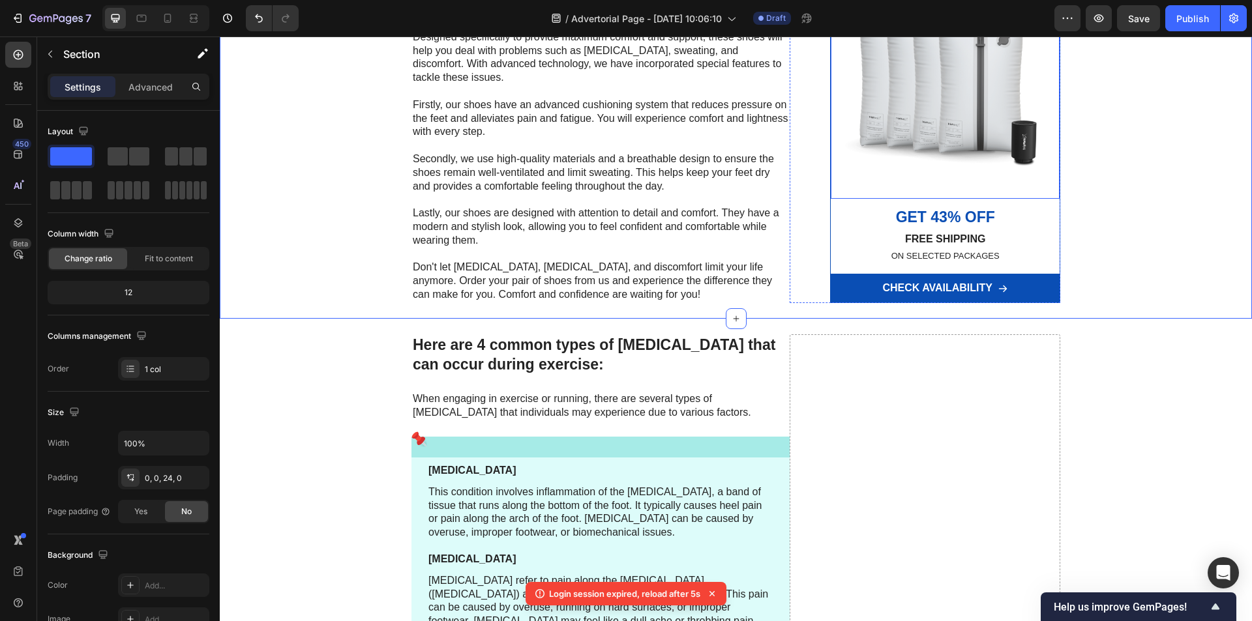
scroll to position [1499, 0]
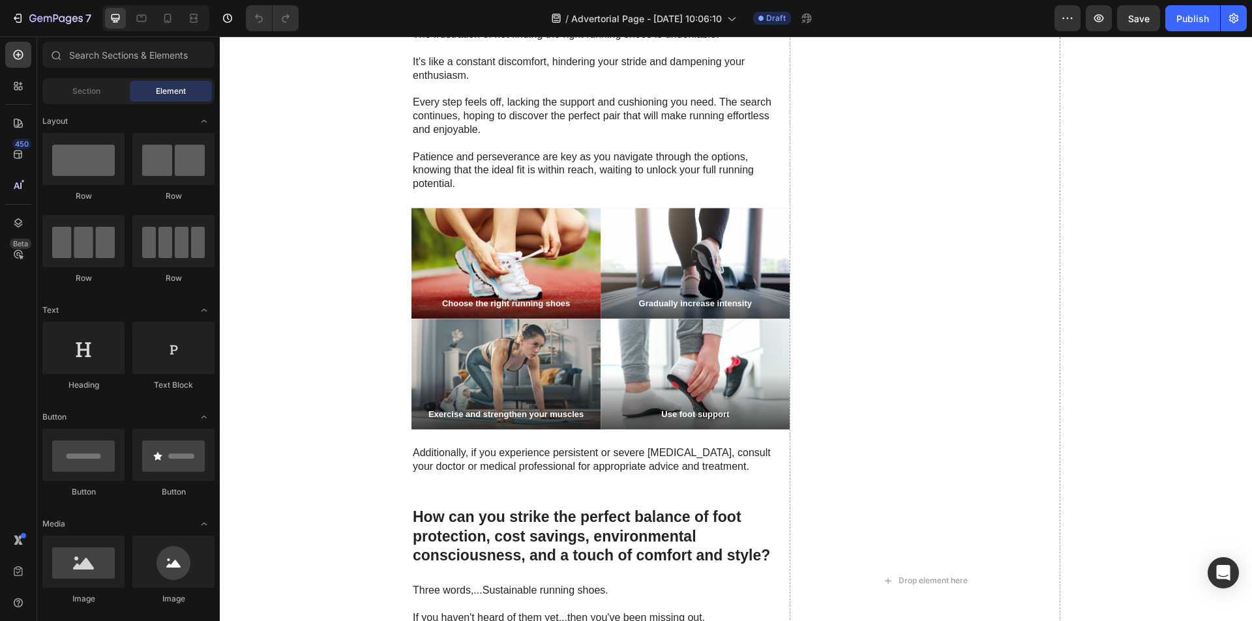
scroll to position [2086, 0]
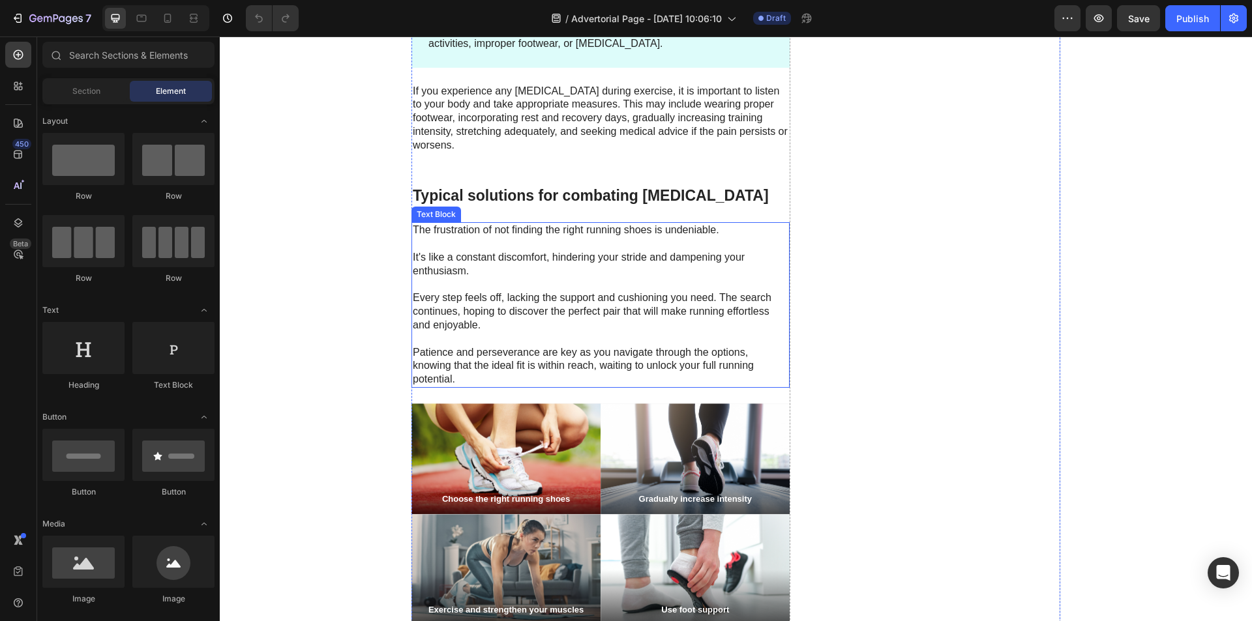
click at [484, 251] on p "It's like a constant discomfort, hindering your stride and dampening your enthu…" at bounding box center [601, 264] width 376 height 27
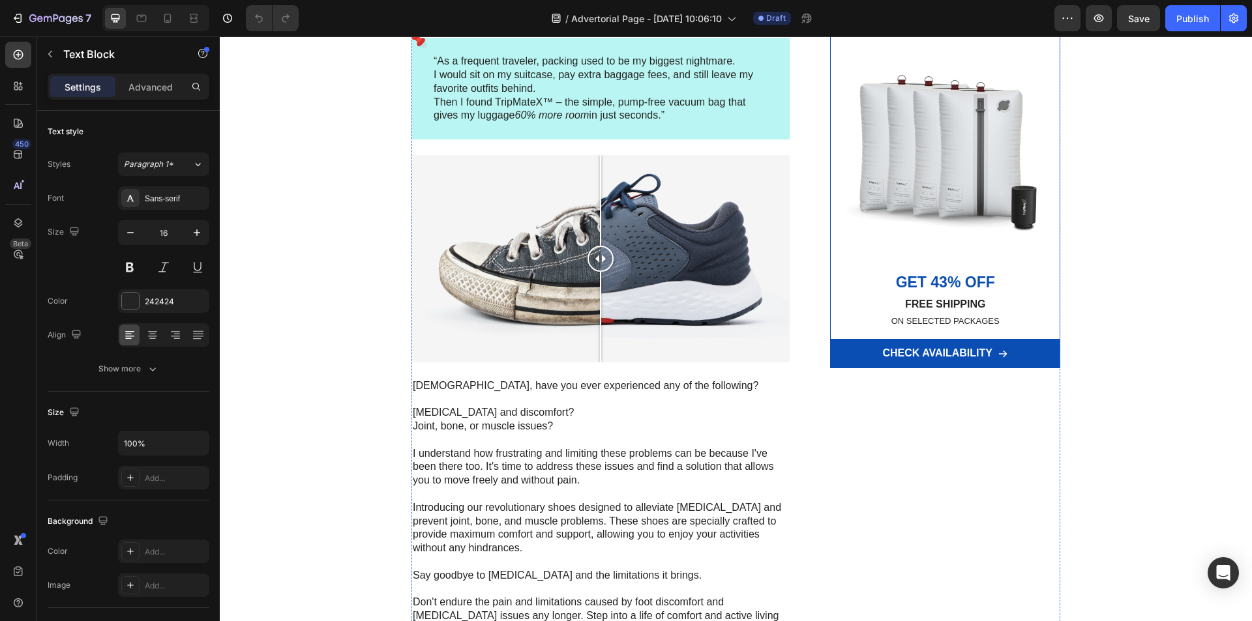
scroll to position [0, 0]
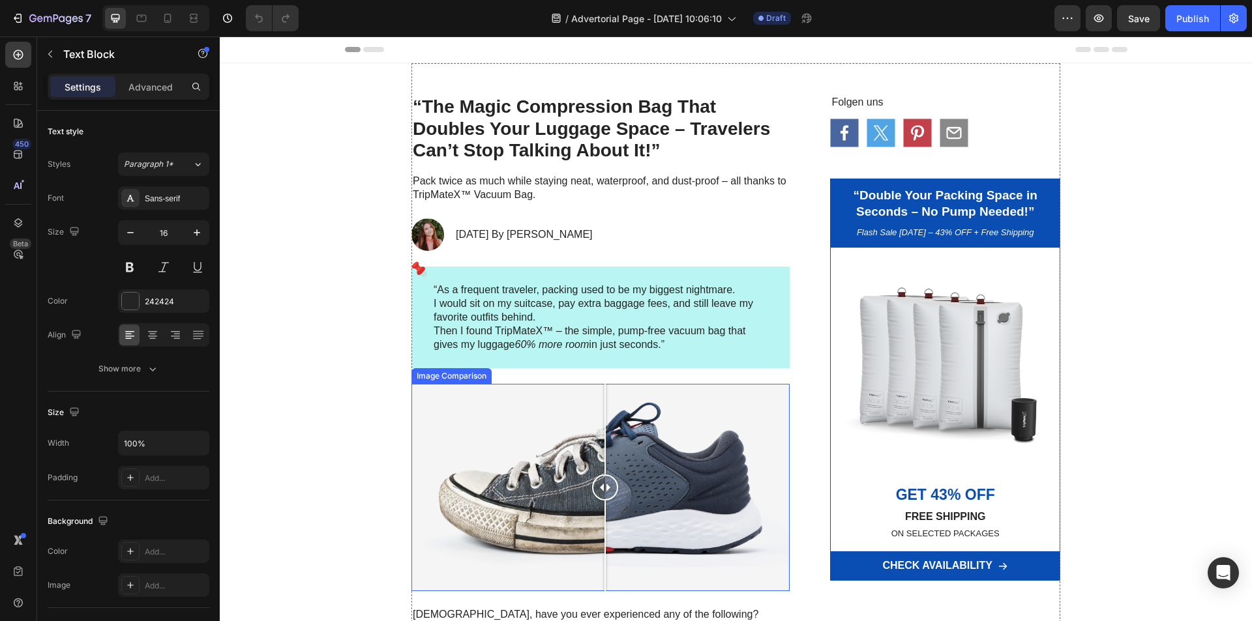
drag, startPoint x: 594, startPoint y: 492, endPoint x: 602, endPoint y: 503, distance: 14.0
click at [600, 503] on div at bounding box center [605, 487] width 26 height 207
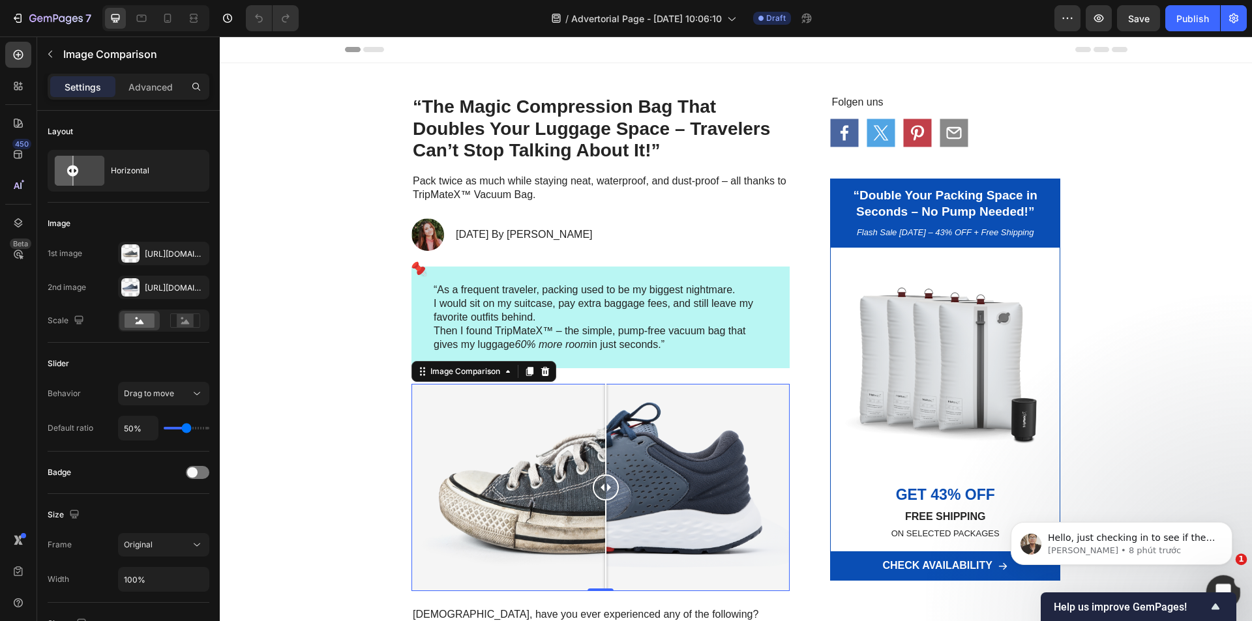
click at [1222, 586] on icon "Mở Intercom Messenger" at bounding box center [1221, 590] width 9 height 10
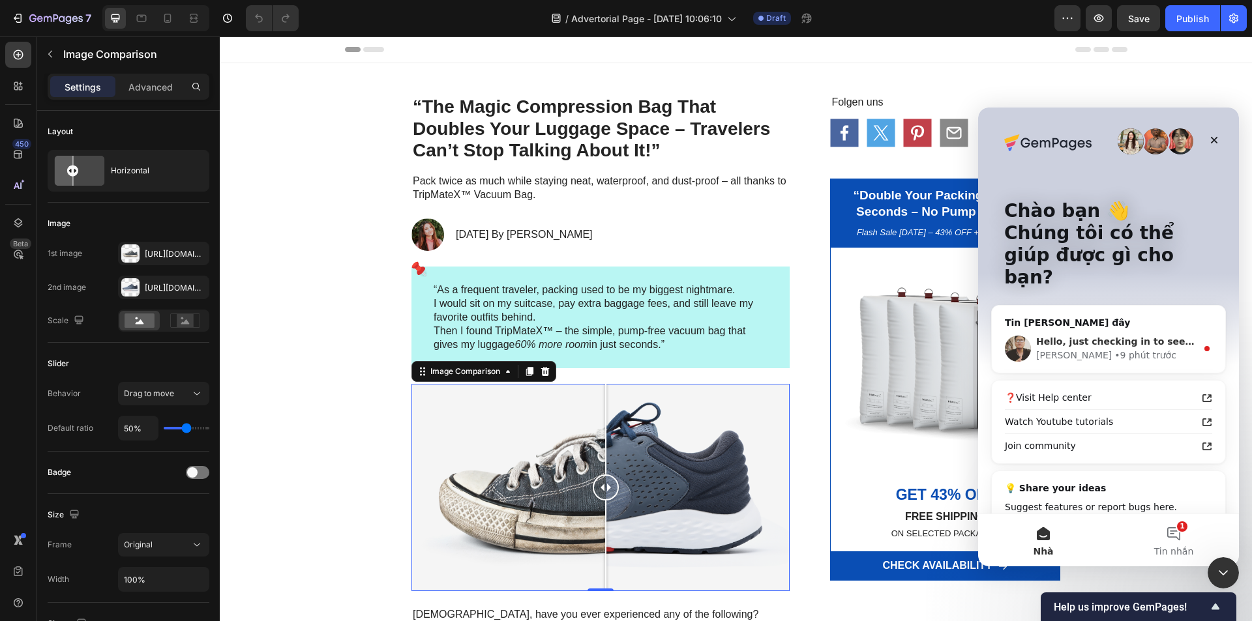
click at [1132, 349] on div "Ken • 9 phút trước" at bounding box center [1116, 356] width 160 height 14
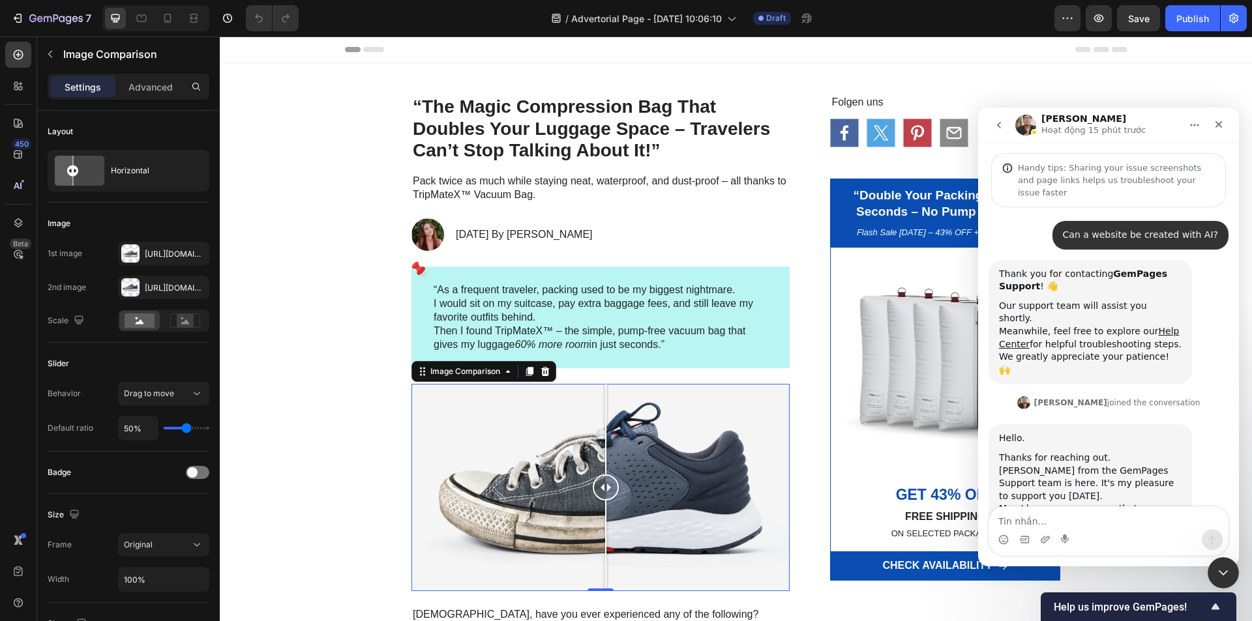
scroll to position [416, 0]
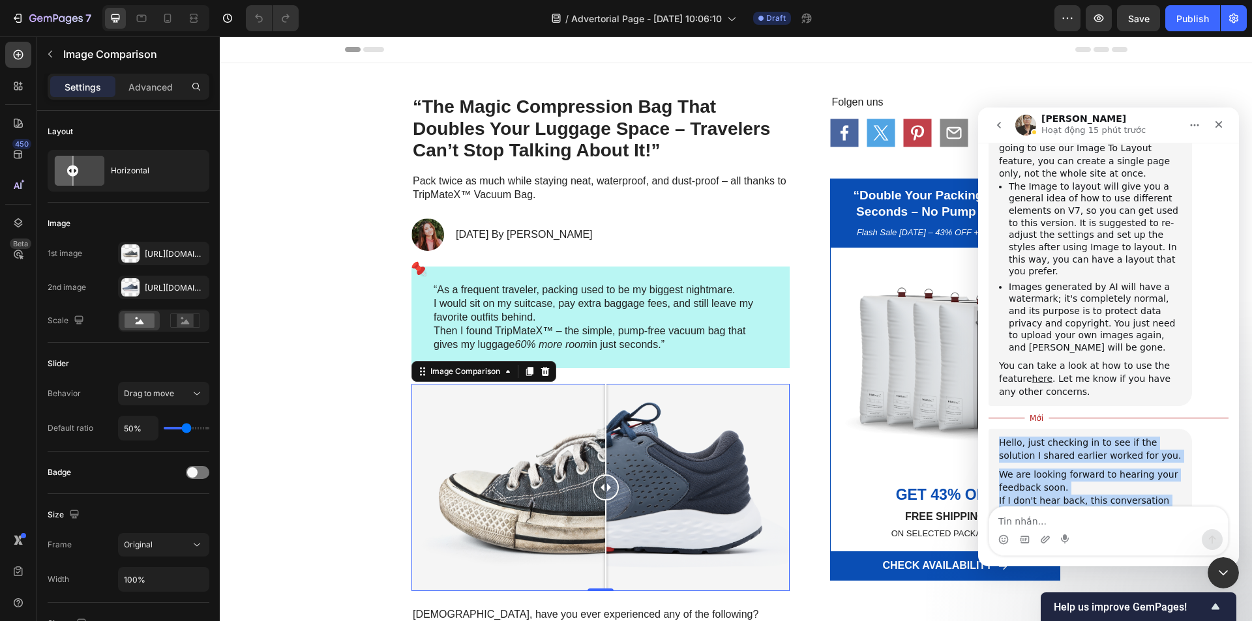
copy div "Hello, just checking in to see if the solution I shared earlier worked for you.…"
drag, startPoint x: 999, startPoint y: 382, endPoint x: 1144, endPoint y: 468, distance: 168.4
click at [1144, 468] on div "Hello, just checking in to see if the solution I shared earlier worked for you.…" at bounding box center [1090, 491] width 183 height 109
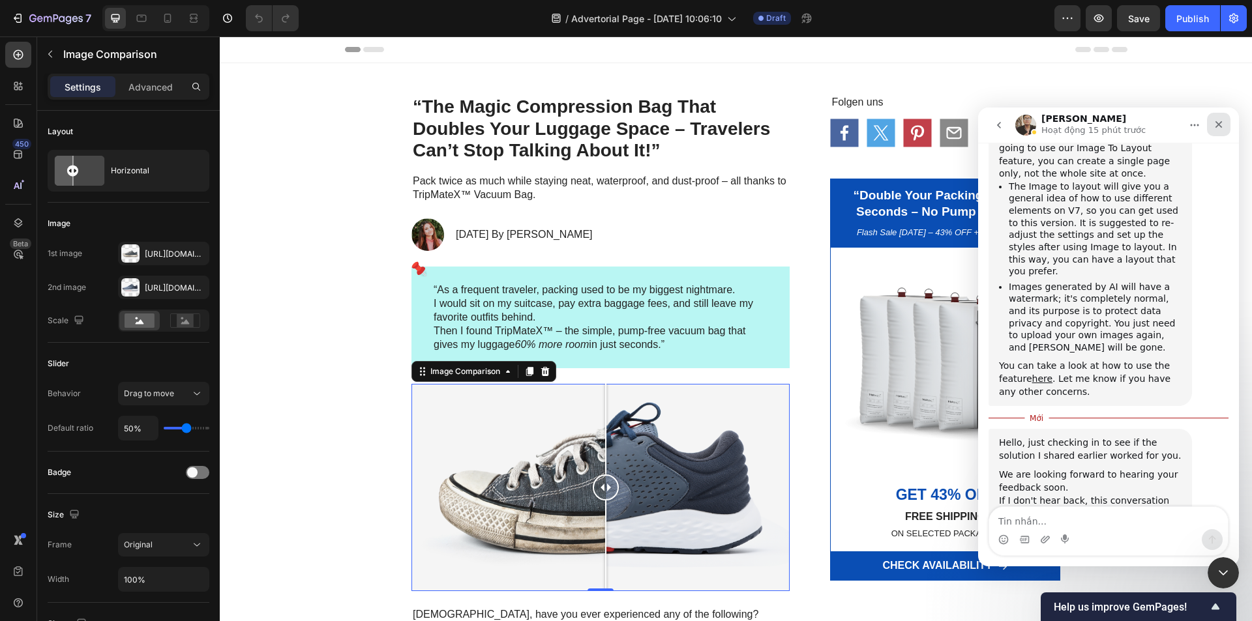
click at [1212, 125] on div "Đóng" at bounding box center [1218, 124] width 23 height 23
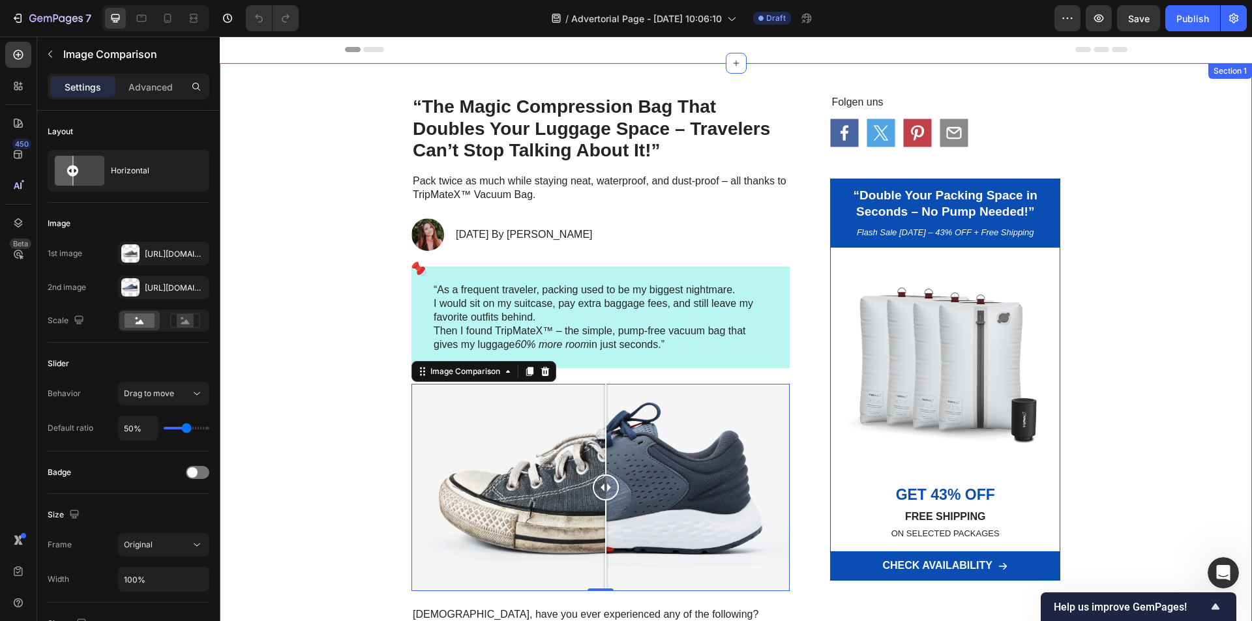
scroll to position [394, 0]
click at [769, 281] on div "“As a frequent traveler, packing used to be my biggest nightmare. I would sit o…" at bounding box center [600, 318] width 378 height 102
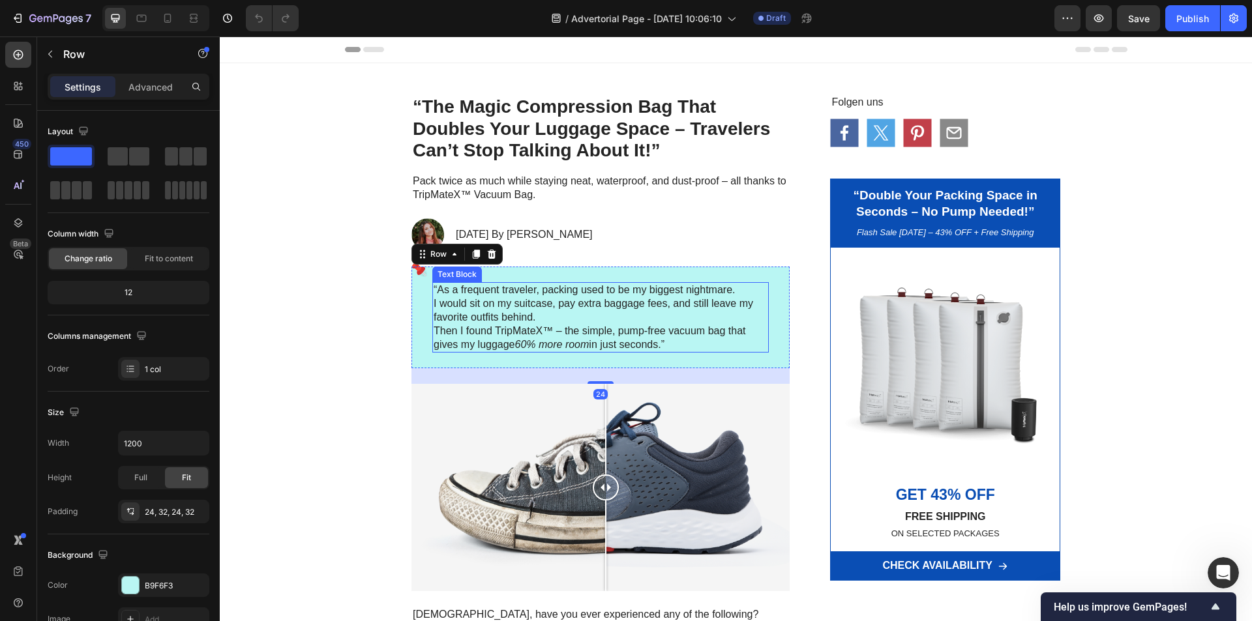
scroll to position [130, 0]
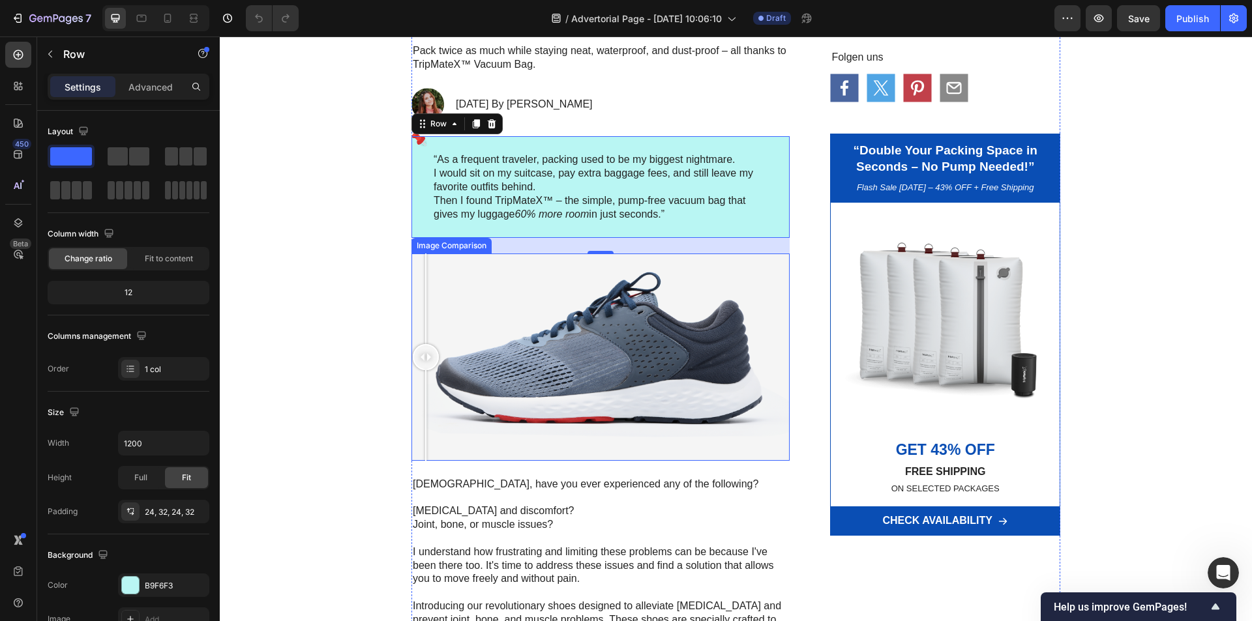
drag, startPoint x: 600, startPoint y: 356, endPoint x: 414, endPoint y: 362, distance: 185.9
click at [414, 362] on div at bounding box center [426, 357] width 26 height 26
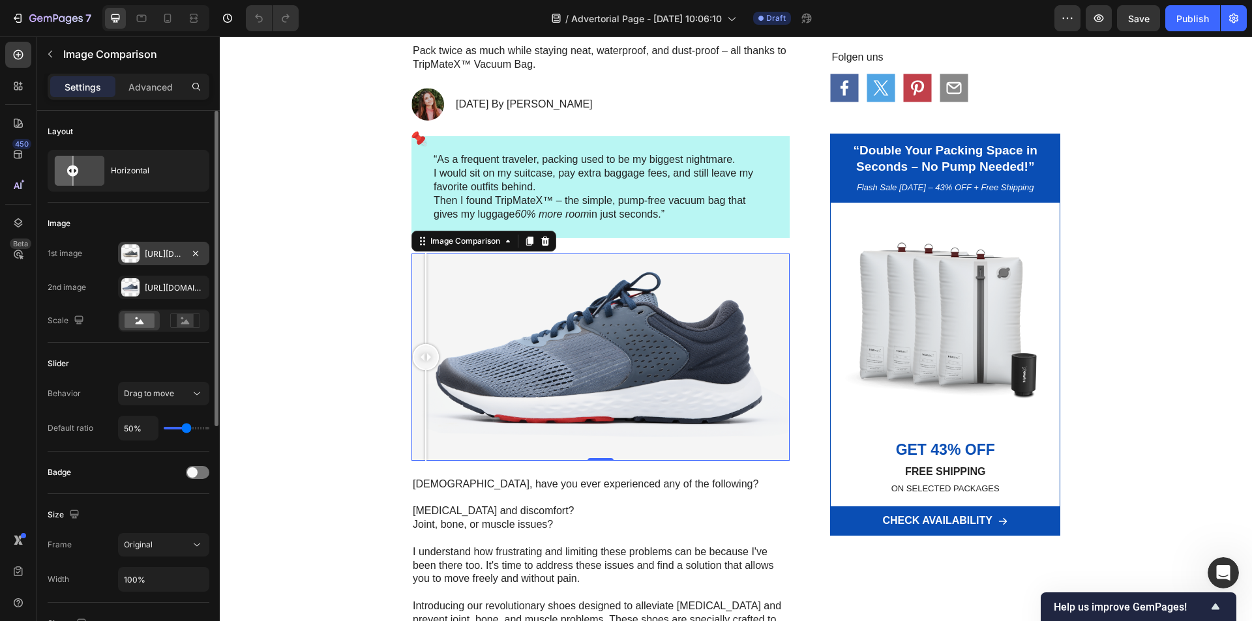
click at [142, 250] on div "Https://cdn.Shopify.Com/s/files/1/0621/8022/9163/files/gempages_586066319539962…" at bounding box center [163, 253] width 91 height 23
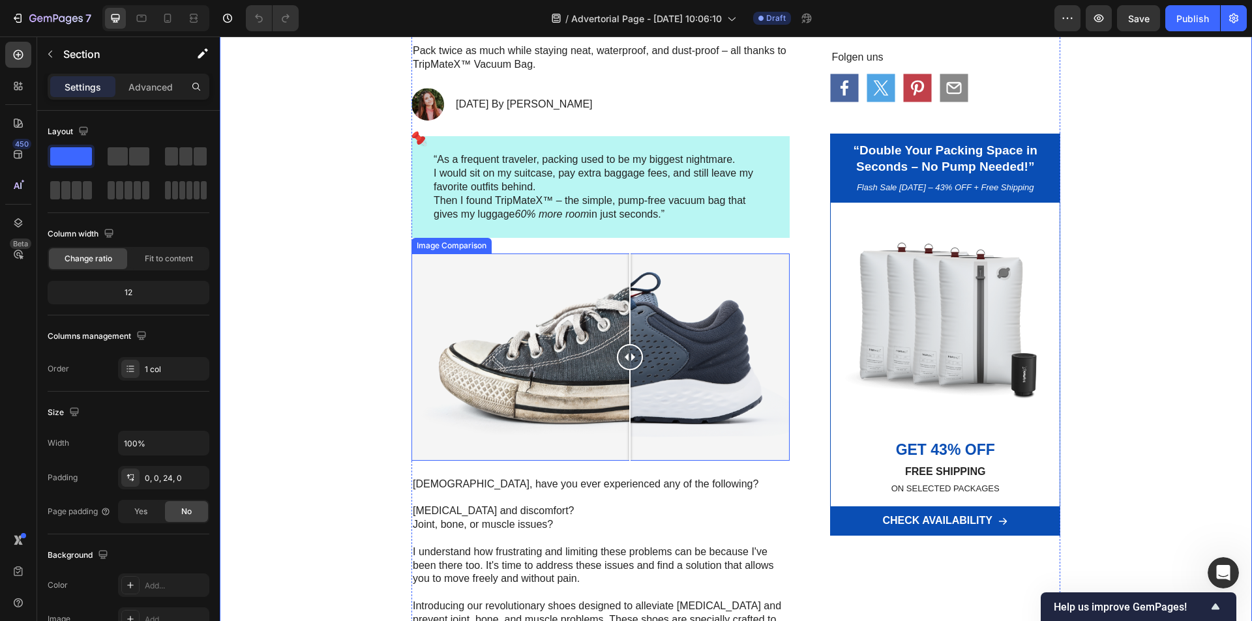
click at [625, 340] on div at bounding box center [600, 357] width 378 height 207
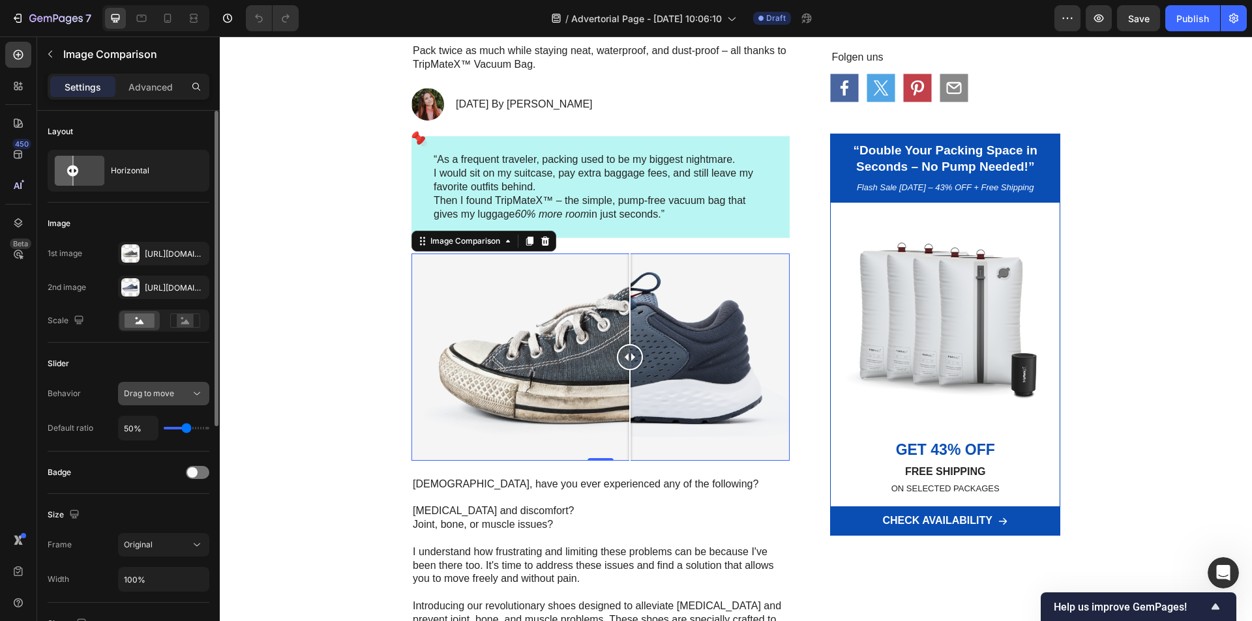
click at [192, 398] on icon at bounding box center [196, 393] width 13 height 13
drag, startPoint x: 628, startPoint y: 358, endPoint x: 615, endPoint y: 358, distance: 13.0
click at [615, 358] on div at bounding box center [621, 357] width 26 height 26
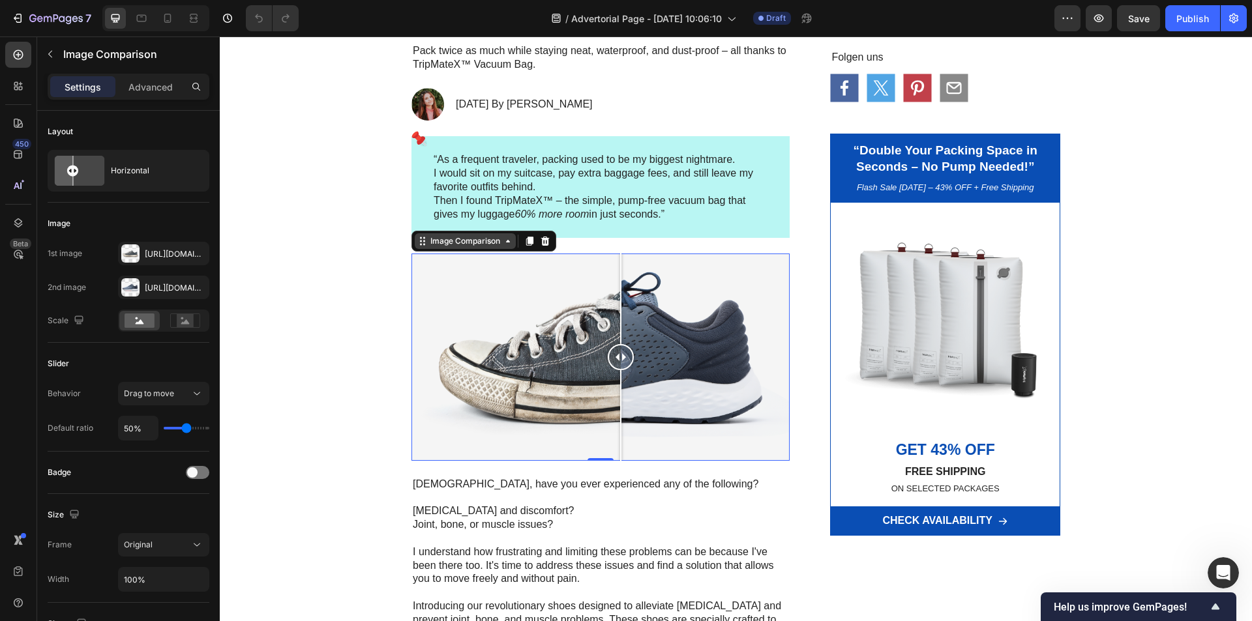
click at [473, 240] on div "Image Comparison" at bounding box center [465, 241] width 75 height 12
click at [416, 248] on div "Image Comparison" at bounding box center [465, 241] width 101 height 16
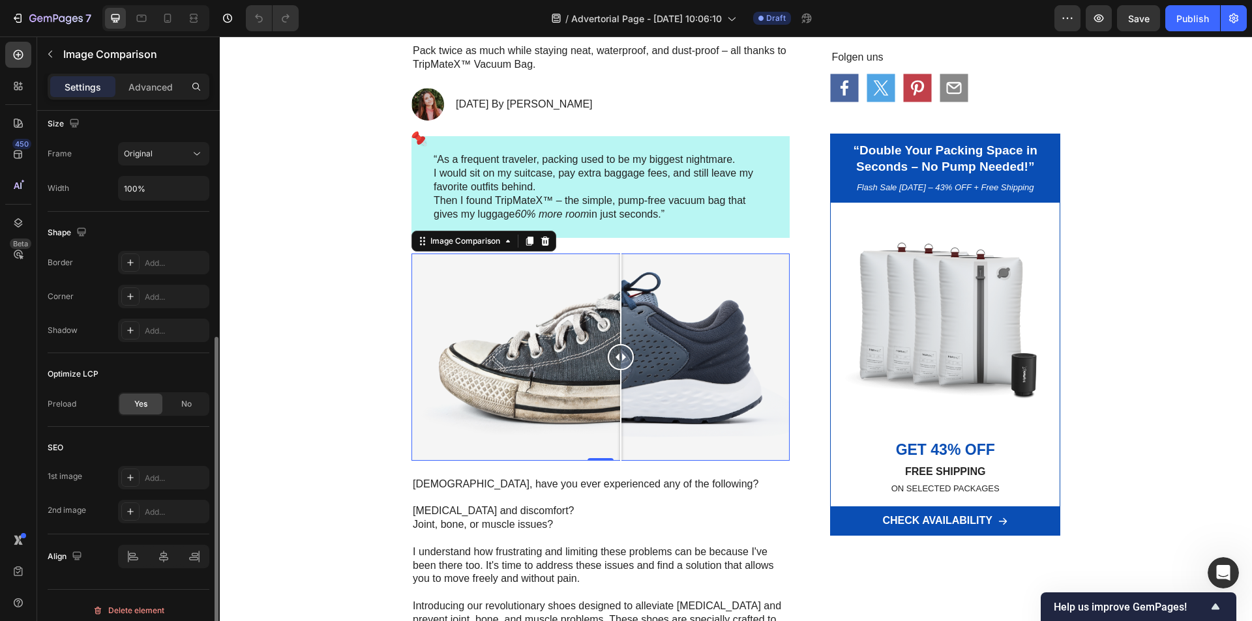
scroll to position [196, 0]
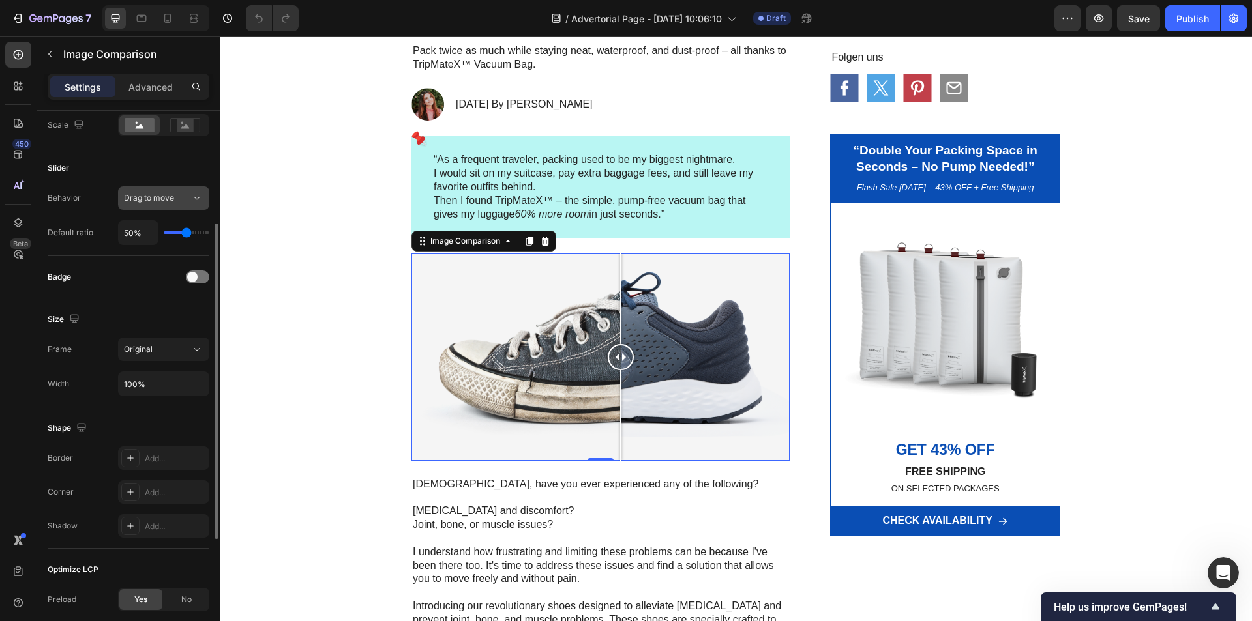
click at [190, 201] on div "Drag to move" at bounding box center [157, 198] width 66 height 12
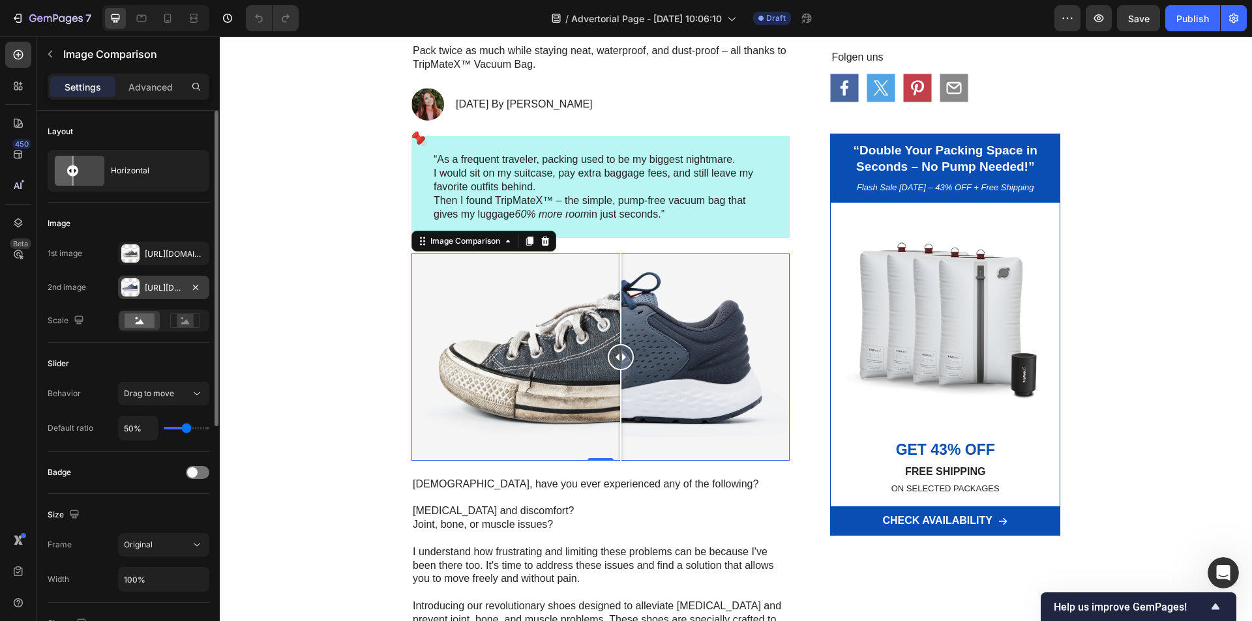
click at [164, 285] on div "Https://cdn.Shopify.Com/s/files/1/0621/8022/9163/files/gempages_586066319539962…" at bounding box center [164, 288] width 38 height 12
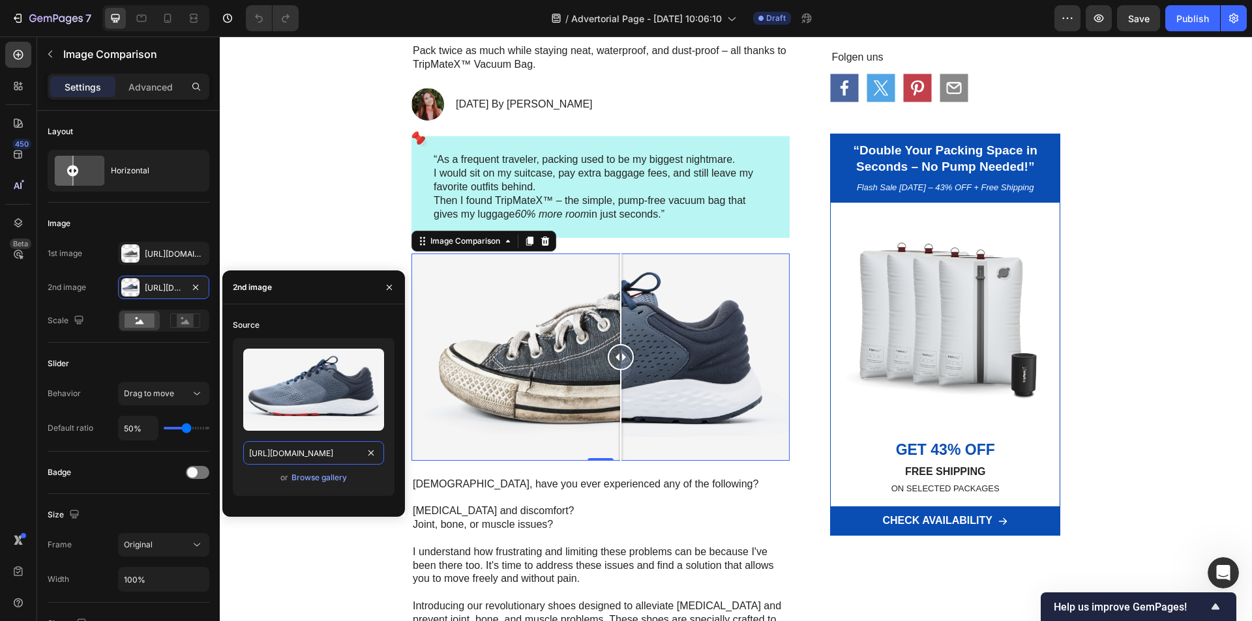
click at [318, 451] on input "https://cdn.shopify.com/s/files/1/0621/8022/9163/files/gempages_586066319539962…" at bounding box center [313, 452] width 141 height 23
drag, startPoint x: 392, startPoint y: 292, endPoint x: 158, endPoint y: 256, distance: 236.9
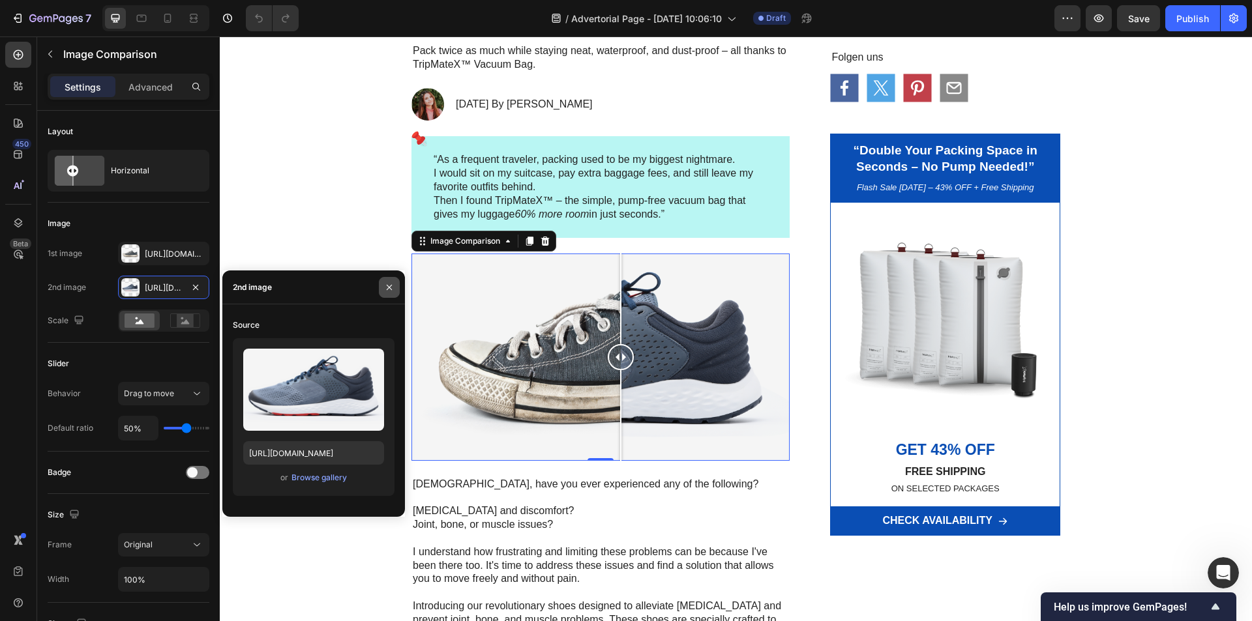
click at [392, 292] on icon "button" at bounding box center [389, 287] width 10 height 10
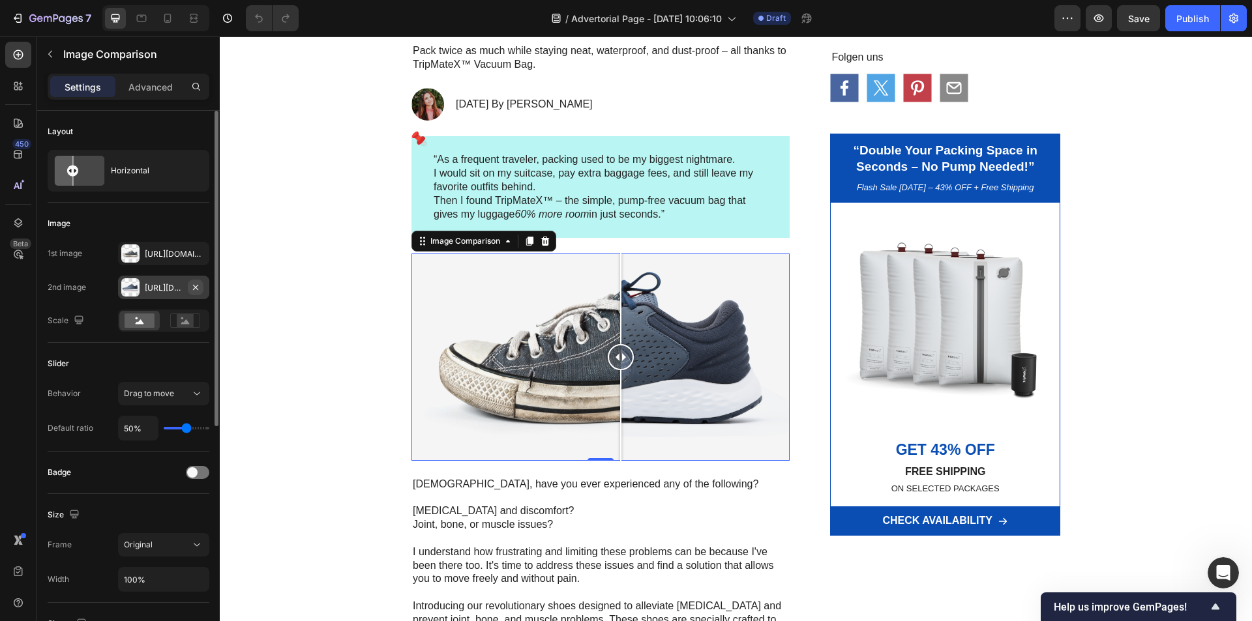
click at [198, 285] on icon "button" at bounding box center [195, 286] width 5 height 5
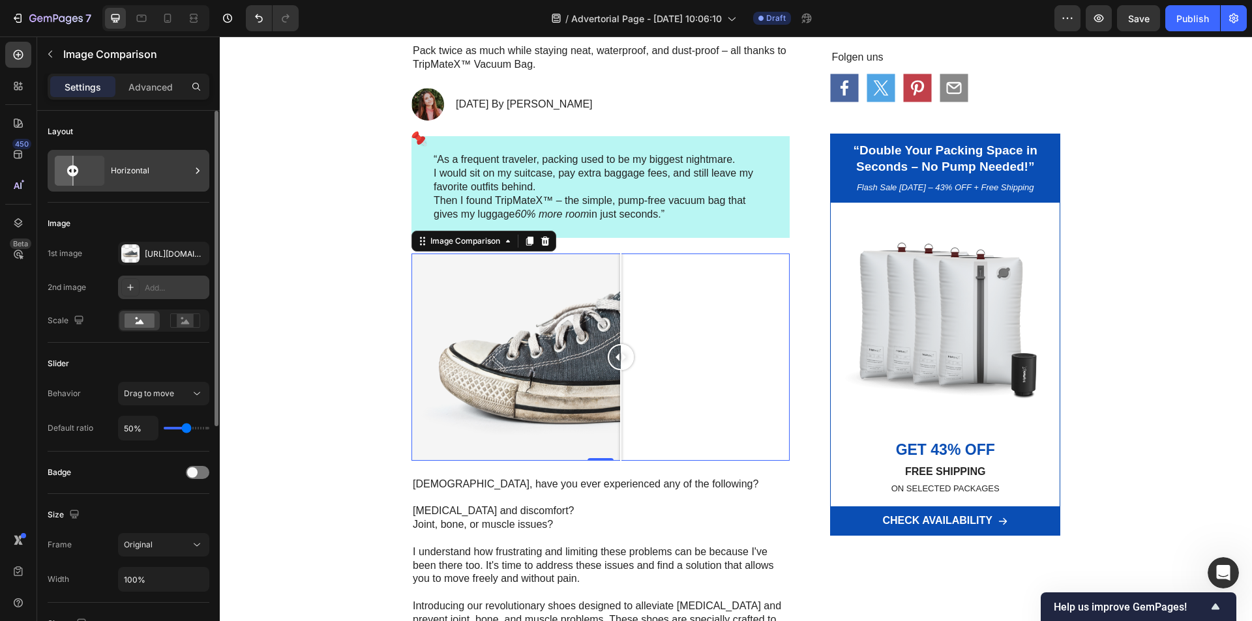
click at [186, 169] on div "Horizontal" at bounding box center [151, 171] width 80 height 30
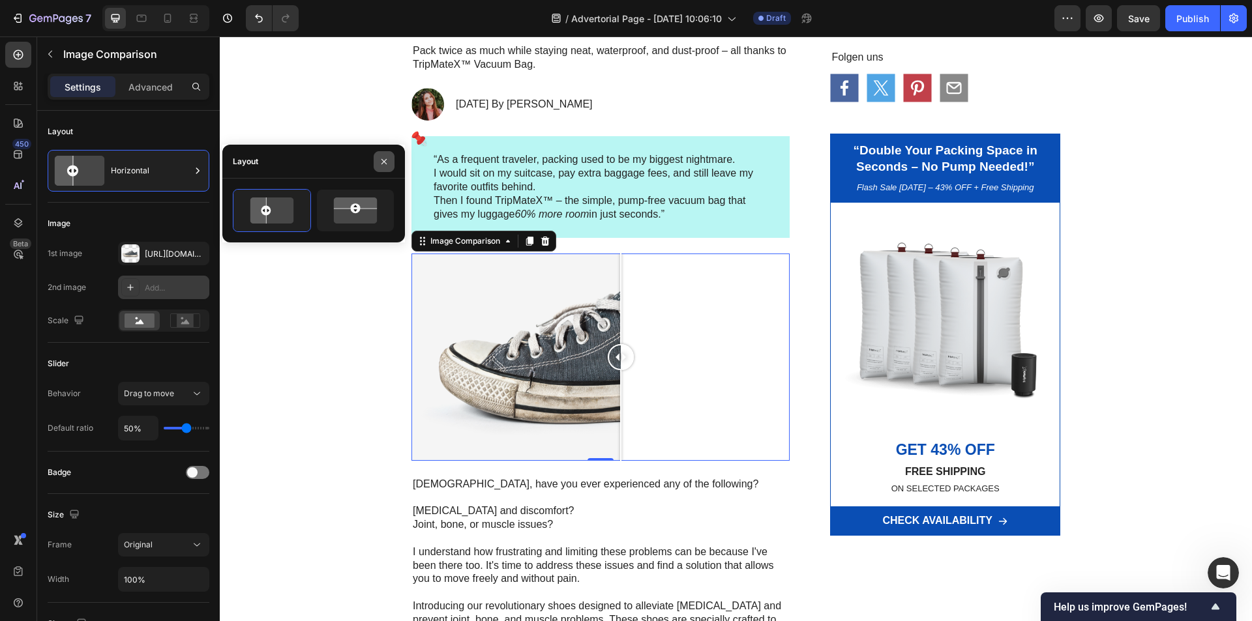
click at [387, 161] on icon "button" at bounding box center [384, 161] width 10 height 10
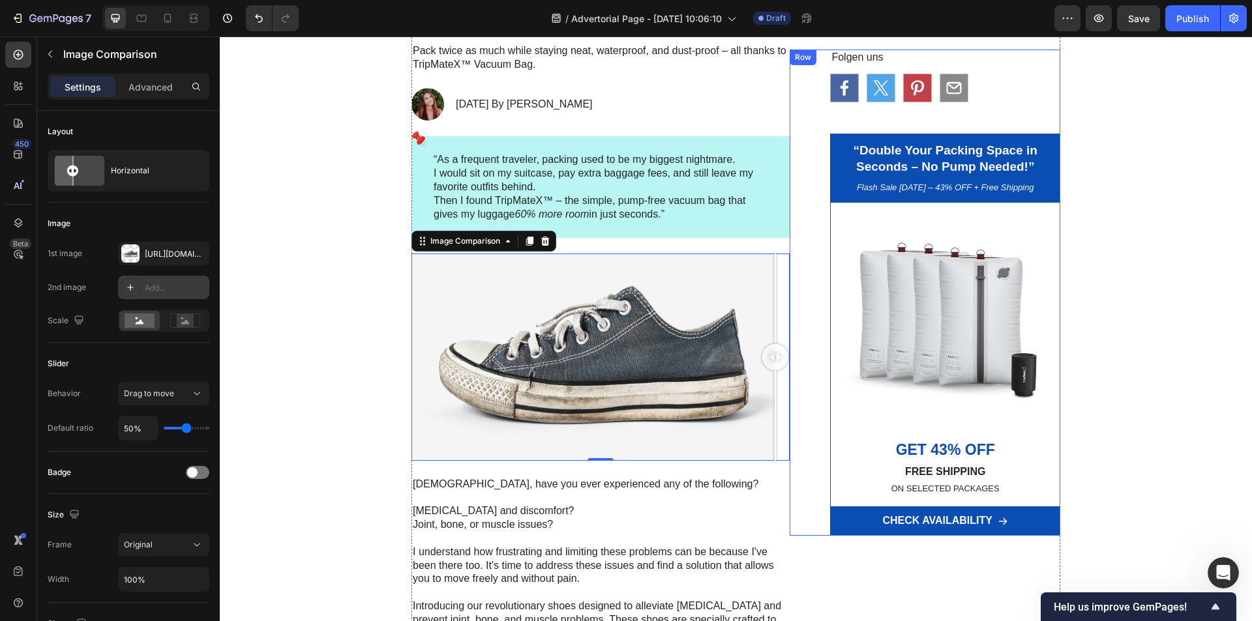
drag, startPoint x: 613, startPoint y: 358, endPoint x: 801, endPoint y: 356, distance: 188.4
click at [143, 254] on div "Https://cdn.Shopify.Com/s/files/1/0621/8022/9163/files/gempages_586066319539962…" at bounding box center [163, 253] width 91 height 23
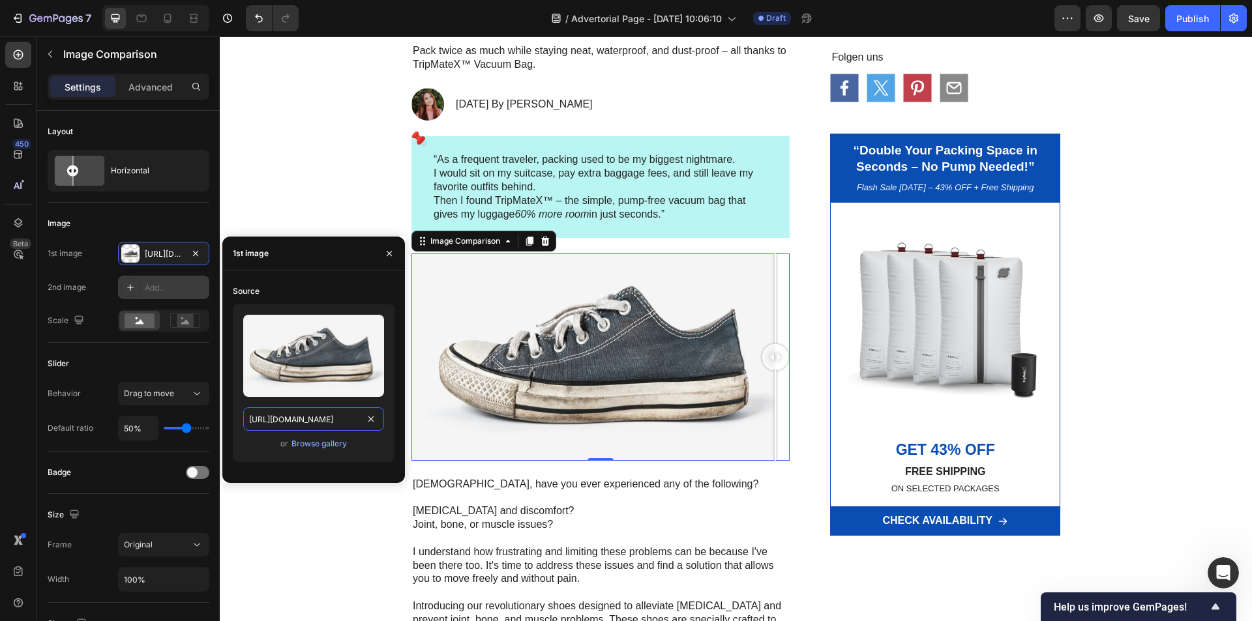
click at [318, 417] on input "https://cdn.shopify.com/s/files/1/0621/8022/9163/files/gempages_586066319539962…" at bounding box center [313, 418] width 141 height 23
click at [310, 441] on div "Browse gallery" at bounding box center [318, 444] width 55 height 12
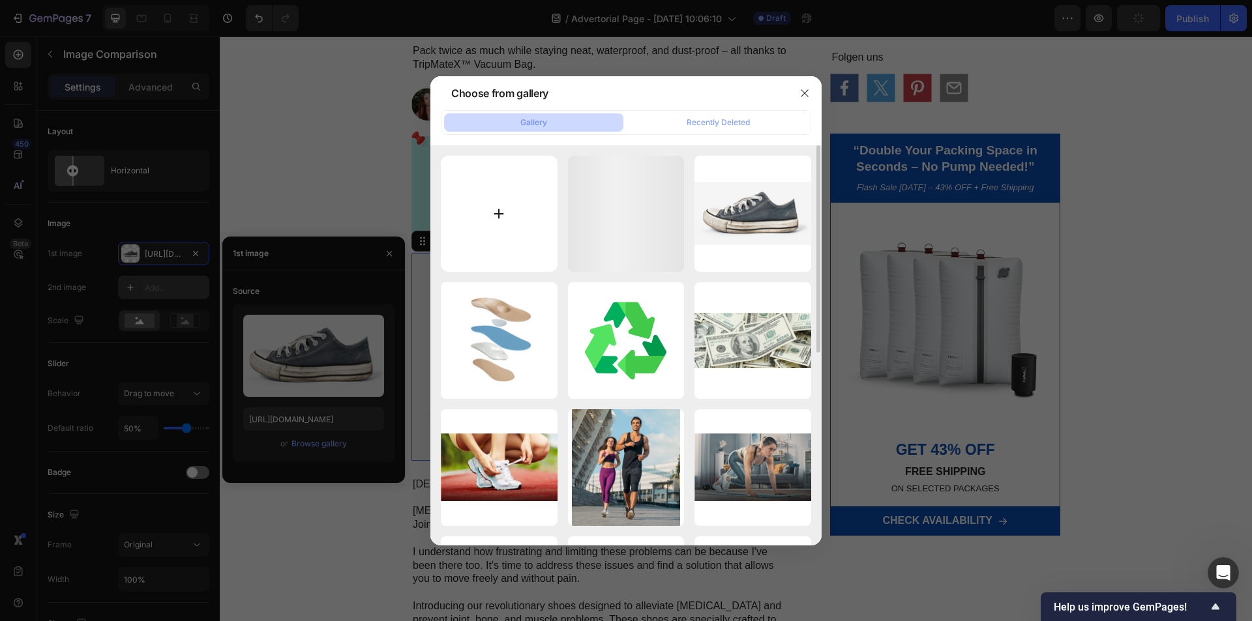
click at [503, 240] on input "file" at bounding box center [499, 214] width 117 height 117
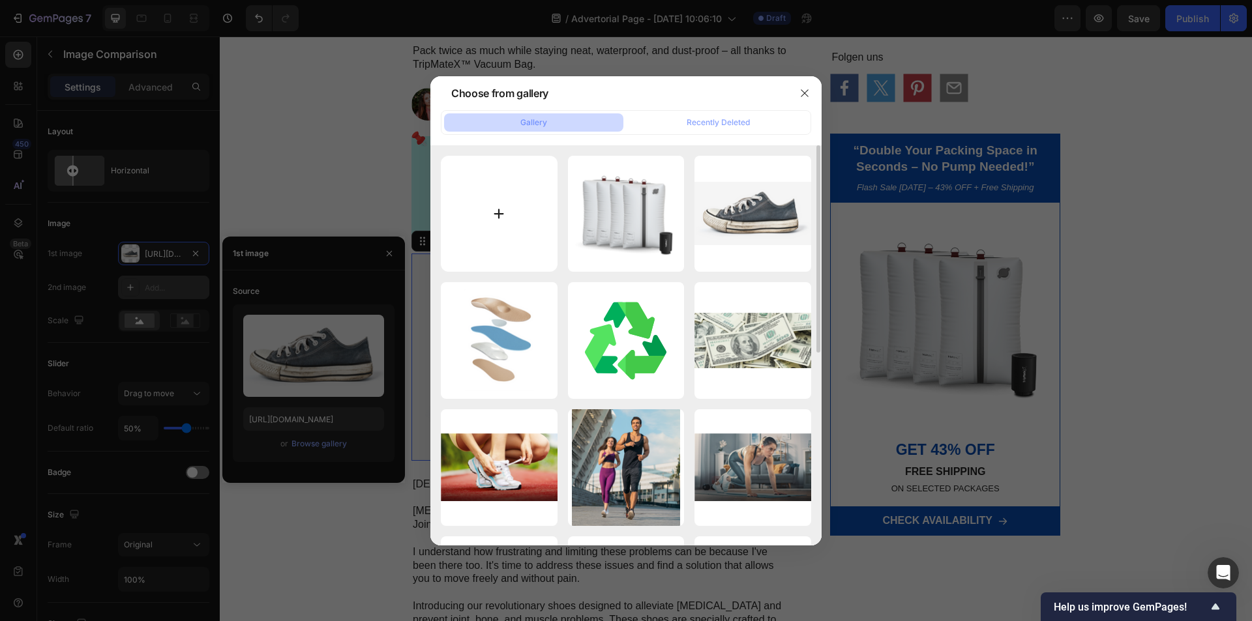
type input "C:\fakepath\tech_specs_vacuum (1).jpg"
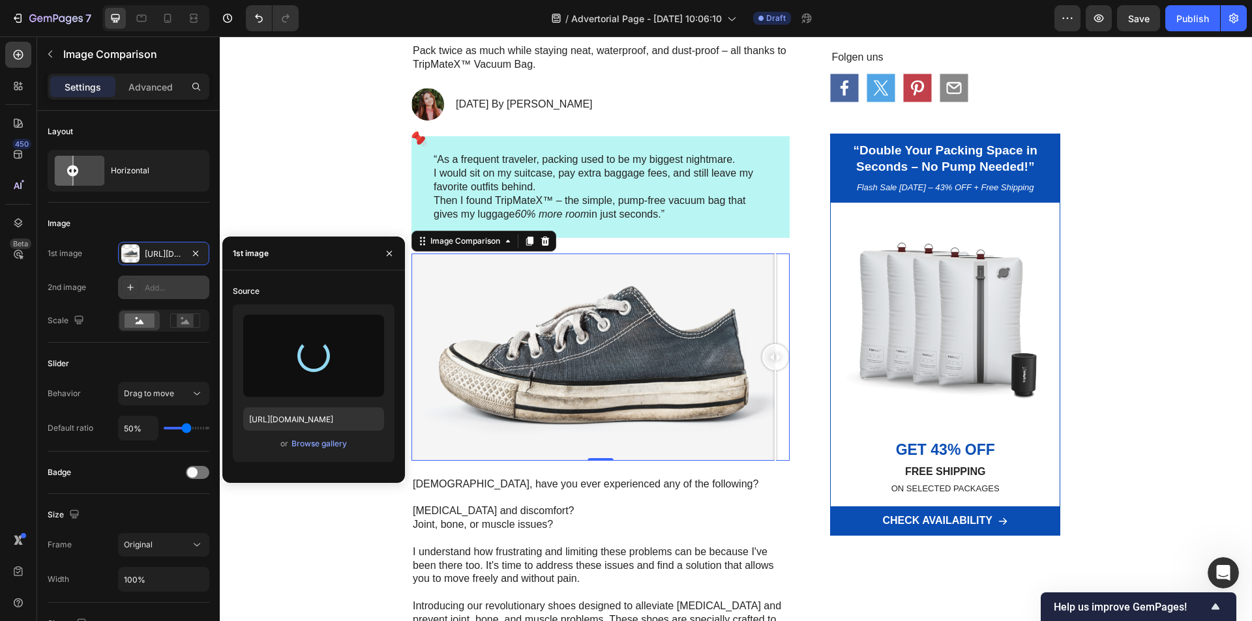
type input "https://cdn.shopify.com/s/files/1/0621/8022/9163/files/gempages_586066319539962…"
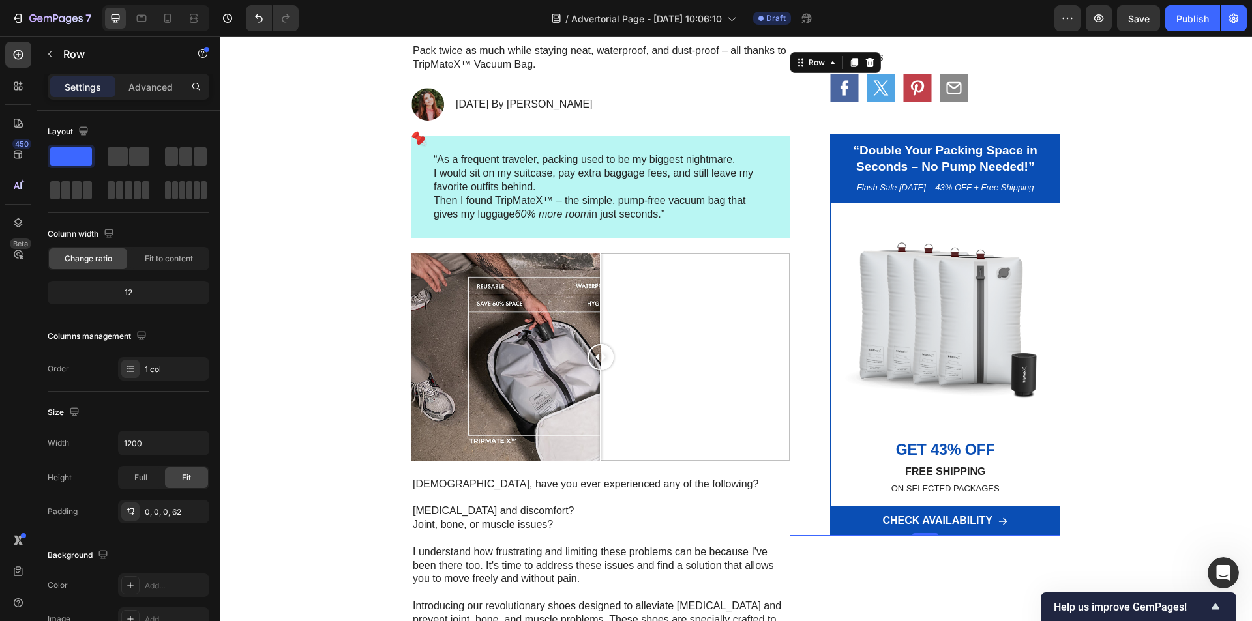
click at [802, 361] on div "Folgen uns Text Block Icon Icon Icon Icon Row “Double Your Packing Space in Sec…" at bounding box center [925, 293] width 271 height 486
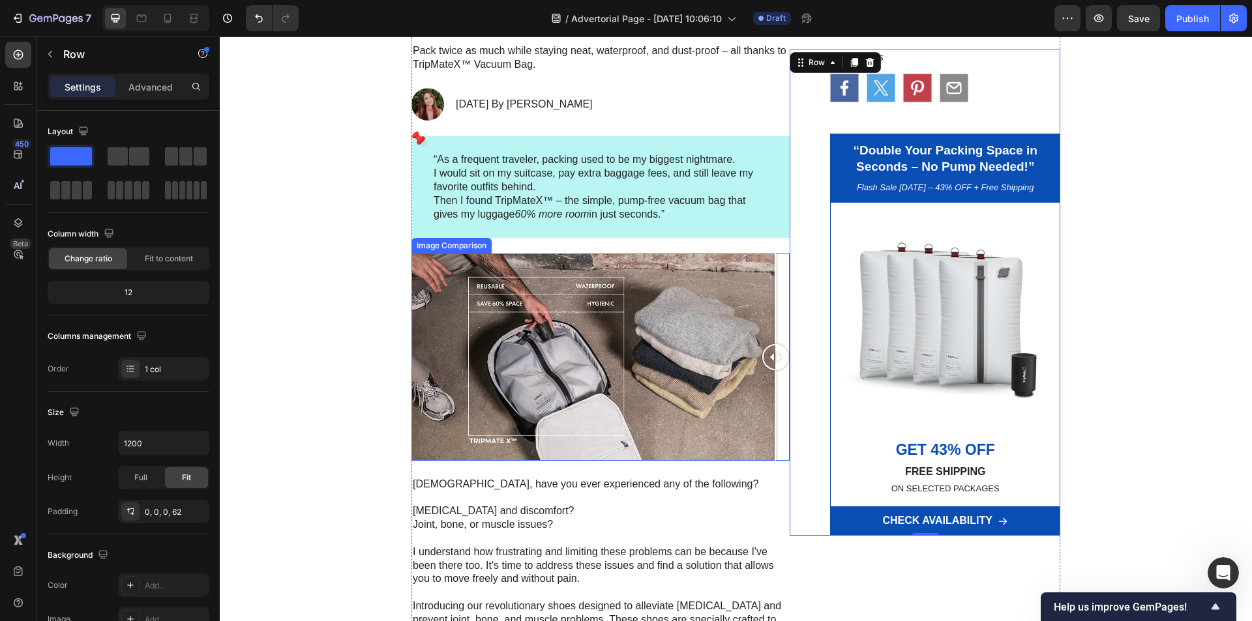
drag, startPoint x: 601, startPoint y: 357, endPoint x: 776, endPoint y: 364, distance: 174.9
click at [776, 364] on div at bounding box center [775, 357] width 26 height 26
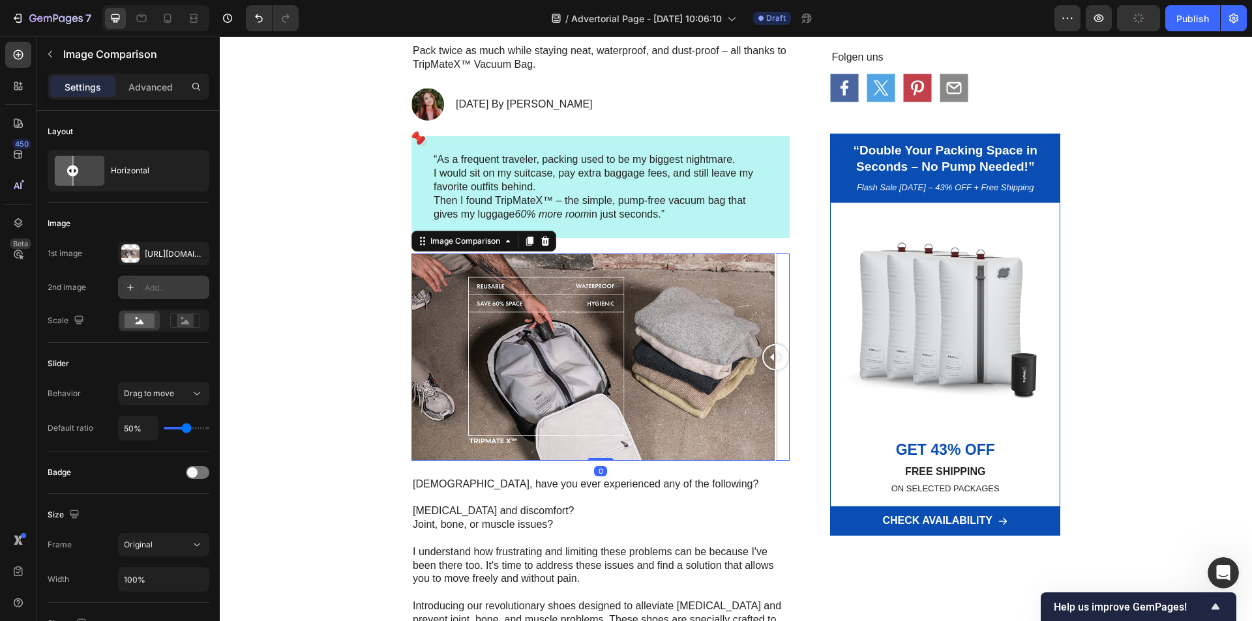
click at [157, 290] on div "Add..." at bounding box center [175, 288] width 61 height 12
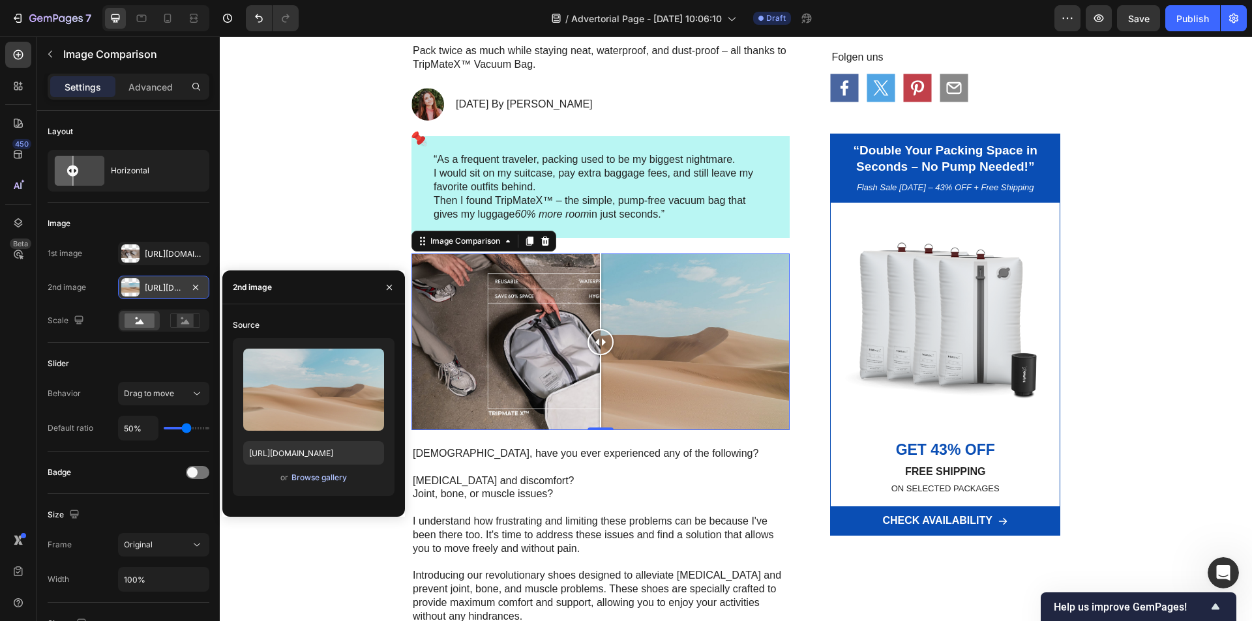
click at [316, 482] on div "Browse gallery" at bounding box center [318, 478] width 55 height 12
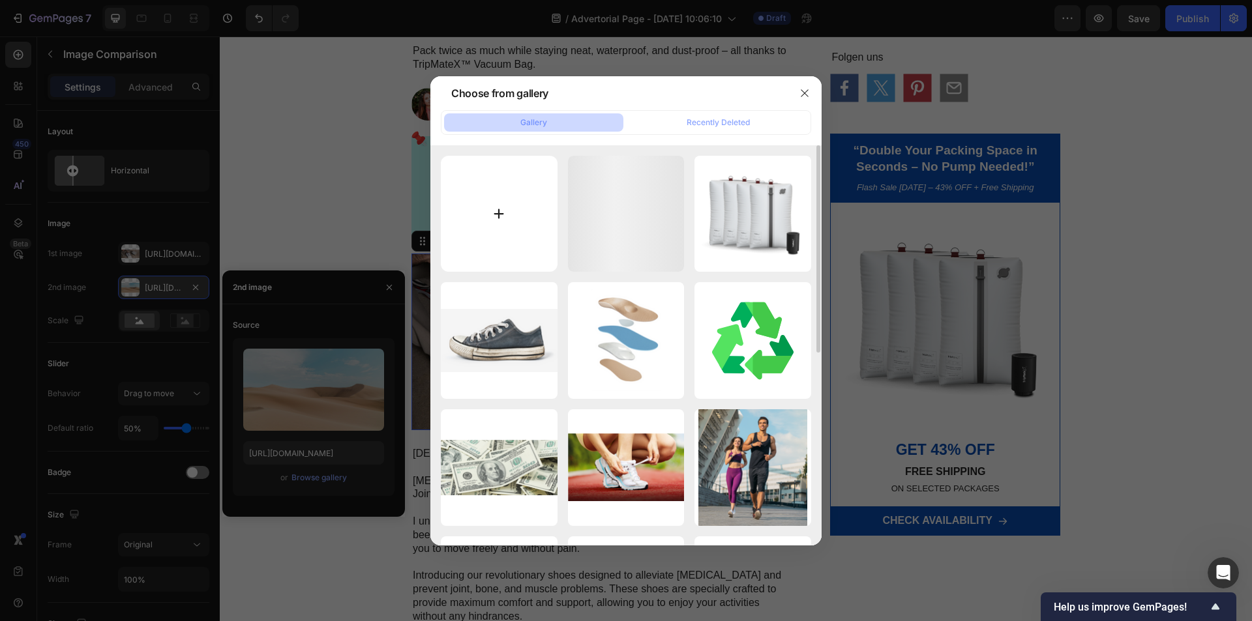
click at [512, 213] on input "file" at bounding box center [499, 214] width 117 height 117
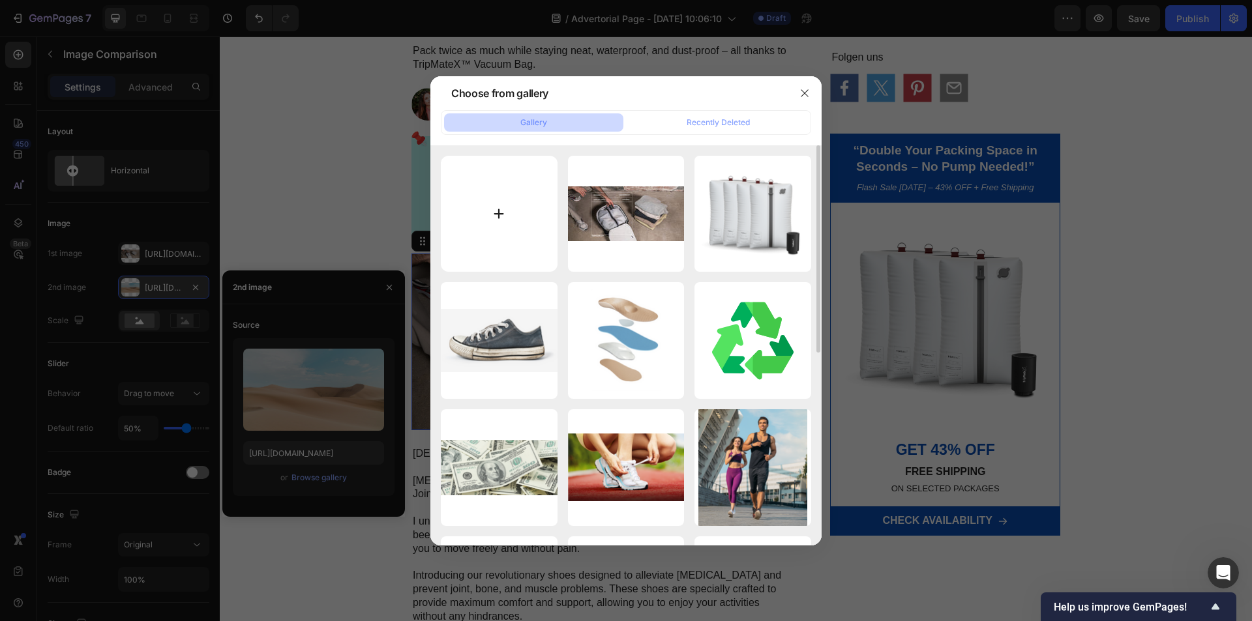
type input "C:\fakepath\techspecs (1).jpg"
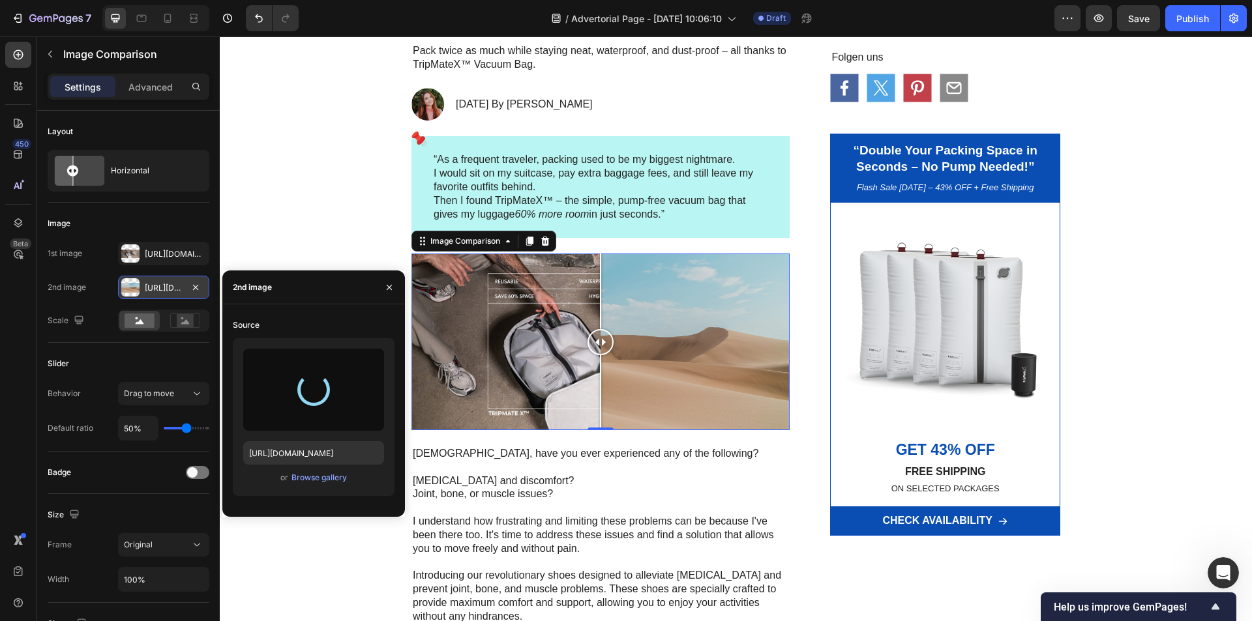
type input "https://cdn.shopify.com/s/files/1/0621/8022/9163/files/gempages_586066319539962…"
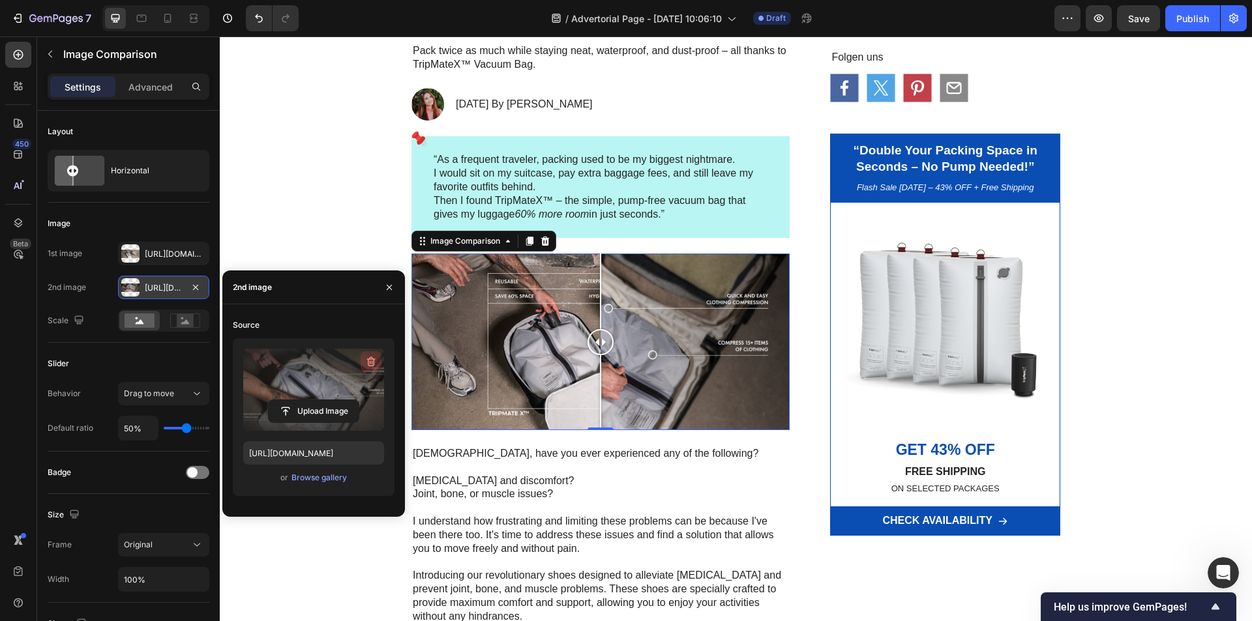
click at [368, 359] on icon "button" at bounding box center [371, 362] width 8 height 10
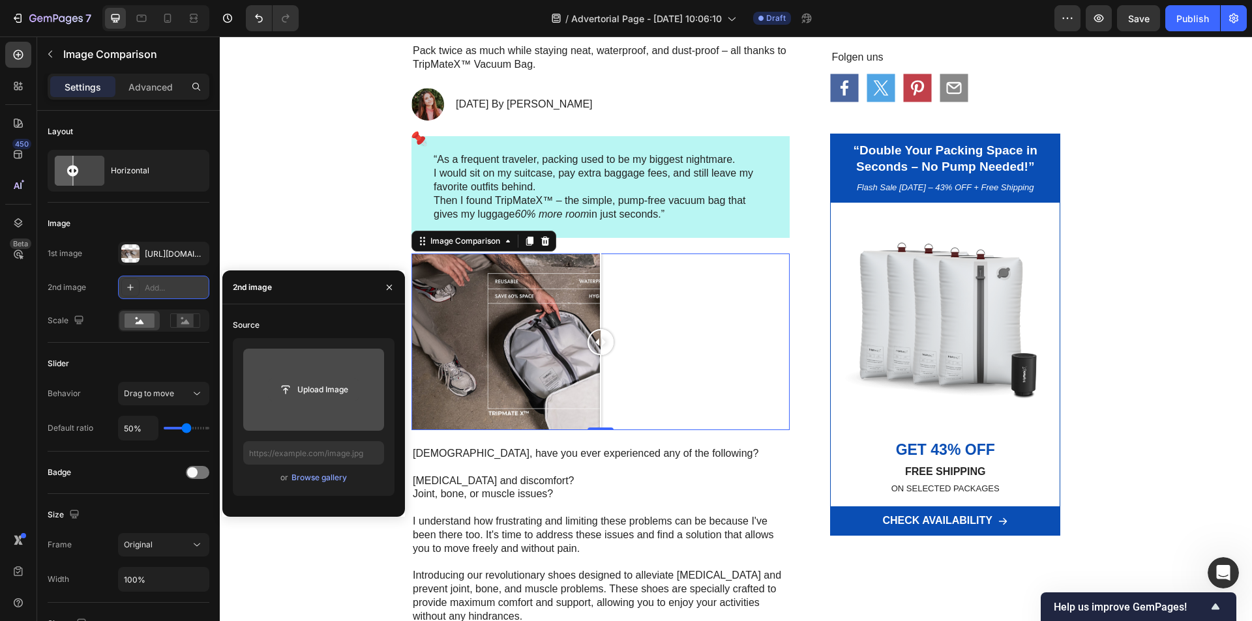
click at [304, 391] on input "file" at bounding box center [314, 390] width 90 height 22
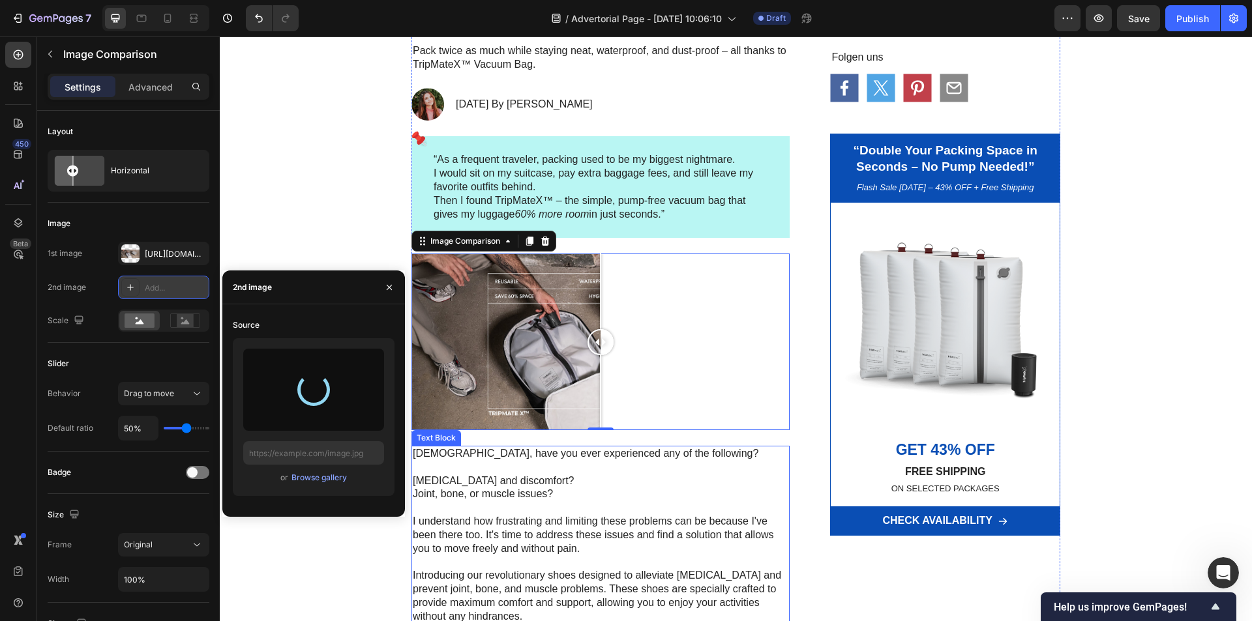
type input "https://cdn.shopify.com/s/files/1/0621/8022/9163/files/gempages_586066319539962…"
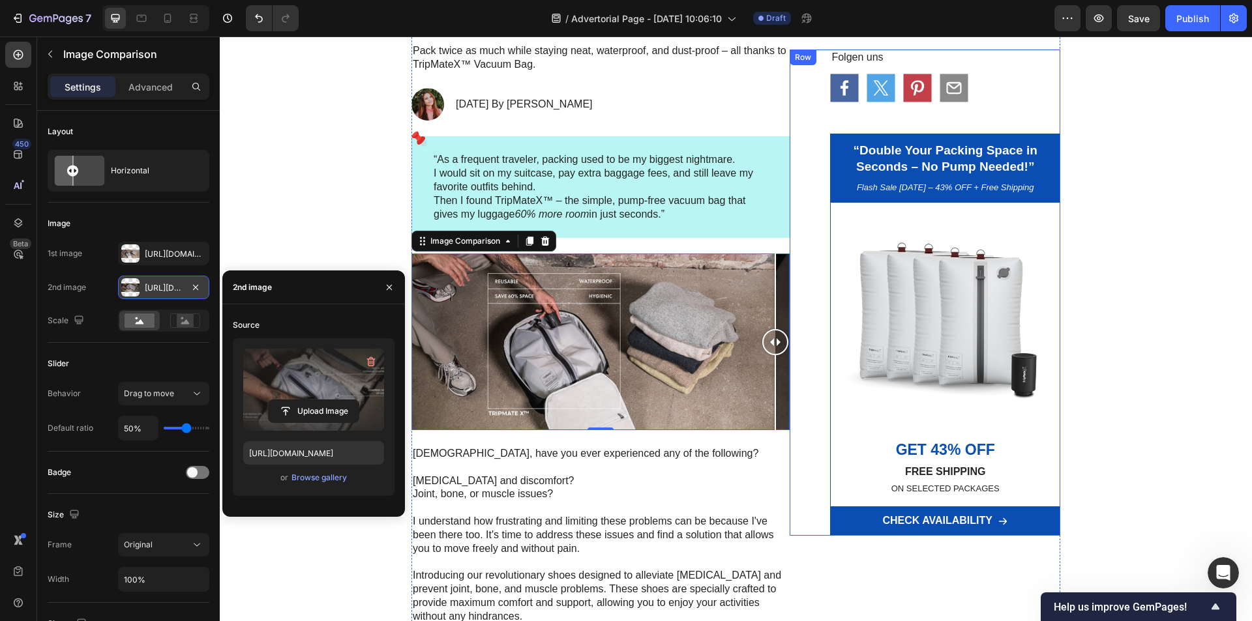
drag, startPoint x: 598, startPoint y: 351, endPoint x: 802, endPoint y: 355, distance: 203.5
click at [394, 290] on button "button" at bounding box center [389, 287] width 21 height 21
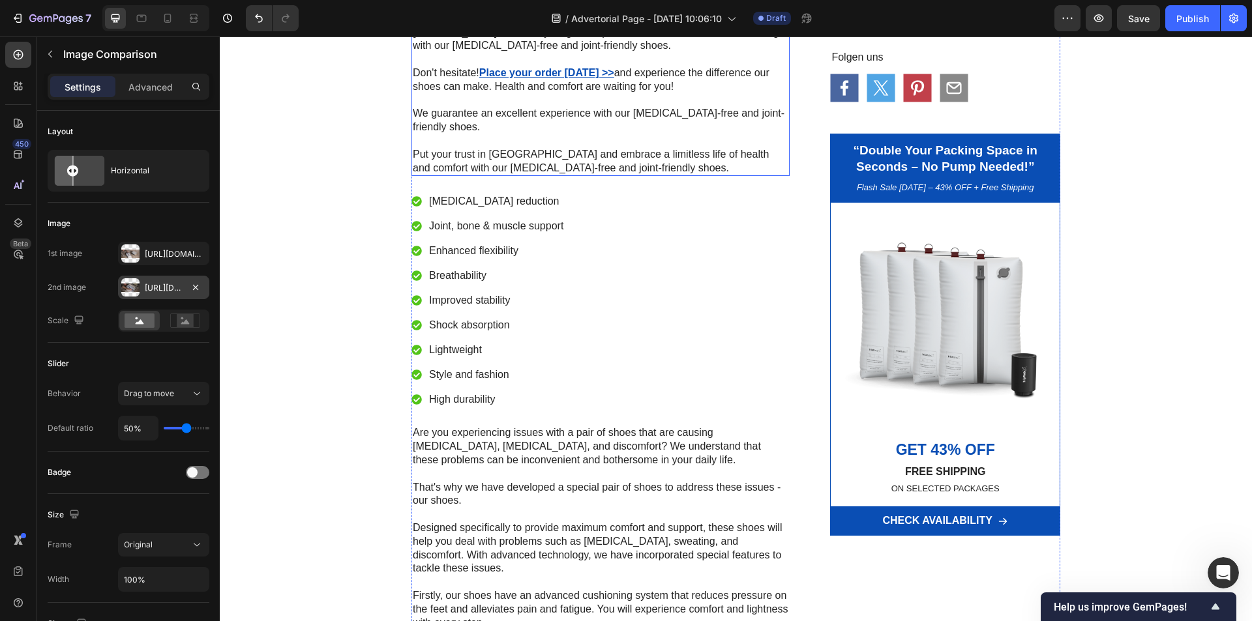
scroll to position [326, 0]
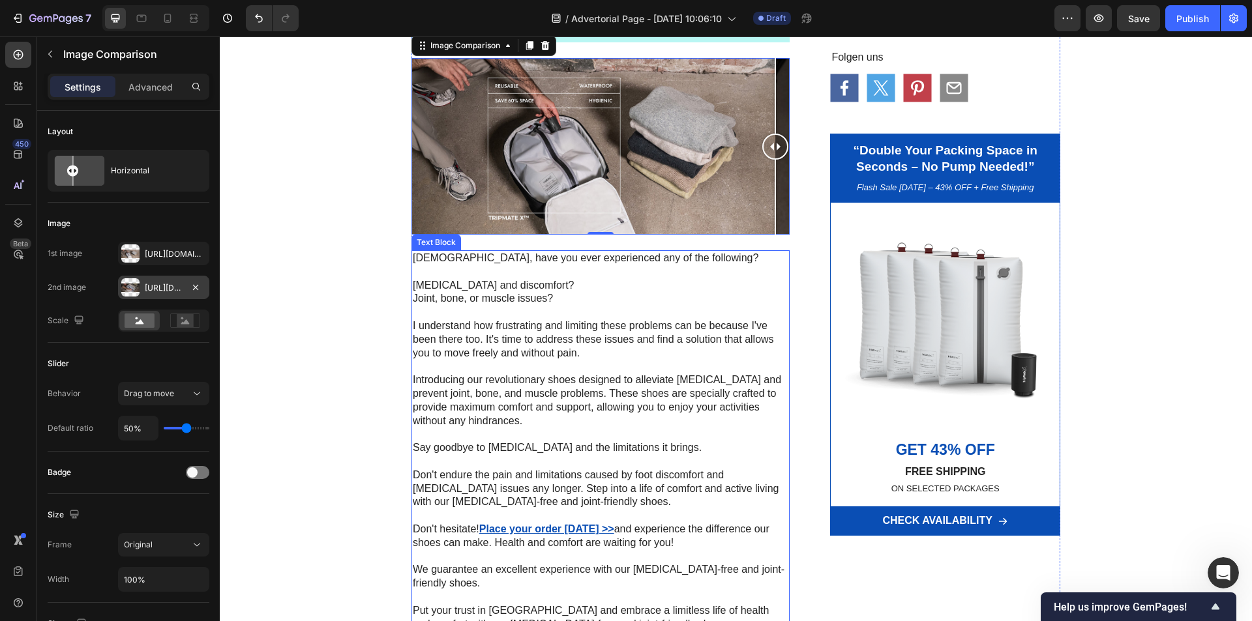
click at [613, 344] on p "I understand how frustrating and limiting these problems can be because I've be…" at bounding box center [601, 339] width 376 height 40
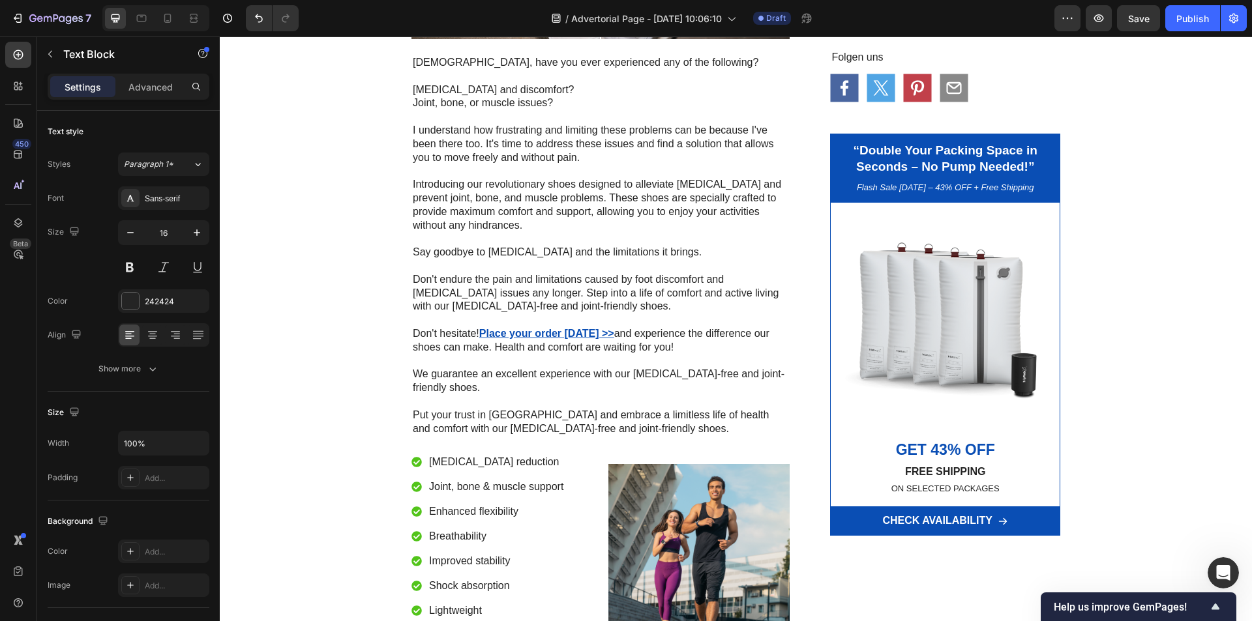
scroll to position [261, 0]
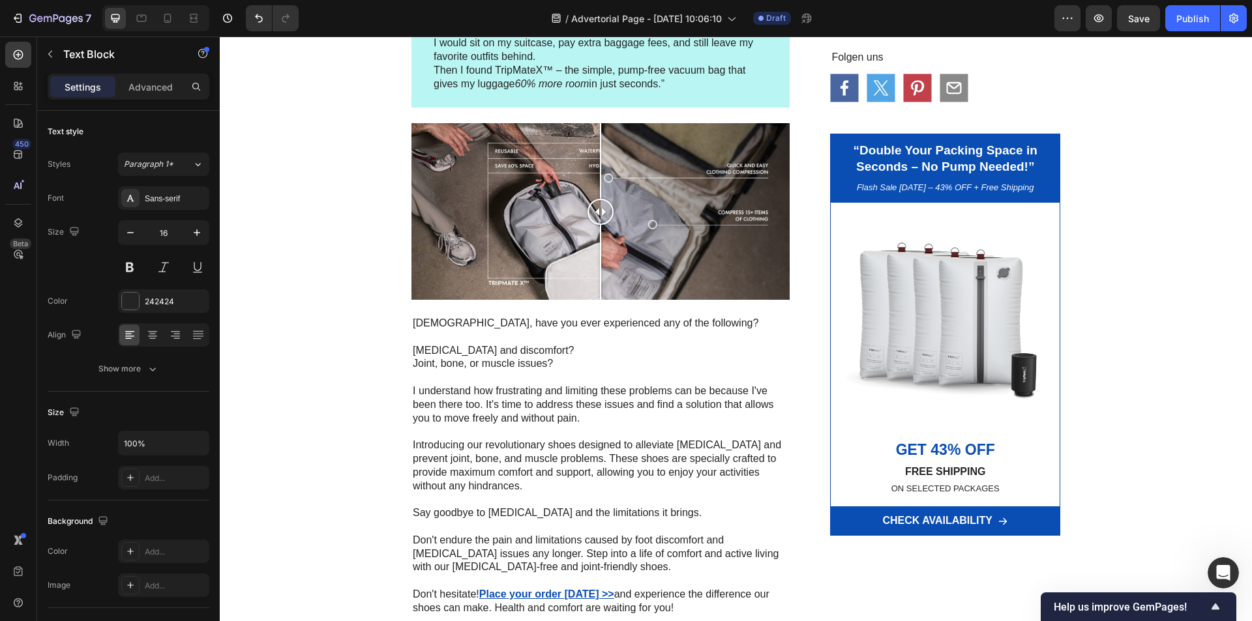
click at [502, 319] on p "Ladies, have you ever experienced any of the following?" at bounding box center [601, 324] width 376 height 14
click at [503, 322] on p "Ladies, have you ever experienced any of the following?" at bounding box center [601, 324] width 376 height 14
click at [517, 365] on p "Foot pain and discomfort? Joint, bone, or muscle issues?" at bounding box center [601, 357] width 376 height 27
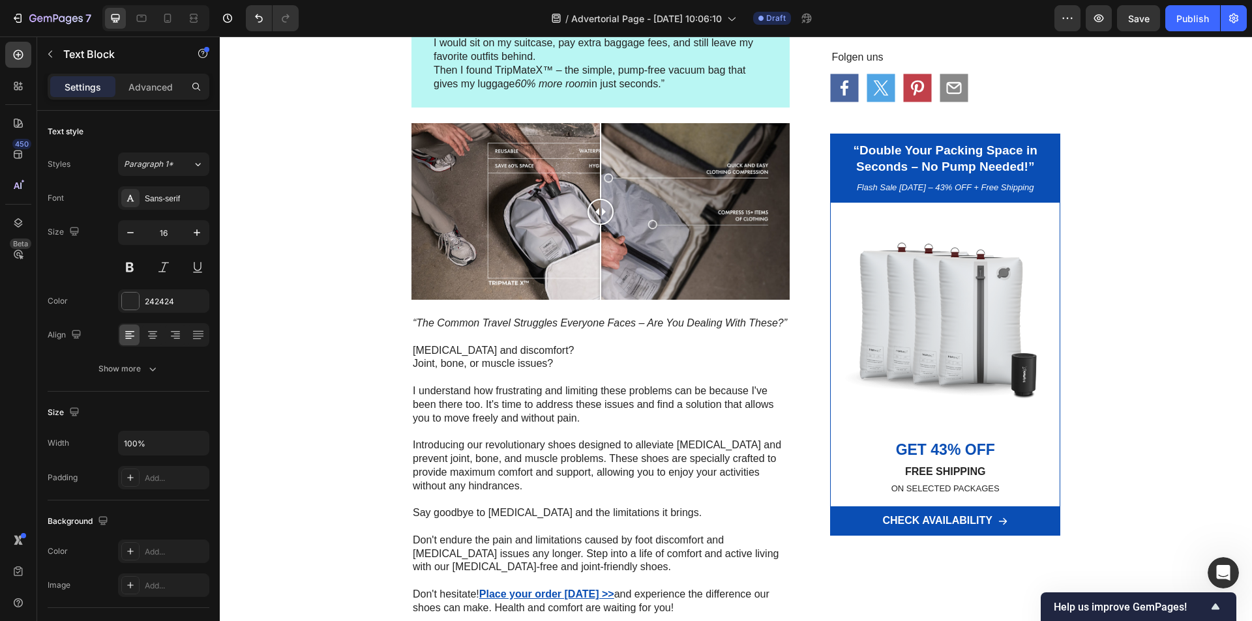
click at [500, 346] on p "Foot pain and discomfort? Joint, bone, or muscle issues?" at bounding box center [601, 357] width 376 height 27
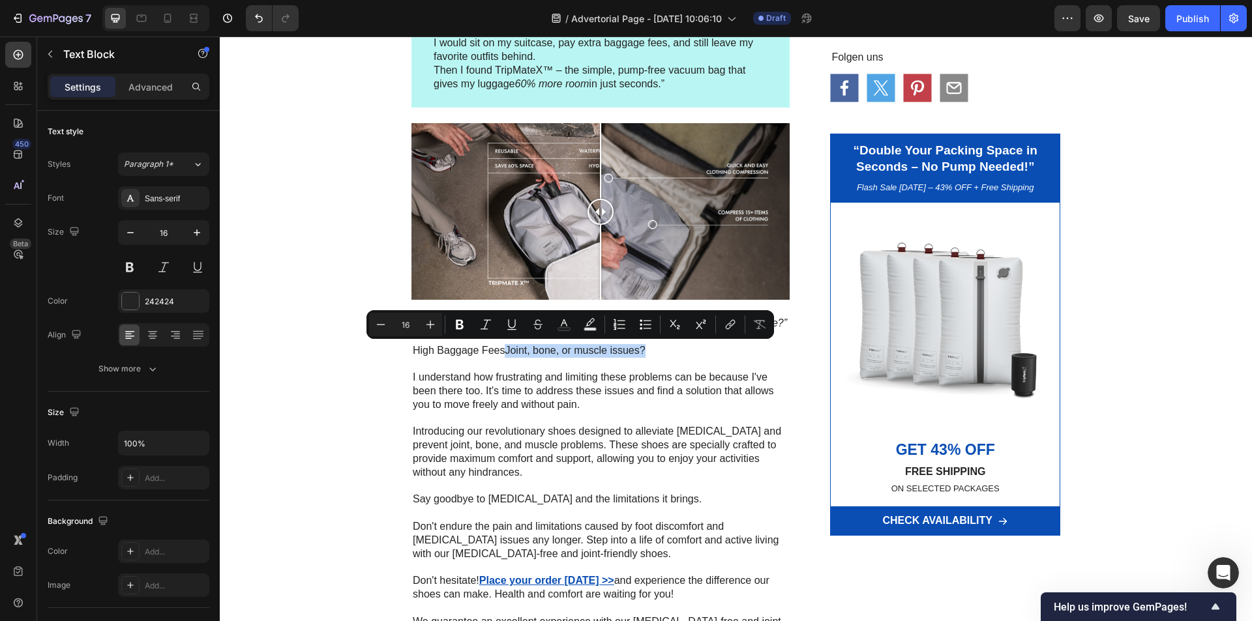
drag, startPoint x: 565, startPoint y: 347, endPoint x: 501, endPoint y: 349, distance: 63.9
click at [501, 349] on p "High Baggage FeesJoint, bone, or muscle issues?" at bounding box center [601, 351] width 376 height 14
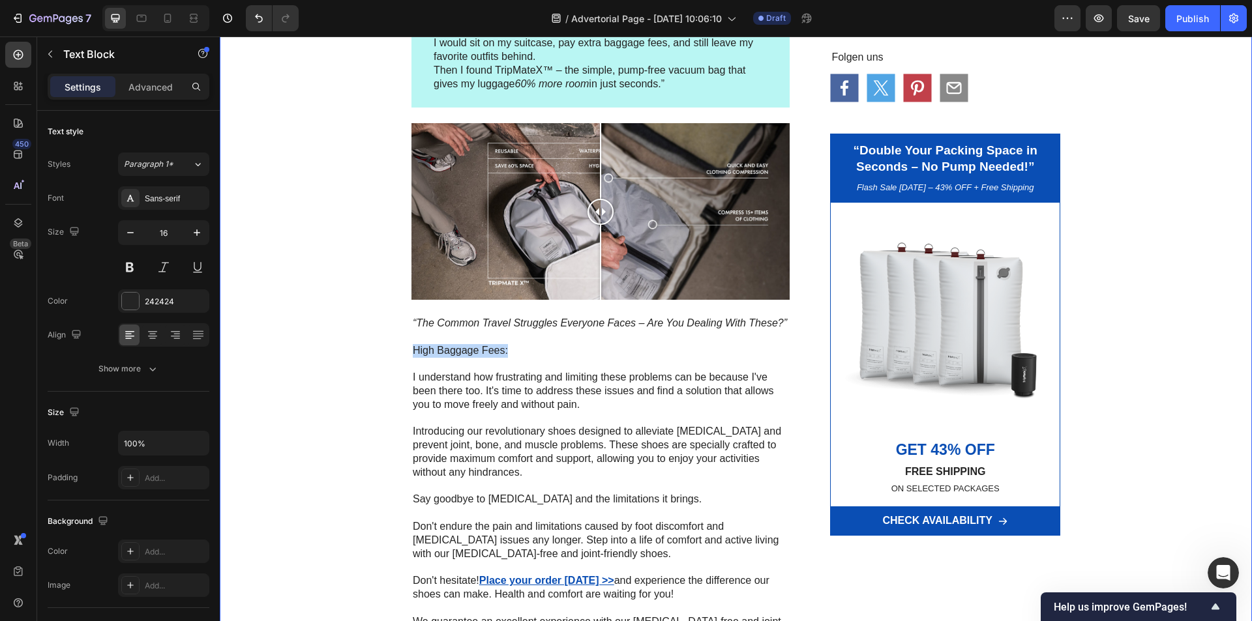
drag, startPoint x: 524, startPoint y: 353, endPoint x: 395, endPoint y: 351, distance: 128.4
click at [395, 351] on div "“The Magic Compression Bag That Doubles Your Luggage Space – Travelers Can’t St…" at bounding box center [736, 551] width 1032 height 1499
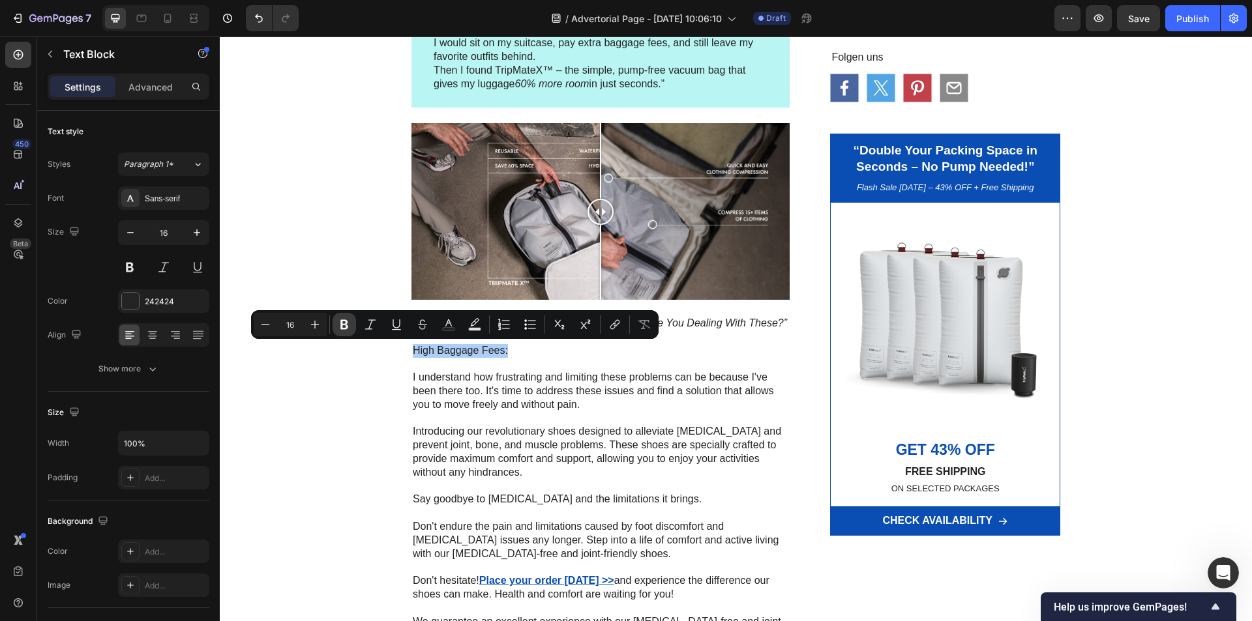
click at [342, 321] on icon "Editor contextual toolbar" at bounding box center [344, 325] width 8 height 10
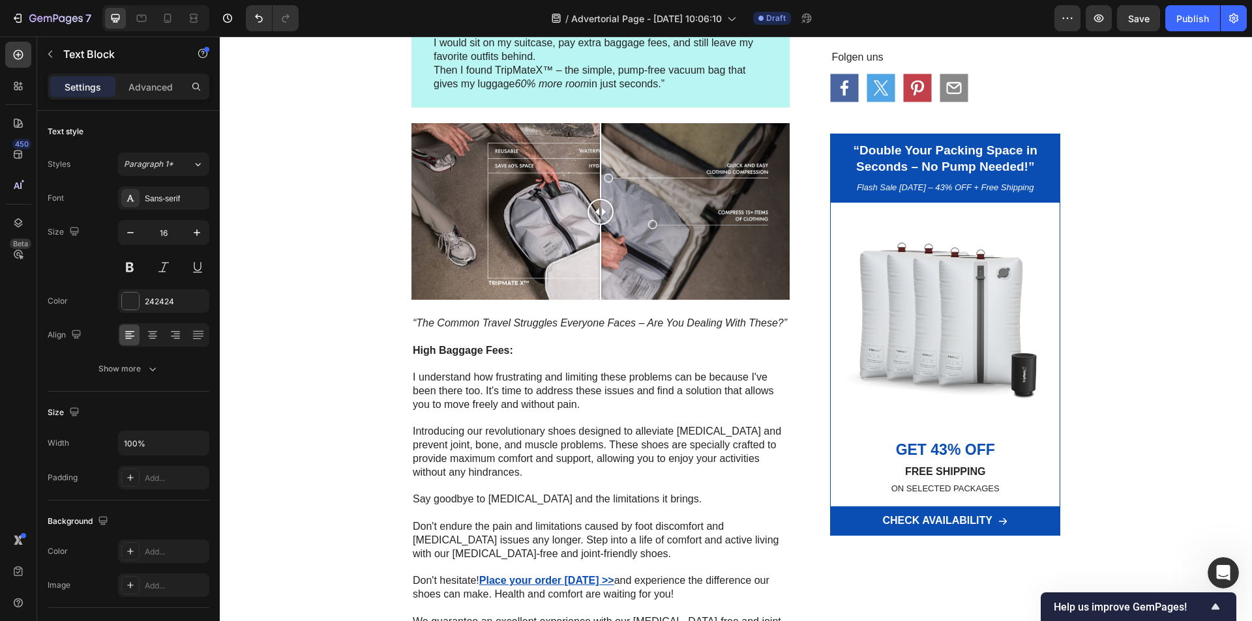
click at [531, 356] on p "High Baggage Fees:" at bounding box center [601, 351] width 376 height 14
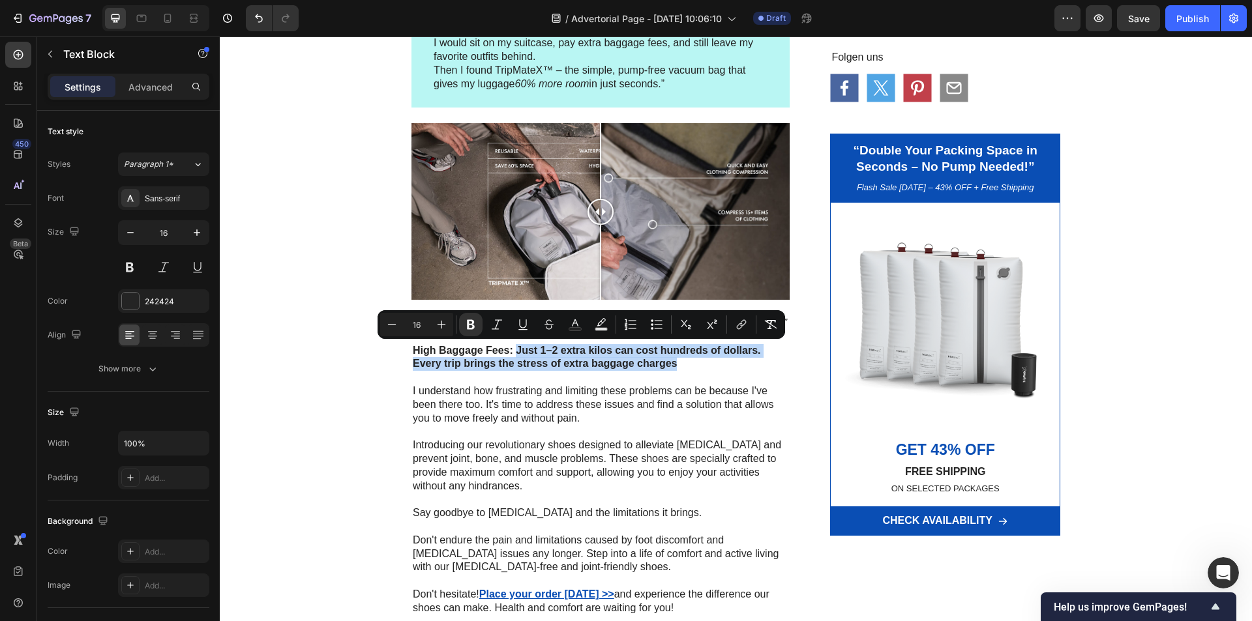
drag, startPoint x: 676, startPoint y: 361, endPoint x: 512, endPoint y: 349, distance: 164.1
click at [512, 349] on p "High Baggage Fees: Just 1–2 extra kilos can cost hundreds of dollars. Every tri…" at bounding box center [601, 357] width 376 height 27
click at [475, 325] on icon "Editor contextual toolbar" at bounding box center [470, 324] width 13 height 13
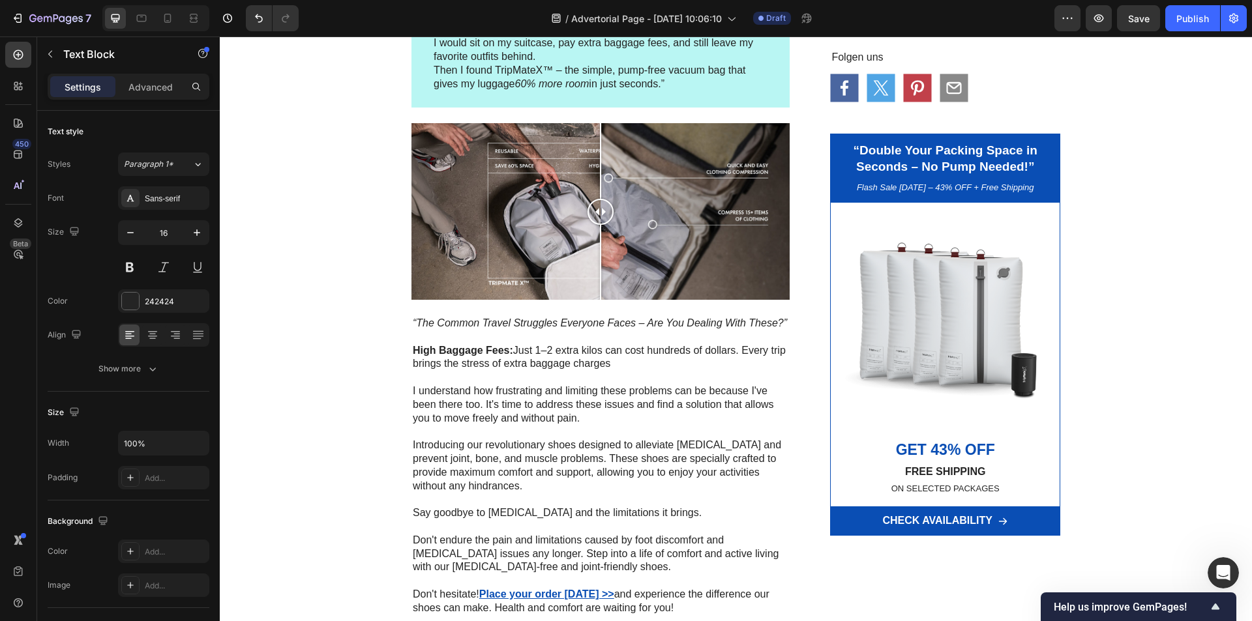
click at [615, 361] on p "High Baggage Fees: Just 1–2 extra kilos can cost hundreds of dollars. Every tri…" at bounding box center [601, 357] width 376 height 27
click at [604, 405] on p "I understand how frustrating and limiting these problems can be because I've be…" at bounding box center [601, 405] width 376 height 40
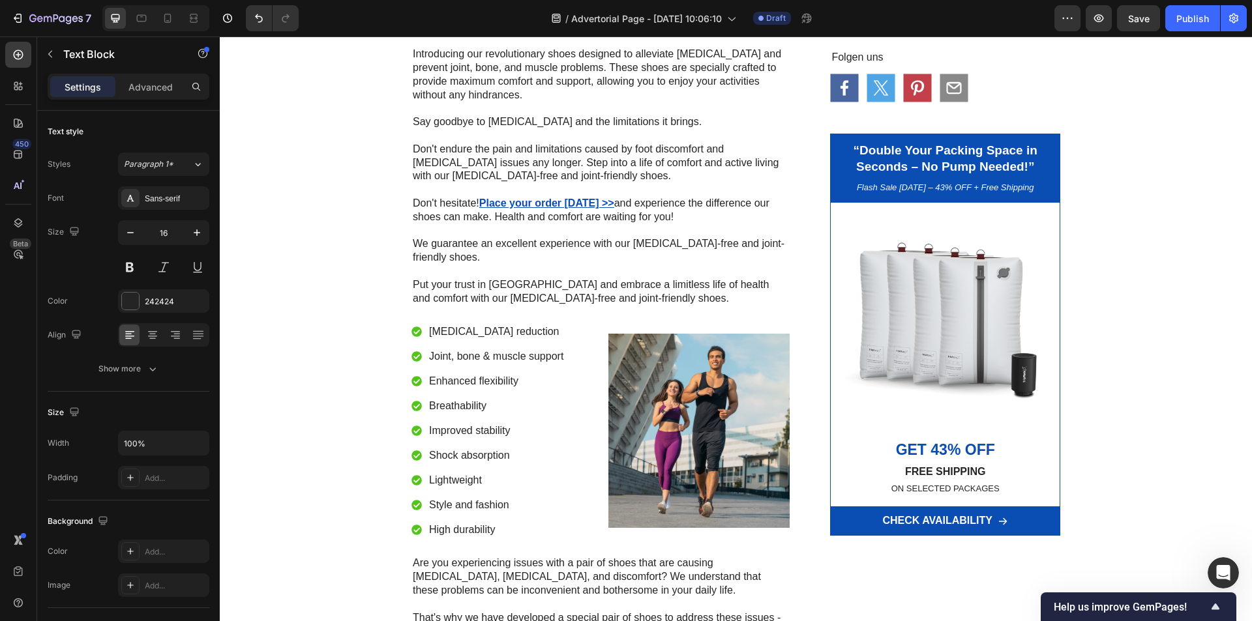
scroll to position [326, 0]
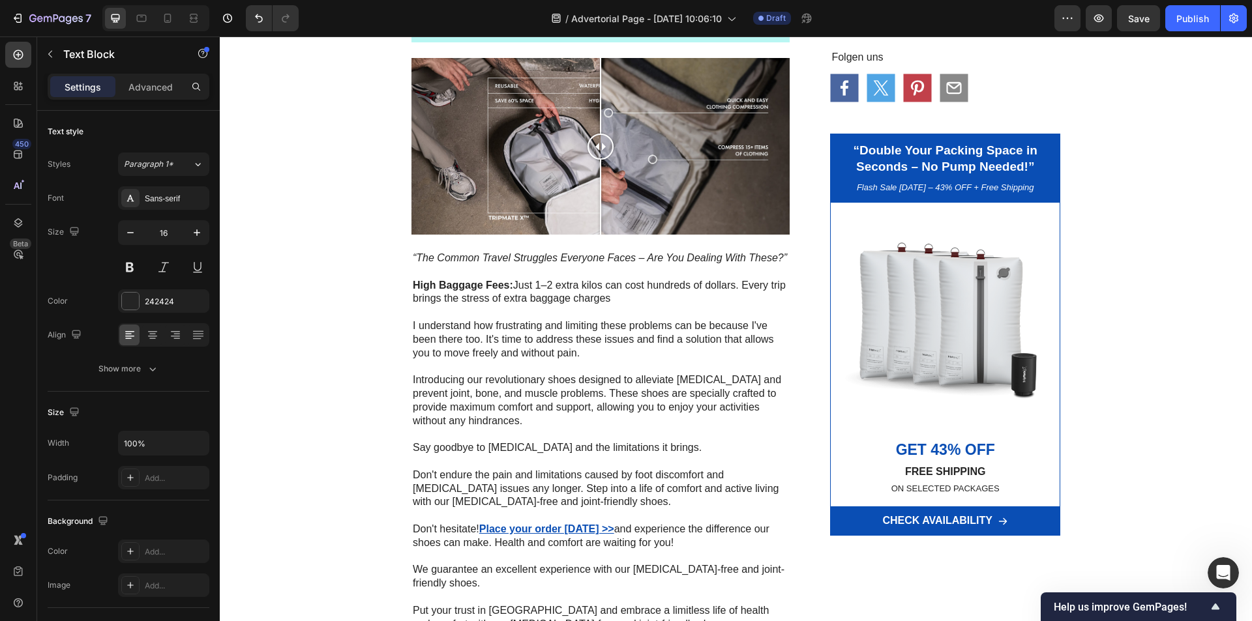
click at [434, 334] on p "I understand how frustrating and limiting these problems can be because I've be…" at bounding box center [601, 339] width 376 height 40
click at [505, 351] on p "I understand how frustrating and limiting these problems can be because I've be…" at bounding box center [601, 339] width 376 height 40
click at [476, 345] on p "I understand how frustrating and limiting these problems can be because I've be…" at bounding box center [601, 339] width 376 height 40
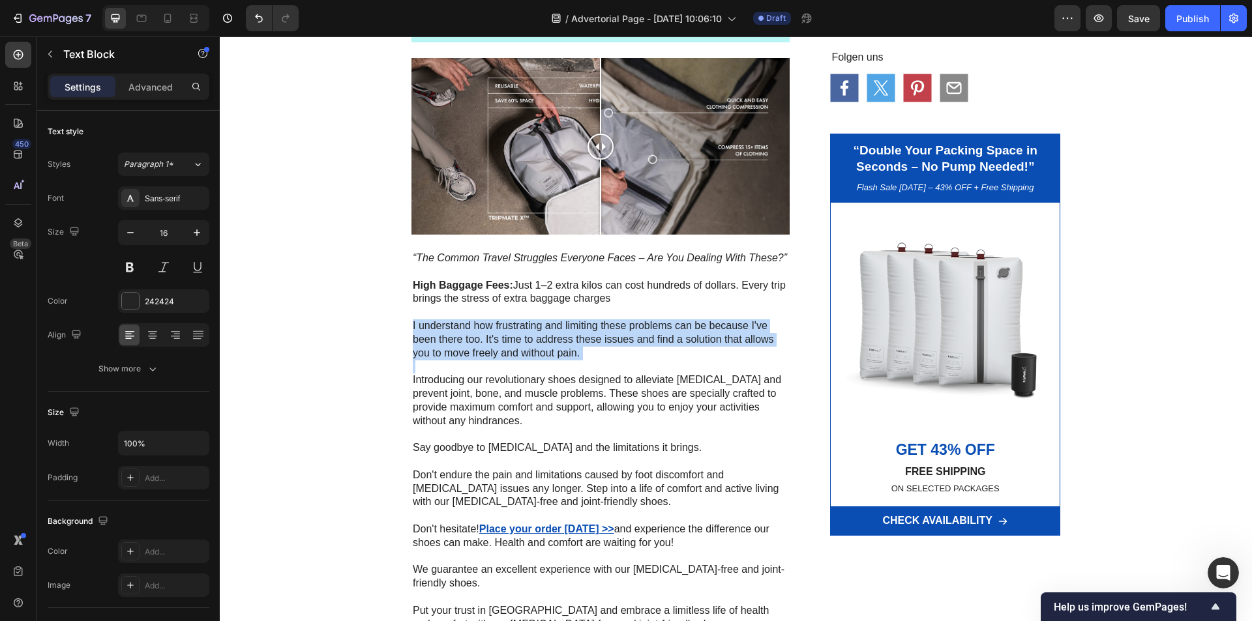
click at [476, 345] on p "I understand how frustrating and limiting these problems can be because I've be…" at bounding box center [601, 339] width 376 height 40
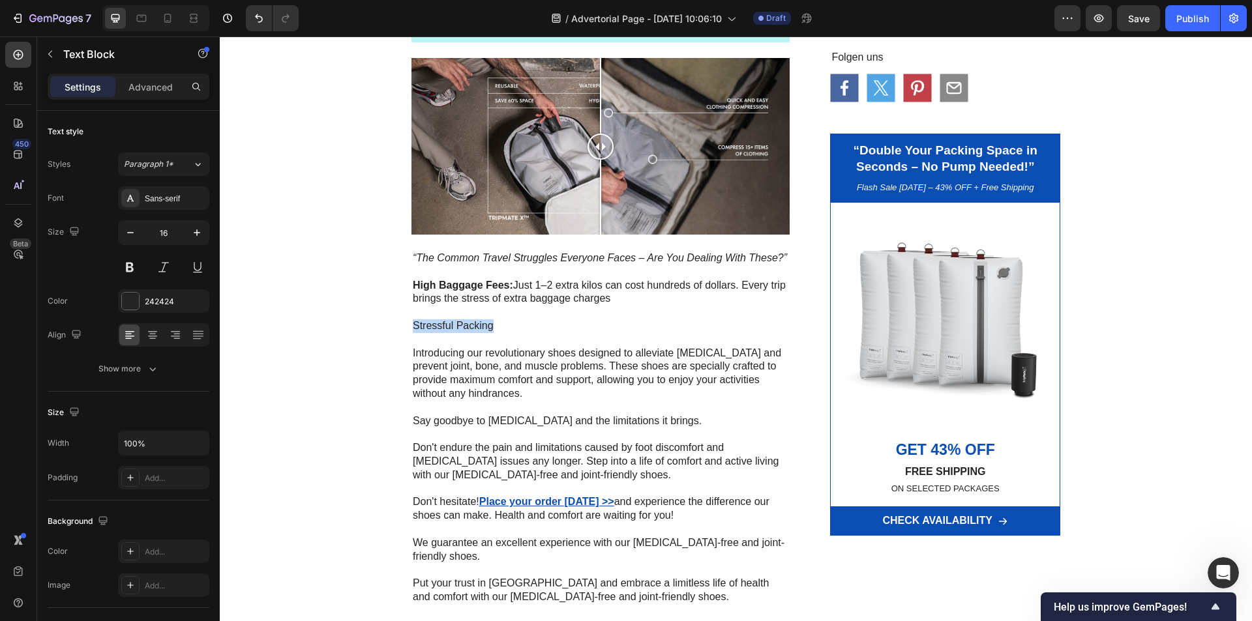
drag, startPoint x: 457, startPoint y: 329, endPoint x: 410, endPoint y: 329, distance: 46.9
click at [413, 329] on p "Stressful Packing" at bounding box center [601, 326] width 376 height 14
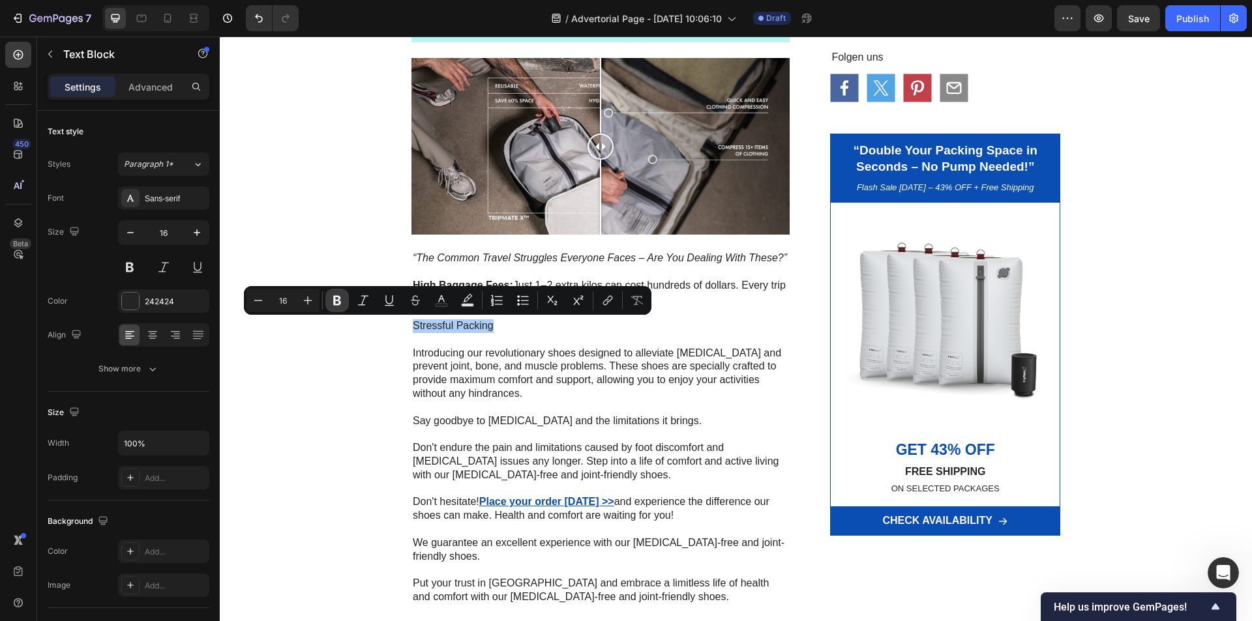
click at [338, 299] on icon "Editor contextual toolbar" at bounding box center [337, 301] width 8 height 10
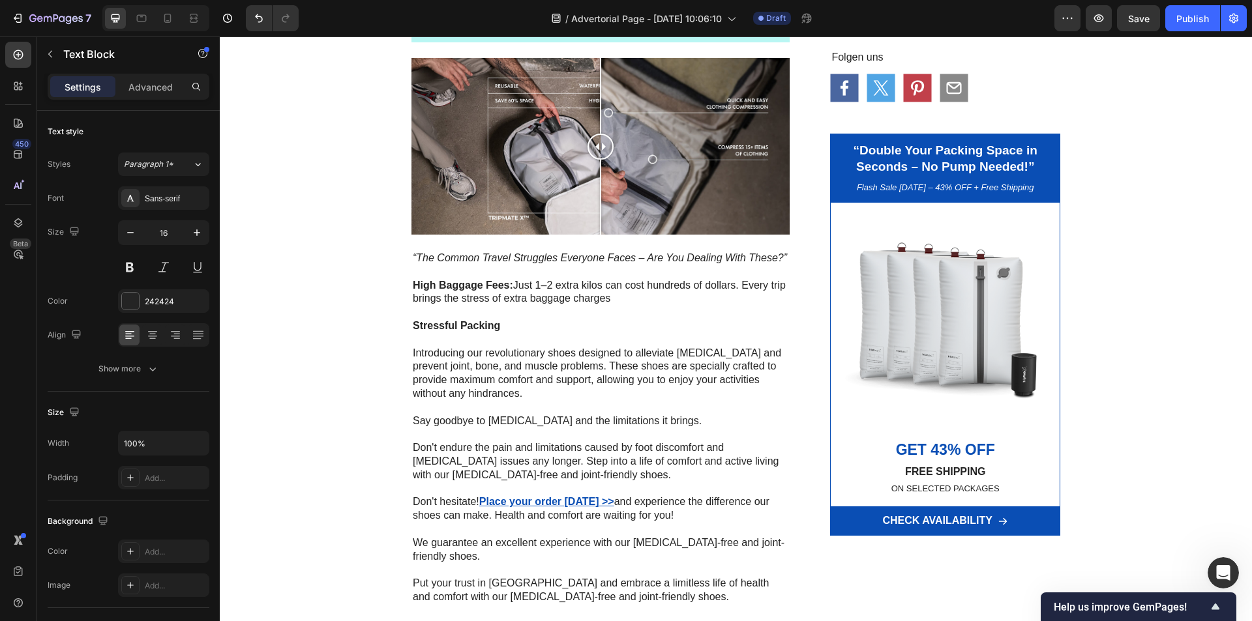
click at [495, 323] on strong "Stressful Packing" at bounding box center [456, 325] width 87 height 11
click at [499, 330] on p "Stressful Packing" at bounding box center [601, 326] width 376 height 14
click at [503, 329] on p "Stressful Packing:" at bounding box center [601, 326] width 376 height 14
click at [512, 325] on p "Stressful Packing:" at bounding box center [601, 326] width 376 height 14
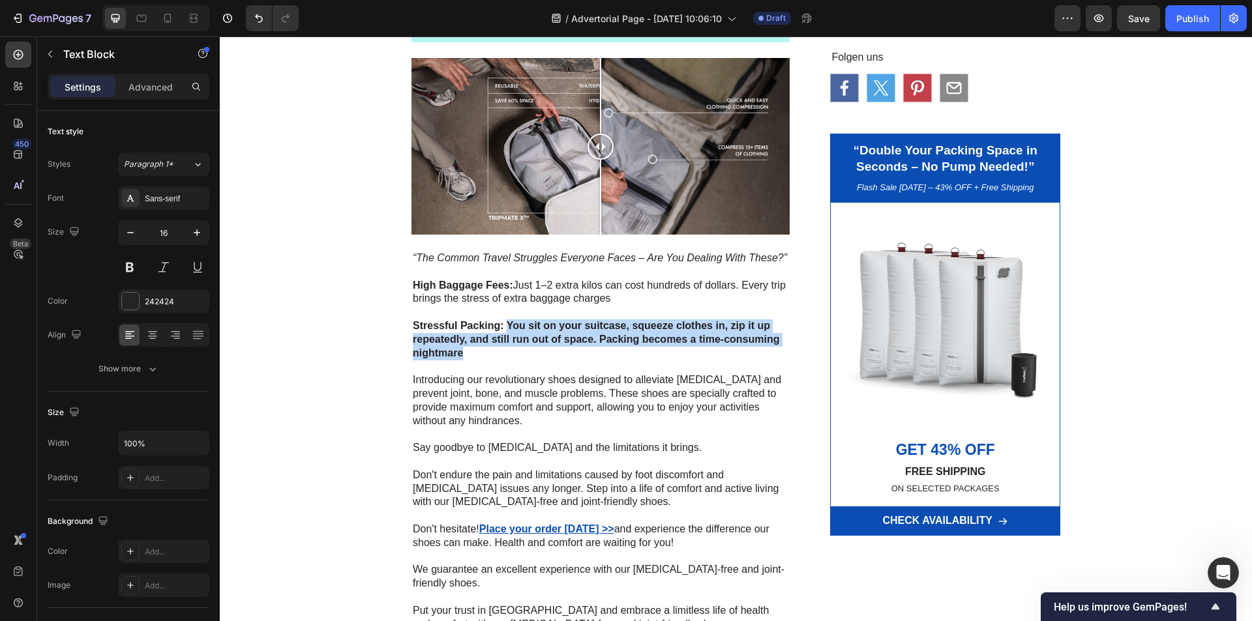
drag, startPoint x: 504, startPoint y: 323, endPoint x: 512, endPoint y: 348, distance: 26.0
click at [512, 348] on p "Stressful Packing: You sit on your suitcase, squeeze clothes in, zip it up repe…" at bounding box center [601, 339] width 376 height 40
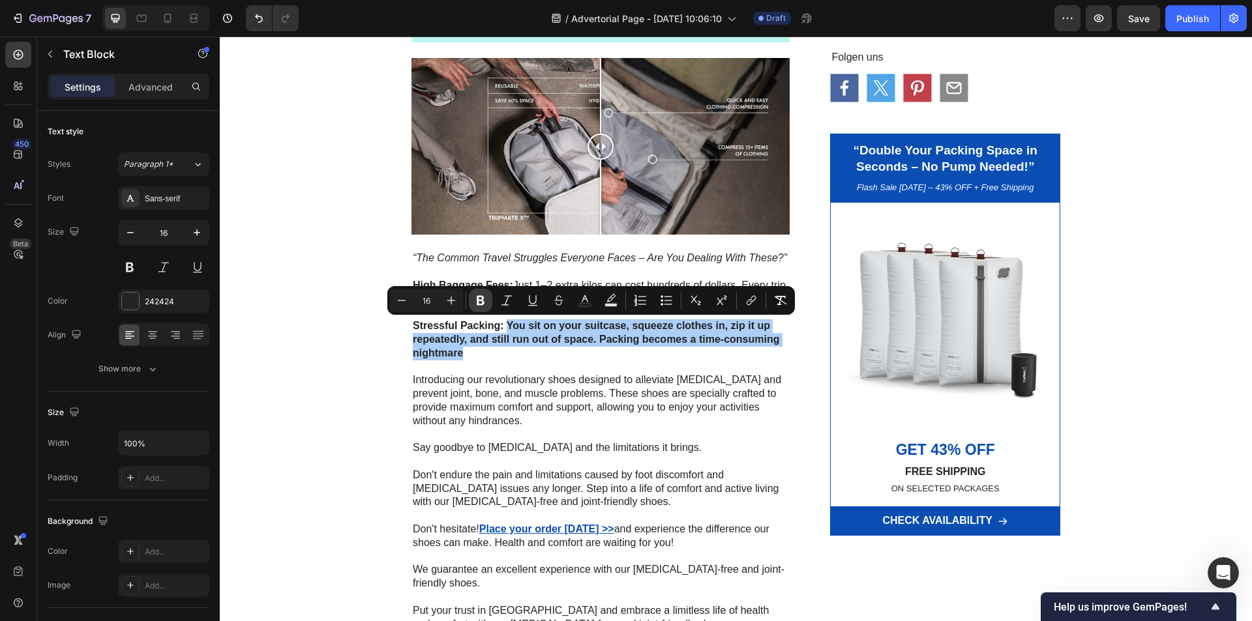
click at [478, 297] on icon "Editor contextual toolbar" at bounding box center [481, 301] width 8 height 10
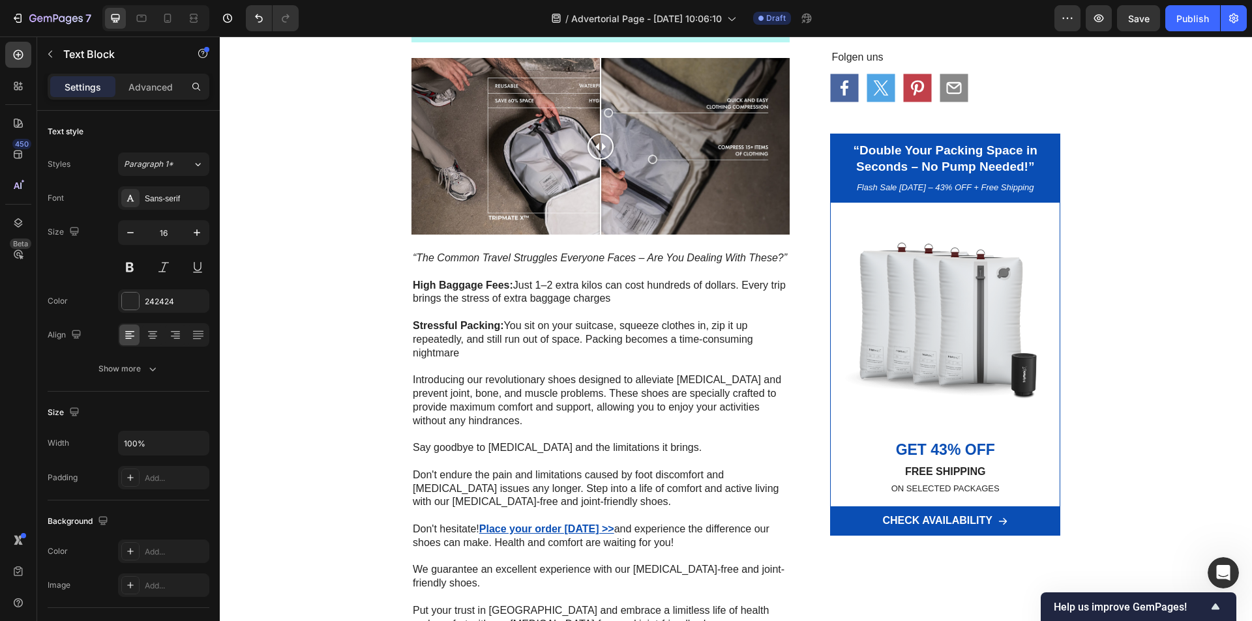
click at [498, 383] on p "Introducing our revolutionary shoes designed to alleviate foot pain and prevent…" at bounding box center [601, 401] width 376 height 54
click at [505, 398] on p "Introducing our revolutionary shoes designed to alleviate foot pain and prevent…" at bounding box center [601, 401] width 376 height 54
click at [485, 392] on p "Introducing our revolutionary shoes designed to alleviate foot pain and prevent…" at bounding box center [601, 401] width 376 height 54
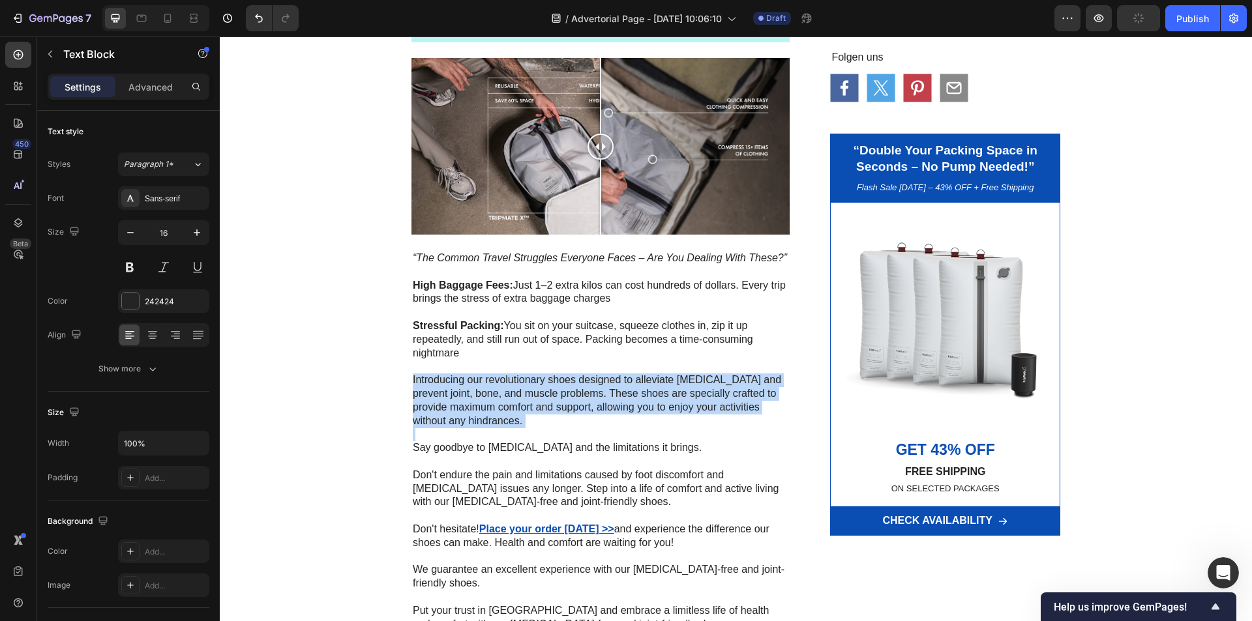
click at [485, 392] on p "Introducing our revolutionary shoes designed to alleviate foot pain and prevent…" at bounding box center [601, 401] width 376 height 54
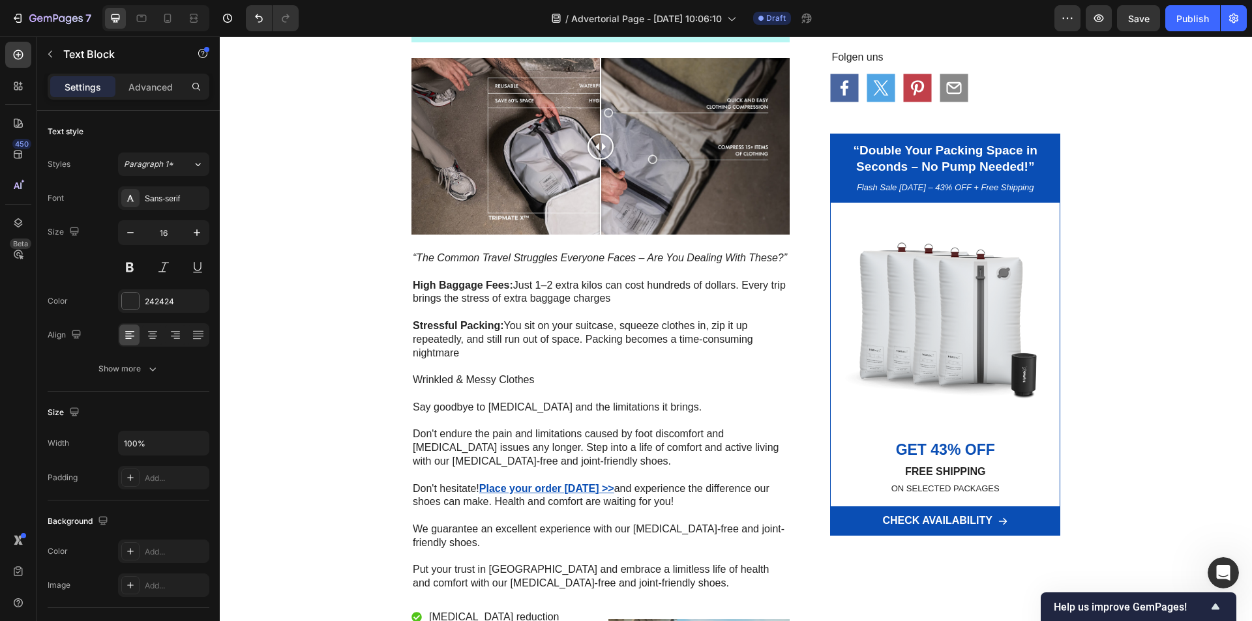
click at [479, 382] on p "Wrinkled & Messy Clothes" at bounding box center [601, 381] width 376 height 14
click at [539, 381] on p "Wrinkled & Messy Clothes" at bounding box center [601, 381] width 376 height 14
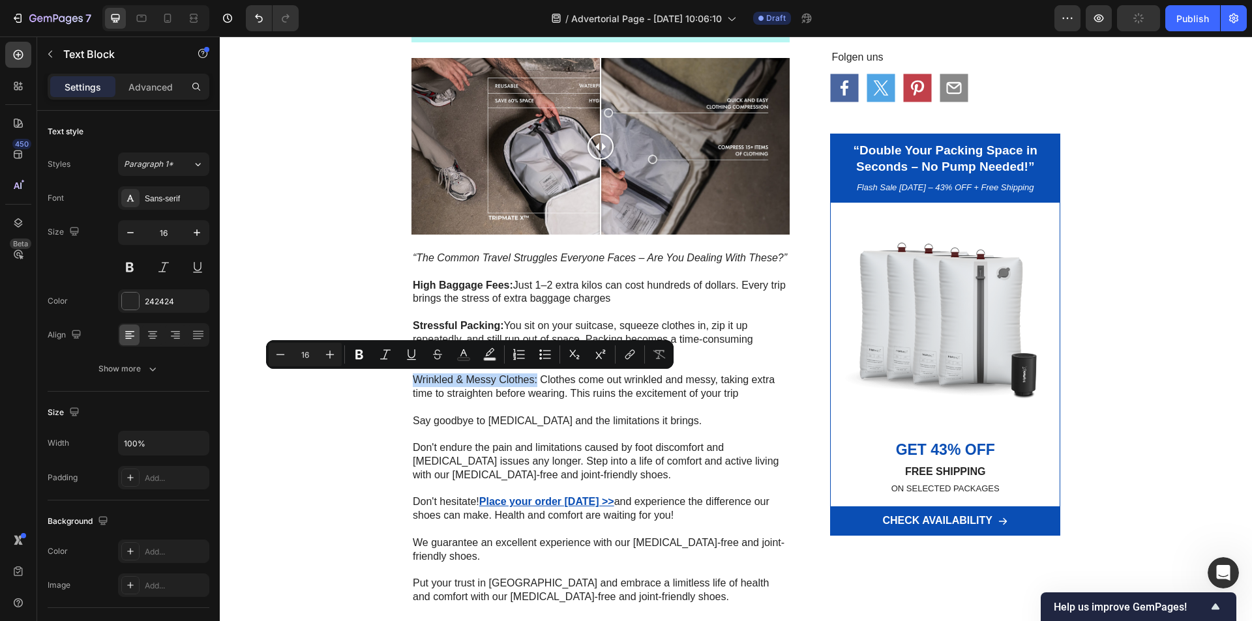
drag, startPoint x: 533, startPoint y: 381, endPoint x: 410, endPoint y: 381, distance: 122.6
click at [413, 381] on p "Wrinkled & Messy Clothes: Clothes come out wrinkled and messy, taking extra tim…" at bounding box center [601, 387] width 376 height 27
click at [368, 357] on button "Bold" at bounding box center [358, 354] width 23 height 23
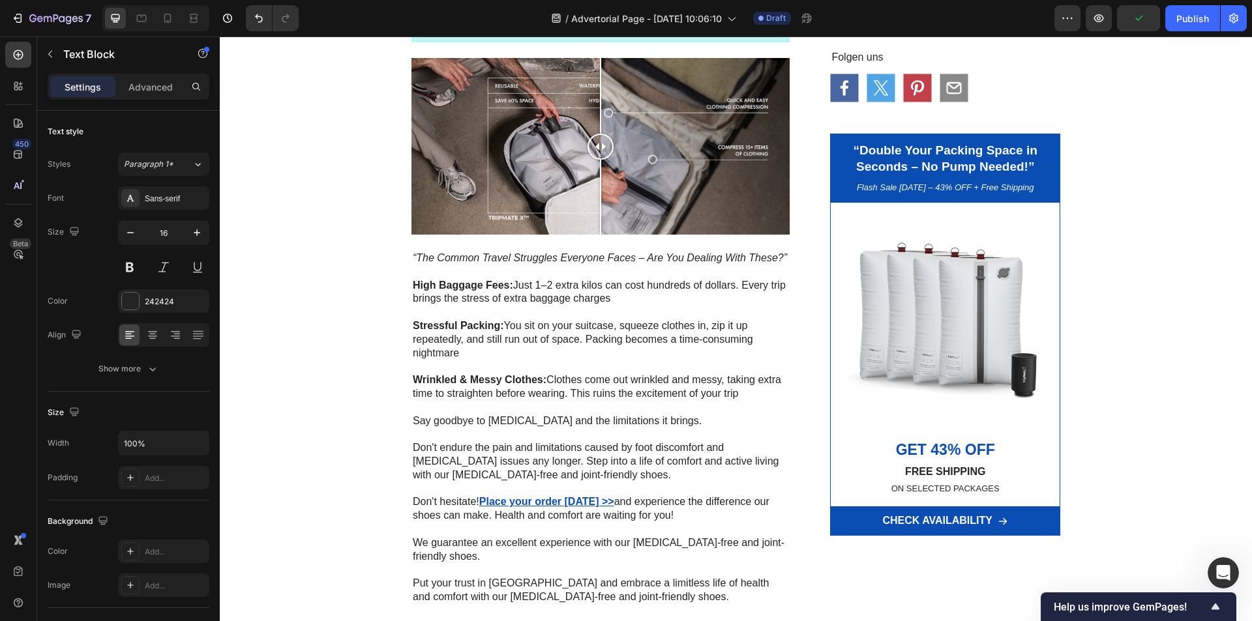
click at [583, 397] on p "Wrinkled & Messy Clothes: Clothes come out wrinkled and messy, taking extra tim…" at bounding box center [601, 387] width 376 height 27
click at [585, 421] on p "Say goodbye to foot pain and the limitations it brings." at bounding box center [601, 422] width 376 height 14
click at [497, 427] on p "Say goodbye to foot pain and the limitations it brings." at bounding box center [601, 422] width 376 height 14
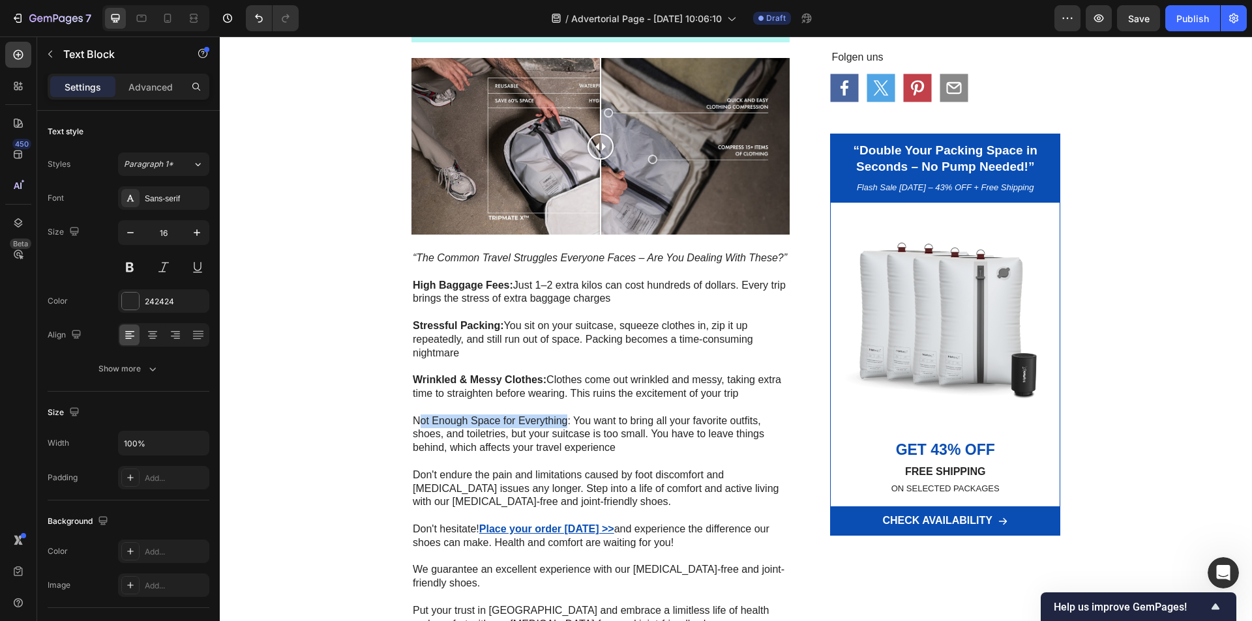
drag, startPoint x: 563, startPoint y: 422, endPoint x: 413, endPoint y: 424, distance: 150.0
click at [413, 424] on p "Not Enough Space for Everything: You want to bring all your favorite outfits, s…" at bounding box center [601, 435] width 376 height 40
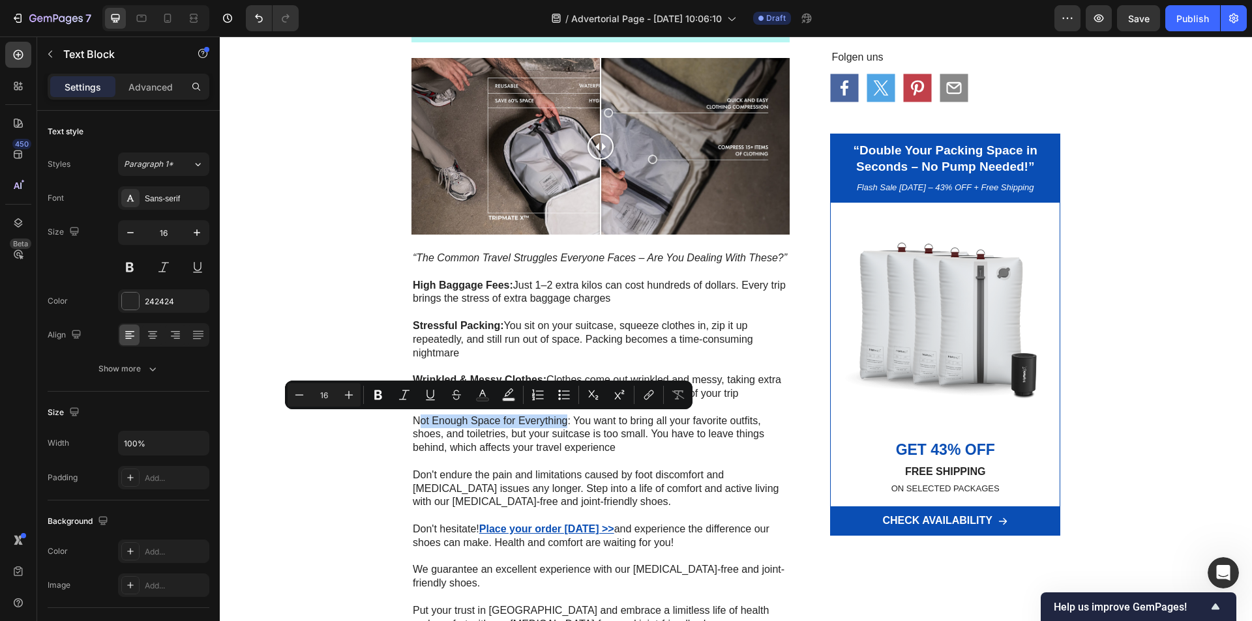
click at [532, 419] on p "Not Enough Space for Everything: You want to bring all your favorite outfits, s…" at bounding box center [601, 435] width 376 height 40
drag, startPoint x: 566, startPoint y: 419, endPoint x: 400, endPoint y: 419, distance: 166.2
click at [400, 419] on div "“The Magic Compression Bag That Doubles Your Luggage Space – Travelers Can’t St…" at bounding box center [736, 493] width 1032 height 1513
click at [383, 398] on button "Bold" at bounding box center [375, 394] width 23 height 23
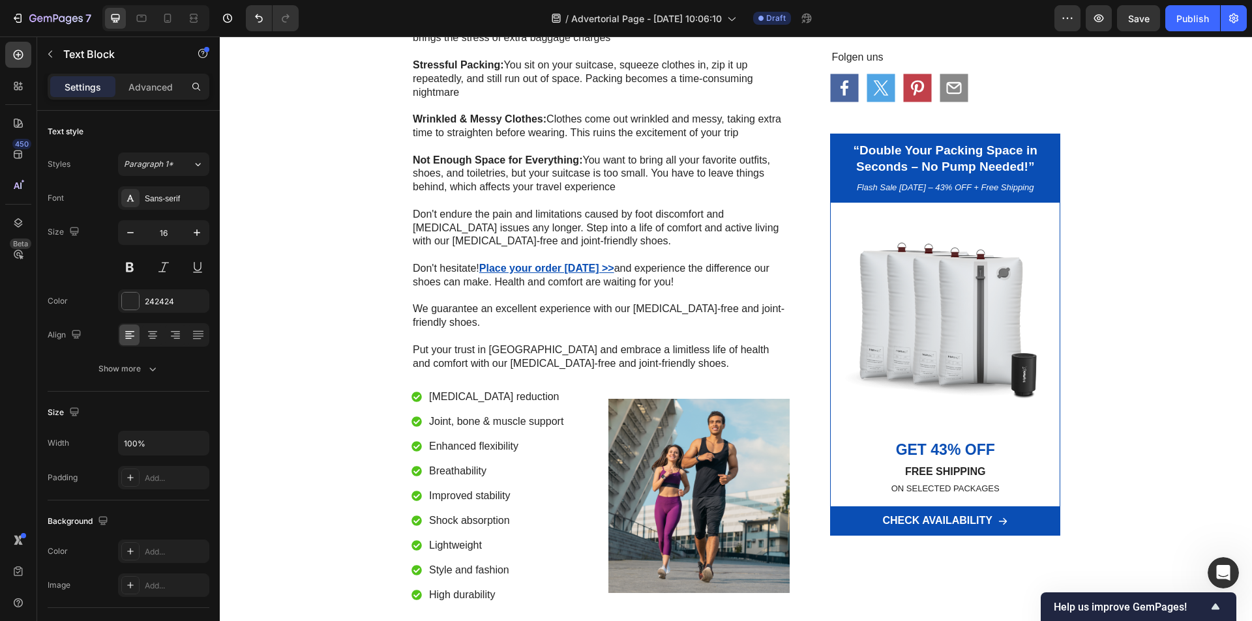
scroll to position [391, 0]
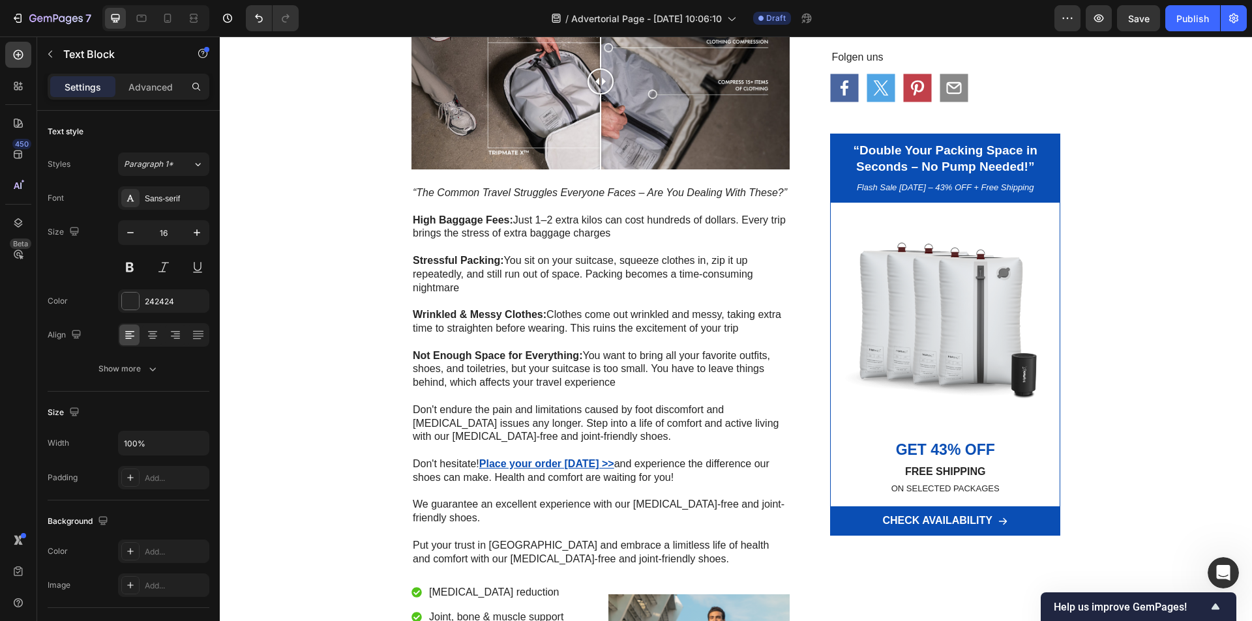
click at [557, 426] on p "Don't endure the pain and limitations caused by foot discomfort and musculoskel…" at bounding box center [601, 424] width 376 height 40
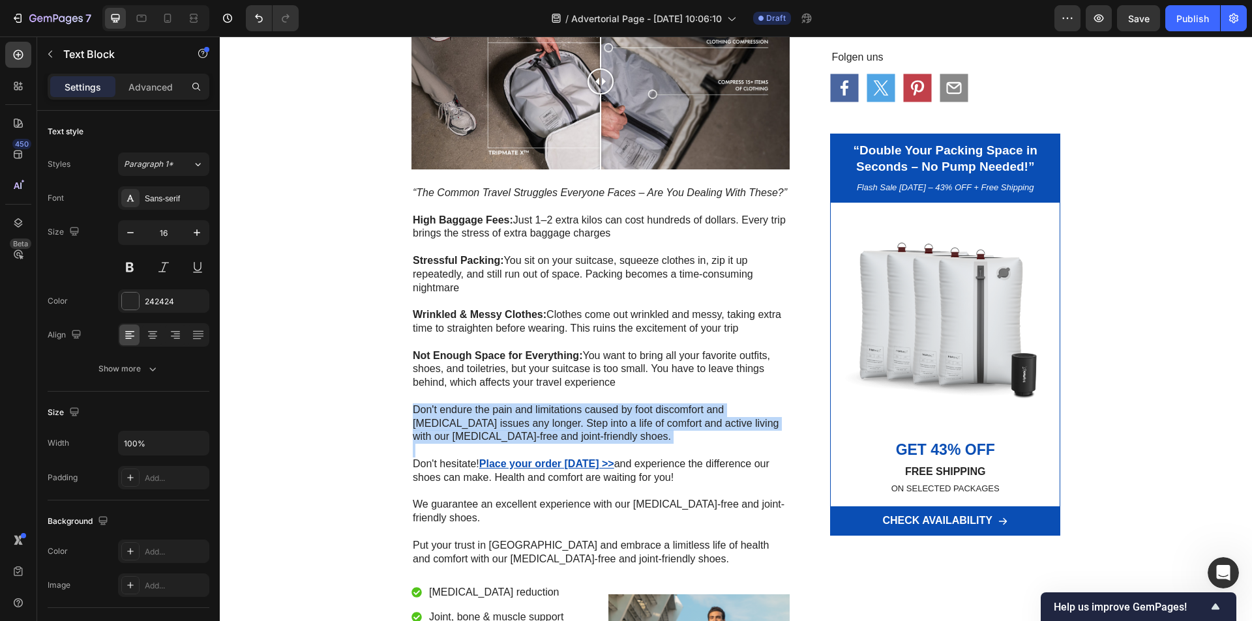
click at [557, 426] on p "Don't endure the pain and limitations caused by foot discomfort and musculoskel…" at bounding box center [601, 424] width 376 height 40
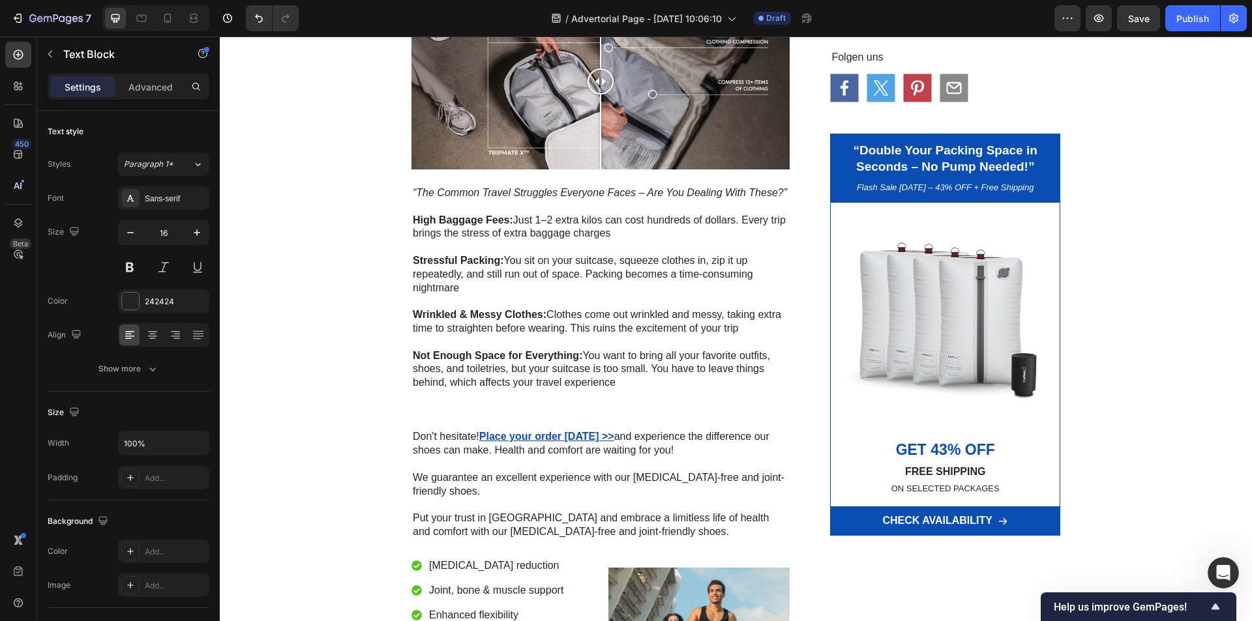
click at [535, 494] on p "We guarantee an excellent experience with our foot-pain-free and joint-friendly…" at bounding box center [601, 484] width 376 height 27
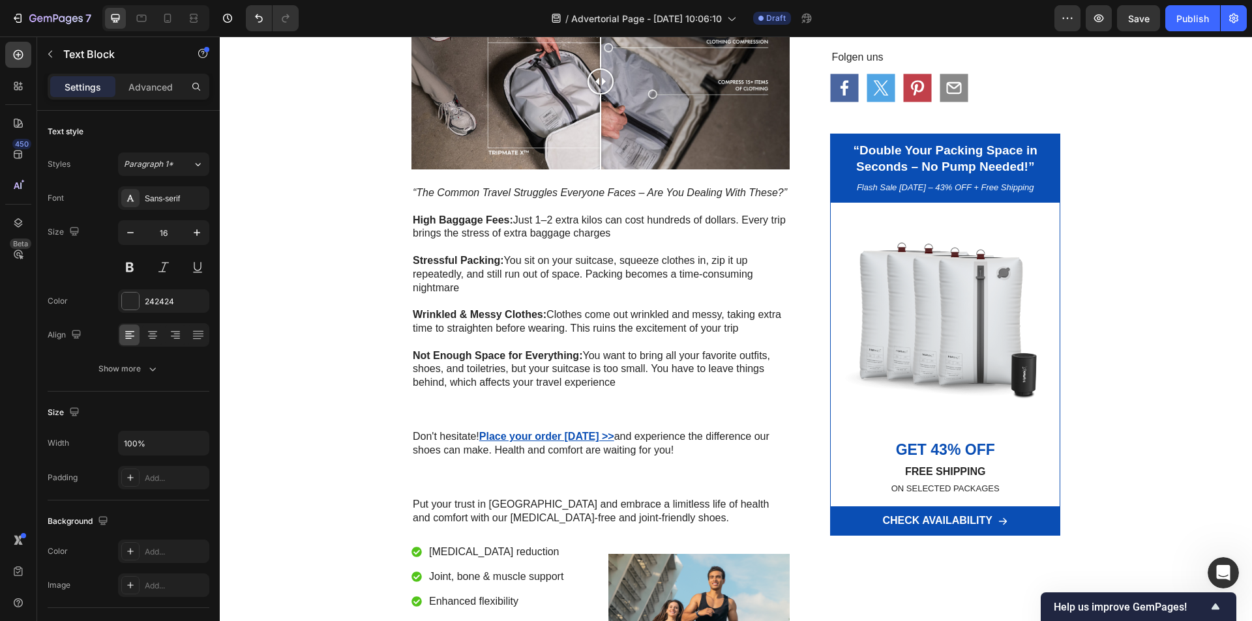
click at [535, 510] on p "Put your trust in us and embrace a limitless life of health and comfort with ou…" at bounding box center [601, 511] width 376 height 27
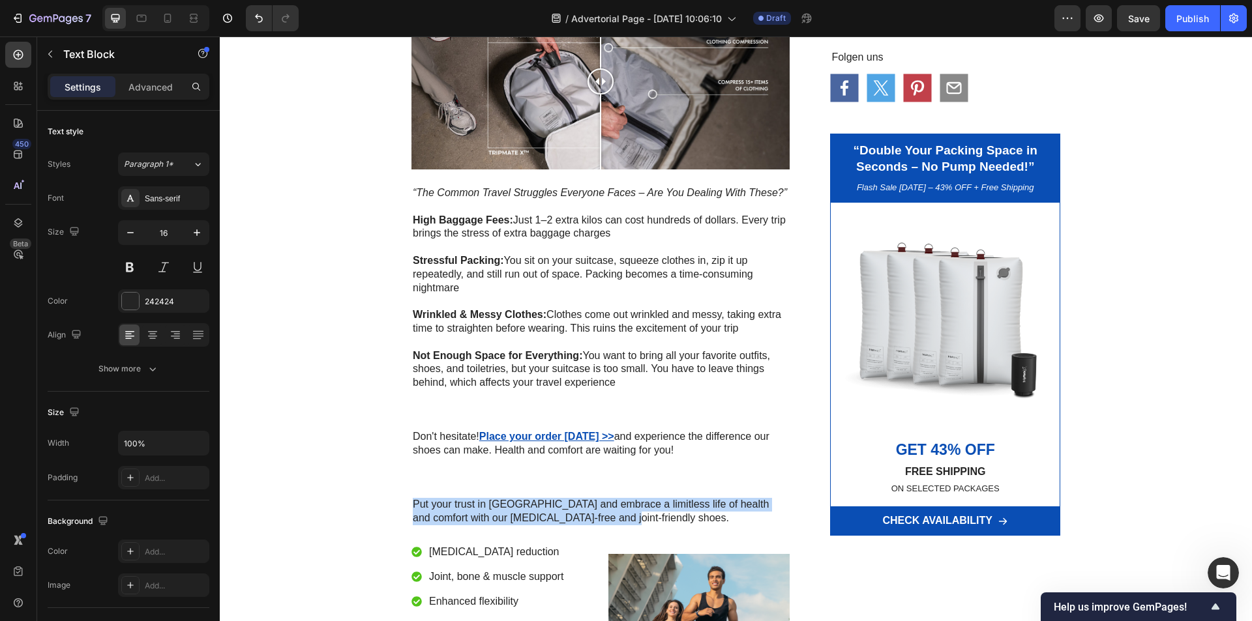
click at [535, 510] on p "Put your trust in us and embrace a limitless life of health and comfort with ou…" at bounding box center [601, 511] width 376 height 27
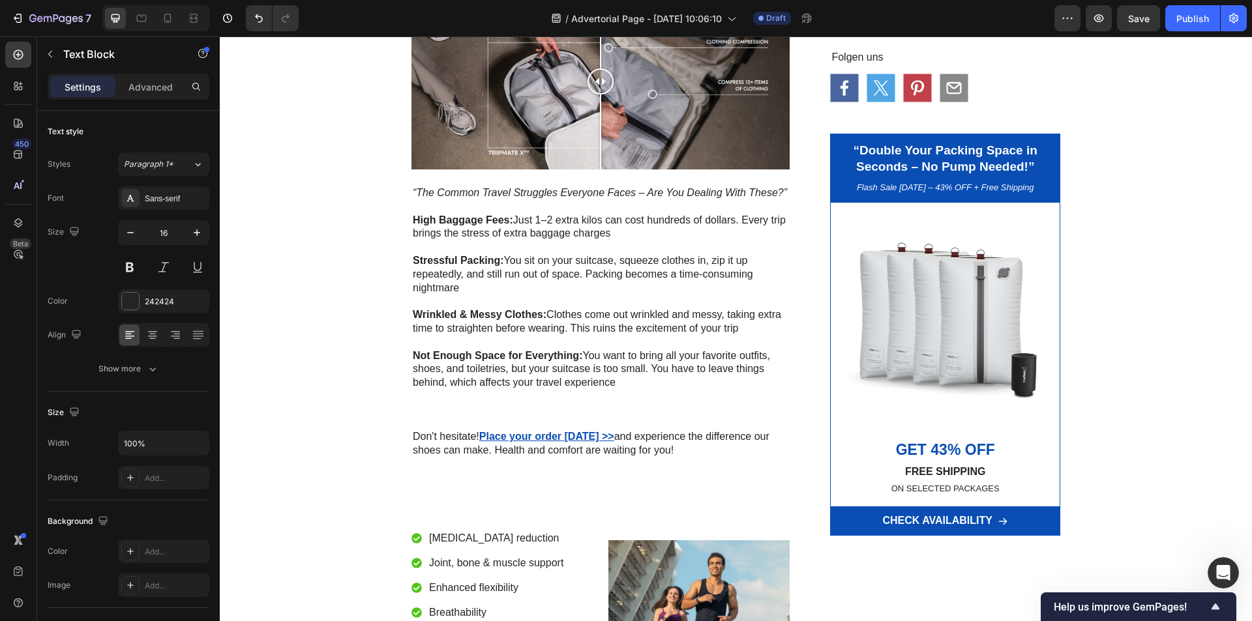
click at [529, 454] on p "Don't hesitate! Place your order today >> and experience the difference our sho…" at bounding box center [601, 443] width 376 height 27
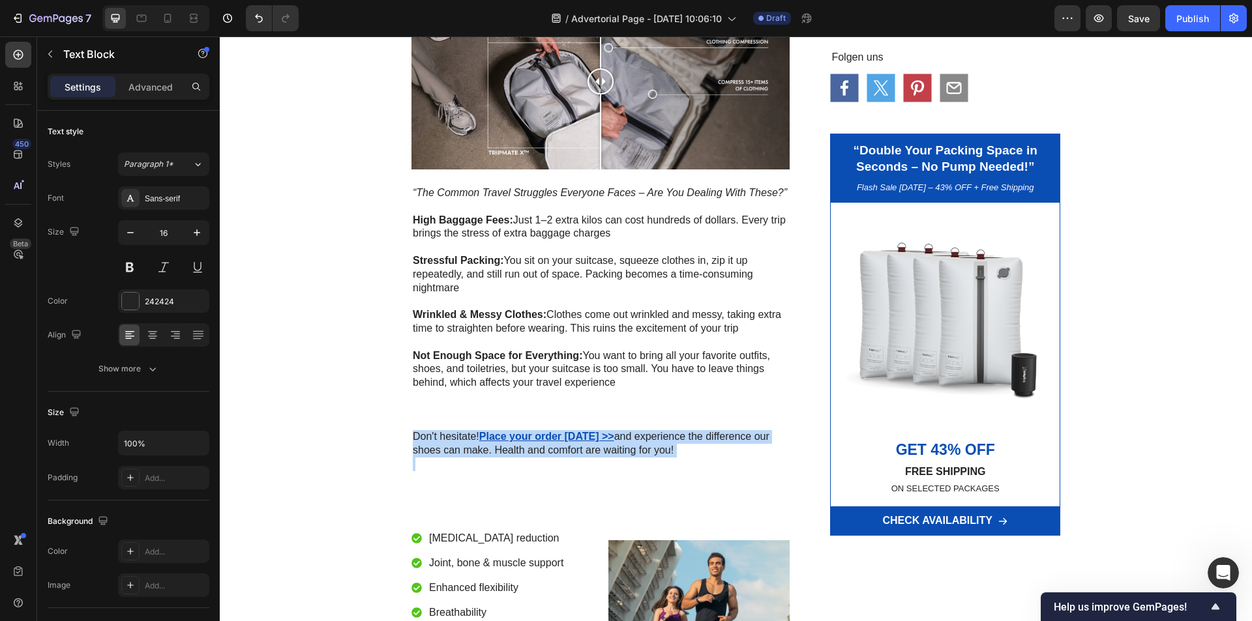
click at [529, 454] on p "Don't hesitate! Place your order today >> and experience the difference our sho…" at bounding box center [601, 443] width 376 height 27
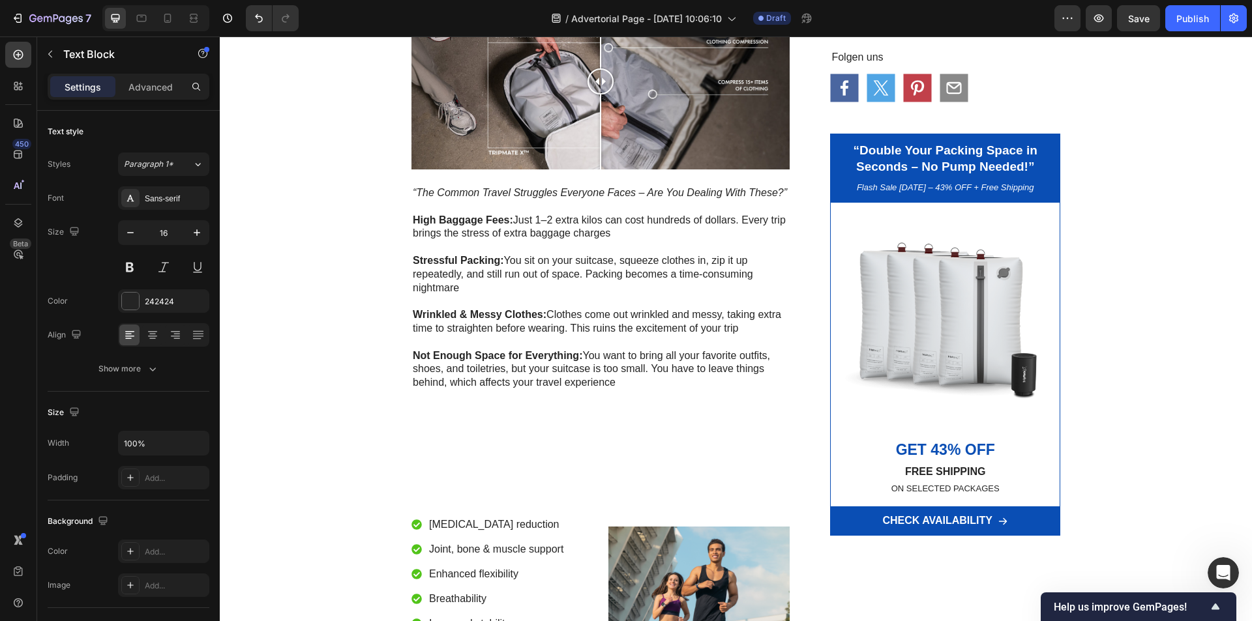
click at [486, 462] on p "Rich Text Editor. Editing area: main" at bounding box center [601, 465] width 376 height 14
click at [479, 475] on p "Rich Text Editor. Editing area: main" at bounding box center [601, 478] width 376 height 14
click at [581, 402] on p "Rich Text Editor. Editing area: main" at bounding box center [601, 397] width 376 height 14
click at [834, 422] on img at bounding box center [945, 317] width 229 height 229
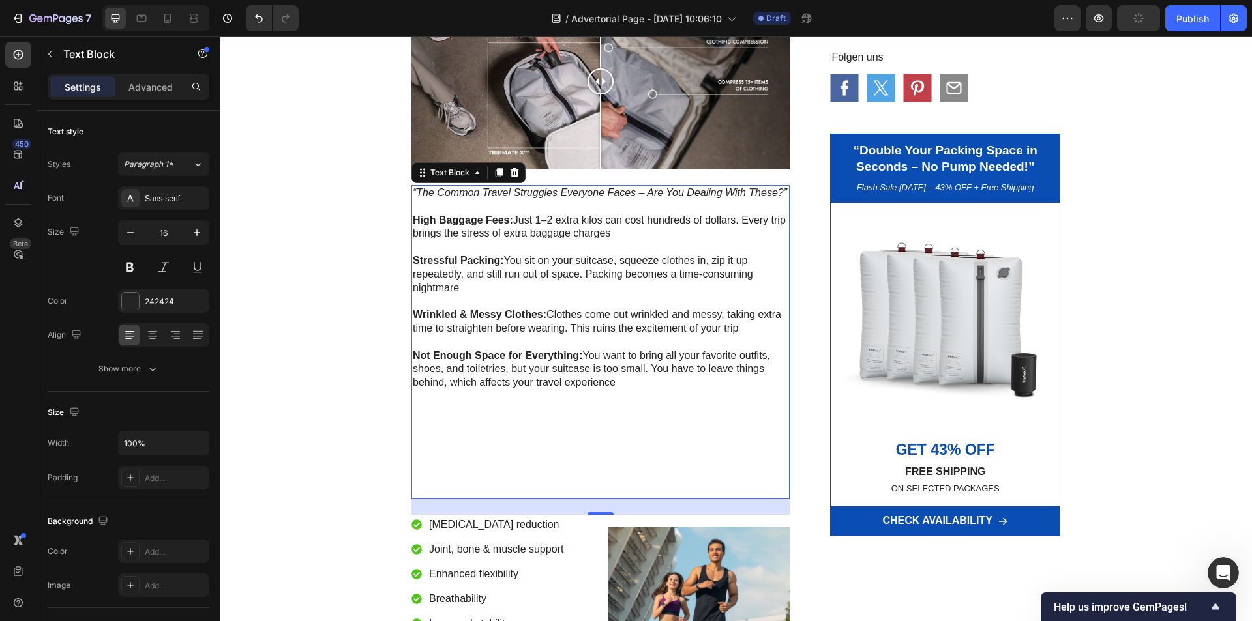
click at [709, 392] on p "Rich Text Editor. Editing area: main" at bounding box center [601, 397] width 376 height 14
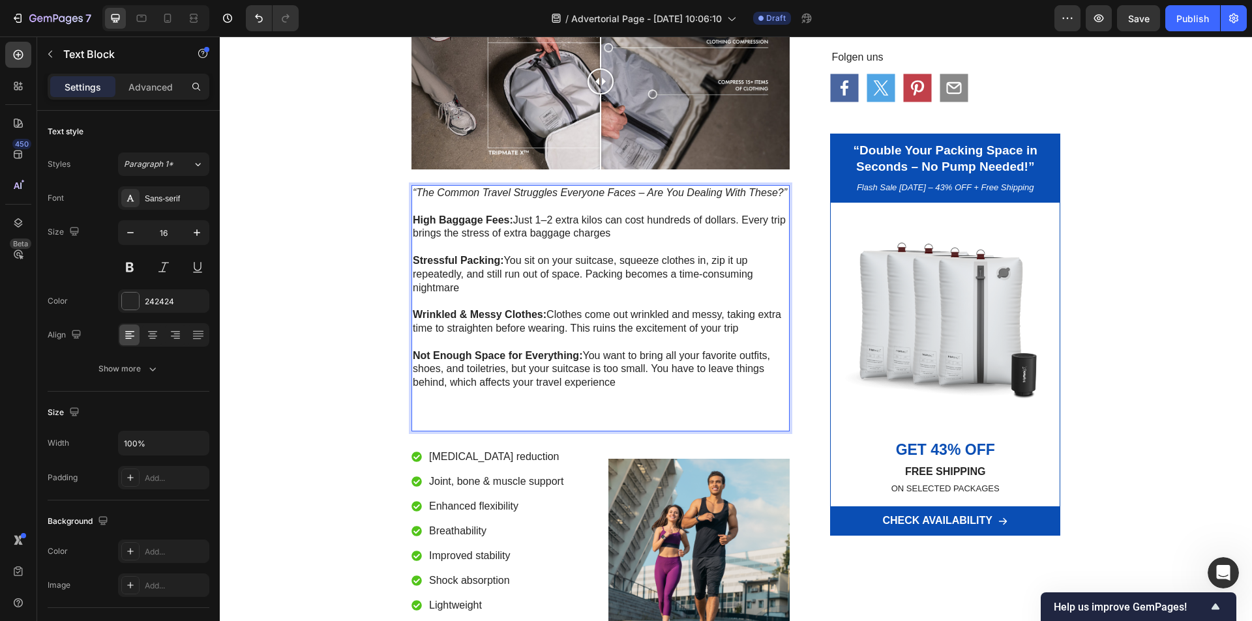
click at [419, 428] on p "Rich Text Editor. Editing area: main" at bounding box center [601, 424] width 376 height 14
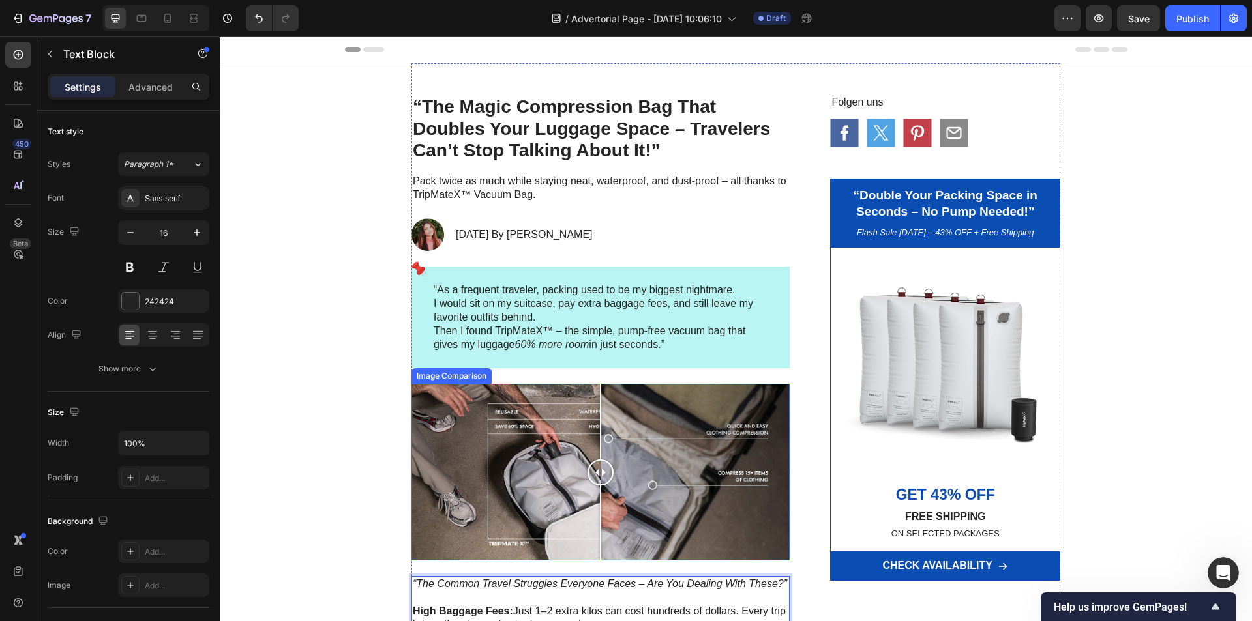
scroll to position [261, 0]
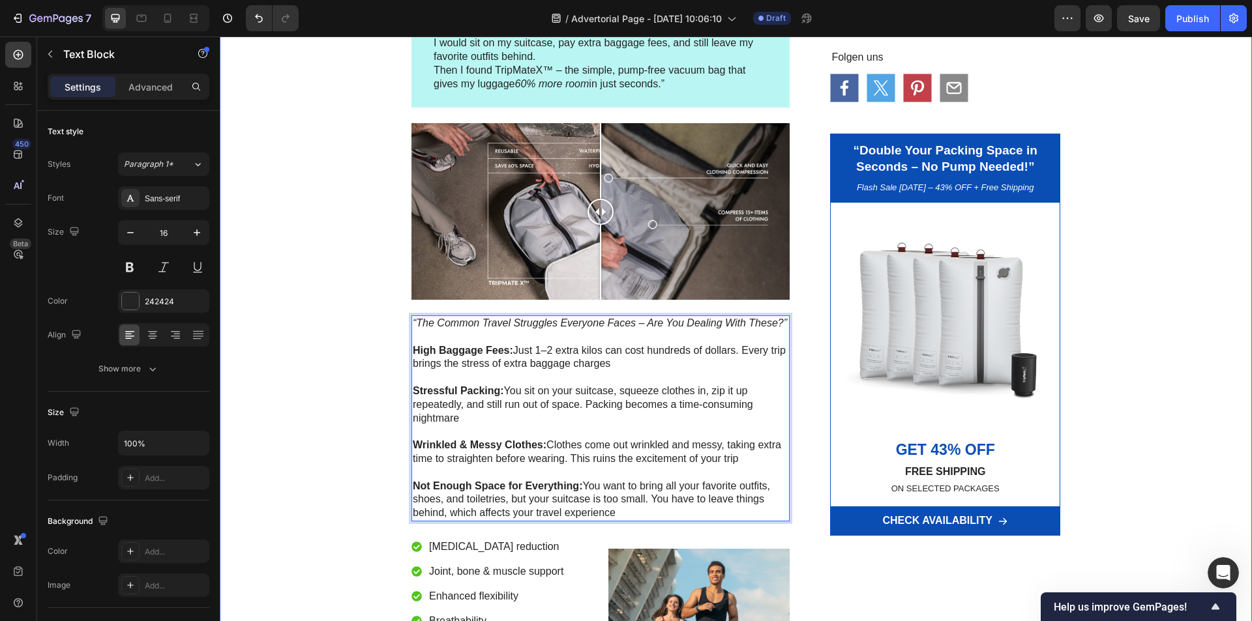
click at [326, 396] on div "“The Magic Compression Bag That Doubles Your Luggage Space – Travelers Can’t St…" at bounding box center [736, 470] width 1032 height 1337
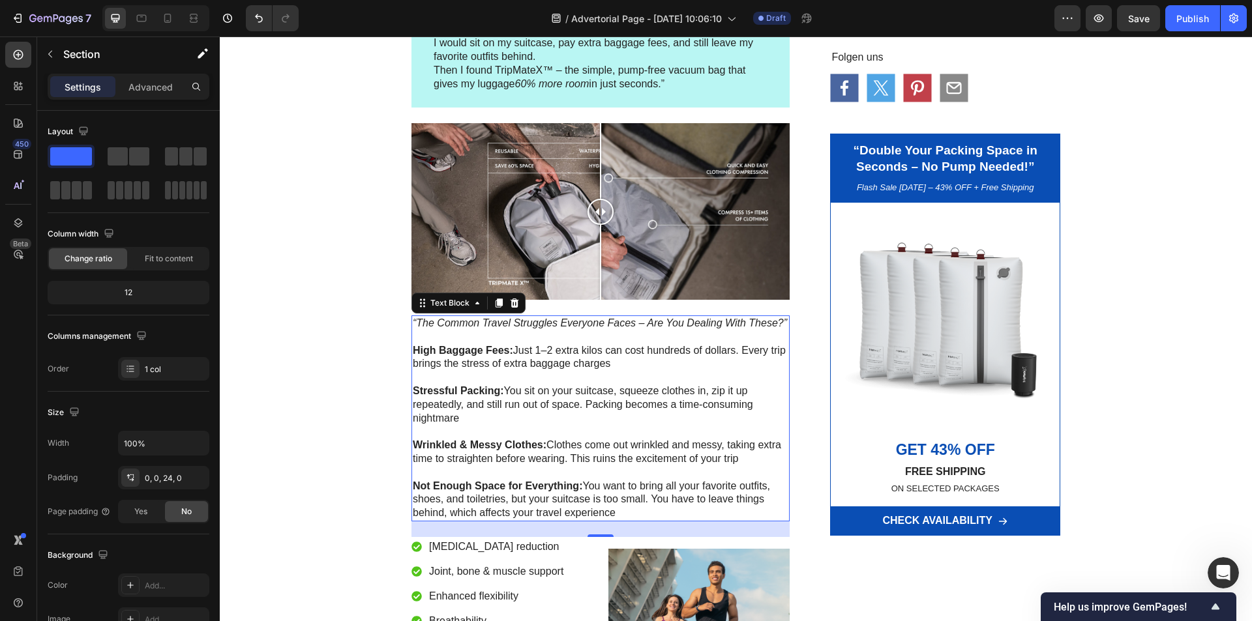
click at [465, 418] on p "Stressful Packing: You sit on your suitcase, squeeze clothes in, zip it up repe…" at bounding box center [601, 405] width 376 height 40
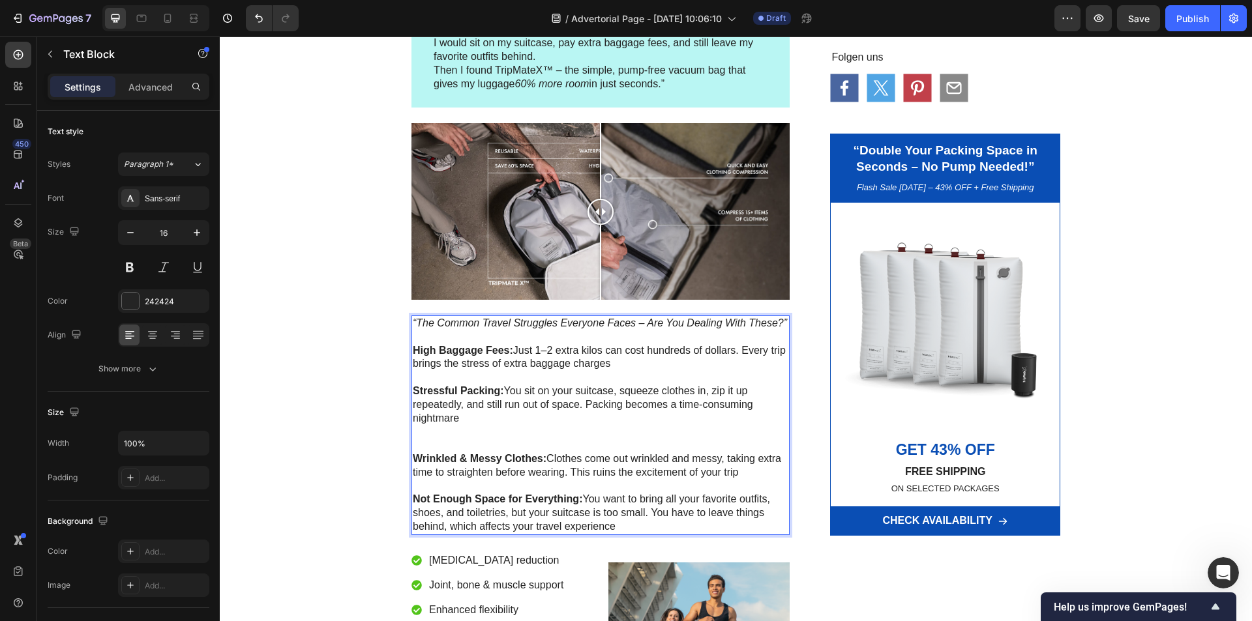
click at [434, 443] on p "Rich Text Editor. Editing area: main" at bounding box center [601, 446] width 376 height 14
click at [421, 439] on p "Rich Text Editor. Editing area: main" at bounding box center [601, 446] width 376 height 14
click at [417, 432] on p "Rich Text Editor. Editing area: main" at bounding box center [601, 432] width 376 height 14
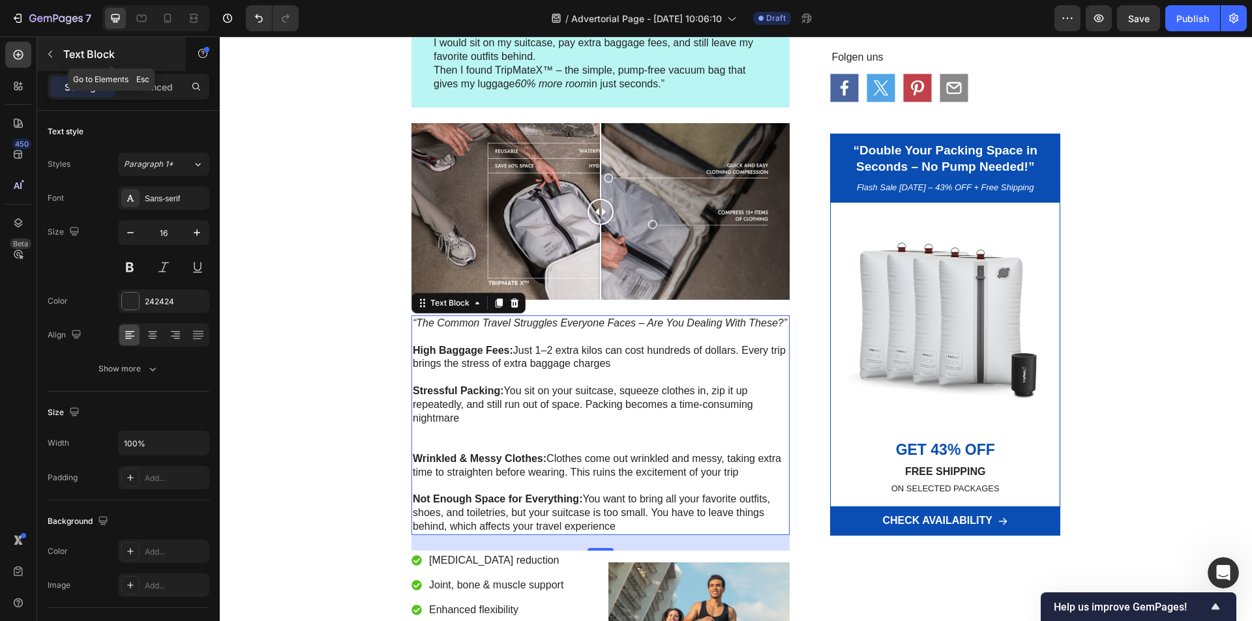
click at [43, 47] on button "button" at bounding box center [50, 54] width 21 height 21
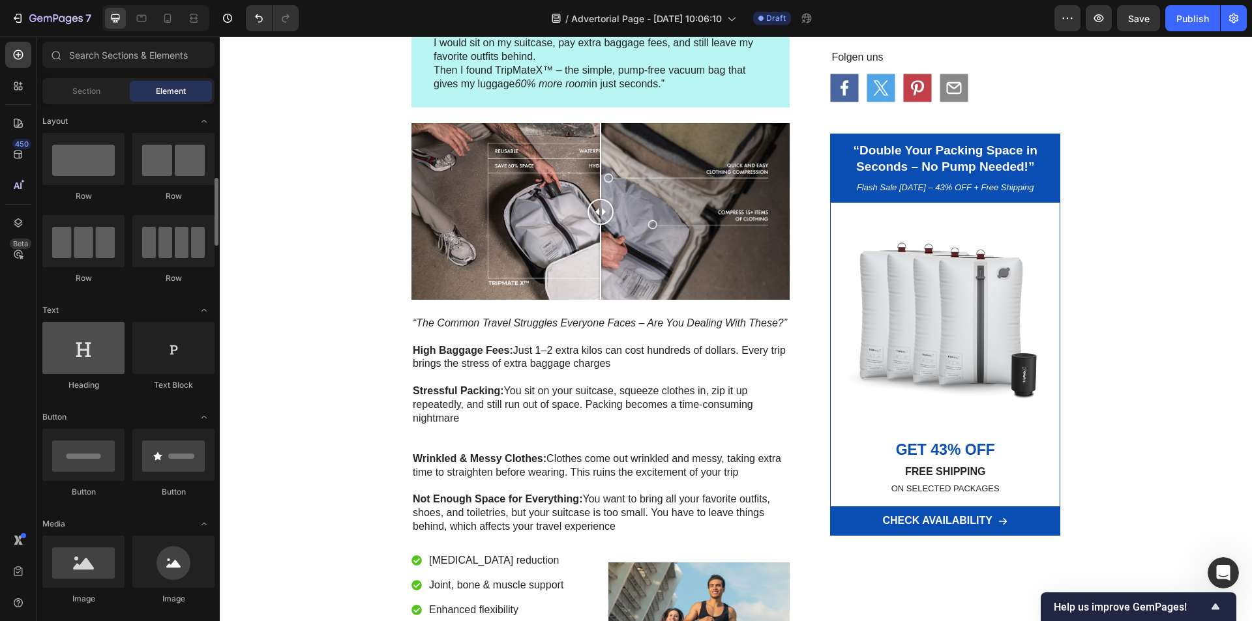
scroll to position [130, 0]
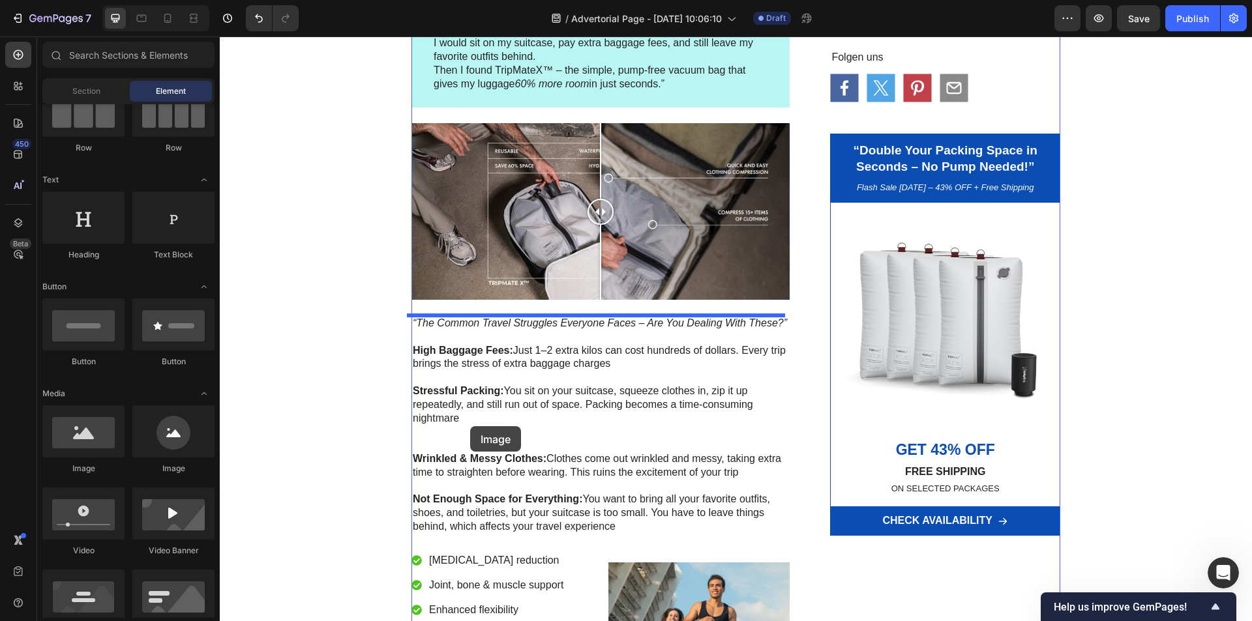
drag, startPoint x: 298, startPoint y: 479, endPoint x: 469, endPoint y: 426, distance: 179.4
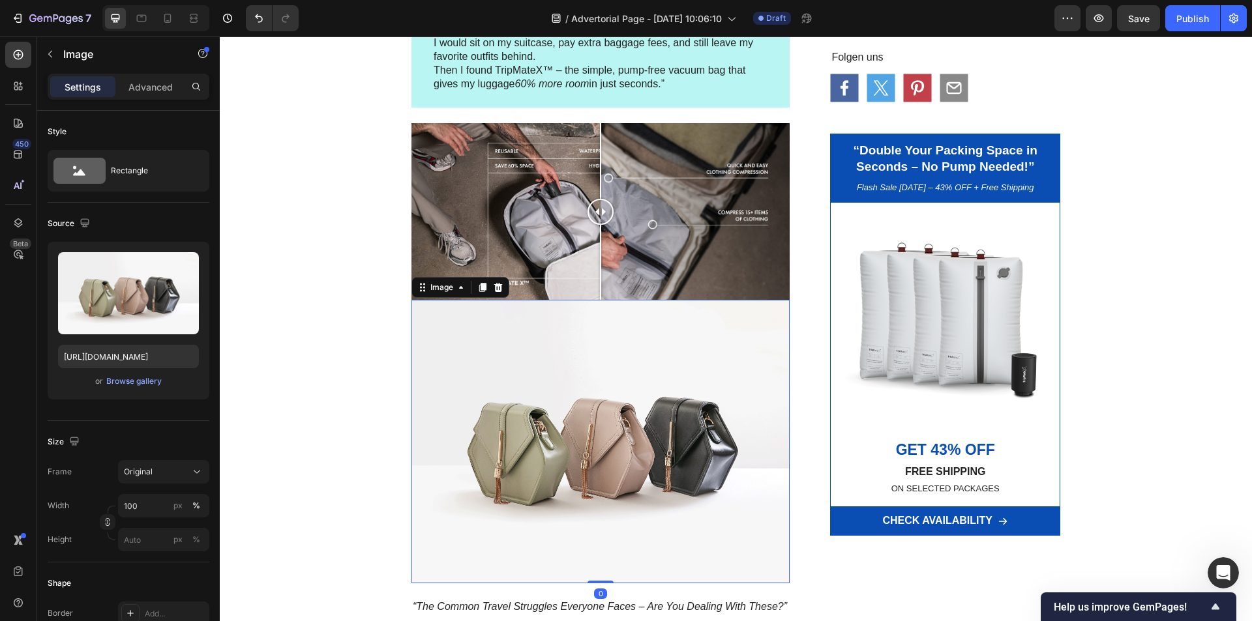
scroll to position [522, 0]
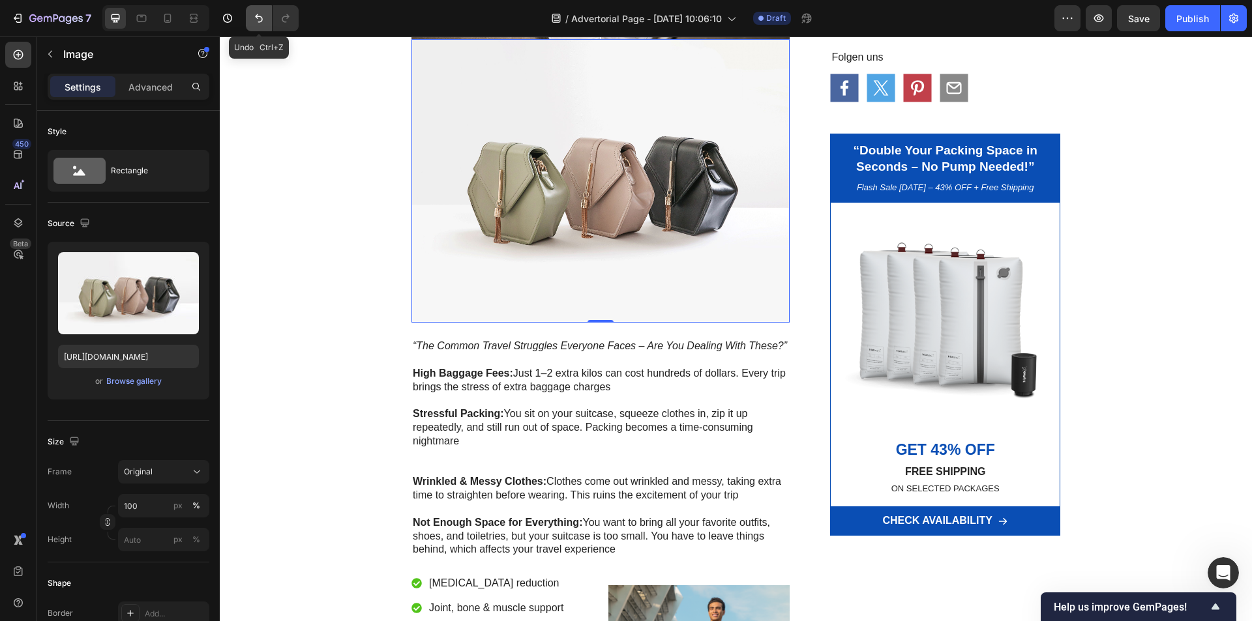
click at [252, 19] on icon "Undo/Redo" at bounding box center [258, 18] width 13 height 13
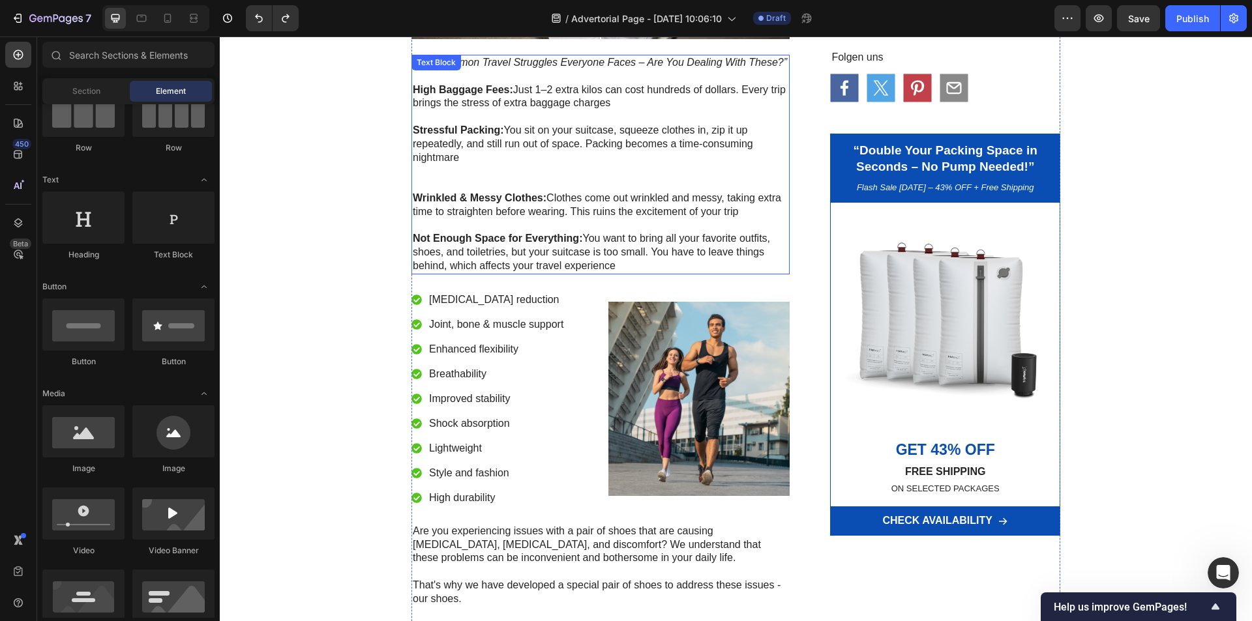
click at [492, 168] on p "Rich Text Editor. Editing area: main" at bounding box center [601, 171] width 376 height 14
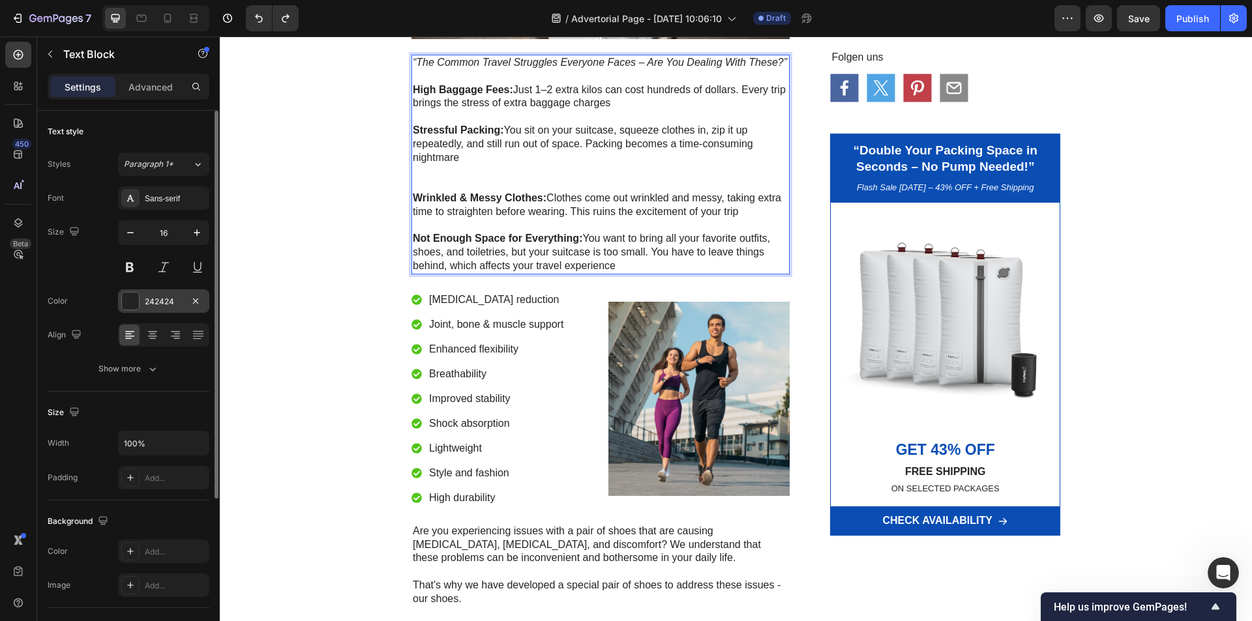
scroll to position [225, 0]
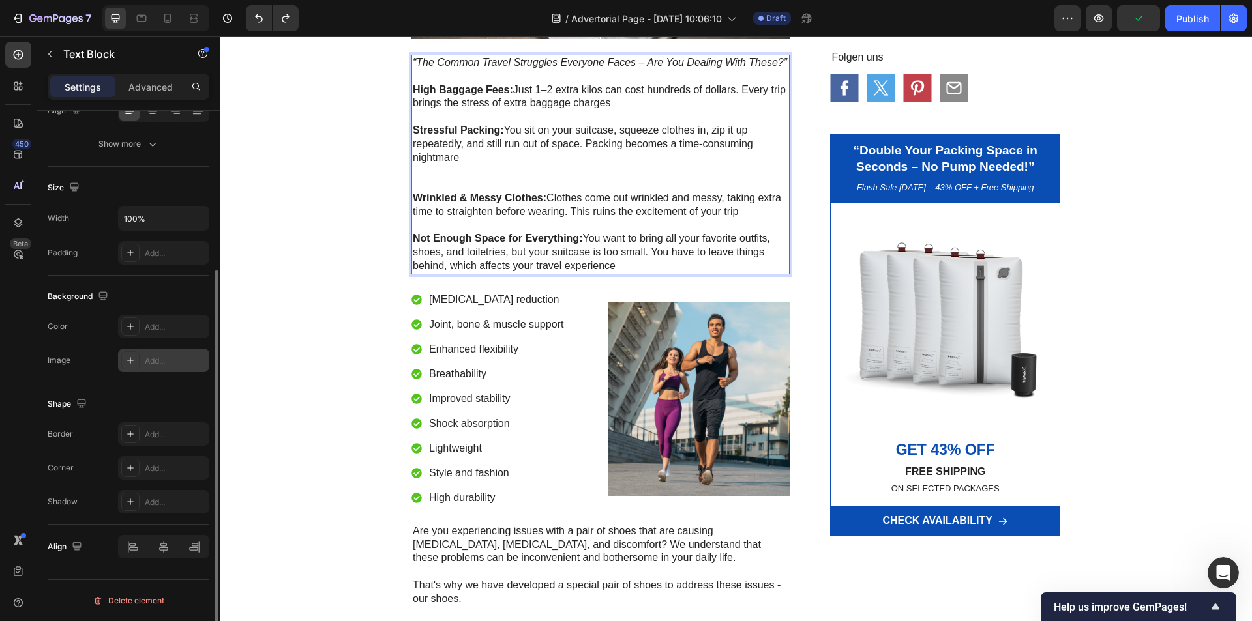
click at [153, 354] on div "Add..." at bounding box center [163, 360] width 91 height 23
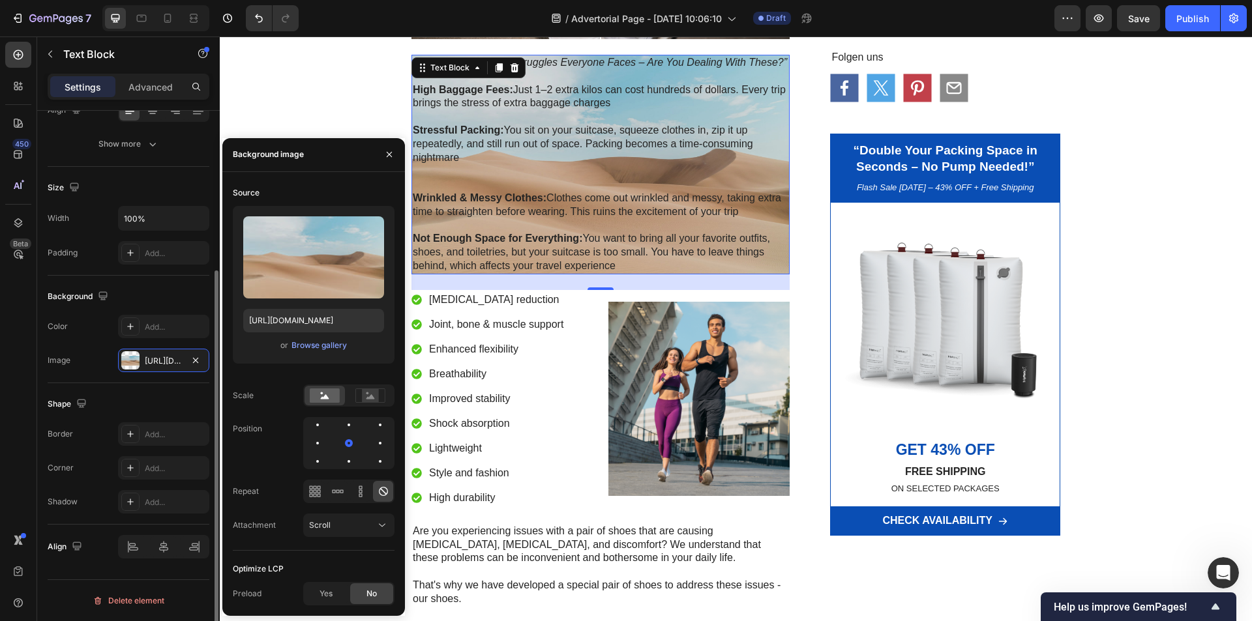
click at [72, 372] on div "Image https://cdn.shopify.com/s/files/1/2005/9307/files/background_settings.jpg" at bounding box center [129, 360] width 162 height 23
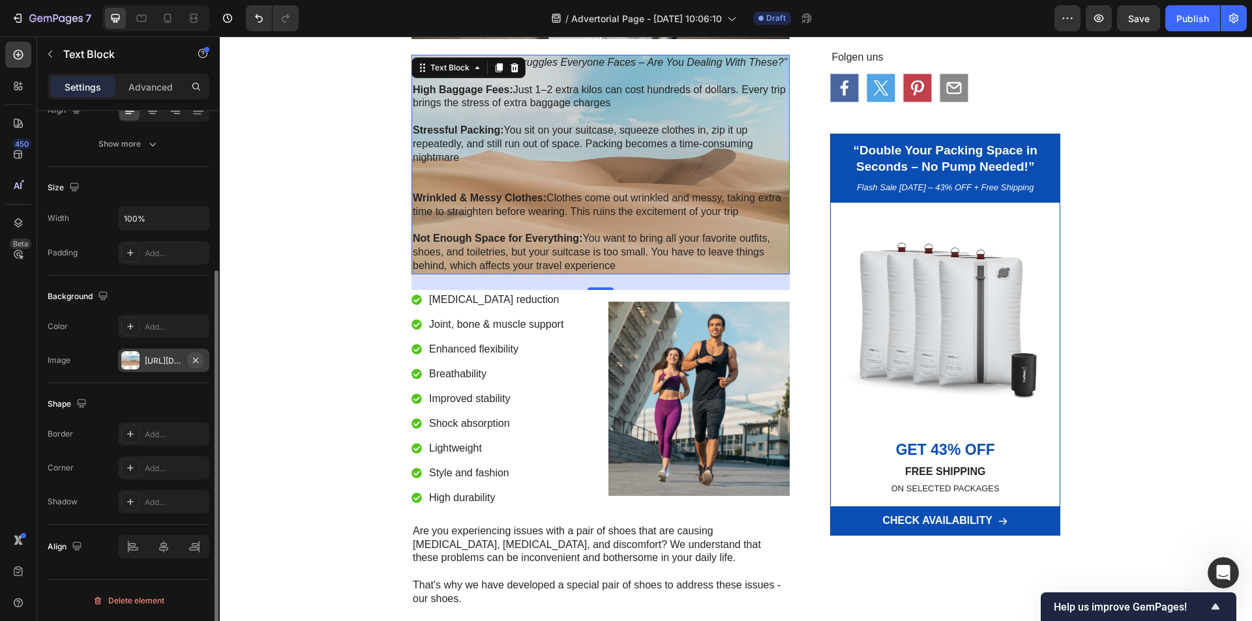
click at [196, 361] on icon "button" at bounding box center [195, 359] width 5 height 5
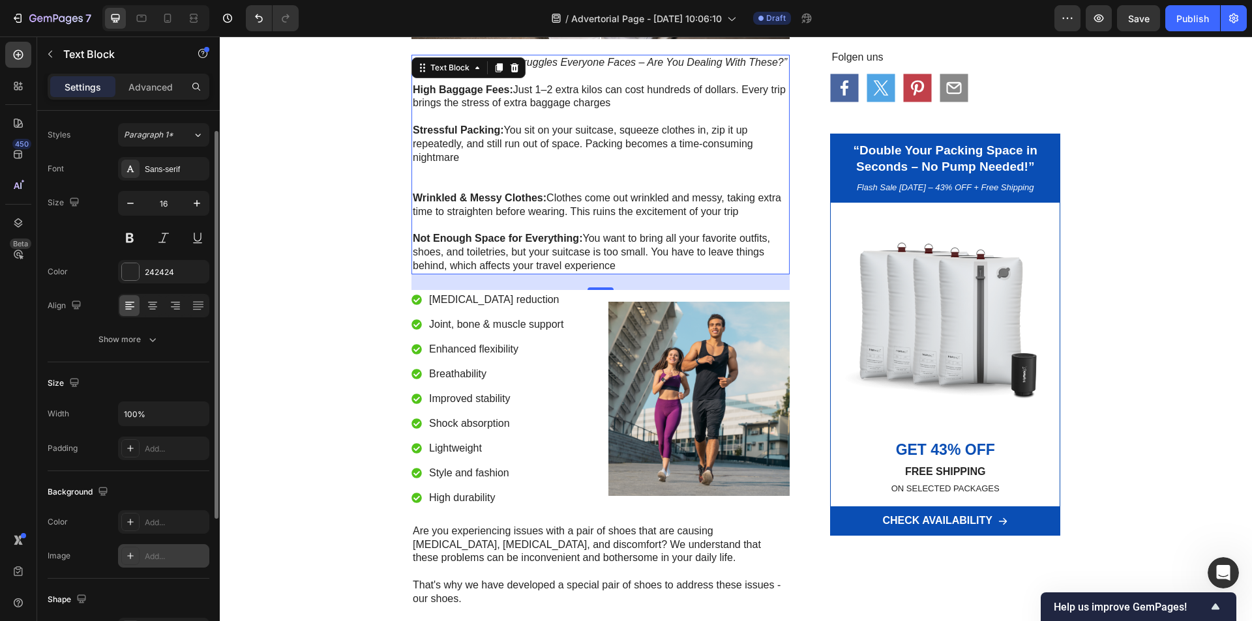
scroll to position [0, 0]
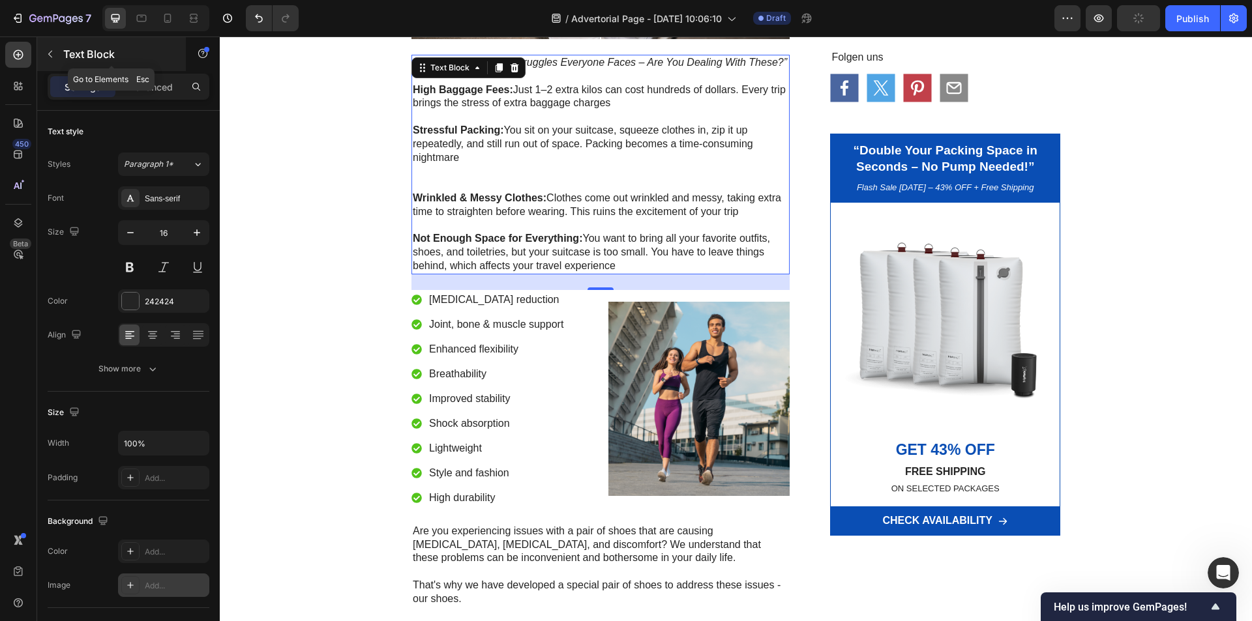
click at [46, 56] on icon "button" at bounding box center [50, 54] width 10 height 10
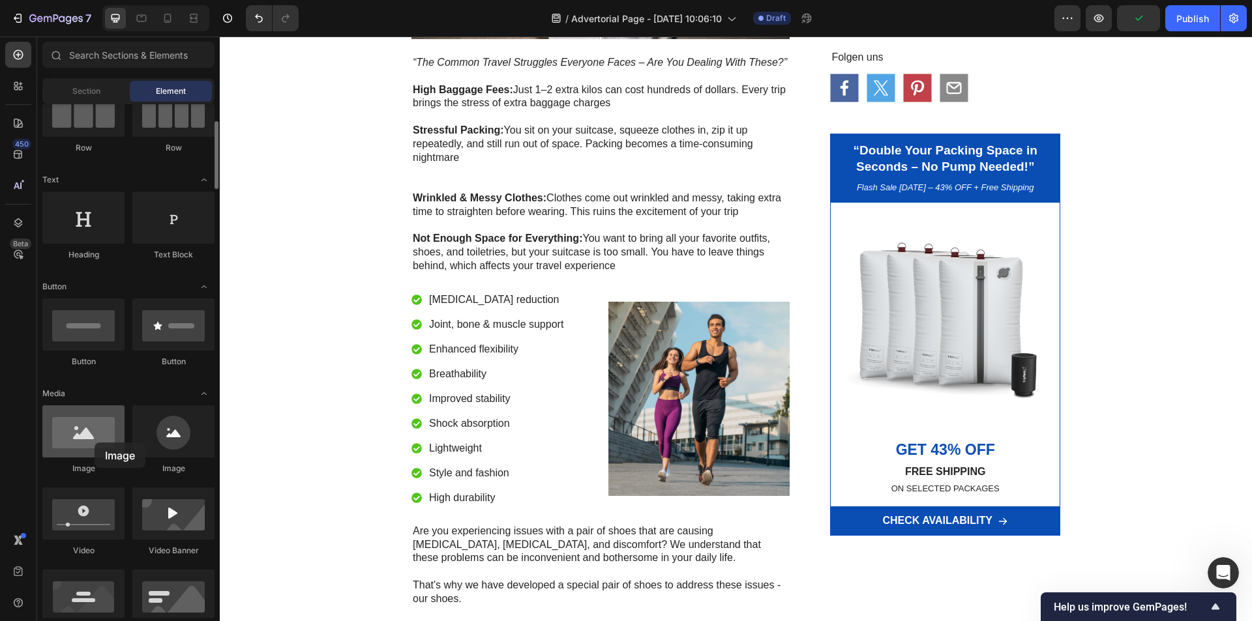
click at [95, 443] on div at bounding box center [83, 432] width 82 height 52
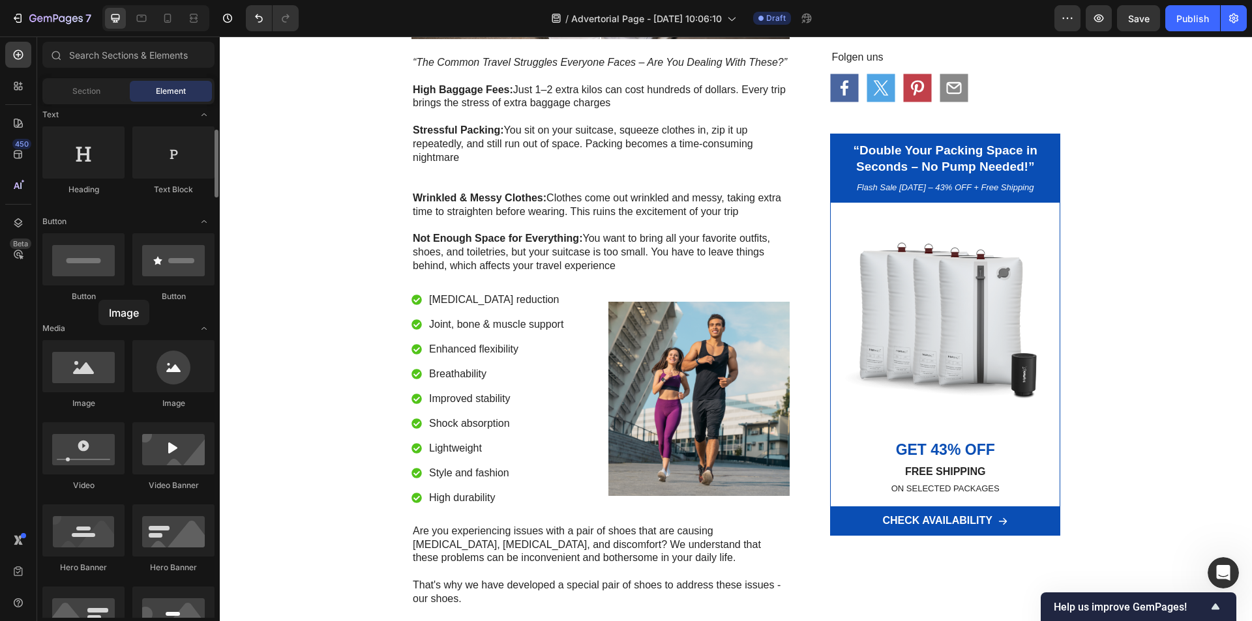
drag, startPoint x: 81, startPoint y: 376, endPoint x: 98, endPoint y: 300, distance: 78.3
click at [688, 379] on img at bounding box center [698, 399] width 181 height 194
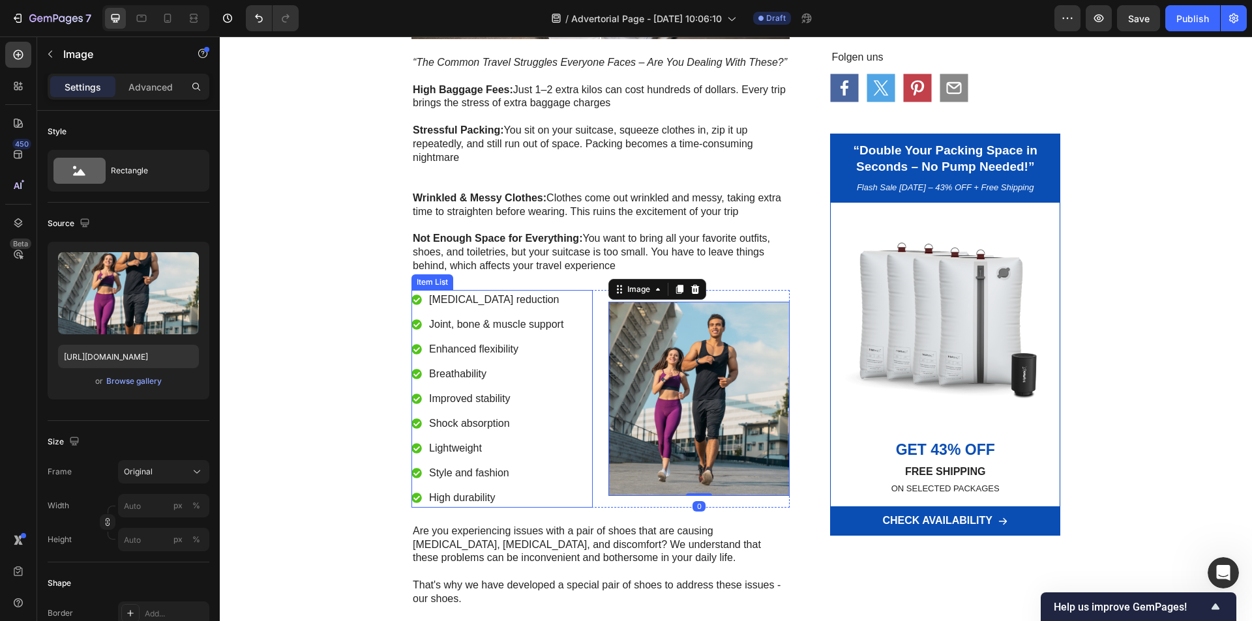
click at [525, 379] on p "Breathability" at bounding box center [496, 374] width 134 height 16
click at [613, 383] on img at bounding box center [698, 399] width 181 height 194
click at [507, 177] on p "Rich Text Editor. Editing area: main" at bounding box center [601, 171] width 376 height 14
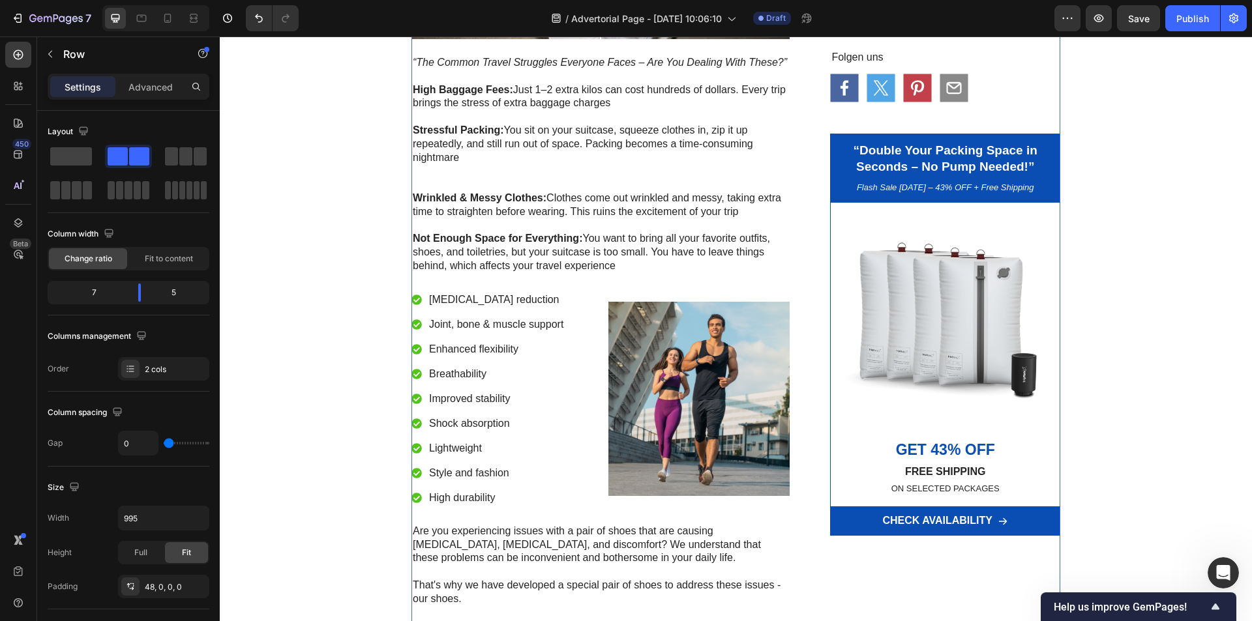
click at [568, 286] on div "“The Magic Compression Bag That Doubles Your Luggage Space – Travelers Can’t St…" at bounding box center [600, 232] width 378 height 1319
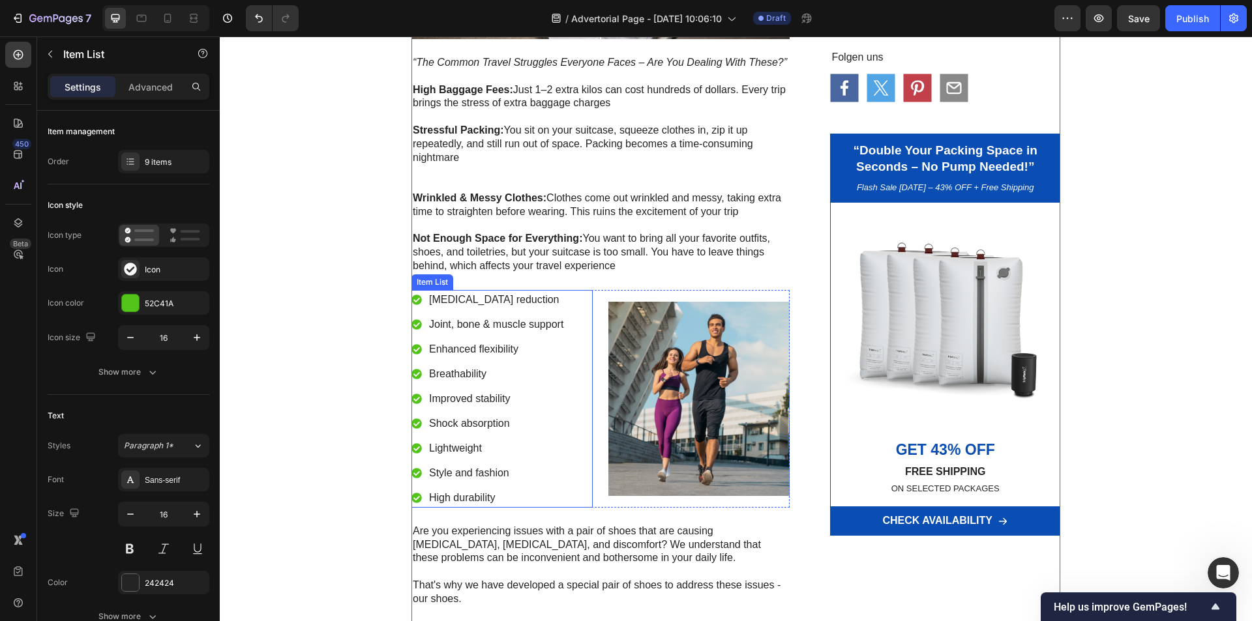
click at [572, 323] on div "Foot pain reduction Joint, bone & muscle support Enhanced flexibility Breathabi…" at bounding box center [501, 399] width 181 height 218
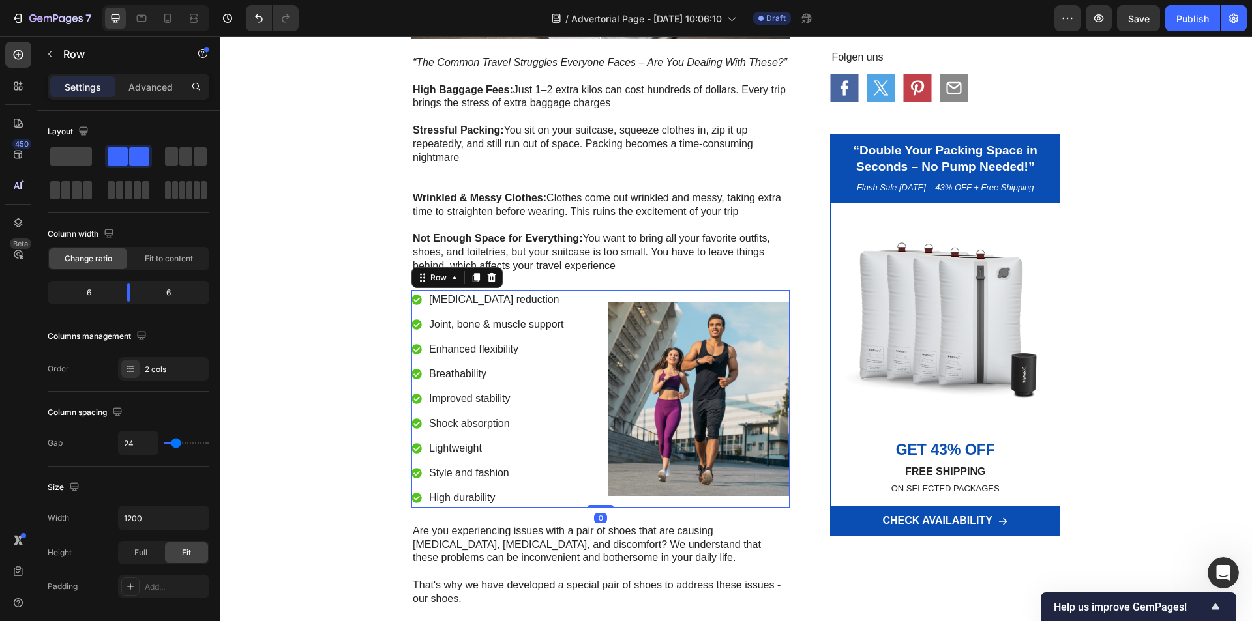
click at [597, 377] on div "Foot pain reduction Joint, bone & muscle support Enhanced flexibility Breathabi…" at bounding box center [600, 399] width 378 height 218
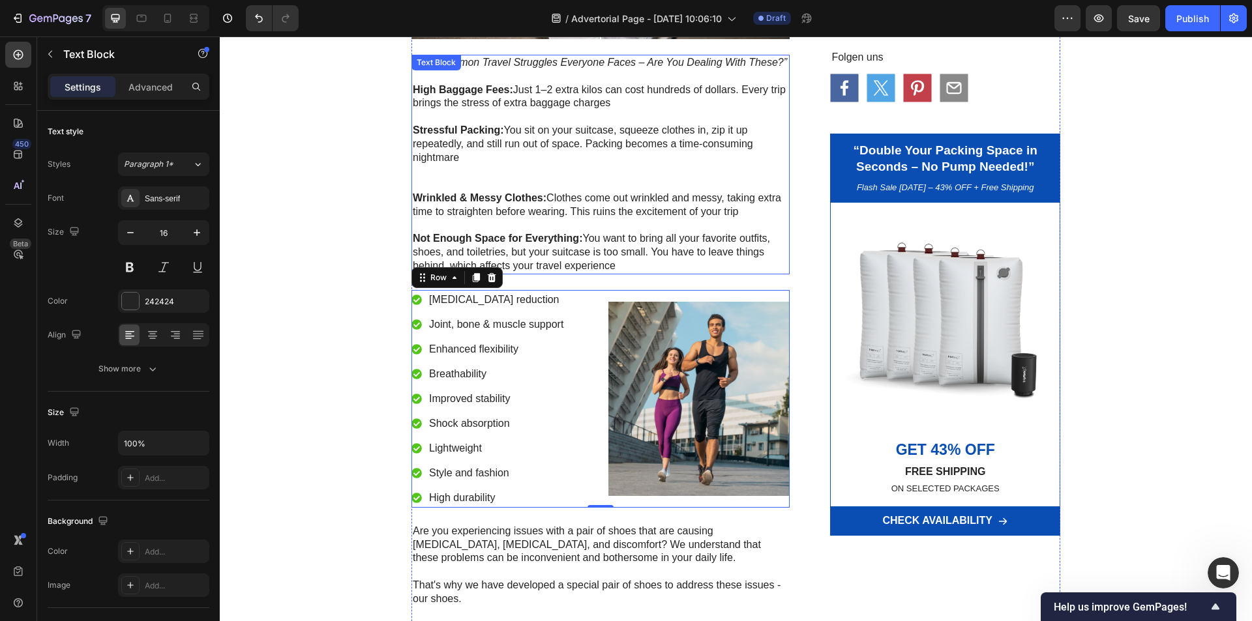
click at [445, 174] on p "Rich Text Editor. Editing area: main" at bounding box center [601, 171] width 376 height 14
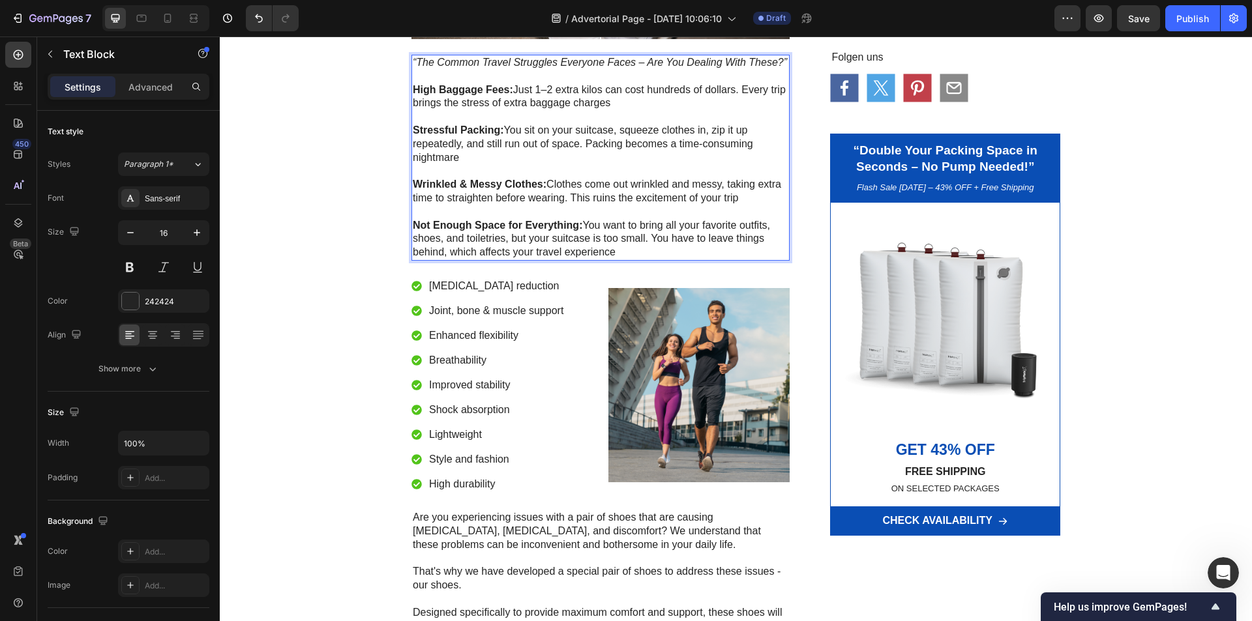
click at [628, 257] on p "Not Enough Space for Everything: You want to bring all your favorite outfits, s…" at bounding box center [601, 239] width 376 height 40
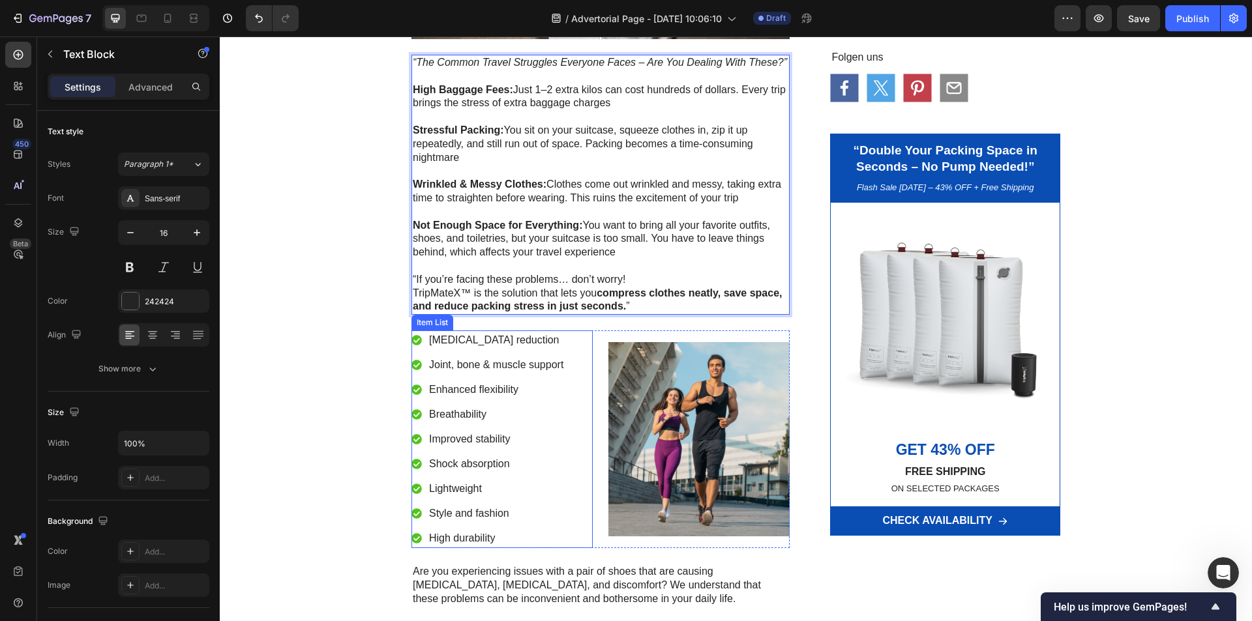
click at [559, 395] on div "Enhanced flexibility" at bounding box center [496, 390] width 138 height 20
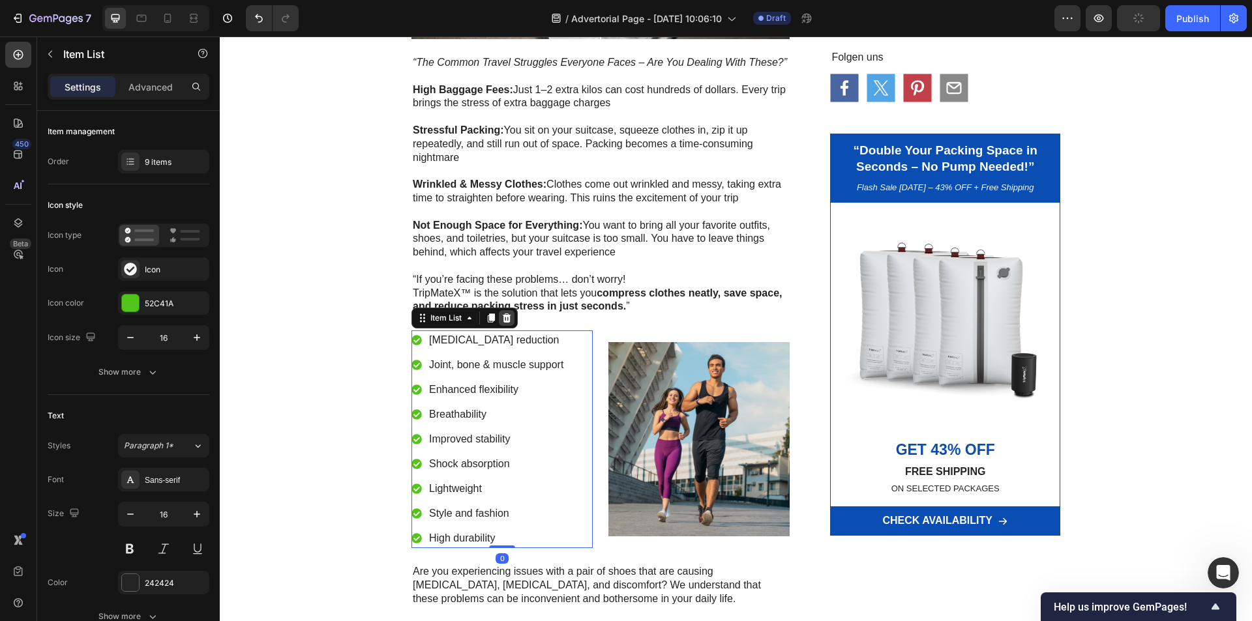
click at [508, 323] on div at bounding box center [507, 318] width 16 height 16
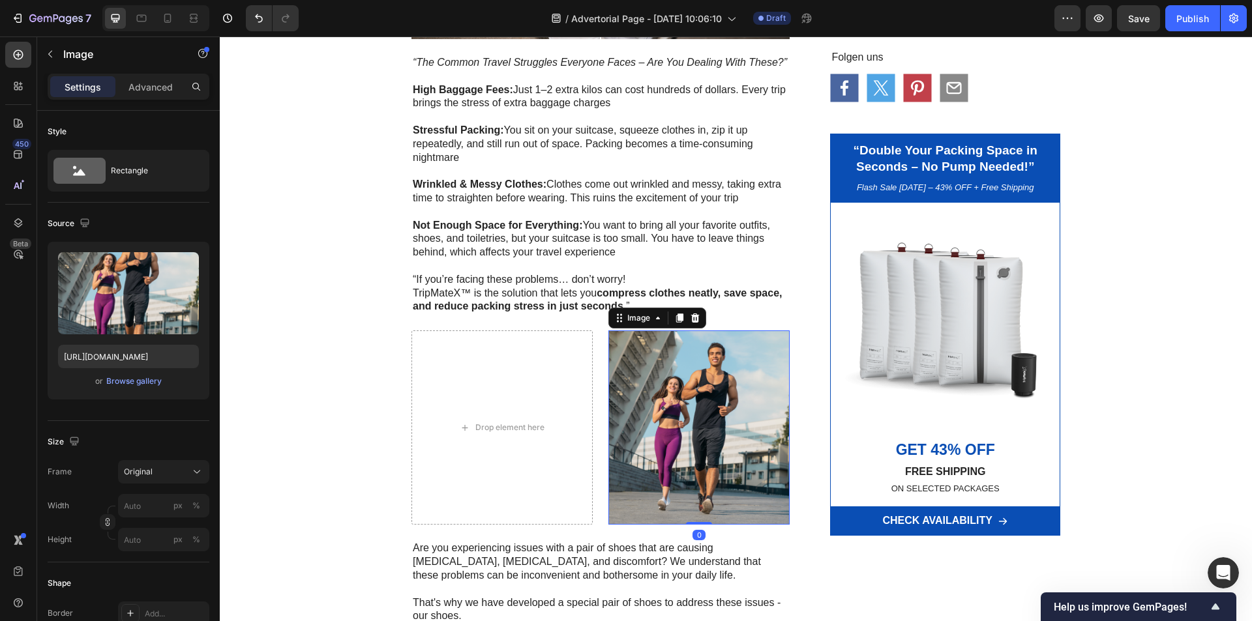
click at [641, 409] on img at bounding box center [698, 428] width 181 height 194
click at [699, 318] on div "Image" at bounding box center [657, 318] width 98 height 21
click at [690, 316] on icon at bounding box center [695, 318] width 10 height 10
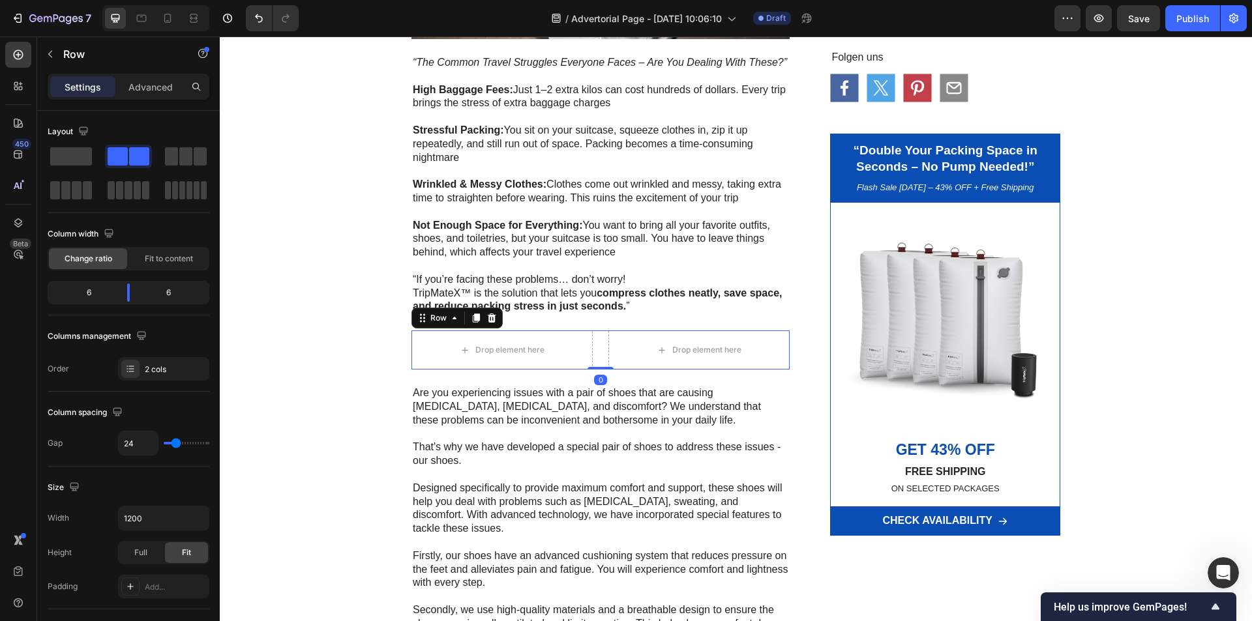
click at [596, 361] on div "Drop element here Drop element here Row 0" at bounding box center [600, 350] width 378 height 39
click at [491, 320] on icon at bounding box center [491, 318] width 10 height 10
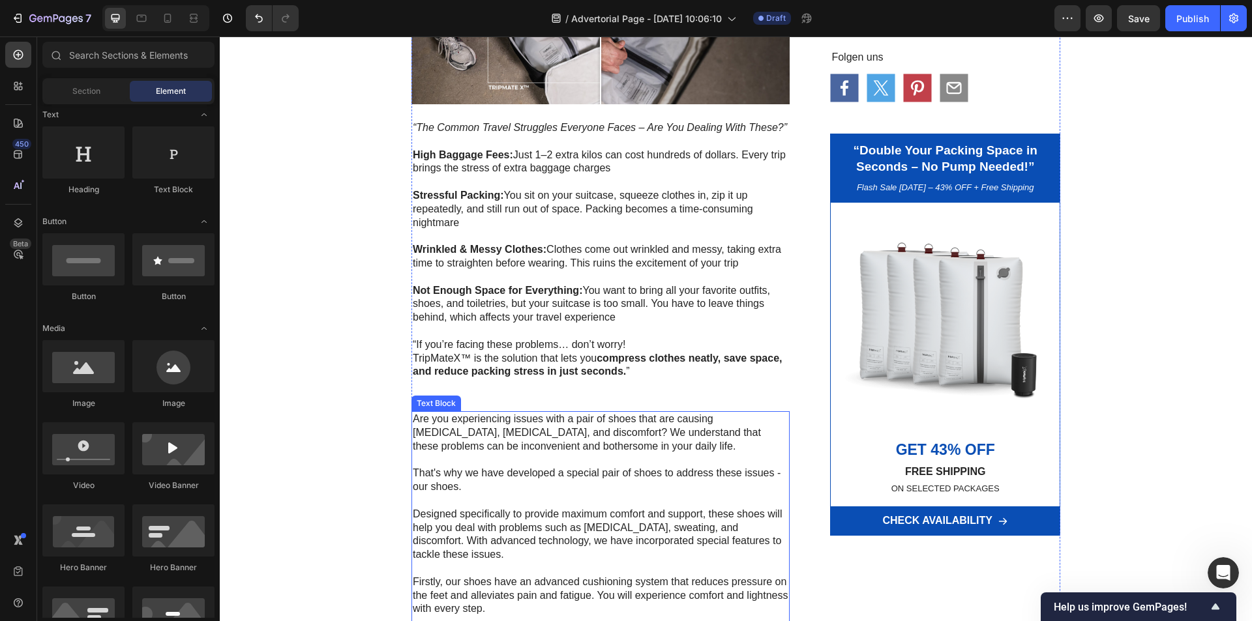
scroll to position [522, 0]
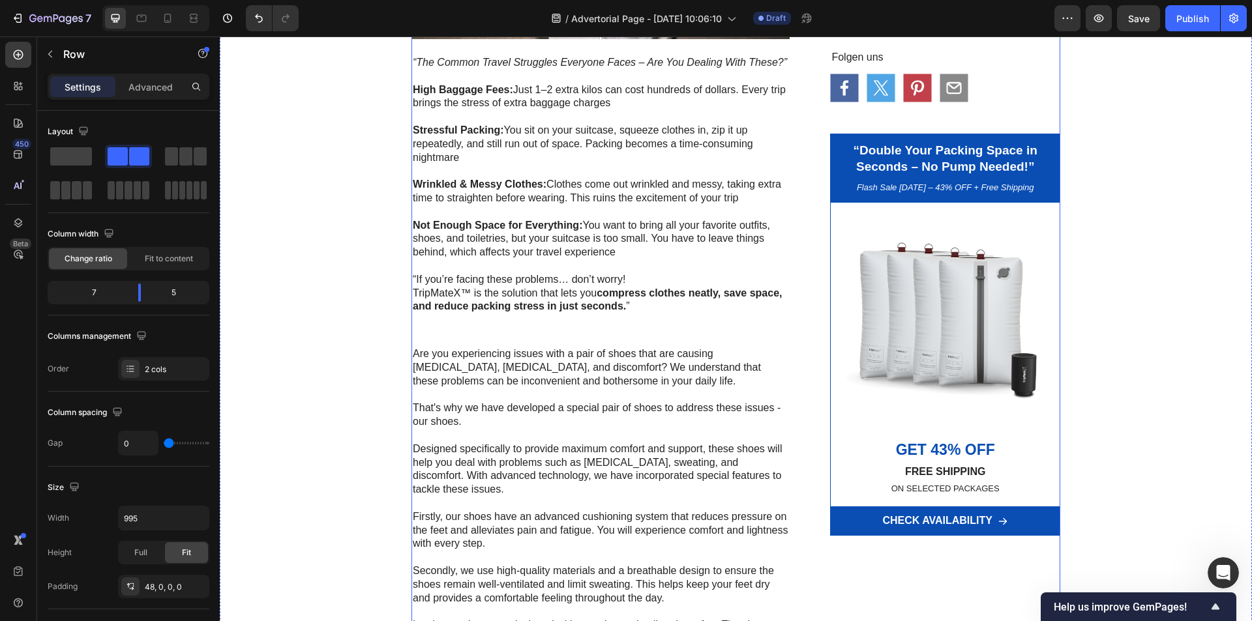
click at [557, 331] on div "“The Magic Compression Bag That Doubles Your Luggage Space – Travelers Can’t St…" at bounding box center [600, 144] width 378 height 1142
click at [63, 53] on div "Row" at bounding box center [111, 54] width 149 height 34
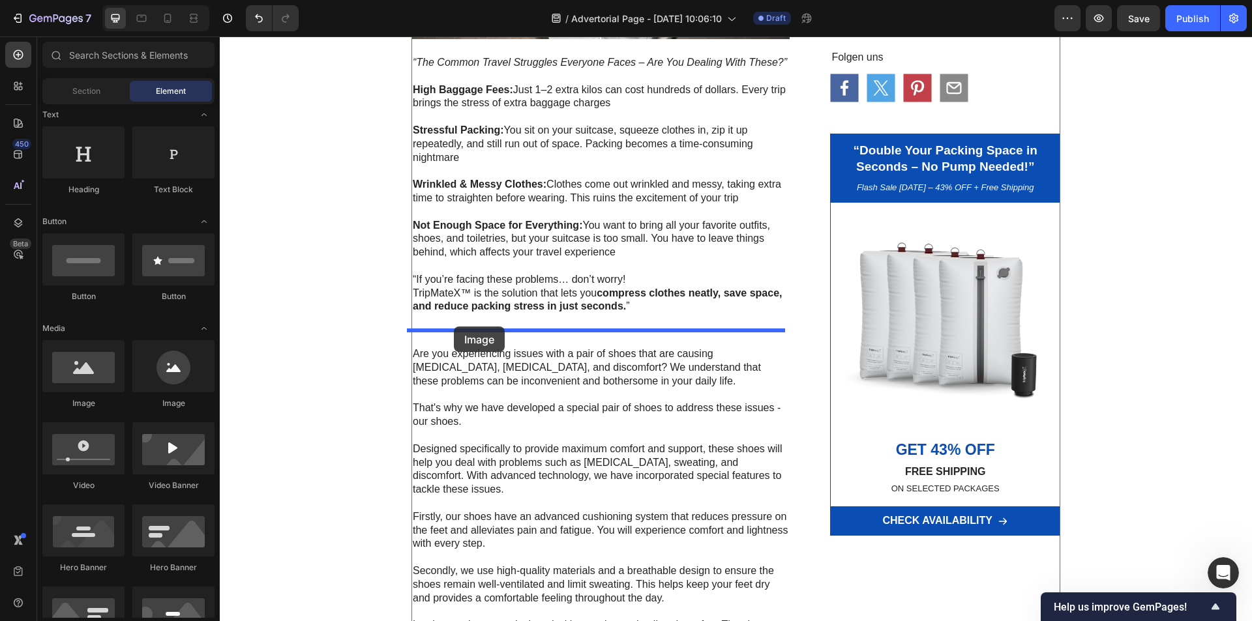
drag, startPoint x: 338, startPoint y: 334, endPoint x: 454, endPoint y: 327, distance: 116.3
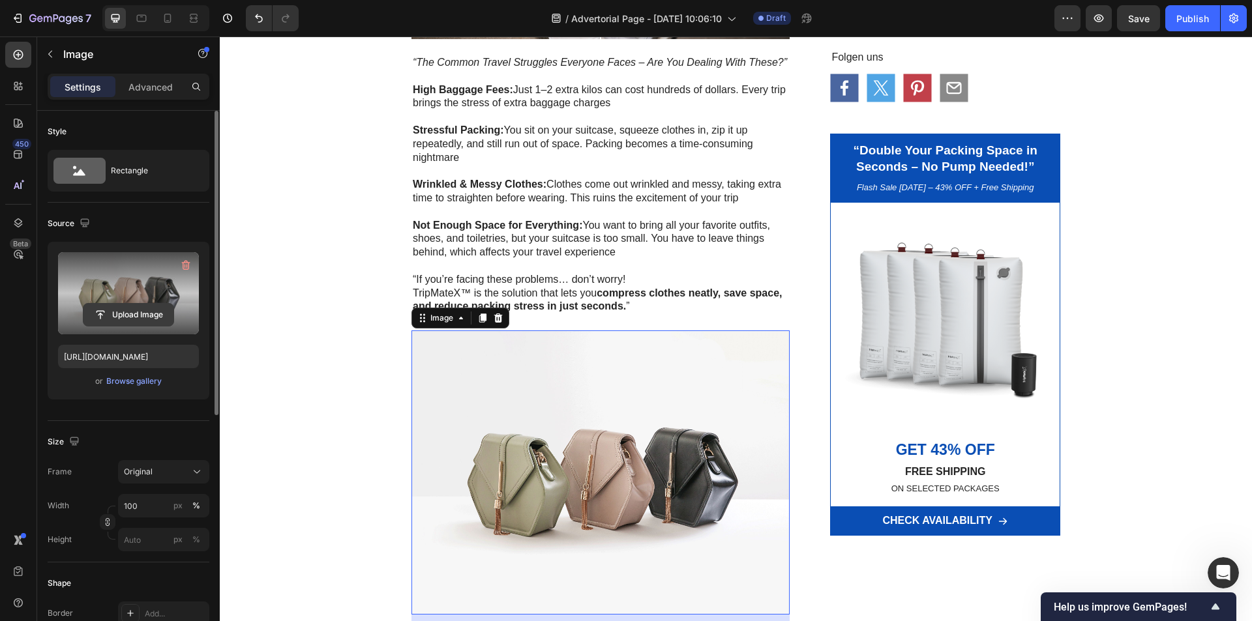
click at [130, 308] on input "file" at bounding box center [128, 315] width 90 height 22
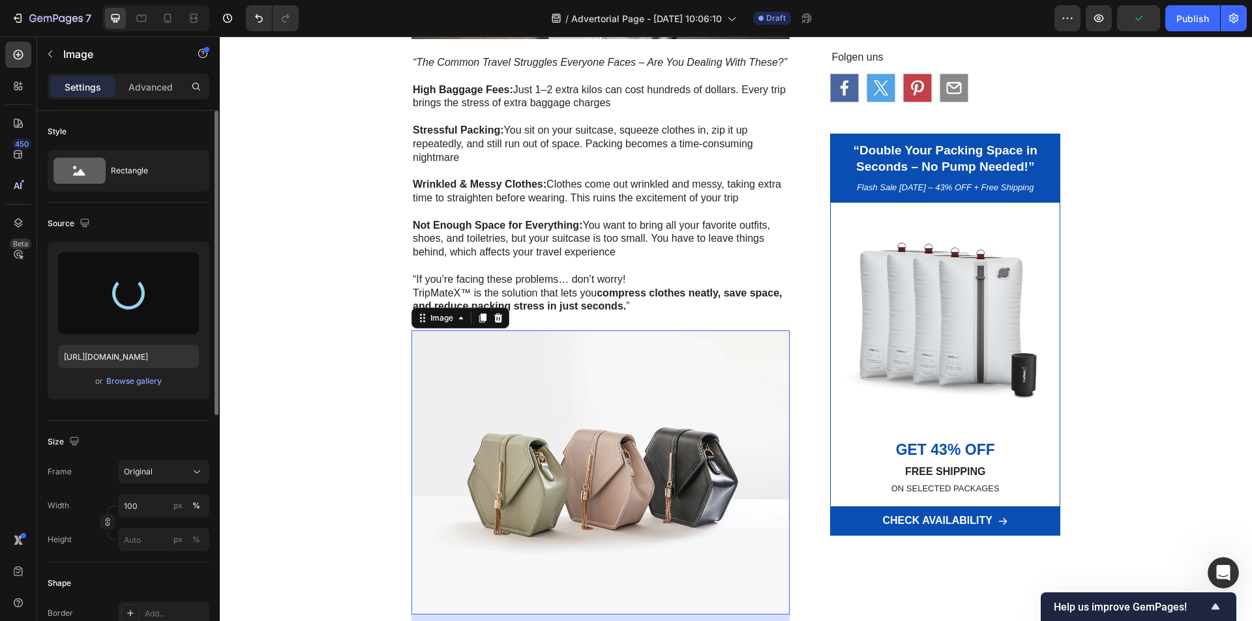
type input "https://cdn.shopify.com/s/files/1/0621/8022/9163/files/gempages_586066319539962…"
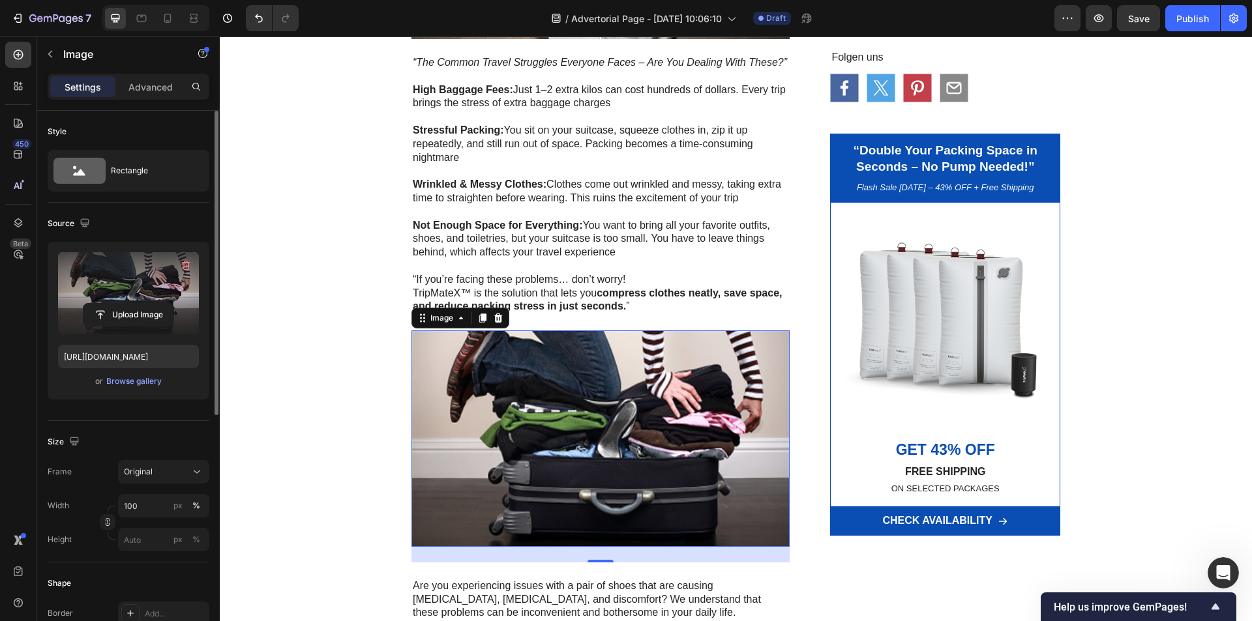
scroll to position [782, 0]
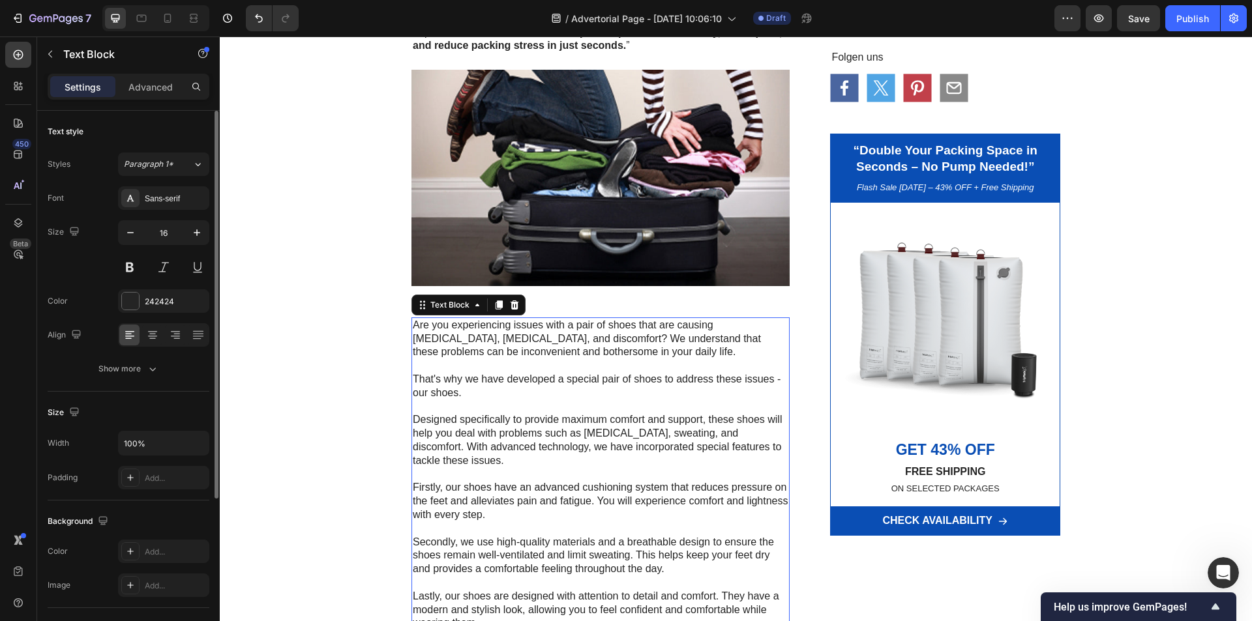
click at [703, 373] on p "That's why we have developed a special pair of shoes to address these issues - …" at bounding box center [601, 386] width 376 height 27
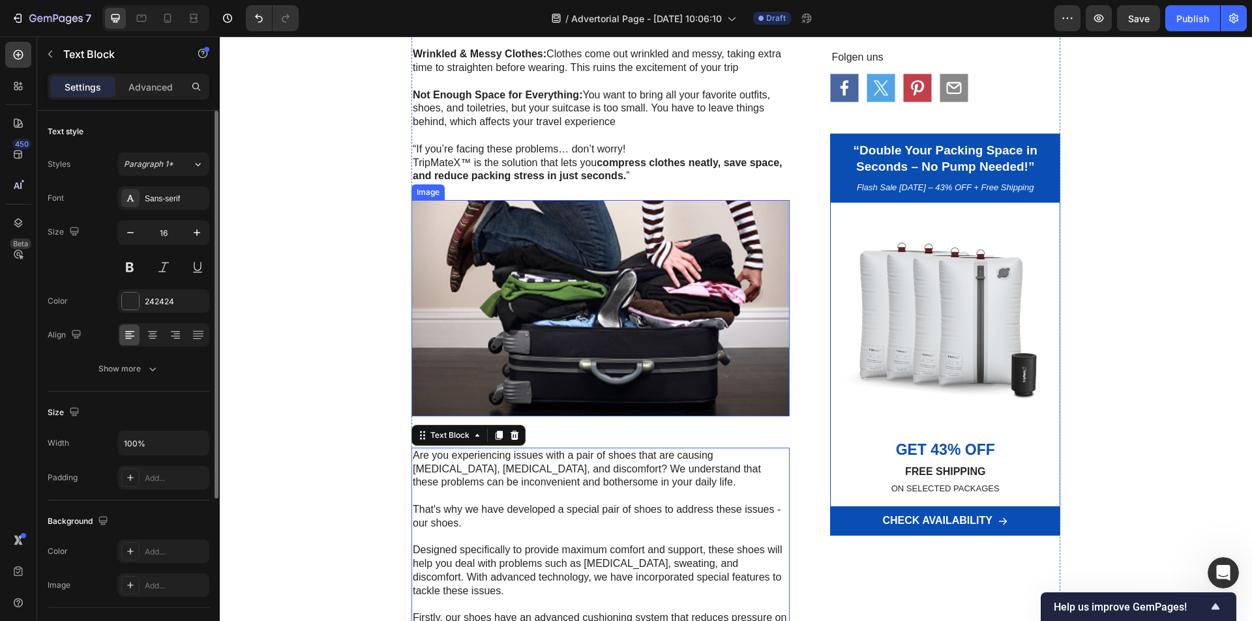
scroll to position [913, 0]
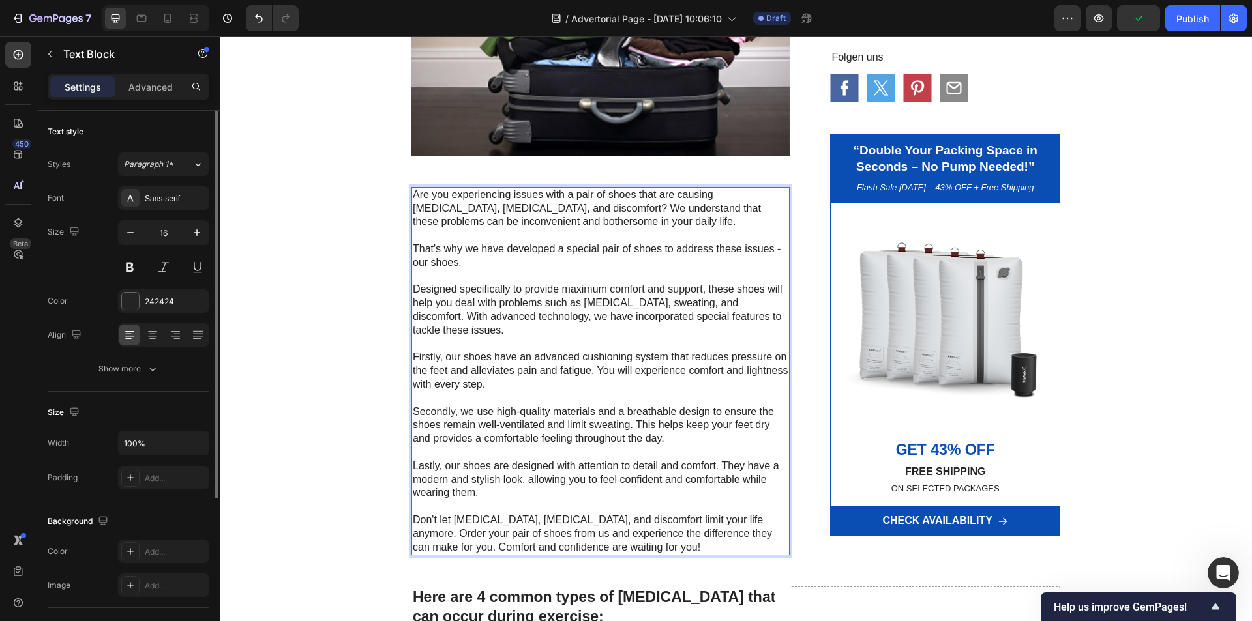
click at [565, 211] on p "Are you experiencing issues with a pair of shoes that are causing foot pain, ex…" at bounding box center [601, 208] width 376 height 40
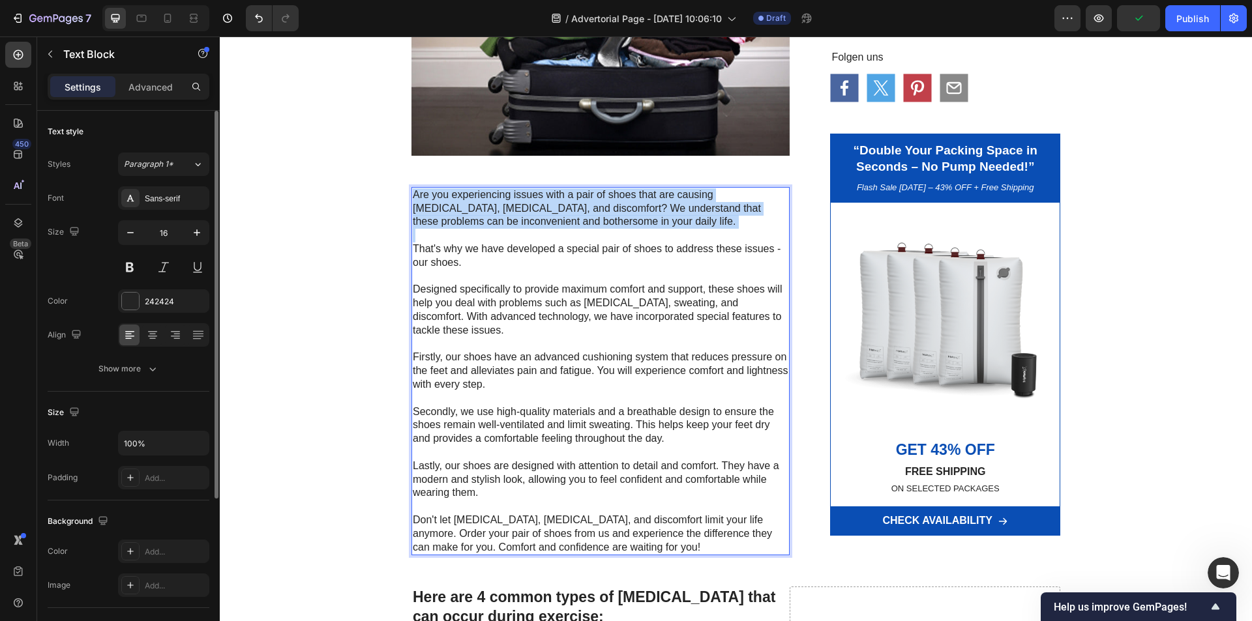
click at [565, 211] on p "Are you experiencing issues with a pair of shoes that are causing foot pain, ex…" at bounding box center [601, 208] width 376 height 40
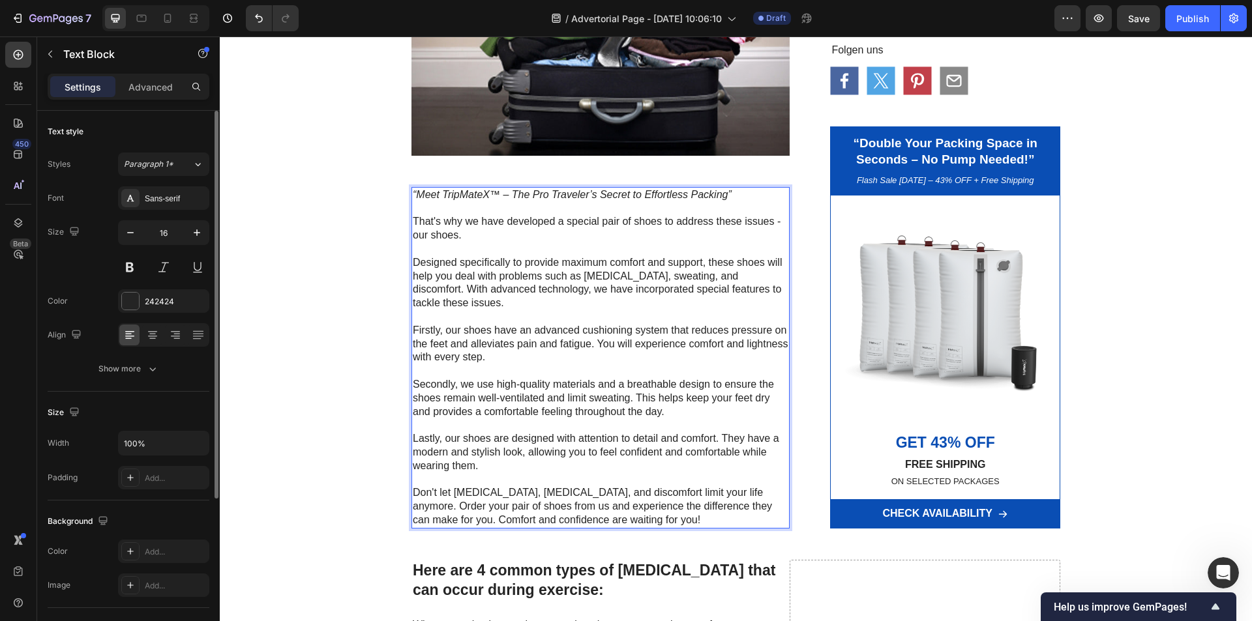
click at [567, 197] on icon "“Meet TripMateX™ – The Pro Traveler’s Secret to Effortless Packing”" at bounding box center [572, 194] width 319 height 11
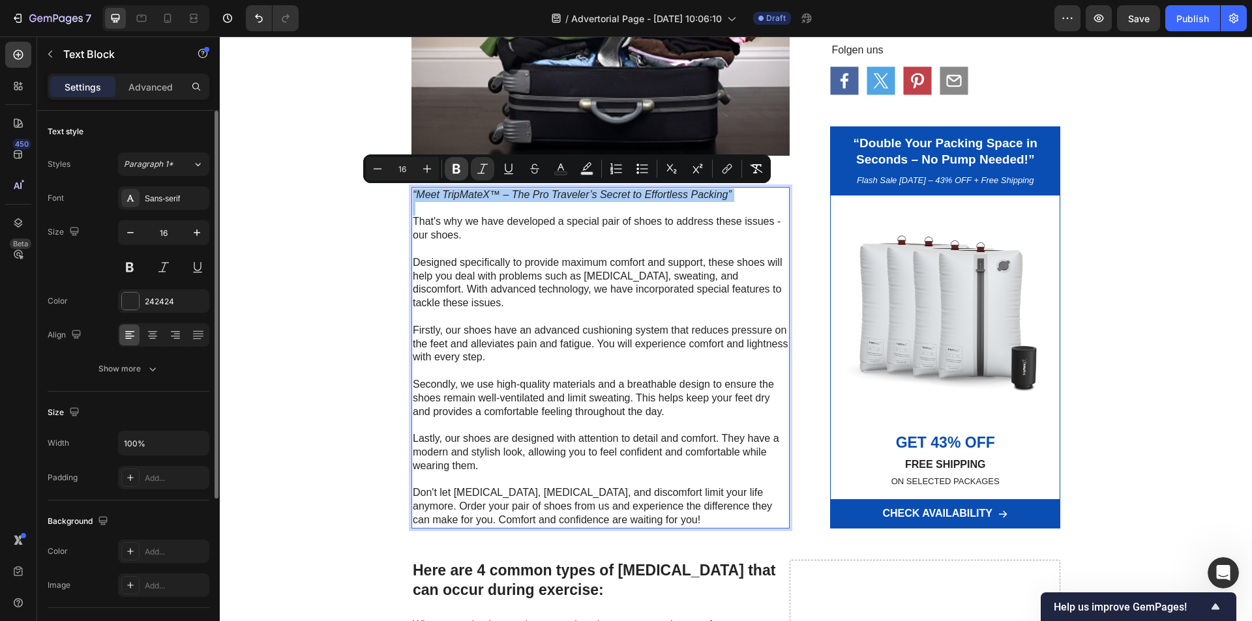
drag, startPoint x: 456, startPoint y: 172, endPoint x: 250, endPoint y: 166, distance: 206.8
click at [456, 172] on icon "Editor contextual toolbar" at bounding box center [456, 169] width 8 height 10
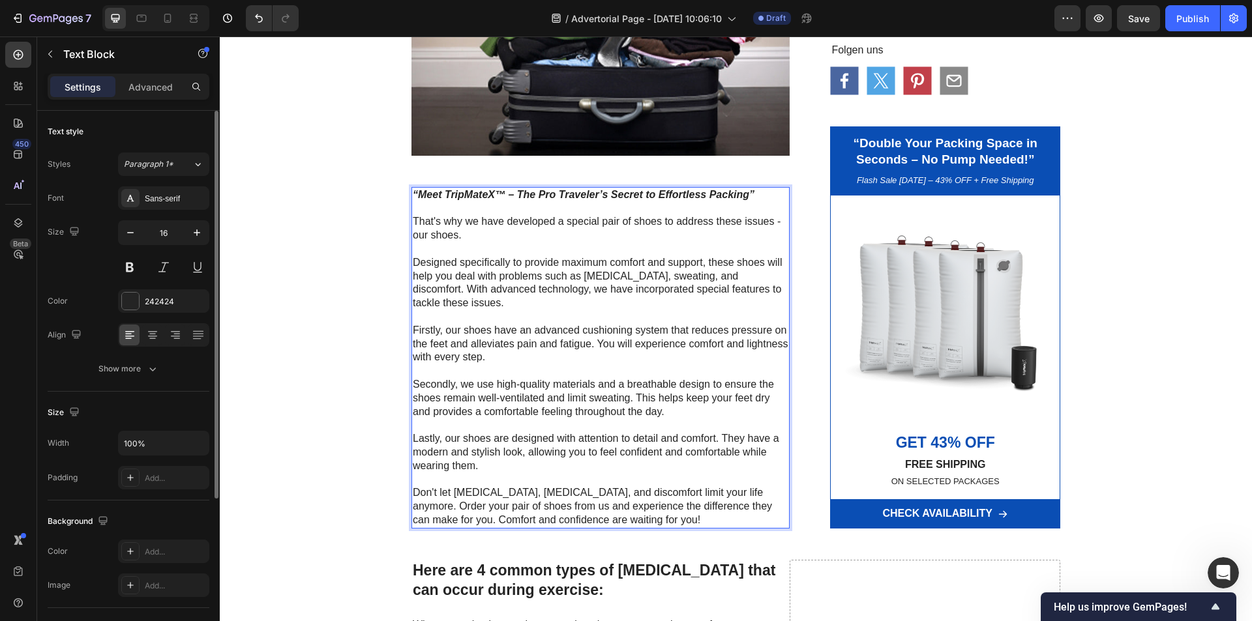
click at [492, 225] on p "That's why we have developed a special pair of shoes to address these issues - …" at bounding box center [601, 228] width 376 height 27
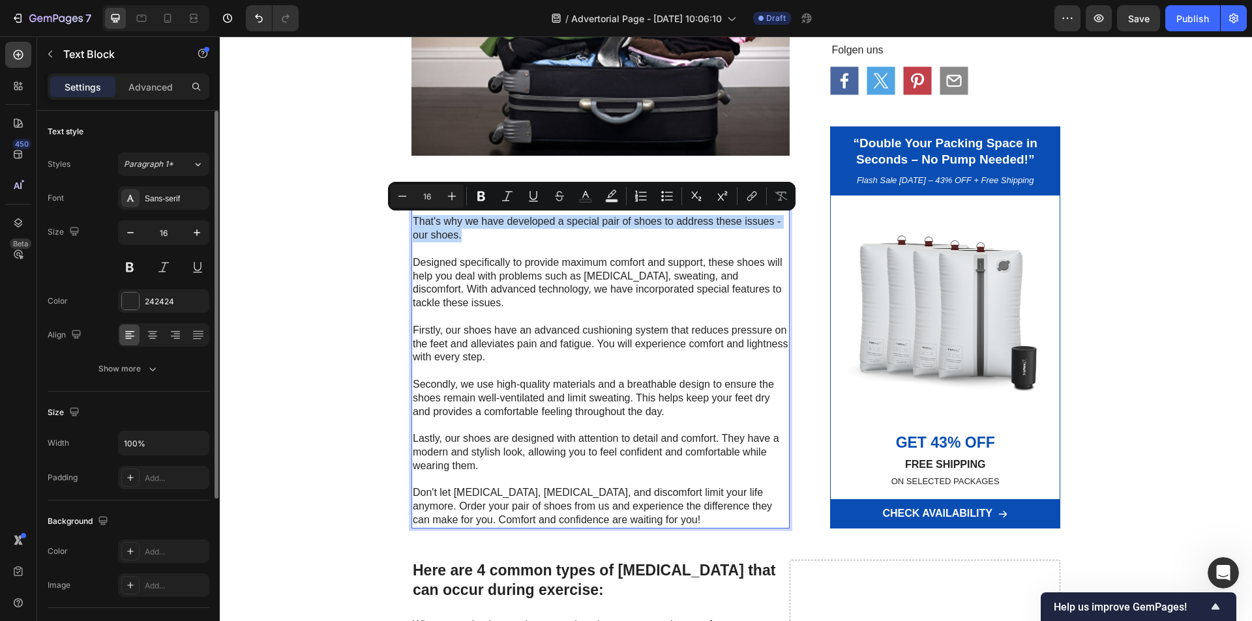
drag, startPoint x: 467, startPoint y: 238, endPoint x: 410, endPoint y: 225, distance: 58.2
click at [413, 225] on p "That's why we have developed a special pair of shoes to address these issues - …" at bounding box center [601, 228] width 376 height 27
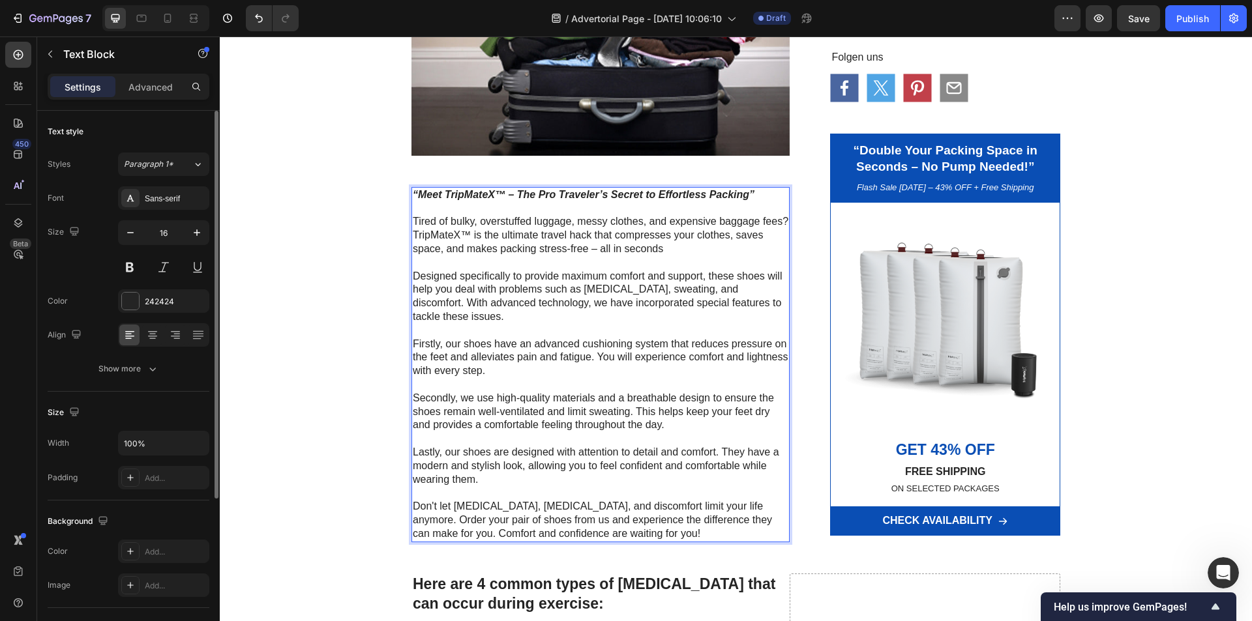
click at [563, 293] on p "Designed specifically to provide maximum comfort and support, these shoes will …" at bounding box center [601, 297] width 376 height 54
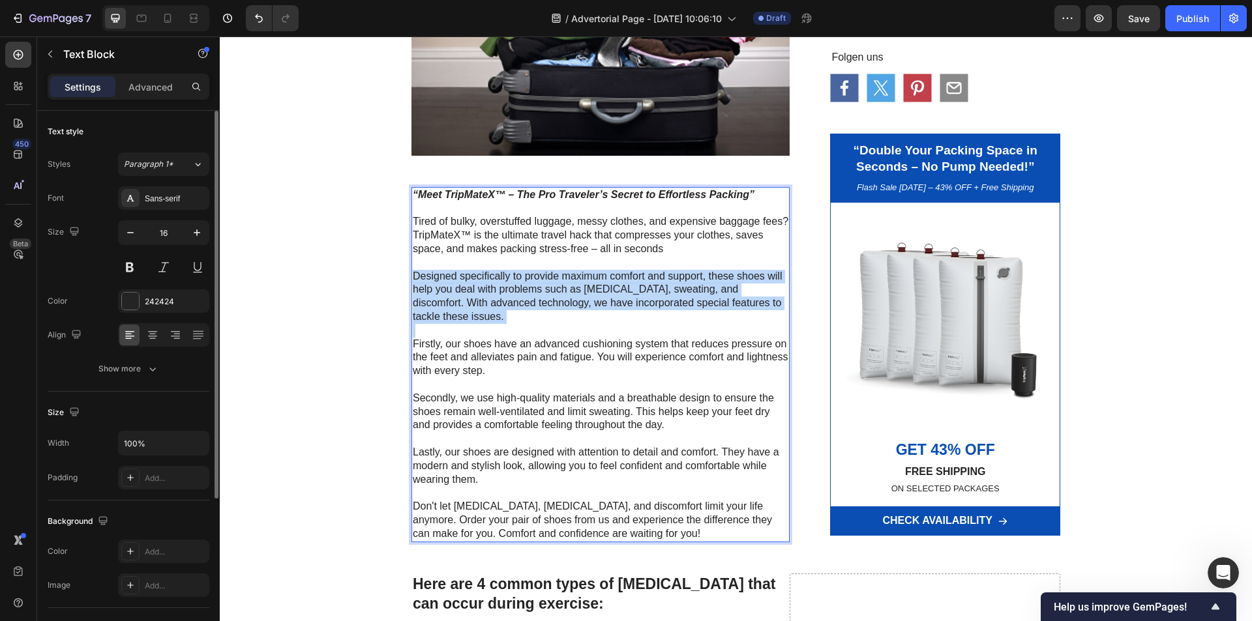
click at [563, 293] on p "Designed specifically to provide maximum comfort and support, these shoes will …" at bounding box center [601, 297] width 376 height 54
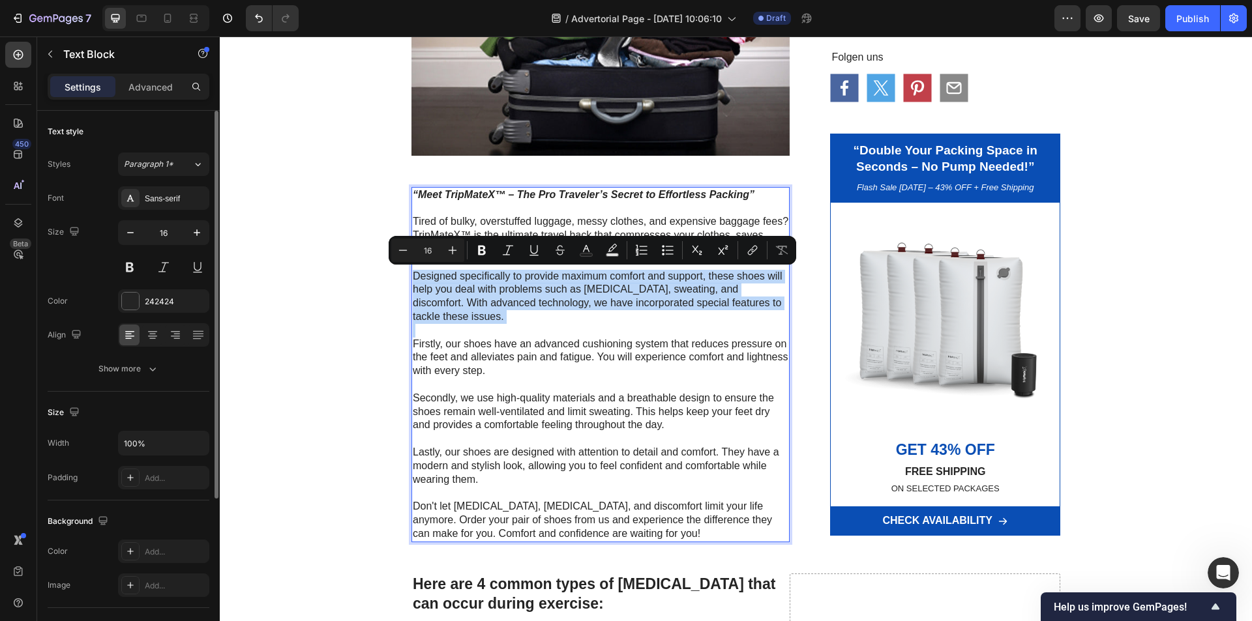
click at [494, 291] on p "Designed specifically to provide maximum comfort and support, these shoes will …" at bounding box center [601, 297] width 376 height 54
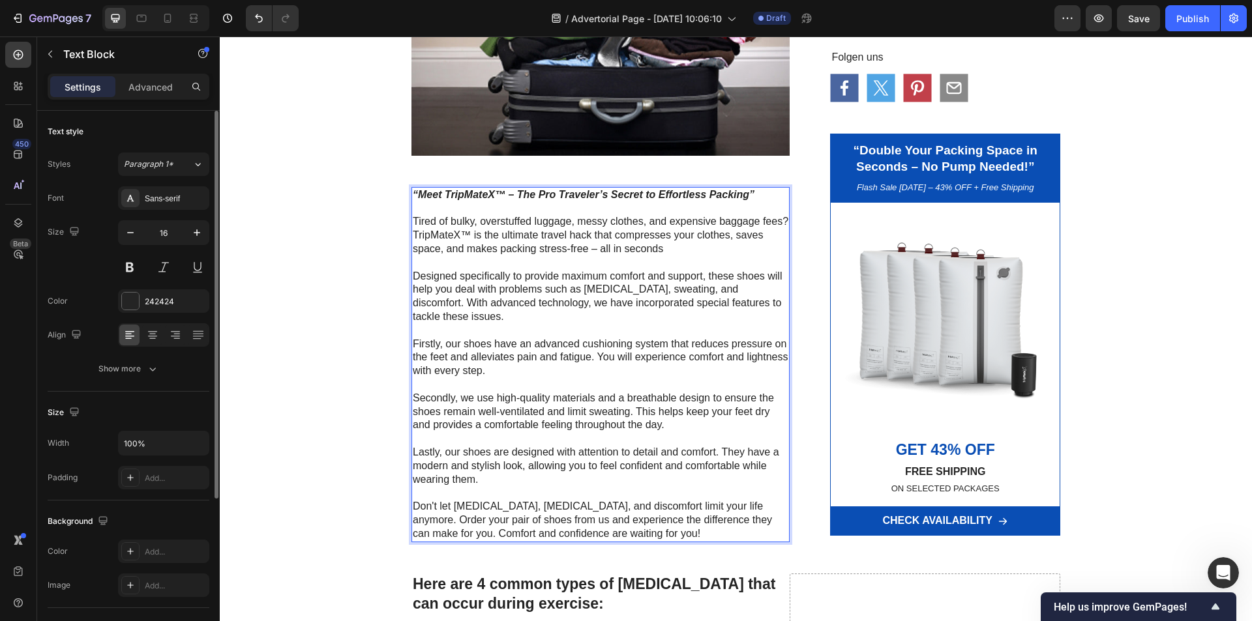
click at [494, 239] on p "Tired of bulky, overstuffed luggage, messy clothes, and expensive baggage fees?…" at bounding box center [601, 235] width 376 height 40
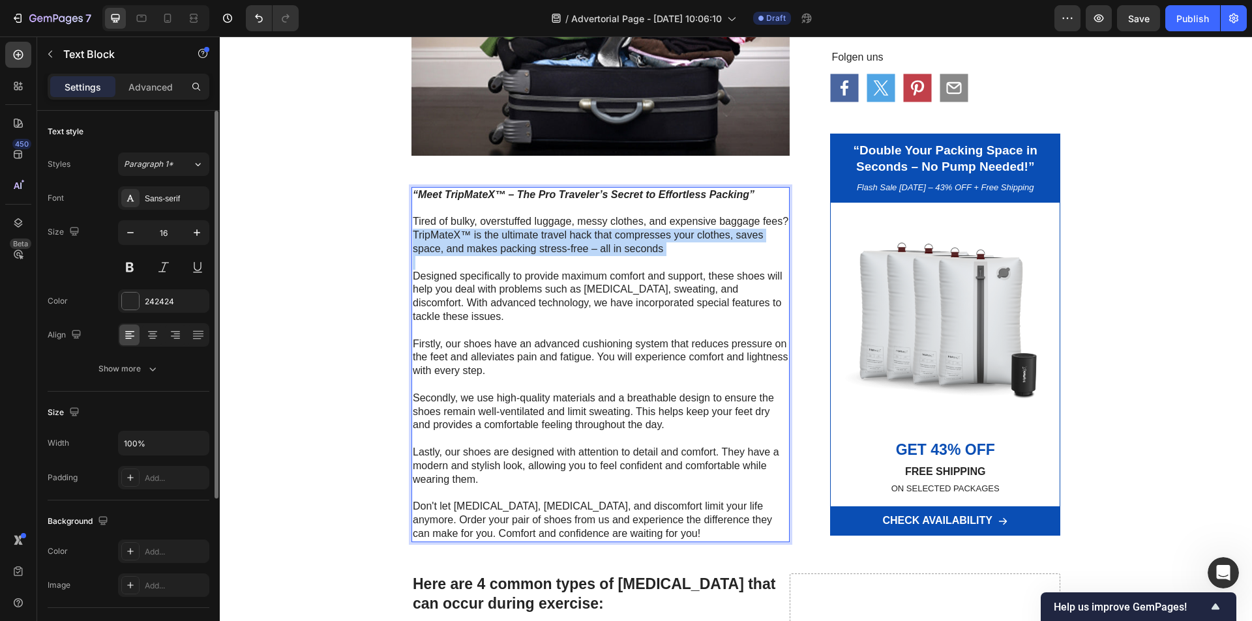
click at [494, 239] on p "Tired of bulky, overstuffed luggage, messy clothes, and expensive baggage fees?…" at bounding box center [601, 235] width 376 height 40
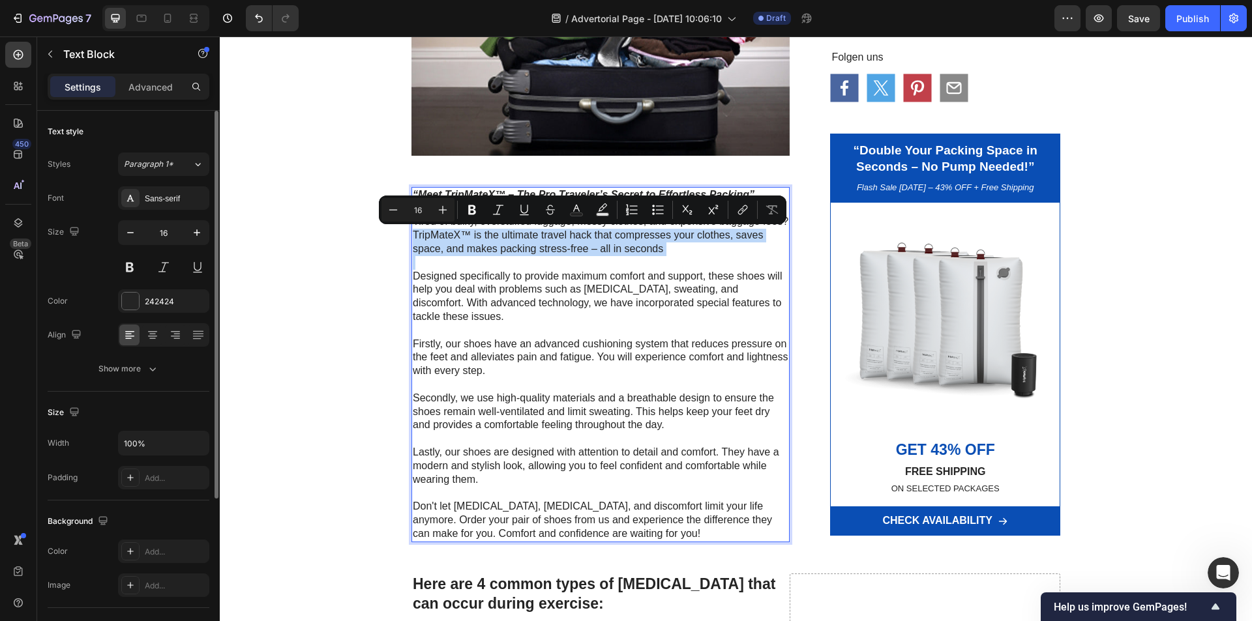
click at [518, 240] on p "Tired of bulky, overstuffed luggage, messy clothes, and expensive baggage fees?…" at bounding box center [601, 235] width 376 height 40
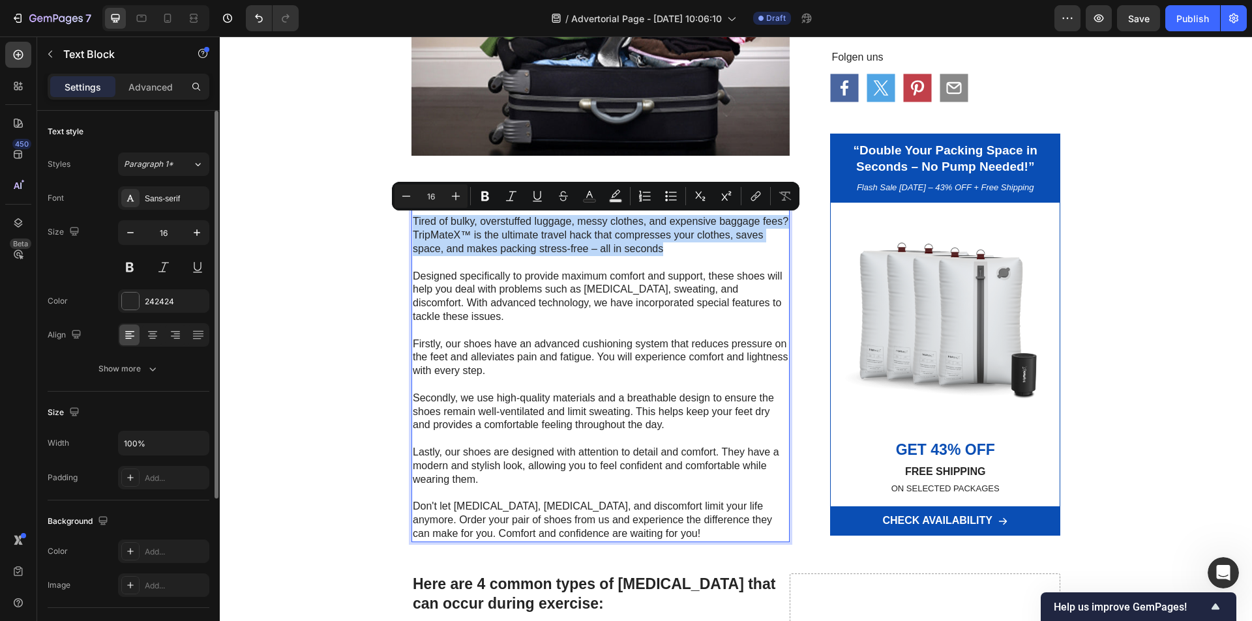
drag, startPoint x: 671, startPoint y: 248, endPoint x: 408, endPoint y: 216, distance: 264.6
click at [413, 216] on p "Tired of bulky, overstuffed luggage, messy clothes, and expensive baggage fees?…" at bounding box center [601, 235] width 376 height 40
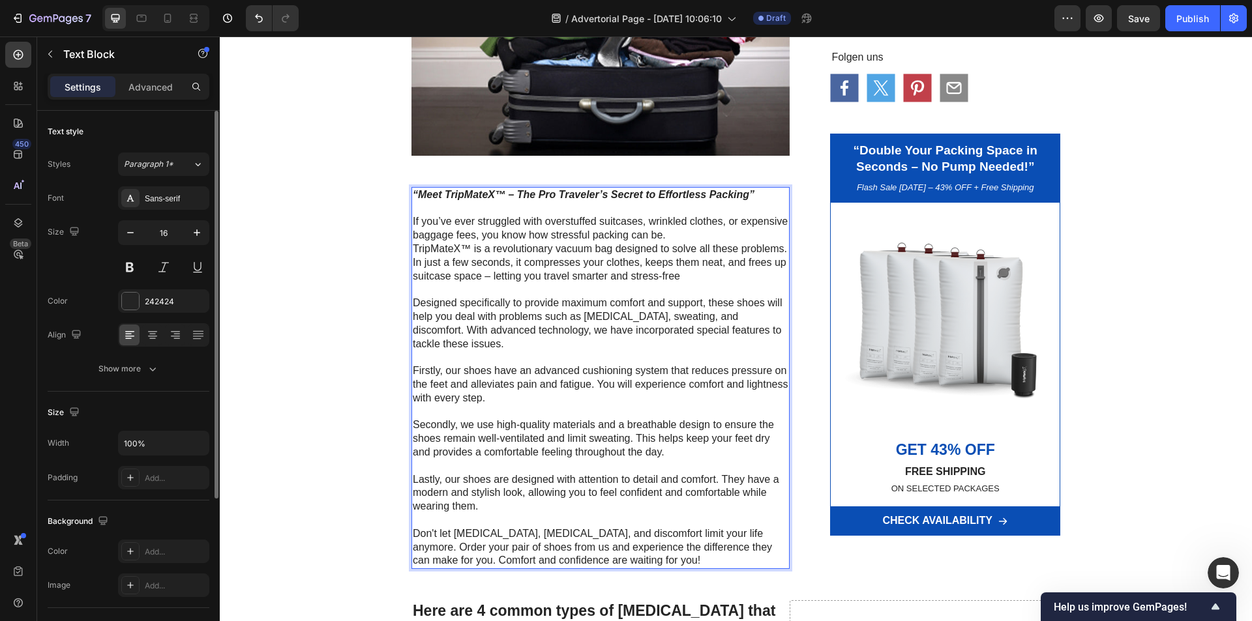
click at [501, 340] on p "Designed specifically to provide maximum comfort and support, these shoes will …" at bounding box center [601, 324] width 376 height 54
click at [492, 331] on p "Designed specifically to provide maximum comfort and support, these shoes will …" at bounding box center [601, 324] width 376 height 54
click at [523, 462] on p "Rich Text Editor. Editing area: main" at bounding box center [601, 467] width 376 height 14
click at [456, 311] on p "Designed specifically to provide maximum comfort and support, these shoes will …" at bounding box center [601, 324] width 376 height 54
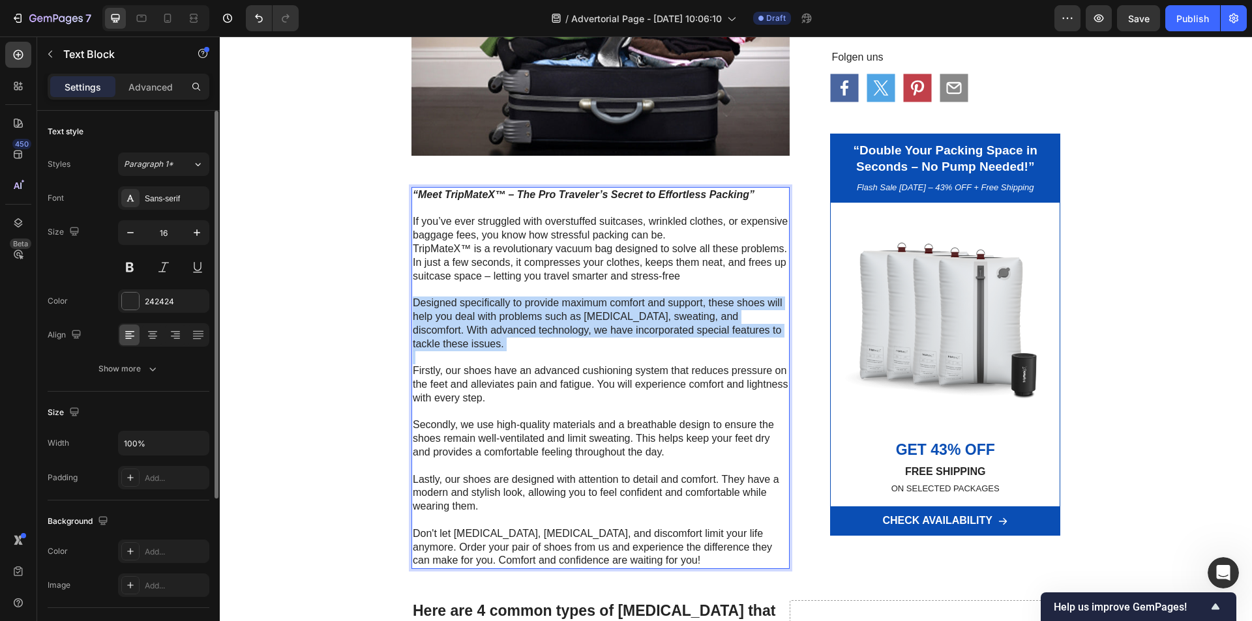
click at [456, 311] on p "Designed specifically to provide maximum comfort and support, these shoes will …" at bounding box center [601, 324] width 376 height 54
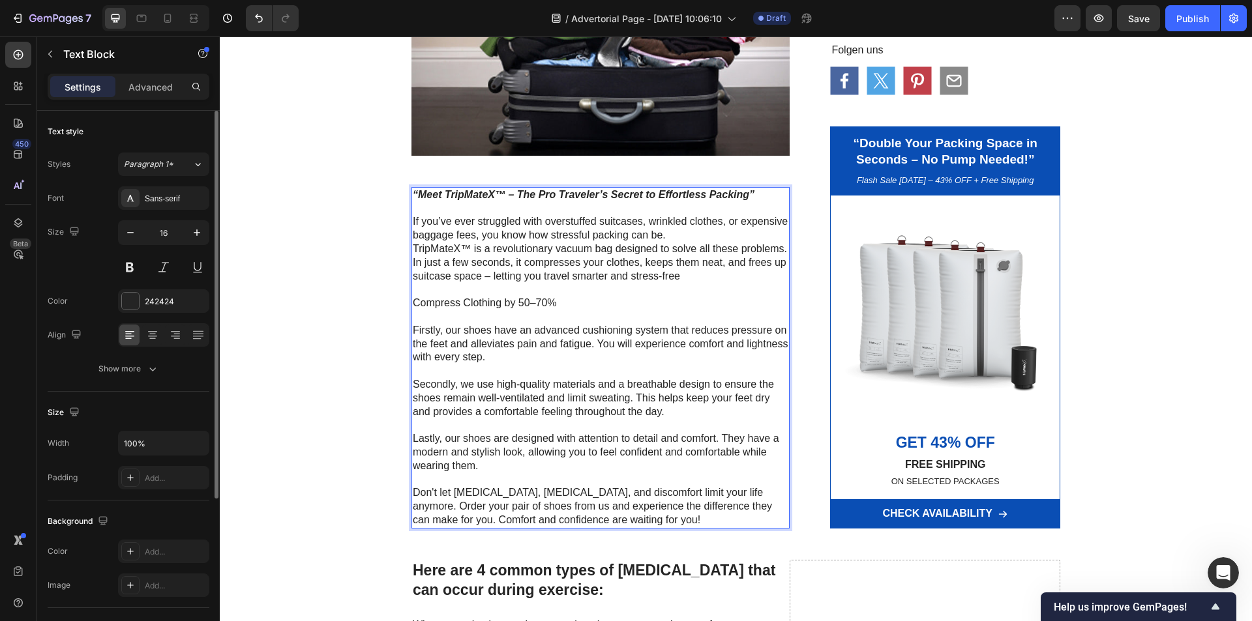
click at [455, 304] on p "Compress Clothing by 50–70%" at bounding box center [601, 304] width 376 height 14
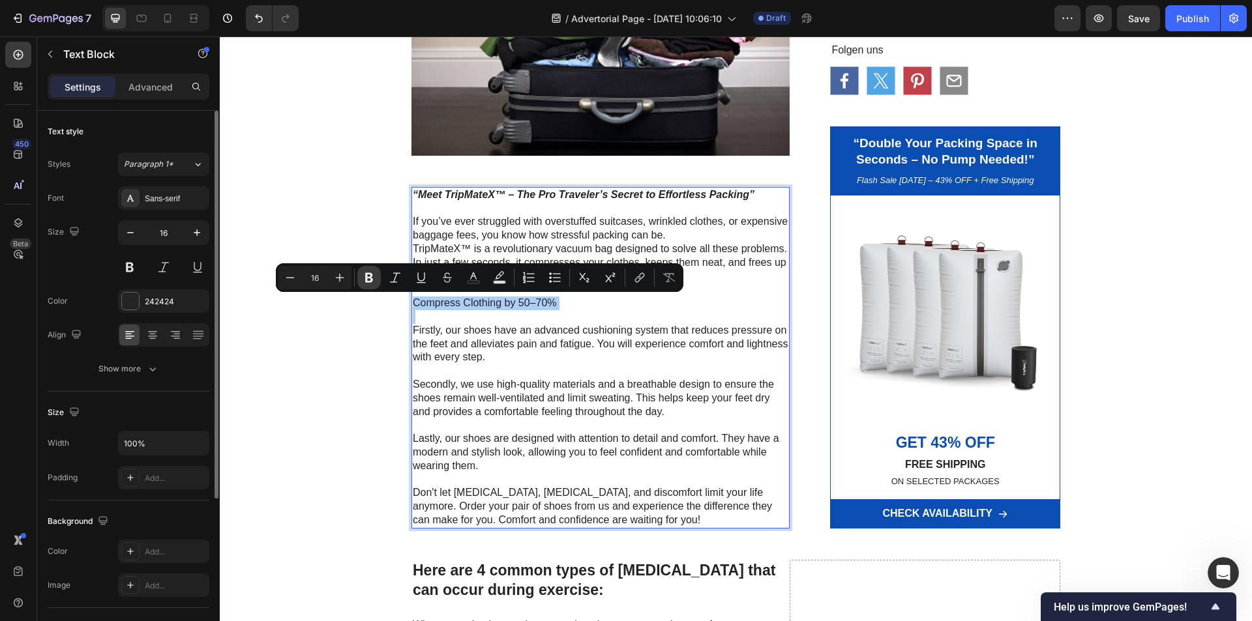
click at [377, 283] on button "Bold" at bounding box center [368, 277] width 23 height 23
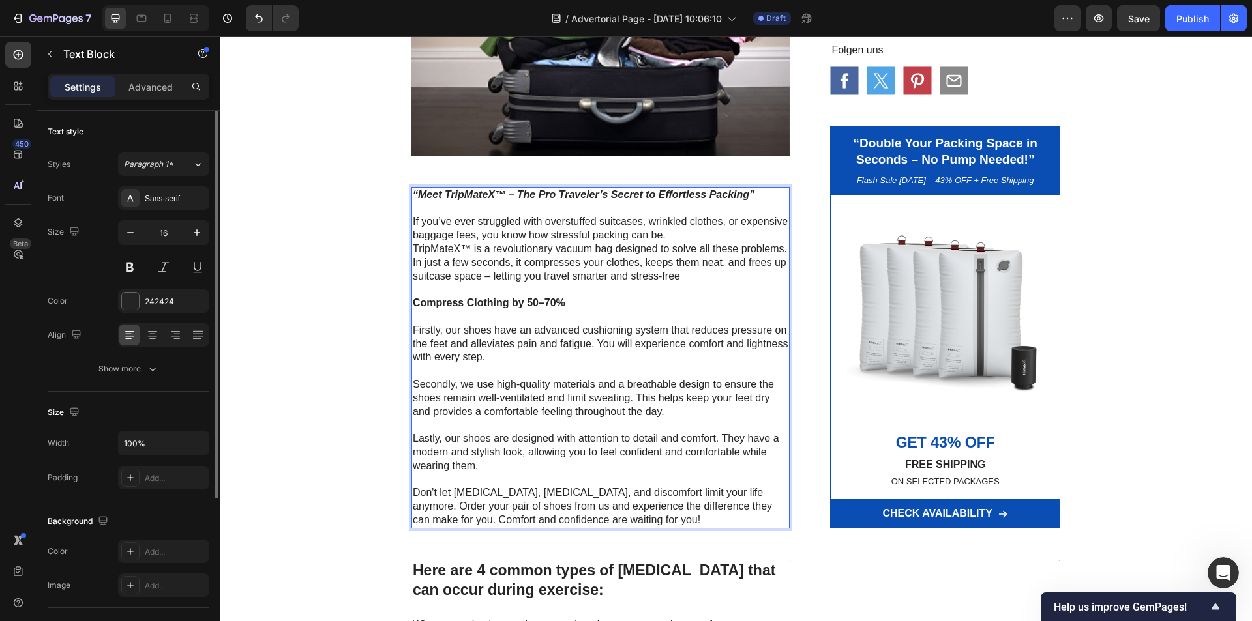
click at [475, 347] on p "Firstly, our shoes have an advanced cushioning system that reduces pressure on …" at bounding box center [601, 344] width 376 height 40
click at [1135, 16] on span "Save" at bounding box center [1139, 18] width 22 height 11
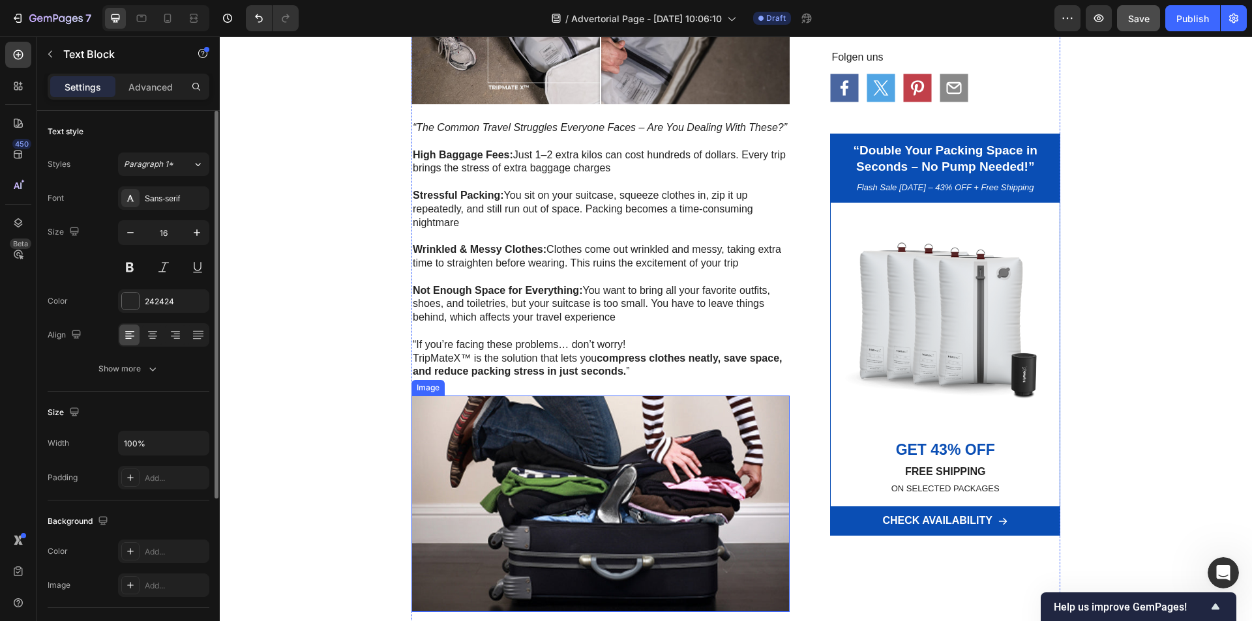
scroll to position [196, 0]
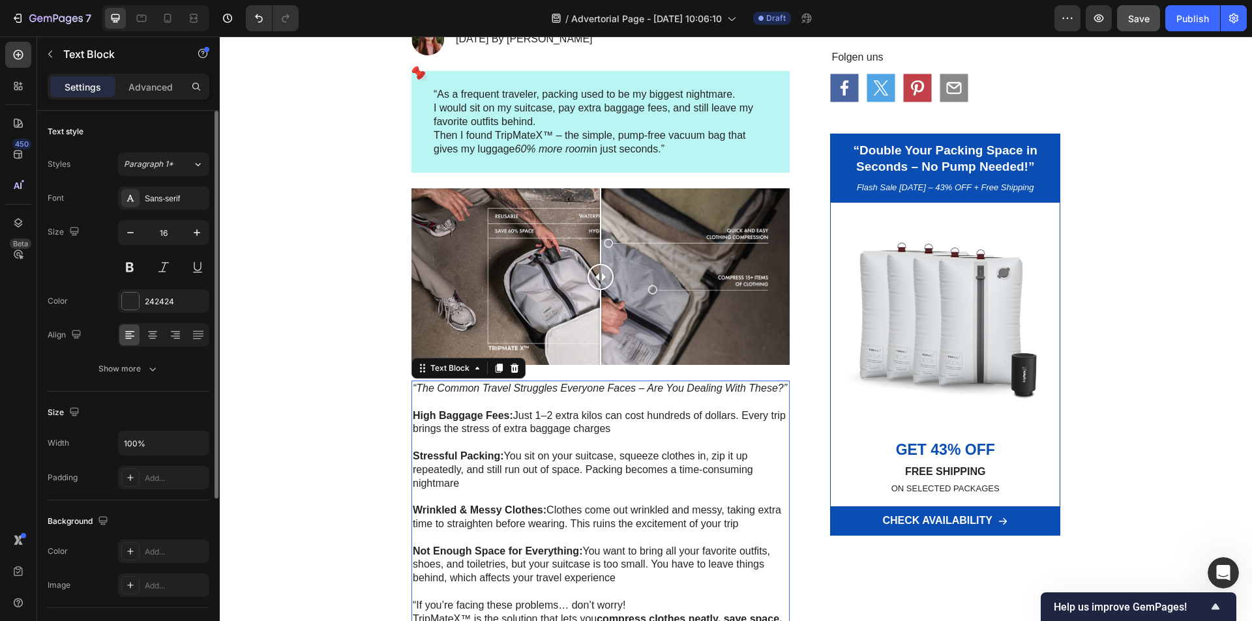
click at [565, 389] on icon "“The Common Travel Struggles Everyone Faces – Are You Dealing With These?”" at bounding box center [600, 388] width 374 height 11
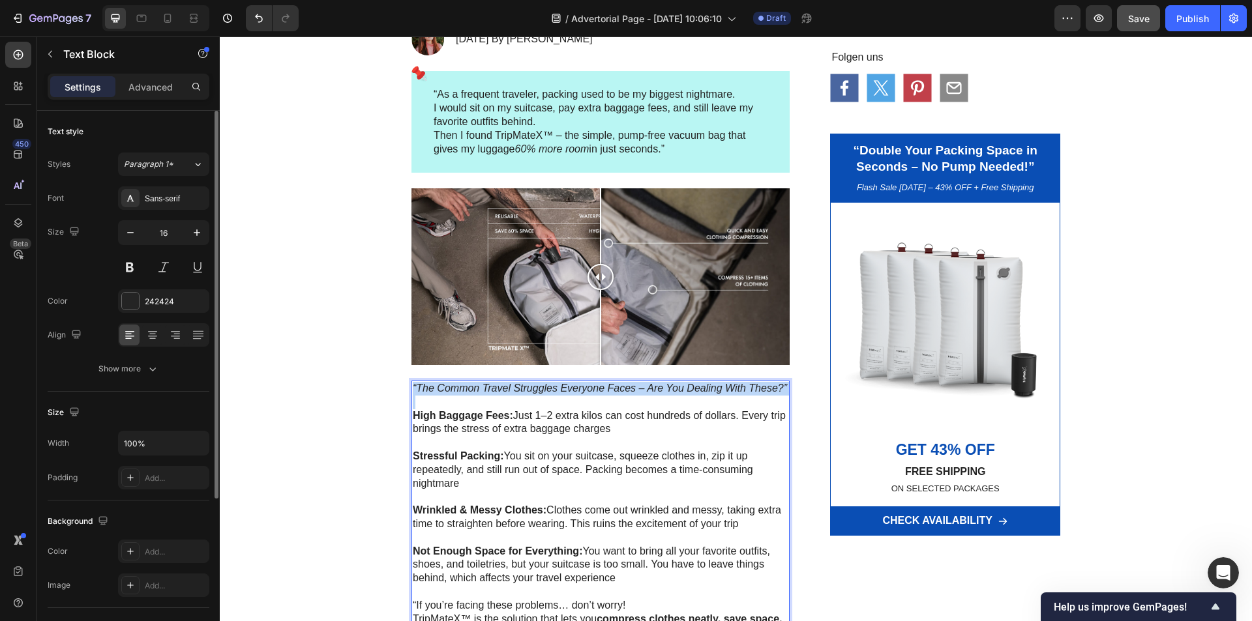
click at [565, 389] on icon "“The Common Travel Struggles Everyone Faces – Are You Dealing With These?”" at bounding box center [600, 388] width 374 height 11
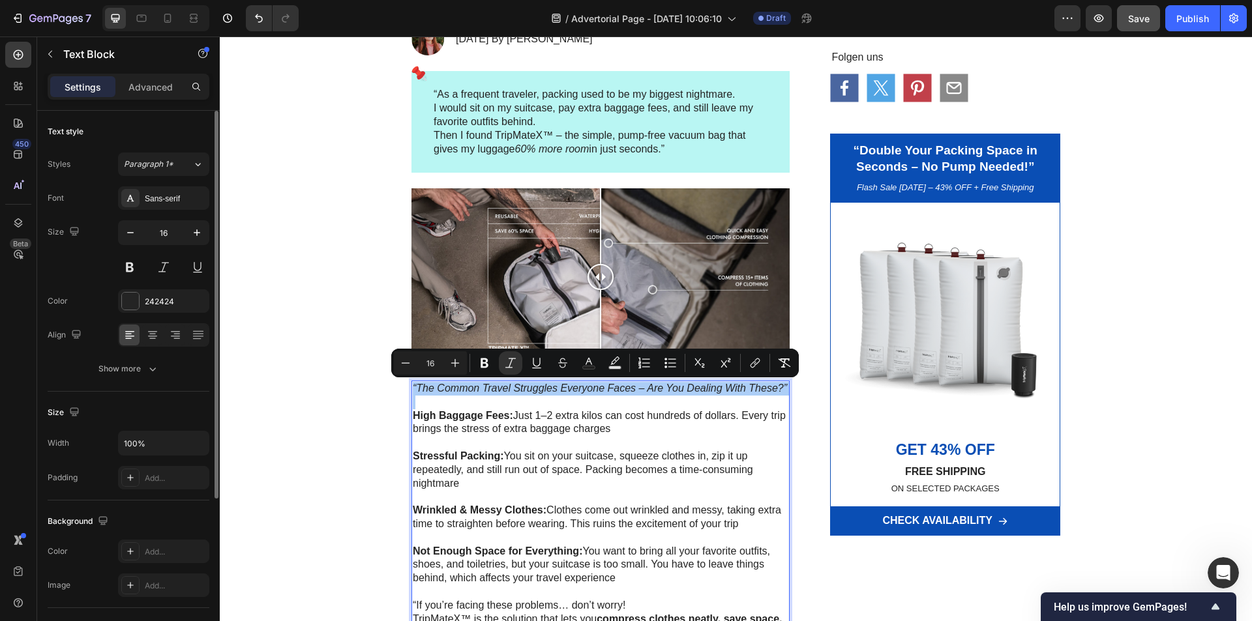
click at [469, 359] on span "Editor contextual toolbar" at bounding box center [469, 363] width 1 height 18
click at [479, 359] on icon "Editor contextual toolbar" at bounding box center [484, 363] width 13 height 13
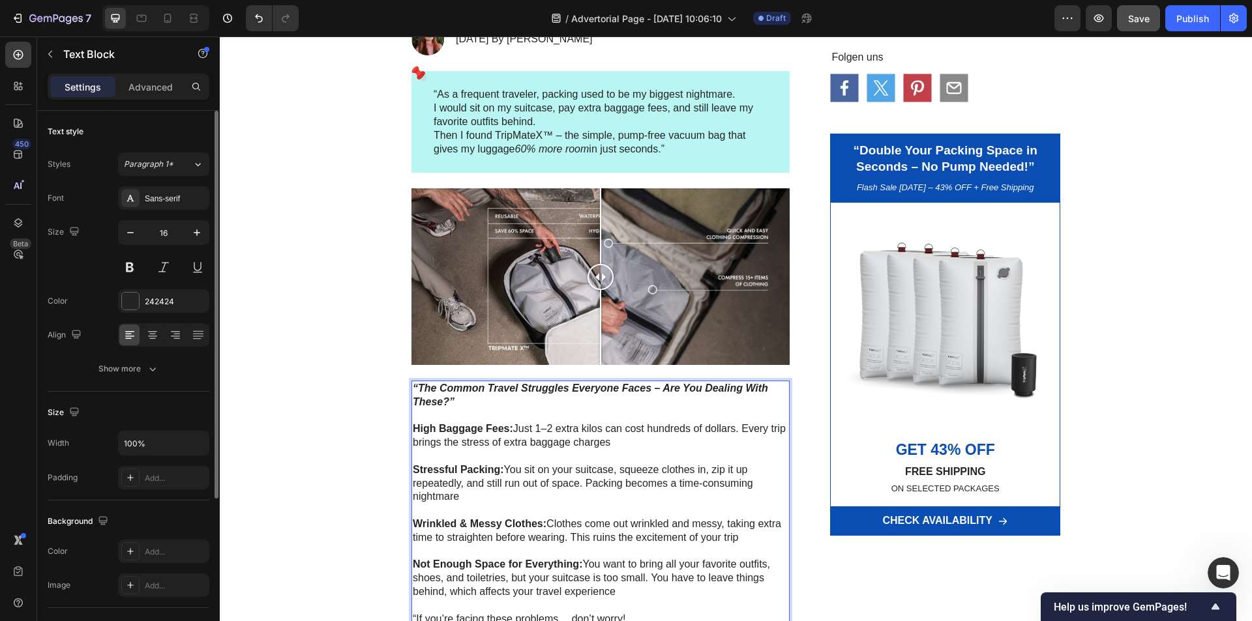
click at [568, 447] on p "High Baggage Fees: Just 1–2 extra kilos can cost hundreds of dollars. Every tri…" at bounding box center [601, 435] width 376 height 27
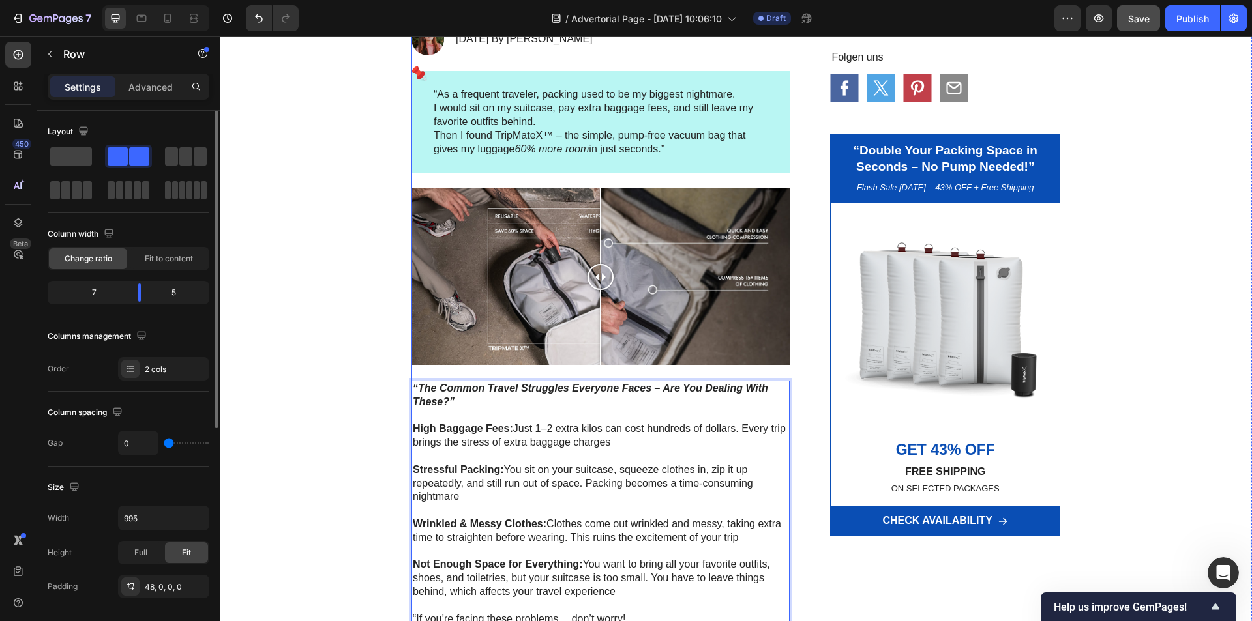
click at [805, 559] on div "Folgen uns Text Block Icon Icon Icon Icon Row “Double Your Packing Space in Sec…" at bounding box center [925, 579] width 271 height 1361
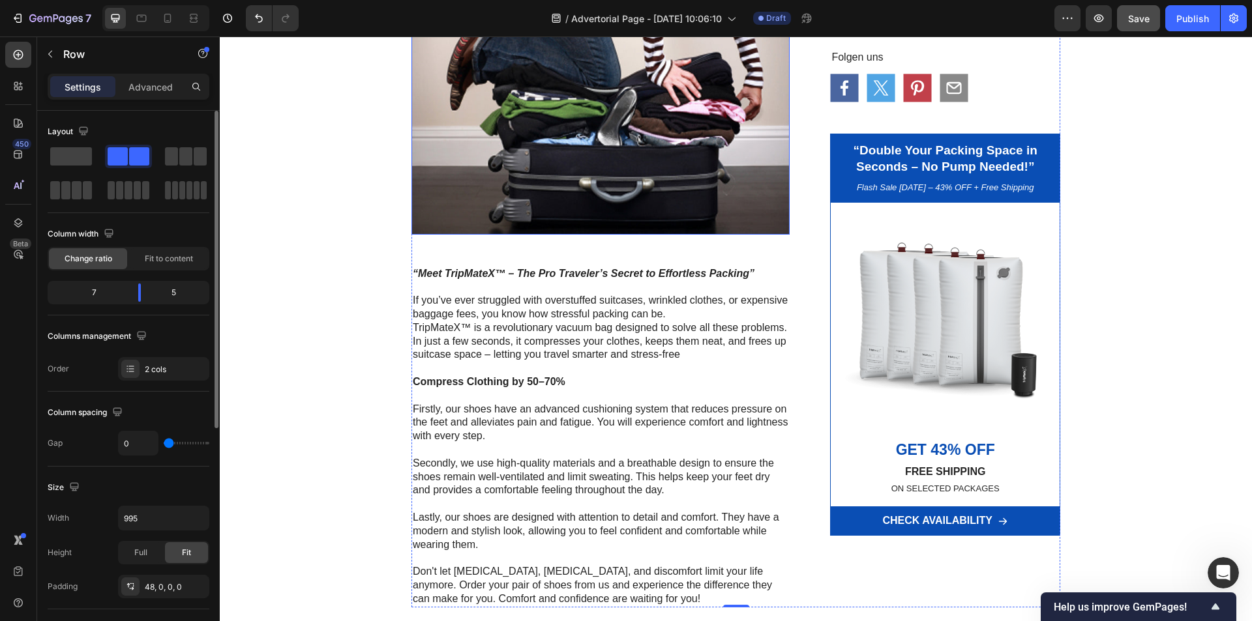
scroll to position [978, 0]
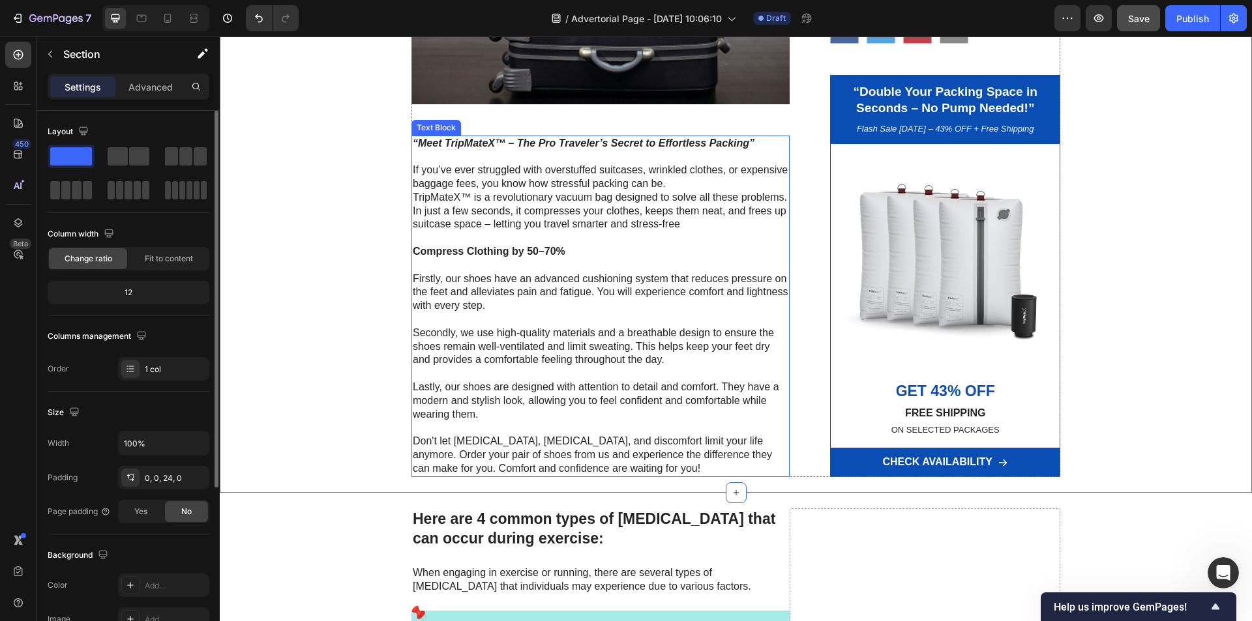
click at [569, 248] on p "Compress Clothing by 50–70%" at bounding box center [601, 252] width 376 height 14
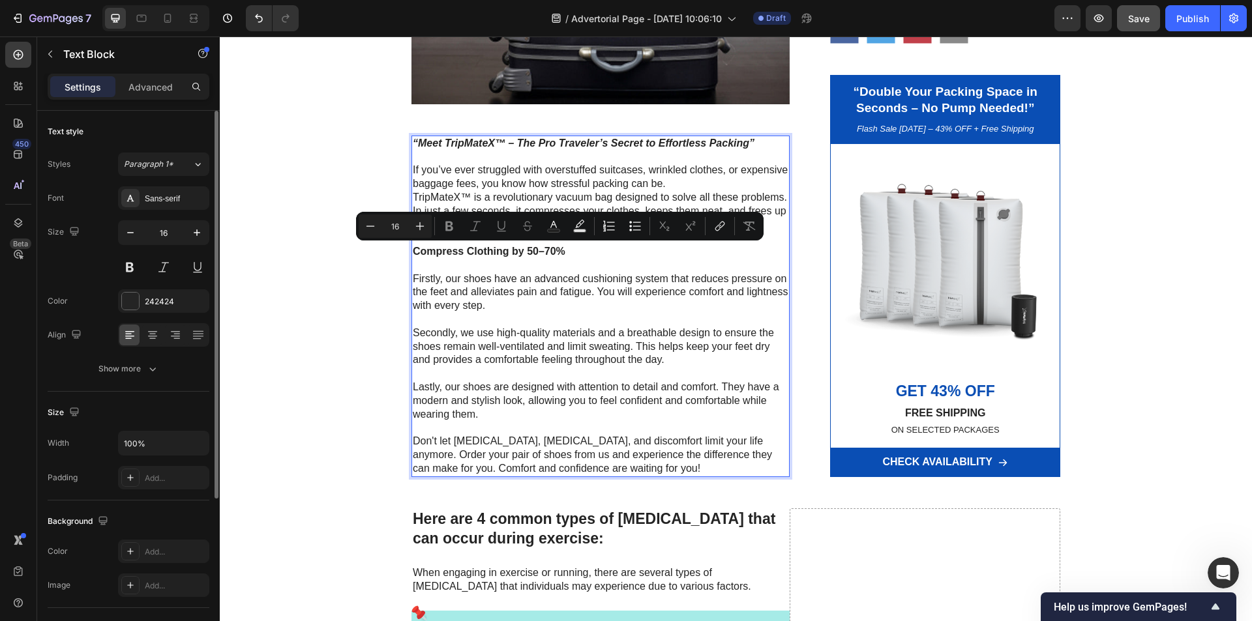
click at [569, 252] on p "Compress Clothing by 50–70%" at bounding box center [601, 252] width 376 height 14
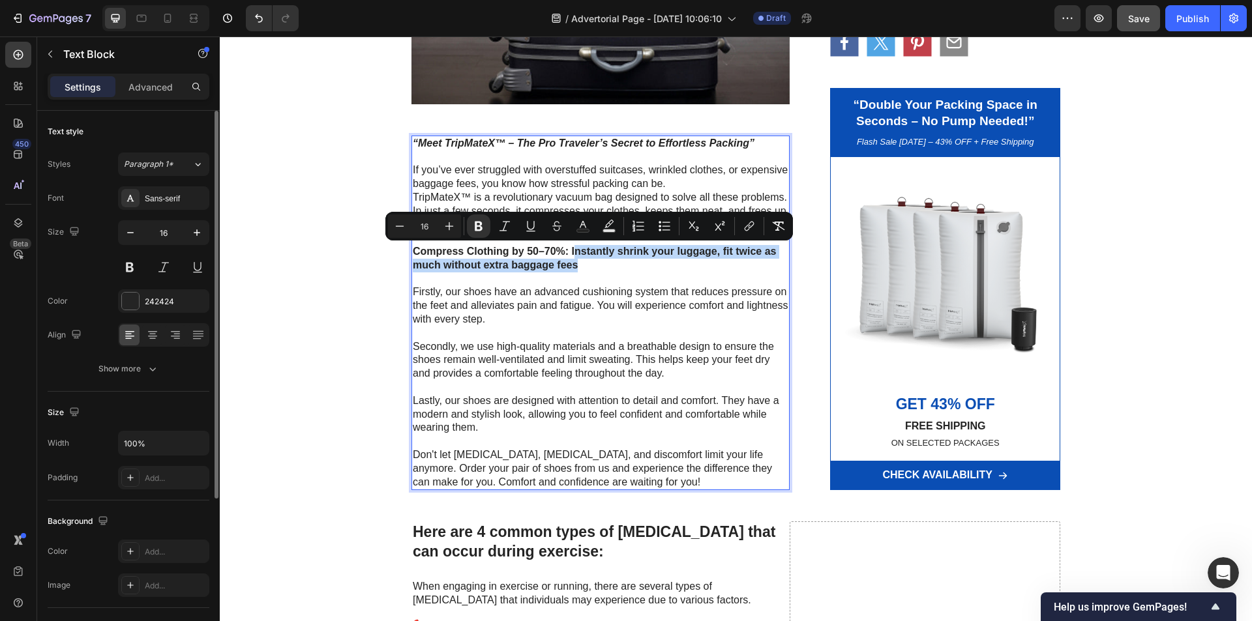
drag, startPoint x: 569, startPoint y: 252, endPoint x: 583, endPoint y: 263, distance: 18.6
click at [583, 263] on p "Compress Clothing by 50–70%: Instantly shrink your luggage, fit twice as much w…" at bounding box center [601, 258] width 376 height 27
click at [588, 269] on p "Compress Clothing by 50–70%: Instantly shrink your luggage, fit twice as much w…" at bounding box center [601, 258] width 376 height 27
drag, startPoint x: 583, startPoint y: 268, endPoint x: 567, endPoint y: 254, distance: 21.8
click at [567, 254] on p "Compress Clothing by 50–70%: Instantly shrink your luggage, fit twice as much w…" at bounding box center [601, 258] width 376 height 27
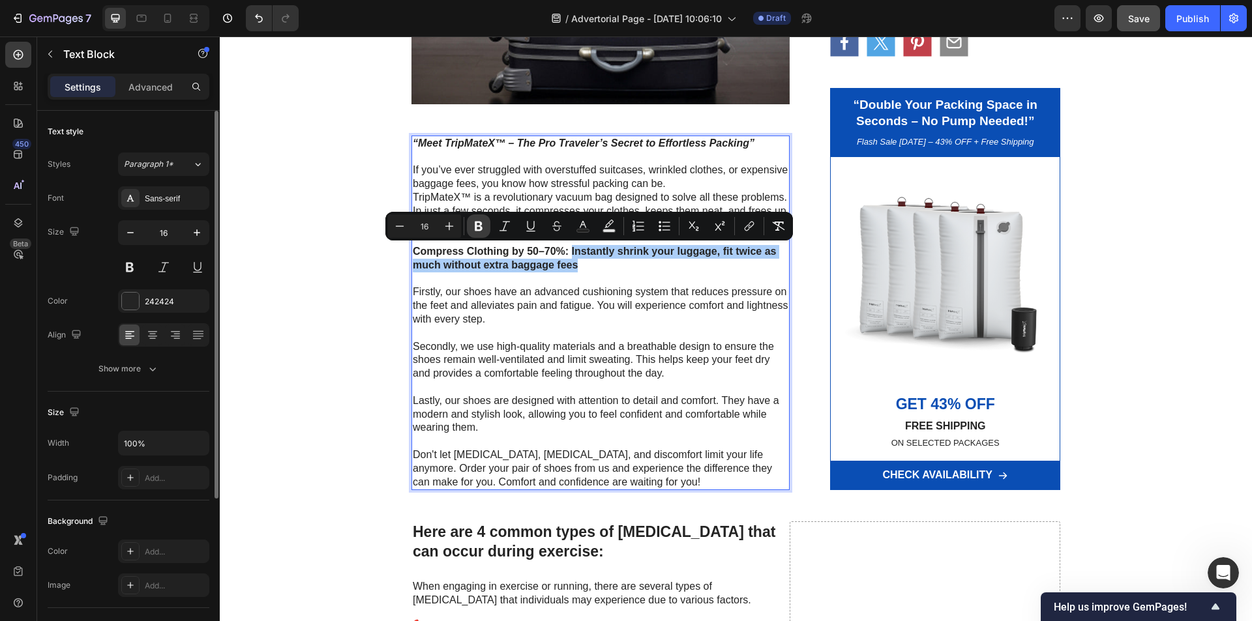
click at [481, 229] on icon "Editor contextual toolbar" at bounding box center [479, 227] width 8 height 10
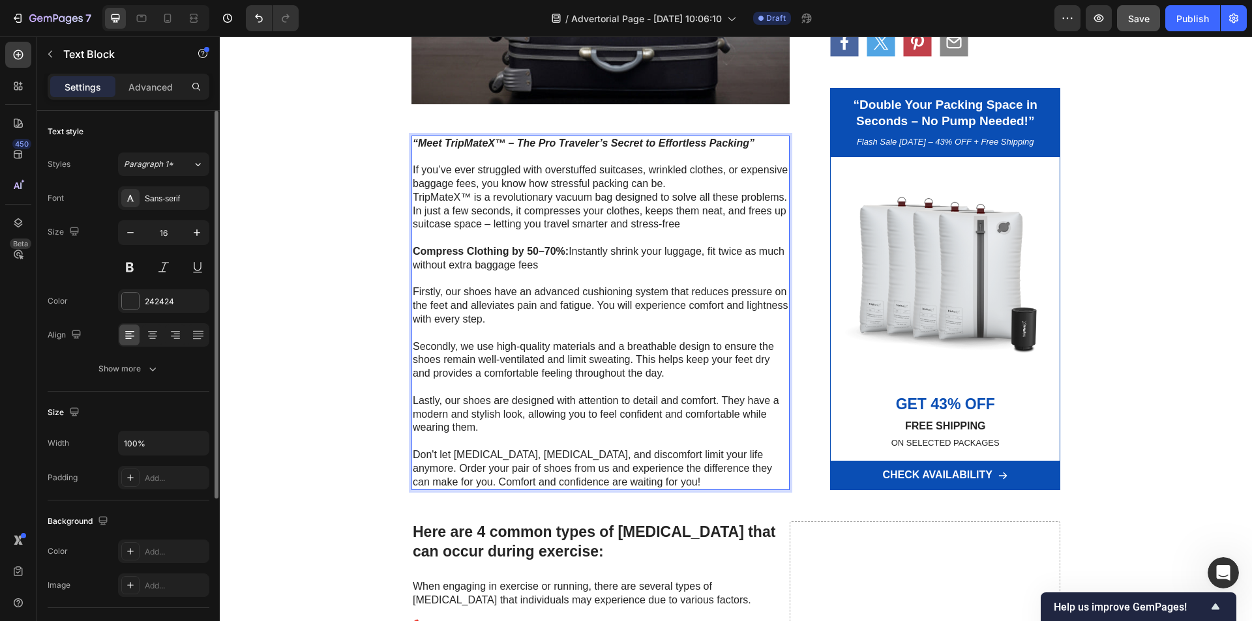
click at [597, 278] on p "Rich Text Editor. Editing area: main" at bounding box center [601, 280] width 376 height 14
click at [600, 347] on p "Secondly, we use high-quality materials and a breathable design to ensure the s…" at bounding box center [601, 360] width 376 height 40
click at [601, 196] on p "If you’ve ever struggled with overstuffed suitcases, wrinkled clothes, or expen…" at bounding box center [601, 198] width 376 height 68
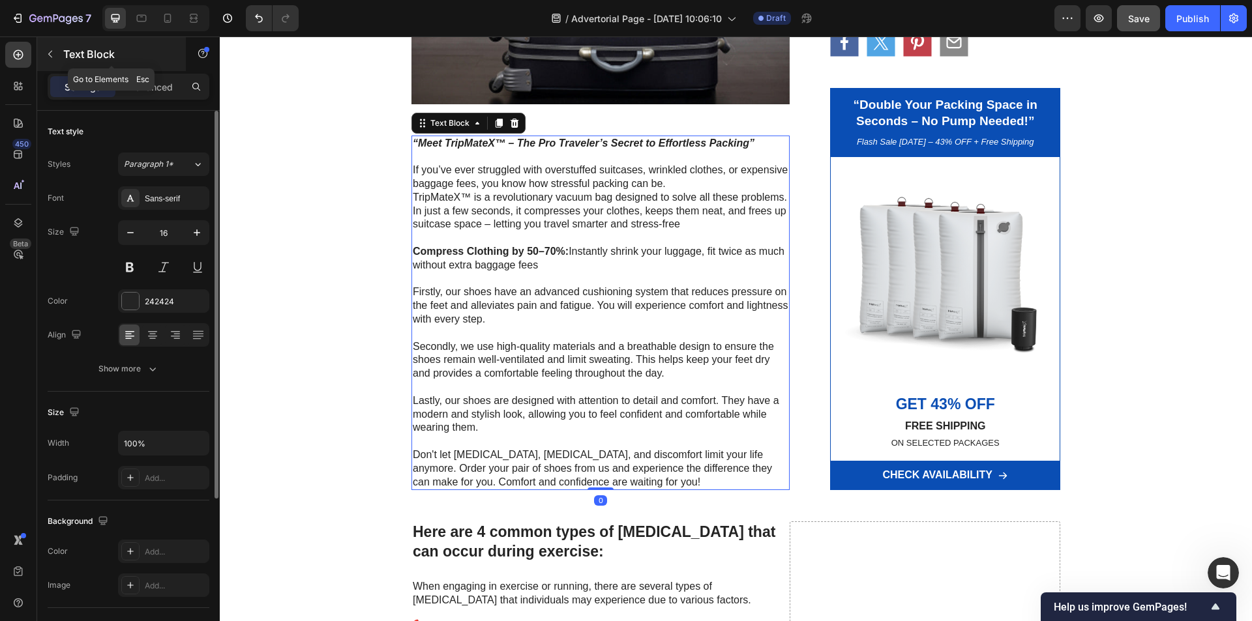
click at [56, 51] on button "button" at bounding box center [50, 54] width 21 height 21
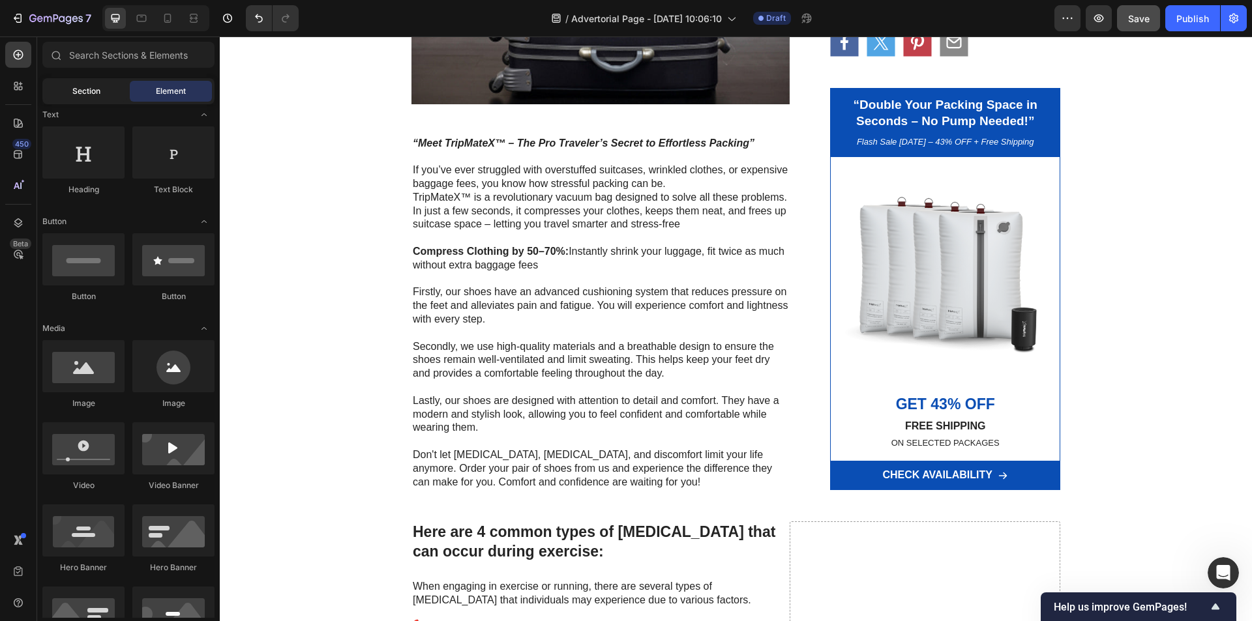
click at [73, 81] on div "Section" at bounding box center [86, 91] width 82 height 21
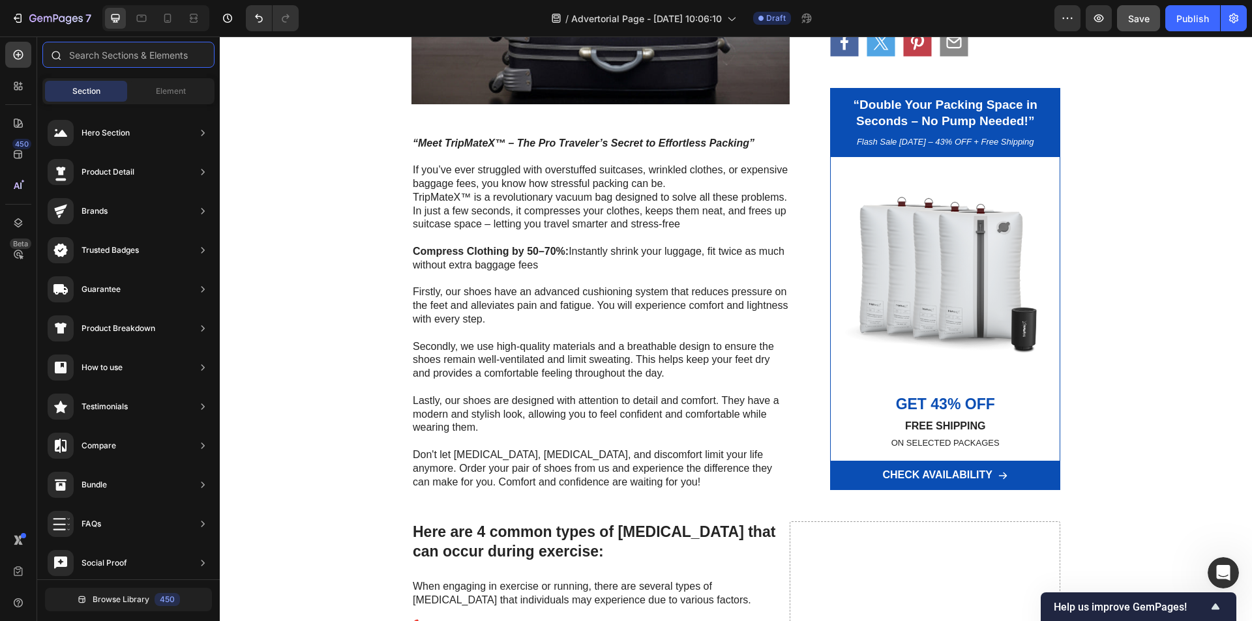
click at [108, 57] on input "text" at bounding box center [128, 55] width 172 height 26
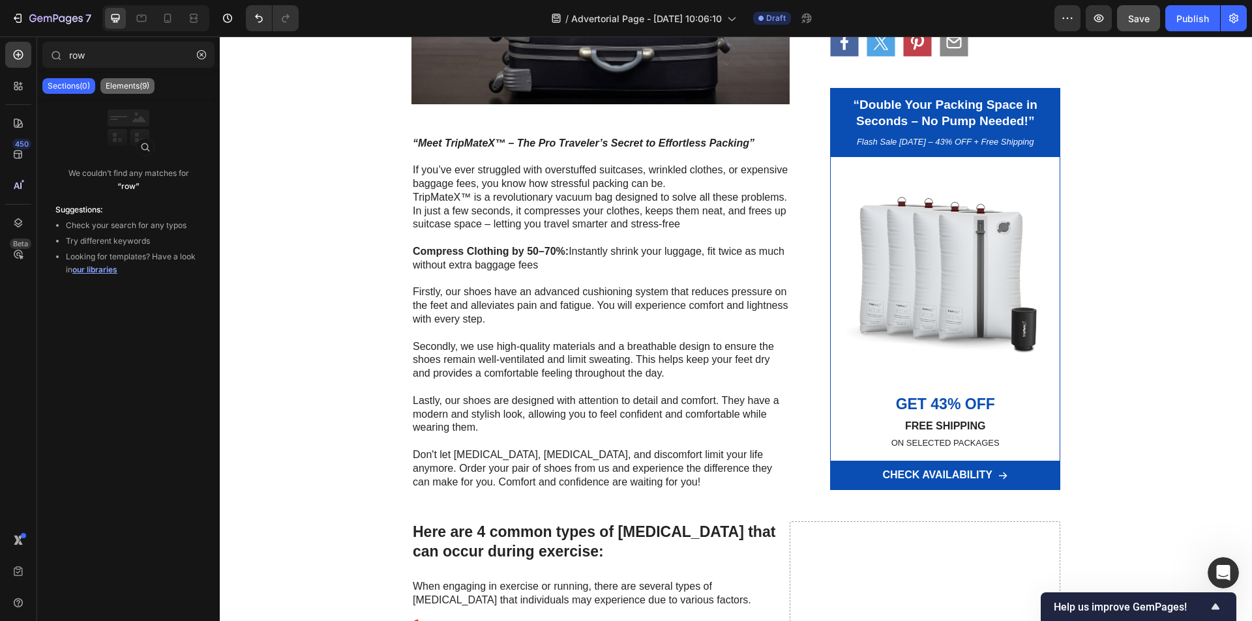
click at [123, 79] on div "Elements(9)" at bounding box center [127, 86] width 54 height 16
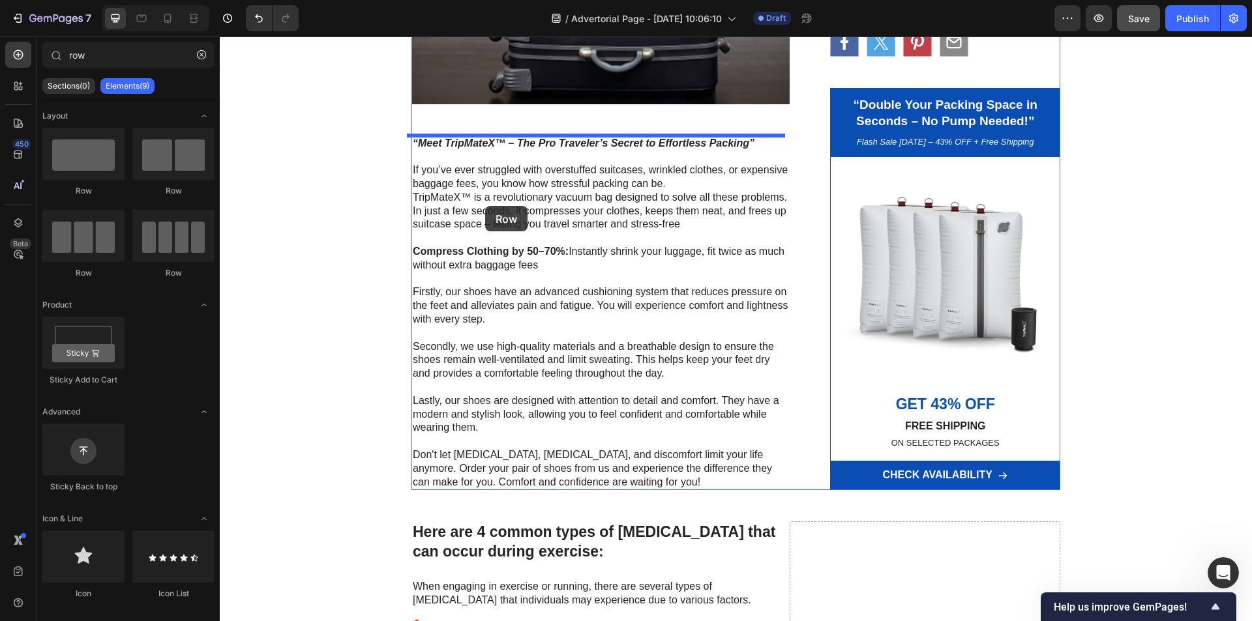
drag, startPoint x: 368, startPoint y: 192, endPoint x: 476, endPoint y: 206, distance: 109.1
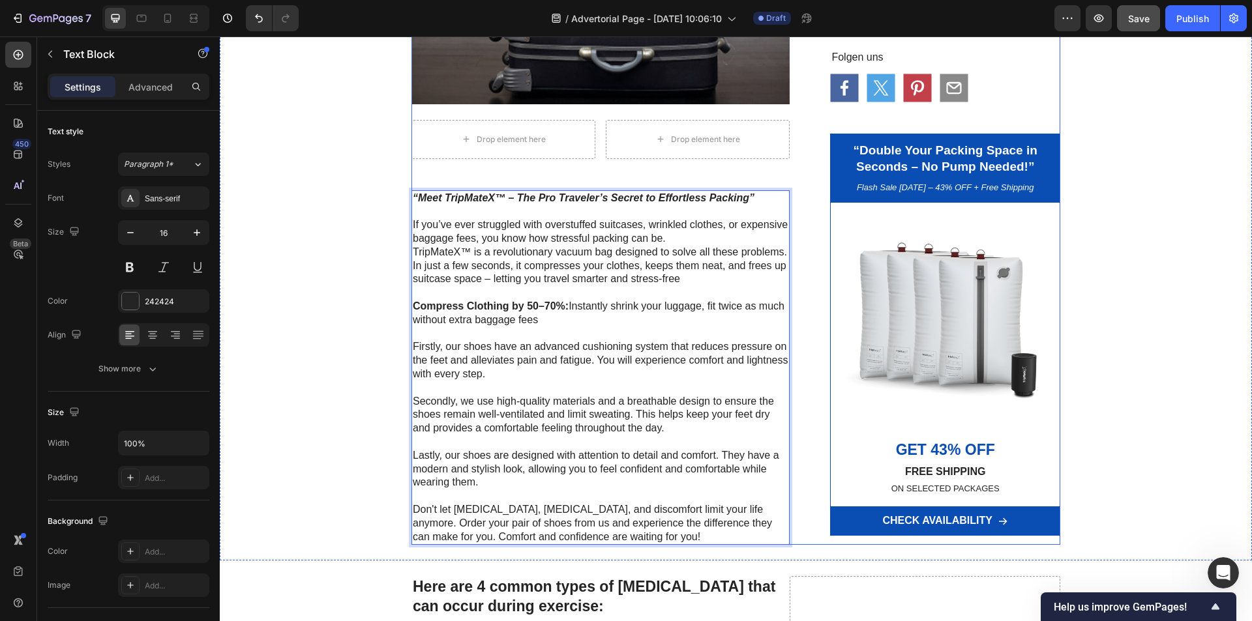
drag, startPoint x: 525, startPoint y: 243, endPoint x: 487, endPoint y: 175, distance: 77.1
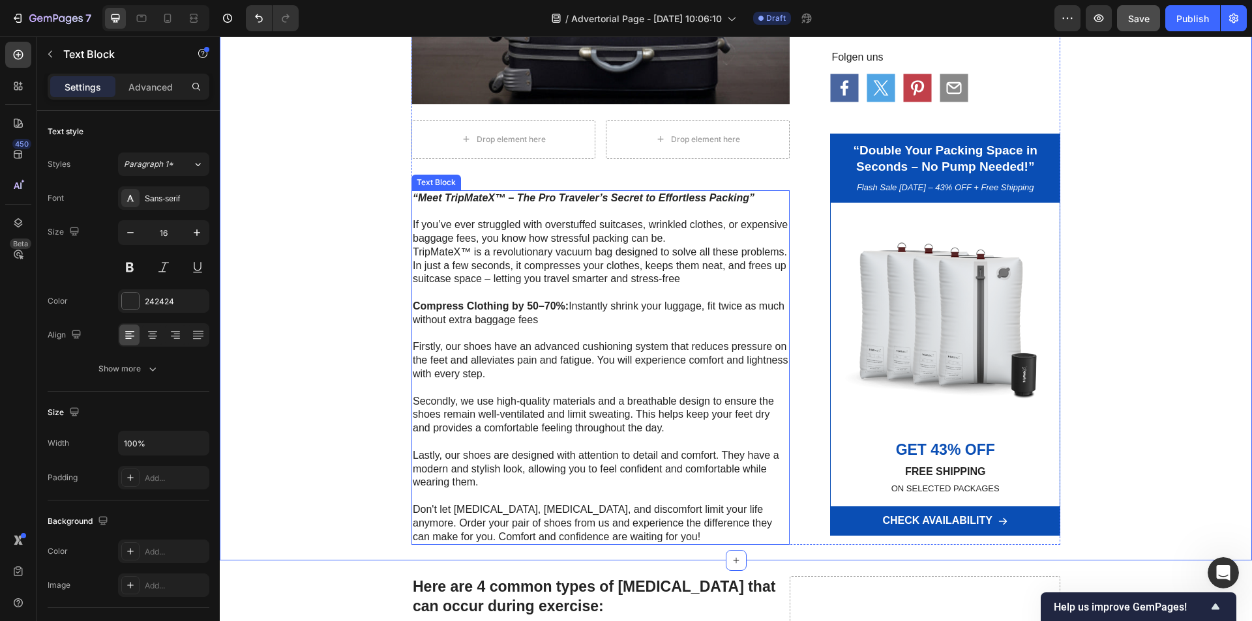
click at [467, 212] on p "Rich Text Editor. Editing area: main" at bounding box center [601, 212] width 376 height 14
drag, startPoint x: 492, startPoint y: 207, endPoint x: 565, endPoint y: 212, distance: 72.6
click at [477, 209] on p "Rich Text Editor. Editing area: main" at bounding box center [601, 212] width 376 height 14
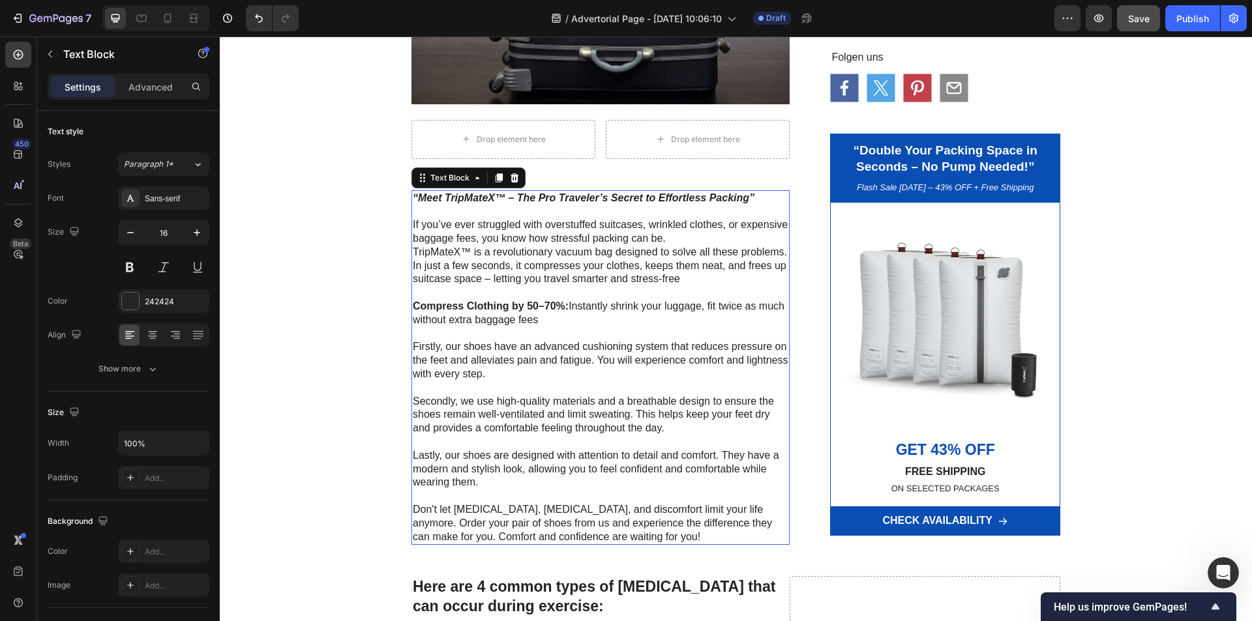
click at [517, 293] on p "Rich Text Editor. Editing area: main" at bounding box center [601, 293] width 376 height 14
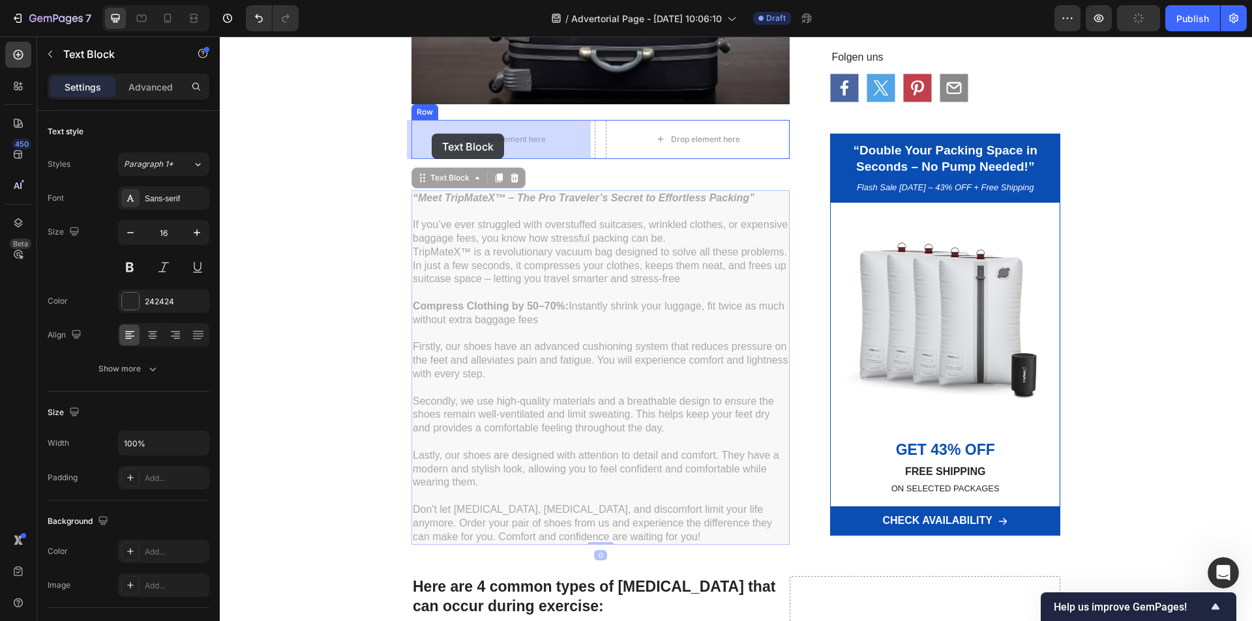
drag, startPoint x: 421, startPoint y: 179, endPoint x: 432, endPoint y: 134, distance: 46.2
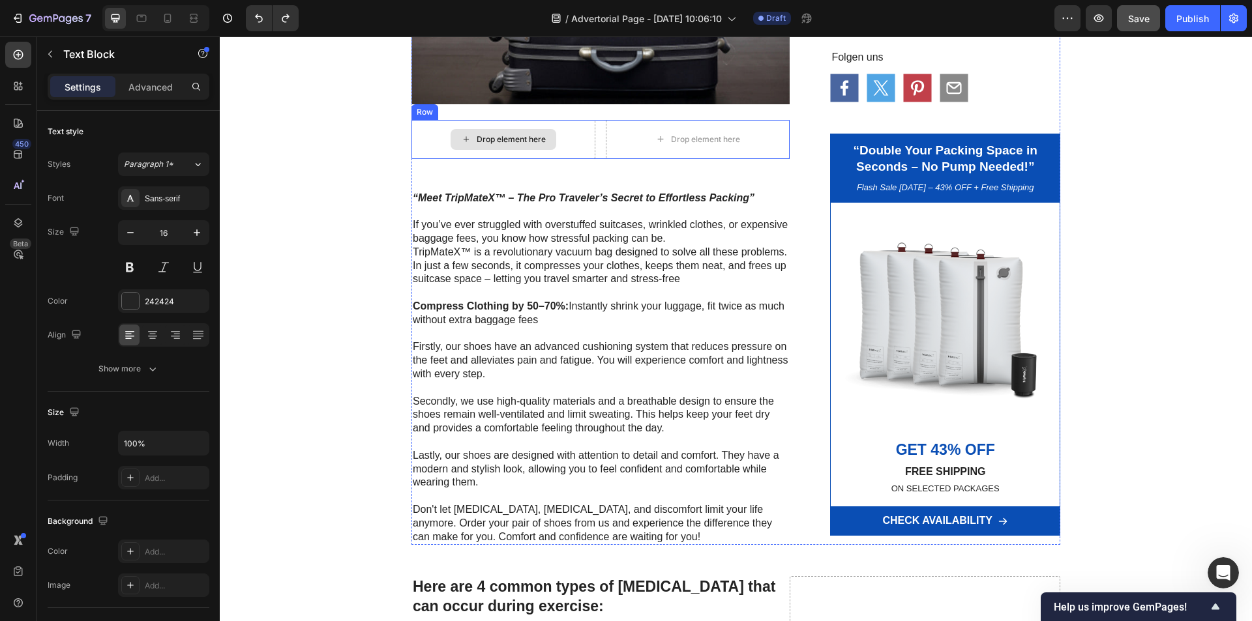
click at [545, 144] on div "Drop element here" at bounding box center [504, 139] width 106 height 21
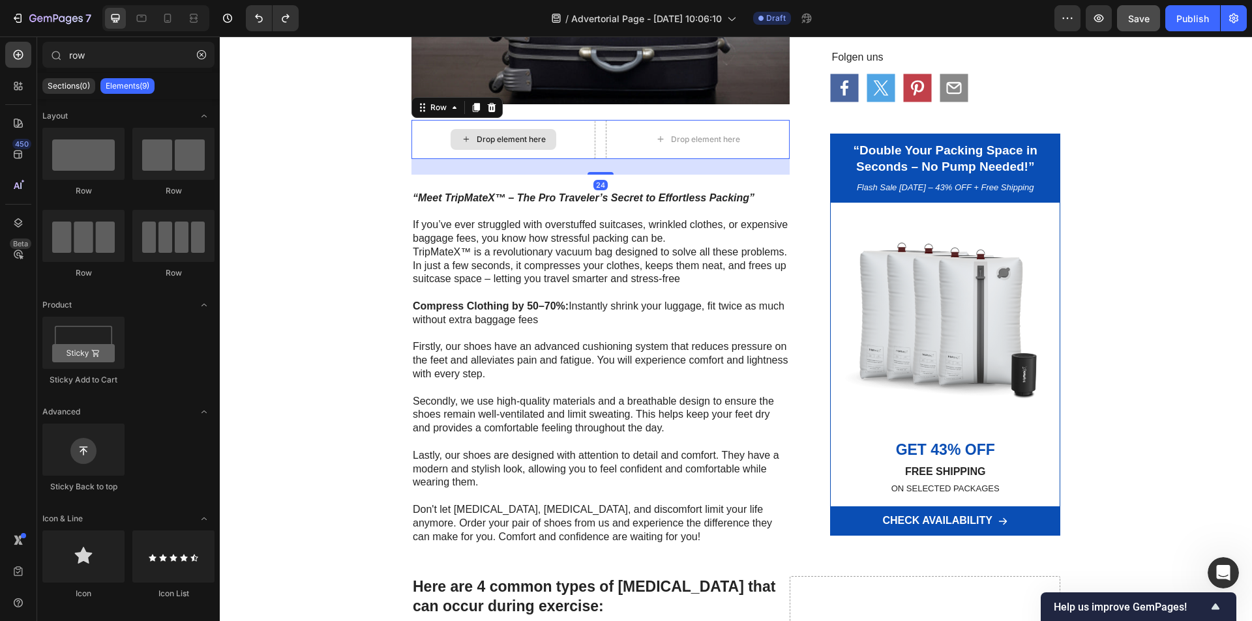
click at [542, 152] on div "Drop element here" at bounding box center [503, 139] width 184 height 39
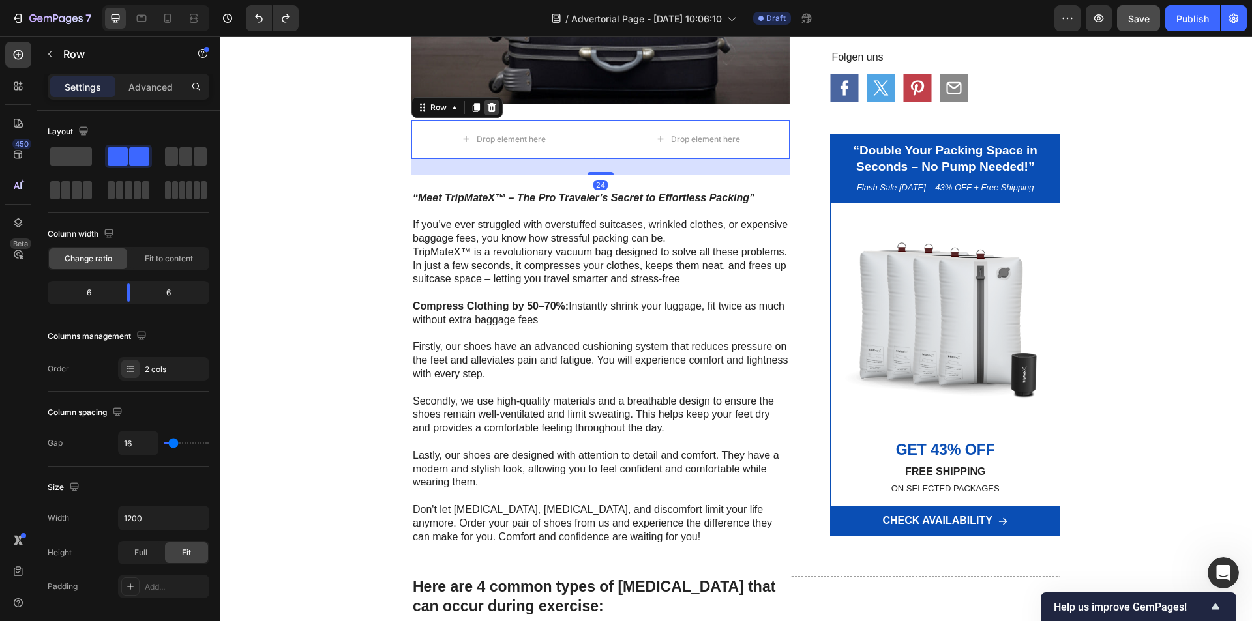
click at [493, 110] on div at bounding box center [492, 108] width 16 height 16
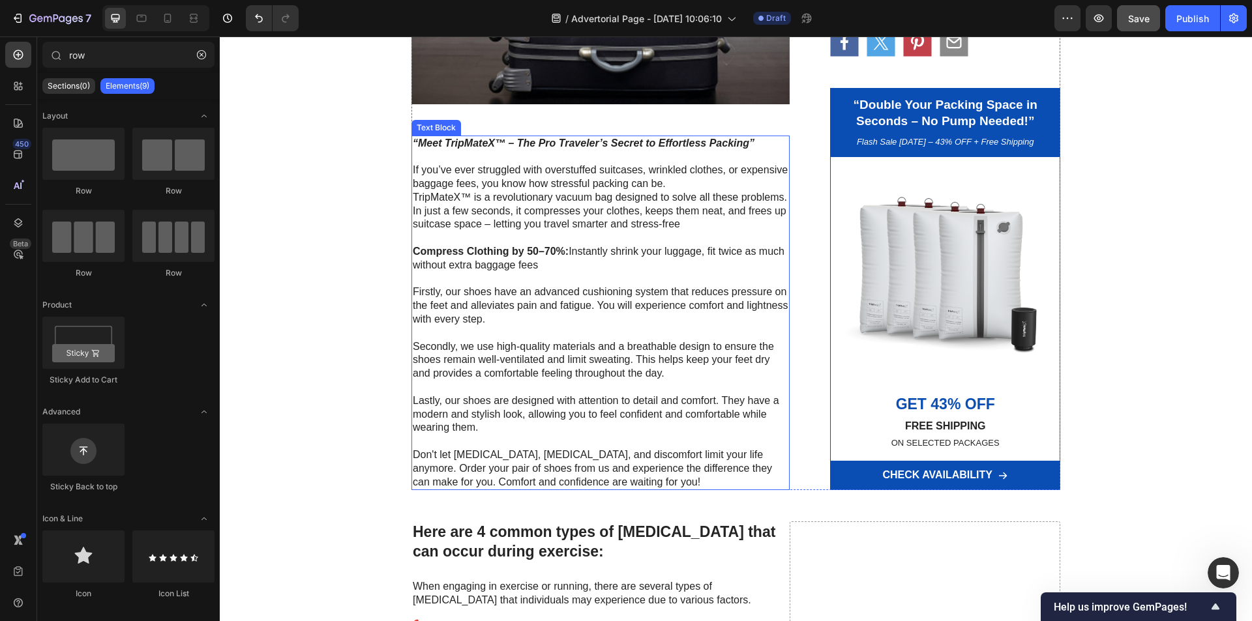
click at [525, 274] on p at bounding box center [601, 280] width 376 height 14
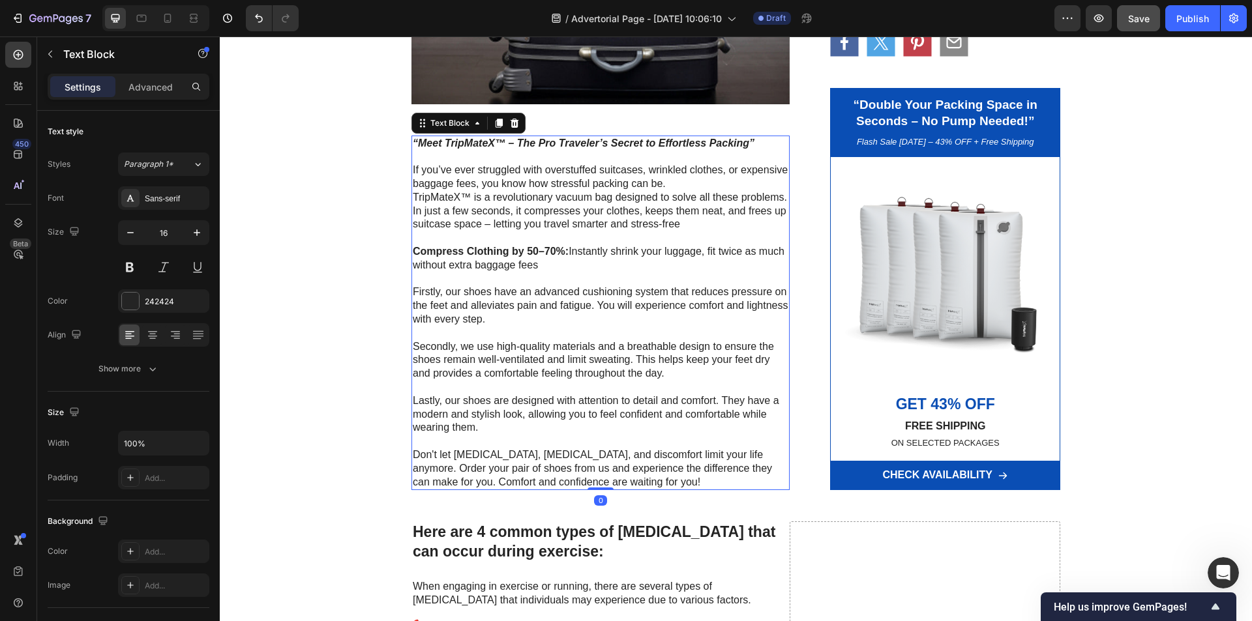
click at [527, 267] on p "Compress Clothing by 50–70%: Instantly shrink your luggage, fit twice as much w…" at bounding box center [601, 258] width 376 height 27
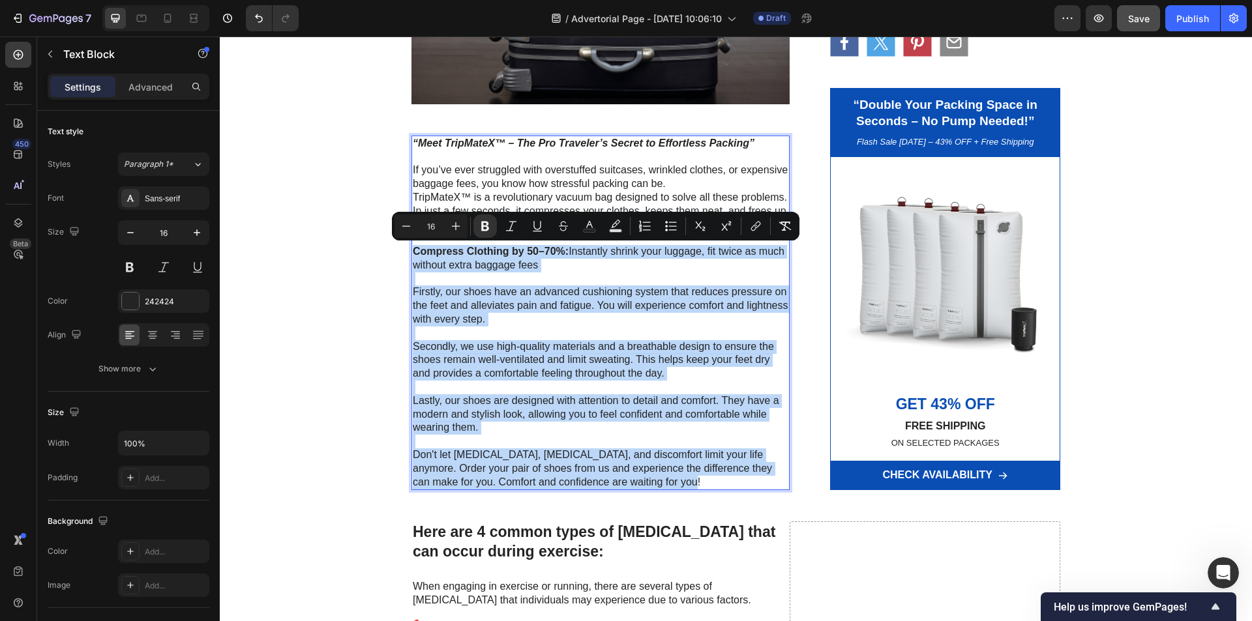
drag, startPoint x: 653, startPoint y: 480, endPoint x: 406, endPoint y: 253, distance: 335.5
click at [411, 253] on div "“Meet TripMateX™ – The Pro Traveler’s Secret to Effortless Packing” If you’ve e…" at bounding box center [600, 313] width 378 height 355
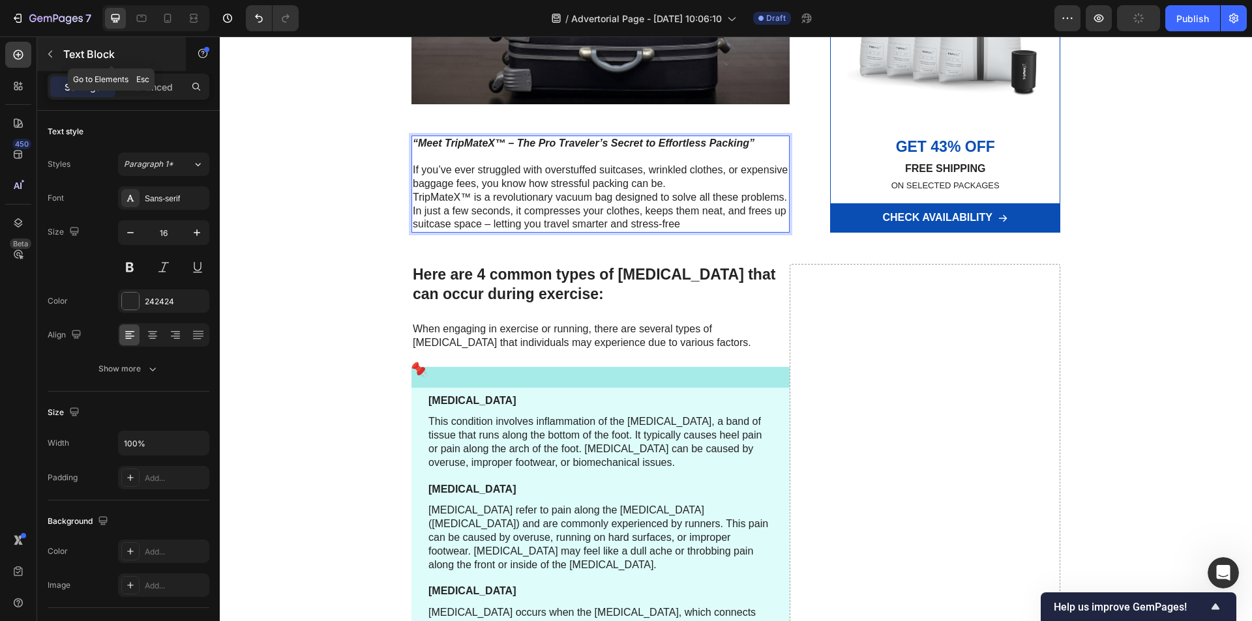
click at [51, 52] on icon "button" at bounding box center [50, 54] width 4 height 7
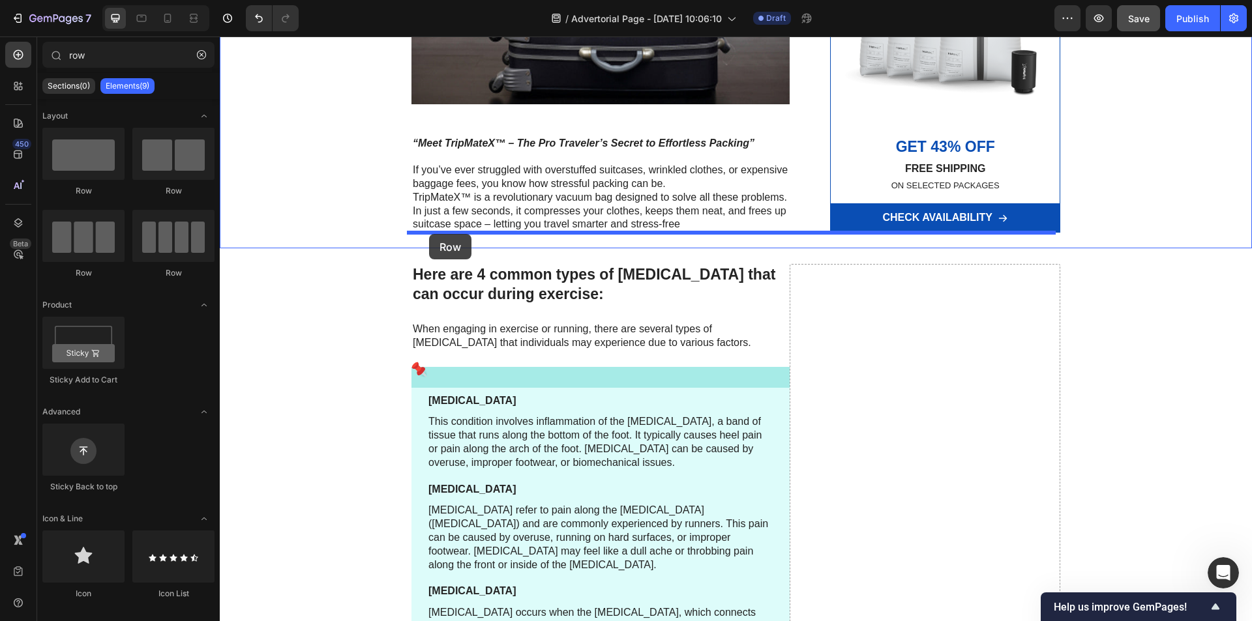
drag, startPoint x: 389, startPoint y: 204, endPoint x: 429, endPoint y: 234, distance: 49.8
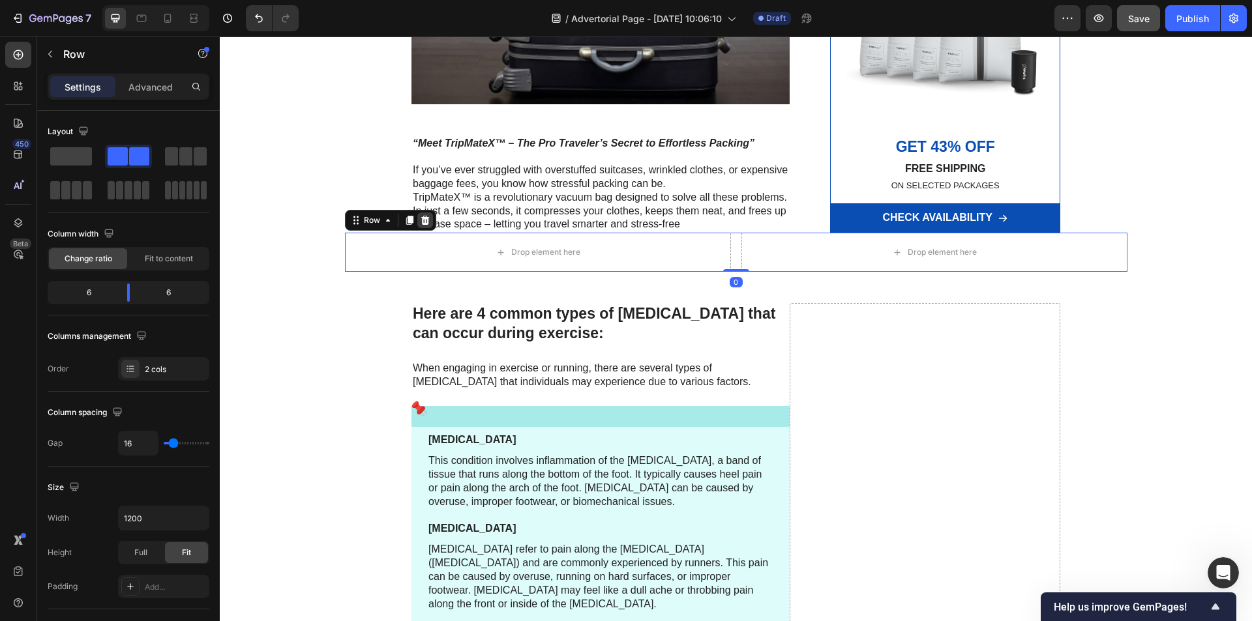
click at [423, 226] on icon at bounding box center [425, 220] width 10 height 10
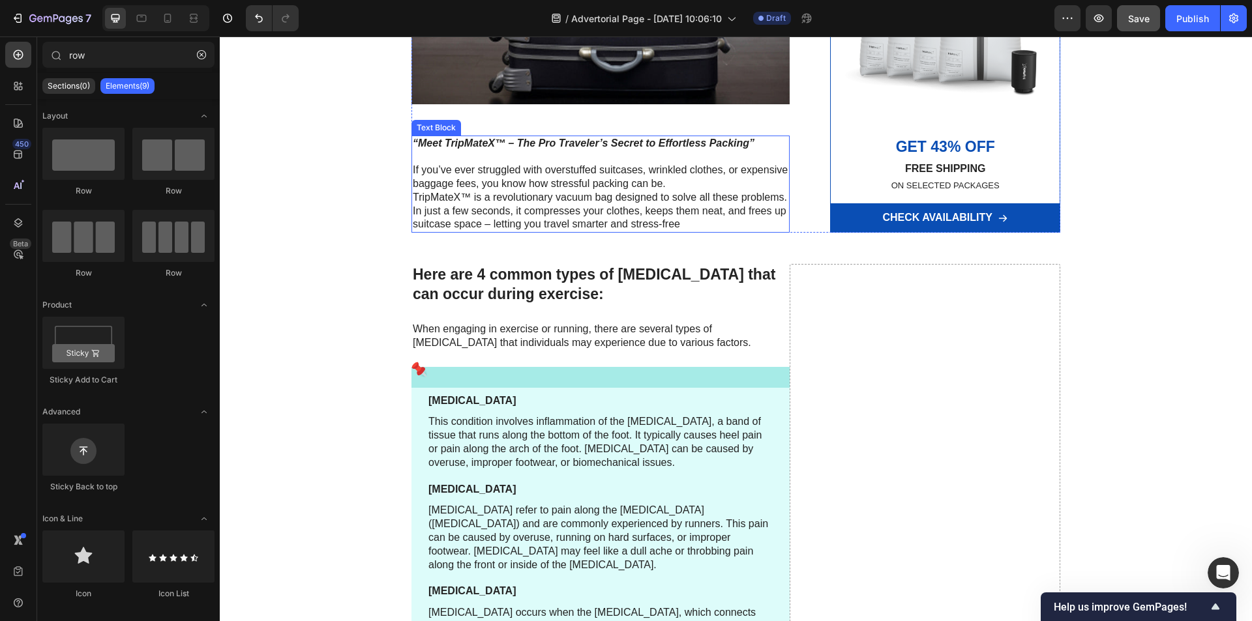
click at [771, 203] on p "If you’ve ever struggled with overstuffed suitcases, wrinkled clothes, or expen…" at bounding box center [601, 198] width 376 height 68
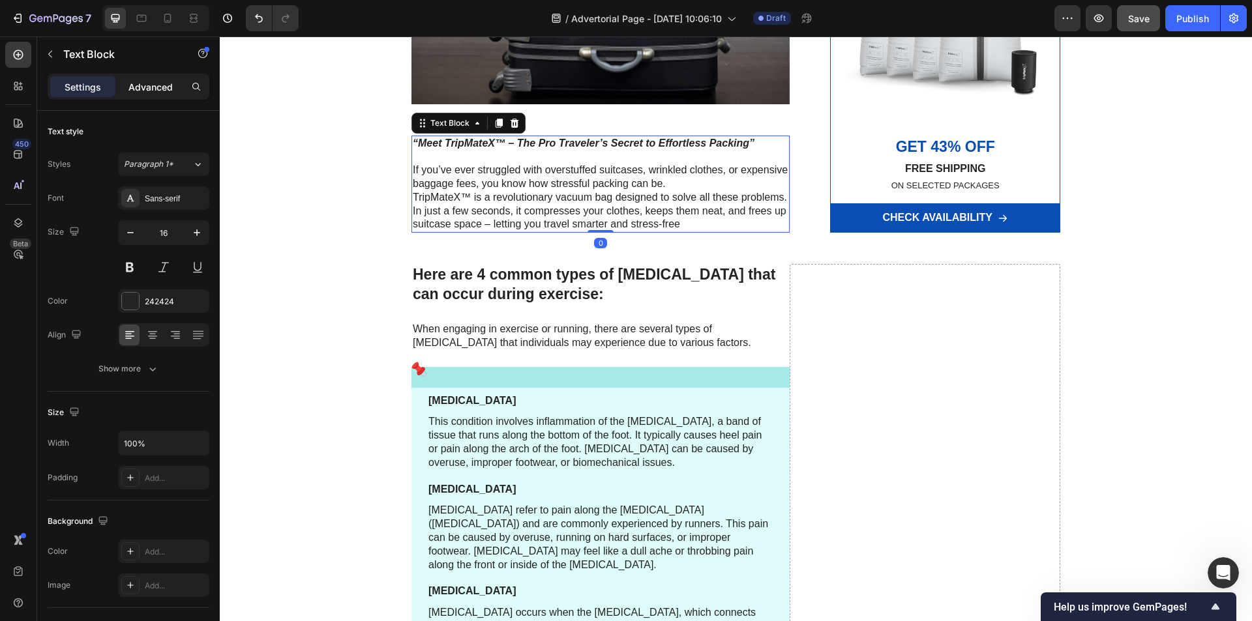
click at [155, 78] on div "Advanced" at bounding box center [150, 86] width 65 height 21
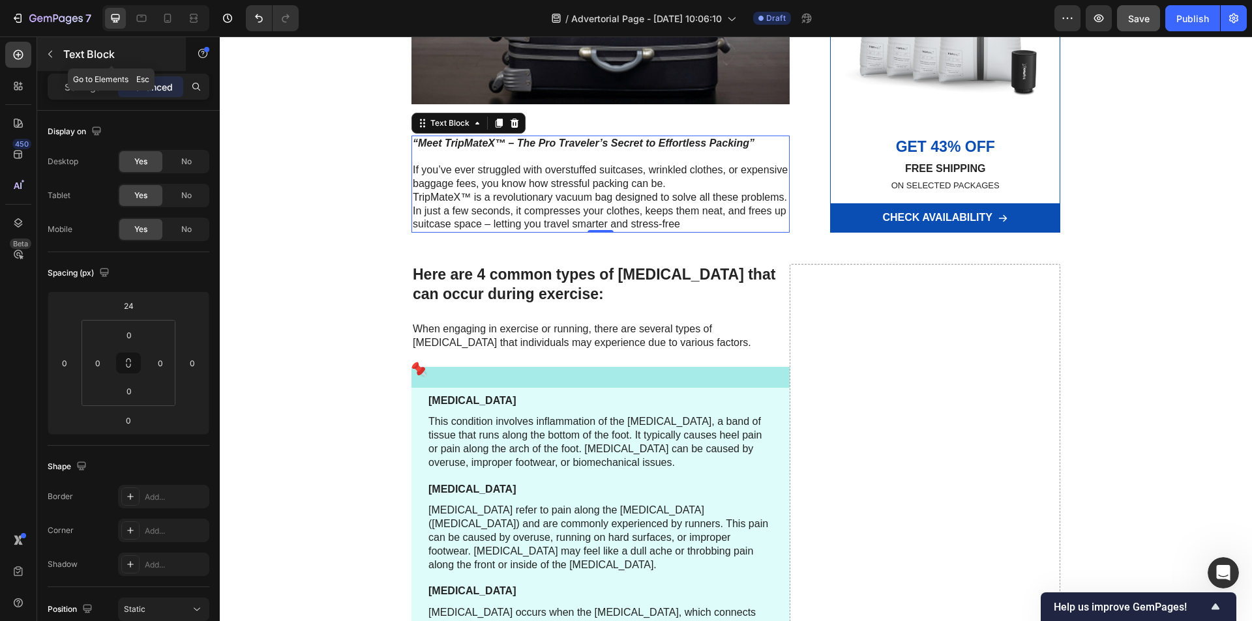
click at [57, 58] on button "button" at bounding box center [50, 54] width 21 height 21
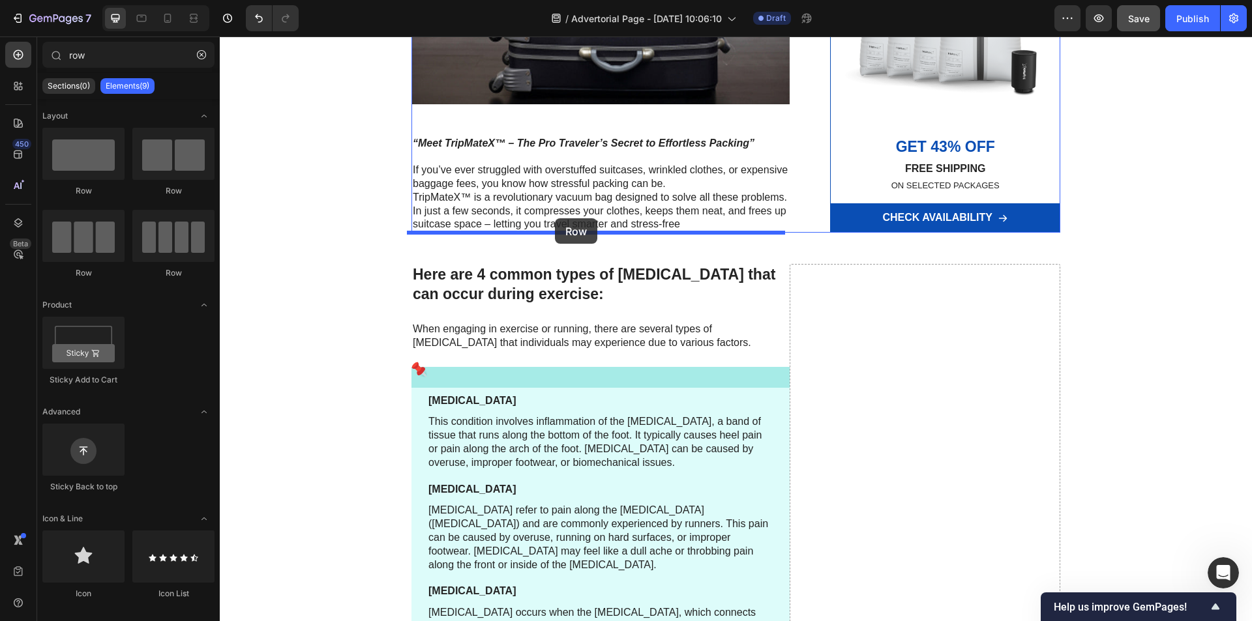
drag, startPoint x: 317, startPoint y: 180, endPoint x: 555, endPoint y: 218, distance: 241.1
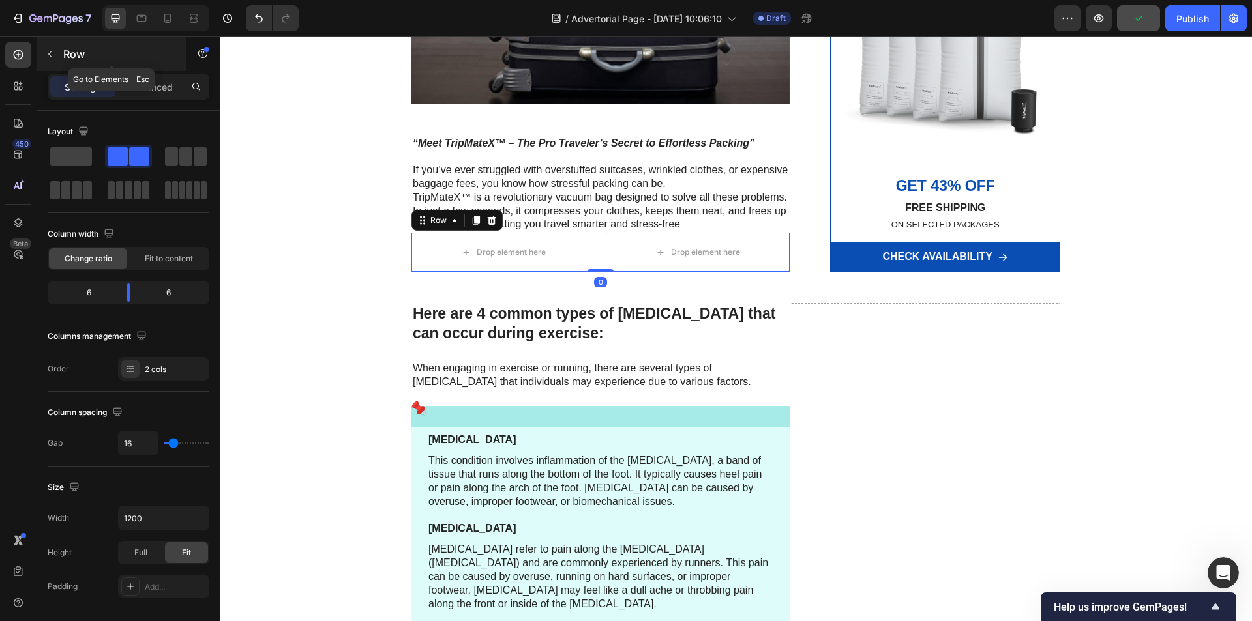
click at [53, 52] on icon "button" at bounding box center [50, 54] width 10 height 10
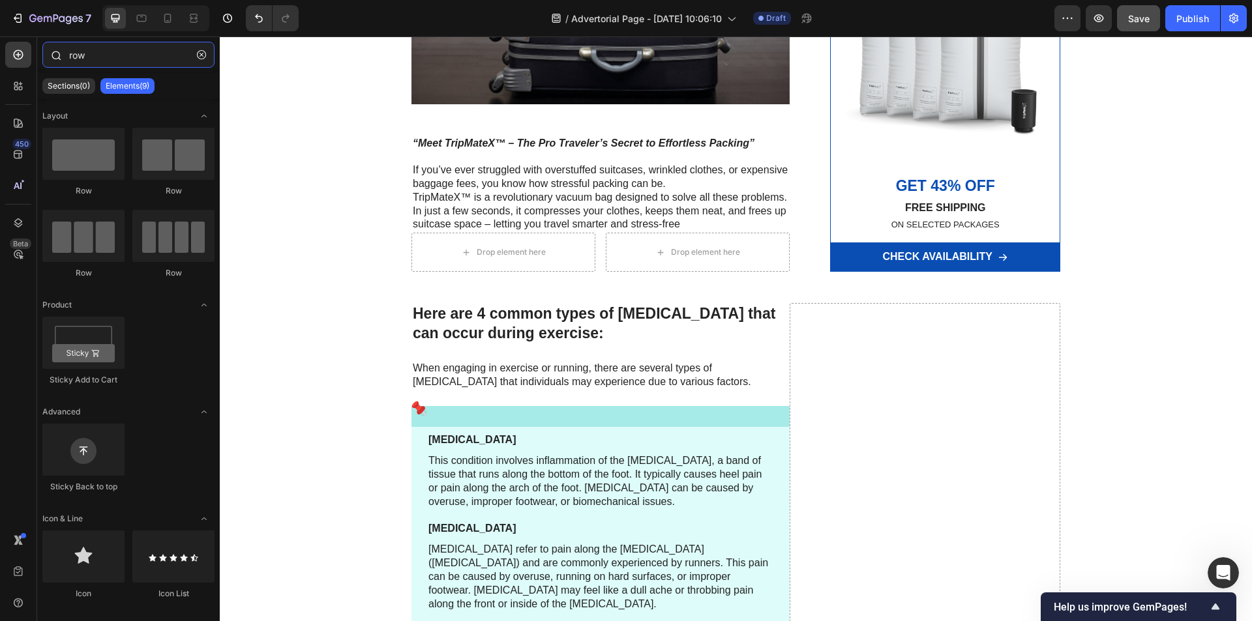
click at [127, 48] on input "row" at bounding box center [128, 55] width 172 height 26
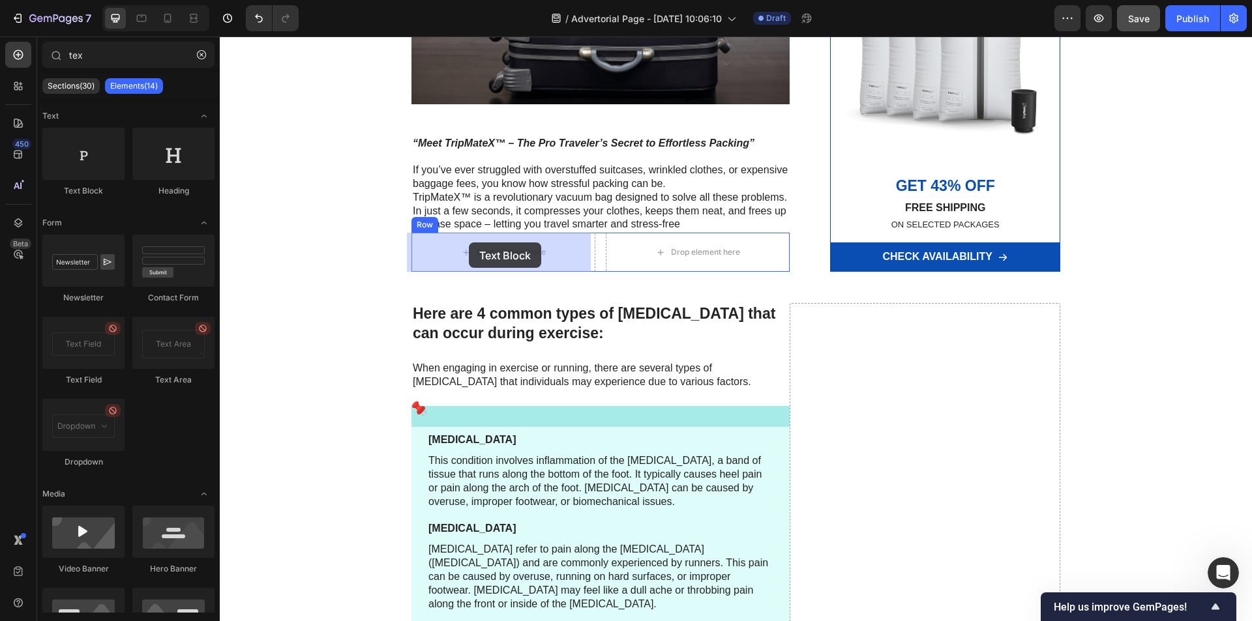
drag, startPoint x: 351, startPoint y: 201, endPoint x: 469, endPoint y: 243, distance: 124.9
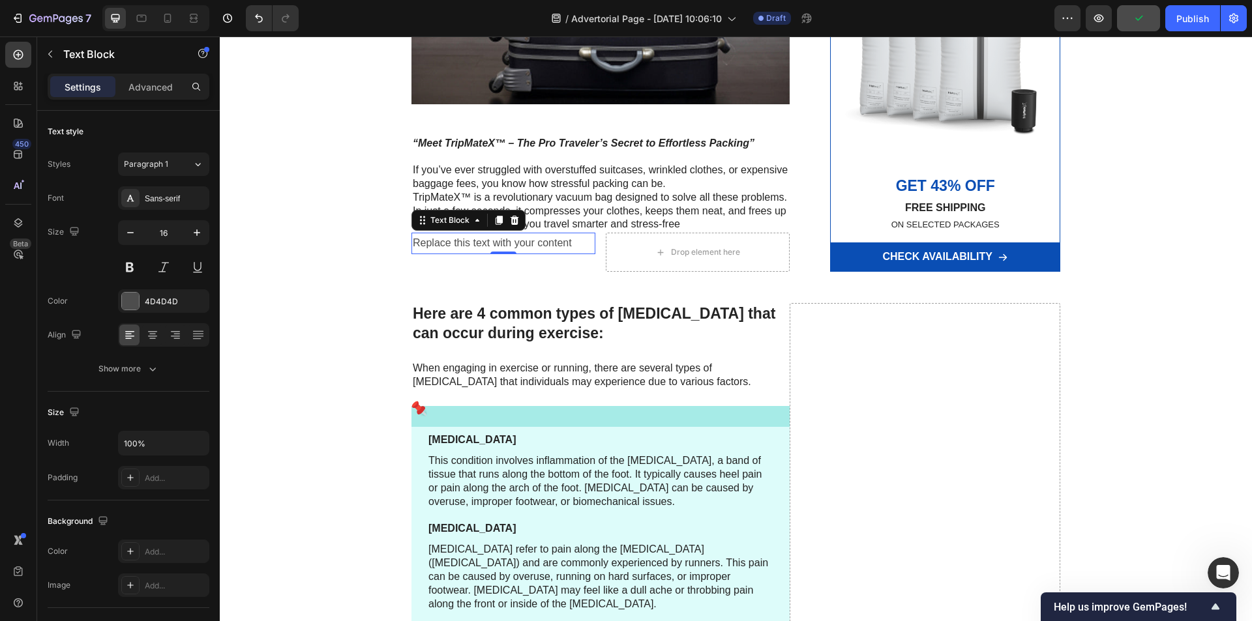
click at [519, 241] on div "Replace this text with your content" at bounding box center [503, 244] width 184 height 22
click at [519, 241] on p "Replace this text with your content" at bounding box center [503, 243] width 181 height 19
click at [519, 241] on p "Compress Clothing by 50–70%" at bounding box center [503, 243] width 181 height 19
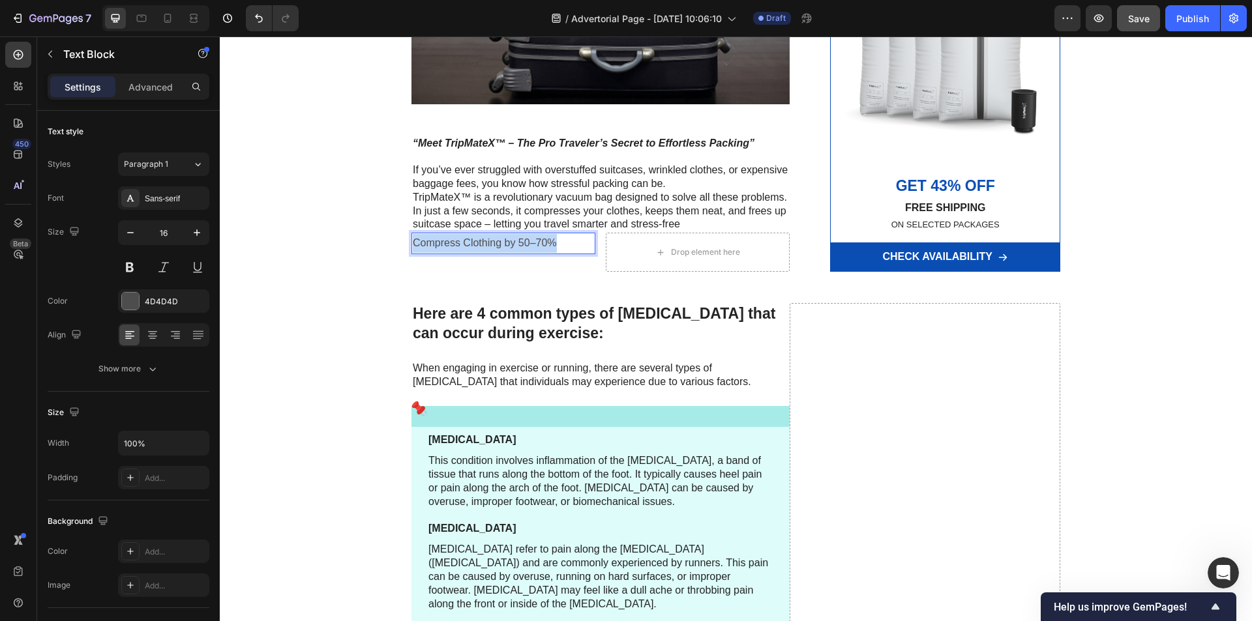
click at [519, 241] on p "Compress Clothing by 50–70%" at bounding box center [503, 243] width 181 height 19
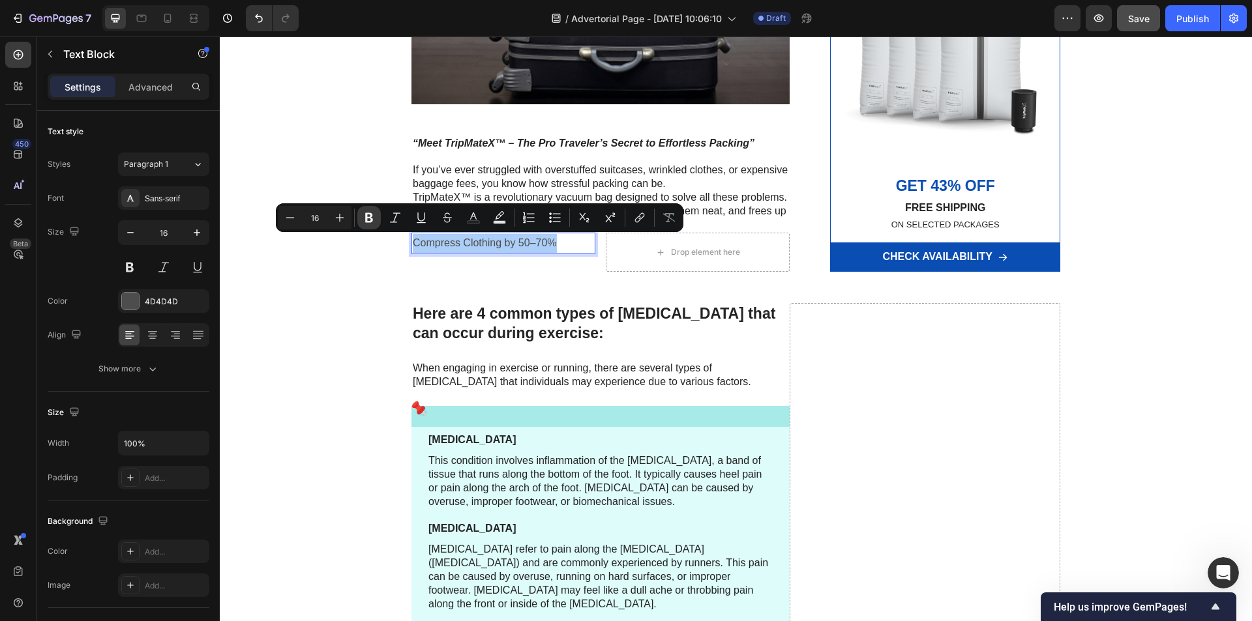
click at [378, 218] on button "Bold" at bounding box center [368, 217] width 23 height 23
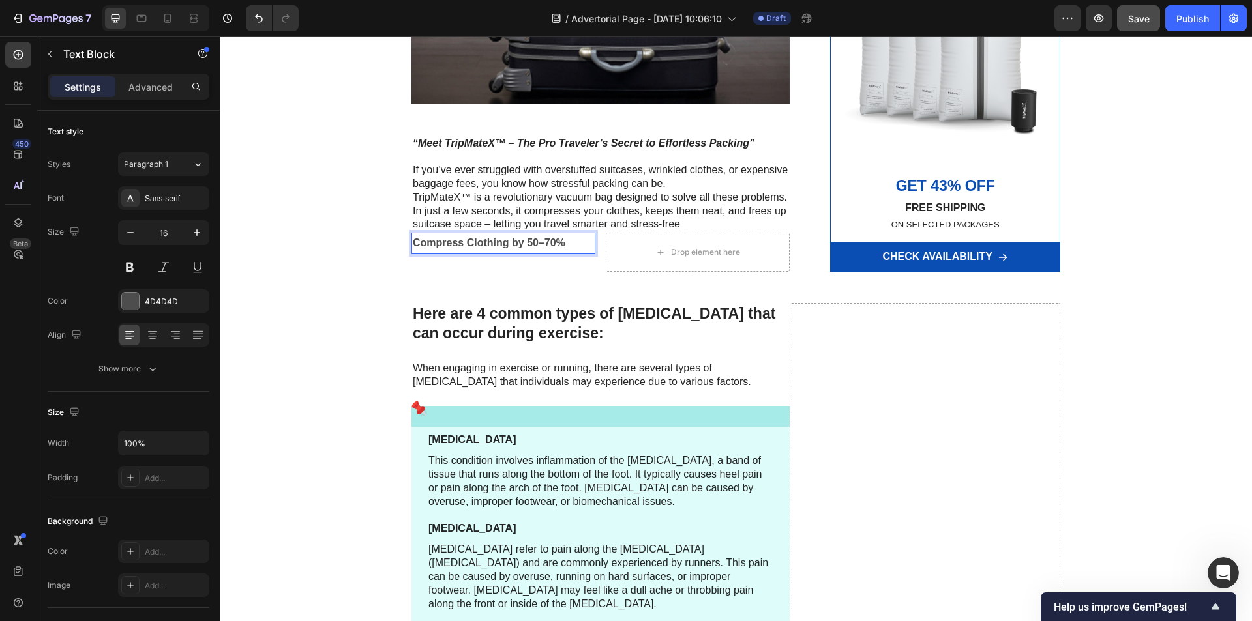
click at [565, 243] on p "Compress Clothing by 50–70%" at bounding box center [503, 243] width 181 height 19
click at [565, 243] on p "Compress Clothing by 50–70%:" at bounding box center [503, 243] width 181 height 19
click at [576, 244] on p "Compress Clothing by 50–70%:" at bounding box center [503, 243] width 181 height 19
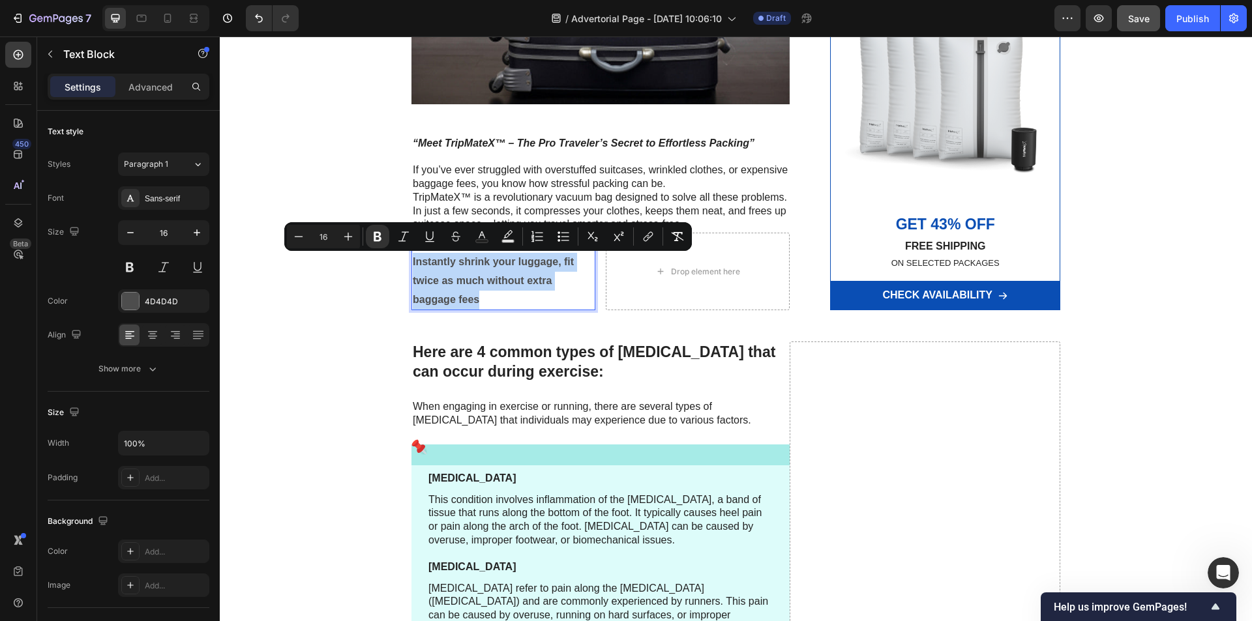
drag, startPoint x: 475, startPoint y: 302, endPoint x: 409, endPoint y: 267, distance: 74.9
click at [413, 267] on p "Compress Clothing by 50–70%: Instantly shrink your luggage, fit twice as much w…" at bounding box center [503, 271] width 181 height 75
click at [374, 239] on icon "Editor contextual toolbar" at bounding box center [378, 237] width 8 height 10
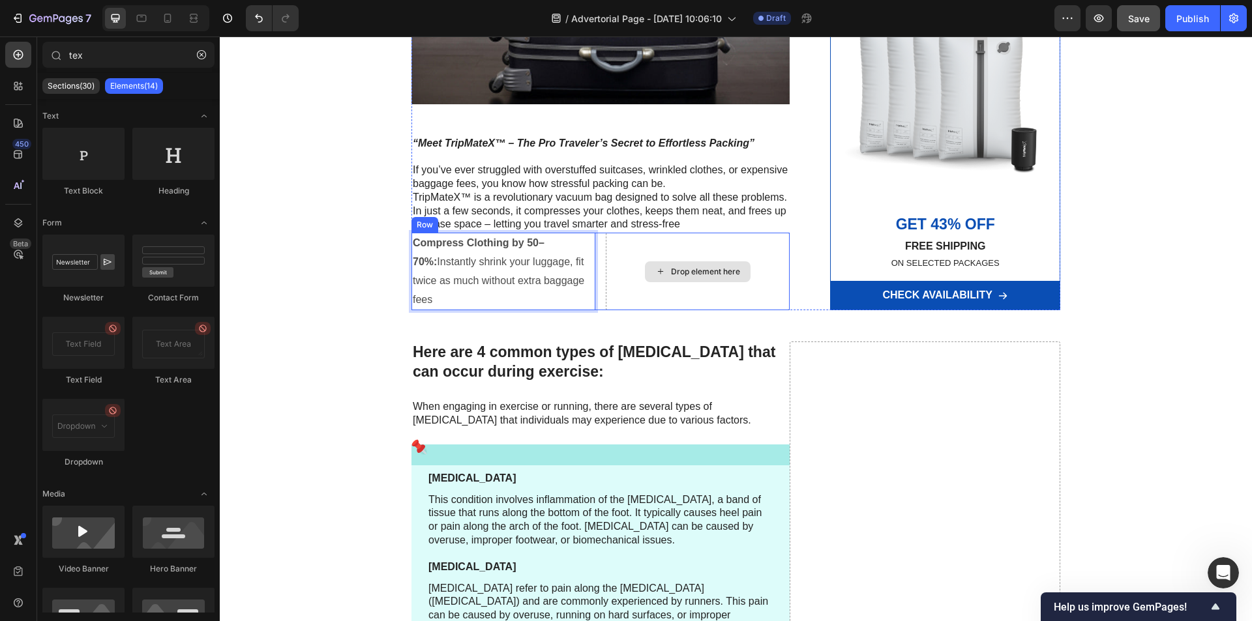
click at [696, 272] on div "Drop element here" at bounding box center [698, 271] width 106 height 21
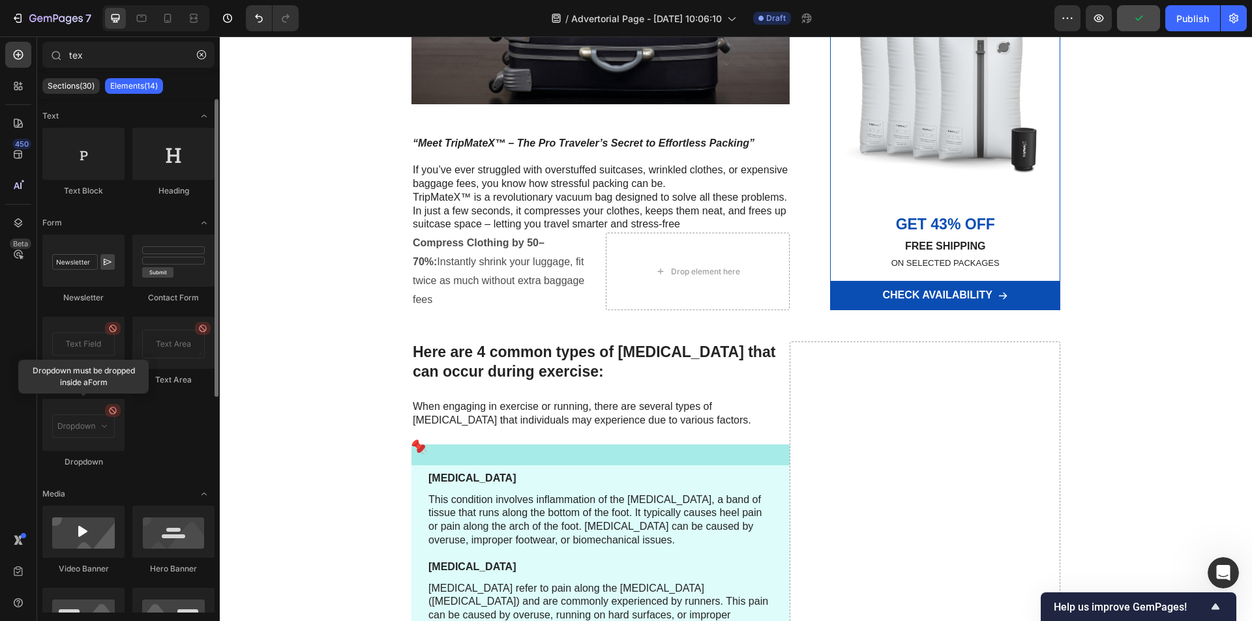
scroll to position [372, 0]
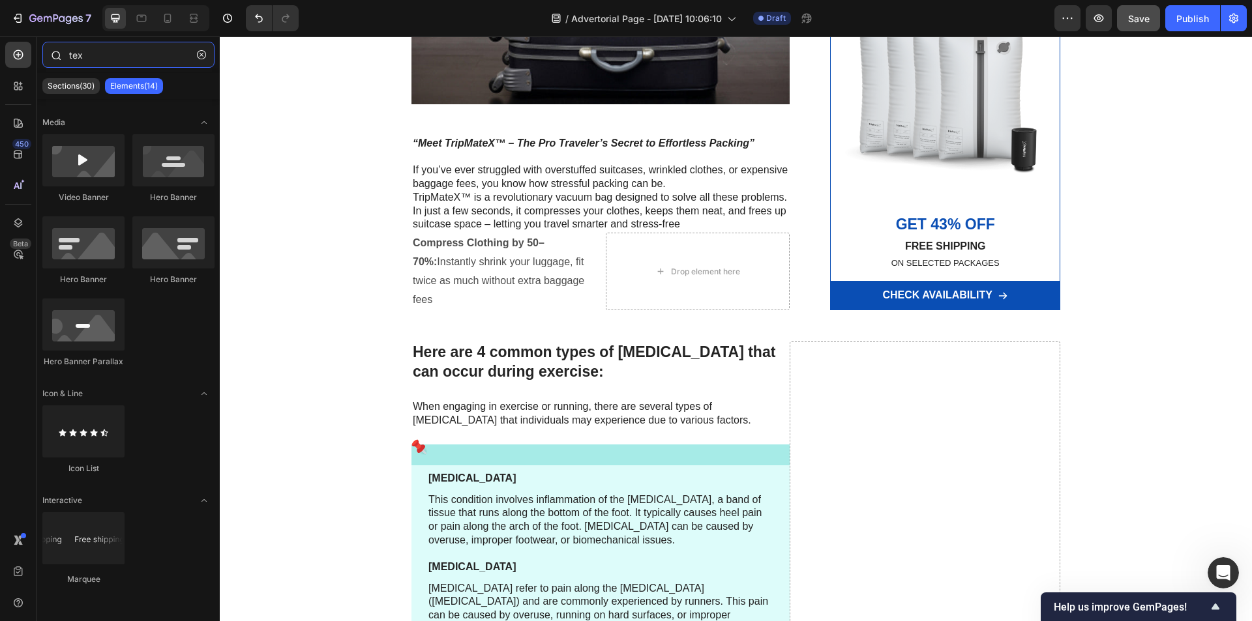
click at [105, 60] on input "tex" at bounding box center [128, 55] width 172 height 26
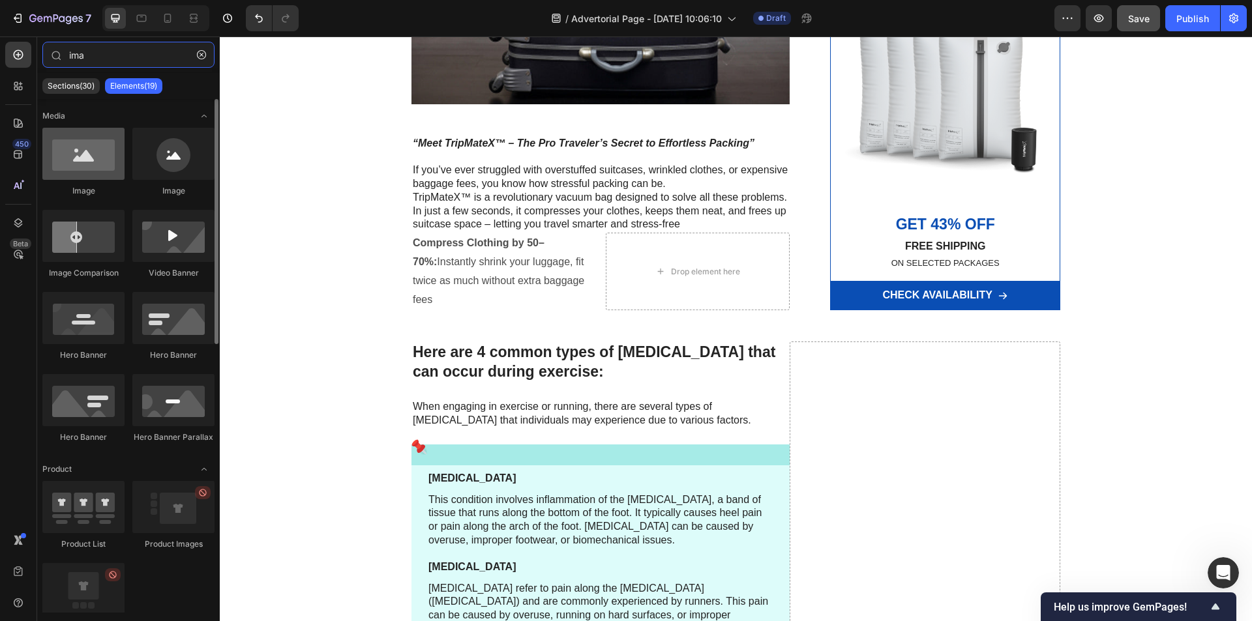
type input "ima"
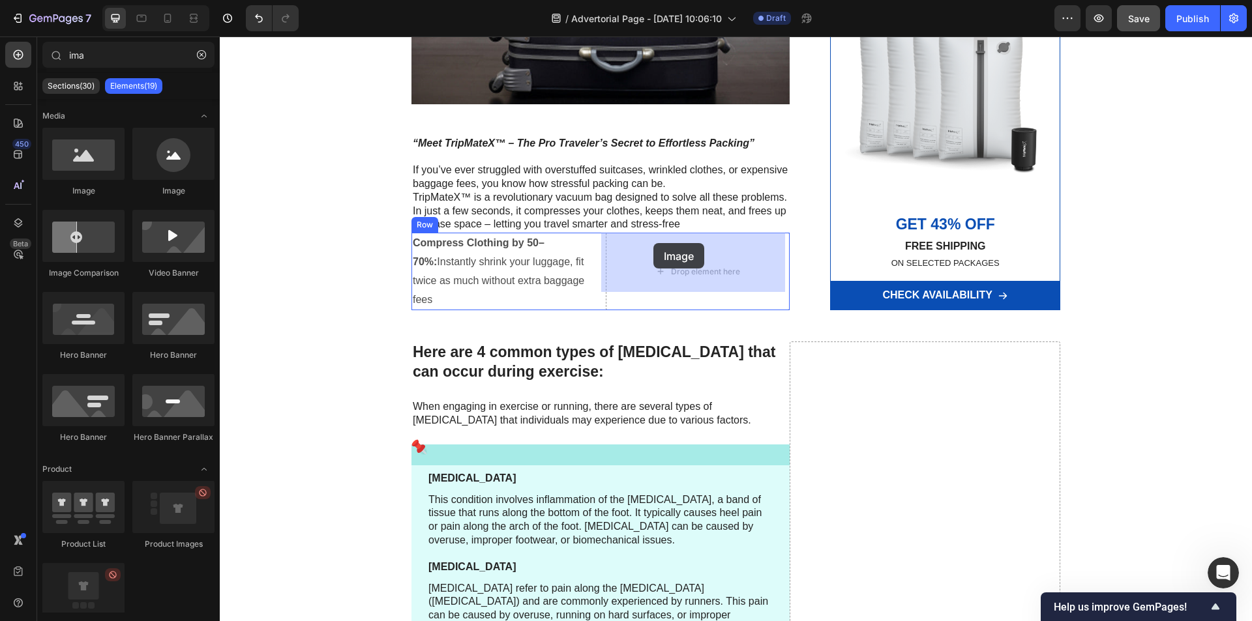
drag, startPoint x: 314, startPoint y: 192, endPoint x: 653, endPoint y: 243, distance: 342.8
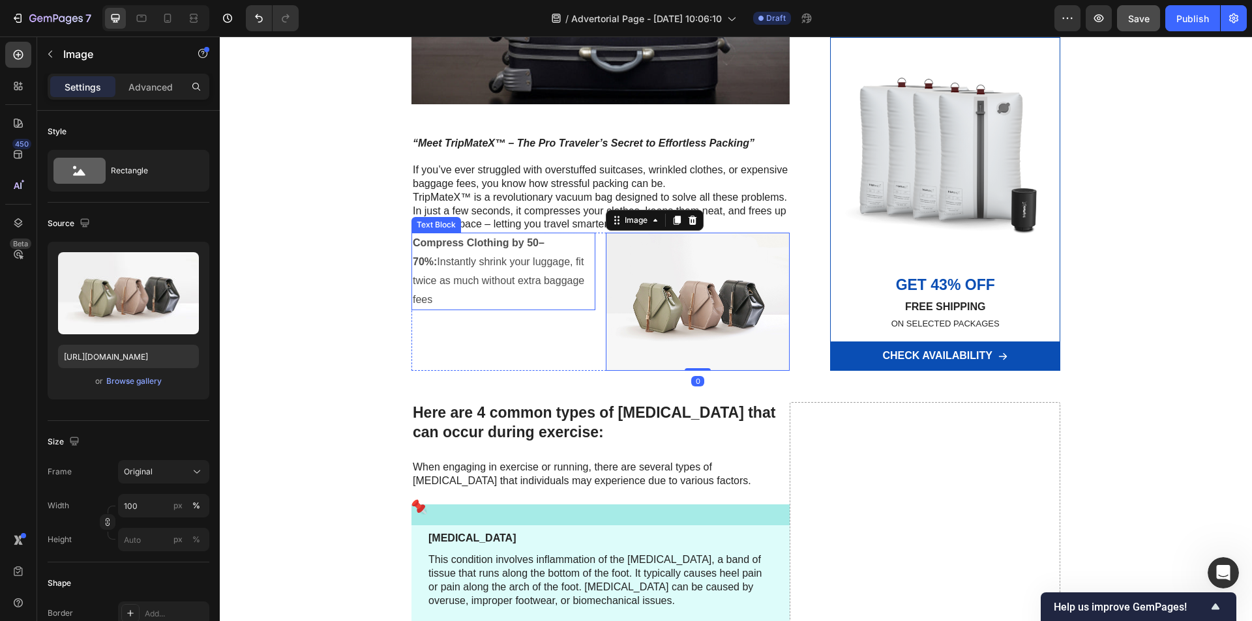
click at [556, 273] on p "Compress Clothing by 50–70%: Instantly shrink your luggage, fit twice as much w…" at bounding box center [503, 271] width 181 height 75
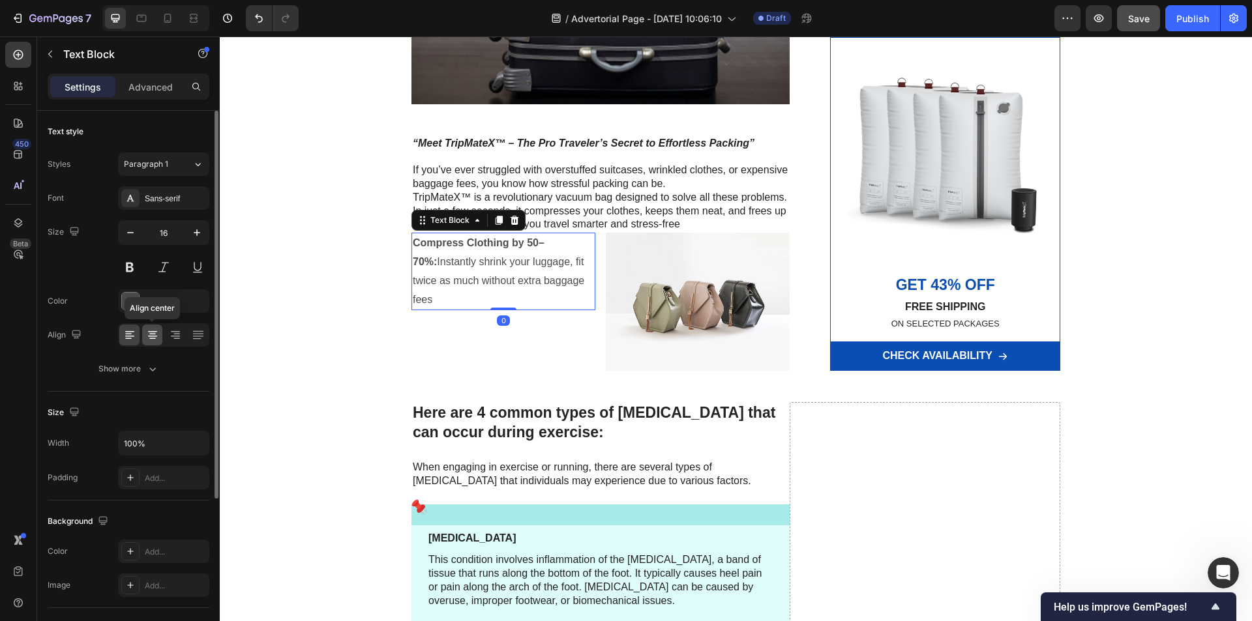
click at [154, 339] on icon at bounding box center [152, 338] width 7 height 1
click at [132, 339] on icon at bounding box center [129, 335] width 13 height 13
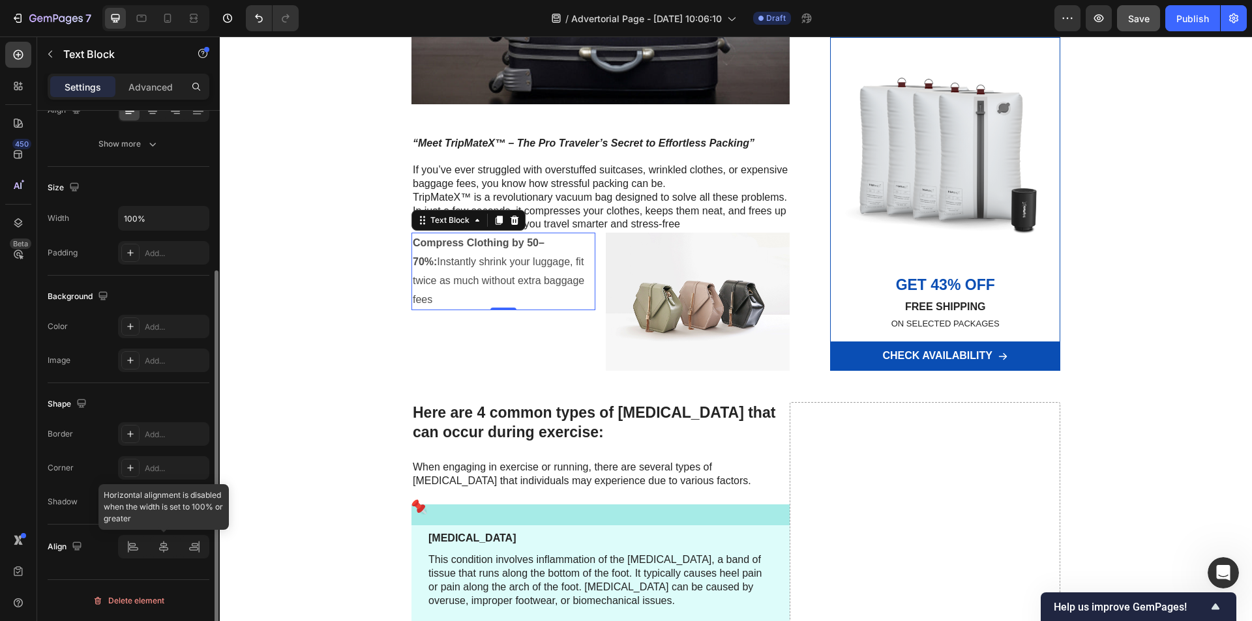
click at [160, 550] on div at bounding box center [163, 546] width 91 height 23
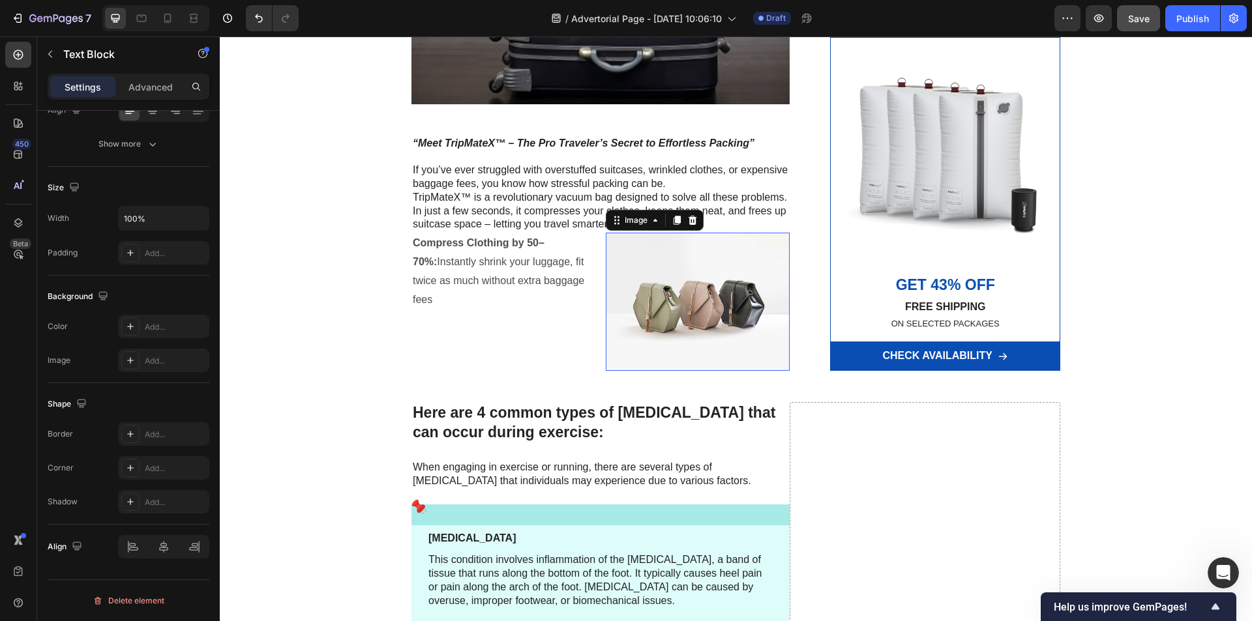
click at [610, 294] on img at bounding box center [698, 302] width 184 height 138
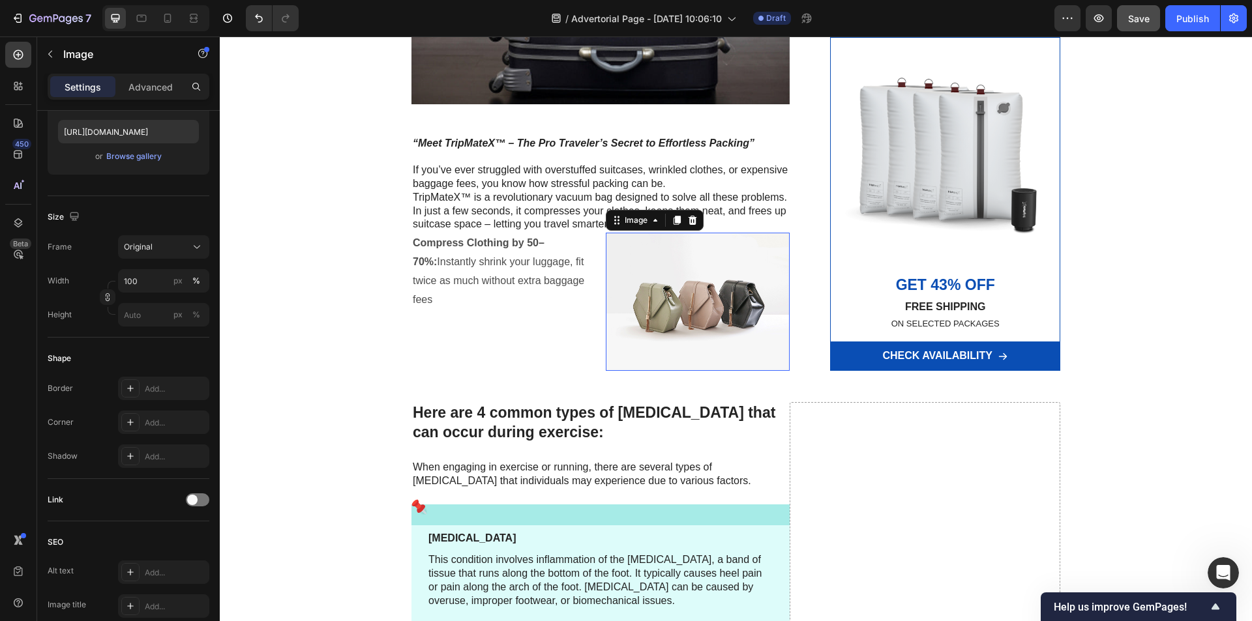
scroll to position [0, 0]
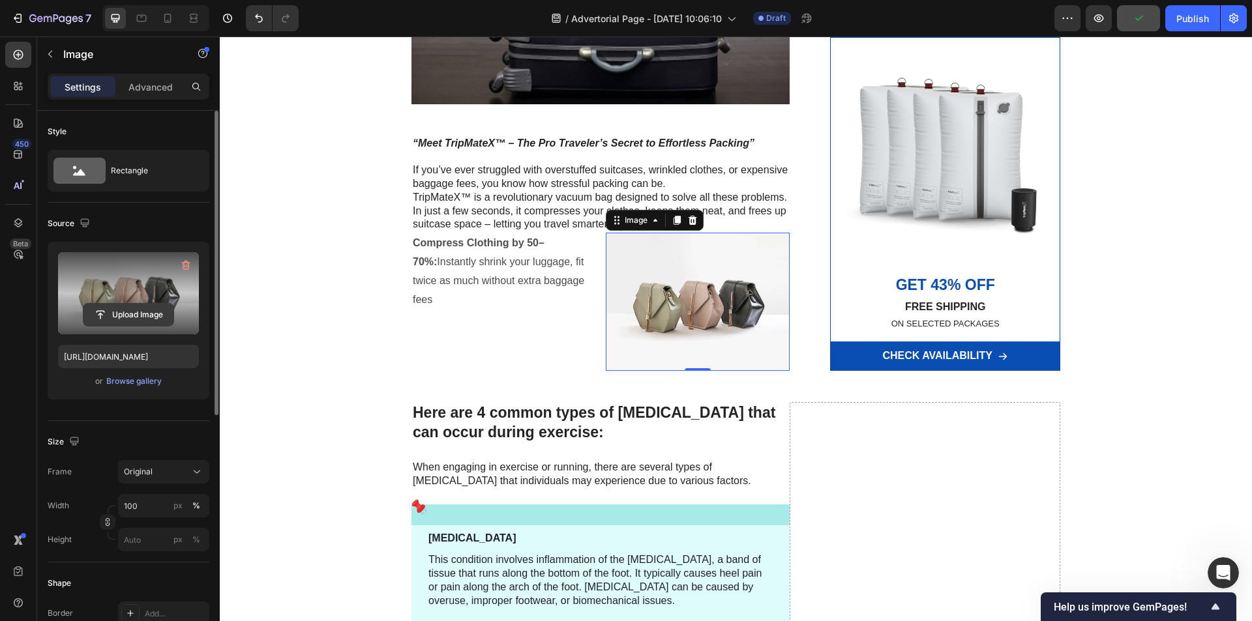
click at [128, 310] on input "file" at bounding box center [128, 315] width 90 height 22
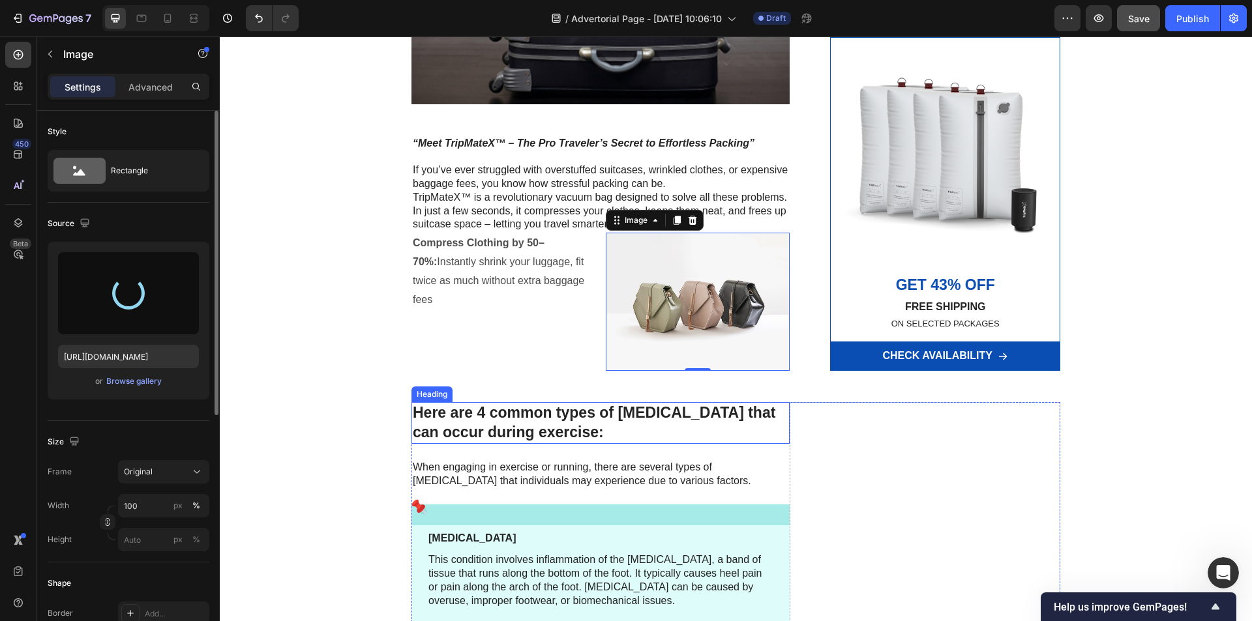
type input "https://cdn.shopify.com/s/files/1/0621/8022/9163/files/gempages_586066319539962…"
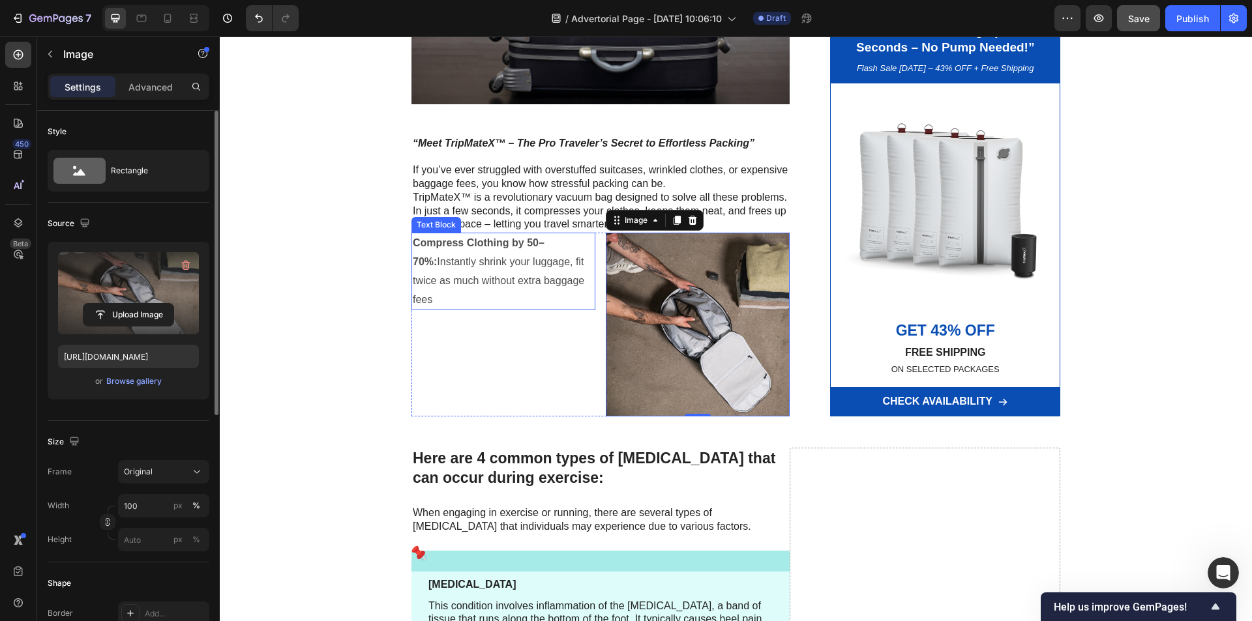
click at [525, 281] on p "Compress Clothing by 50–70%: Instantly shrink your luggage, fit twice as much w…" at bounding box center [503, 271] width 181 height 75
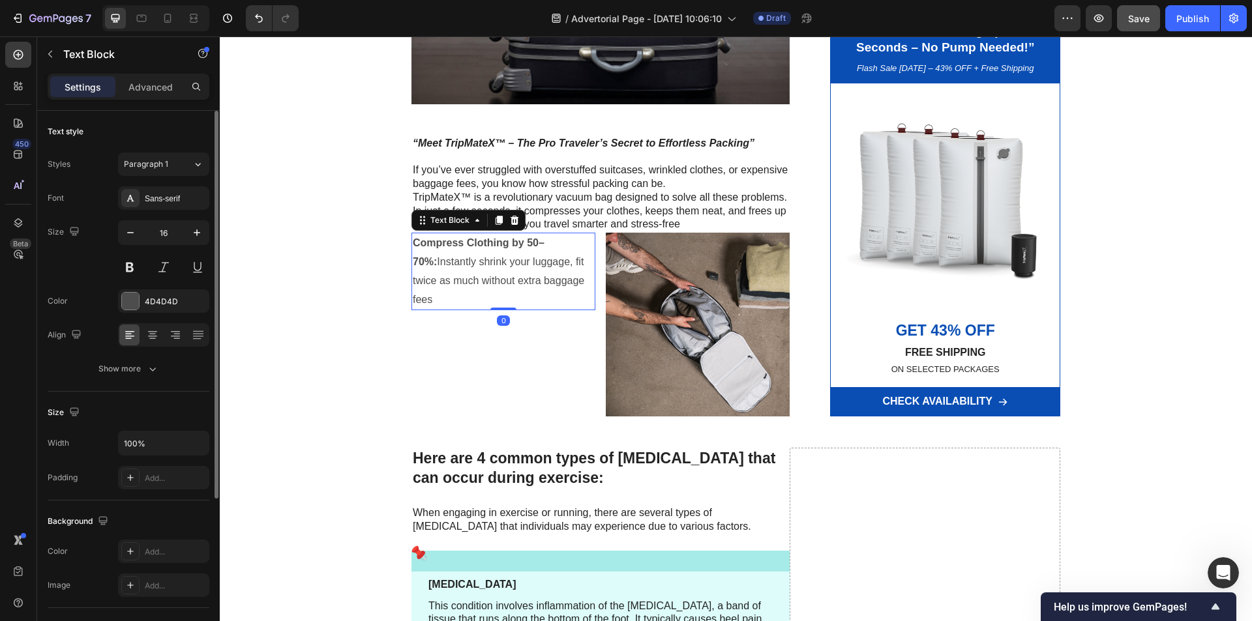
click at [411, 239] on div "Compress Clothing by 50–70%: Instantly shrink your luggage, fit twice as much w…" at bounding box center [503, 272] width 184 height 78
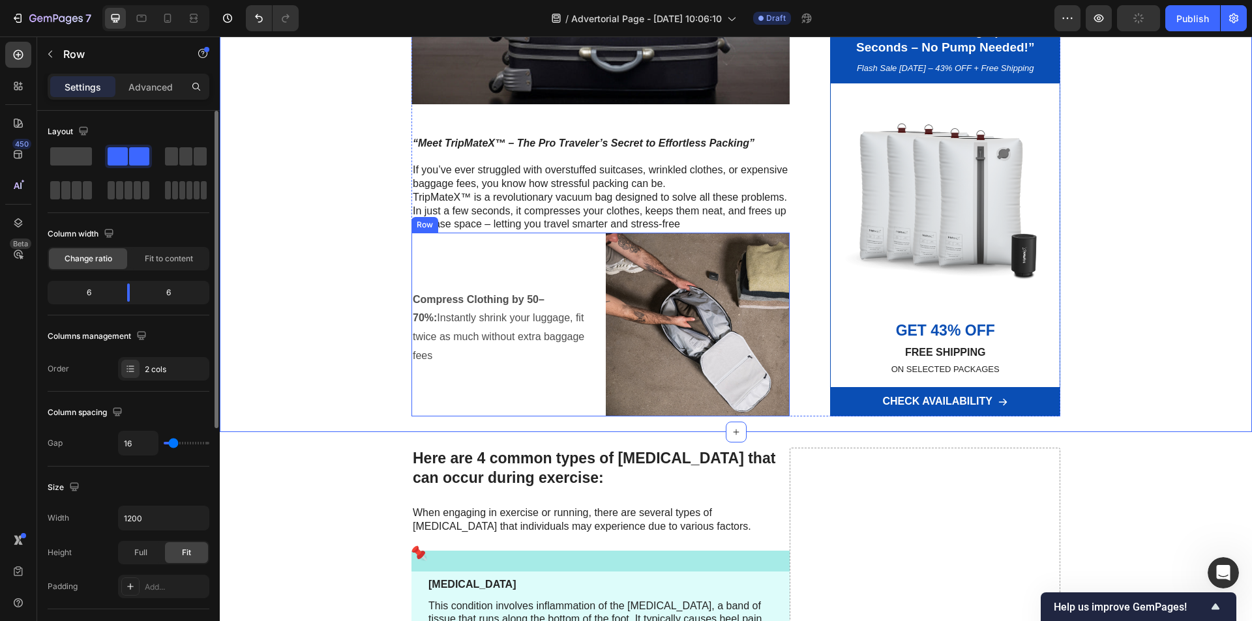
click at [578, 379] on div "Compress Clothing by 50–70%: Instantly shrink your luggage, fit twice as much w…" at bounding box center [503, 325] width 184 height 184
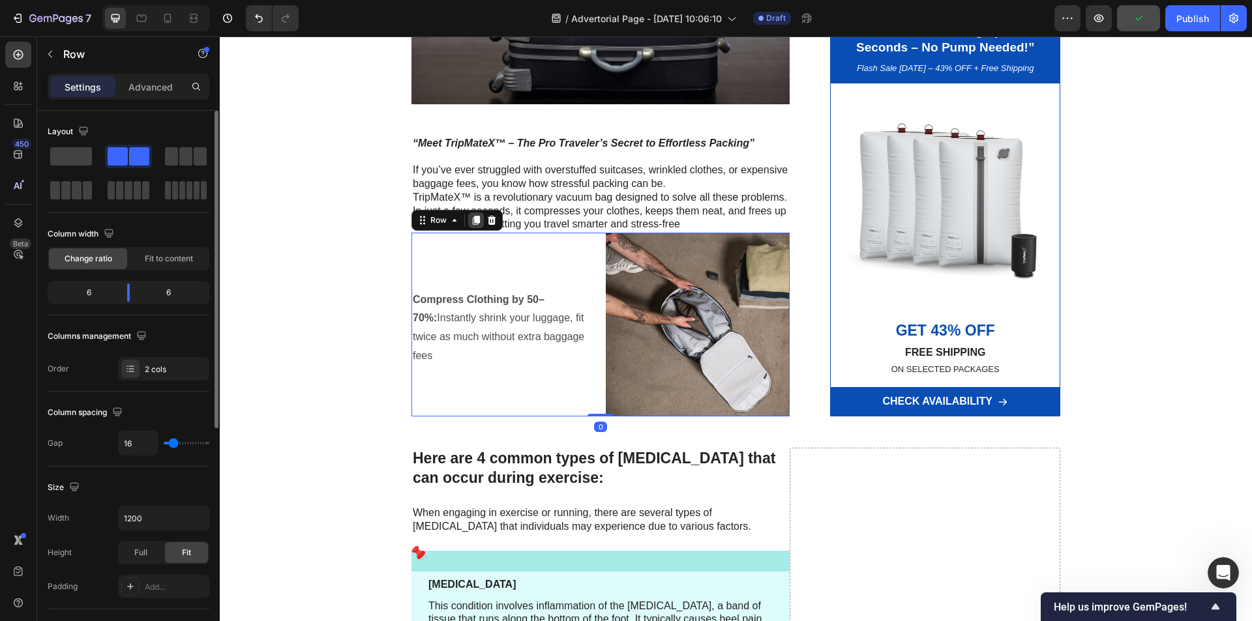
click at [468, 222] on div at bounding box center [476, 221] width 16 height 16
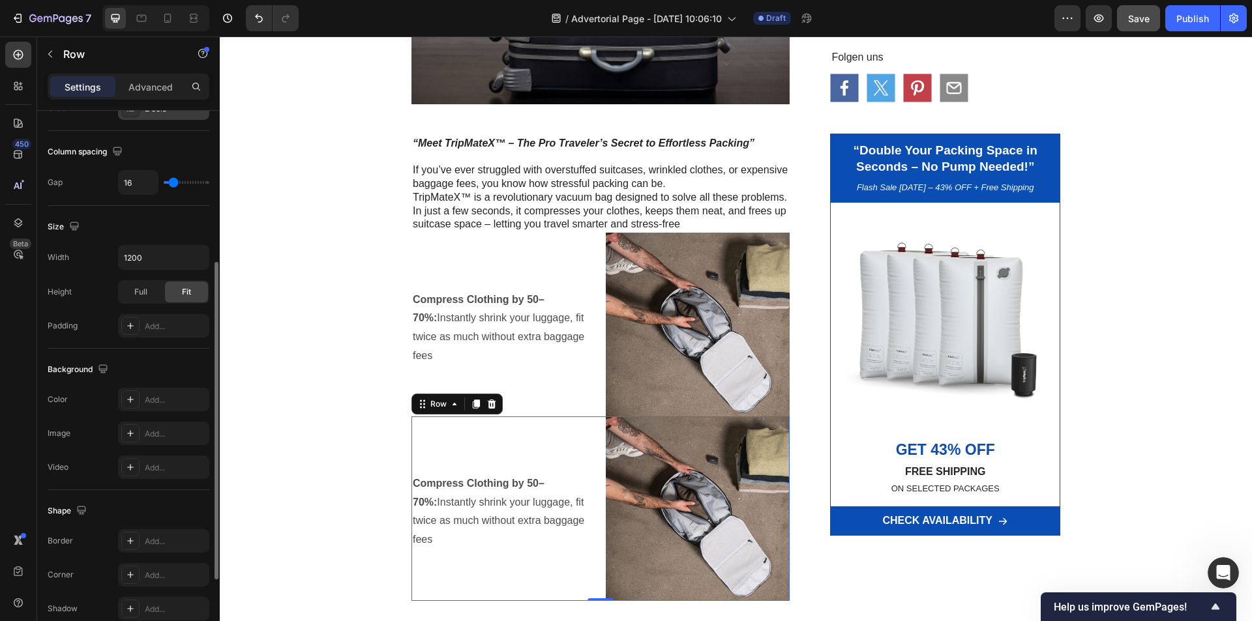
scroll to position [396, 0]
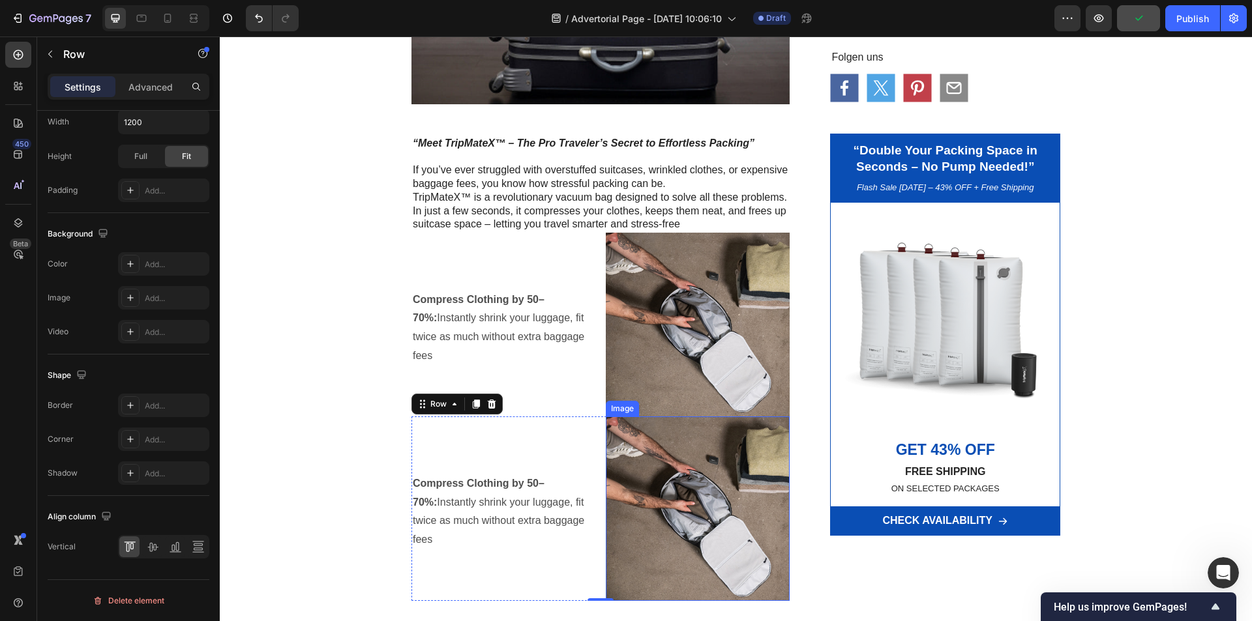
click at [665, 506] on img at bounding box center [698, 509] width 184 height 184
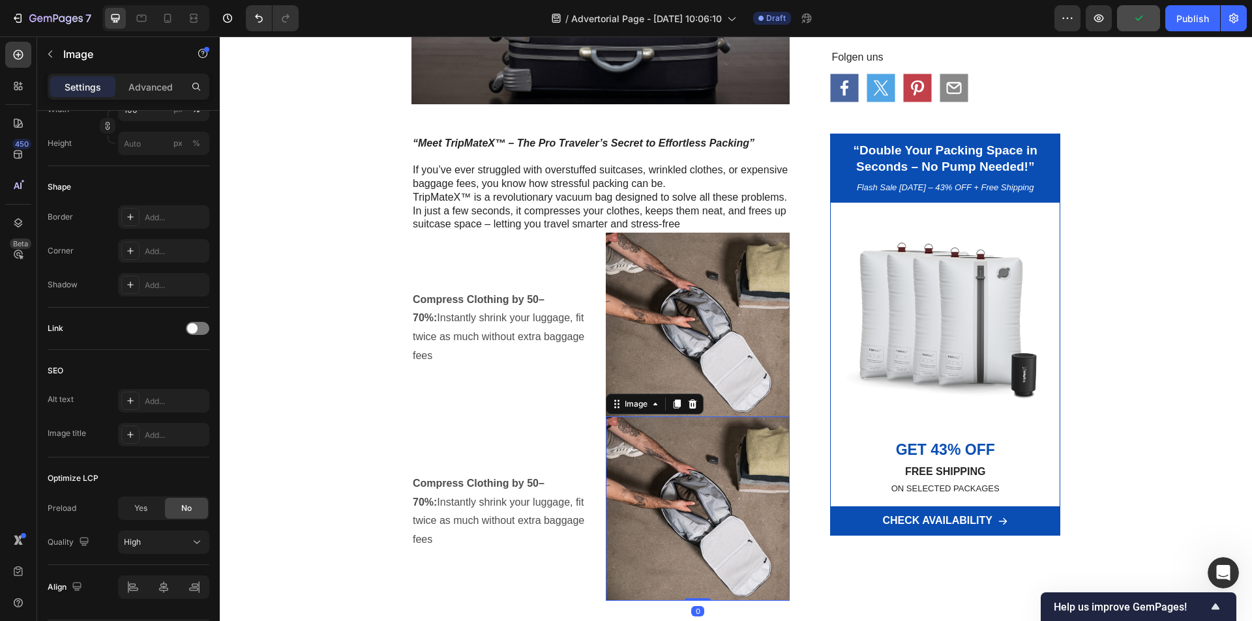
scroll to position [0, 0]
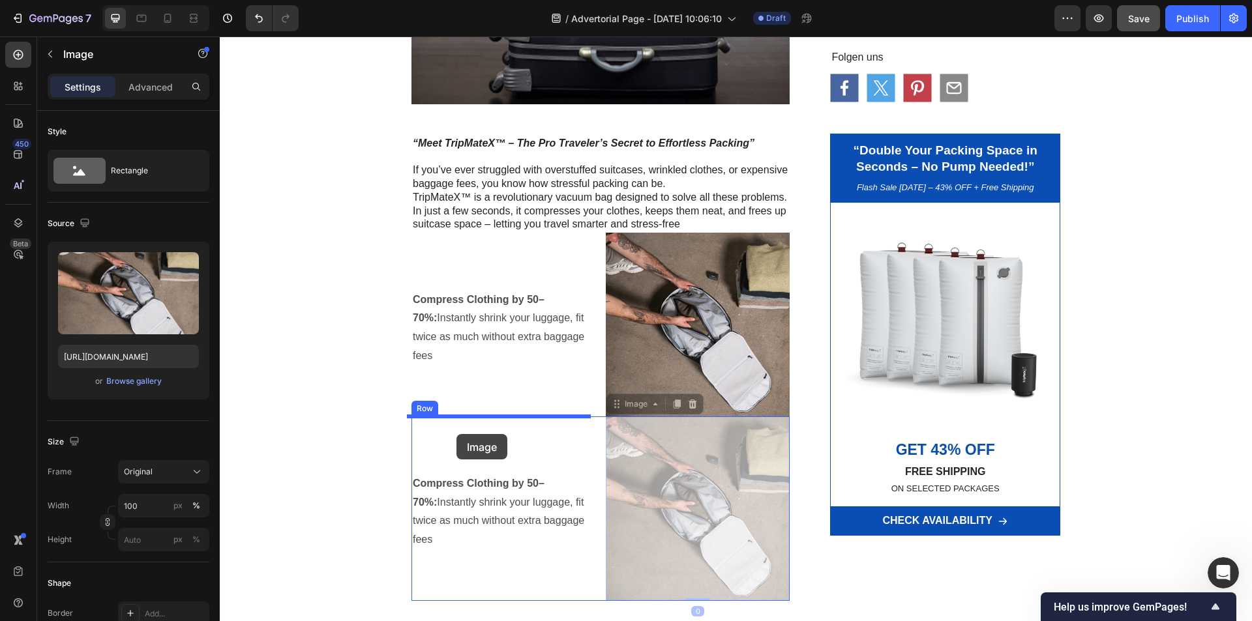
drag, startPoint x: 610, startPoint y: 409, endPoint x: 456, endPoint y: 434, distance: 155.9
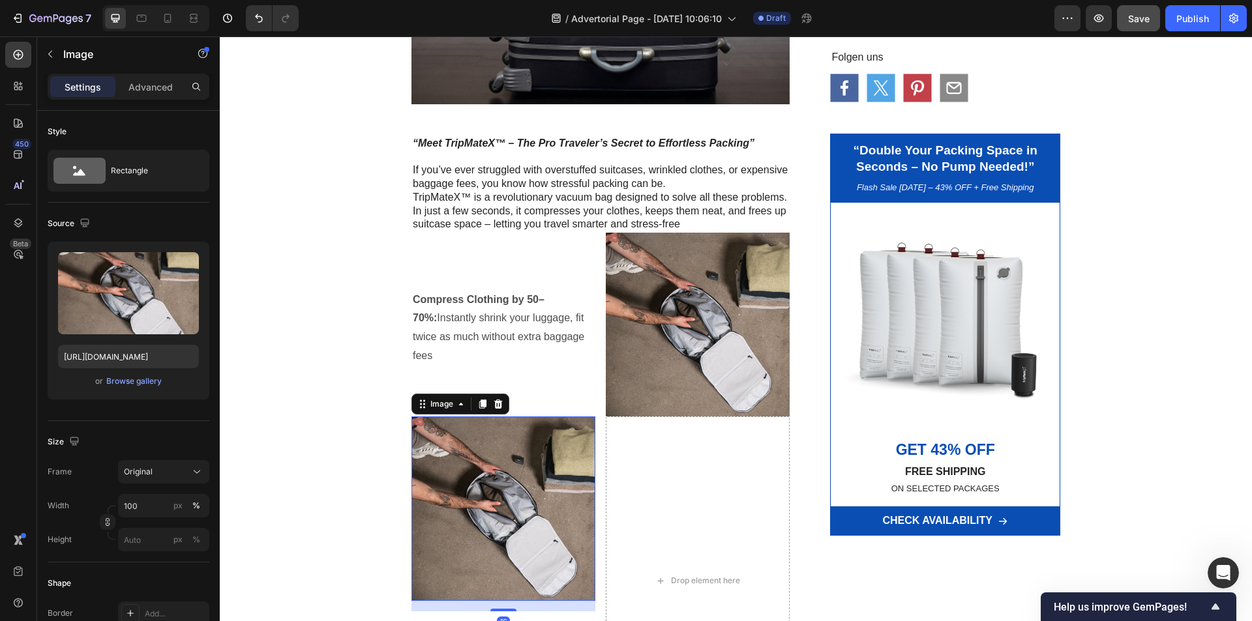
scroll to position [1239, 0]
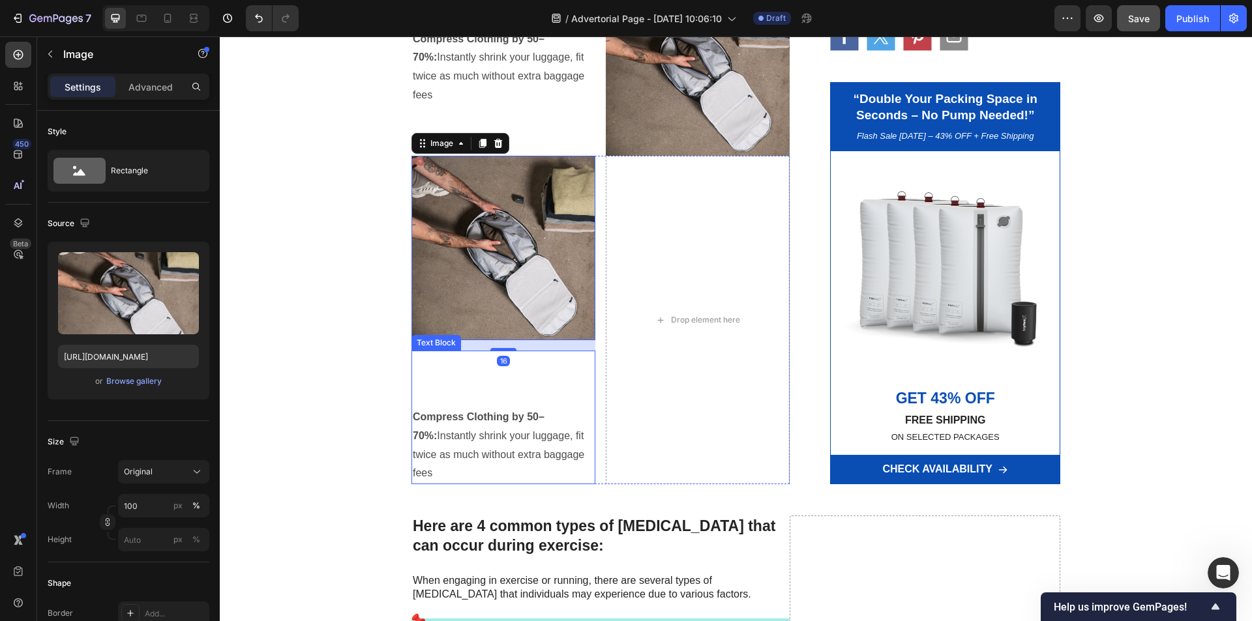
click at [441, 389] on p at bounding box center [503, 379] width 181 height 19
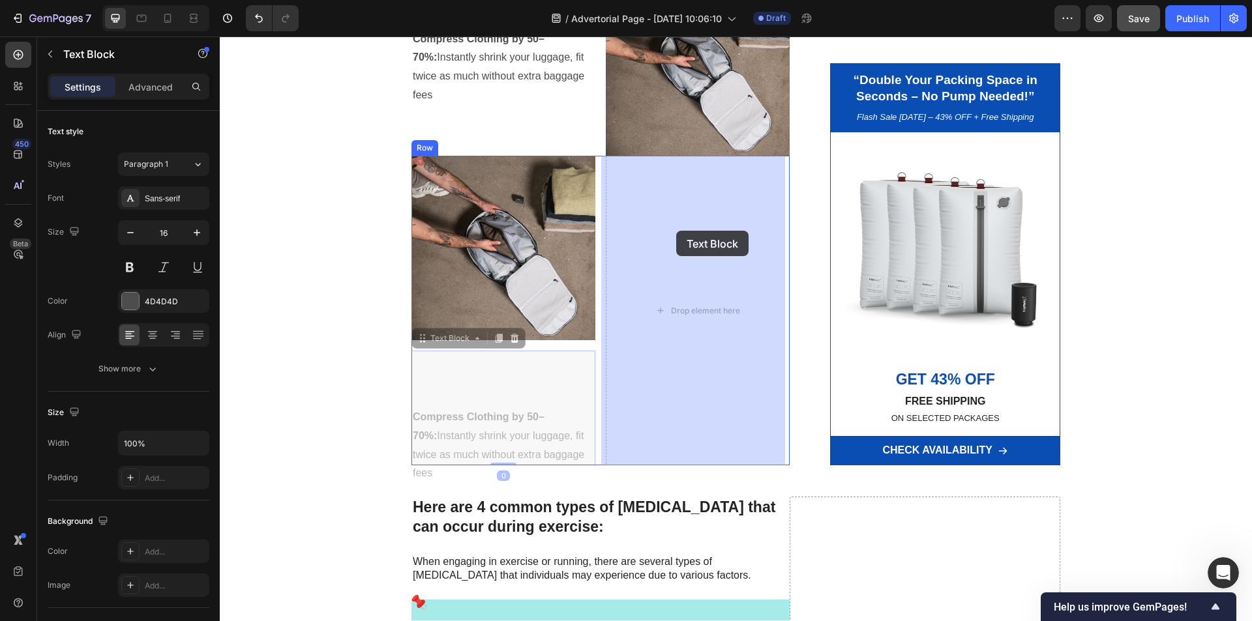
drag, startPoint x: 421, startPoint y: 340, endPoint x: 676, endPoint y: 231, distance: 277.2
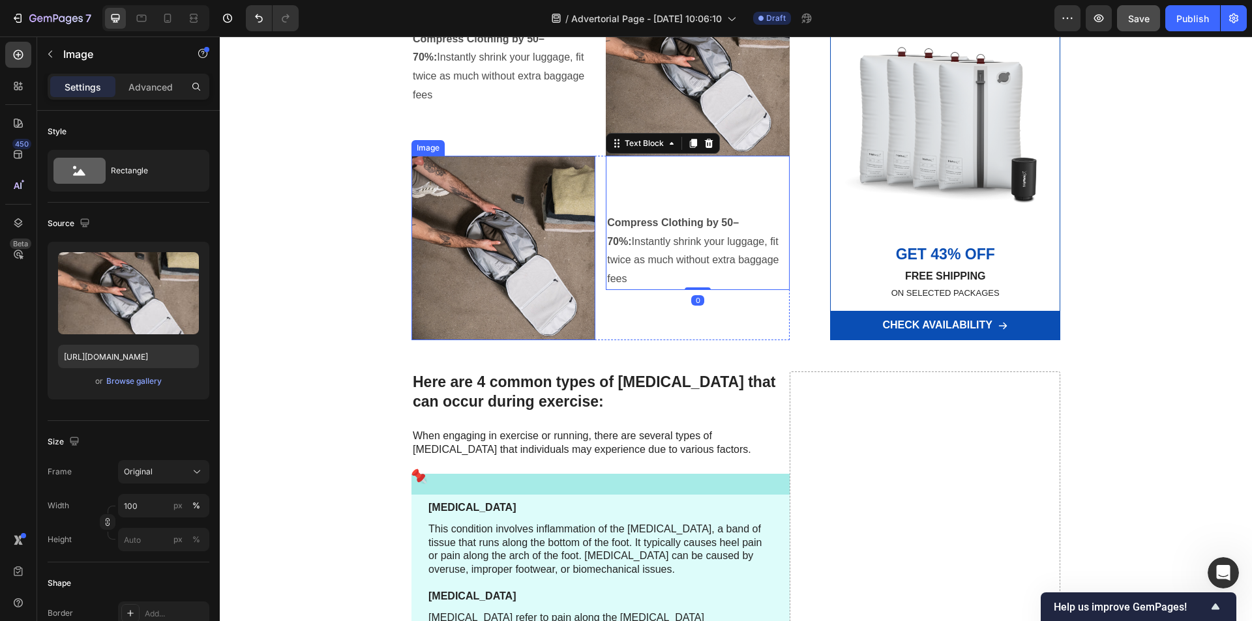
click at [516, 252] on img at bounding box center [503, 248] width 184 height 184
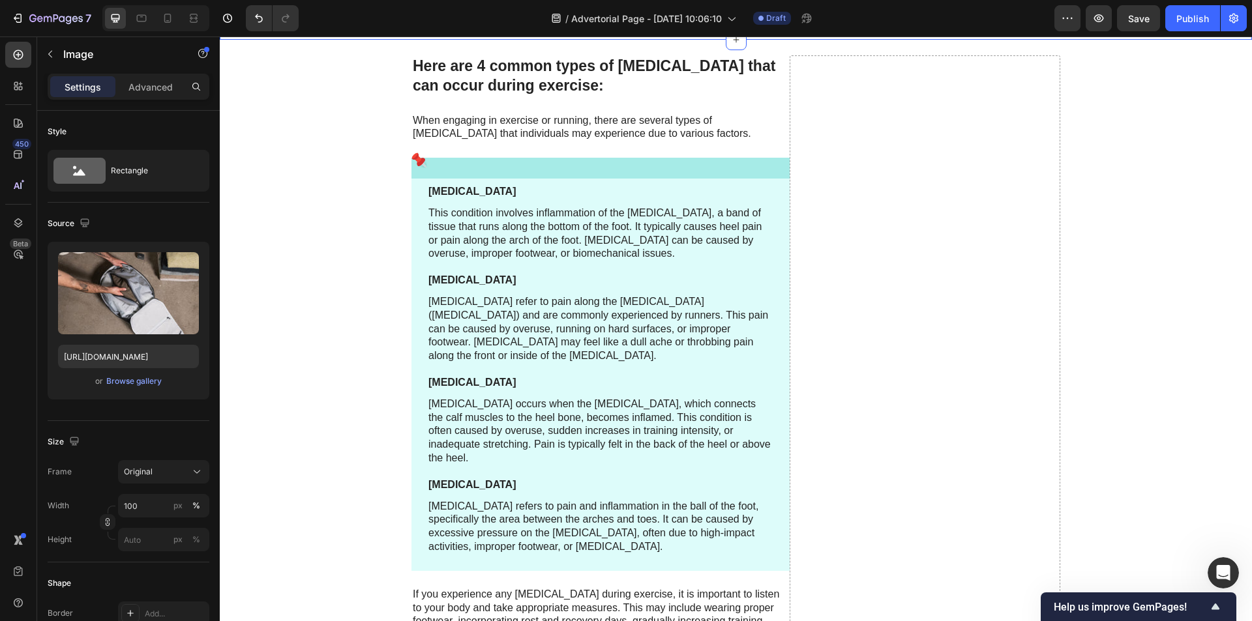
scroll to position [1239, 0]
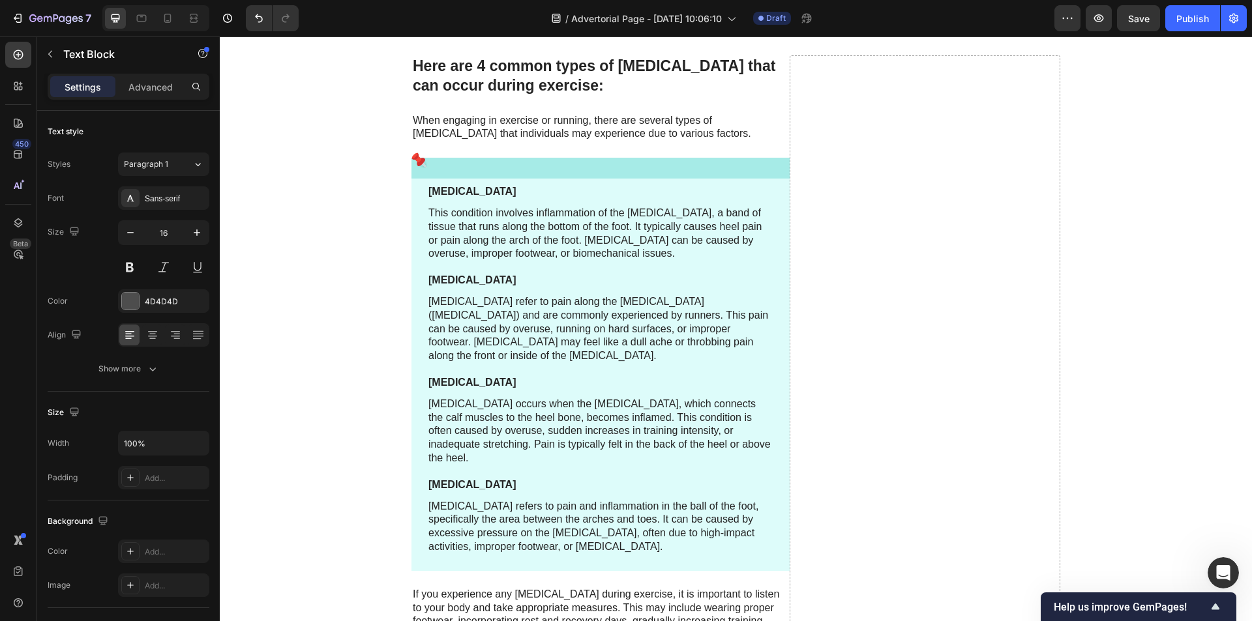
drag, startPoint x: 758, startPoint y: 222, endPoint x: 604, endPoint y: 222, distance: 153.2
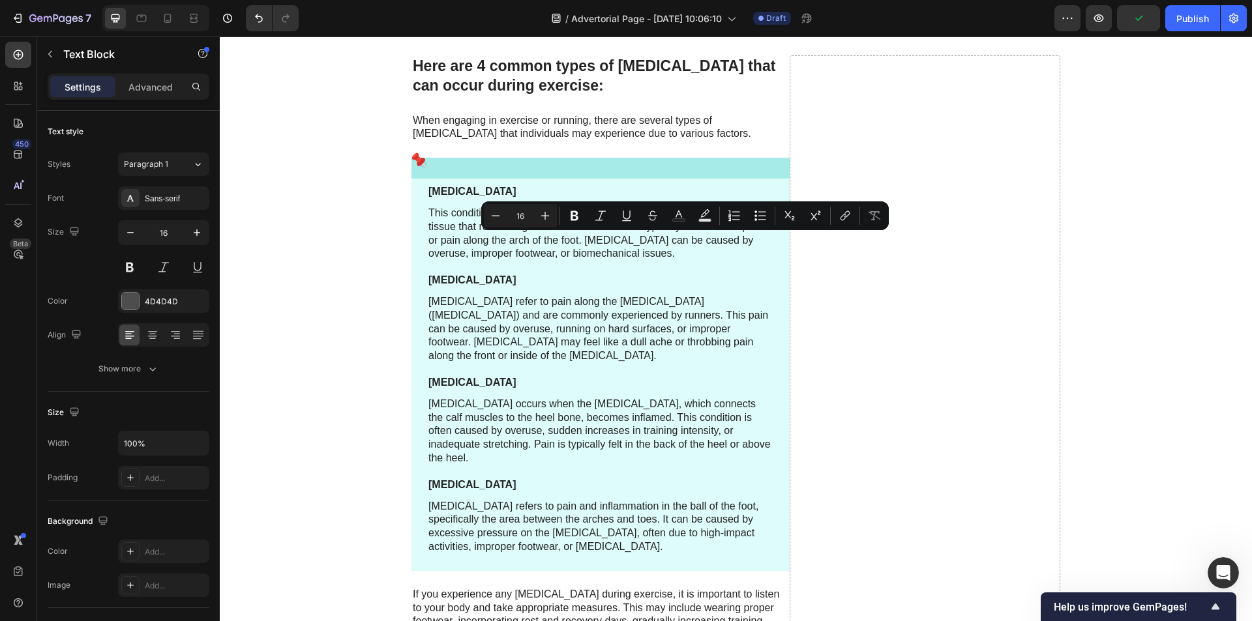
drag, startPoint x: 677, startPoint y: 242, endPoint x: 709, endPoint y: 282, distance: 51.9
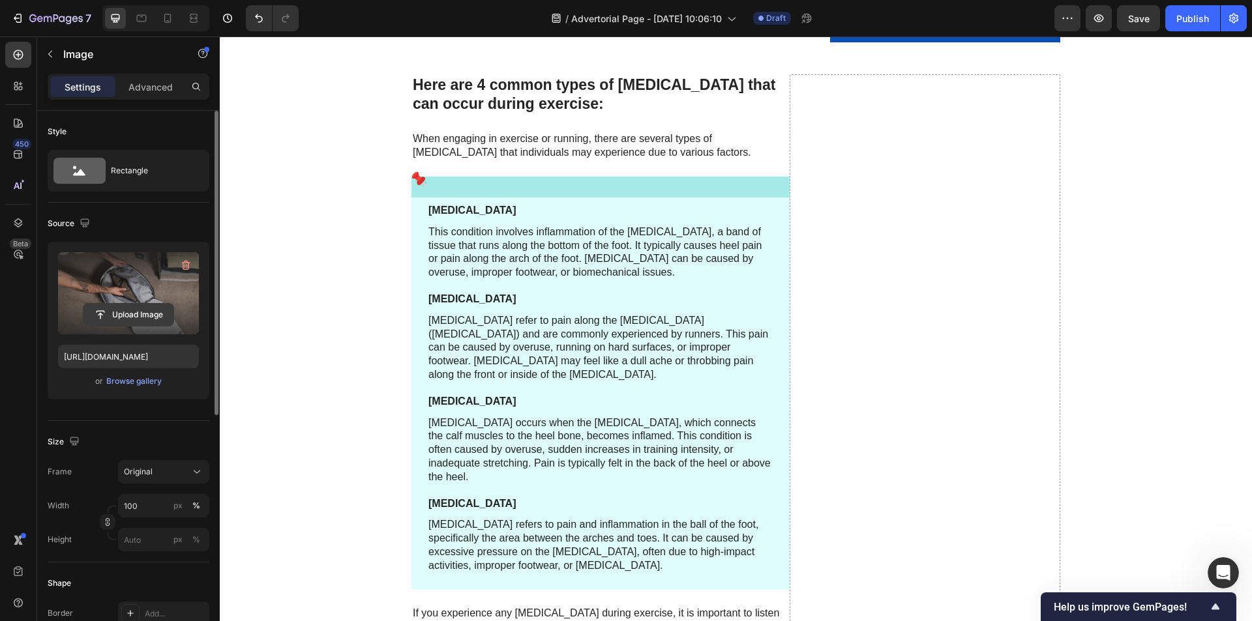
click at [113, 316] on input "file" at bounding box center [128, 315] width 90 height 22
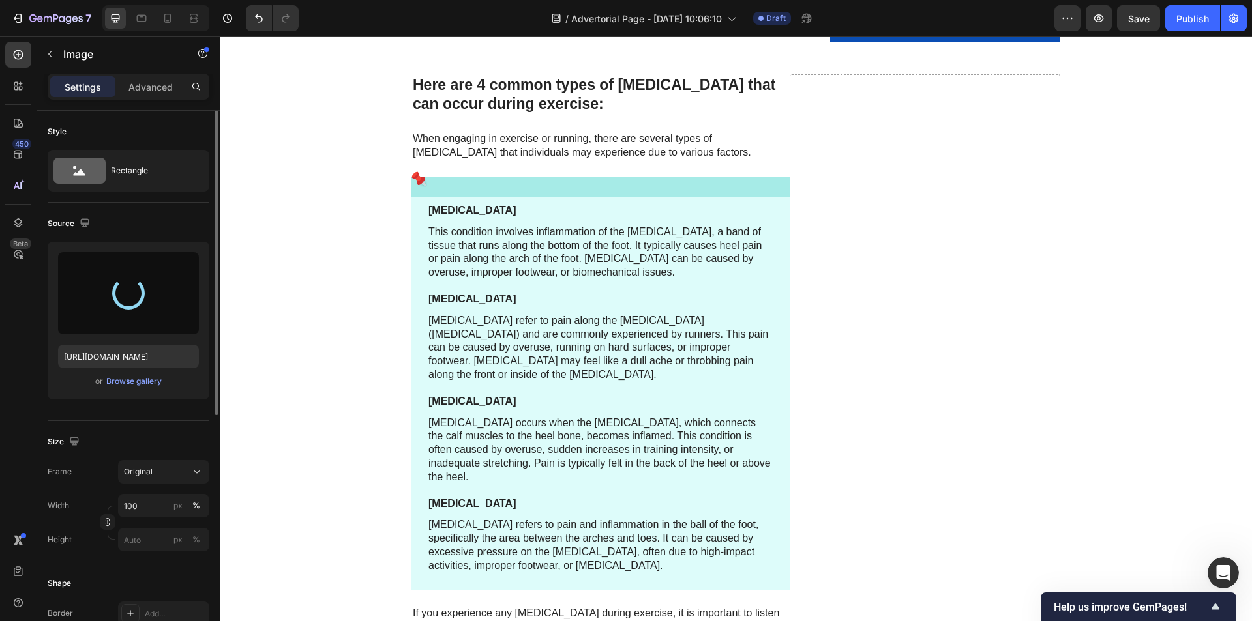
type input "https://cdn.shopify.com/s/files/1/0621/8022/9163/files/gempages_586066319539962…"
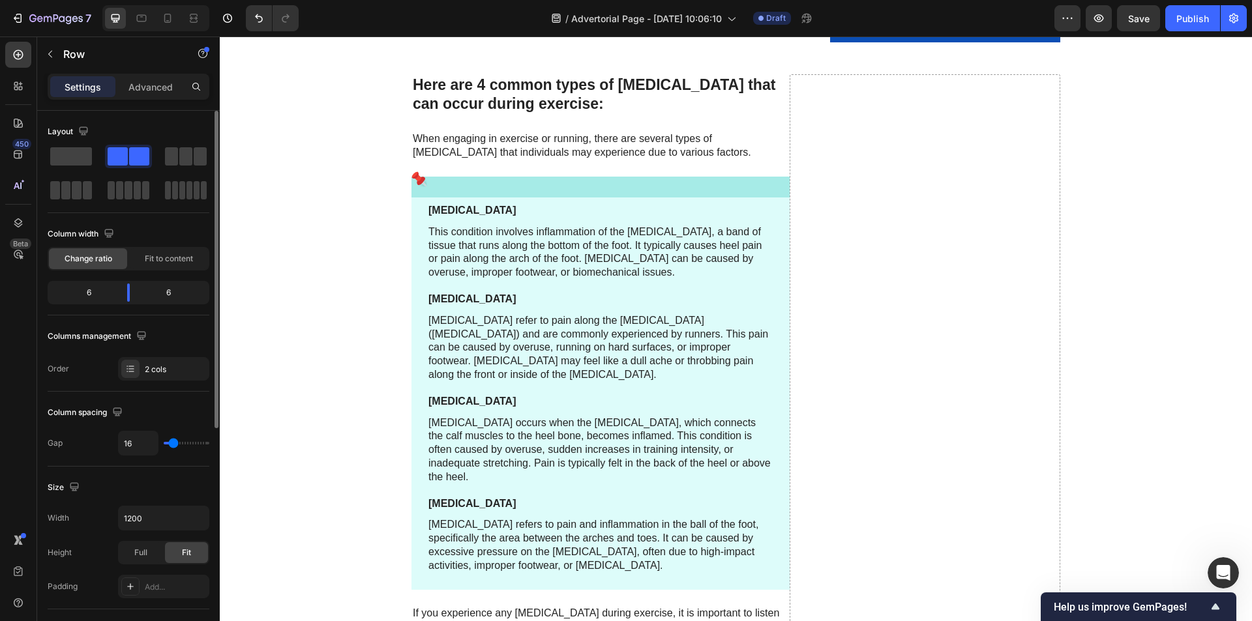
scroll to position [1043, 0]
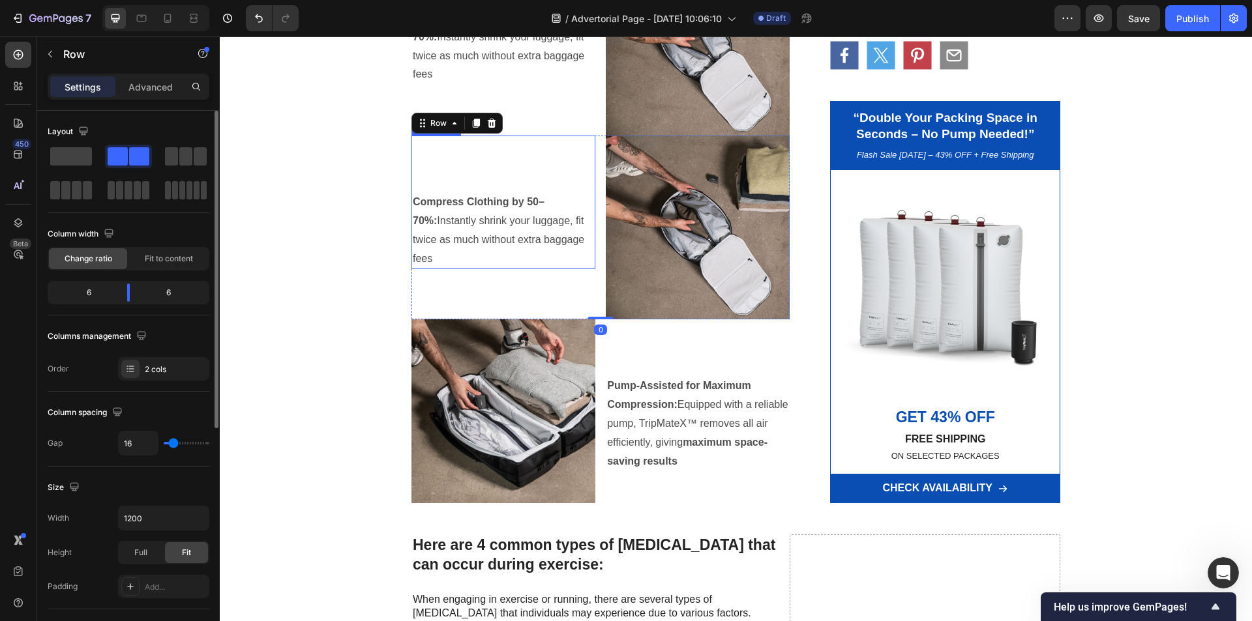
scroll to position [1239, 0]
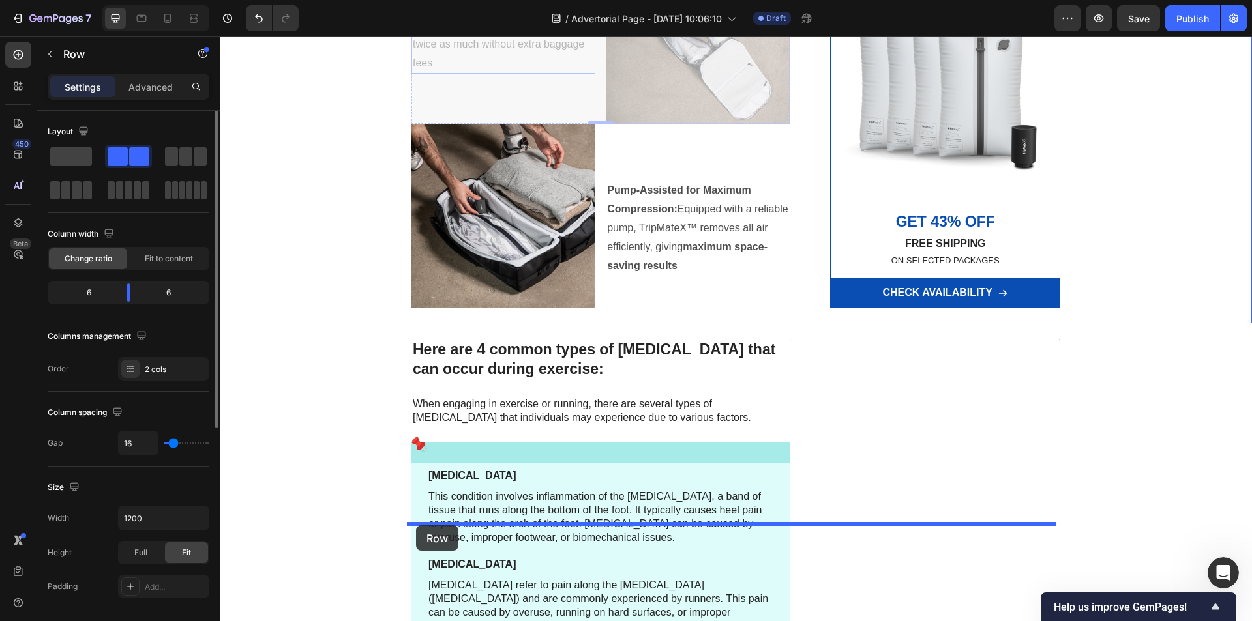
drag, startPoint x: 421, startPoint y: 143, endPoint x: 416, endPoint y: 525, distance: 382.1
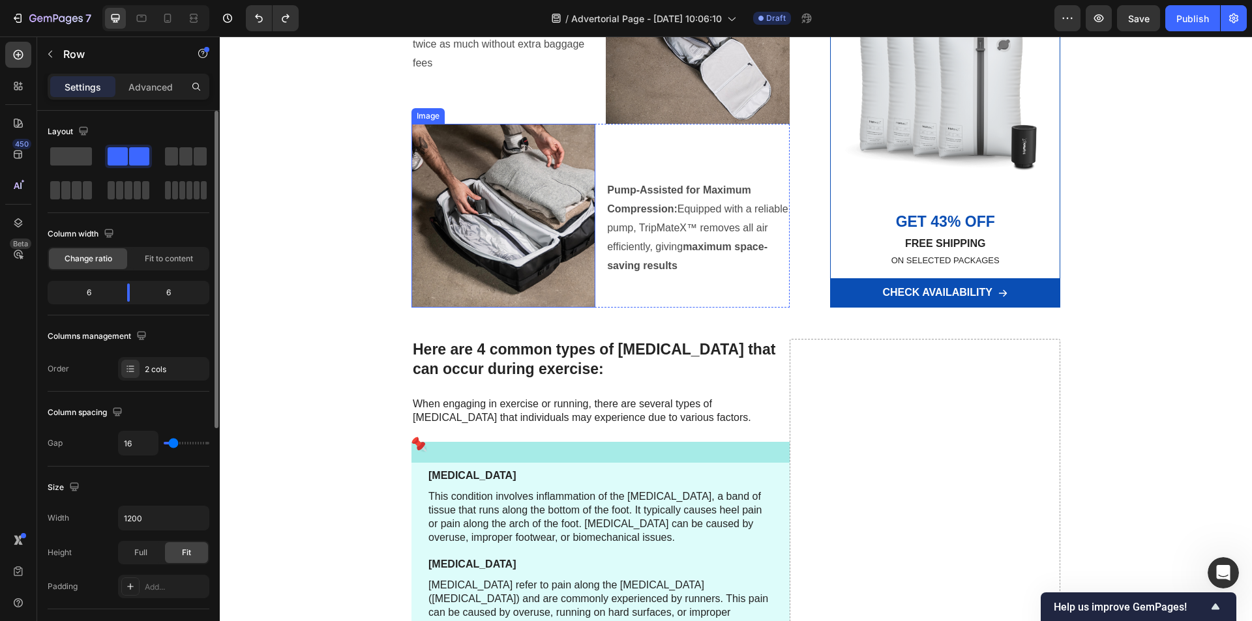
scroll to position [1108, 0]
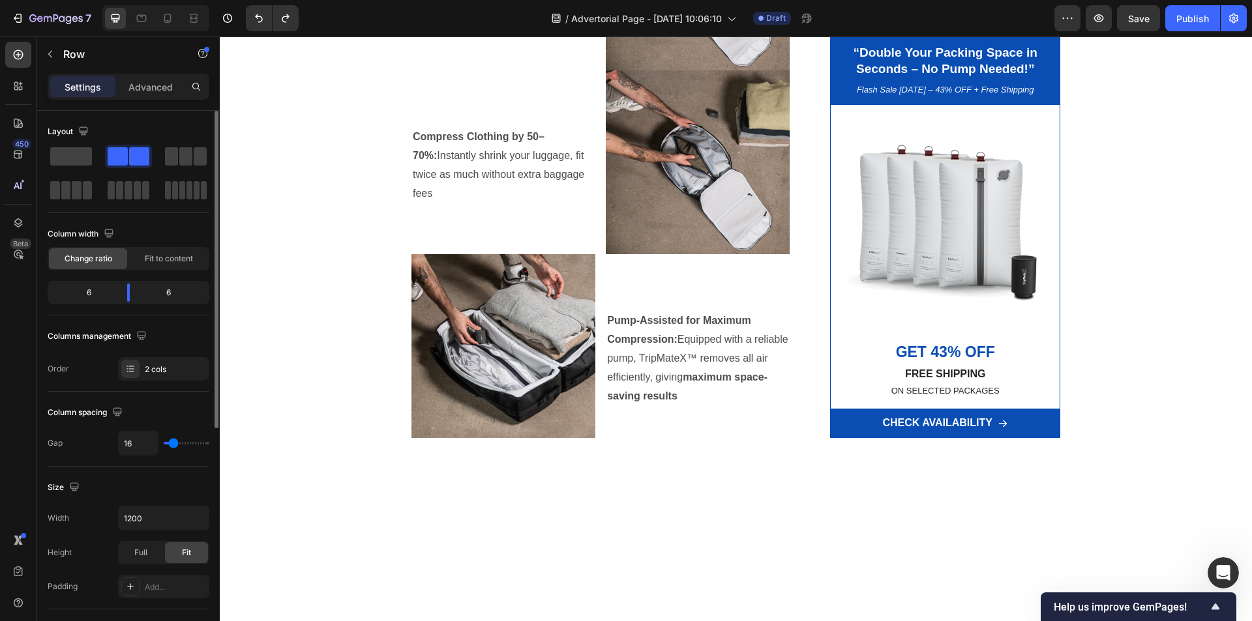
click at [597, 254] on div "Compress Clothing by 50–70%: Instantly shrink your luggage, fit twice as much w…" at bounding box center [600, 162] width 378 height 184
click at [593, 254] on div "Compress Clothing by 50–70%: Instantly shrink your luggage, fit twice as much w…" at bounding box center [600, 162] width 378 height 184
click at [546, 128] on p at bounding box center [503, 118] width 181 height 19
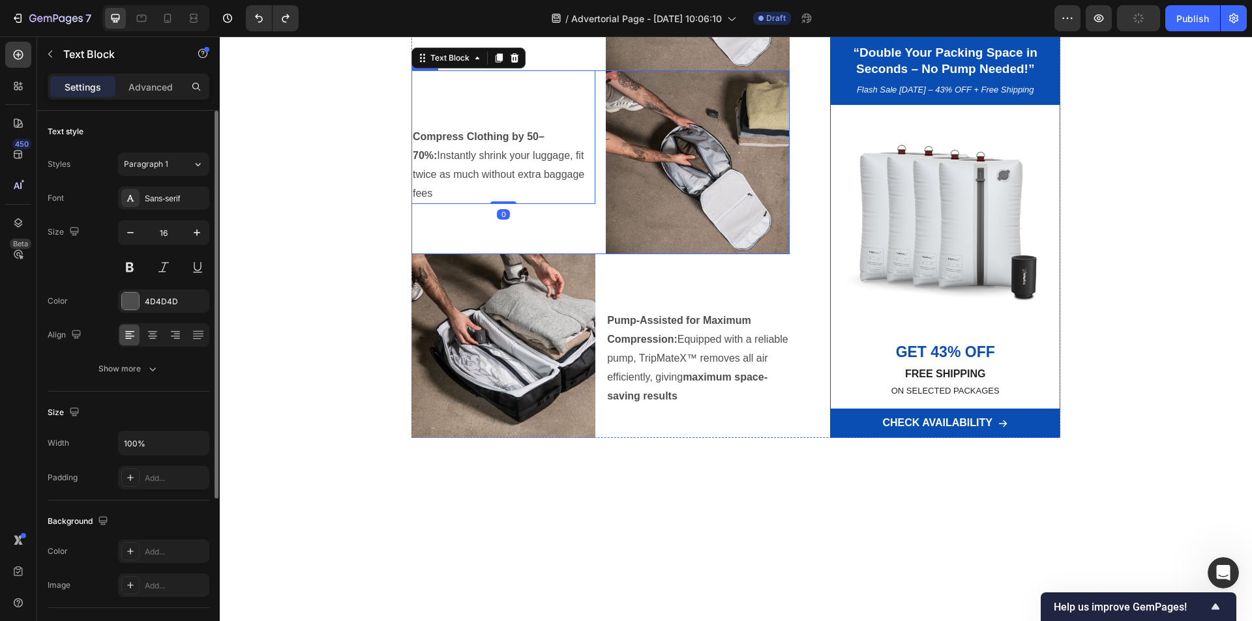
click at [596, 254] on div "Compress Clothing by 50–70%: Instantly shrink your luggage, fit twice as much w…" at bounding box center [600, 162] width 378 height 184
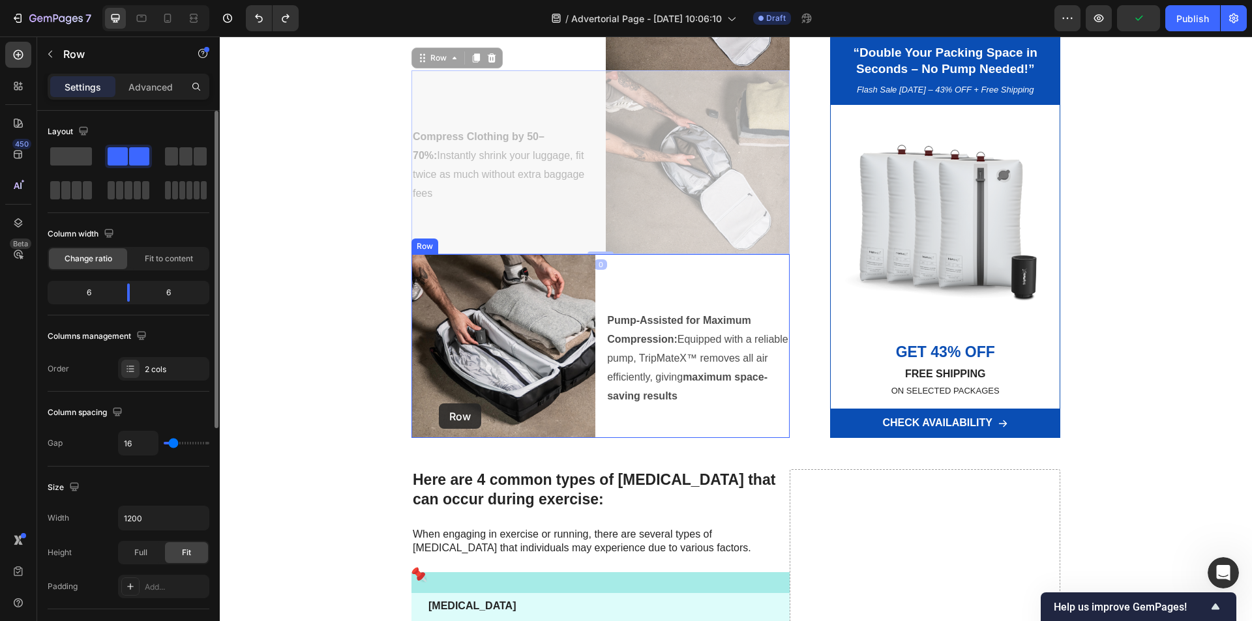
scroll to position [1304, 0]
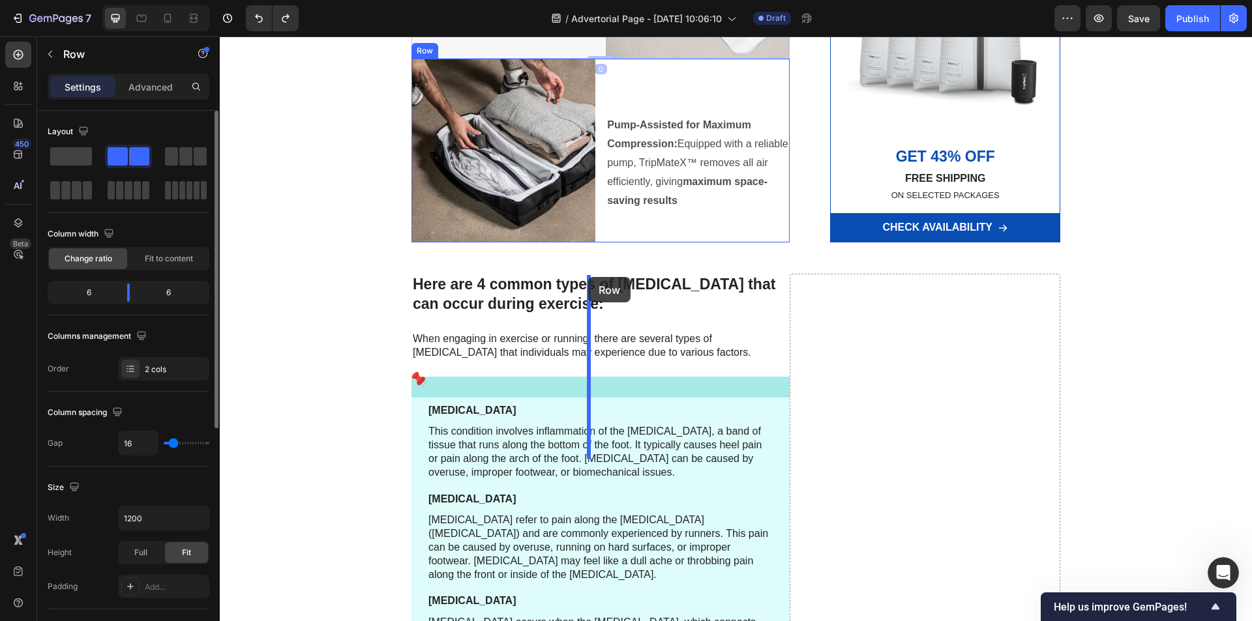
drag, startPoint x: 421, startPoint y: 273, endPoint x: 588, endPoint y: 277, distance: 167.6
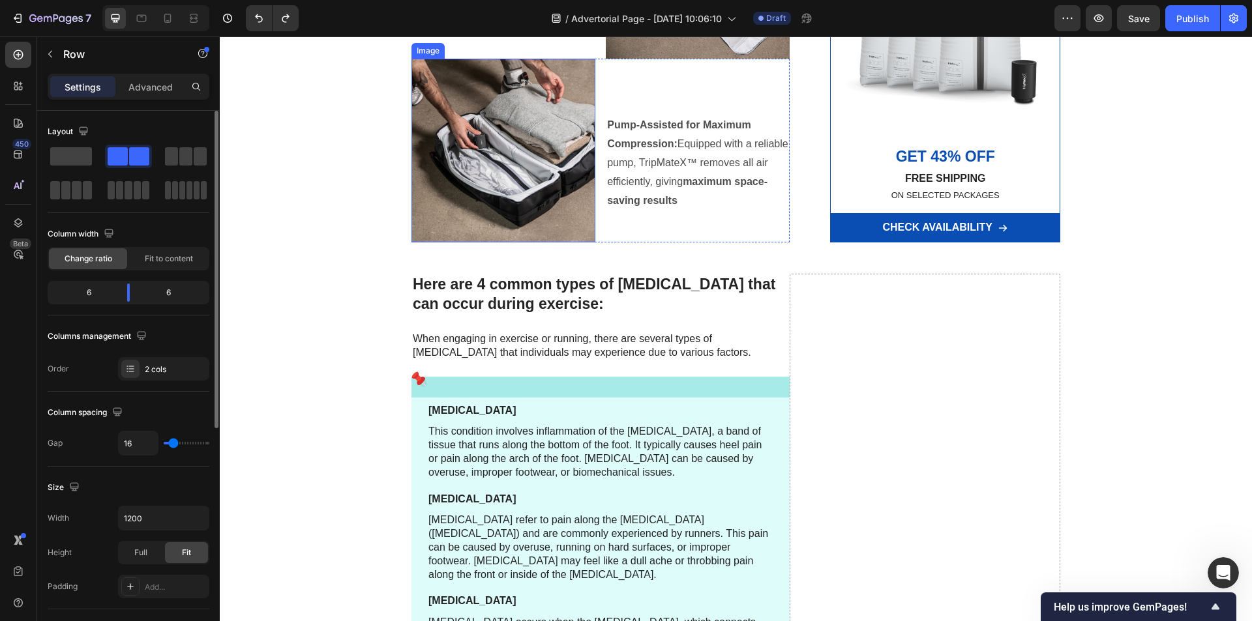
scroll to position [1174, 0]
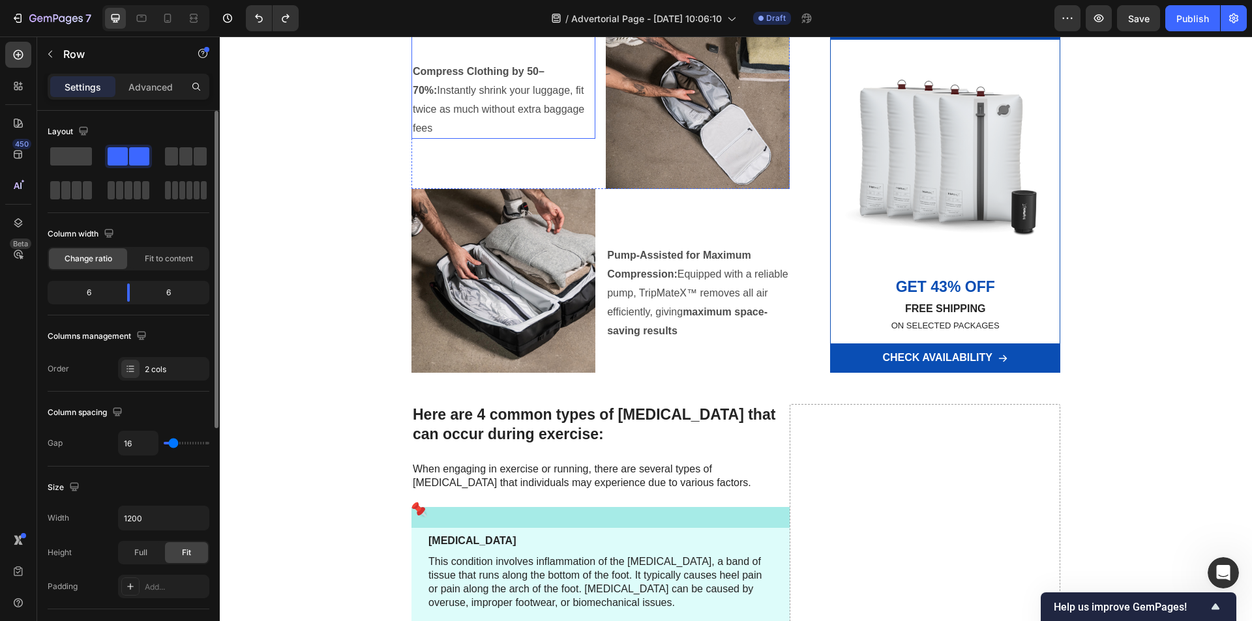
click at [578, 138] on p "Compress Clothing by 50–70%: Instantly shrink your luggage, fit twice as much w…" at bounding box center [503, 100] width 181 height 75
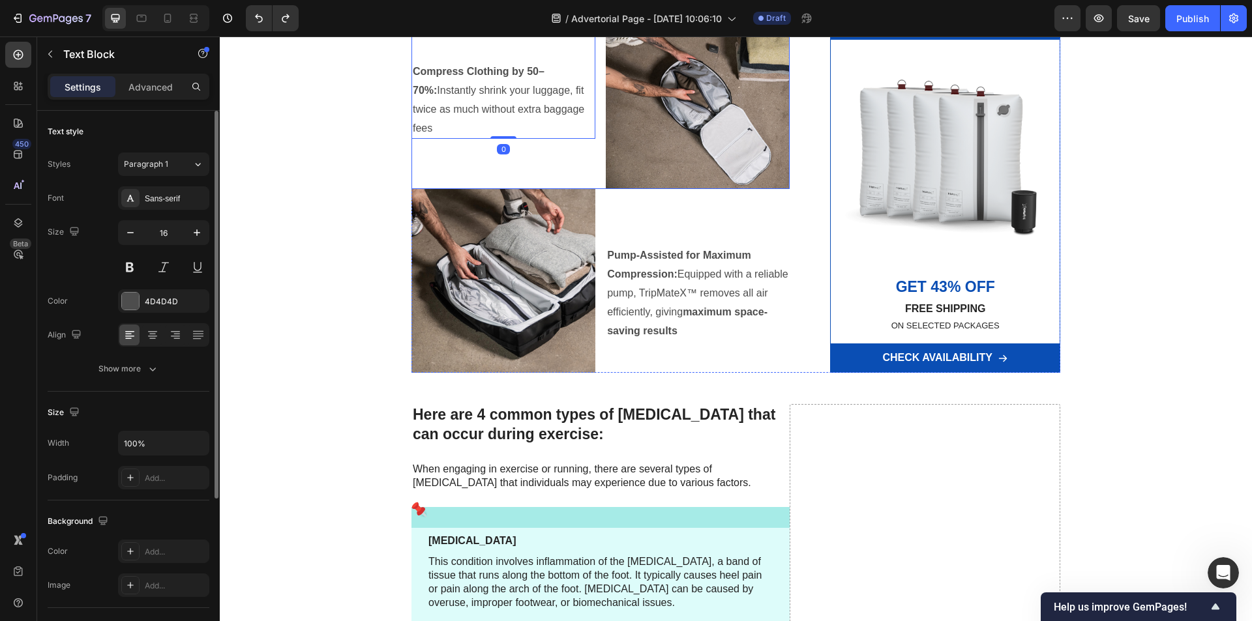
click at [578, 189] on div "Compress Clothing by 50–70%: Instantly shrink your luggage, fit twice as much w…" at bounding box center [503, 97] width 184 height 184
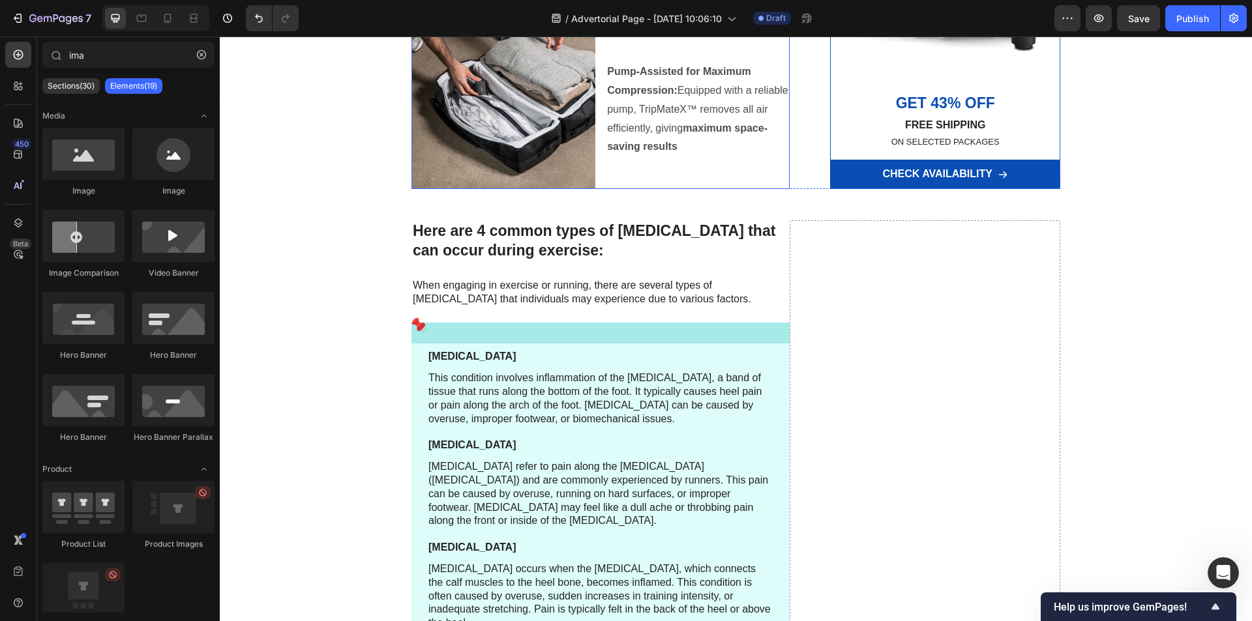
click at [595, 189] on div "Image Pump-Assisted for Maximum Compression: Equipped with a reliable pump, Tri…" at bounding box center [600, 97] width 378 height 184
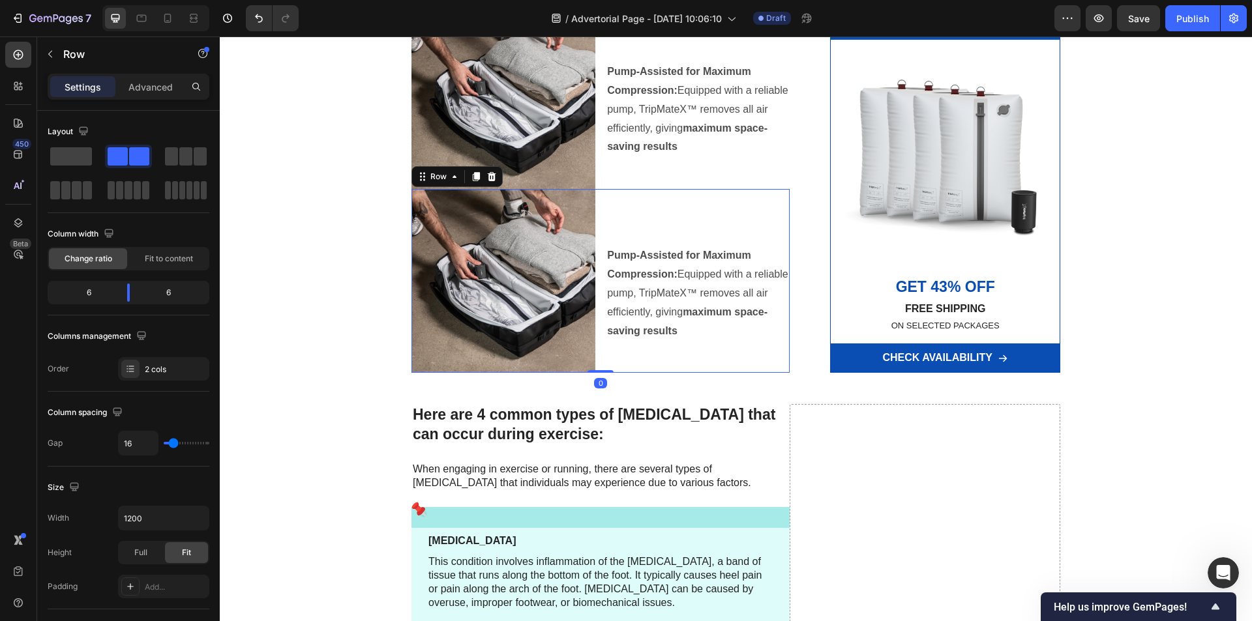
scroll to position [1304, 0]
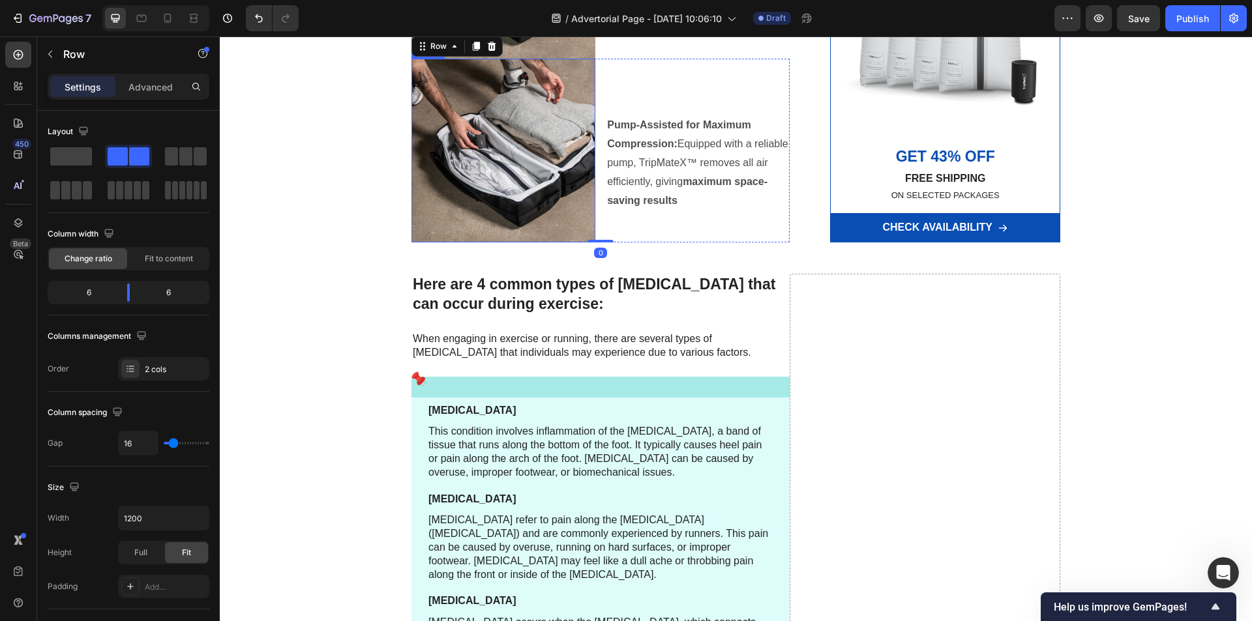
click at [472, 243] on img at bounding box center [503, 151] width 184 height 184
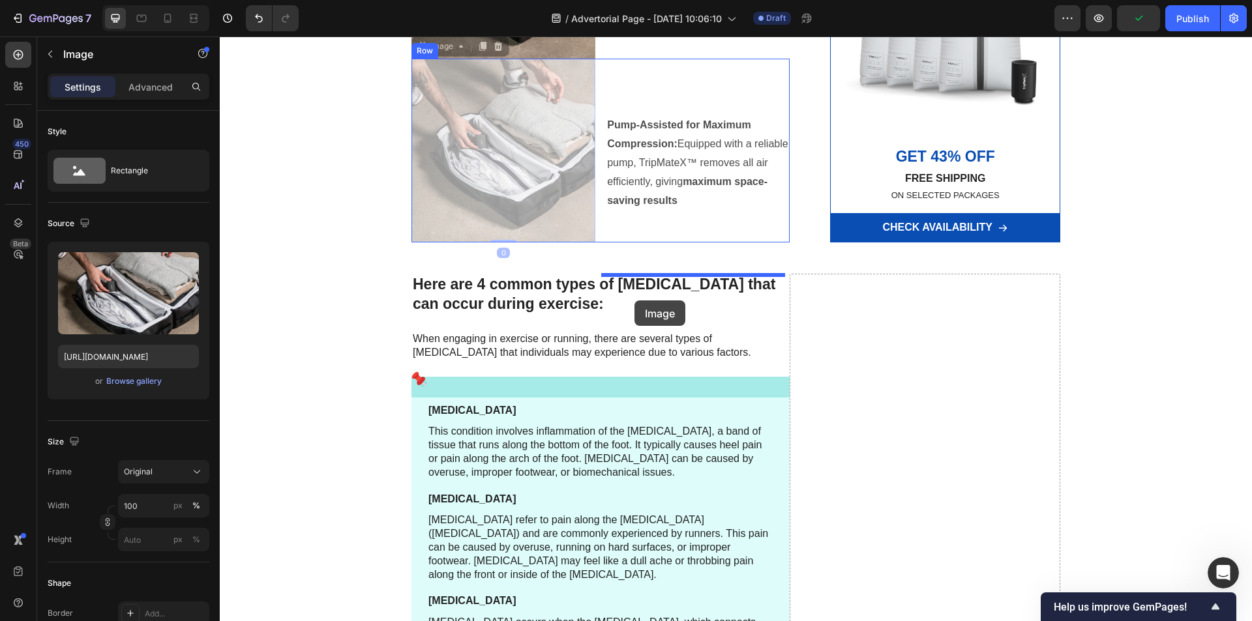
drag, startPoint x: 426, startPoint y: 265, endPoint x: 634, endPoint y: 301, distance: 211.0
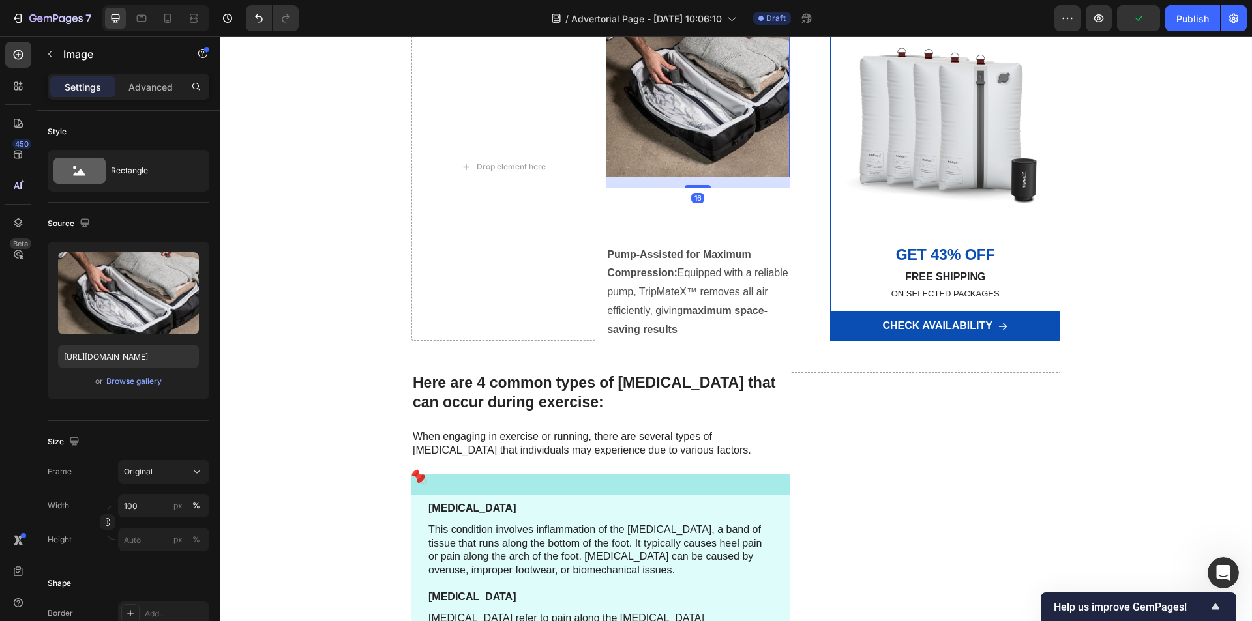
scroll to position [1499, 0]
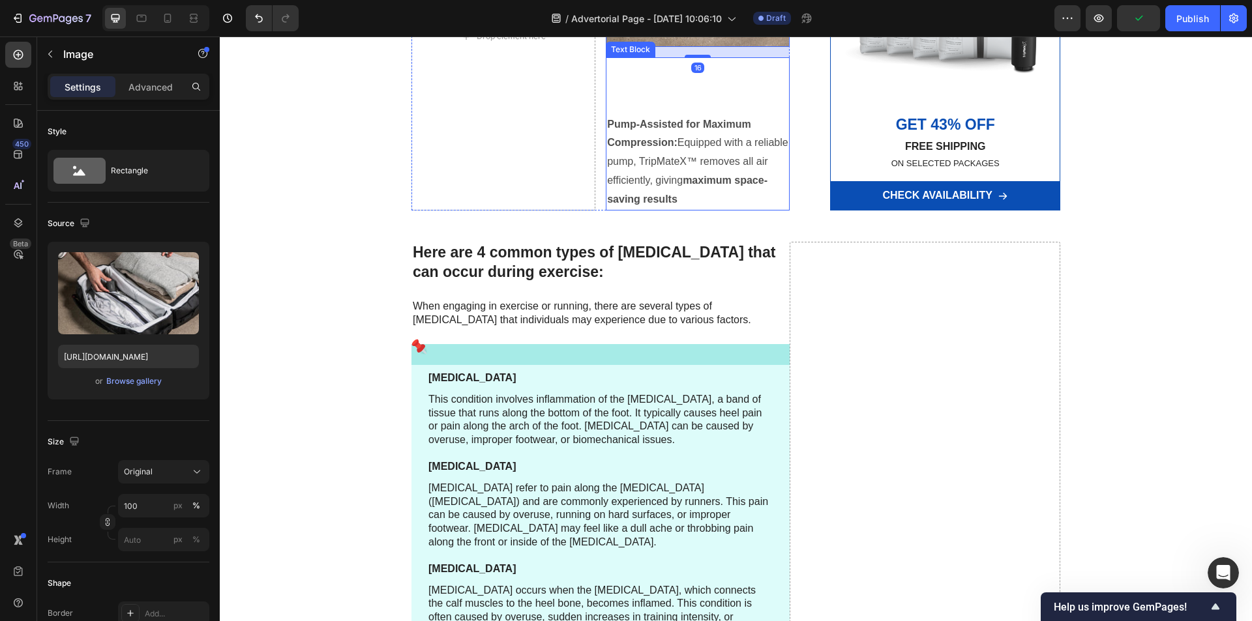
click at [660, 115] on p at bounding box center [697, 105] width 181 height 19
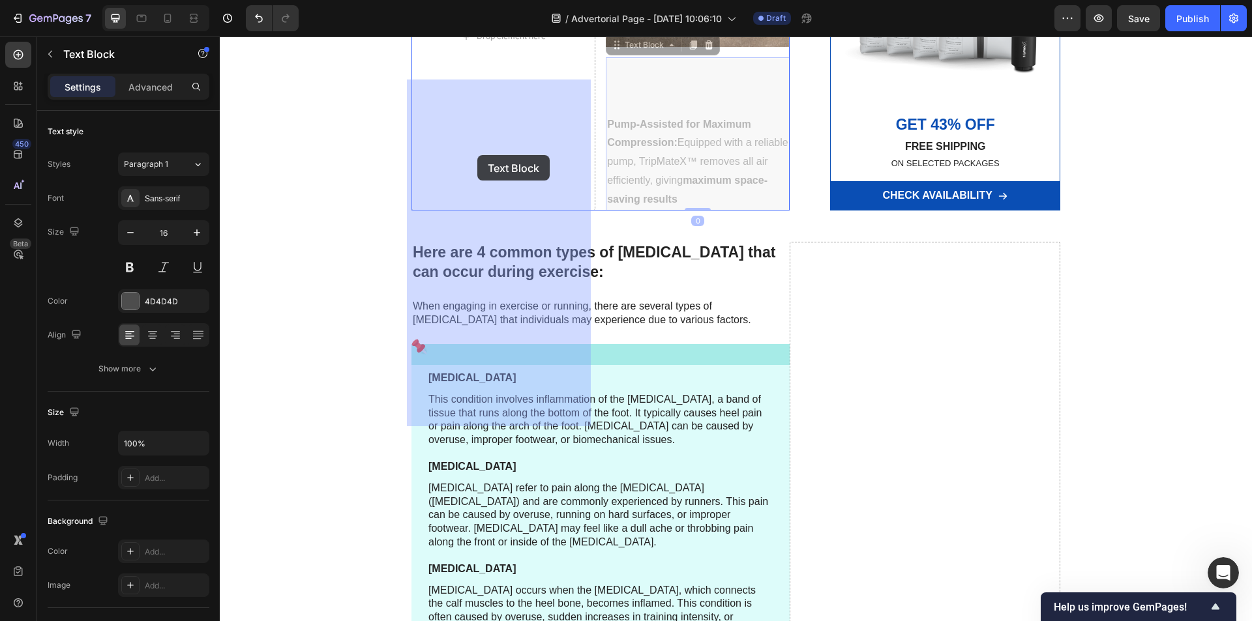
drag, startPoint x: 616, startPoint y: 262, endPoint x: 477, endPoint y: 155, distance: 175.3
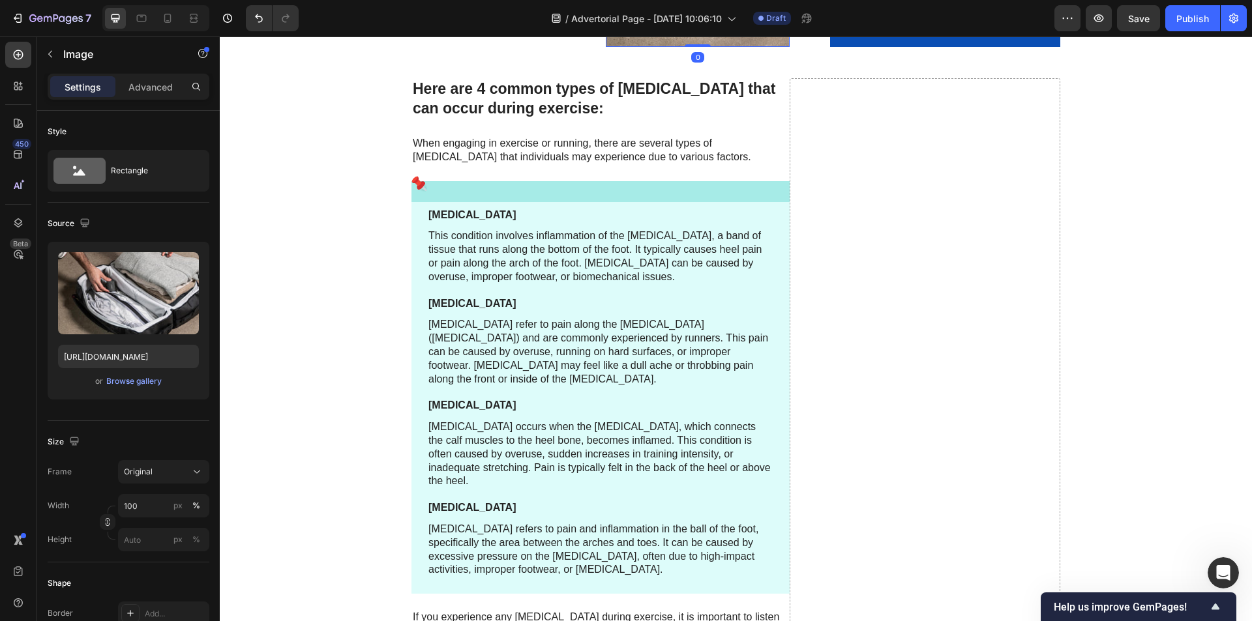
scroll to position [1304, 0]
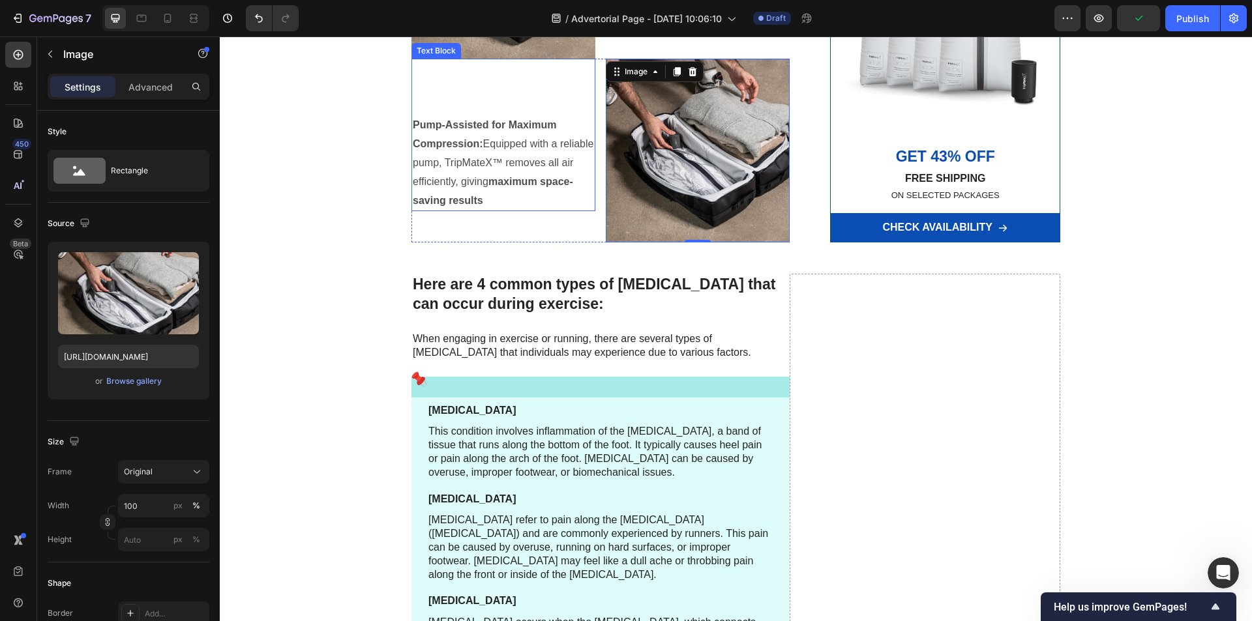
click at [486, 149] on strong "Pump-Assisted for Maximum Compression:" at bounding box center [484, 134] width 143 height 30
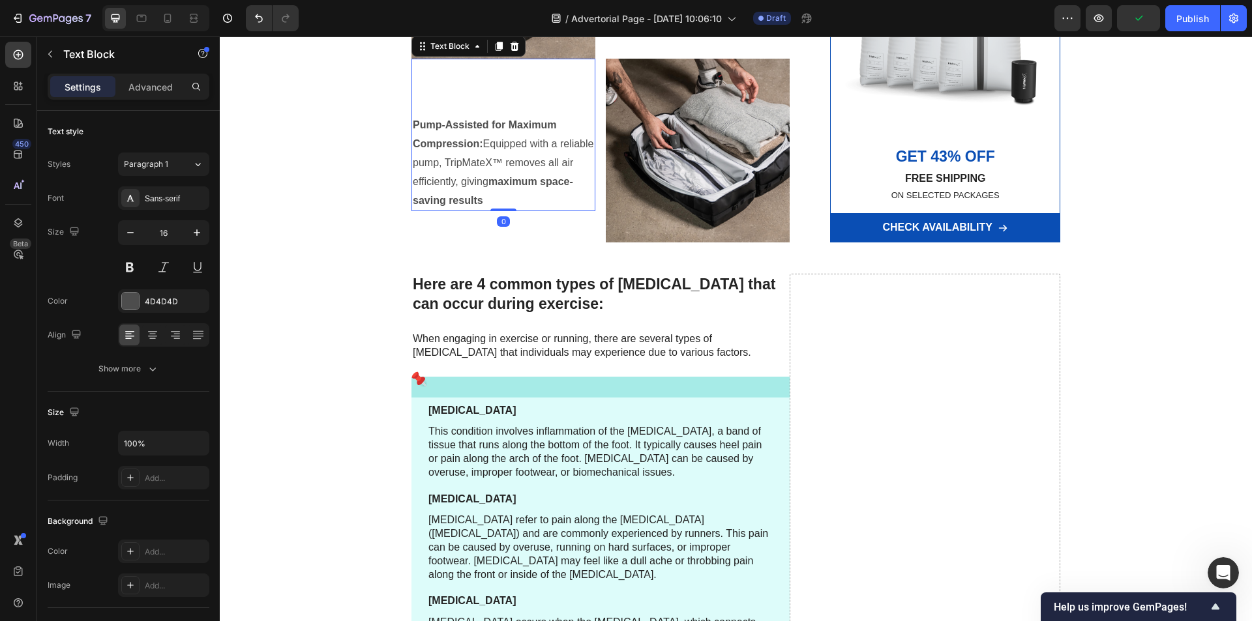
click at [486, 149] on strong "Pump-Assisted for Maximum Compression:" at bounding box center [484, 134] width 143 height 30
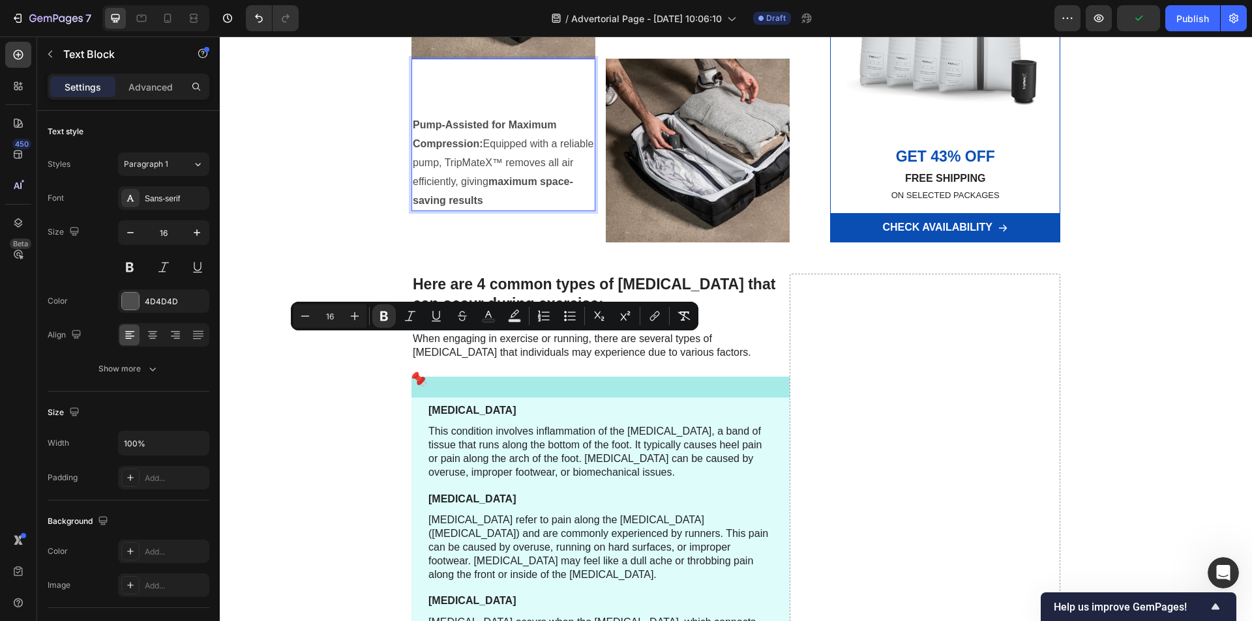
click at [475, 149] on strong "Pump-Assisted for Maximum Compression:" at bounding box center [484, 134] width 143 height 30
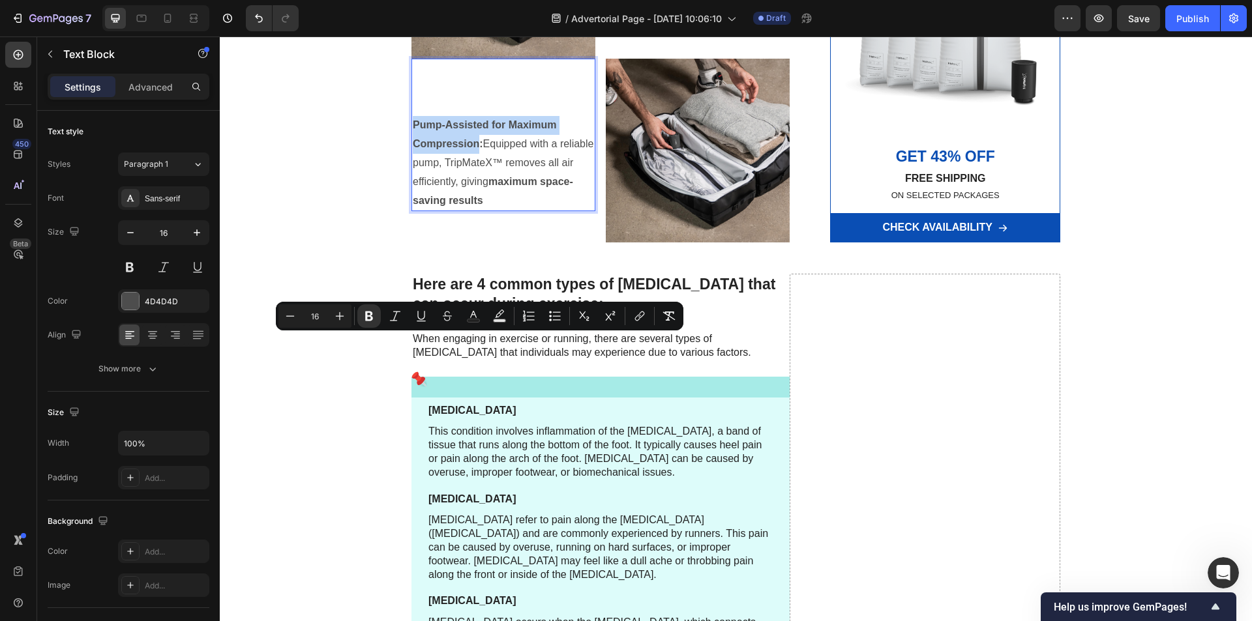
drag, startPoint x: 475, startPoint y: 361, endPoint x: 408, endPoint y: 342, distance: 69.8
click at [413, 149] on strong "Pump-Assisted for Maximum Compression:" at bounding box center [484, 134] width 143 height 30
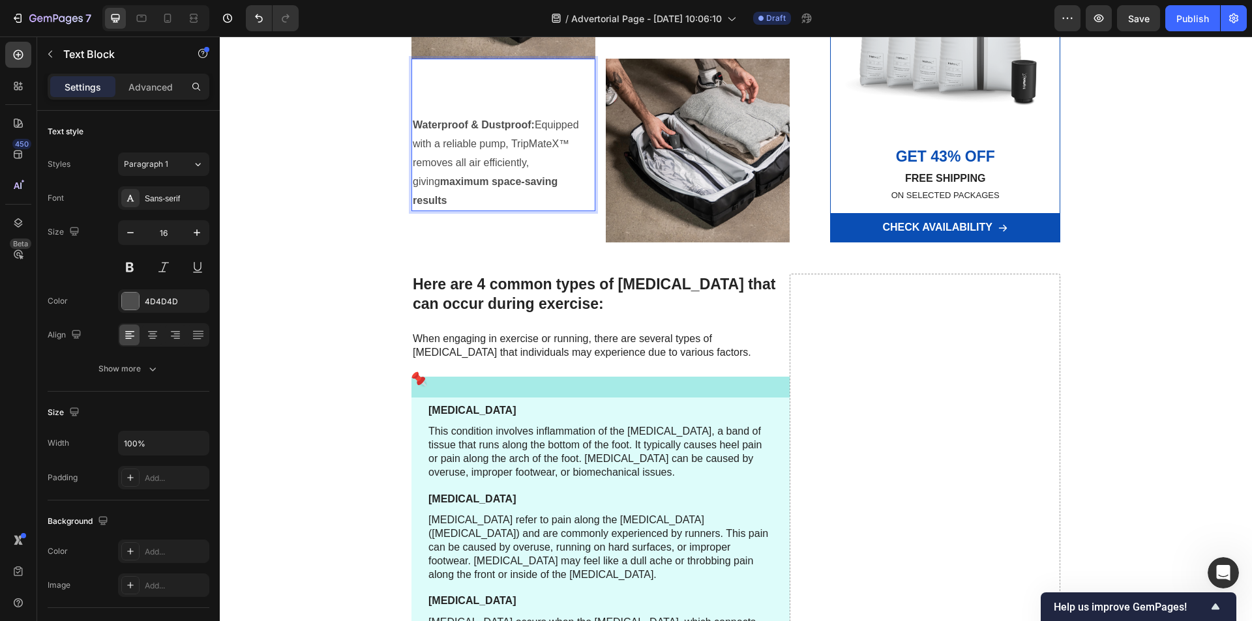
click at [537, 210] on p "Waterproof & Dustproof: Equipped with a reliable pump, TripMateX™ removes all a…" at bounding box center [503, 163] width 181 height 94
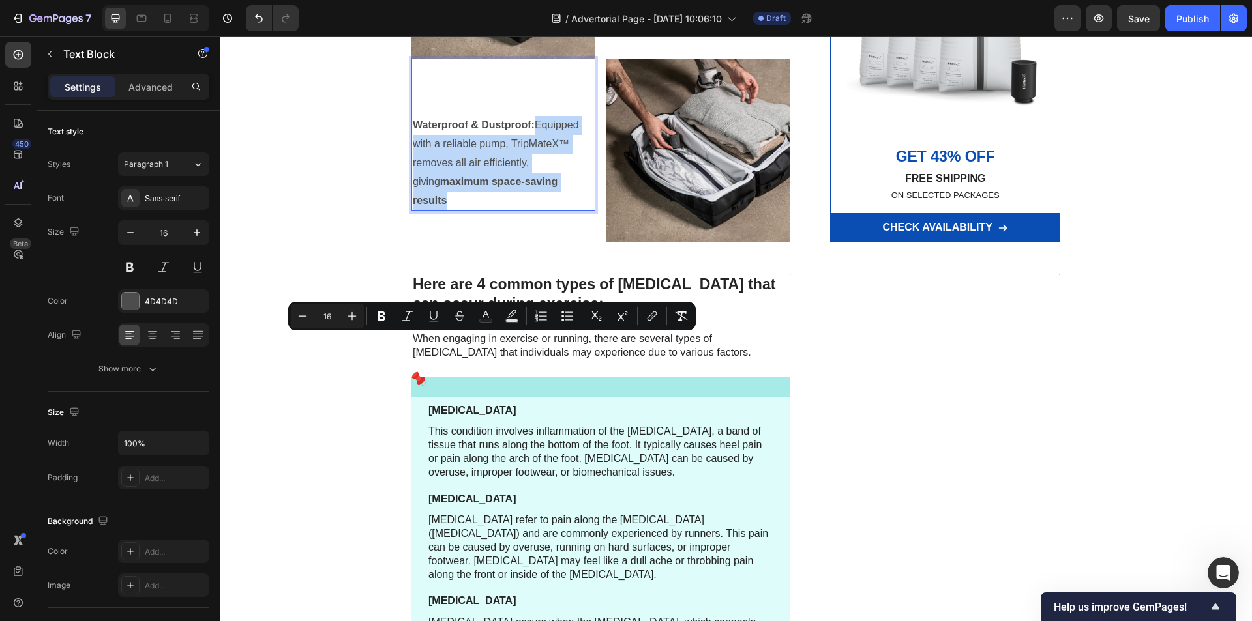
drag, startPoint x: 534, startPoint y: 341, endPoint x: 561, endPoint y: 398, distance: 63.6
click at [561, 210] on p "Waterproof & Dustproof: Equipped with a reliable pump, TripMateX™ removes all a…" at bounding box center [503, 163] width 181 height 94
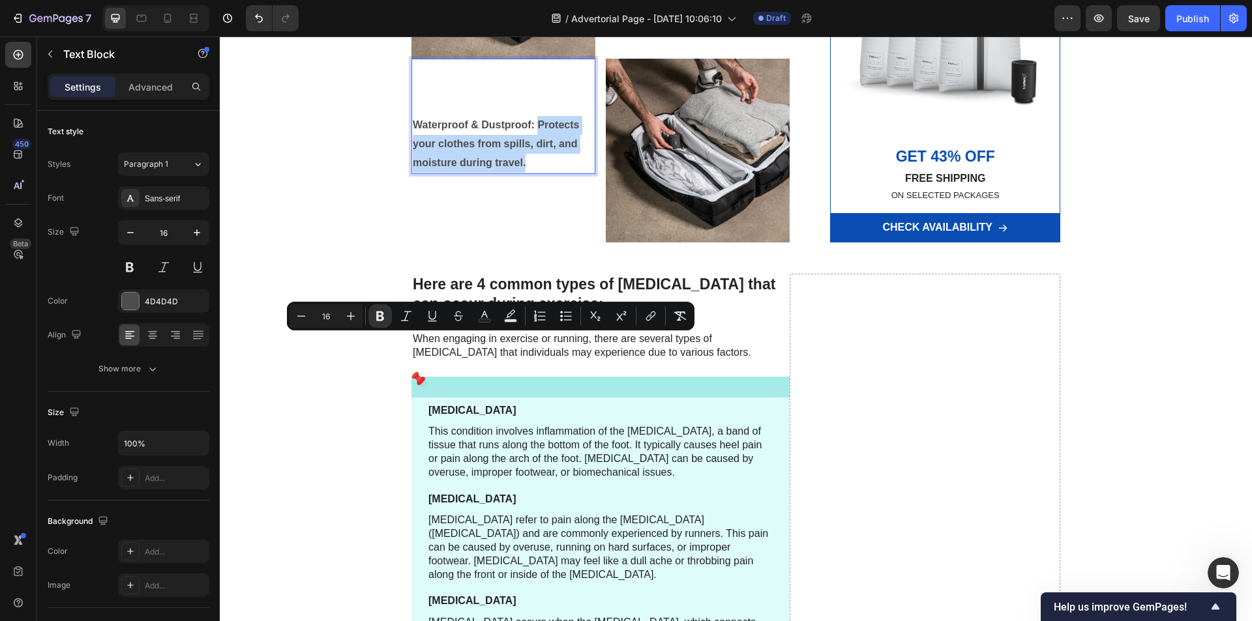
drag, startPoint x: 535, startPoint y: 340, endPoint x: 548, endPoint y: 380, distance: 41.9
click at [548, 172] on p "Waterproof & Dustproof: Protects your clothes from spills, dirt, and moisture d…" at bounding box center [503, 144] width 181 height 56
click at [379, 318] on icon "Editor contextual toolbar" at bounding box center [380, 316] width 13 height 13
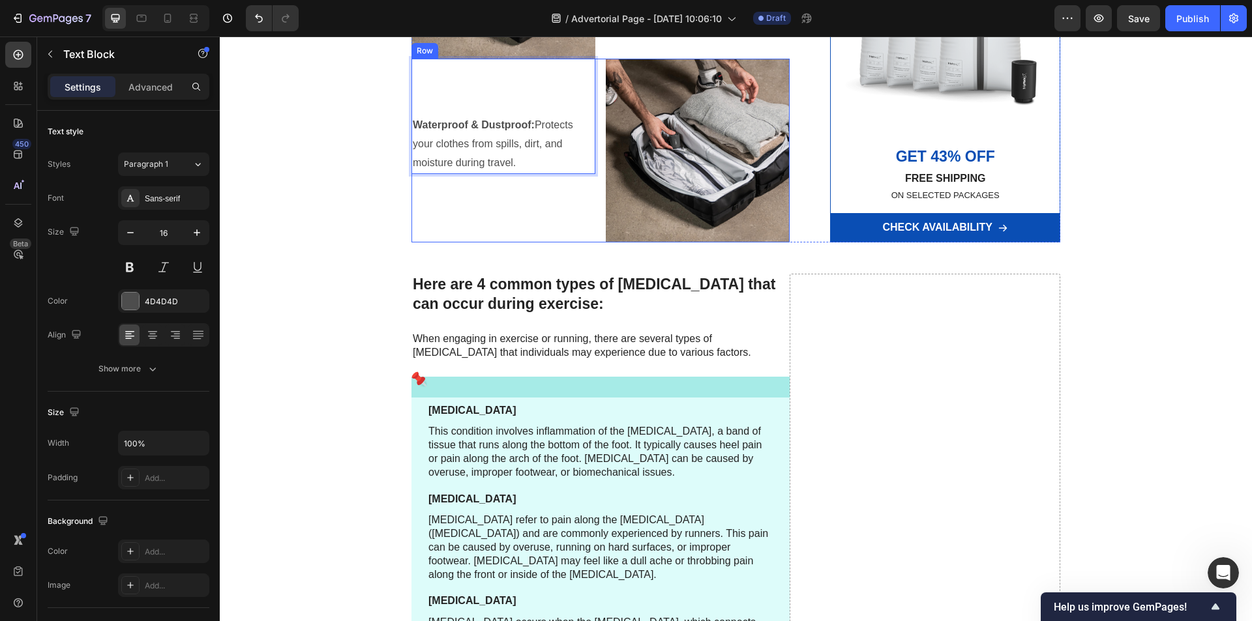
click at [529, 243] on div "Waterproof & Dustproof: Protects your clothes from spills, dirt, and moisture d…" at bounding box center [503, 151] width 184 height 184
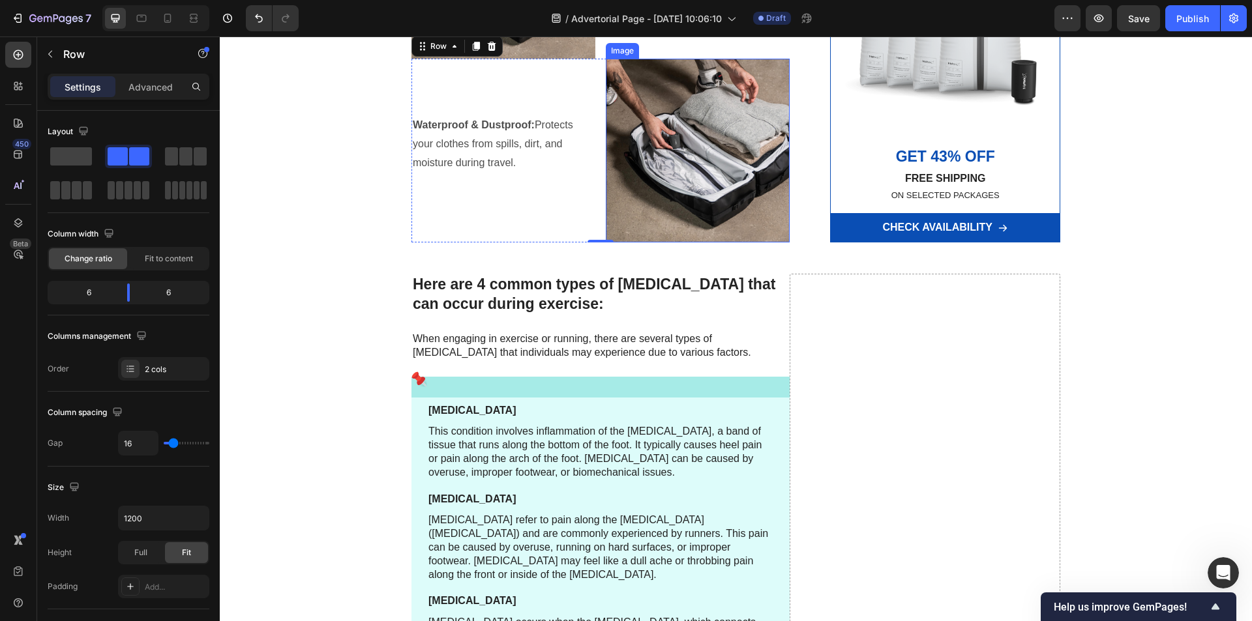
click at [673, 243] on img at bounding box center [698, 151] width 184 height 184
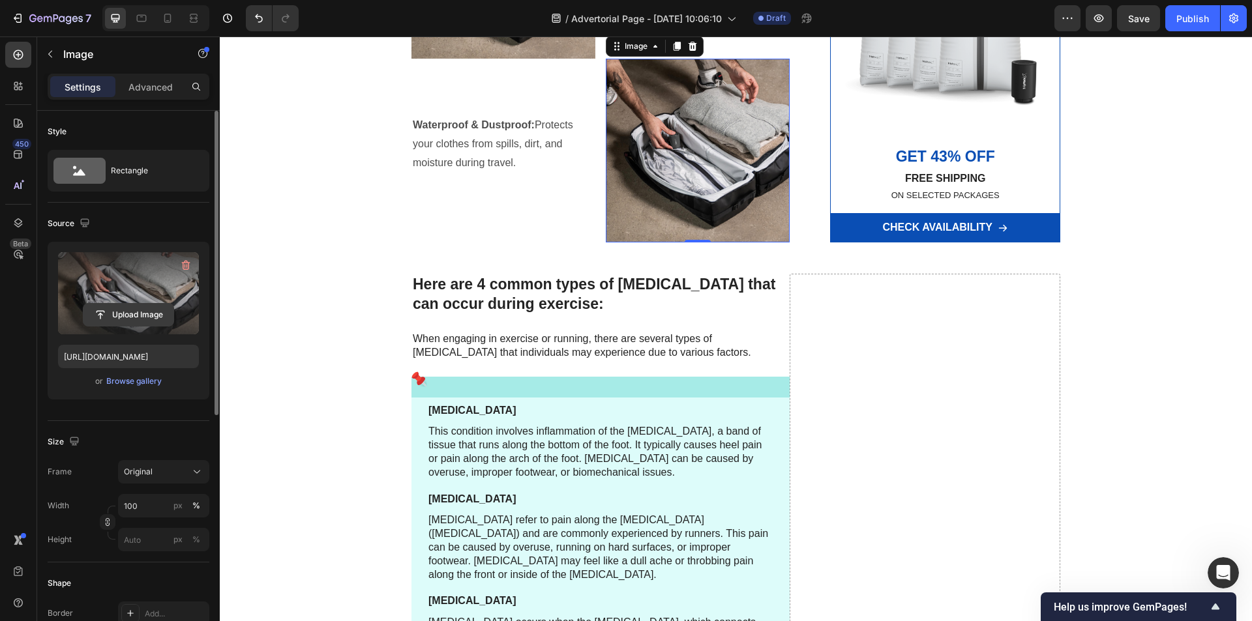
click at [131, 310] on input "file" at bounding box center [128, 315] width 90 height 22
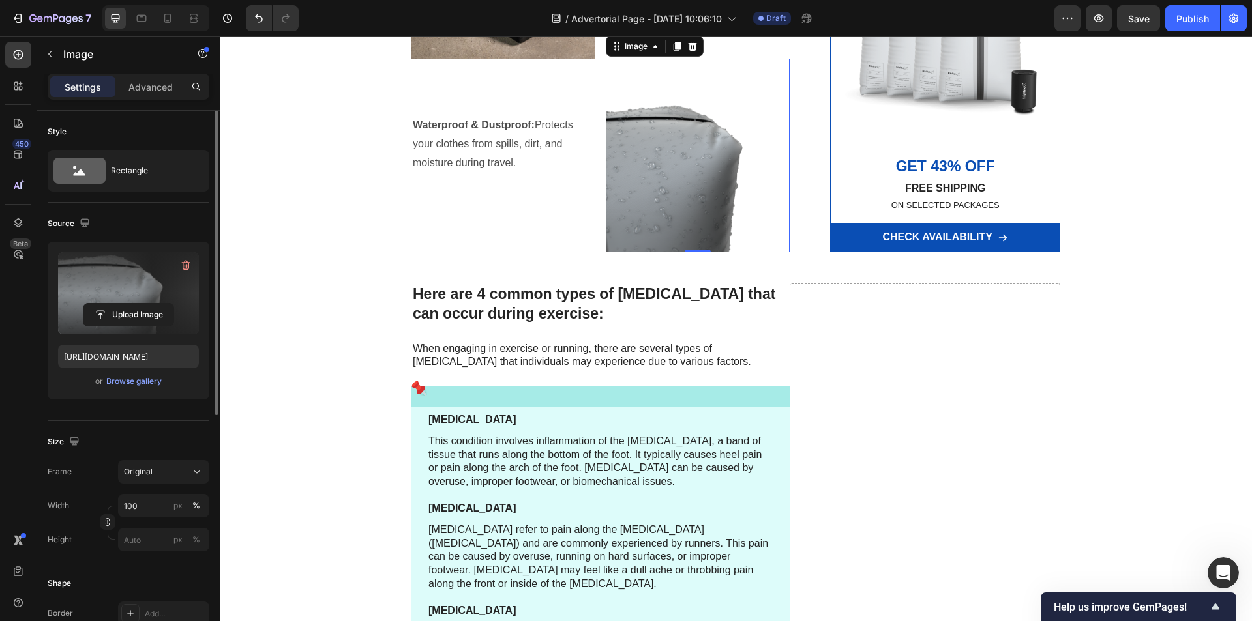
type input "[URL][DOMAIN_NAME]"
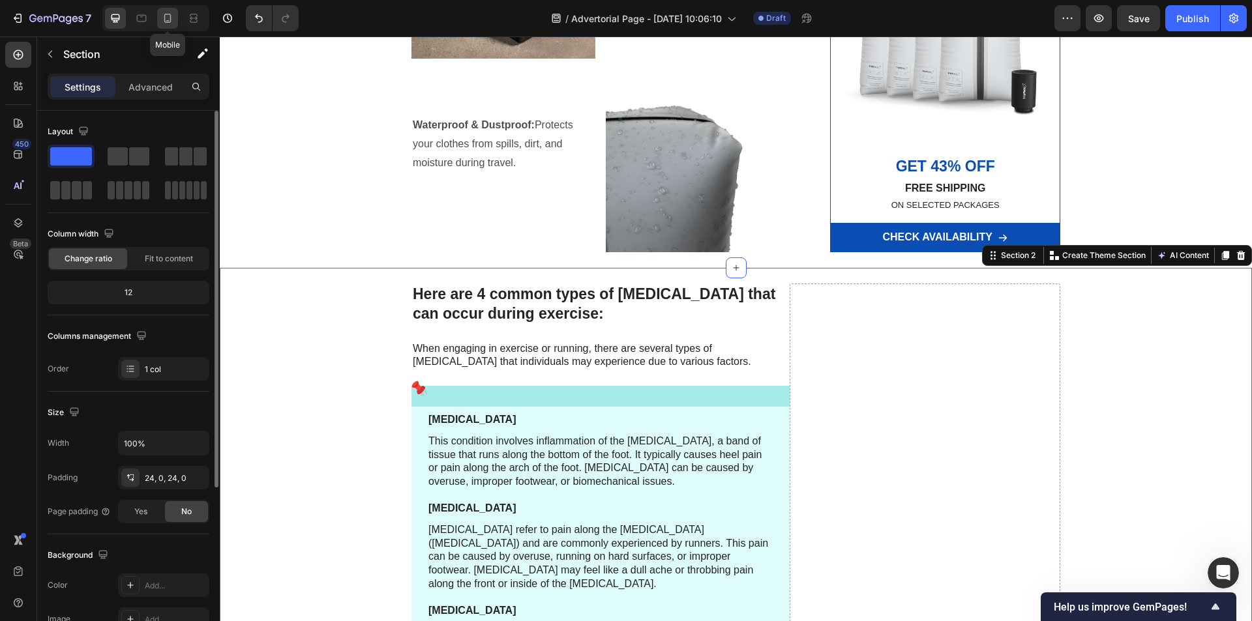
click at [171, 15] on icon at bounding box center [167, 18] width 13 height 13
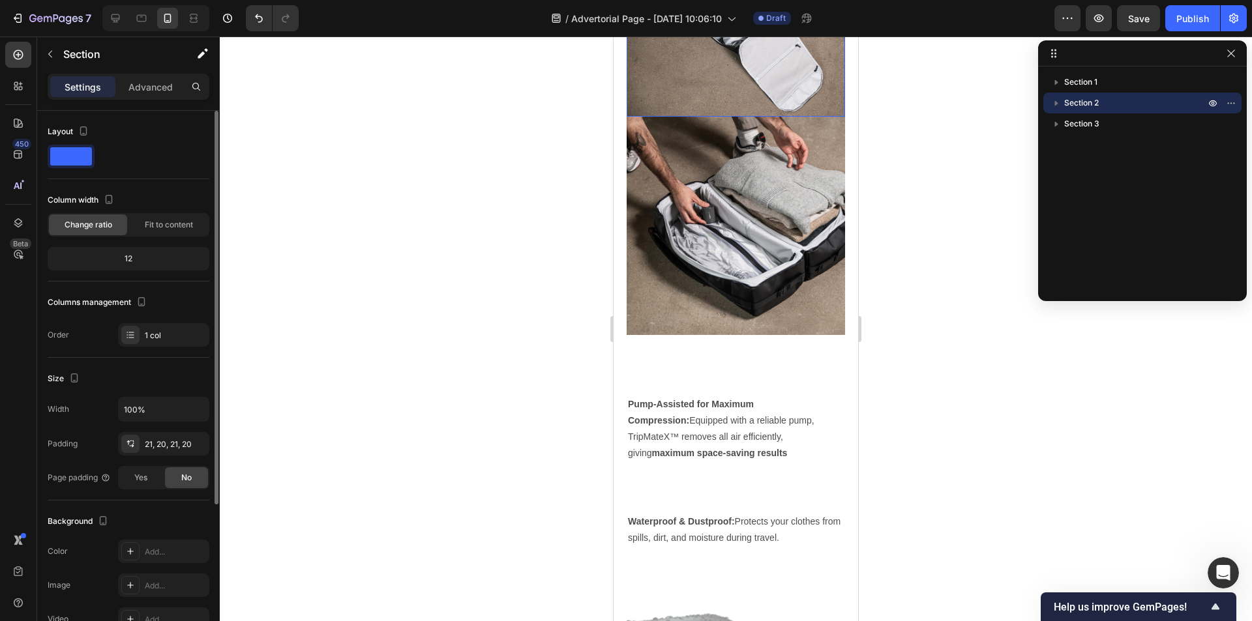
scroll to position [877, 0]
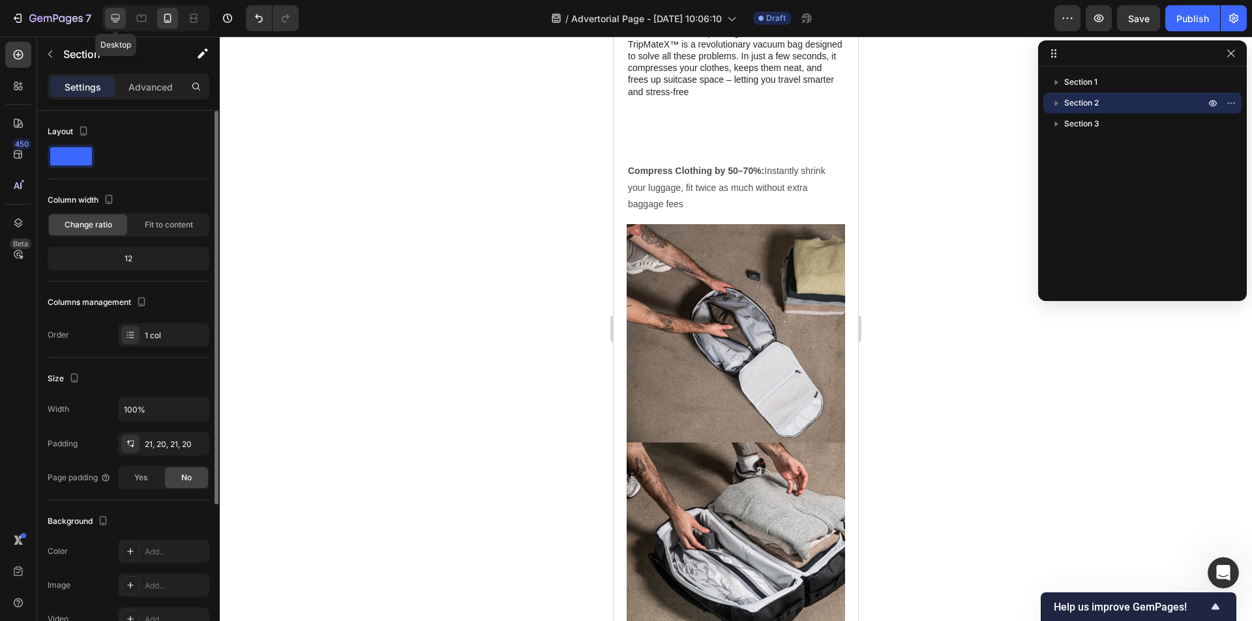
click at [115, 18] on icon at bounding box center [115, 18] width 13 height 13
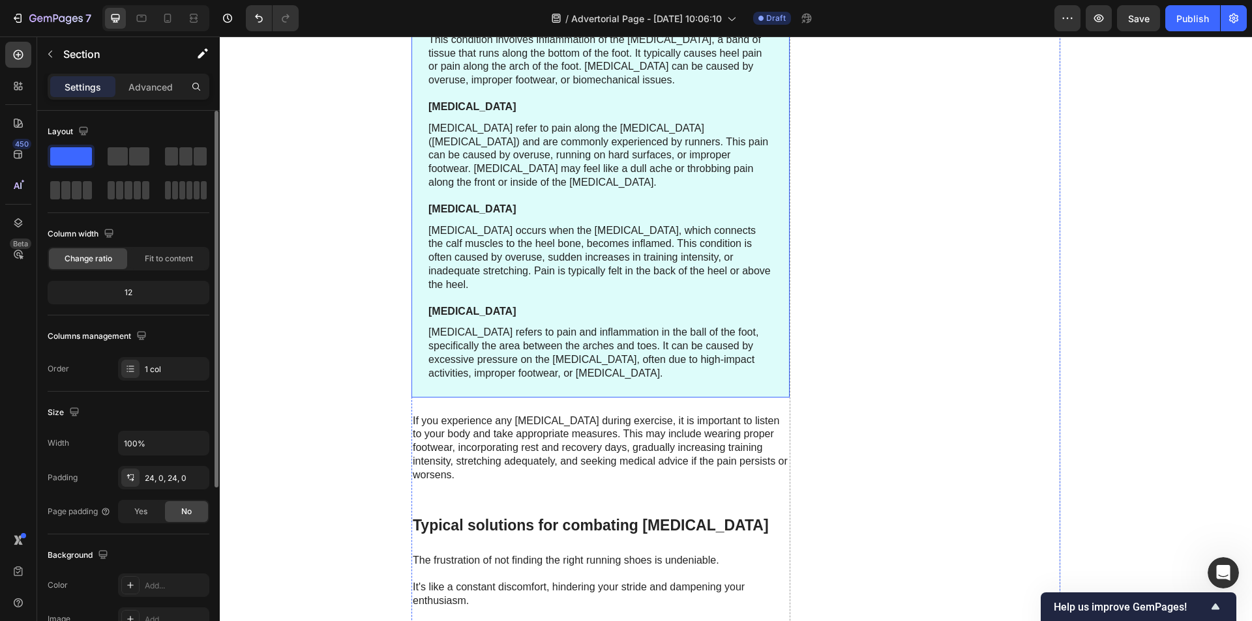
scroll to position [1380, 0]
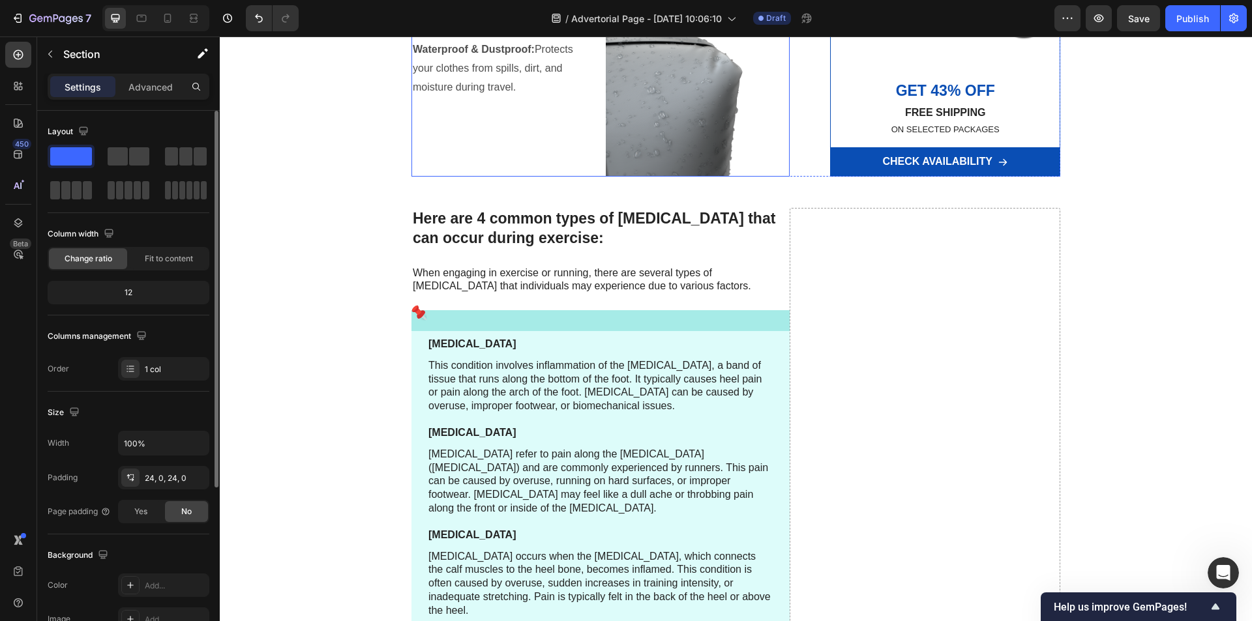
click at [567, 177] on div "Waterproof & Dustproof: Protects your clothes from spills, dirt, and moisture d…" at bounding box center [503, 80] width 184 height 194
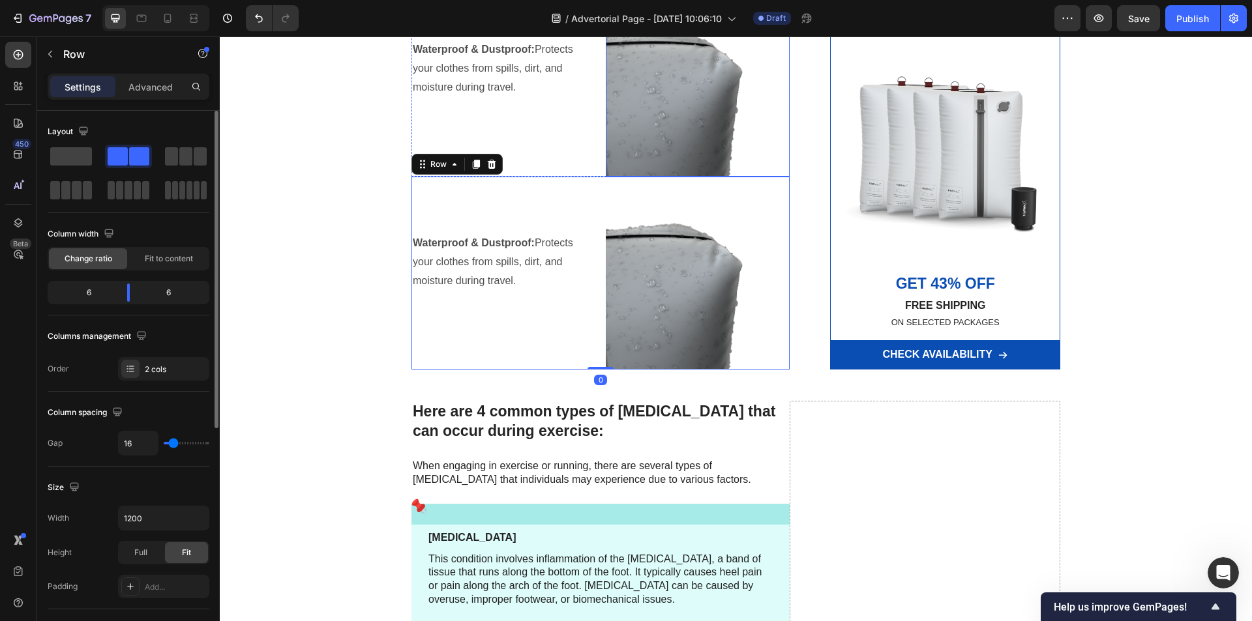
scroll to position [1575, 0]
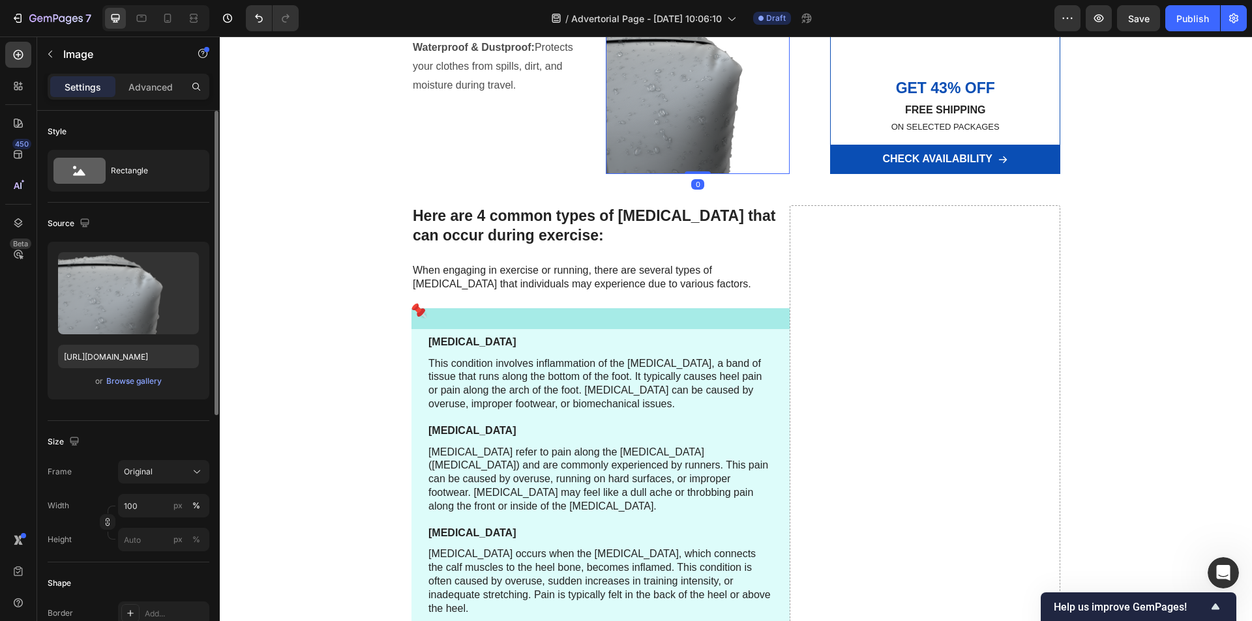
click at [669, 175] on img at bounding box center [698, 78] width 184 height 194
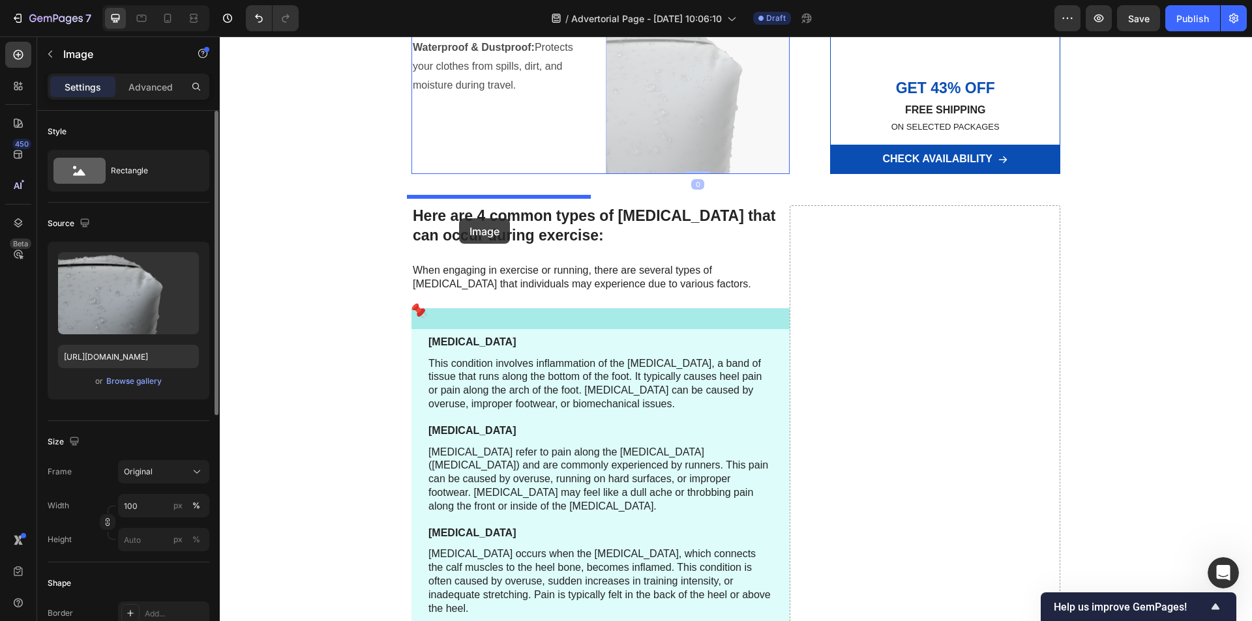
drag, startPoint x: 623, startPoint y: 185, endPoint x: 459, endPoint y: 218, distance: 167.0
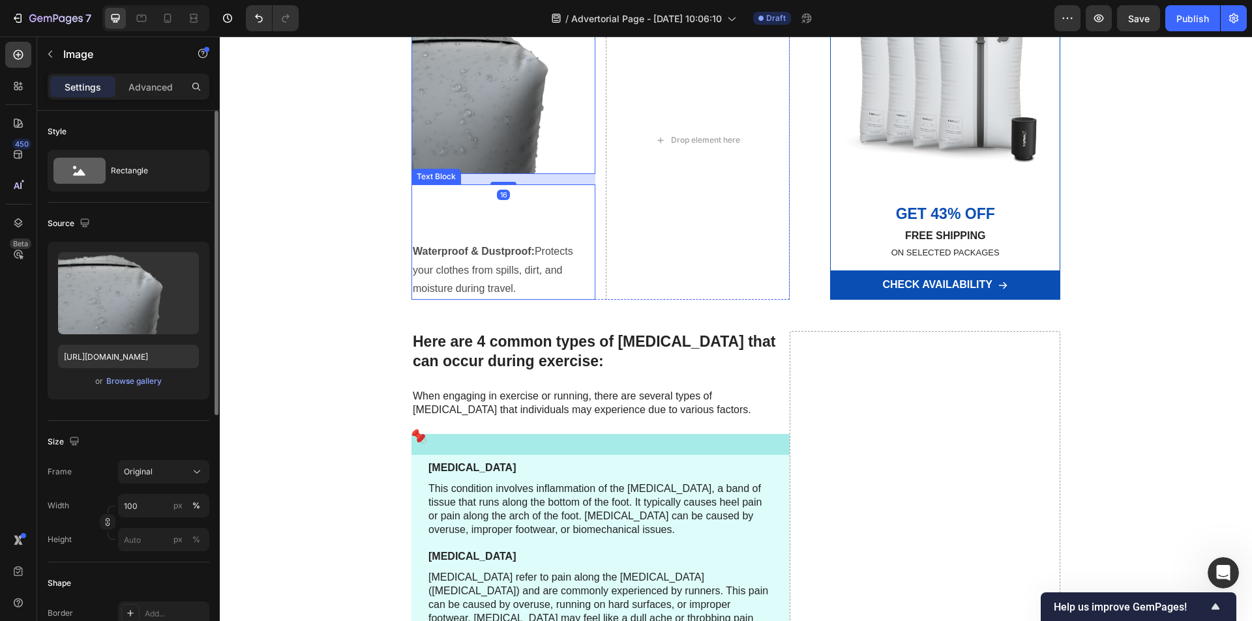
click at [500, 257] on strong "Waterproof & Dustproof:" at bounding box center [474, 251] width 122 height 11
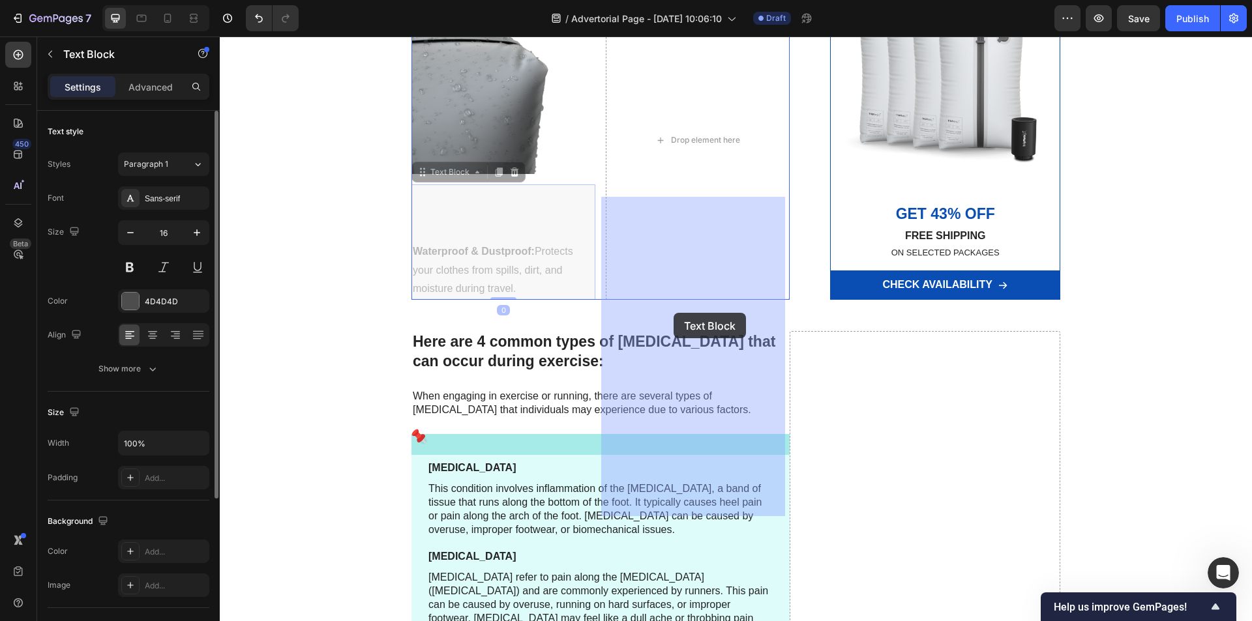
drag, startPoint x: 439, startPoint y: 389, endPoint x: 673, endPoint y: 313, distance: 246.2
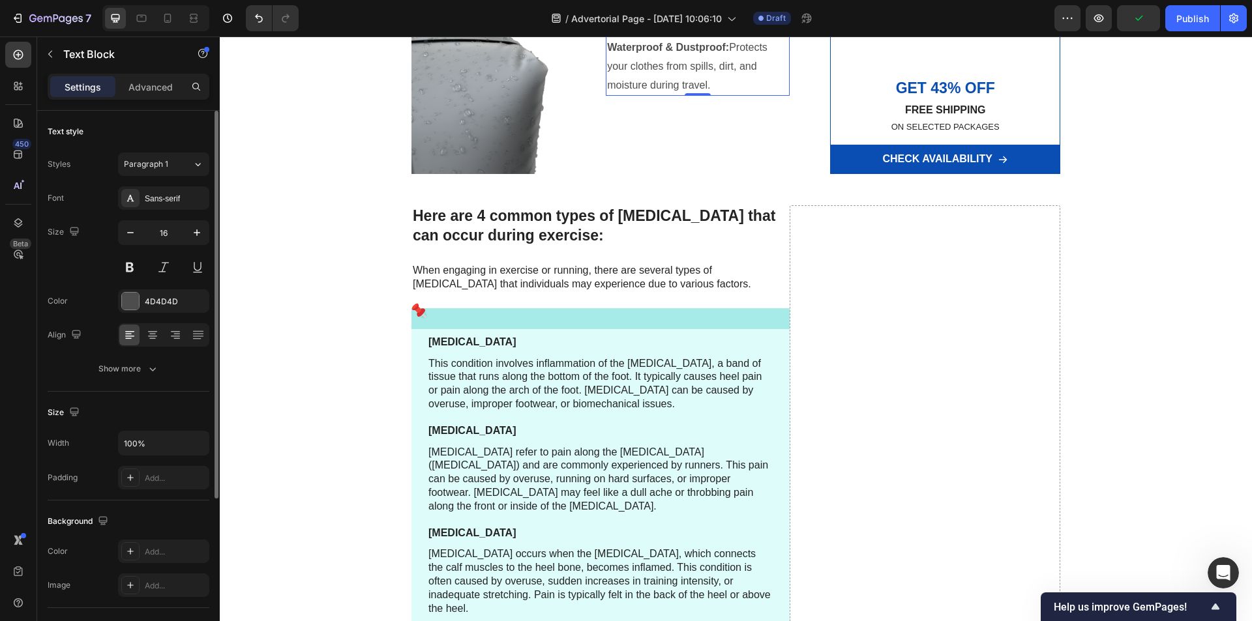
click at [645, 53] on strong "Waterproof & Dustproof:" at bounding box center [668, 47] width 122 height 11
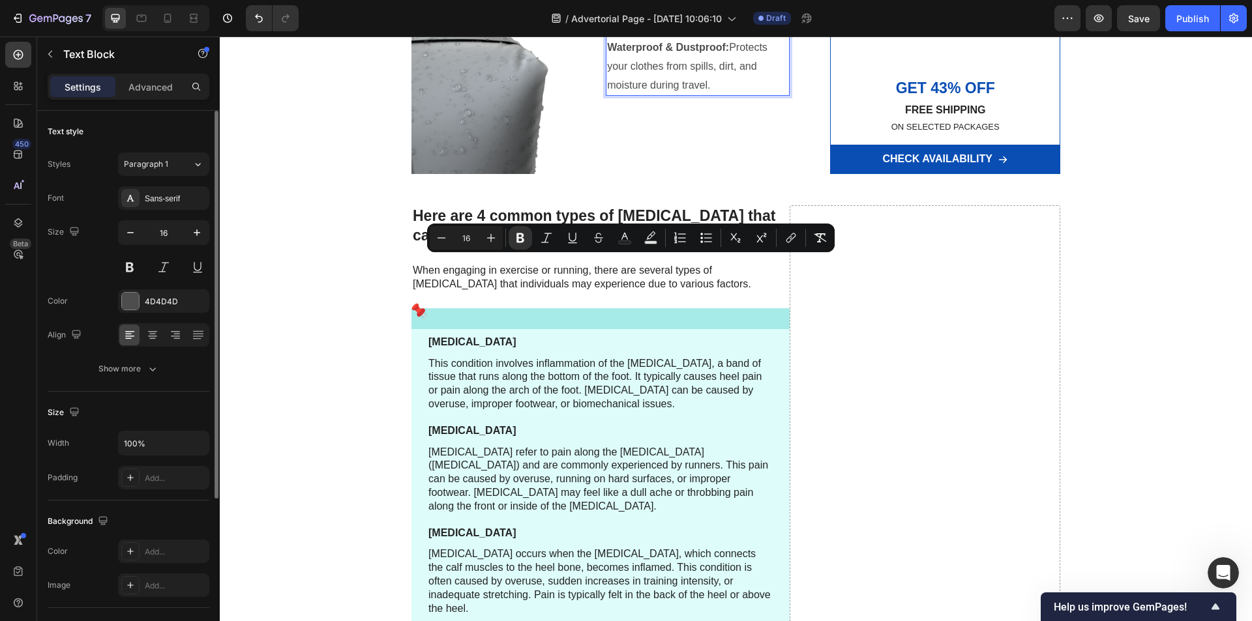
click at [699, 95] on p "Waterproof & Dustproof: Protects your clothes from spills, dirt, and moisture d…" at bounding box center [697, 66] width 181 height 56
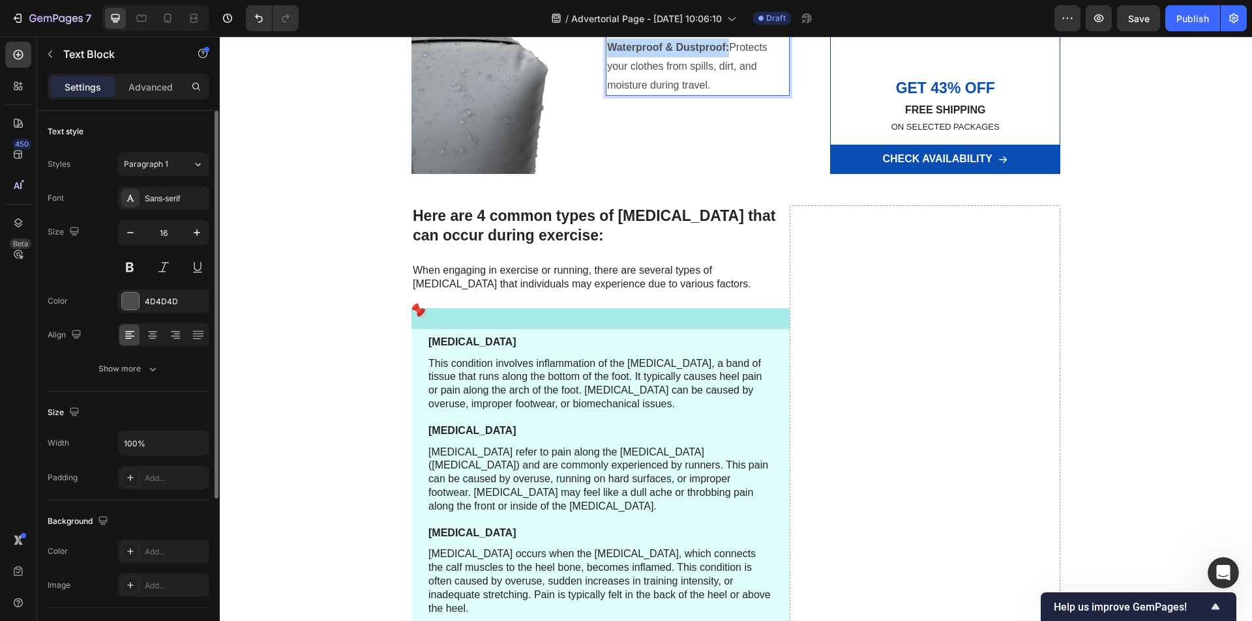
drag, startPoint x: 724, startPoint y: 262, endPoint x: 601, endPoint y: 265, distance: 123.2
click at [606, 96] on div "Waterproof & Dustproof: Protects your clothes from spills, dirt, and moisture d…" at bounding box center [698, 38] width 184 height 115
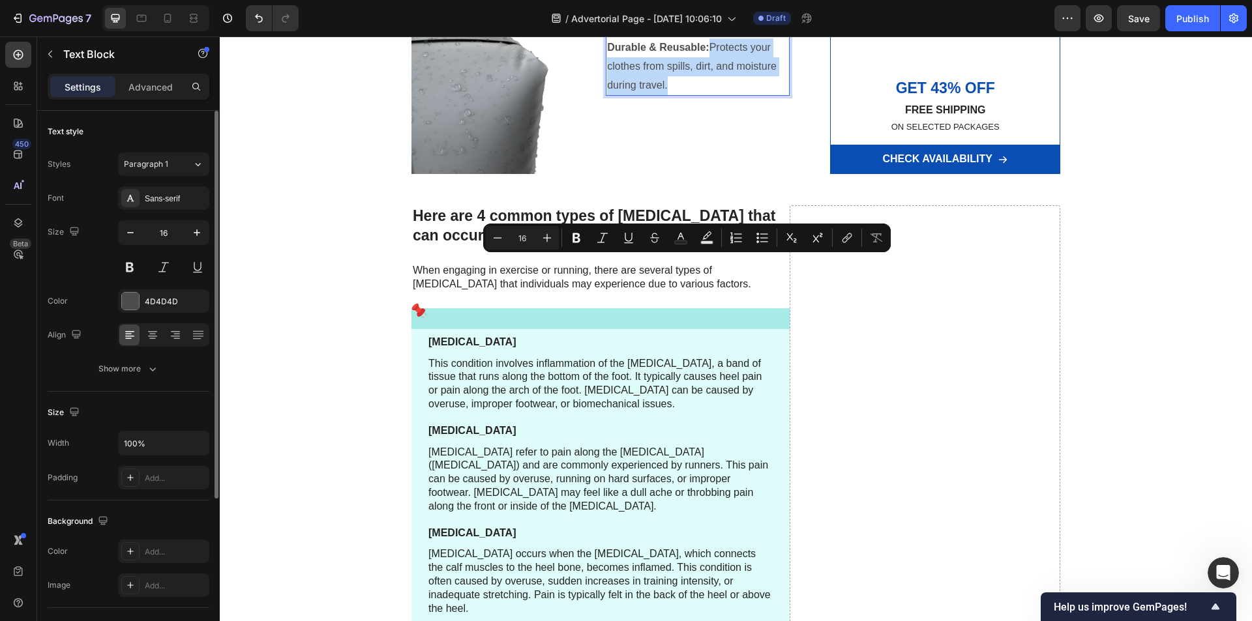
drag, startPoint x: 708, startPoint y: 262, endPoint x: 720, endPoint y: 295, distance: 34.9
click at [720, 95] on p "Durable & Reusable: Protects your clothes from spills, dirt, and moisture durin…" at bounding box center [697, 66] width 181 height 56
drag, startPoint x: 709, startPoint y: 263, endPoint x: 721, endPoint y: 312, distance: 50.3
click at [721, 113] on p "Durable & Reusable: Made from high-quality double-layer plastic, TripMateX™ las…" at bounding box center [697, 75] width 181 height 75
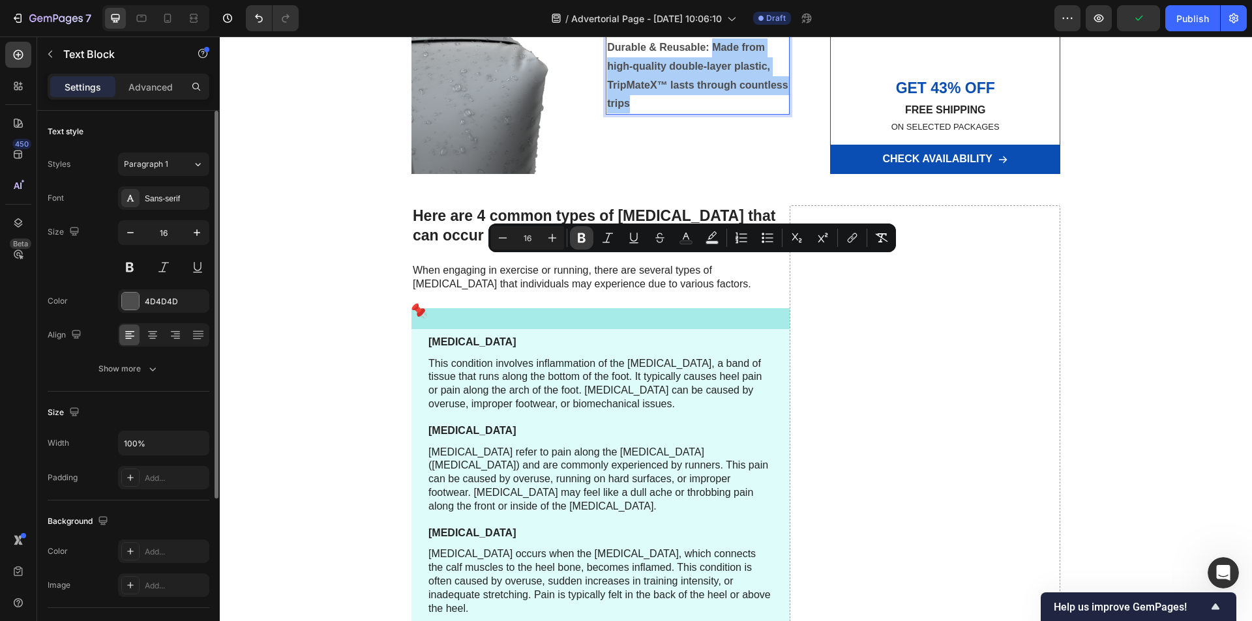
click at [576, 240] on icon "Editor contextual toolbar" at bounding box center [581, 237] width 13 height 13
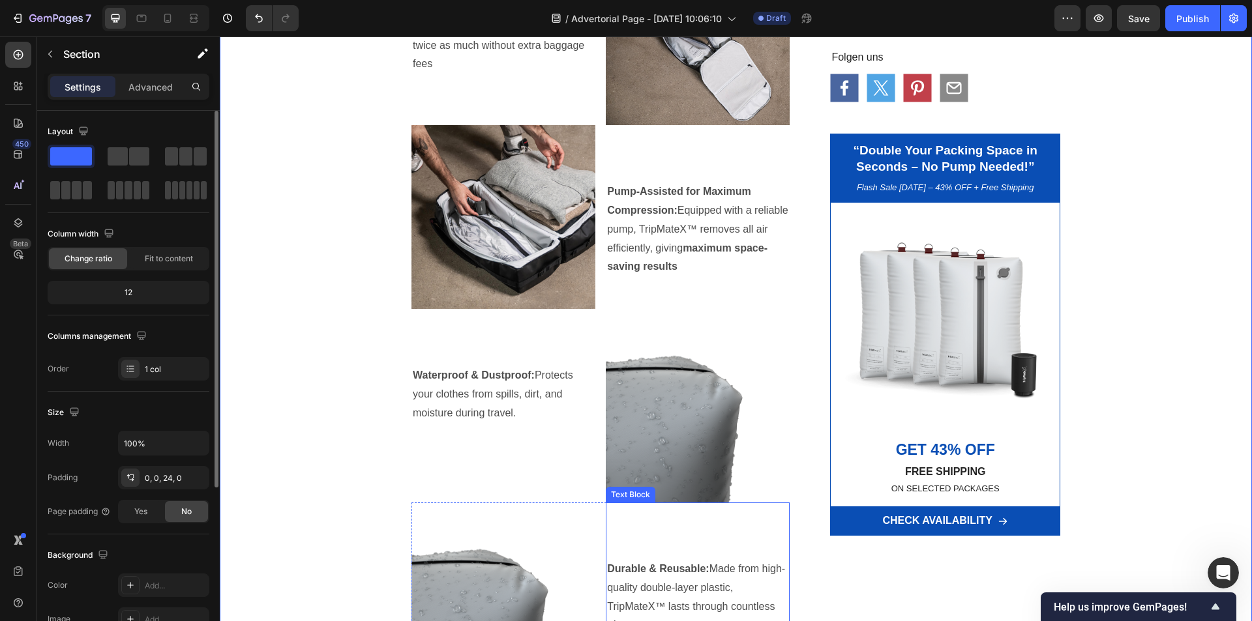
scroll to position [1510, 0]
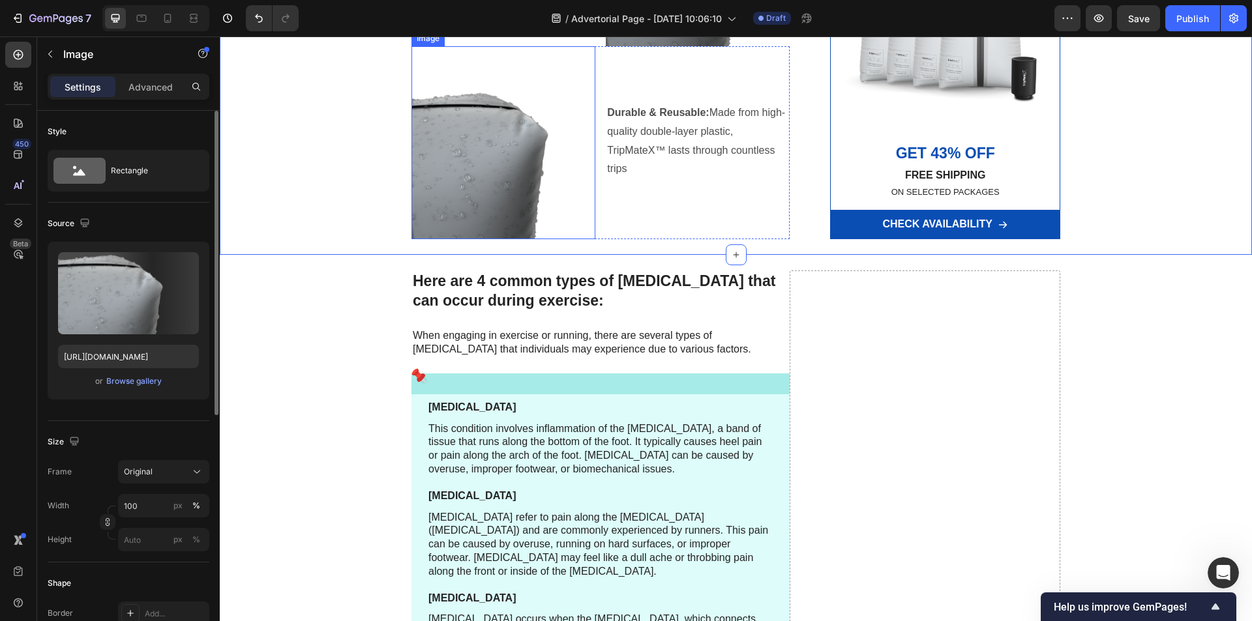
click at [502, 240] on img at bounding box center [503, 143] width 184 height 194
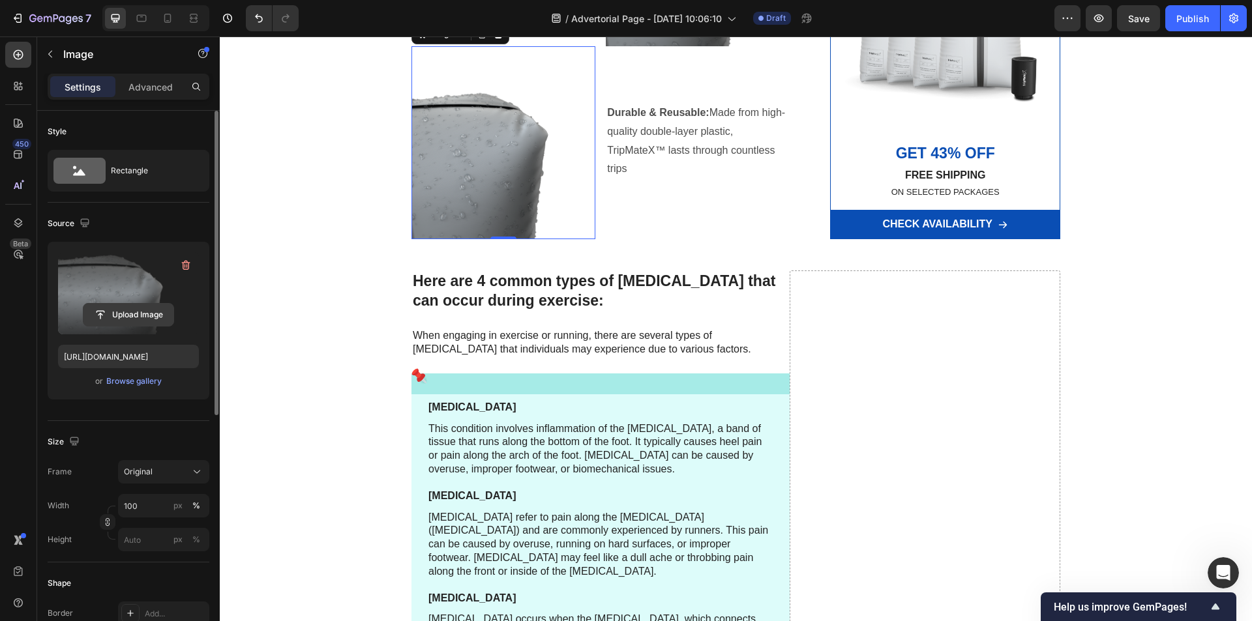
click at [132, 310] on input "file" at bounding box center [128, 315] width 90 height 22
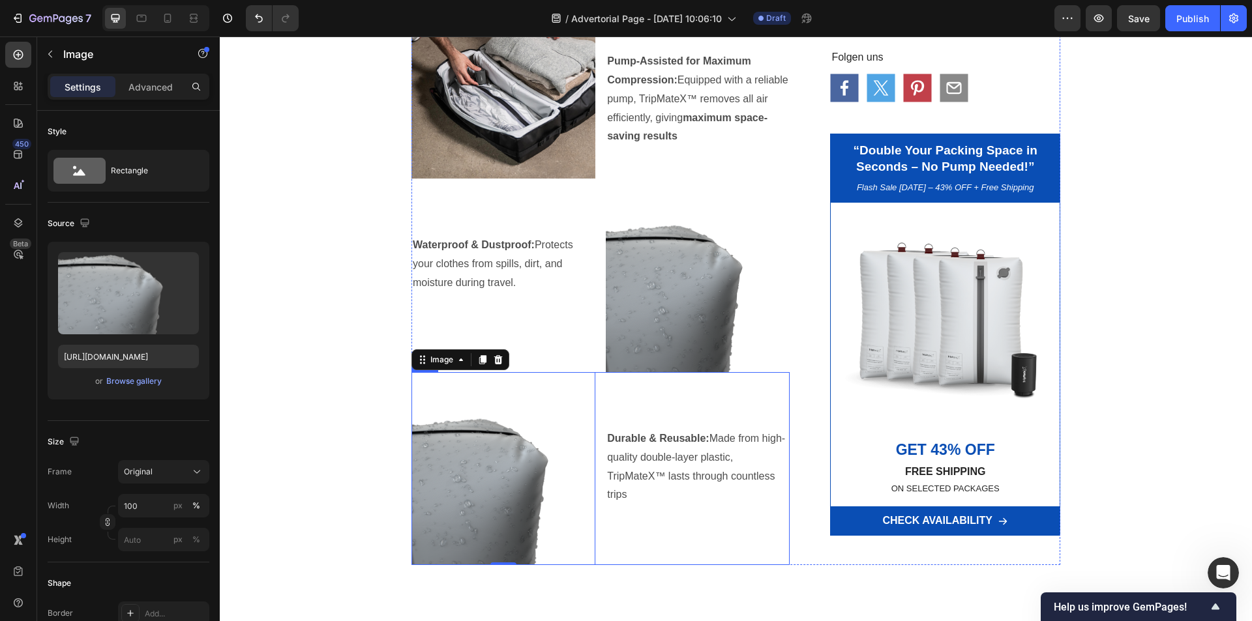
scroll to position [1575, 0]
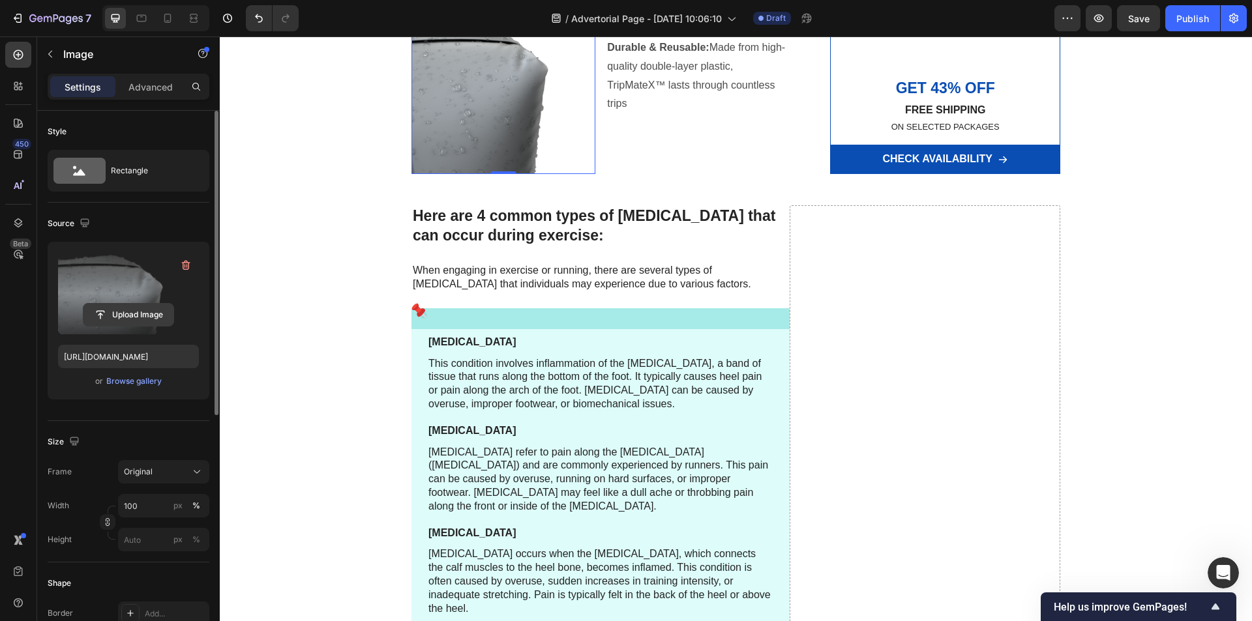
click at [133, 312] on input "file" at bounding box center [128, 315] width 90 height 22
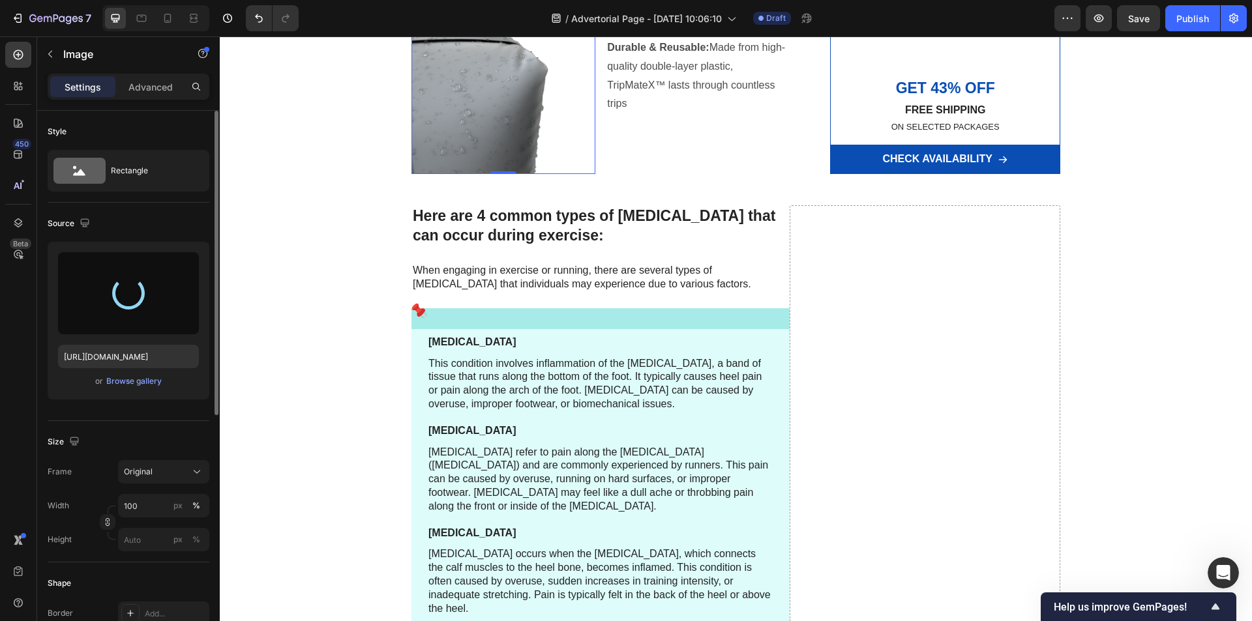
type input "https://cdn.shopify.com/s/files/1/0621/8022/9163/files/gempages_586066319539962…"
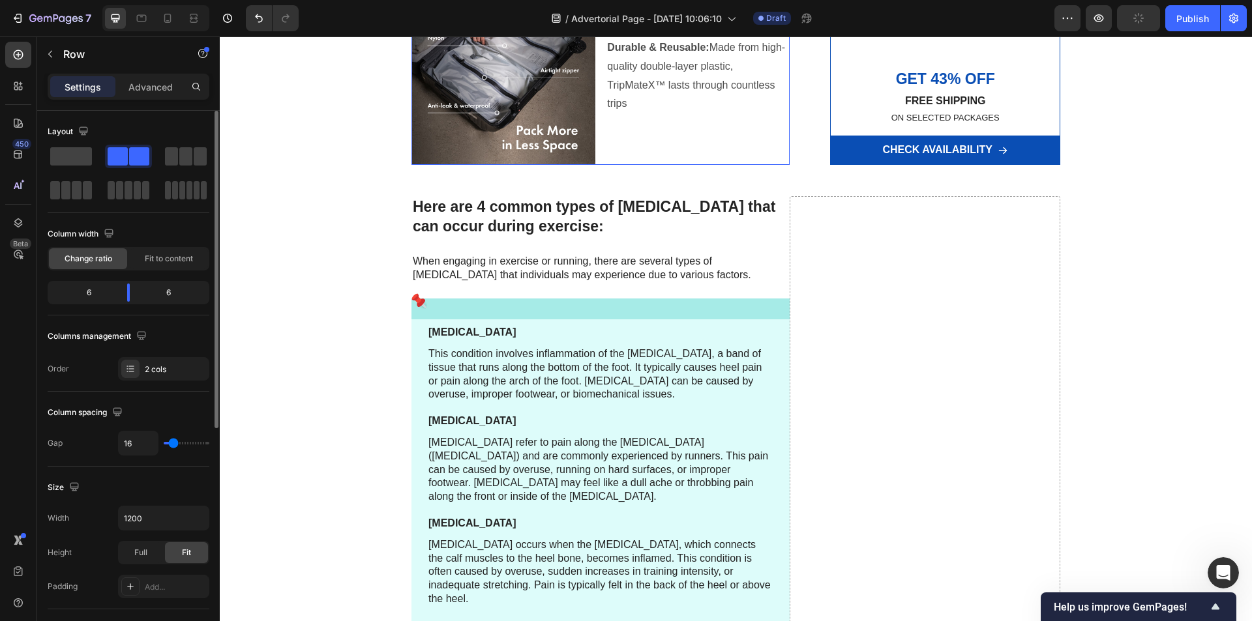
click at [615, 165] on div "Durable & Reusable: Made from high-quality double-layer plastic, TripMateX™ las…" at bounding box center [698, 73] width 184 height 184
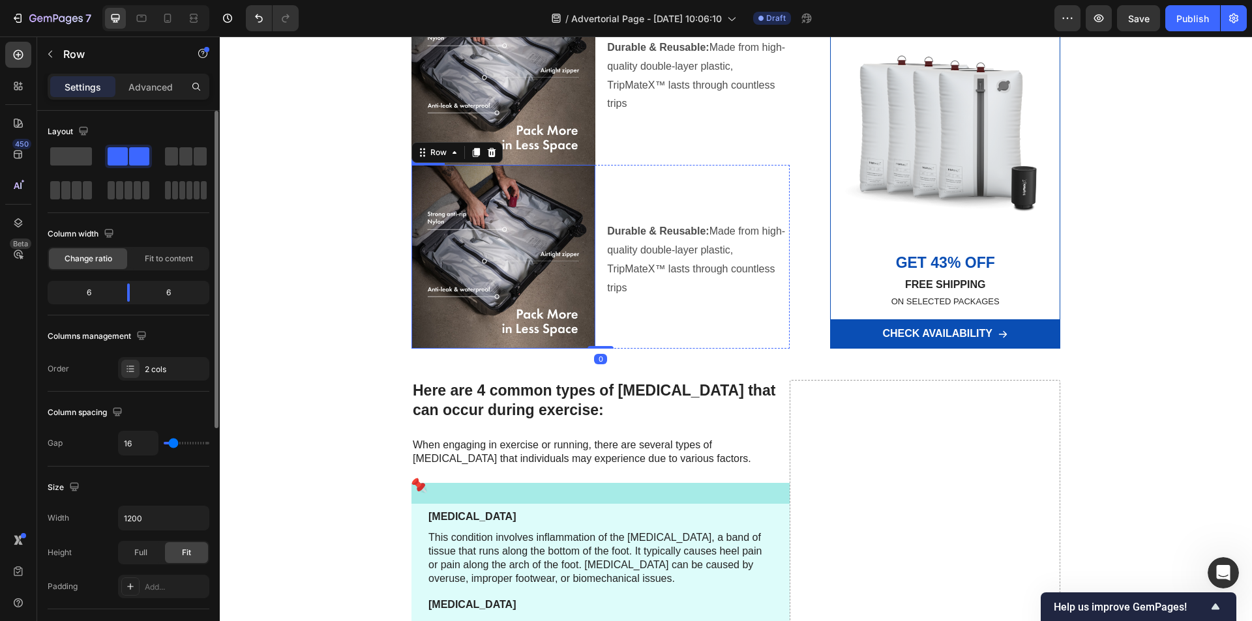
click at [436, 349] on img at bounding box center [503, 257] width 184 height 184
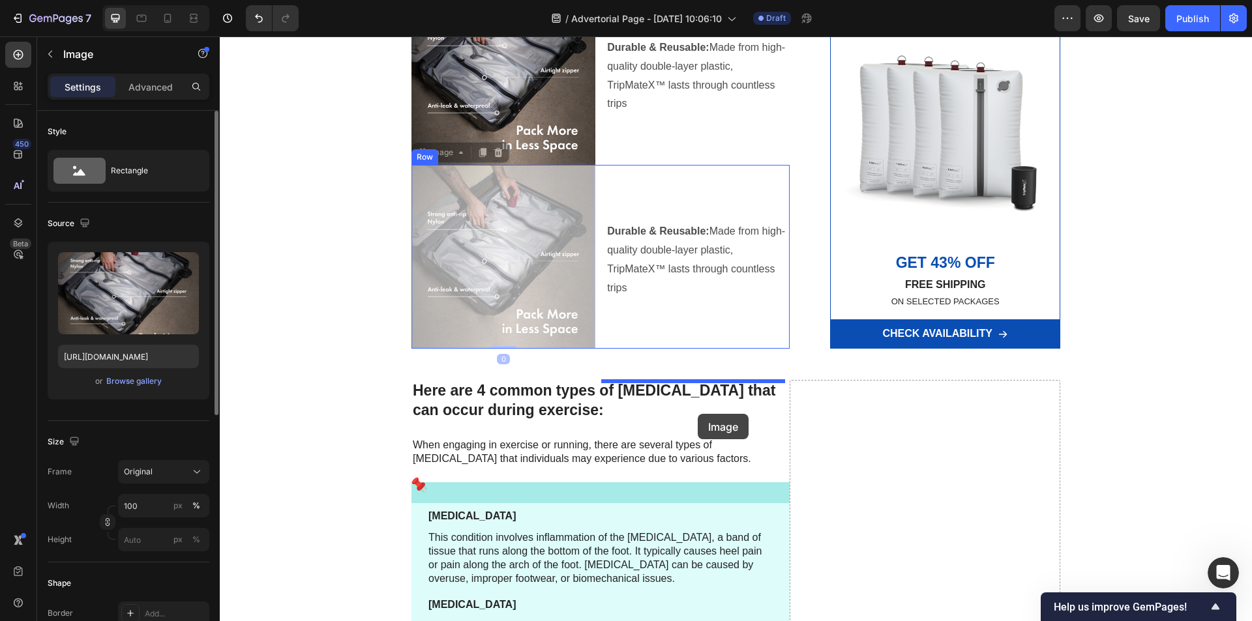
drag, startPoint x: 426, startPoint y: 374, endPoint x: 698, endPoint y: 414, distance: 274.2
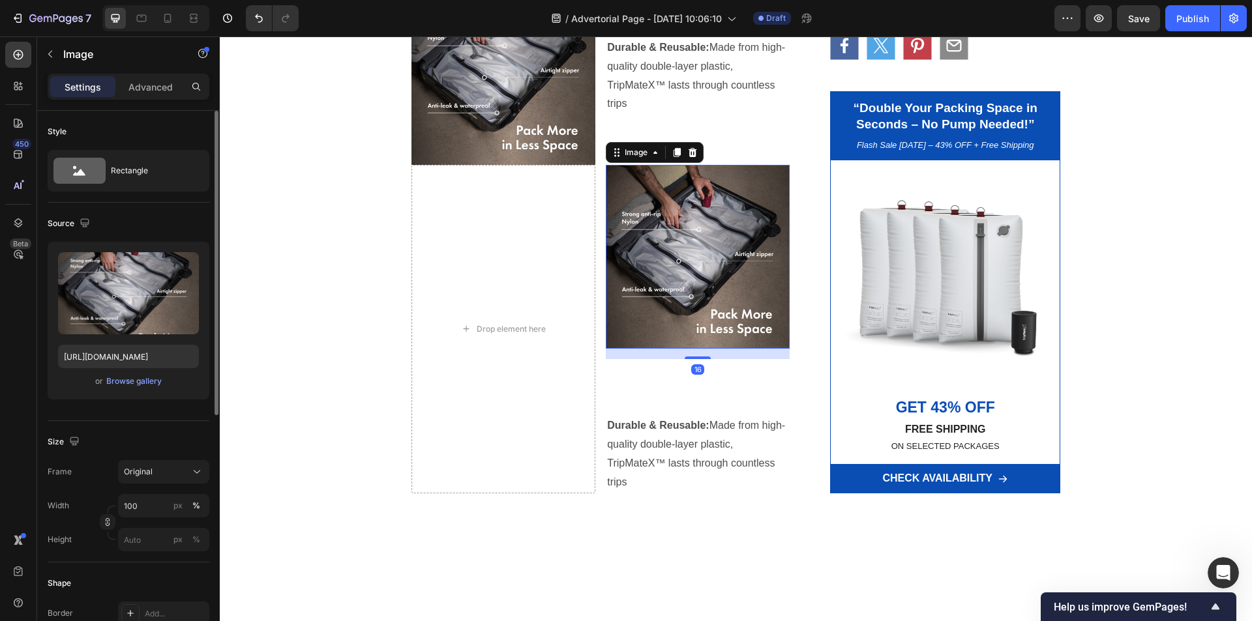
scroll to position [1836, 0]
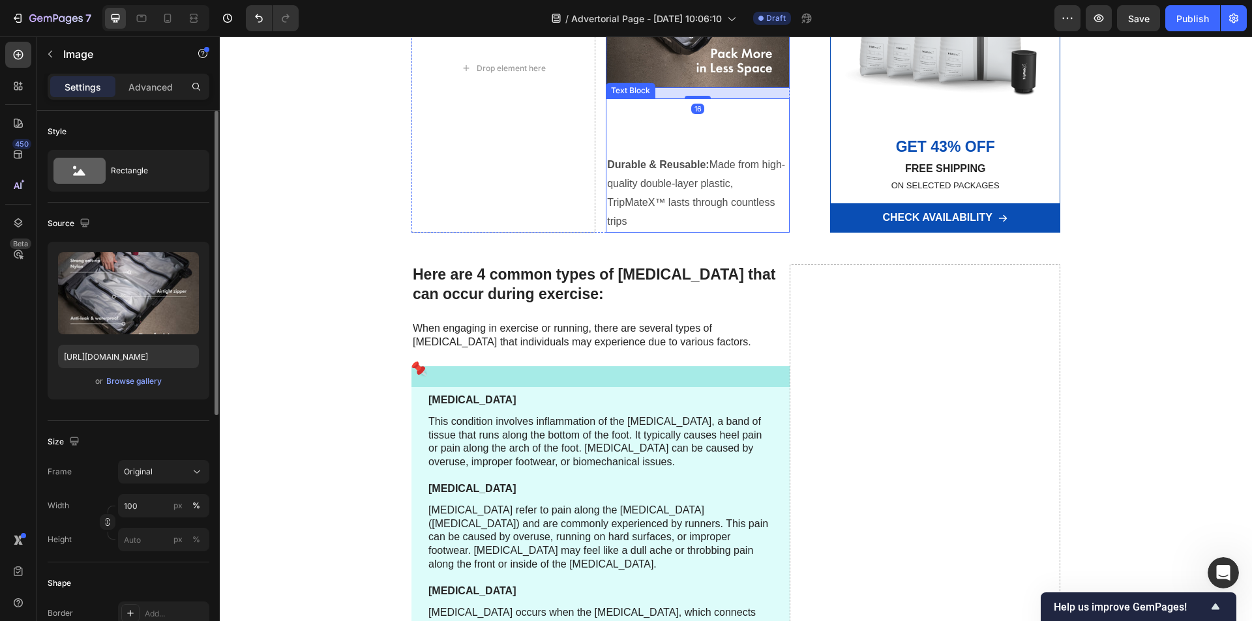
click at [698, 156] on p at bounding box center [697, 147] width 181 height 19
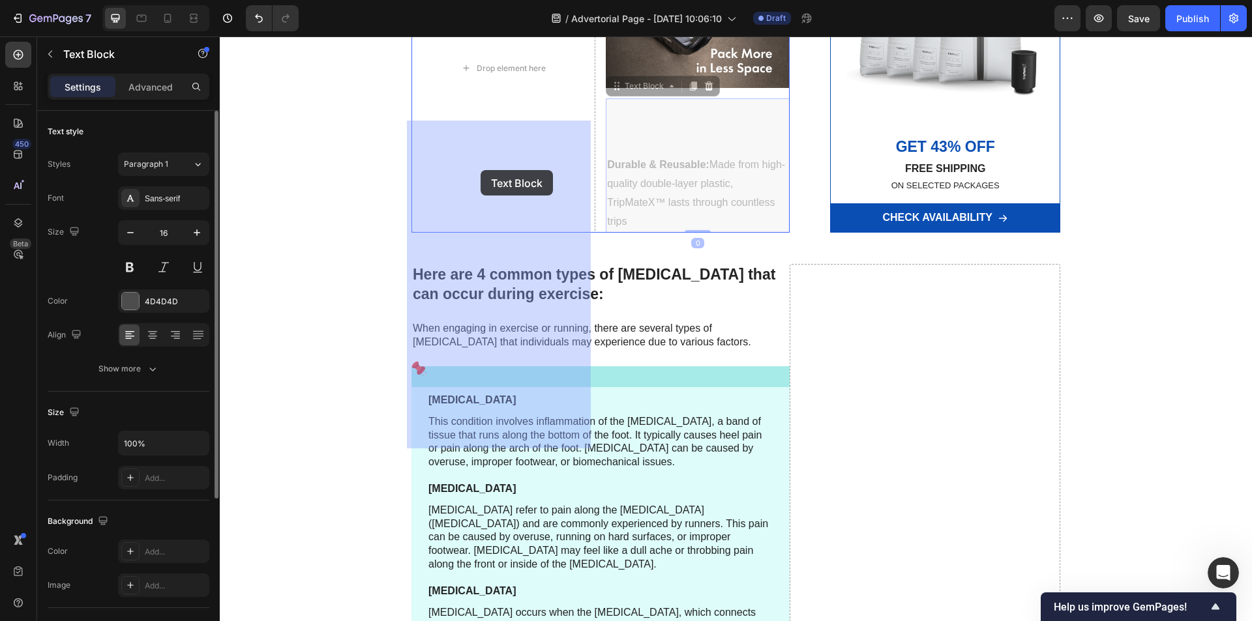
drag, startPoint x: 634, startPoint y: 304, endPoint x: 482, endPoint y: 174, distance: 200.7
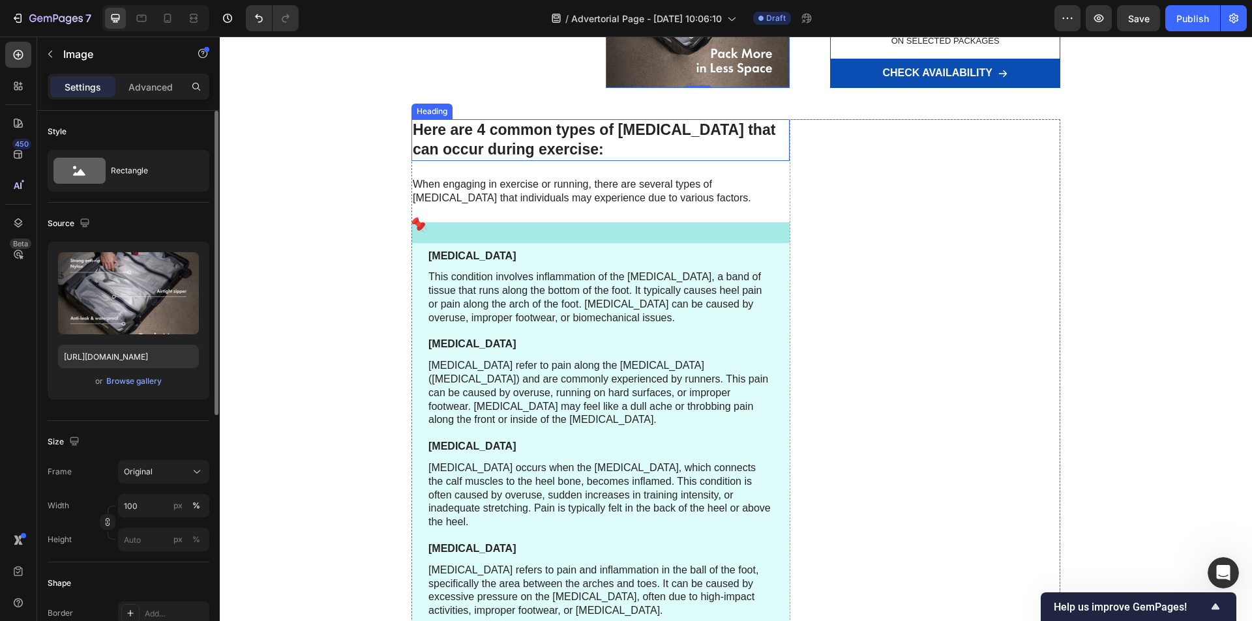
scroll to position [1640, 0]
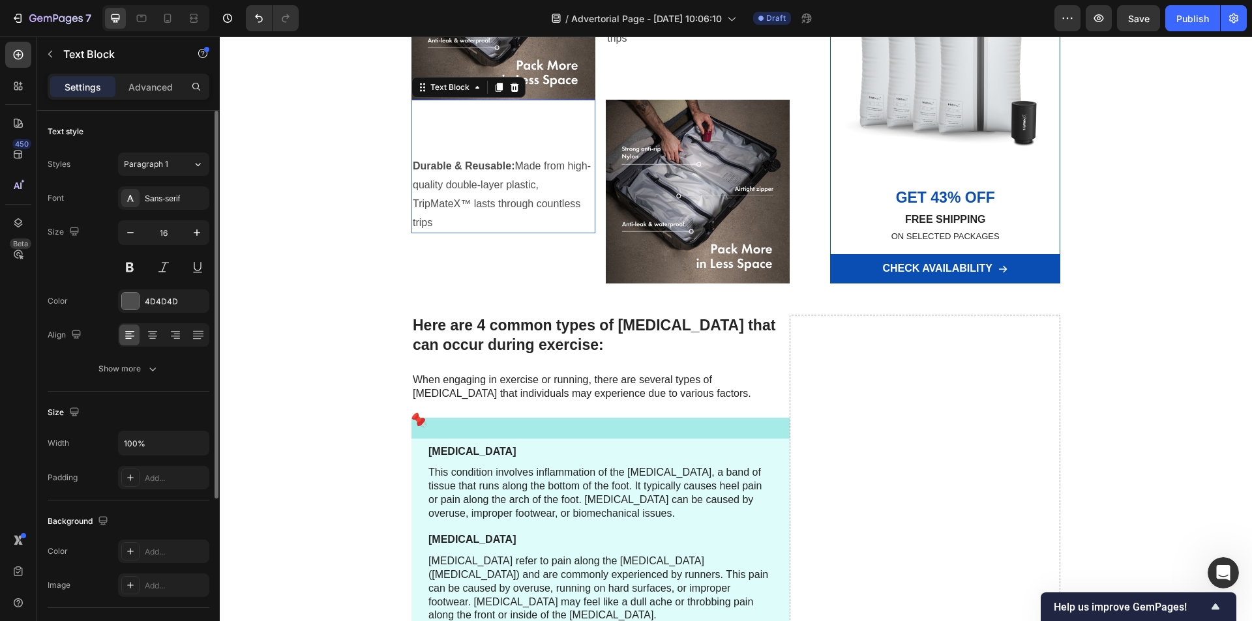
click at [462, 171] on strong "Durable & Reusable:" at bounding box center [464, 165] width 102 height 11
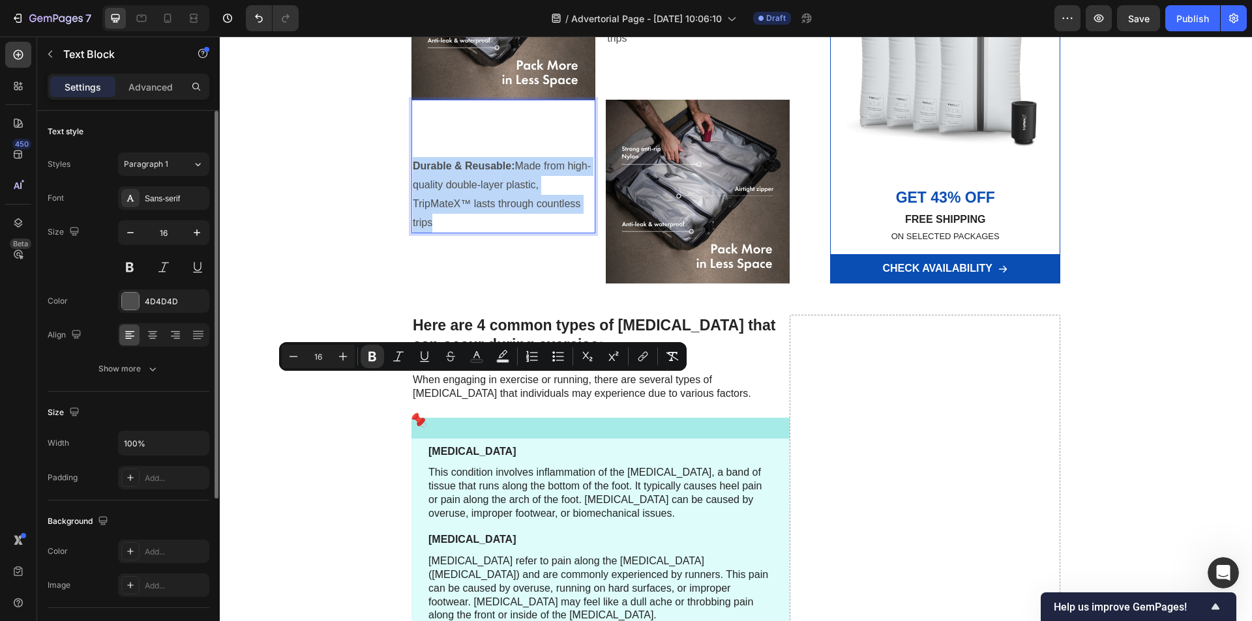
click at [462, 171] on strong "Durable & Reusable:" at bounding box center [464, 165] width 102 height 11
click at [498, 171] on strong "Durable & Reusable:" at bounding box center [464, 165] width 102 height 11
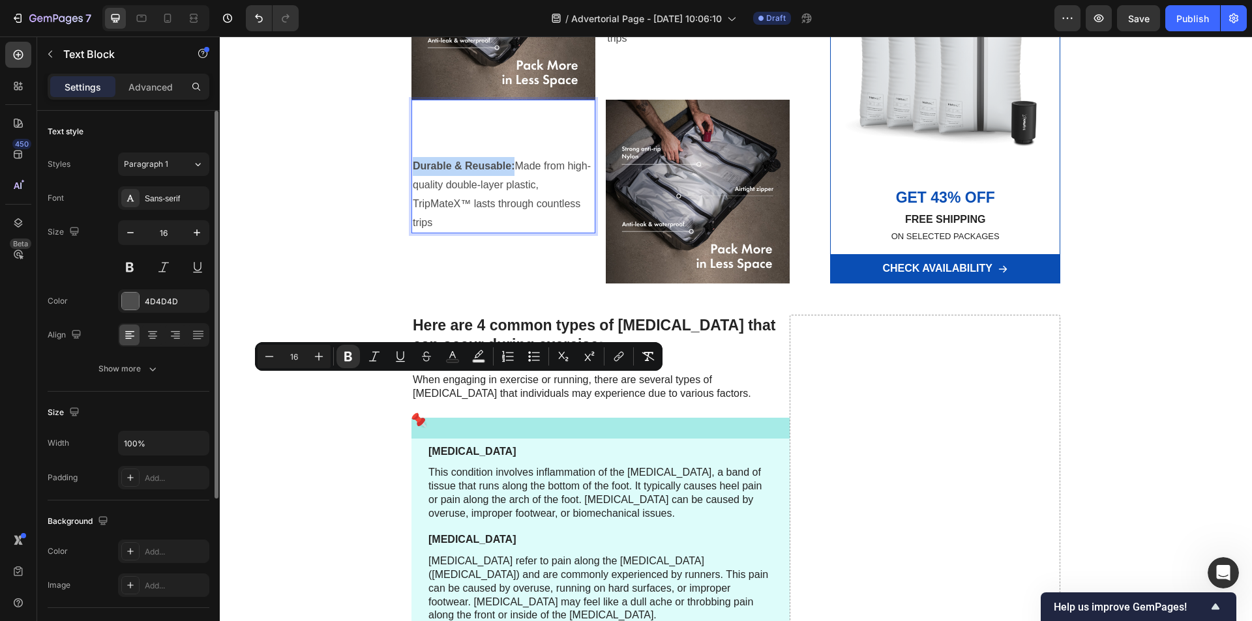
drag, startPoint x: 509, startPoint y: 383, endPoint x: 409, endPoint y: 383, distance: 99.8
click at [413, 171] on strong "Durable & Reusable:" at bounding box center [464, 165] width 102 height 11
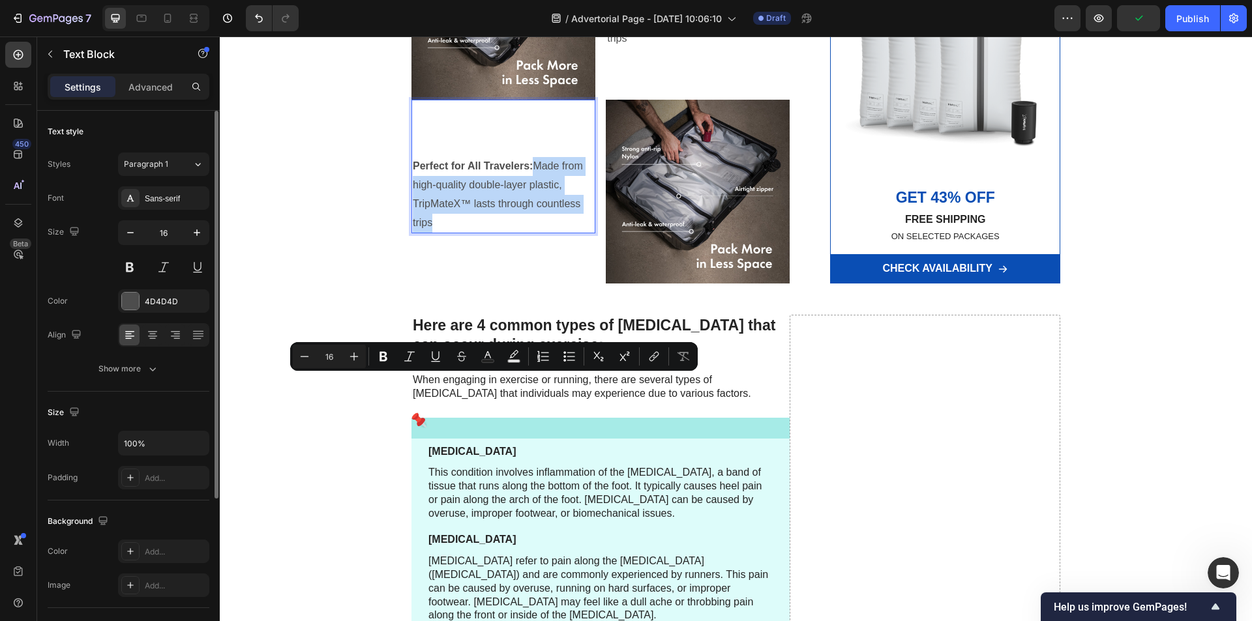
drag, startPoint x: 533, startPoint y: 381, endPoint x: 576, endPoint y: 432, distance: 66.7
click at [576, 232] on p "Perfect for All Travelers: Made from high-quality double-layer plastic, TripMat…" at bounding box center [503, 194] width 181 height 75
drag, startPoint x: 531, startPoint y: 381, endPoint x: 571, endPoint y: 424, distance: 58.6
click at [571, 213] on p "Perfect for All Travelers: Ideal for business trips, family vacations, backpack…" at bounding box center [503, 185] width 181 height 56
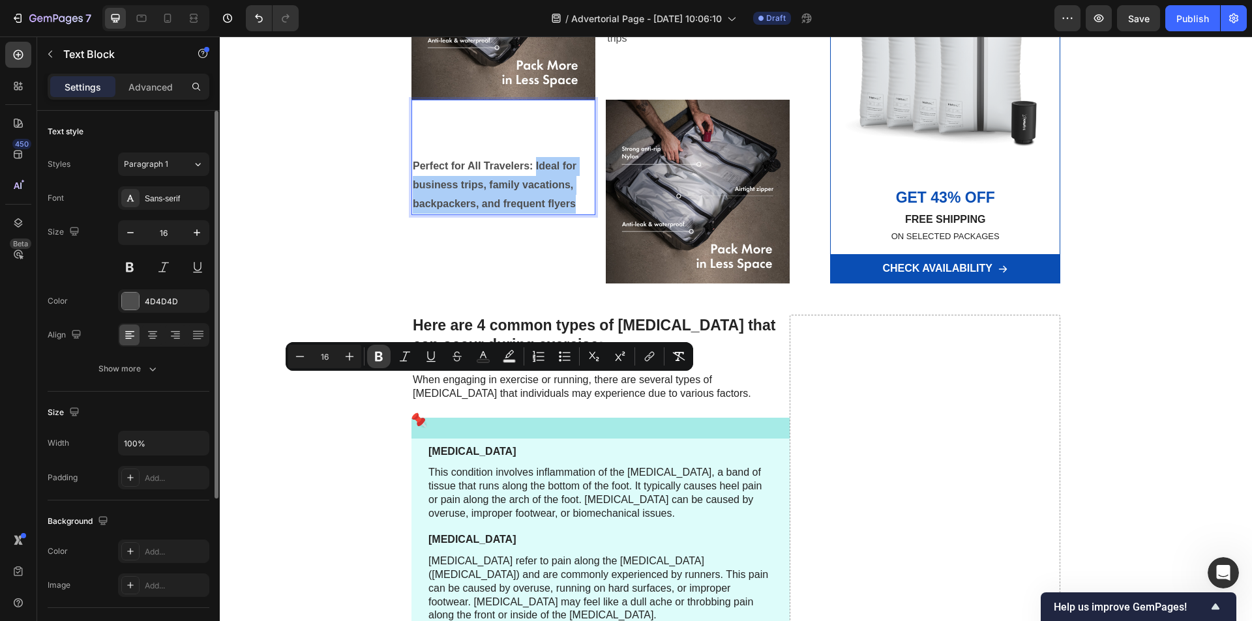
drag, startPoint x: 380, startPoint y: 360, endPoint x: 212, endPoint y: 337, distance: 169.7
click at [380, 360] on icon "Editor contextual toolbar" at bounding box center [379, 357] width 8 height 10
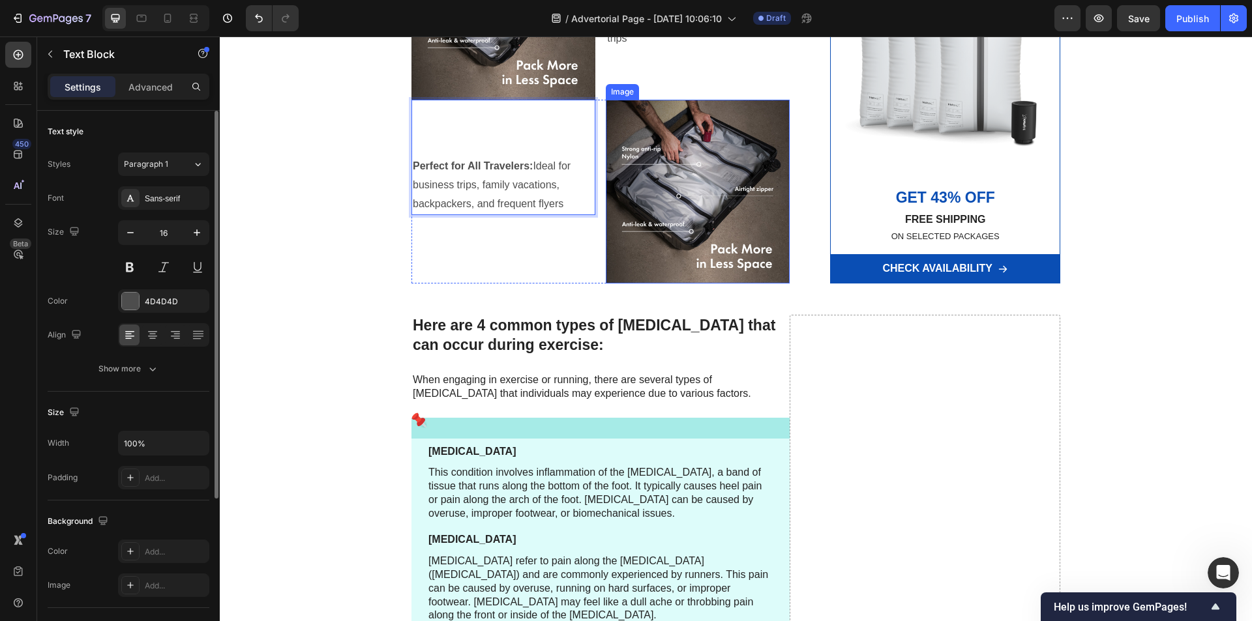
click at [698, 284] on img at bounding box center [698, 192] width 184 height 184
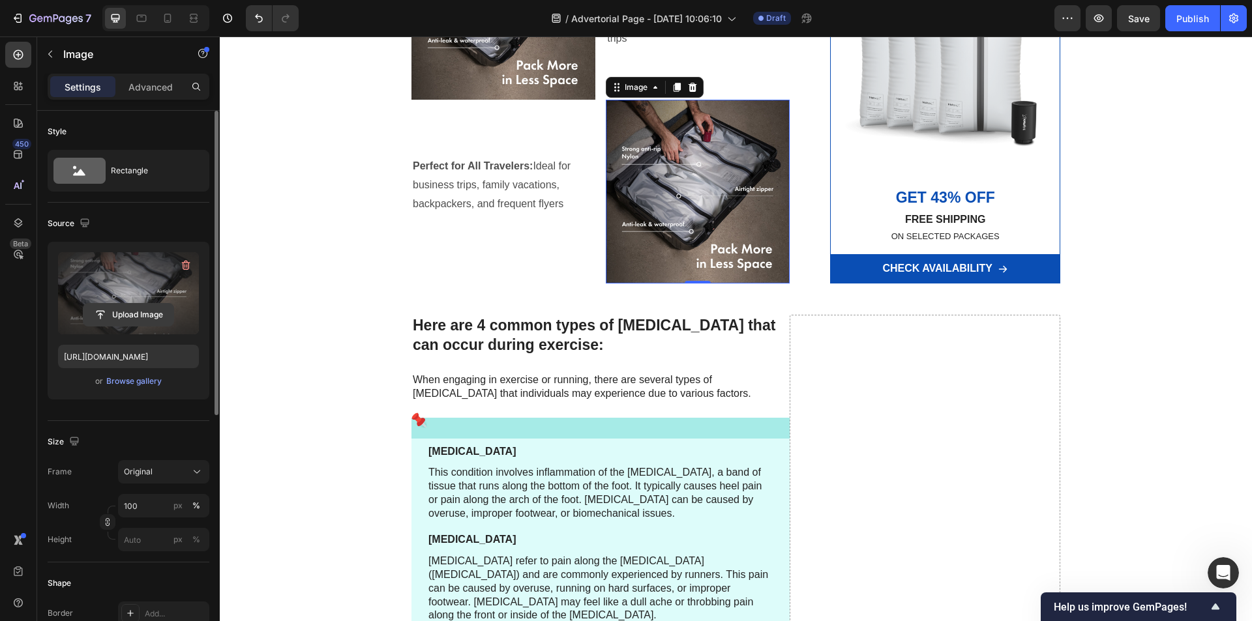
click at [115, 313] on input "file" at bounding box center [128, 315] width 90 height 22
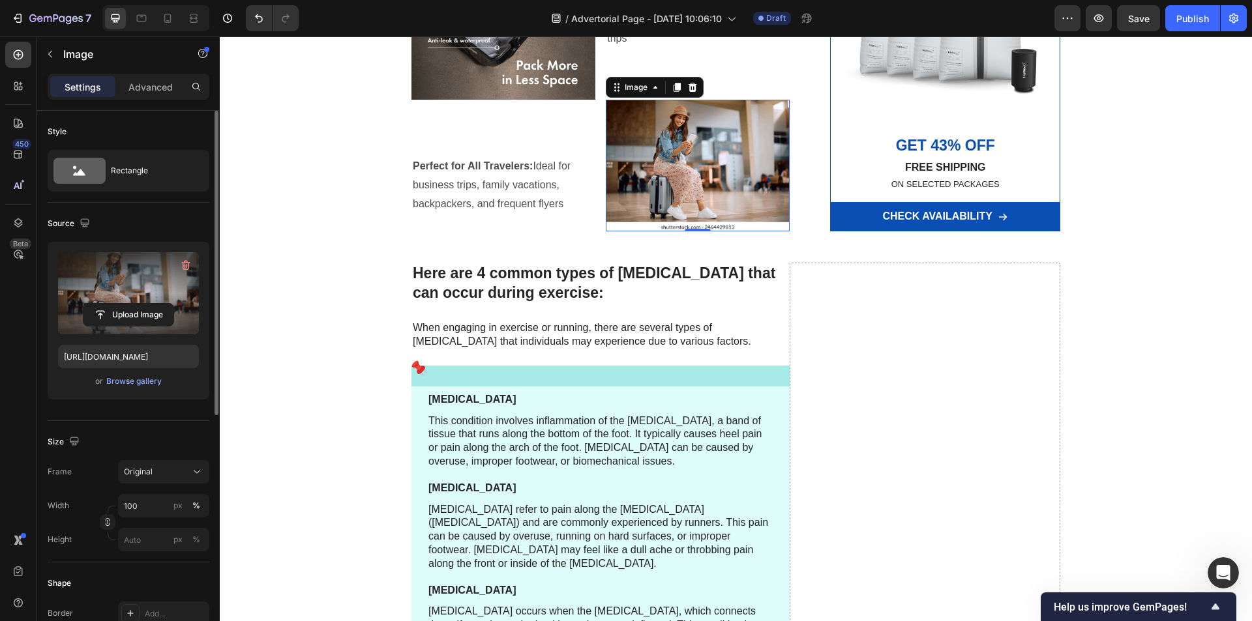
click at [123, 288] on label at bounding box center [128, 293] width 141 height 82
click at [123, 304] on input "file" at bounding box center [128, 315] width 90 height 22
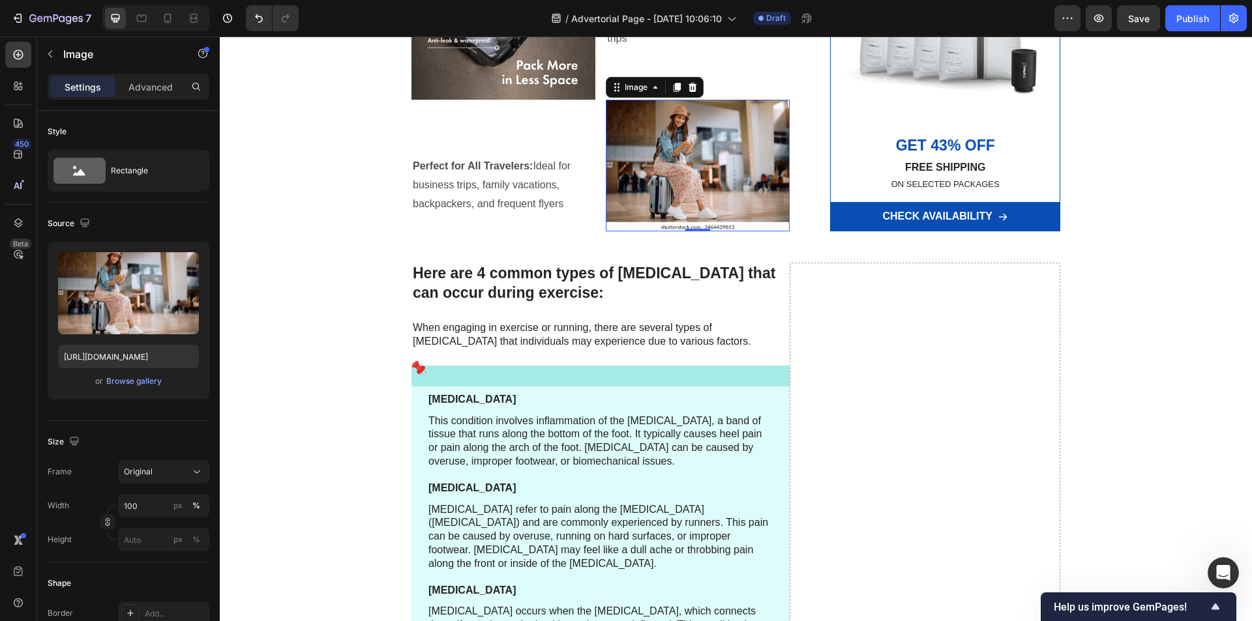
click at [664, 232] on img at bounding box center [698, 166] width 184 height 132
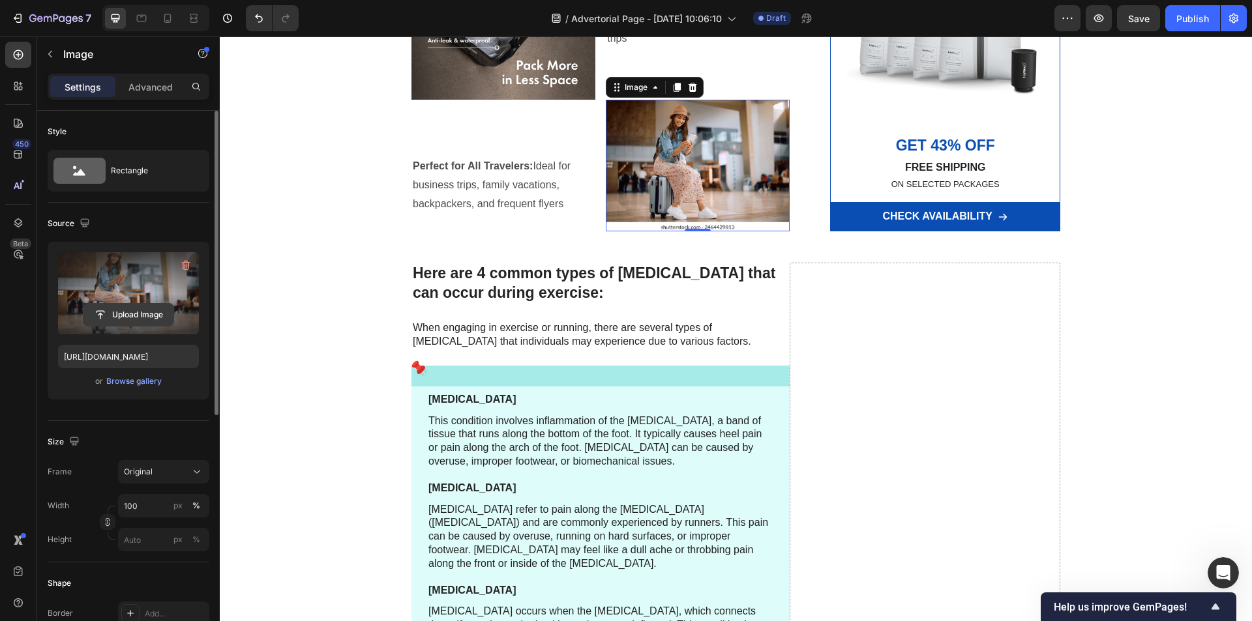
click at [132, 310] on input "file" at bounding box center [128, 315] width 90 height 22
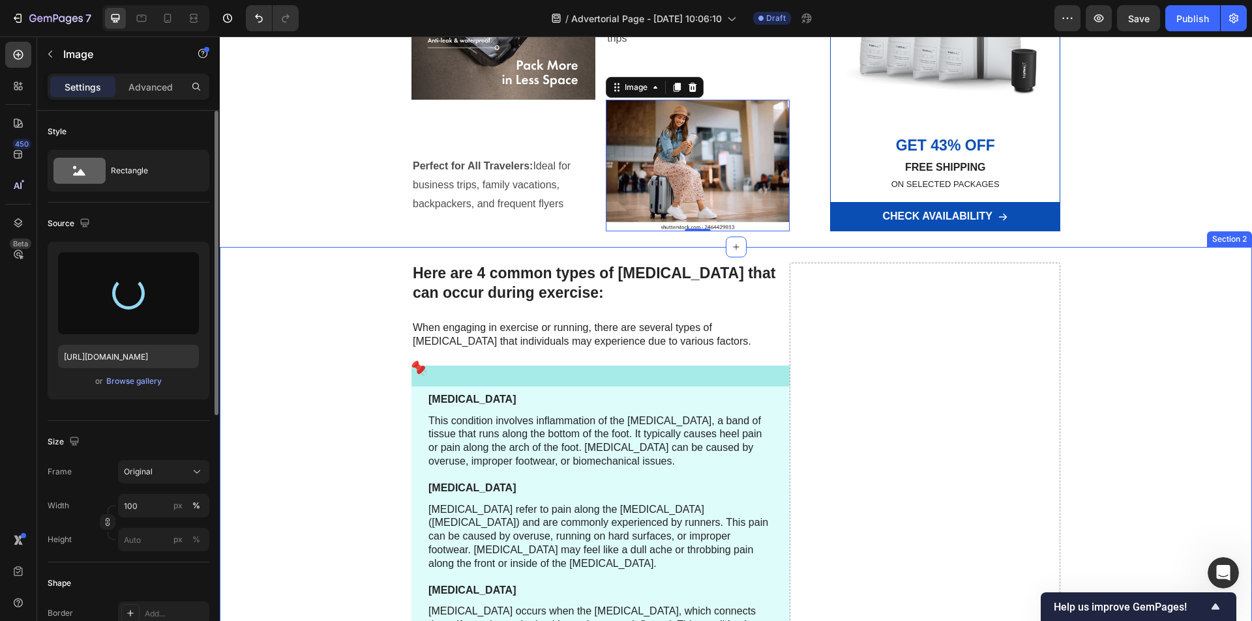
type input "https://cdn.shopify.com/s/files/1/0621/8022/9163/files/gempages_586066319539962…"
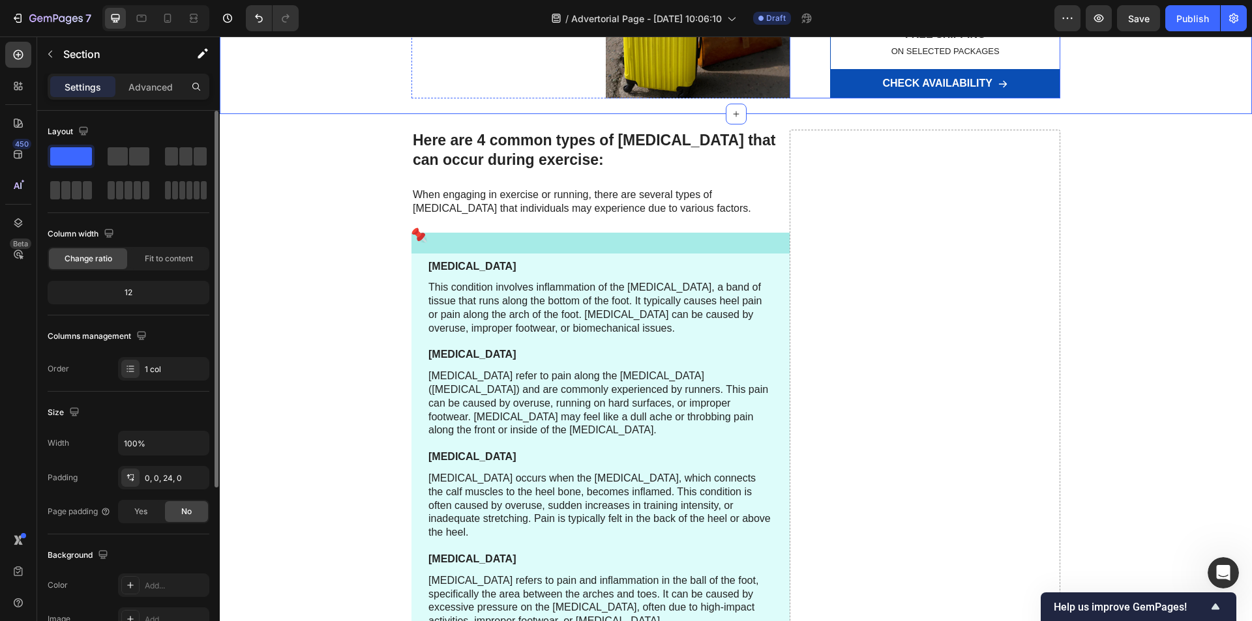
scroll to position [1891, 0]
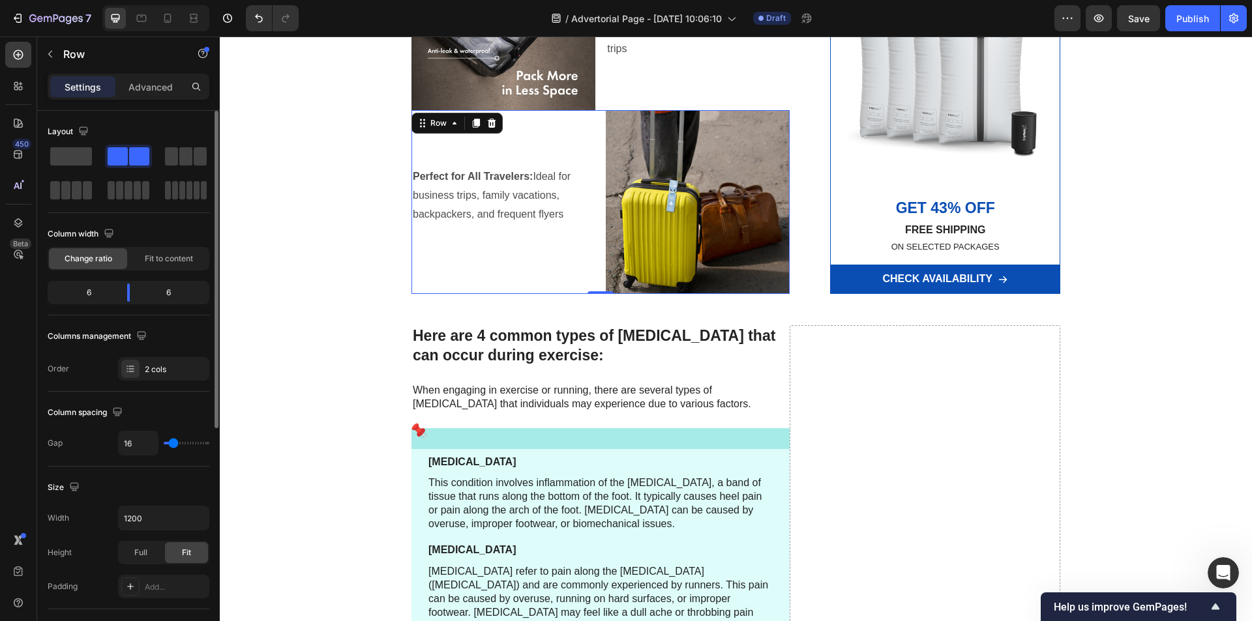
scroll to position [1499, 0]
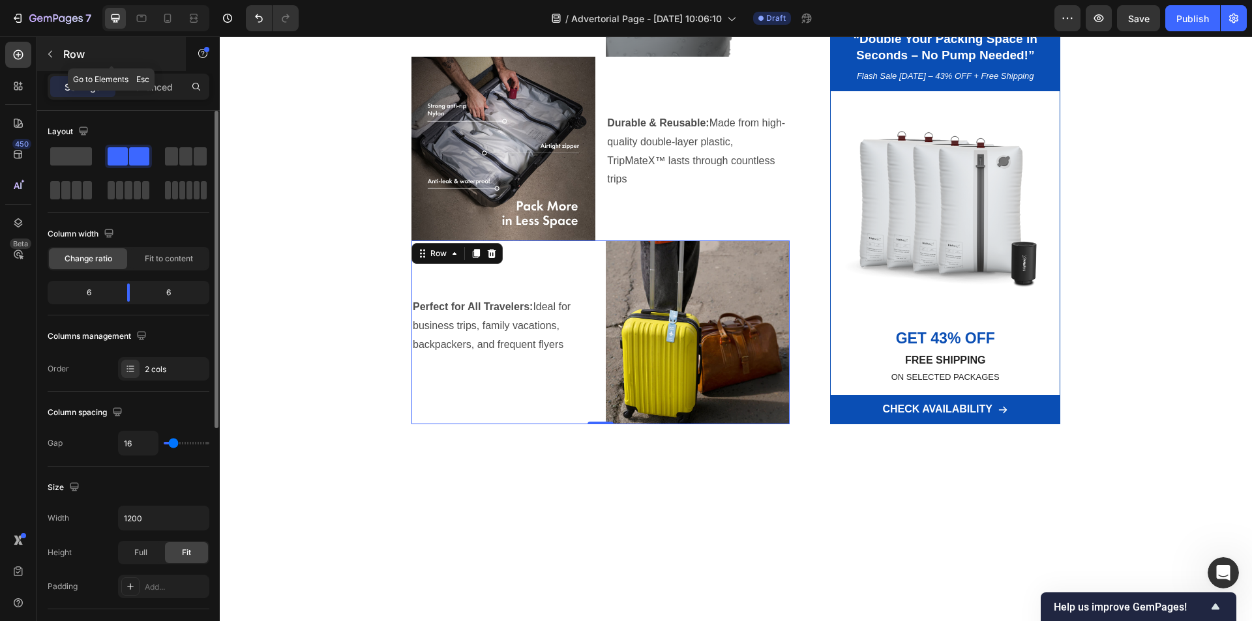
click at [48, 61] on button "button" at bounding box center [50, 54] width 21 height 21
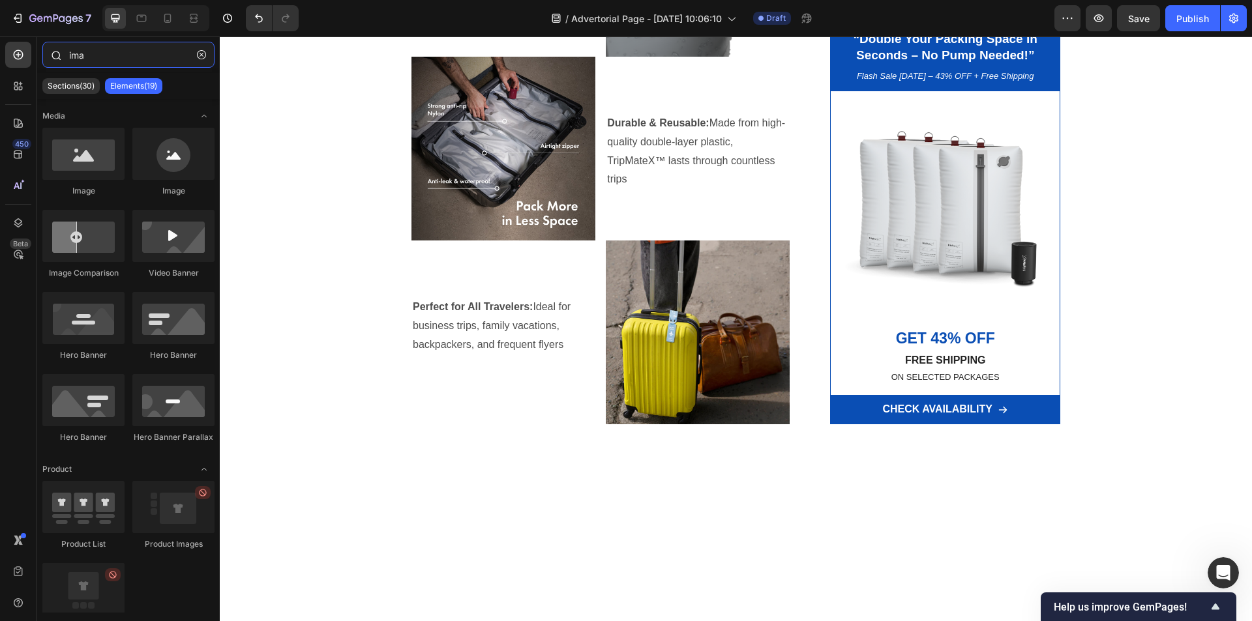
click at [98, 59] on input "ima" at bounding box center [128, 55] width 172 height 26
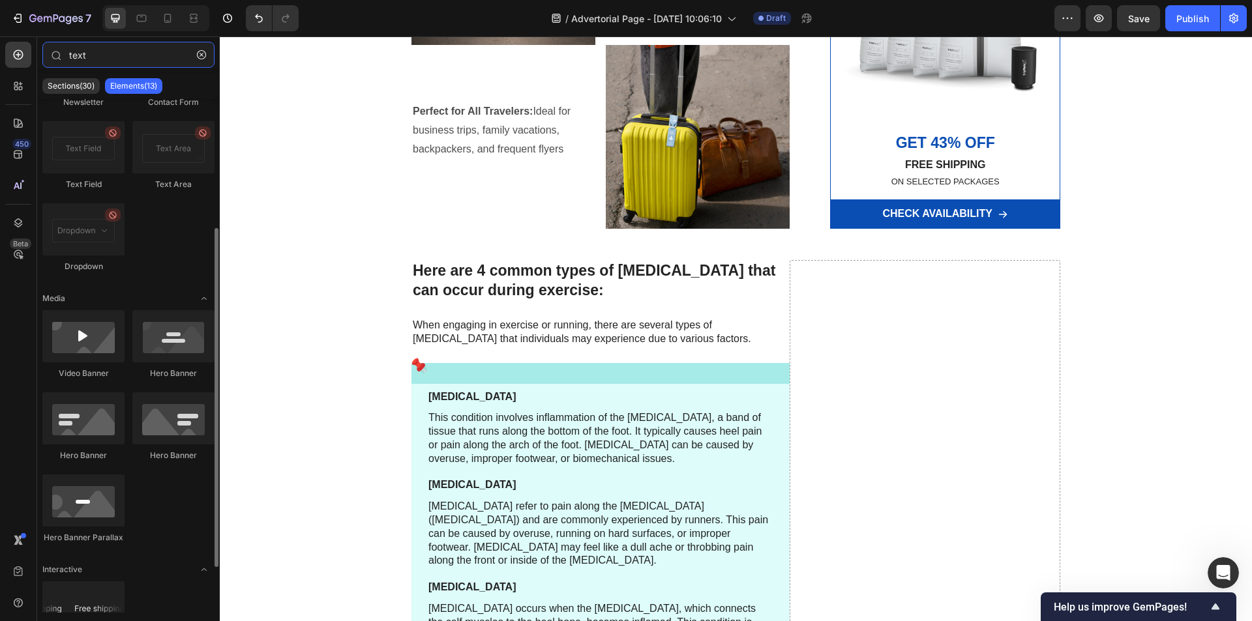
scroll to position [0, 0]
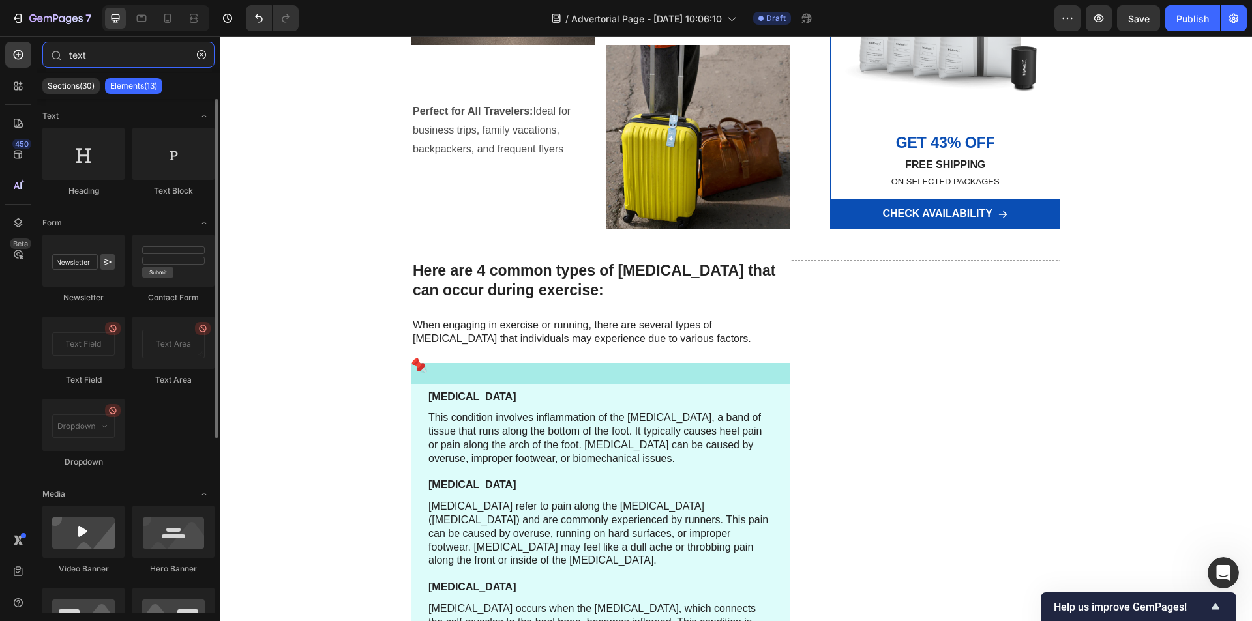
type input "text"
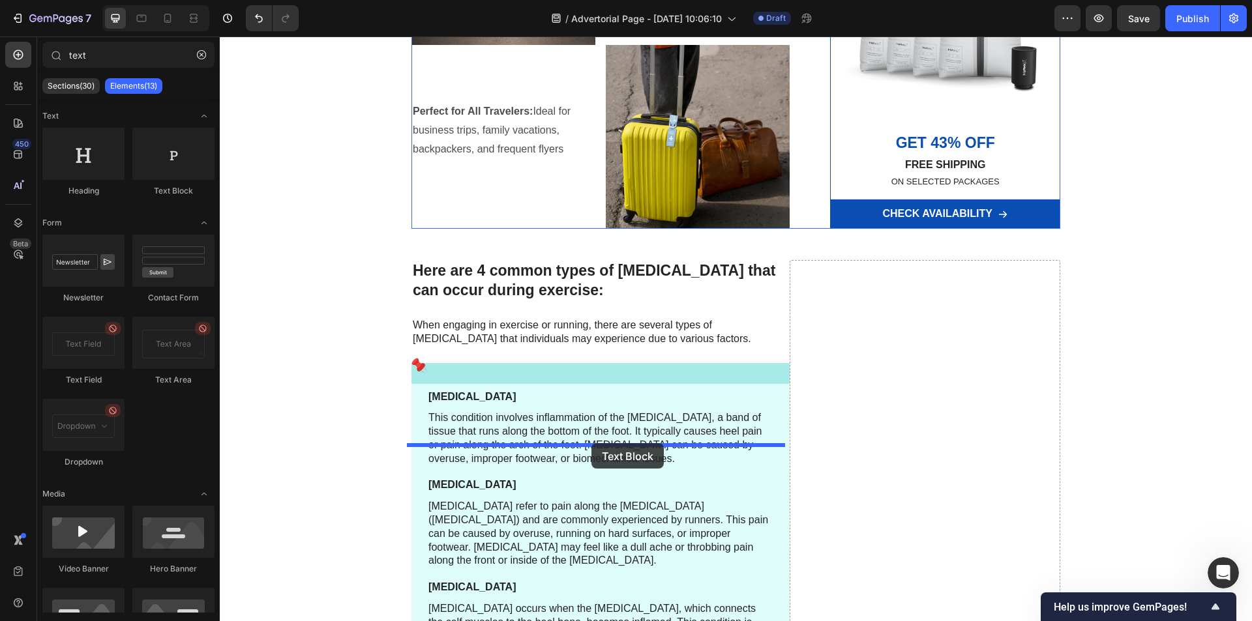
drag, startPoint x: 397, startPoint y: 232, endPoint x: 591, endPoint y: 443, distance: 287.0
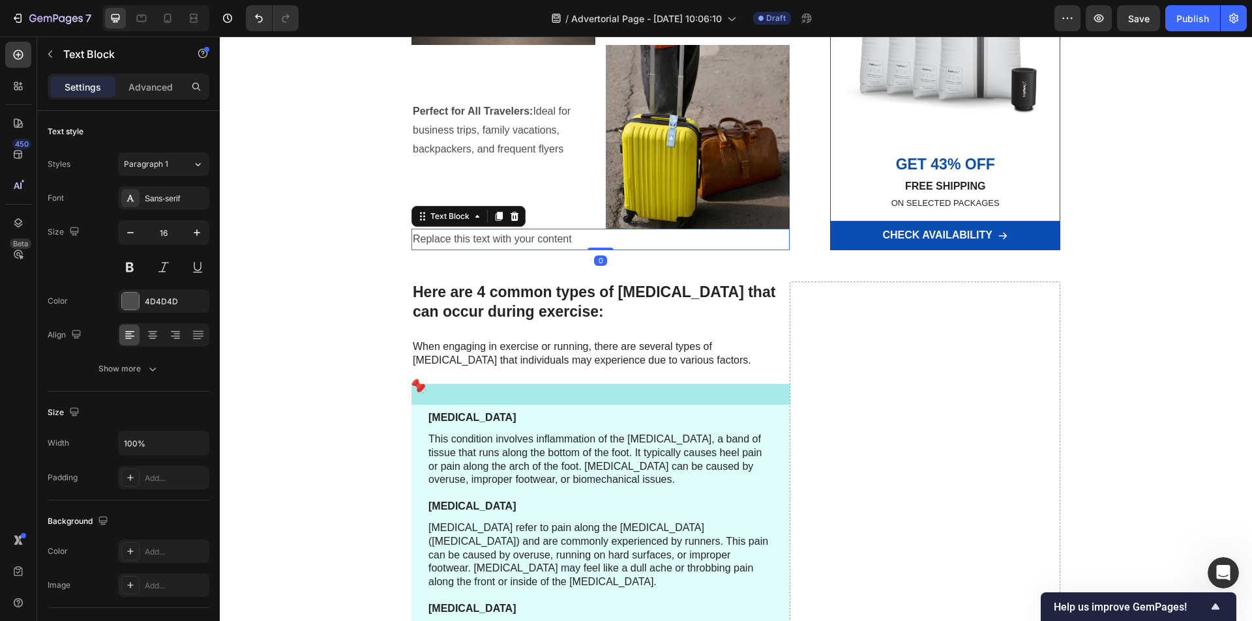
click at [574, 250] on div "Replace this text with your content" at bounding box center [600, 240] width 378 height 22
click at [574, 249] on p "Replace this text with your content" at bounding box center [601, 239] width 376 height 19
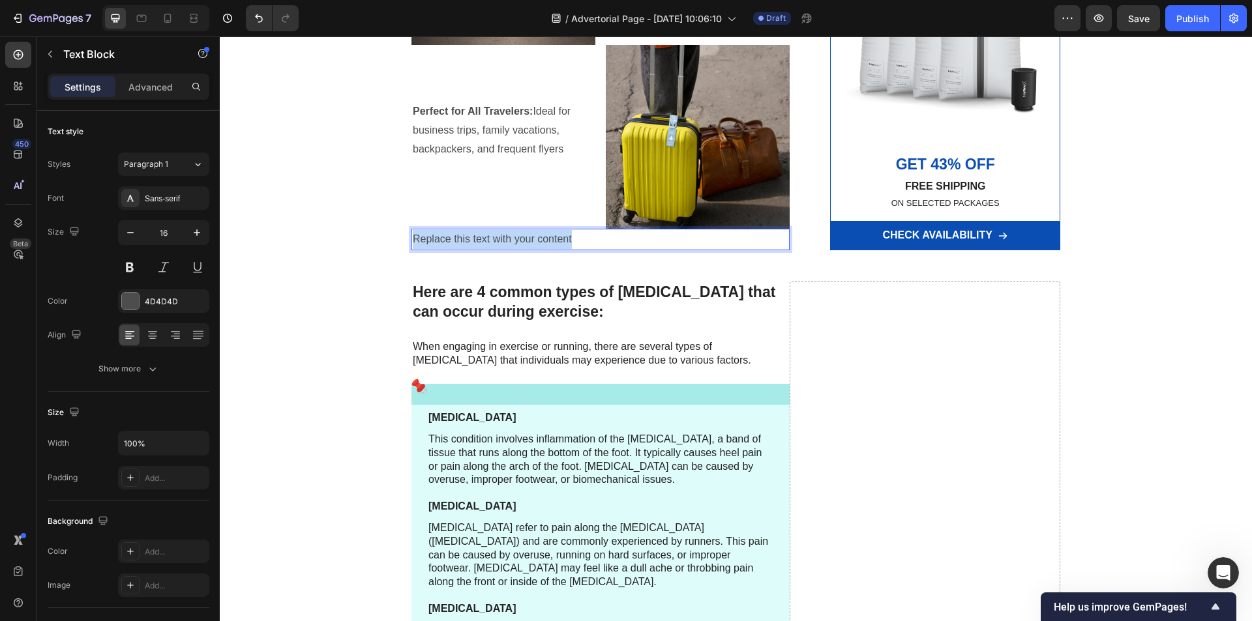
click at [574, 249] on p "Replace this text with your content" at bounding box center [601, 239] width 376 height 19
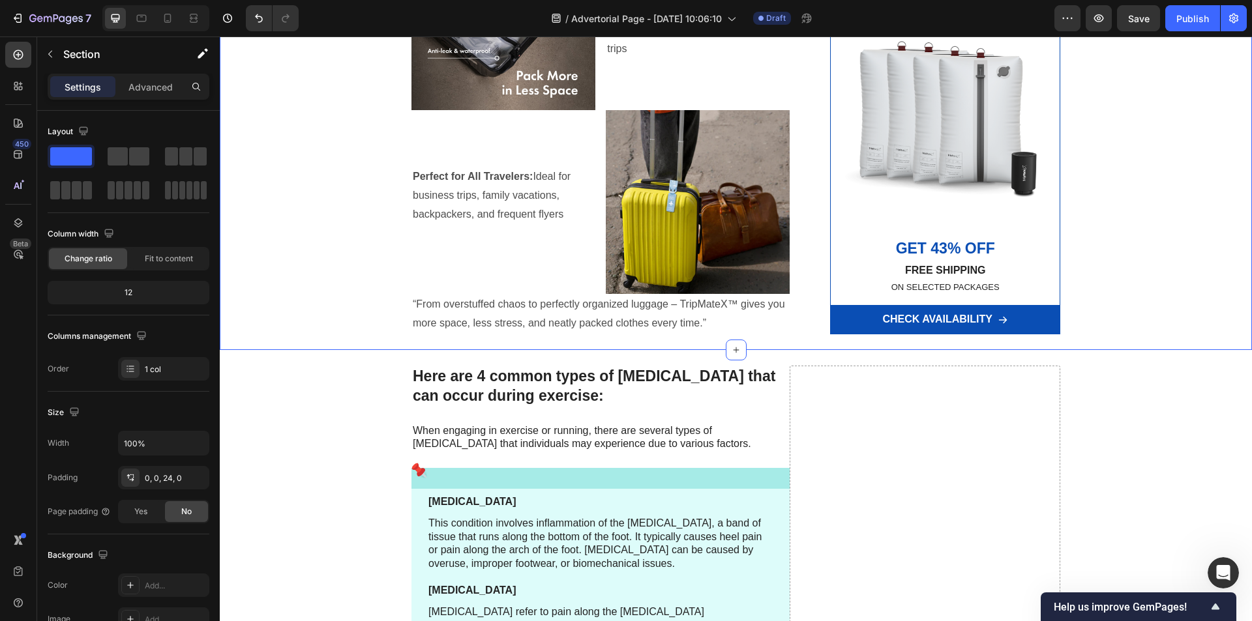
scroll to position [1695, 0]
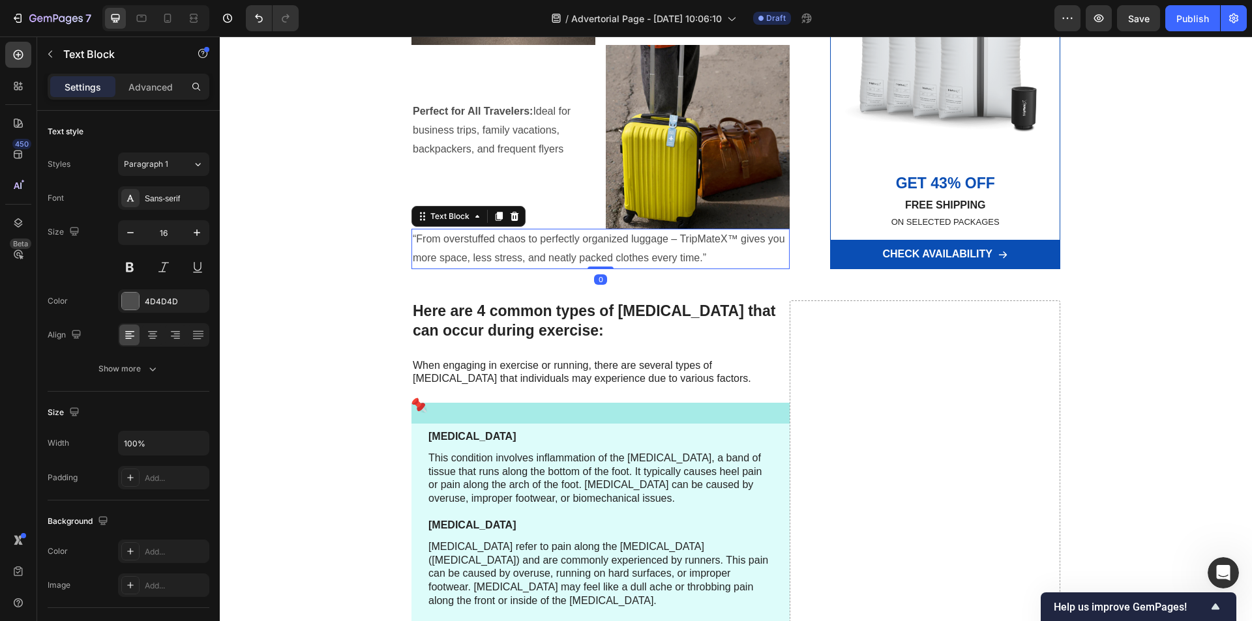
click at [598, 268] on p "“From overstuffed chaos to perfectly organized luggage – TripMateX™ gives you m…" at bounding box center [601, 249] width 376 height 38
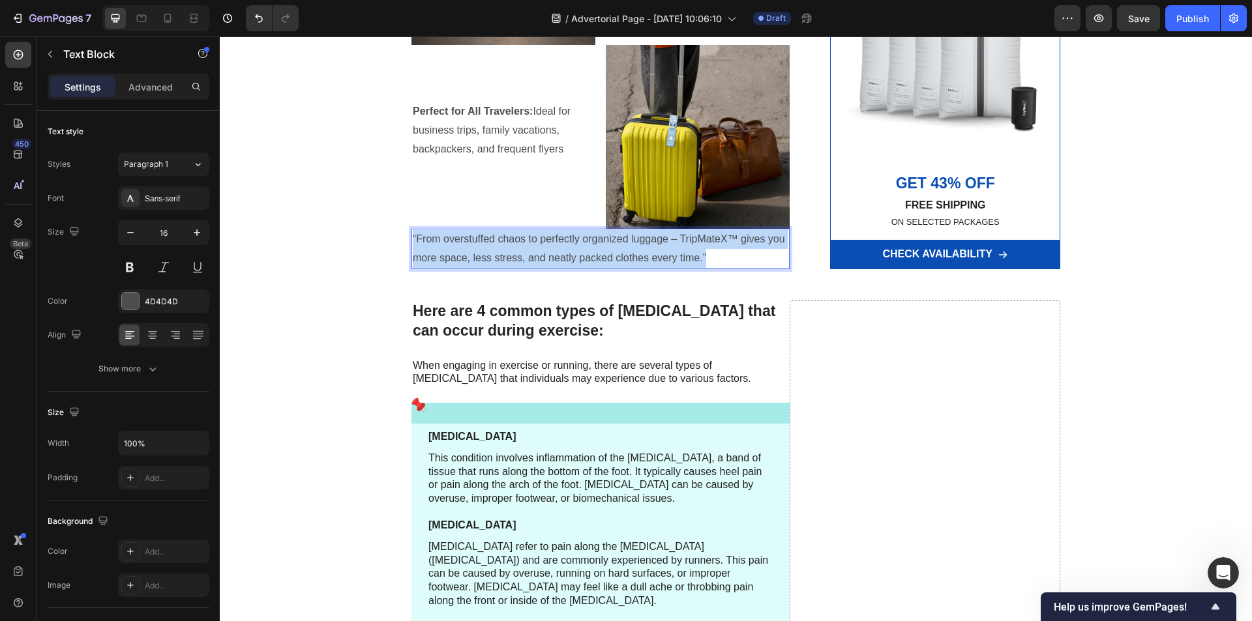
click at [598, 268] on p "“From overstuffed chaos to perfectly organized luggage – TripMateX™ gives you m…" at bounding box center [601, 249] width 376 height 38
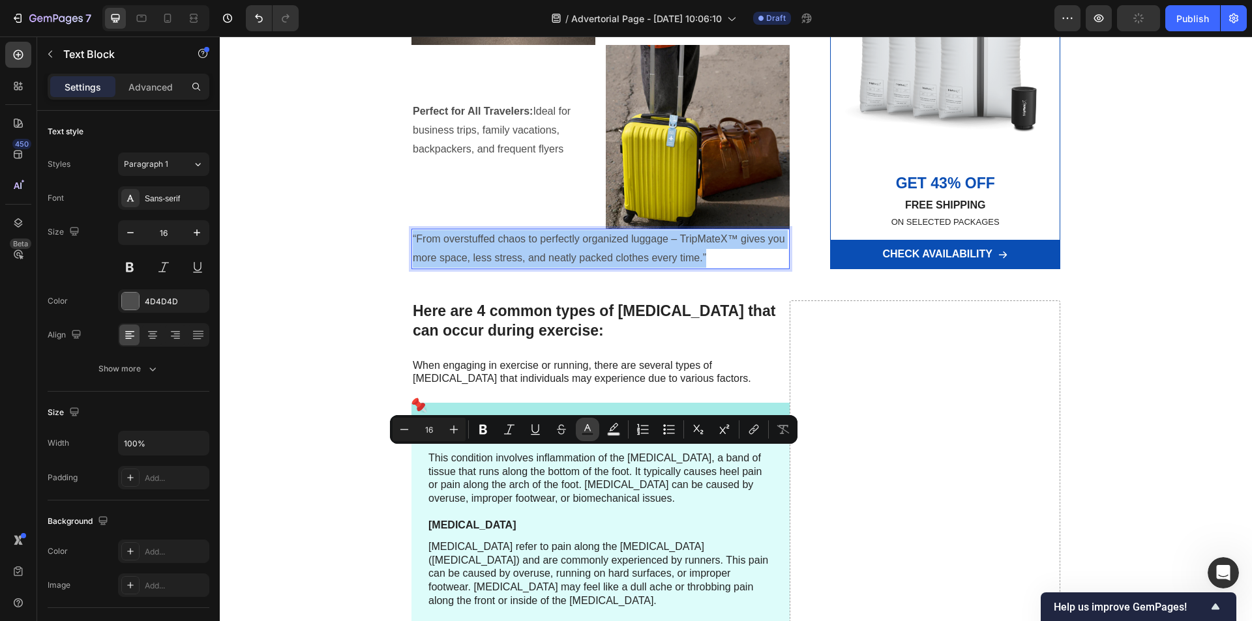
click at [589, 428] on icon "Editor contextual toolbar" at bounding box center [587, 429] width 13 height 13
type input "4D4D4D"
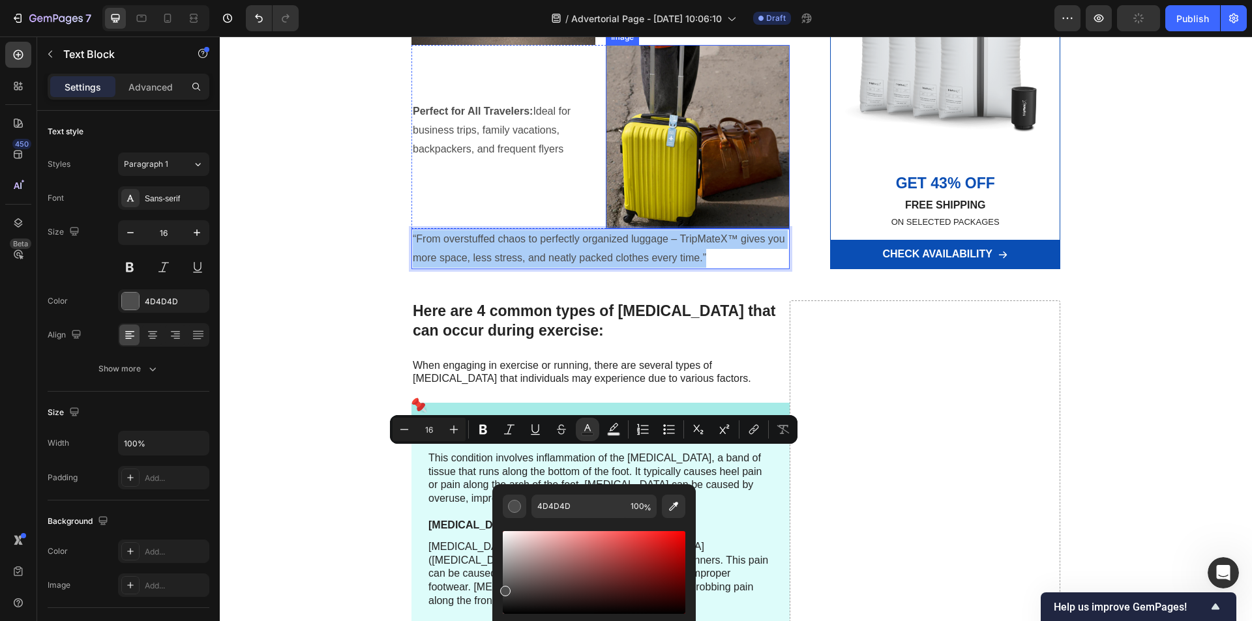
scroll to position [1891, 0]
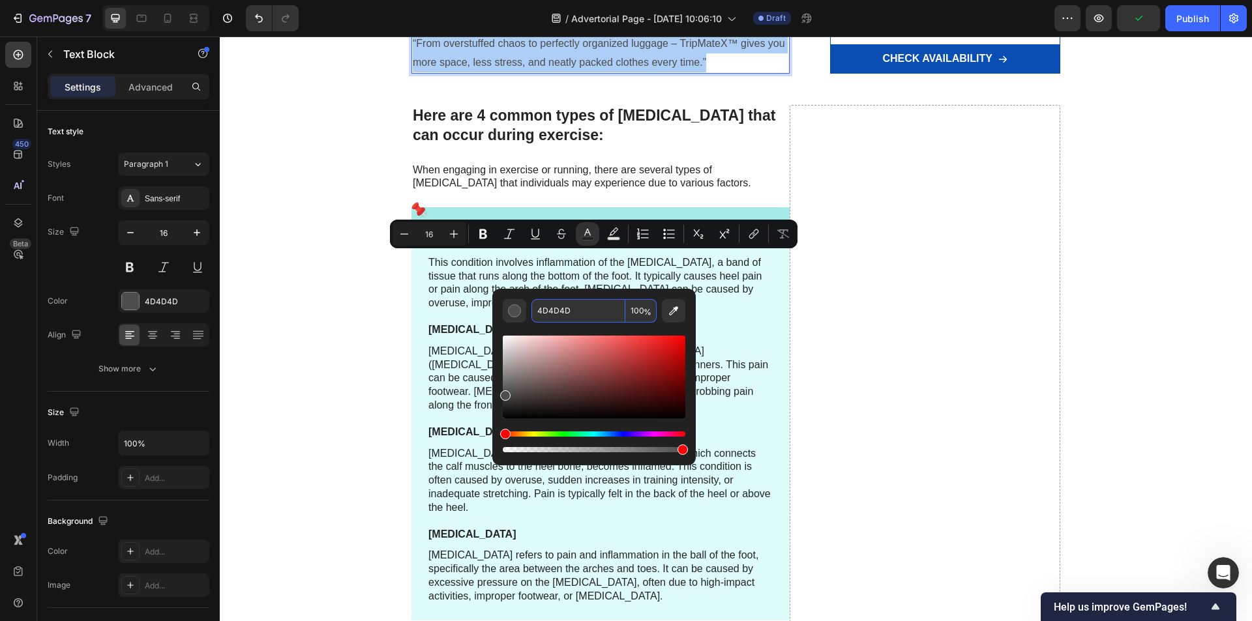
click at [570, 314] on input "4D4D4D" at bounding box center [578, 310] width 94 height 23
type input "000"
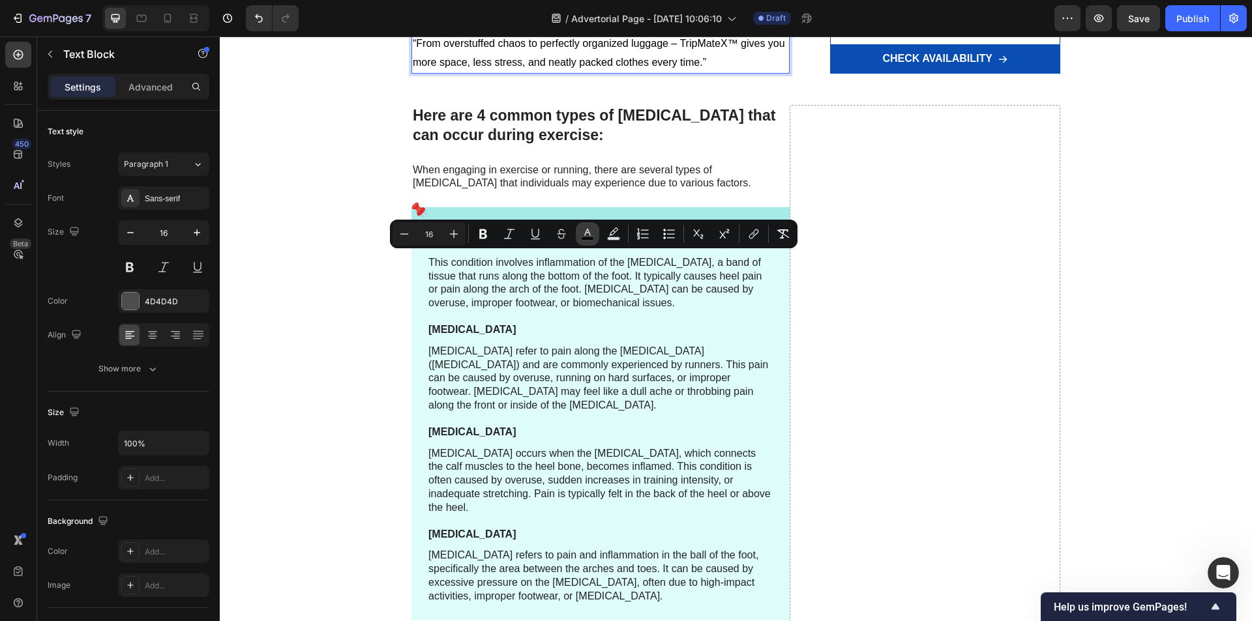
click at [589, 233] on icon "Editor contextual toolbar" at bounding box center [587, 232] width 7 height 7
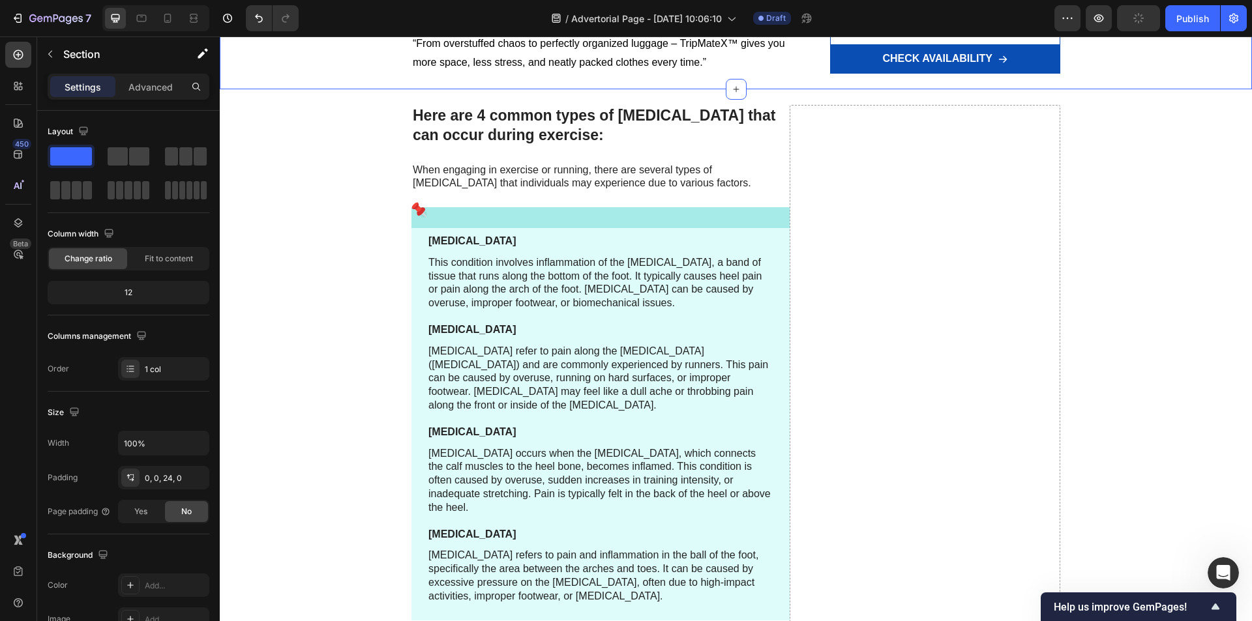
click at [413, 68] on span "“From overstuffed chaos to perfectly organized luggage – TripMateX™ gives you m…" at bounding box center [599, 53] width 372 height 30
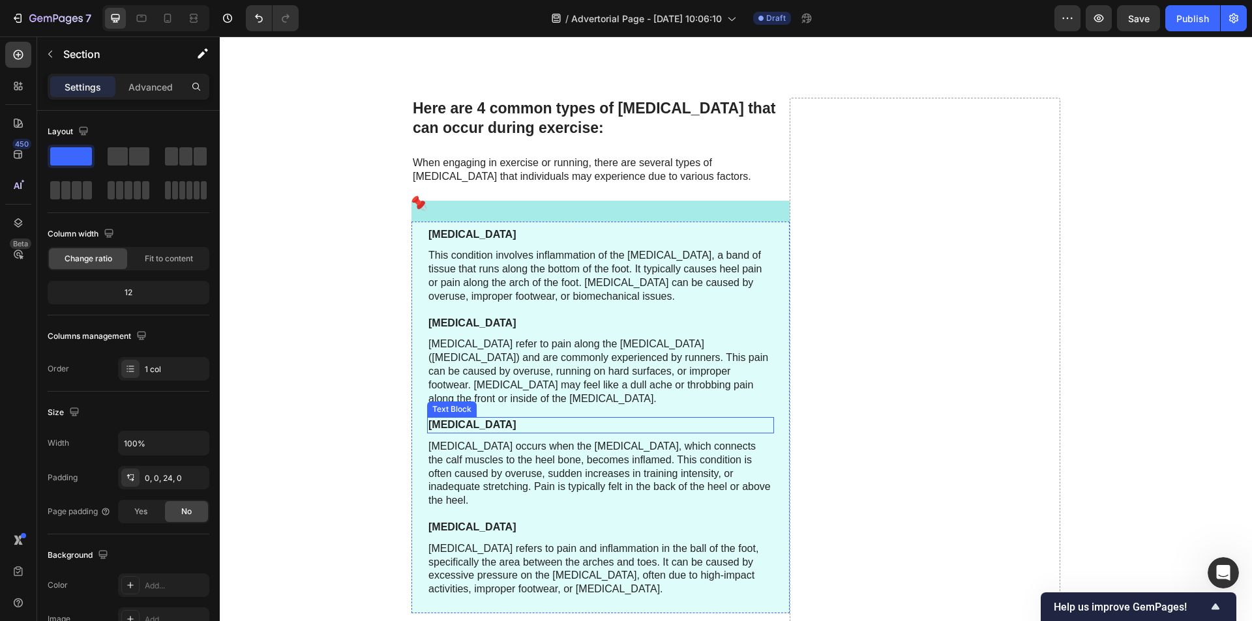
scroll to position [1937, 0]
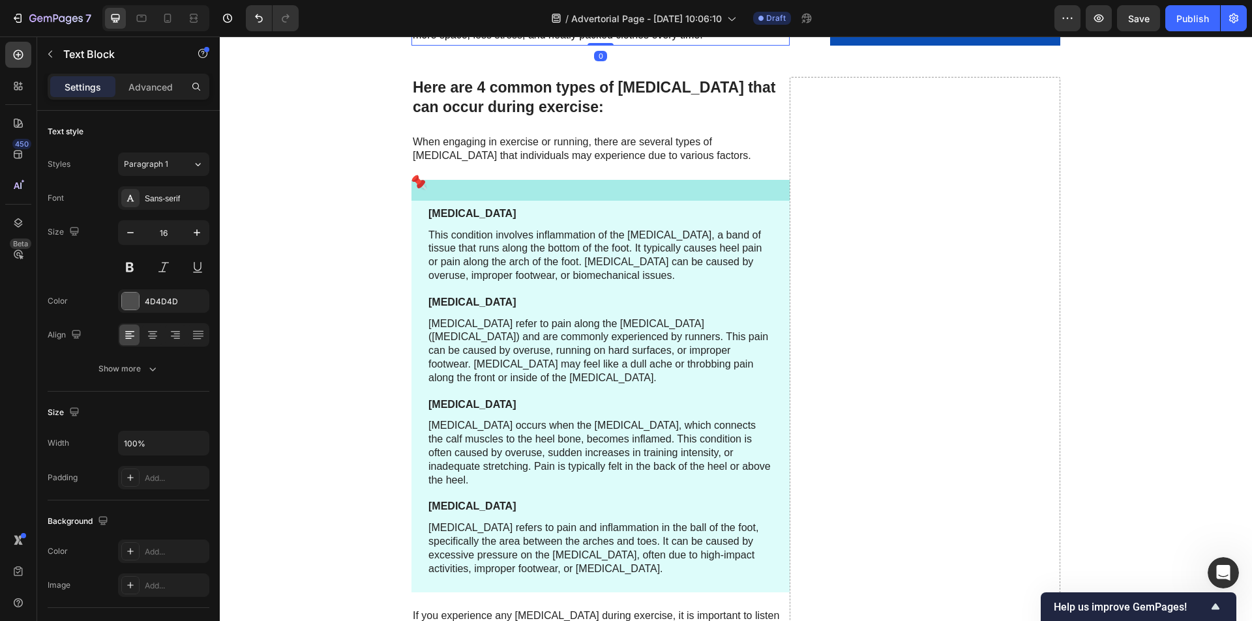
click at [645, 45] on p "“From overstuffed chaos to perfectly organized luggage – TripMateX™ gives you m…" at bounding box center [601, 26] width 376 height 38
click at [704, 45] on p "“From overstuffed chaos to perfectly organized luggage – TripMateX™ gives you m…" at bounding box center [601, 26] width 376 height 38
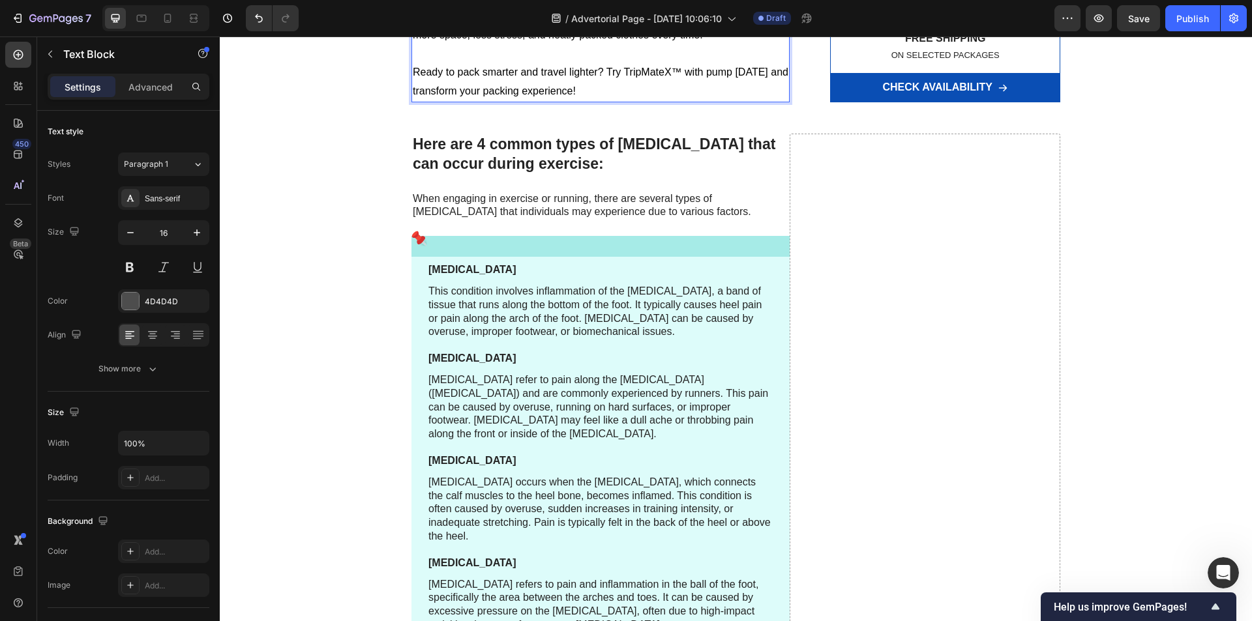
click at [474, 63] on p "Rich Text Editor. Editing area: main" at bounding box center [601, 53] width 376 height 19
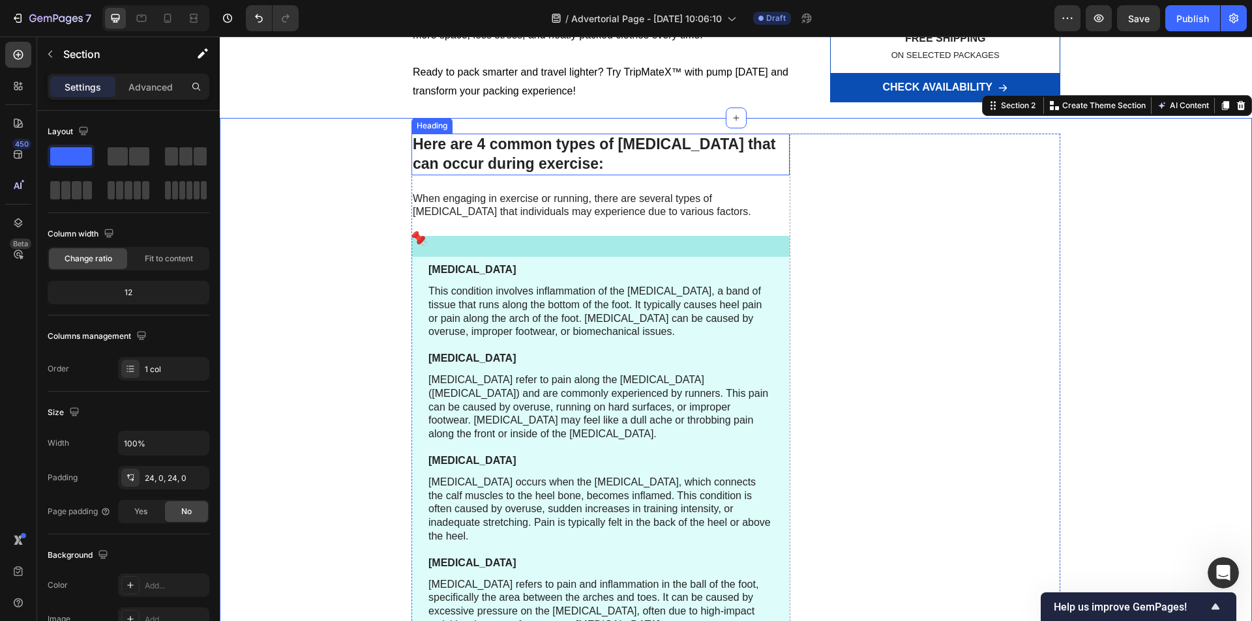
click at [467, 175] on h2 "Here are 4 common types of foot pain that can occur during exercise:" at bounding box center [600, 155] width 378 height 42
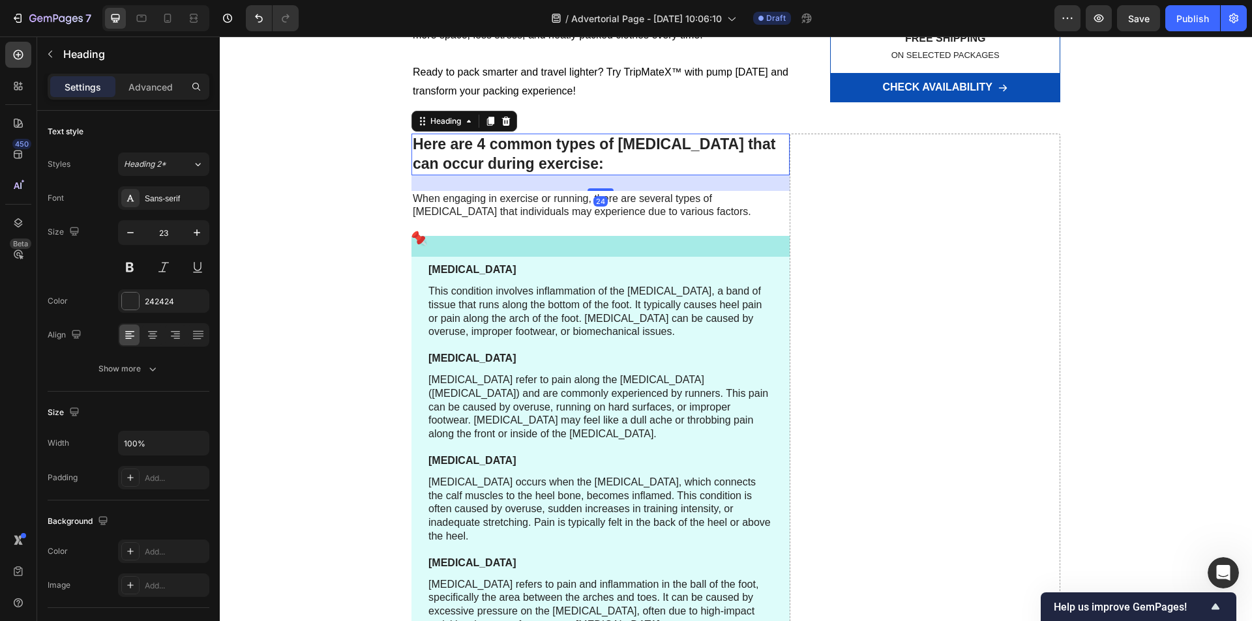
click at [467, 175] on h2 "Here are 4 common types of foot pain that can occur during exercise:" at bounding box center [600, 155] width 378 height 42
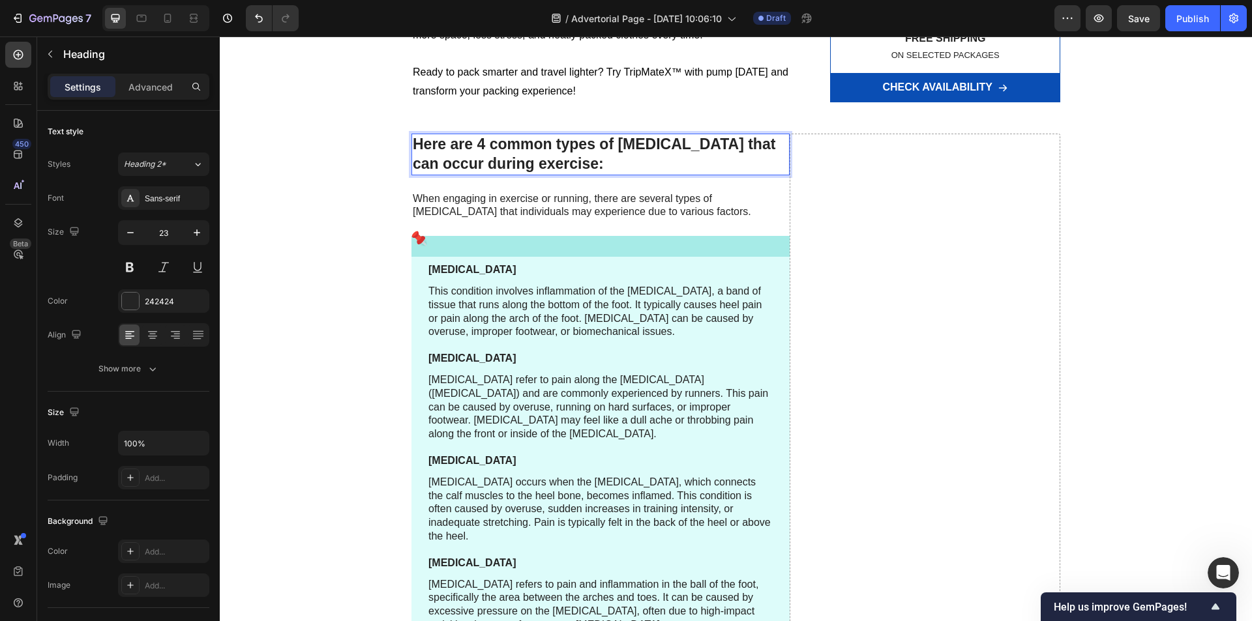
click at [467, 174] on p "Here are 4 common types of foot pain that can occur during exercise:" at bounding box center [601, 154] width 376 height 39
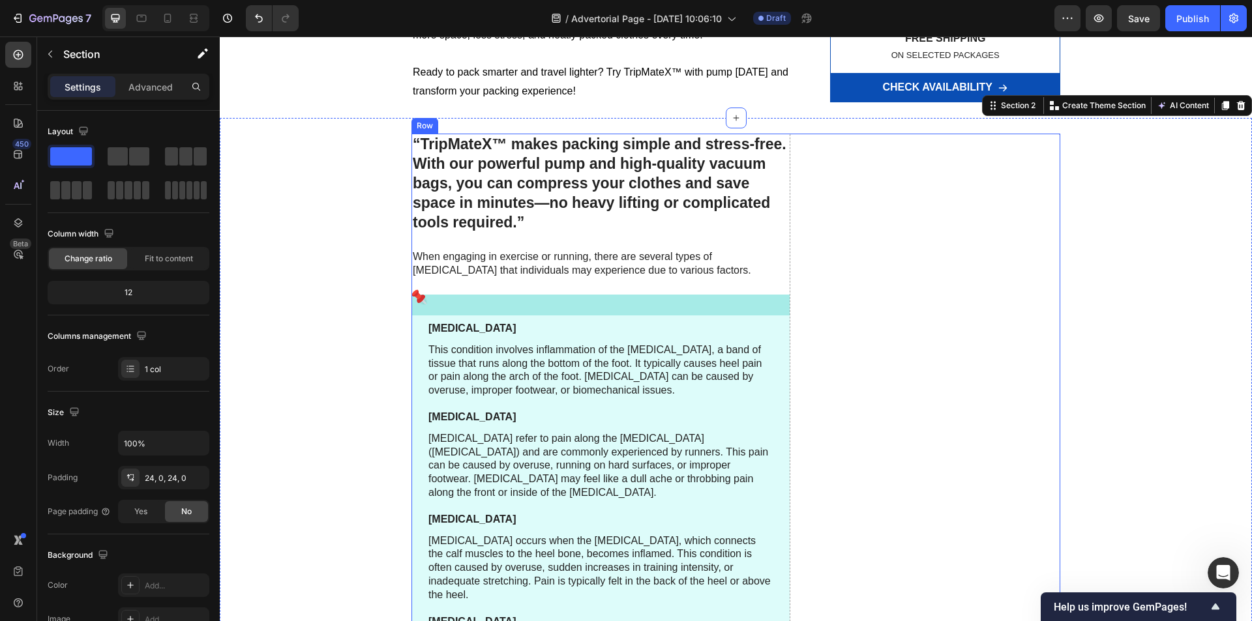
scroll to position [2198, 0]
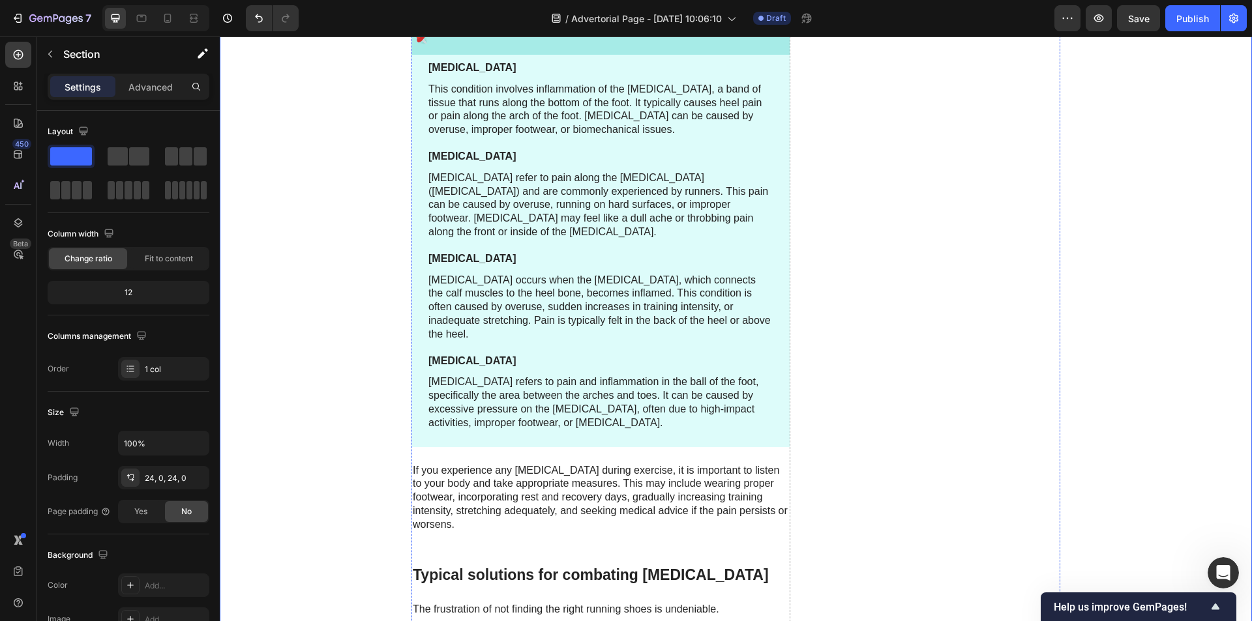
click at [492, 17] on p "When engaging in exercise or running, there are several types of foot pain that…" at bounding box center [601, 3] width 376 height 27
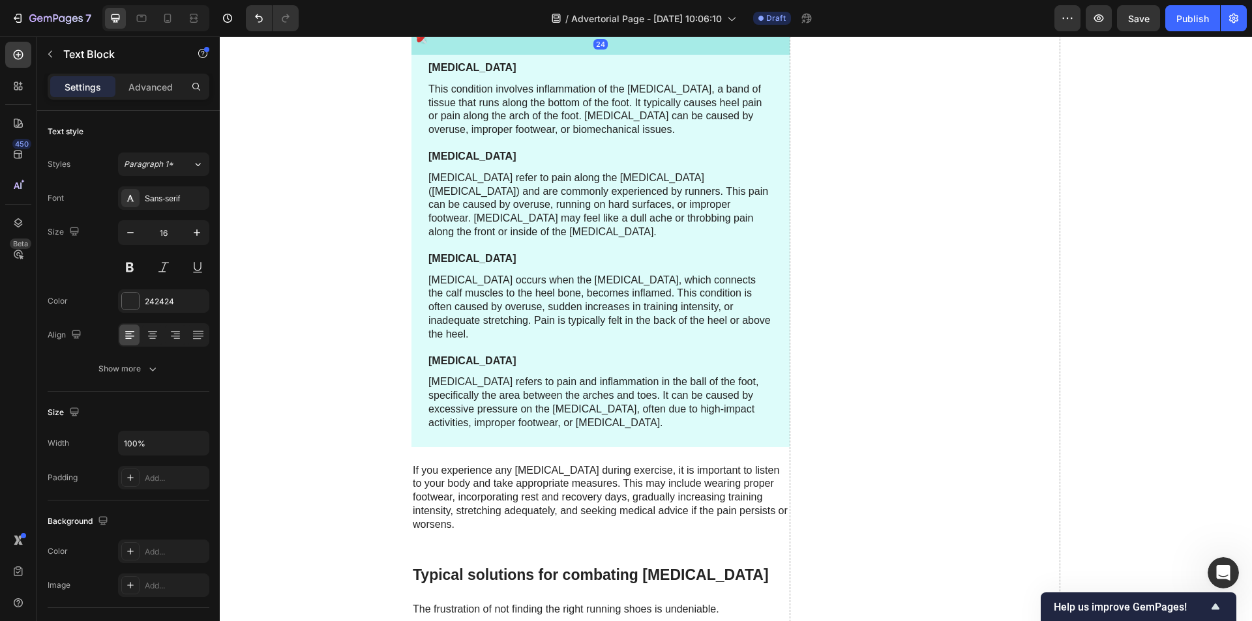
click at [492, 17] on p "When engaging in exercise or running, there are several types of foot pain that…" at bounding box center [601, 3] width 376 height 27
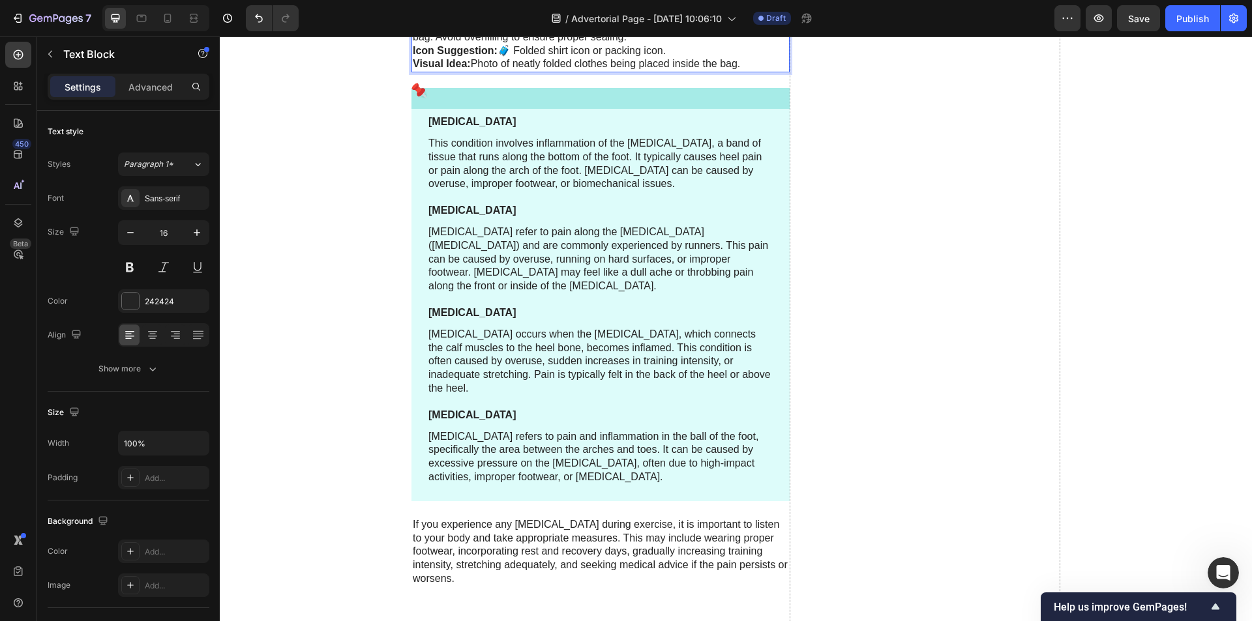
click at [456, 44] on p "✅ Instruction: “Fold or roll your clothes neatly and place them inside the Trip…" at bounding box center [601, 23] width 376 height 40
click at [426, 15] on strong "Instruction:" at bounding box center [454, 9] width 57 height 11
click at [413, 44] on p "Instruction: “Fold or roll your clothes neatly and place them inside the TripMa…" at bounding box center [601, 23] width 376 height 40
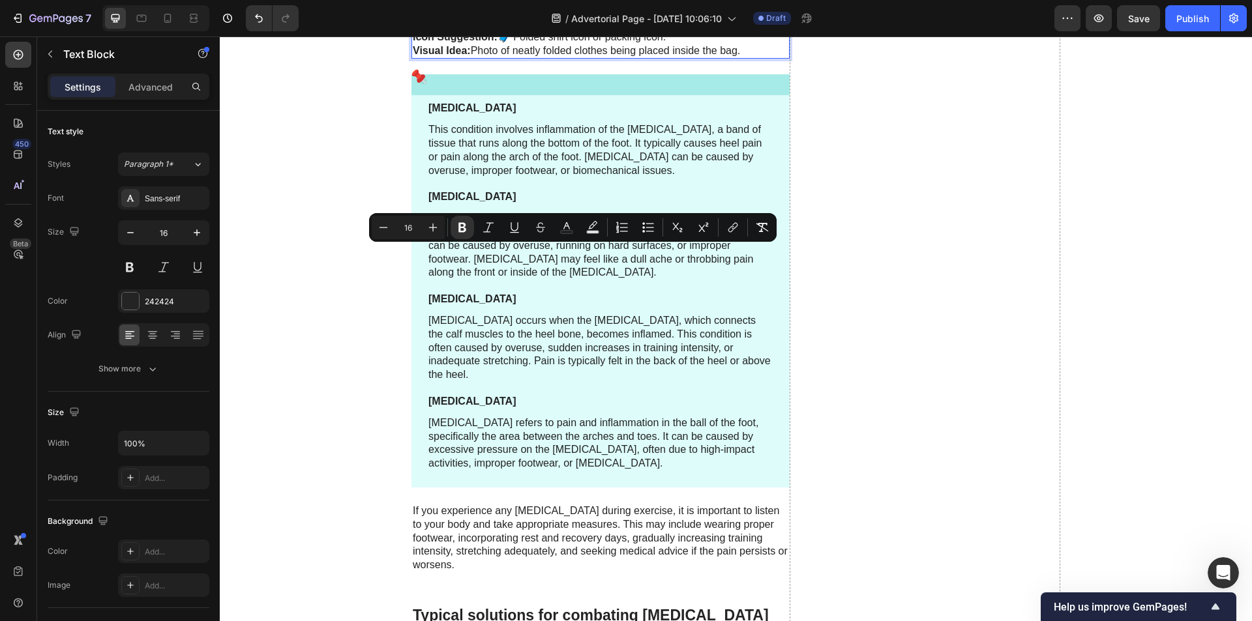
drag, startPoint x: 750, startPoint y: 269, endPoint x: 409, endPoint y: 257, distance: 341.8
click at [411, 59] on div "Step 1 – Pack Your Clothes Instruction: “Fold or roll your clothes neatly and p…" at bounding box center [600, 23] width 378 height 70
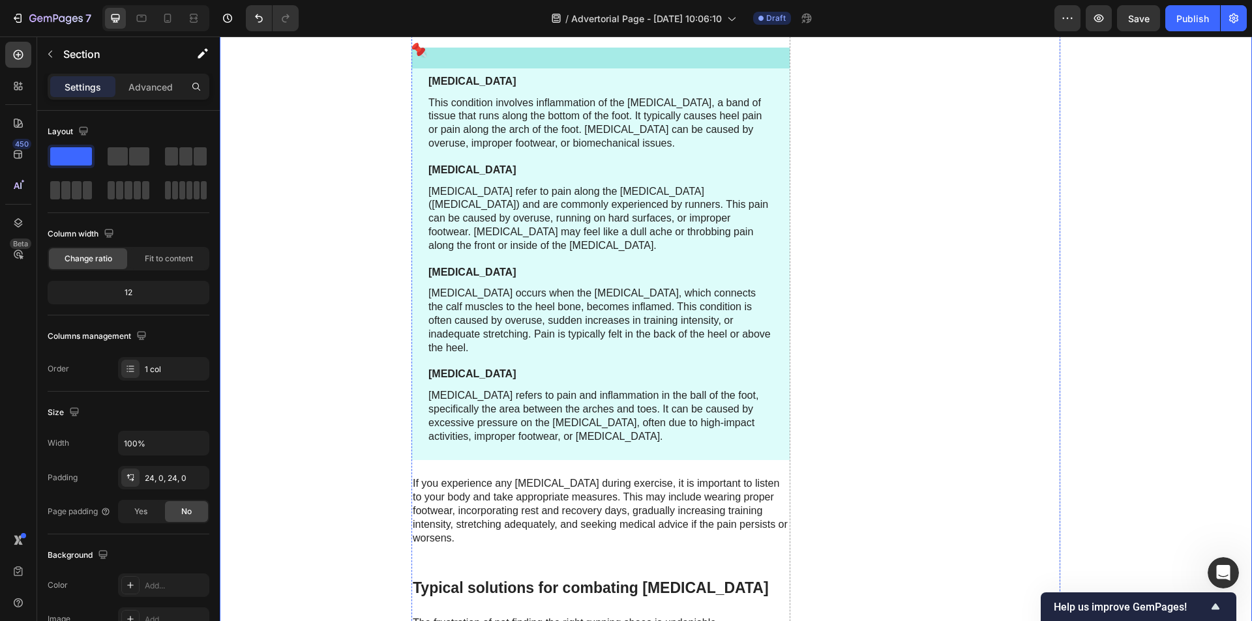
click at [650, 31] on p "Instruction: “Fold or roll your clothes neatly and place them inside the TripMa…" at bounding box center [601, 16] width 376 height 27
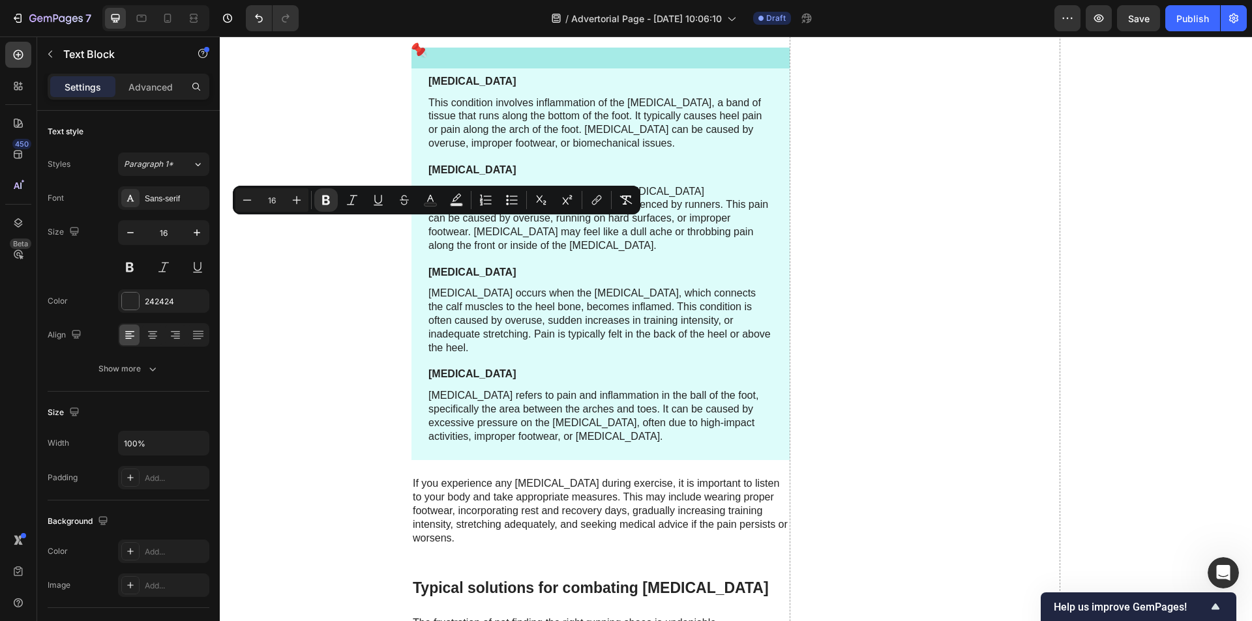
drag, startPoint x: 465, startPoint y: 224, endPoint x: 407, endPoint y: 226, distance: 57.4
click at [413, 15] on strong "Instruction:" at bounding box center [441, 9] width 57 height 11
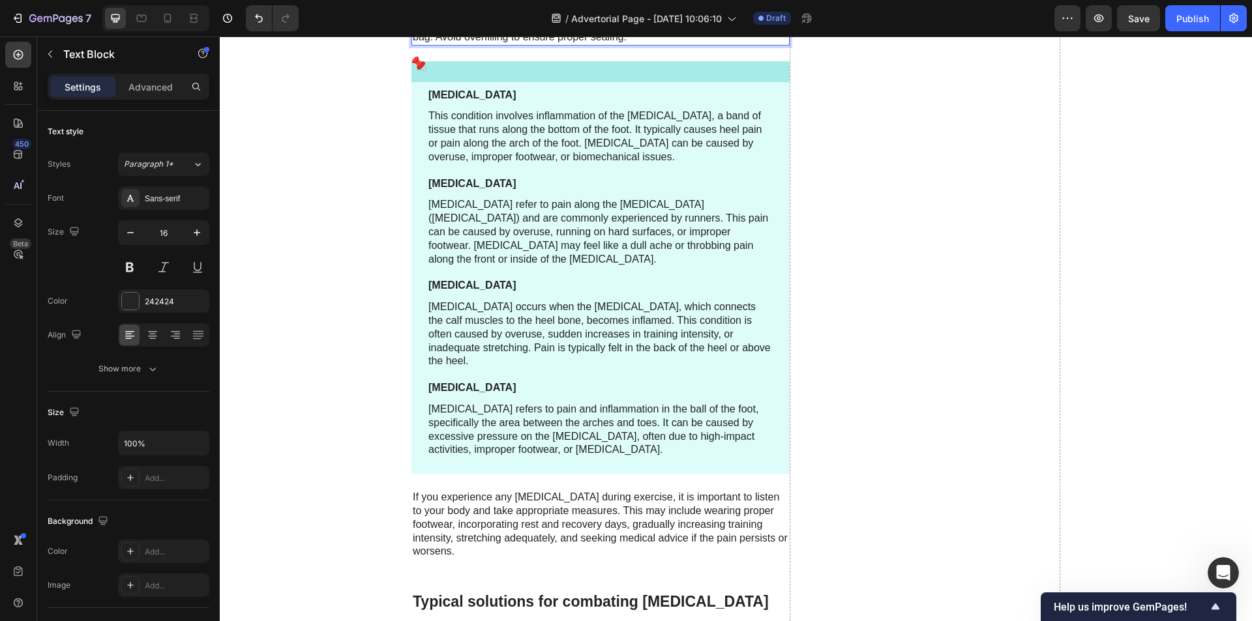
click at [632, 44] on p "“Fold or roll your clothes neatly and place them inside the TripMateX™ vacuum b…" at bounding box center [601, 30] width 376 height 27
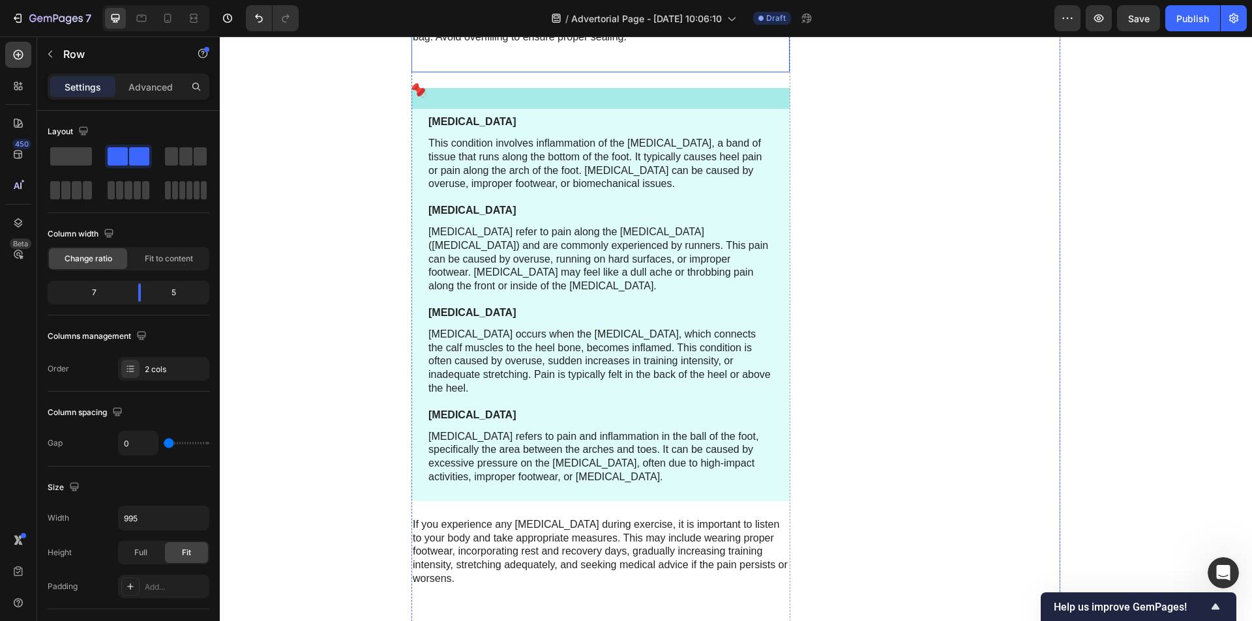
click at [471, 71] on p "Rich Text Editor. Editing area: main" at bounding box center [601, 64] width 376 height 14
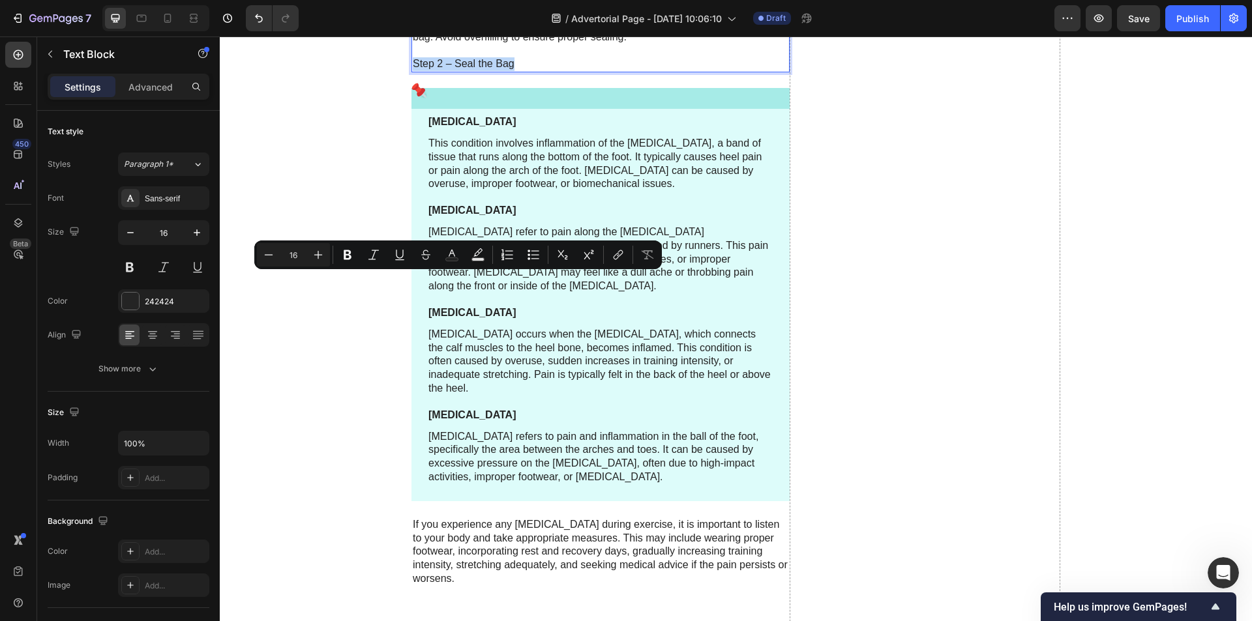
drag, startPoint x: 529, startPoint y: 280, endPoint x: 409, endPoint y: 281, distance: 120.0
click at [413, 71] on p "Step 2 – Seal the Bag" at bounding box center [601, 64] width 376 height 14
click at [353, 254] on icon "Editor contextual toolbar" at bounding box center [347, 254] width 13 height 13
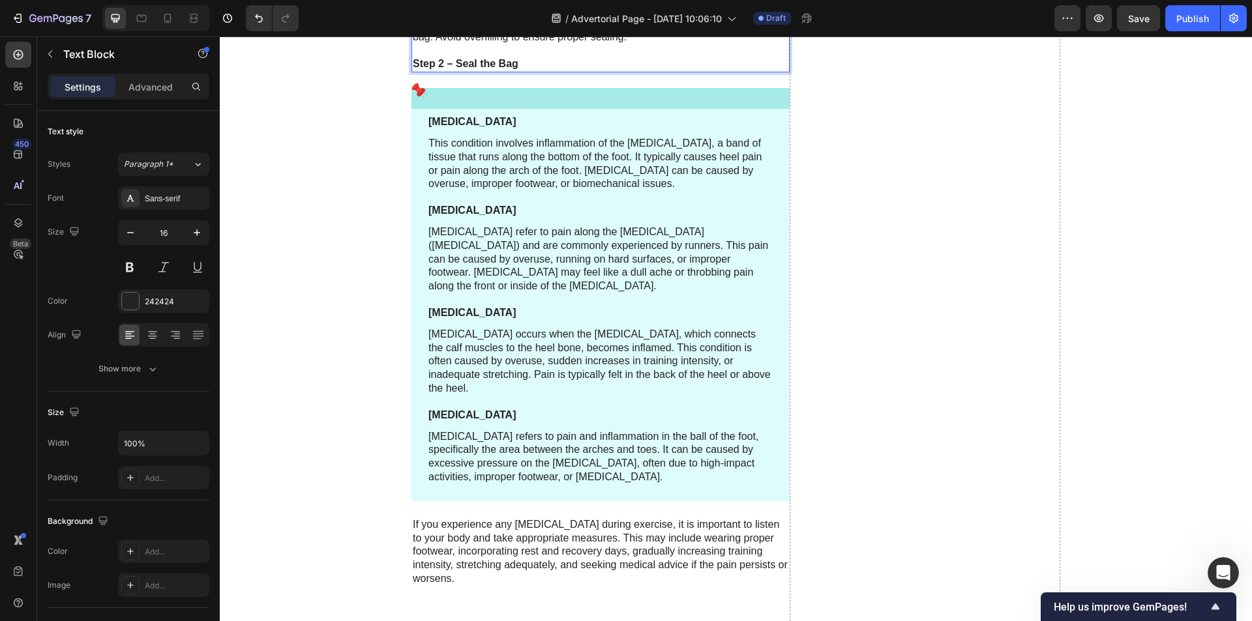
click at [525, 71] on p "Step 2 – Seal the Bag" at bounding box center [601, 64] width 376 height 14
click at [413, 44] on p "“Fold or roll your clothes neatly and place them inside the TripMateX™ vacuum b…" at bounding box center [601, 30] width 376 height 27
click at [540, 71] on p "✅ Step 2 – Seal the Bag" at bounding box center [601, 64] width 376 height 14
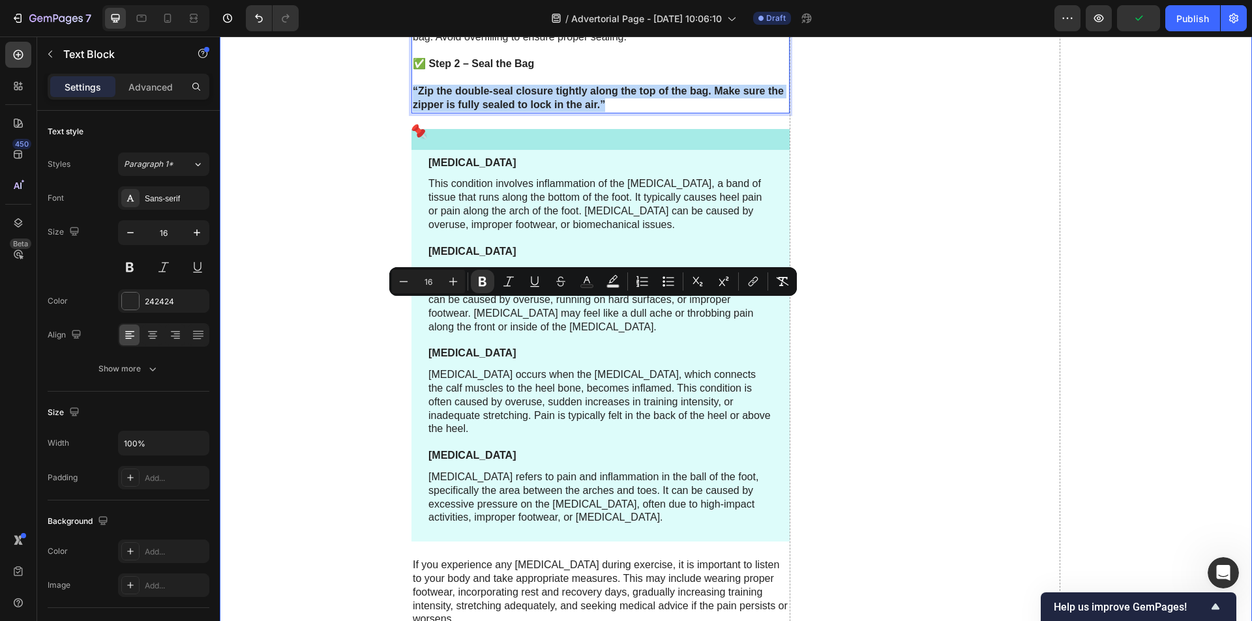
drag, startPoint x: 614, startPoint y: 318, endPoint x: 406, endPoint y: 303, distance: 209.2
click at [481, 282] on icon "Editor contextual toolbar" at bounding box center [482, 281] width 13 height 13
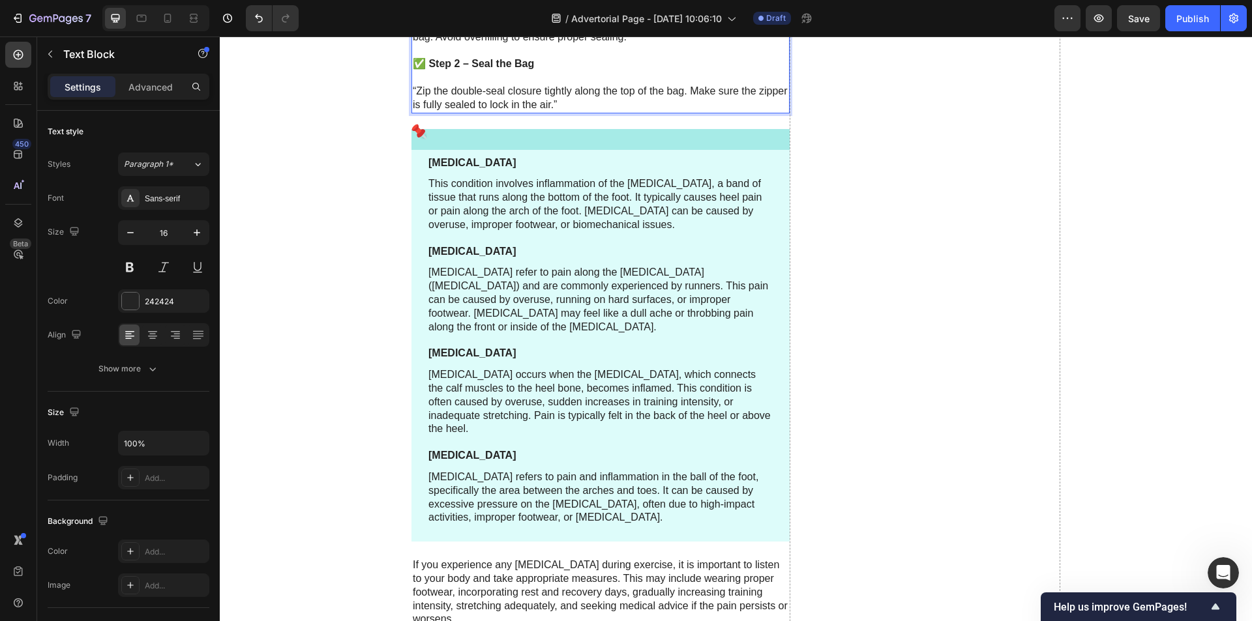
click at [576, 112] on p "“Zip the double-seal closure tightly along the top of the bag. Make sure the zi…" at bounding box center [601, 98] width 376 height 27
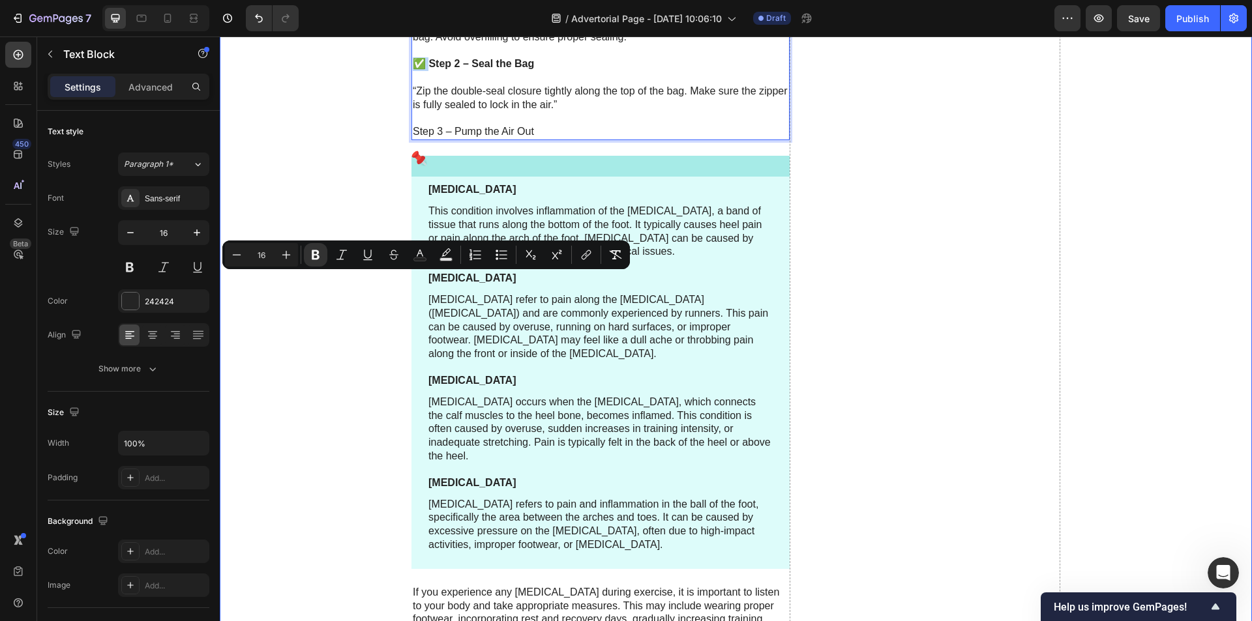
copy strong "✅"
drag, startPoint x: 425, startPoint y: 278, endPoint x: 405, endPoint y: 278, distance: 20.2
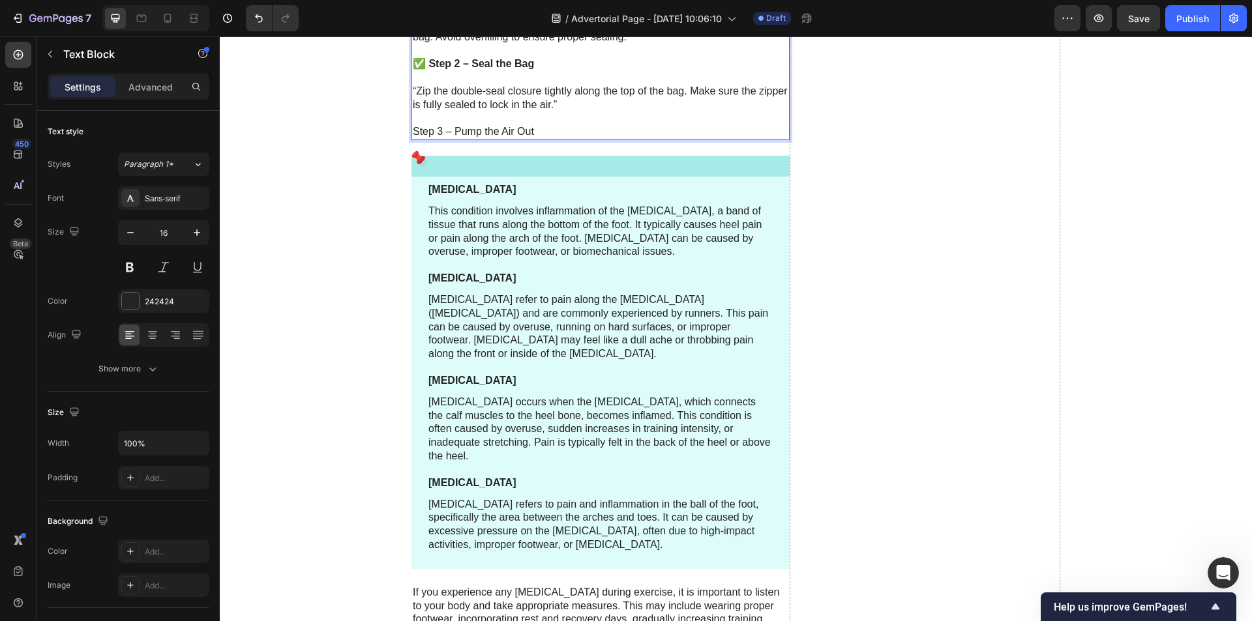
click at [413, 139] on p "Step 3 – Pump the Air Out" at bounding box center [601, 132] width 376 height 14
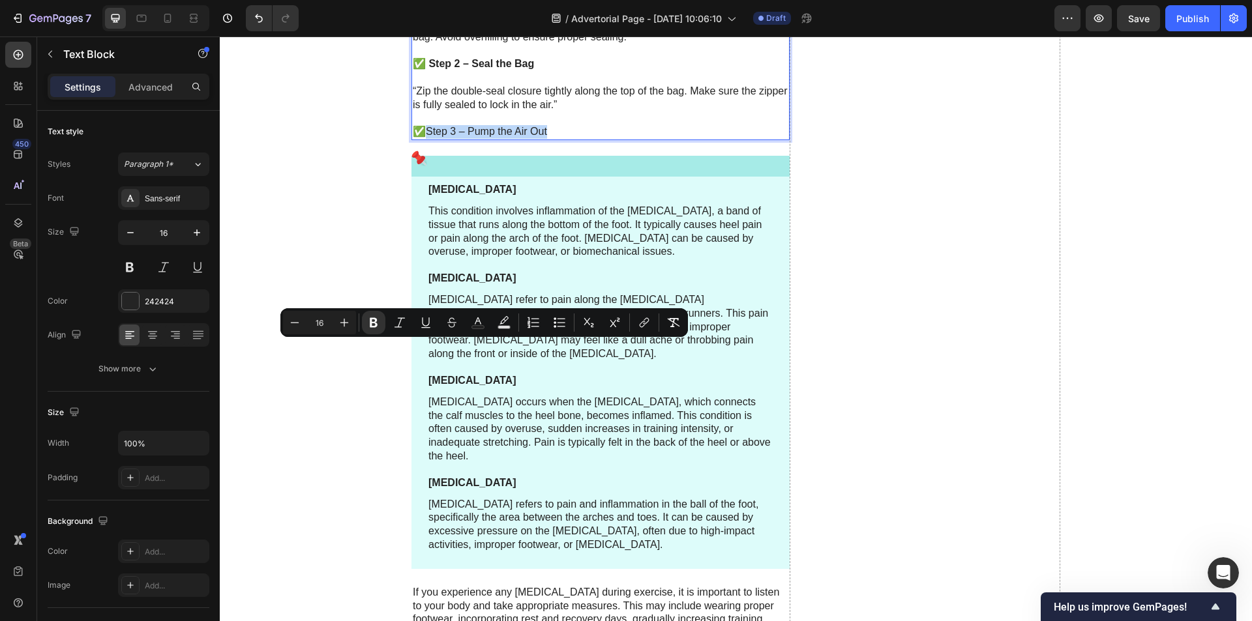
drag, startPoint x: 558, startPoint y: 347, endPoint x: 419, endPoint y: 347, distance: 138.9
click at [419, 139] on p "✅ Step 3 – Pump the Air Out" at bounding box center [601, 132] width 376 height 14
click at [376, 321] on icon "Editor contextual toolbar" at bounding box center [374, 323] width 8 height 10
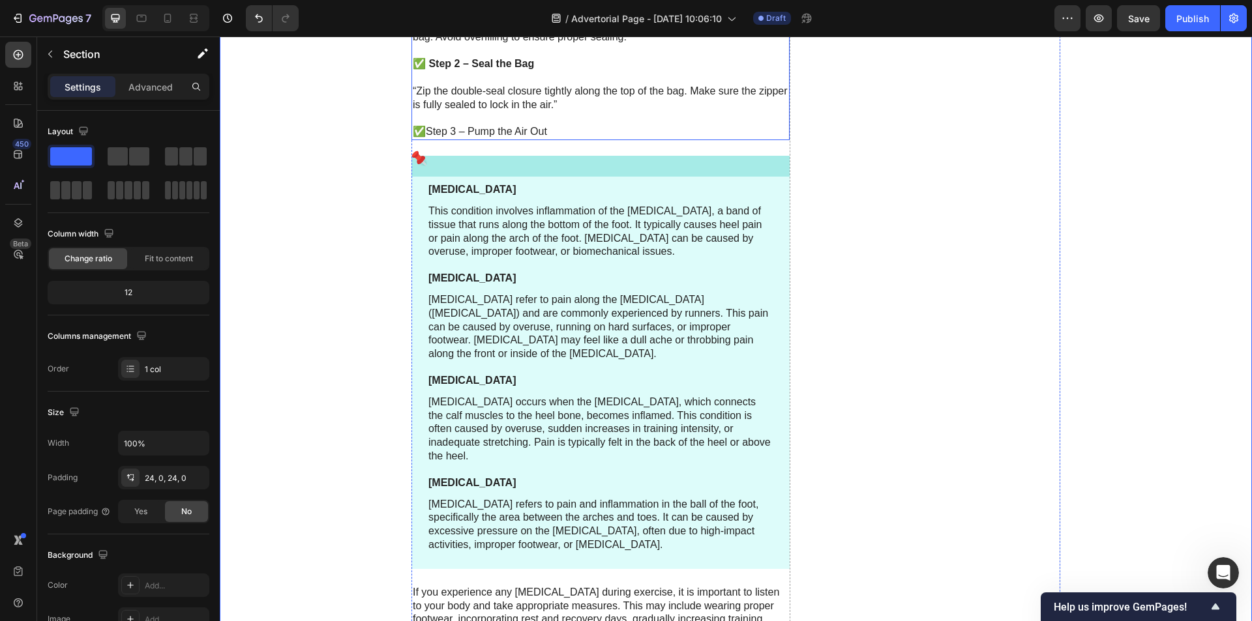
click at [460, 139] on p "✅ Step 3 – Pump the Air Out" at bounding box center [601, 132] width 376 height 14
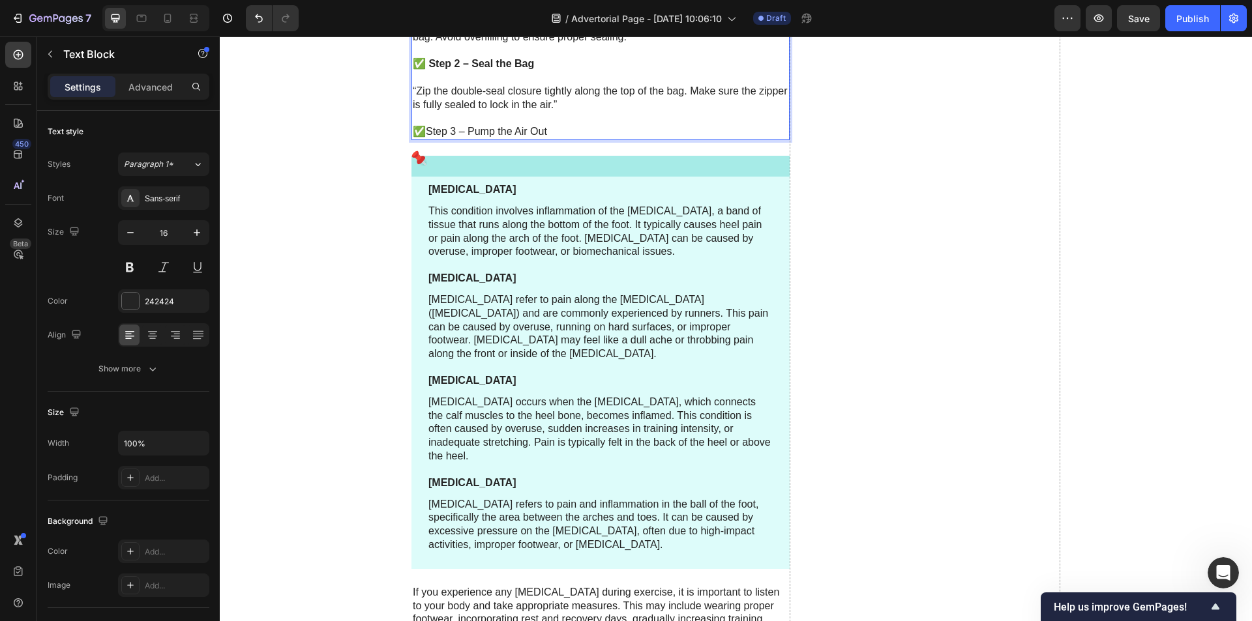
click at [460, 139] on p "✅ Step 3 – Pump the Air Out" at bounding box center [601, 132] width 376 height 14
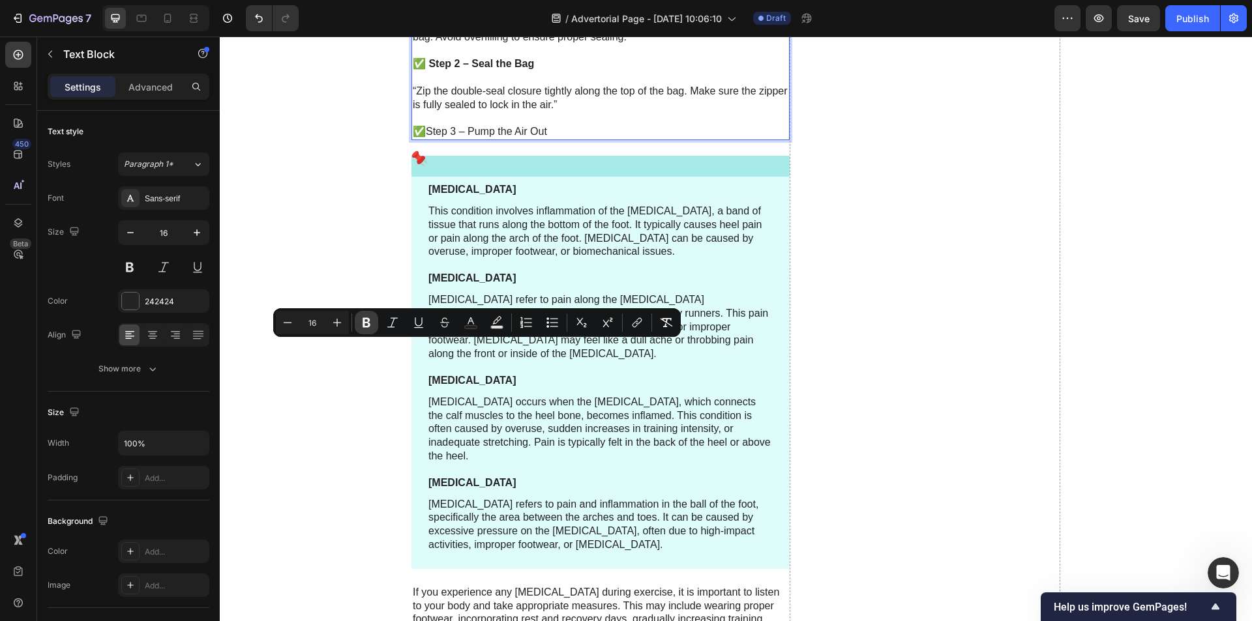
click at [370, 325] on icon "Editor contextual toolbar" at bounding box center [366, 323] width 8 height 10
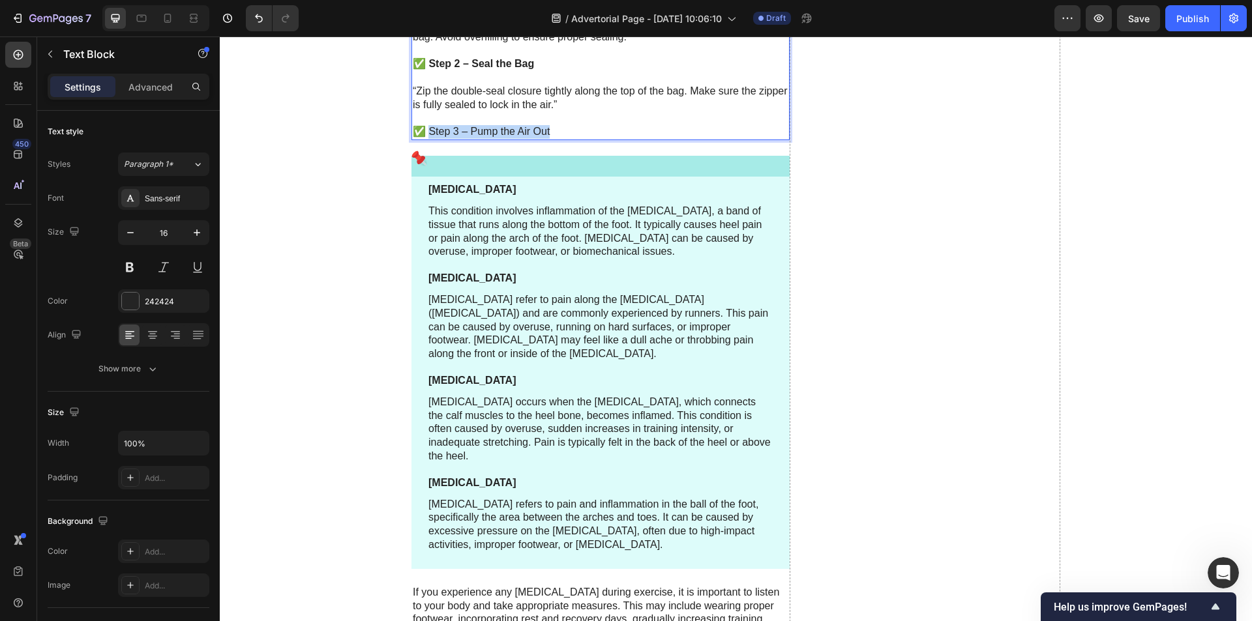
drag, startPoint x: 549, startPoint y: 346, endPoint x: 428, endPoint y: 347, distance: 120.6
click at [428, 139] on p "✅ Step 3 – Pump the Air Out" at bounding box center [601, 132] width 376 height 14
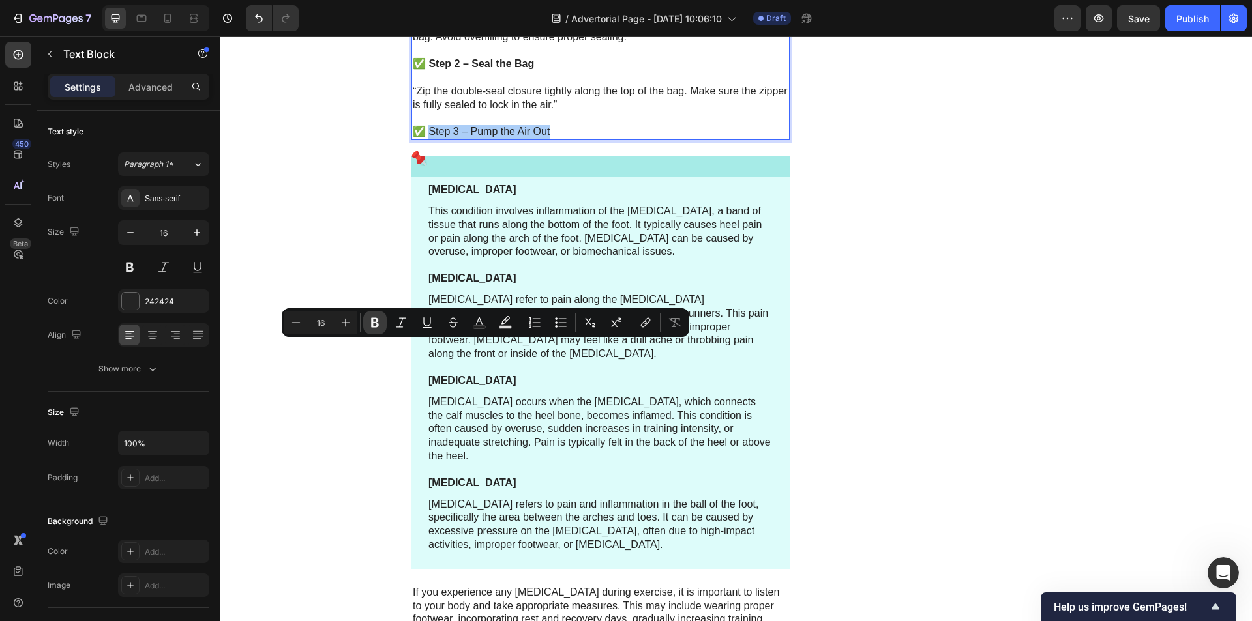
click at [370, 323] on icon "Editor contextual toolbar" at bounding box center [374, 322] width 13 height 13
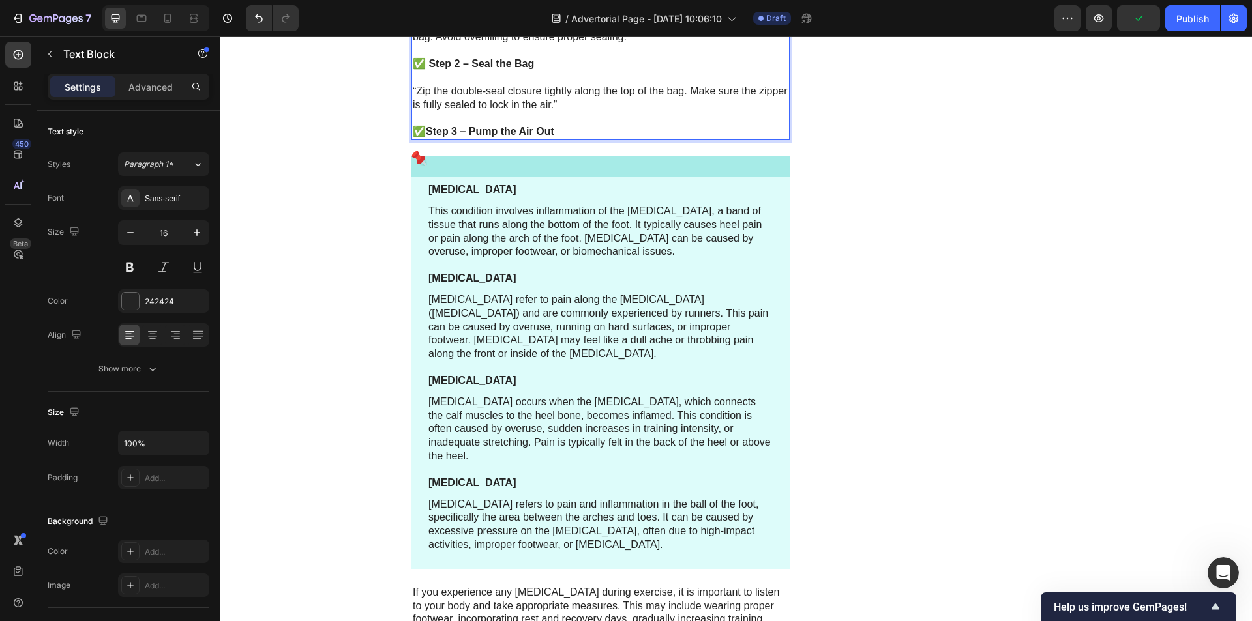
click at [572, 139] on p "✅ Step 3 – Pump the Air Out" at bounding box center [601, 132] width 376 height 14
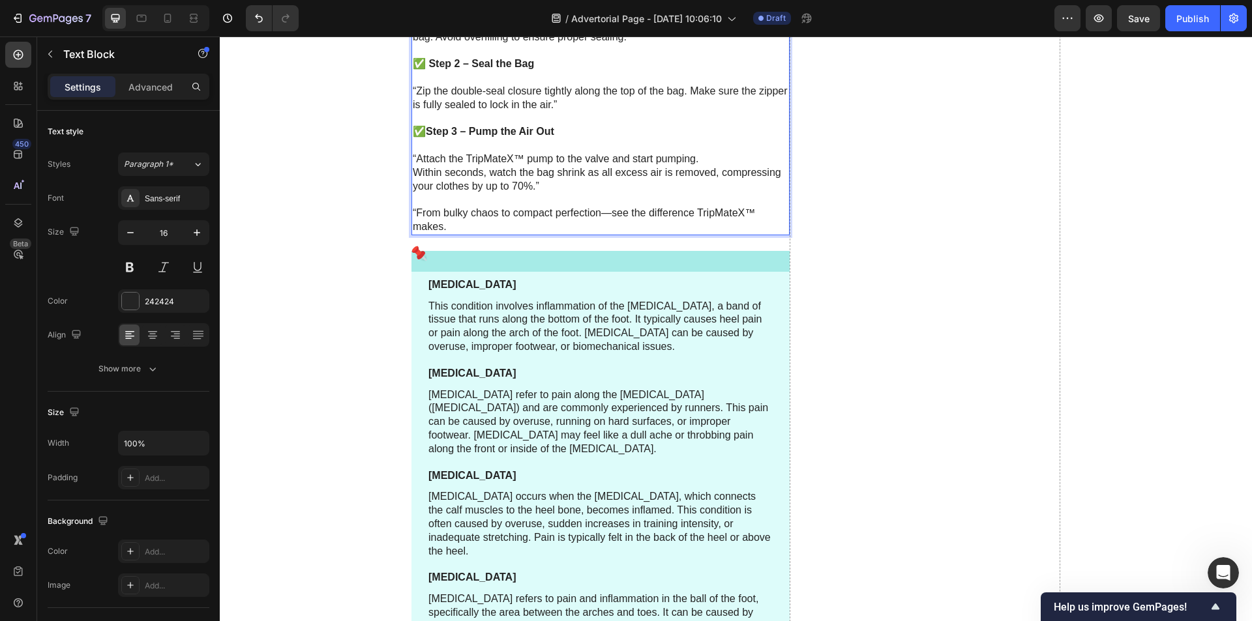
click at [413, 234] on p "“From bulky chaos to compact perfection—see the difference TripMateX™ makes." at bounding box center [601, 220] width 376 height 27
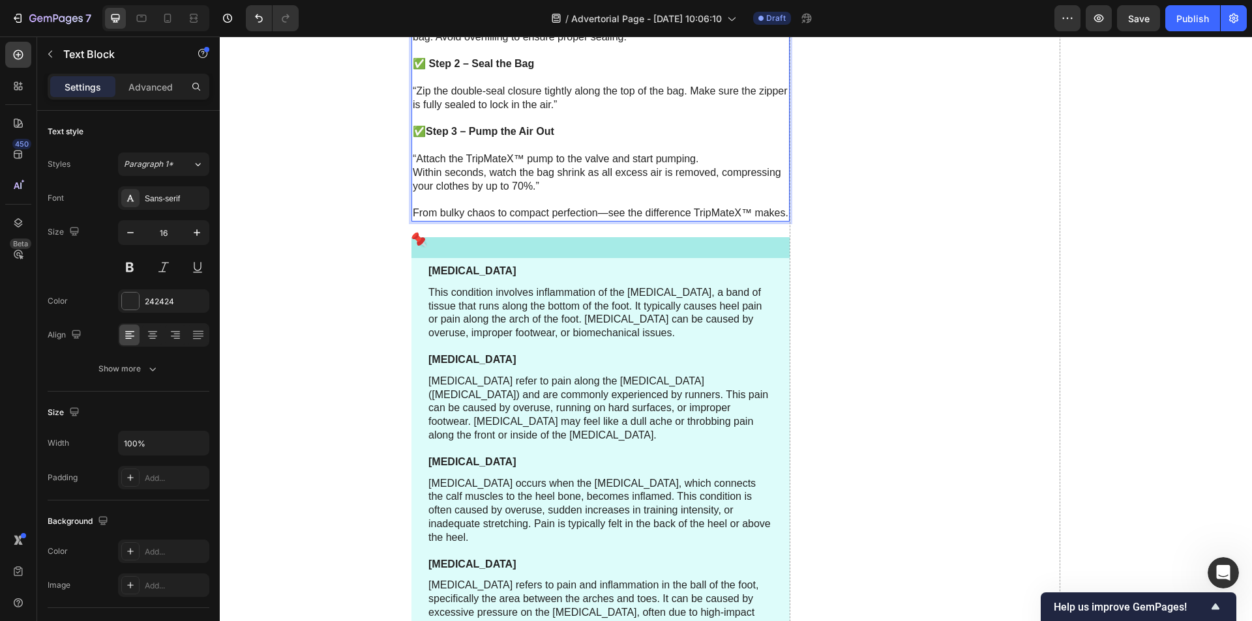
click at [415, 193] on p "“Attach the TripMateX™ pump to the valve and start pumping. Within seconds, wat…" at bounding box center [601, 173] width 376 height 40
click at [542, 193] on p "Attach the TripMateX™ pump to the valve and start pumping. Within seconds, watc…" at bounding box center [601, 173] width 376 height 40
click at [561, 112] on p "“Zip the double-seal closure tightly along the top of the bag. Make sure the zi…" at bounding box center [601, 98] width 376 height 27
click at [413, 112] on p "“Zip the double-seal closure tightly along the top of the bag. Make sure the zi…" at bounding box center [601, 98] width 376 height 27
click at [415, 44] on p "“Fold or roll your clothes neatly and place them inside the TripMateX™ vacuum b…" at bounding box center [601, 30] width 376 height 27
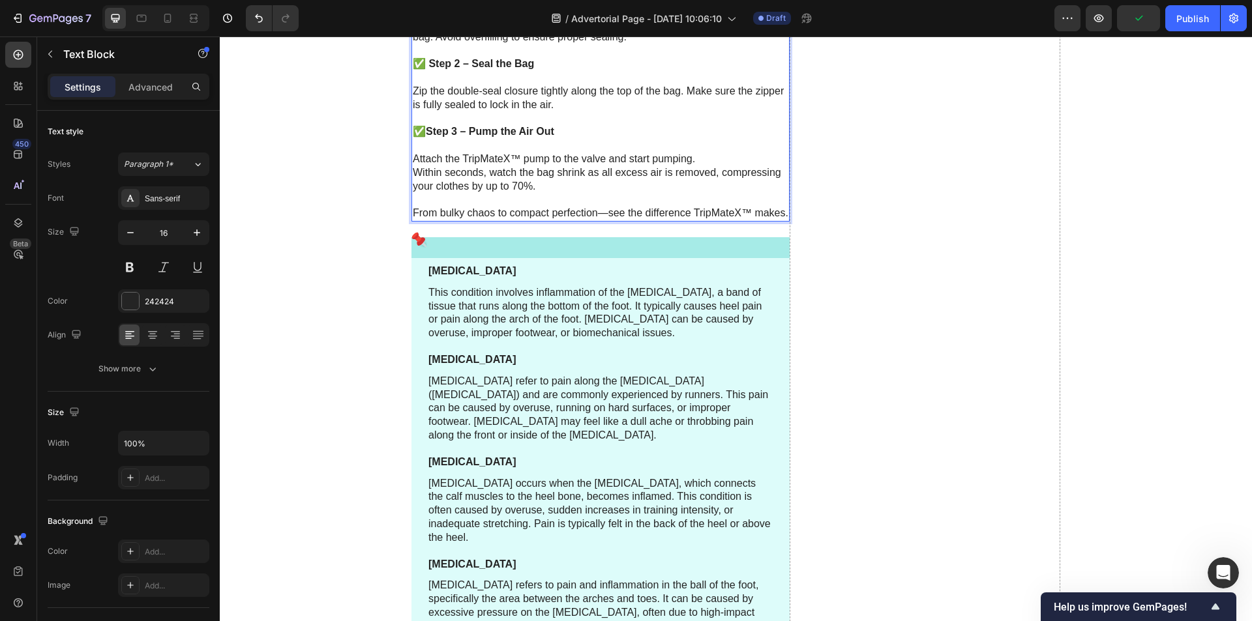
click at [632, 44] on p "Fold or roll your clothes neatly and place them inside the TripMateX™ vacuum ba…" at bounding box center [601, 30] width 376 height 27
click at [503, 220] on p "From bulky chaos to compact perfection—see the difference TripMateX™ makes." at bounding box center [601, 214] width 376 height 14
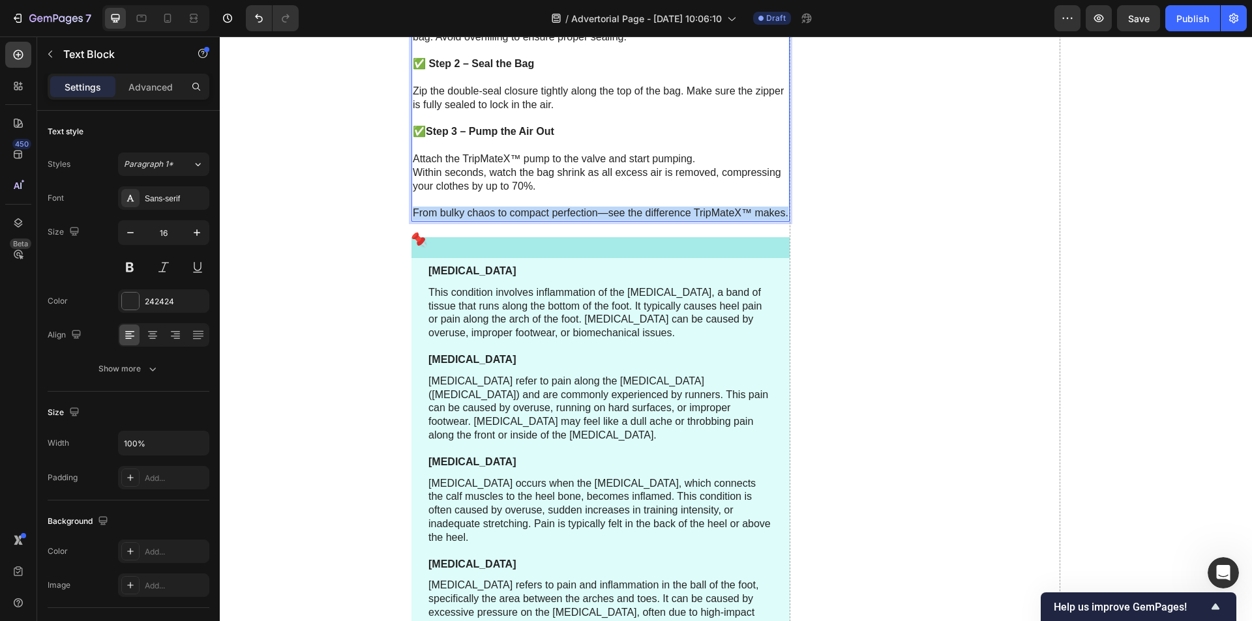
click at [503, 220] on p "From bulky chaos to compact perfection—see the difference TripMateX™ makes." at bounding box center [601, 214] width 376 height 14
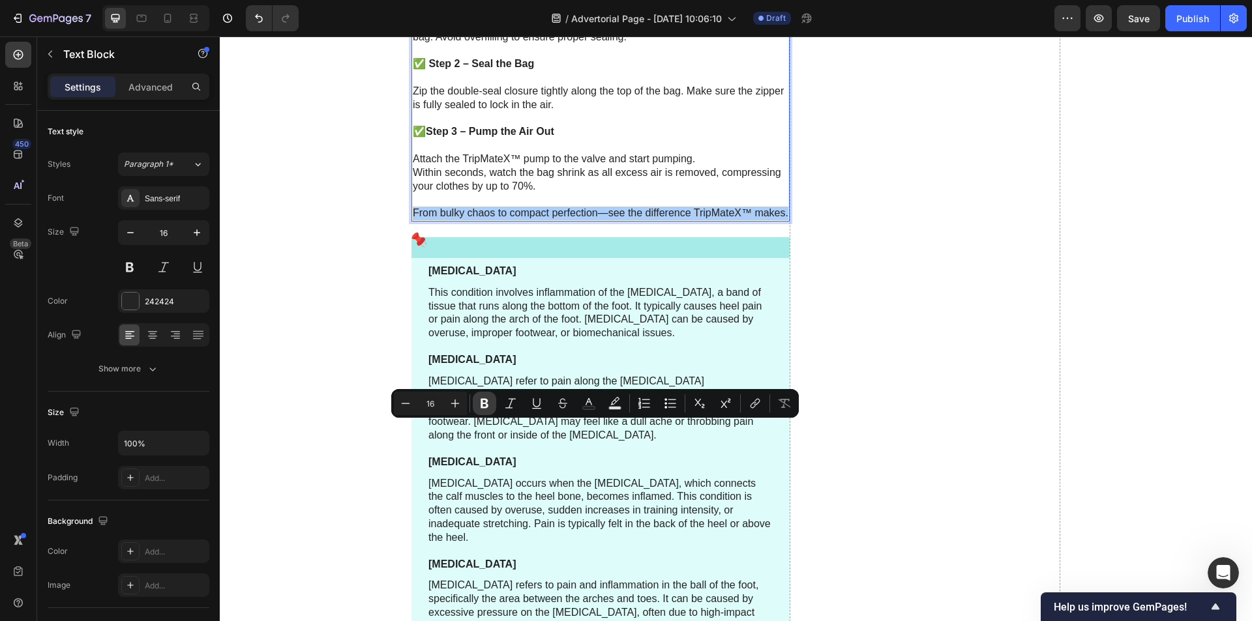
click at [486, 402] on icon "Editor contextual toolbar" at bounding box center [484, 404] width 8 height 10
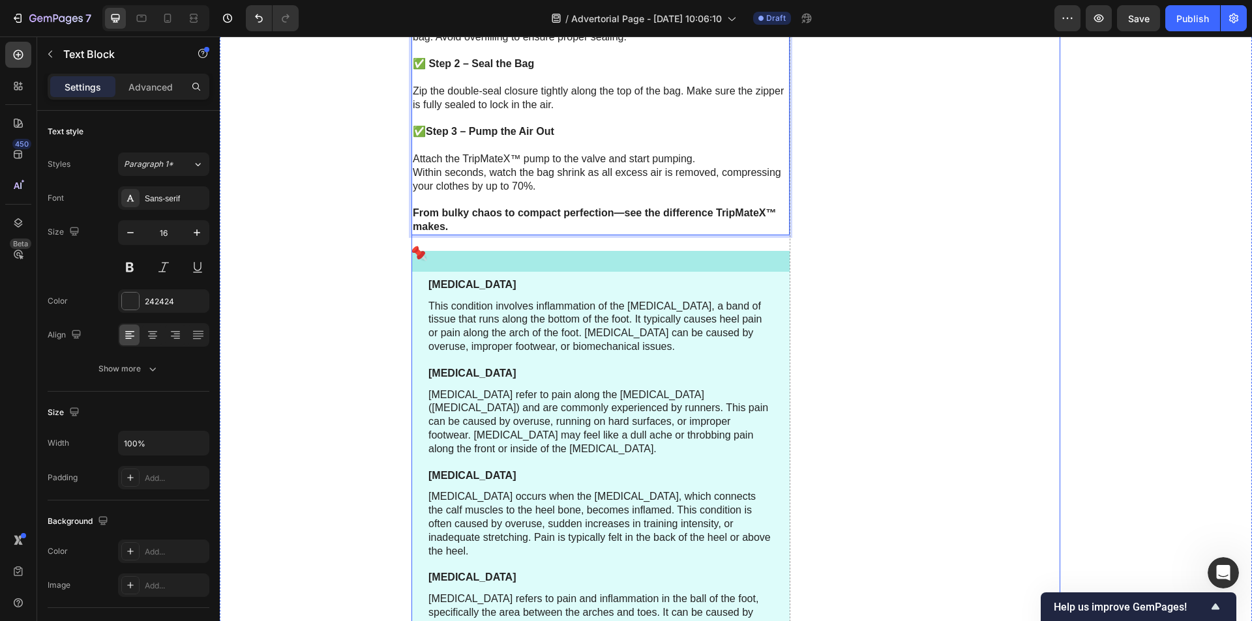
click at [467, 234] on p "From bulky chaos to compact perfection—see the difference TripMateX™ makes." at bounding box center [601, 220] width 376 height 27
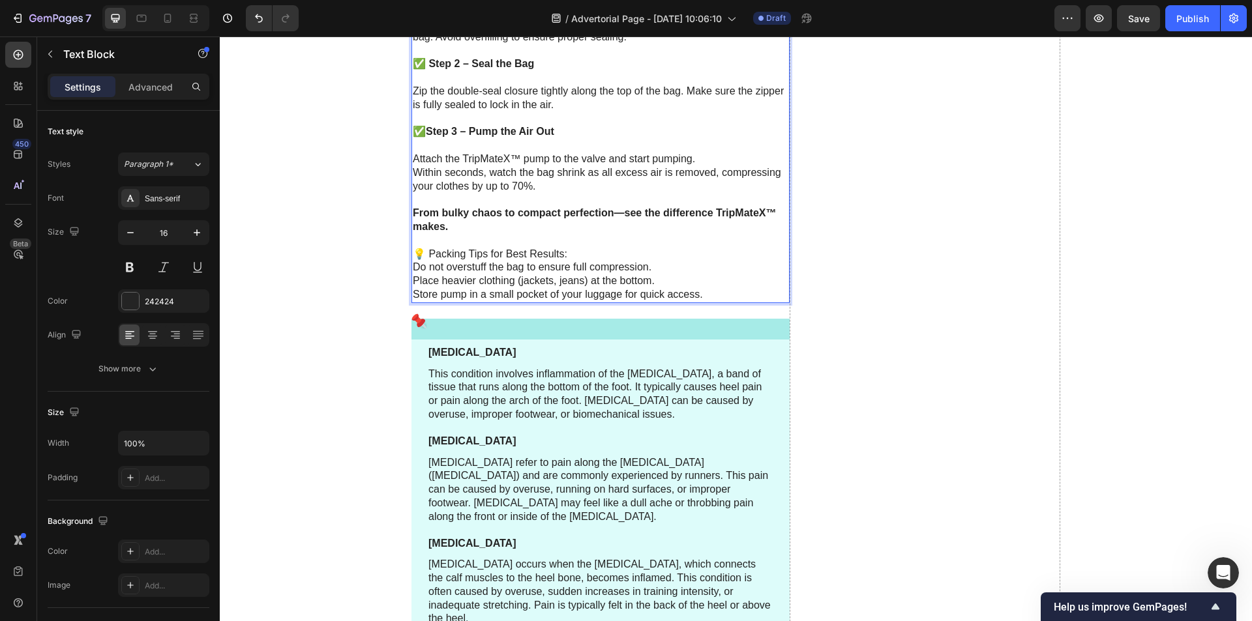
click at [413, 274] on p "Do not overstuff the bag to ensure full compression." at bounding box center [601, 268] width 376 height 14
click at [413, 288] on p "Place heavier clothing (jackets, jeans) at the bottom." at bounding box center [601, 281] width 376 height 14
click at [413, 302] on p "Store pump in a small pocket of your luggage for quick access." at bounding box center [601, 295] width 376 height 14
click at [660, 274] on p "- Do not overstuff the bag to ensure full compression." at bounding box center [601, 268] width 376 height 14
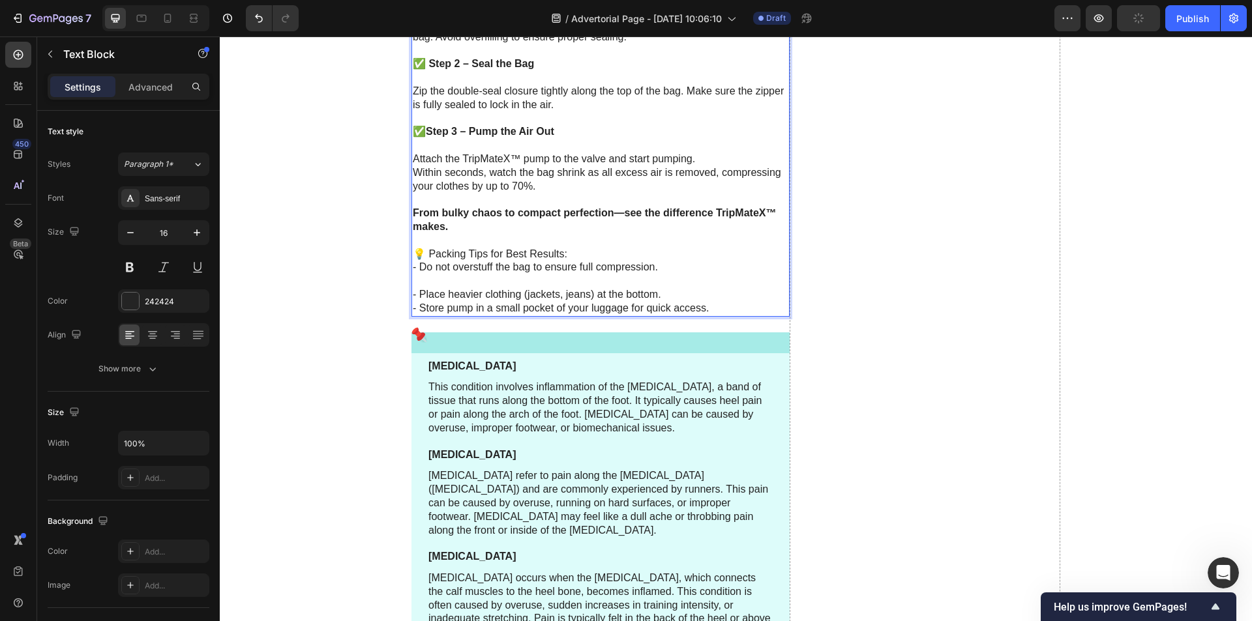
click at [662, 302] on p "- Place heavier clothing (jackets, jeans) at the bottom." at bounding box center [601, 295] width 376 height 14
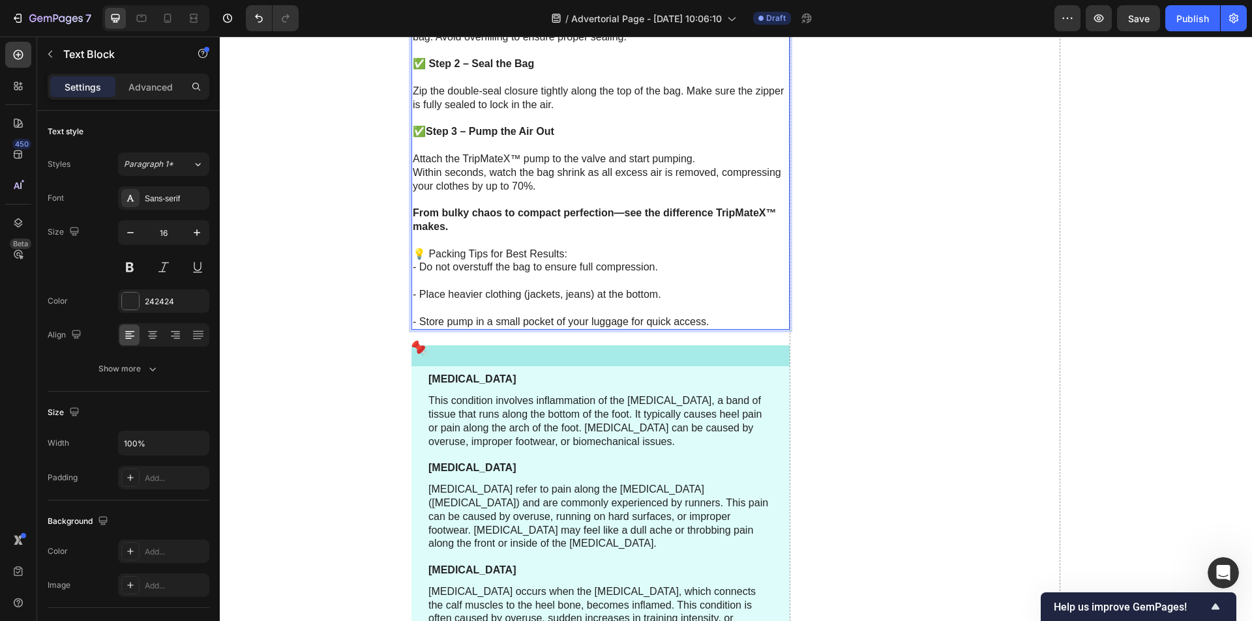
click at [593, 261] on p "💡 Packing Tips for Best Results:" at bounding box center [601, 255] width 376 height 14
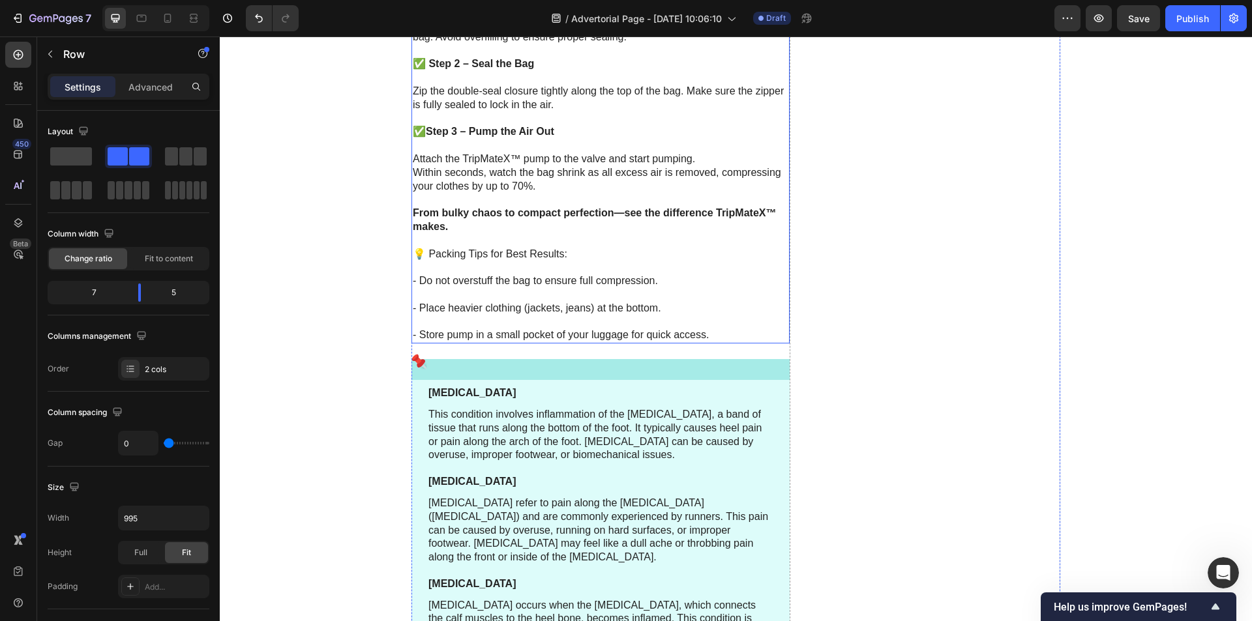
click at [618, 232] on strong "From bulky chaos to compact perfection—see the difference TripMateX™ makes." at bounding box center [594, 219] width 363 height 25
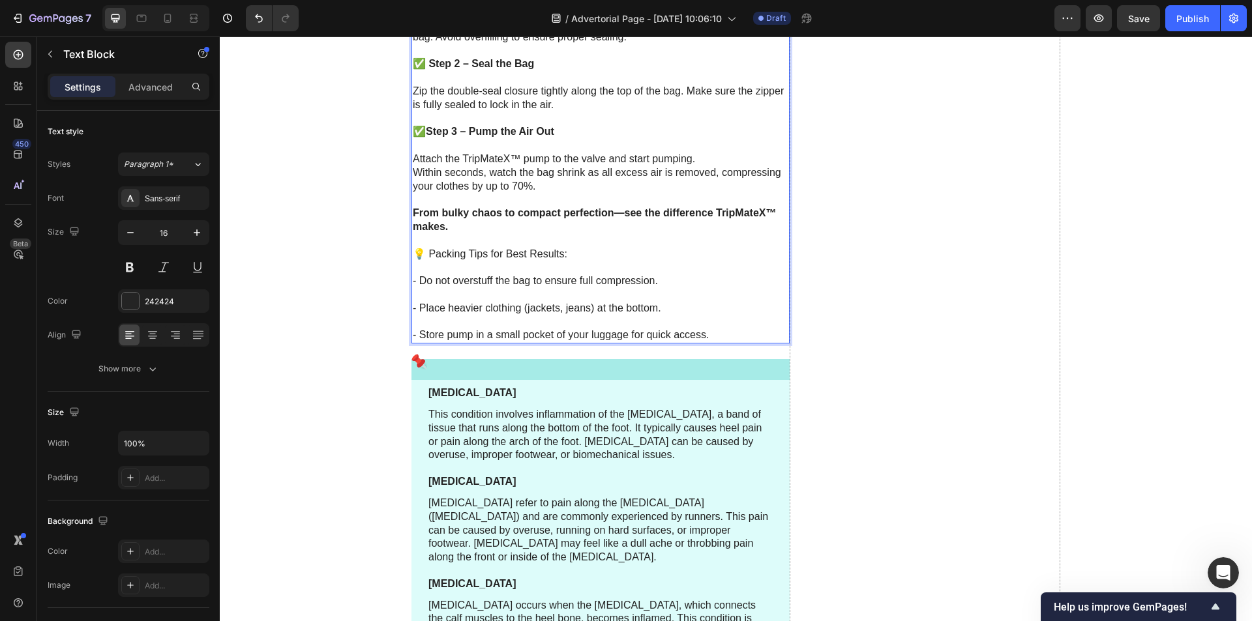
click at [617, 232] on strong "From bulky chaos to compact perfection—see the difference TripMateX™ makes." at bounding box center [594, 219] width 363 height 25
click at [620, 248] on p "Rich Text Editor. Editing area: main" at bounding box center [601, 241] width 376 height 14
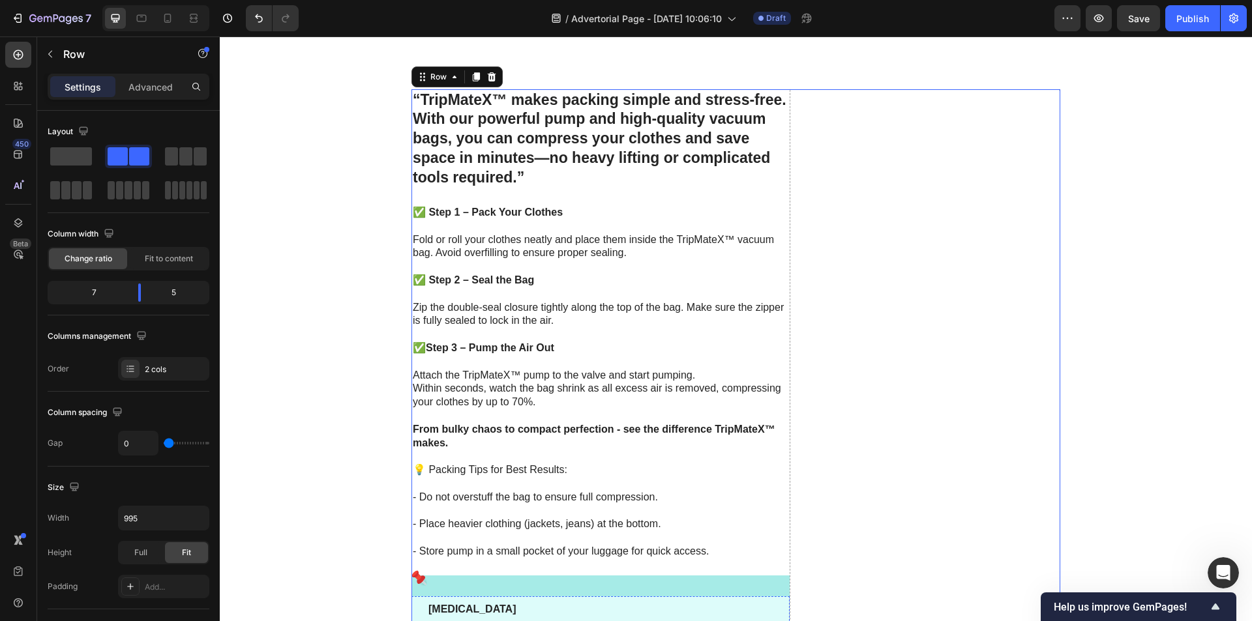
scroll to position [2524, 0]
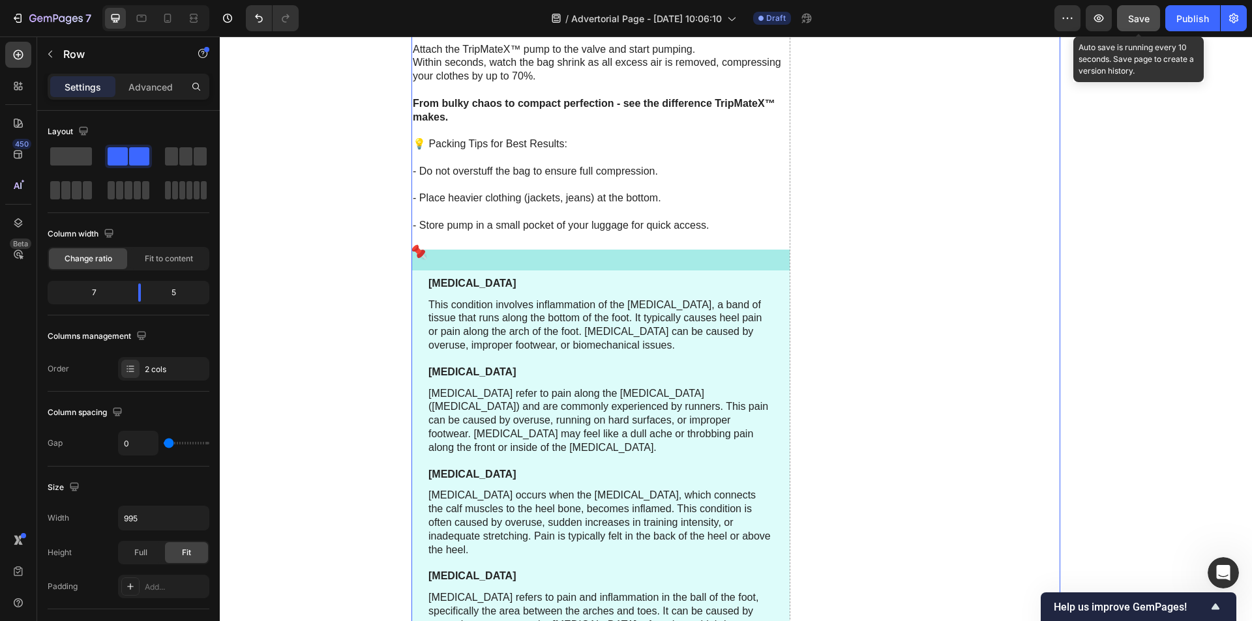
click at [1136, 16] on span "Save" at bounding box center [1139, 18] width 22 height 11
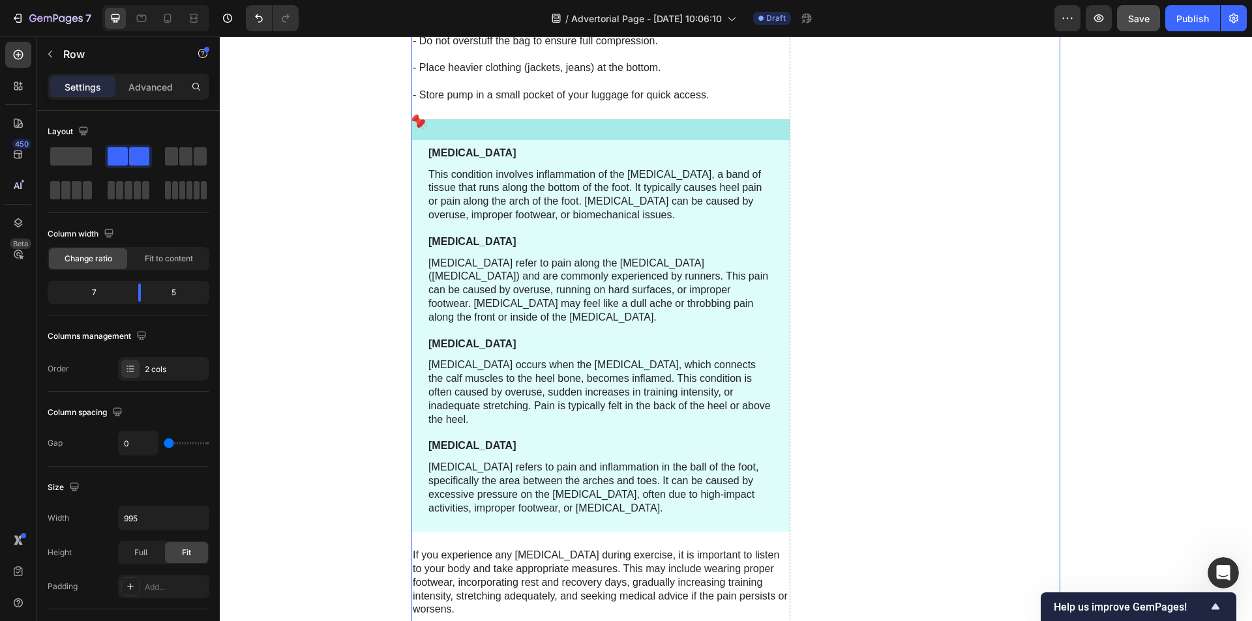
scroll to position [2589, 0]
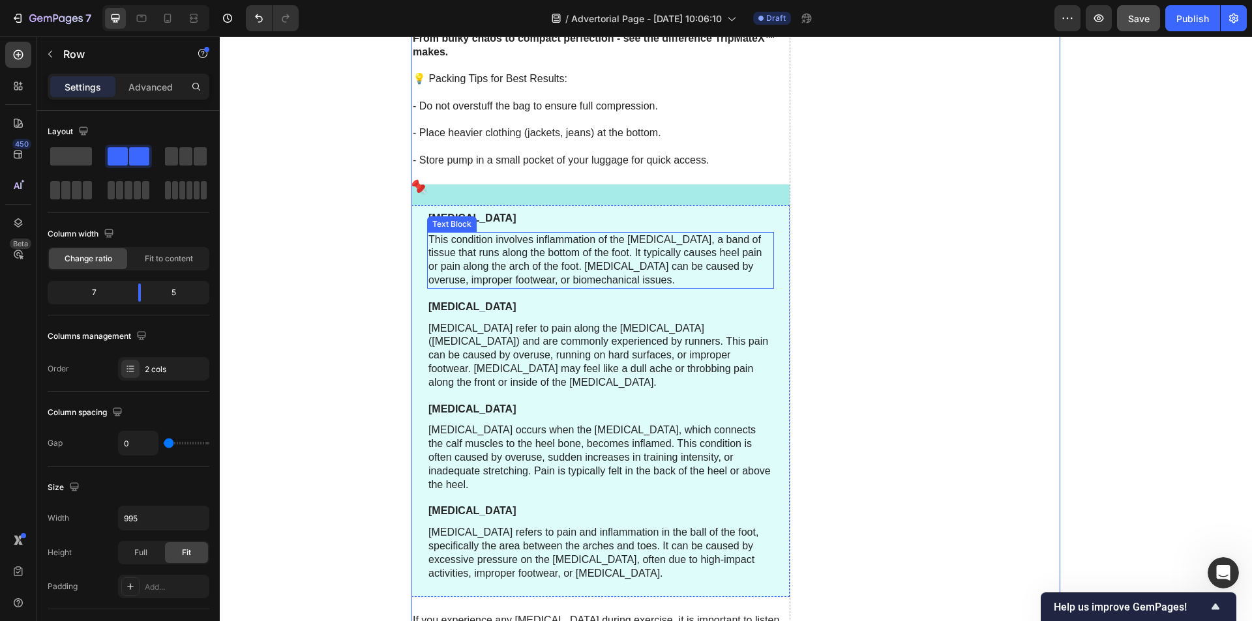
click at [634, 247] on p "This condition involves inflammation of the plantar fascia, a band of tissue th…" at bounding box center [600, 260] width 344 height 54
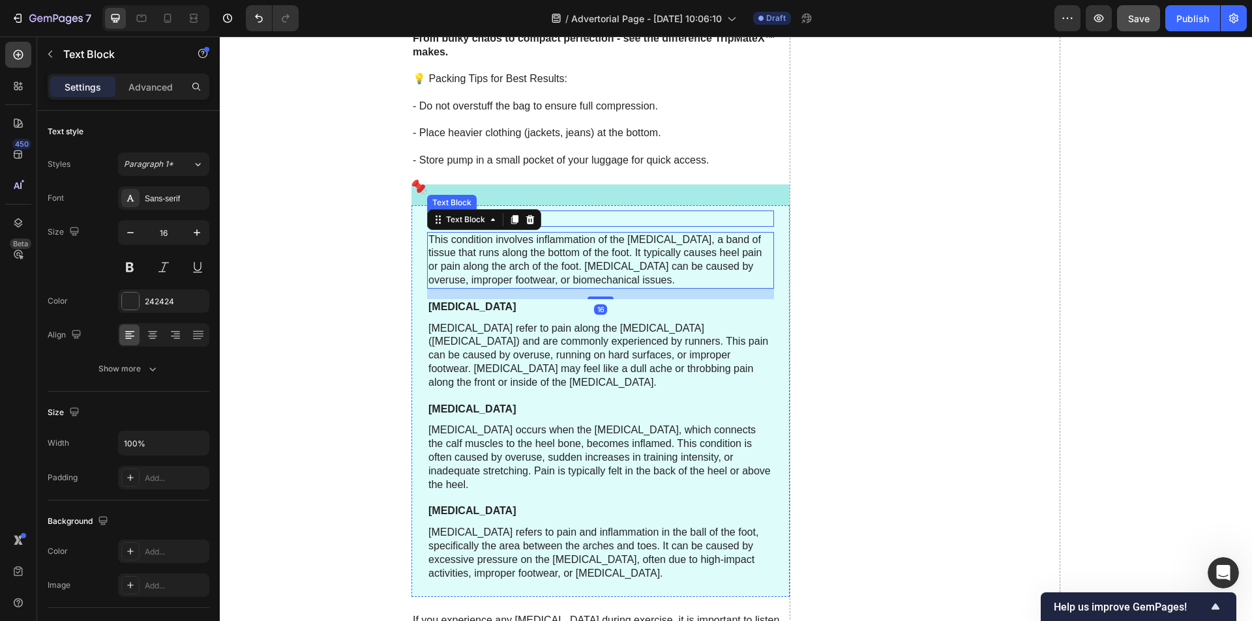
click at [634, 214] on p "Plantar Fasciitis" at bounding box center [600, 219] width 344 height 14
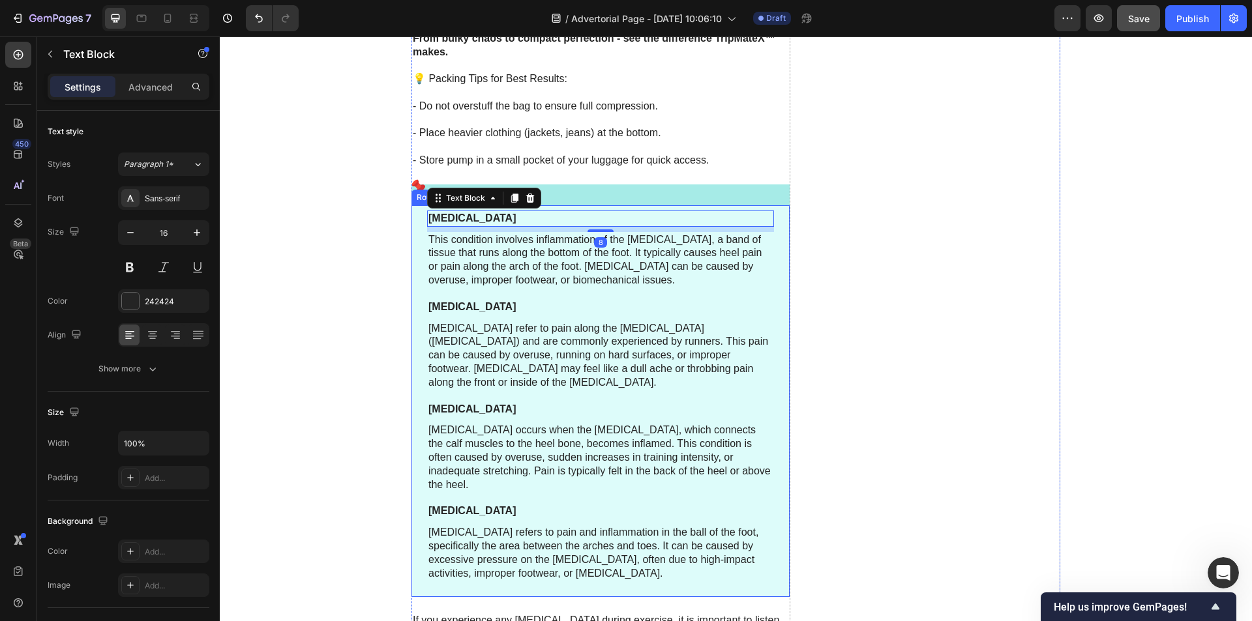
click at [771, 273] on div "Icon Plantar Fasciitis Text Block 8 This condition involves inflammation of the…" at bounding box center [600, 391] width 378 height 413
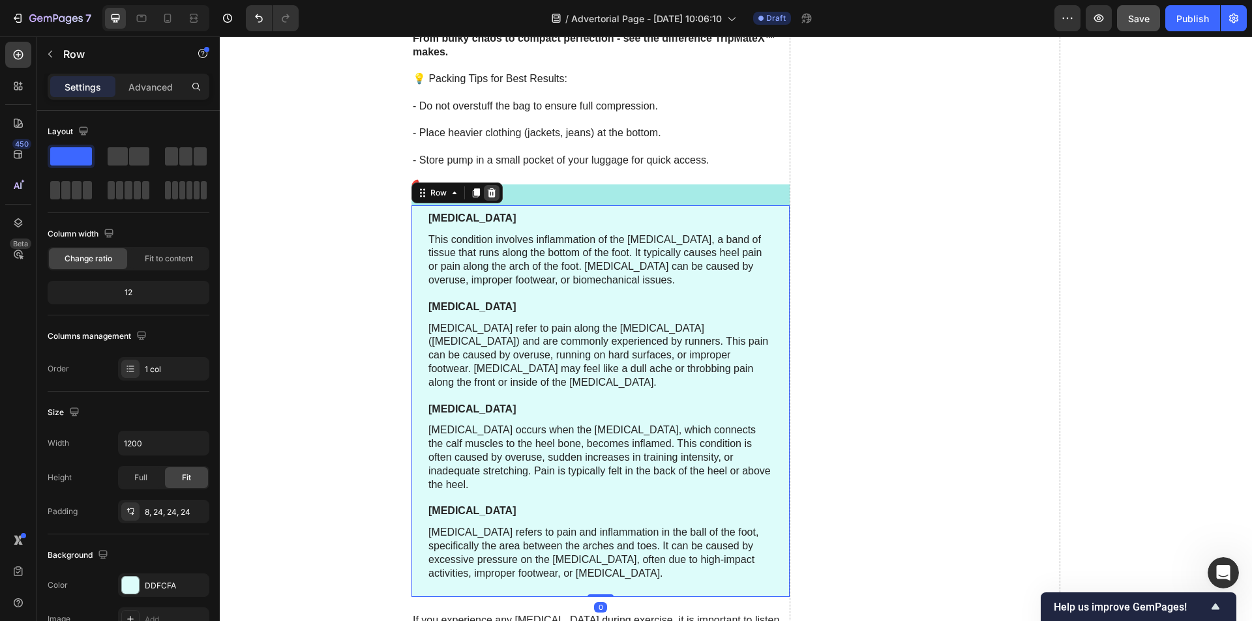
click at [491, 194] on icon at bounding box center [491, 193] width 10 height 10
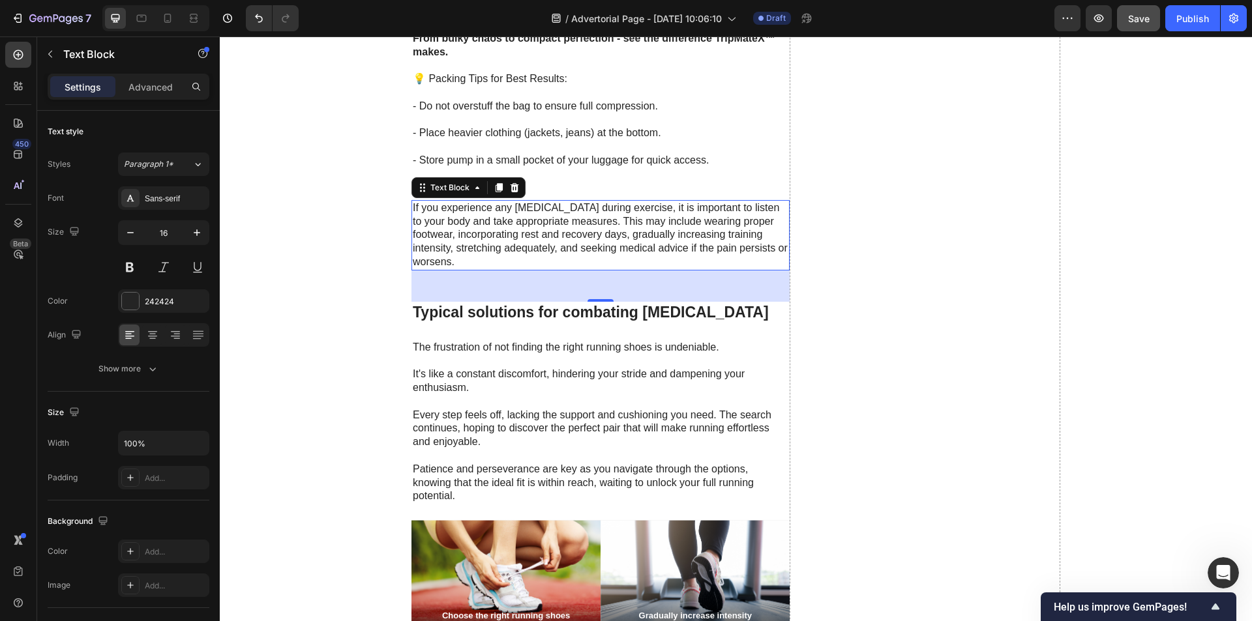
click at [499, 227] on p "If you experience any foot pain during exercise, it is important to listen to y…" at bounding box center [601, 235] width 376 height 68
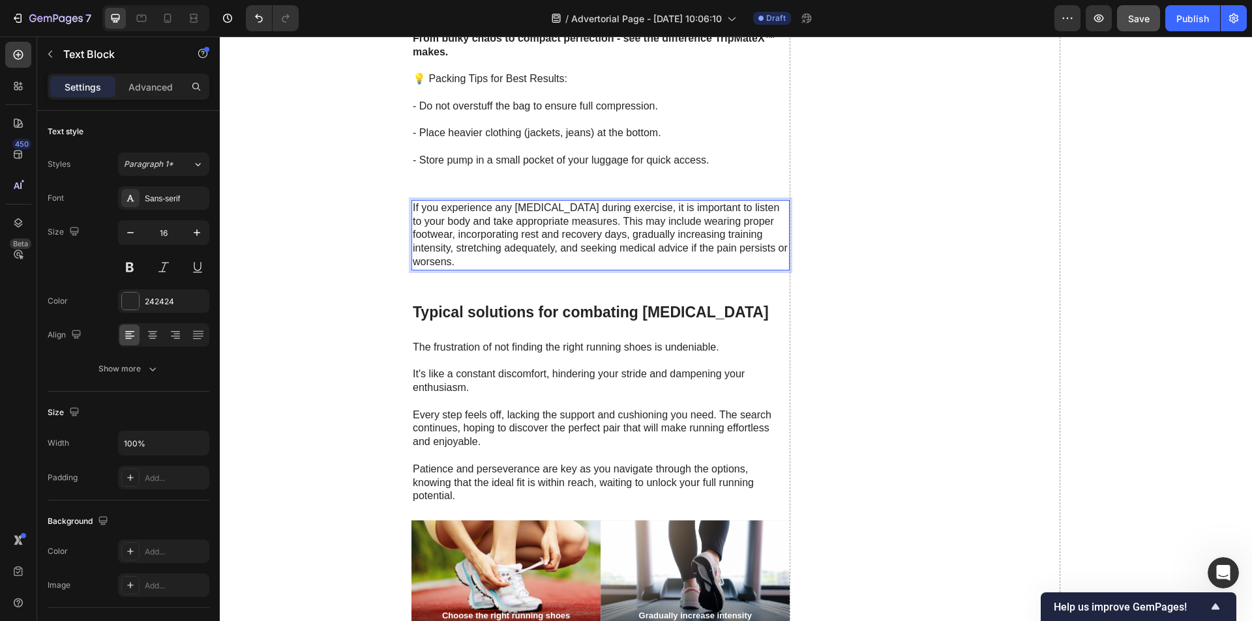
click at [499, 227] on p "If you experience any foot pain during exercise, it is important to listen to y…" at bounding box center [601, 235] width 376 height 68
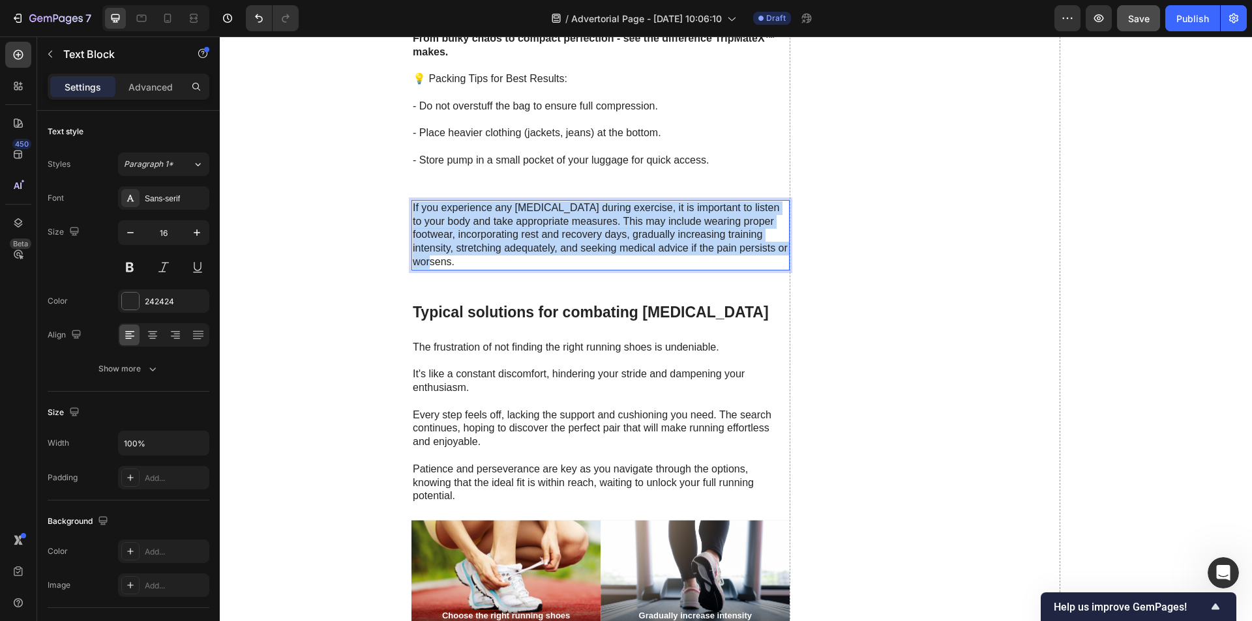
click at [499, 227] on p "If you experience any foot pain during exercise, it is important to listen to y…" at bounding box center [601, 235] width 376 height 68
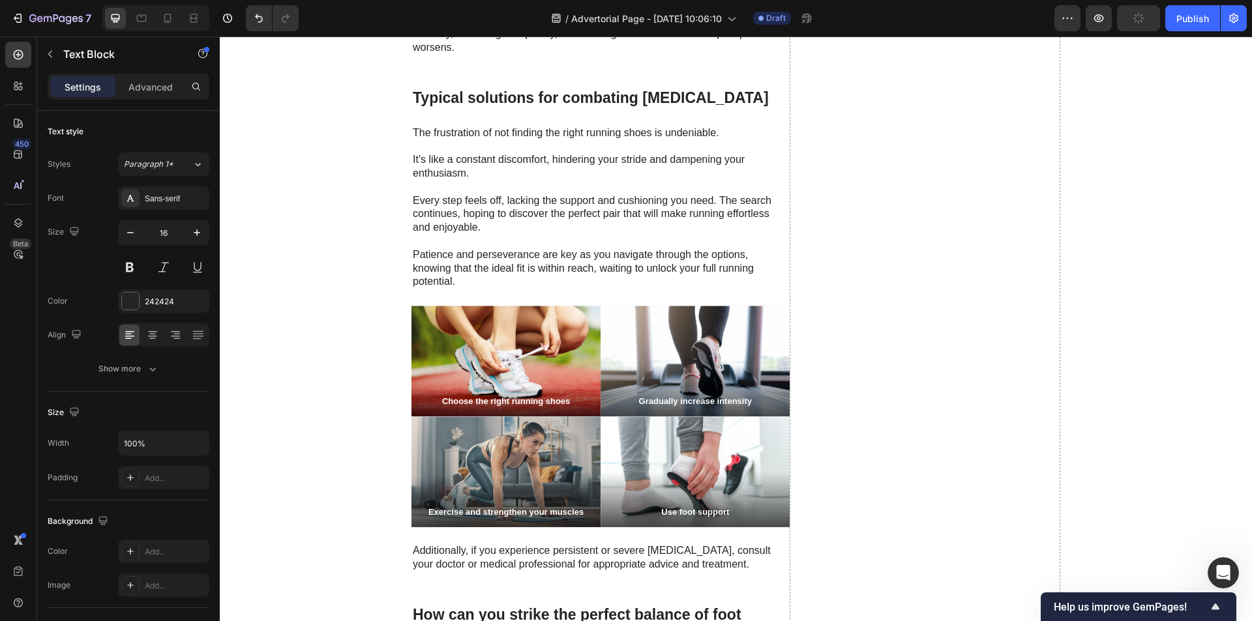
scroll to position [2608, 0]
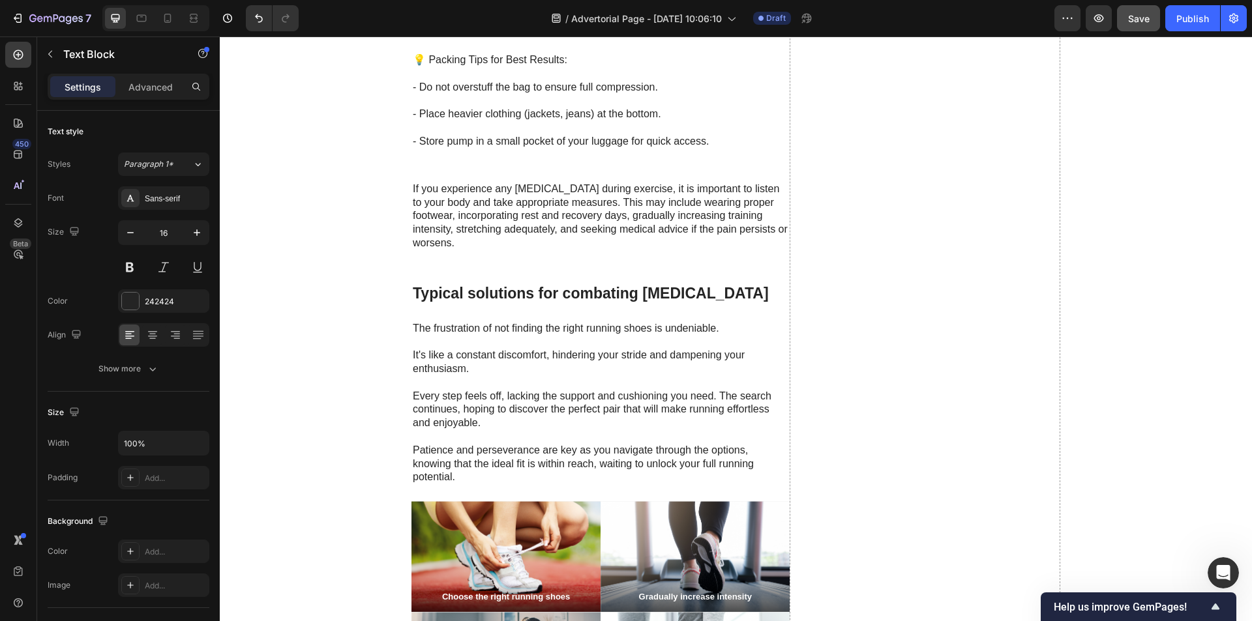
click at [484, 211] on p "If you experience any foot pain during exercise, it is important to listen to y…" at bounding box center [601, 217] width 376 height 68
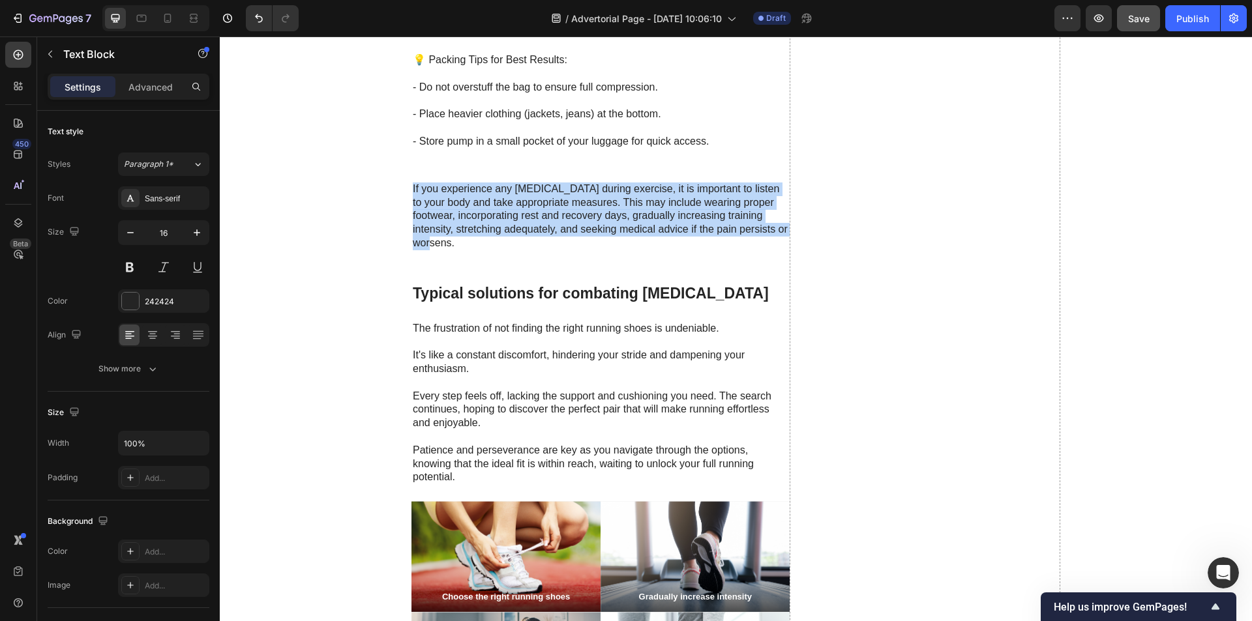
click at [484, 211] on p "If you experience any foot pain during exercise, it is important to listen to y…" at bounding box center [601, 217] width 376 height 68
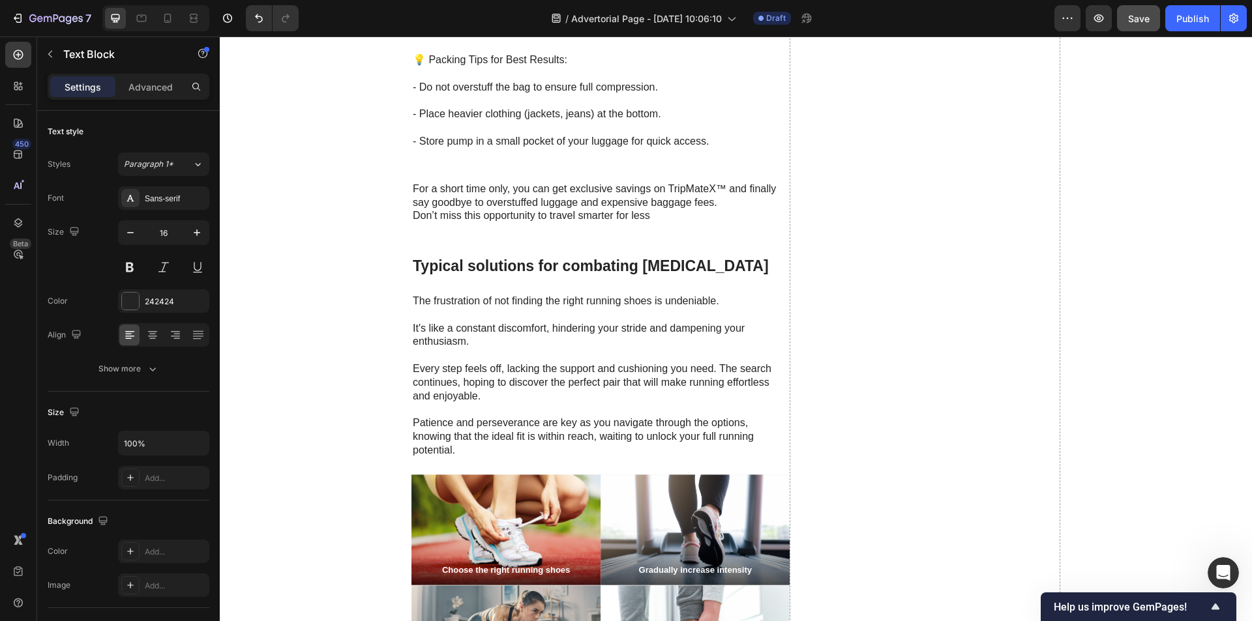
click at [484, 211] on p "For a short time only, you can get exclusive savings on TripMateX™ and finally …" at bounding box center [601, 203] width 376 height 40
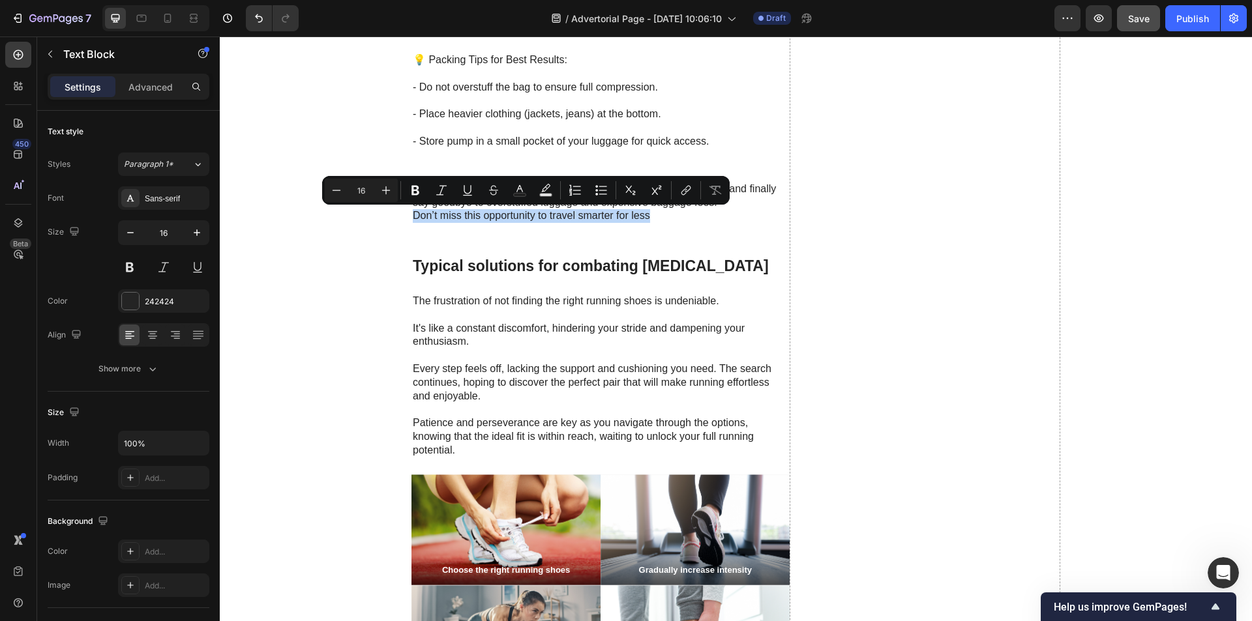
click at [507, 219] on p "For a short time only, you can get exclusive savings on TripMateX™ and finally …" at bounding box center [601, 203] width 376 height 40
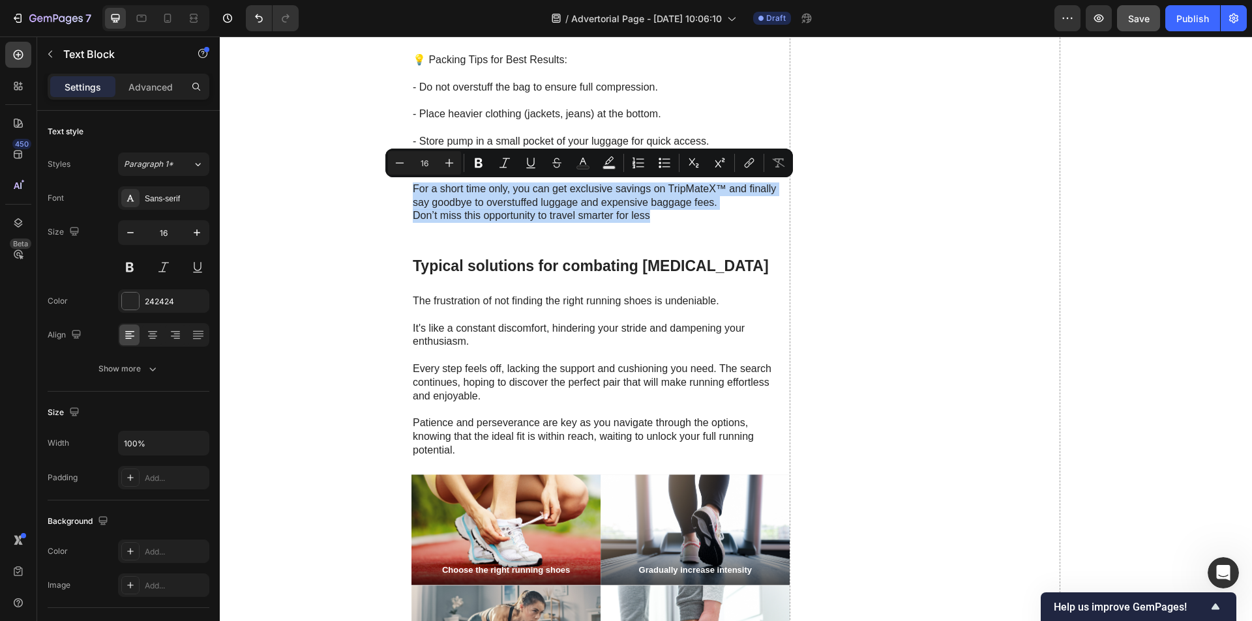
drag, startPoint x: 649, startPoint y: 216, endPoint x: 406, endPoint y: 189, distance: 244.6
click at [411, 189] on div "For a short time only, you can get exclusive savings on TripMateX™ and finally …" at bounding box center [600, 202] width 378 height 43
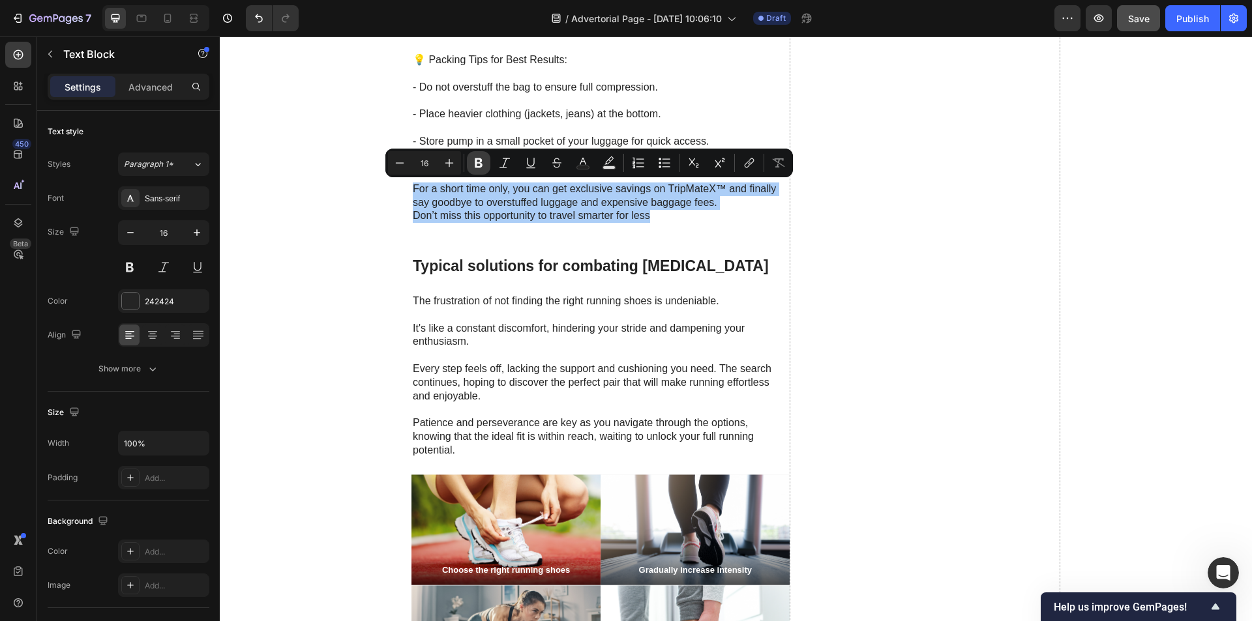
click at [480, 164] on icon "Editor contextual toolbar" at bounding box center [479, 163] width 8 height 10
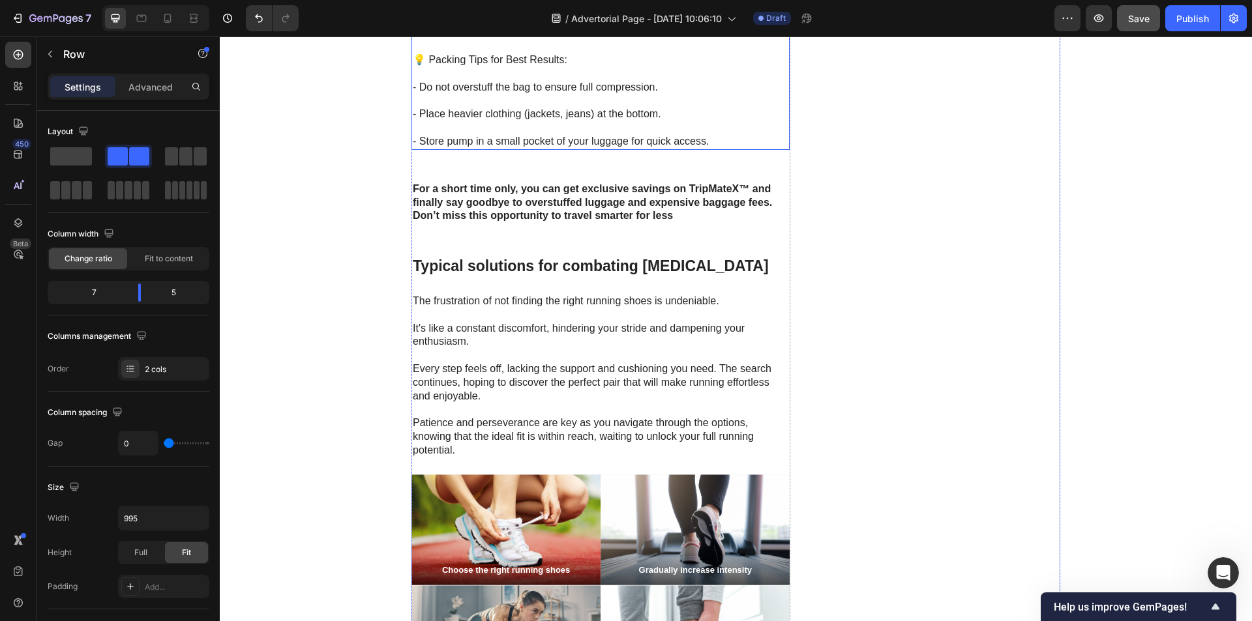
click at [612, 141] on p "- Store pump in a small pocket of your luggage for quick access." at bounding box center [601, 142] width 376 height 14
click at [598, 142] on p "- Store pump in a small pocket of your luggage for quick access." at bounding box center [601, 142] width 376 height 14
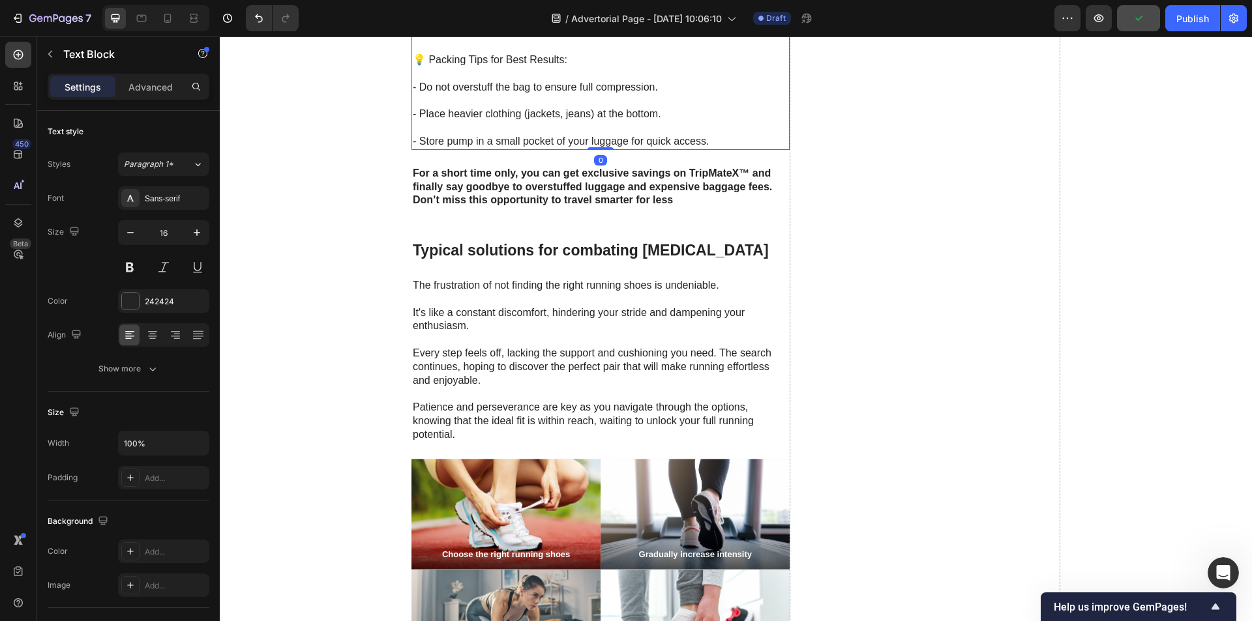
drag, startPoint x: 594, startPoint y: 162, endPoint x: 611, endPoint y: 140, distance: 28.4
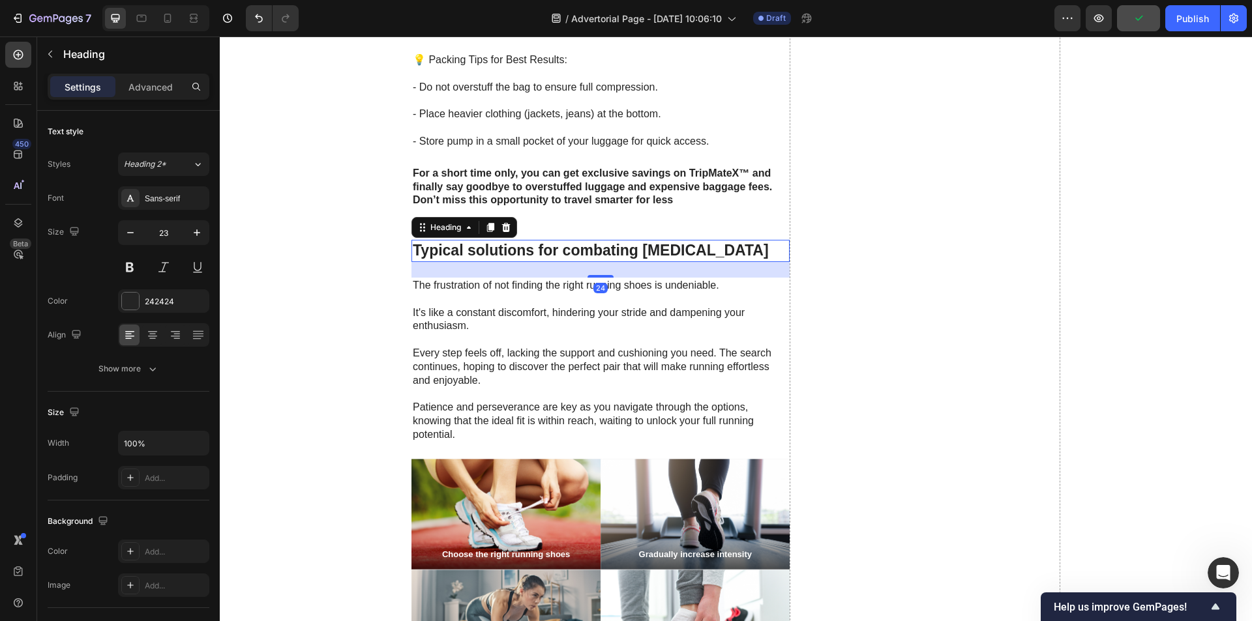
click at [646, 241] on h2 "Typical solutions for combating [MEDICAL_DATA]" at bounding box center [600, 251] width 378 height 22
click at [441, 299] on p at bounding box center [601, 300] width 376 height 14
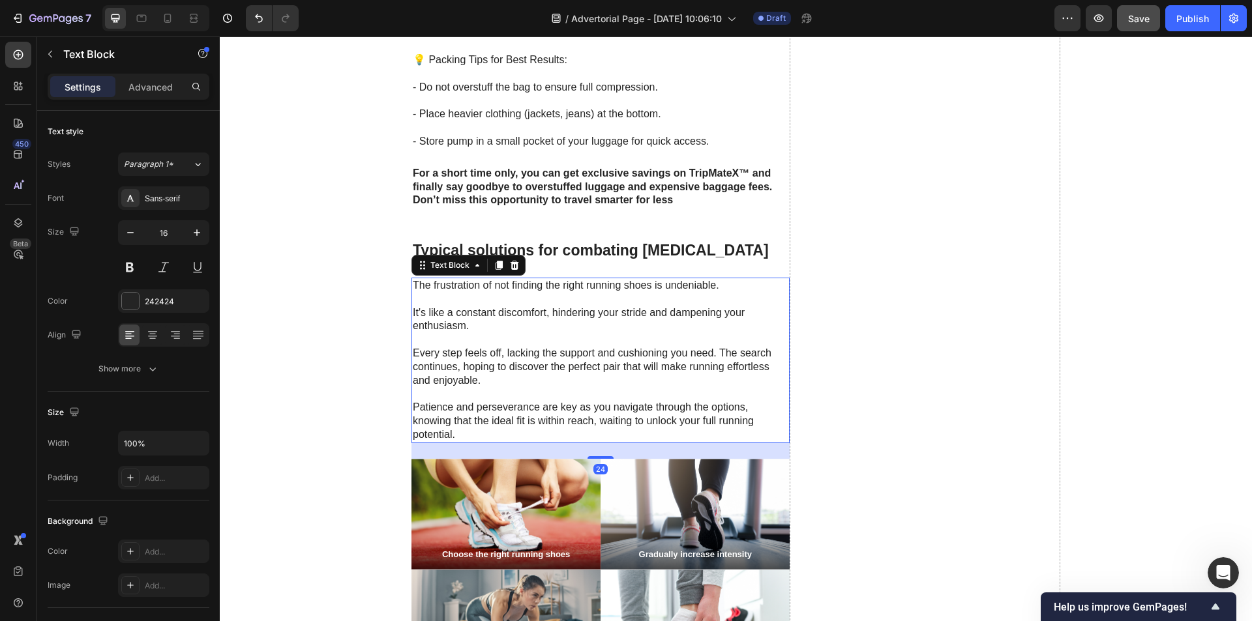
click at [441, 299] on p at bounding box center [601, 300] width 376 height 14
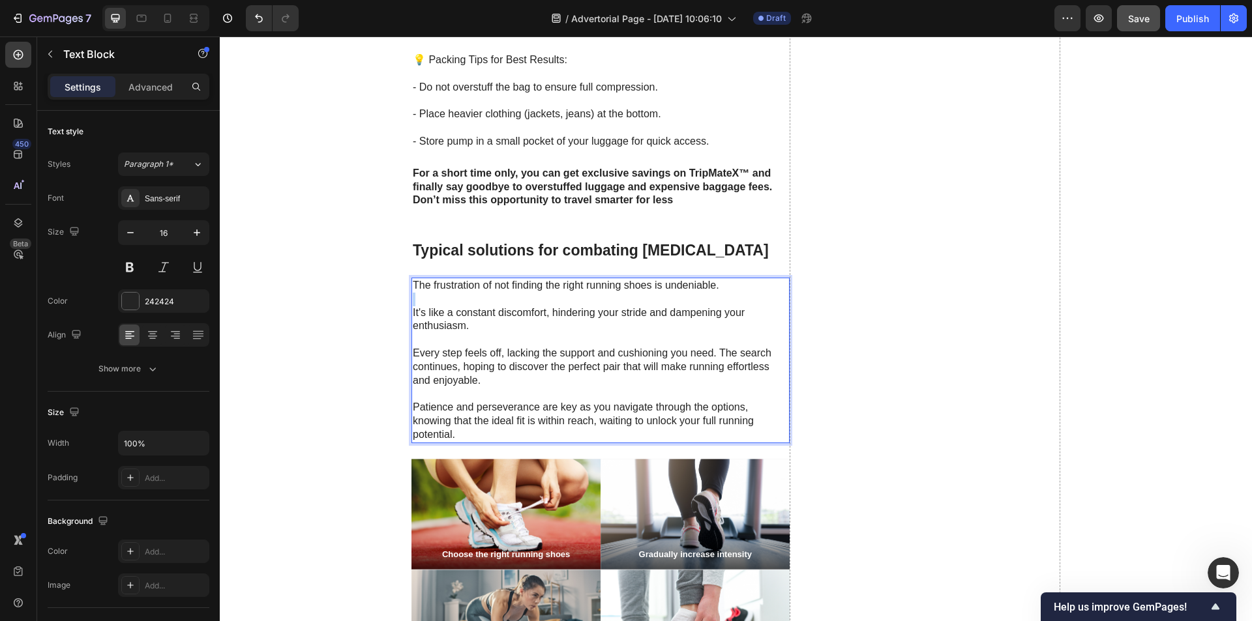
click at [441, 299] on p "Rich Text Editor. Editing area: main" at bounding box center [601, 300] width 376 height 14
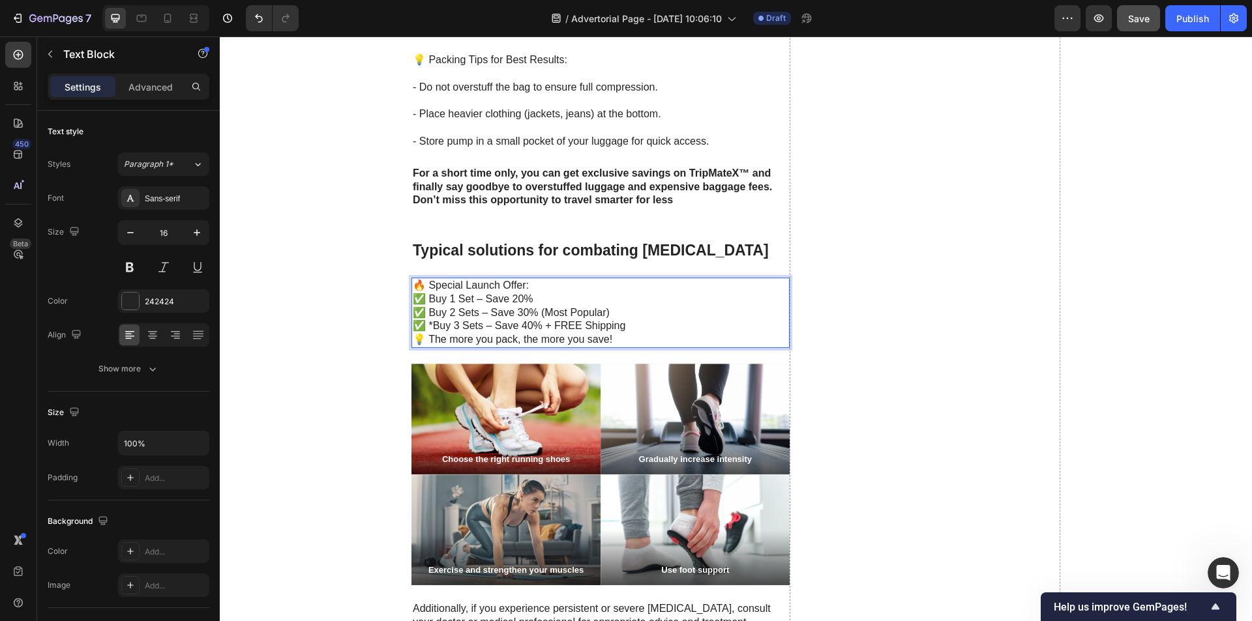
click at [533, 285] on p "🔥 Special Launch Offer:" at bounding box center [601, 286] width 376 height 14
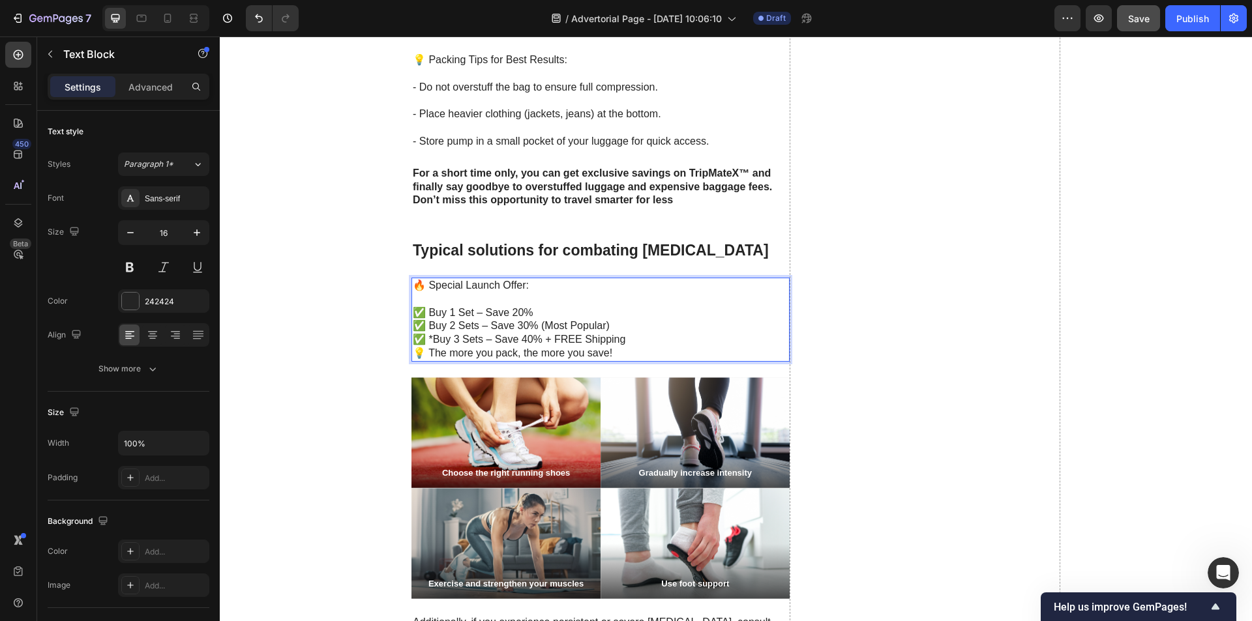
click at [564, 308] on p "✅ Buy 1 Set – Save 20%" at bounding box center [601, 313] width 376 height 14
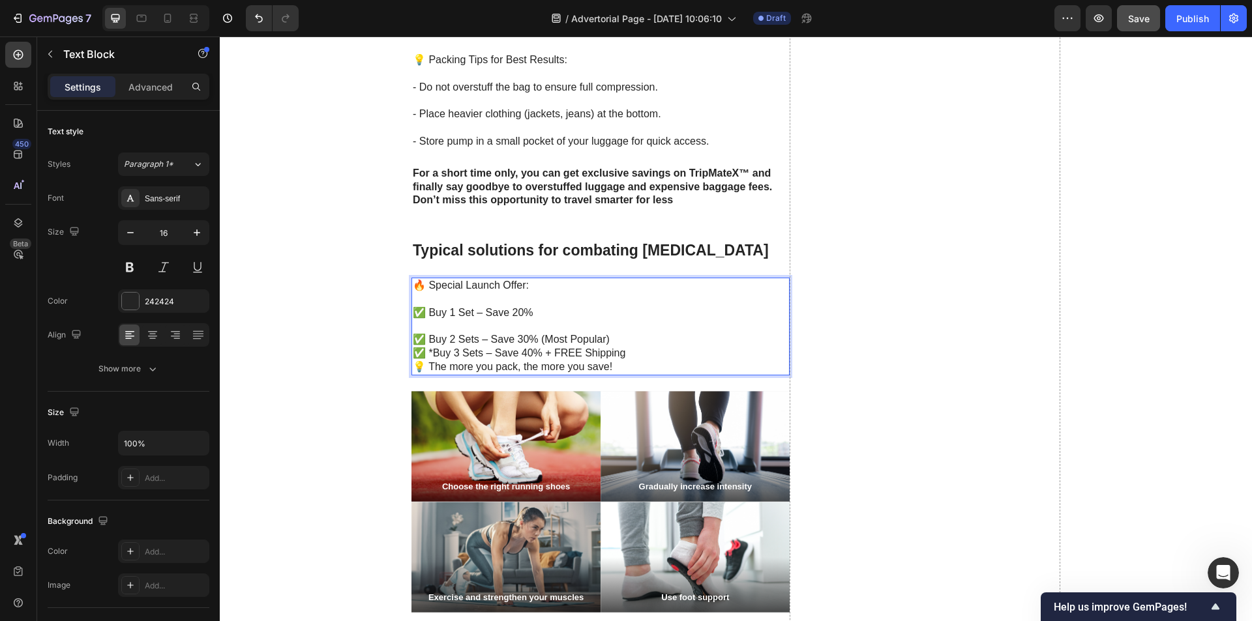
click at [619, 334] on p "✅ Buy 2 Sets – Save 30% (Most Popular)" at bounding box center [601, 340] width 376 height 14
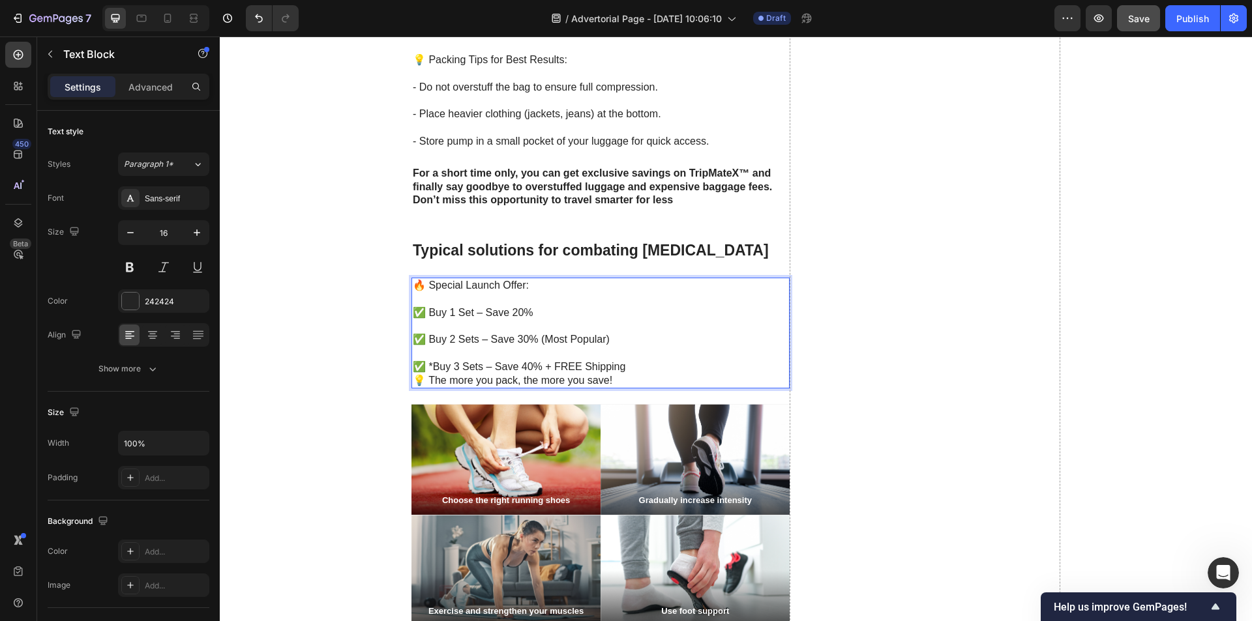
click at [630, 364] on p "✅ *Buy 3 Sets – Save 40% + FREE Shipping" at bounding box center [601, 368] width 376 height 14
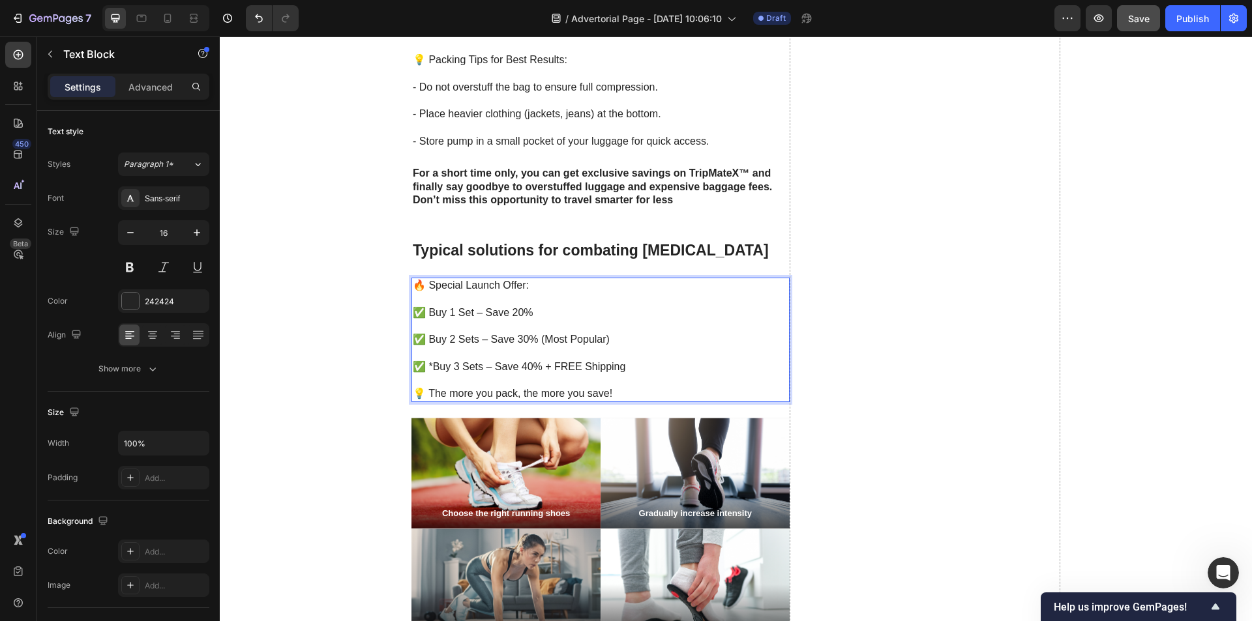
click at [432, 366] on p "✅ *Buy 3 Sets – Save 40% + FREE Shipping" at bounding box center [601, 368] width 376 height 14
click at [516, 313] on p "✅ Buy 1 Set – Save 20%" at bounding box center [601, 313] width 376 height 14
click at [520, 315] on p "✅ Buy 1 Set – Save 20%" at bounding box center [601, 313] width 376 height 14
click at [527, 338] on p "✅ Buy 2 Sets – Save 30% (Most Popular)" at bounding box center [601, 340] width 376 height 14
click at [526, 369] on p "✅ Buy 3 Sets – Save 40% + FREE Shipping" at bounding box center [601, 368] width 376 height 14
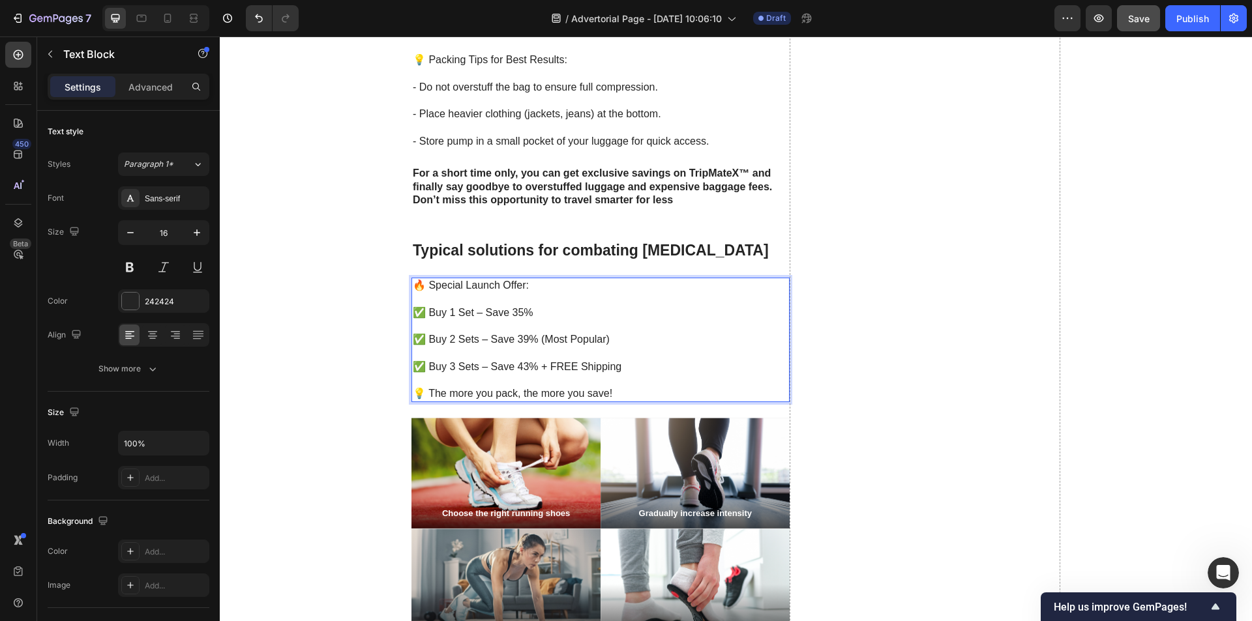
click at [451, 368] on p "✅ Buy 3 Sets – Save 43% + FREE Shipping" at bounding box center [601, 368] width 376 height 14
click at [1142, 19] on icon "button" at bounding box center [1138, 18] width 12 height 12
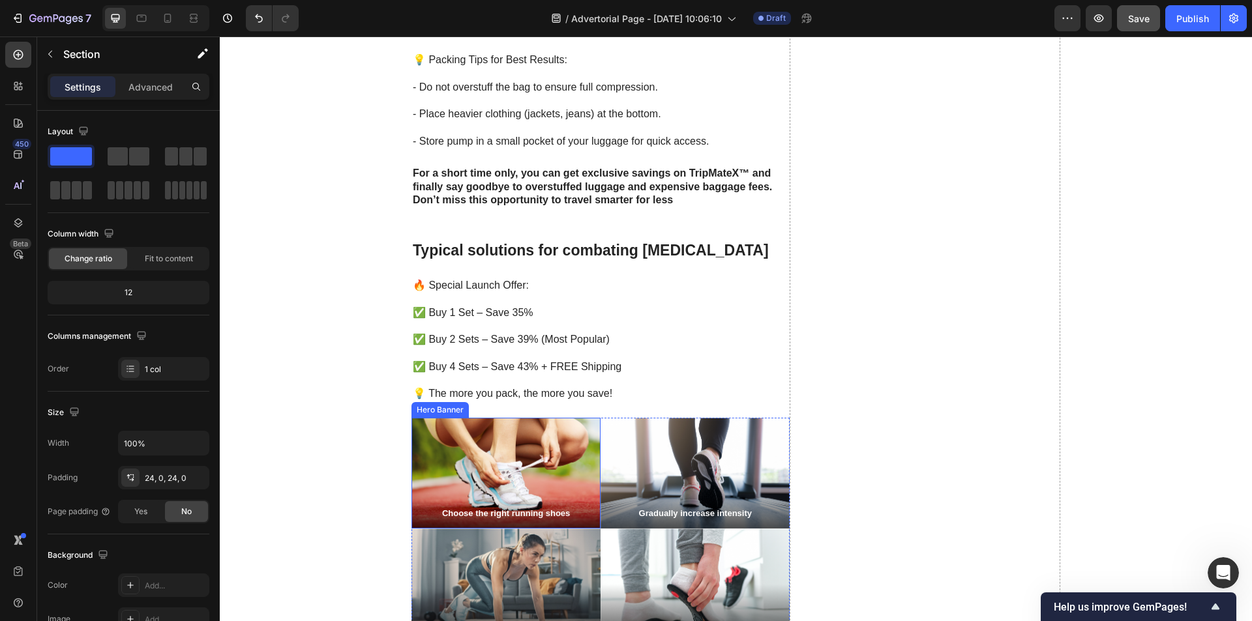
click at [558, 448] on div "Background Image" at bounding box center [505, 473] width 189 height 111
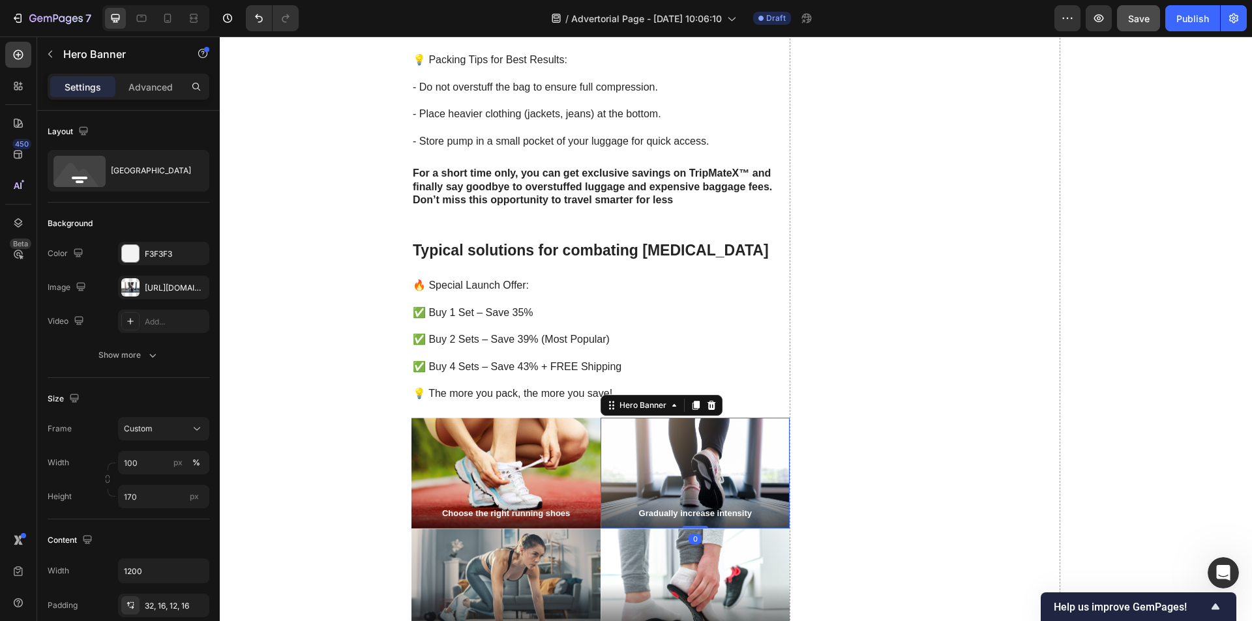
click at [644, 464] on div "Background Image" at bounding box center [694, 473] width 189 height 111
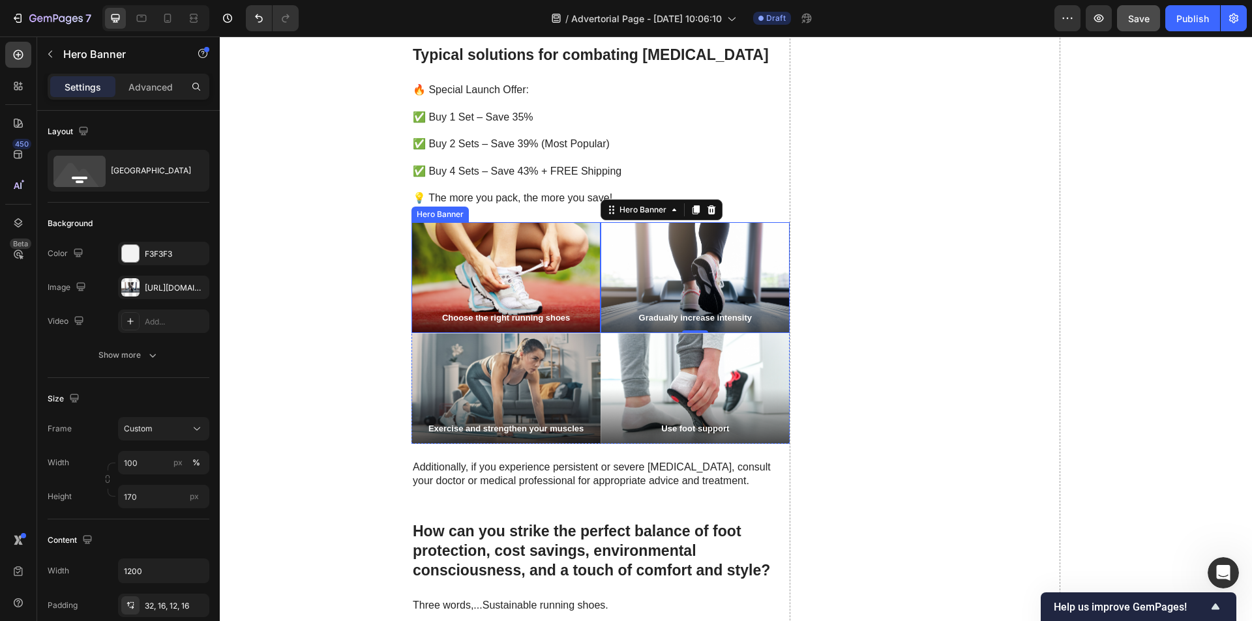
click at [539, 293] on div "Choose the right running shoes Text Block" at bounding box center [505, 312] width 189 height 42
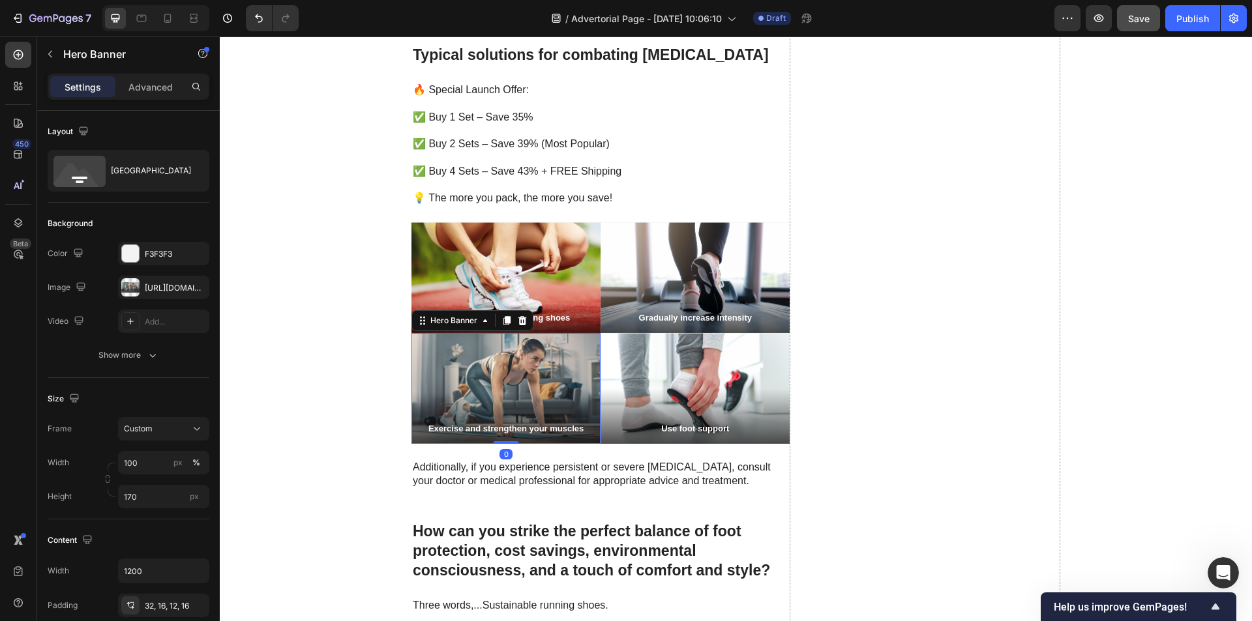
click at [564, 369] on div "Background Image" at bounding box center [505, 388] width 189 height 111
click at [593, 225] on div "Background Image" at bounding box center [505, 277] width 189 height 111
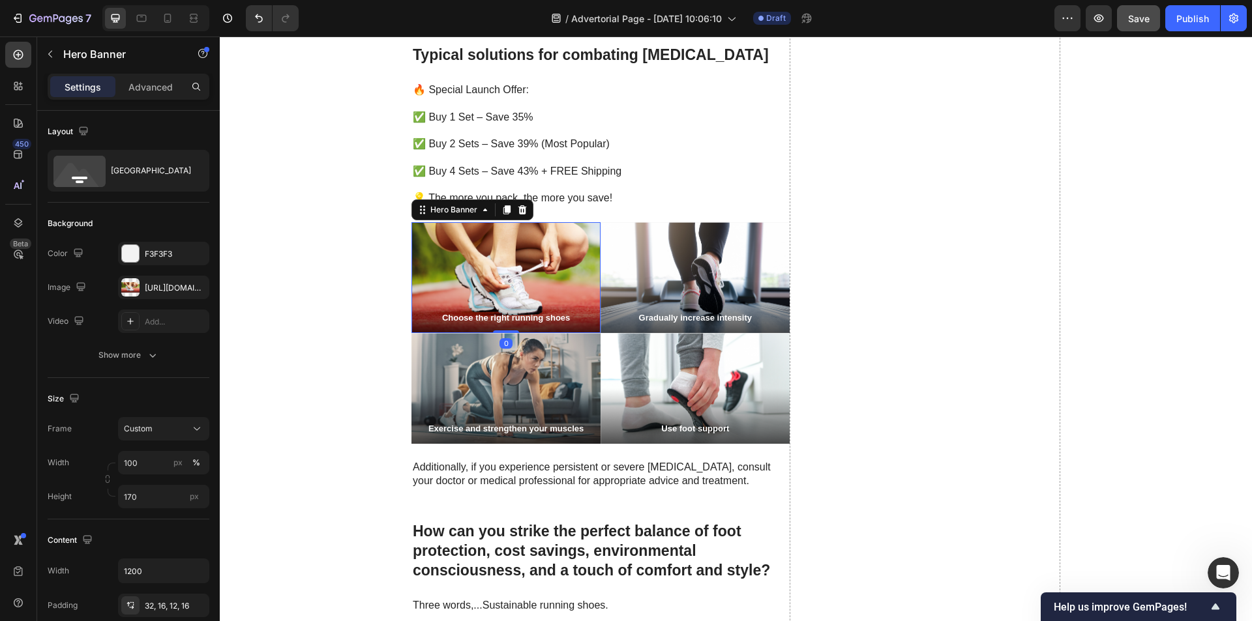
click at [520, 209] on icon at bounding box center [522, 209] width 8 height 9
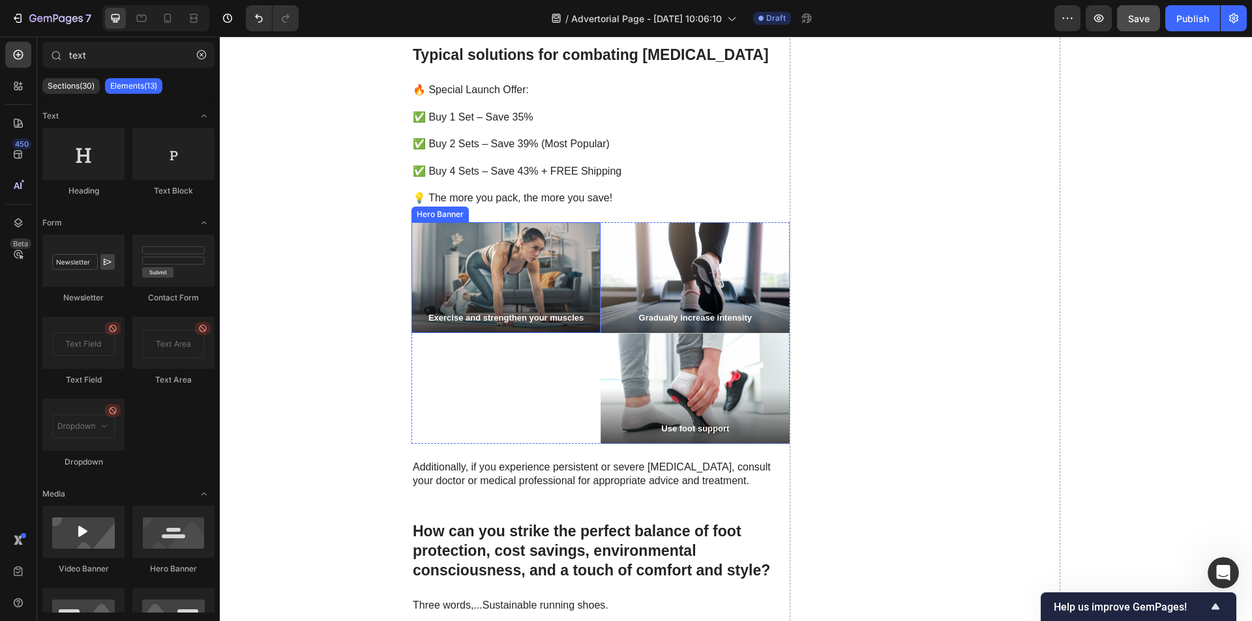
click at [507, 259] on div "Background Image" at bounding box center [505, 277] width 189 height 111
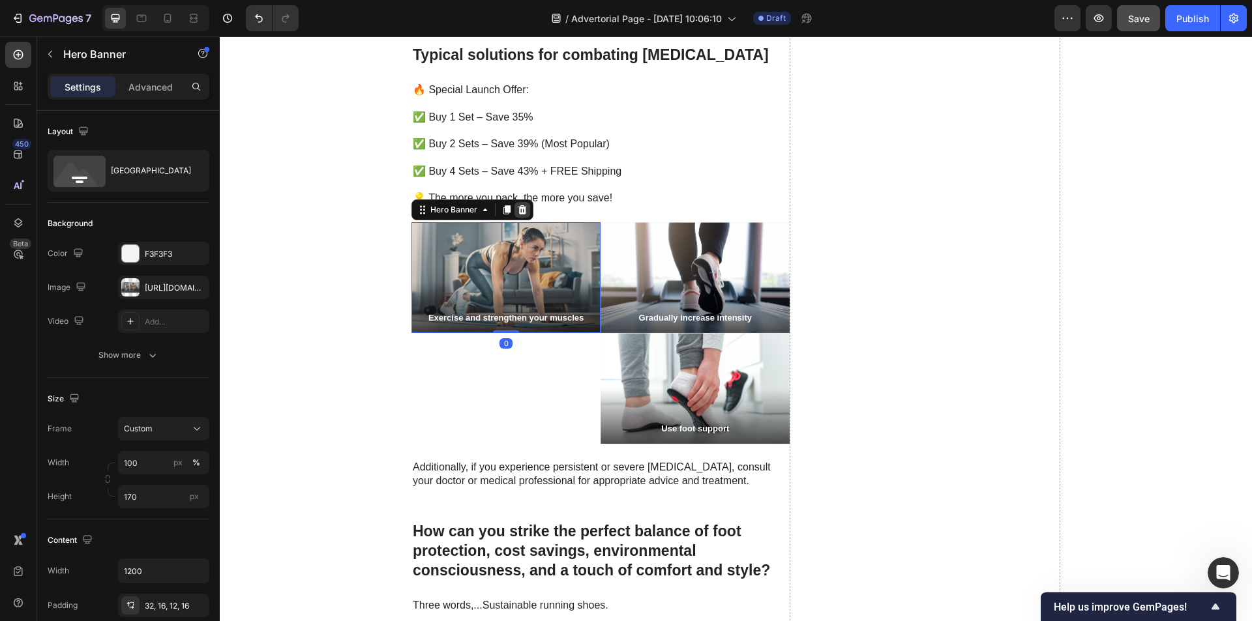
click at [517, 214] on icon at bounding box center [522, 210] width 10 height 10
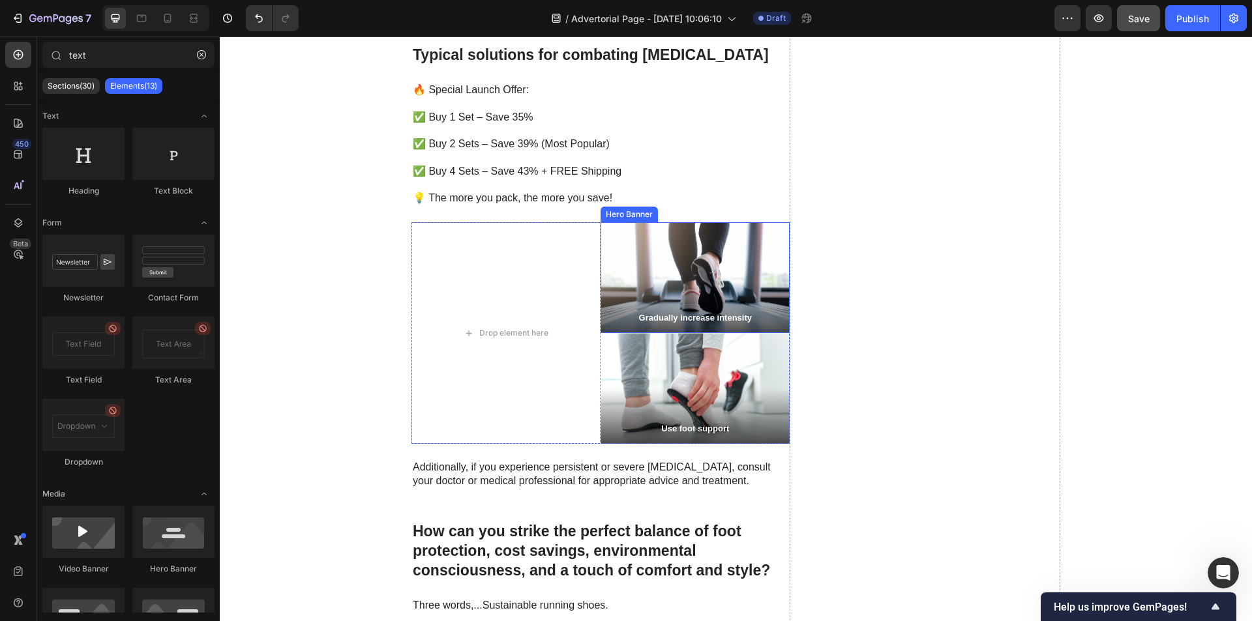
click at [625, 260] on div "Background Image" at bounding box center [694, 277] width 189 height 111
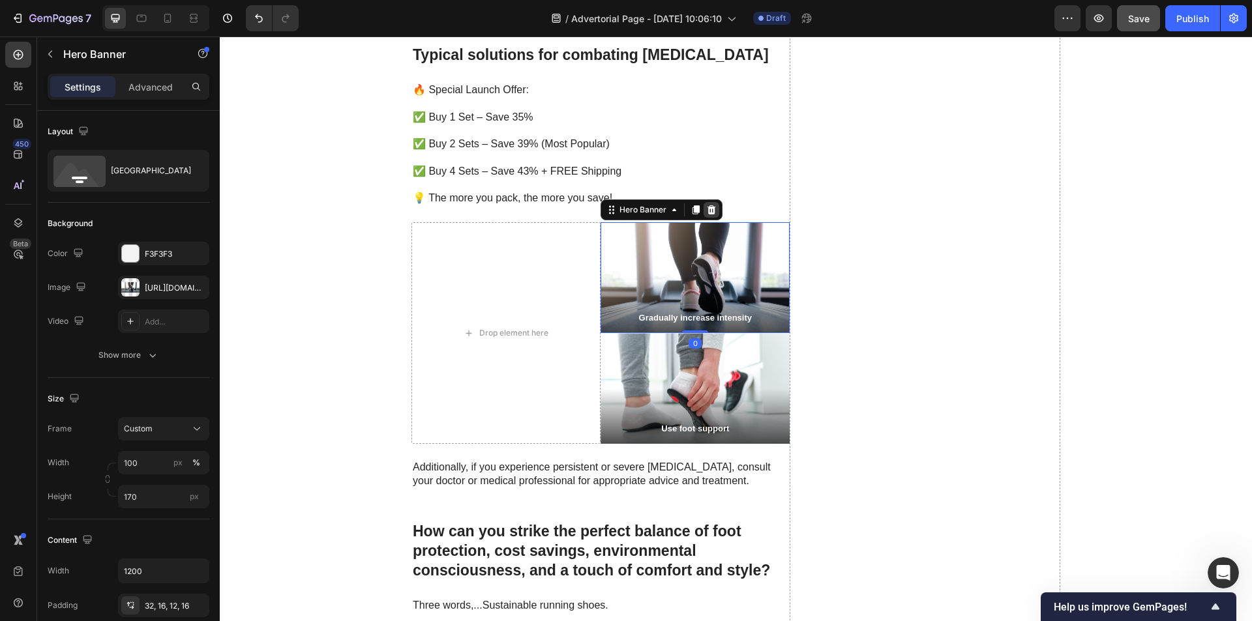
click at [706, 213] on icon at bounding box center [711, 210] width 10 height 10
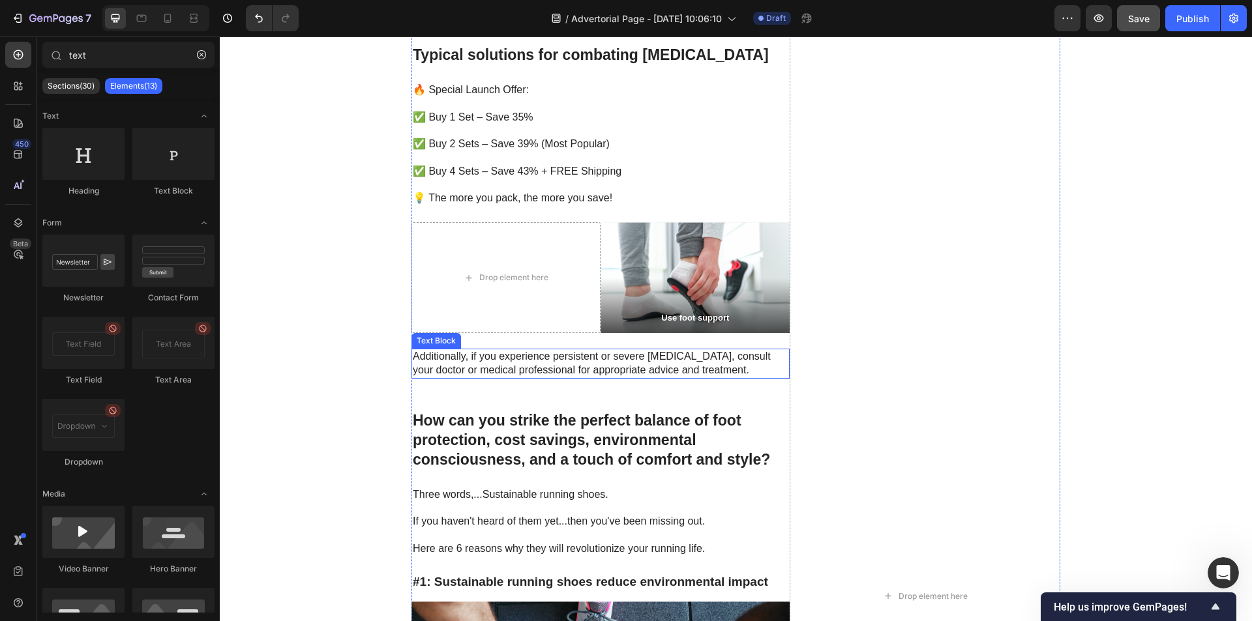
click at [670, 284] on div "Background Image" at bounding box center [694, 277] width 189 height 111
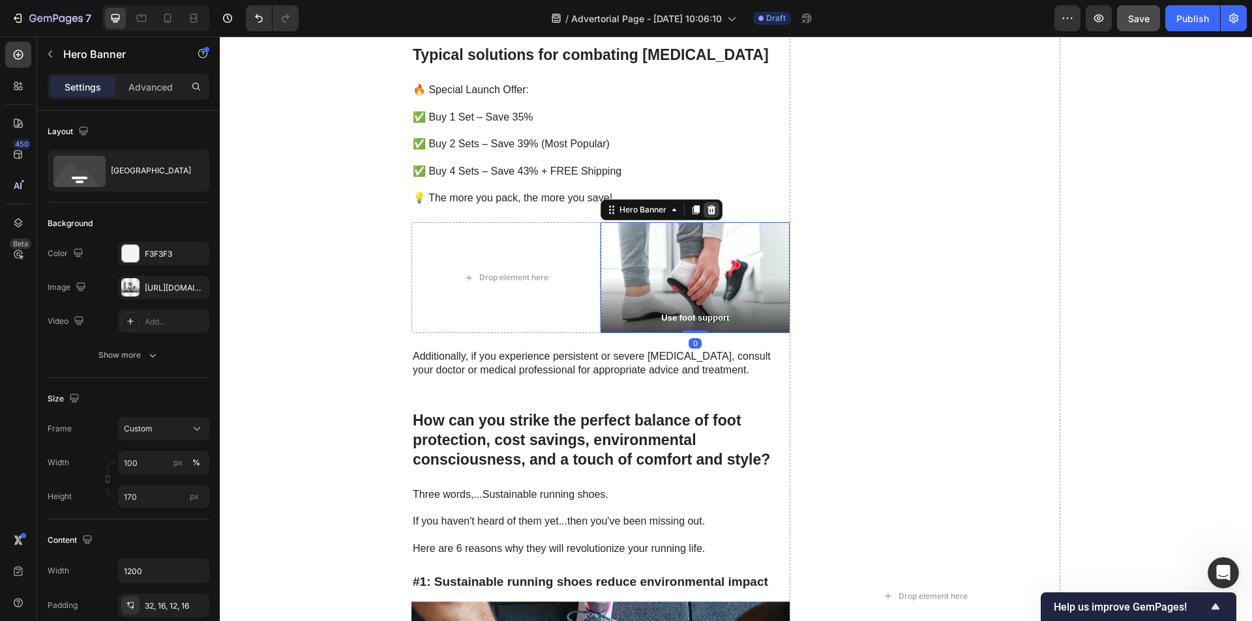
click at [707, 207] on icon at bounding box center [711, 209] width 8 height 9
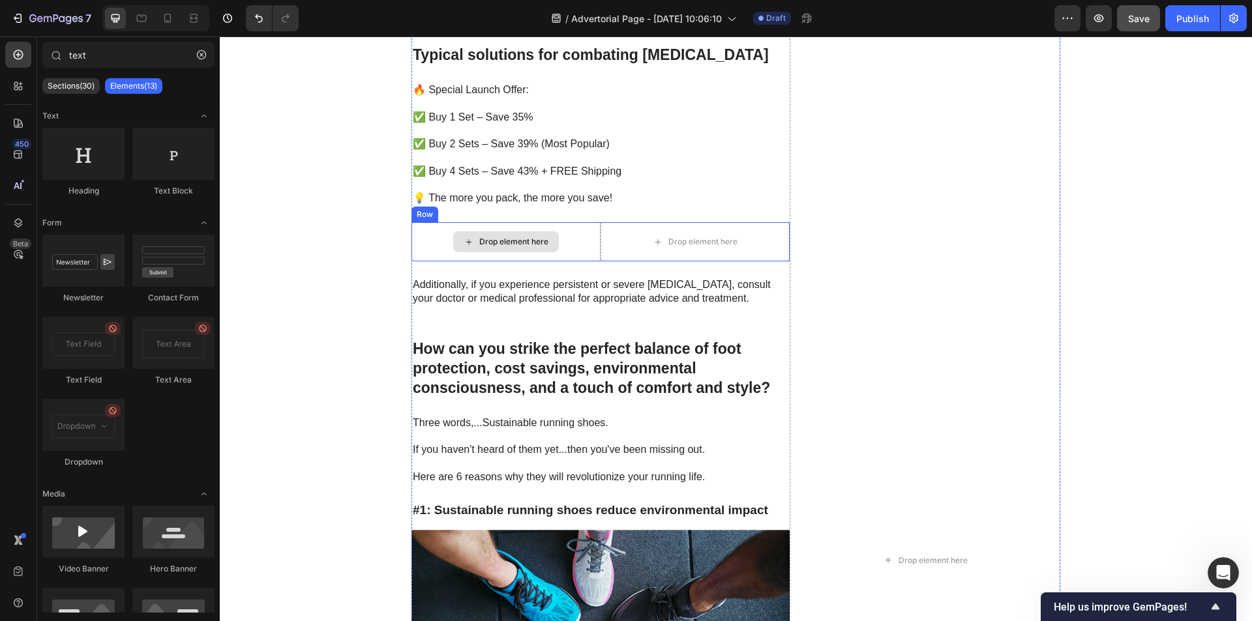
click at [570, 239] on div "Drop element here" at bounding box center [505, 241] width 189 height 39
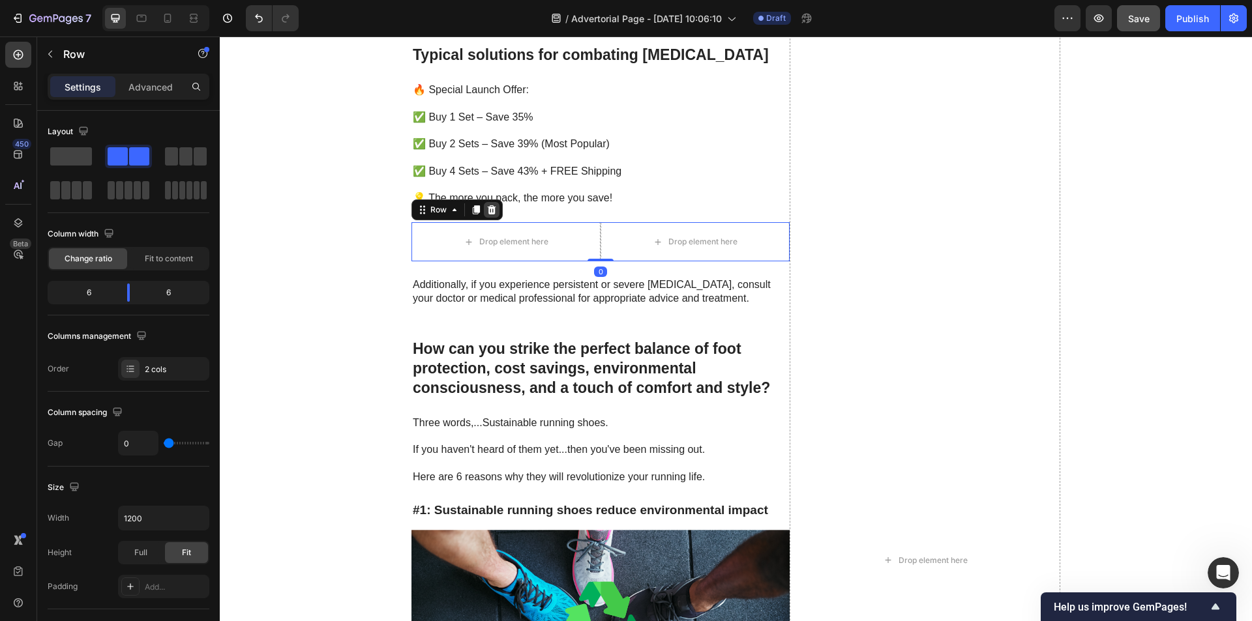
click at [488, 211] on icon at bounding box center [491, 210] width 10 height 10
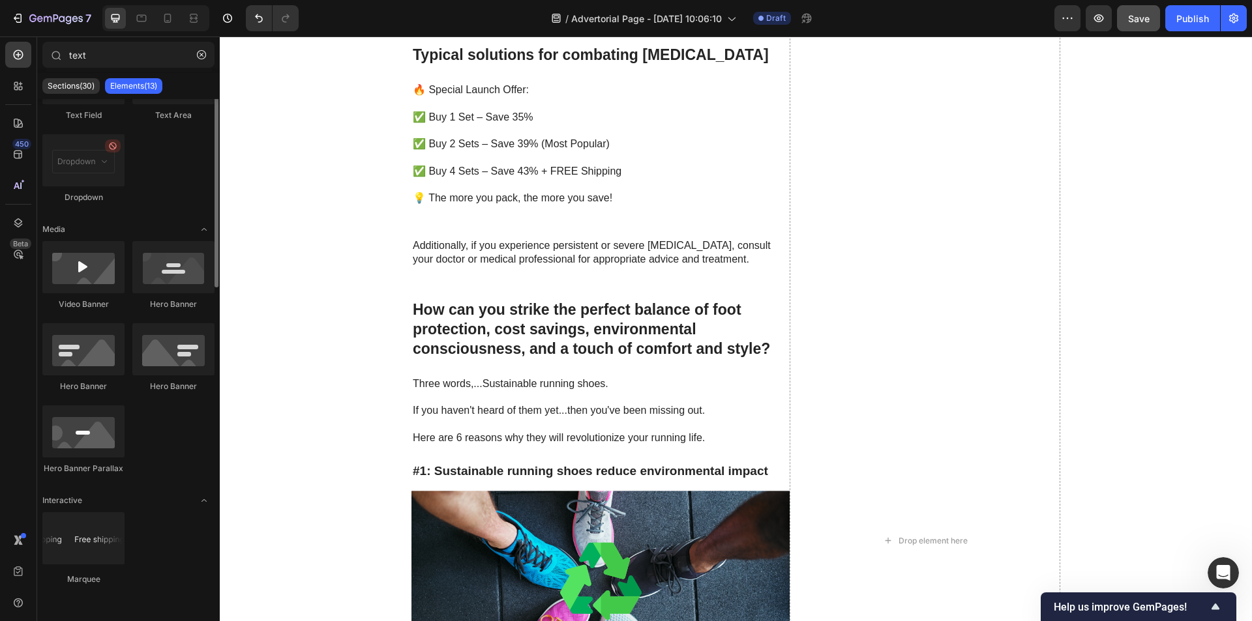
scroll to position [0, 0]
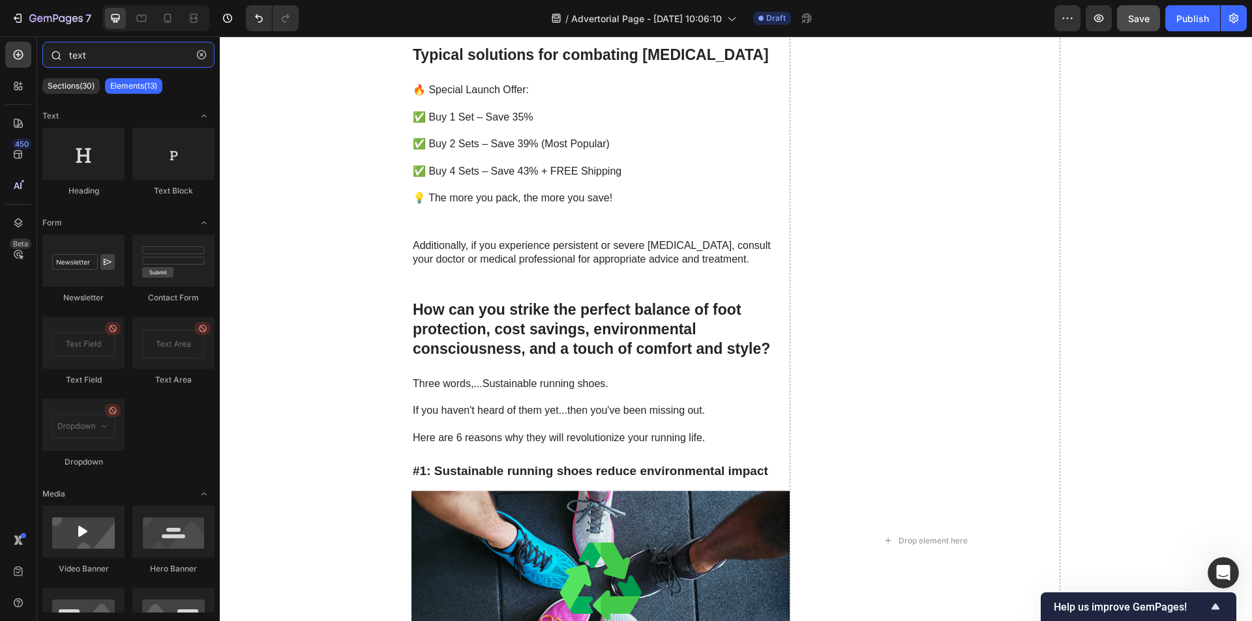
click at [121, 59] on input "text" at bounding box center [128, 55] width 172 height 26
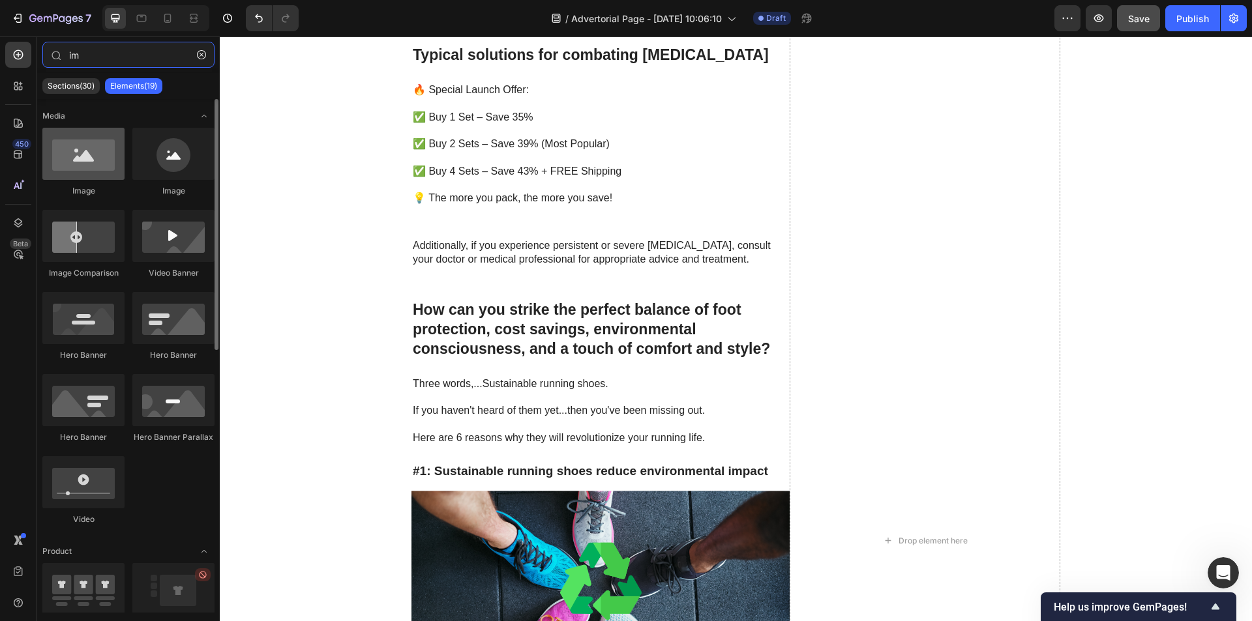
type input "im"
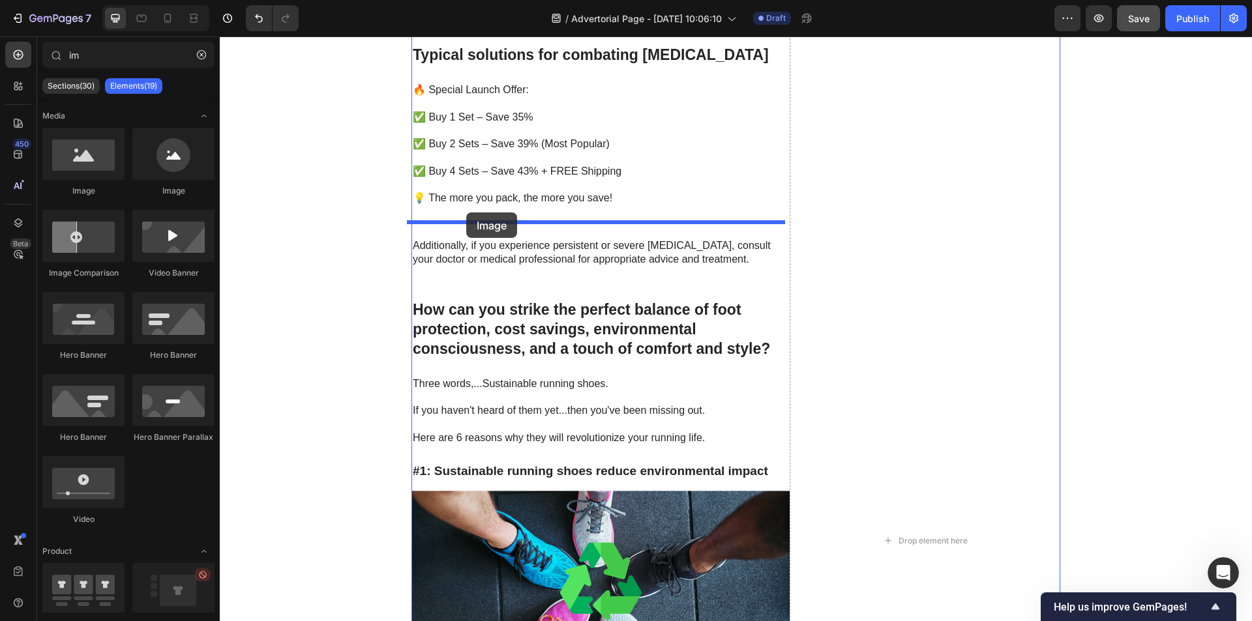
drag, startPoint x: 298, startPoint y: 194, endPoint x: 466, endPoint y: 213, distance: 169.3
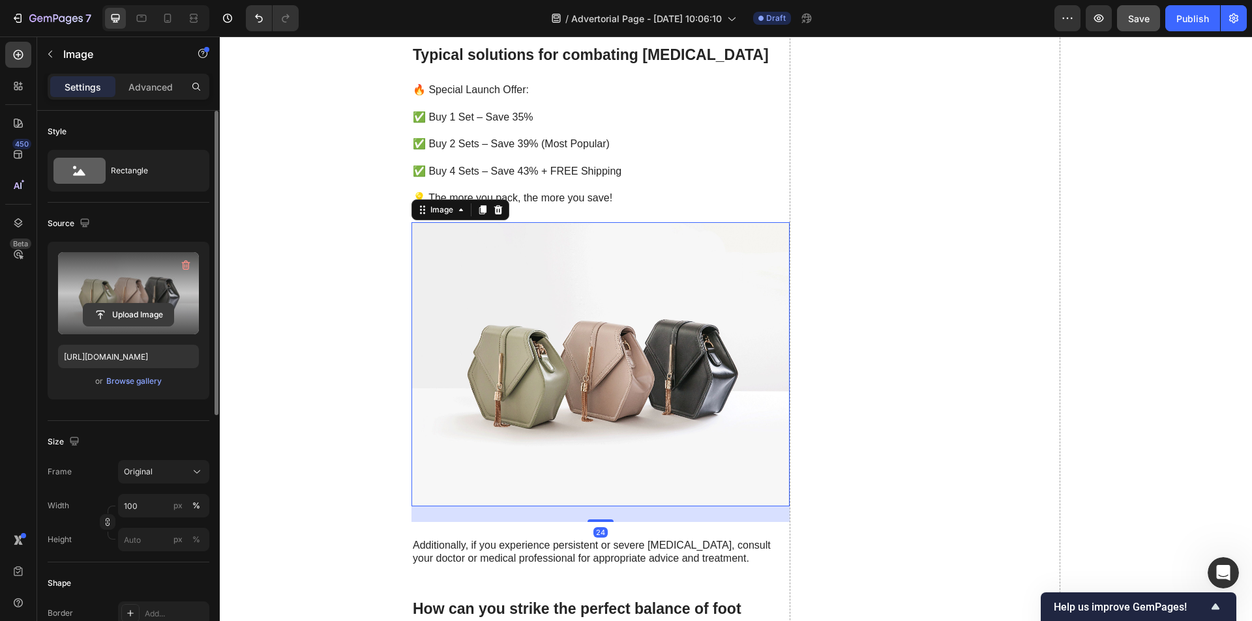
click at [107, 311] on input "file" at bounding box center [128, 315] width 90 height 22
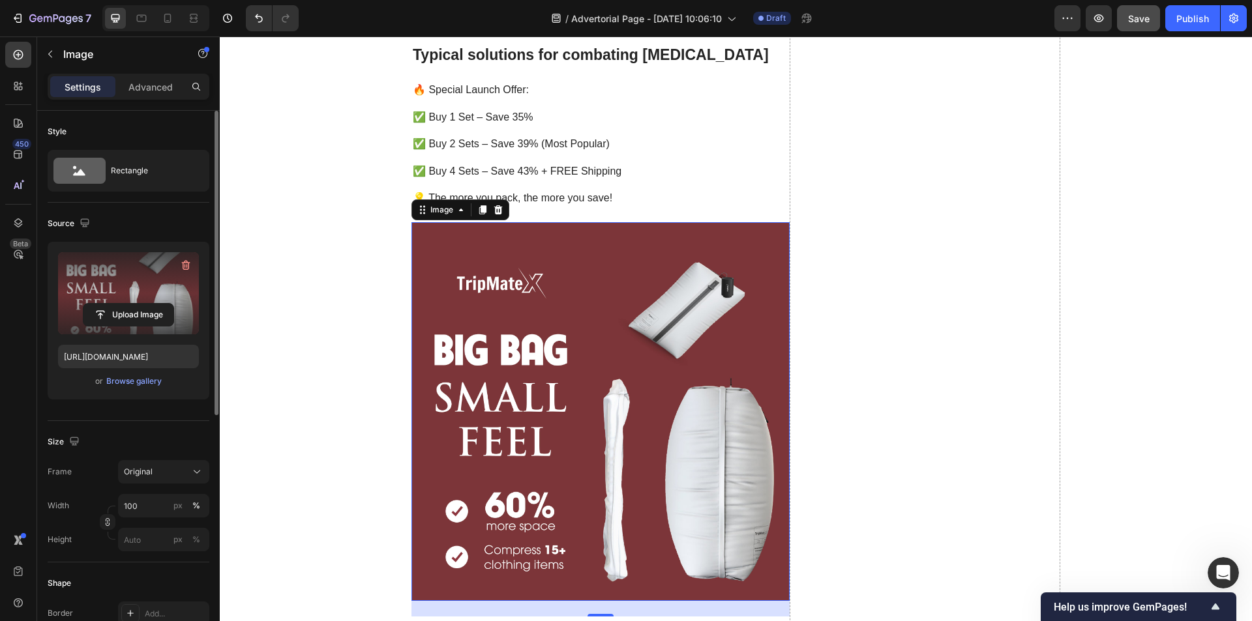
scroll to position [2738, 0]
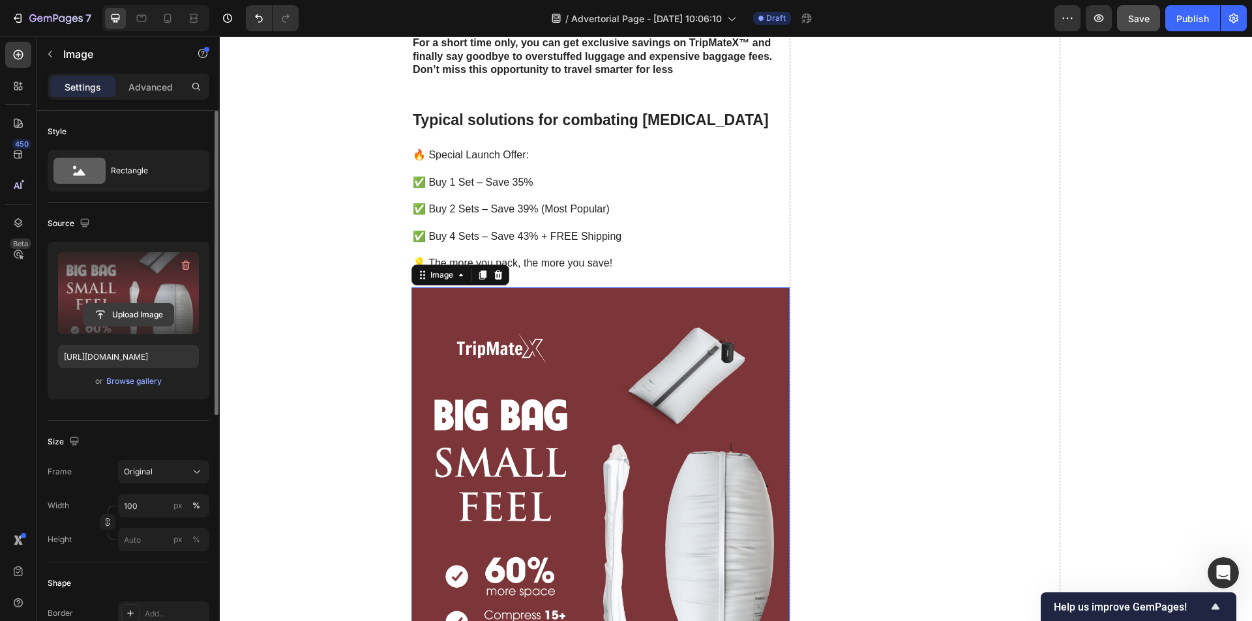
click at [132, 311] on input "file" at bounding box center [128, 315] width 90 height 22
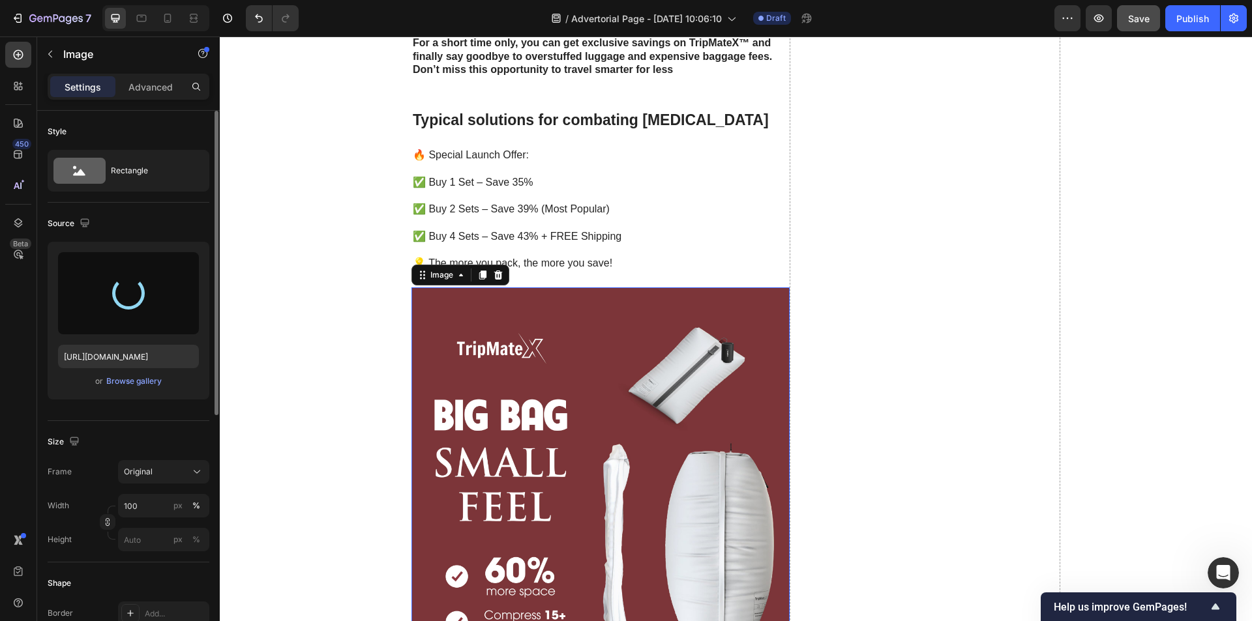
type input "https://cdn.shopify.com/s/files/1/0621/8022/9163/files/gempages_586066319539962…"
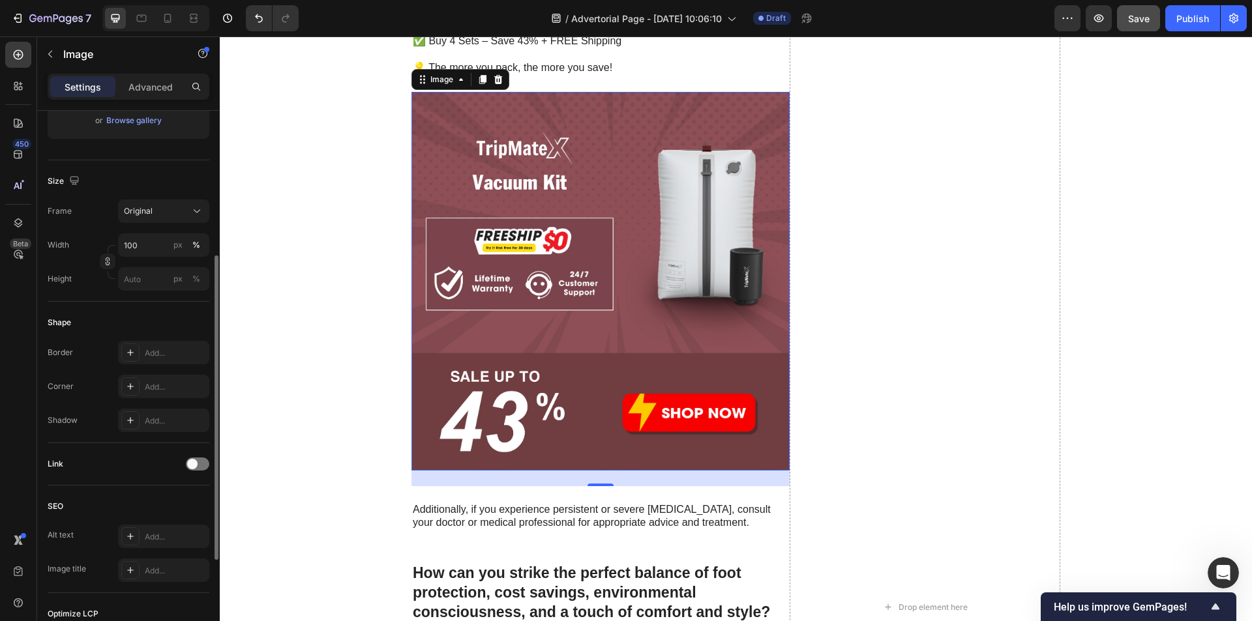
scroll to position [437, 0]
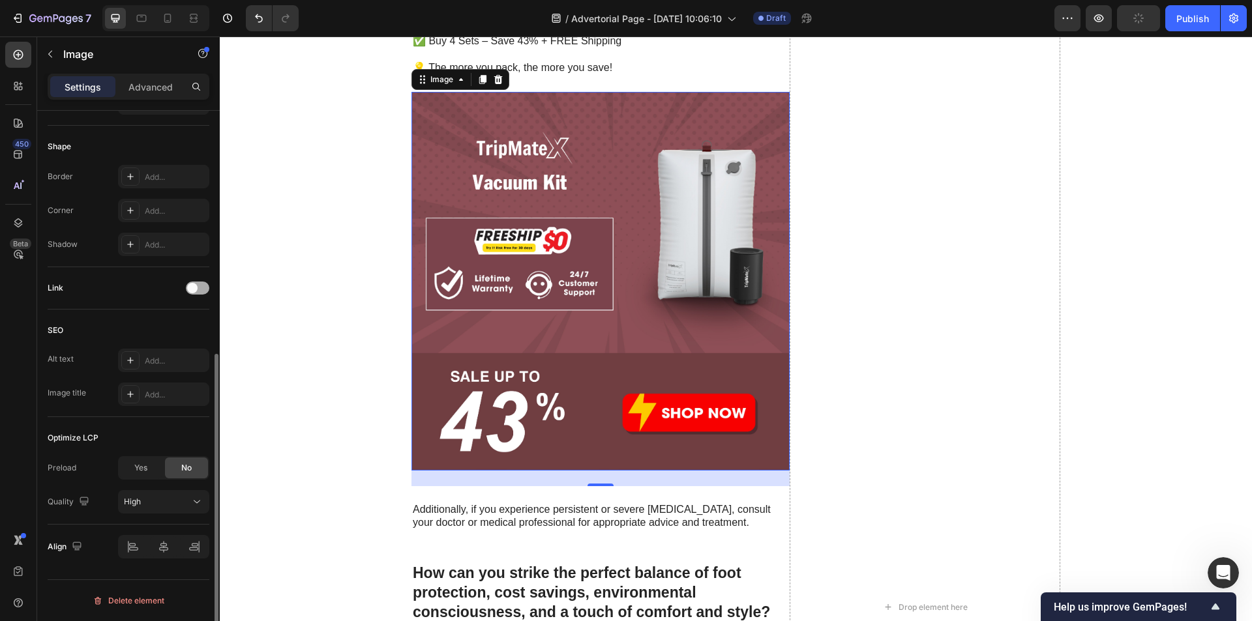
click at [193, 288] on span at bounding box center [192, 288] width 10 height 10
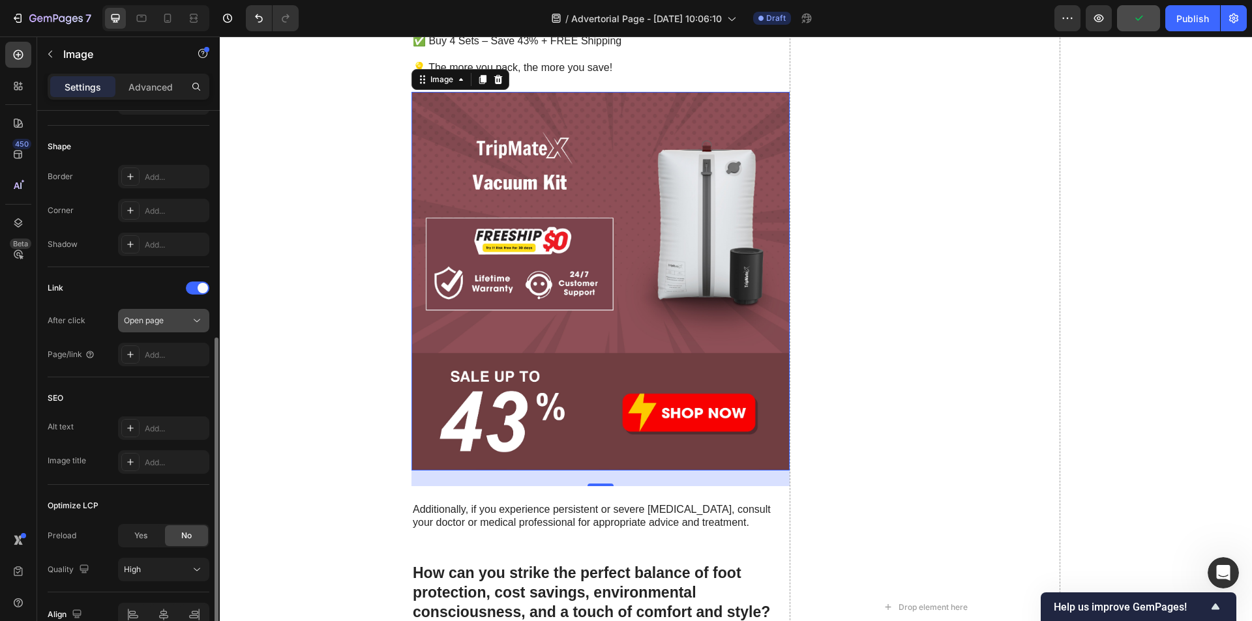
click at [188, 313] on button "Open page" at bounding box center [163, 320] width 91 height 23
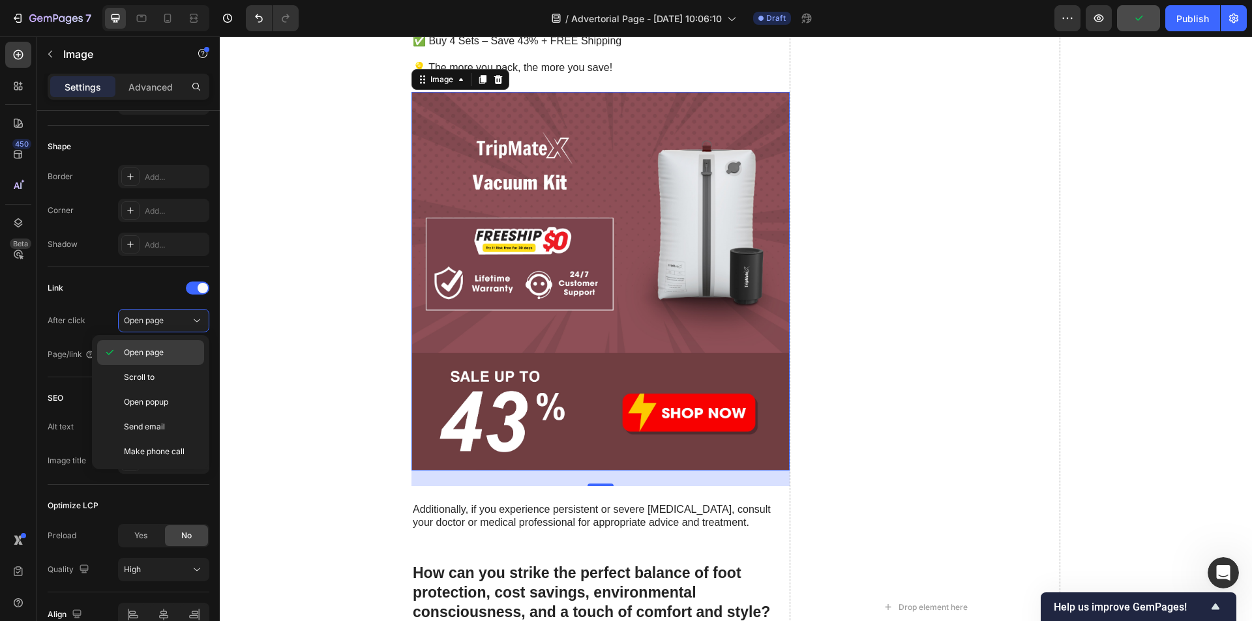
click at [171, 352] on p "Open page" at bounding box center [161, 353] width 74 height 12
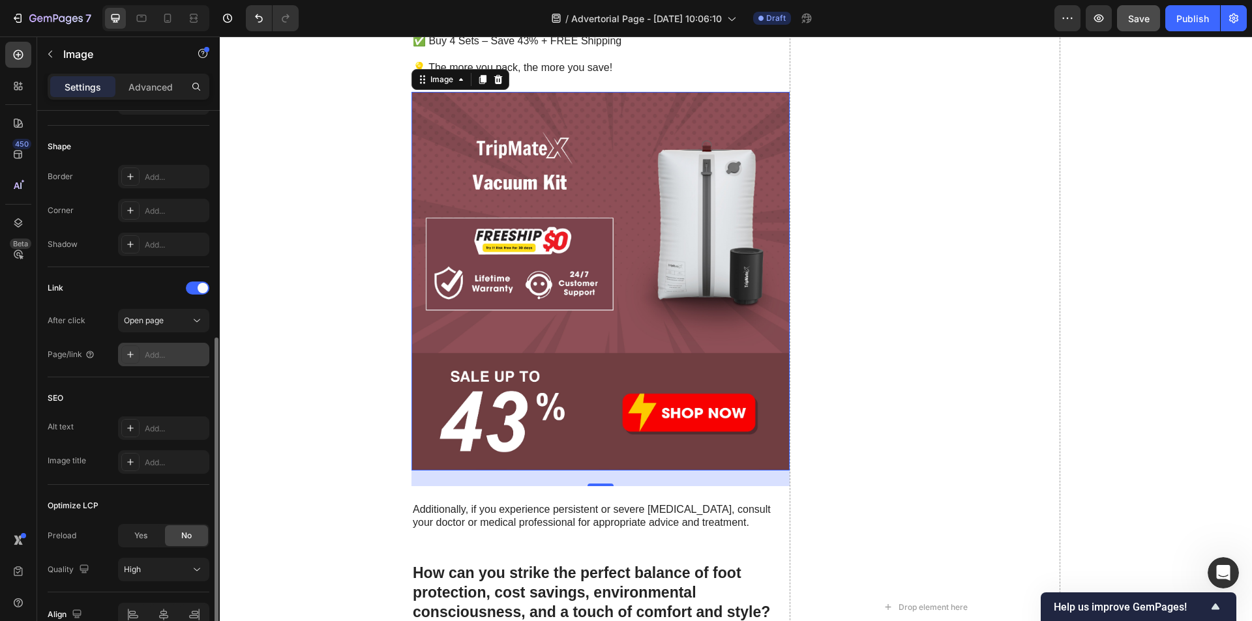
click at [153, 352] on div "Add..." at bounding box center [175, 355] width 61 height 12
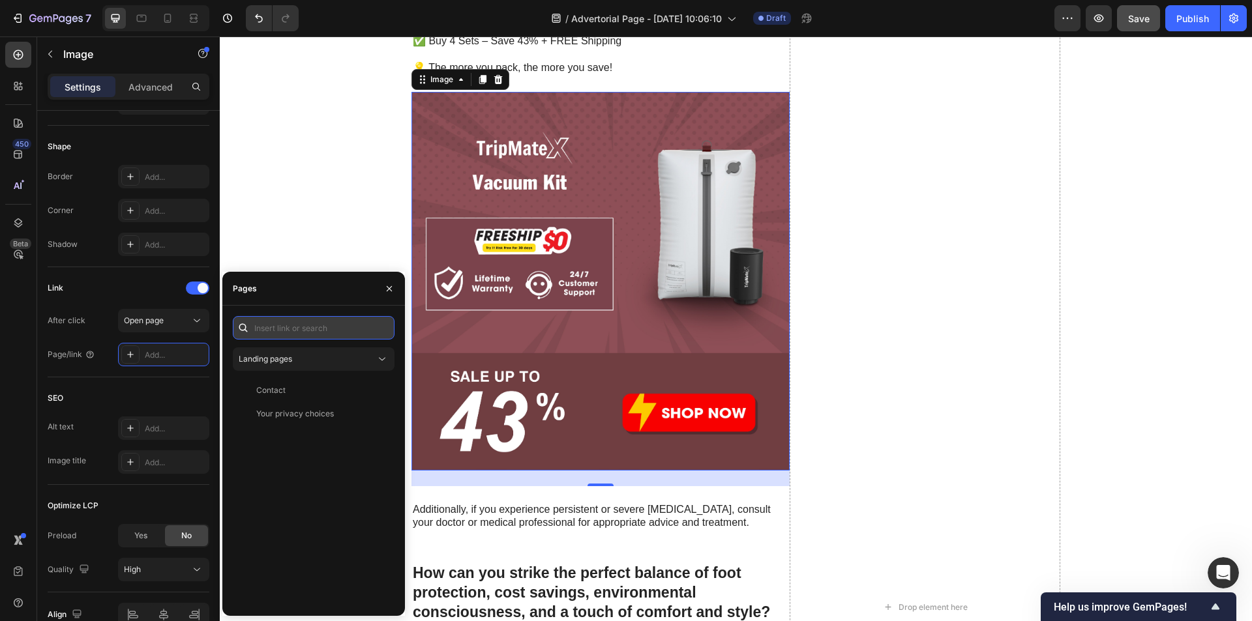
click at [303, 321] on input "text" at bounding box center [314, 327] width 162 height 23
paste input "[URL][DOMAIN_NAME]"
type input "[URL][DOMAIN_NAME]"
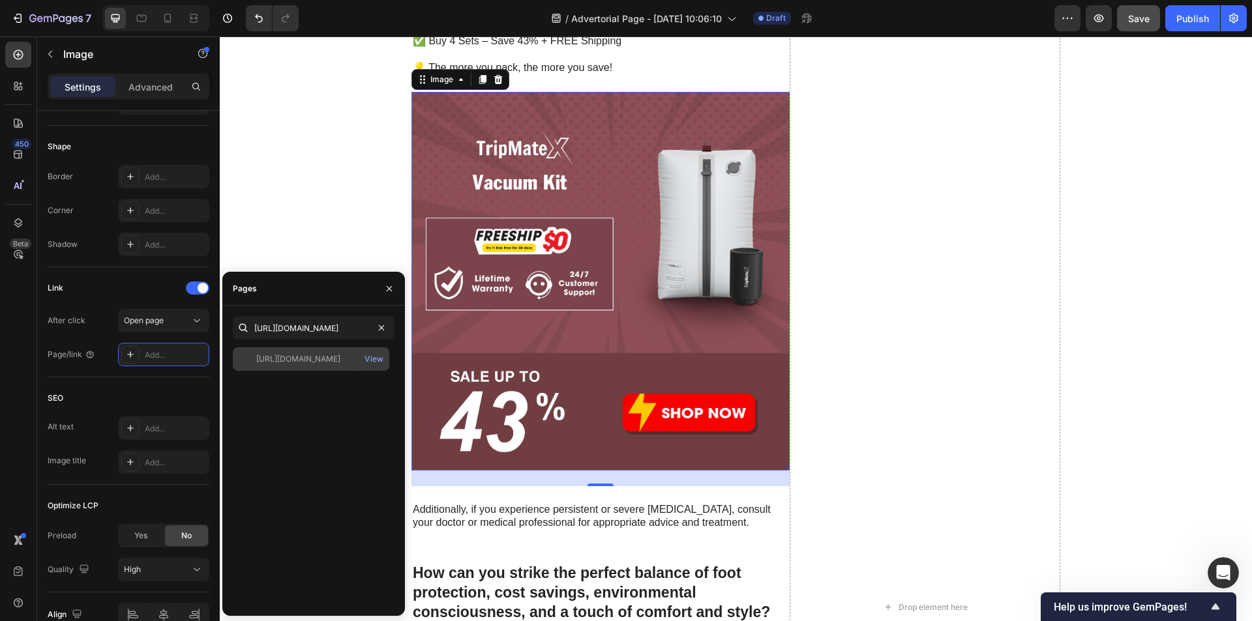
click at [323, 353] on div "[URL][DOMAIN_NAME]" at bounding box center [298, 359] width 84 height 12
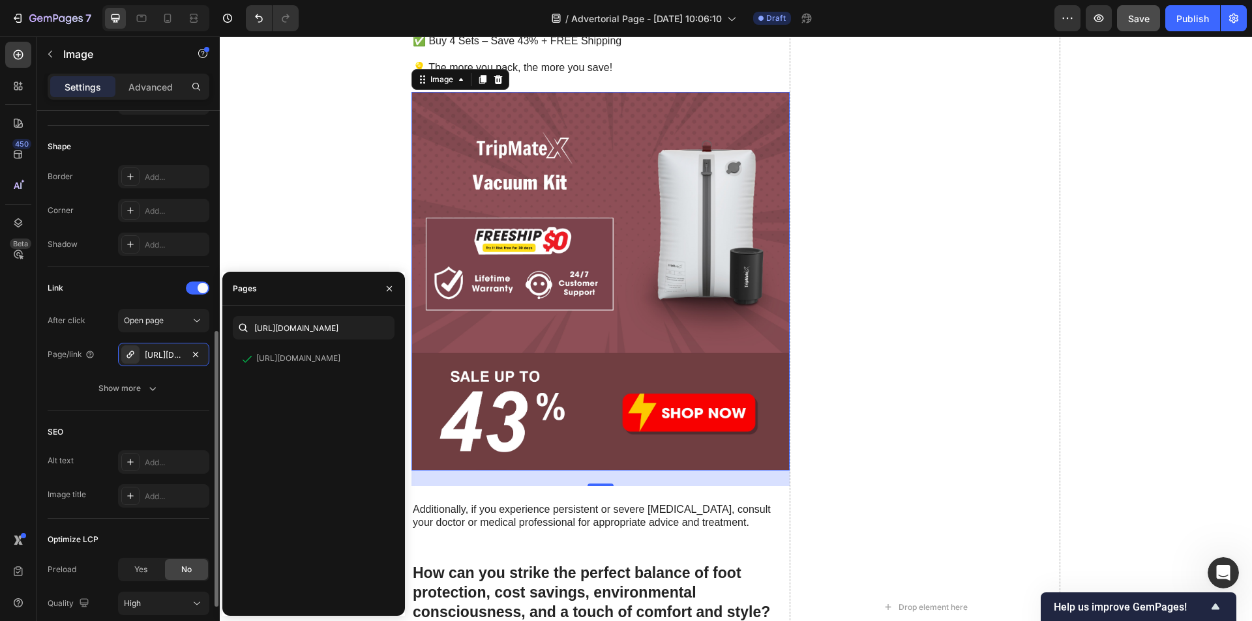
click at [164, 407] on div "Link After click Open page Page/link https://www.tripmatex.com/tripmatex%E2%84%…" at bounding box center [129, 339] width 162 height 144
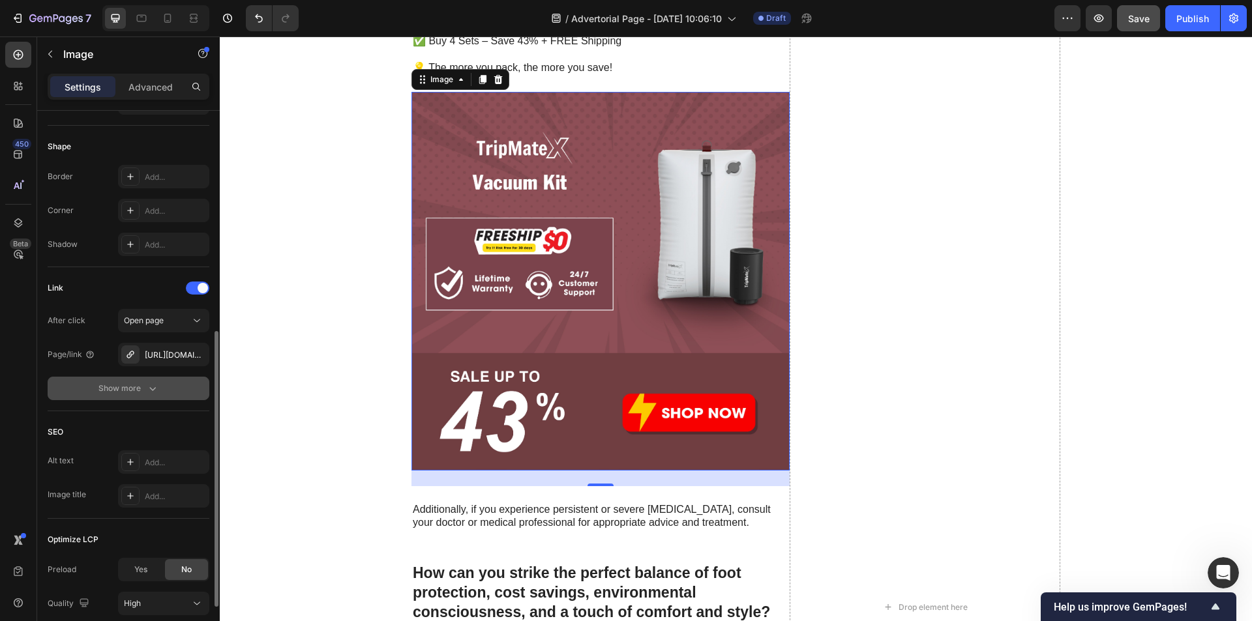
click at [153, 391] on icon "button" at bounding box center [152, 389] width 7 height 4
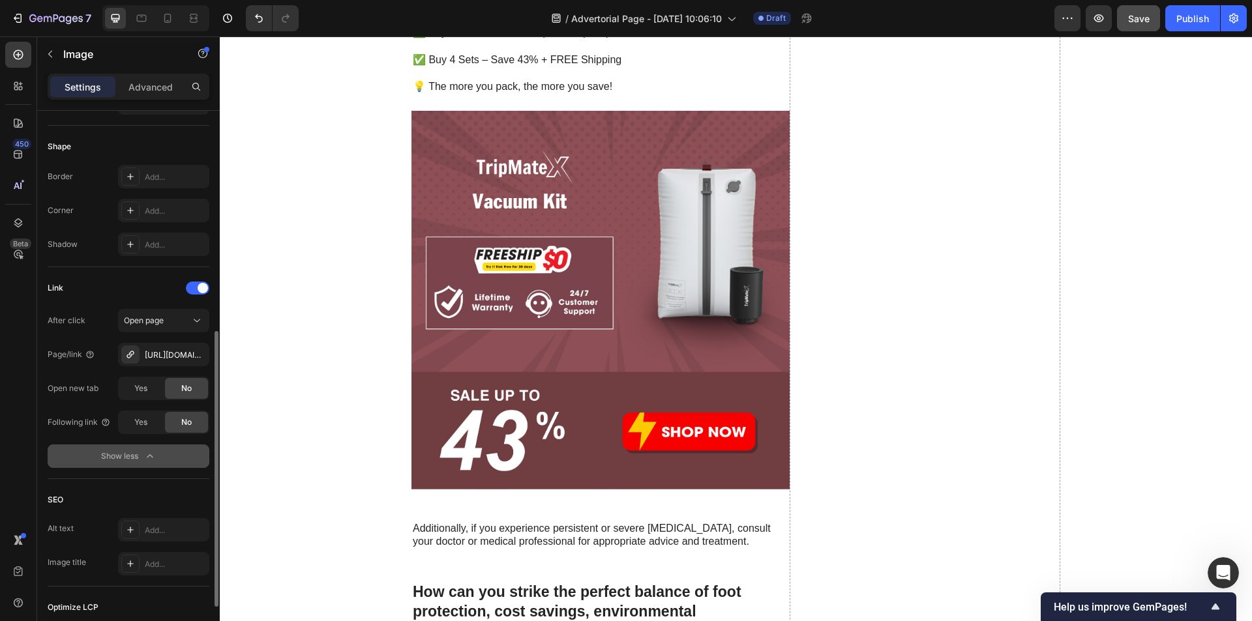
scroll to position [3176, 0]
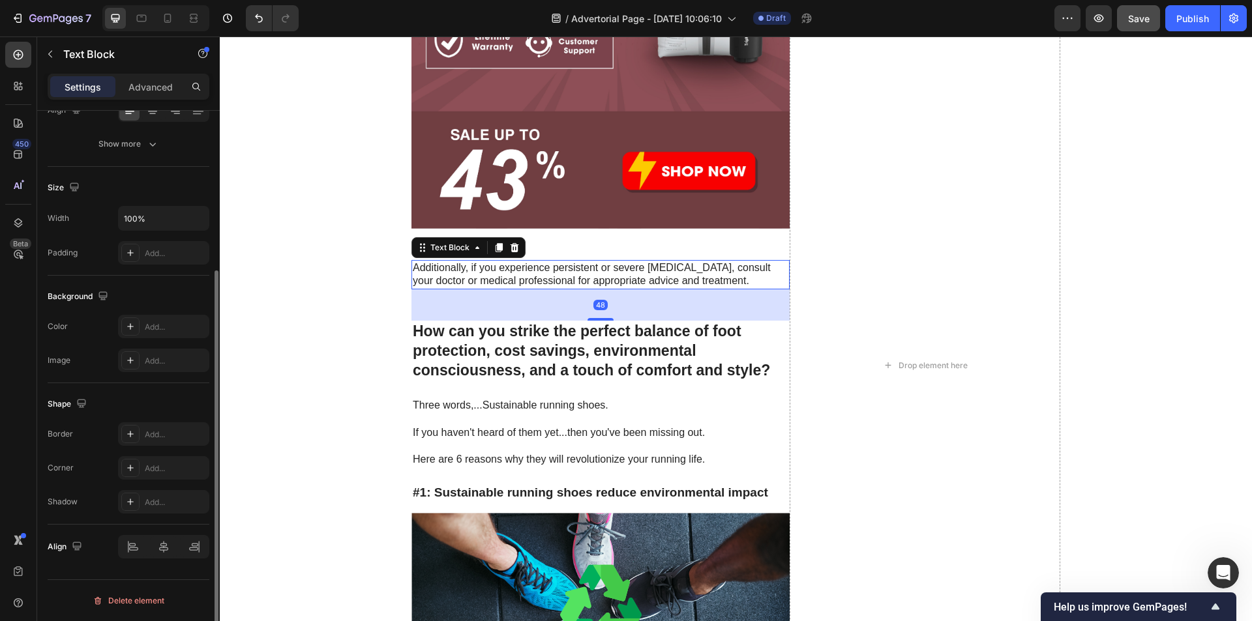
click at [532, 279] on p "Additionally, if you experience persistent or severe foot pain, consult your do…" at bounding box center [601, 274] width 376 height 27
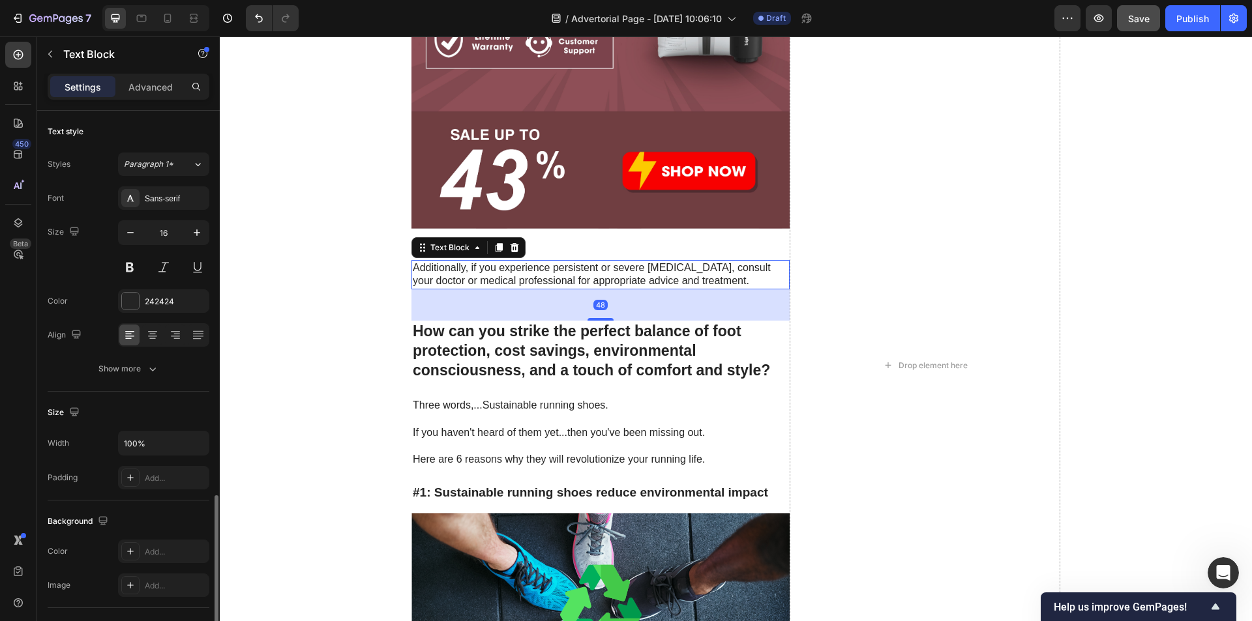
click at [532, 279] on p "Additionally, if you experience persistent or severe foot pain, consult your do…" at bounding box center [601, 274] width 376 height 27
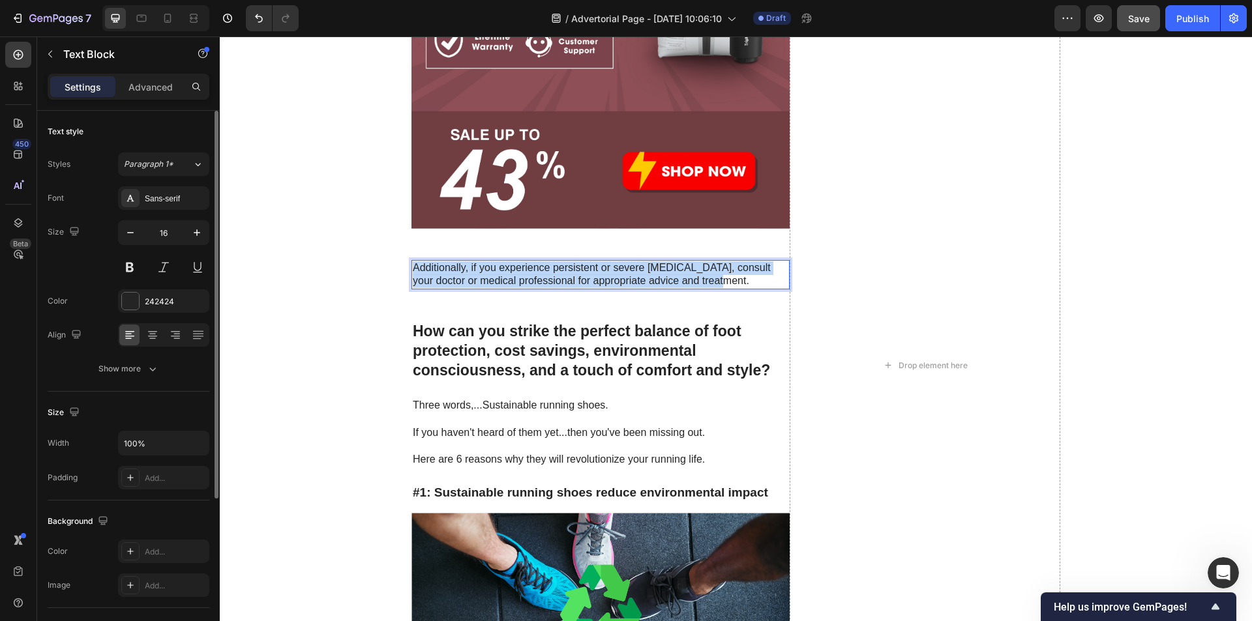
click at [532, 279] on p "Additionally, if you experience persistent or severe foot pain, consult your do…" at bounding box center [601, 274] width 376 height 27
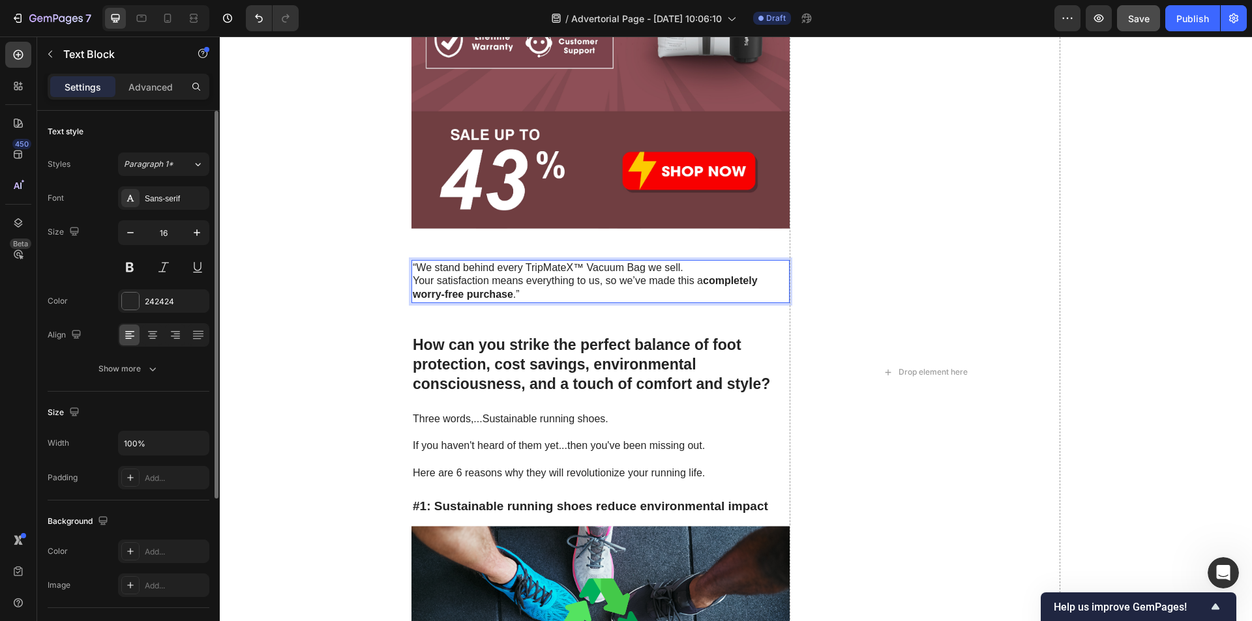
click at [675, 267] on p "“We stand behind every TripMateX™ Vacuum Bag we sell. Your satisfaction means e…" at bounding box center [601, 281] width 376 height 40
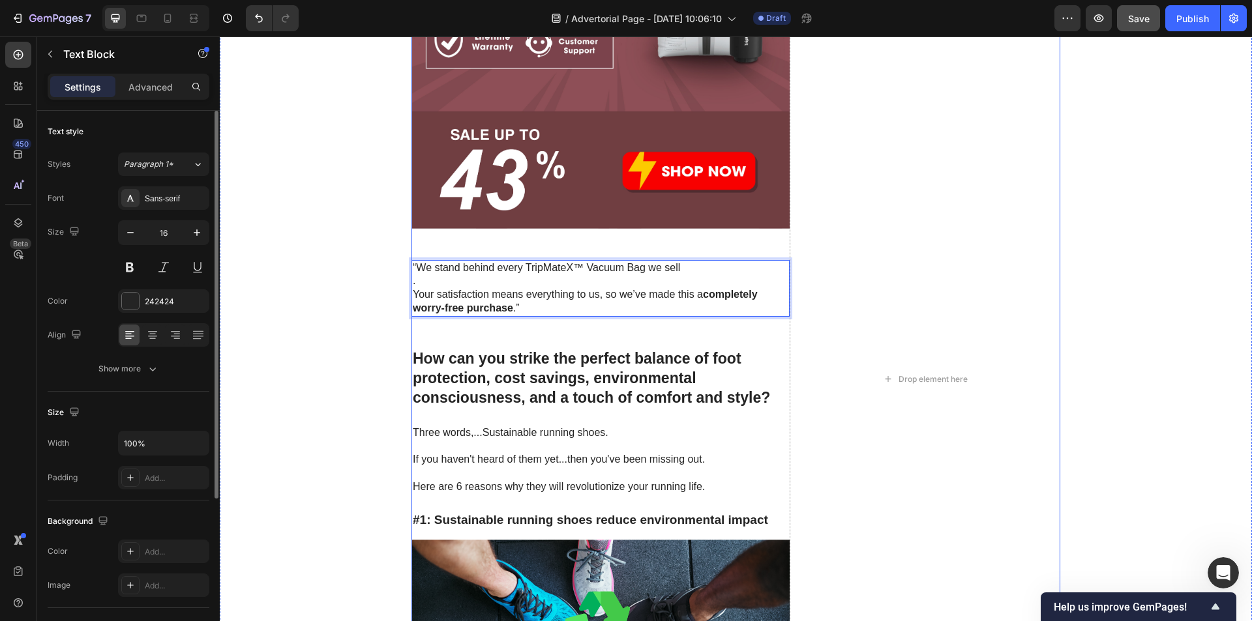
click at [544, 318] on div "“TripMateX™ makes packing simple and stress-free. With our powerful pump and hi…" at bounding box center [600, 379] width 378 height 2536
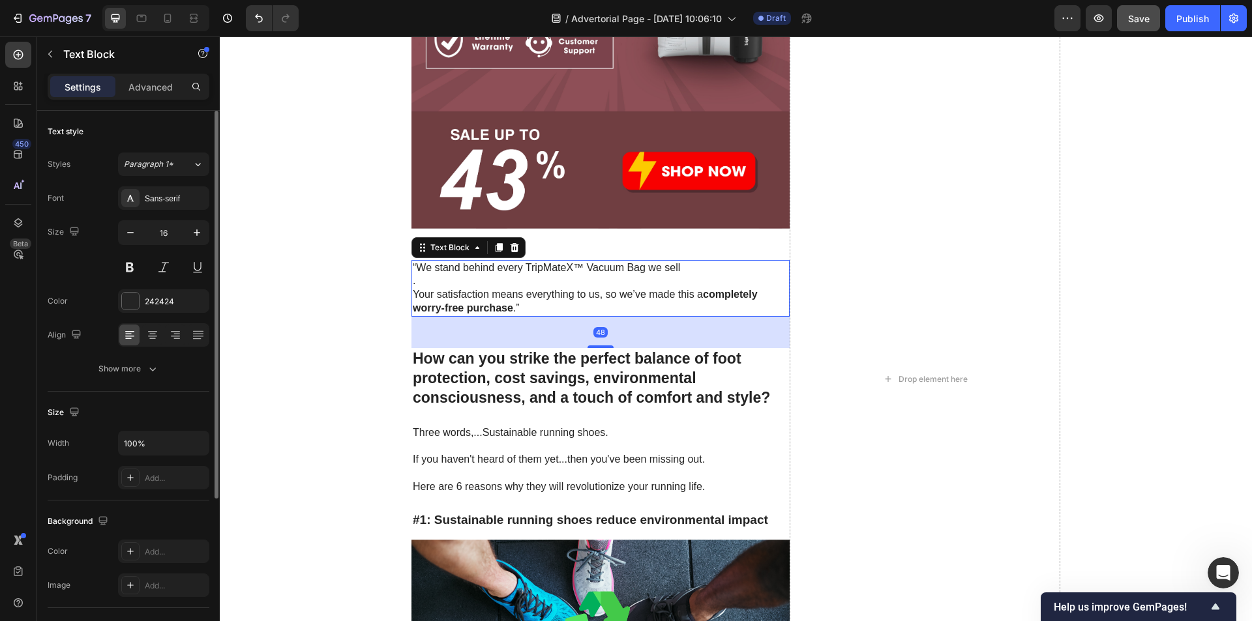
click at [541, 310] on p ". Your satisfaction means everything to us, so we’ve made this a completely wor…" at bounding box center [601, 294] width 376 height 40
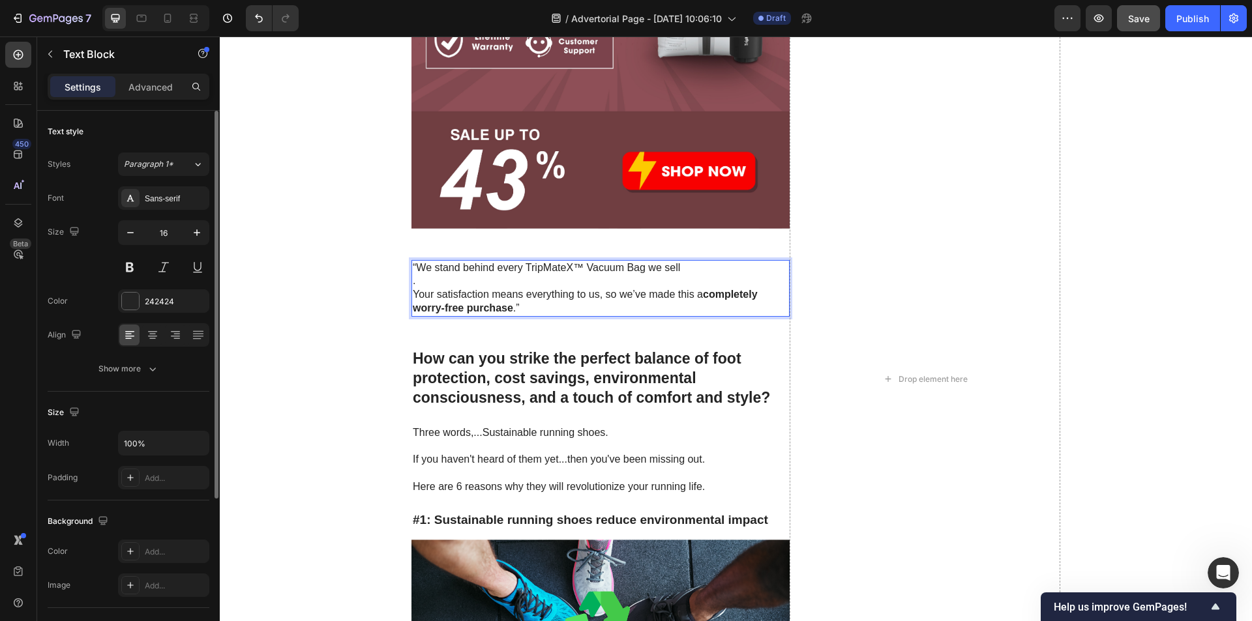
click at [531, 306] on p ". Your satisfaction means everything to us, so we’ve made this a completely wor…" at bounding box center [601, 294] width 376 height 40
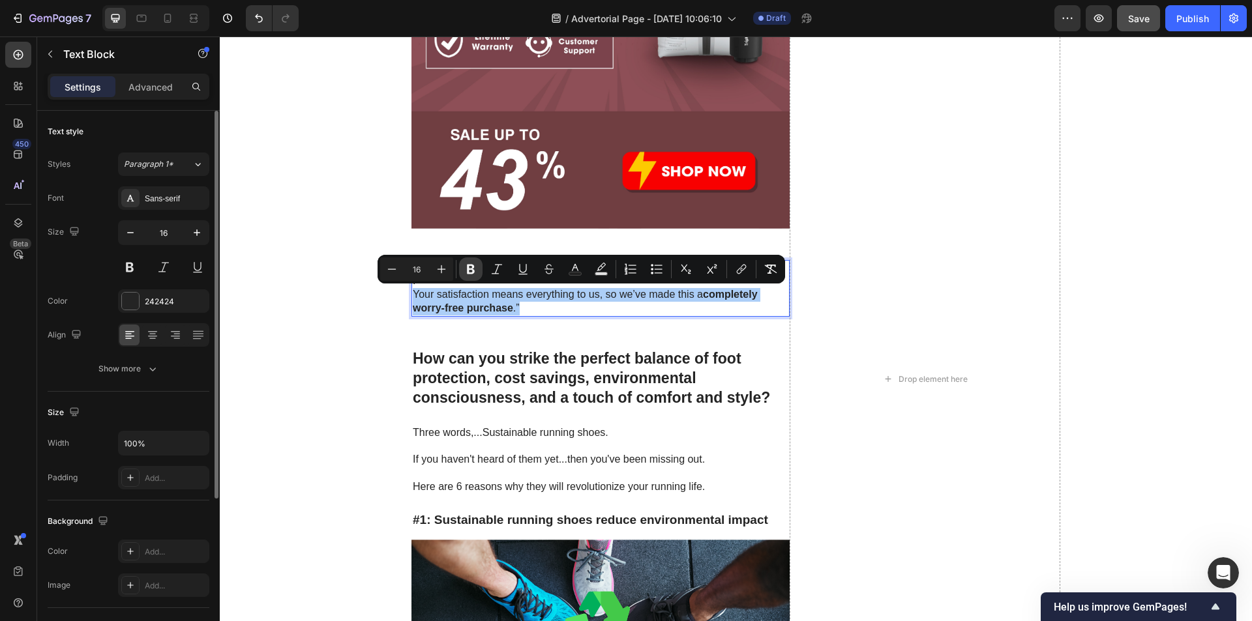
click at [471, 266] on icon "Editor contextual toolbar" at bounding box center [471, 270] width 8 height 10
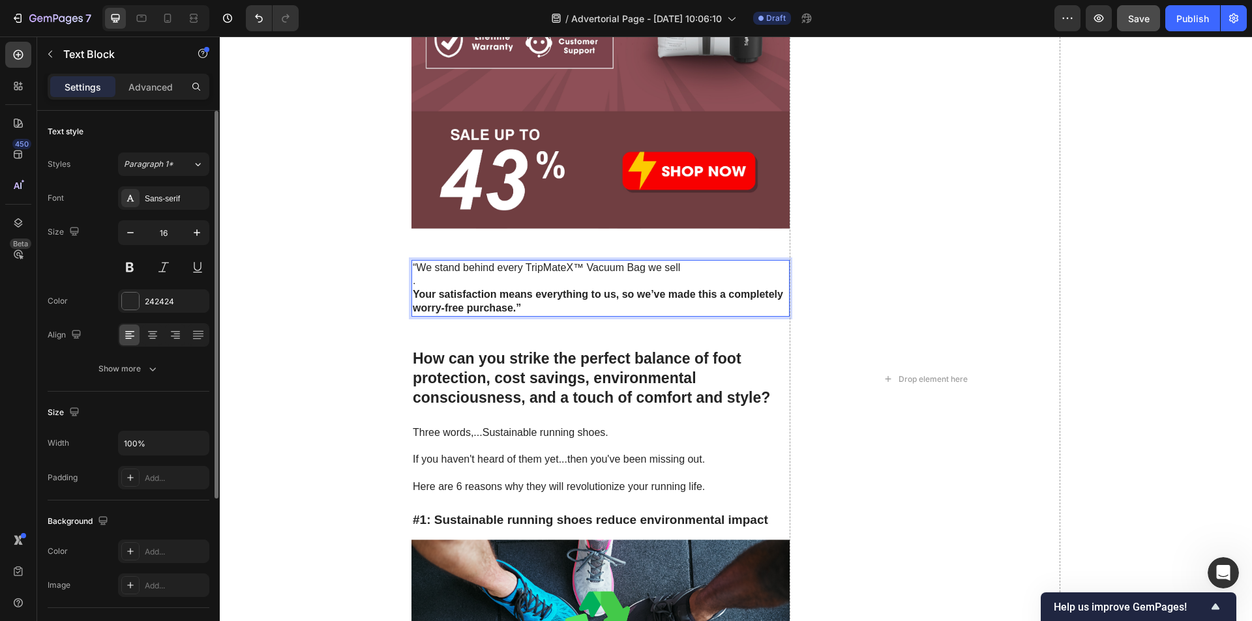
click at [613, 270] on p "“We stand behind every TripMateX™ Vacuum Bag we sell" at bounding box center [601, 268] width 376 height 14
click at [544, 311] on p ". Your satisfaction means everything to us, so we’ve made this a completely wor…" at bounding box center [601, 294] width 376 height 40
click at [542, 359] on h2 "How can you strike the perfect balance of foot protection, cost savings, enviro…" at bounding box center [600, 378] width 378 height 61
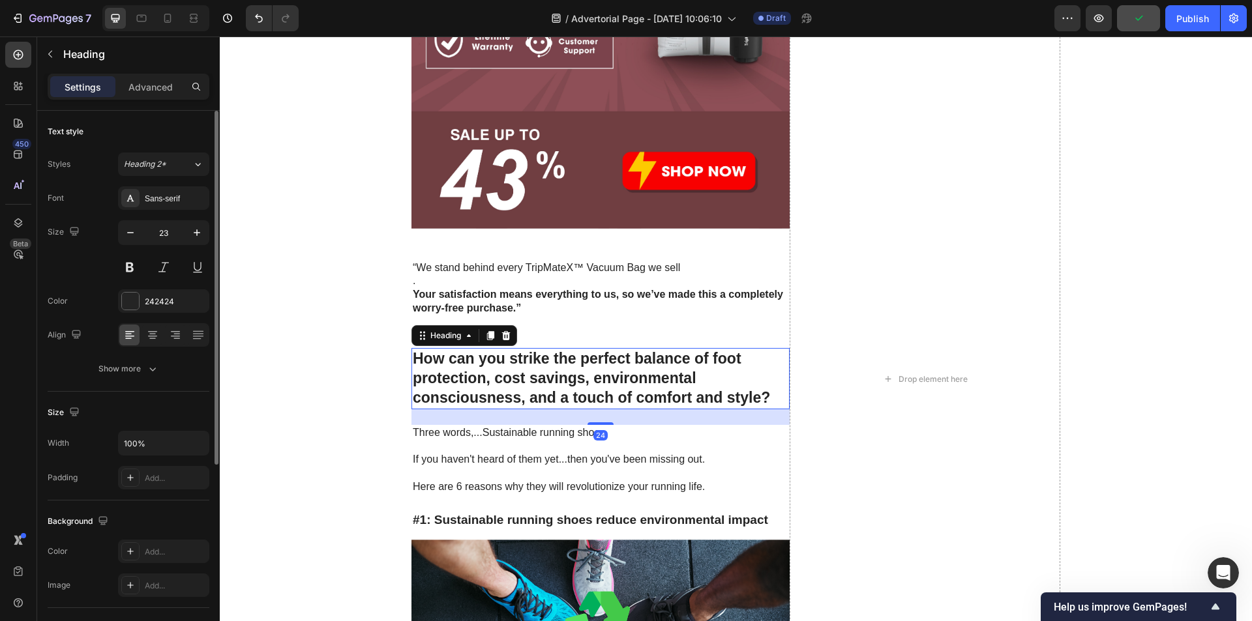
click at [542, 359] on h2 "How can you strike the perfect balance of foot protection, cost savings, enviro…" at bounding box center [600, 378] width 378 height 61
click at [542, 359] on p "How can you strike the perfect balance of foot protection, cost savings, enviro…" at bounding box center [601, 378] width 376 height 59
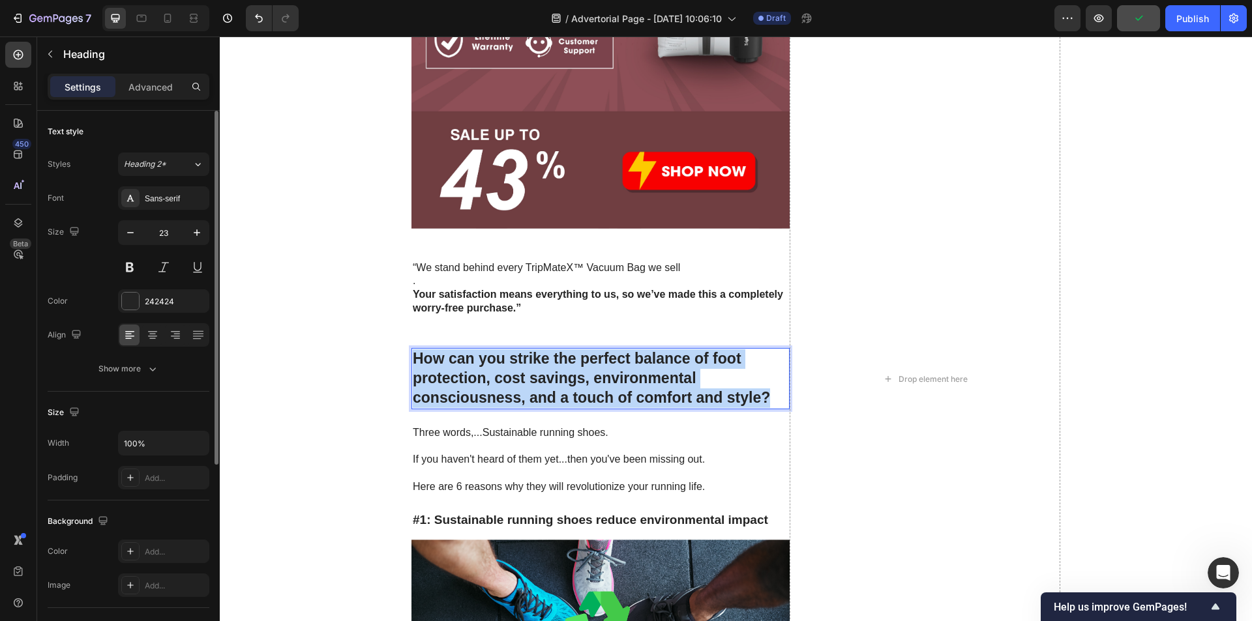
click at [542, 359] on p "How can you strike the perfect balance of foot protection, cost savings, enviro…" at bounding box center [601, 378] width 376 height 59
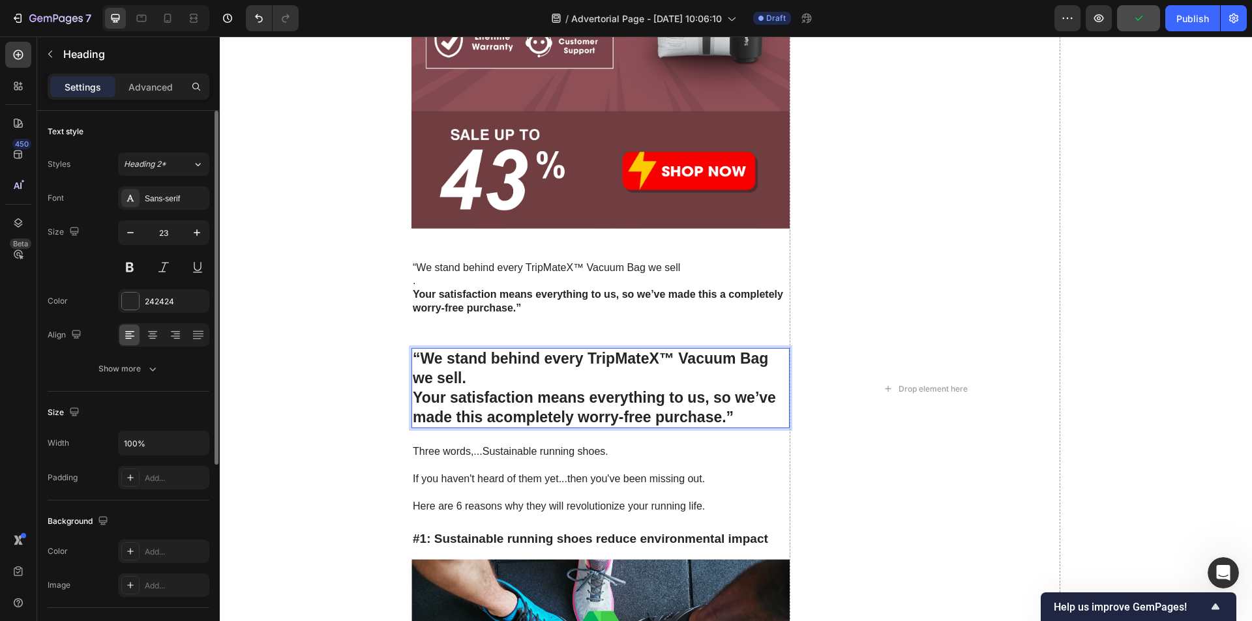
click at [504, 374] on p "“We stand behind every TripMateX™ Vacuum Bag we sell. Your satisfaction means e…" at bounding box center [601, 388] width 376 height 78
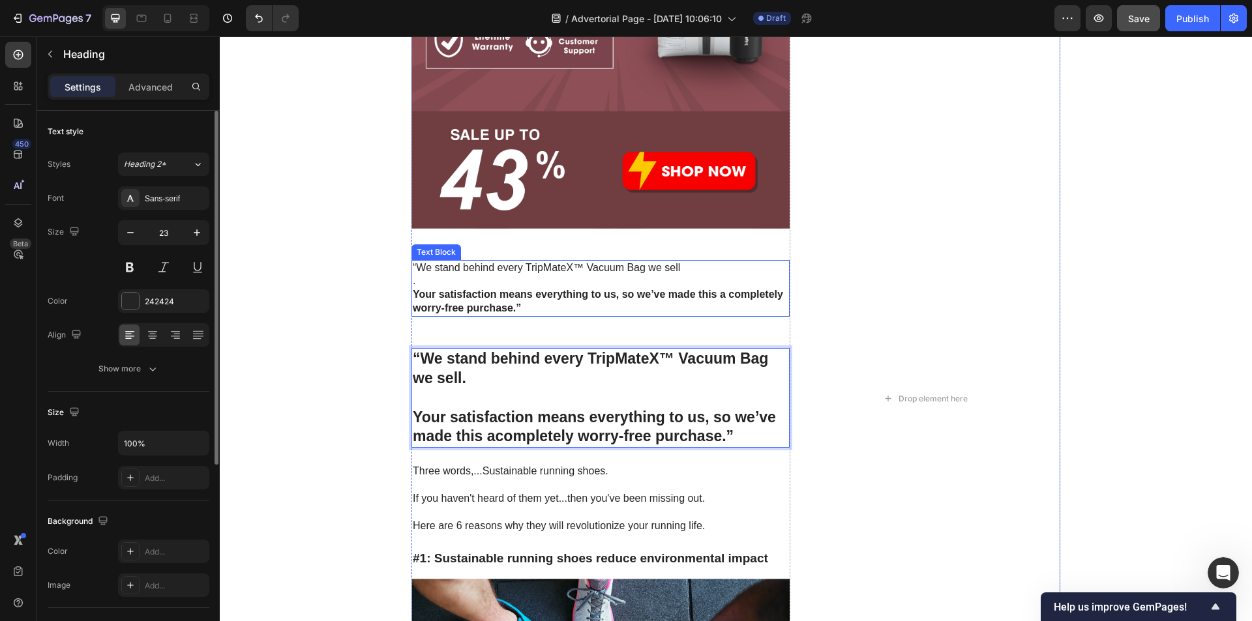
click at [552, 305] on p ". Your satisfaction means everything to us, so we’ve made this a completely wor…" at bounding box center [601, 294] width 376 height 40
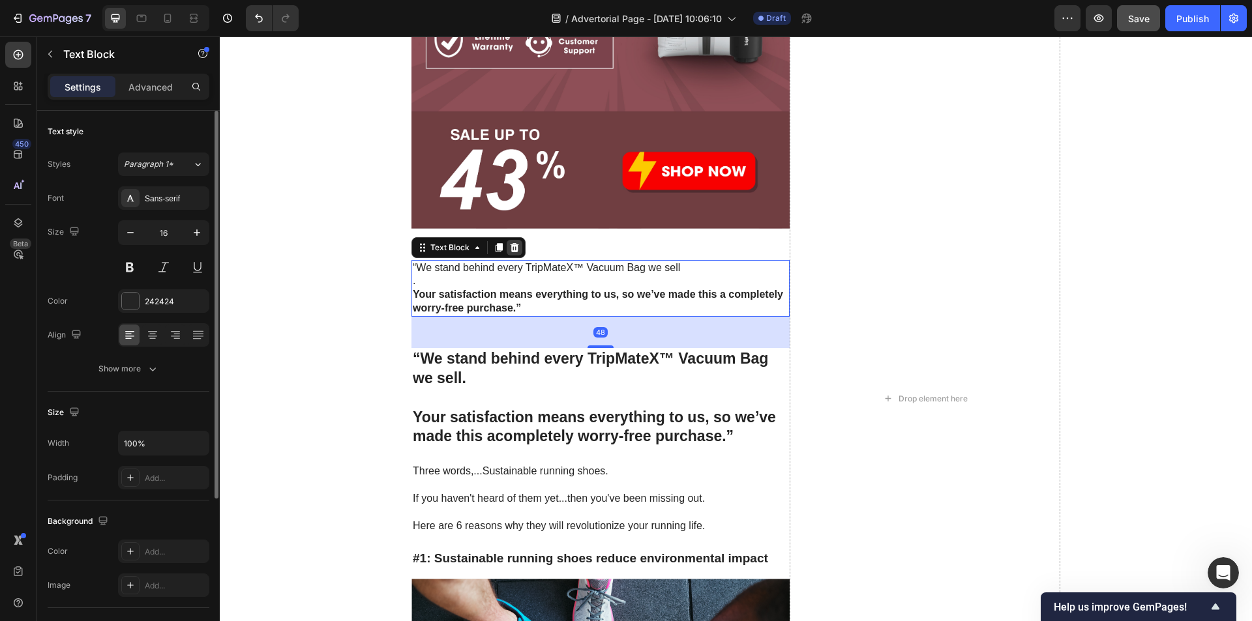
click at [515, 250] on div at bounding box center [515, 248] width 16 height 16
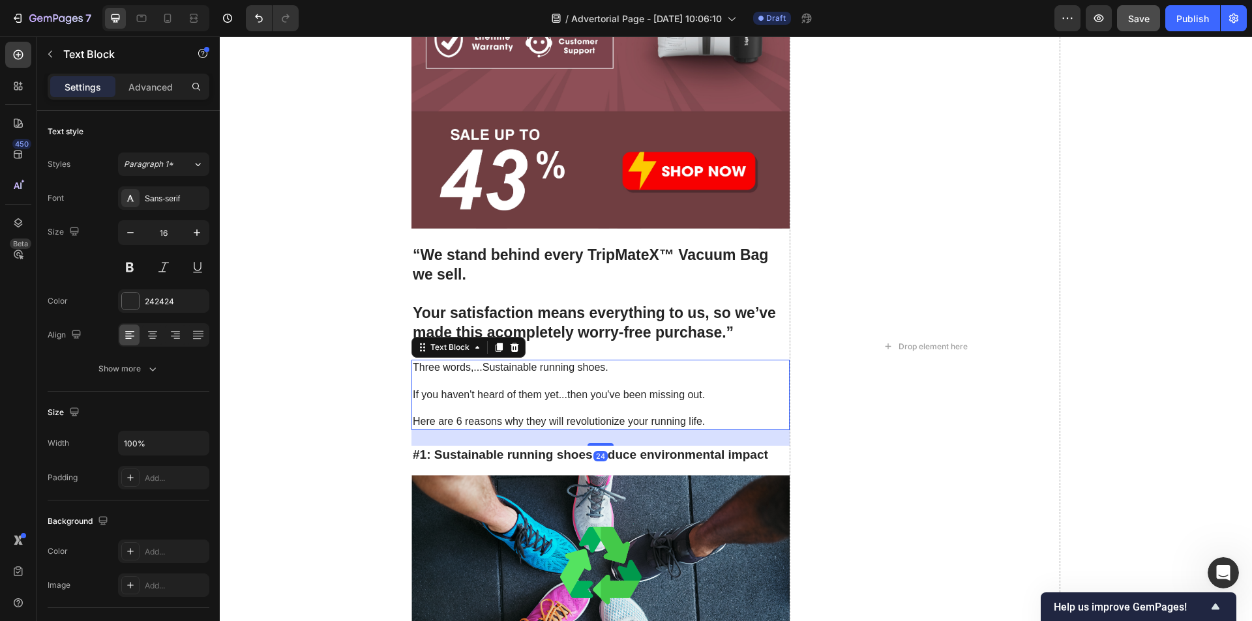
click at [550, 393] on p "If you haven't heard of them yet...then you've been missing out." at bounding box center [601, 396] width 376 height 14
click at [565, 384] on p "Rich Text Editor. Editing area: main" at bounding box center [601, 382] width 376 height 14
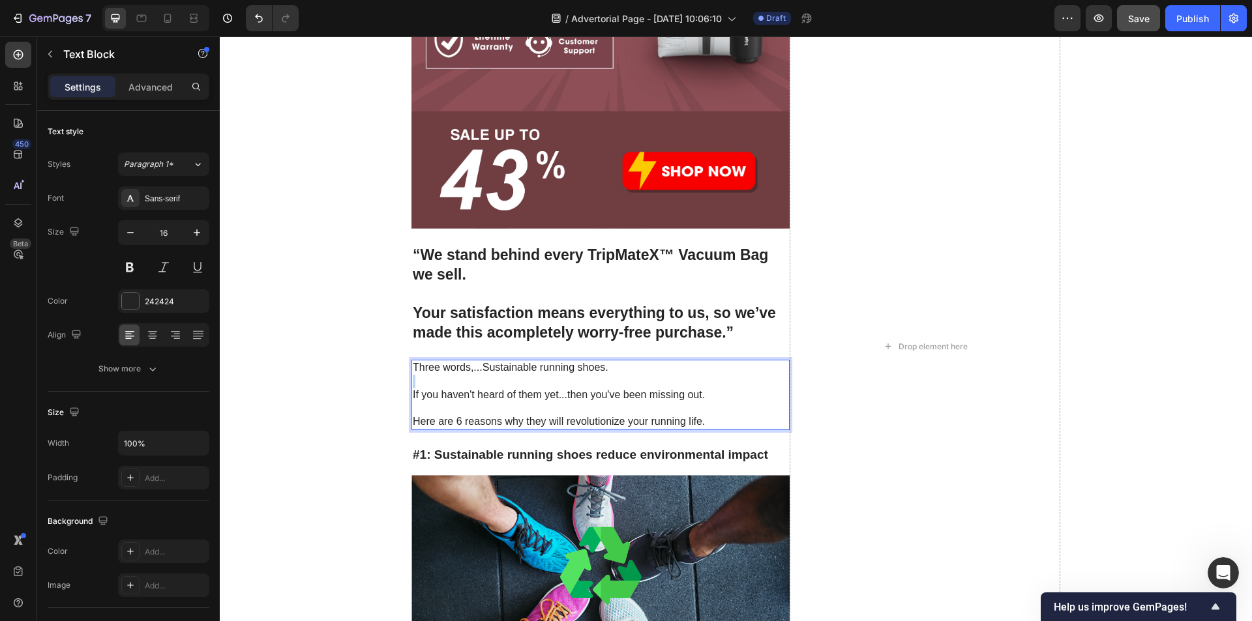
click at [565, 384] on p "Rich Text Editor. Editing area: main" at bounding box center [601, 382] width 376 height 14
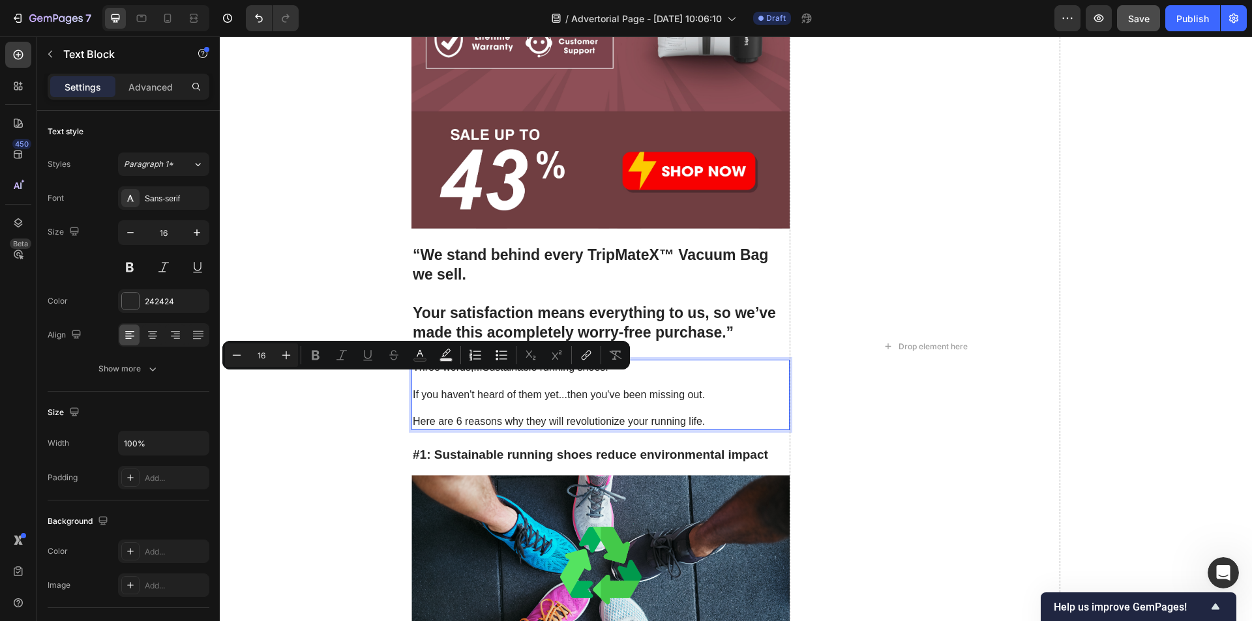
click at [611, 391] on p "If you haven't heard of them yet...then you've been missing out." at bounding box center [601, 396] width 376 height 14
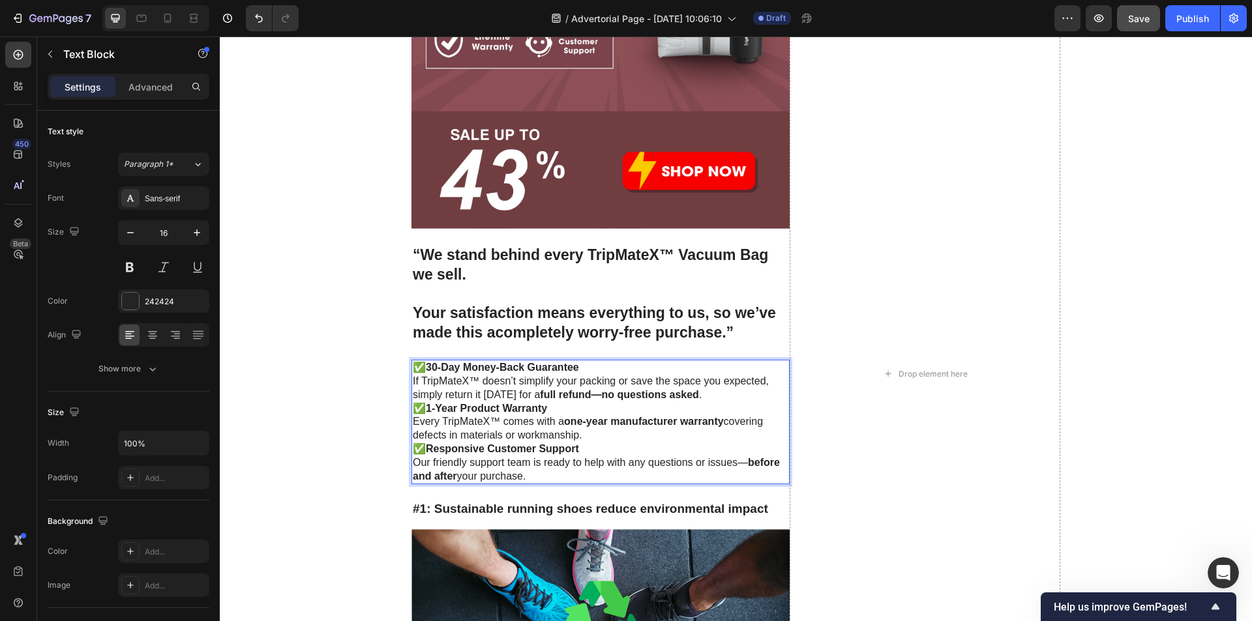
click at [593, 364] on p "✅ 30-Day Money-Back Guarantee" at bounding box center [601, 368] width 376 height 14
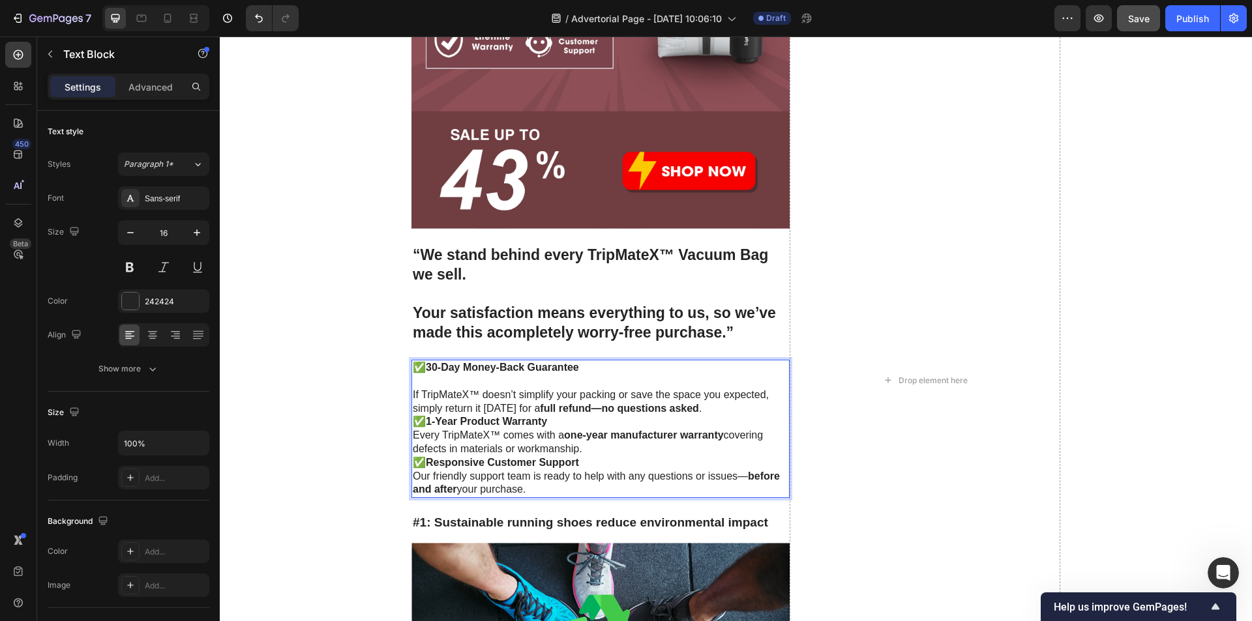
click at [578, 420] on p "✅ 1-Year Product Warranty" at bounding box center [601, 422] width 376 height 14
click at [743, 413] on p "If TripMateX™ doesn’t simplify your packing or save the space you expected, sim…" at bounding box center [601, 402] width 376 height 27
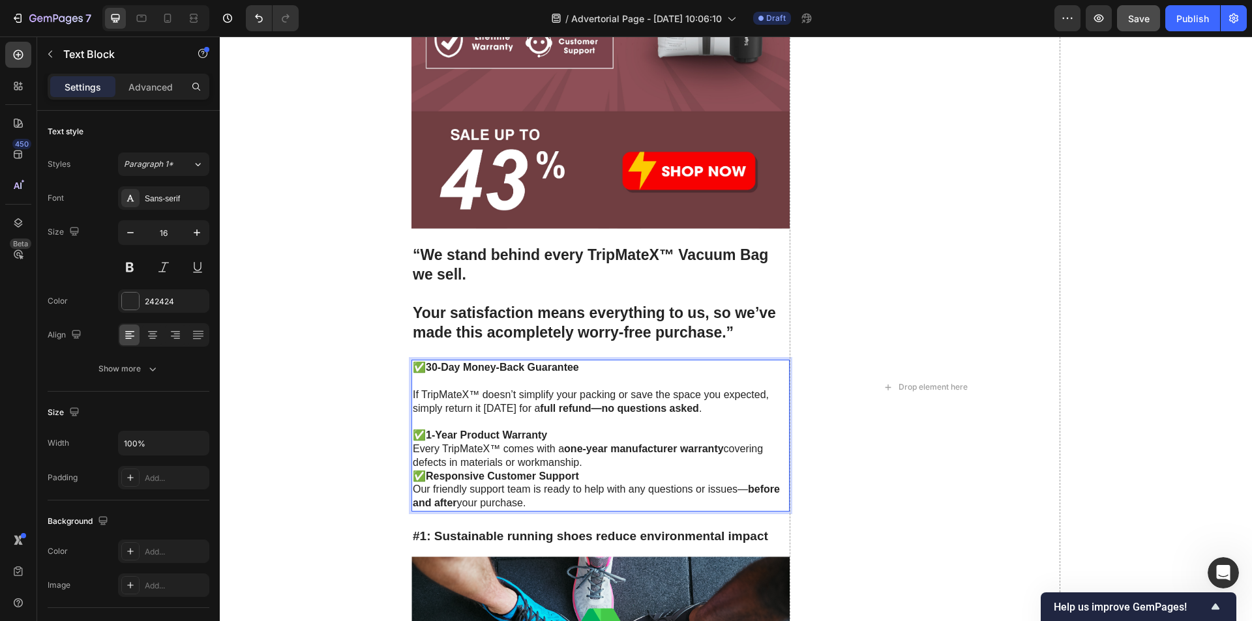
click at [594, 433] on p "✅ 1-Year Product Warranty" at bounding box center [601, 436] width 376 height 14
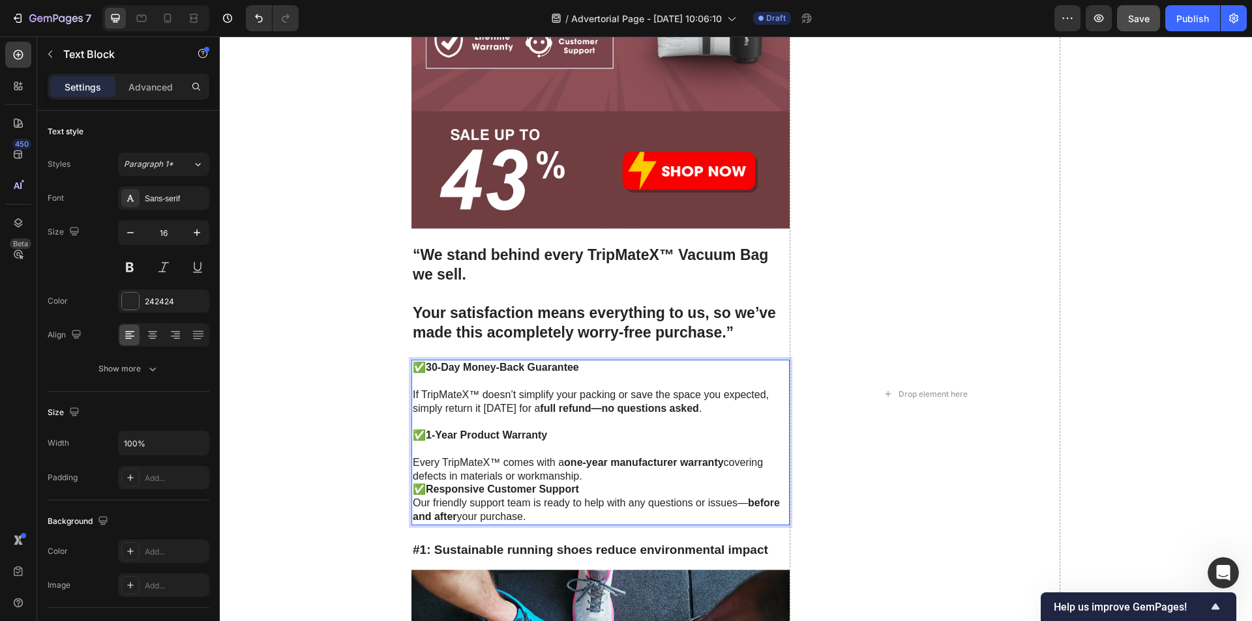
click at [600, 482] on p "Every TripMateX™ comes with a one-year manufacturer warranty covering defects i…" at bounding box center [601, 469] width 376 height 27
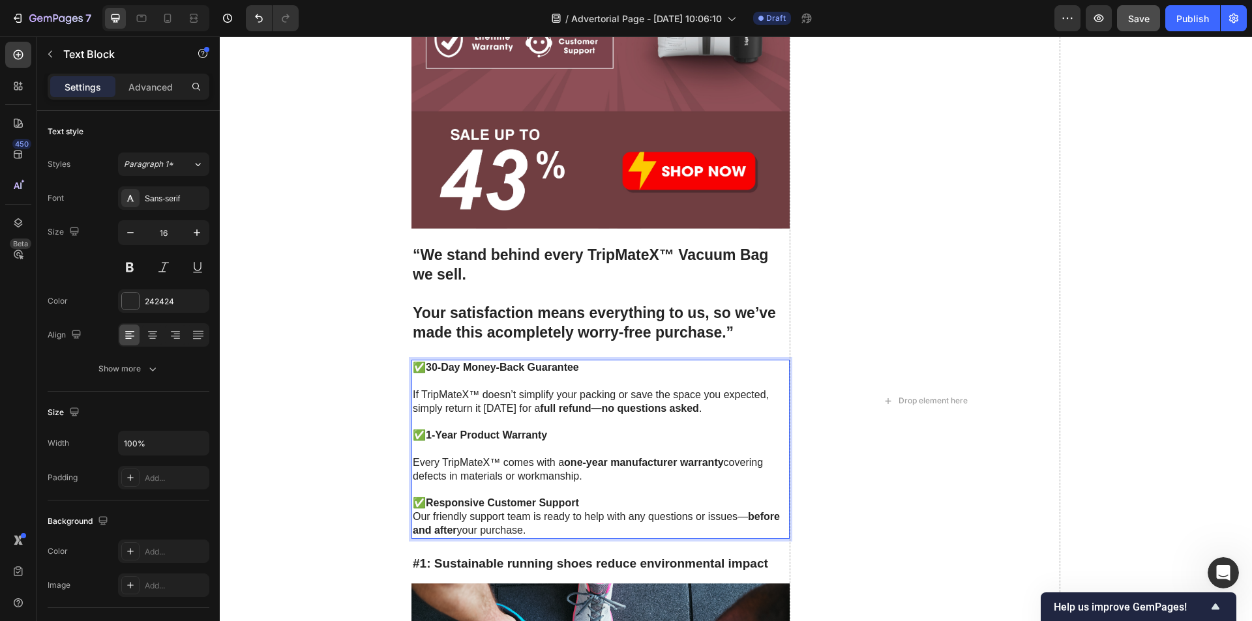
click at [587, 504] on p "✅ Responsive Customer Support" at bounding box center [601, 504] width 376 height 14
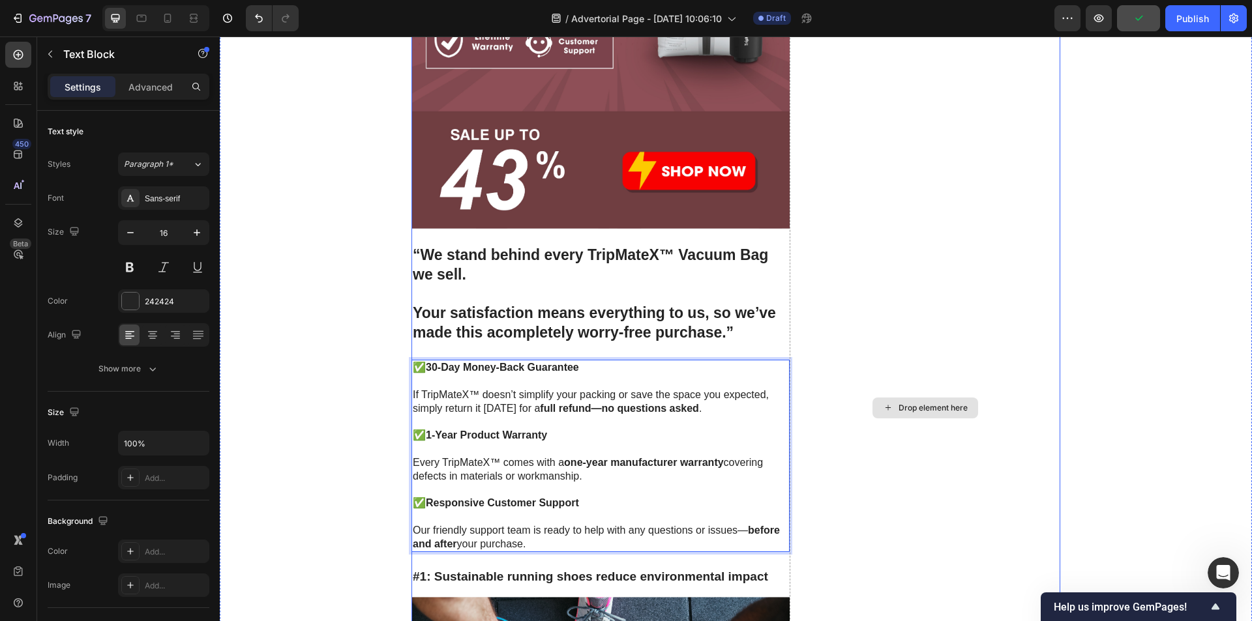
click at [874, 484] on div "Drop element here" at bounding box center [925, 407] width 271 height 2593
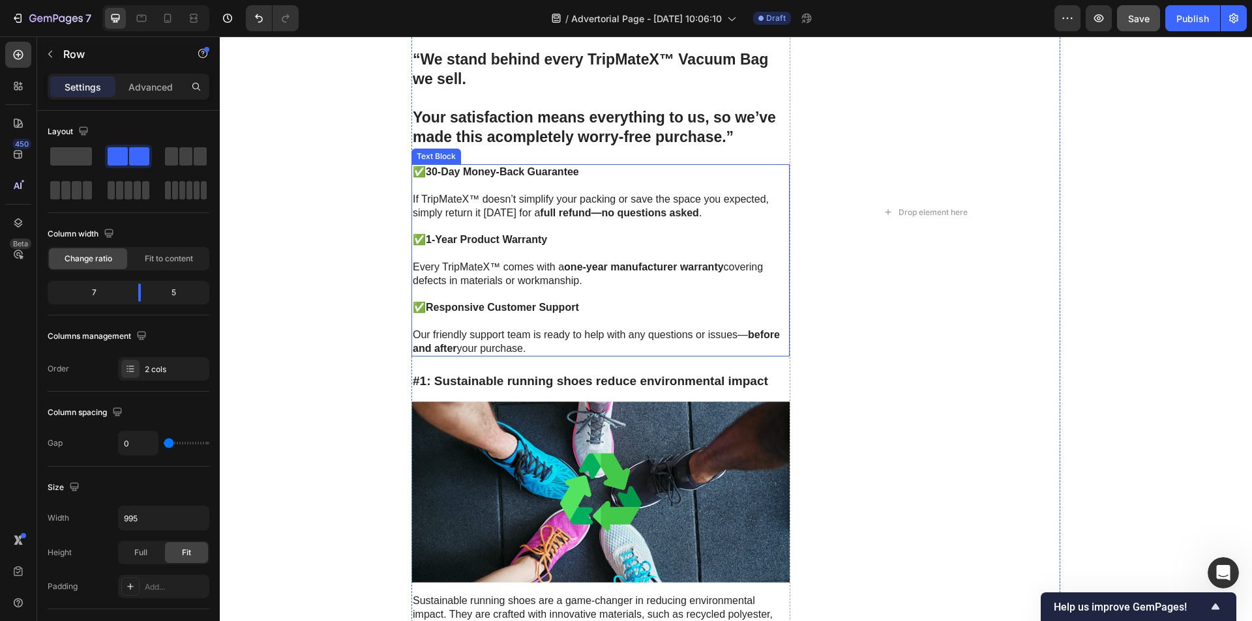
scroll to position [3436, 0]
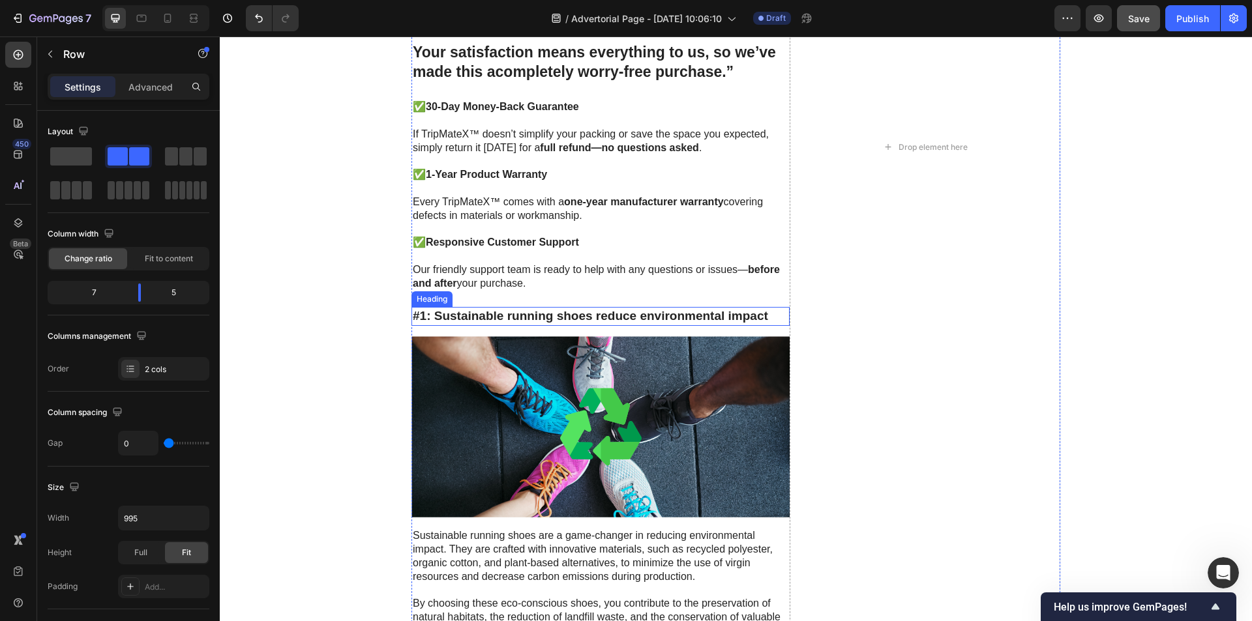
click at [539, 317] on h3 "#1: Sustainable running shoes reduce environmental impact" at bounding box center [600, 316] width 378 height 19
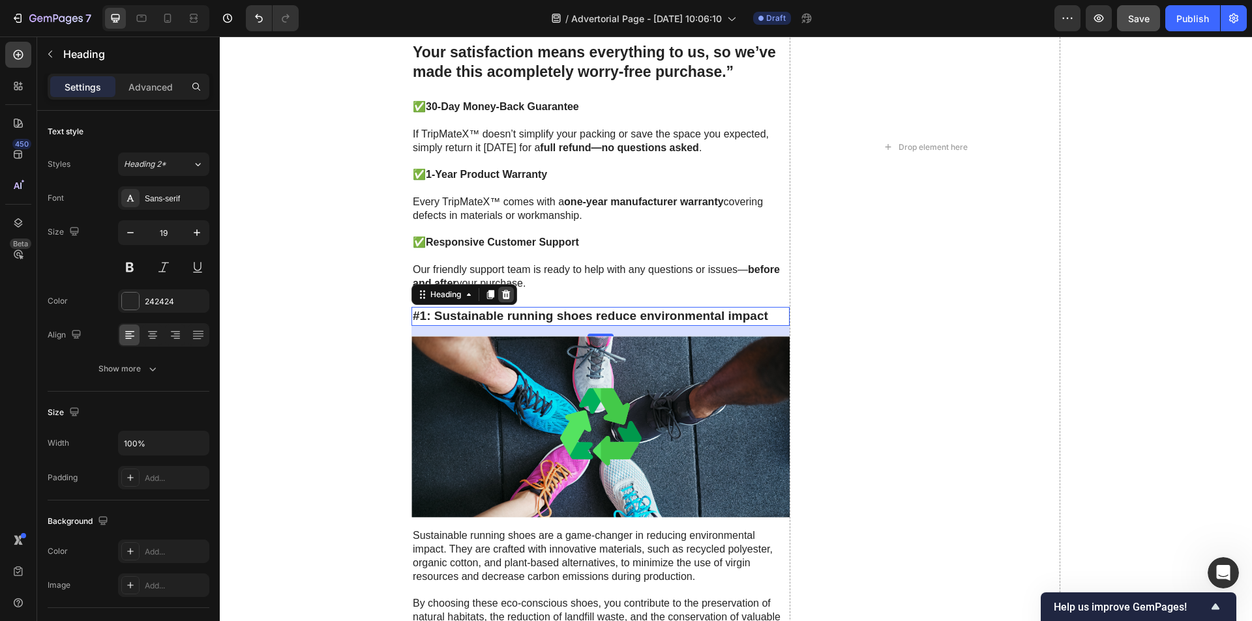
click at [505, 292] on icon at bounding box center [506, 294] width 8 height 9
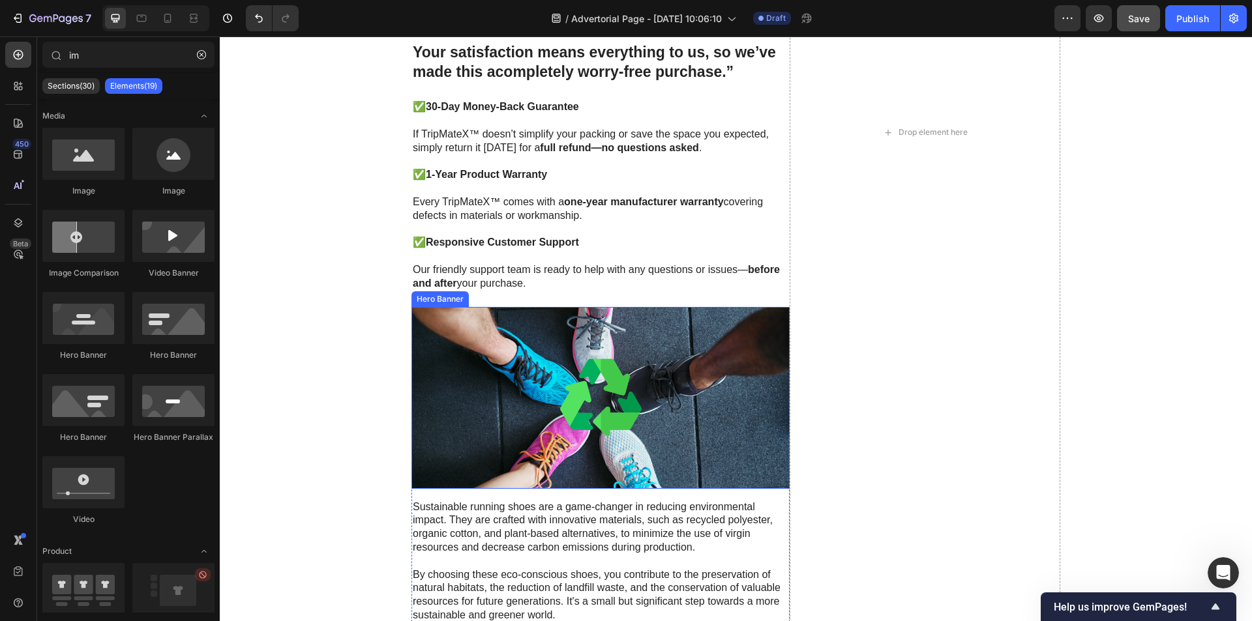
click at [529, 359] on div at bounding box center [600, 398] width 378 height 82
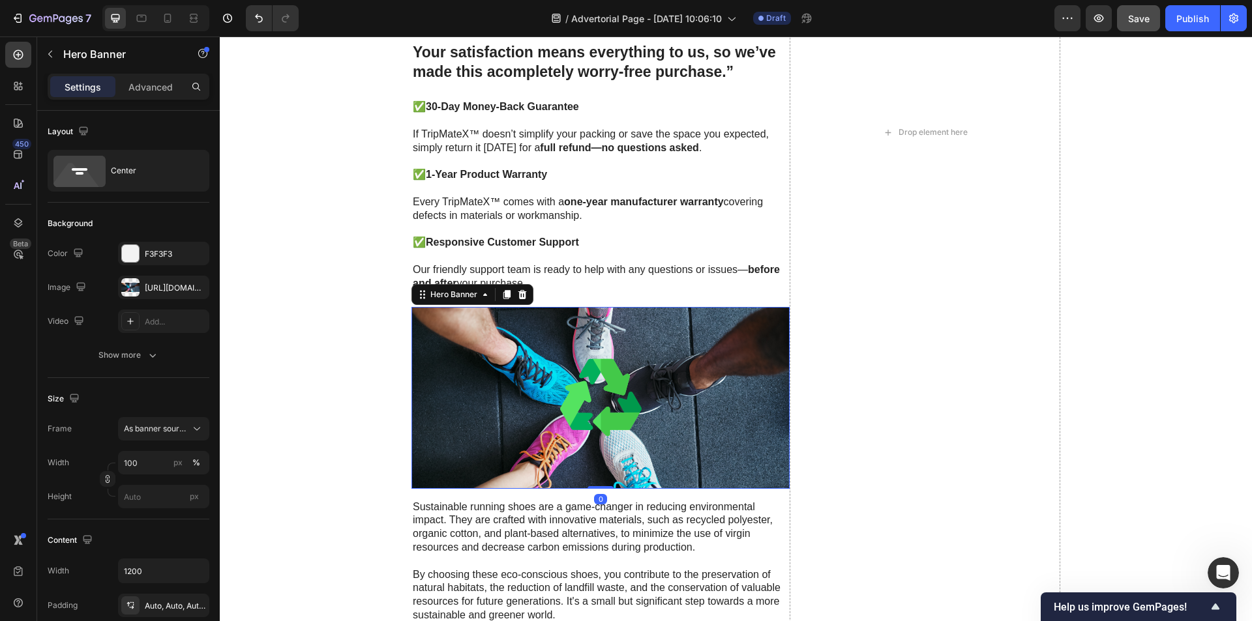
click at [517, 330] on div "Background Image" at bounding box center [600, 397] width 378 height 181
click at [519, 300] on icon at bounding box center [522, 294] width 10 height 10
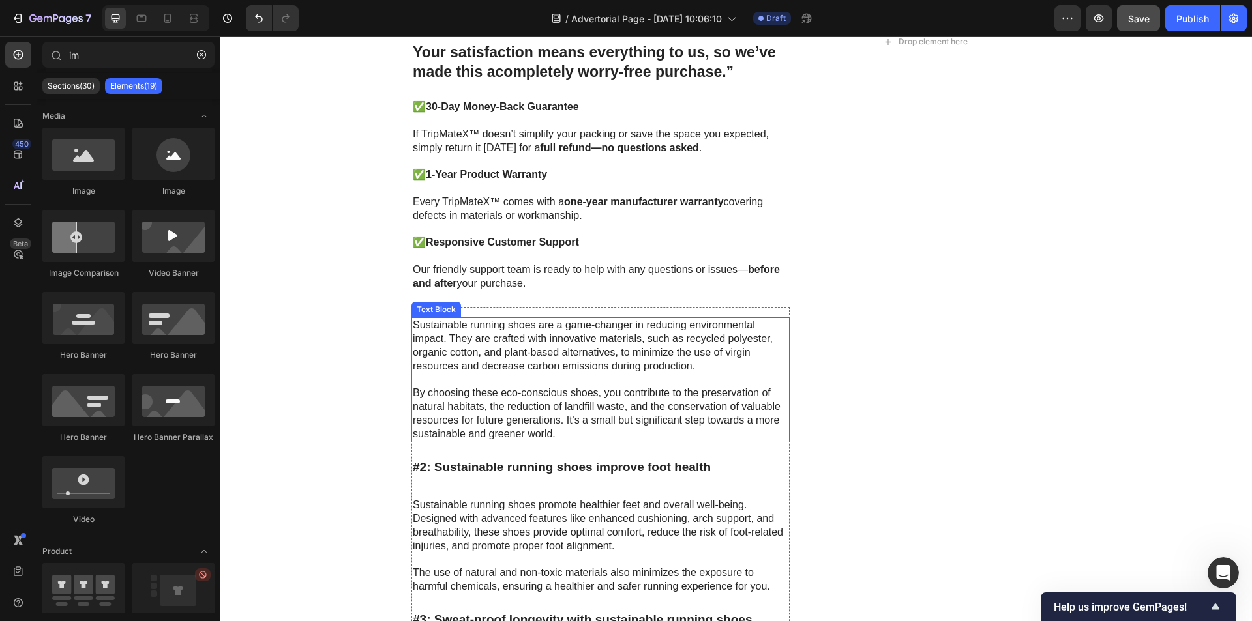
click at [522, 336] on p "Sustainable running shoes are a game-changer in reducing environmental impact. …" at bounding box center [601, 346] width 376 height 54
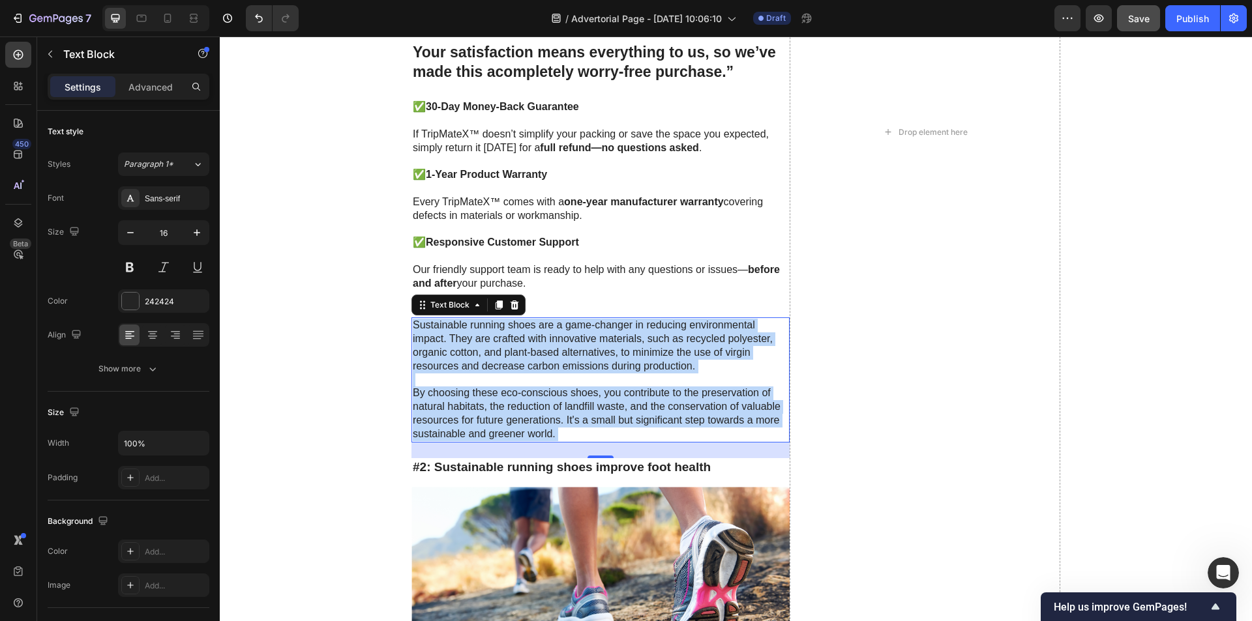
click at [522, 336] on p "Sustainable running shoes are a game-changer in reducing environmental impact. …" at bounding box center [601, 346] width 376 height 54
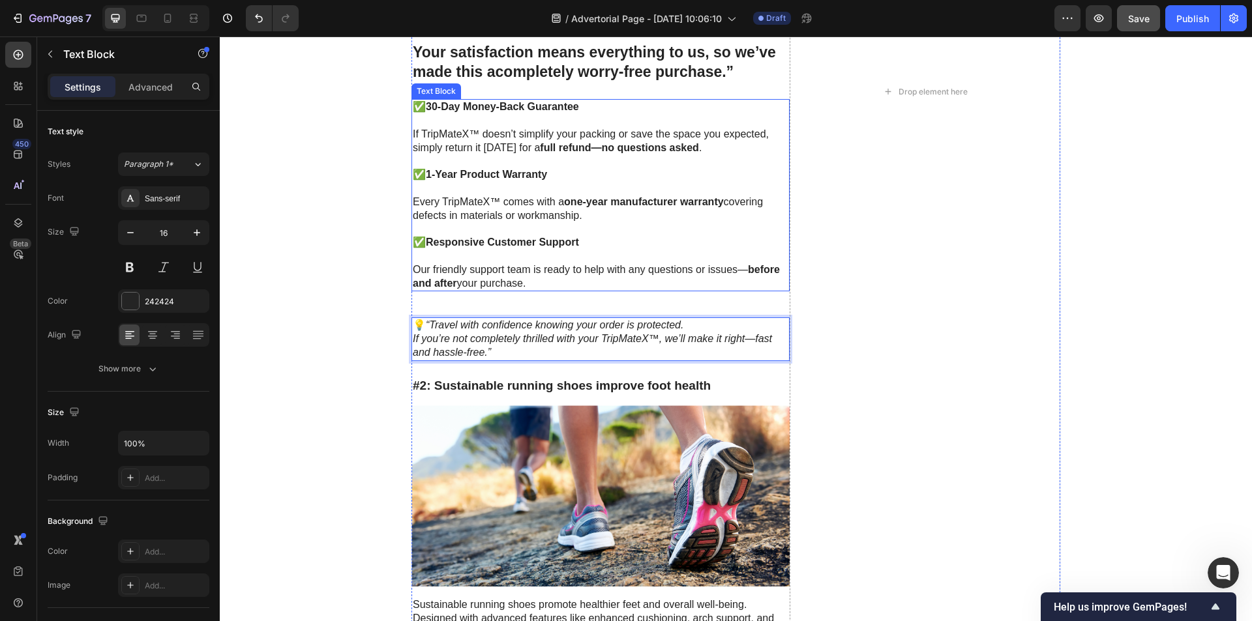
click at [555, 291] on div "✅ 30-Day Money-Back Guarantee If TripMateX™ doesn’t simplify your packing or sa…" at bounding box center [600, 195] width 378 height 192
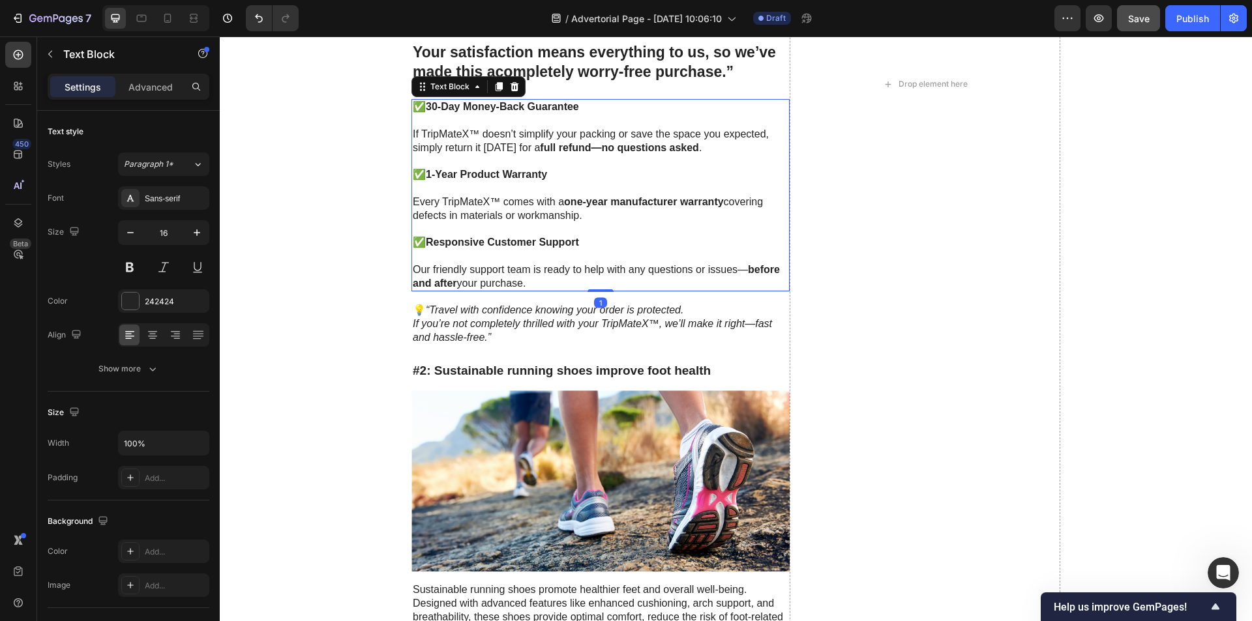
drag, startPoint x: 589, startPoint y: 306, endPoint x: 631, endPoint y: 295, distance: 43.8
click at [591, 290] on div at bounding box center [600, 290] width 26 height 3
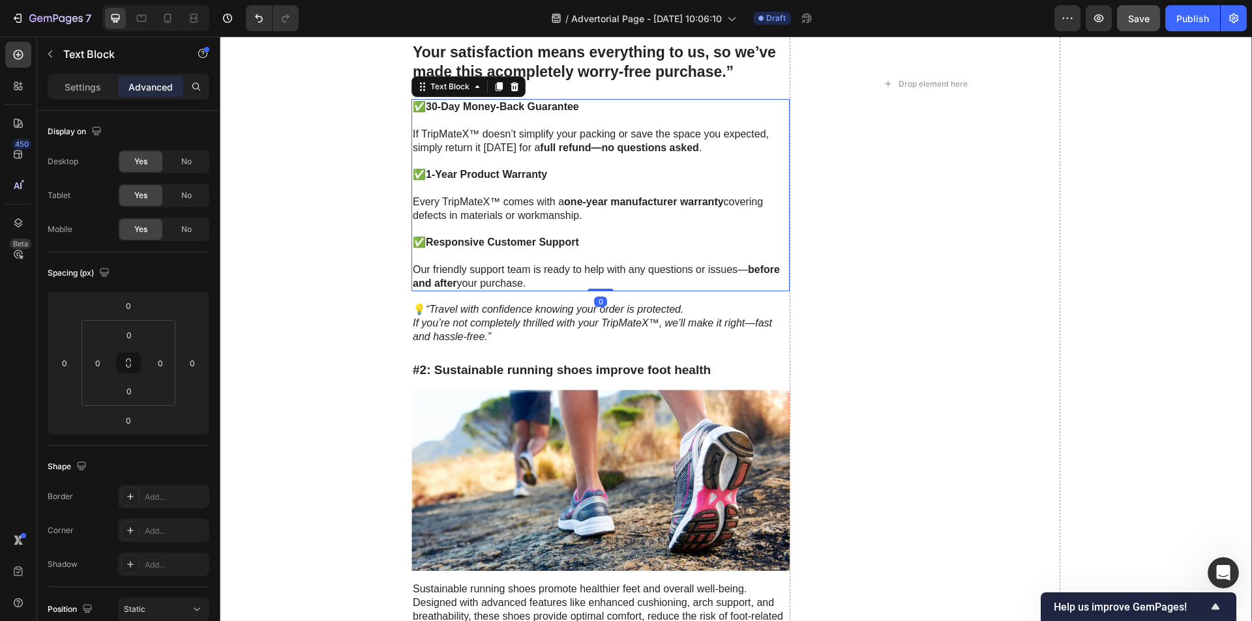
click at [303, 407] on div "“TripMateX™ makes packing simple and stress-free. With our powerful pump and hi…" at bounding box center [736, 84] width 1032 height 2467
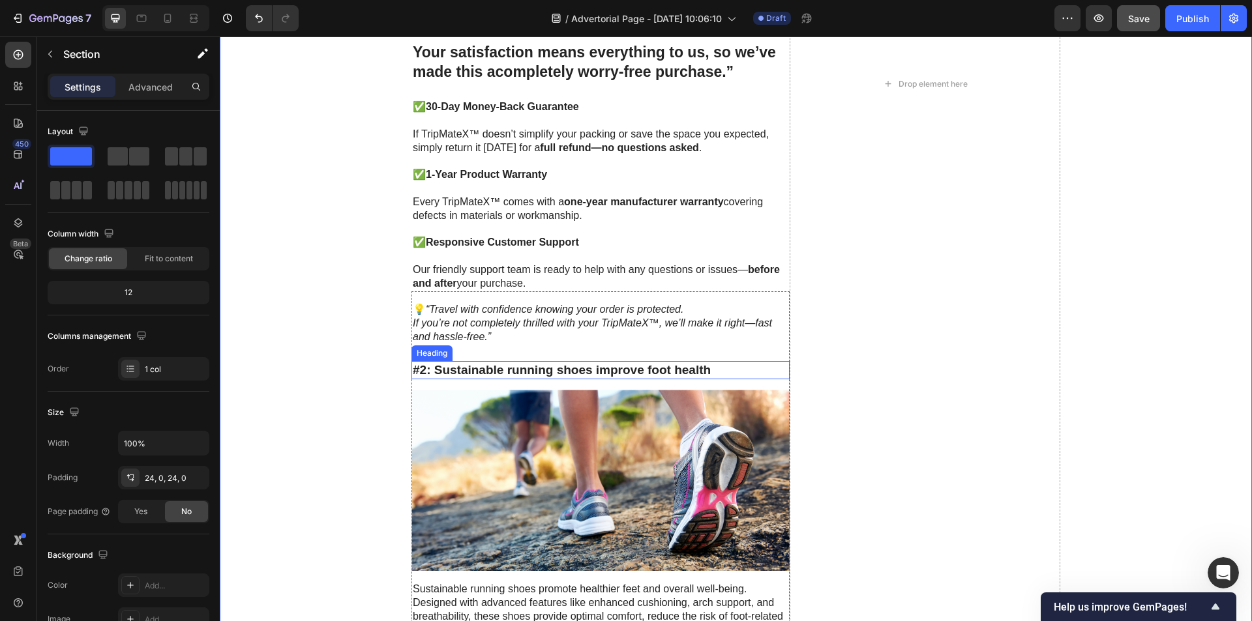
click at [688, 372] on h3 "#2: Sustainable running shoes improve foot health" at bounding box center [600, 370] width 378 height 19
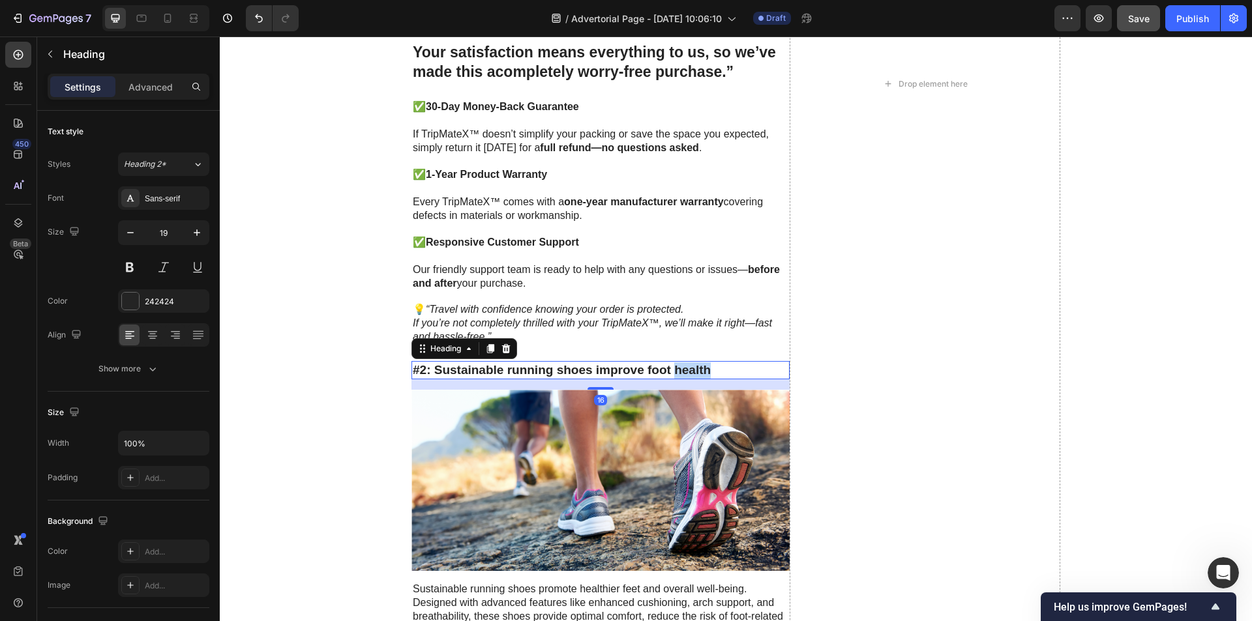
click at [688, 372] on h3 "#2: Sustainable running shoes improve foot health" at bounding box center [600, 370] width 378 height 19
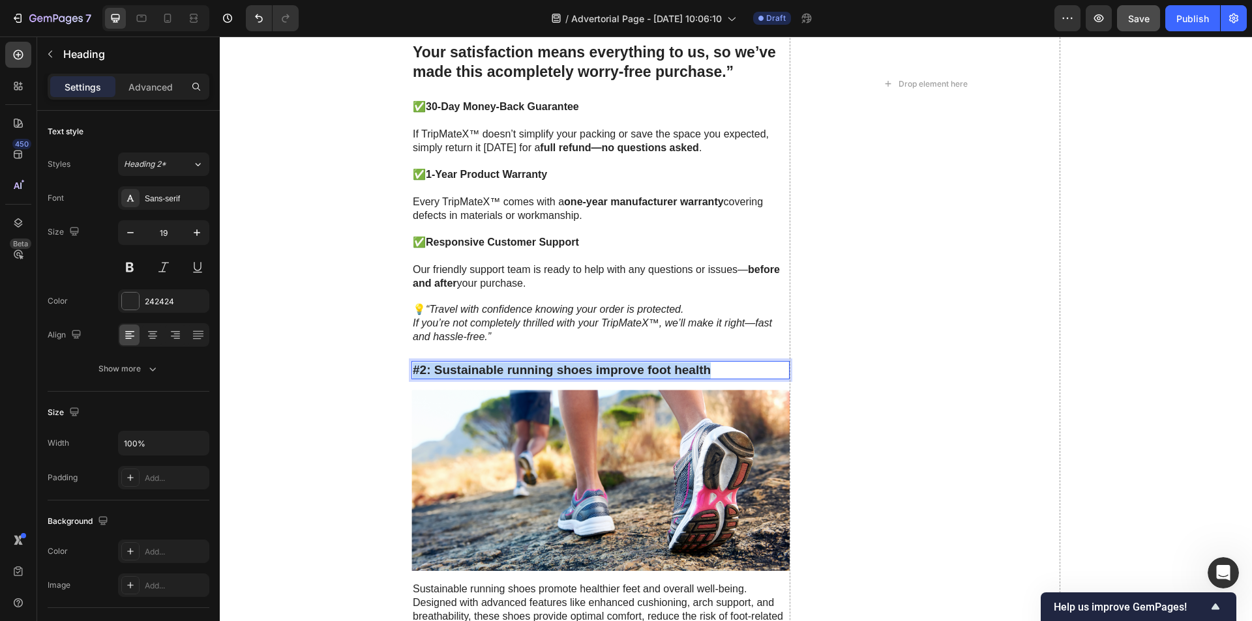
click at [688, 372] on p "#2: Sustainable running shoes improve foot health" at bounding box center [601, 370] width 376 height 16
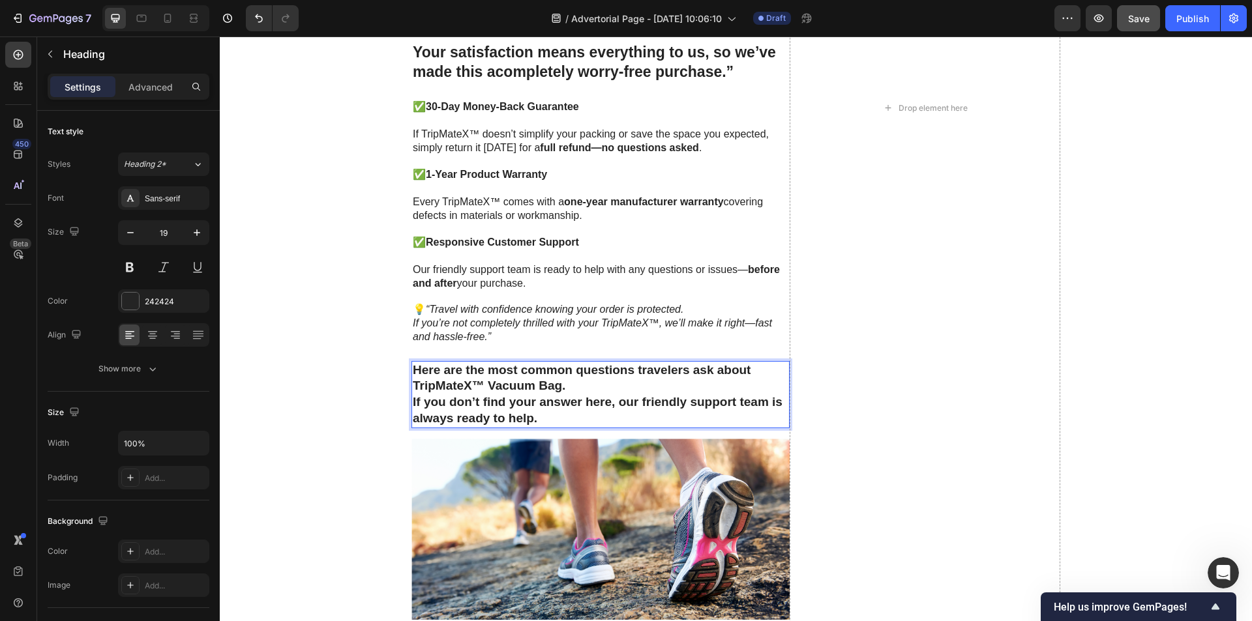
click at [605, 384] on p "Here are the most common questions travelers ask about TripMateX™ Vacuum Bag. I…" at bounding box center [601, 394] width 376 height 65
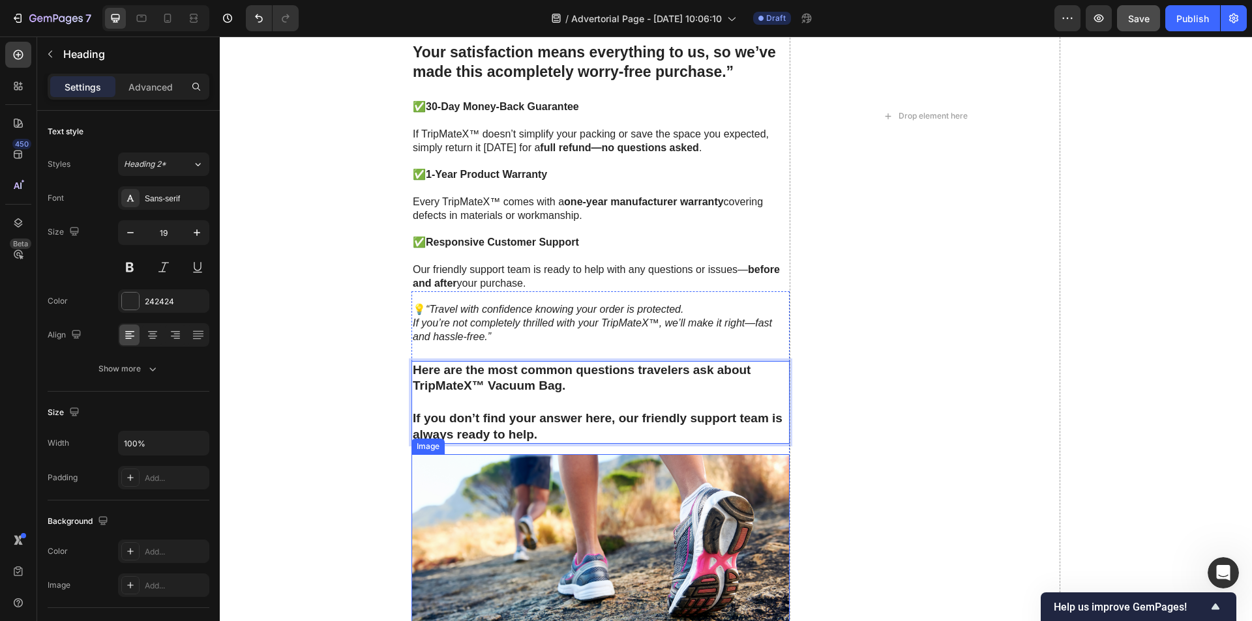
click at [561, 483] on img at bounding box center [600, 544] width 378 height 181
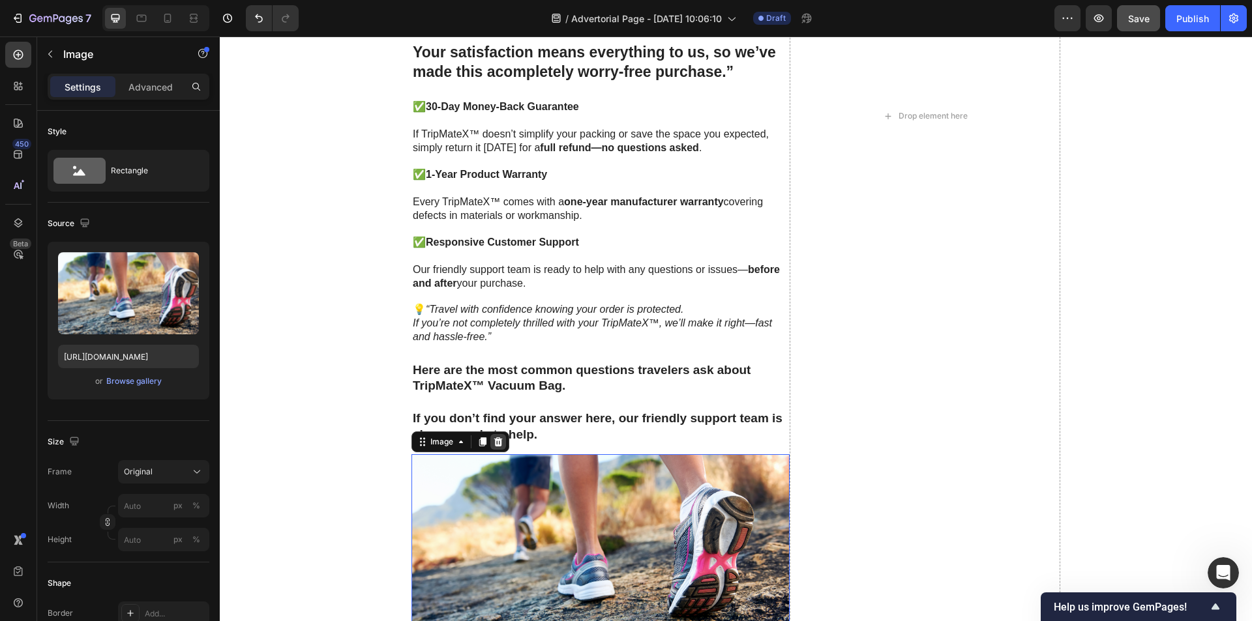
click at [499, 444] on div at bounding box center [498, 442] width 16 height 16
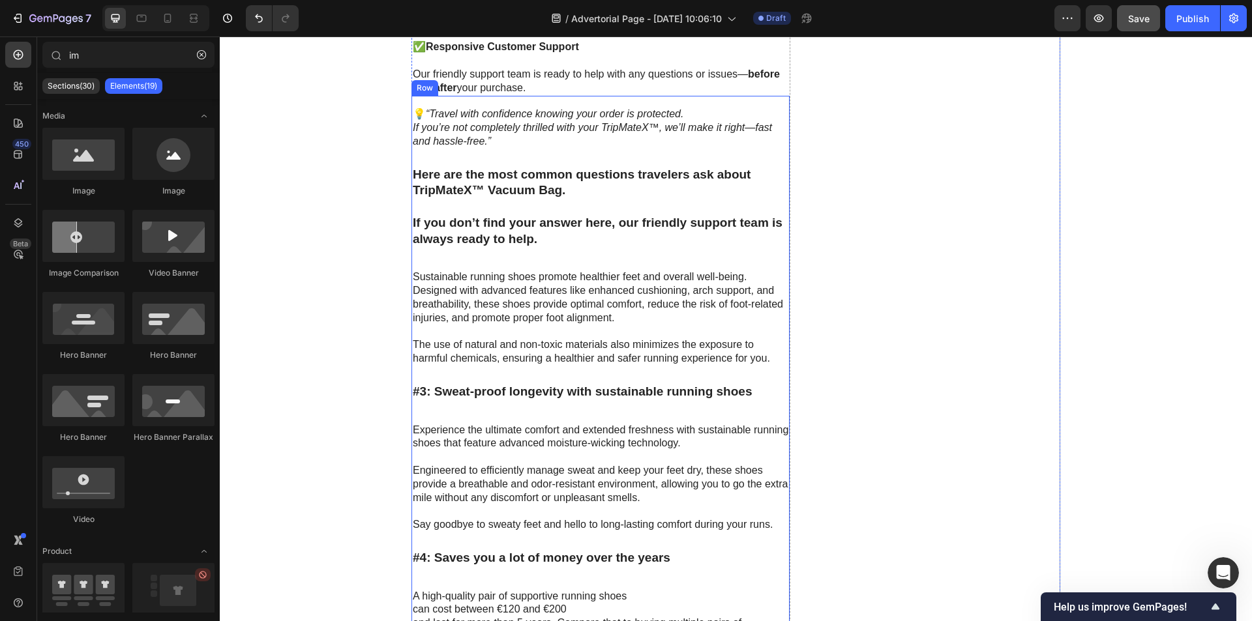
scroll to position [3697, 0]
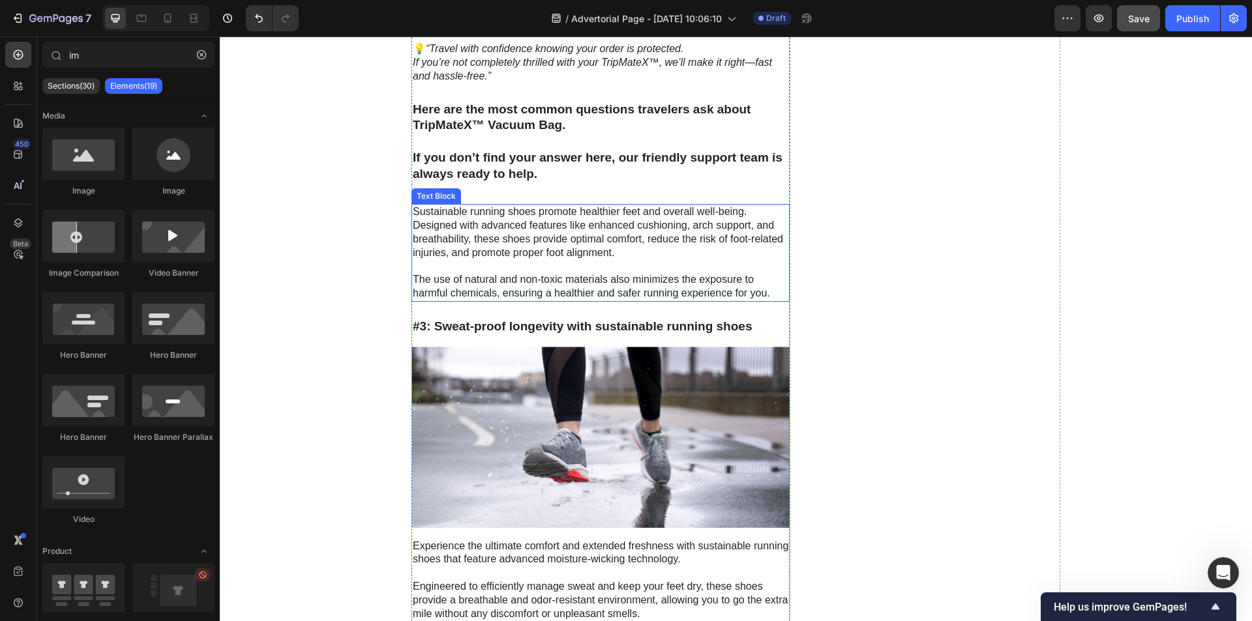
click at [578, 231] on p "Sustainable running shoes promote healthier feet and overall well-being. Design…" at bounding box center [601, 232] width 376 height 54
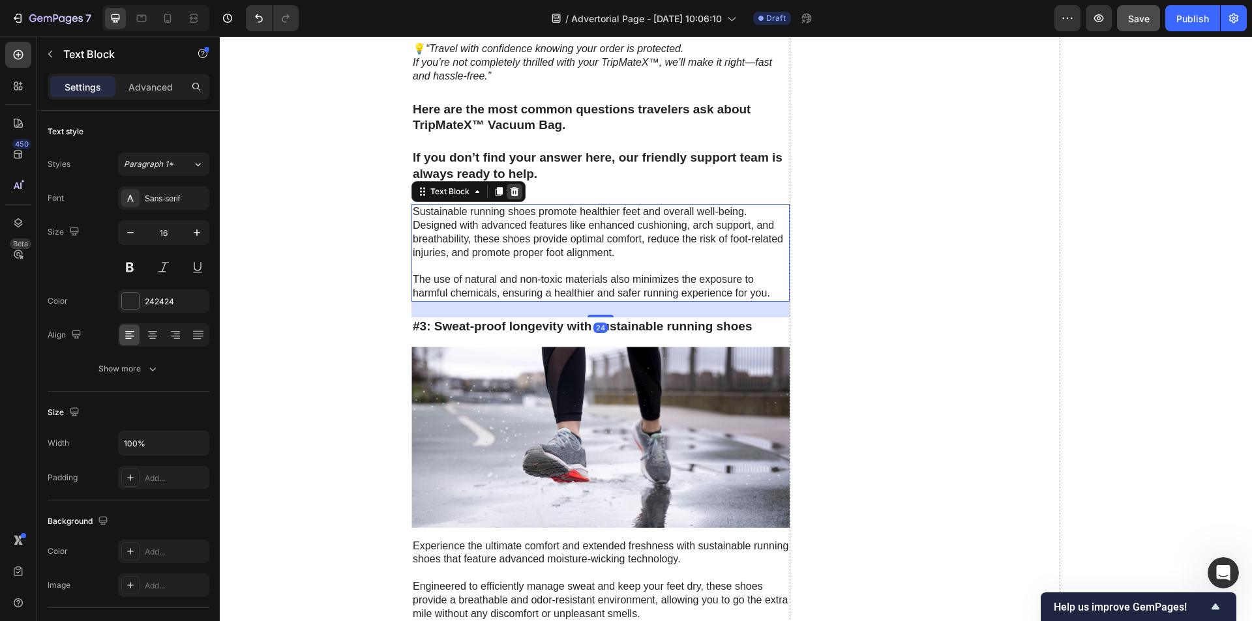
click at [514, 193] on icon at bounding box center [514, 191] width 10 height 10
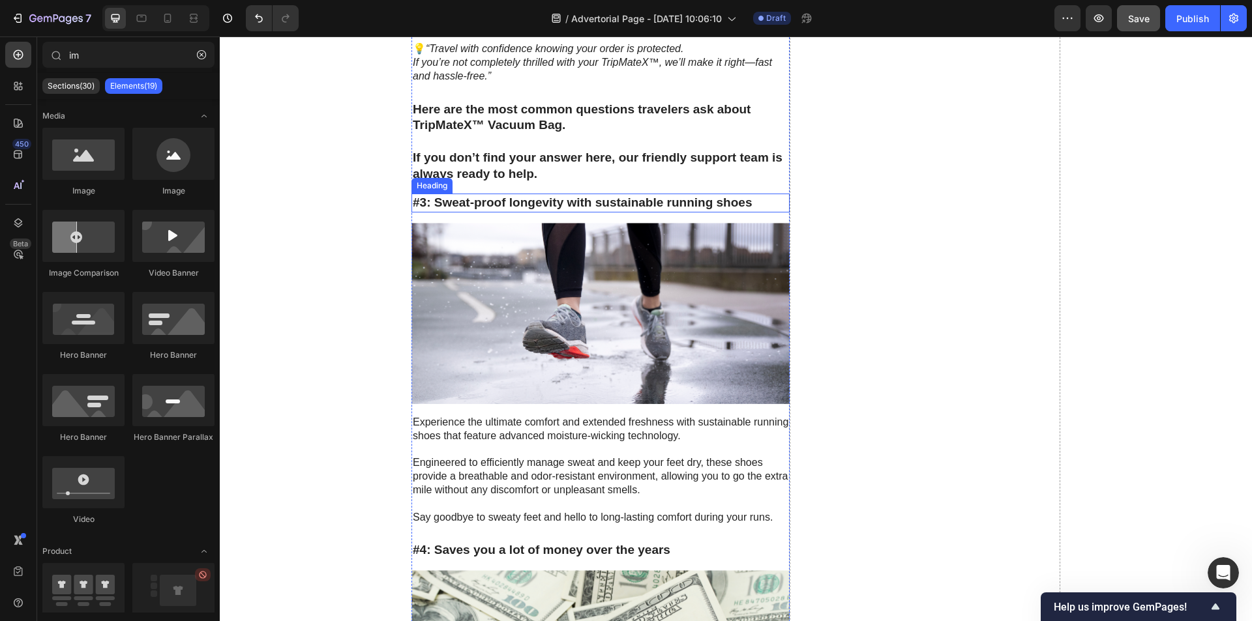
click at [529, 209] on h3 "#3: Sweat-proof longevity with sustainable running shoes" at bounding box center [600, 203] width 378 height 19
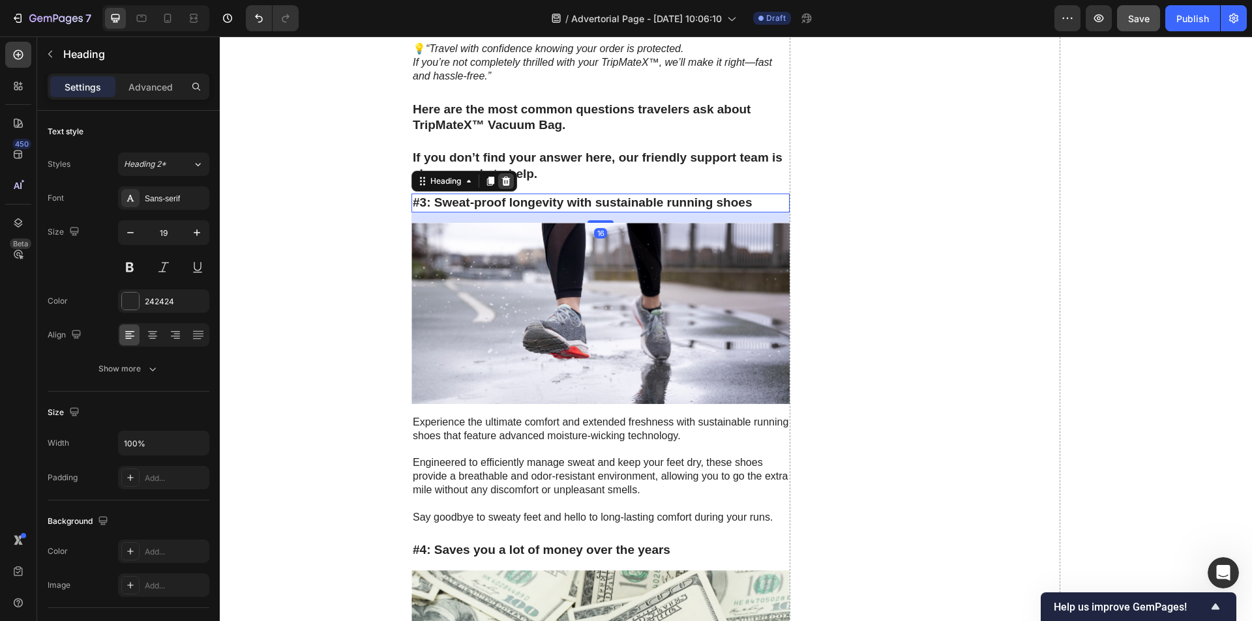
click at [502, 182] on icon at bounding box center [506, 181] width 8 height 9
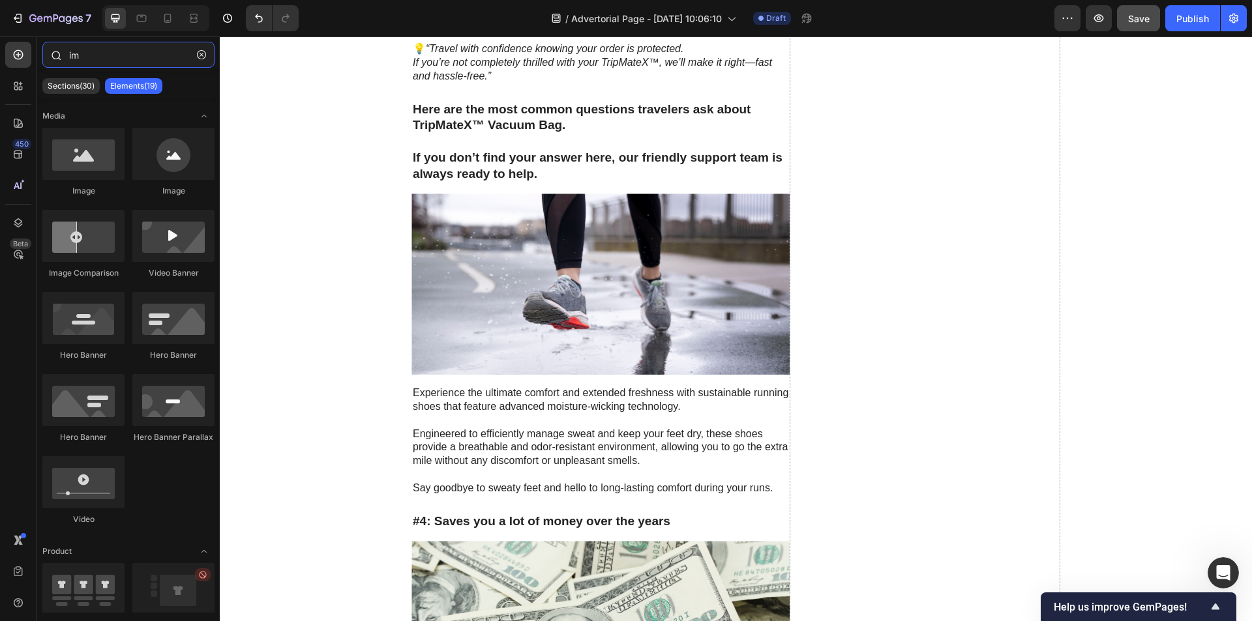
click at [115, 53] on input "im" at bounding box center [128, 55] width 172 height 26
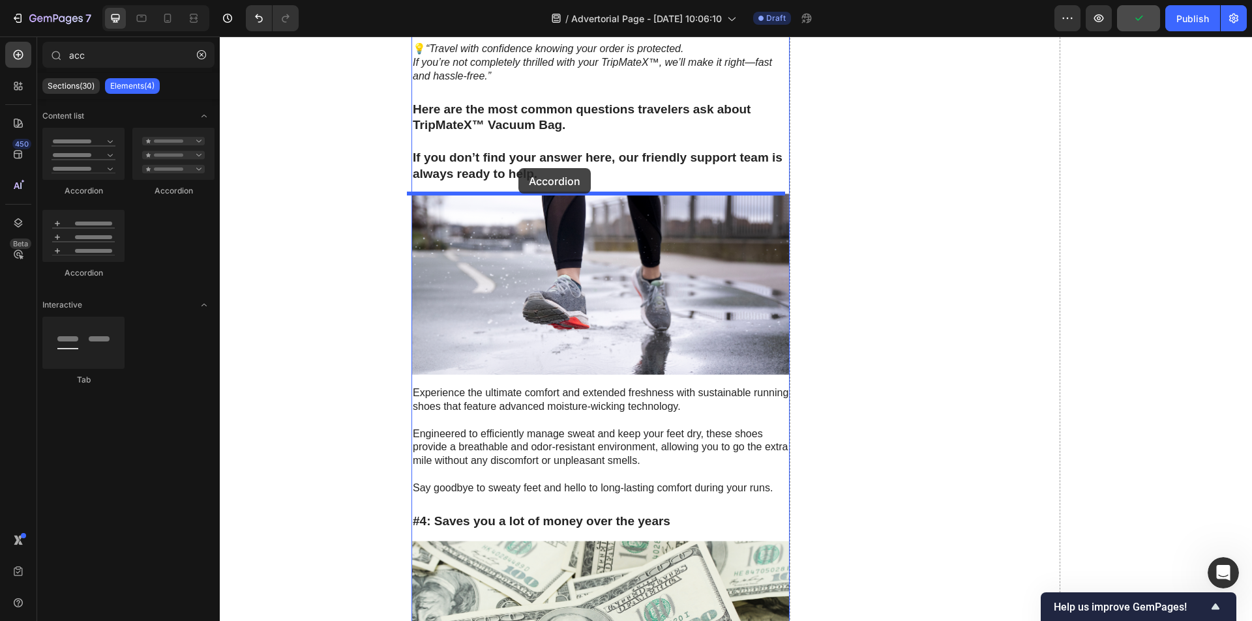
drag, startPoint x: 307, startPoint y: 197, endPoint x: 518, endPoint y: 168, distance: 213.2
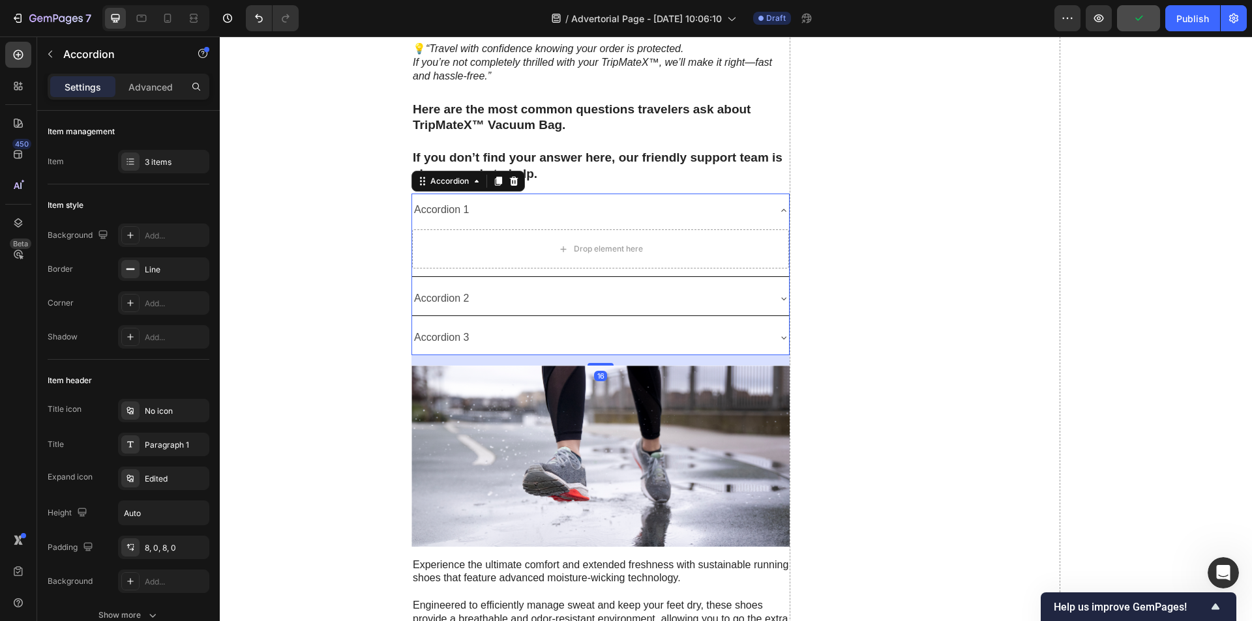
click at [563, 213] on div "Accordion 1" at bounding box center [590, 210] width 356 height 23
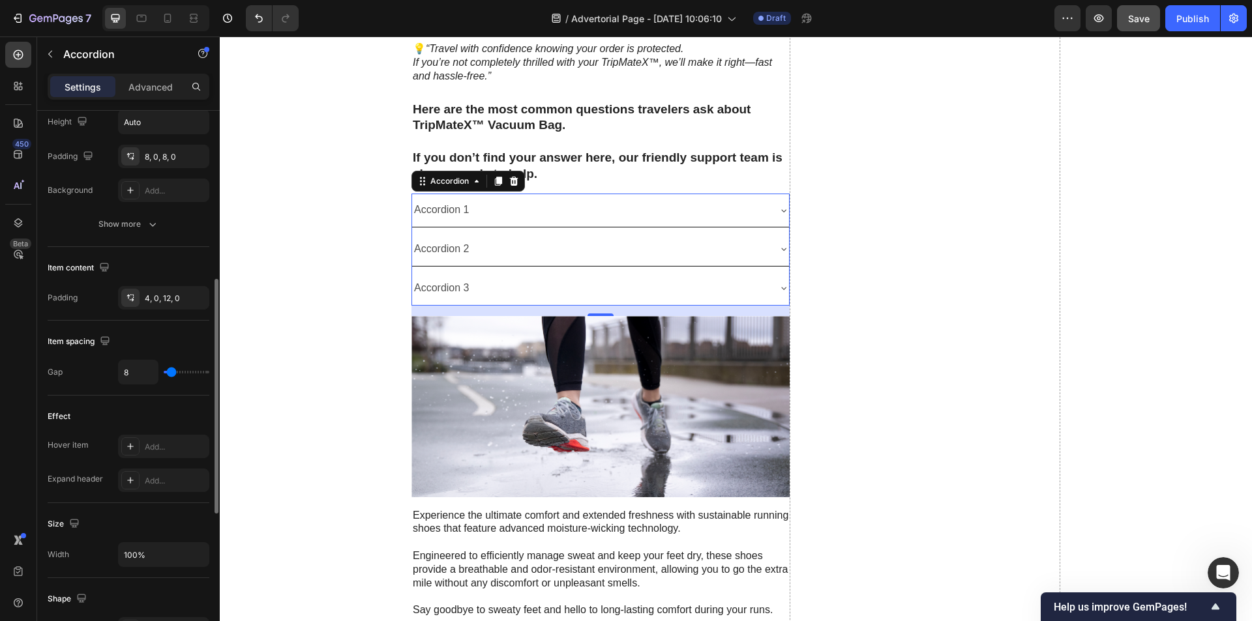
scroll to position [0, 0]
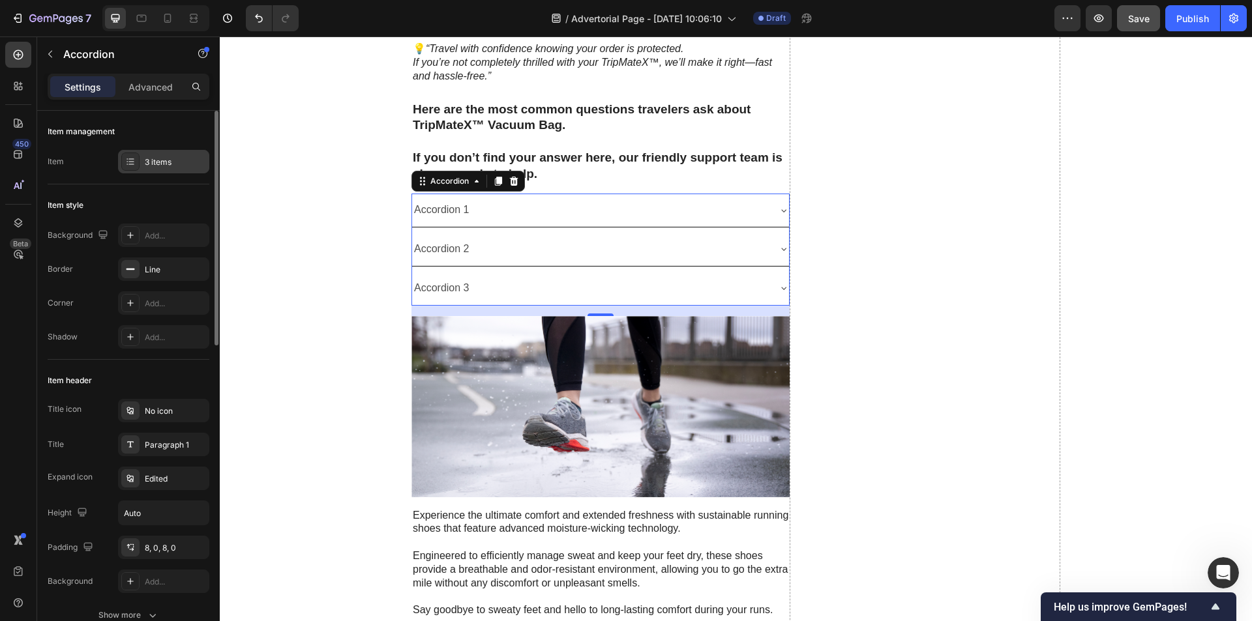
click at [147, 162] on div "3 items" at bounding box center [175, 162] width 61 height 12
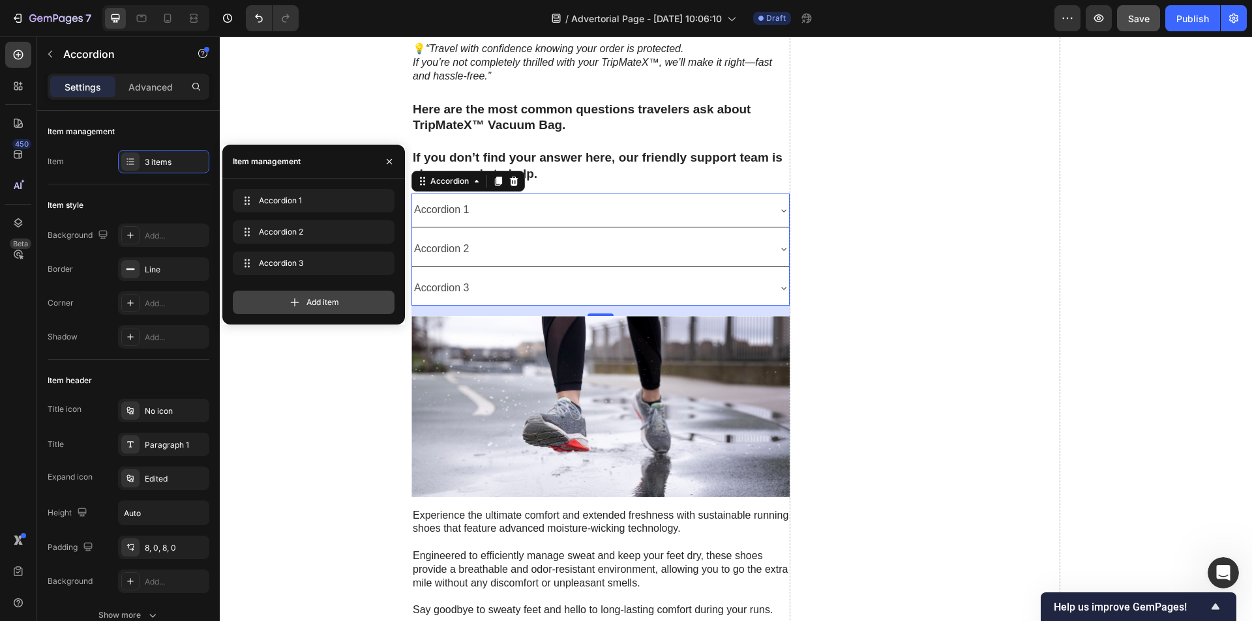
click at [321, 297] on span "Add item" at bounding box center [322, 303] width 33 height 12
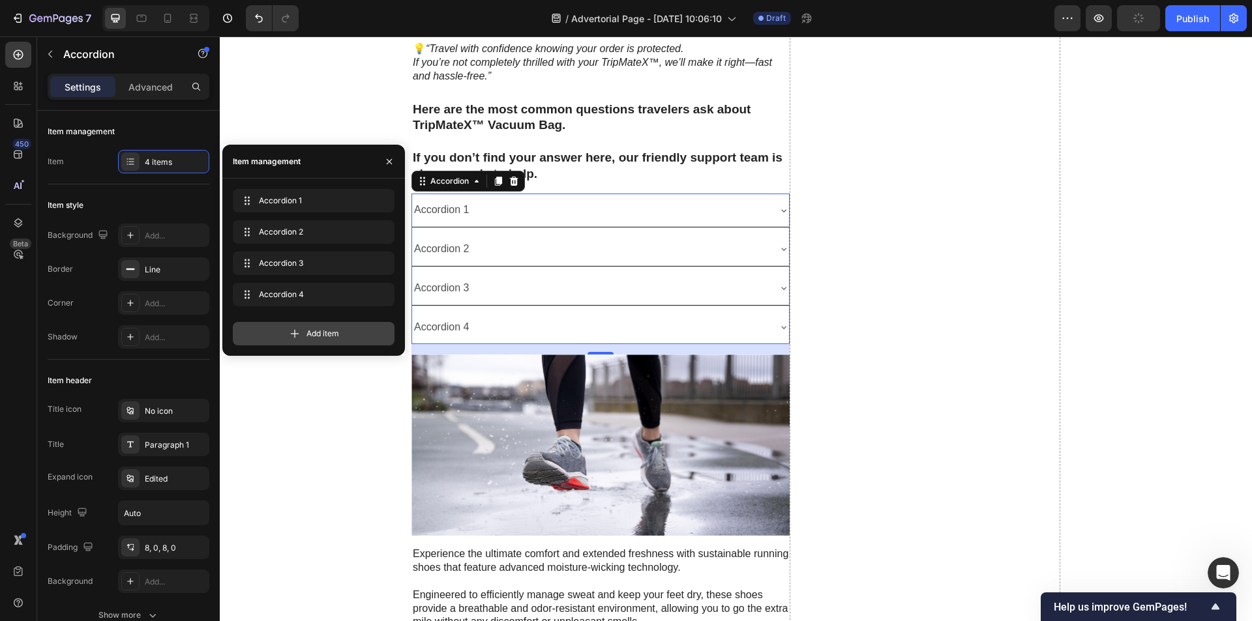
click at [321, 327] on div "Add item" at bounding box center [314, 333] width 162 height 23
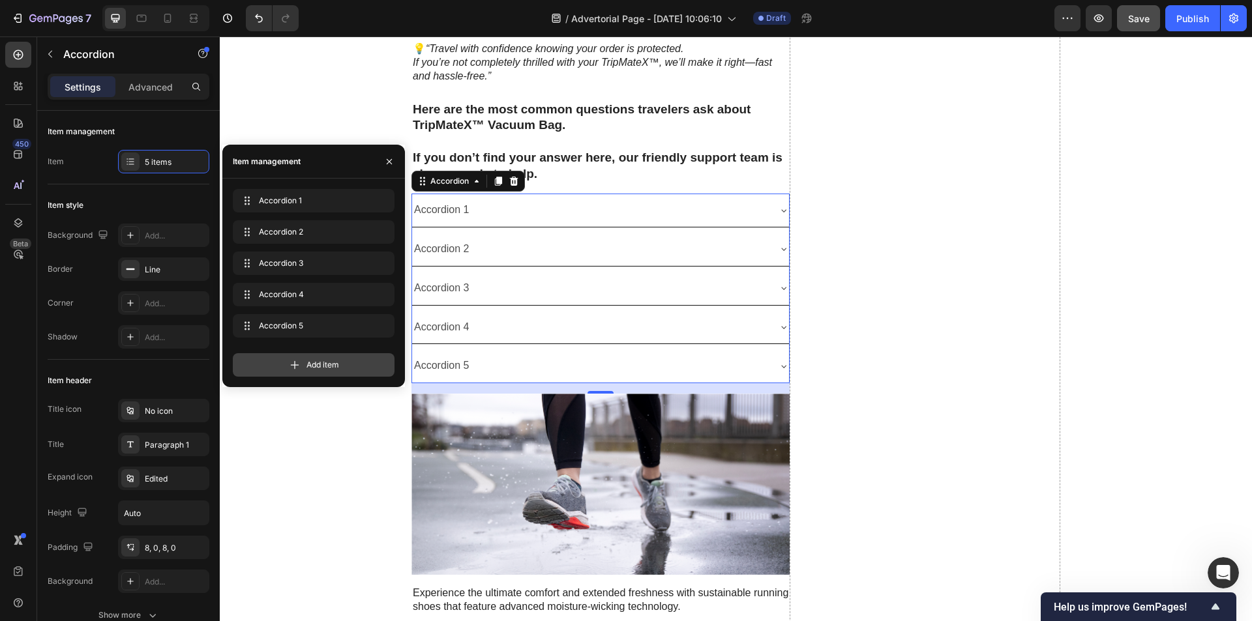
click at [321, 374] on div "Add item" at bounding box center [314, 364] width 162 height 23
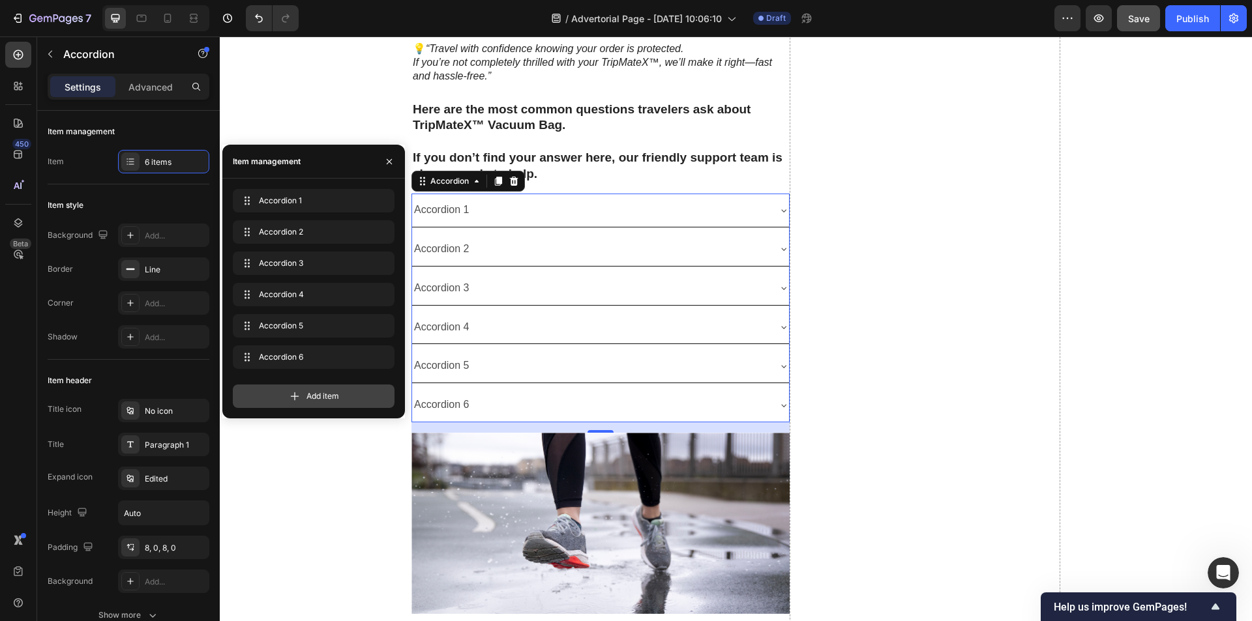
click at [316, 385] on div "Add item" at bounding box center [314, 396] width 162 height 23
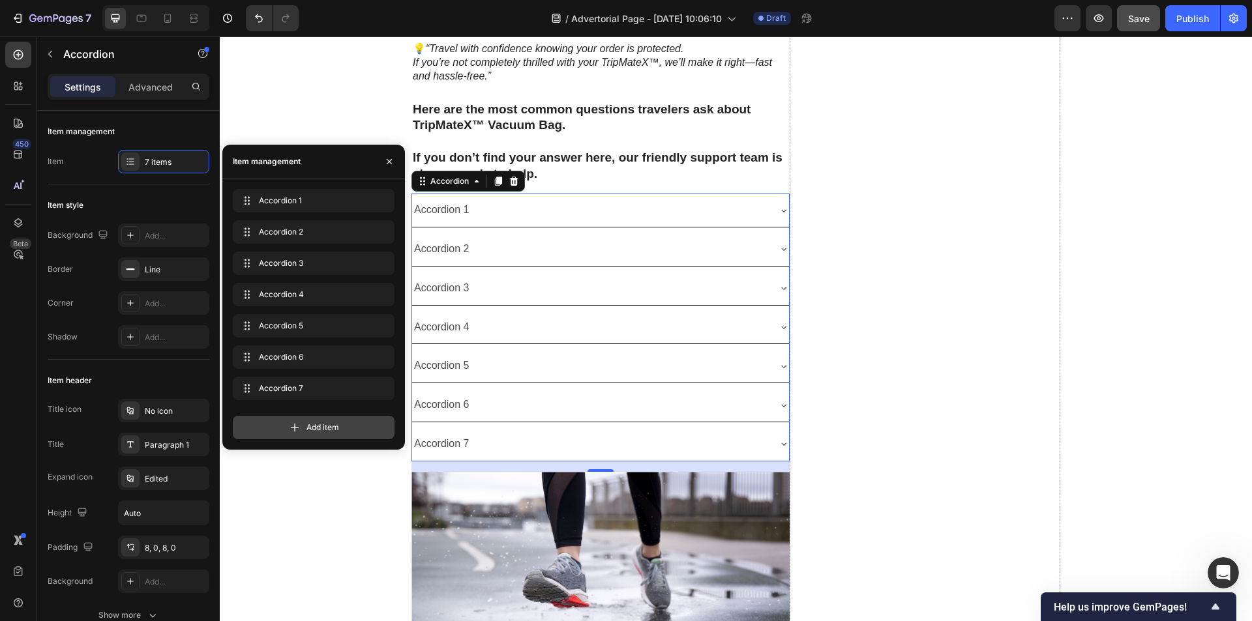
click at [316, 422] on span "Add item" at bounding box center [322, 428] width 33 height 12
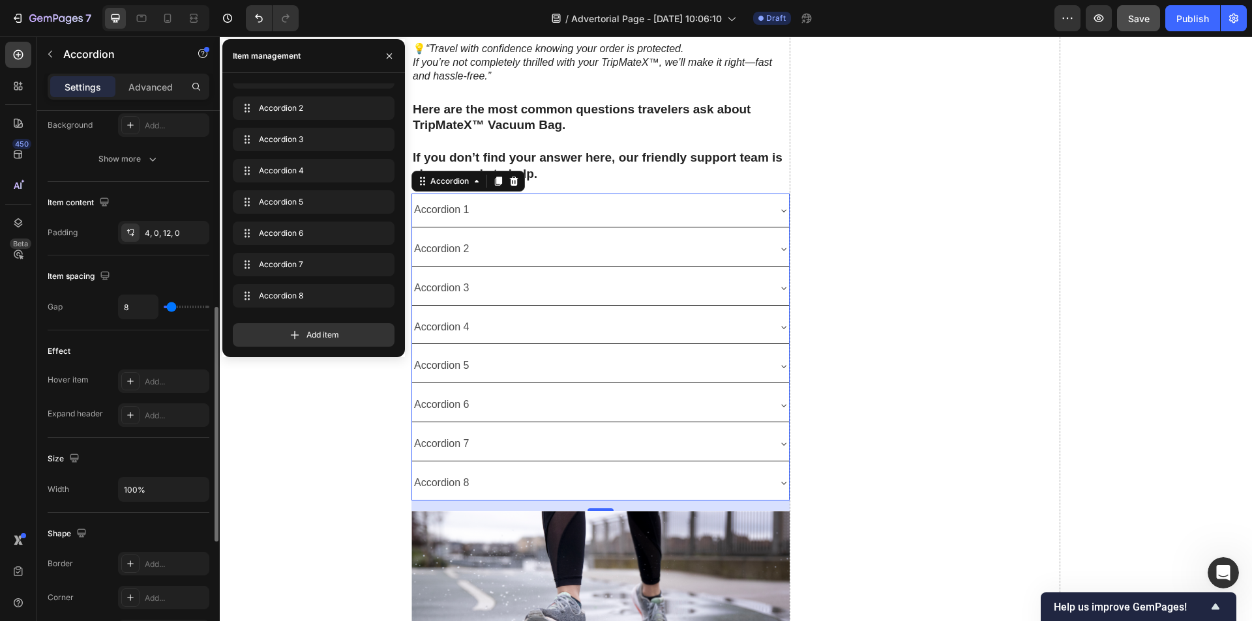
scroll to position [728, 0]
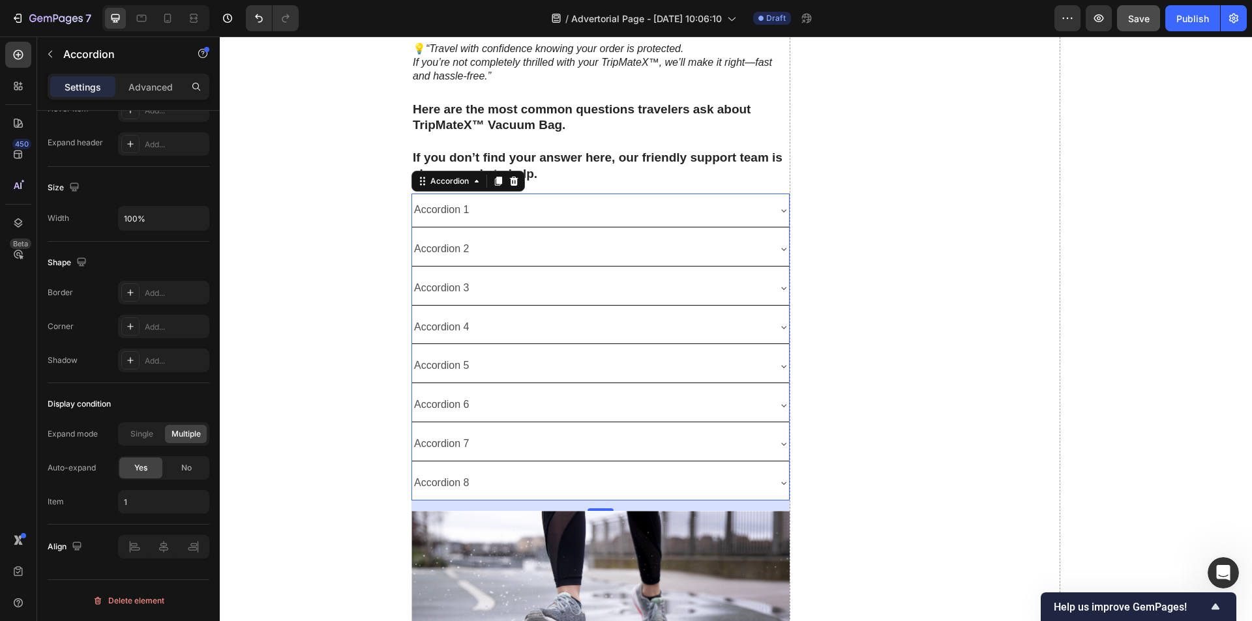
click at [651, 219] on div "Accordion 1" at bounding box center [590, 210] width 356 height 23
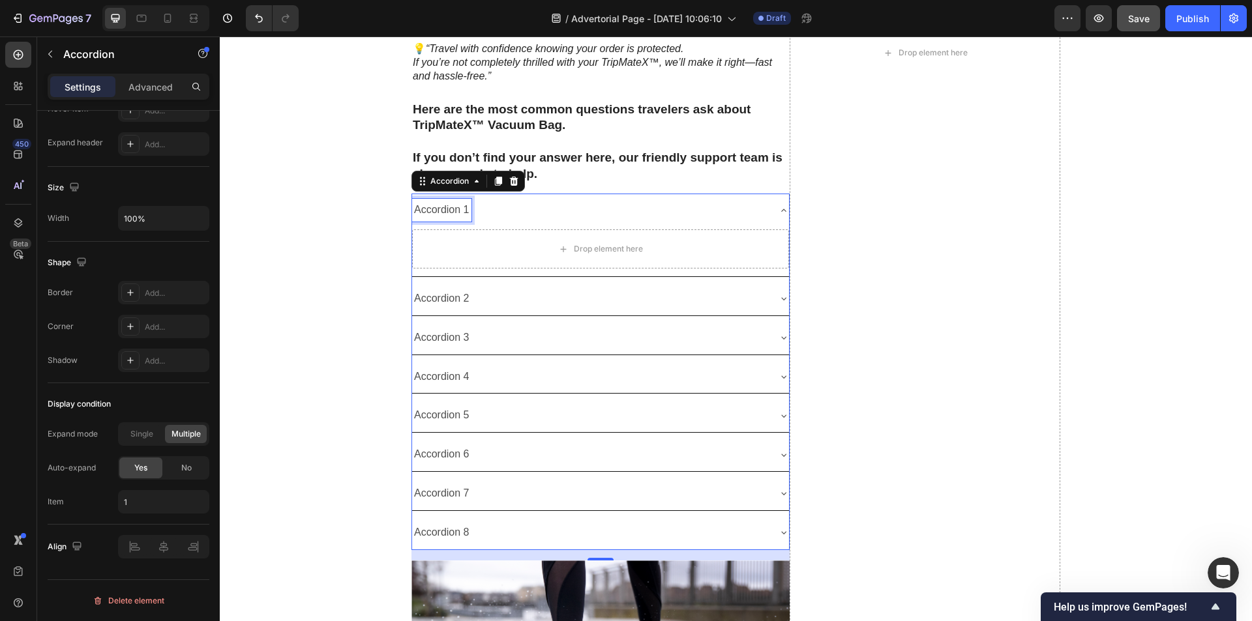
click at [452, 205] on div "Accordion 1" at bounding box center [441, 210] width 59 height 23
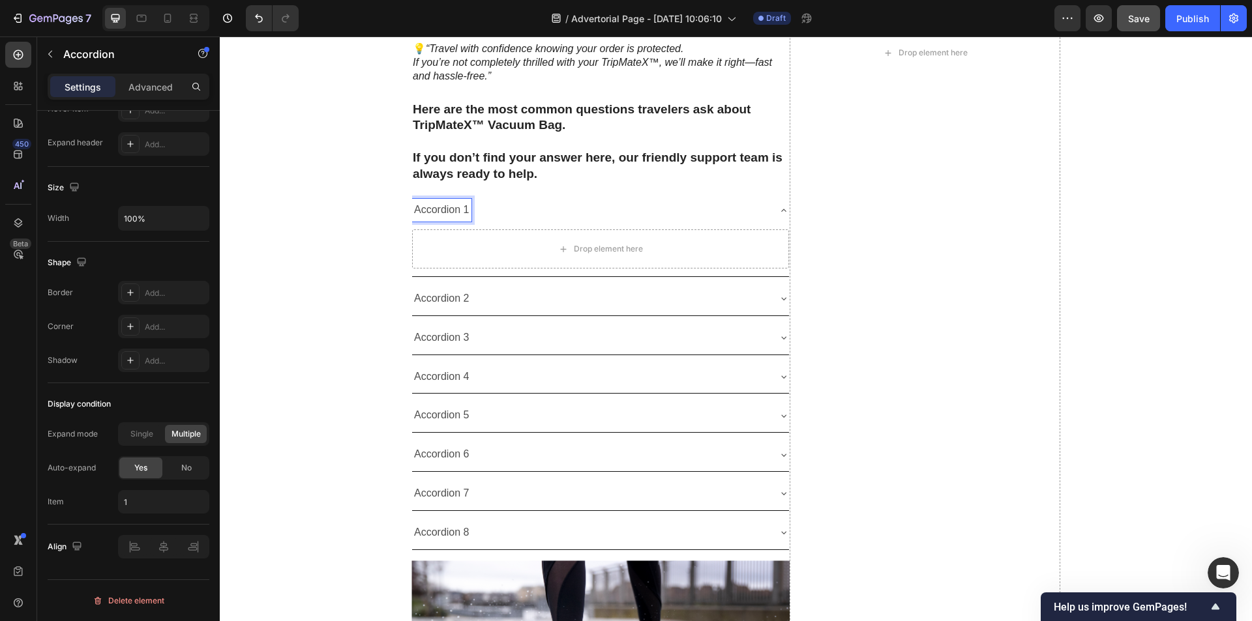
click at [445, 211] on p "Accordion 1" at bounding box center [441, 210] width 55 height 19
click at [427, 211] on p "How does TripMateX™ save space in my luggage?" at bounding box center [532, 210] width 237 height 19
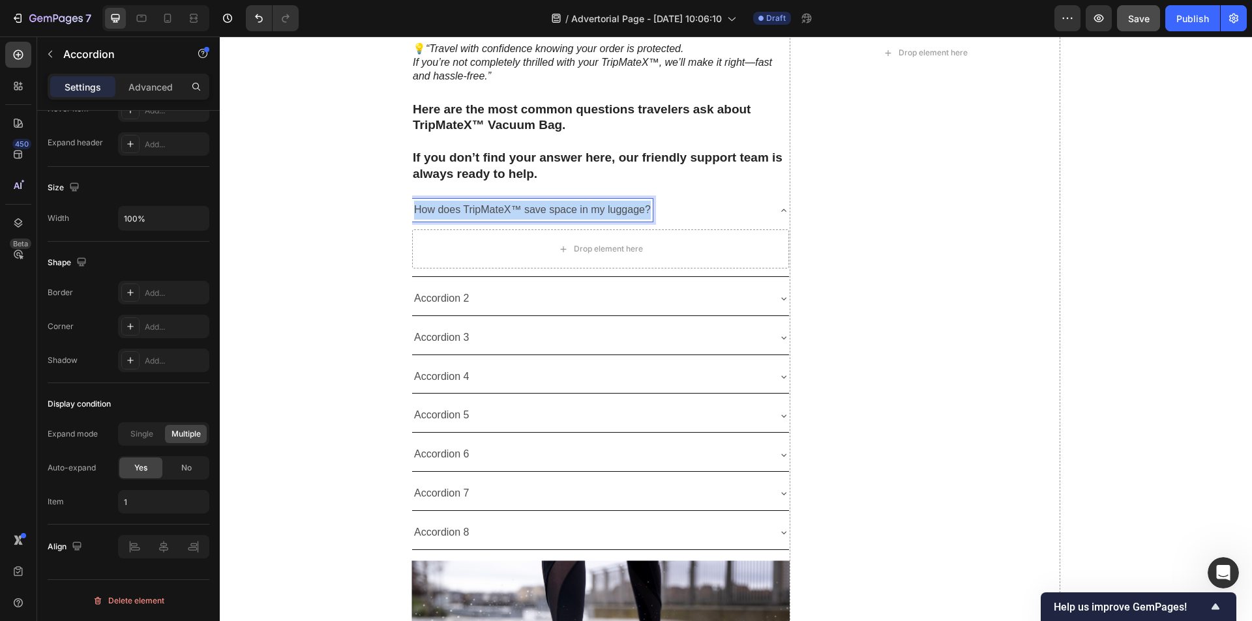
click at [427, 211] on p "How does TripMateX™ save space in my luggage?" at bounding box center [532, 210] width 237 height 19
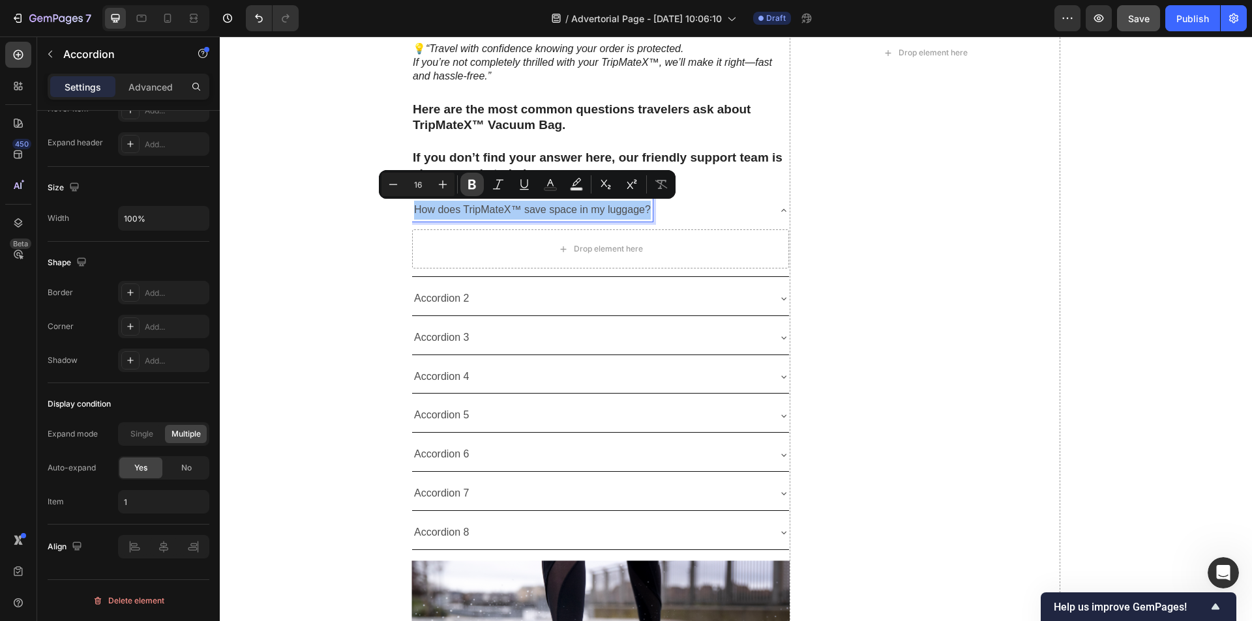
click at [476, 183] on icon "Editor contextual toolbar" at bounding box center [471, 184] width 13 height 13
click at [486, 258] on div "Drop element here" at bounding box center [600, 248] width 377 height 39
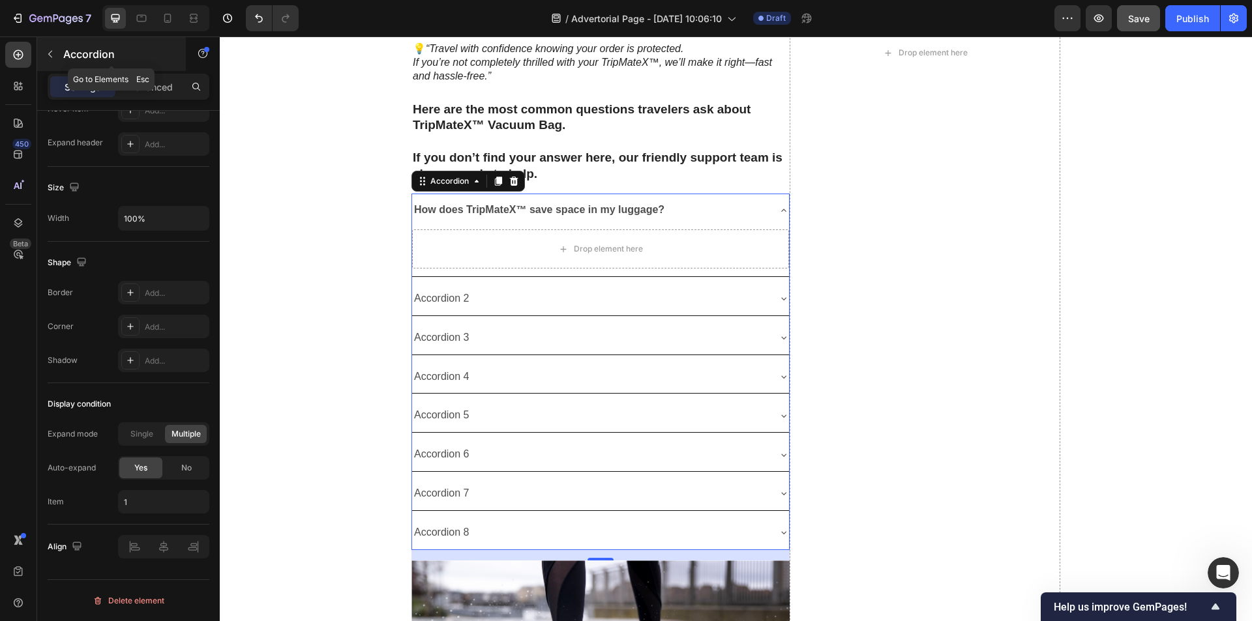
click at [51, 56] on icon "button" at bounding box center [50, 54] width 4 height 7
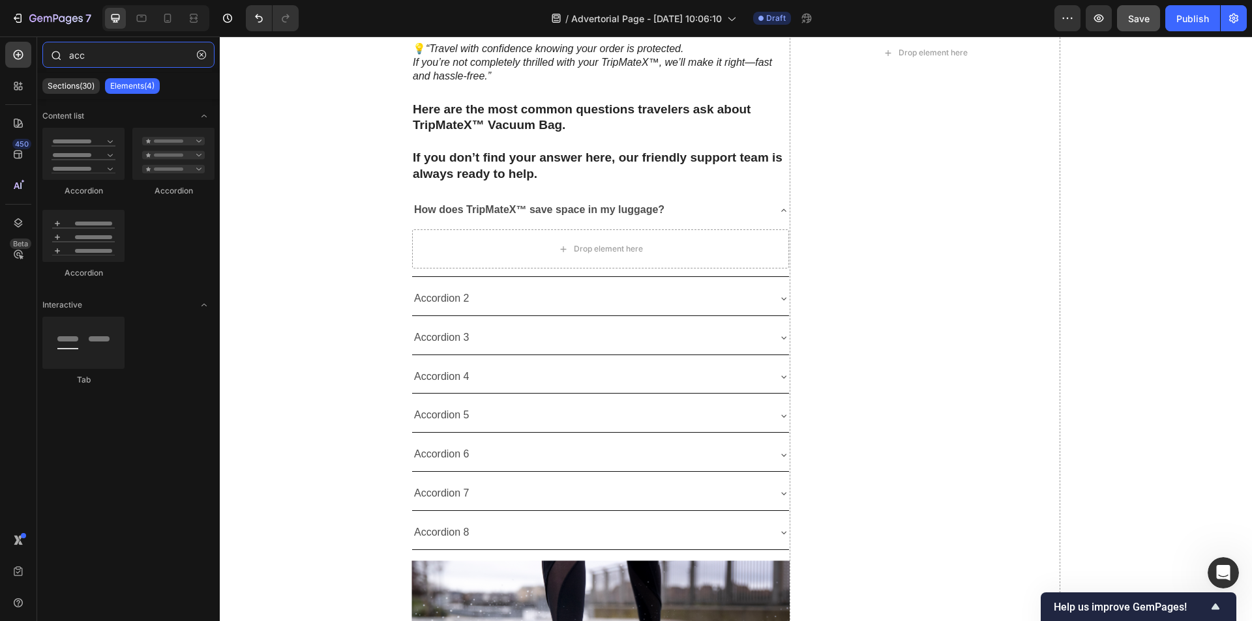
click at [106, 63] on input "acc" at bounding box center [128, 55] width 172 height 26
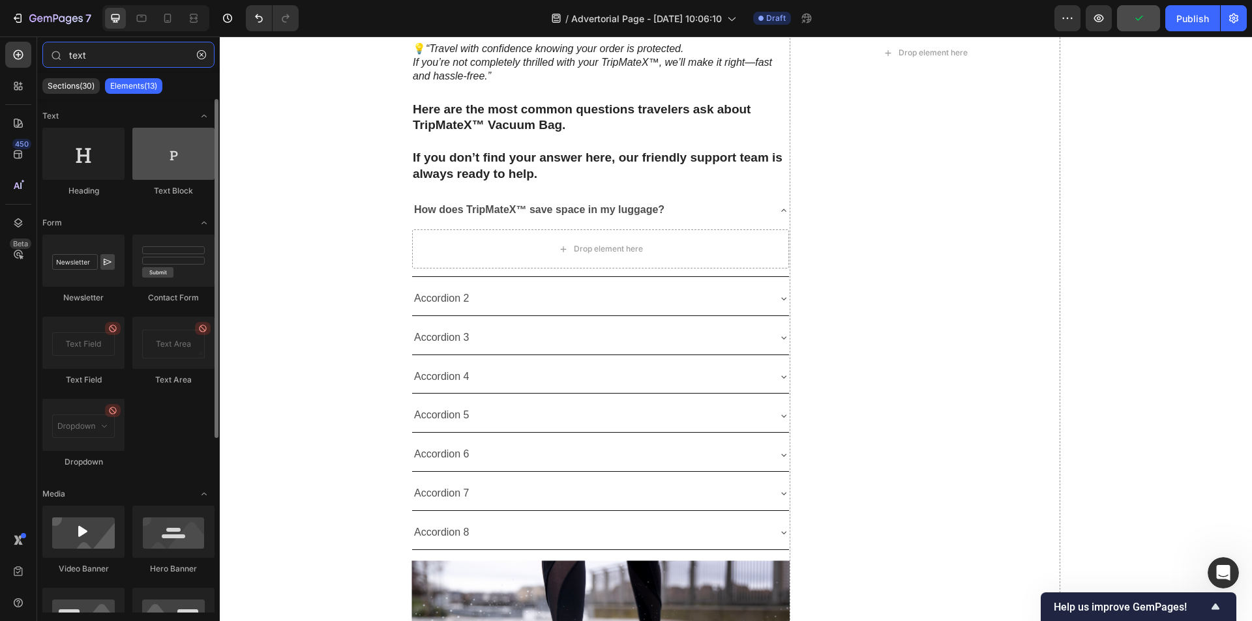
type input "text"
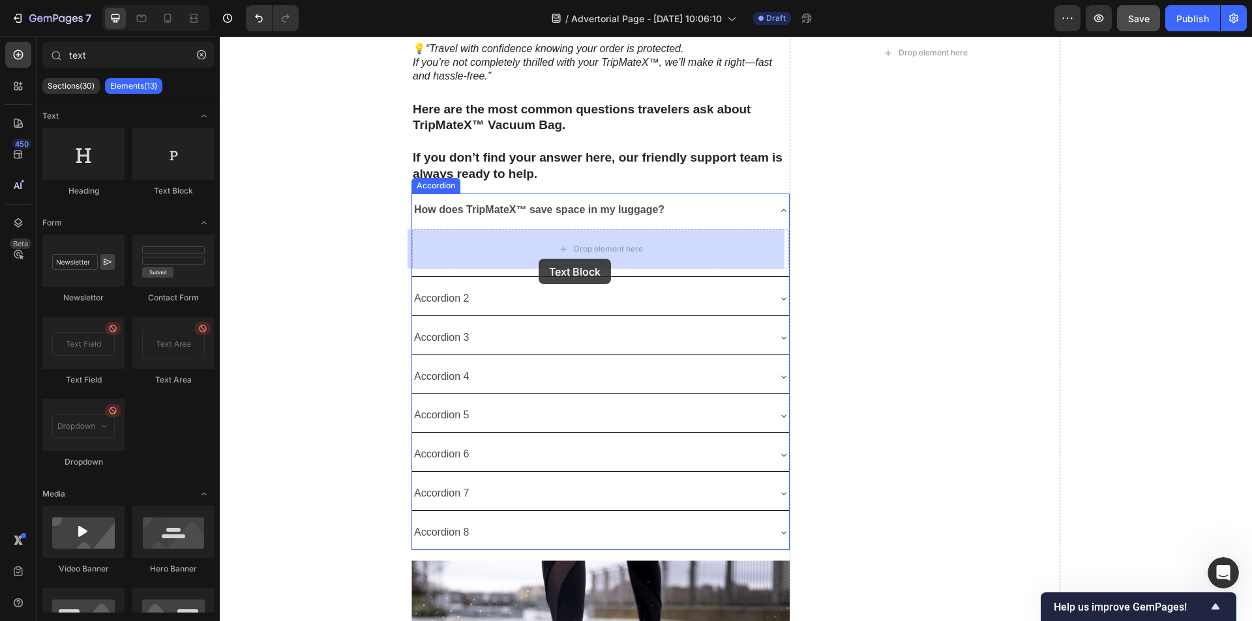
drag, startPoint x: 380, startPoint y: 207, endPoint x: 539, endPoint y: 259, distance: 166.6
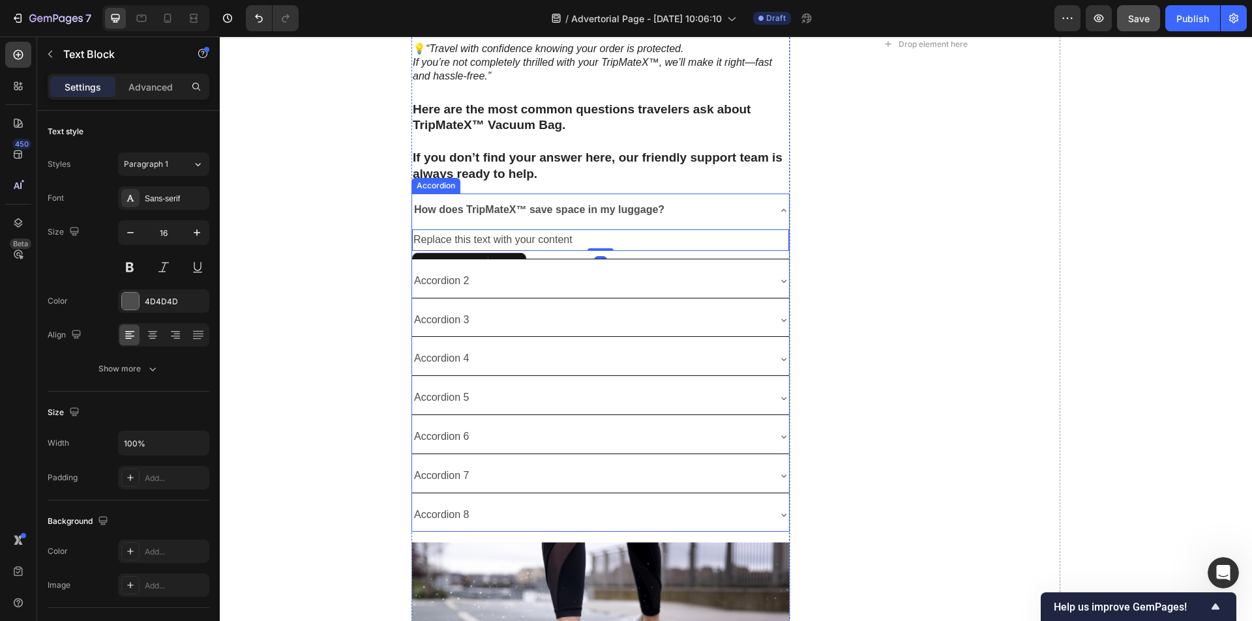
click at [557, 210] on strong "How does TripMateX™ save space in my luggage?" at bounding box center [539, 209] width 250 height 11
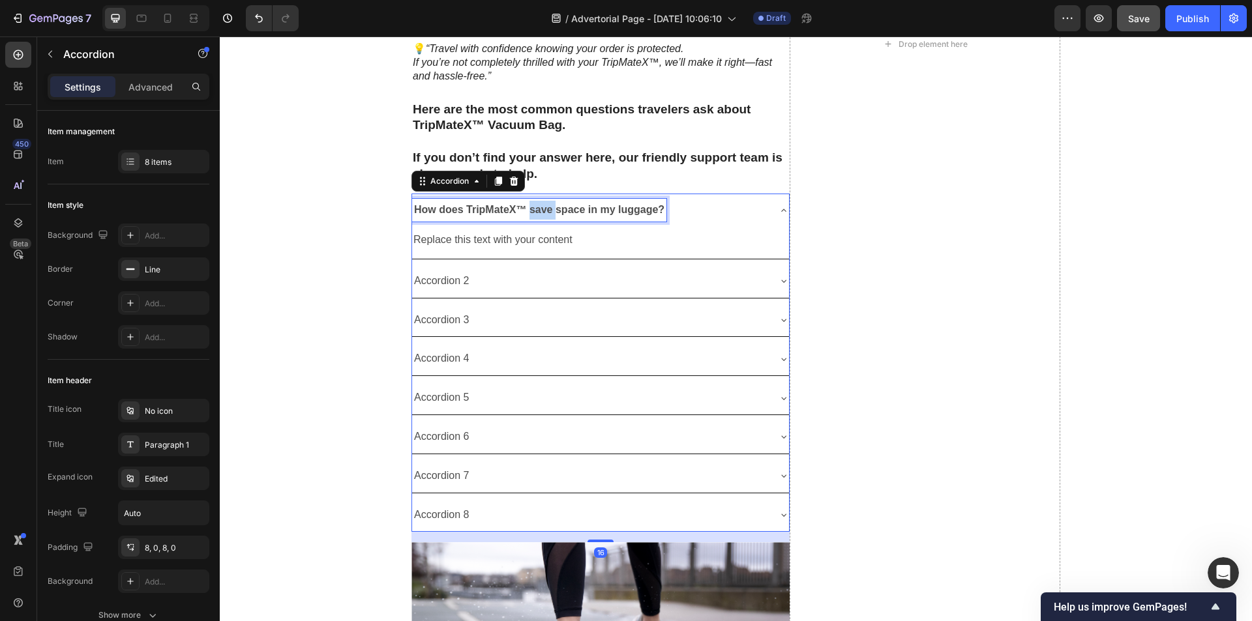
click at [531, 206] on strong "How does TripMateX™ save space in my luggage?" at bounding box center [539, 209] width 250 height 11
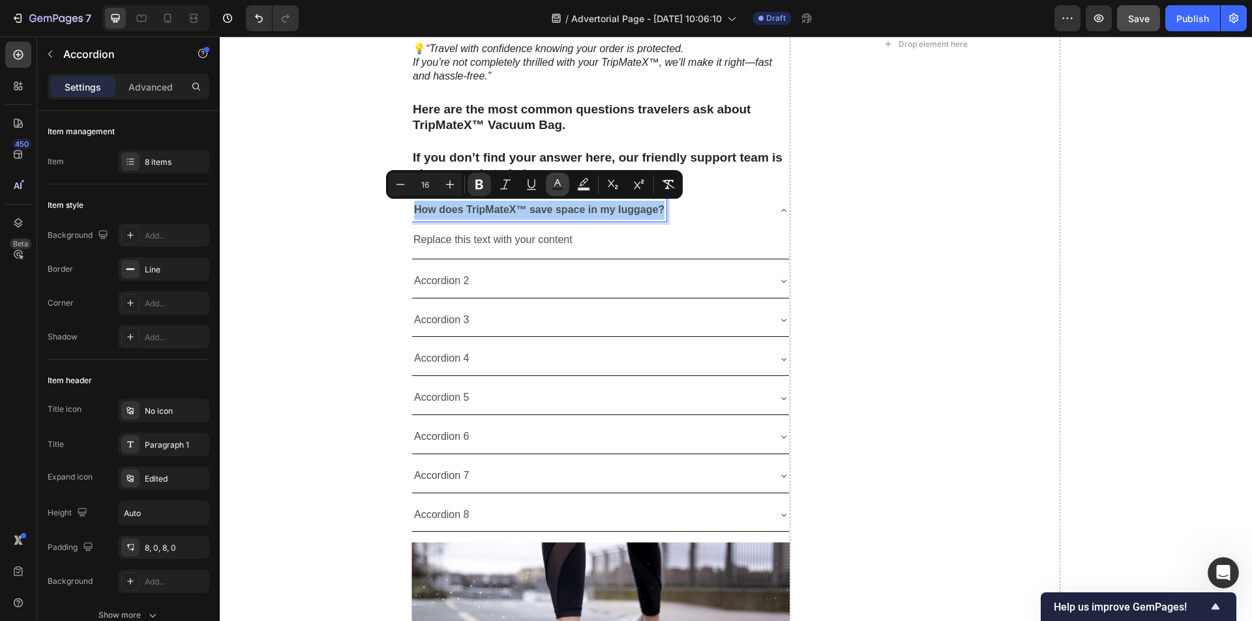
click at [554, 186] on icon "Editor contextual toolbar" at bounding box center [557, 184] width 13 height 13
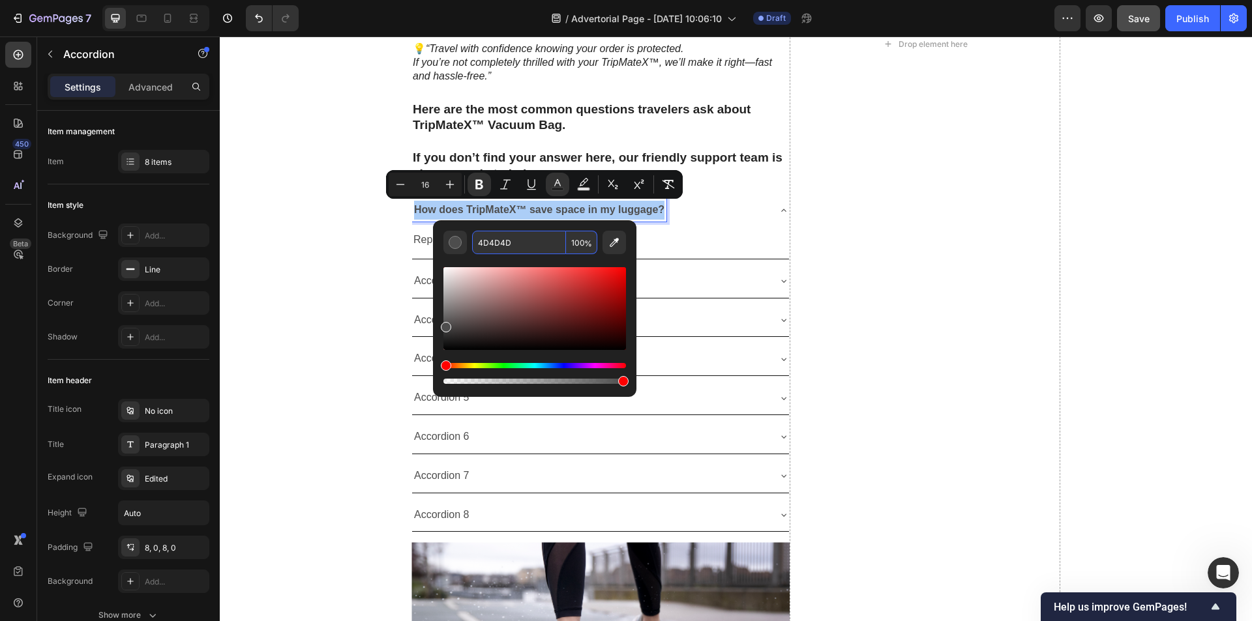
click at [518, 248] on input "4D4D4D" at bounding box center [519, 242] width 94 height 23
type input "000000"
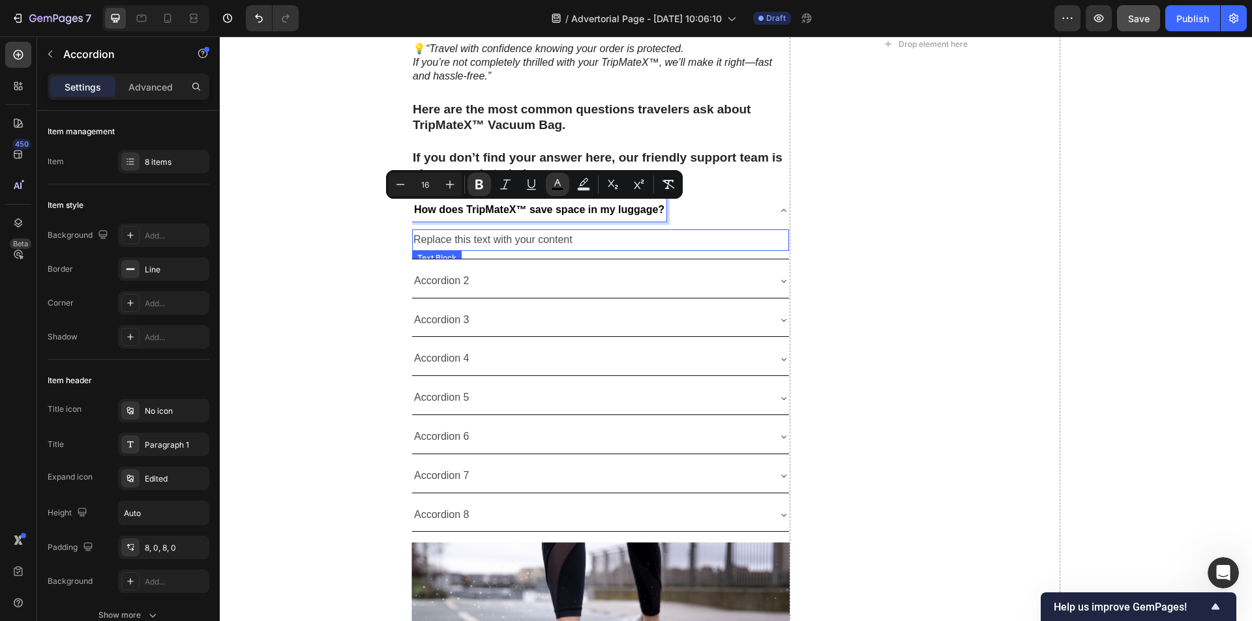
click at [550, 239] on div "Replace this text with your content" at bounding box center [600, 240] width 377 height 22
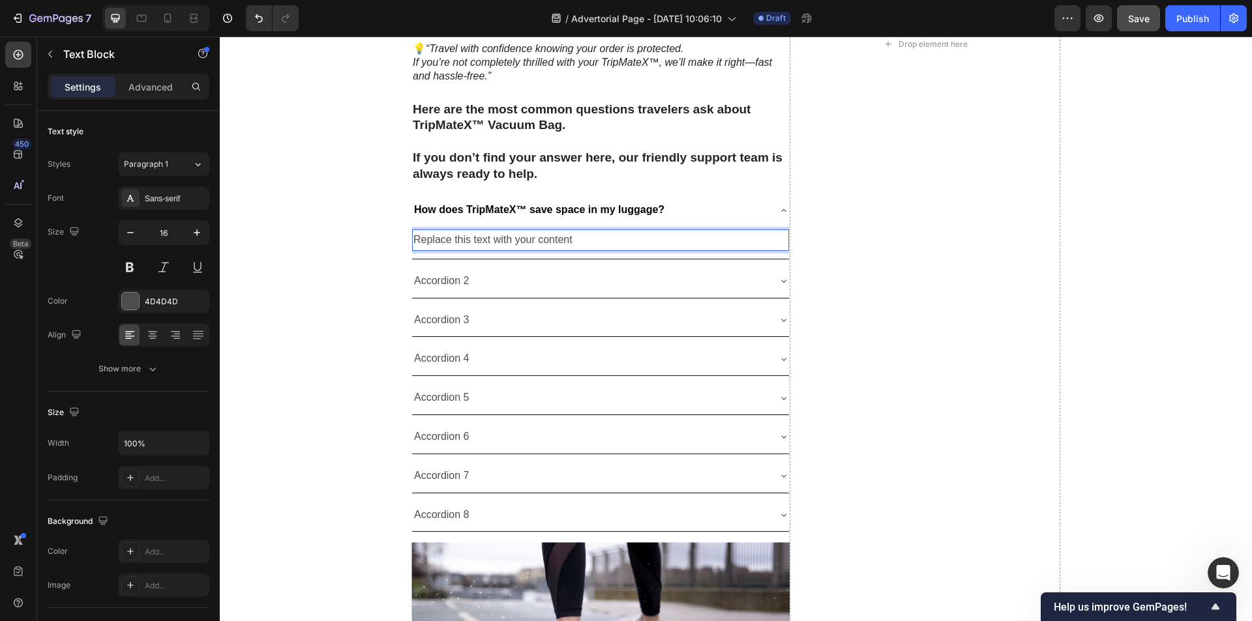
click at [507, 237] on div "Replace this text with your content" at bounding box center [600, 240] width 377 height 22
click at [507, 237] on p "Replace this text with your content" at bounding box center [600, 240] width 374 height 19
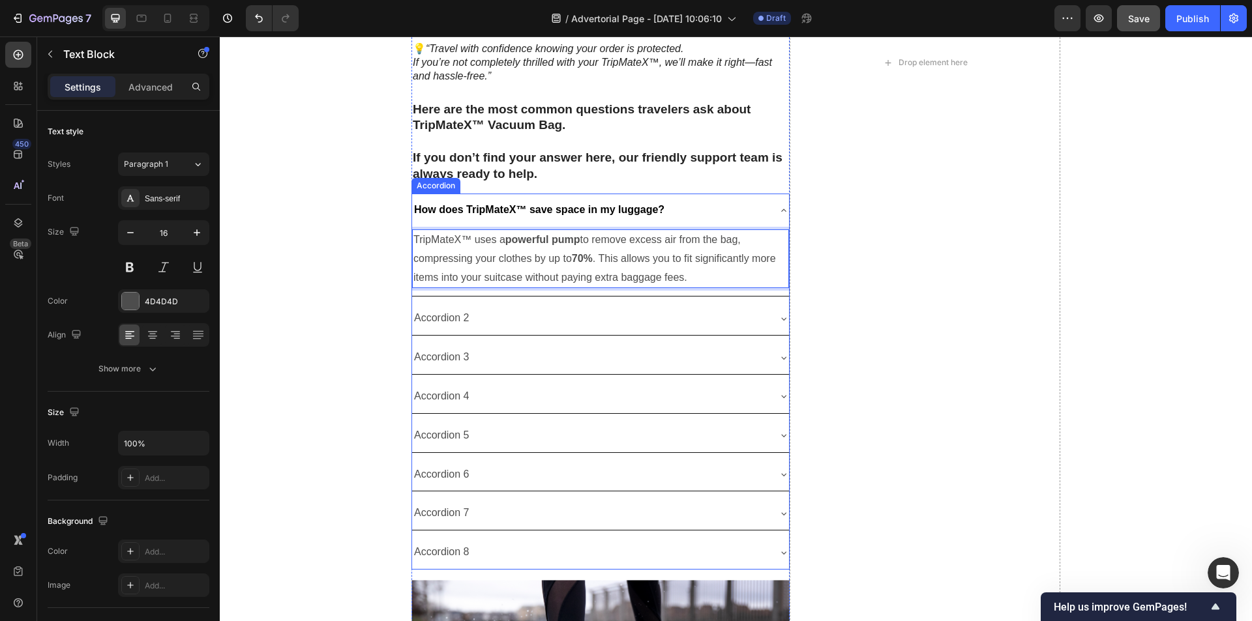
click at [502, 315] on div "Accordion 2" at bounding box center [590, 318] width 356 height 23
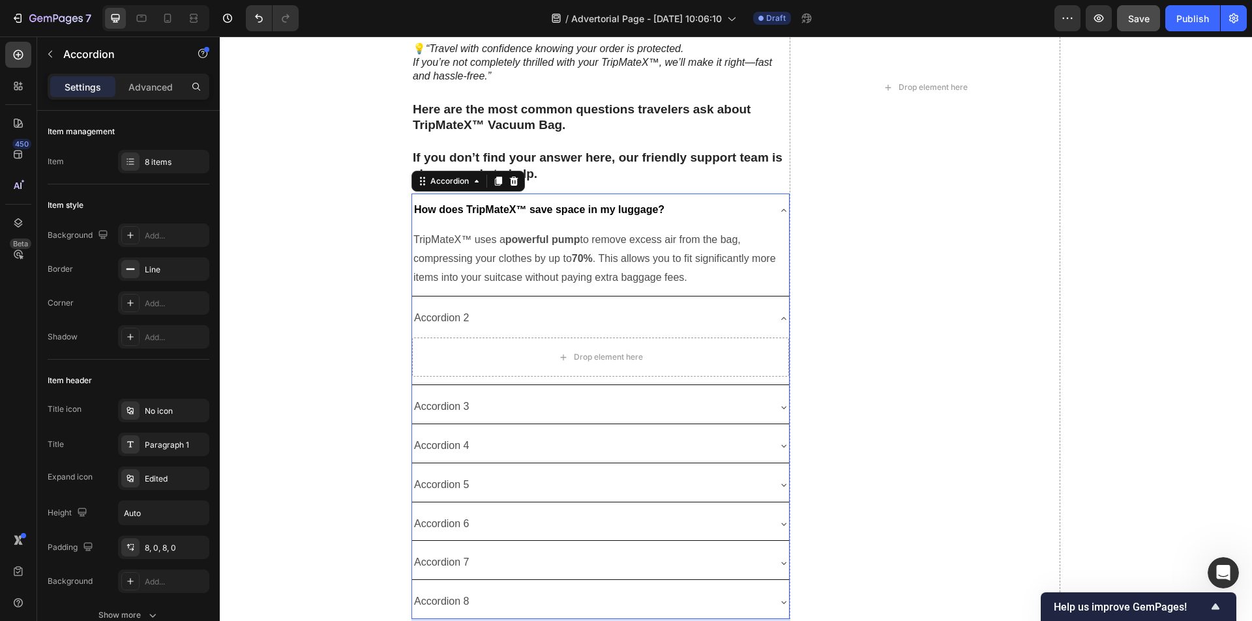
click at [766, 205] on div "How does TripMateX™ save space in my luggage?" at bounding box center [600, 210] width 377 height 33
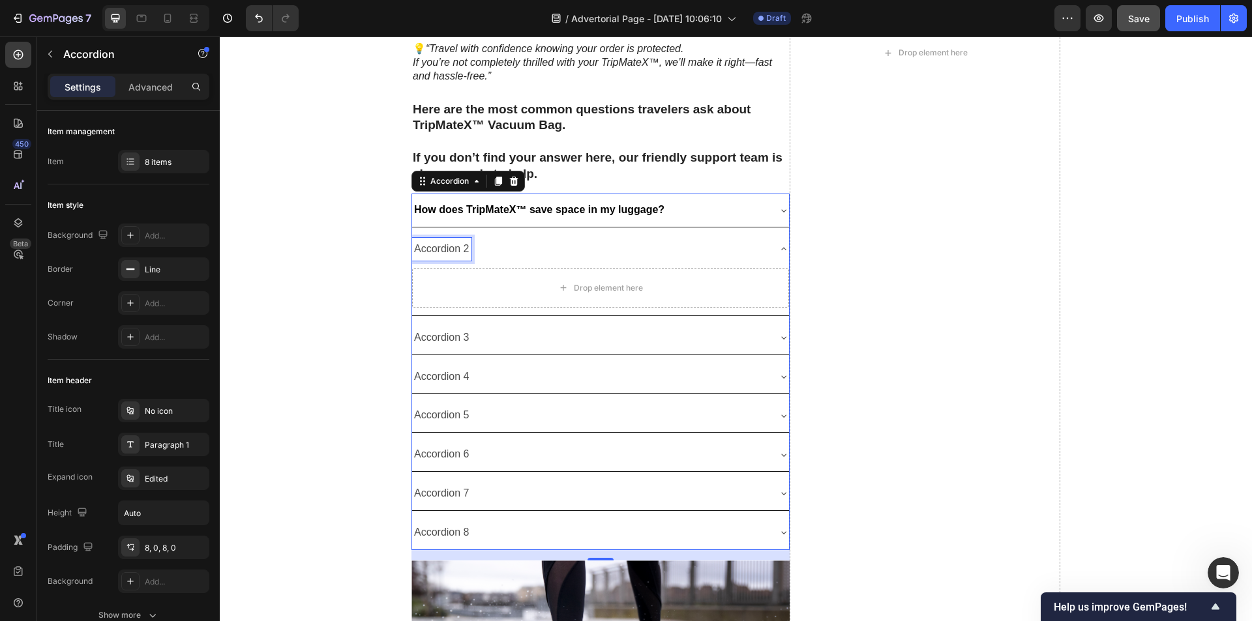
click at [443, 252] on p "Accordion 2" at bounding box center [441, 249] width 55 height 19
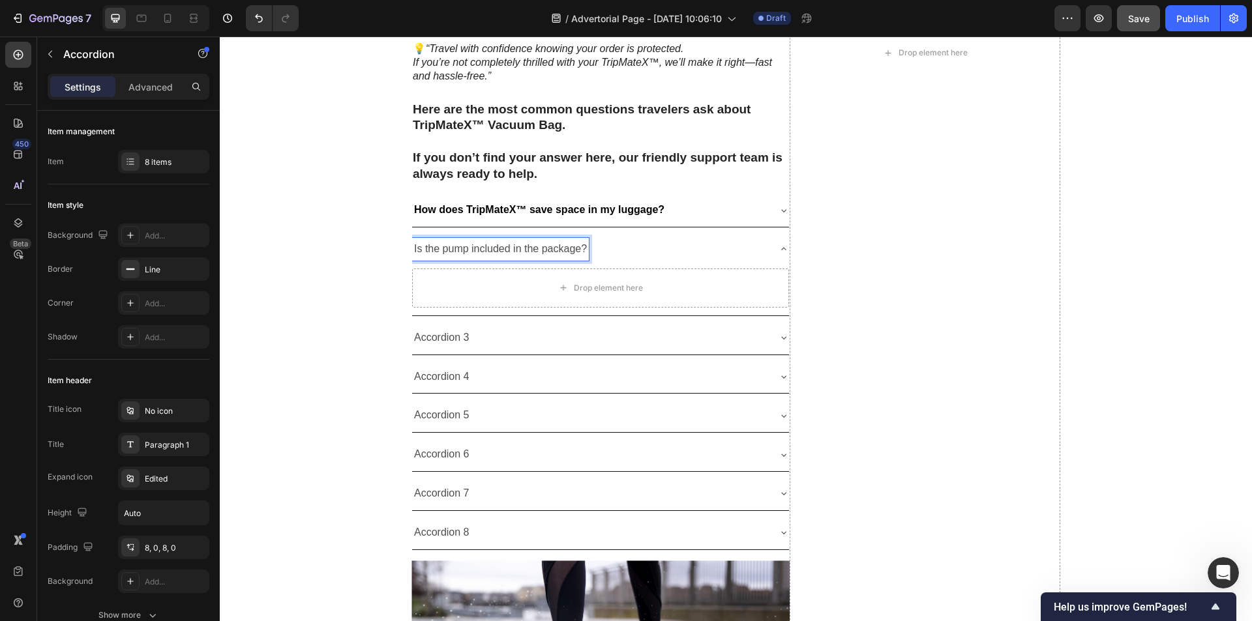
click at [443, 252] on p "Is the pump included in the package?" at bounding box center [500, 249] width 173 height 19
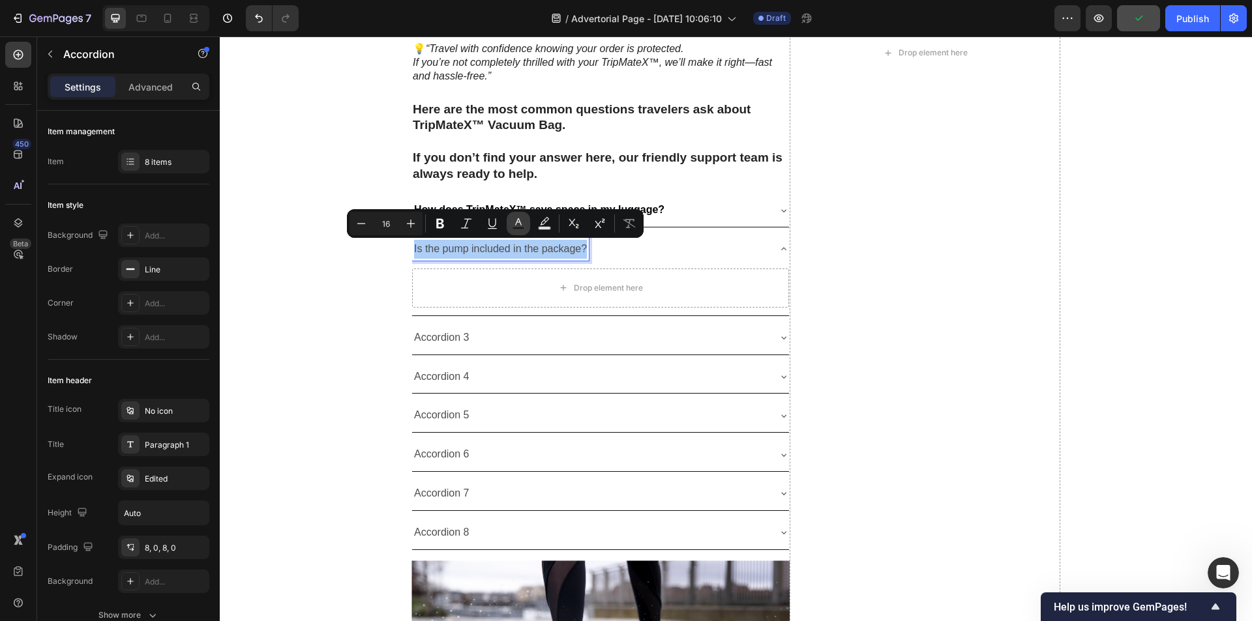
click at [517, 222] on icon "Editor contextual toolbar" at bounding box center [518, 221] width 7 height 7
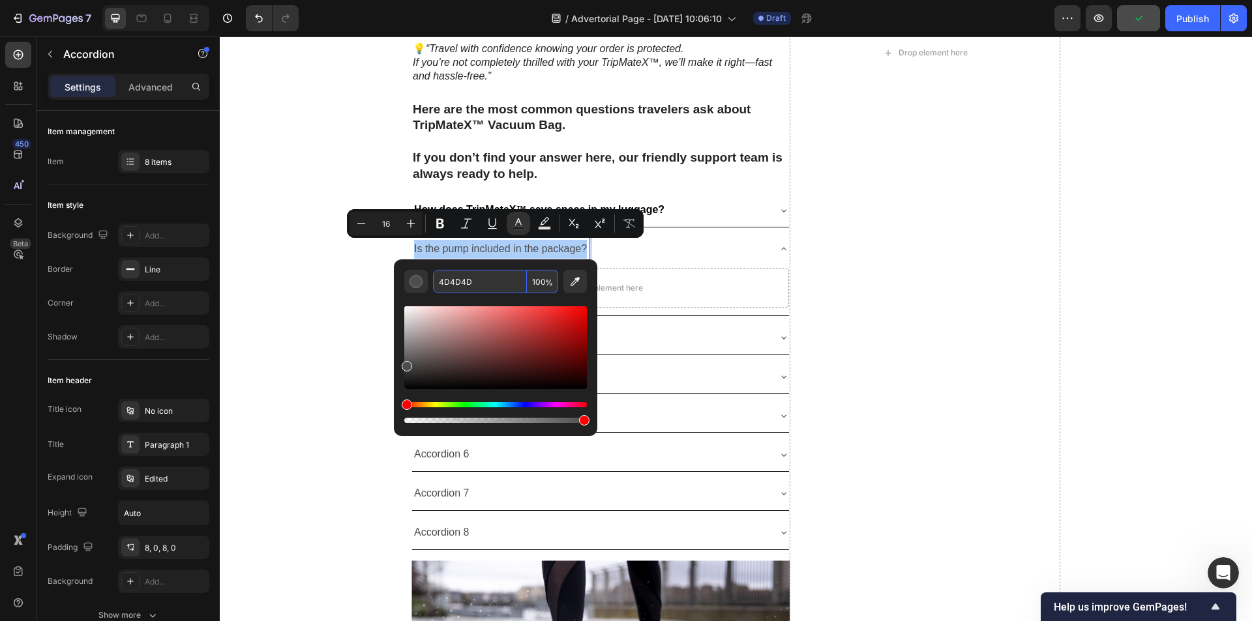
click at [500, 276] on input "4D4D4D" at bounding box center [480, 281] width 94 height 23
type input "000000"
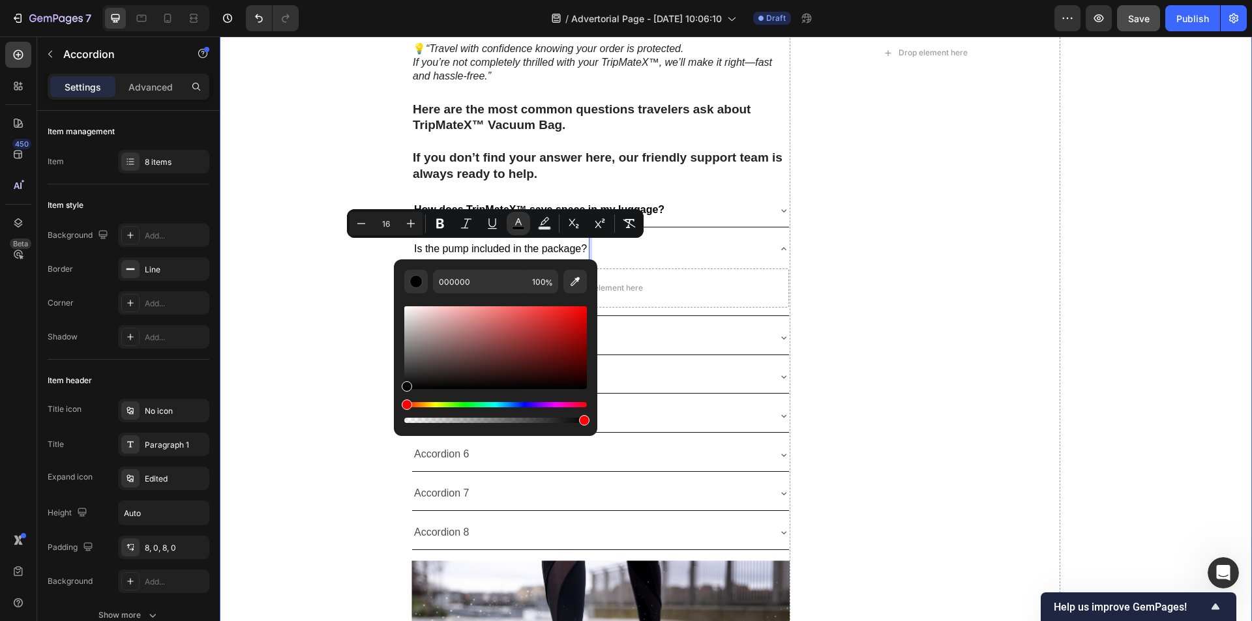
click at [288, 184] on div "“TripMateX™ makes packing simple and stress-free. With our powerful pump and hi…" at bounding box center [736, 53] width 1032 height 2927
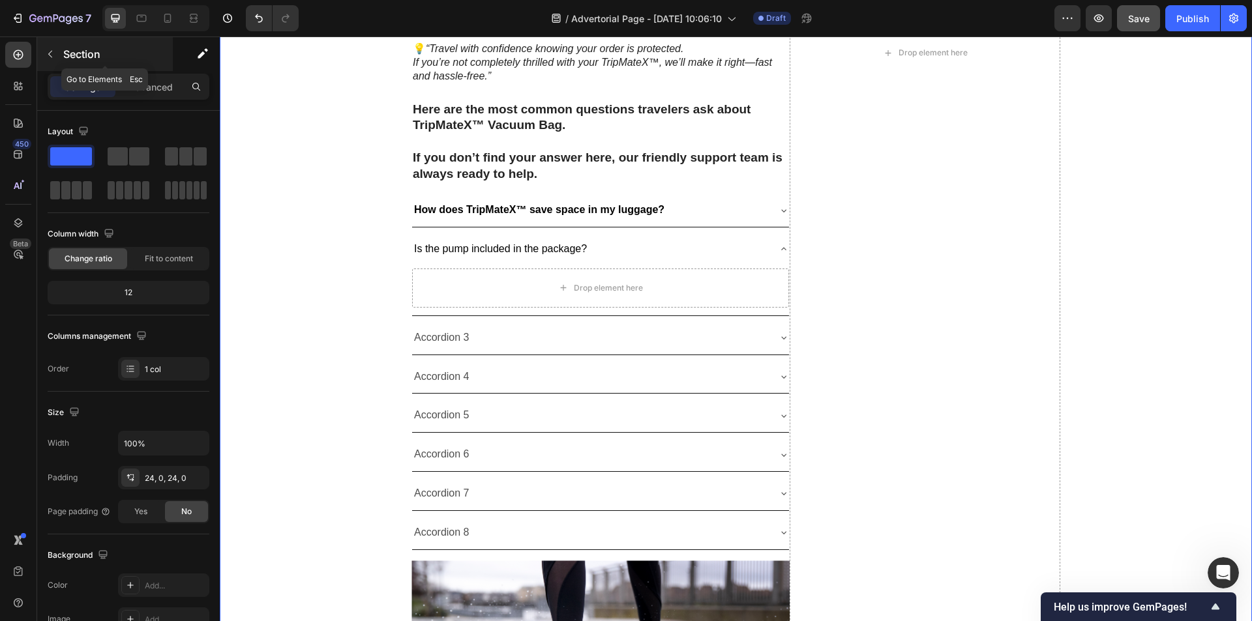
click at [40, 51] on button "button" at bounding box center [50, 54] width 21 height 21
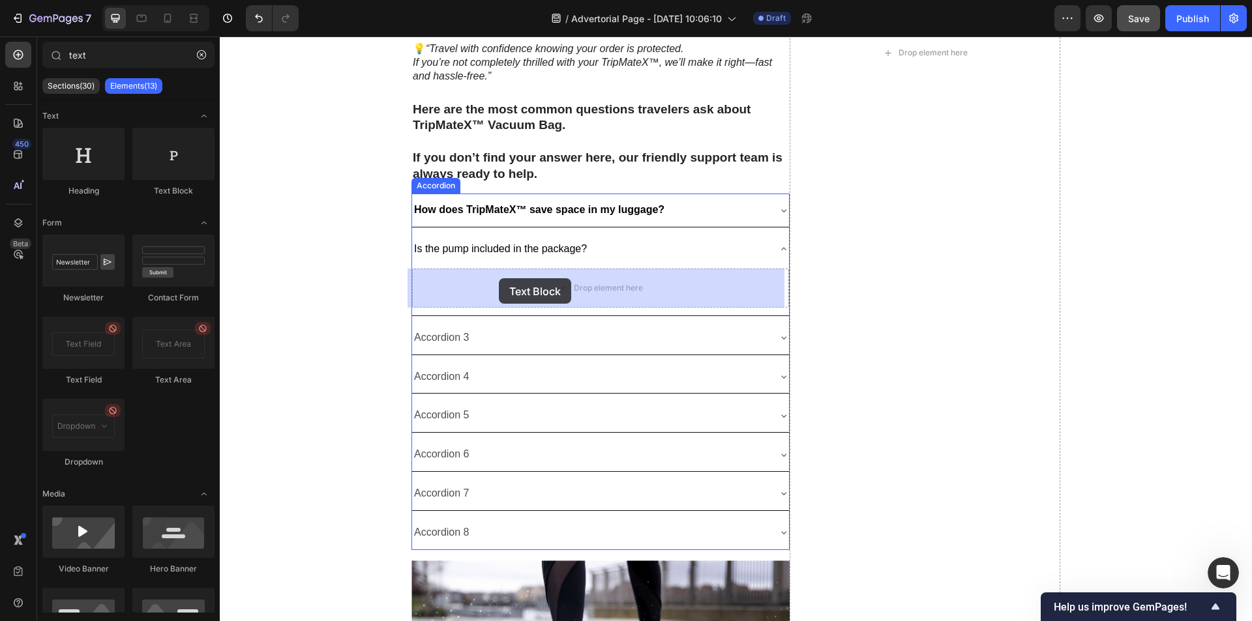
drag, startPoint x: 404, startPoint y: 212, endPoint x: 499, endPoint y: 278, distance: 115.6
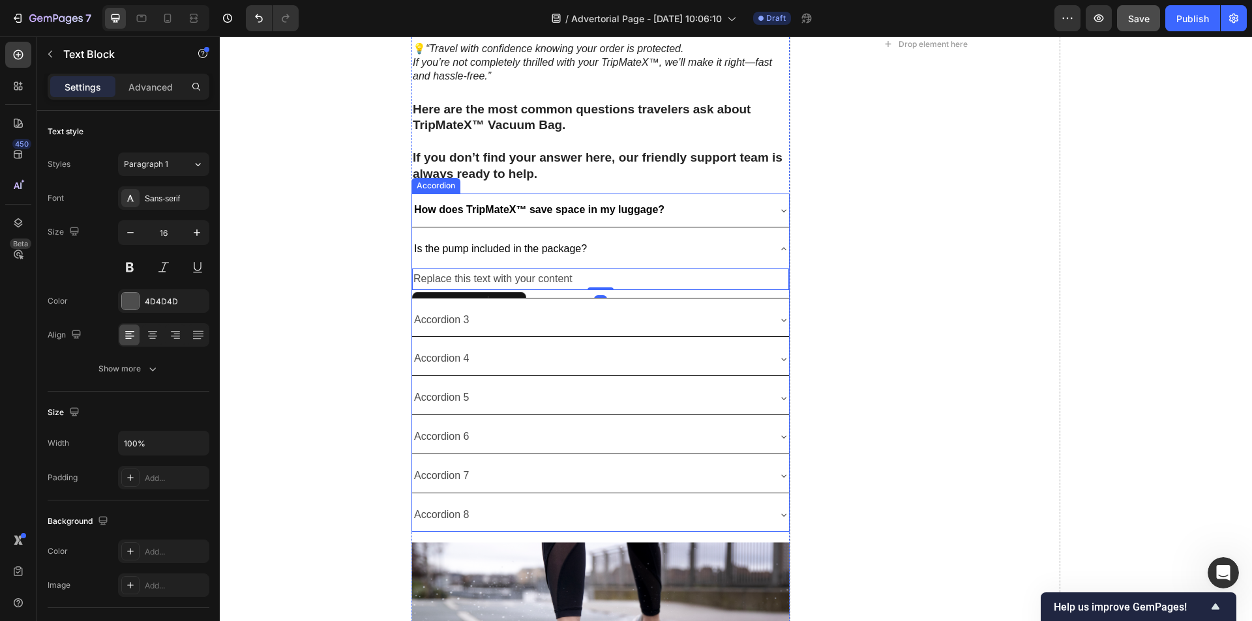
click at [465, 244] on span "Is the pump included in the package?" at bounding box center [500, 248] width 173 height 11
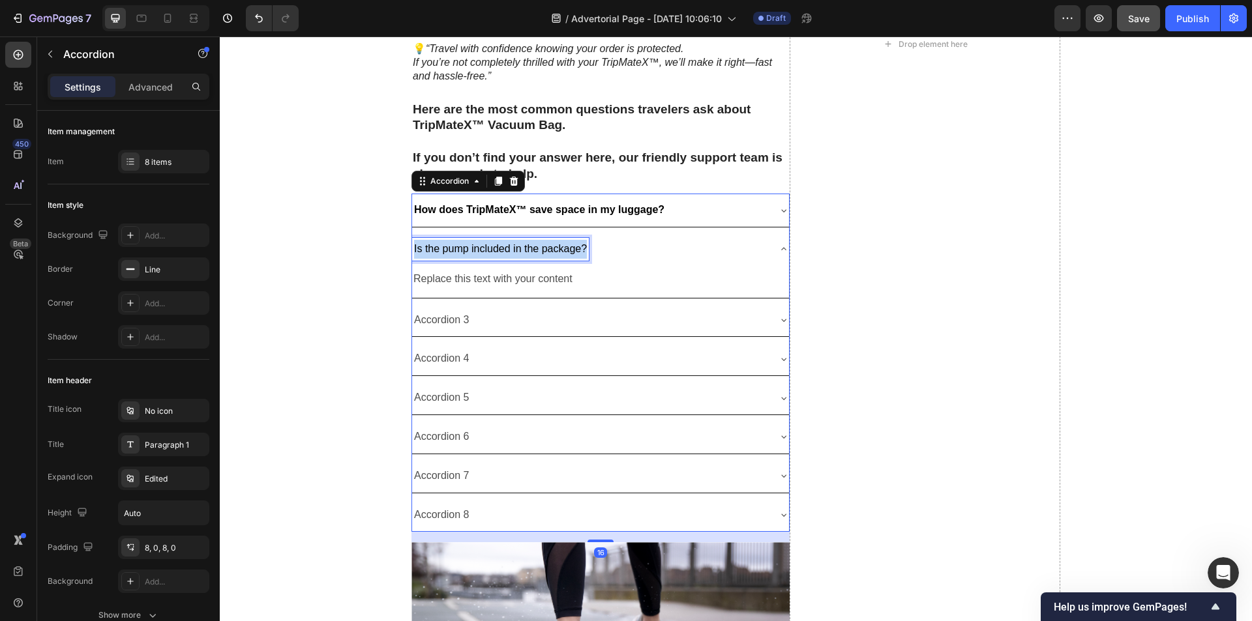
click at [465, 244] on span "Is the pump included in the package?" at bounding box center [500, 248] width 173 height 11
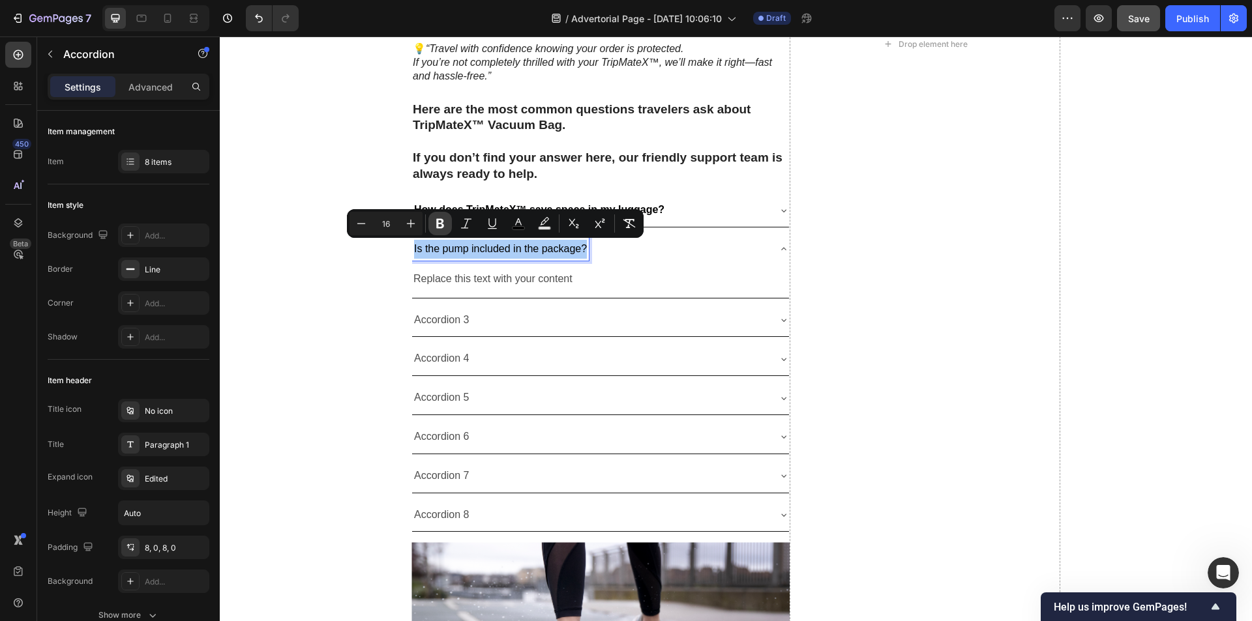
click at [439, 224] on icon "Editor contextual toolbar" at bounding box center [440, 224] width 8 height 10
click at [479, 284] on div "Replace this text with your content" at bounding box center [600, 280] width 377 height 22
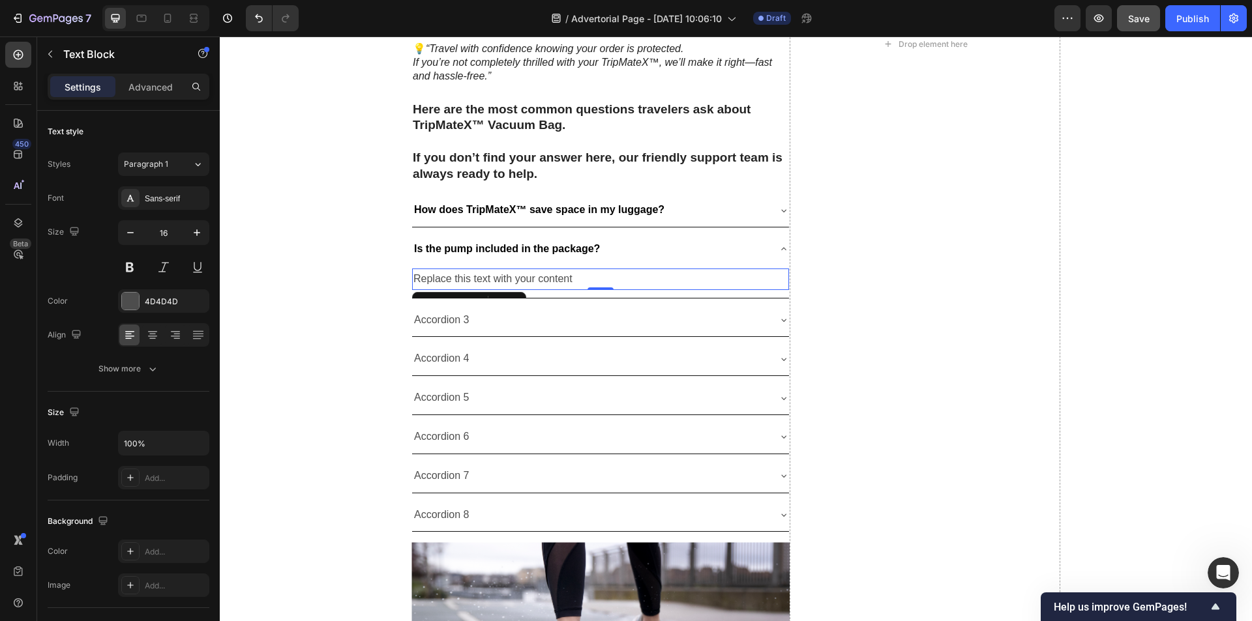
click at [528, 284] on div "Replace this text with your content" at bounding box center [600, 280] width 377 height 22
click at [528, 284] on p "Replace this text with your content" at bounding box center [600, 279] width 374 height 19
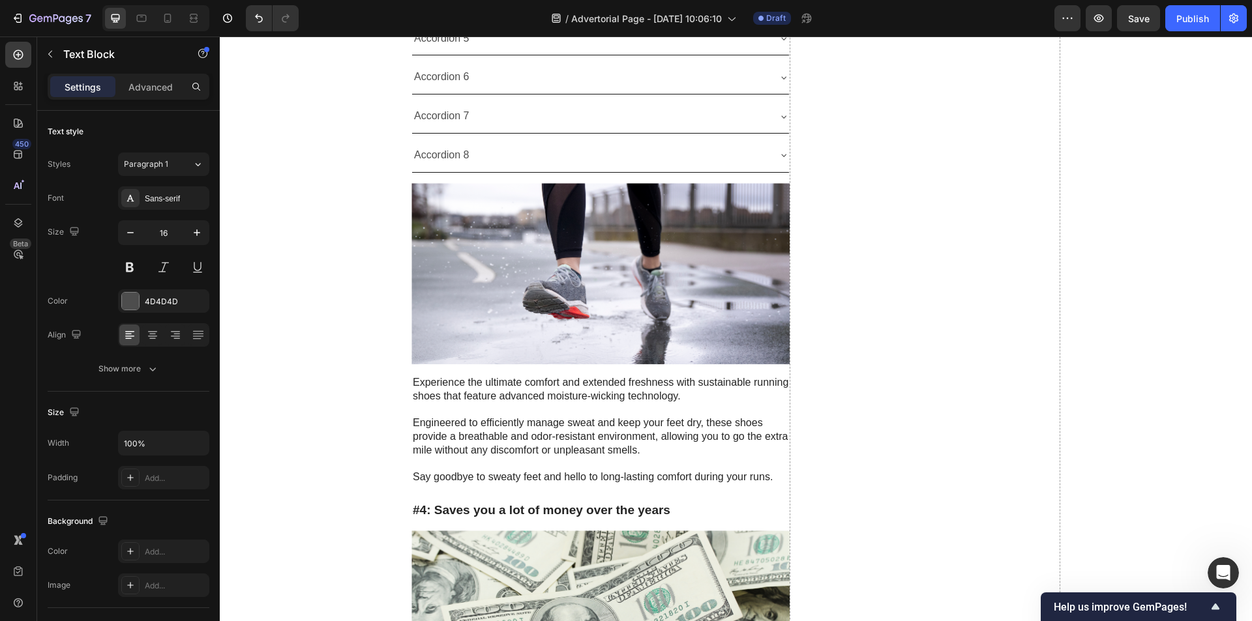
scroll to position [394, 0]
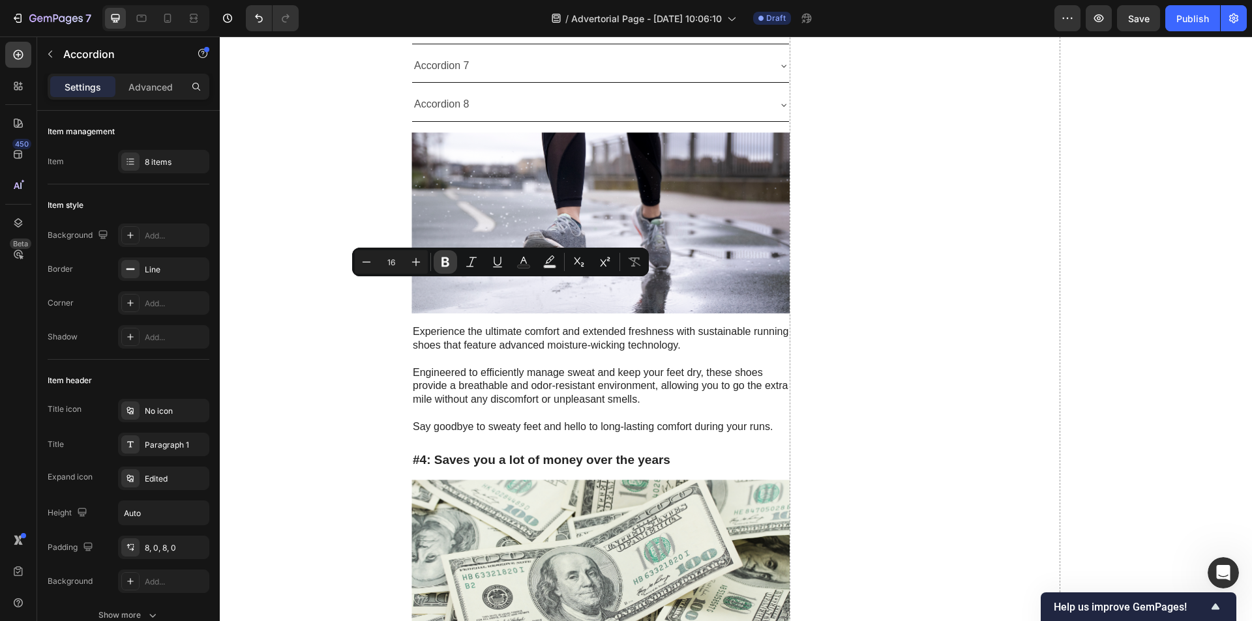
click at [442, 259] on icon "Editor contextual toolbar" at bounding box center [445, 263] width 8 height 10
click at [518, 258] on icon "Editor contextual toolbar" at bounding box center [523, 262] width 13 height 13
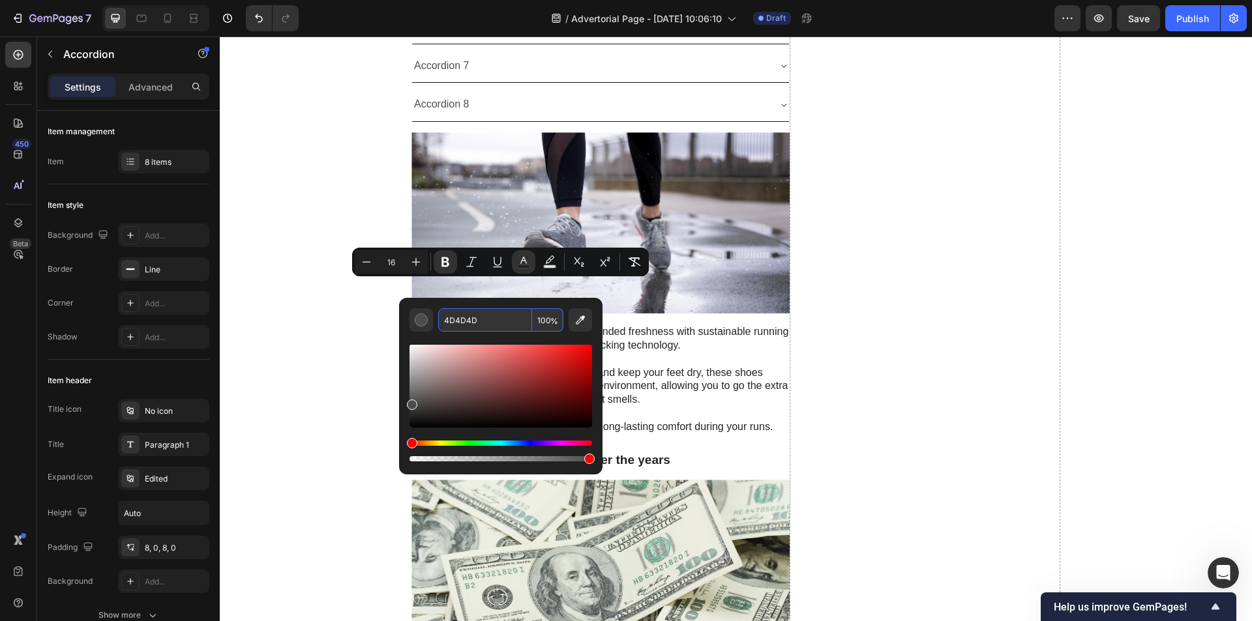
click at [468, 316] on input "4D4D4D" at bounding box center [485, 319] width 94 height 23
type input "000000"
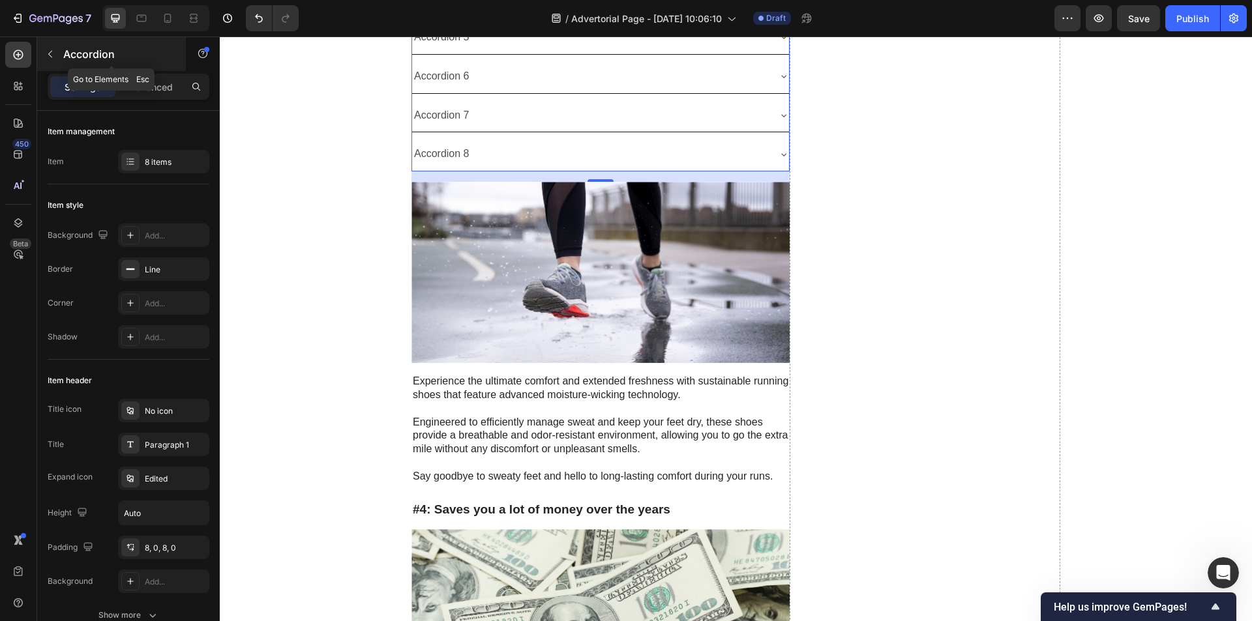
click at [59, 59] on button "button" at bounding box center [50, 54] width 21 height 21
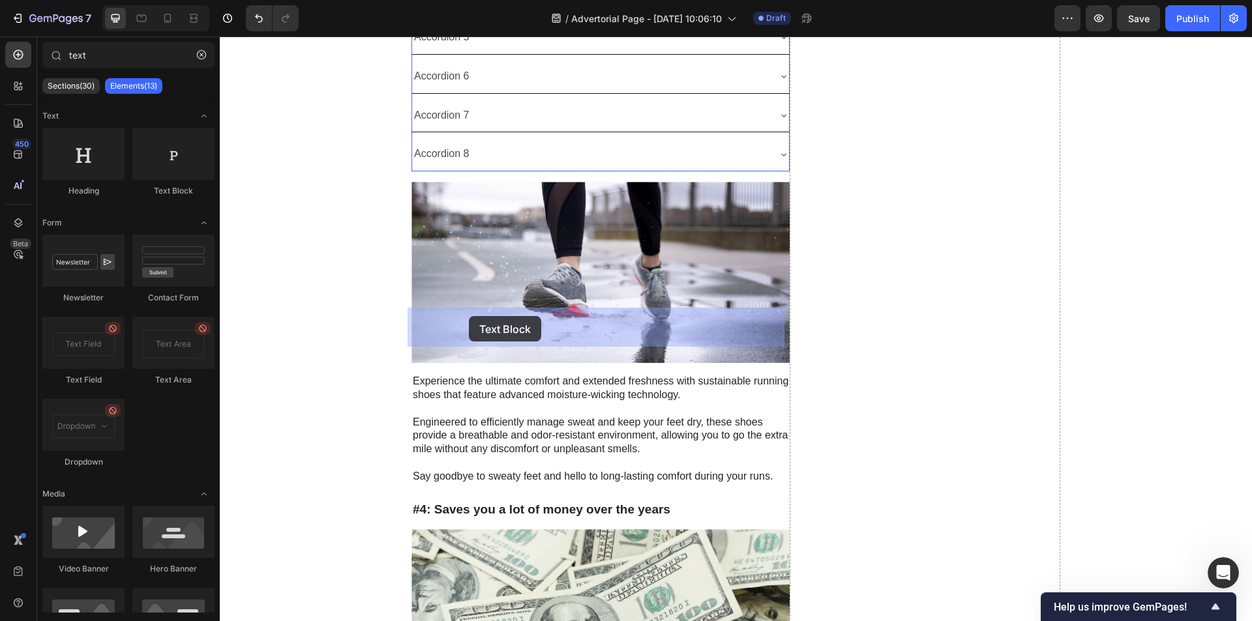
drag, startPoint x: 387, startPoint y: 203, endPoint x: 469, endPoint y: 316, distance: 140.1
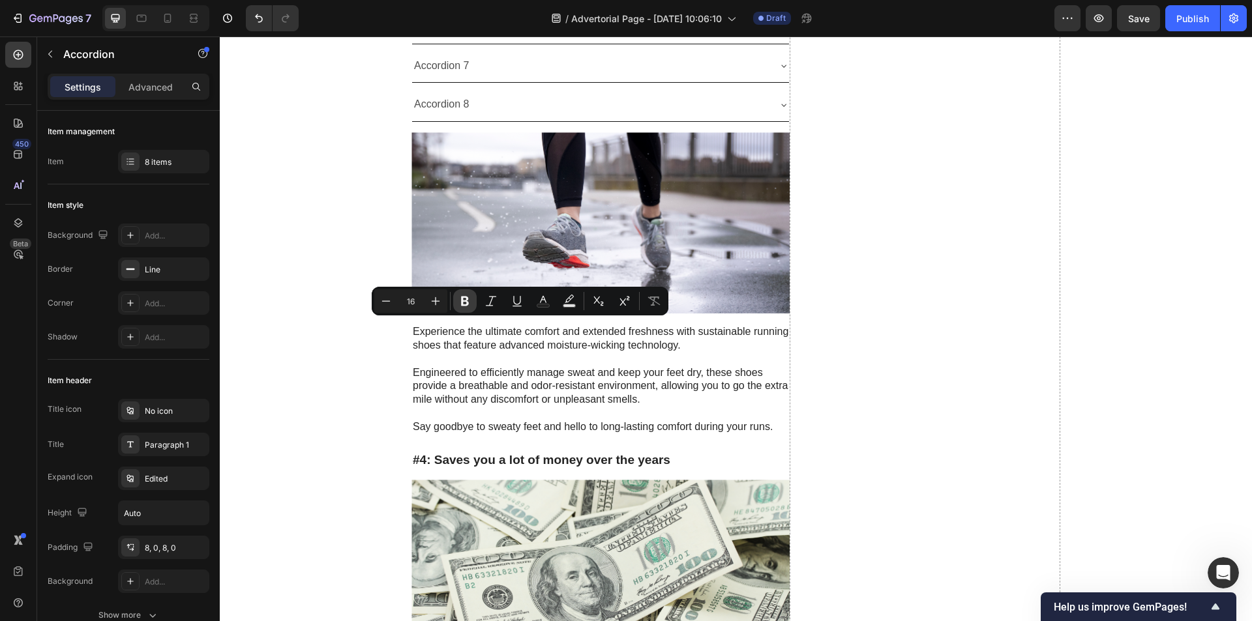
click at [461, 304] on icon "Editor contextual toolbar" at bounding box center [464, 301] width 13 height 13
click at [546, 304] on rect "Editor contextual toolbar" at bounding box center [543, 305] width 12 height 3
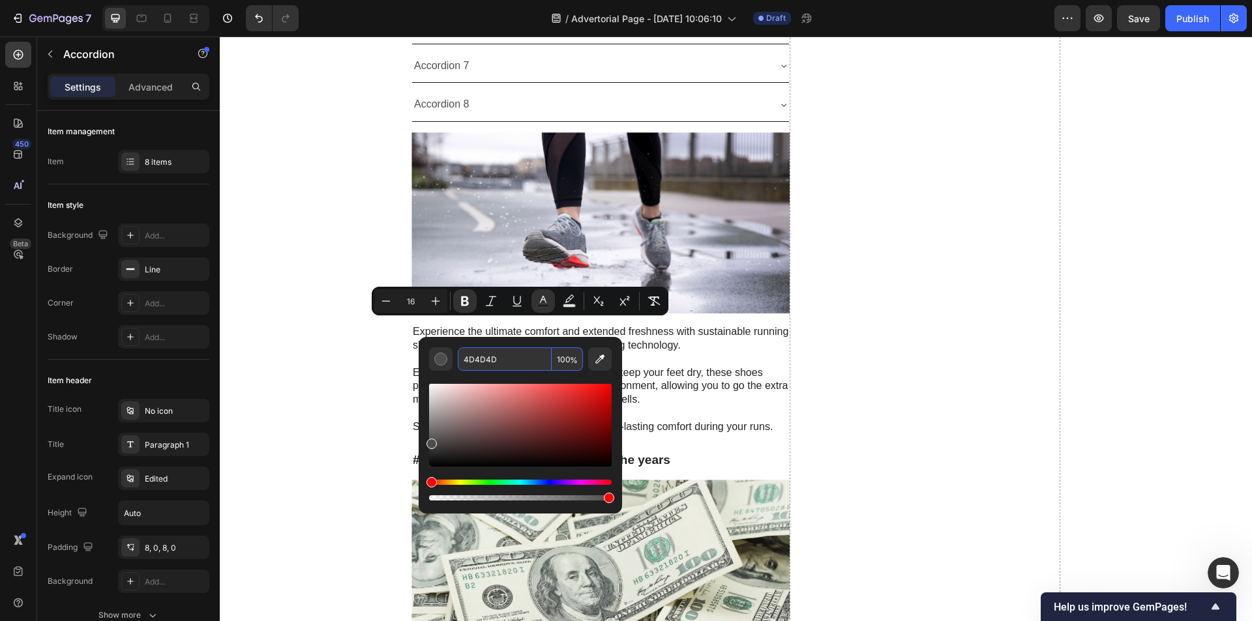
click at [519, 356] on input "4D4D4D" at bounding box center [505, 358] width 94 height 23
type input "000000"
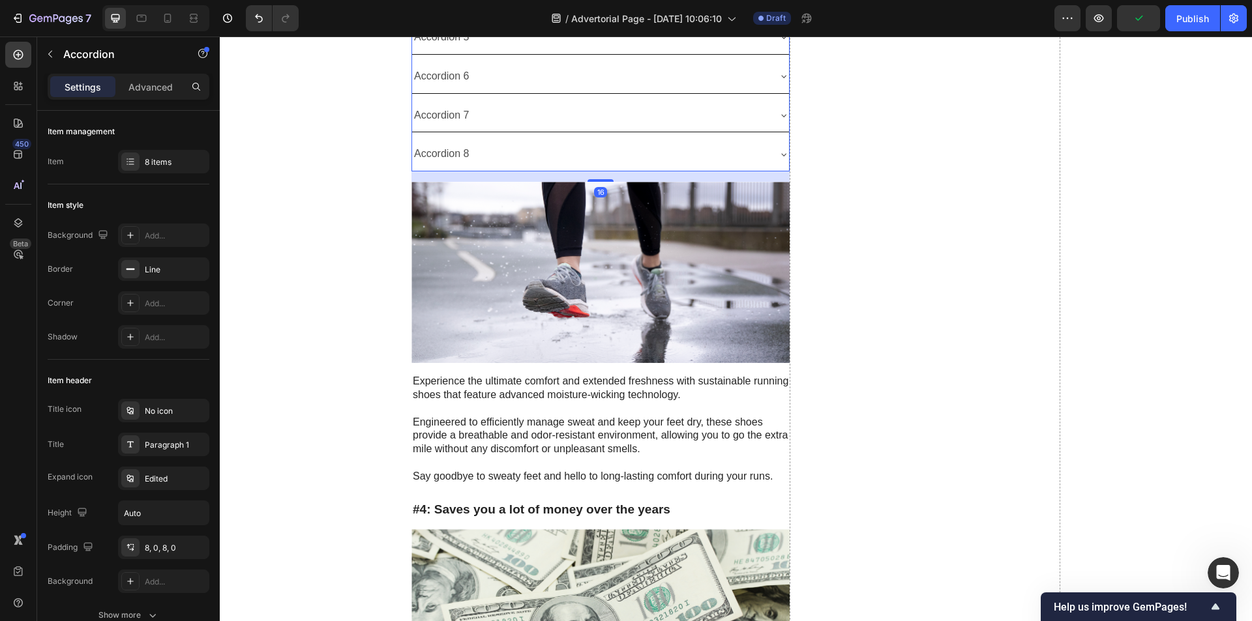
click at [73, 59] on p "Accordion" at bounding box center [118, 54] width 111 height 16
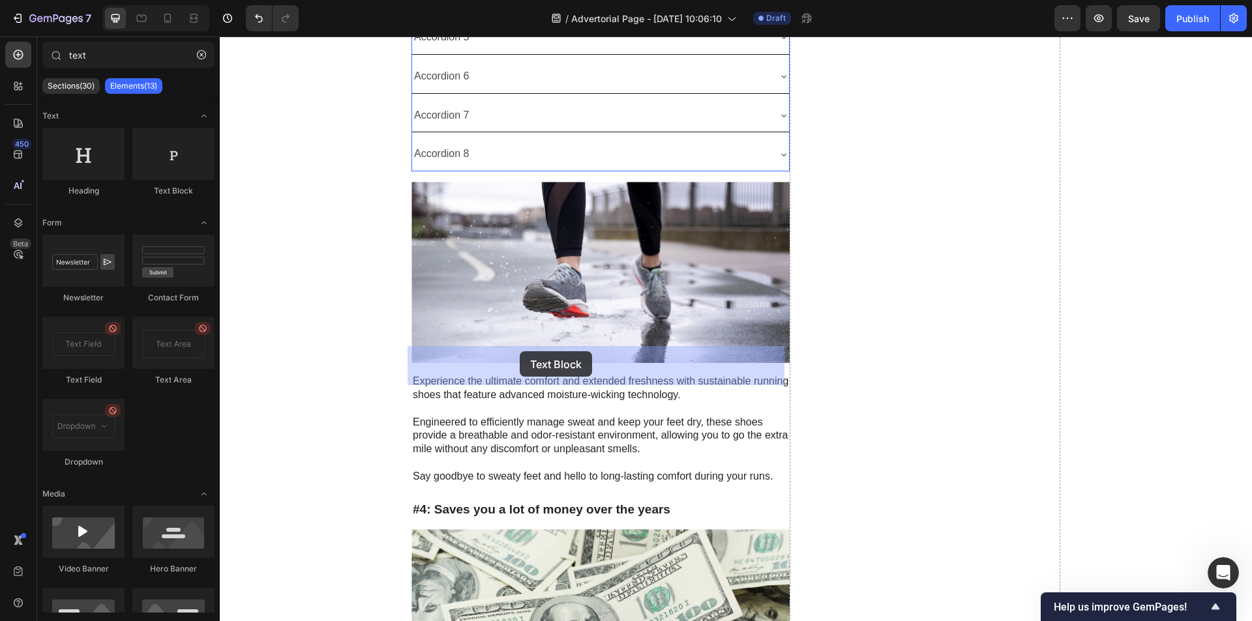
drag, startPoint x: 398, startPoint y: 199, endPoint x: 520, endPoint y: 351, distance: 194.9
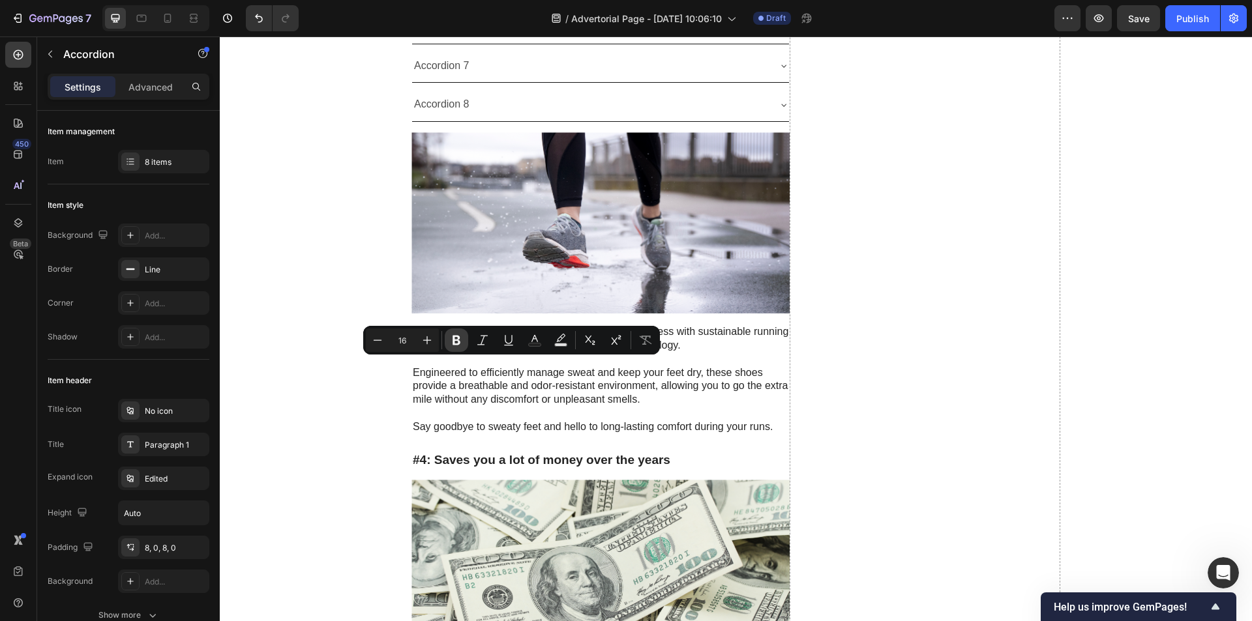
click at [452, 339] on icon "Editor contextual toolbar" at bounding box center [456, 340] width 13 height 13
click at [528, 340] on icon "Editor contextual toolbar" at bounding box center [534, 340] width 13 height 13
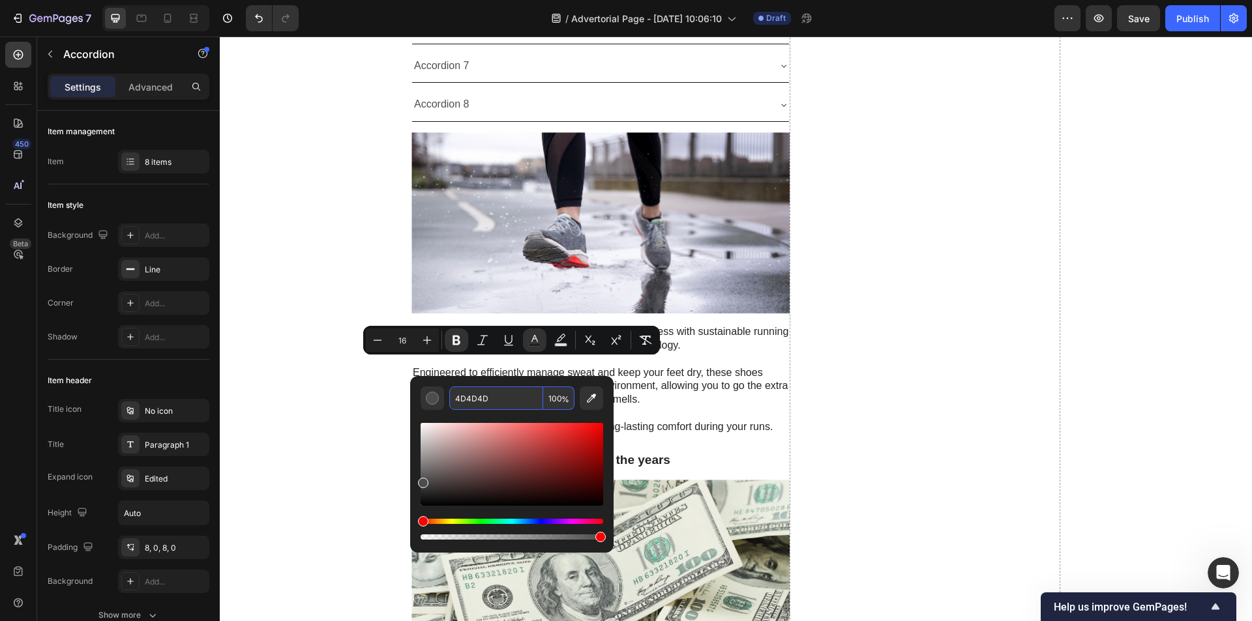
click at [499, 402] on input "4D4D4D" at bounding box center [496, 398] width 94 height 23
type input "000000"
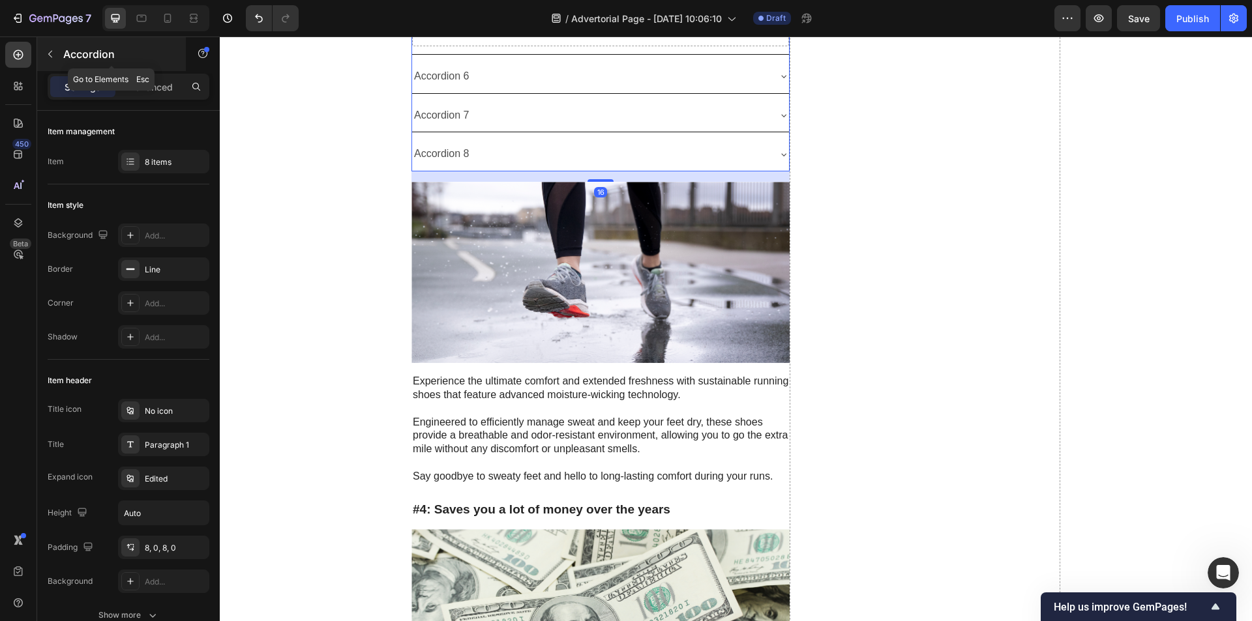
click at [70, 45] on div "Accordion" at bounding box center [111, 54] width 149 height 34
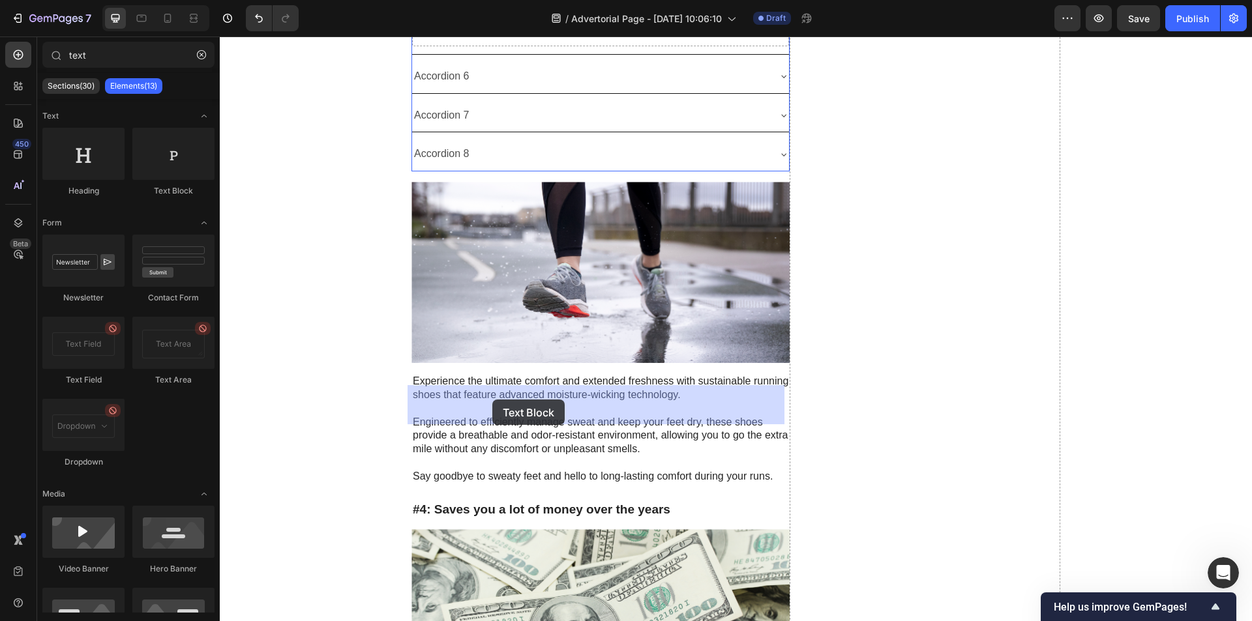
drag, startPoint x: 394, startPoint y: 197, endPoint x: 492, endPoint y: 400, distance: 225.4
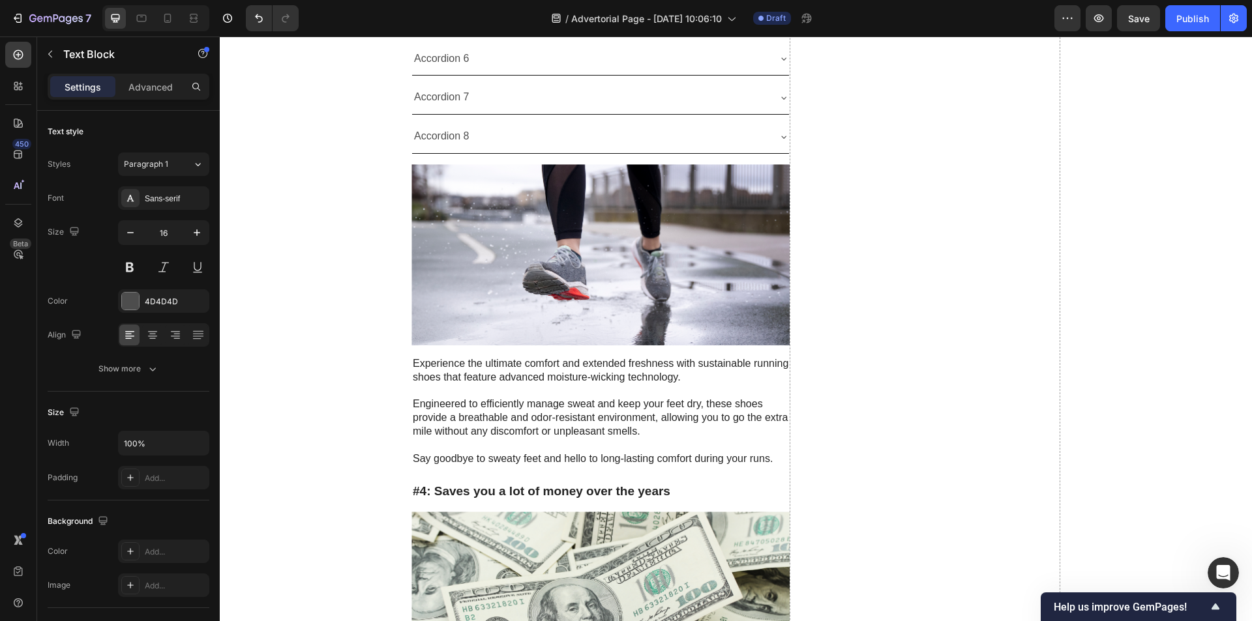
click at [494, 29] on div "Replace this text with your content" at bounding box center [600, 18] width 377 height 22
click at [494, 27] on p "Replace this text with your content" at bounding box center [600, 17] width 374 height 19
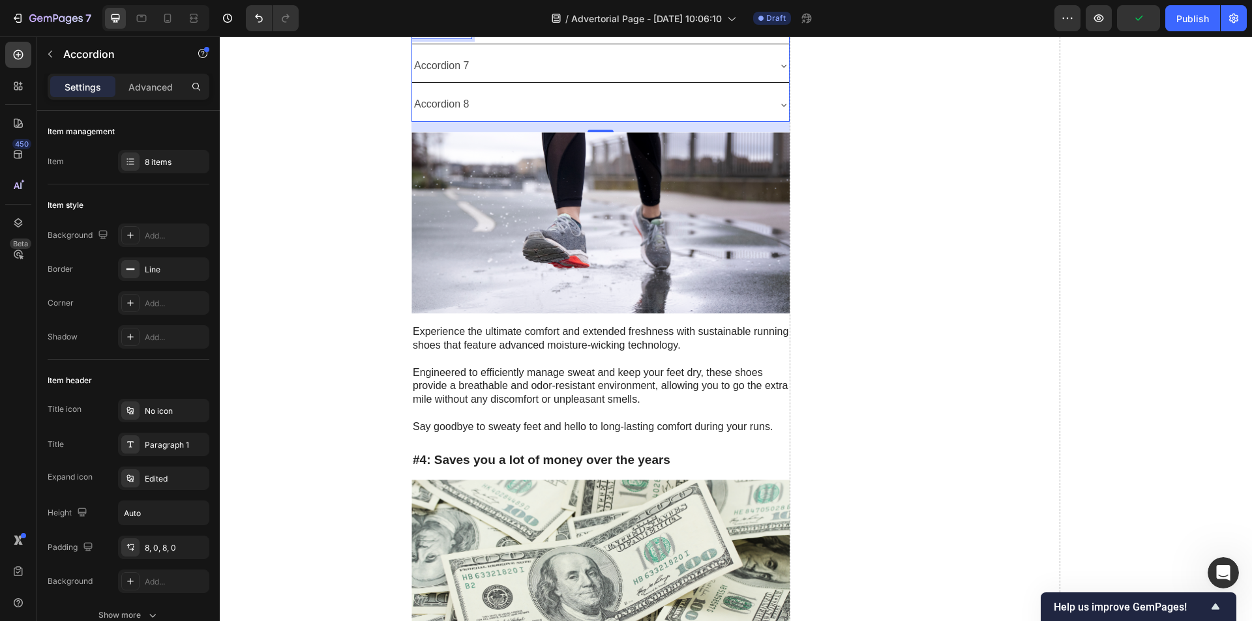
click at [457, 37] on p "Accordion 6" at bounding box center [441, 27] width 55 height 19
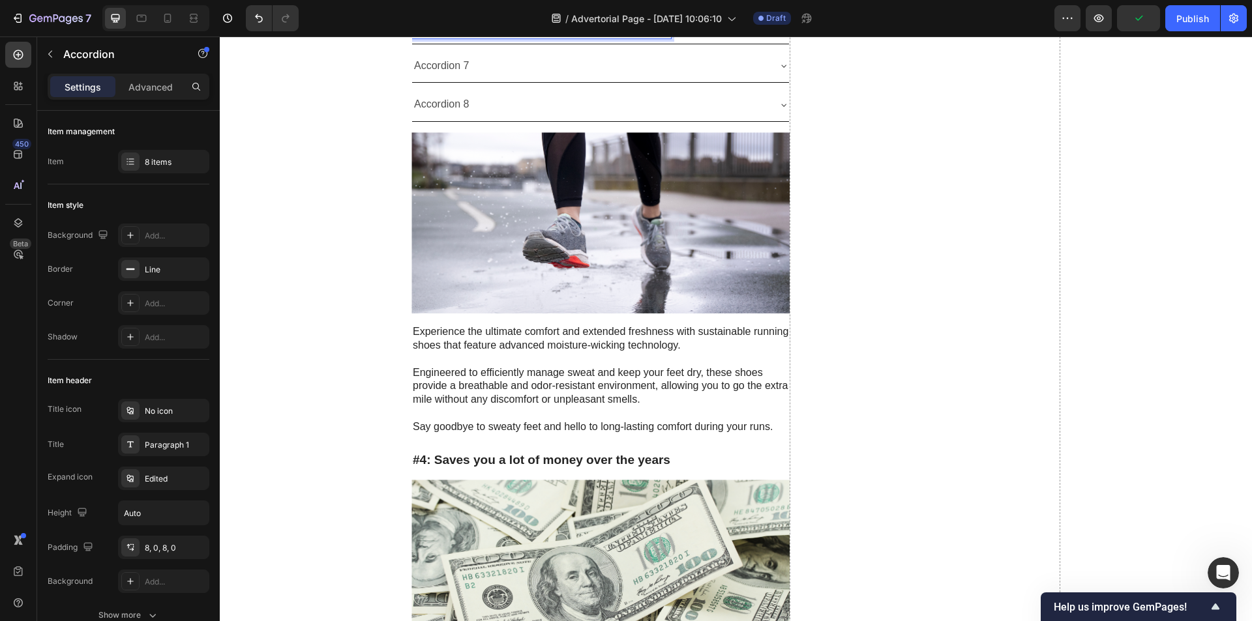
click at [414, 37] on p "Can I use an electric pump or vacuum cleaner instead?" at bounding box center [541, 27] width 255 height 19
click at [431, 37] on p "Can I use an electric pump or vacuum cleaner instead?" at bounding box center [541, 27] width 255 height 19
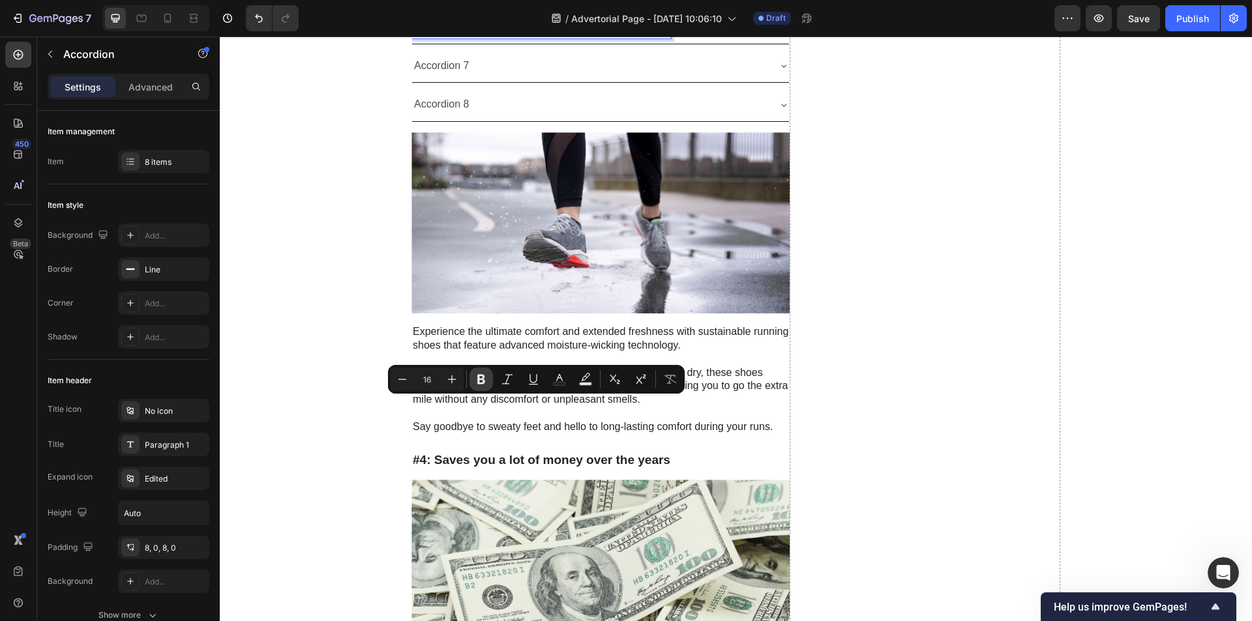
click at [480, 378] on icon "Editor contextual toolbar" at bounding box center [481, 379] width 13 height 13
click at [567, 379] on button "Text Color" at bounding box center [559, 379] width 23 height 23
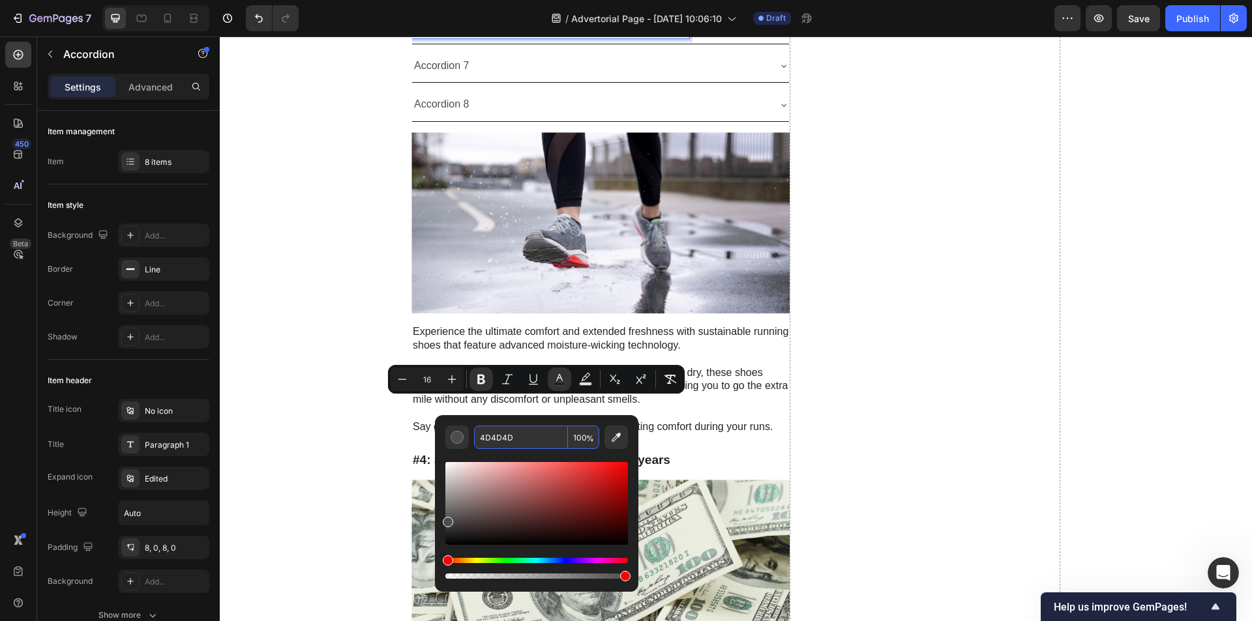
click at [526, 428] on input "4D4D4D" at bounding box center [521, 437] width 94 height 23
type input "000000"
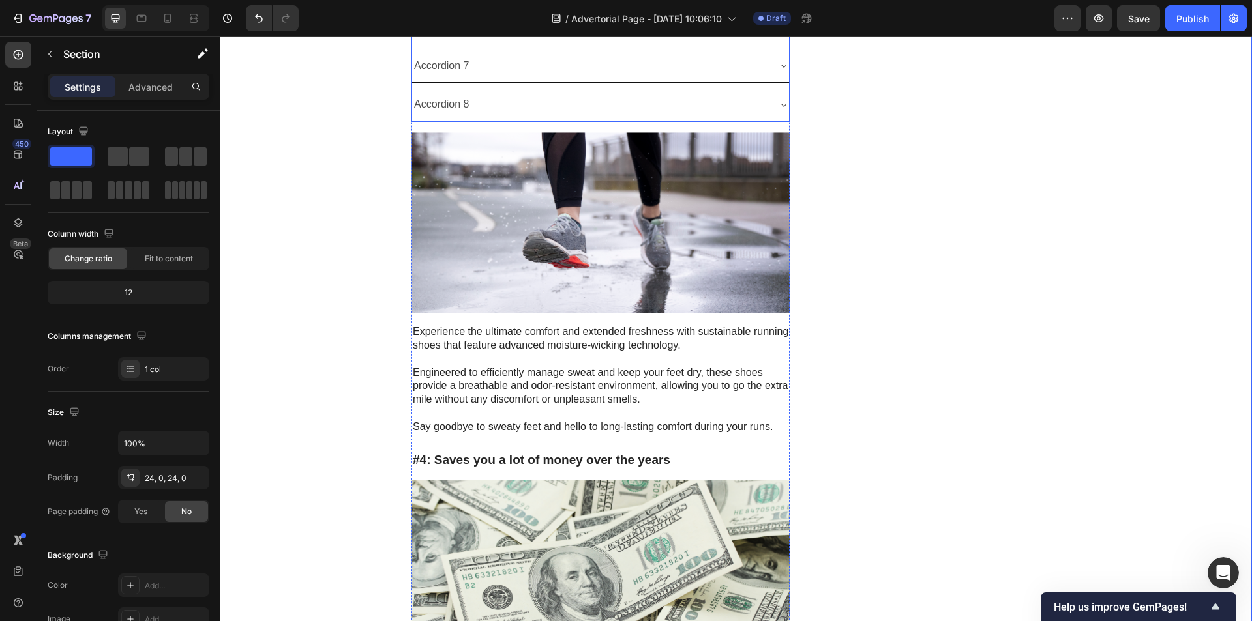
click at [729, 38] on div "Can I use an electric pump or vacuum cleaner instead?" at bounding box center [590, 27] width 356 height 23
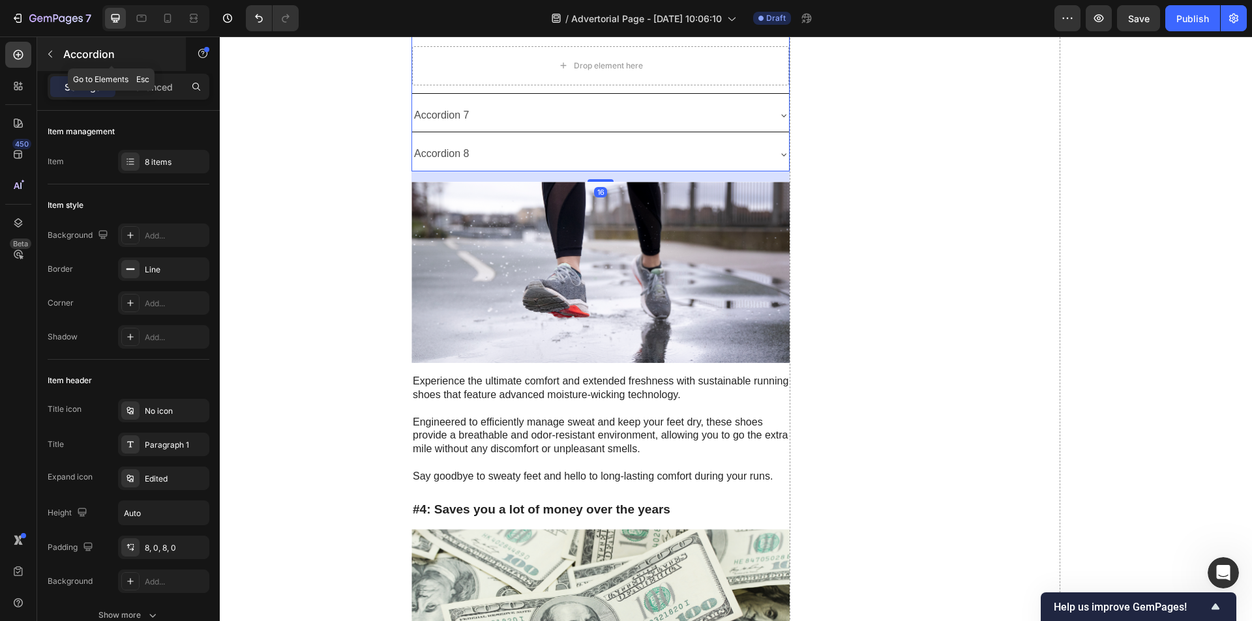
click at [46, 57] on icon "button" at bounding box center [50, 54] width 10 height 10
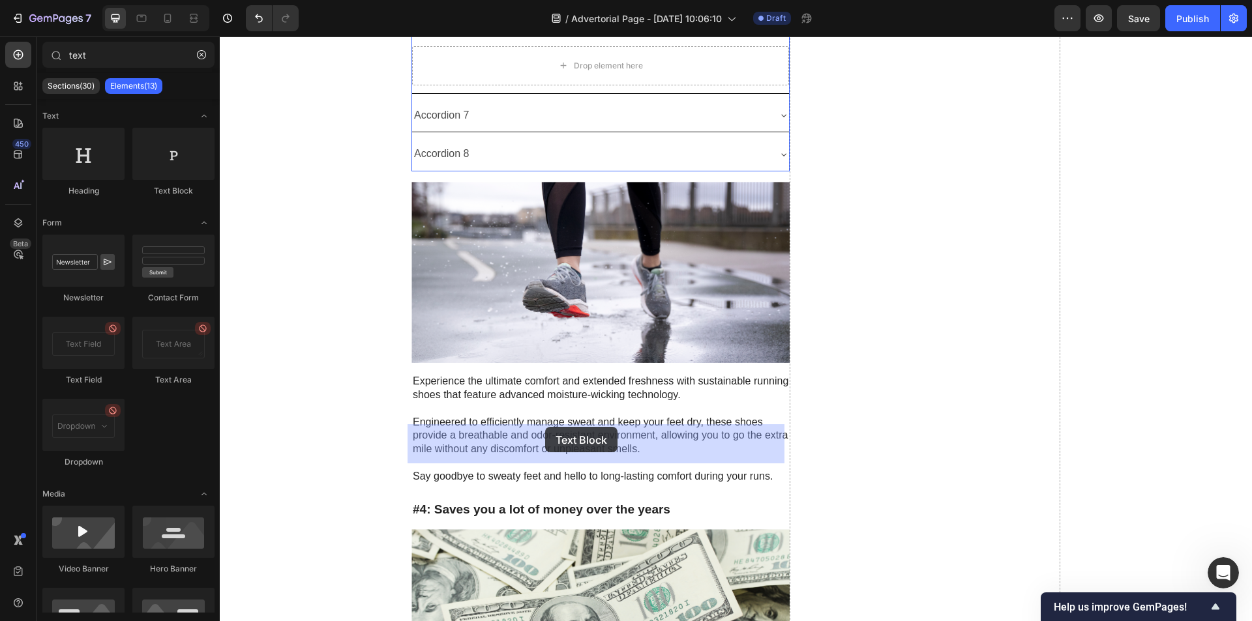
drag, startPoint x: 408, startPoint y: 217, endPoint x: 545, endPoint y: 427, distance: 250.6
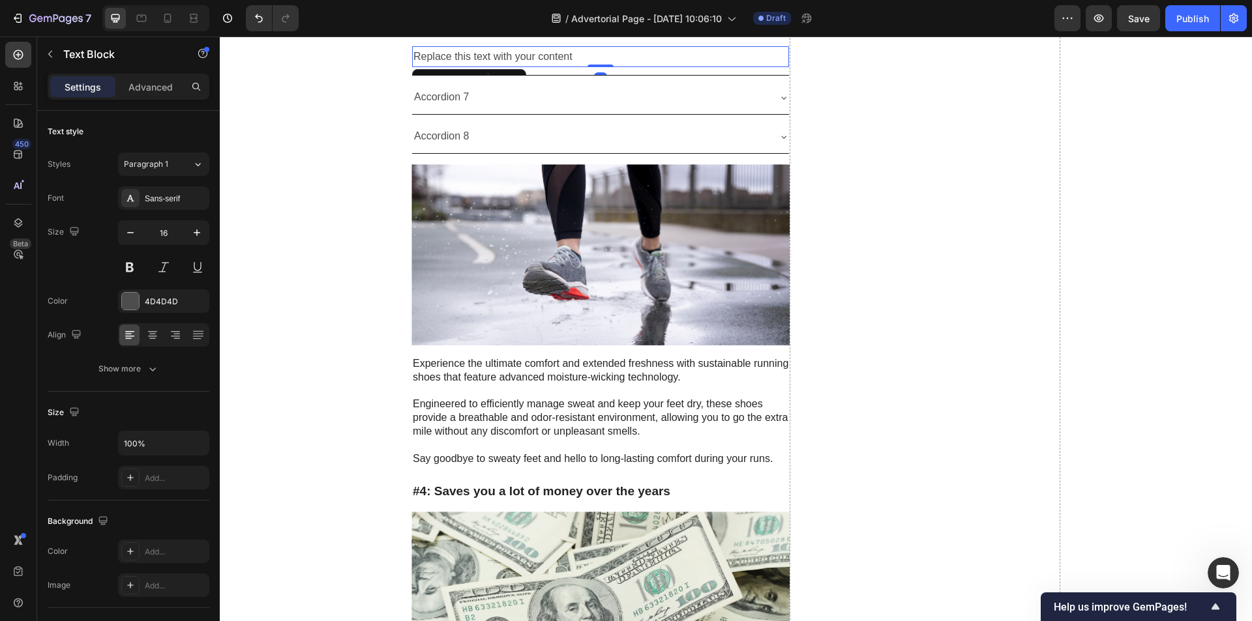
click at [521, 68] on div "Replace this text with your content" at bounding box center [600, 57] width 377 height 22
click at [521, 66] on p "Replace this text with your content" at bounding box center [600, 57] width 374 height 19
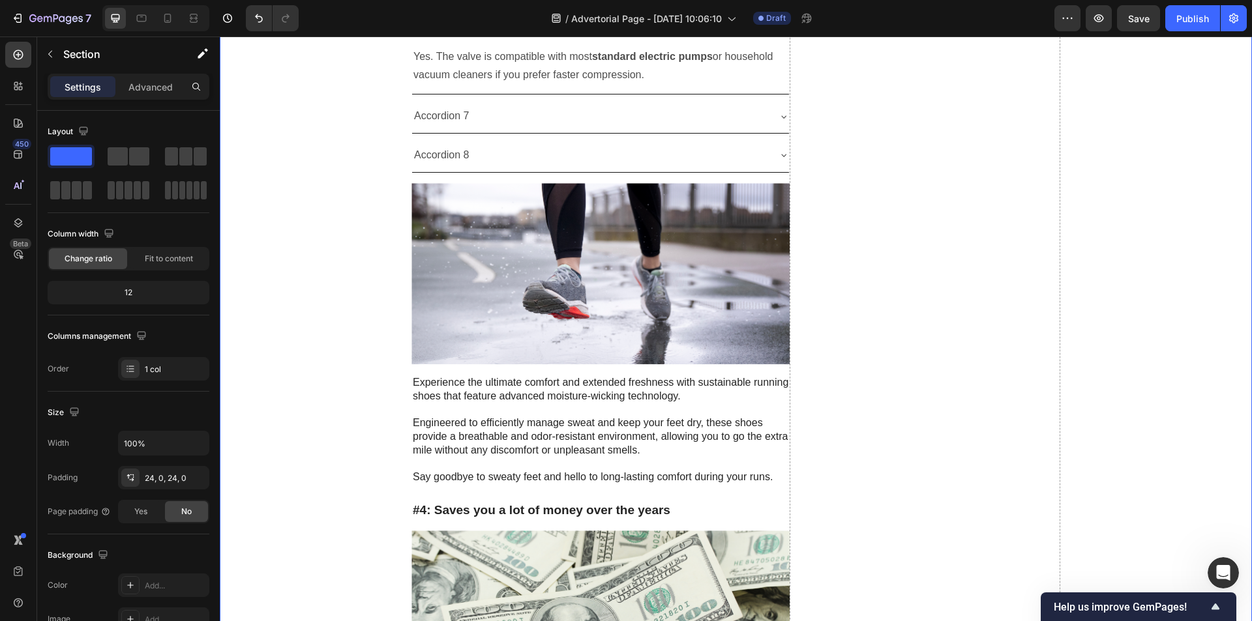
scroll to position [3893, 0]
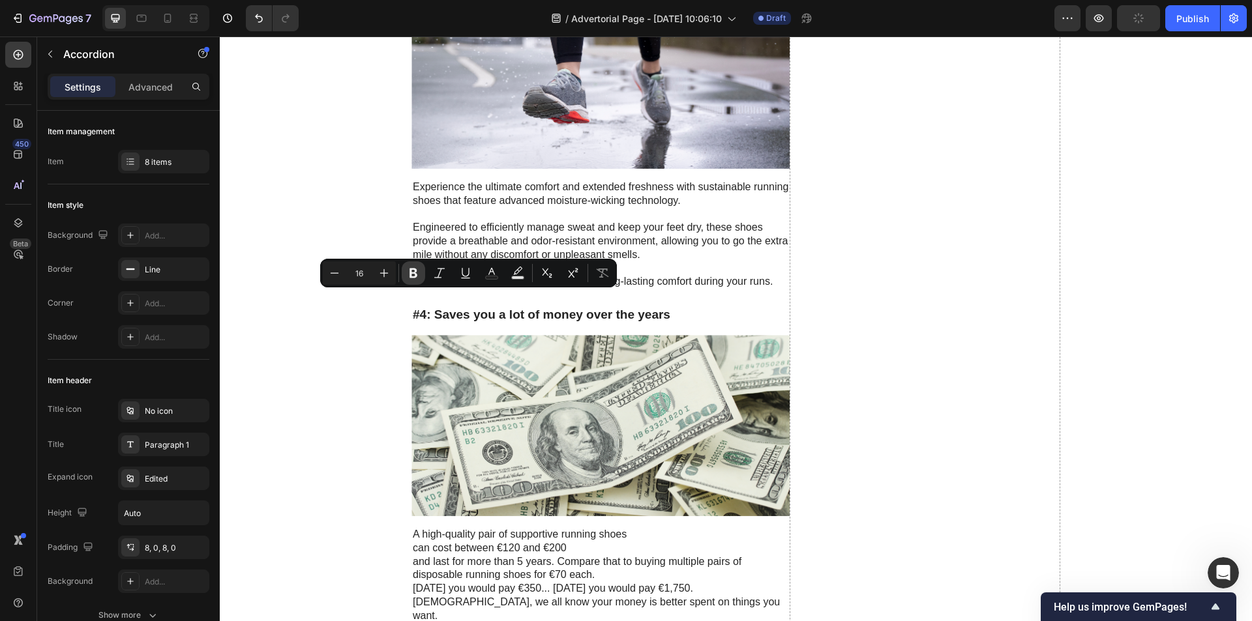
click at [413, 269] on icon "Editor contextual toolbar" at bounding box center [413, 274] width 8 height 10
click at [486, 269] on icon "Editor contextual toolbar" at bounding box center [491, 273] width 13 height 13
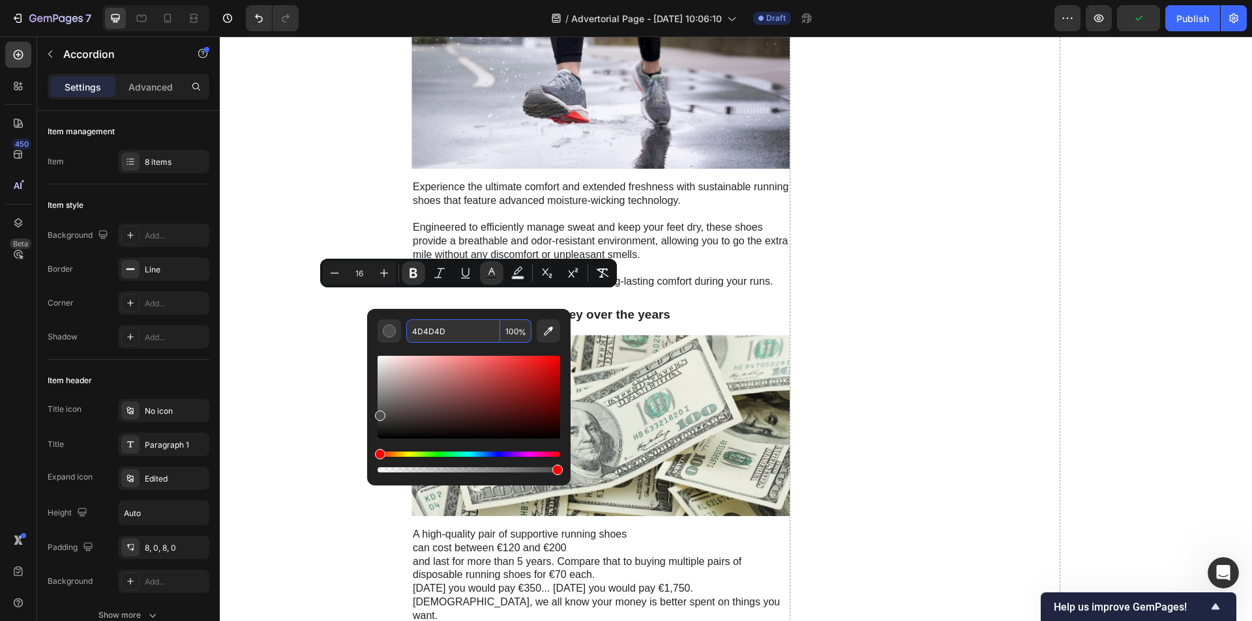
click at [465, 324] on input "4D4D4D" at bounding box center [453, 330] width 94 height 23
type input "000000"
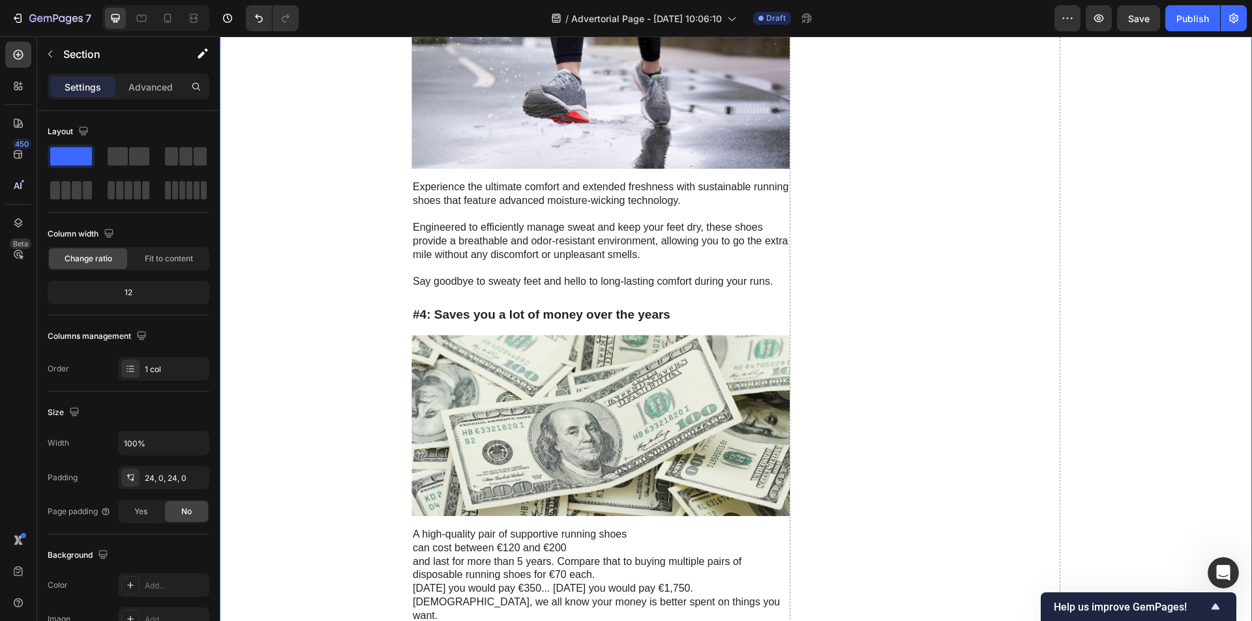
click at [59, 57] on button "button" at bounding box center [50, 54] width 21 height 21
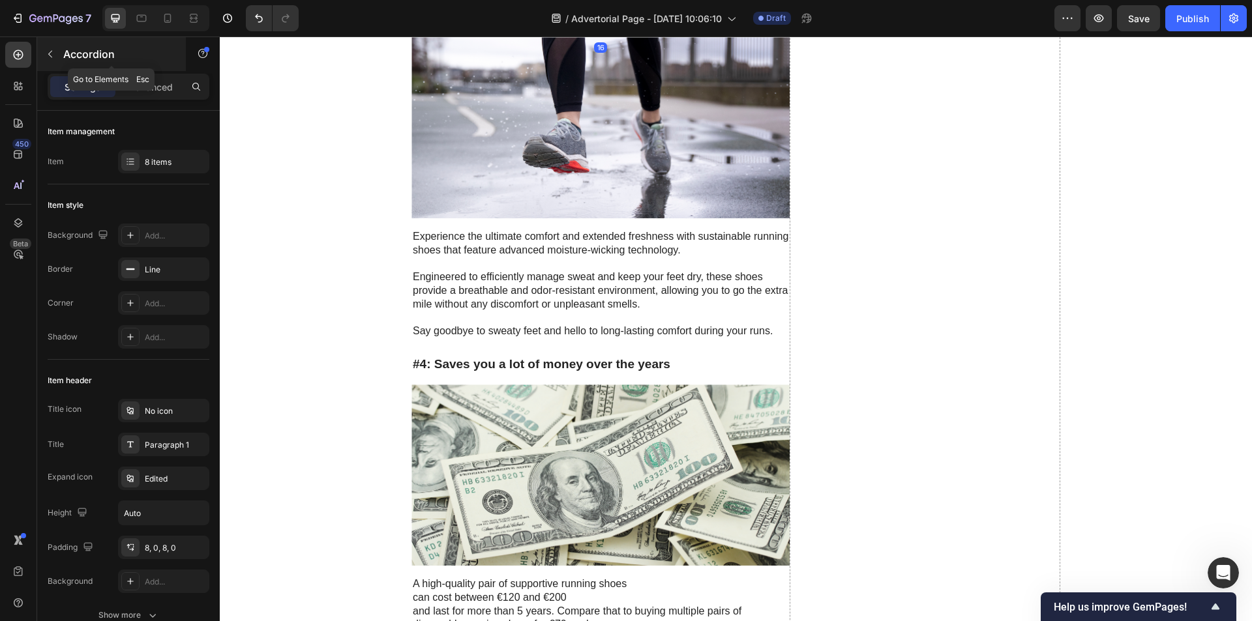
click at [78, 63] on div "Accordion" at bounding box center [111, 54] width 149 height 34
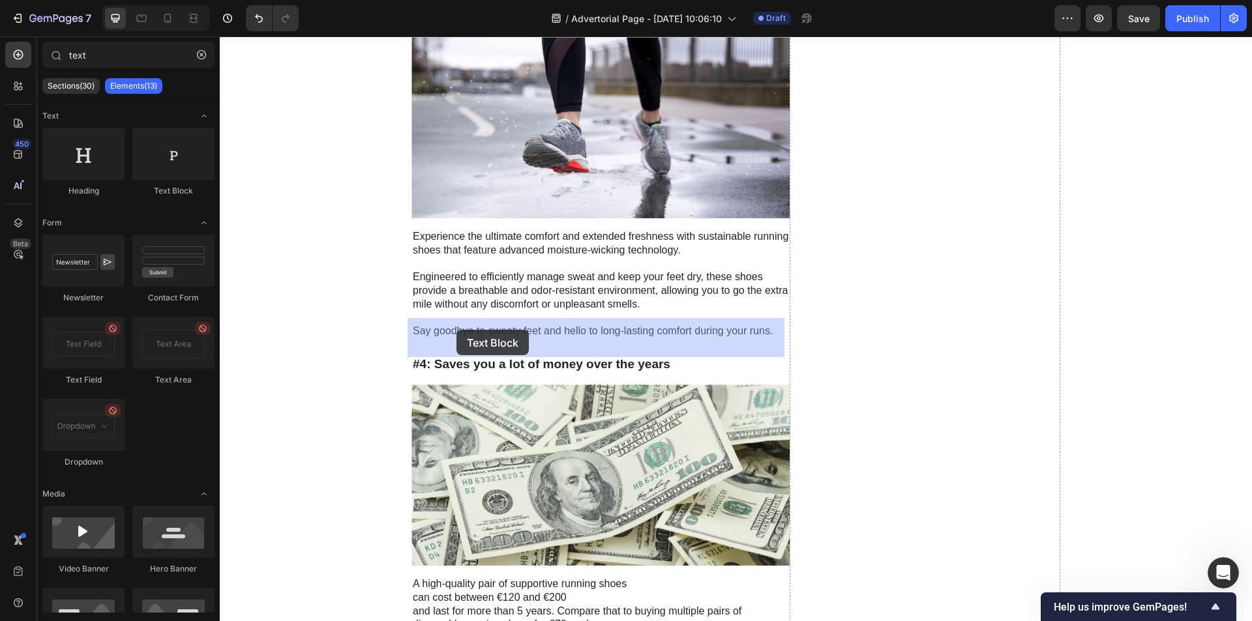
drag, startPoint x: 404, startPoint y: 194, endPoint x: 456, endPoint y: 330, distance: 145.9
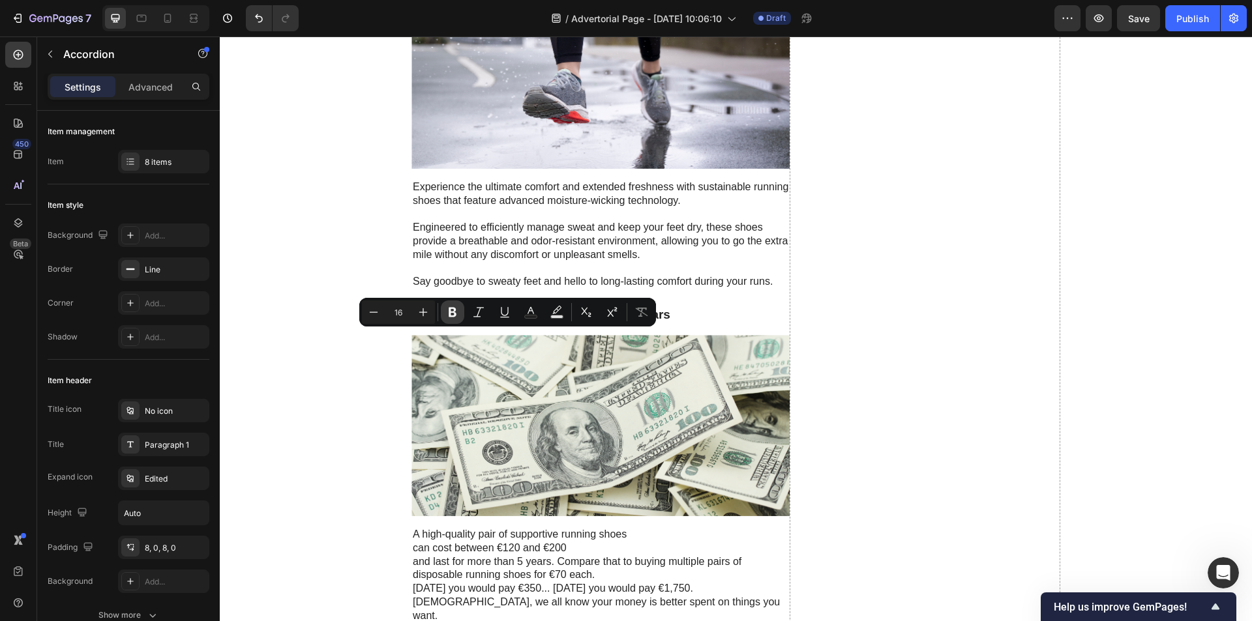
click at [452, 314] on icon "Editor contextual toolbar" at bounding box center [452, 312] width 13 height 13
click at [525, 315] on icon "Editor contextual toolbar" at bounding box center [530, 312] width 13 height 13
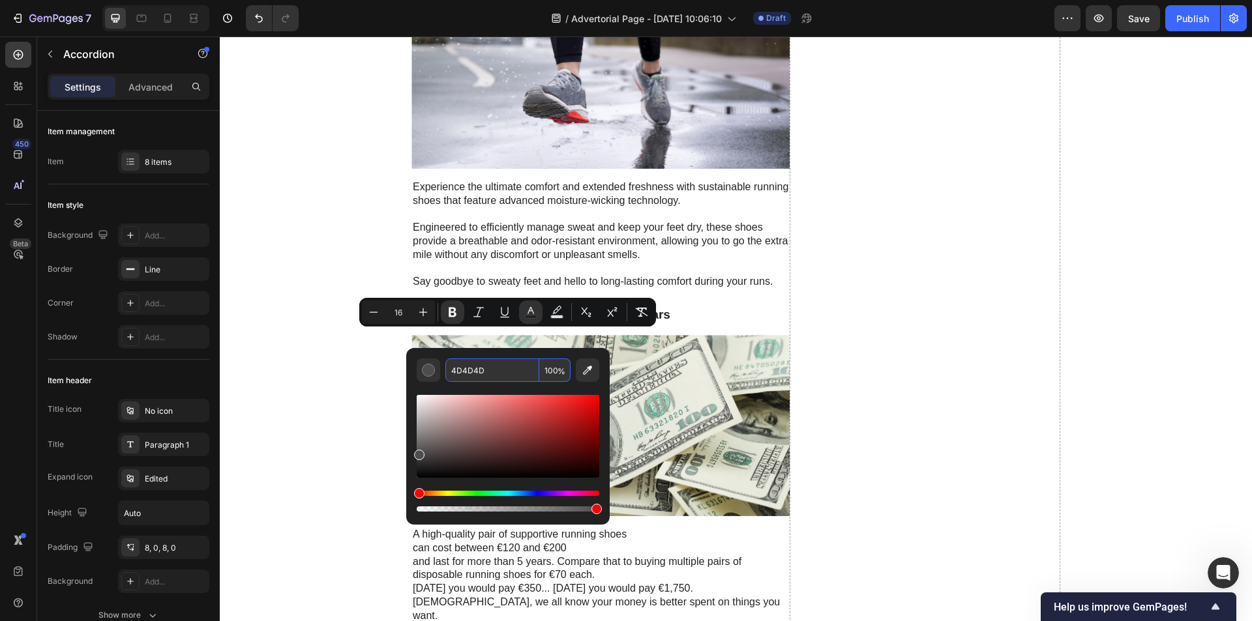
click at [497, 362] on input "4D4D4D" at bounding box center [492, 370] width 94 height 23
type input "000000"
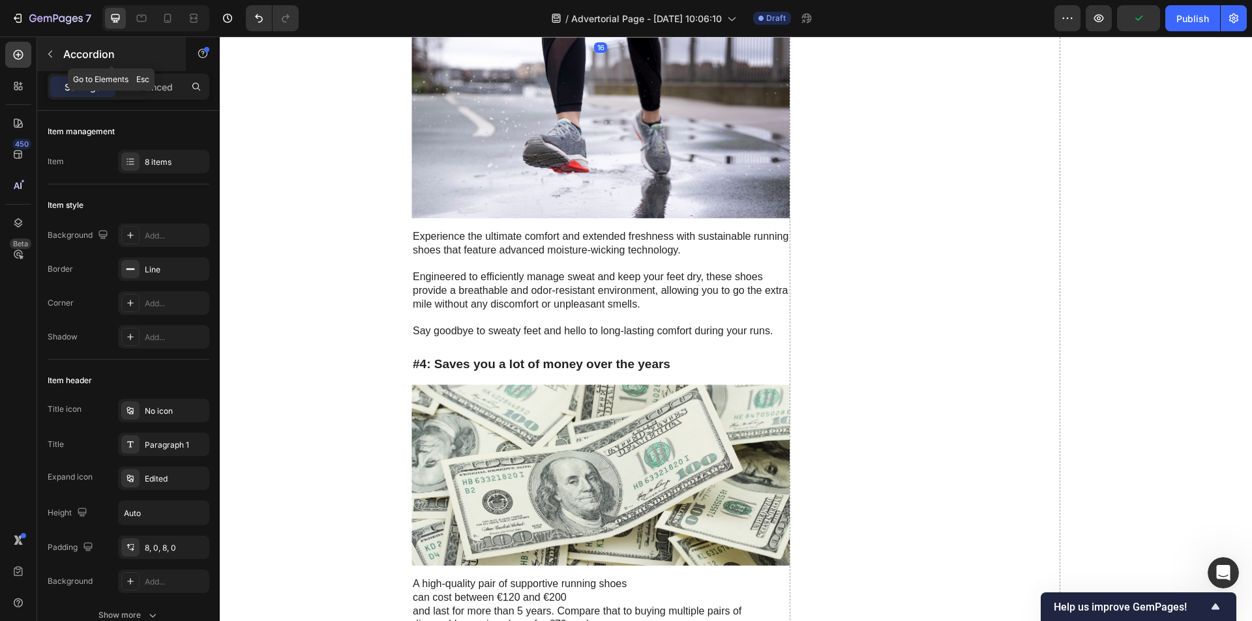
click at [72, 59] on p "Accordion" at bounding box center [118, 54] width 111 height 16
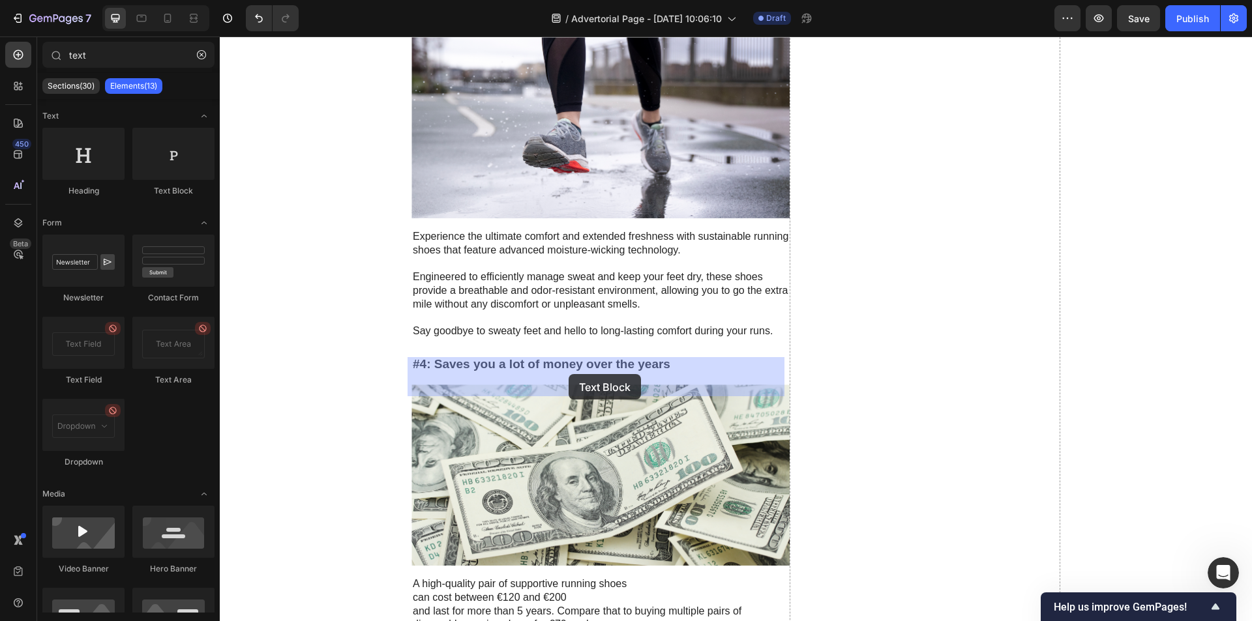
drag, startPoint x: 385, startPoint y: 198, endPoint x: 569, endPoint y: 375, distance: 255.4
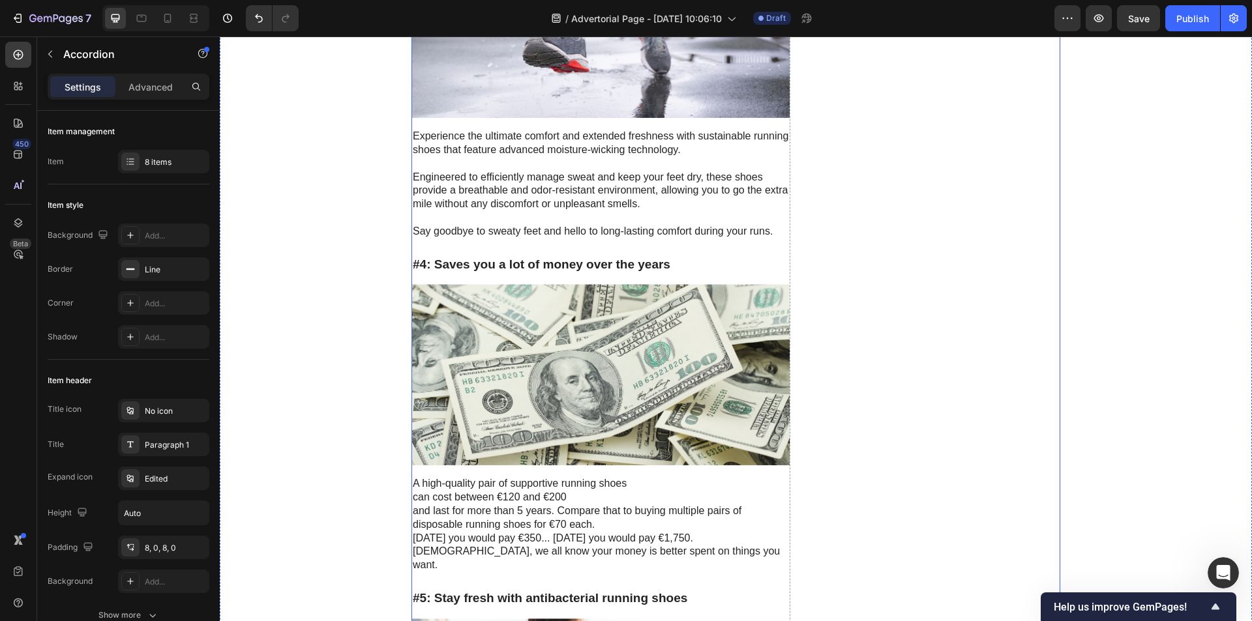
scroll to position [3632, 0]
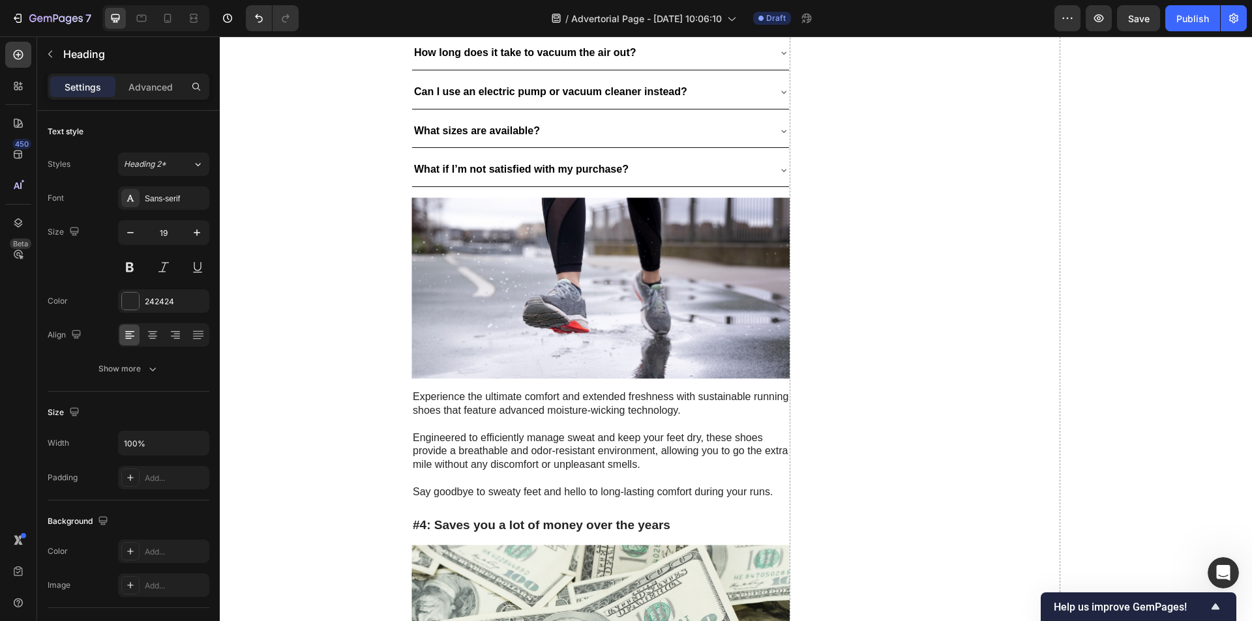
copy p "Here are the most common questions travelers ask about TripMateX™ Vacuum Bag. I…"
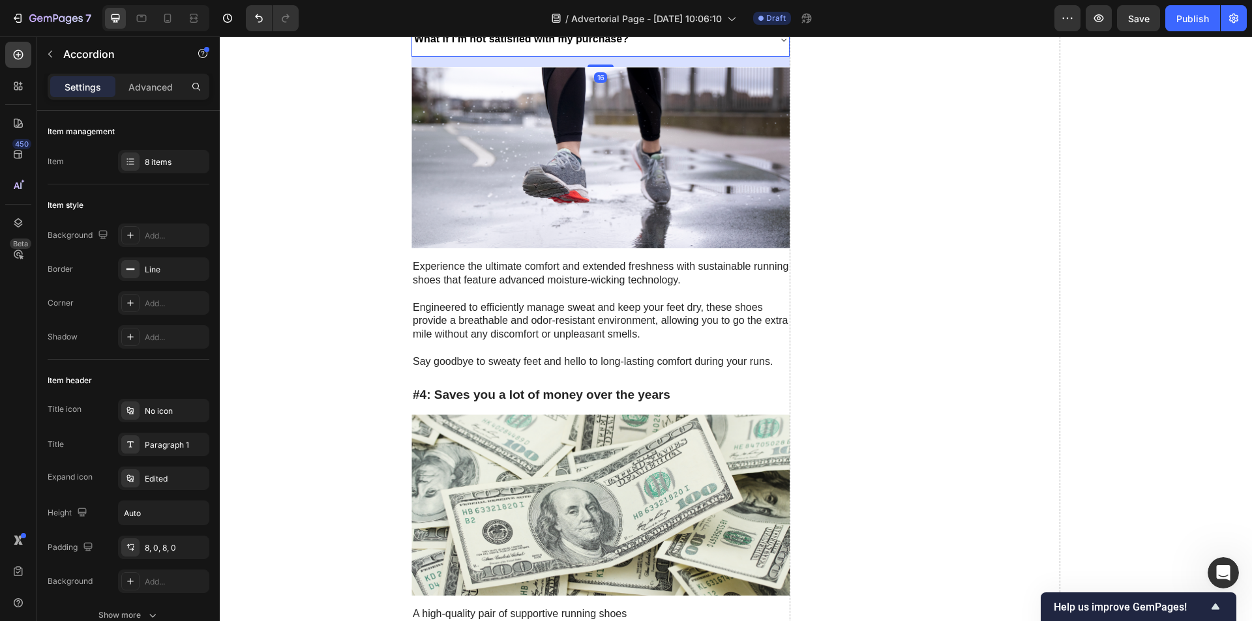
scroll to position [4023, 0]
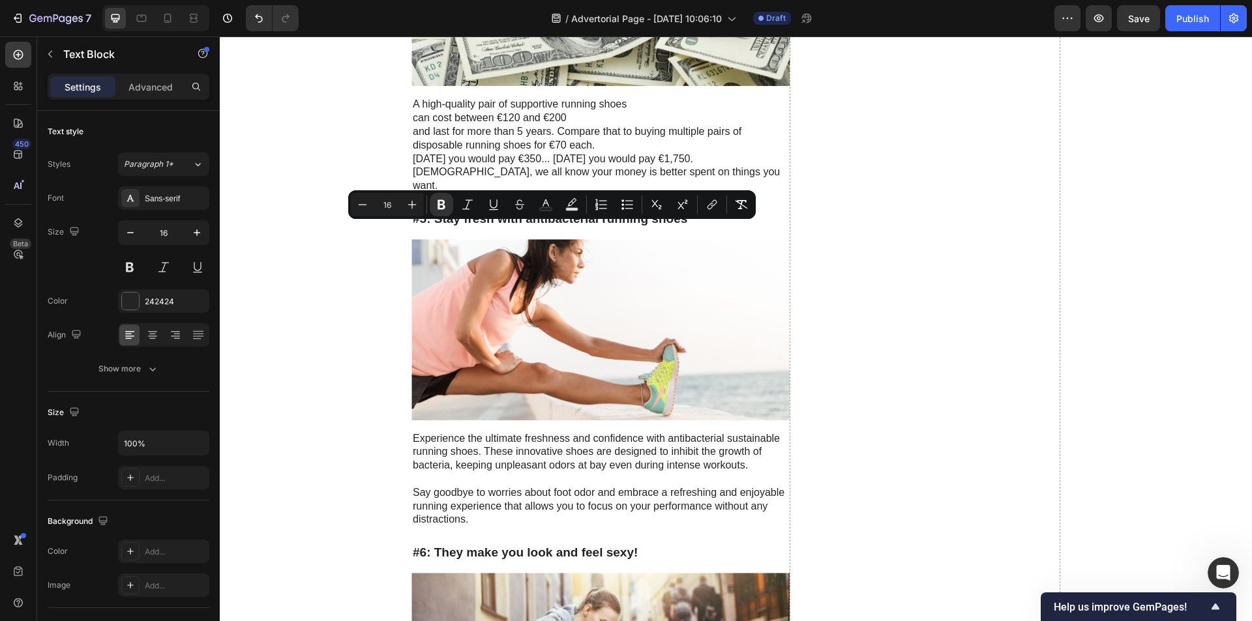
drag, startPoint x: 600, startPoint y: 228, endPoint x: 481, endPoint y: 229, distance: 118.7
click at [690, 206] on button "link" at bounding box center [699, 204] width 23 height 23
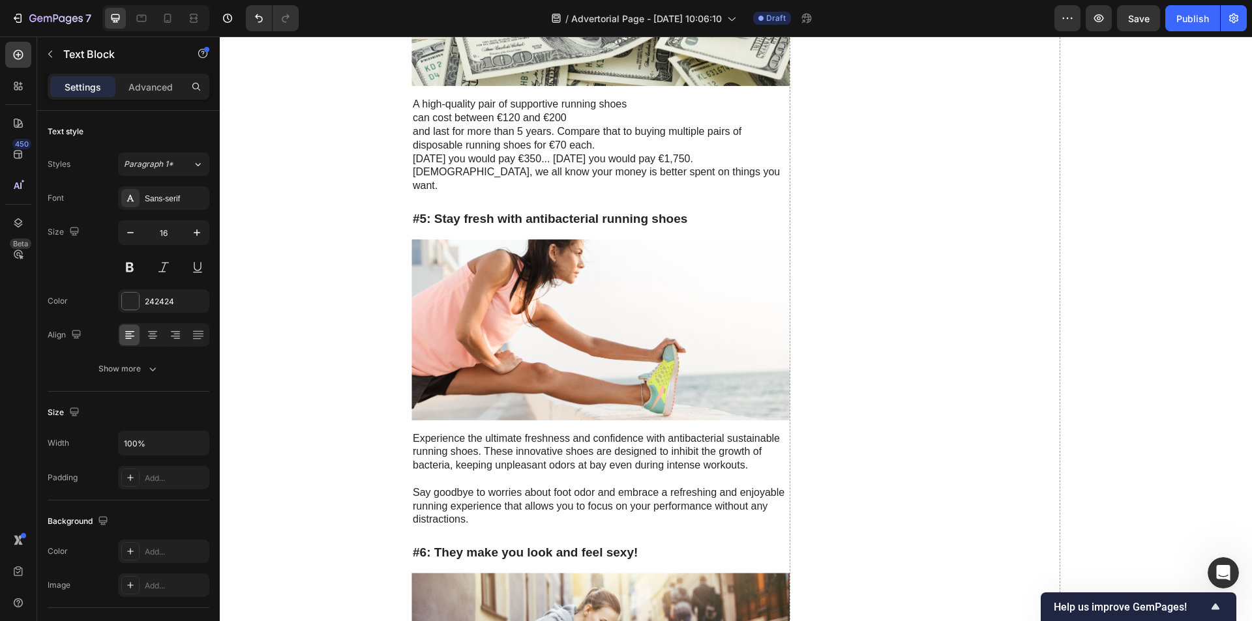
drag, startPoint x: 598, startPoint y: 229, endPoint x: 481, endPoint y: 233, distance: 117.4
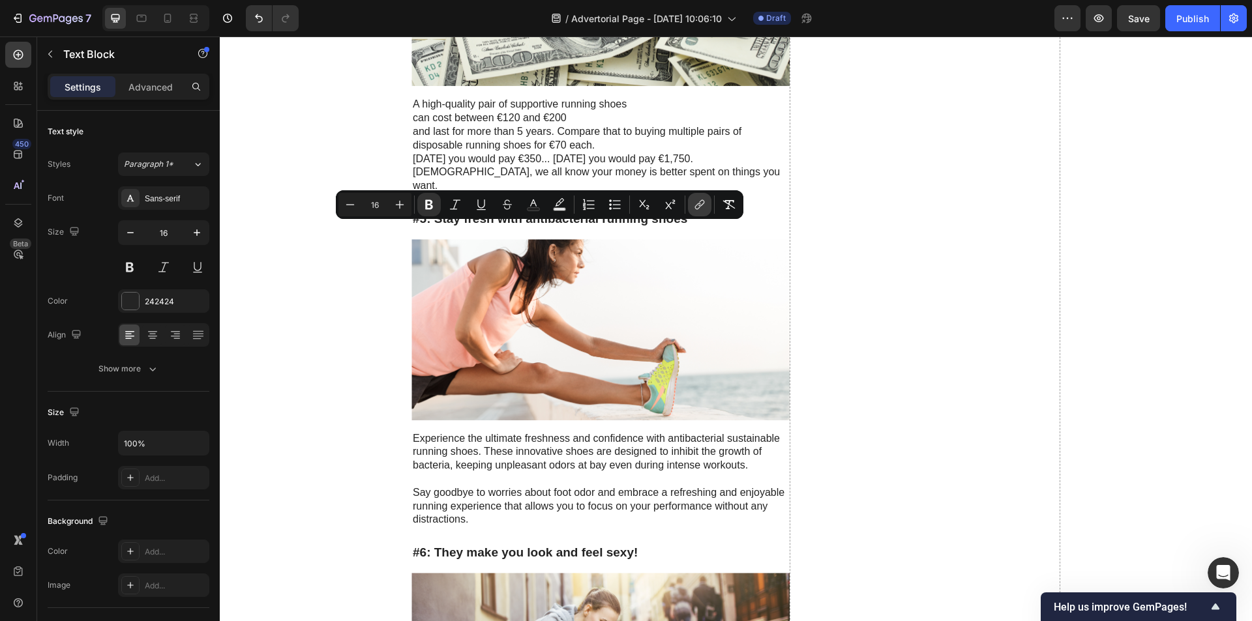
click at [702, 206] on icon "Editor contextual toolbar" at bounding box center [699, 204] width 13 height 13
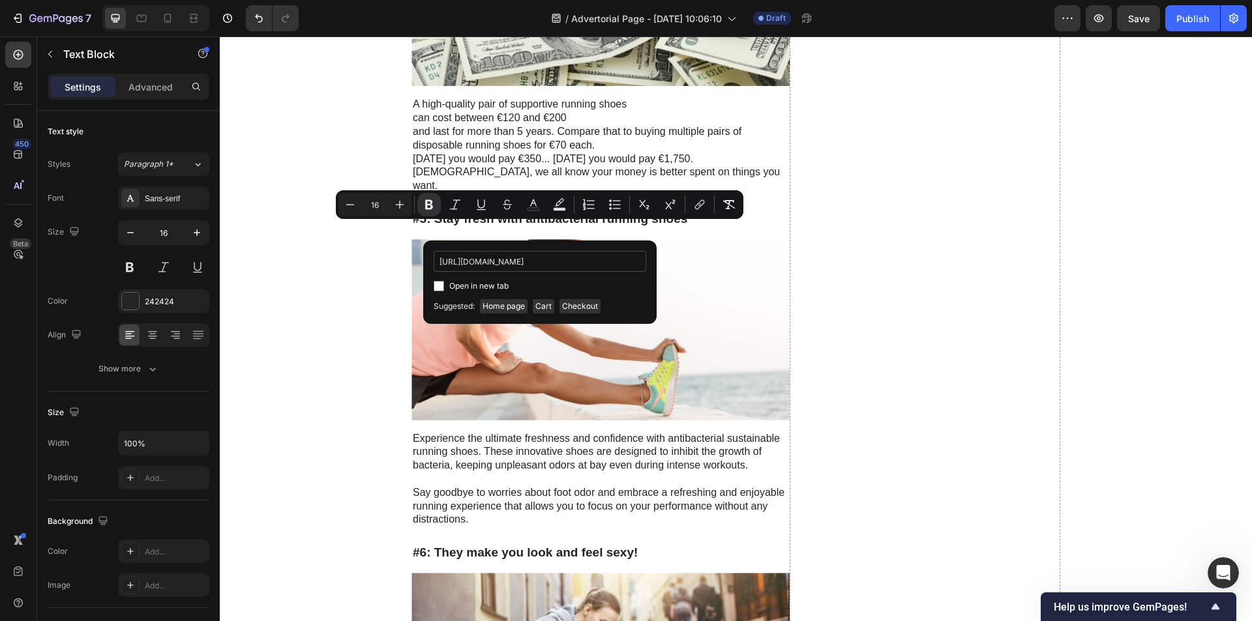
scroll to position [0, 125]
type input "[URL][DOMAIN_NAME]"
click at [569, 279] on div "Open in new tab" at bounding box center [540, 286] width 213 height 16
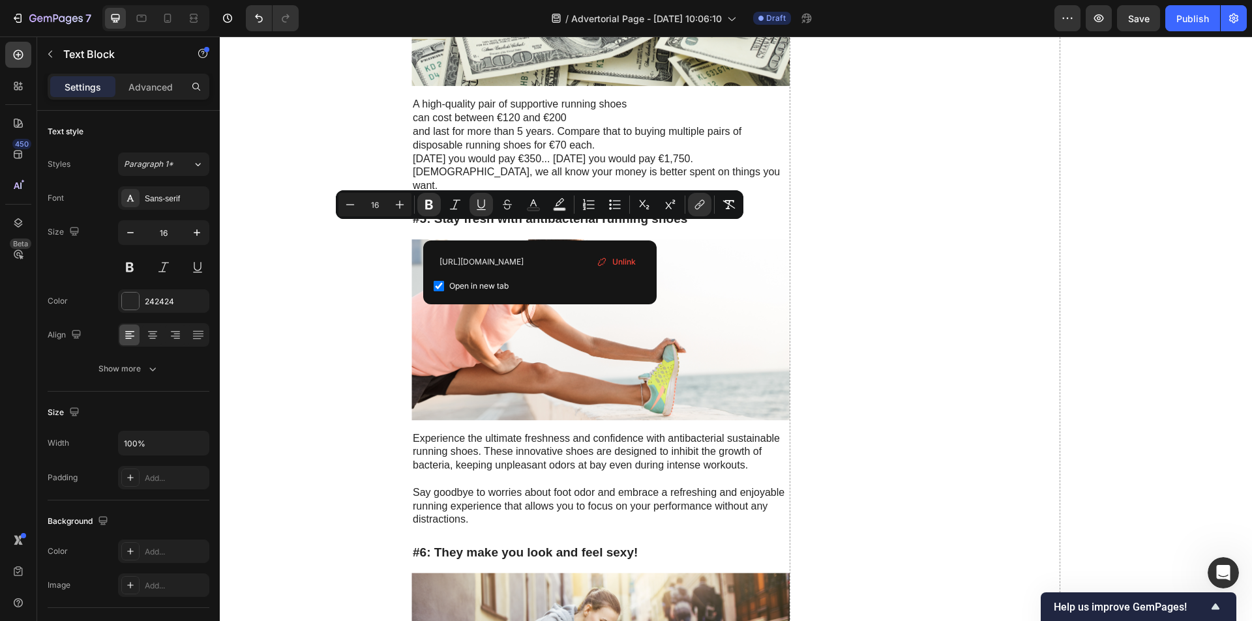
click at [437, 285] on input "Editor contextual toolbar" at bounding box center [439, 286] width 10 height 10
checkbox input "false"
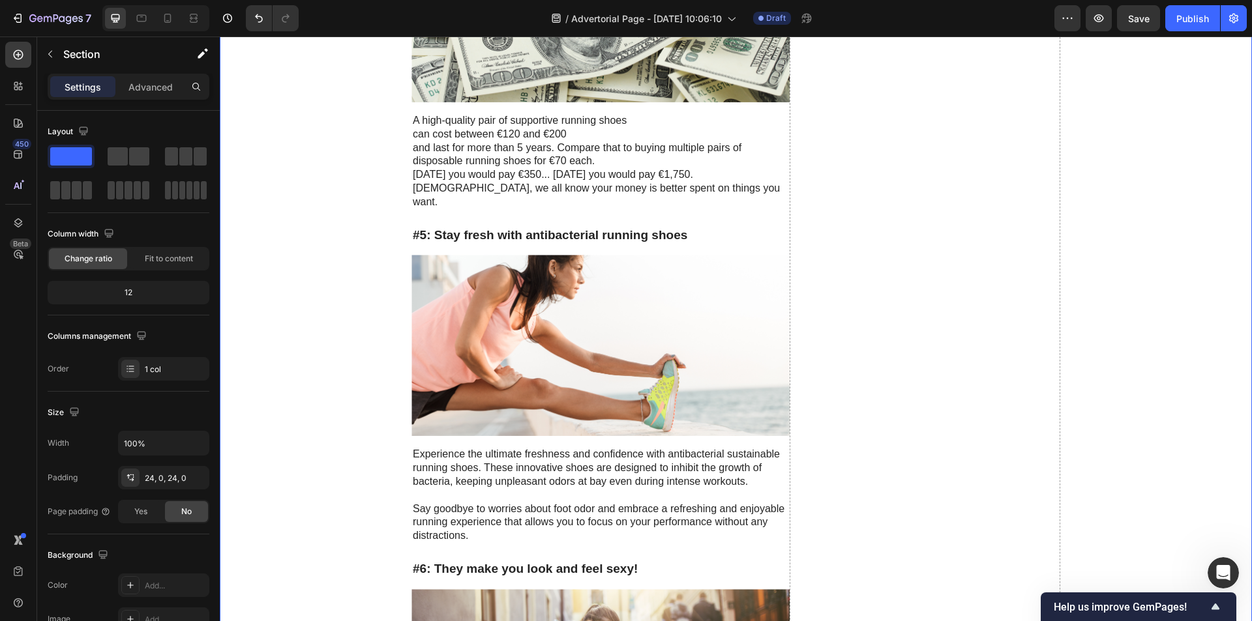
click at [571, 102] on img at bounding box center [600, 11] width 378 height 181
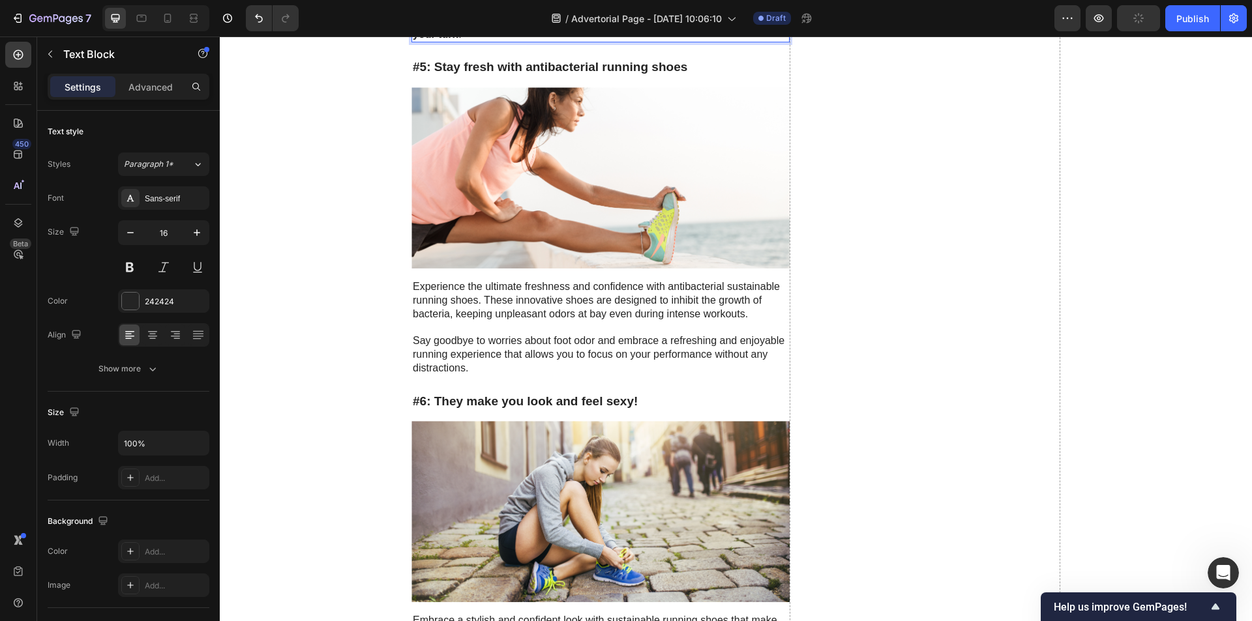
click at [598, 42] on p "⁠⁠⁠⁠⁠⁠⁠ With TripMateX™ Vacuum Bag , you’ll finally enjoy more space, zero bagg…" at bounding box center [601, 0] width 376 height 81
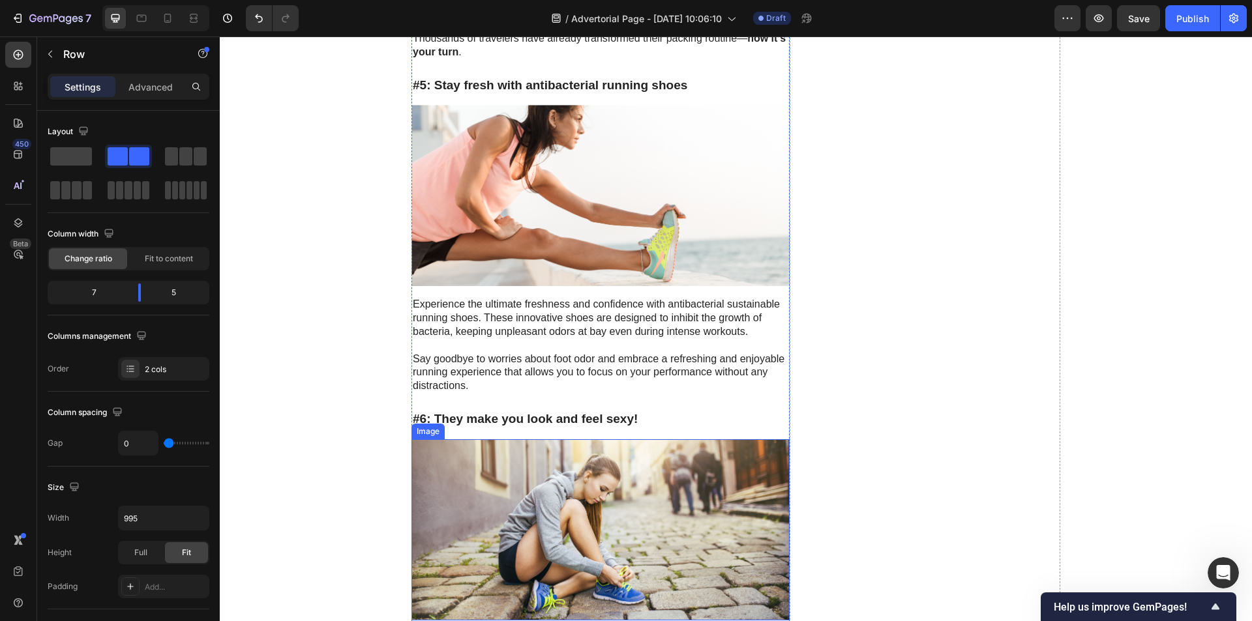
scroll to position [4154, 0]
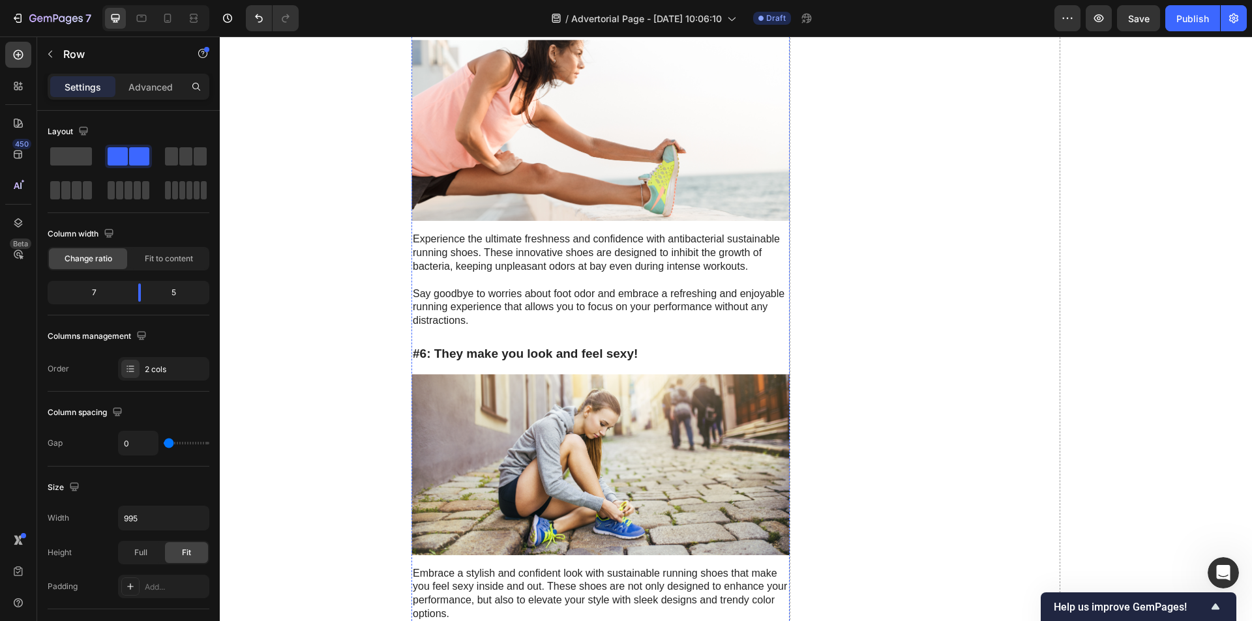
click at [698, 30] on h3 "#5: Stay fresh with antibacterial running shoes" at bounding box center [600, 20] width 378 height 19
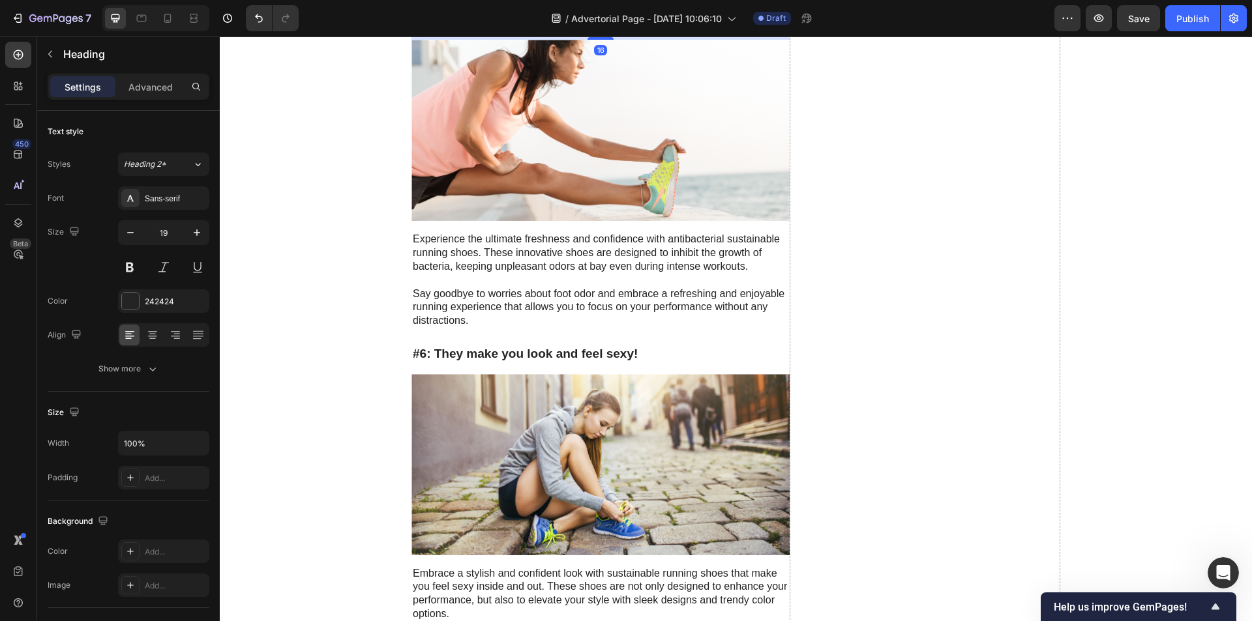
scroll to position [4349, 0]
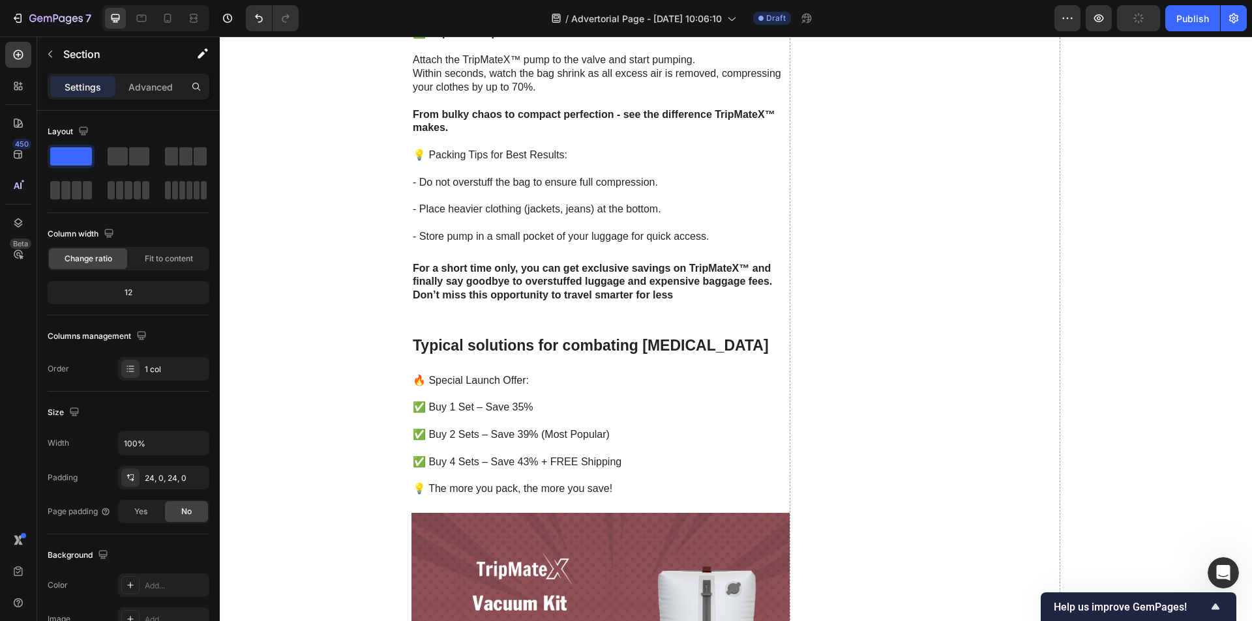
scroll to position [1676, 0]
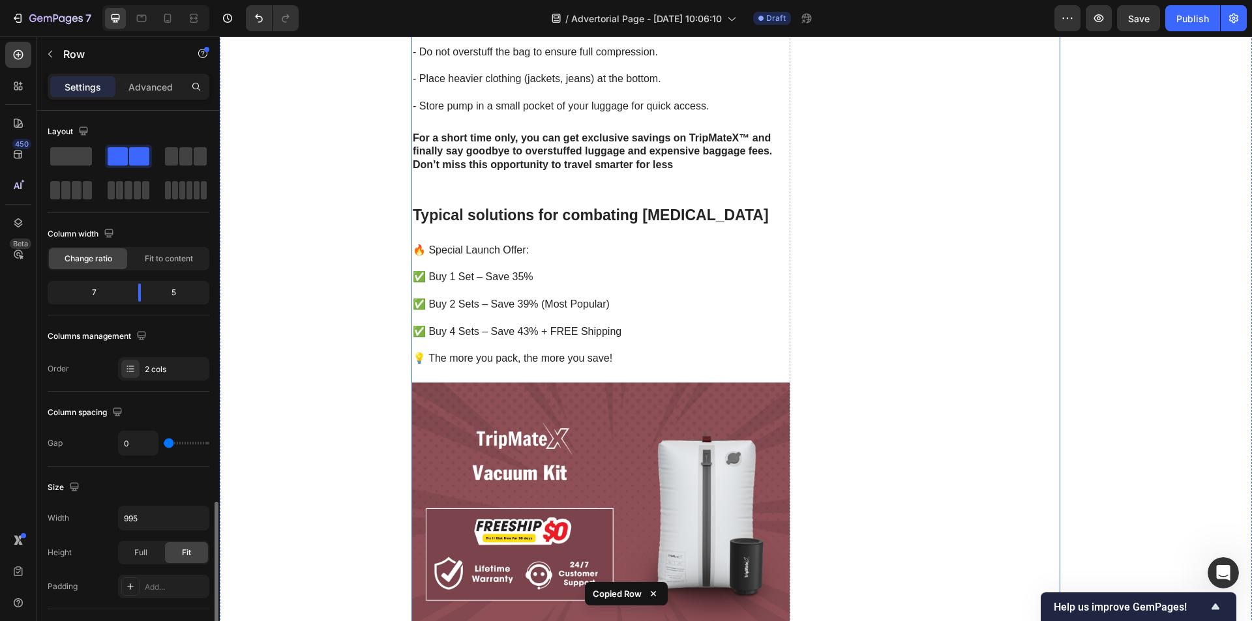
scroll to position [248, 0]
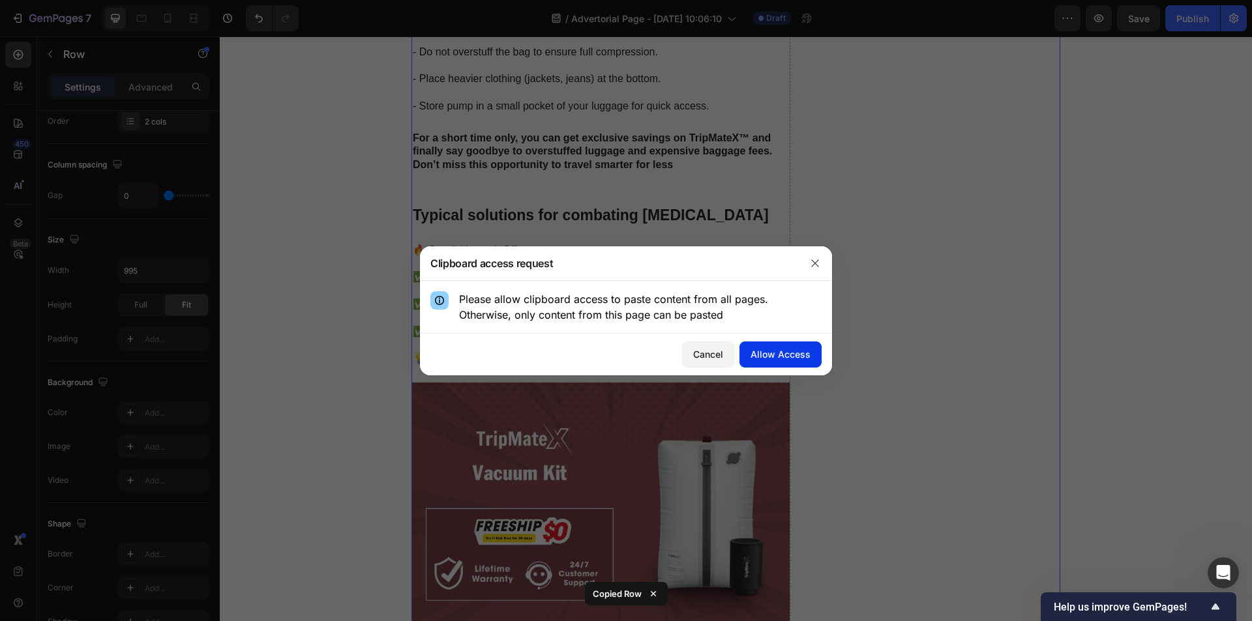
click at [784, 352] on div "Allow Access" at bounding box center [780, 354] width 60 height 14
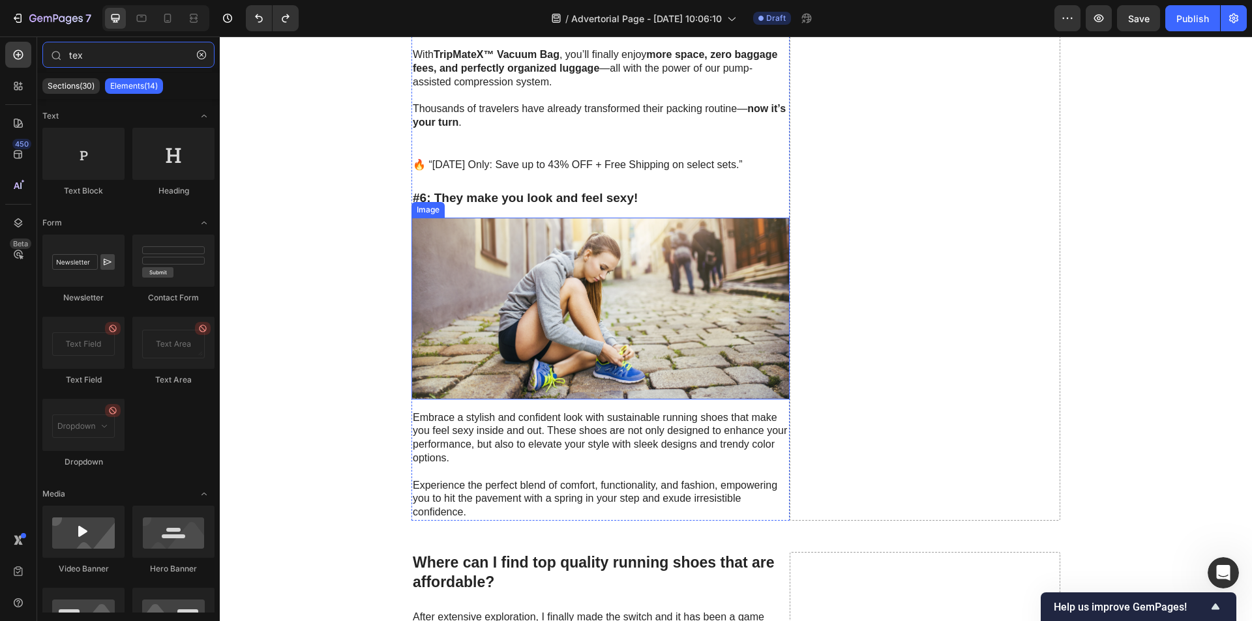
scroll to position [4331, 0]
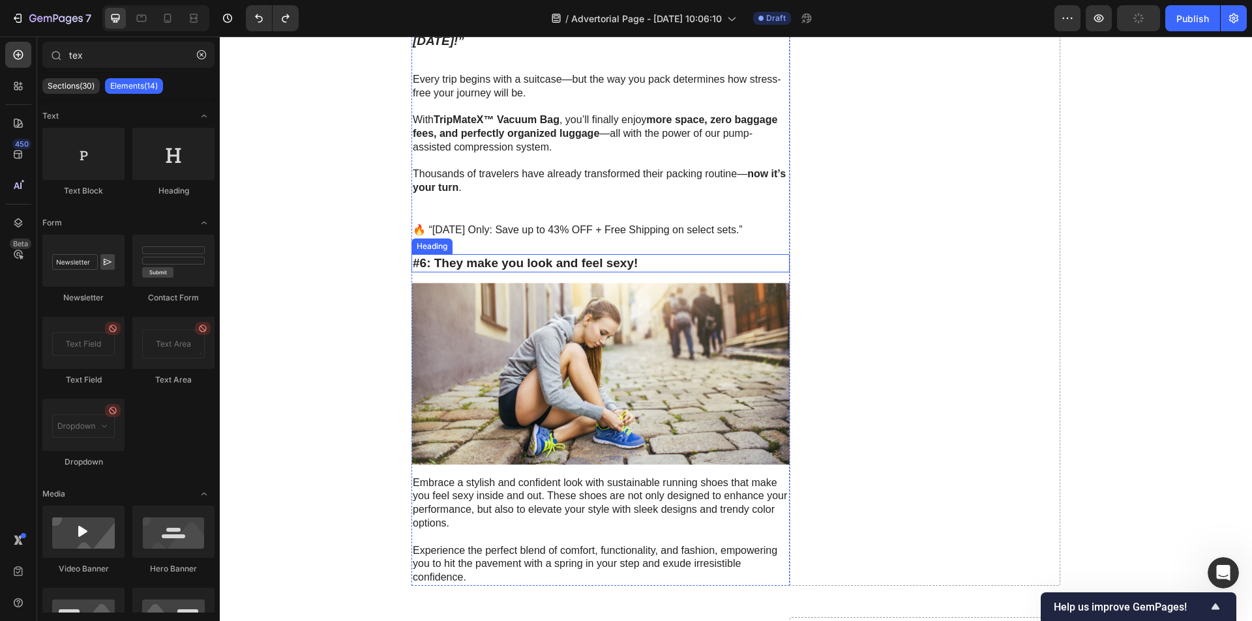
click at [579, 269] on h3 "#6: They make you look and feel sexy!" at bounding box center [600, 263] width 378 height 19
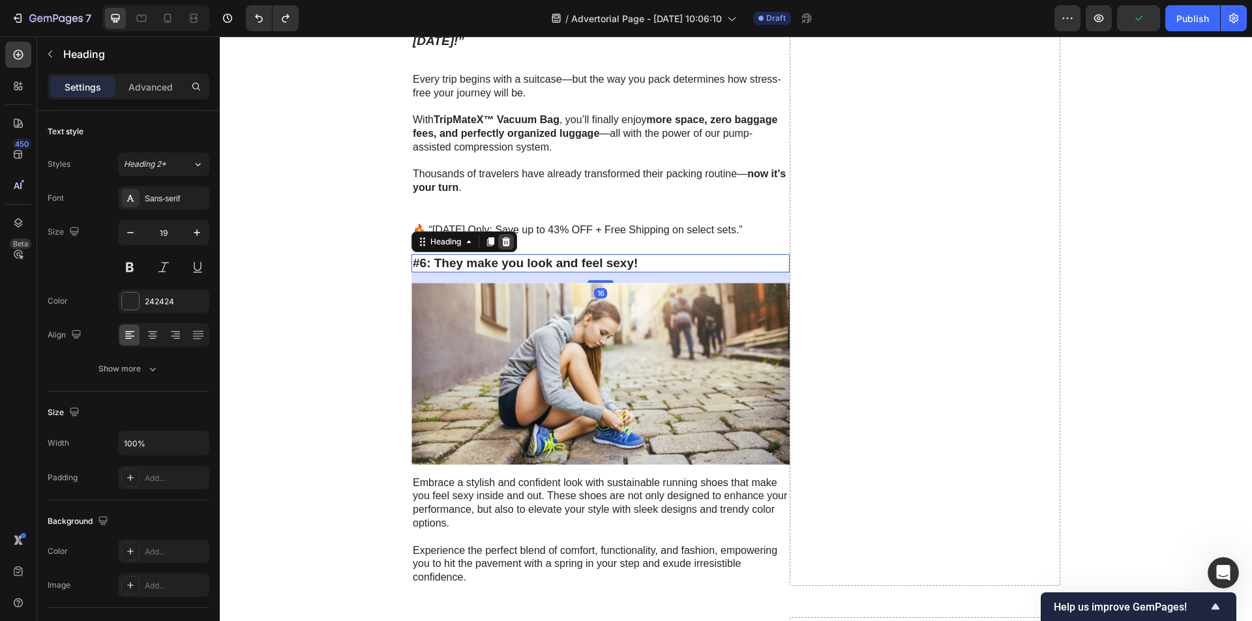
click at [506, 245] on icon at bounding box center [506, 242] width 10 height 10
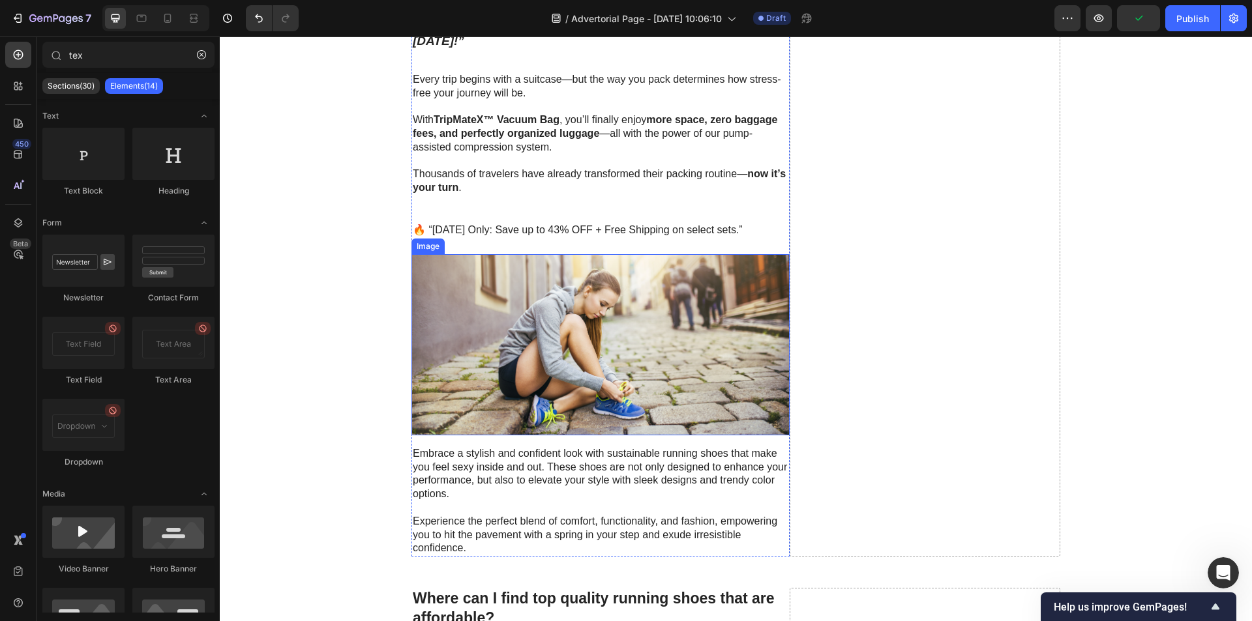
click at [540, 312] on img at bounding box center [600, 344] width 378 height 181
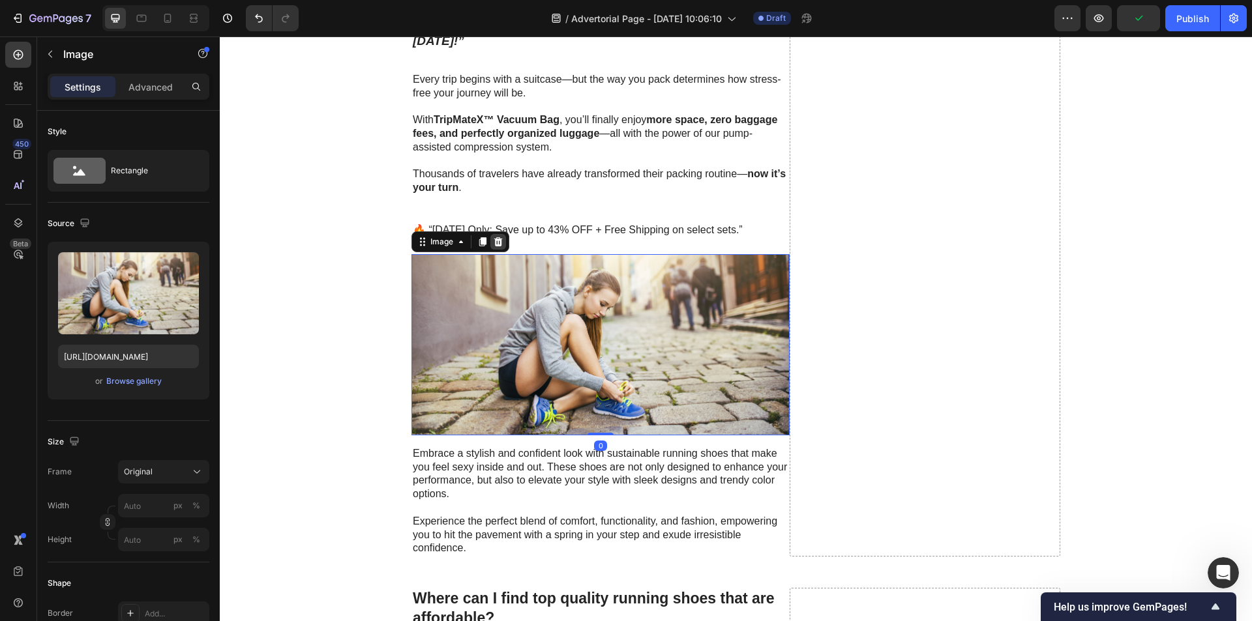
click at [494, 241] on icon at bounding box center [498, 241] width 8 height 9
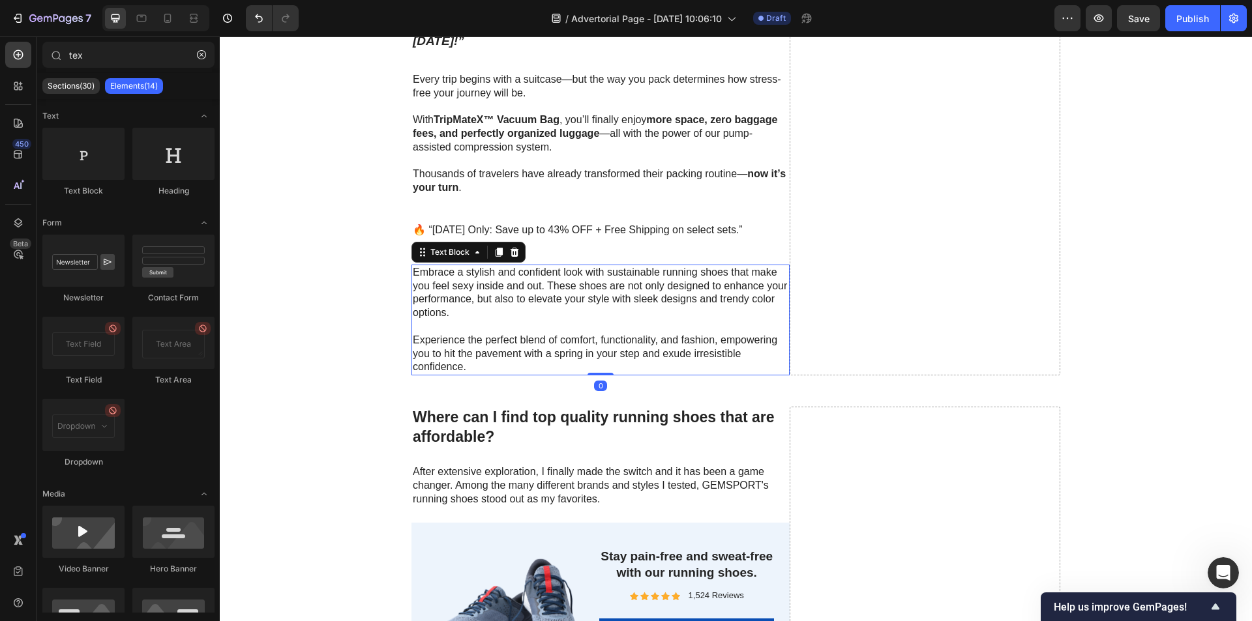
click at [528, 286] on p "Embrace a stylish and confident look with sustainable running shoes that make y…" at bounding box center [601, 293] width 376 height 54
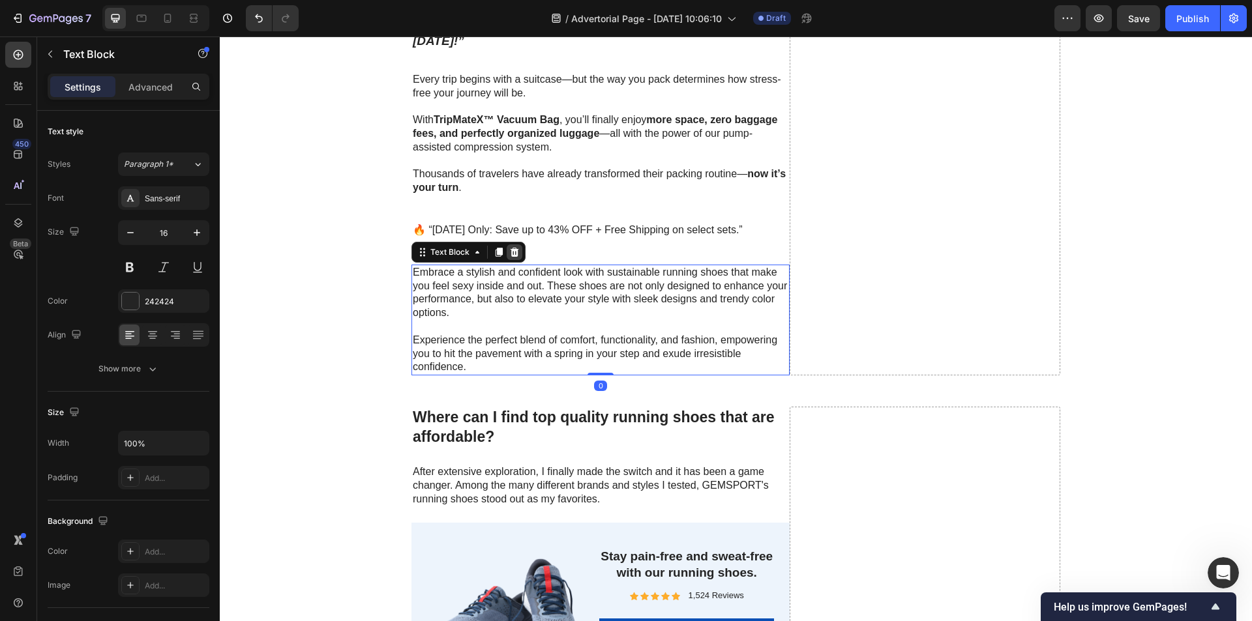
click at [514, 258] on div at bounding box center [515, 252] width 16 height 16
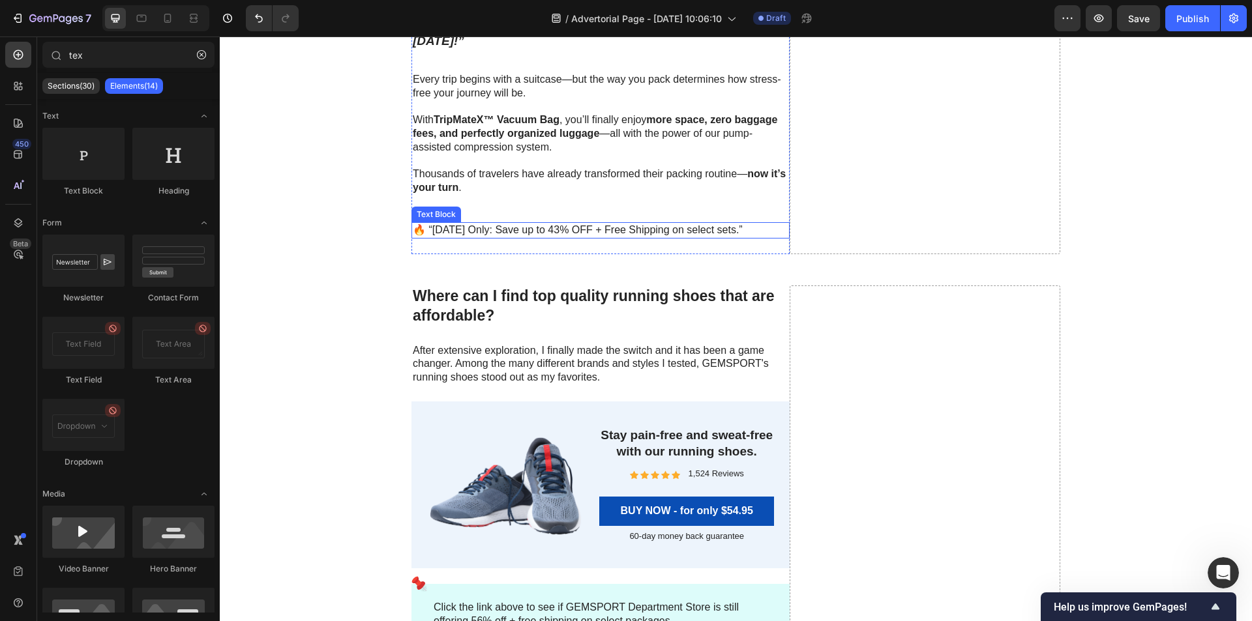
click at [467, 235] on p "🔥 “[DATE] Only: Save up to 43% OFF + Free Shipping on select sets.”" at bounding box center [601, 231] width 376 height 14
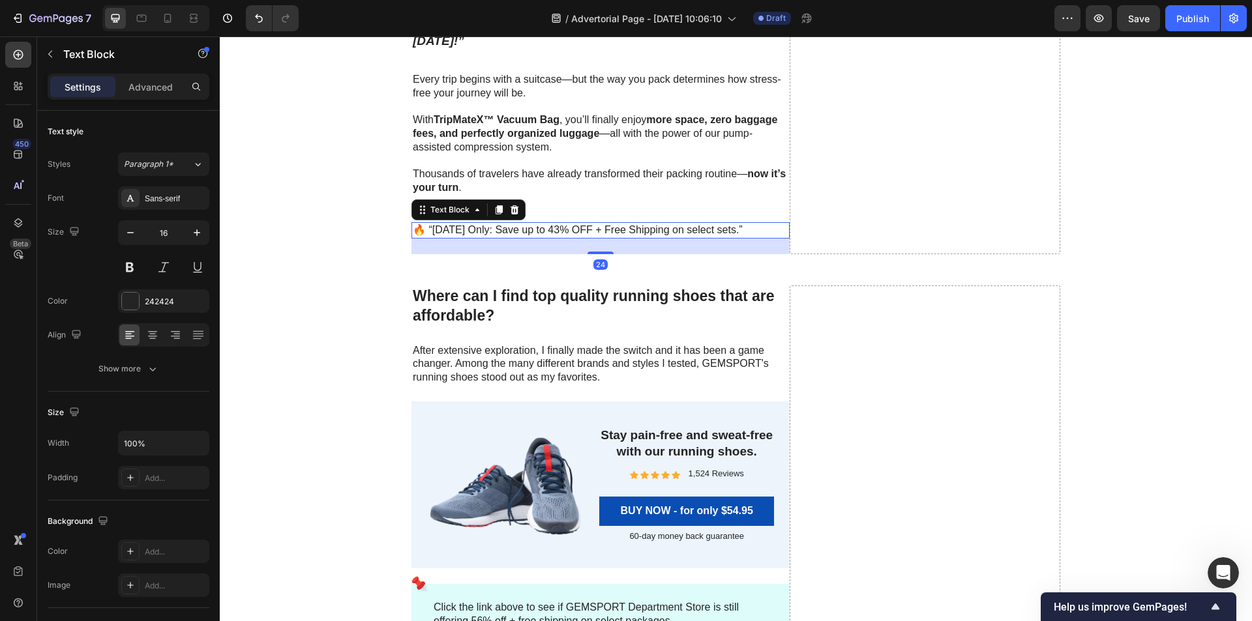
click at [743, 228] on p "🔥 “[DATE] Only: Save up to 43% OFF + Free Shipping on select sets.”" at bounding box center [601, 231] width 376 height 14
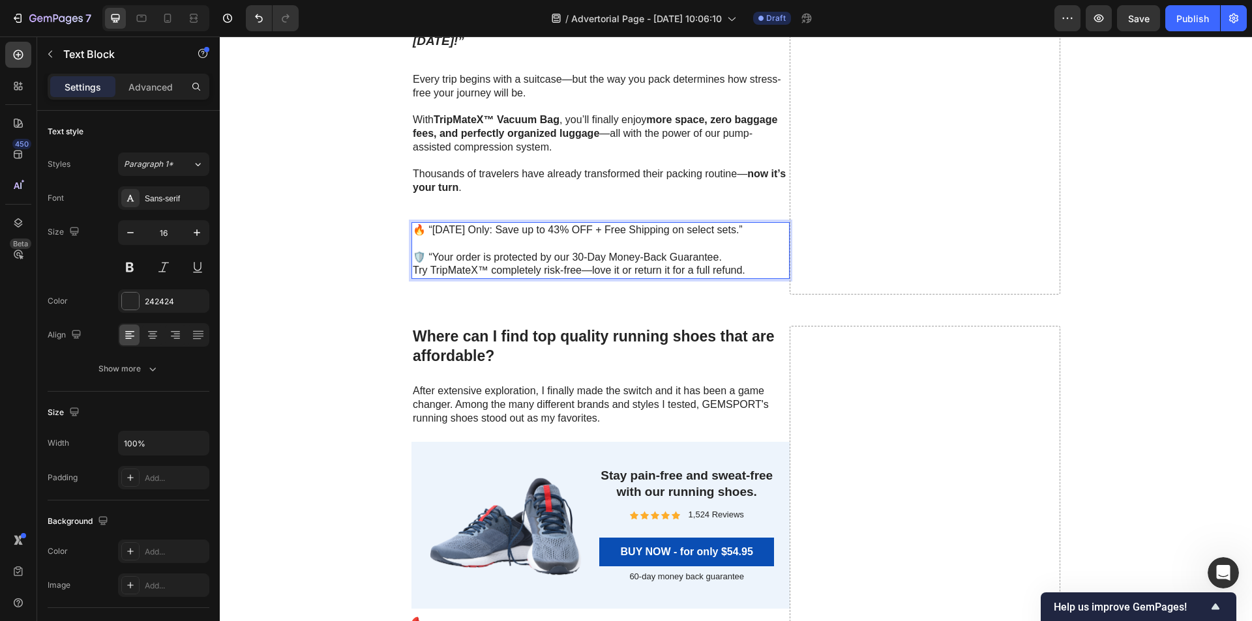
click at [428, 254] on p "🛡️ “Your order is protected by our 30-Day Money-Back Guarantee. Try TripMateX™ …" at bounding box center [601, 264] width 376 height 27
click at [428, 227] on p "🔥 “[DATE] Only: Save up to 43% OFF + Free Shipping on select sets.”" at bounding box center [601, 231] width 376 height 14
click at [743, 229] on p "🔥 [DATE] Only: Save up to 43% OFF + Free Shipping on select sets.”" at bounding box center [601, 231] width 376 height 14
click at [753, 270] on p "🛡️ Your order is protected by our 30-Day Money-Back Guarantee. Try TripMateX™ c…" at bounding box center [601, 264] width 376 height 27
click at [735, 257] on p "🛡️ Your order is protected by our 30-Day Money-Back Guarantee. Try TripMateX™ c…" at bounding box center [601, 264] width 376 height 27
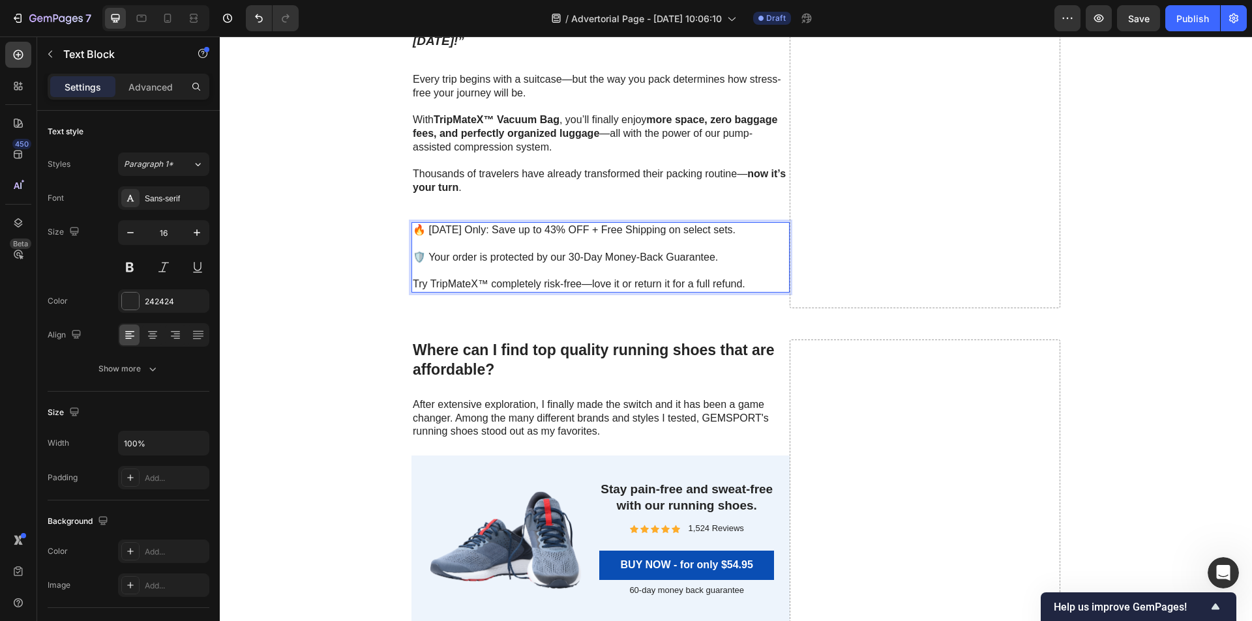
click at [750, 283] on p "⁠⁠⁠⁠⁠⁠⁠ Try TripMateX™ completely risk-free—love it or return it for a full ref…" at bounding box center [601, 277] width 376 height 27
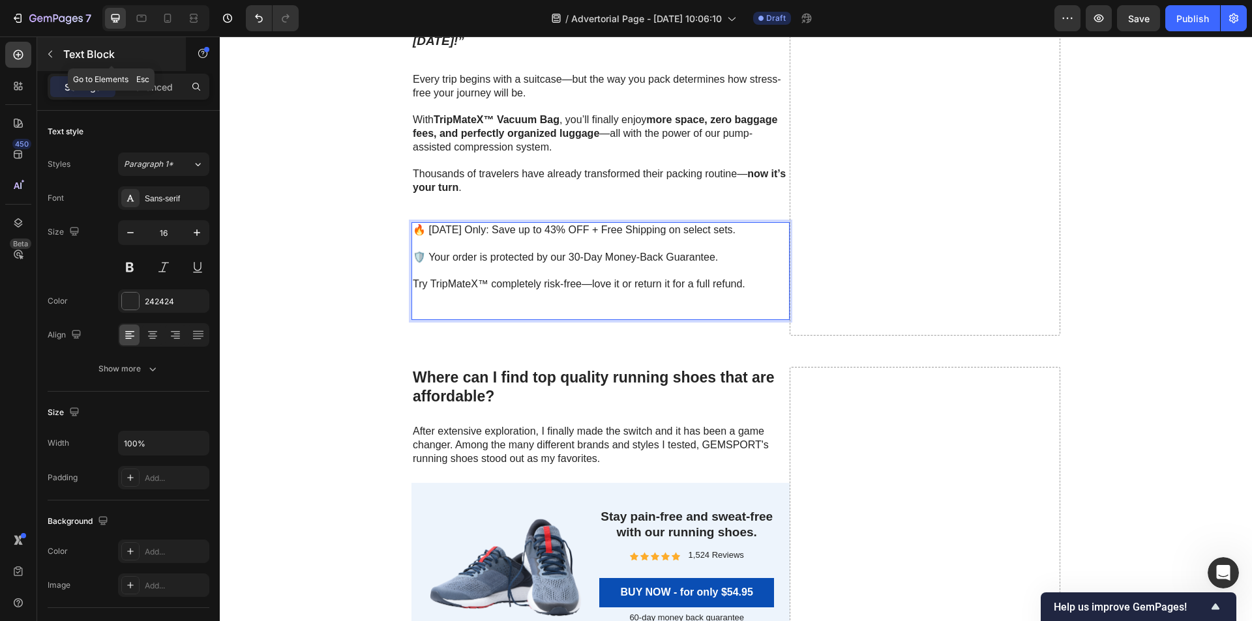
click at [51, 61] on button "button" at bounding box center [50, 54] width 21 height 21
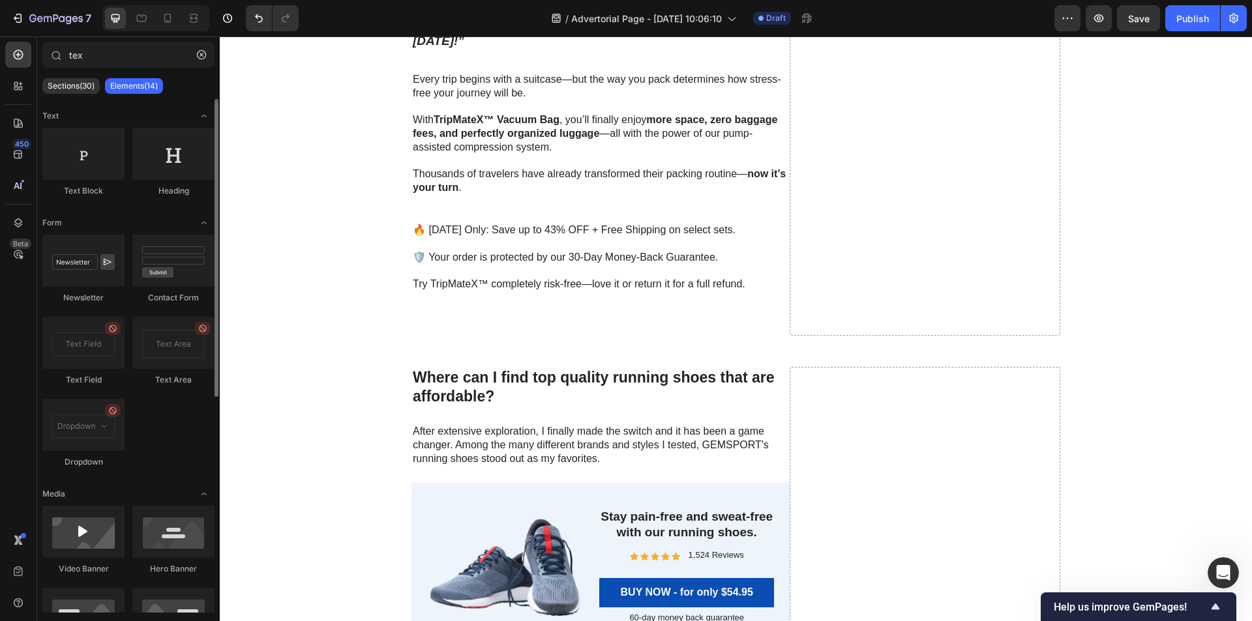
scroll to position [196, 0]
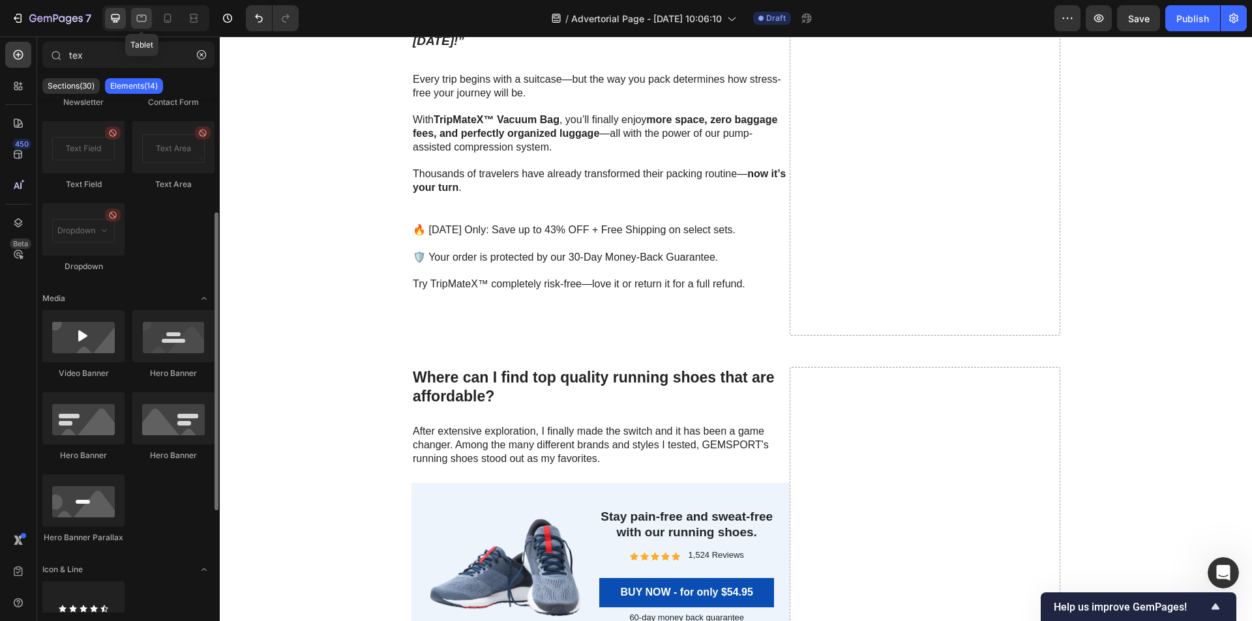
click at [131, 24] on div at bounding box center [141, 18] width 21 height 21
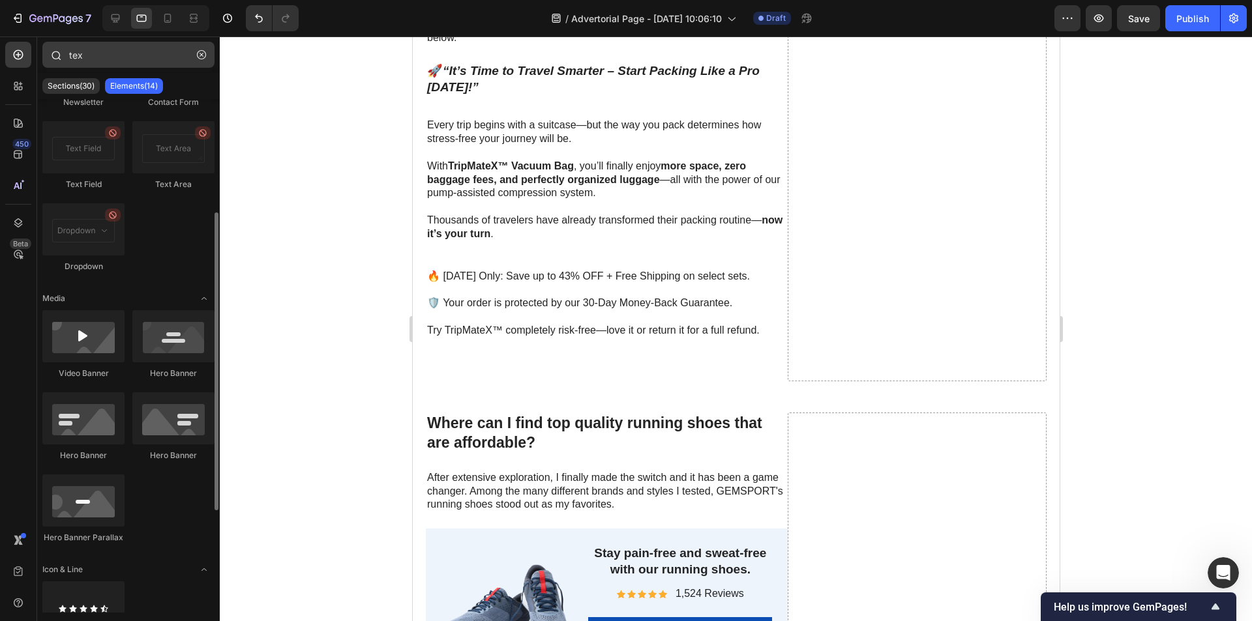
scroll to position [4349, 0]
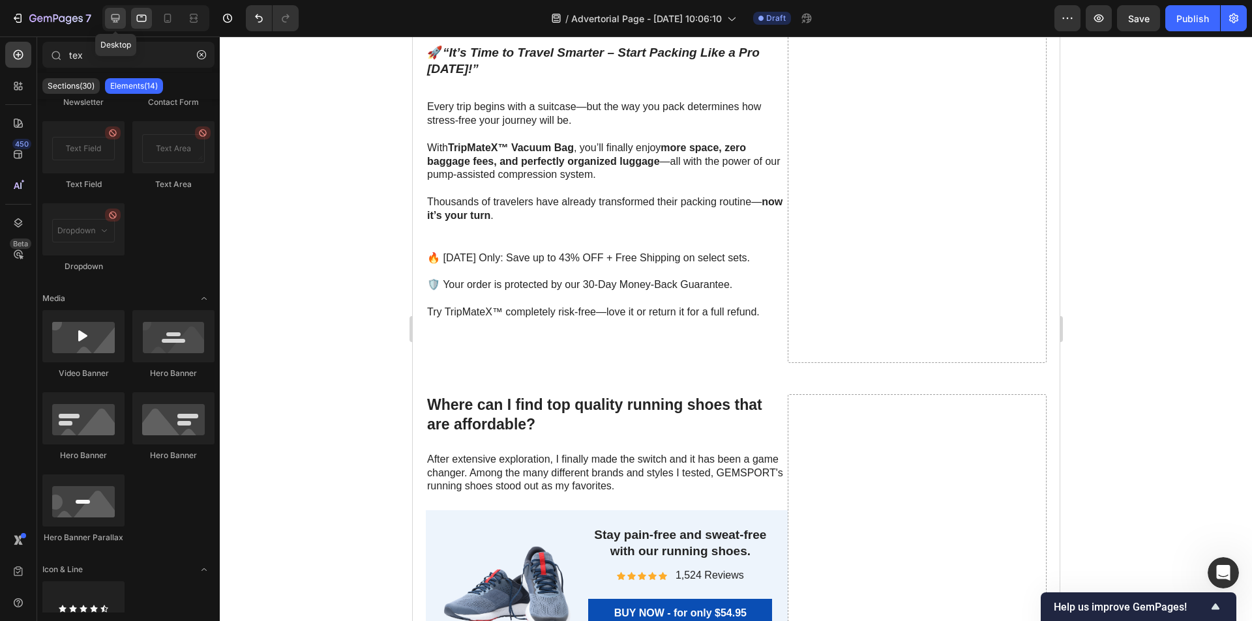
click at [115, 14] on icon at bounding box center [115, 18] width 8 height 8
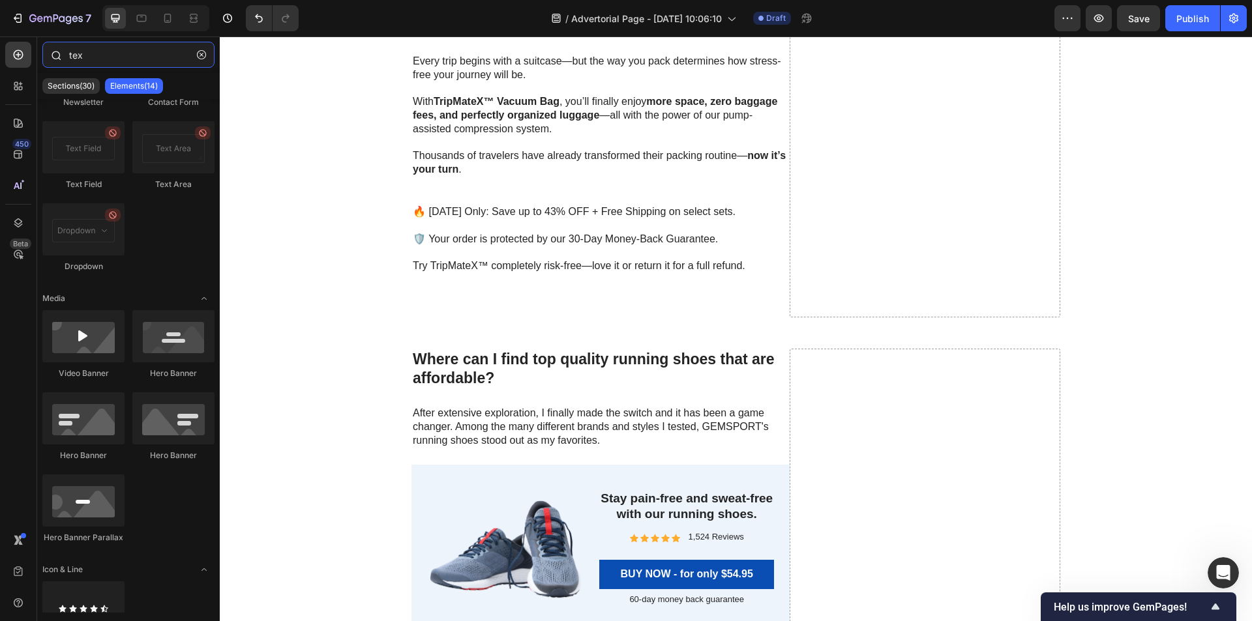
click at [127, 53] on input "tex" at bounding box center [128, 55] width 172 height 26
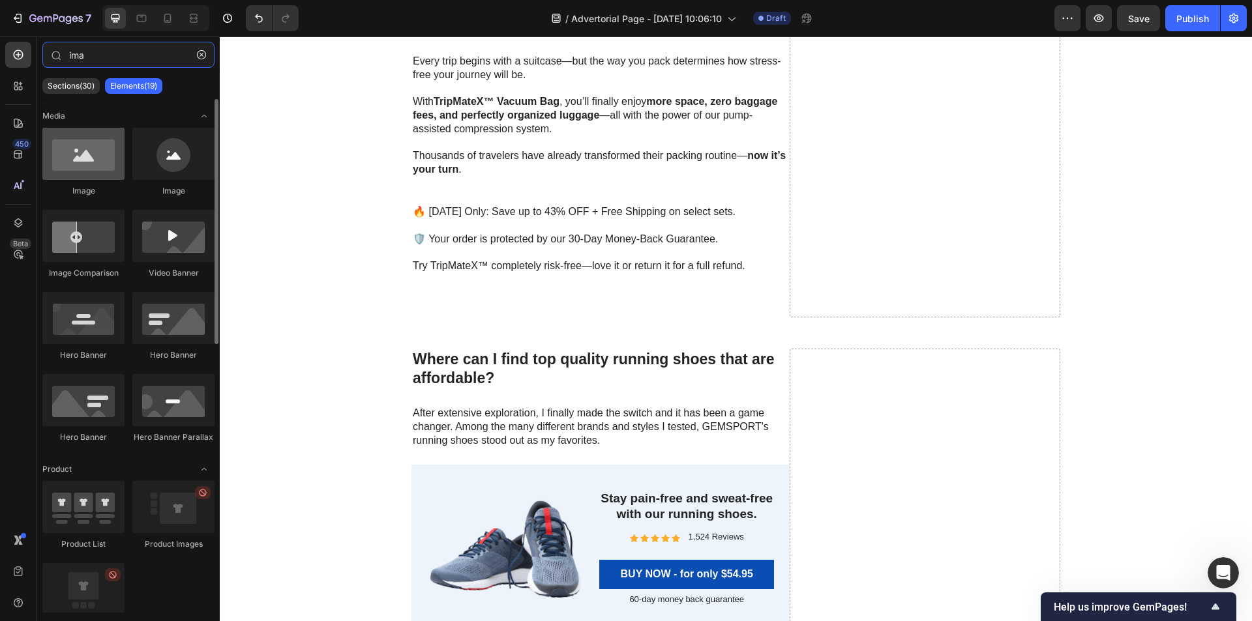
type input "ima"
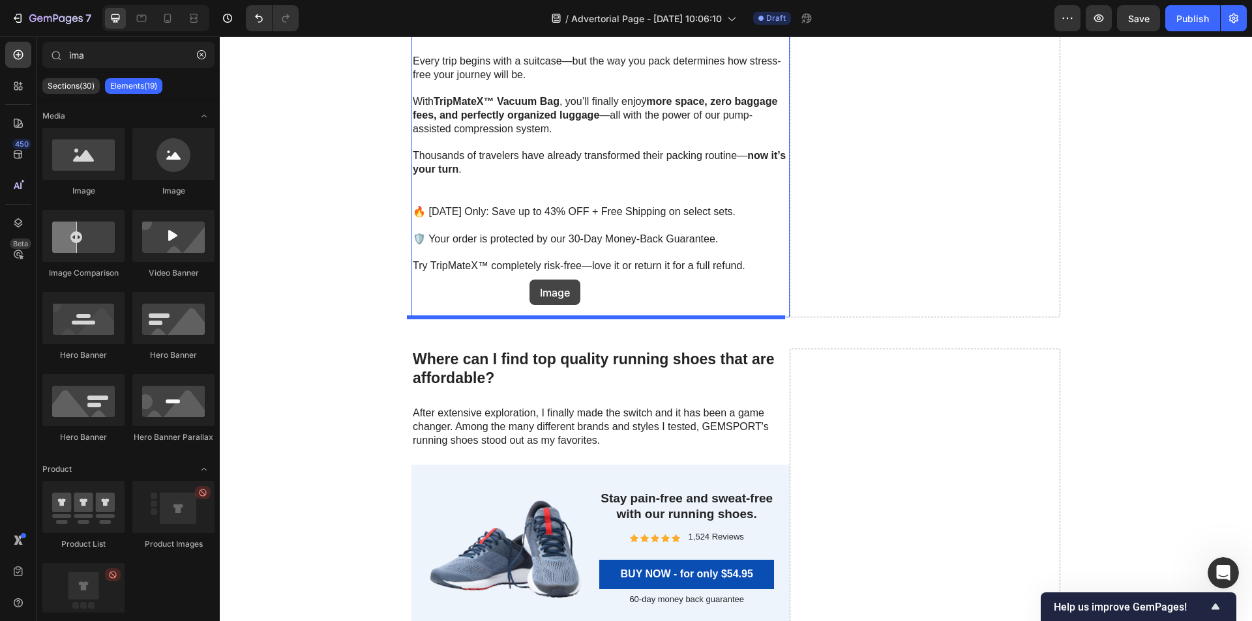
drag, startPoint x: 291, startPoint y: 211, endPoint x: 529, endPoint y: 280, distance: 248.2
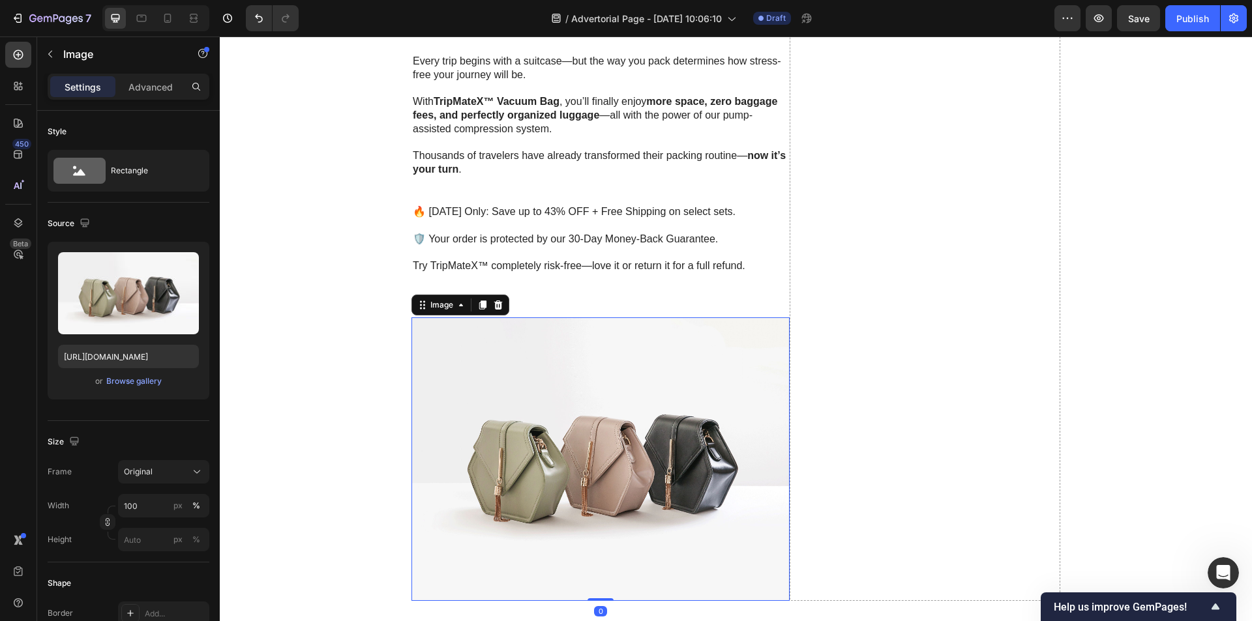
click at [530, 284] on p "Rich Text Editor. Editing area: main" at bounding box center [601, 280] width 376 height 14
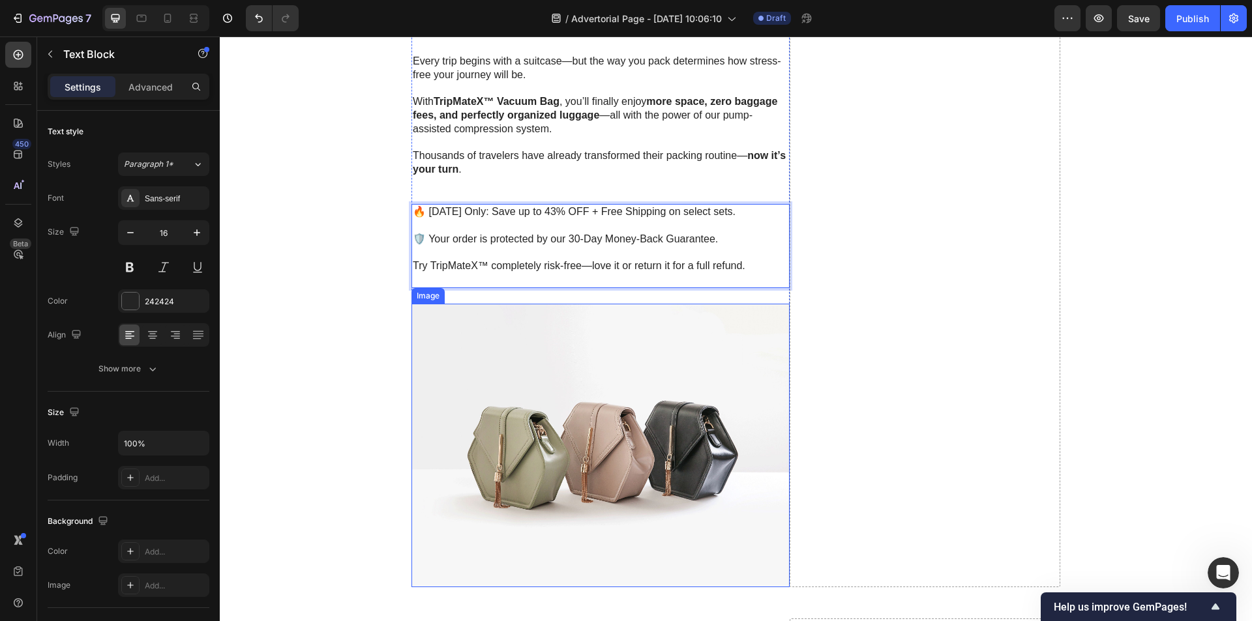
click at [544, 372] on img at bounding box center [600, 446] width 378 height 284
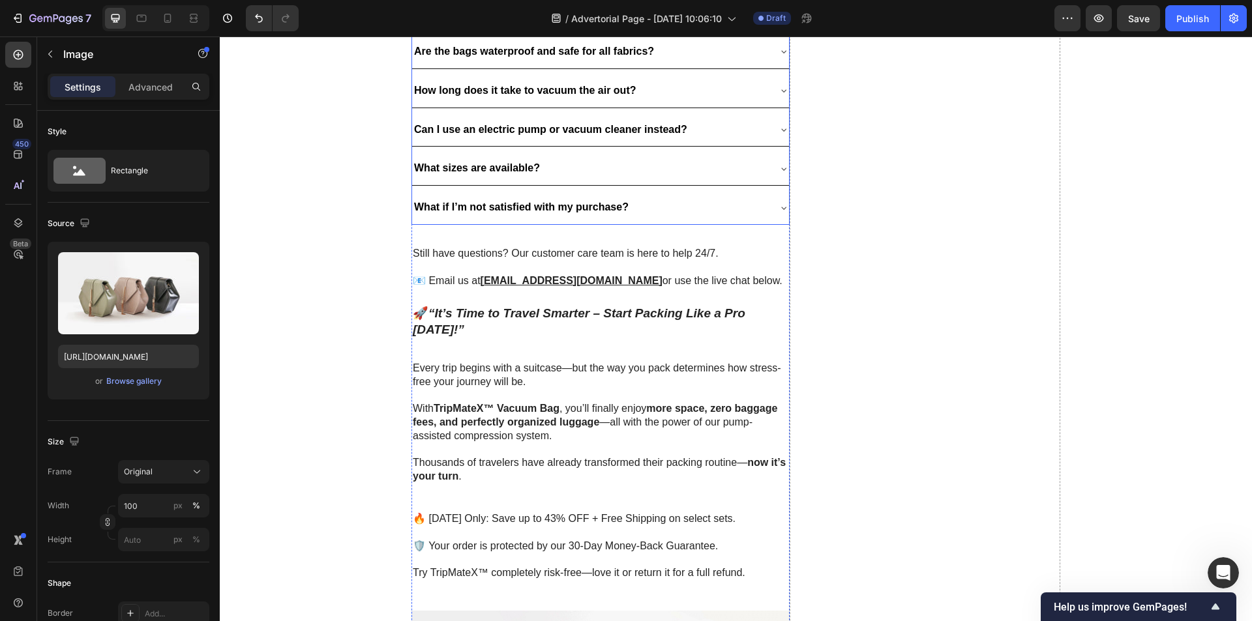
scroll to position [4303, 0]
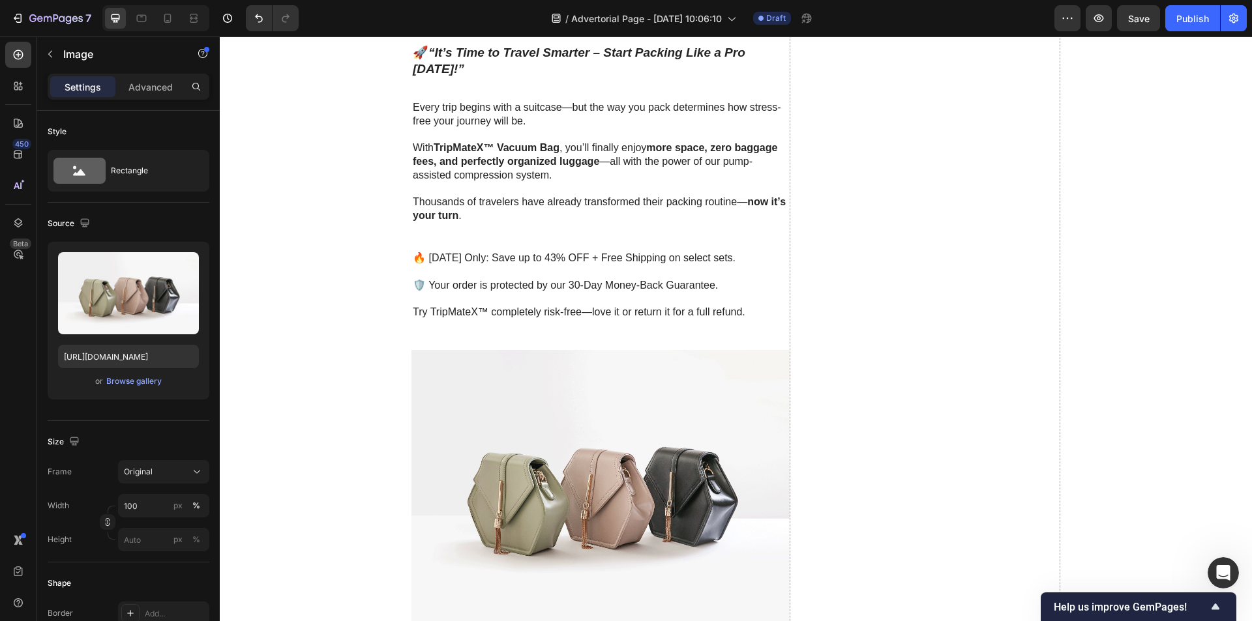
click at [544, 427] on img at bounding box center [600, 492] width 378 height 284
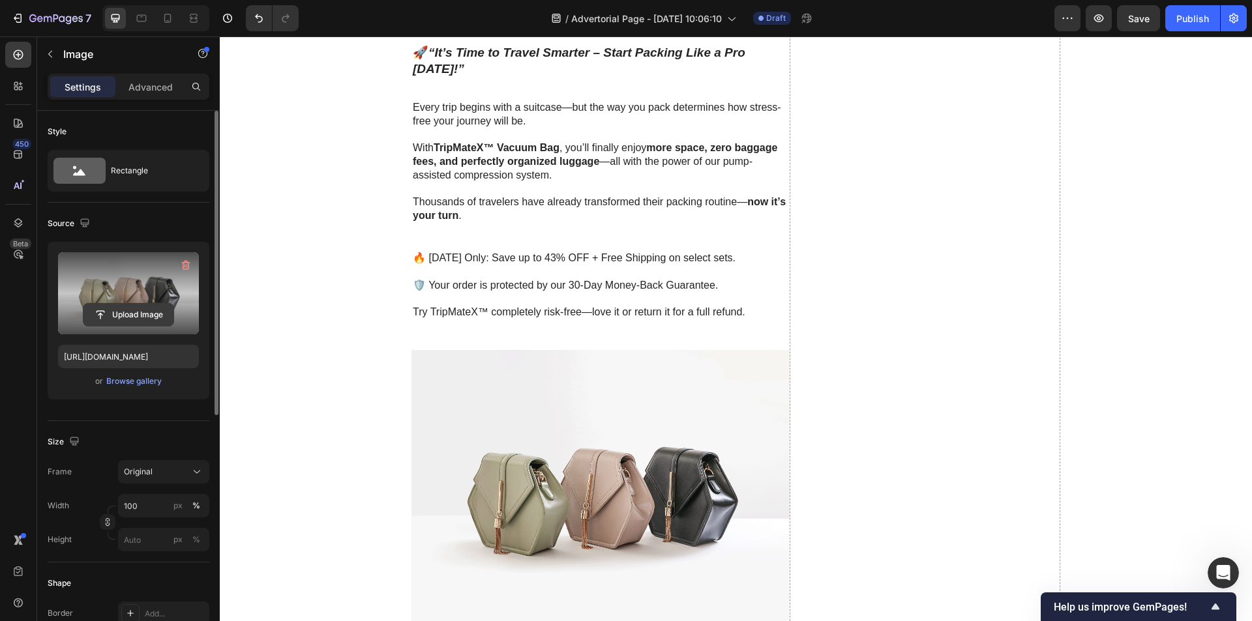
click at [144, 308] on input "file" at bounding box center [128, 315] width 90 height 22
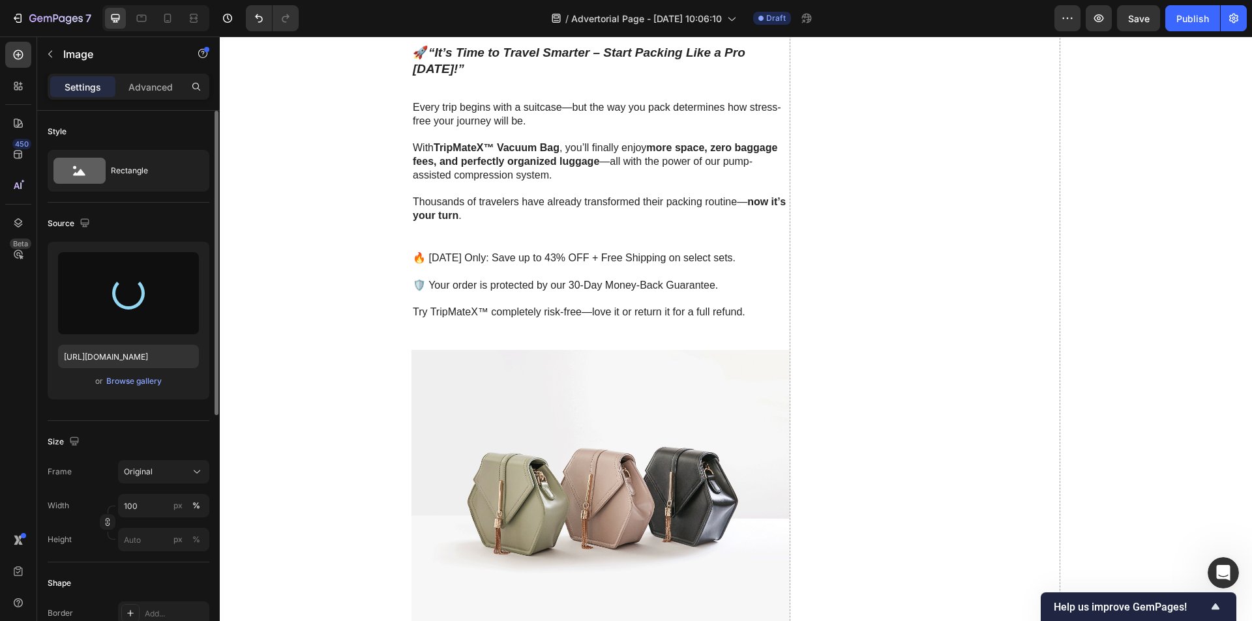
type input "[URL][DOMAIN_NAME]"
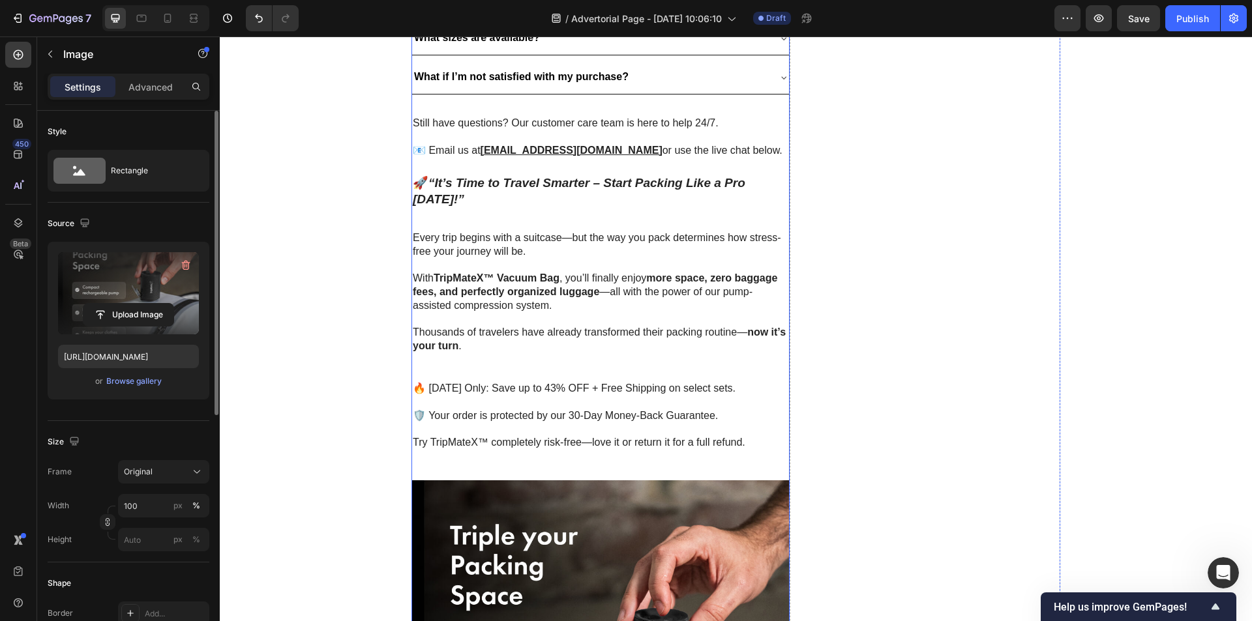
scroll to position [4107, 0]
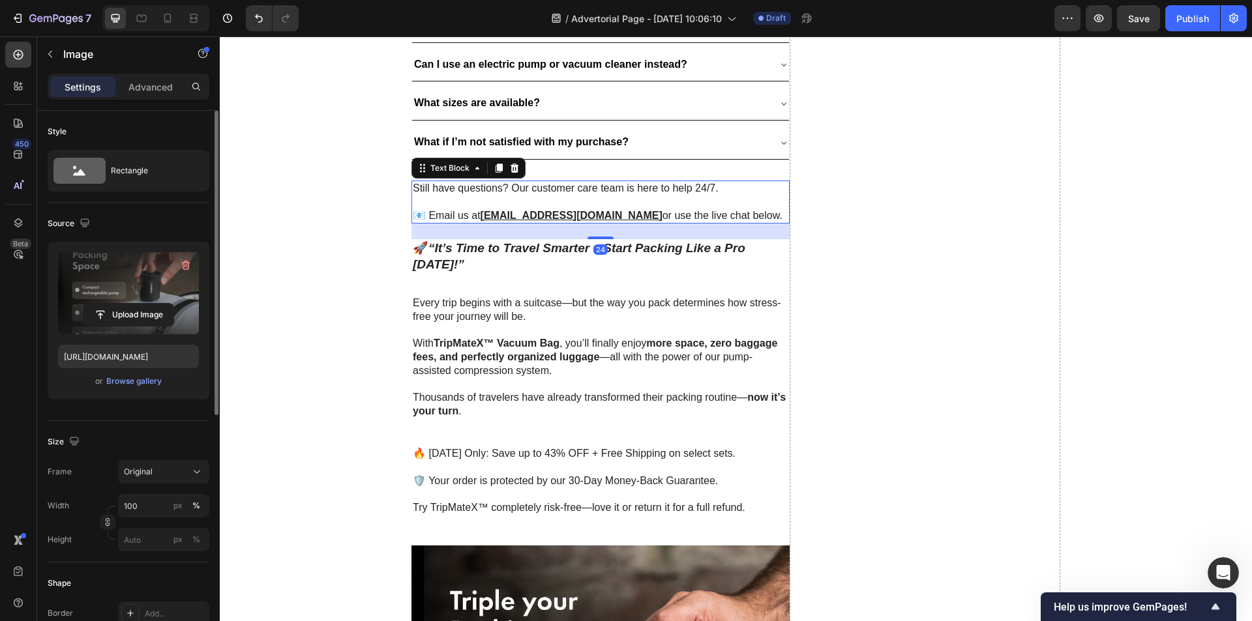
click at [545, 218] on u "[EMAIL_ADDRESS][DOMAIN_NAME]" at bounding box center [571, 215] width 182 height 11
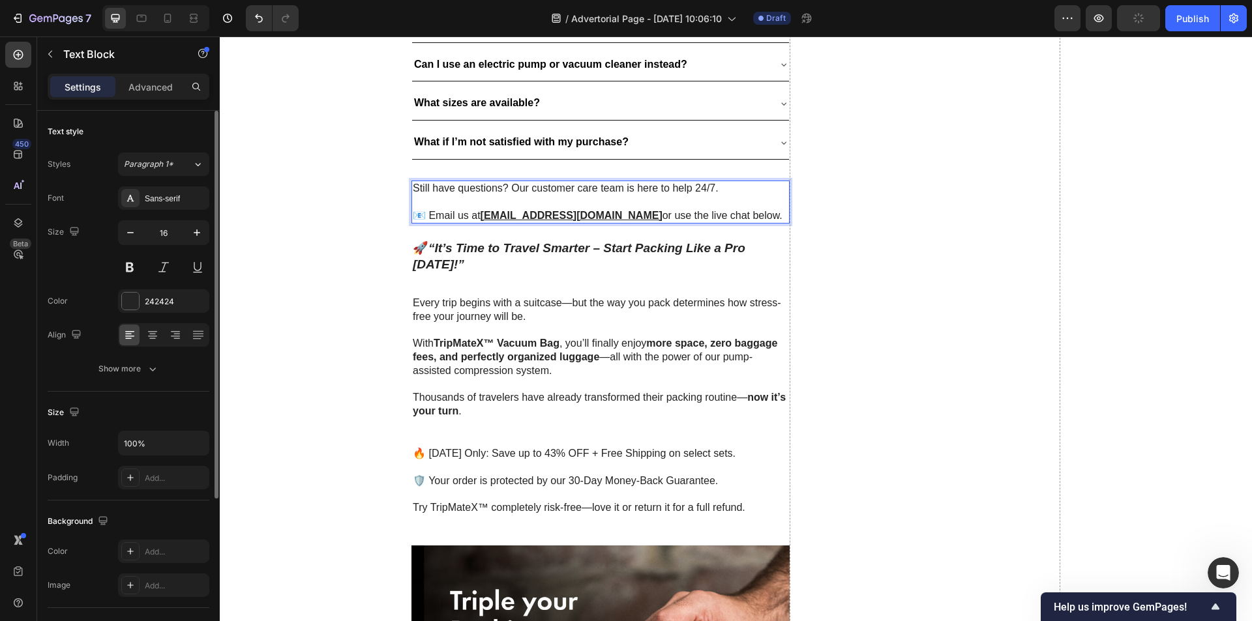
click at [545, 218] on u "[EMAIL_ADDRESS][DOMAIN_NAME]" at bounding box center [571, 215] width 182 height 11
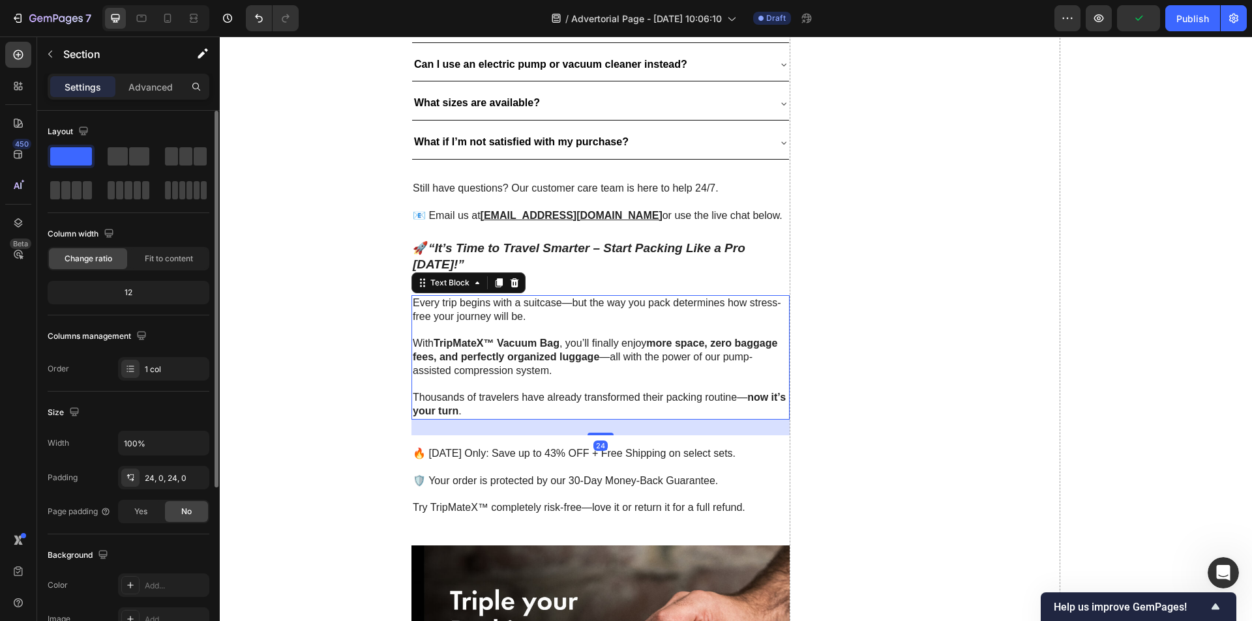
click at [456, 345] on strong "TripMateX™ Vacuum Bag" at bounding box center [497, 343] width 126 height 11
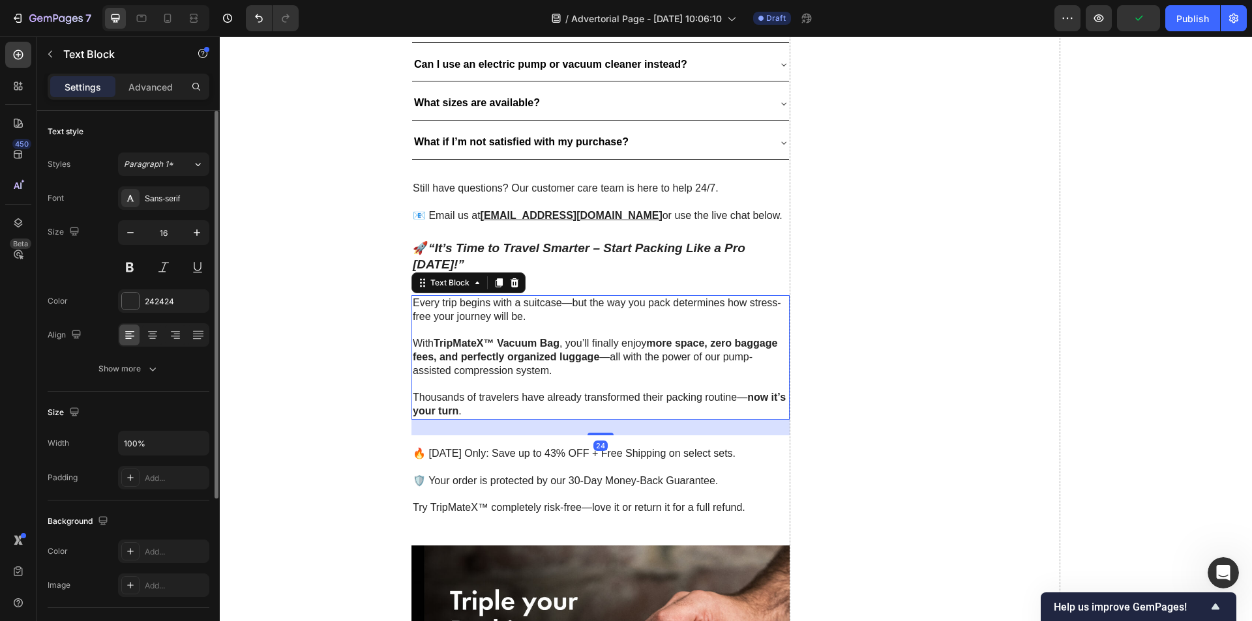
click at [456, 345] on strong "TripMateX™ Vacuum Bag" at bounding box center [497, 343] width 126 height 11
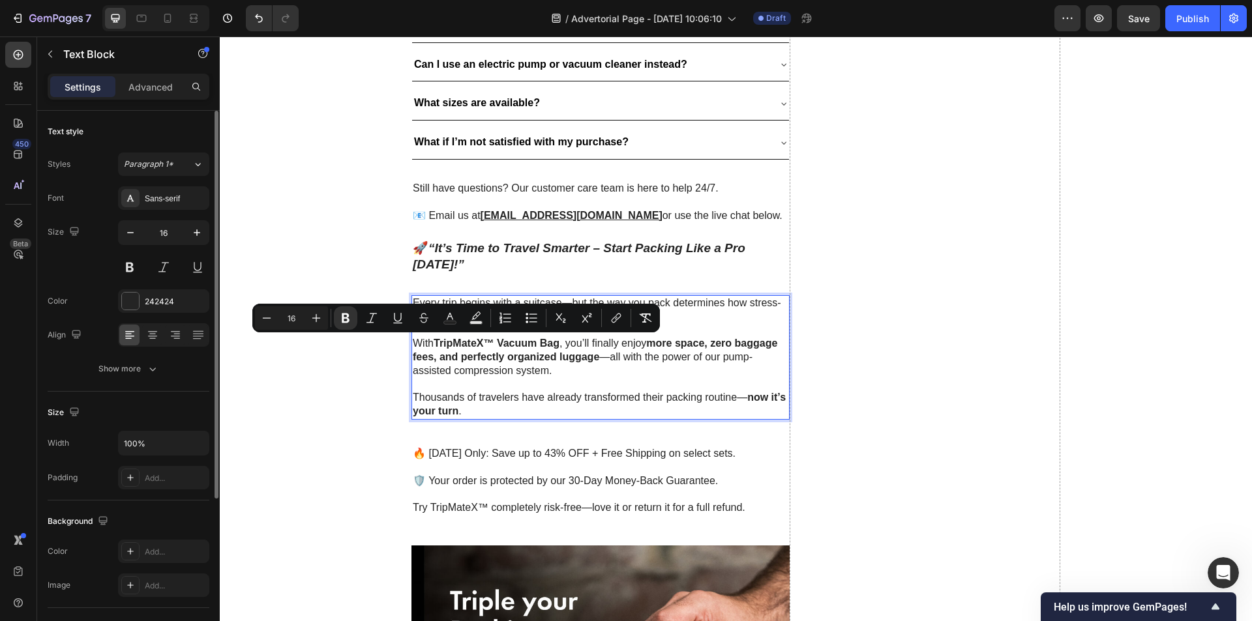
click at [501, 346] on strong "TripMateX™ Vacuum Bag" at bounding box center [497, 343] width 126 height 11
drag, startPoint x: 558, startPoint y: 344, endPoint x: 434, endPoint y: 342, distance: 123.9
click at [434, 342] on p "With TripMateX™ Vacuum Bag , you’ll finally enjoy more space, zero baggage fees…" at bounding box center [601, 350] width 376 height 54
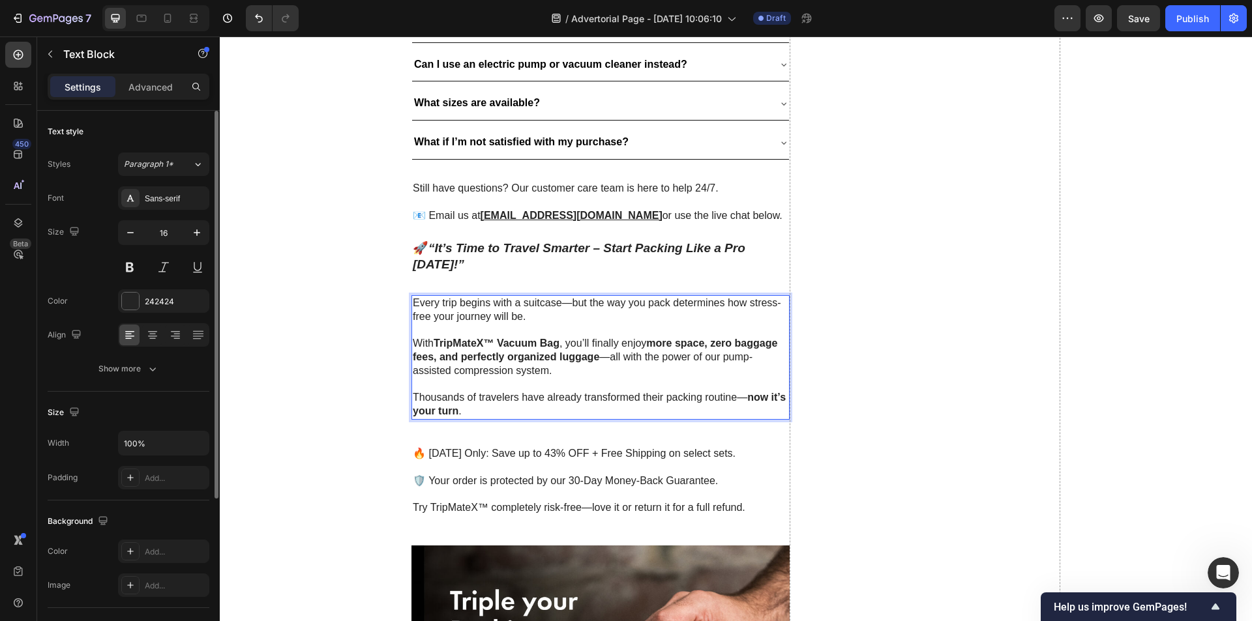
click at [460, 371] on p "With TripMateX™ Vacuum Bag , you’ll finally enjoy more space, zero baggage fees…" at bounding box center [601, 350] width 376 height 54
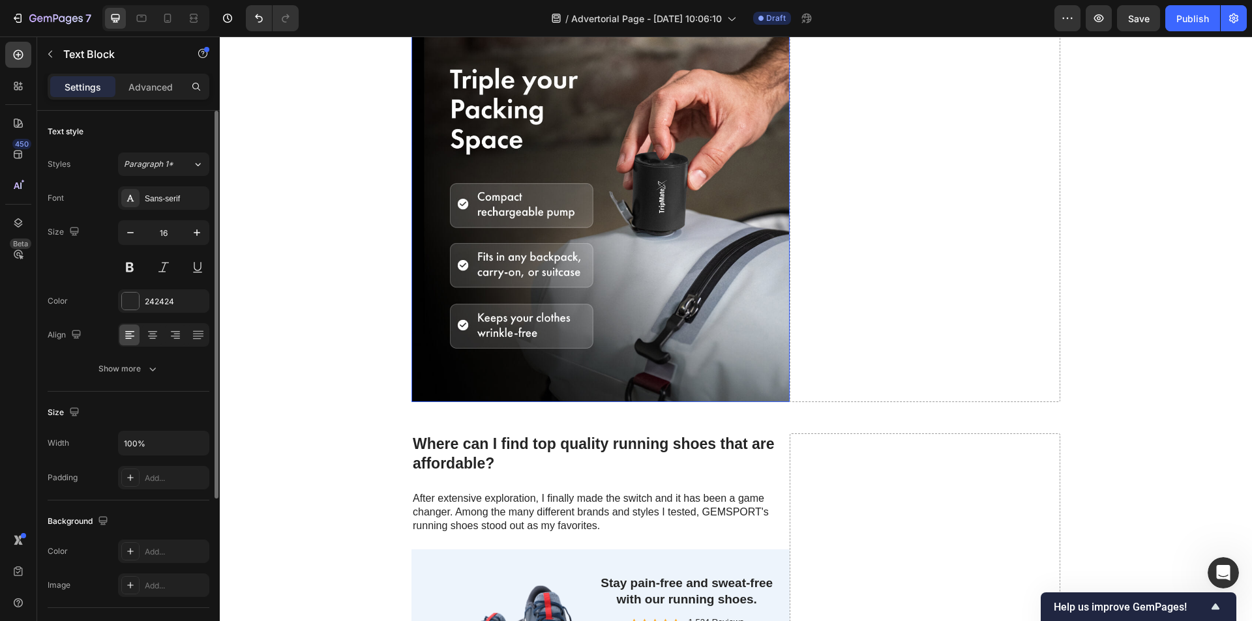
scroll to position [4564, 0]
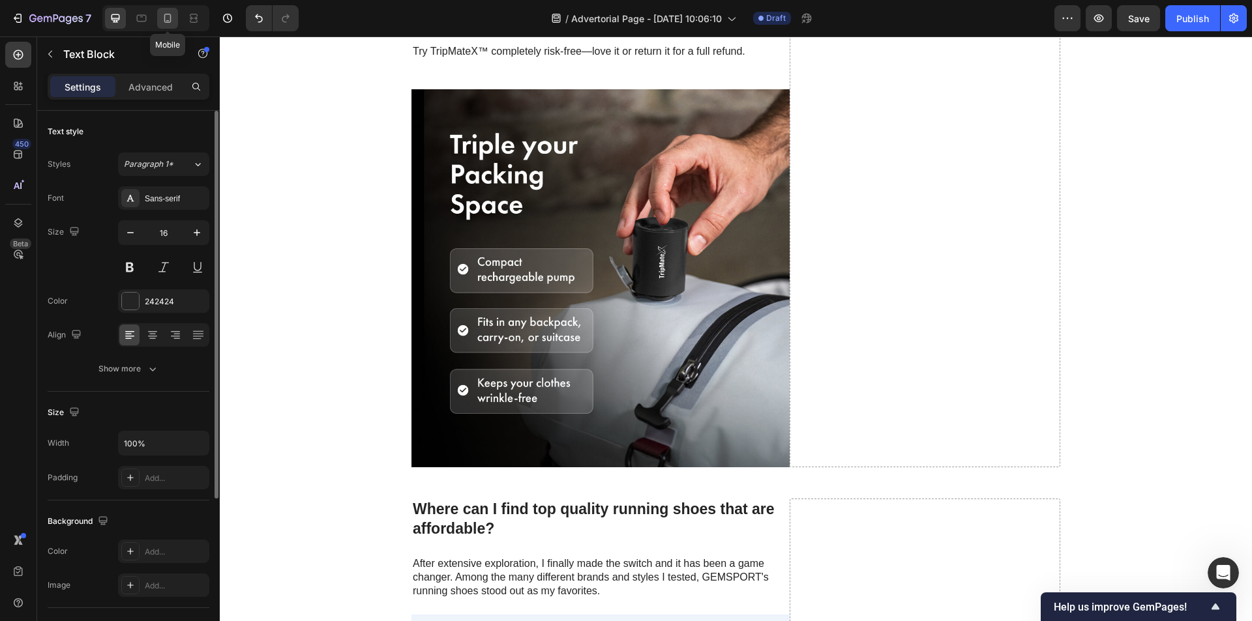
click at [168, 16] on icon at bounding box center [167, 18] width 13 height 13
type input "14"
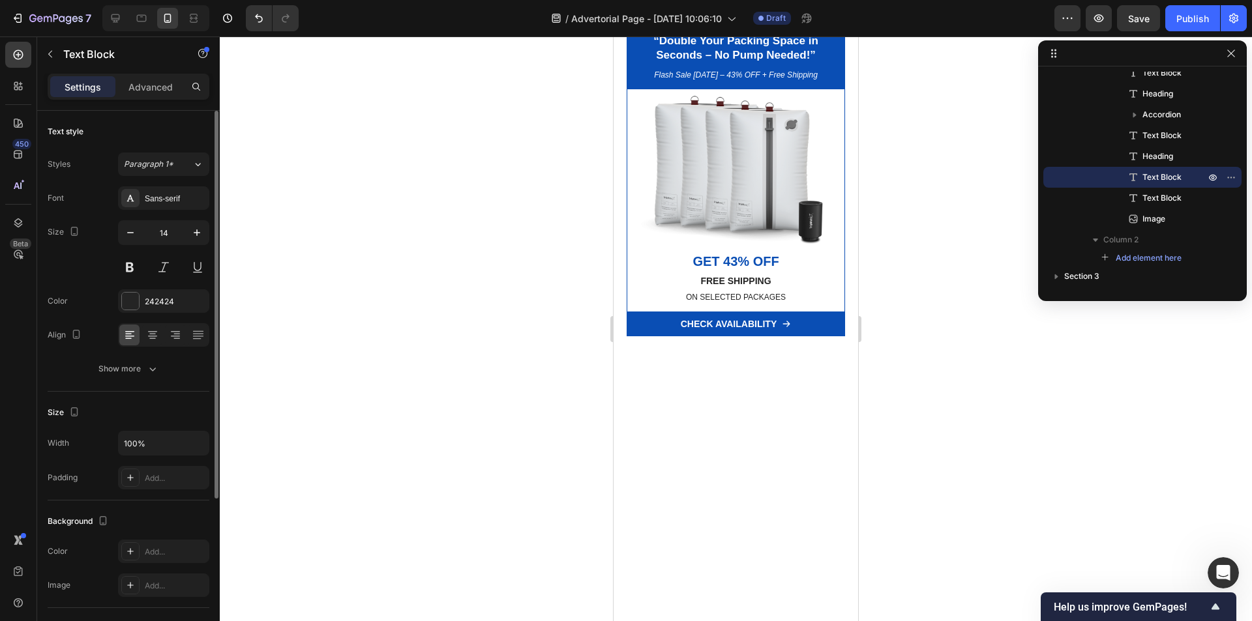
scroll to position [1837, 0]
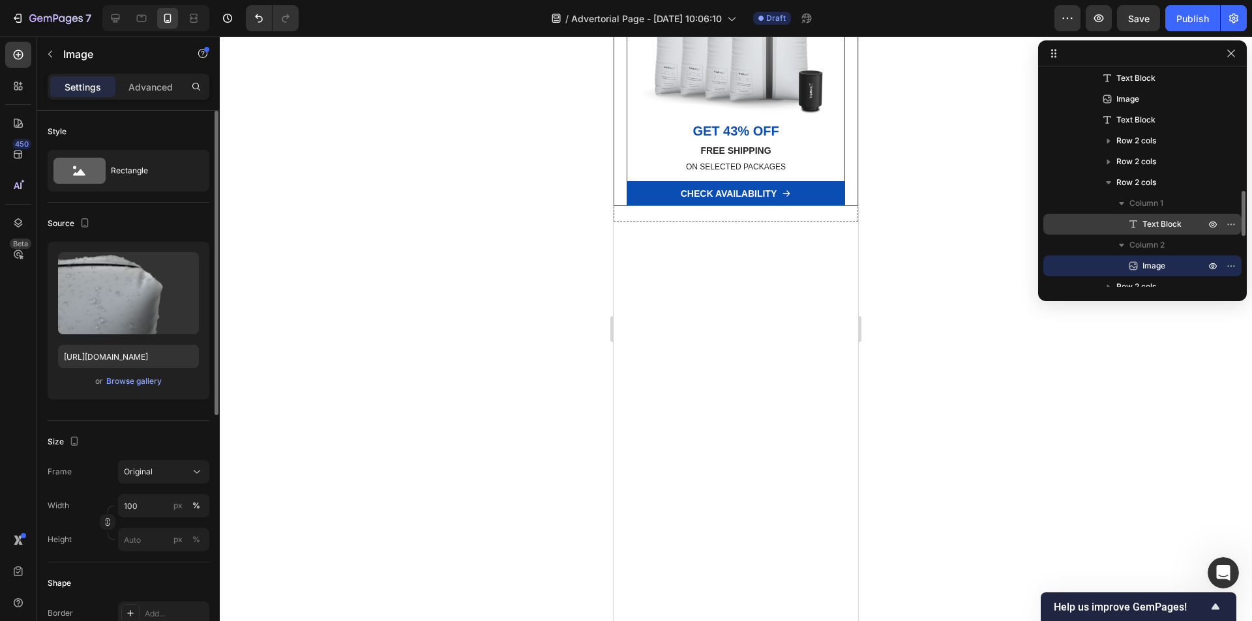
scroll to position [322, 0]
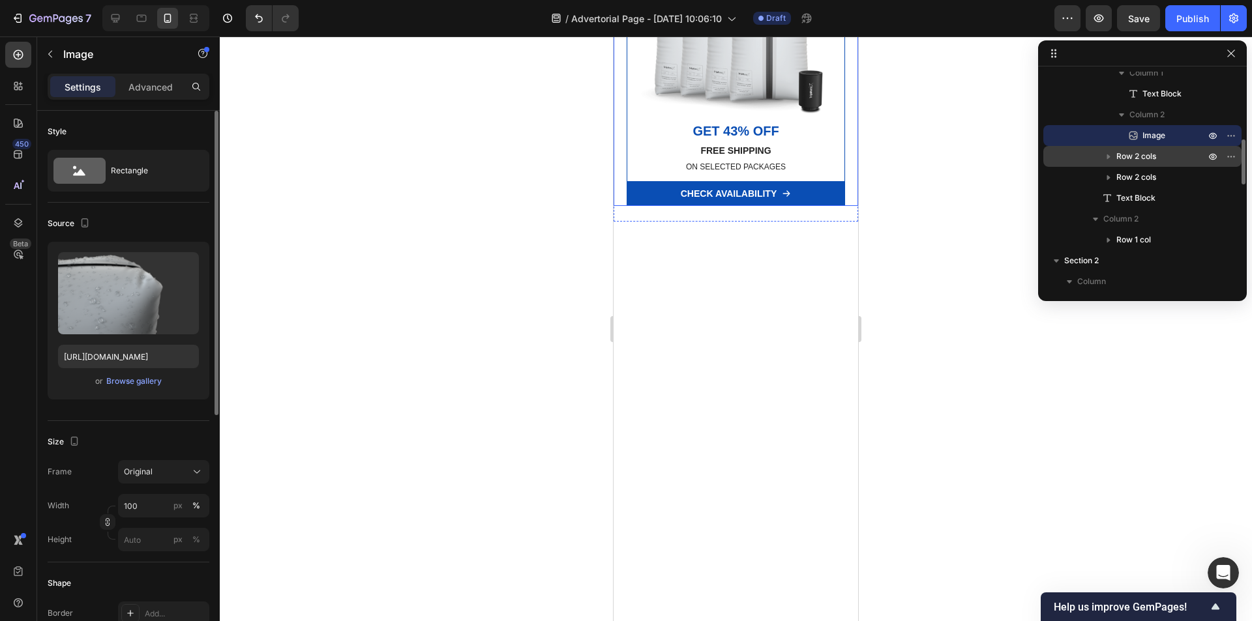
click at [1110, 160] on icon "button" at bounding box center [1108, 156] width 13 height 13
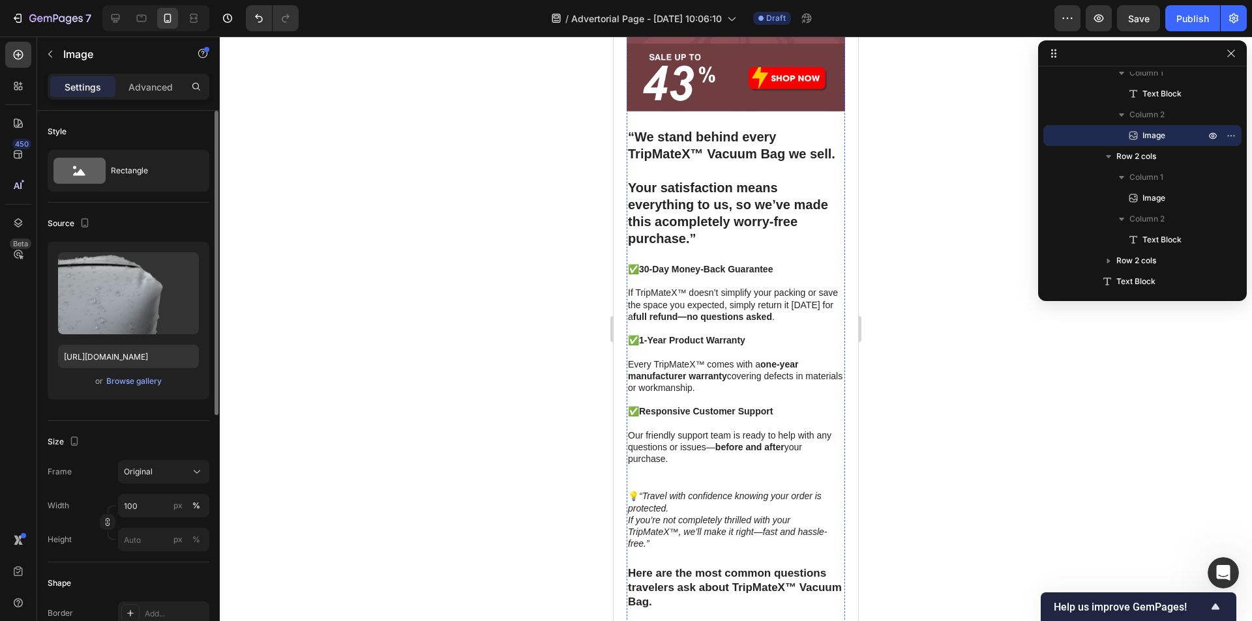
scroll to position [2738, 0]
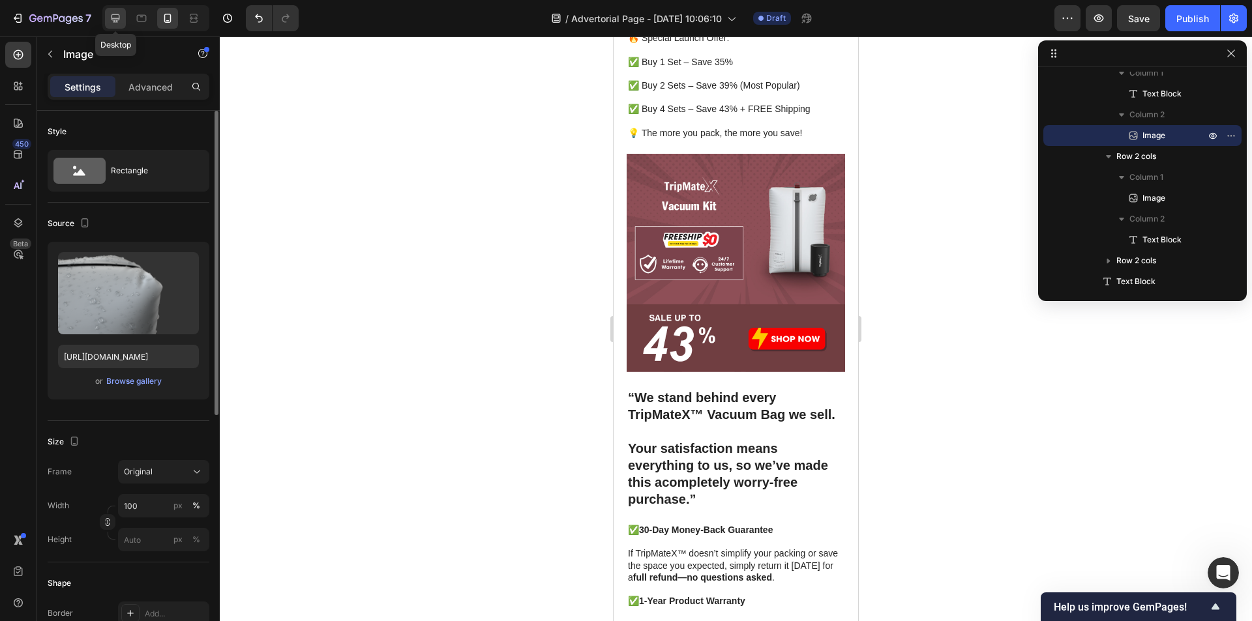
click at [121, 20] on icon at bounding box center [115, 18] width 13 height 13
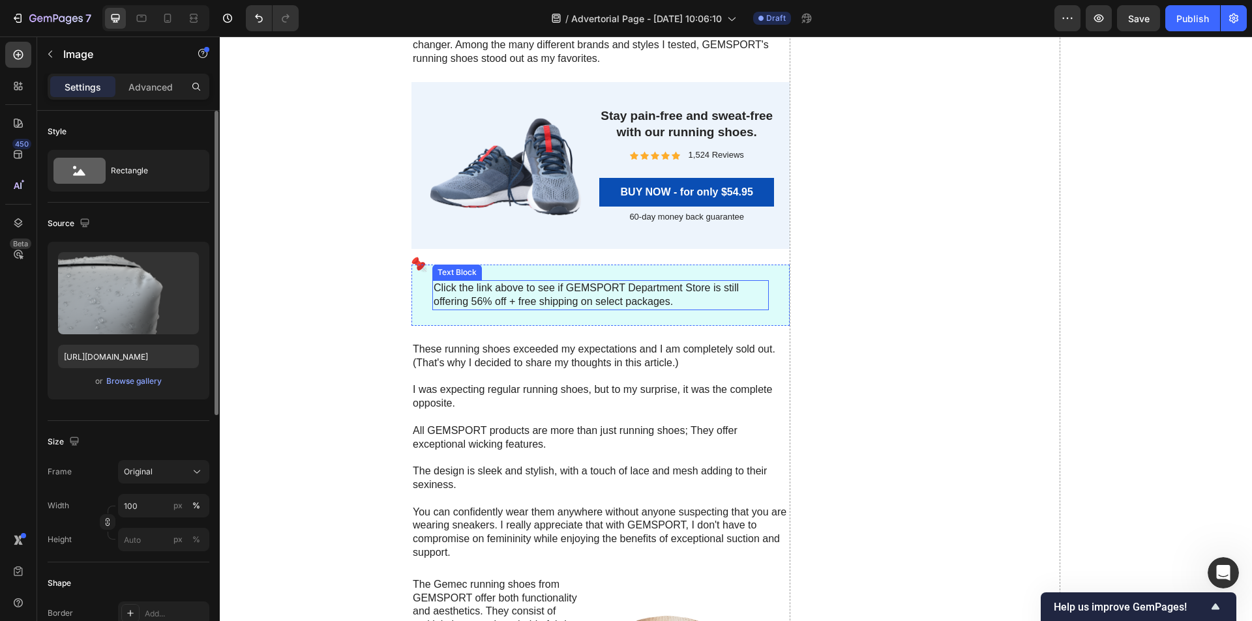
scroll to position [4905, 0]
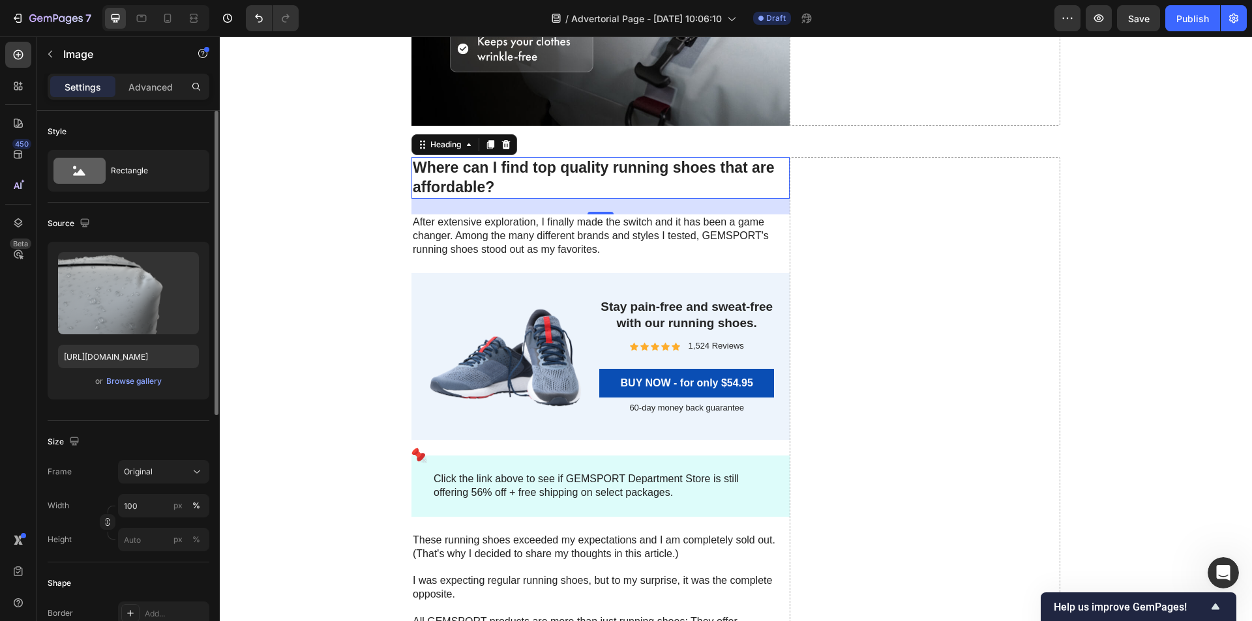
click at [431, 178] on h2 "Where can I find top quality running shoes that are affordable?" at bounding box center [600, 178] width 378 height 42
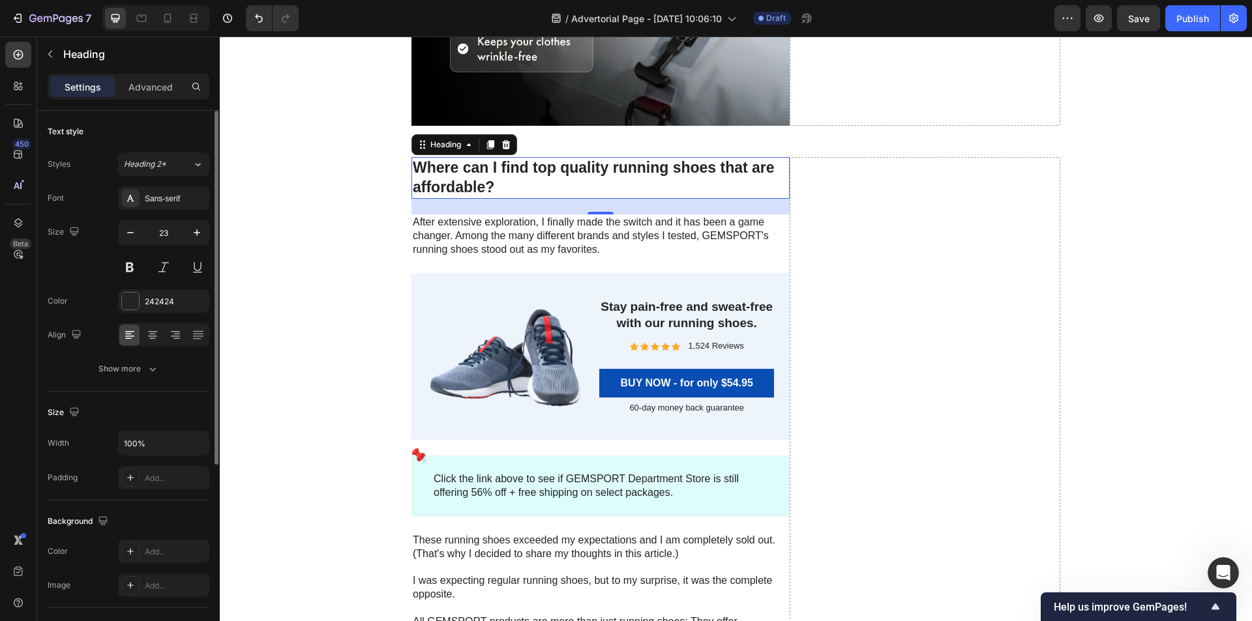
click at [431, 178] on h2 "Where can I find top quality running shoes that are affordable?" at bounding box center [600, 178] width 378 height 42
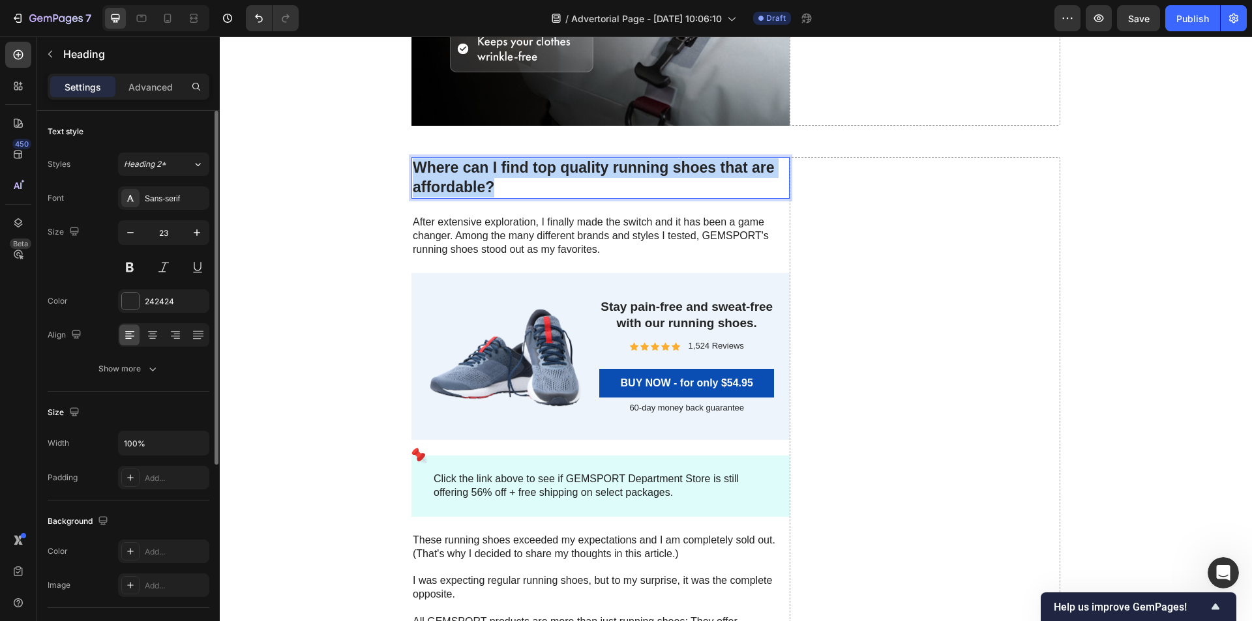
click at [431, 178] on p "Where can I find top quality running shoes that are affordable?" at bounding box center [601, 177] width 376 height 39
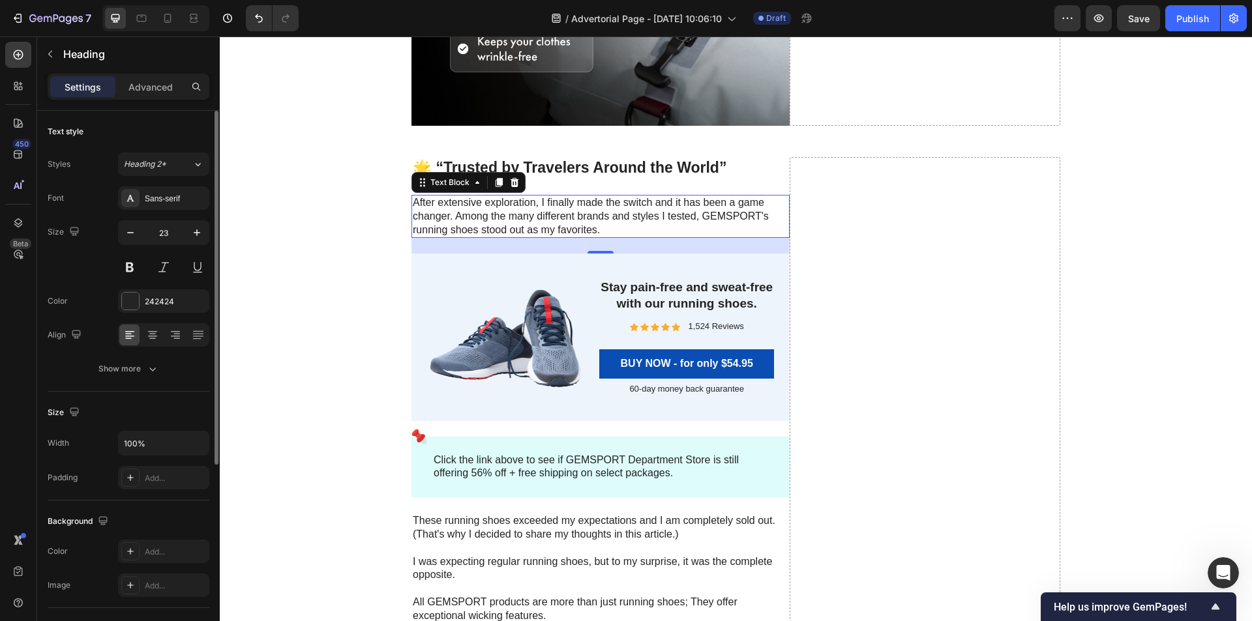
click at [454, 203] on p "After extensive exploration, I finally made the switch and it has been a game c…" at bounding box center [601, 216] width 376 height 40
click at [492, 229] on p "After extensive exploration, I finally made the switch and it has been a game c…" at bounding box center [601, 216] width 376 height 40
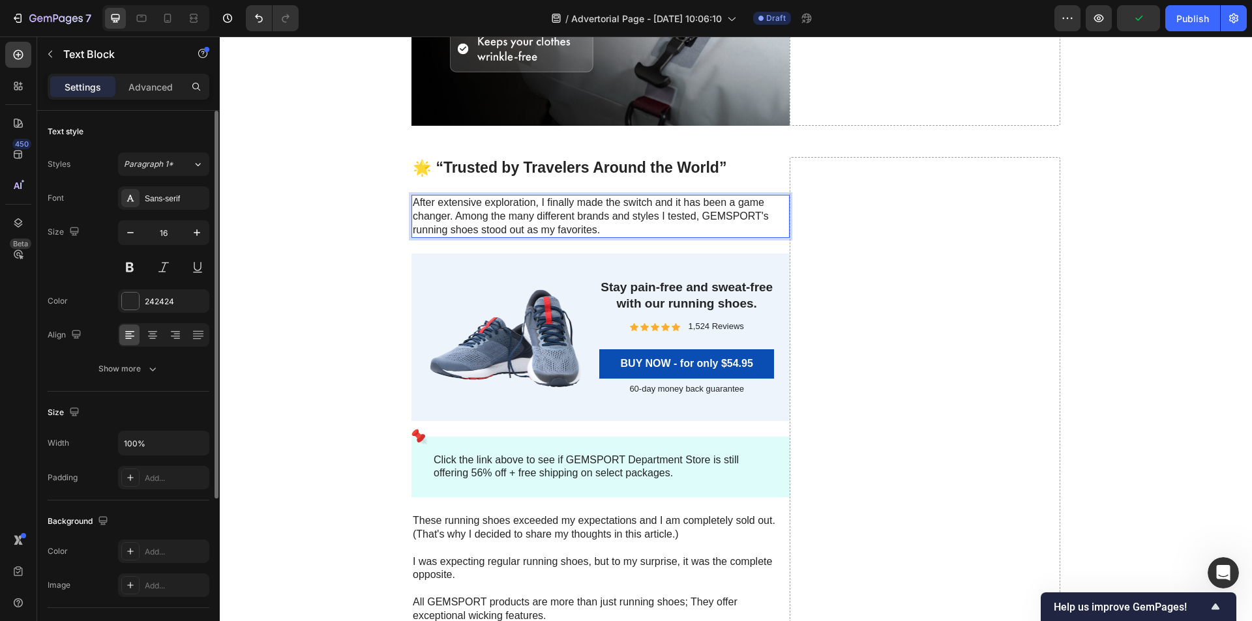
click at [492, 229] on p "After extensive exploration, I finally made the switch and it has been a game c…" at bounding box center [601, 216] width 376 height 40
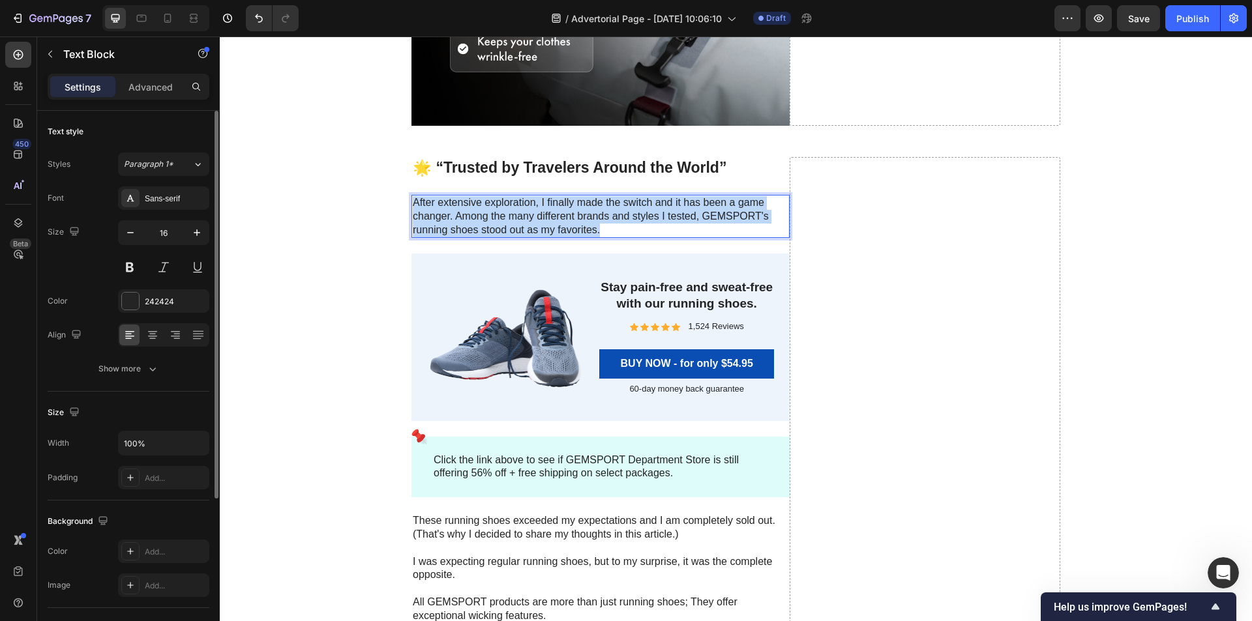
click at [492, 229] on p "After extensive exploration, I finally made the switch and it has been a game c…" at bounding box center [601, 216] width 376 height 40
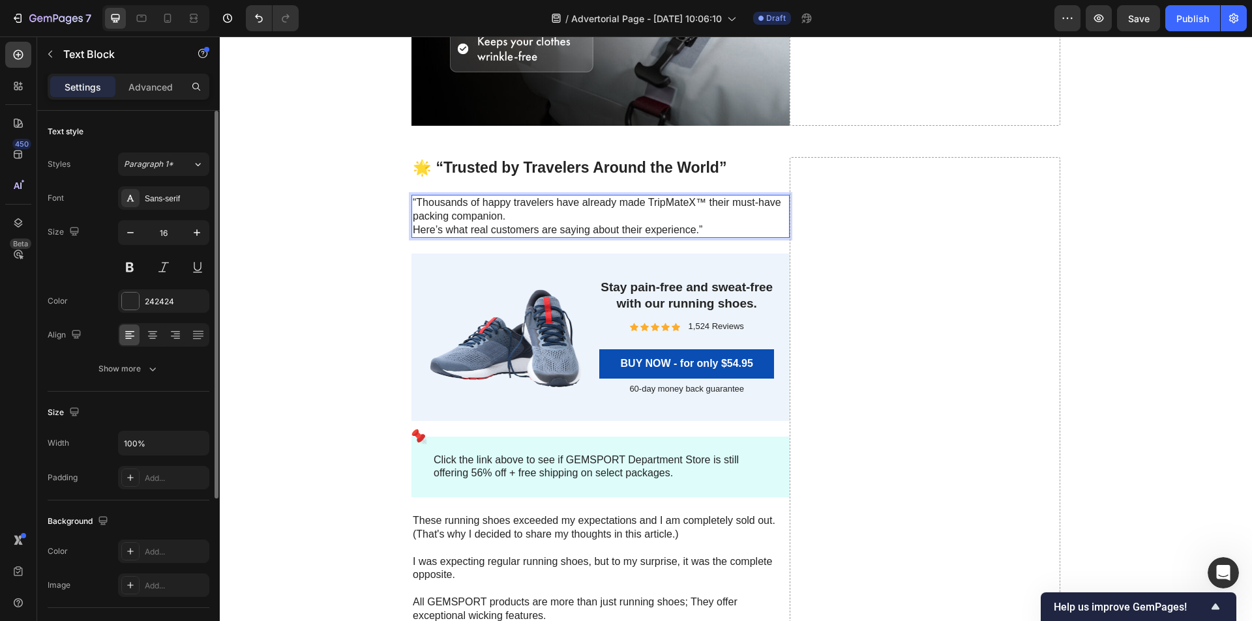
click at [516, 213] on p "“Thousands of happy travelers have already made TripMateX™ their must-have pack…" at bounding box center [601, 216] width 376 height 40
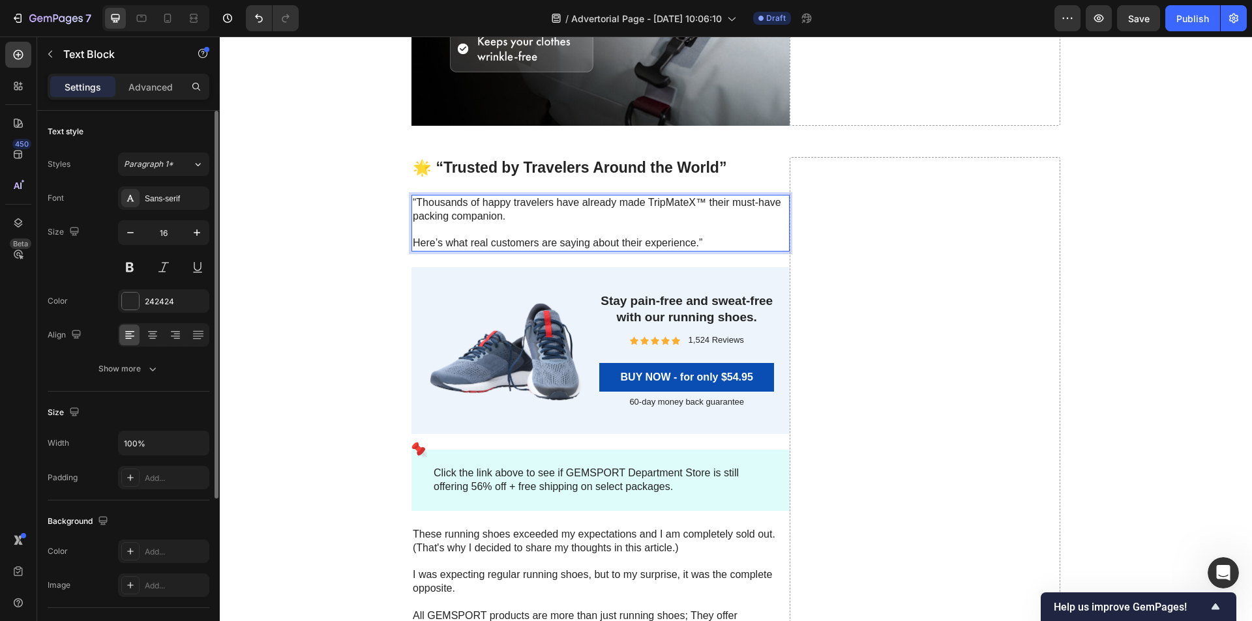
click at [723, 243] on p "⁠⁠⁠⁠⁠⁠⁠ Here’s what real customers are saying about their experience.”" at bounding box center [601, 237] width 376 height 27
click at [416, 201] on p "“Thousands of happy travelers have already made TripMateX™ their must-have pack…" at bounding box center [601, 209] width 376 height 27
click at [413, 200] on p "“Thousands of happy travelers have already made TripMateX™ their must-have pack…" at bounding box center [601, 209] width 376 height 27
click at [516, 357] on img at bounding box center [505, 351] width 156 height 136
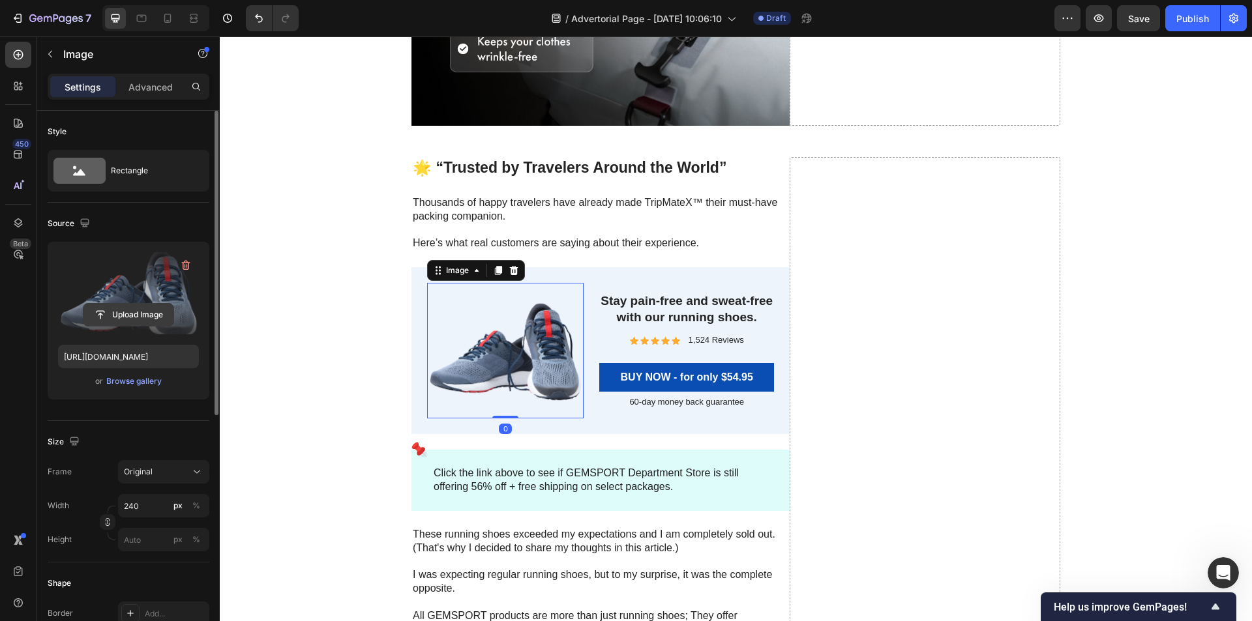
click at [132, 320] on input "file" at bounding box center [128, 315] width 90 height 22
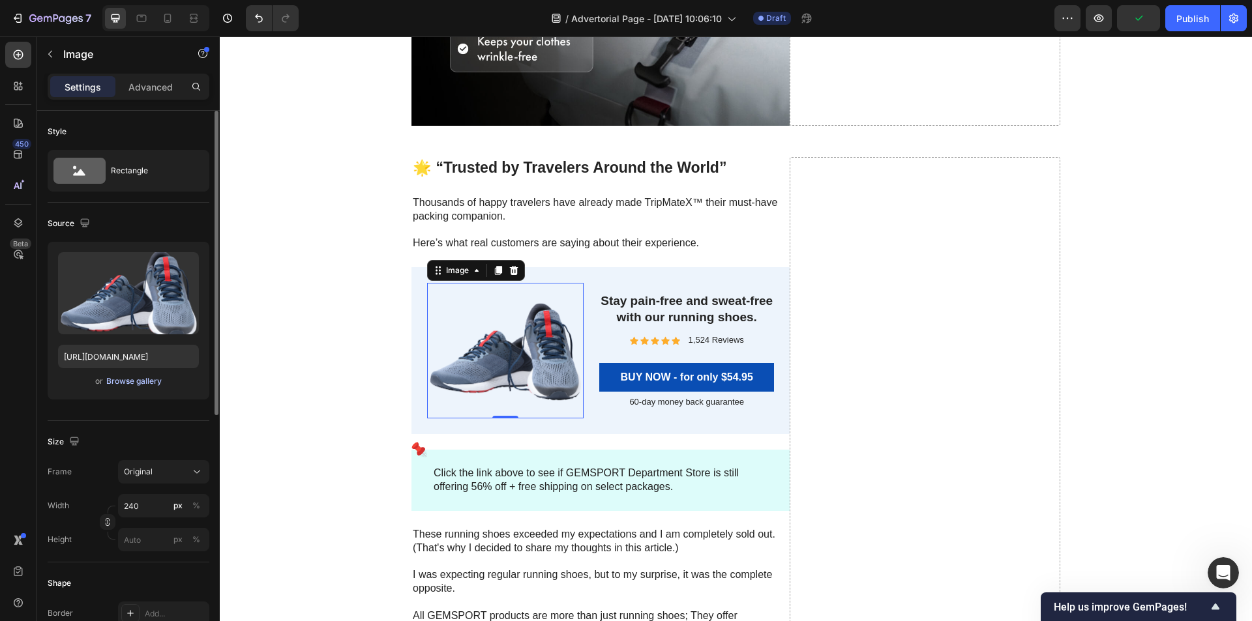
click at [135, 378] on div "Browse gallery" at bounding box center [133, 382] width 55 height 12
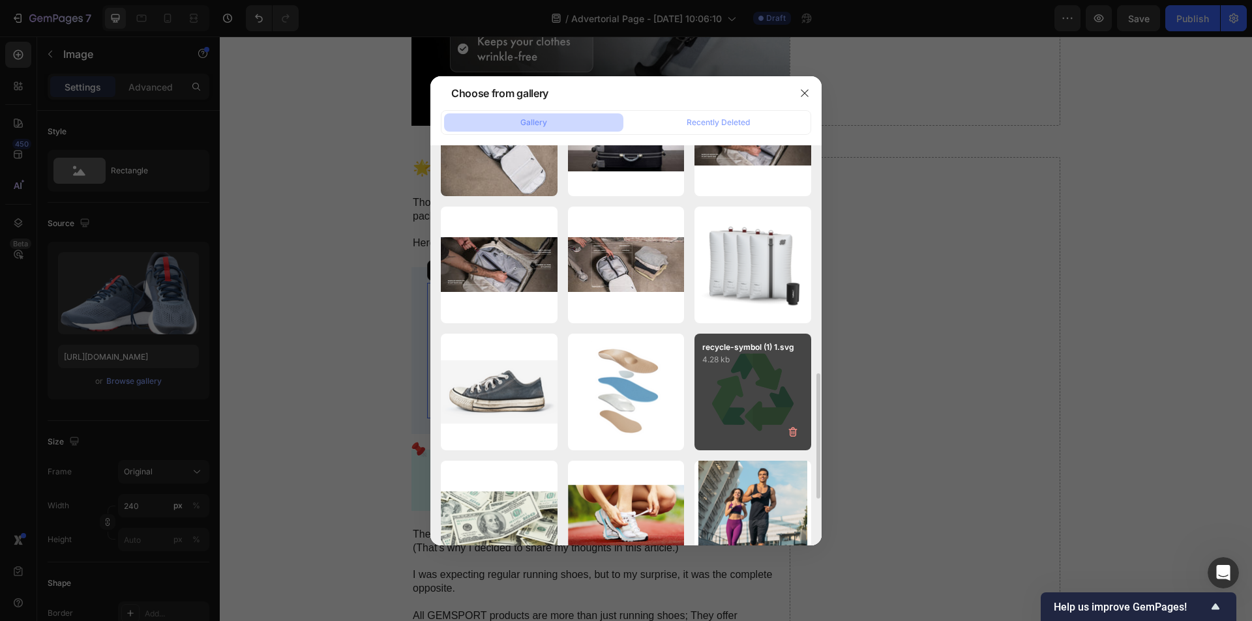
scroll to position [522, 0]
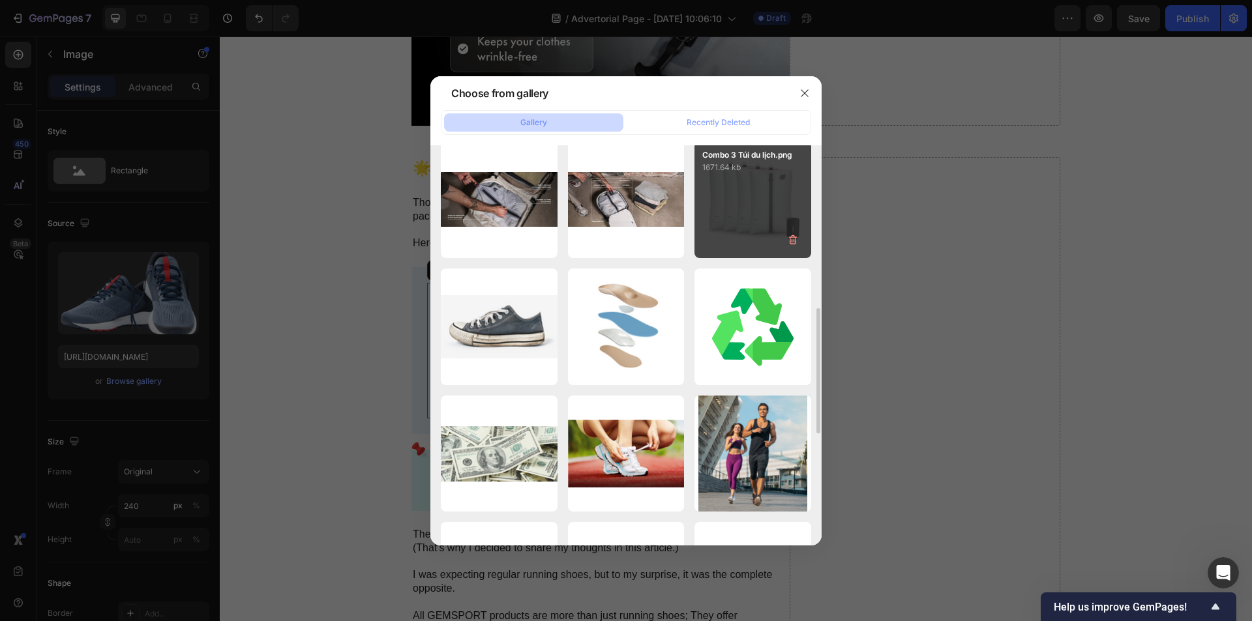
click at [750, 232] on div "Combo 3 Túi du lịch.png 1671.64 kb" at bounding box center [752, 199] width 117 height 117
type input "[URL][DOMAIN_NAME]"
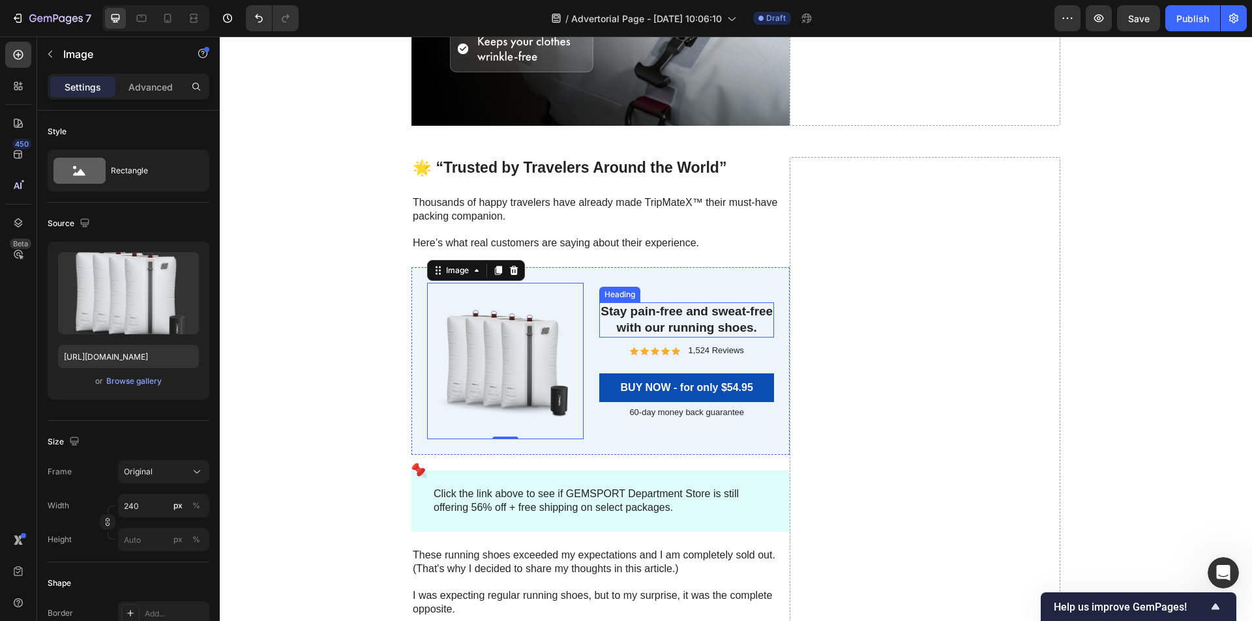
click at [642, 325] on h3 "Stay pain-free and sweat-free with our running shoes." at bounding box center [686, 320] width 175 height 35
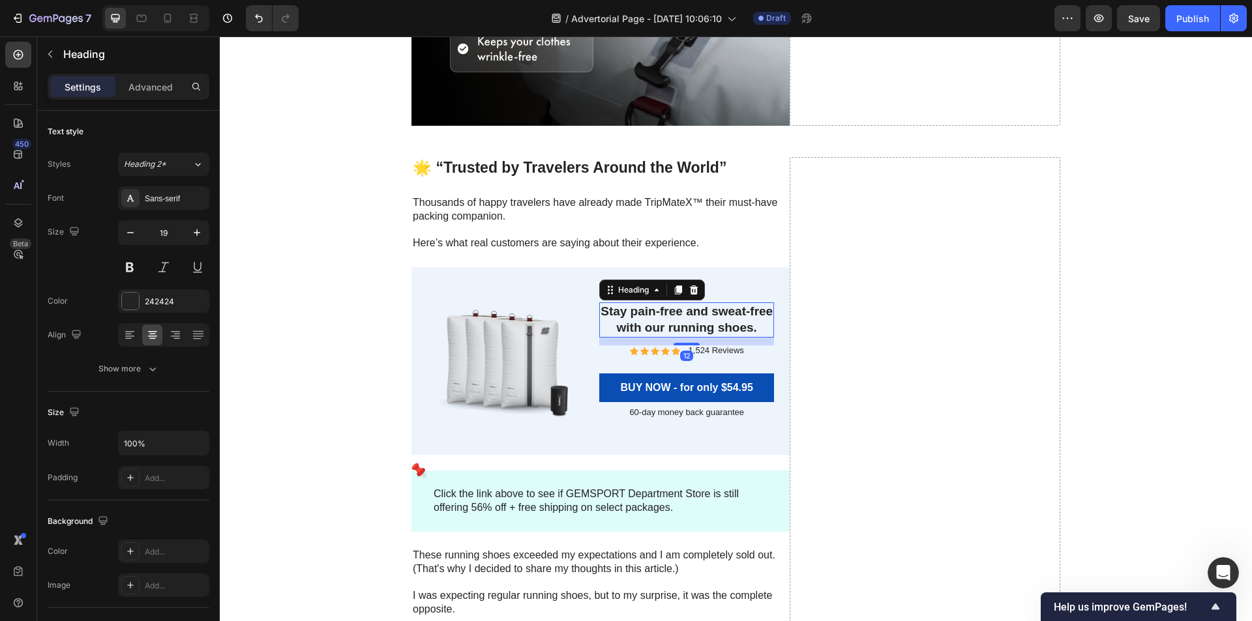
click at [642, 325] on p "Stay pain-free and sweat-free with our running shoes." at bounding box center [686, 320] width 172 height 32
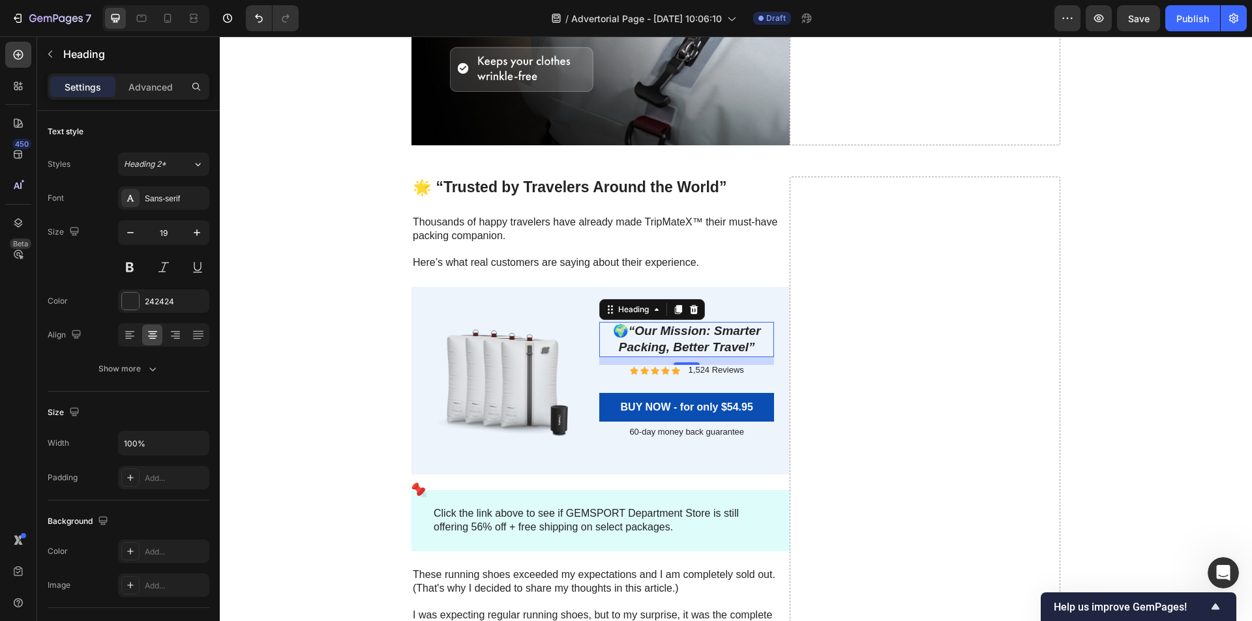
click at [660, 336] on icon "“Our Mission: Smarter Packing, Better Travel”" at bounding box center [690, 339] width 142 height 30
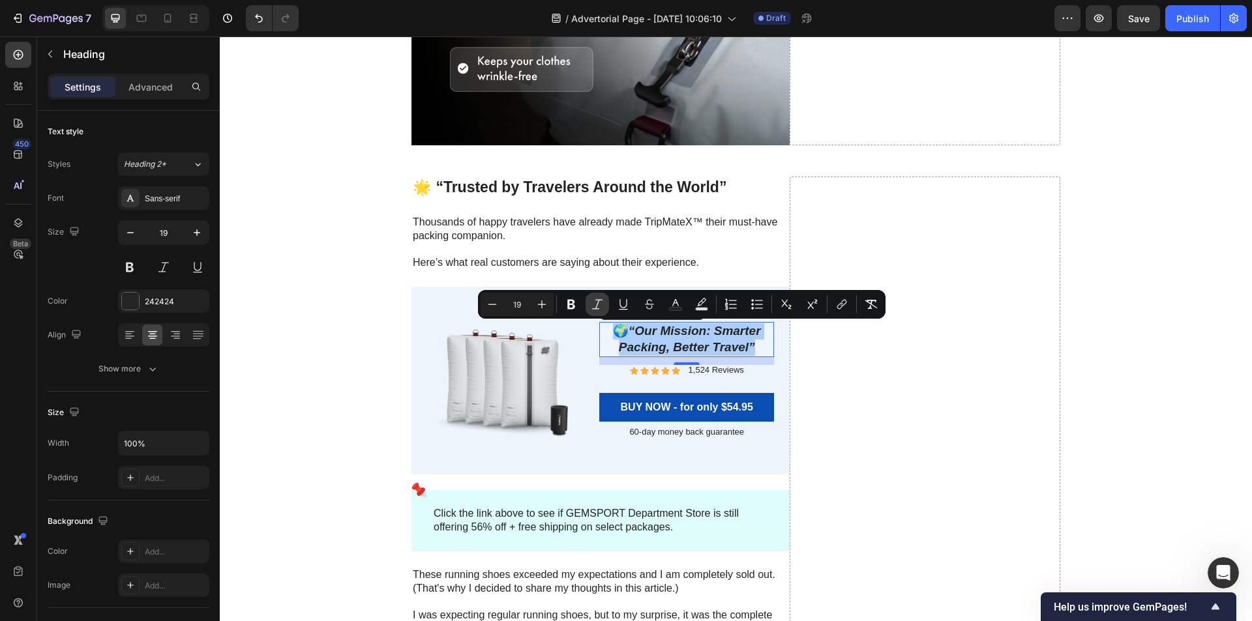
click at [595, 307] on icon "Editor contextual toolbar" at bounding box center [597, 304] width 13 height 13
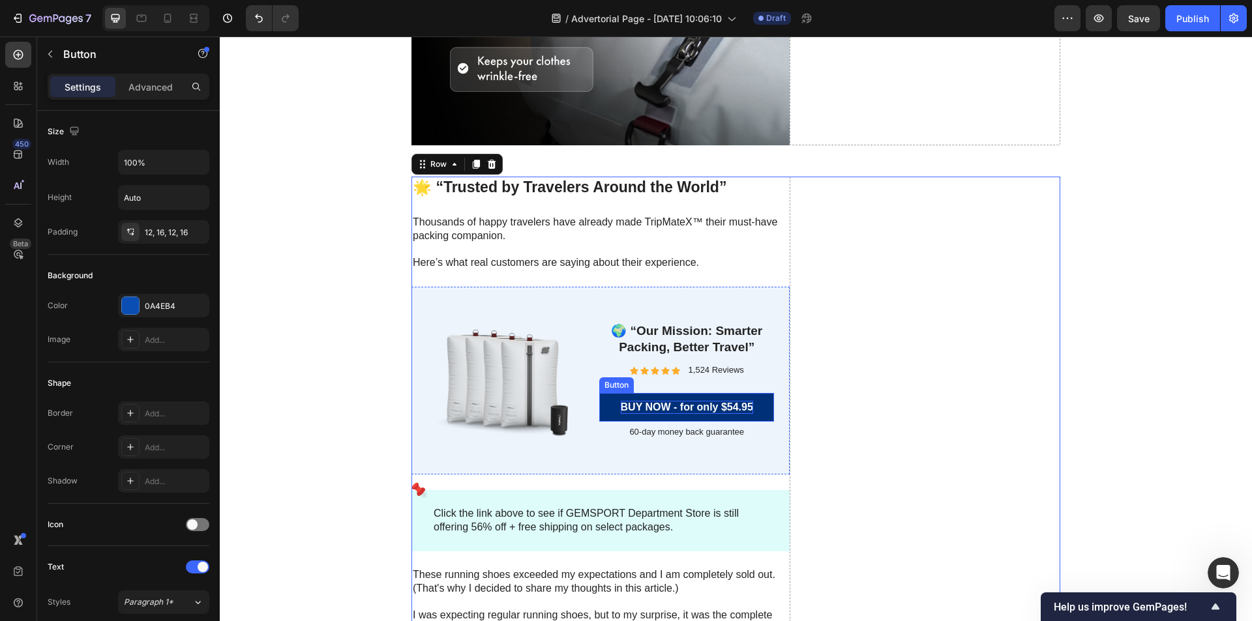
click at [722, 403] on div "BUY NOW - for only $54.95" at bounding box center [687, 408] width 132 height 14
click at [733, 408] on div "BUY NOW - for only $54.95" at bounding box center [687, 408] width 132 height 14
click at [733, 408] on p "BUY NOW - for only $54.95" at bounding box center [687, 408] width 132 height 14
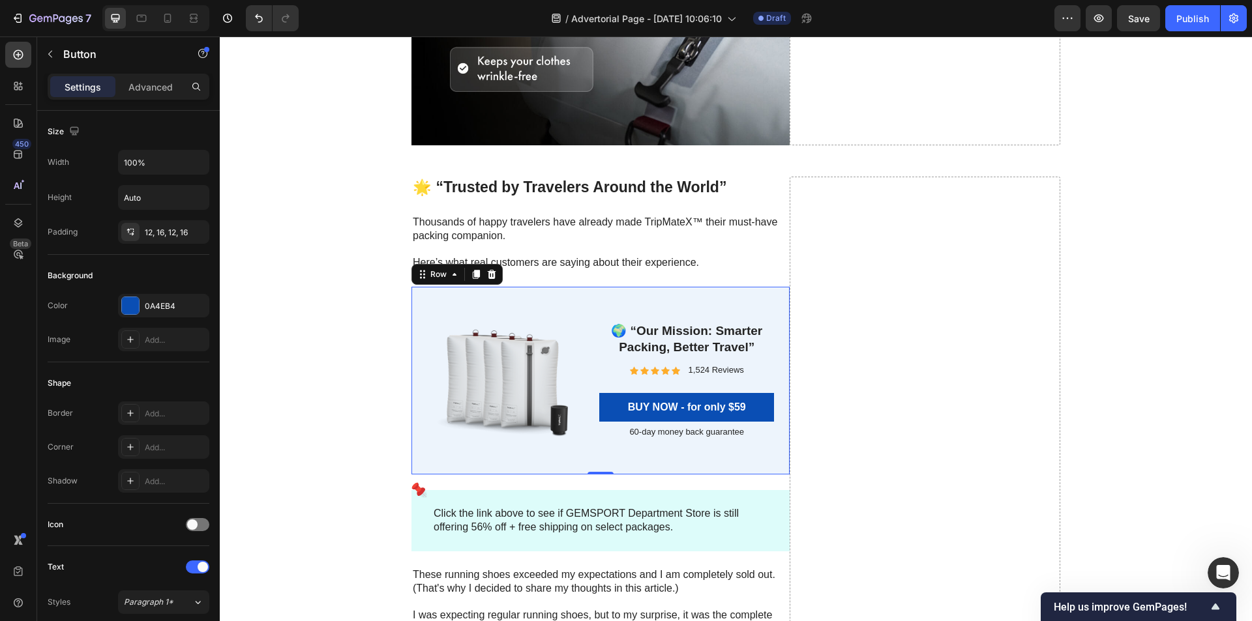
click at [763, 445] on div "🌍 “Our Mission: Smarter Packing, Better Travel” Heading Icon Icon Icon Icon Ico…" at bounding box center [686, 381] width 175 height 156
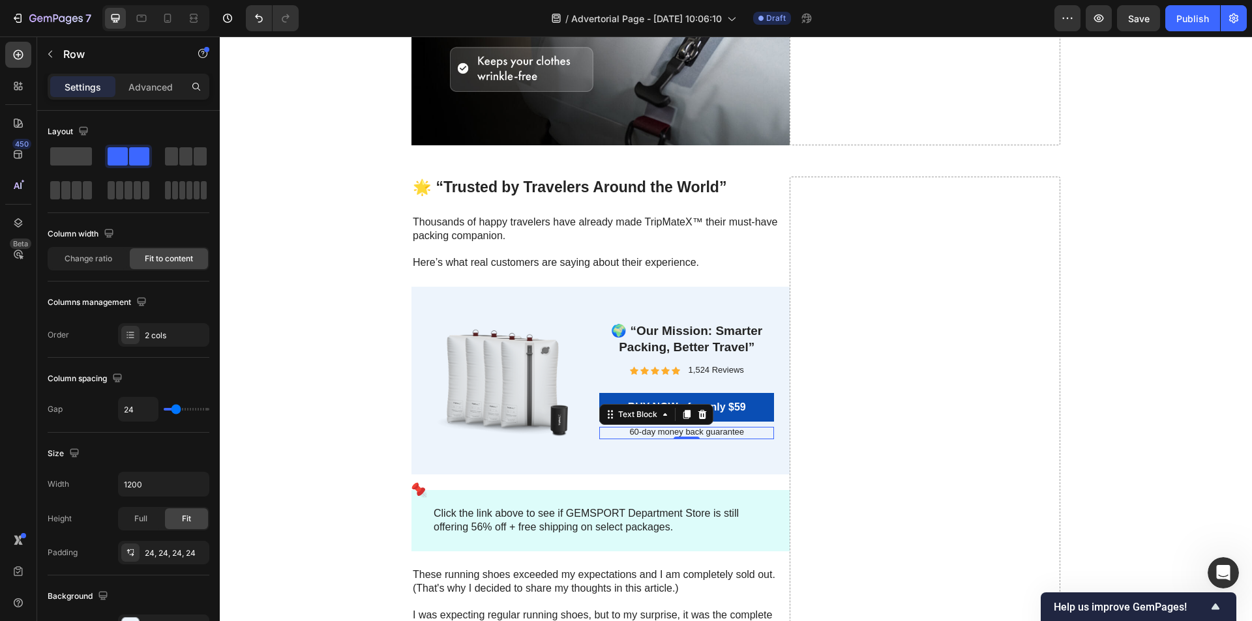
click at [722, 434] on p "60-day money back guarantee" at bounding box center [686, 432] width 175 height 11
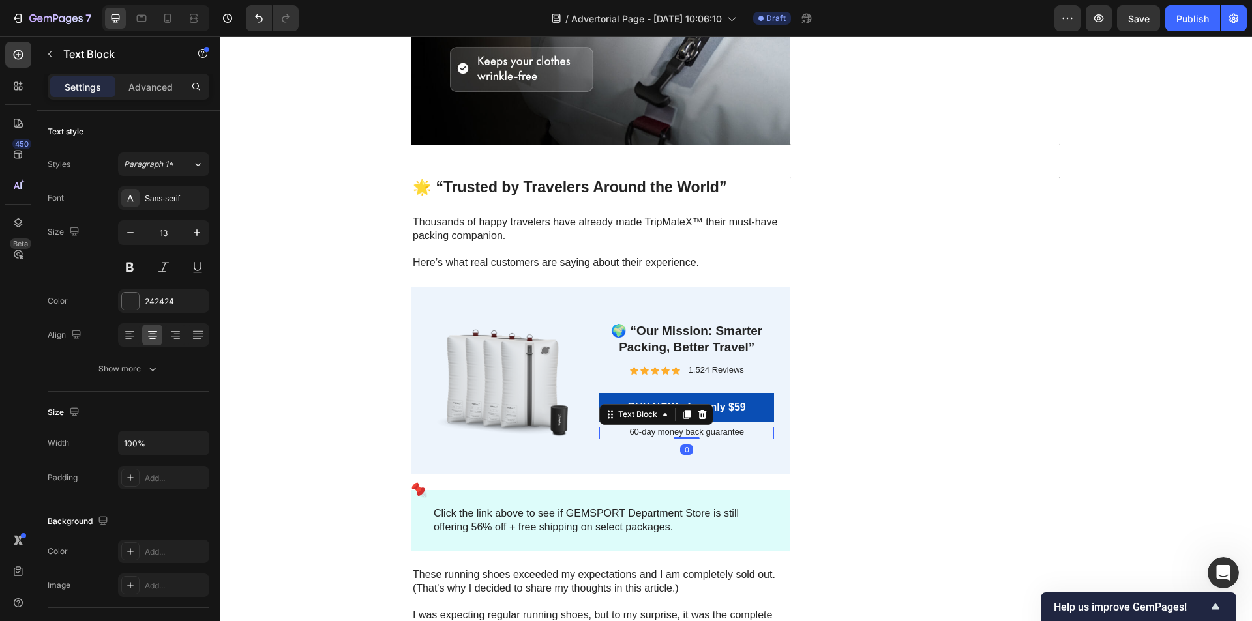
click at [634, 434] on p "60-day money back guarantee" at bounding box center [686, 432] width 175 height 11
click at [631, 434] on p "60-day money back guarantee" at bounding box center [686, 432] width 175 height 11
click at [754, 410] on link "BUY NOW - for only $59" at bounding box center [686, 407] width 175 height 29
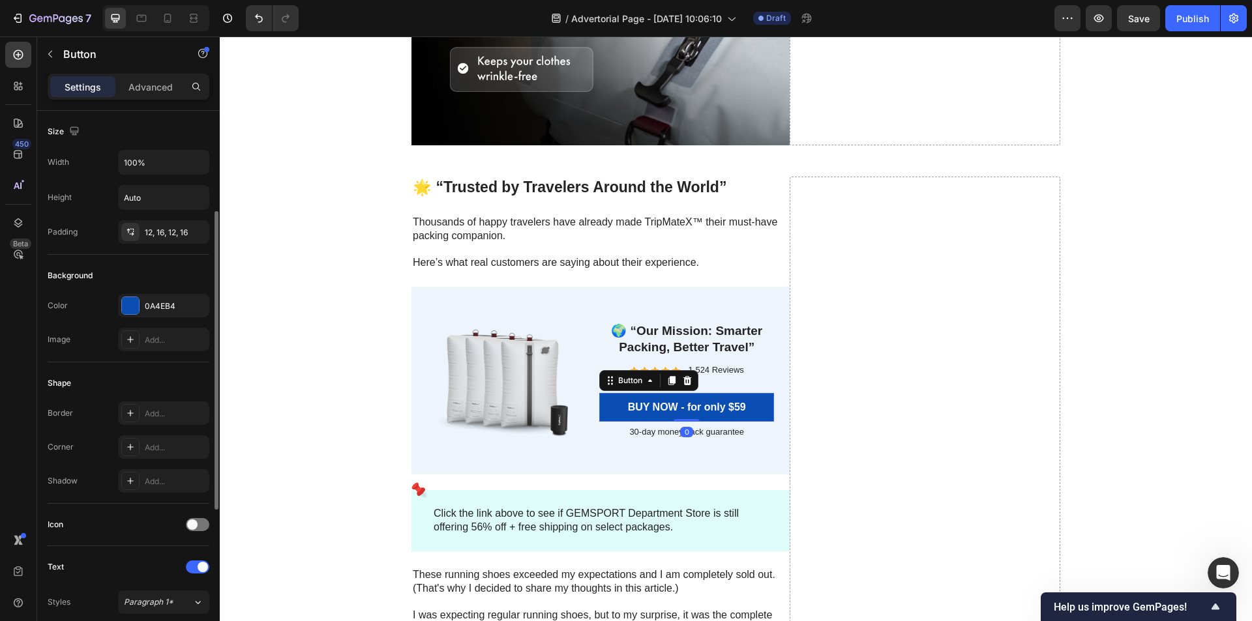
scroll to position [455, 0]
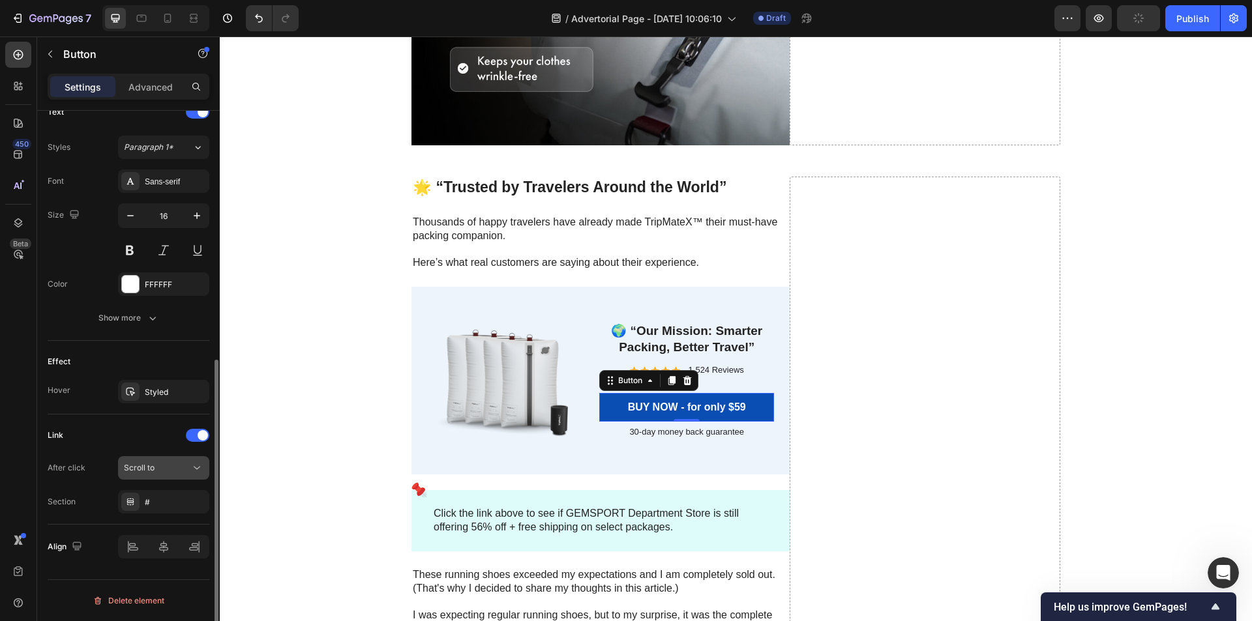
click at [168, 469] on div "Scroll to" at bounding box center [157, 468] width 66 height 12
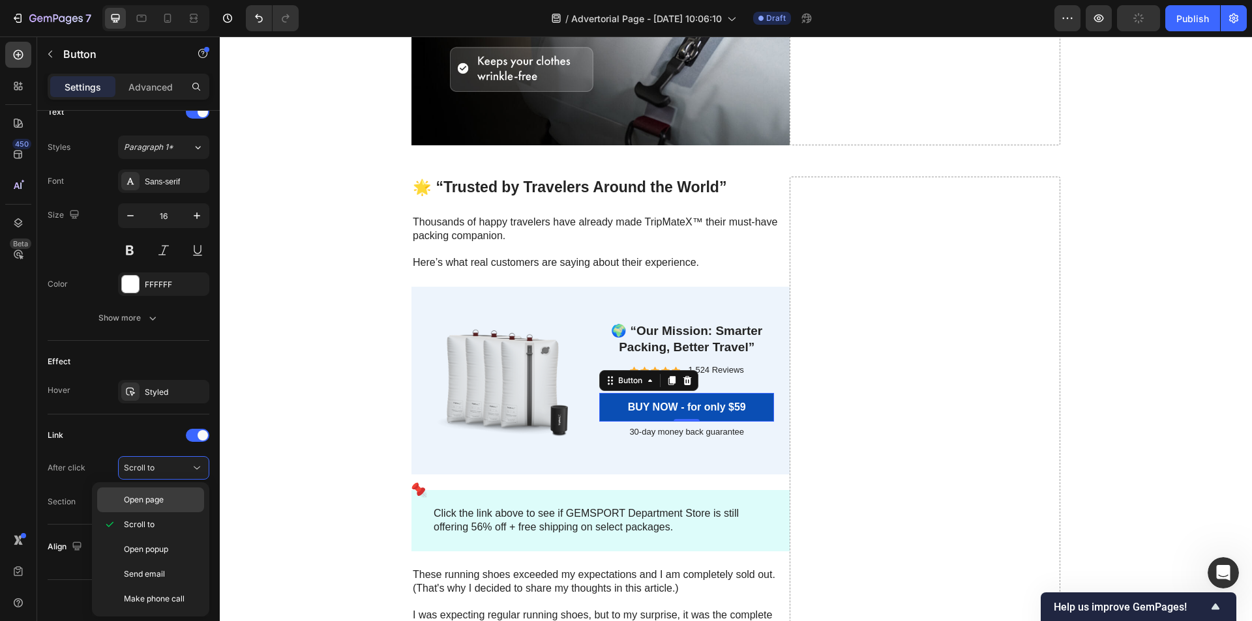
click at [168, 498] on p "Open page" at bounding box center [161, 500] width 74 height 12
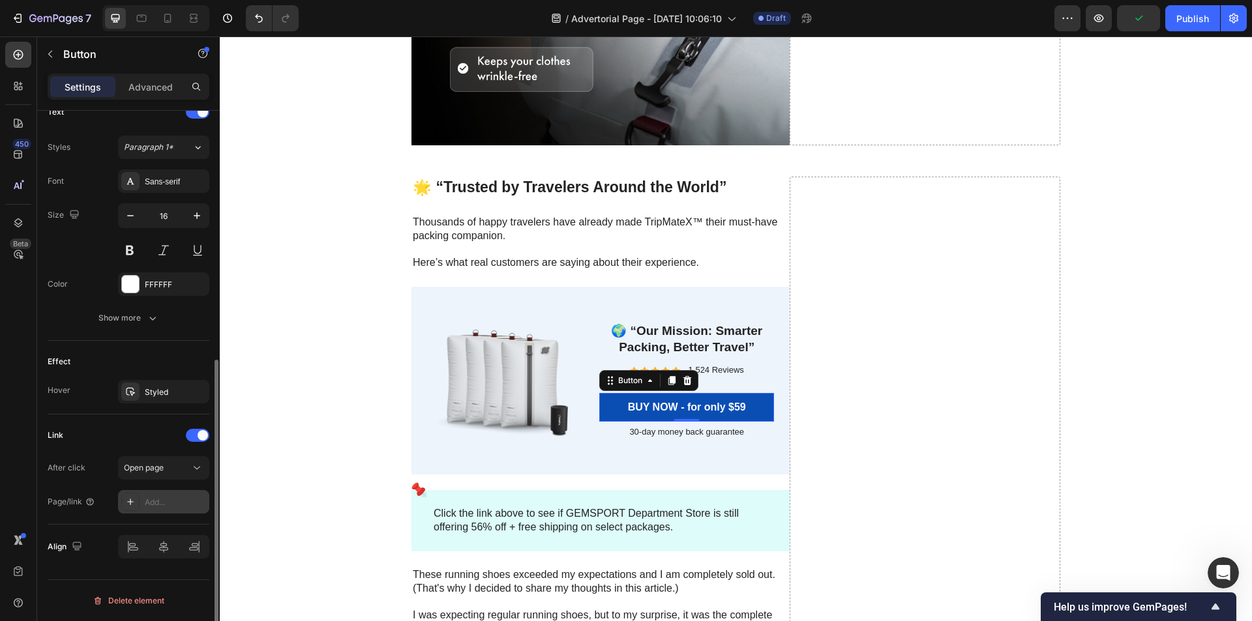
click at [158, 505] on div "Add..." at bounding box center [175, 503] width 61 height 12
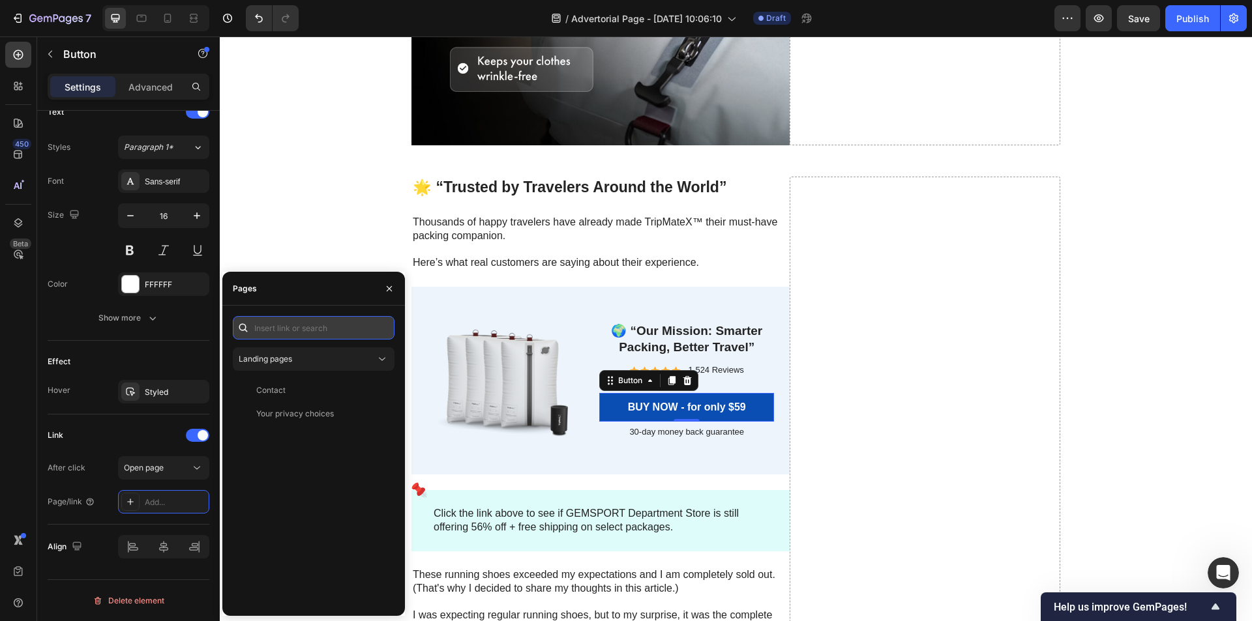
click at [291, 328] on input "text" at bounding box center [314, 327] width 162 height 23
paste input "[URL][DOMAIN_NAME]"
type input "[URL][DOMAIN_NAME]"
click at [311, 356] on div "[URL][DOMAIN_NAME]" at bounding box center [298, 359] width 84 height 12
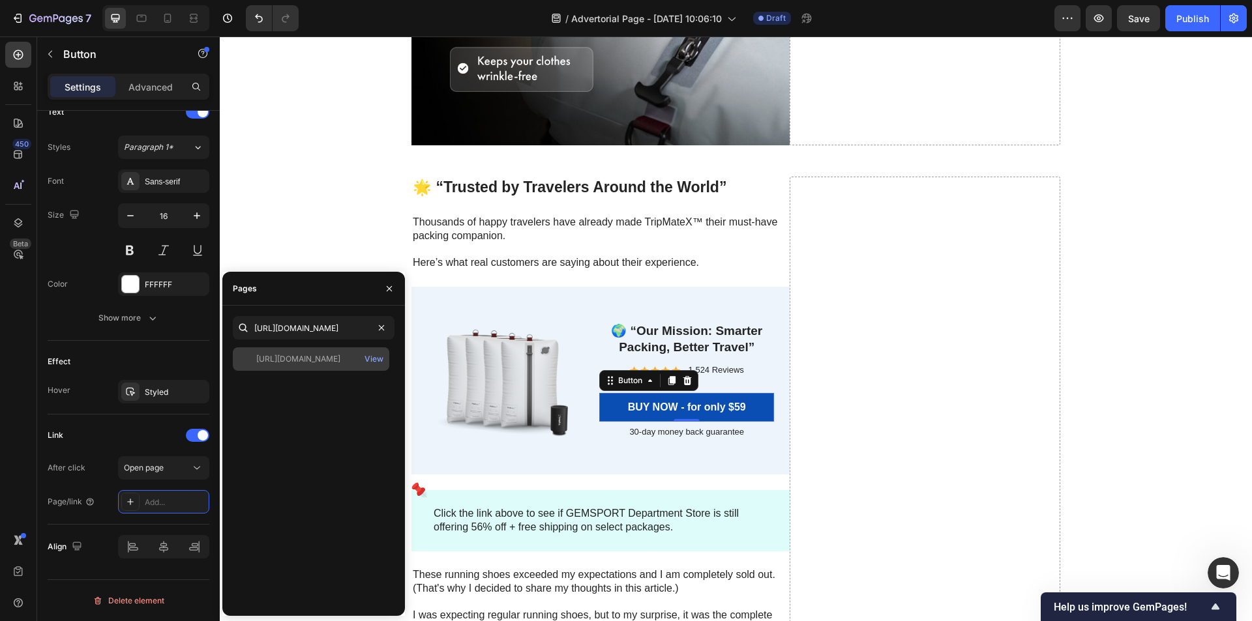
scroll to position [0, 0]
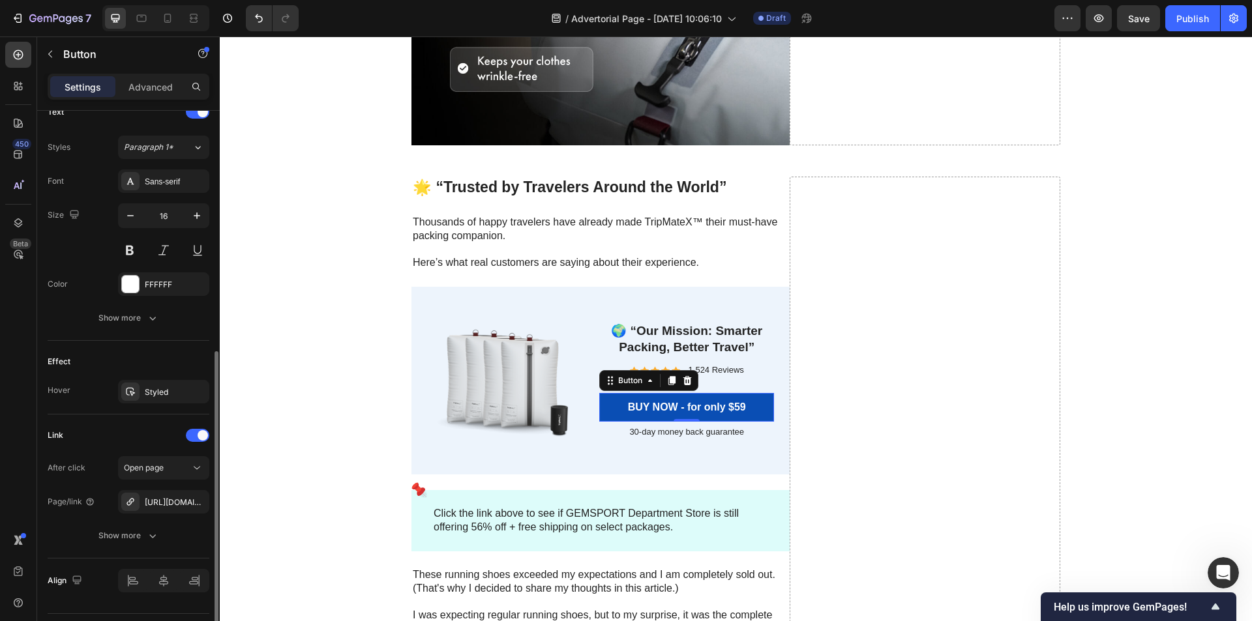
click at [192, 359] on div "Effect" at bounding box center [129, 361] width 162 height 21
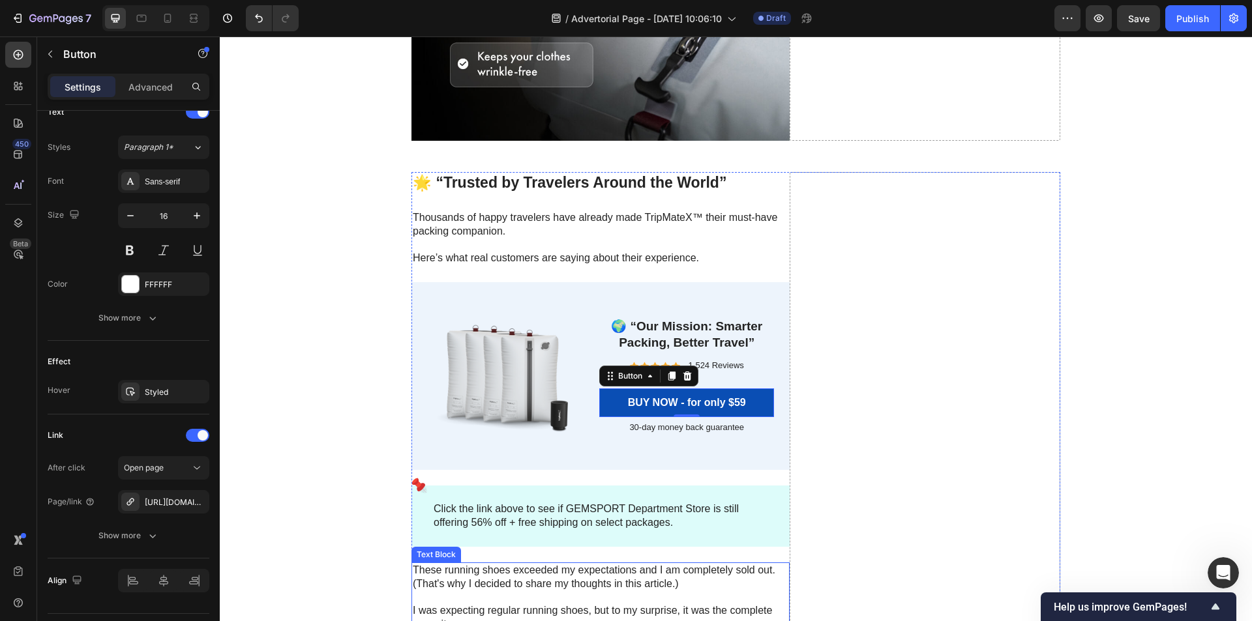
scroll to position [5086, 0]
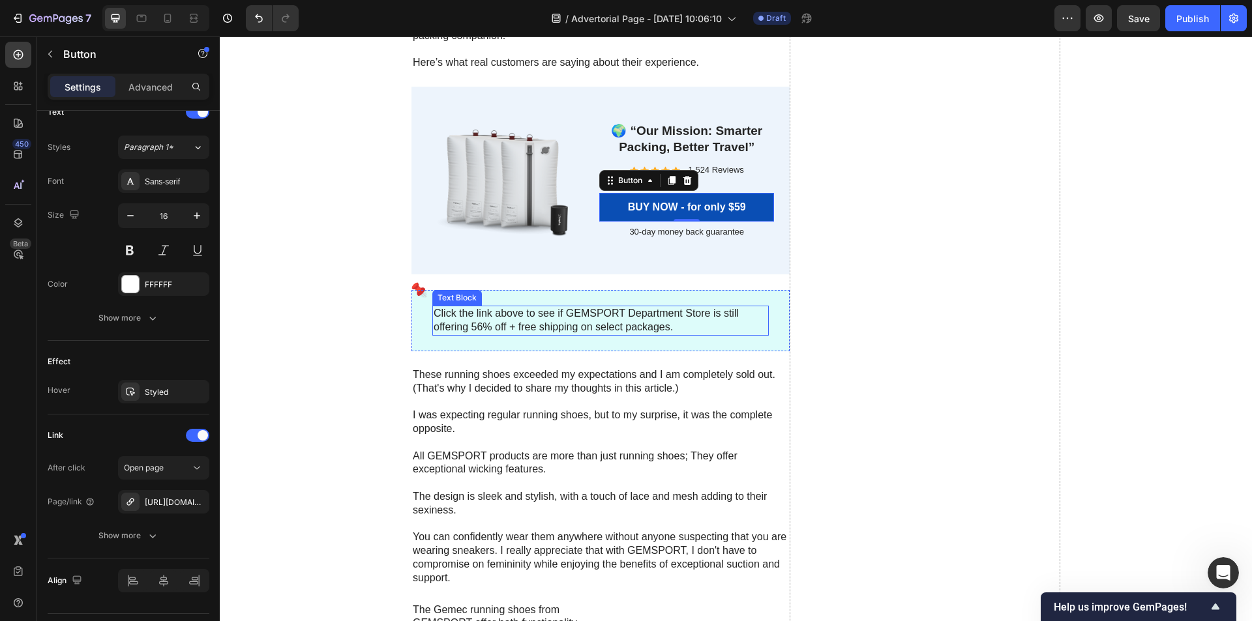
click at [627, 319] on p "Click the link above to see if GEMSPORT Department Store is still offering 56% …" at bounding box center [601, 320] width 334 height 27
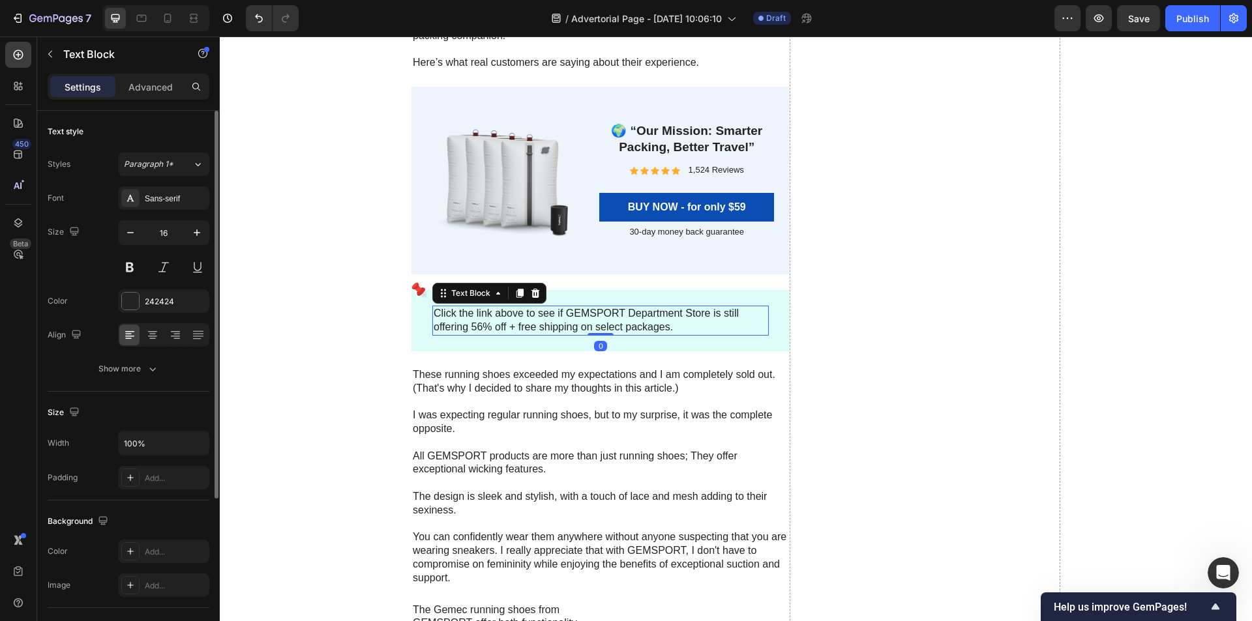
click at [627, 319] on p "Click the link above to see if GEMSPORT Department Store is still offering 56% …" at bounding box center [601, 320] width 334 height 27
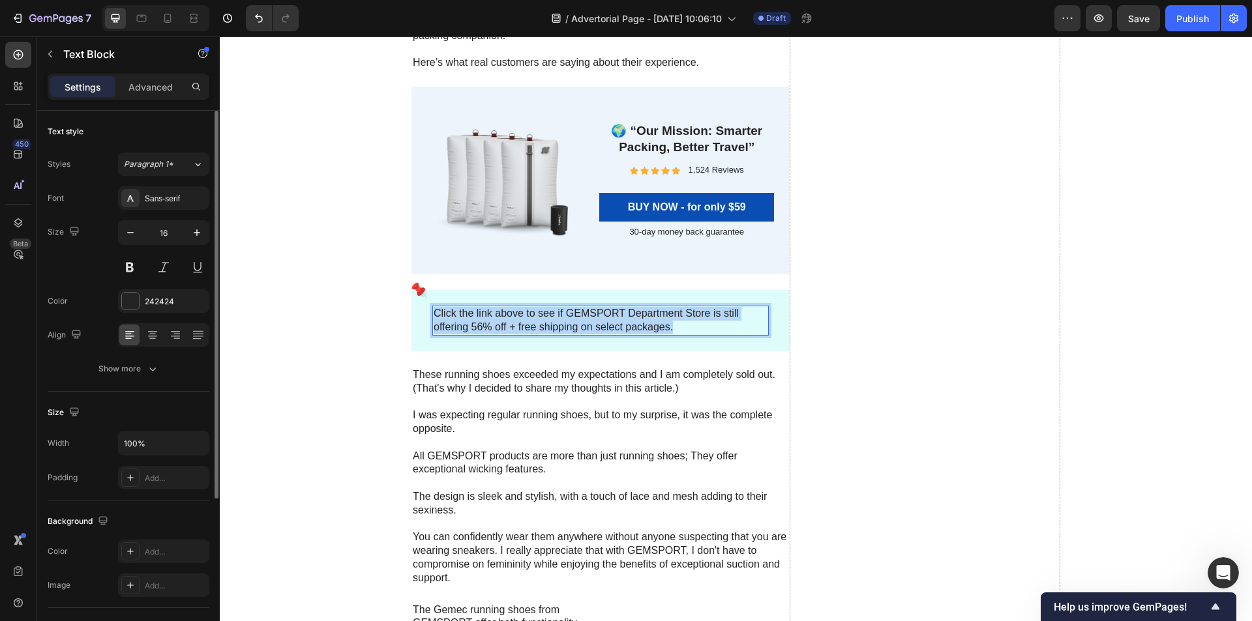
click at [627, 319] on p "Click the link above to see if GEMSPORT Department Store is still offering 56% …" at bounding box center [601, 320] width 334 height 27
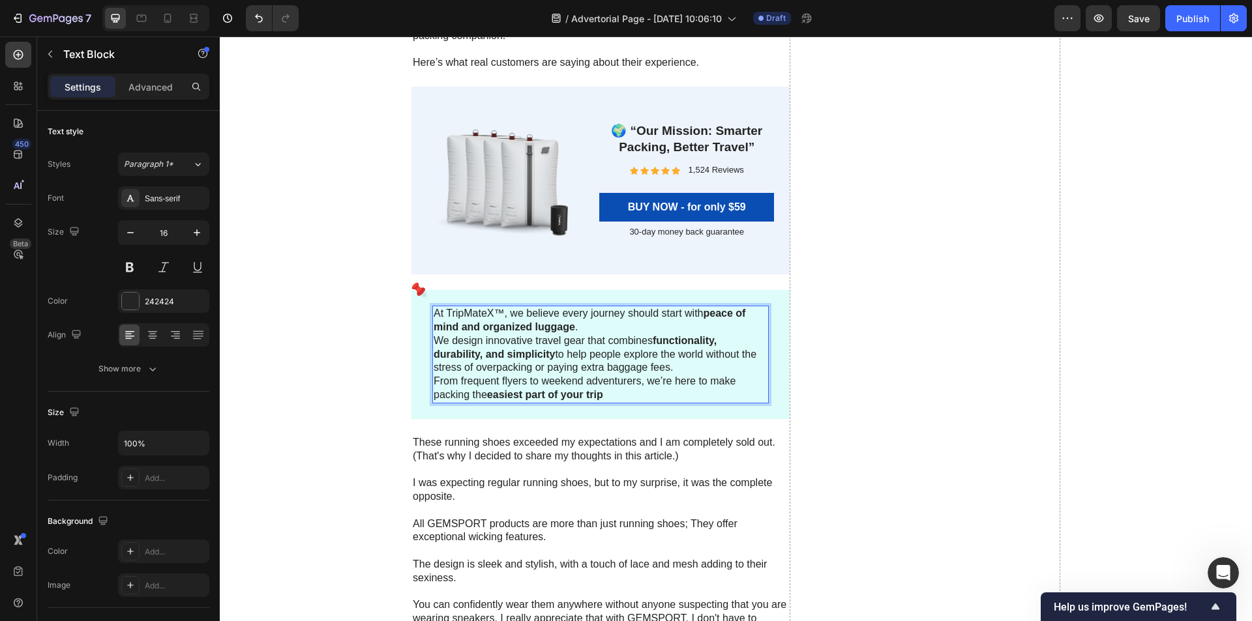
click at [600, 319] on p "At TripMateX™, we believe every journey should start with peace of mind and org…" at bounding box center [601, 354] width 334 height 95
click at [600, 327] on p "At TripMateX™, we believe every journey should start with peace of mind and org…" at bounding box center [601, 354] width 334 height 95
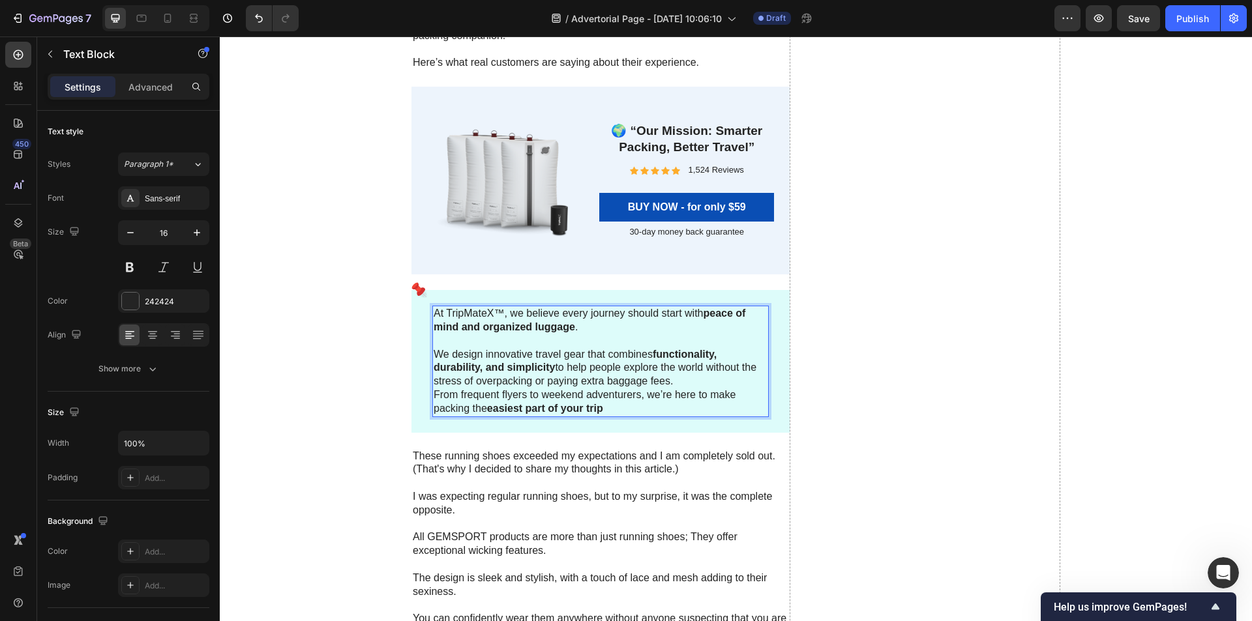
click at [680, 380] on p "⁠⁠⁠⁠⁠⁠⁠ We design innovative travel gear that combines functionality, durabilit…" at bounding box center [601, 374] width 334 height 81
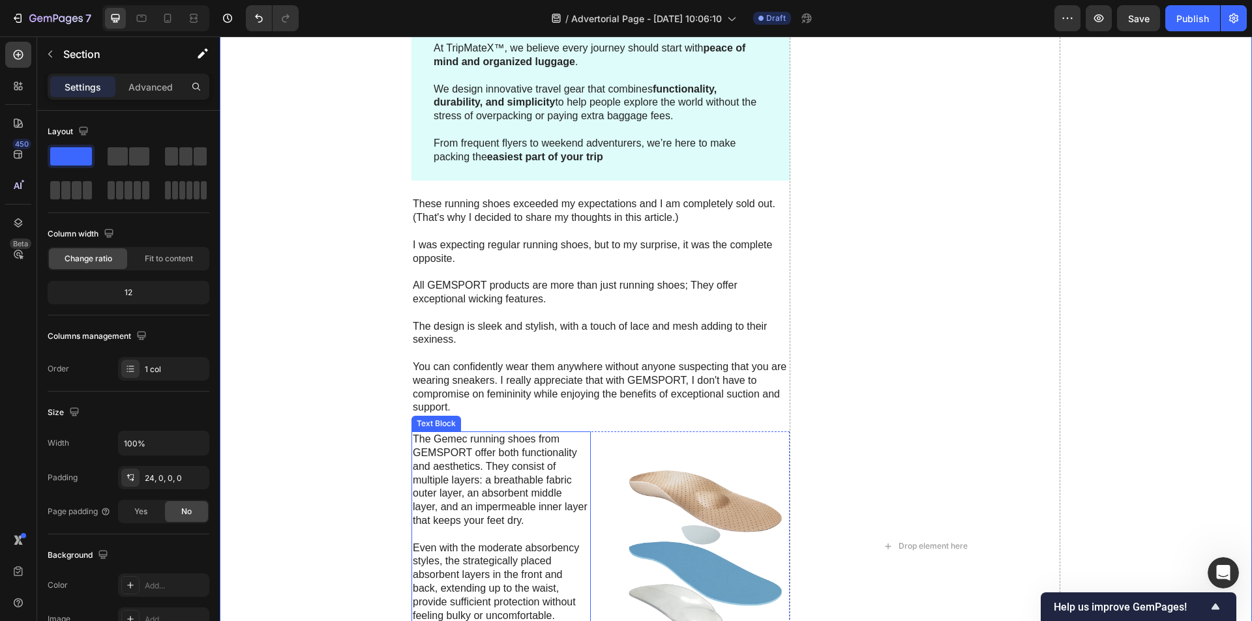
scroll to position [5286, 0]
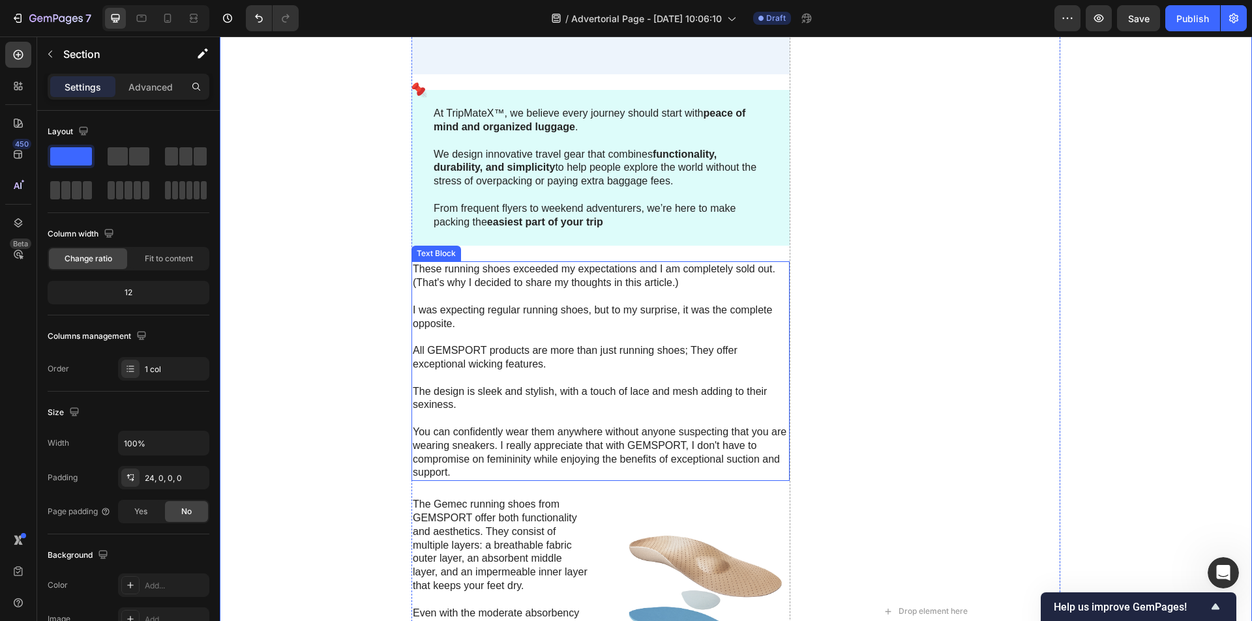
click at [589, 315] on p "I was expecting regular running shoes, but to my surprise, it was the complete …" at bounding box center [601, 317] width 376 height 27
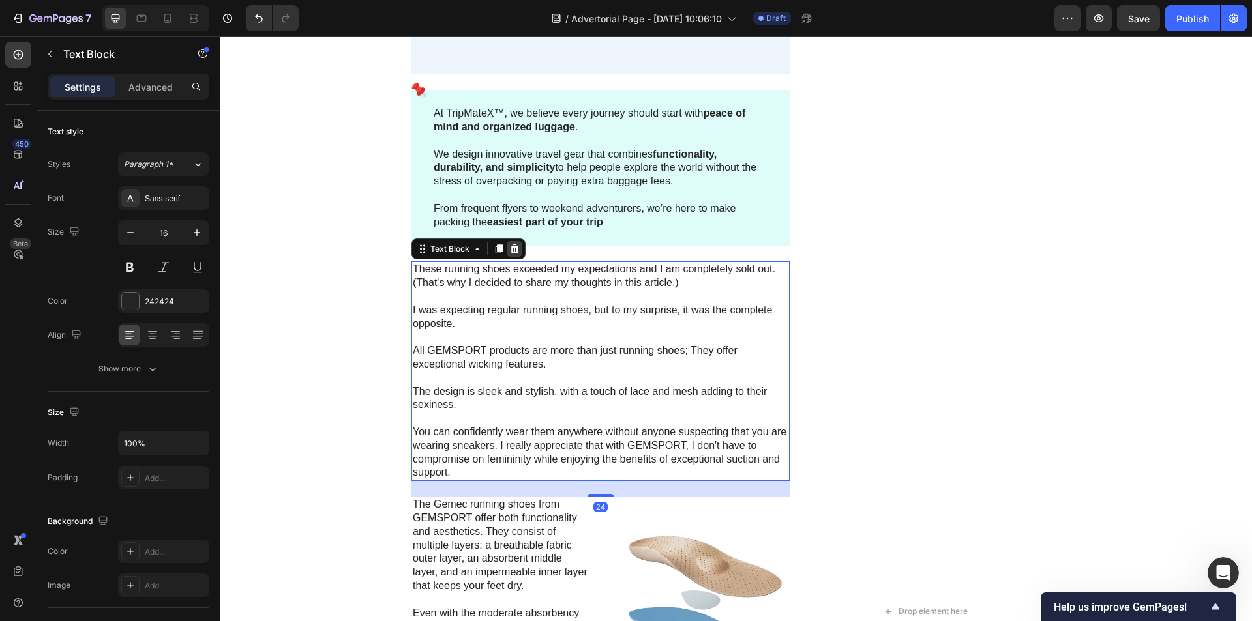
click at [510, 246] on icon at bounding box center [514, 248] width 8 height 9
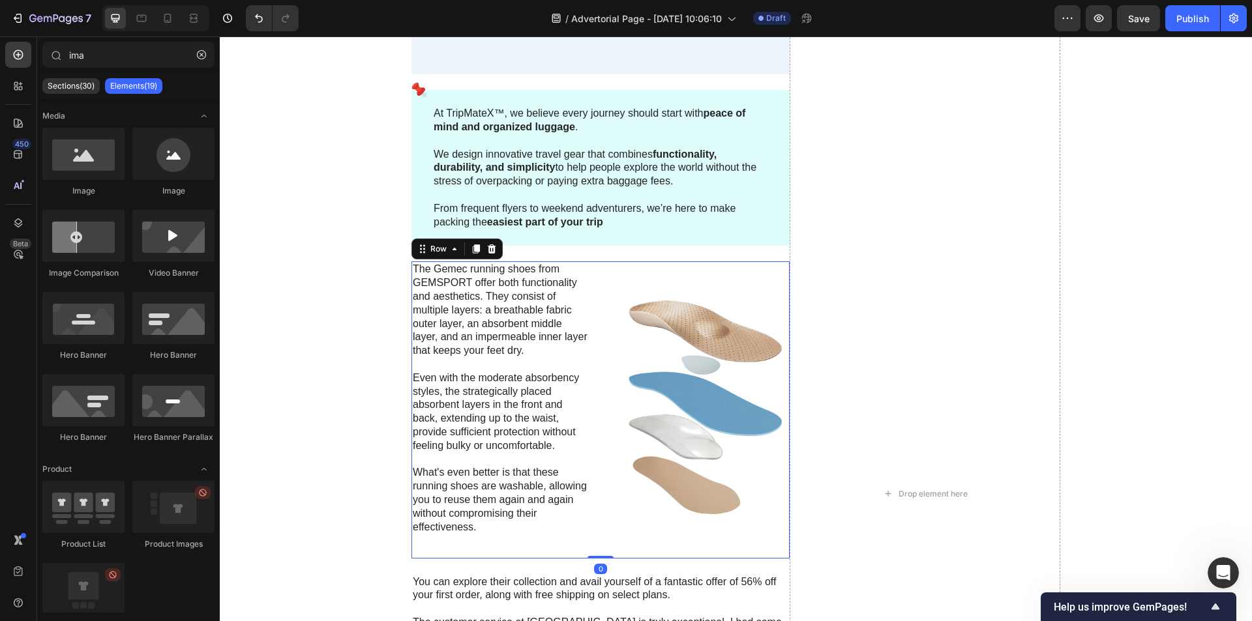
click at [601, 271] on div "The Gemec running shoes from GEMSPORT offer both functionality and aesthetics. …" at bounding box center [600, 409] width 378 height 297
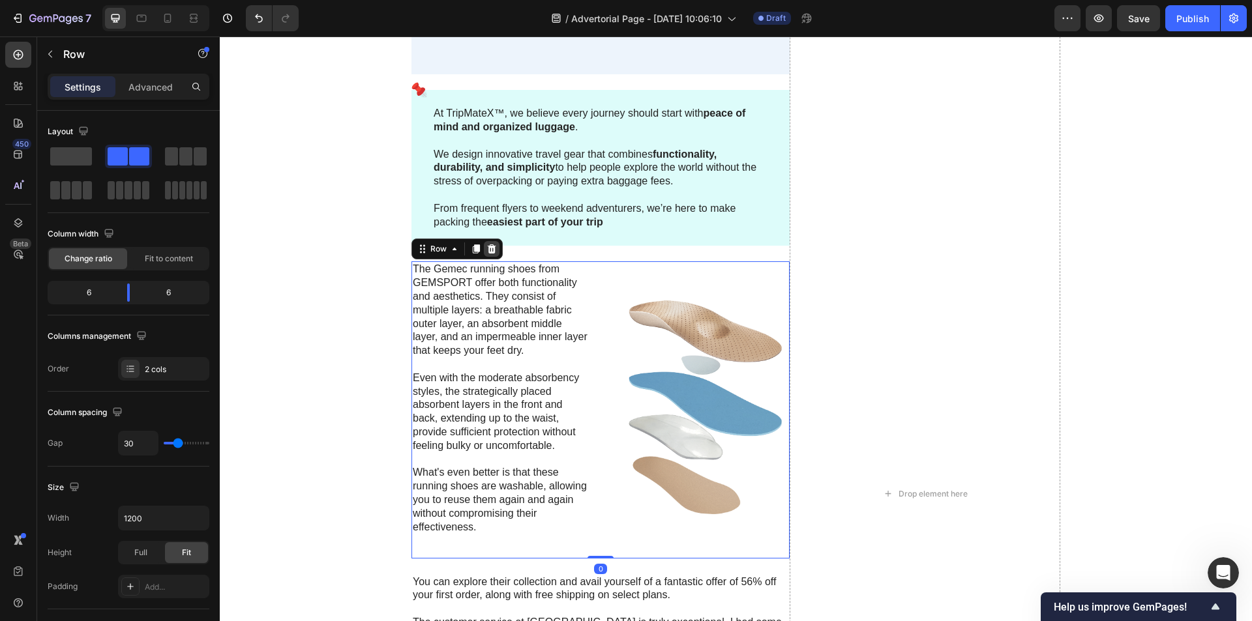
click at [494, 250] on div at bounding box center [492, 249] width 16 height 16
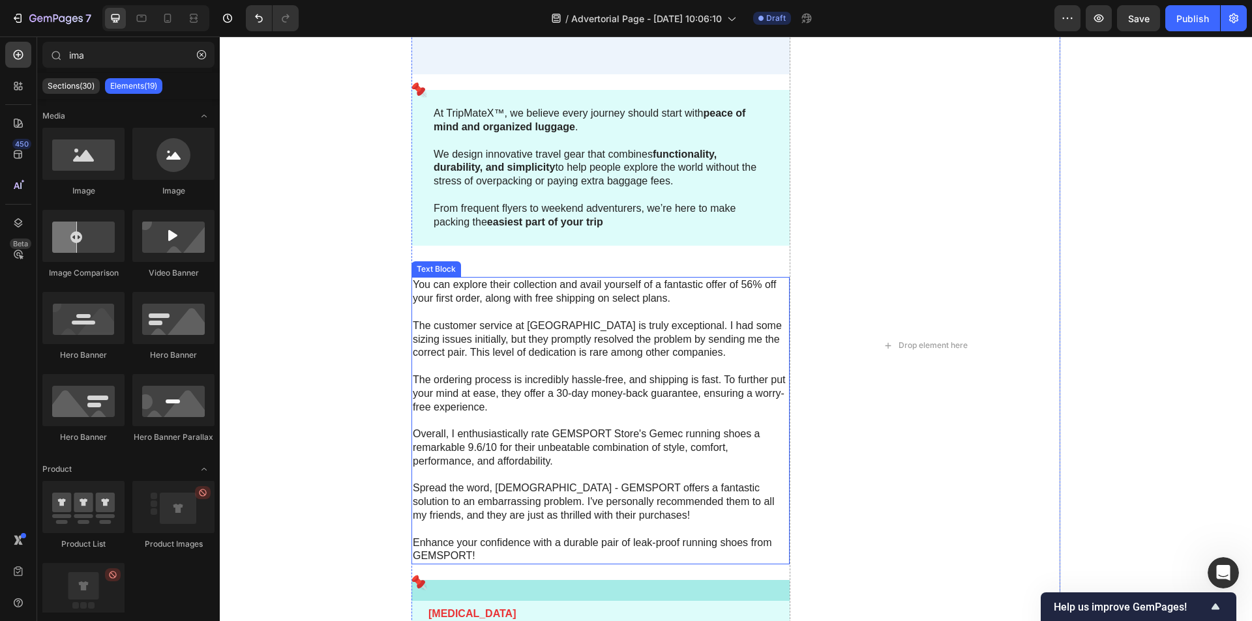
click at [570, 300] on p "You can explore their collection and avail yourself of a fantastic offer of 56%…" at bounding box center [601, 291] width 376 height 27
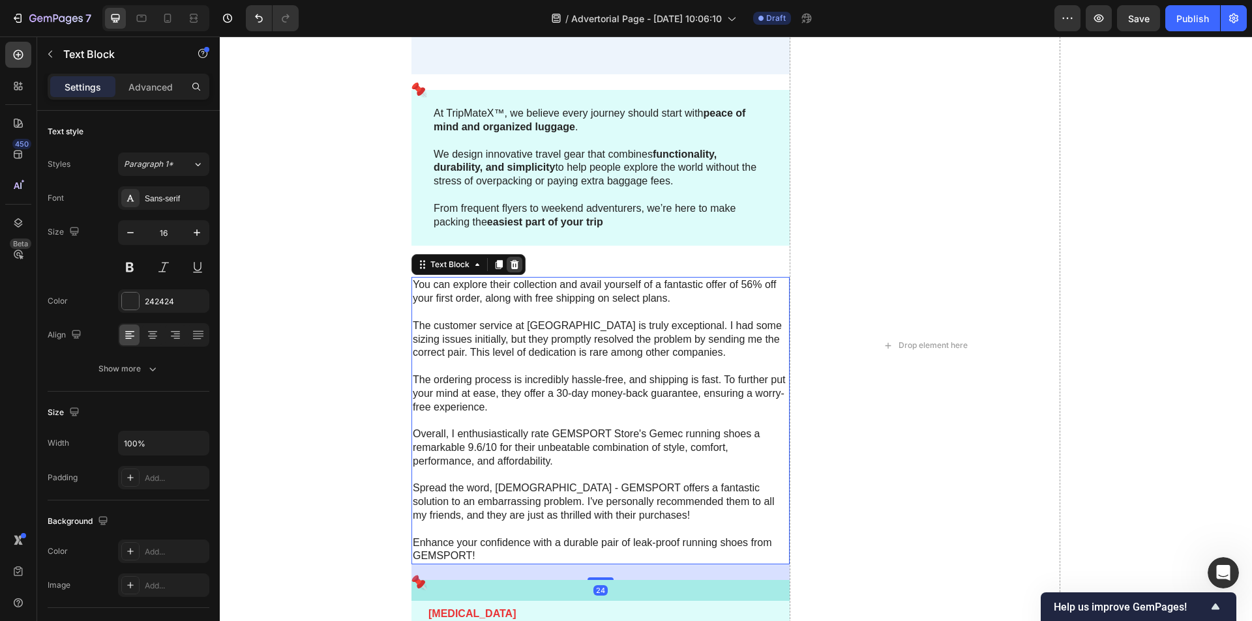
click at [509, 267] on icon at bounding box center [514, 264] width 10 height 10
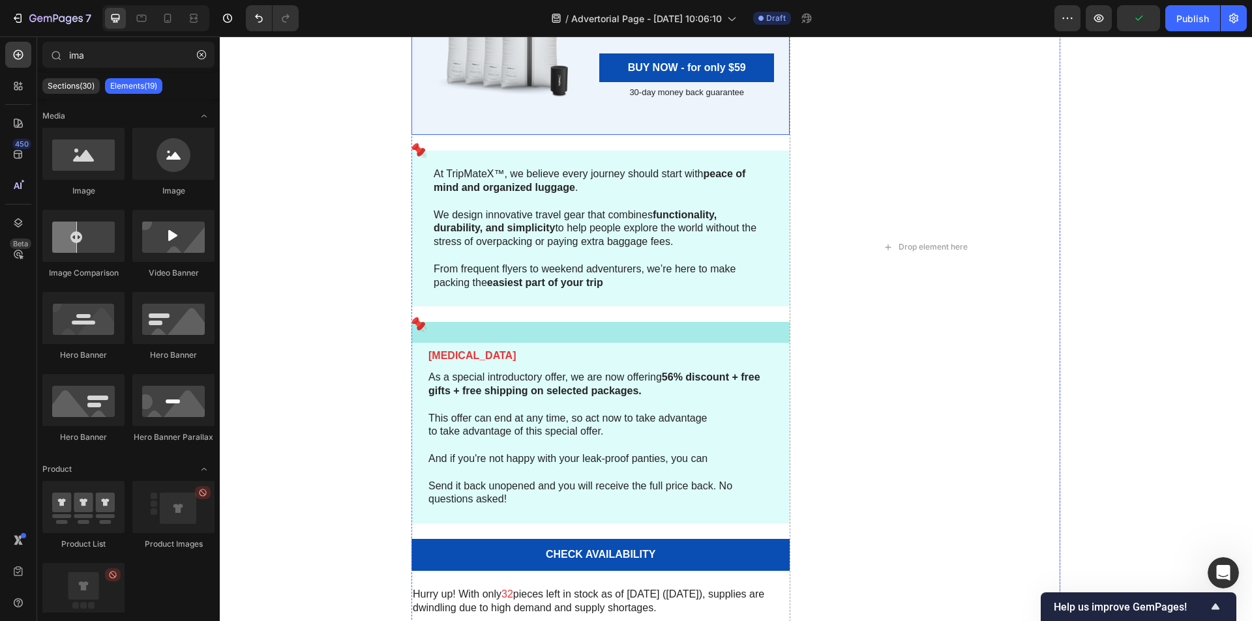
scroll to position [5486, 0]
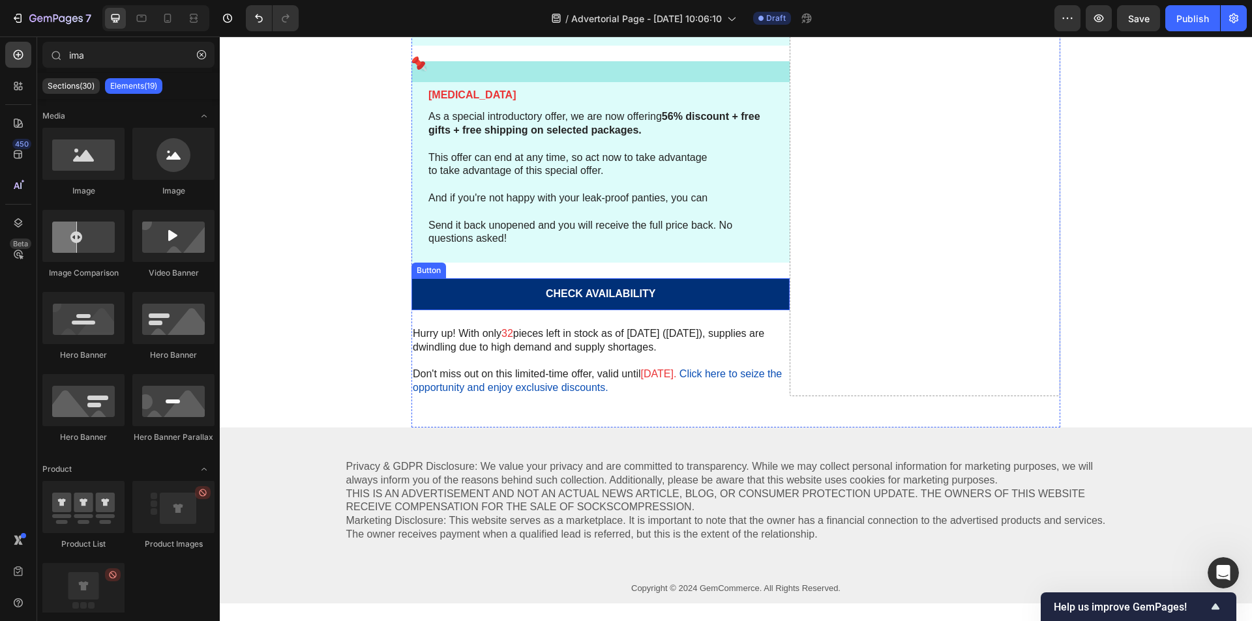
click at [461, 298] on link "CHECK AVAILABILITY" at bounding box center [600, 294] width 378 height 32
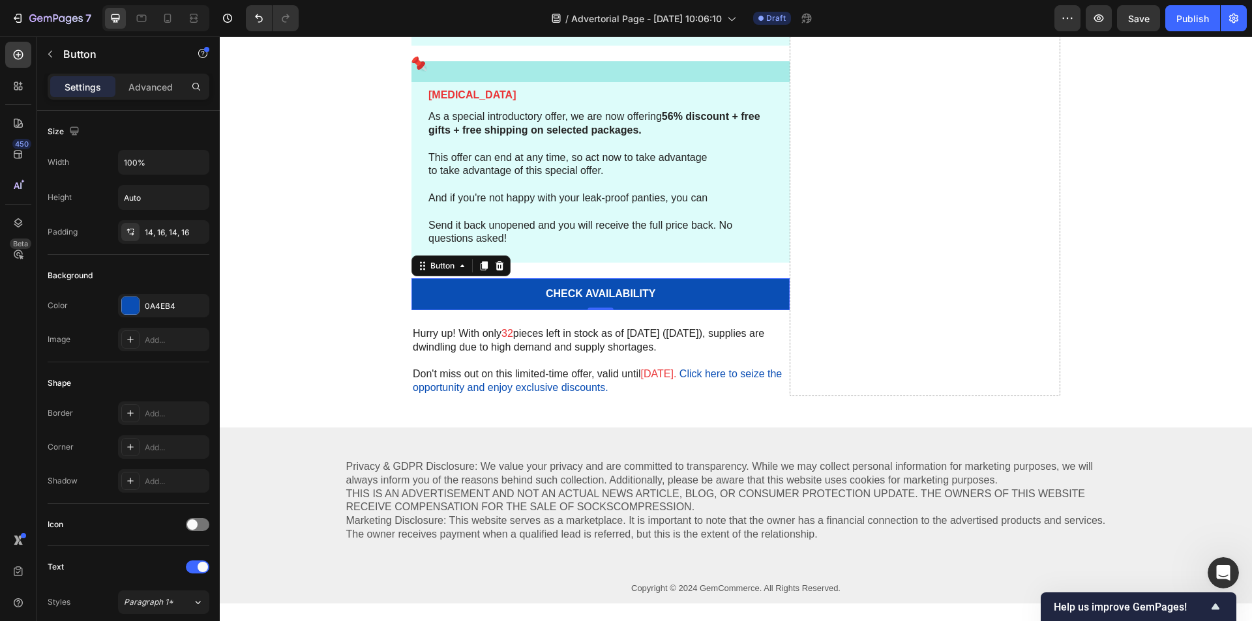
scroll to position [5291, 0]
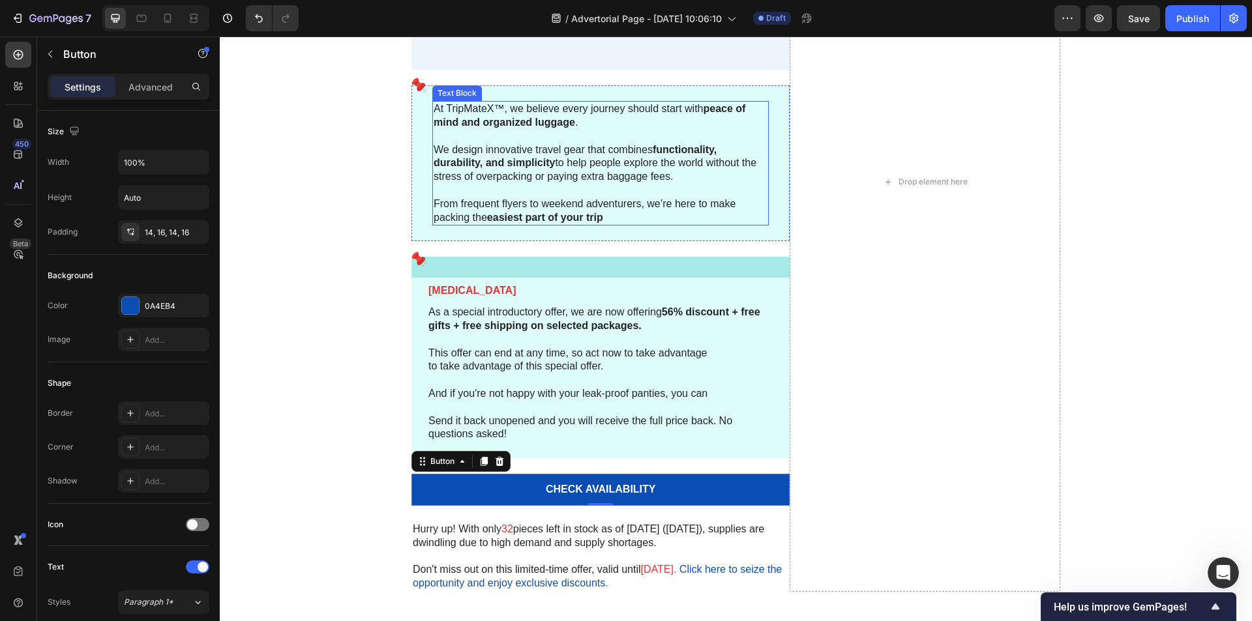
click at [573, 192] on p "⁠⁠⁠⁠⁠⁠⁠ From frequent flyers to weekend adventurers, we’re here to make packing…" at bounding box center [601, 204] width 334 height 40
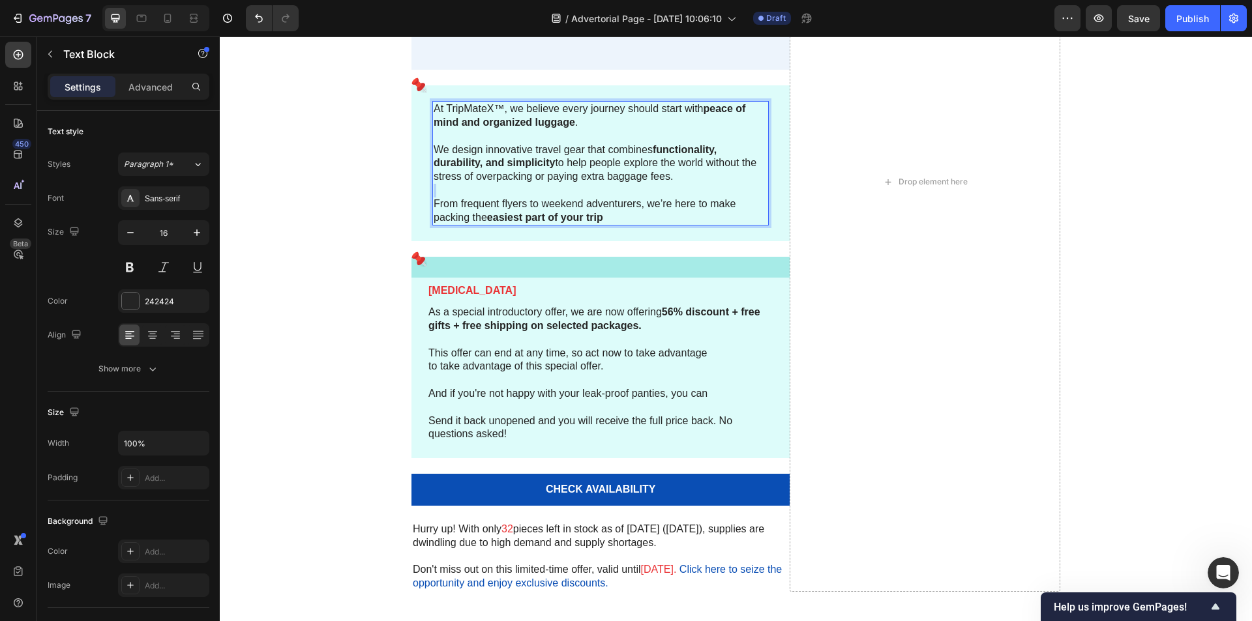
click at [573, 192] on p "From frequent flyers to weekend adventurers, we’re here to make packing the eas…" at bounding box center [601, 204] width 334 height 40
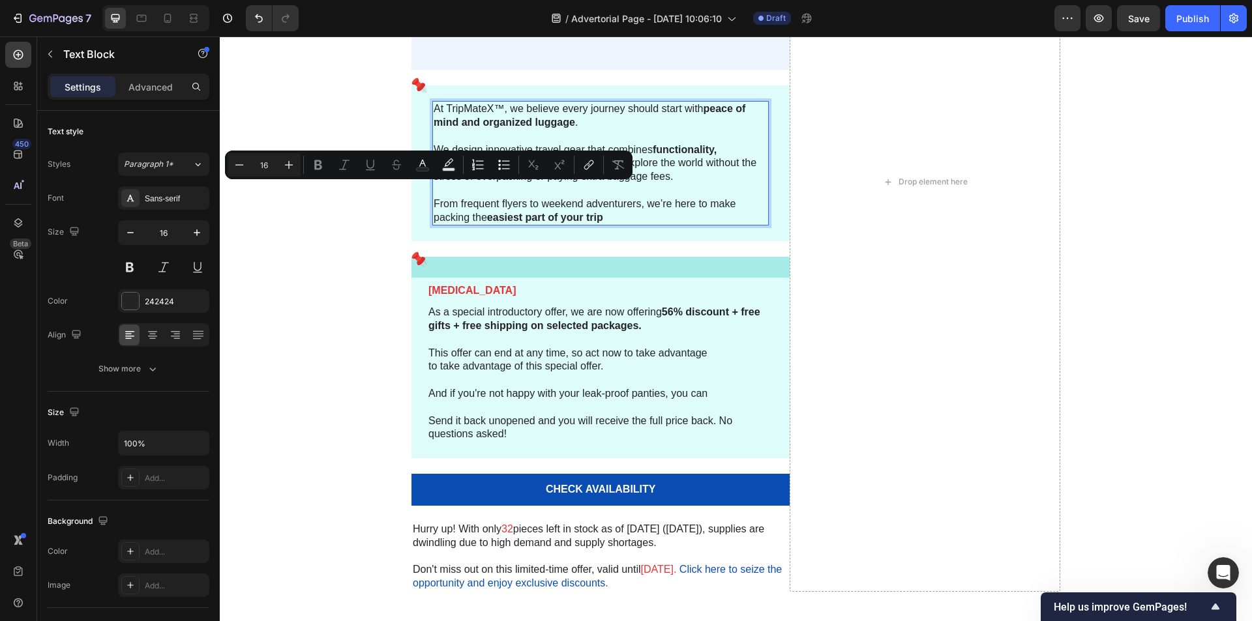
click at [615, 202] on p "From frequent flyers to weekend adventurers, we’re here to make packing the eas…" at bounding box center [601, 204] width 334 height 40
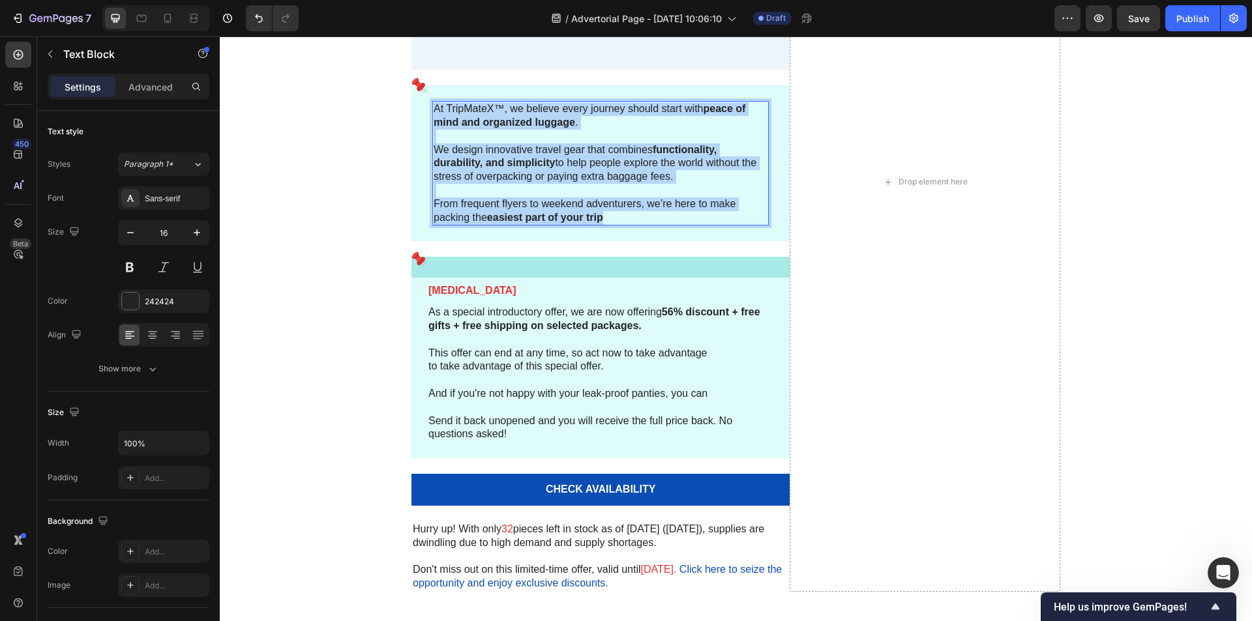
copy div "At TripMateX™, we believe every journey should start with peace of mind and org…"
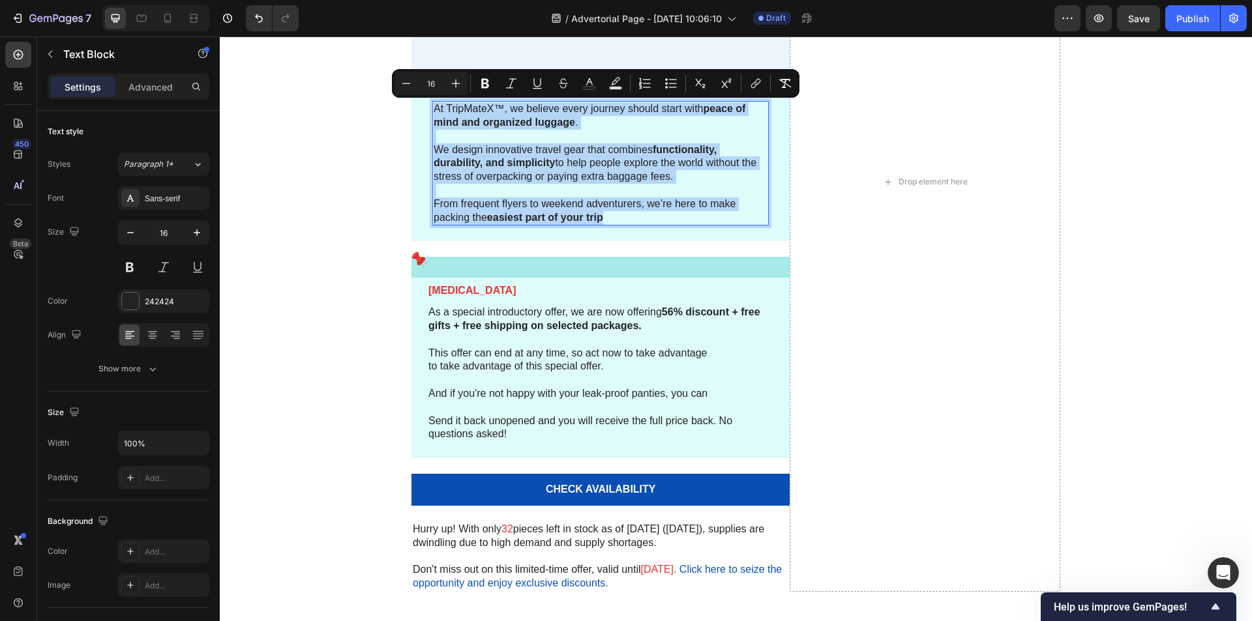
drag, startPoint x: 610, startPoint y: 214, endPoint x: 428, endPoint y: 110, distance: 209.4
click at [432, 110] on div "At TripMateX™, we believe every journey should start with peace of mind and org…" at bounding box center [600, 163] width 336 height 125
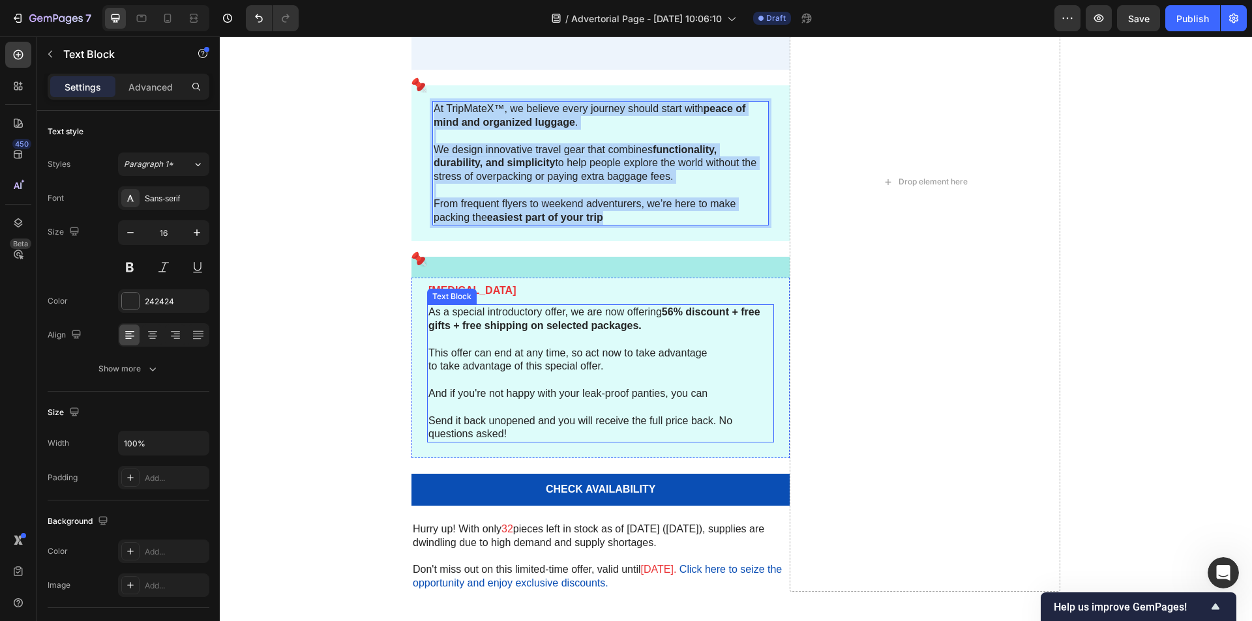
click at [503, 306] on p "As a special introductory offer, we are now offering 56% discount + free gifts …" at bounding box center [600, 319] width 344 height 27
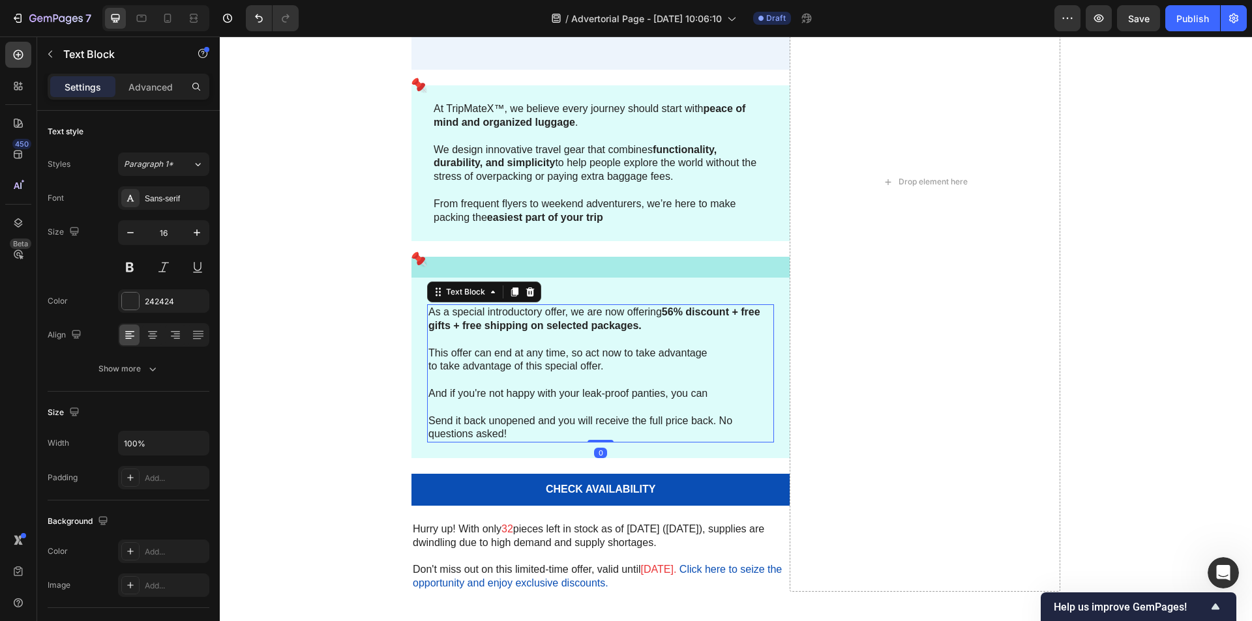
click at [503, 306] on p "As a special introductory offer, we are now offering 56% discount + free gifts …" at bounding box center [600, 319] width 344 height 27
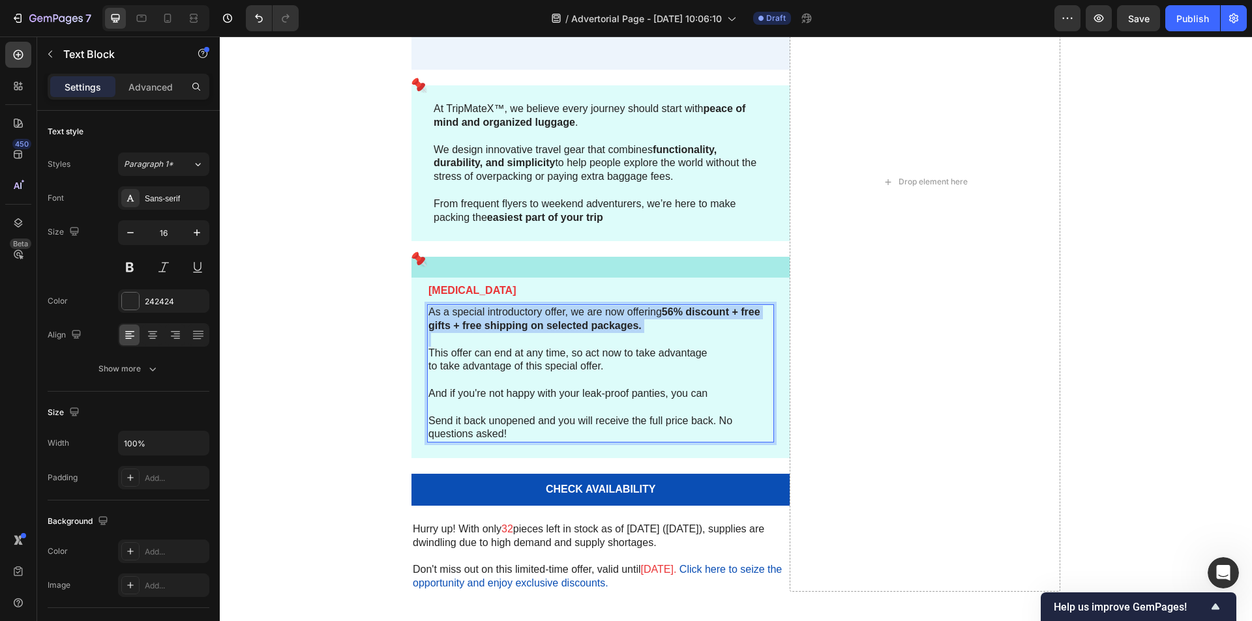
click at [503, 306] on p "As a special introductory offer, we are now offering 56% discount + free gifts …" at bounding box center [600, 319] width 344 height 27
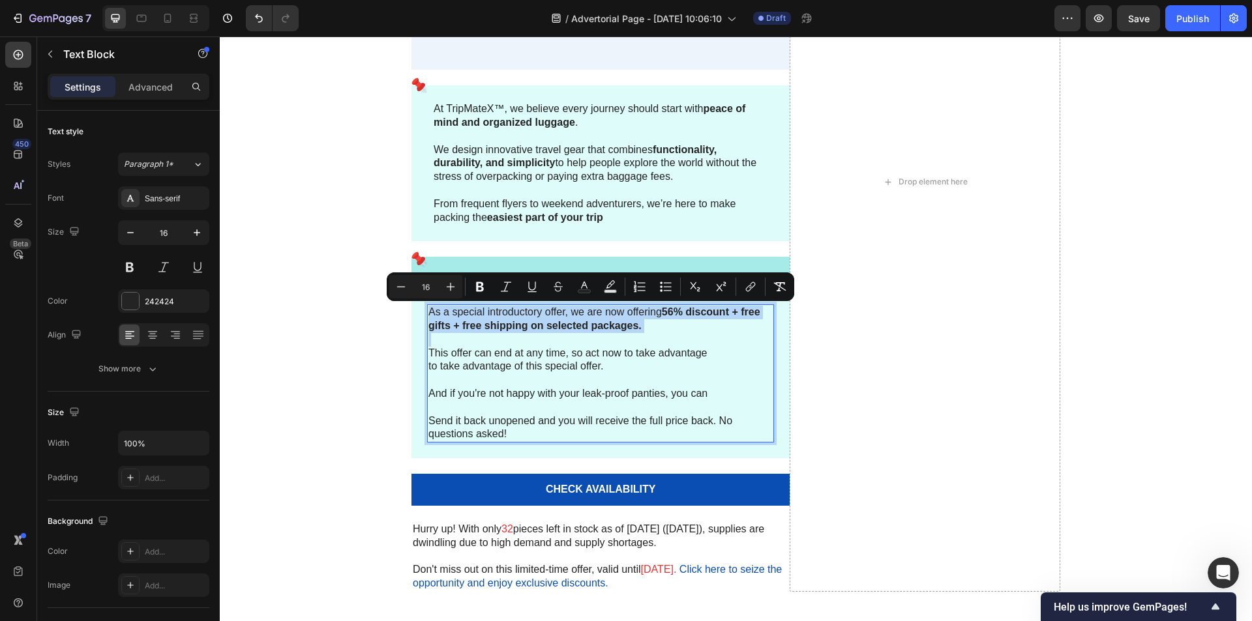
click at [532, 341] on p "Rich Text Editor. Editing area: main" at bounding box center [600, 340] width 344 height 14
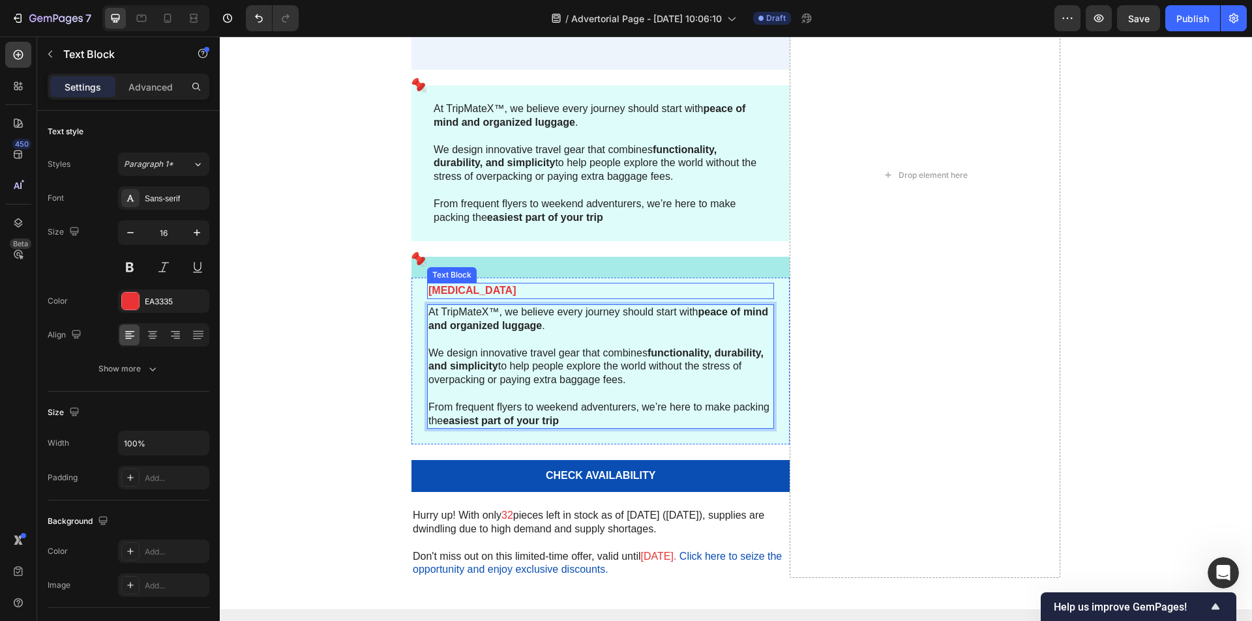
click at [554, 286] on p "[MEDICAL_DATA]" at bounding box center [600, 291] width 344 height 14
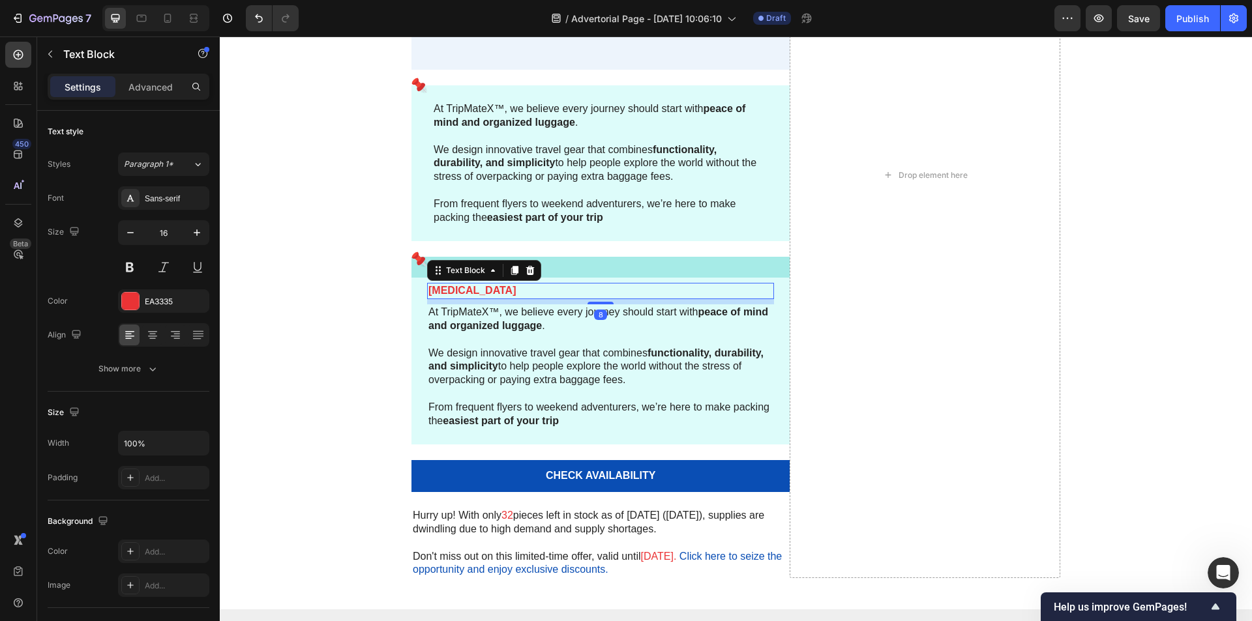
click at [554, 286] on p "[MEDICAL_DATA]" at bounding box center [600, 291] width 344 height 14
click at [790, 295] on div "Drop element here" at bounding box center [925, 175] width 271 height 806
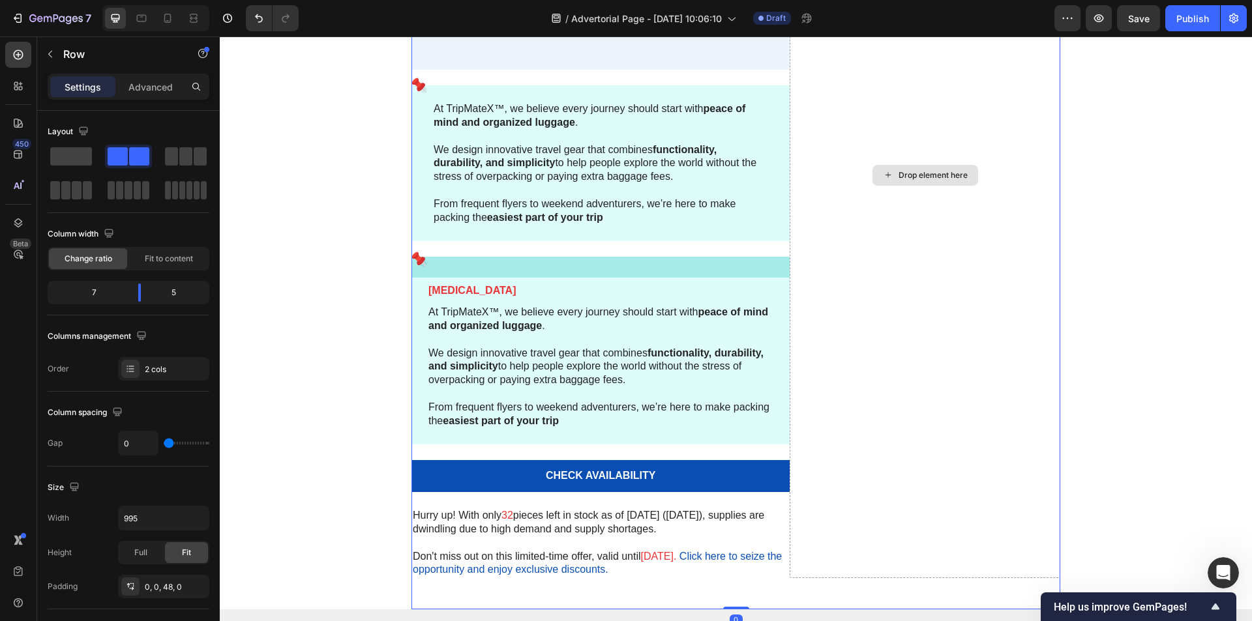
click at [743, 290] on p "[MEDICAL_DATA]" at bounding box center [600, 291] width 344 height 14
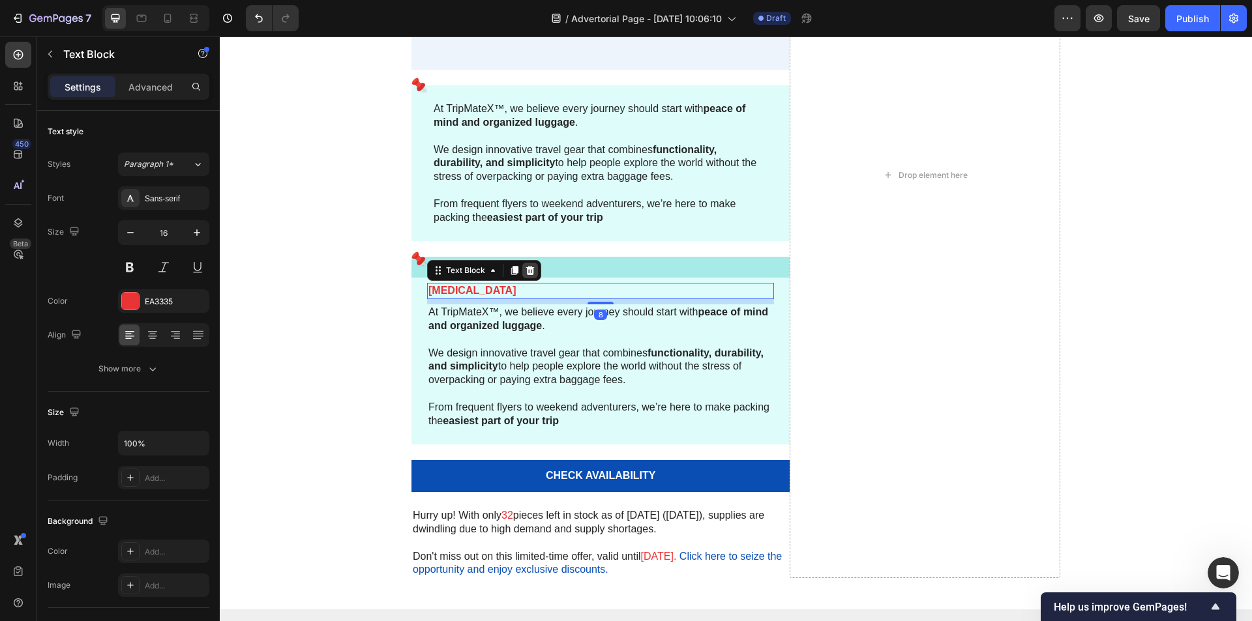
click at [530, 273] on icon at bounding box center [530, 270] width 10 height 10
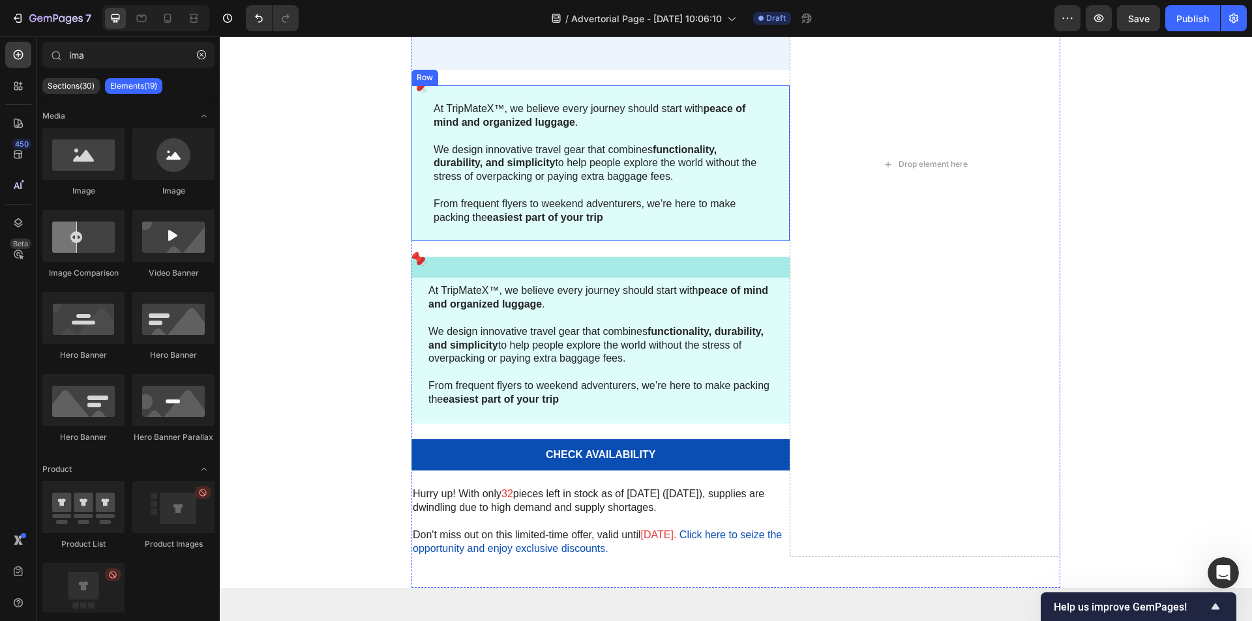
click at [555, 237] on div "At TripMateX™, we believe every journey should start with peace of mind and org…" at bounding box center [600, 163] width 378 height 156
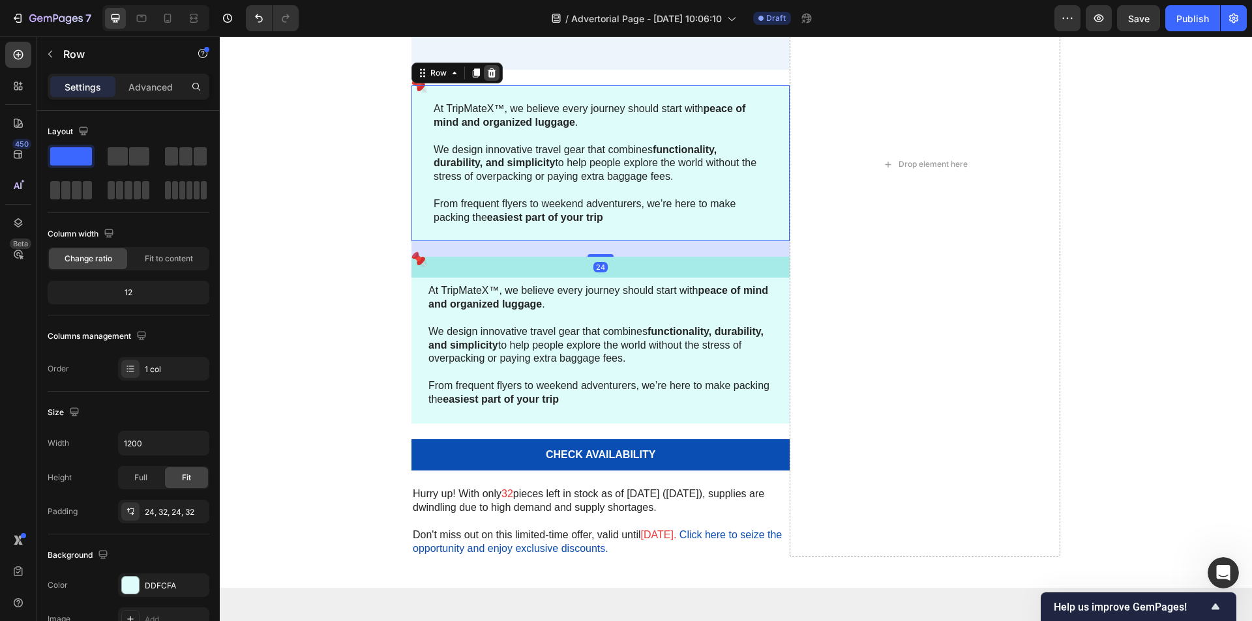
click at [488, 70] on icon at bounding box center [492, 72] width 8 height 9
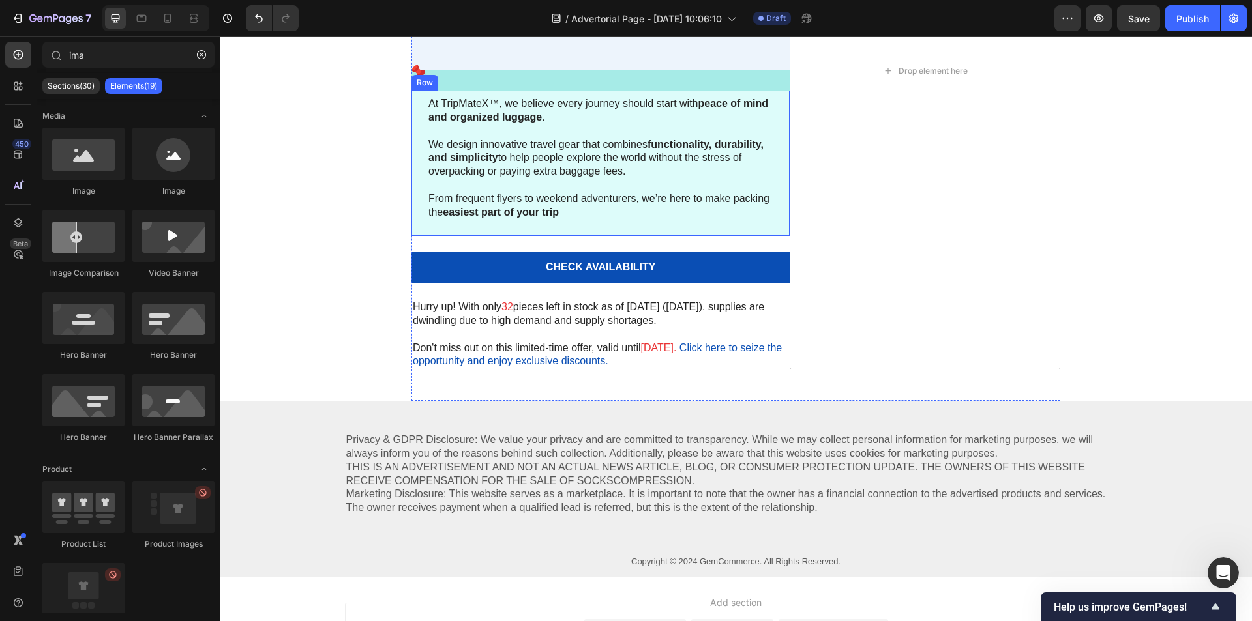
scroll to position [5095, 0]
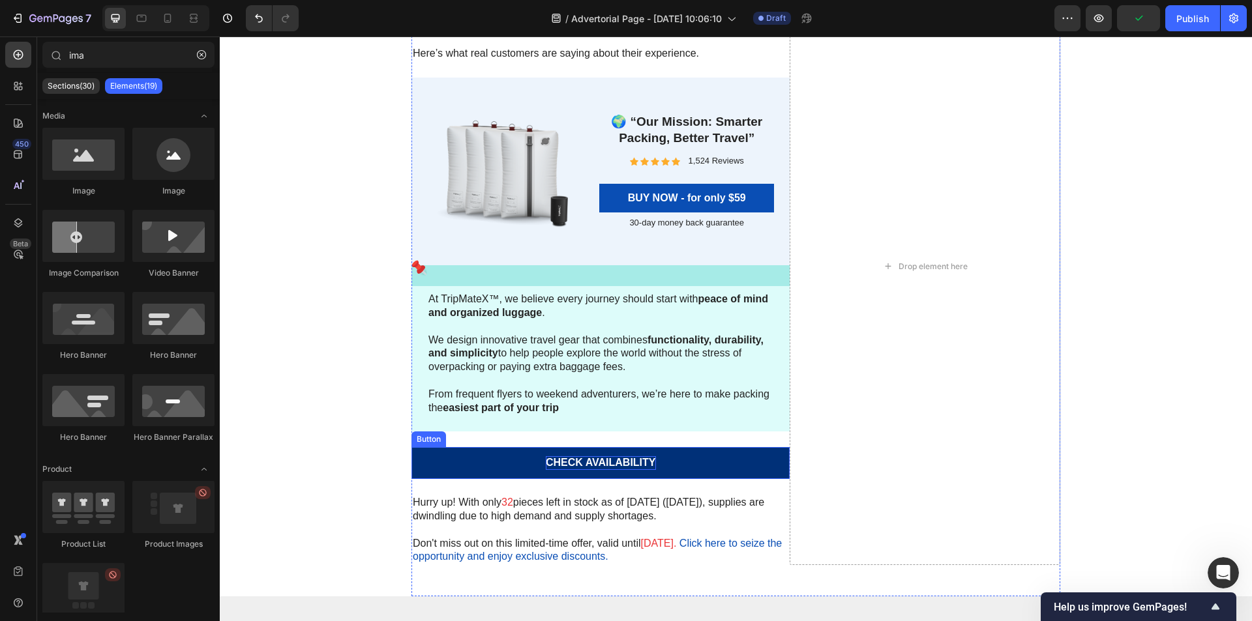
click at [644, 470] on div "CHECK AVAILABILITY" at bounding box center [601, 463] width 110 height 14
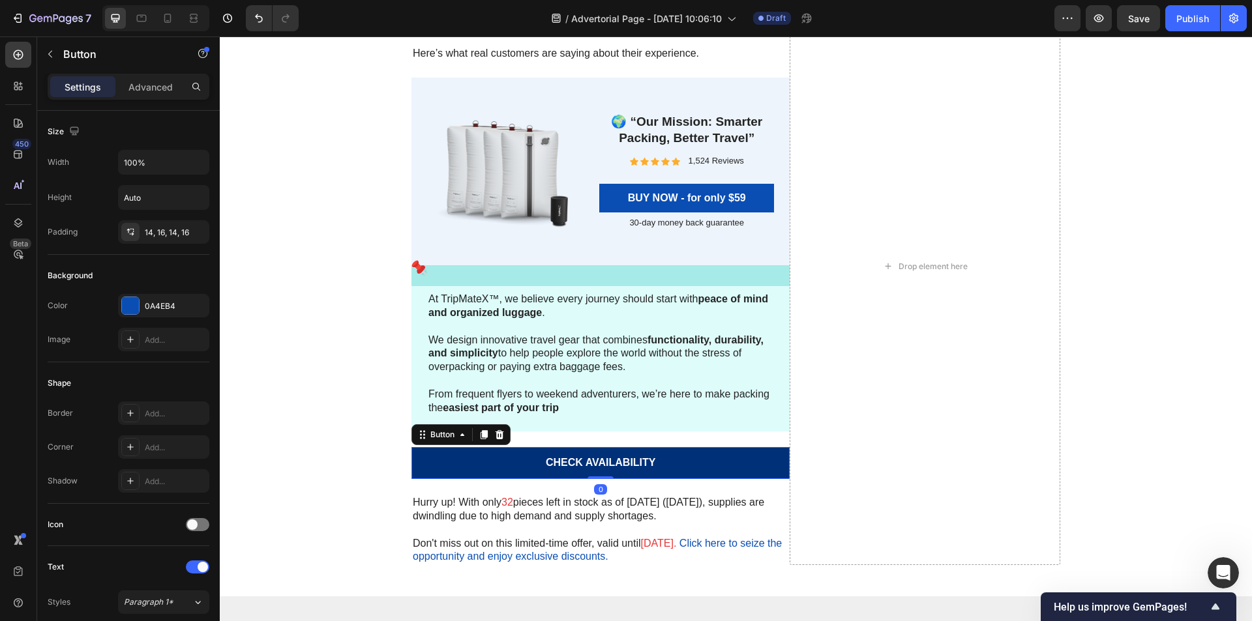
click at [683, 470] on link "CHECK AVAILABILITY" at bounding box center [600, 463] width 378 height 32
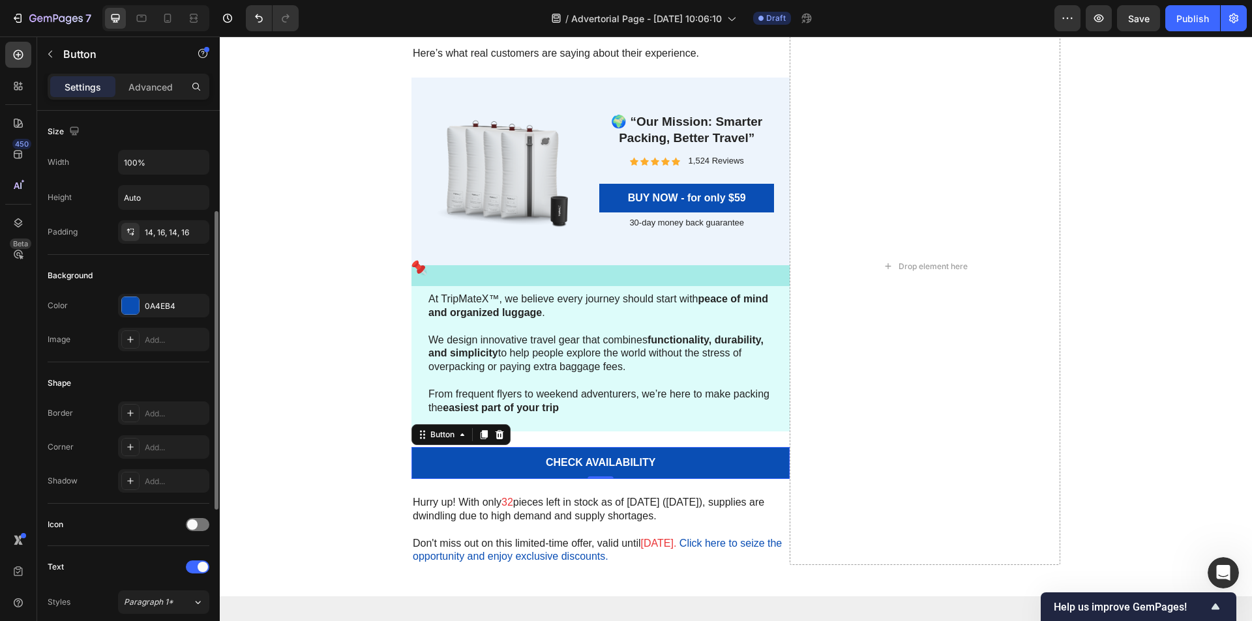
scroll to position [455, 0]
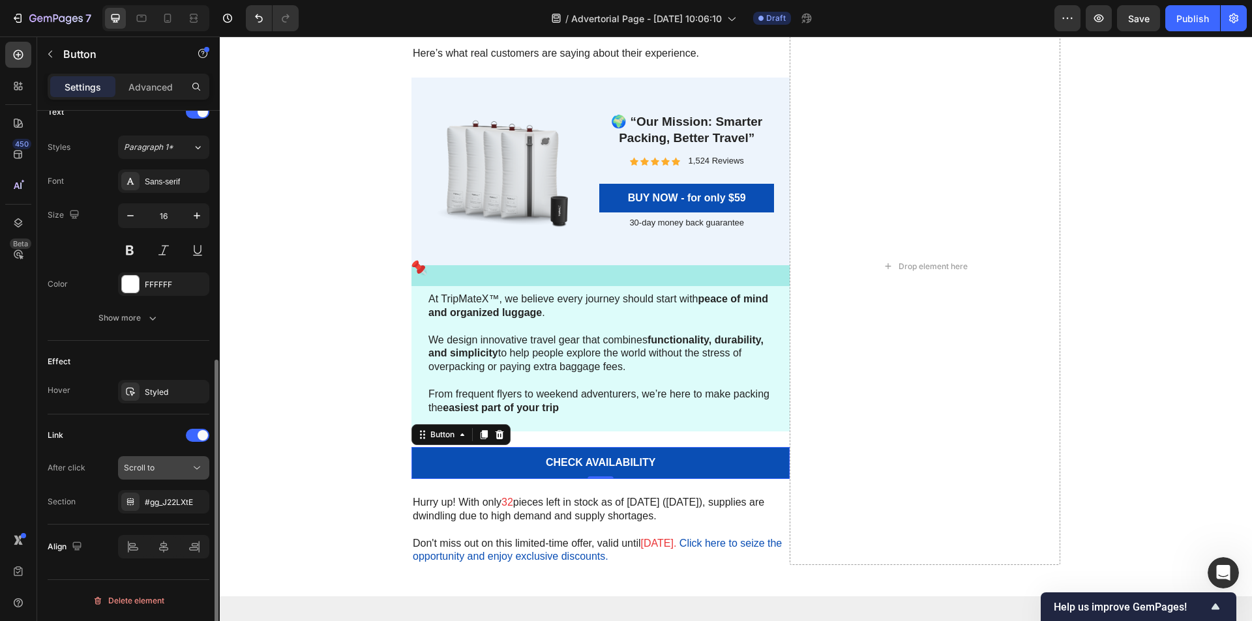
click at [145, 467] on span "Scroll to" at bounding box center [139, 468] width 31 height 10
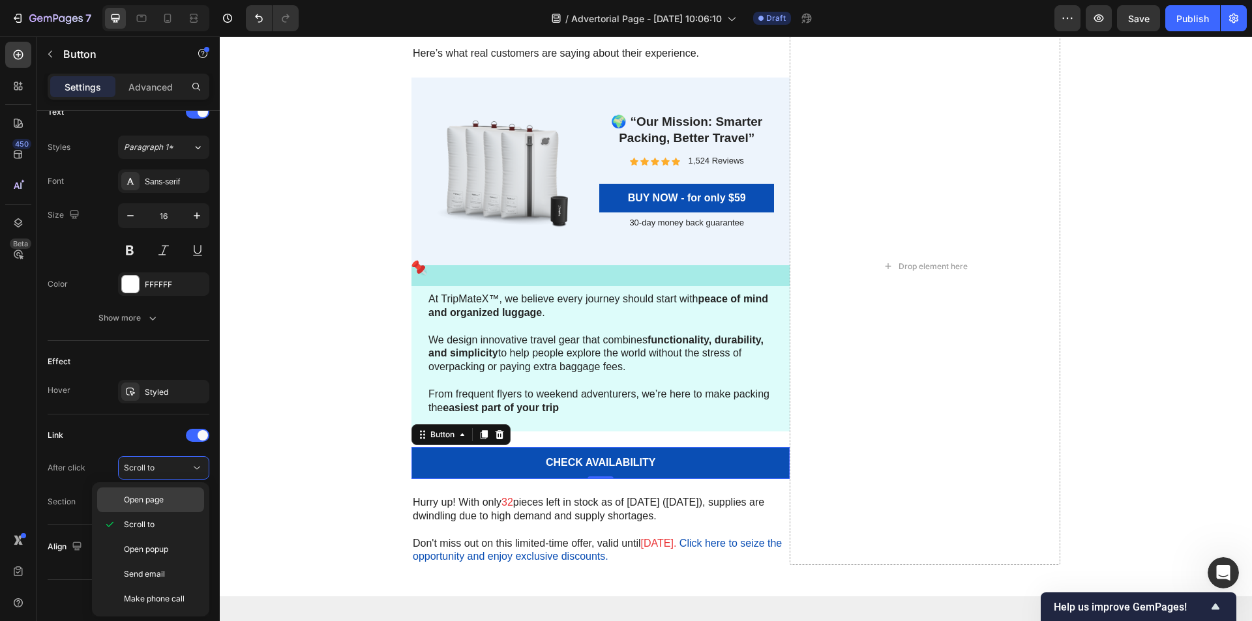
click at [144, 505] on span "Open page" at bounding box center [144, 500] width 40 height 12
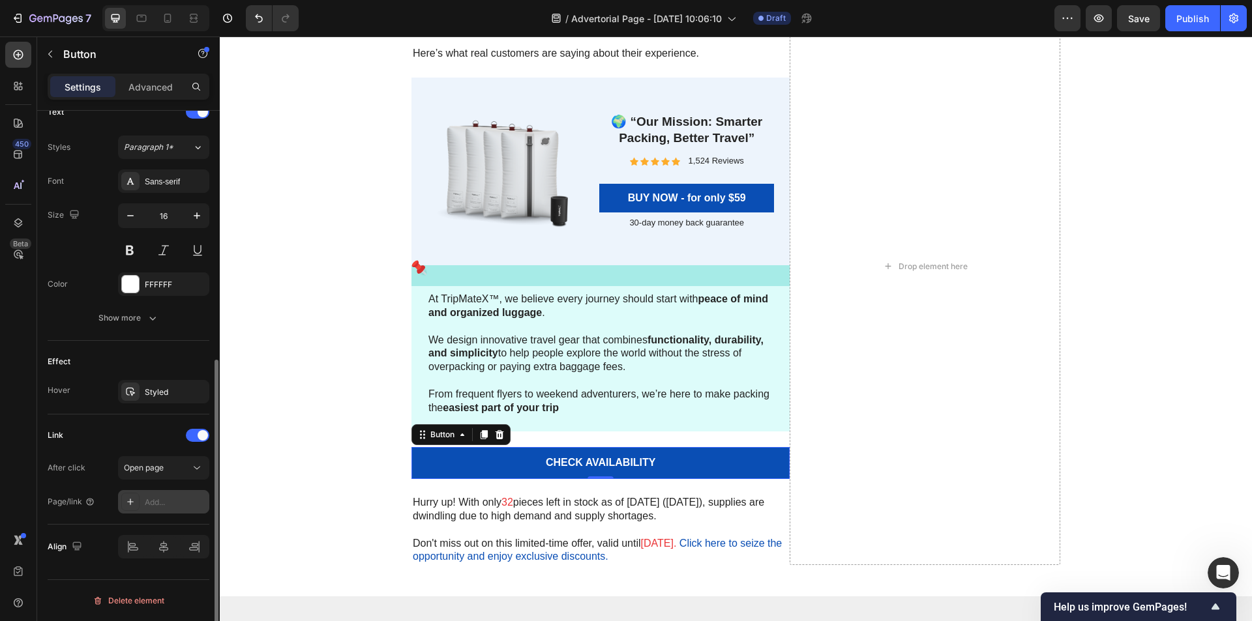
click at [140, 498] on div "Add..." at bounding box center [163, 501] width 91 height 23
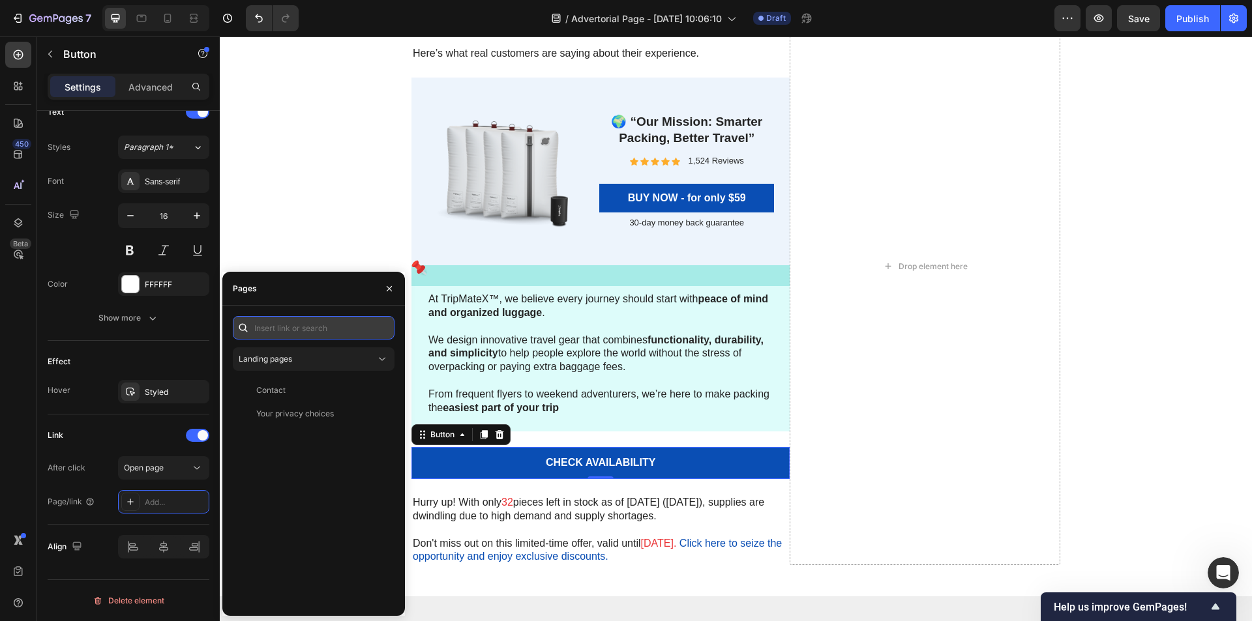
click at [275, 329] on input "text" at bounding box center [314, 327] width 162 height 23
paste input "[URL][DOMAIN_NAME]"
type input "[URL][DOMAIN_NAME]"
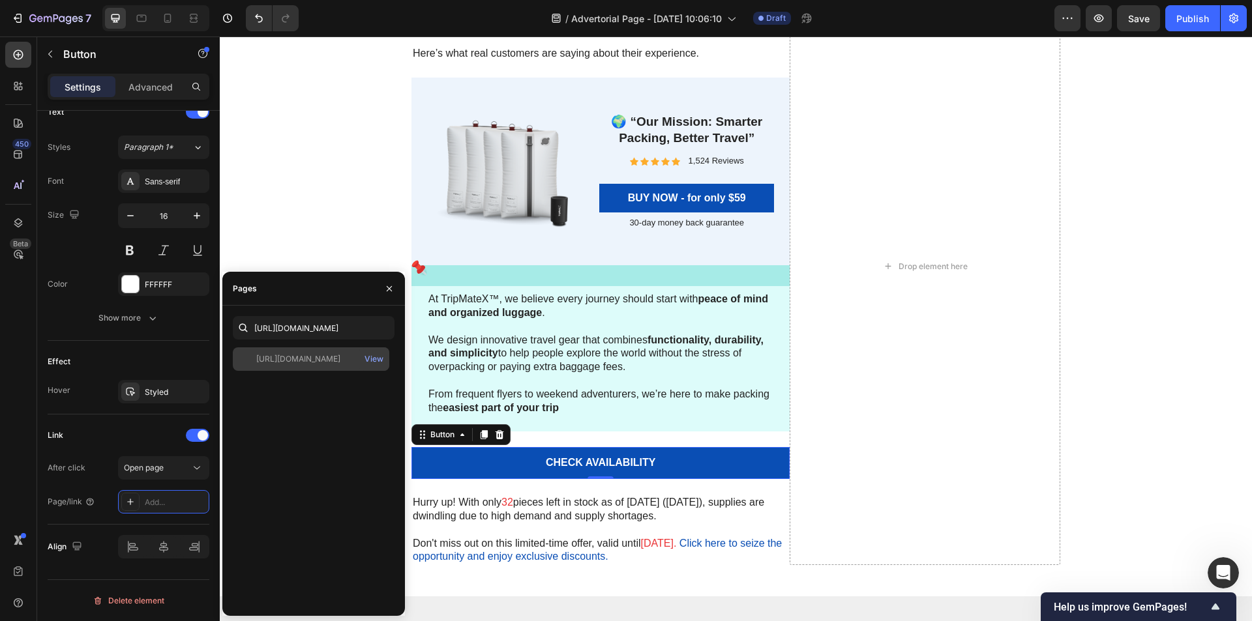
click at [300, 352] on div "[URL][DOMAIN_NAME] View" at bounding box center [311, 358] width 156 height 23
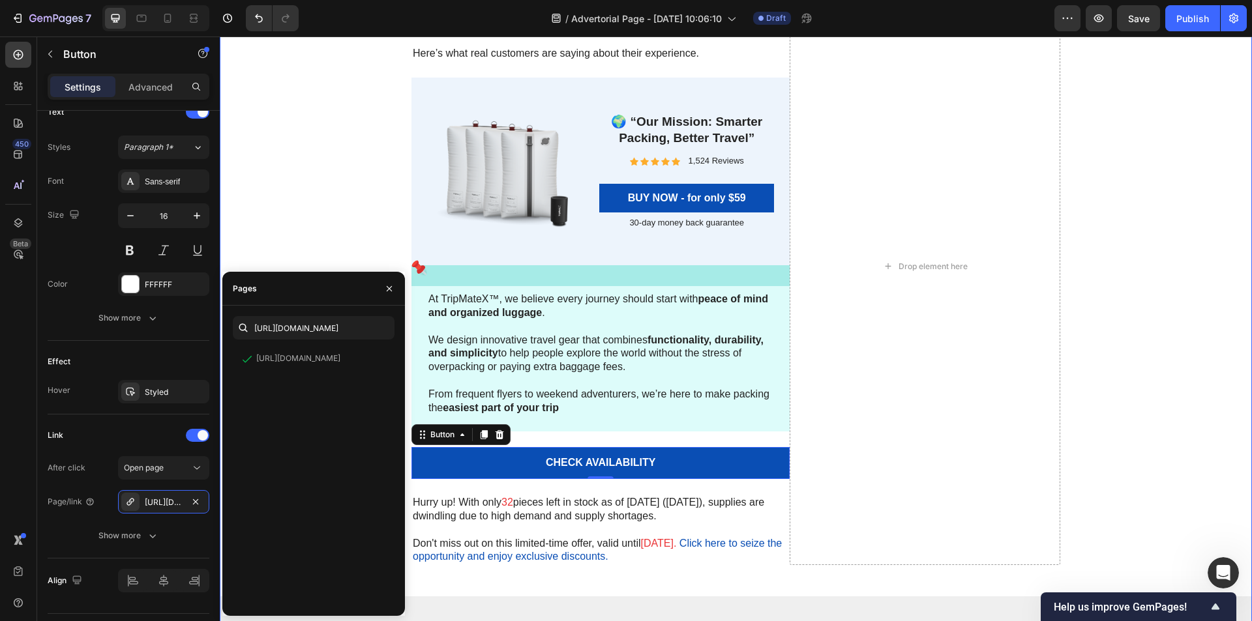
click at [257, 219] on div "🌟 “Trusted by Travelers Around the World” Heading Thousands of happy travelers …" at bounding box center [736, 369] width 1032 height 805
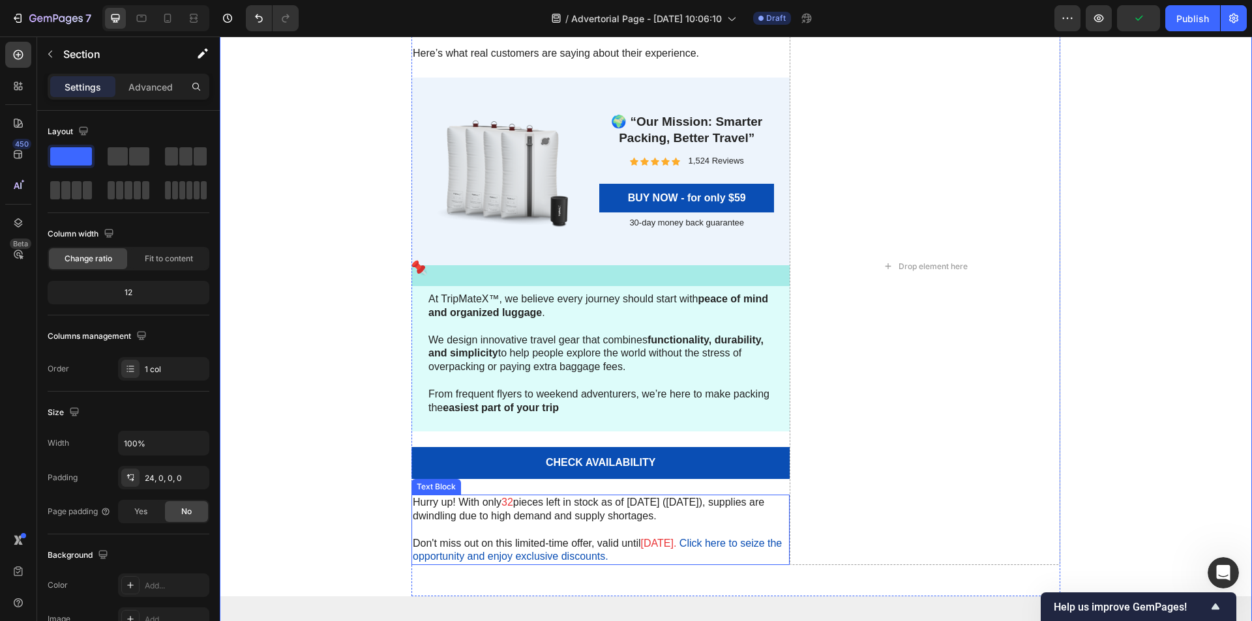
click at [507, 511] on p "Hurry up! With only 32 pieces left in stock as of [DATE] ([DATE]), supplies are…" at bounding box center [601, 509] width 376 height 27
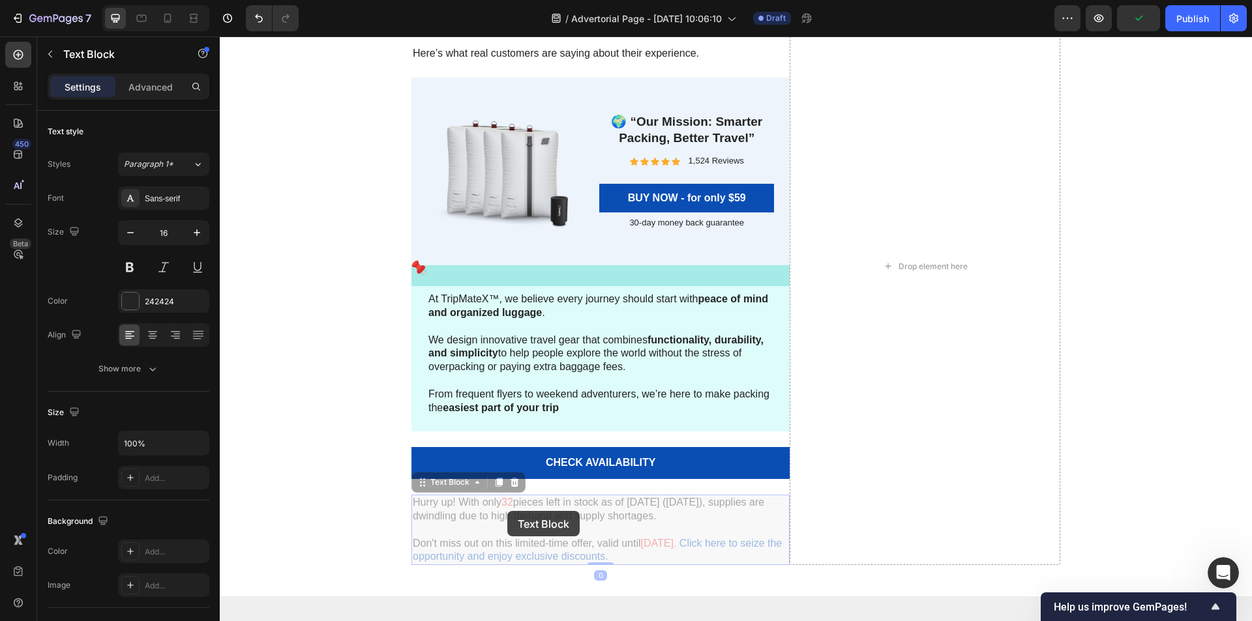
click at [220, 37] on p "Hurry up! With only 32 pieces left in stock as of [DATE] ([DATE]), supplies are…" at bounding box center [220, 37] width 0 height 0
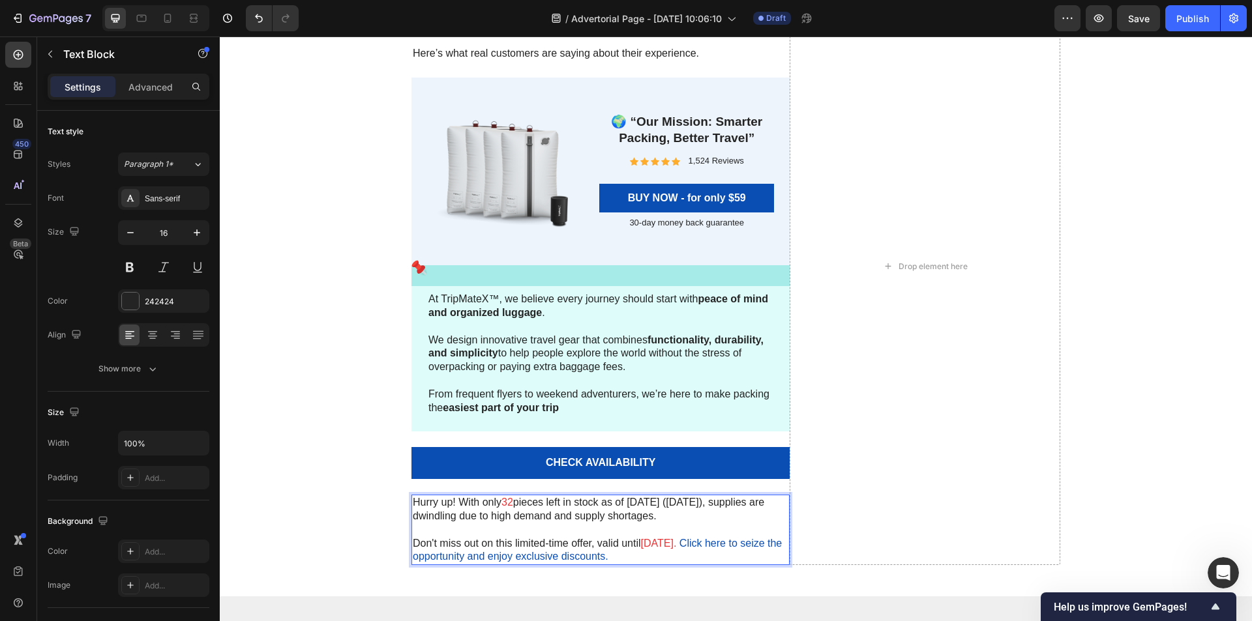
click at [507, 511] on p "Hurry up! With only 32 pieces left in stock as of [DATE] ([DATE]), supplies are…" at bounding box center [601, 509] width 376 height 27
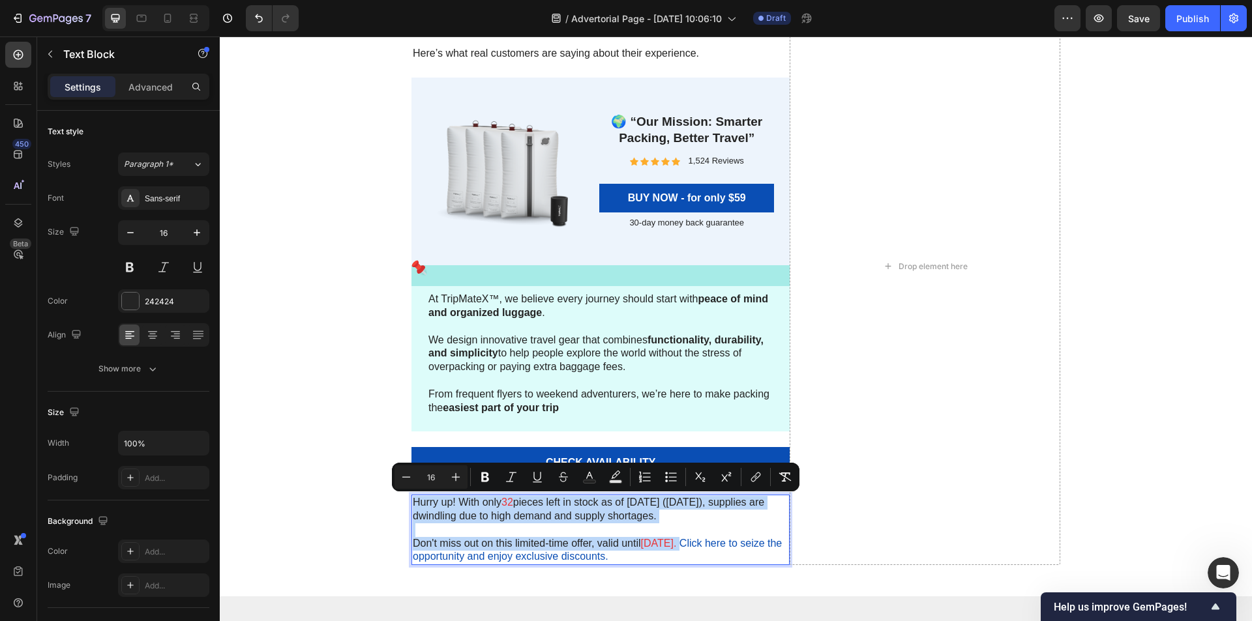
copy div "Hurry up! With only 32 pieces left in stock as of [DATE] ([DATE]), supplies are…"
click at [720, 527] on p "Rich Text Editor. Editing area: main" at bounding box center [601, 531] width 376 height 14
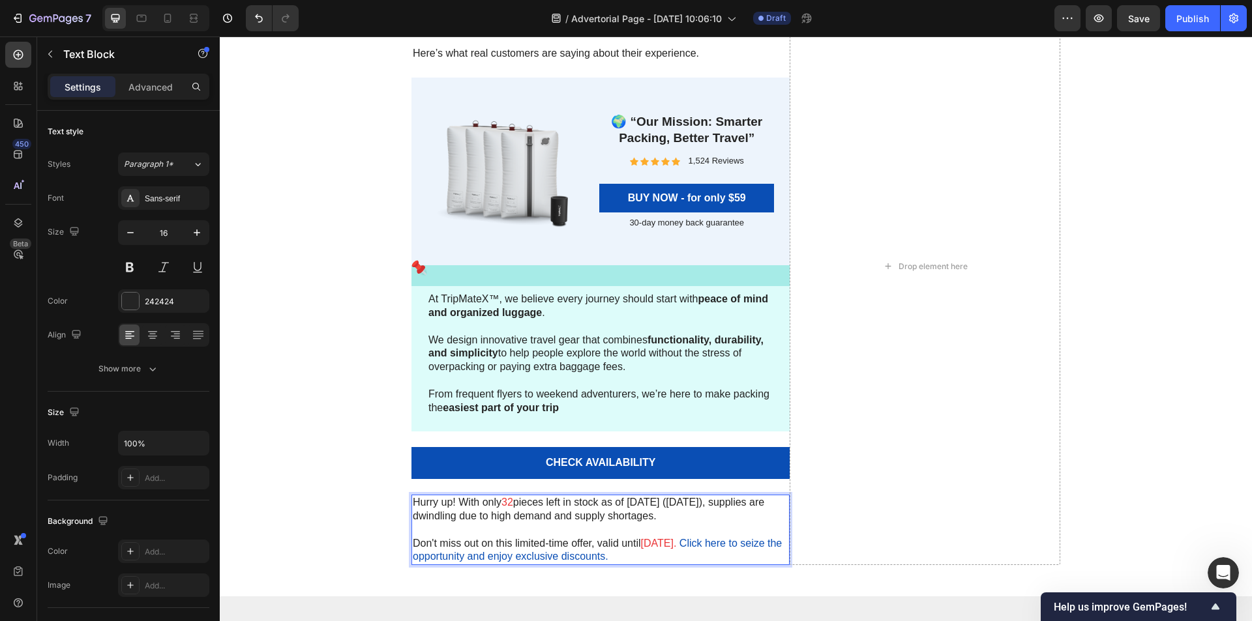
click at [610, 518] on p "Hurry up! With only 32 pieces left in stock as of [DATE] ([DATE]), supplies are…" at bounding box center [601, 509] width 376 height 27
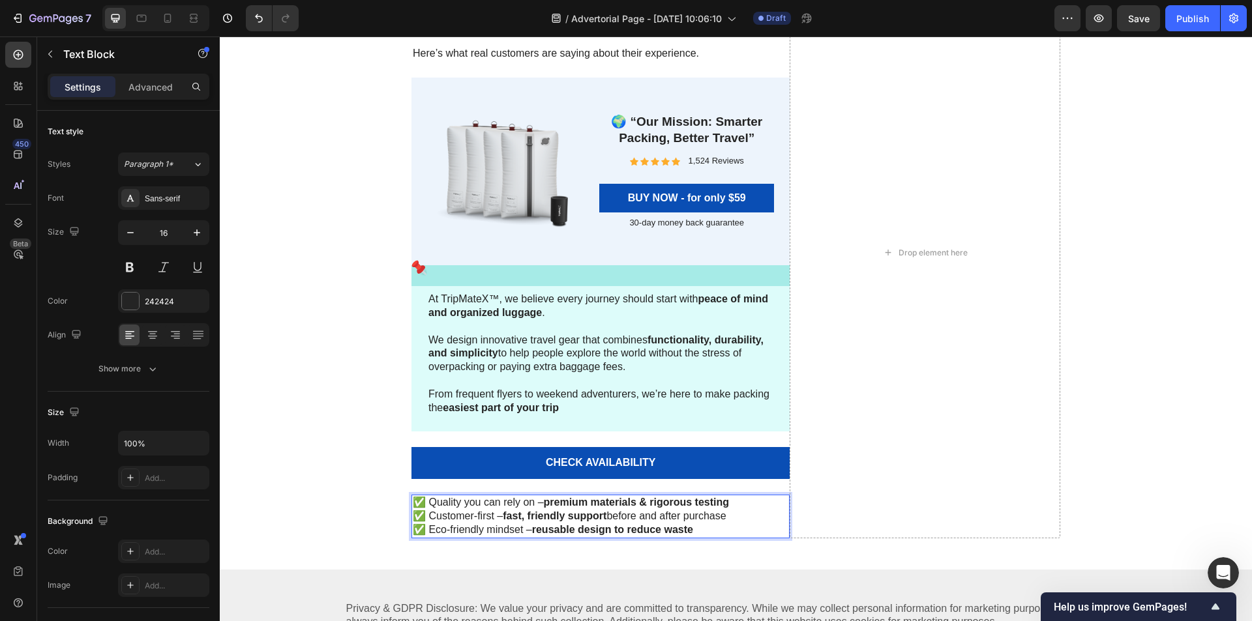
click at [731, 503] on p "✅ Quality you can rely on – premium materials & rigorous testing ✅ Customer-fir…" at bounding box center [601, 516] width 376 height 40
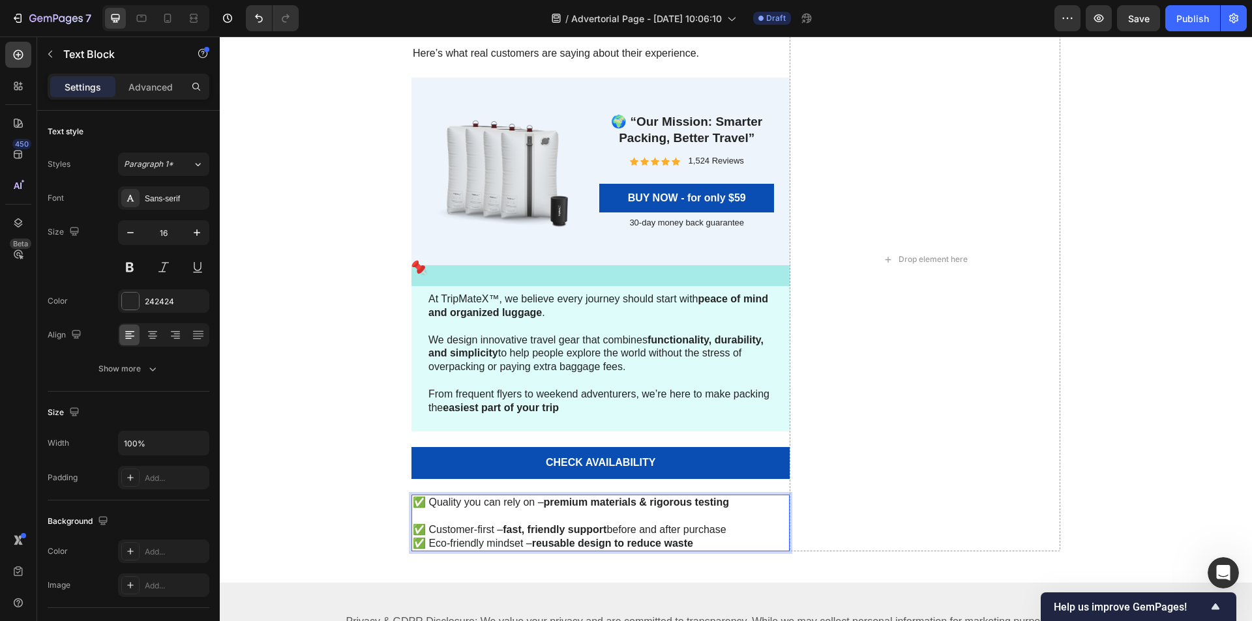
click at [729, 525] on p "✅ Customer-first – fast, friendly support before and after purchase ✅ Eco-frien…" at bounding box center [601, 530] width 376 height 40
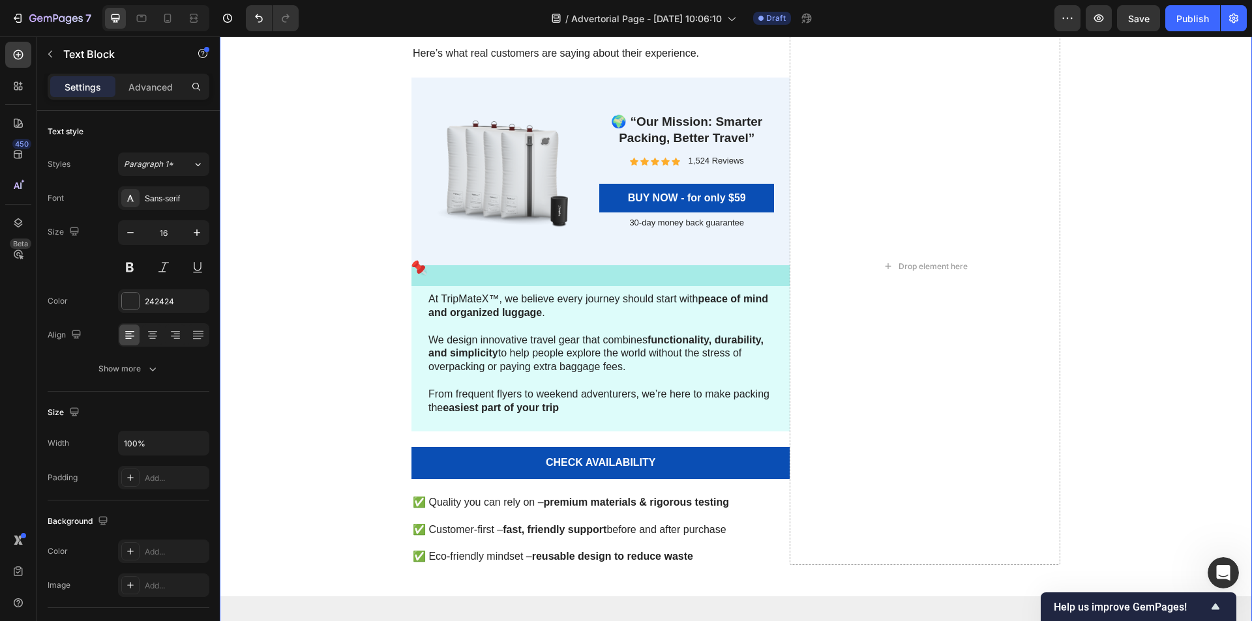
click at [1117, 450] on div "🌟 “Trusted by Travelers Around the World” Heading Thousands of happy travelers …" at bounding box center [736, 369] width 1032 height 805
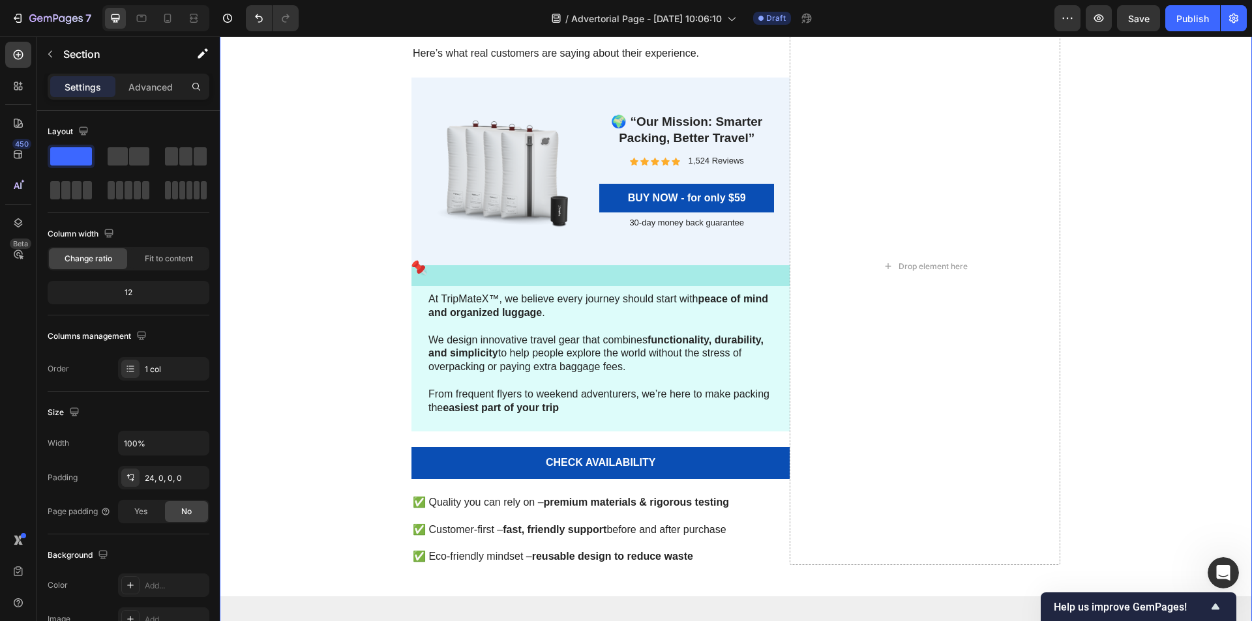
scroll to position [5356, 0]
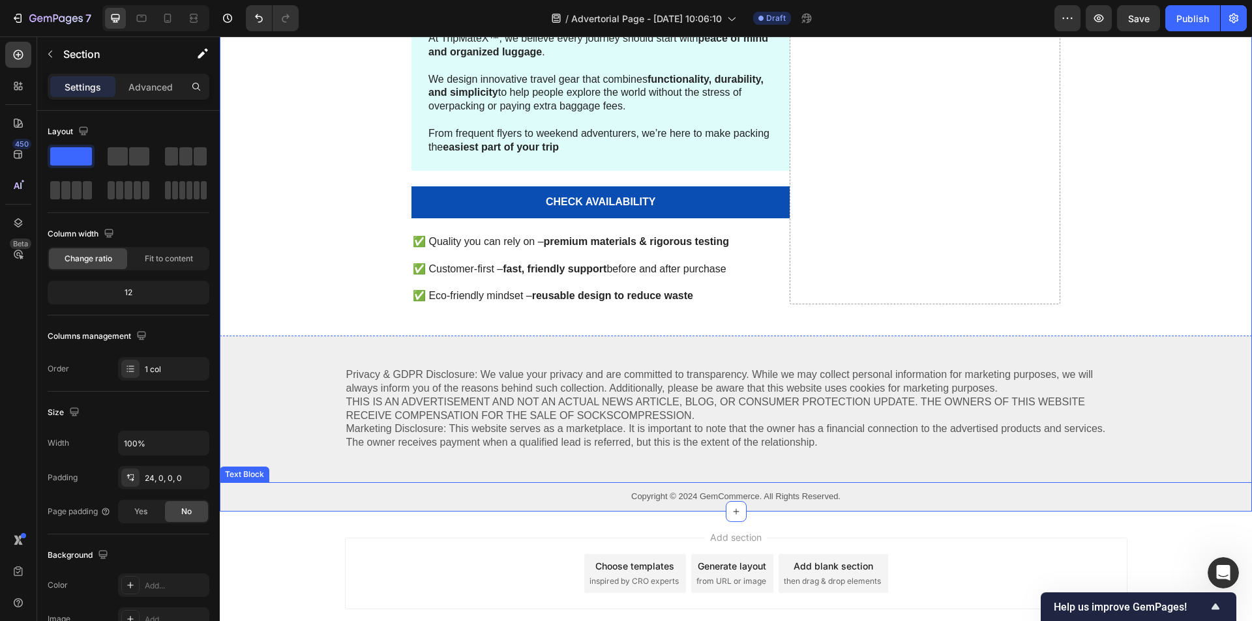
click at [676, 497] on p "Copyright © 2024 GemCommerce. All Rights Reserved." at bounding box center [736, 497] width 780 height 11
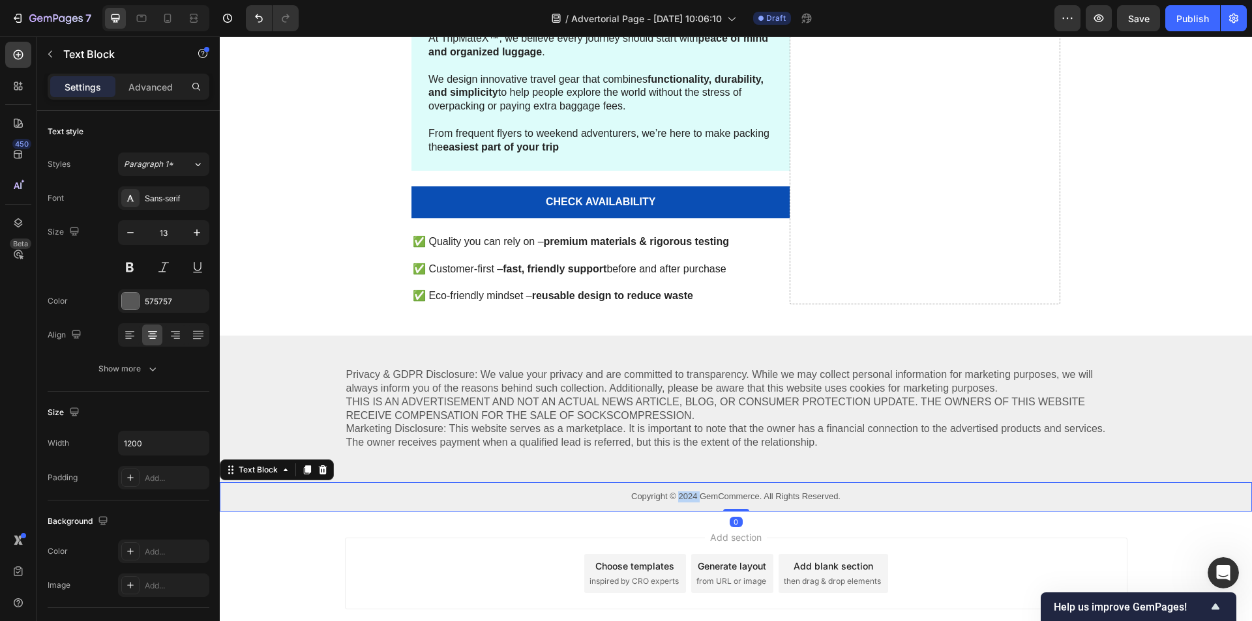
click at [676, 497] on p "Copyright © 2024 GemCommerce. All Rights Reserved." at bounding box center [736, 497] width 780 height 11
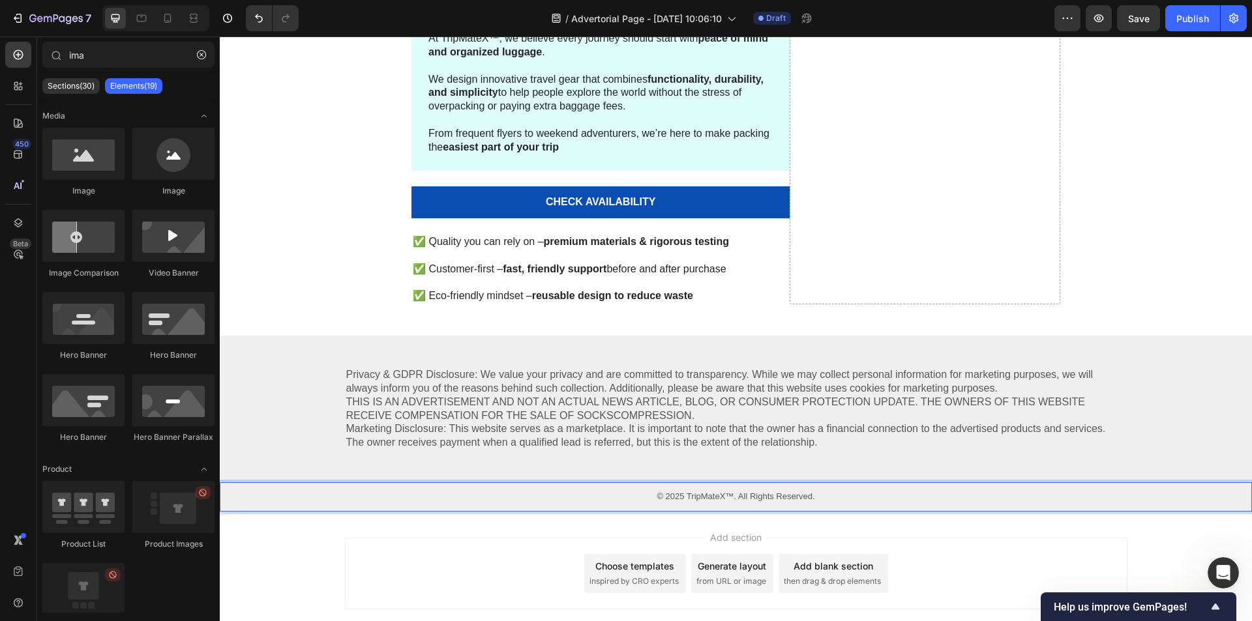
click at [558, 539] on div "Add section Choose templates inspired by CRO experts Generate layout from URL o…" at bounding box center [736, 574] width 782 height 72
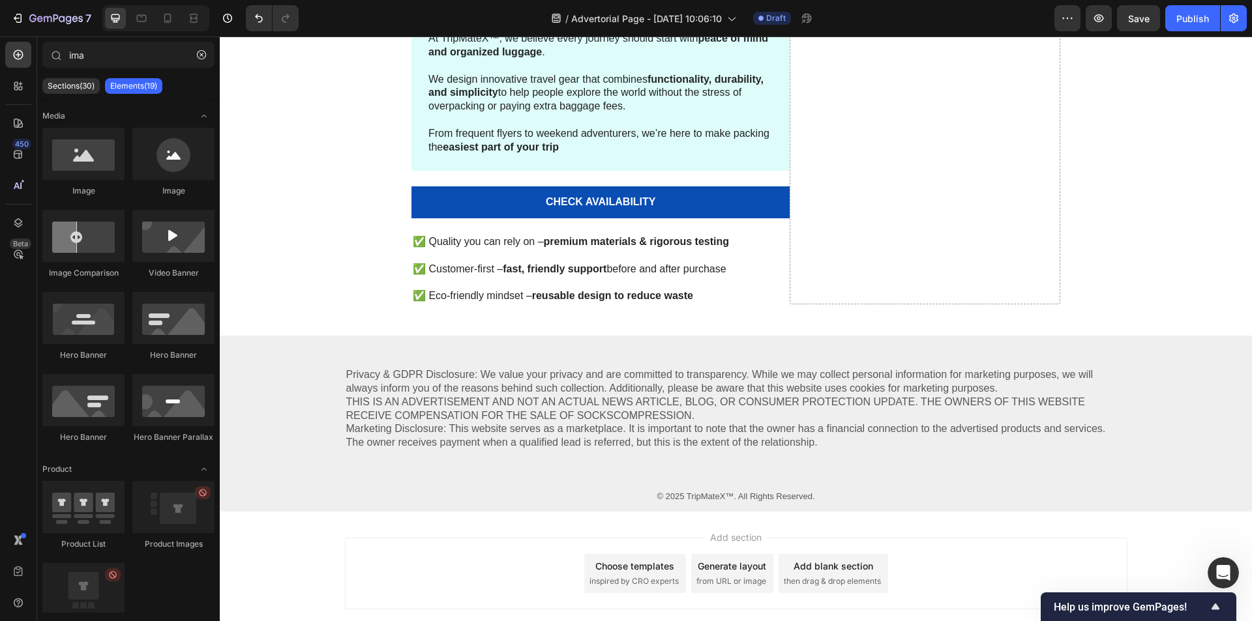
scroll to position [5434, 0]
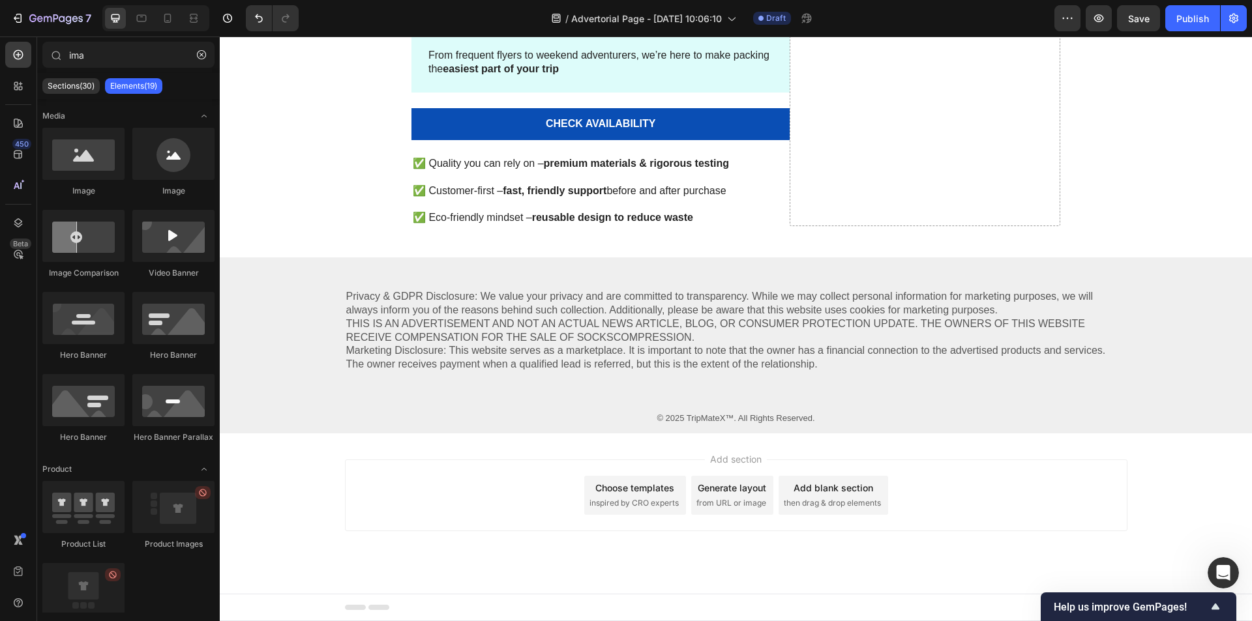
click at [978, 486] on div "Add section Choose templates inspired by CRO experts Generate layout from URL o…" at bounding box center [736, 496] width 782 height 72
click at [512, 473] on div "Add section Choose templates inspired by CRO experts Generate layout from URL o…" at bounding box center [736, 496] width 782 height 72
click at [517, 334] on p "Privacy & GDPR Disclosure: We value your privacy and are committed to transpare…" at bounding box center [736, 330] width 780 height 81
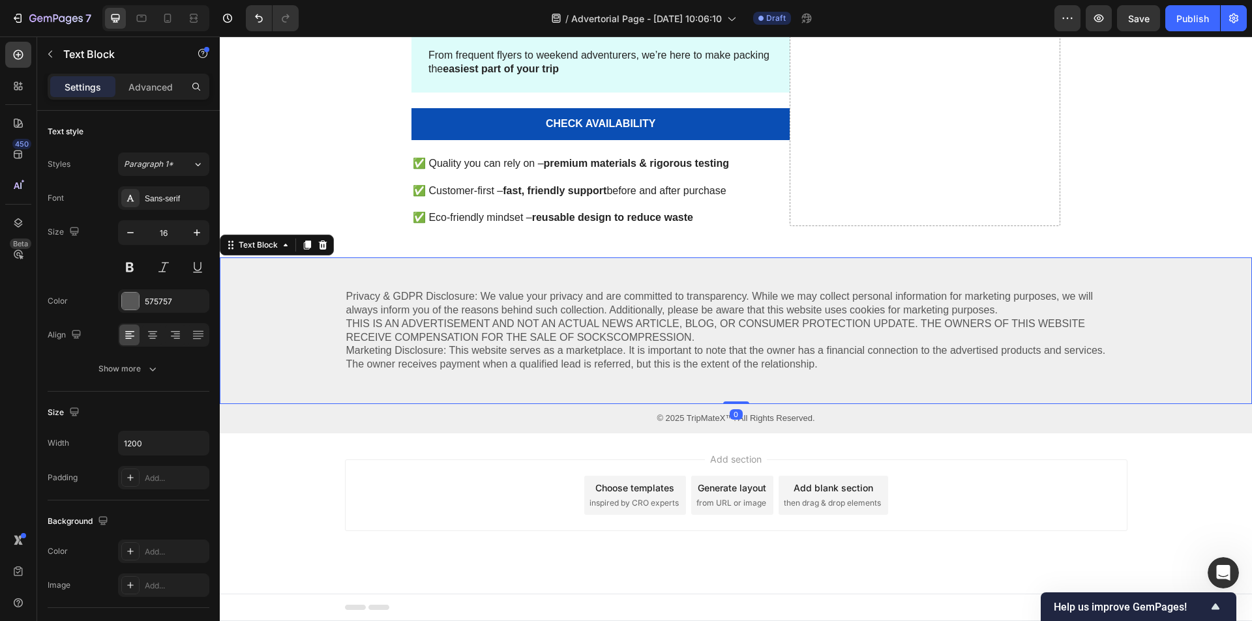
click at [517, 334] on p "Privacy & GDPR Disclosure: We value your privacy and are committed to transpare…" at bounding box center [736, 330] width 780 height 81
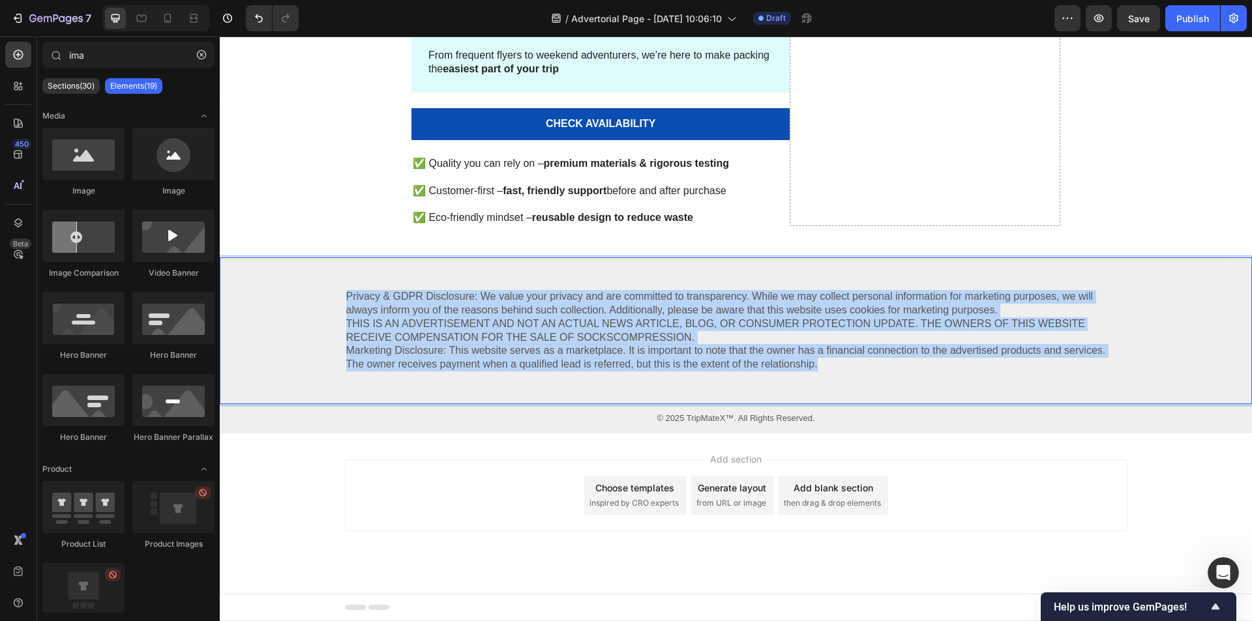
click at [400, 464] on div "Add section Choose templates inspired by CRO experts Generate layout from URL o…" at bounding box center [736, 496] width 782 height 72
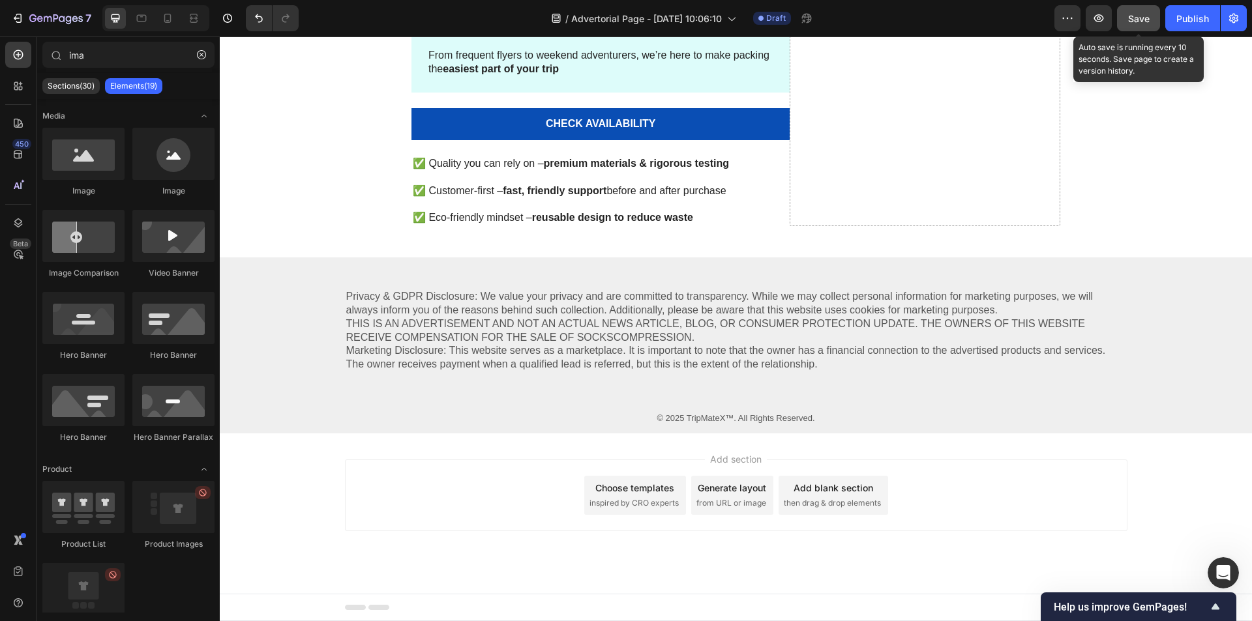
click at [1130, 14] on span "Save" at bounding box center [1139, 18] width 22 height 11
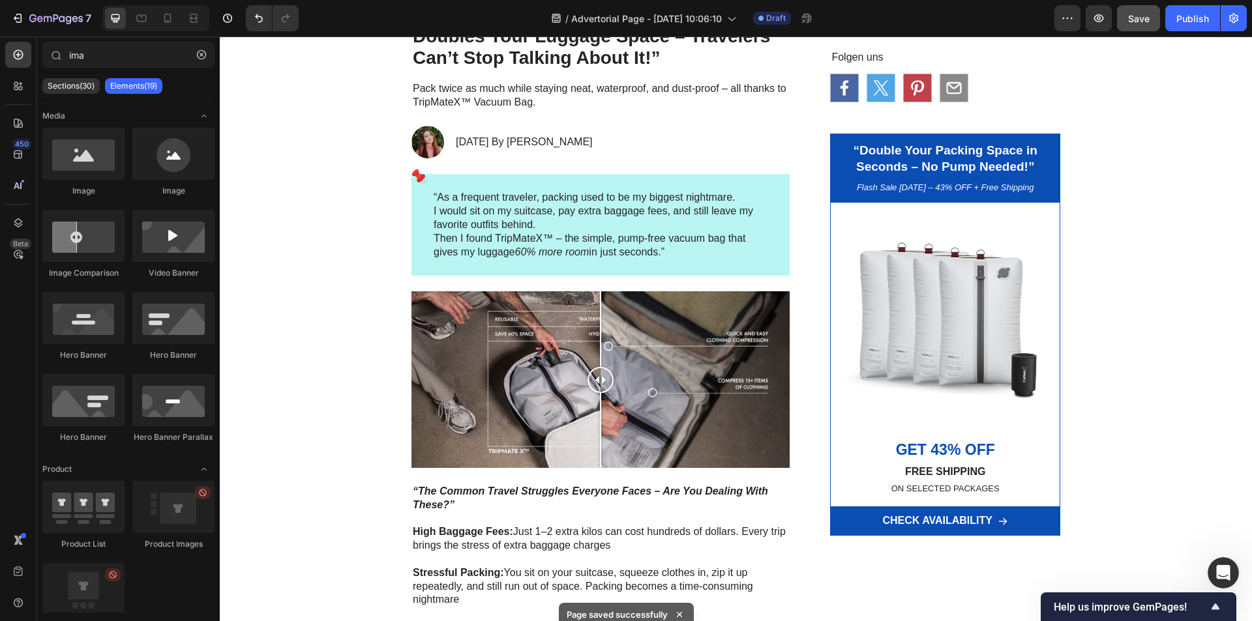
scroll to position [0, 0]
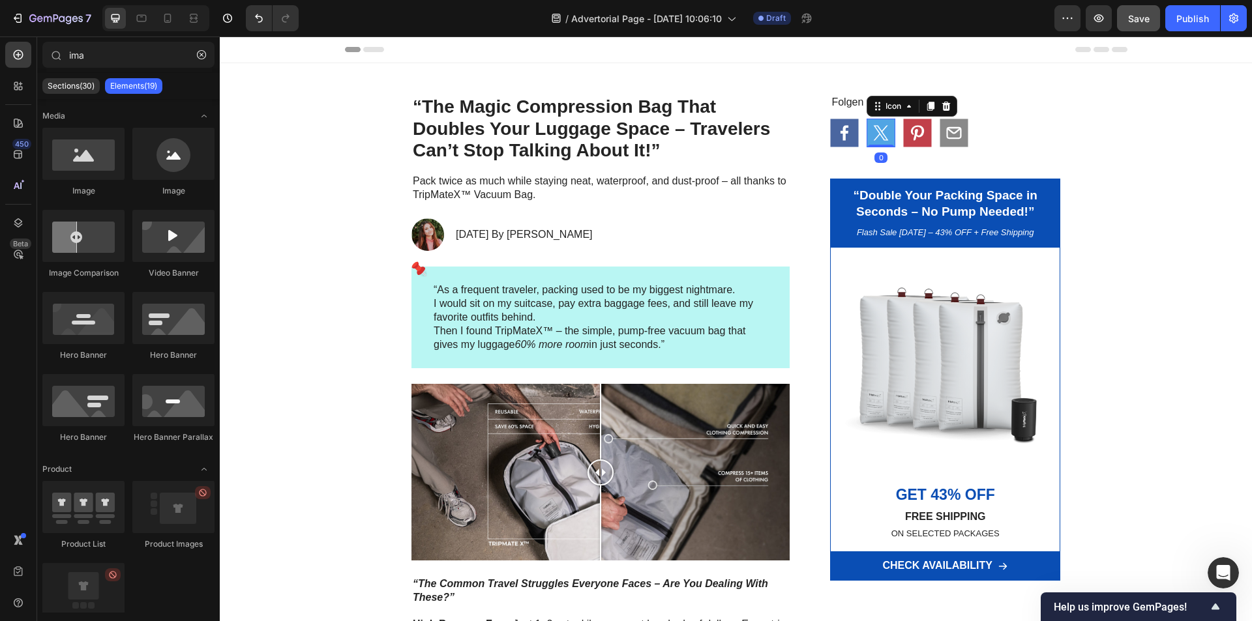
click at [876, 131] on rect at bounding box center [881, 133] width 28 height 28
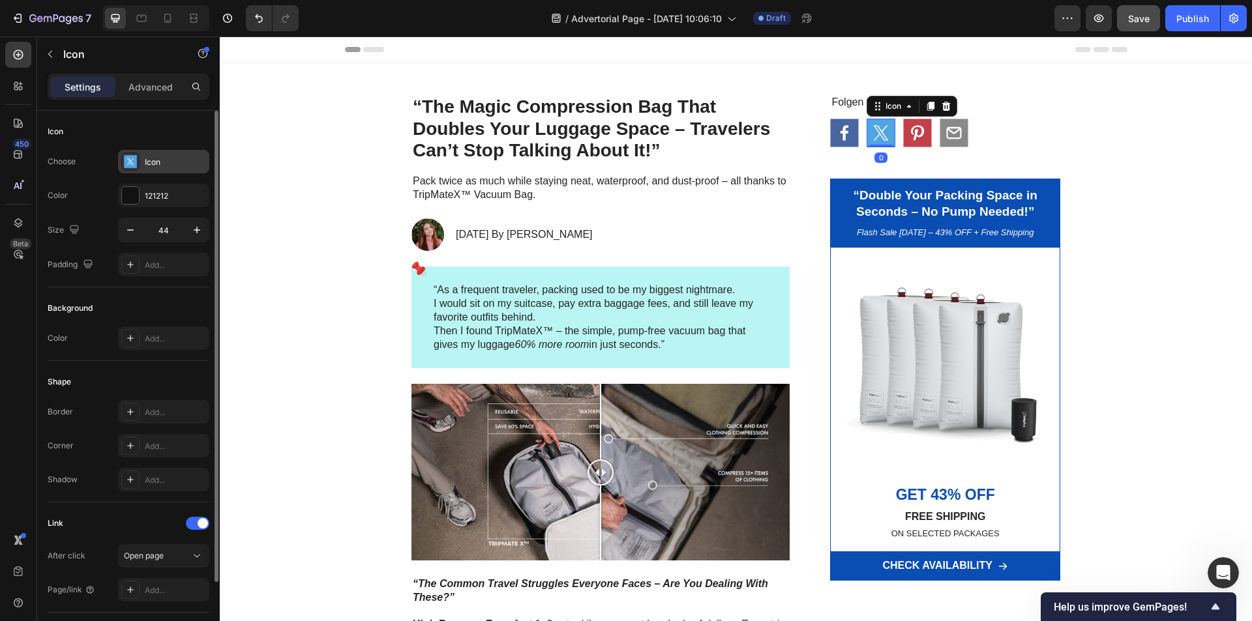
click at [159, 162] on div "Icon" at bounding box center [175, 162] width 61 height 12
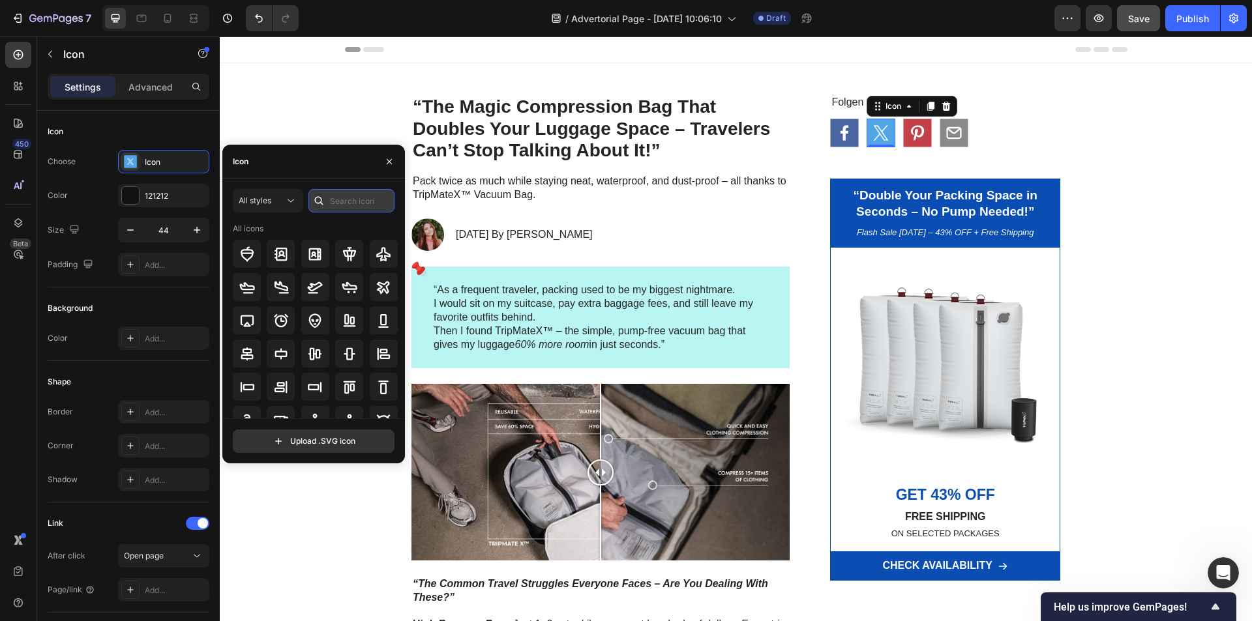
click at [342, 199] on input "text" at bounding box center [351, 200] width 86 height 23
type input "i"
type input "í"
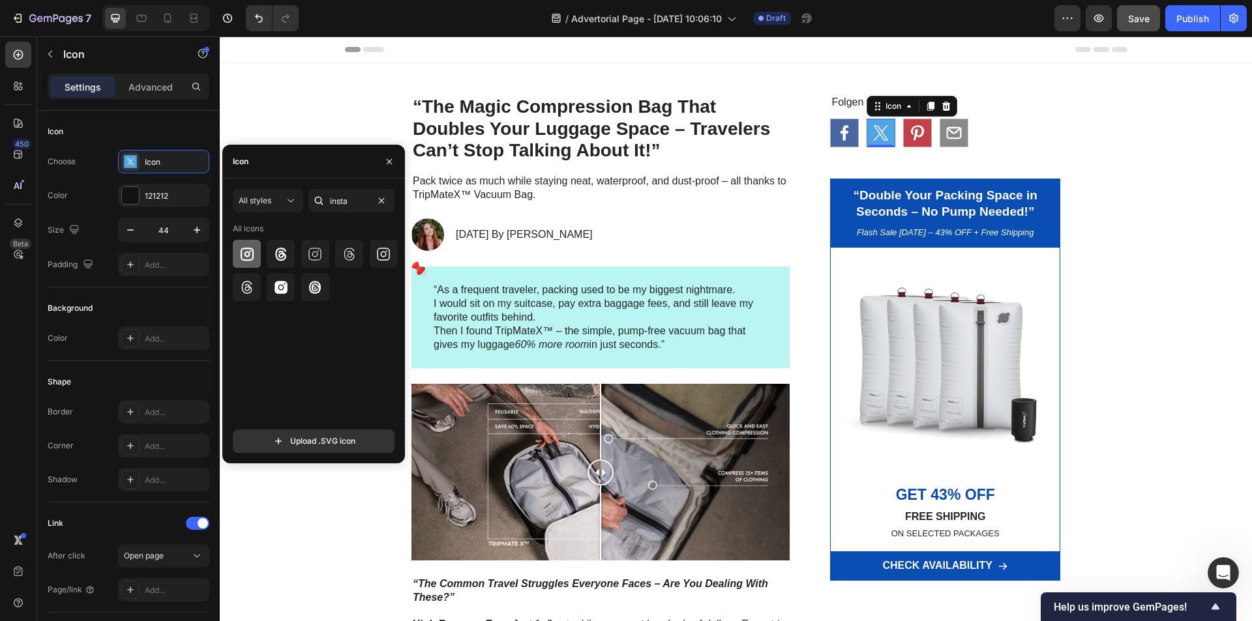
click at [254, 257] on icon at bounding box center [247, 254] width 16 height 16
click at [306, 252] on div at bounding box center [315, 254] width 28 height 28
click at [346, 251] on icon at bounding box center [350, 254] width 16 height 16
click at [374, 250] on div at bounding box center [384, 254] width 28 height 28
click at [269, 256] on div at bounding box center [281, 254] width 28 height 28
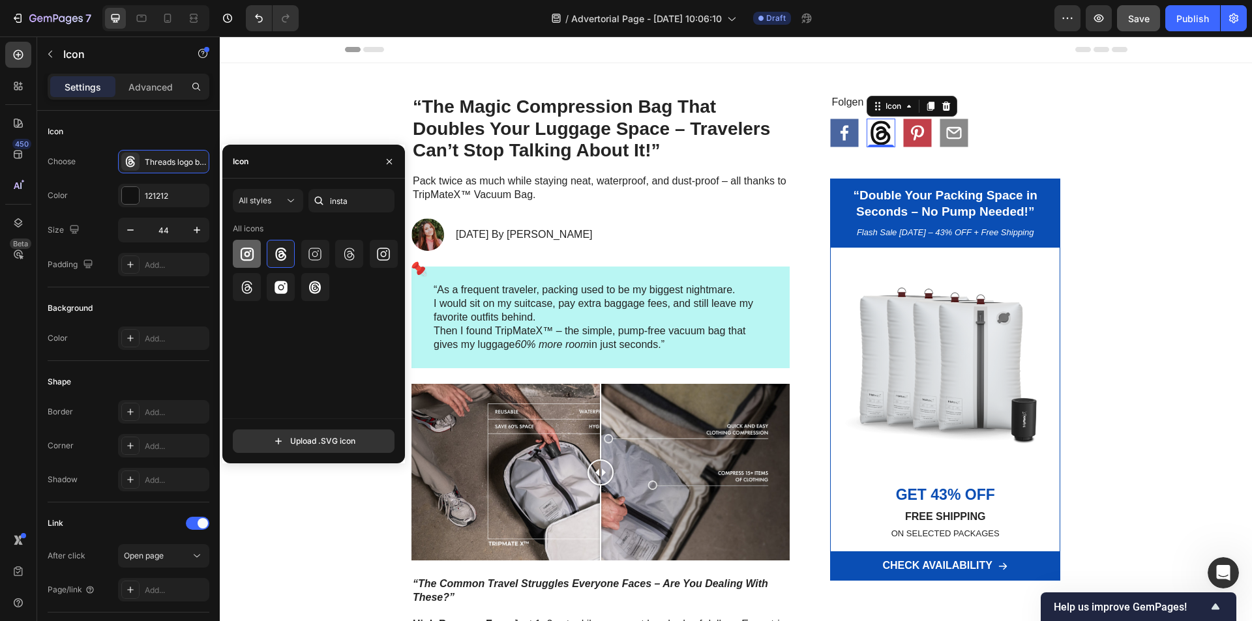
click at [250, 256] on icon at bounding box center [247, 254] width 16 height 16
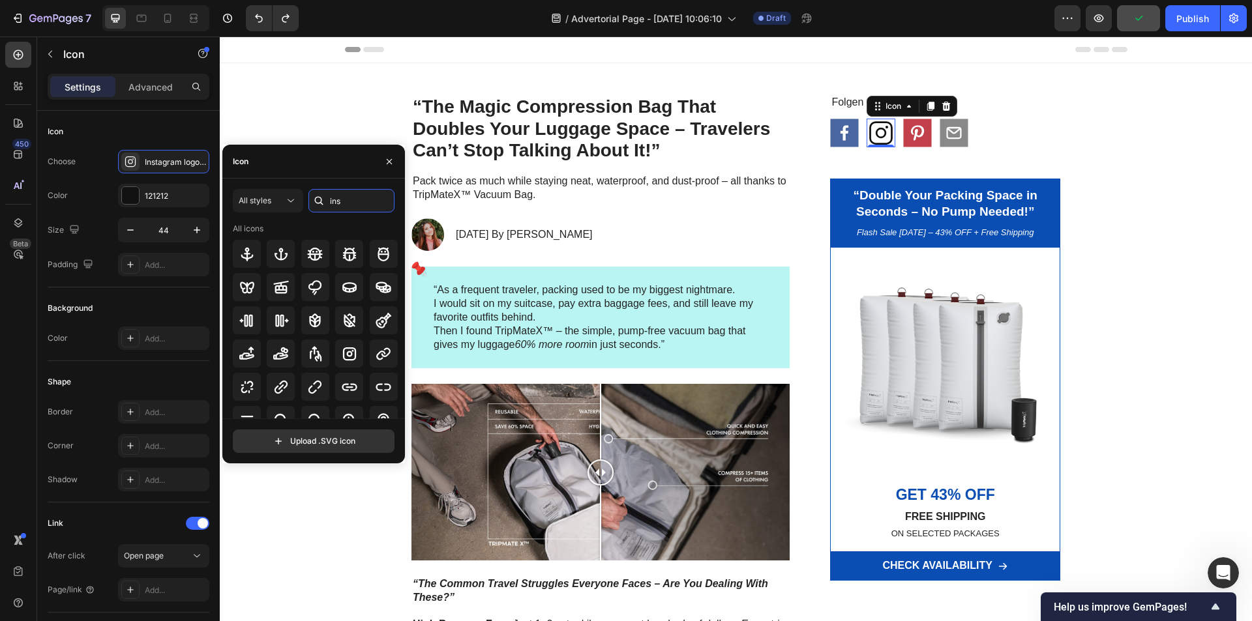
type input "i"
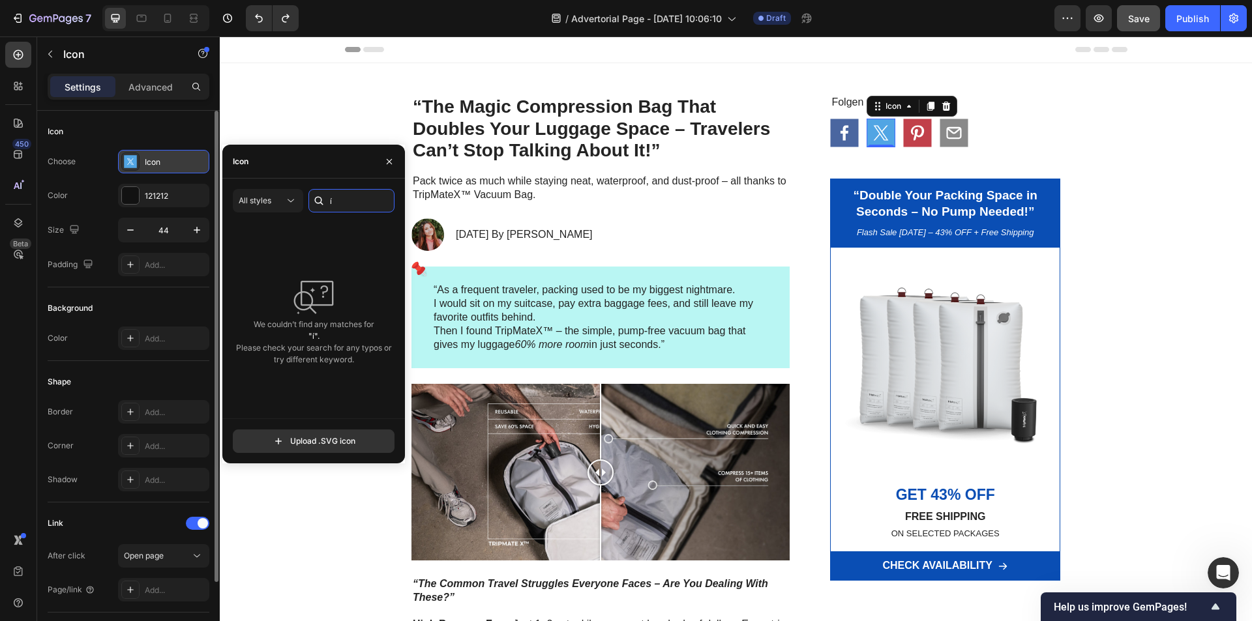
type input "í"
click at [127, 159] on rect at bounding box center [130, 161] width 13 height 13
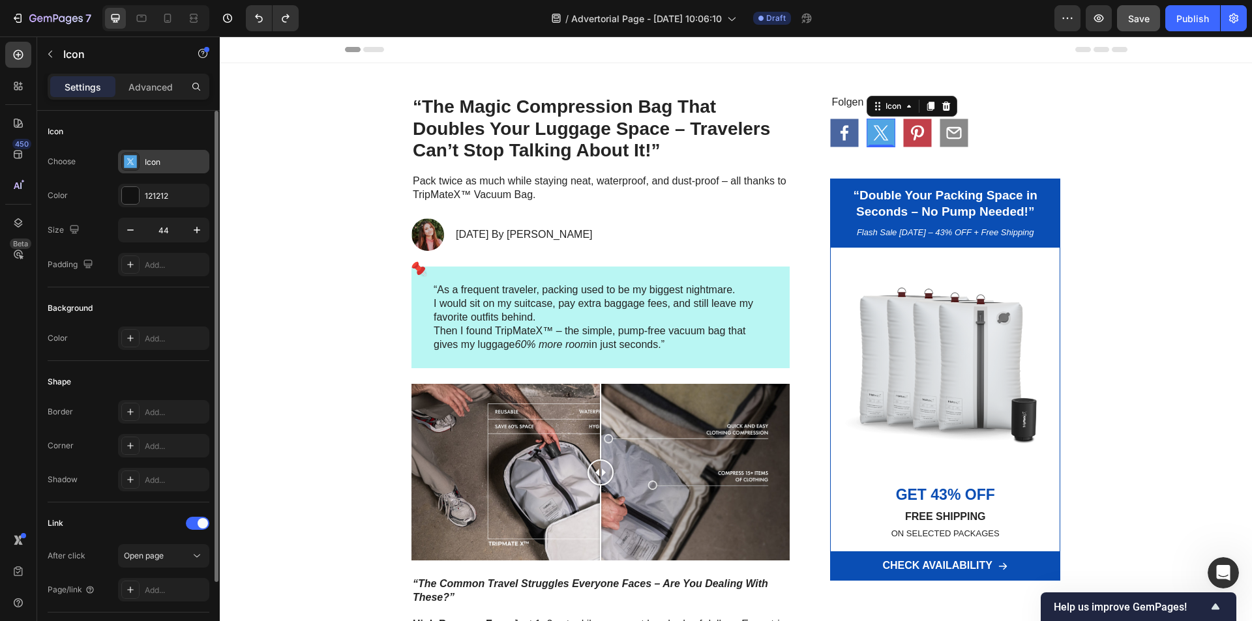
click at [127, 160] on rect at bounding box center [130, 161] width 13 height 13
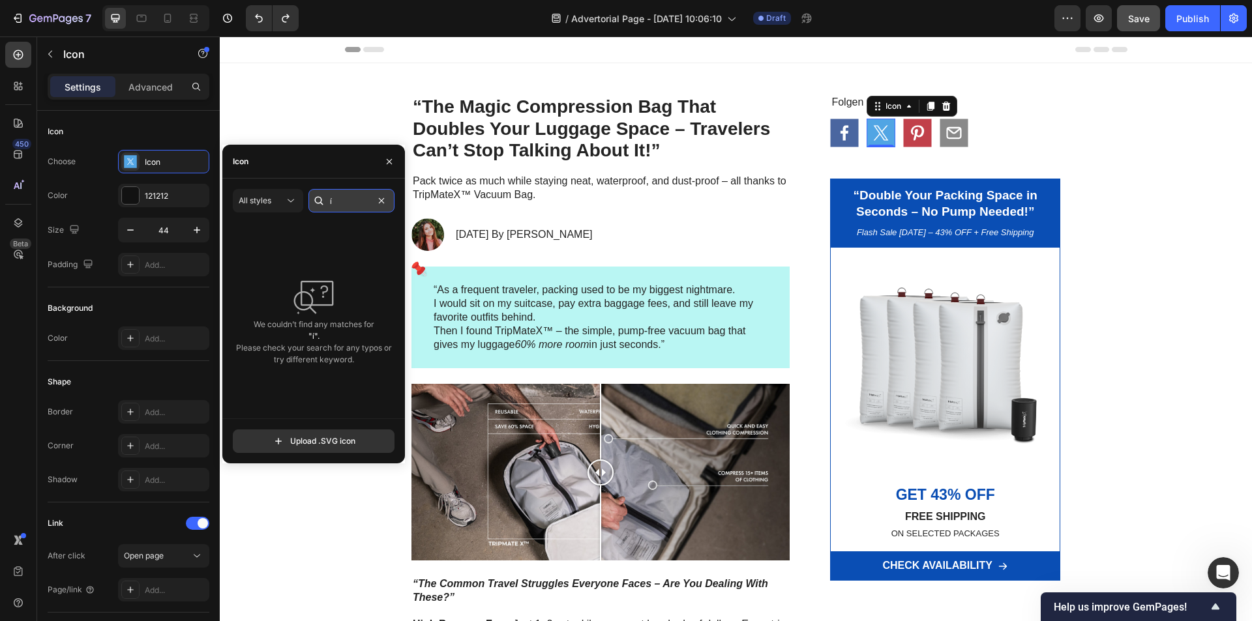
click at [366, 201] on input "í" at bounding box center [351, 200] width 86 height 23
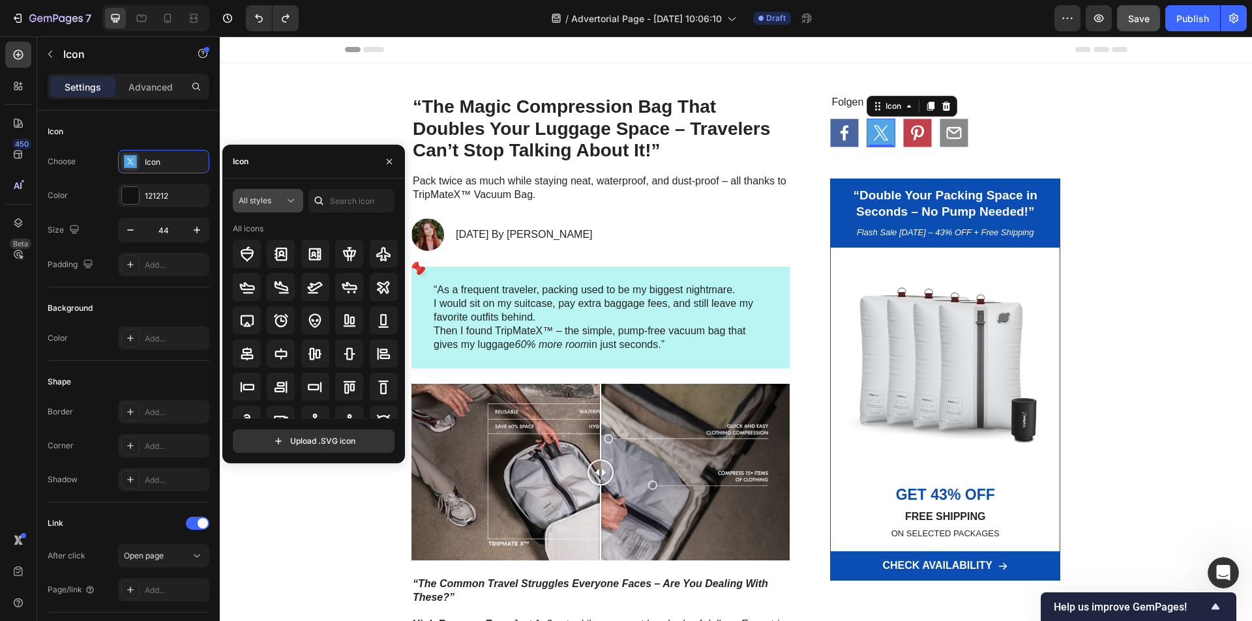
click at [288, 198] on icon at bounding box center [290, 200] width 13 height 13
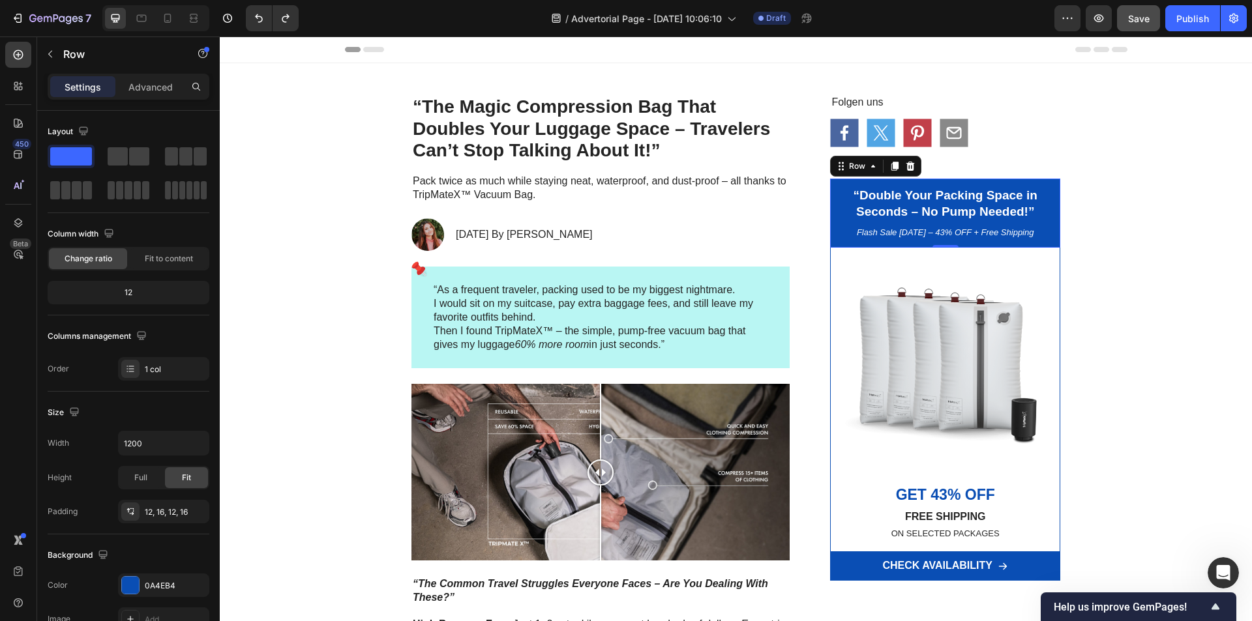
click at [831, 193] on div "“Double Your Packing Space in Seconds – No Pump Needed!” Heading Flash Sale [DA…" at bounding box center [945, 213] width 230 height 69
click at [830, 191] on div "“Double Your Packing Space in Seconds – No Pump Needed!” Heading Flash Sale [DA…" at bounding box center [945, 213] width 230 height 69
click at [891, 166] on icon at bounding box center [894, 166] width 7 height 9
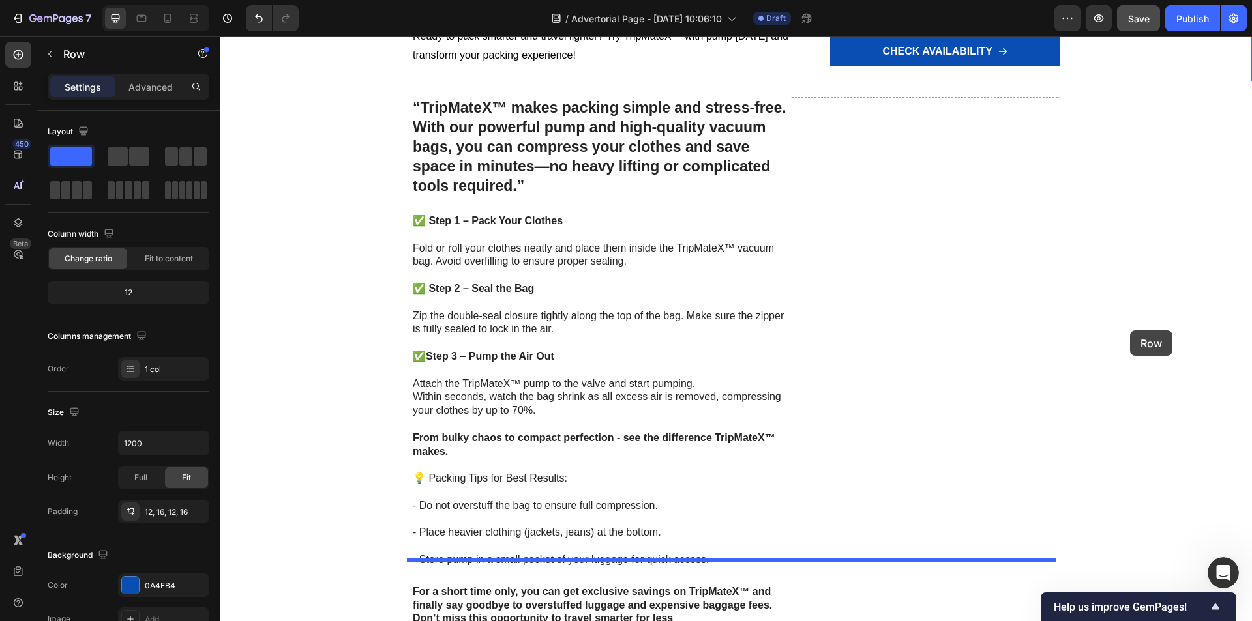
scroll to position [2086, 0]
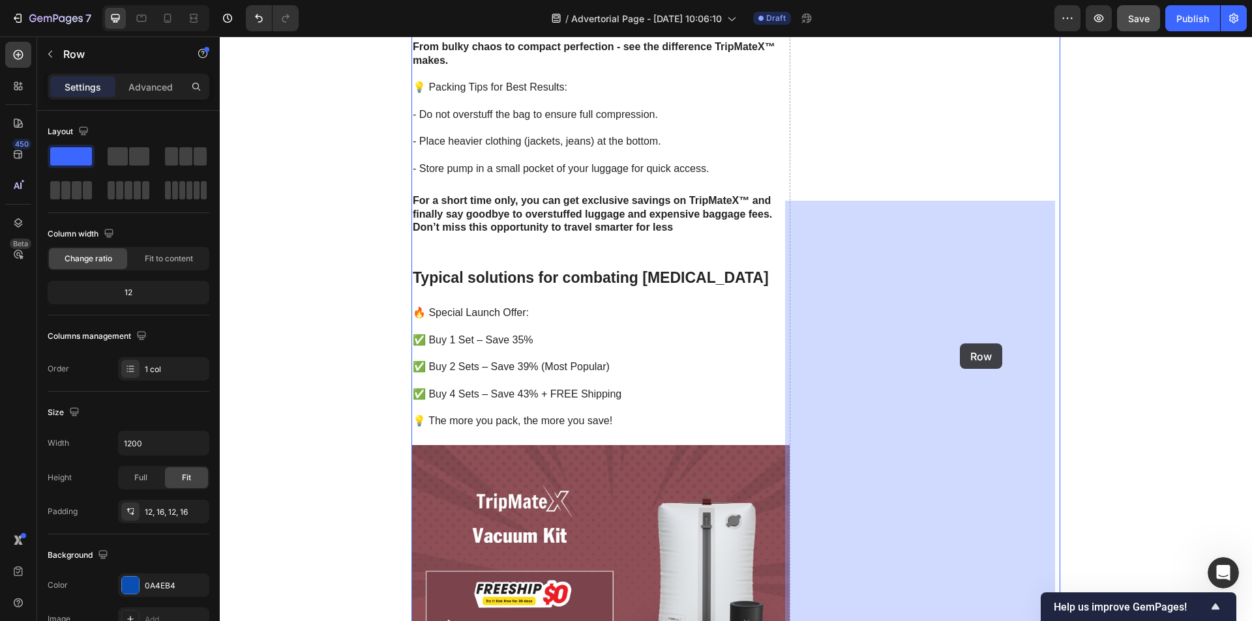
drag, startPoint x: 835, startPoint y: 196, endPoint x: 960, endPoint y: 344, distance: 193.3
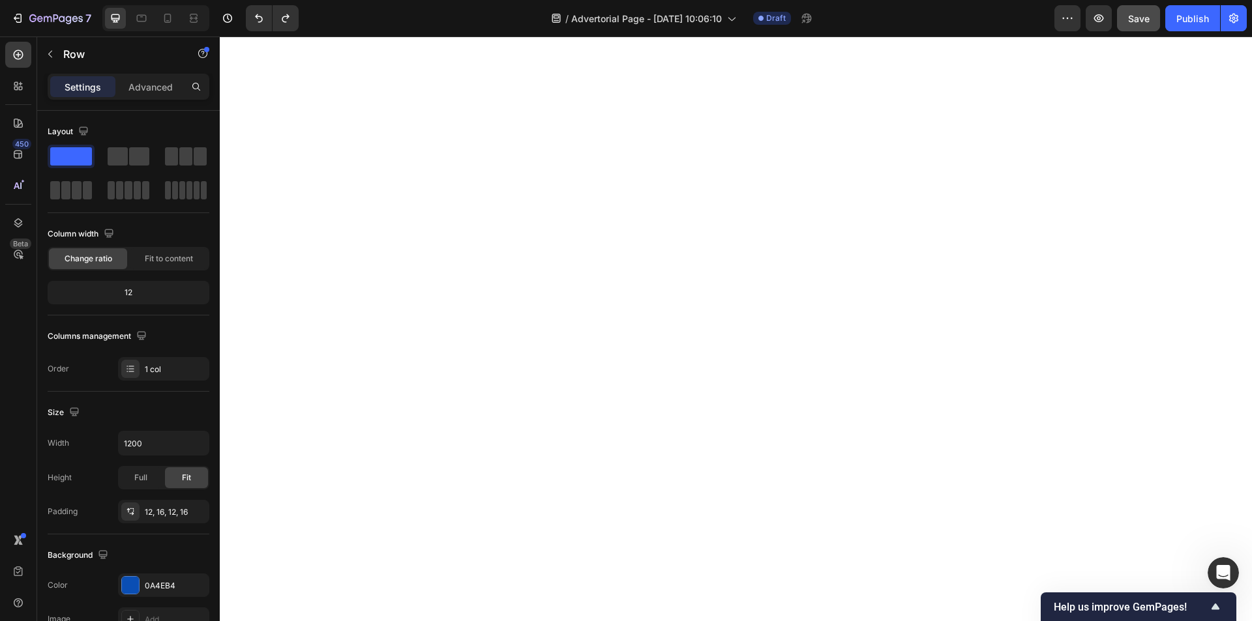
scroll to position [1434, 0]
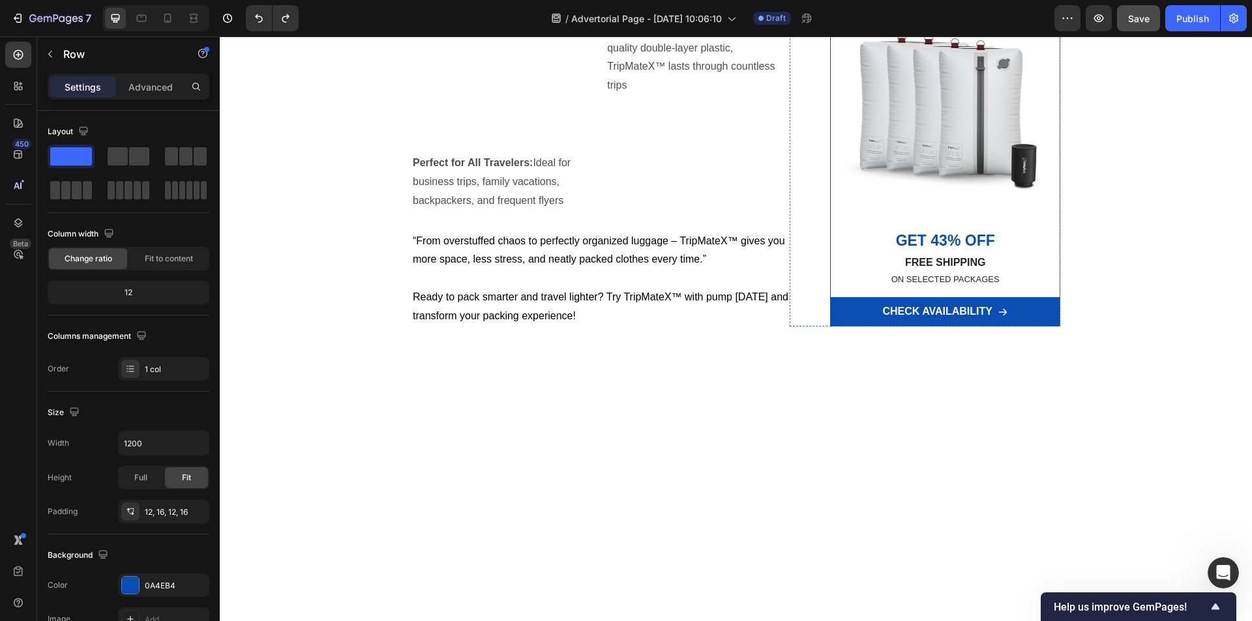
click at [830, 63] on div "“Double Your Packing Space in Seconds – No Pump Needed!” Heading Flash Sale [DA…" at bounding box center [945, 27] width 230 height 69
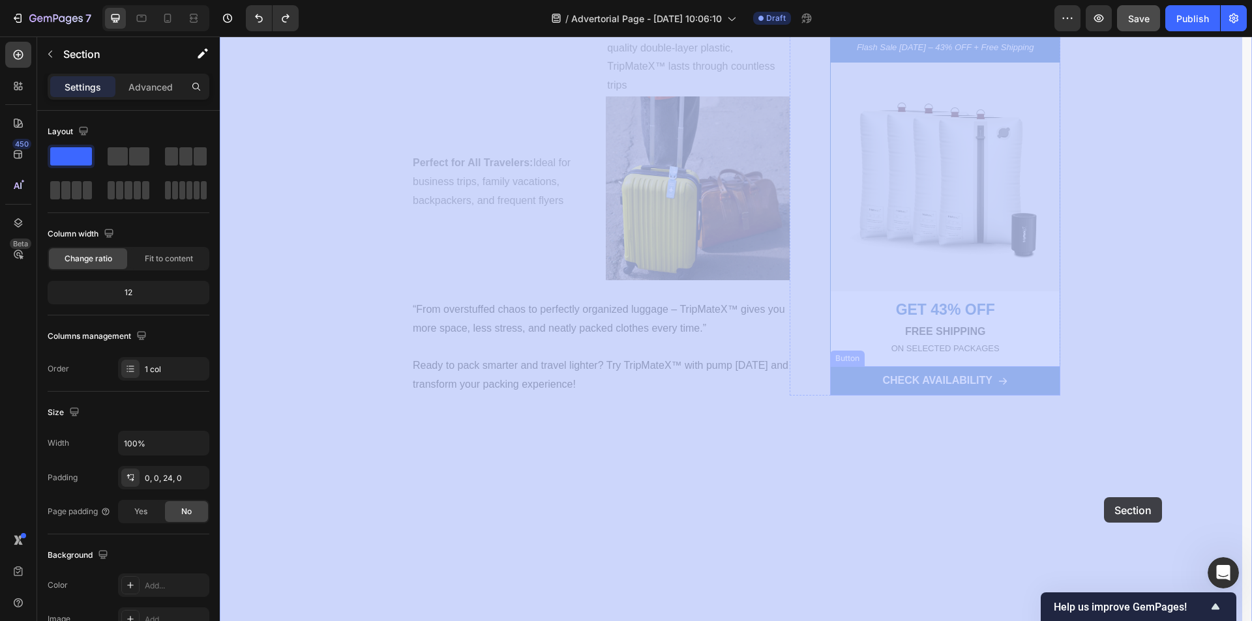
drag, startPoint x: 1104, startPoint y: 526, endPoint x: 1104, endPoint y: 497, distance: 28.7
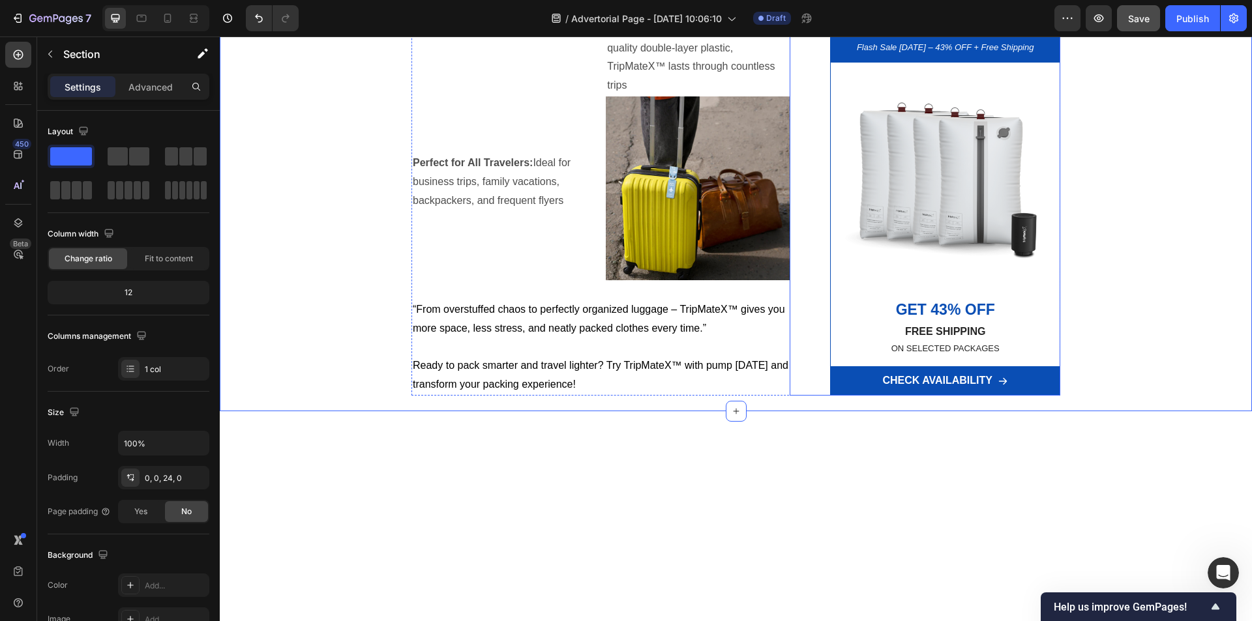
scroll to position [1174, 0]
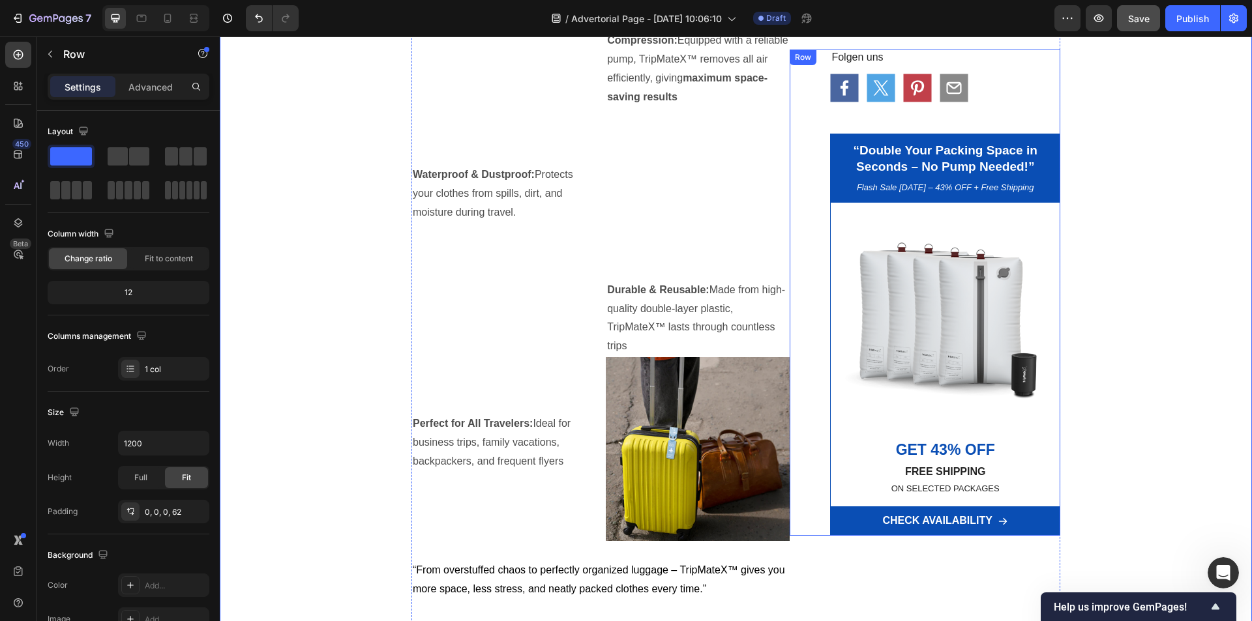
click at [803, 93] on div "Folgen uns Text Block Icon Icon Icon Icon Row “Double Your Packing Space in Sec…" at bounding box center [925, 293] width 271 height 486
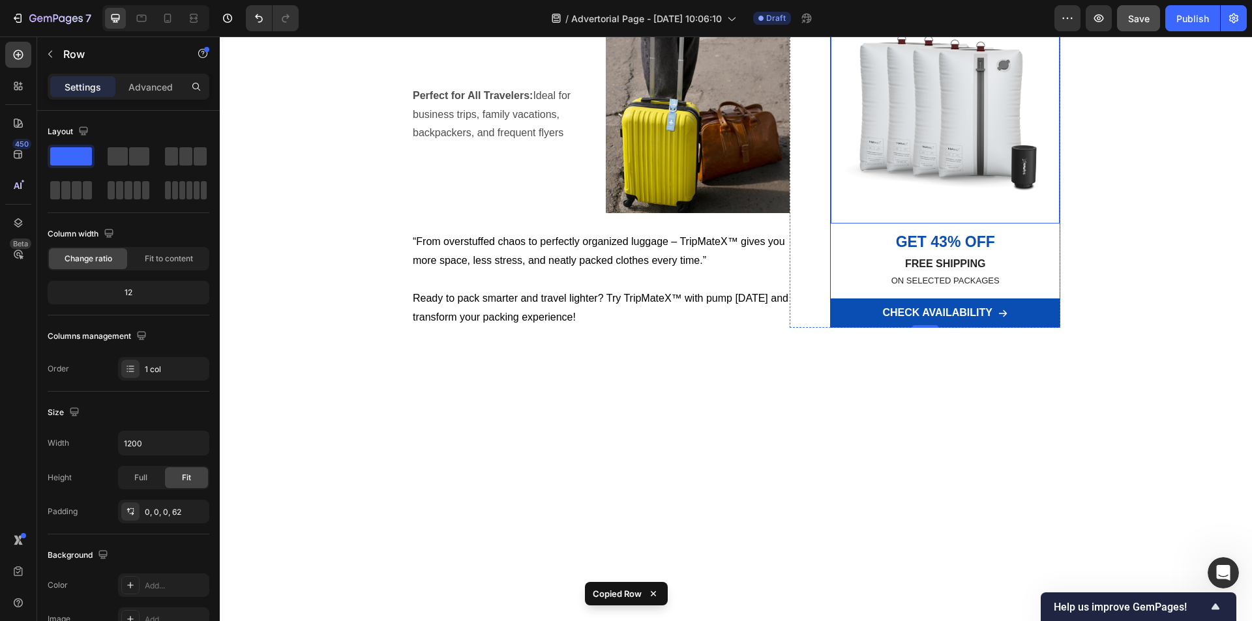
scroll to position [2021, 0]
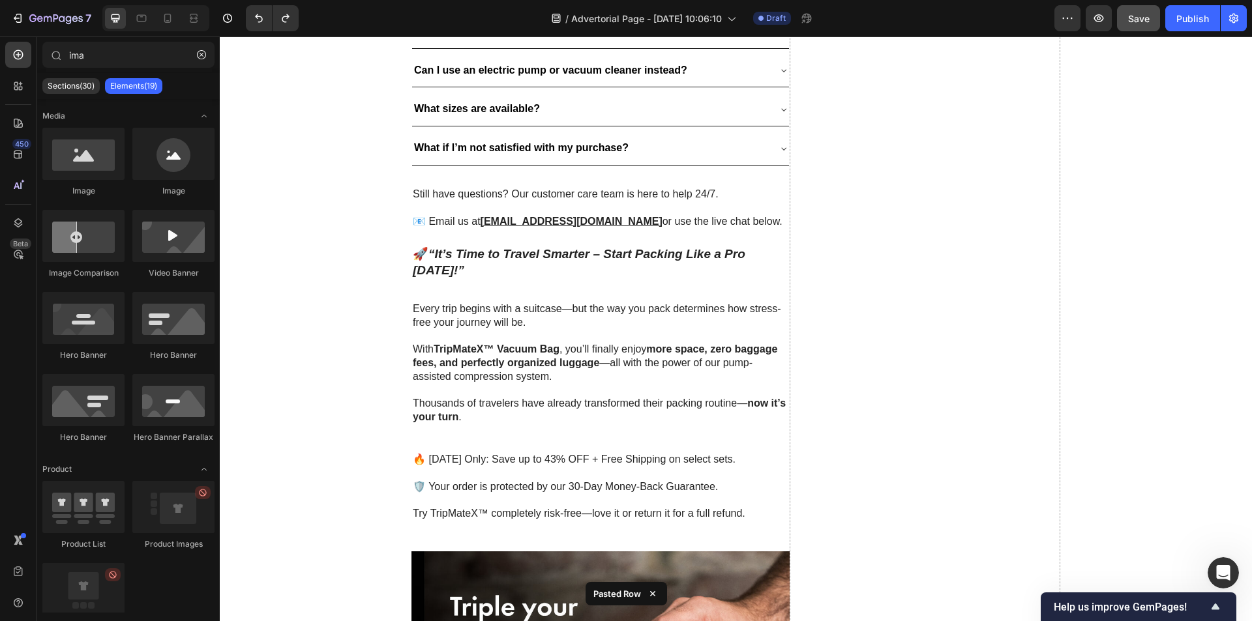
scroll to position [4036, 0]
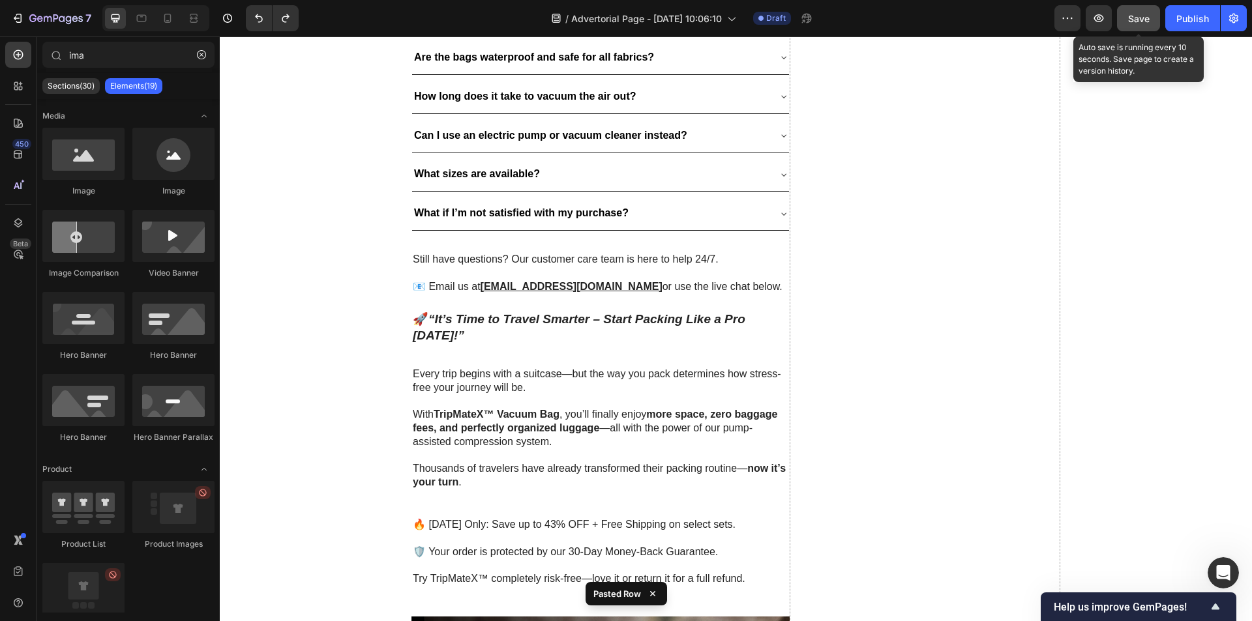
click at [1132, 16] on span "Save" at bounding box center [1139, 18] width 22 height 11
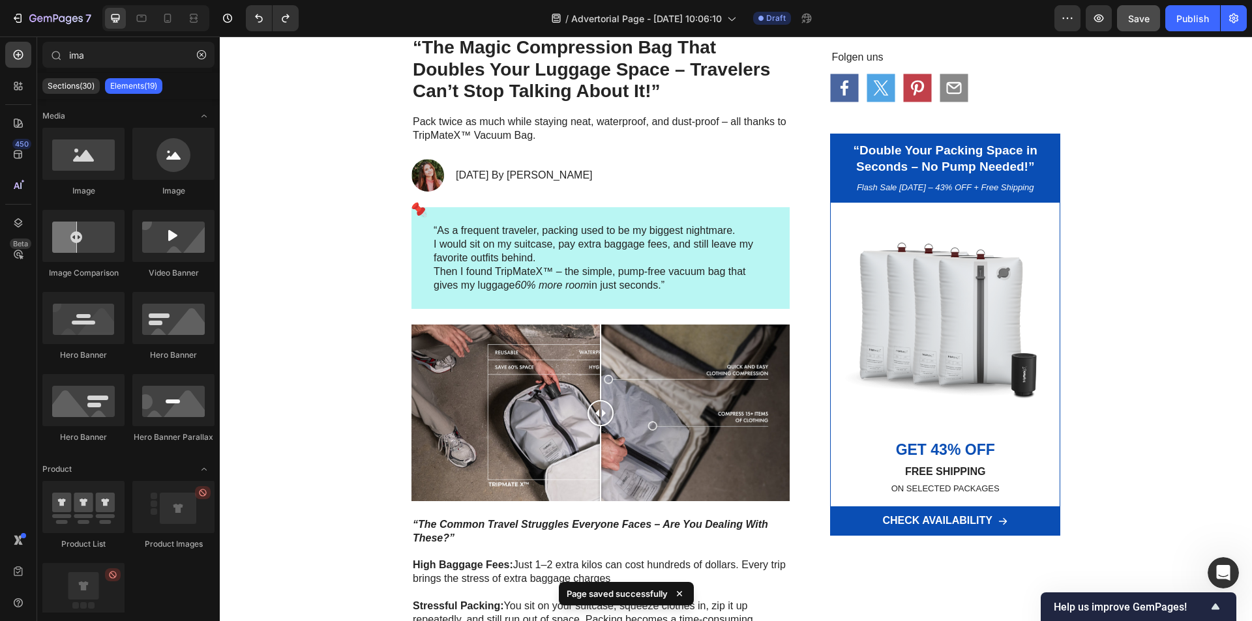
scroll to position [0, 0]
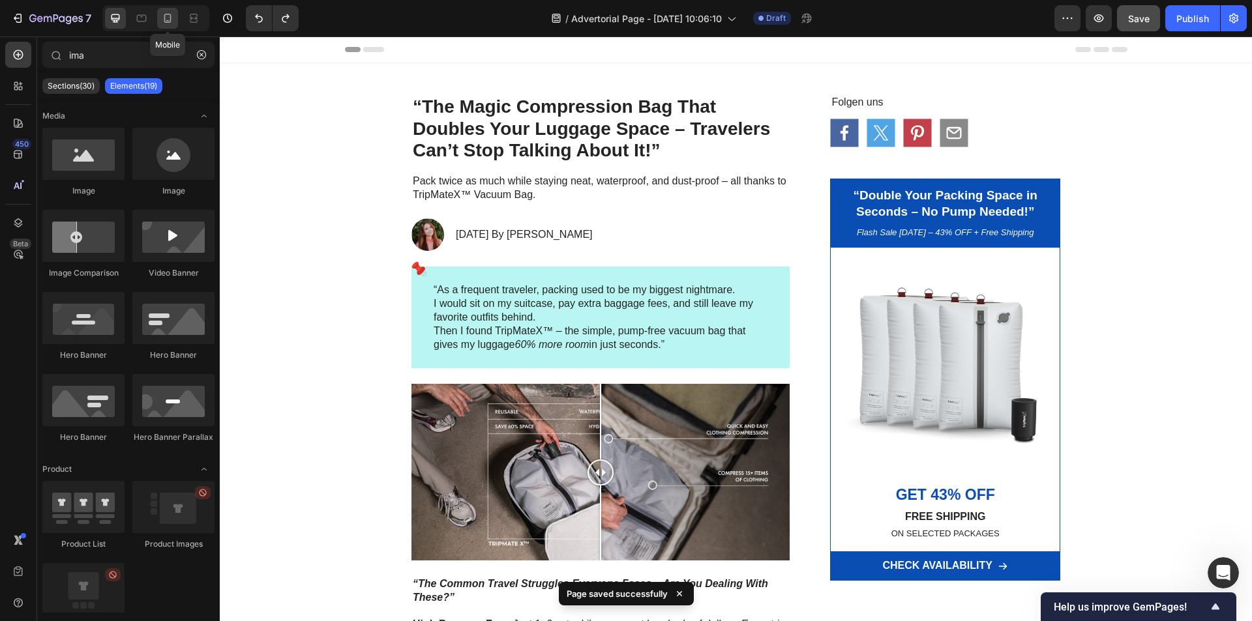
click at [165, 15] on icon at bounding box center [167, 18] width 7 height 9
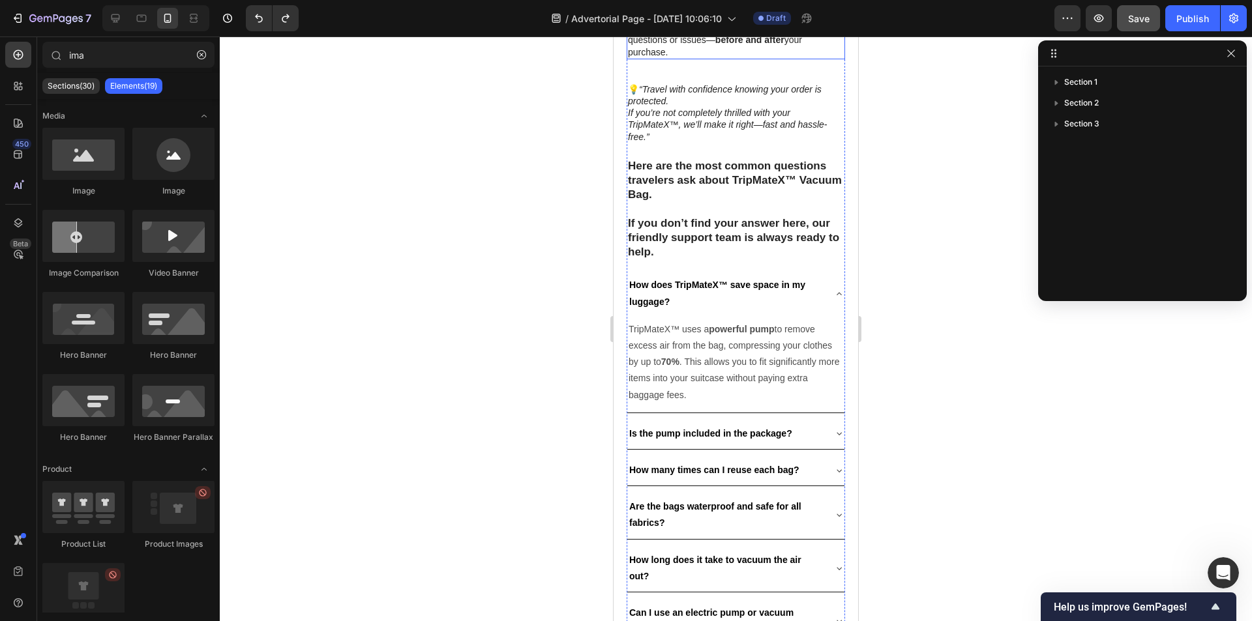
scroll to position [5085, 0]
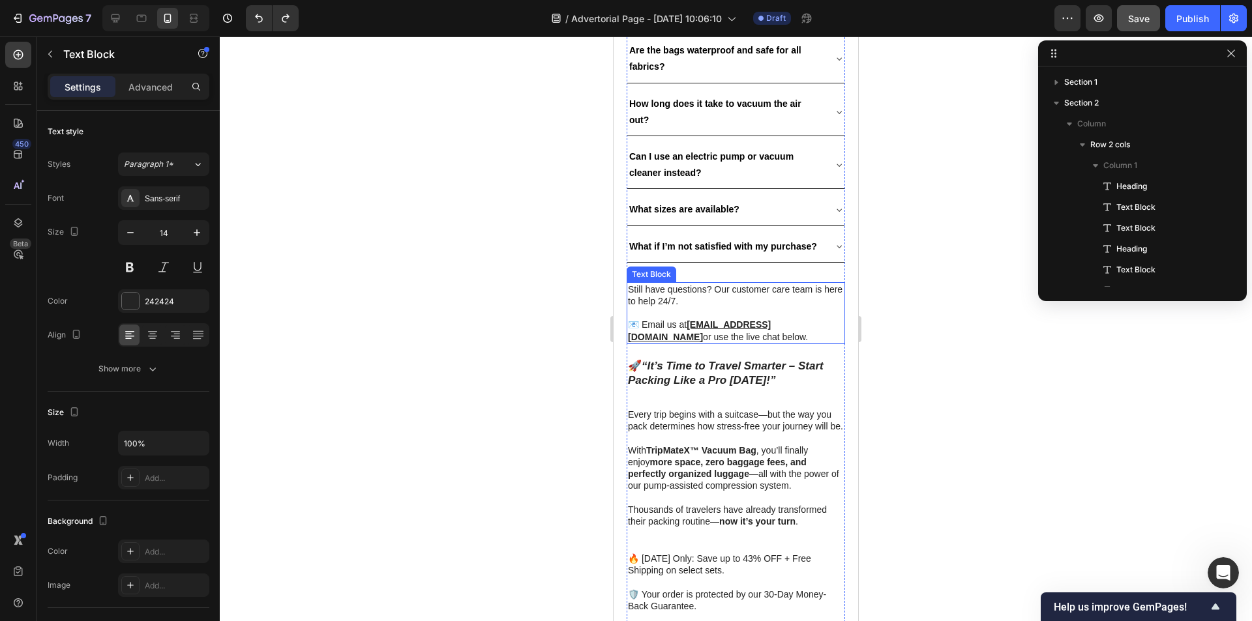
click at [751, 342] on u "[EMAIL_ADDRESS][DOMAIN_NAME]" at bounding box center [699, 330] width 143 height 22
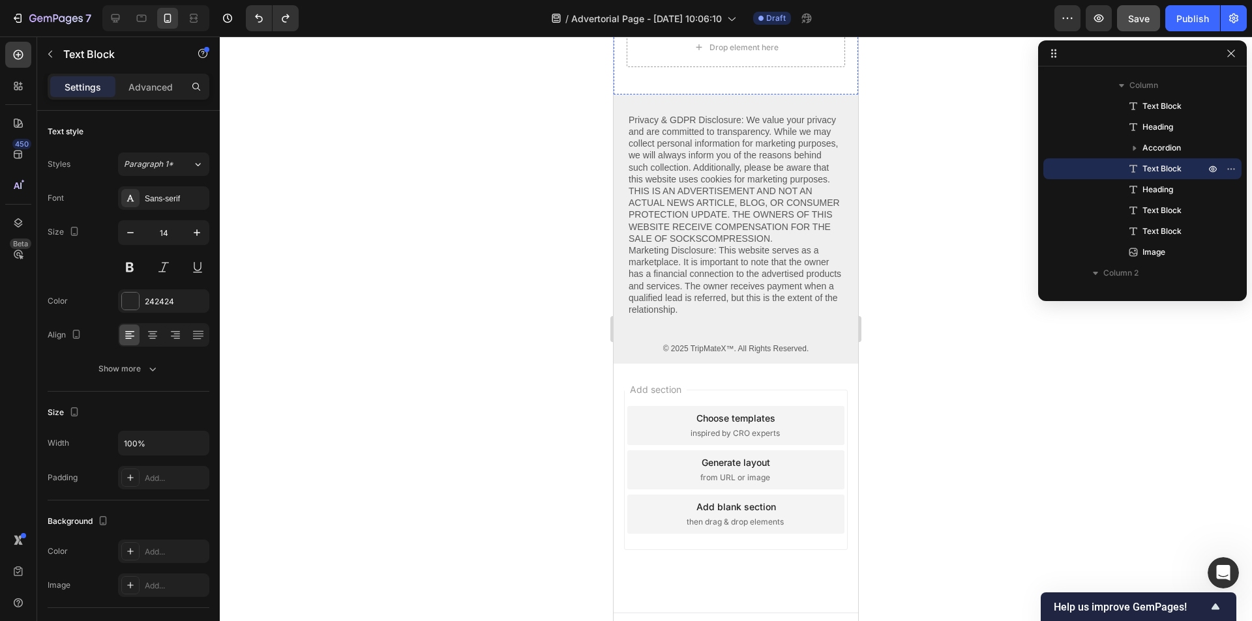
scroll to position [6585, 0]
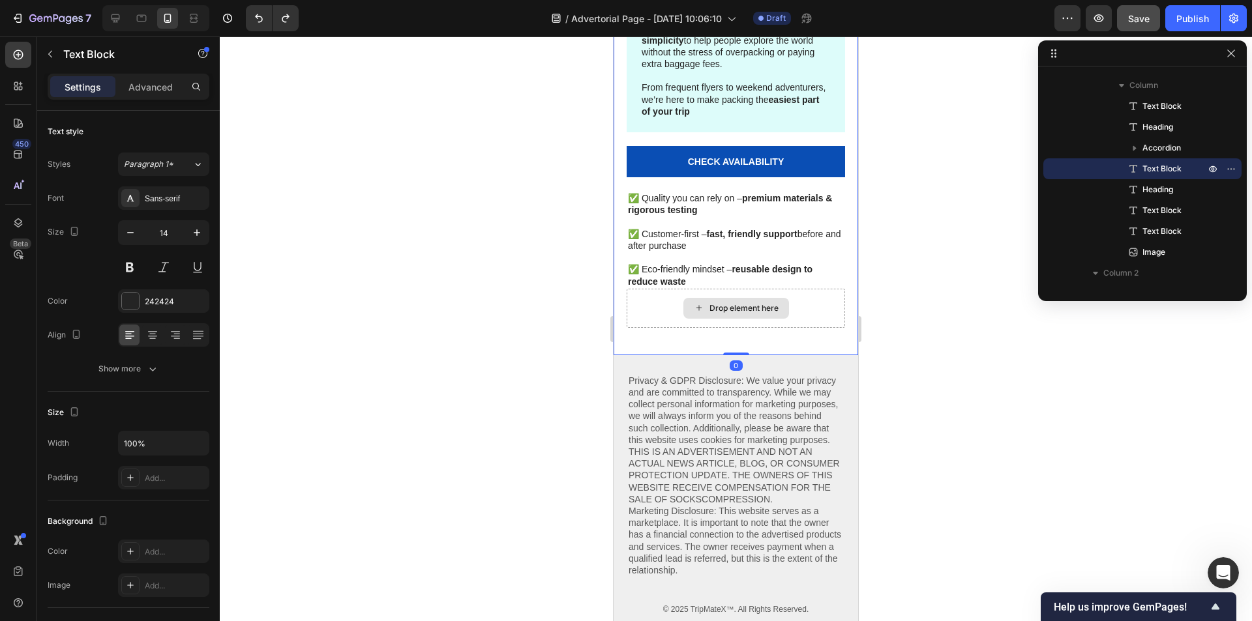
click at [822, 304] on div "Drop element here" at bounding box center [736, 308] width 218 height 39
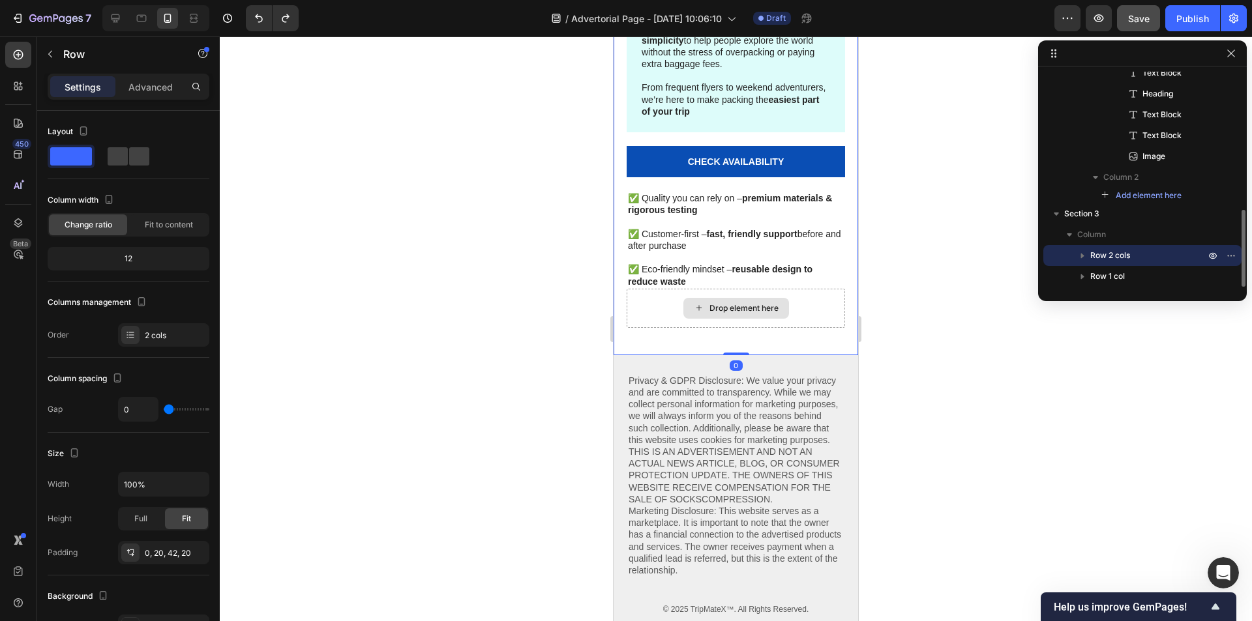
click at [827, 304] on div "Drop element here" at bounding box center [736, 308] width 218 height 39
click at [815, 308] on div "Drop element here" at bounding box center [736, 308] width 218 height 39
click at [803, 308] on div "Drop element here" at bounding box center [736, 308] width 218 height 39
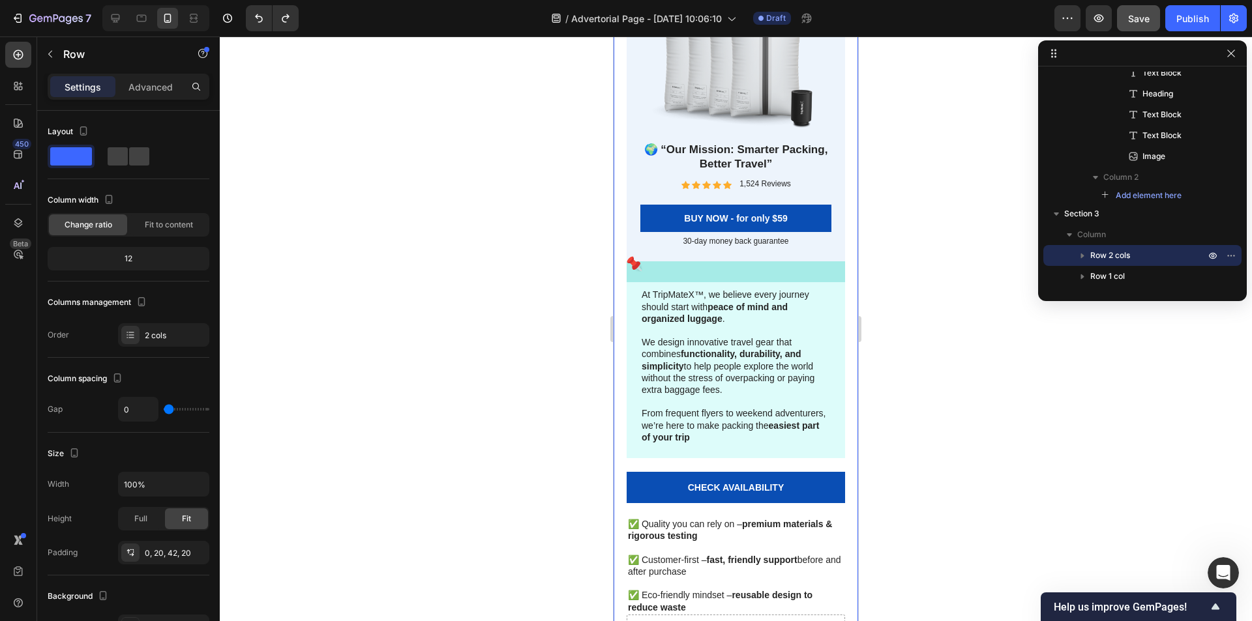
scroll to position [6585, 0]
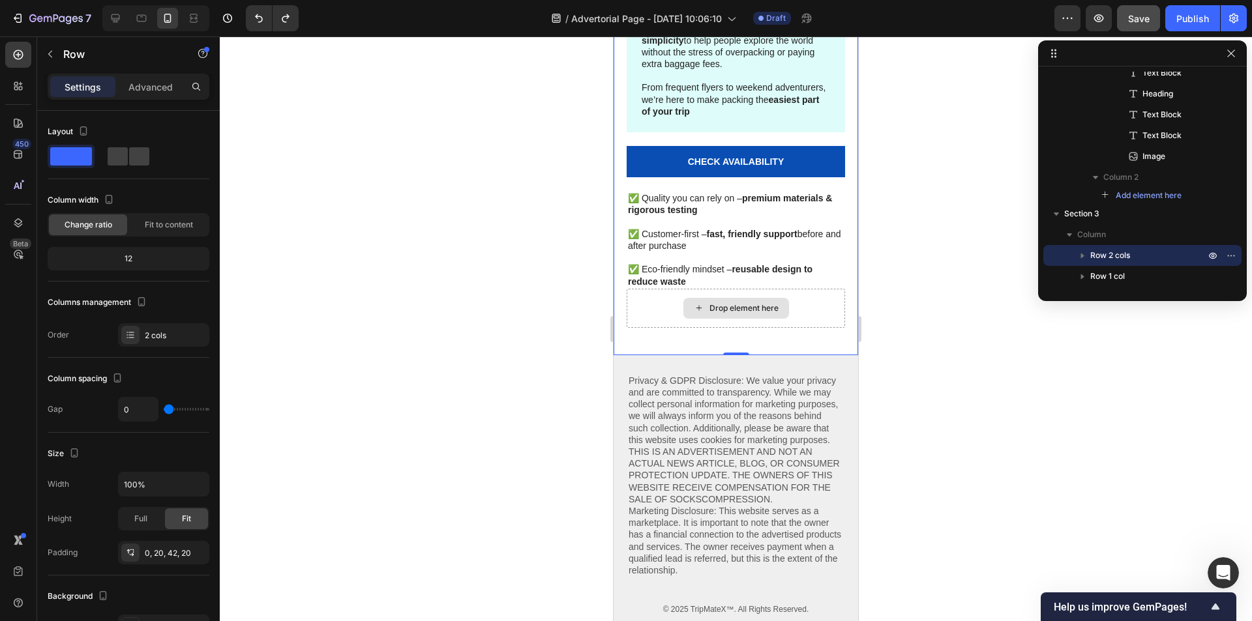
click at [632, 309] on div "Drop element here" at bounding box center [736, 308] width 218 height 39
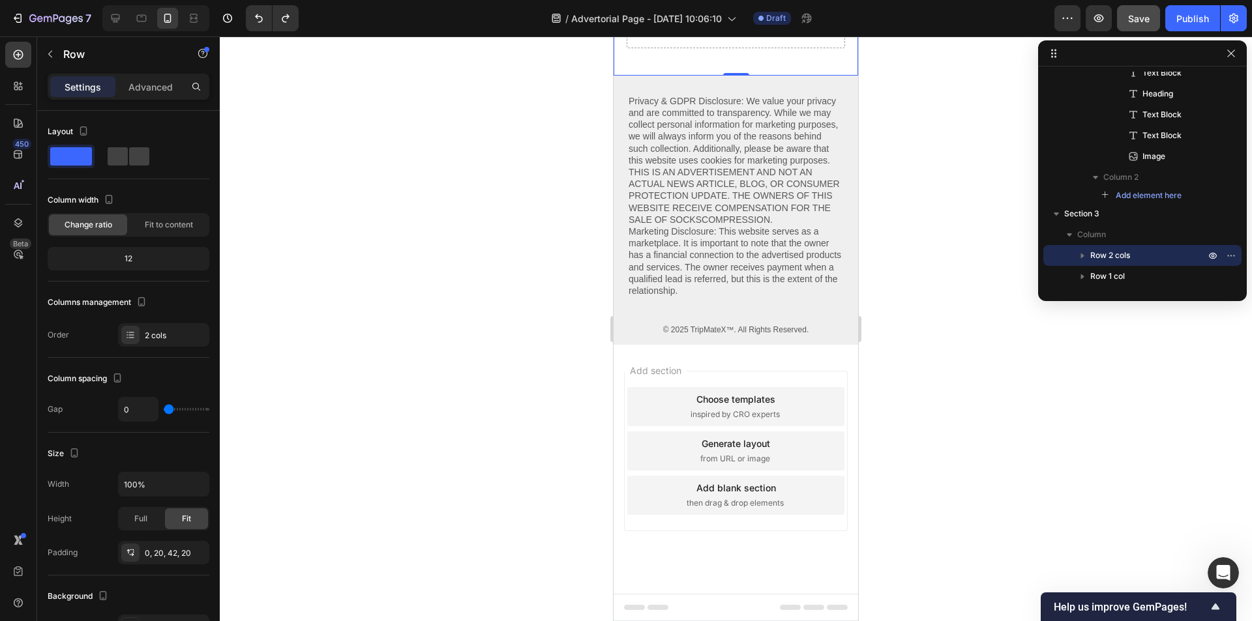
scroll to position [6692, 0]
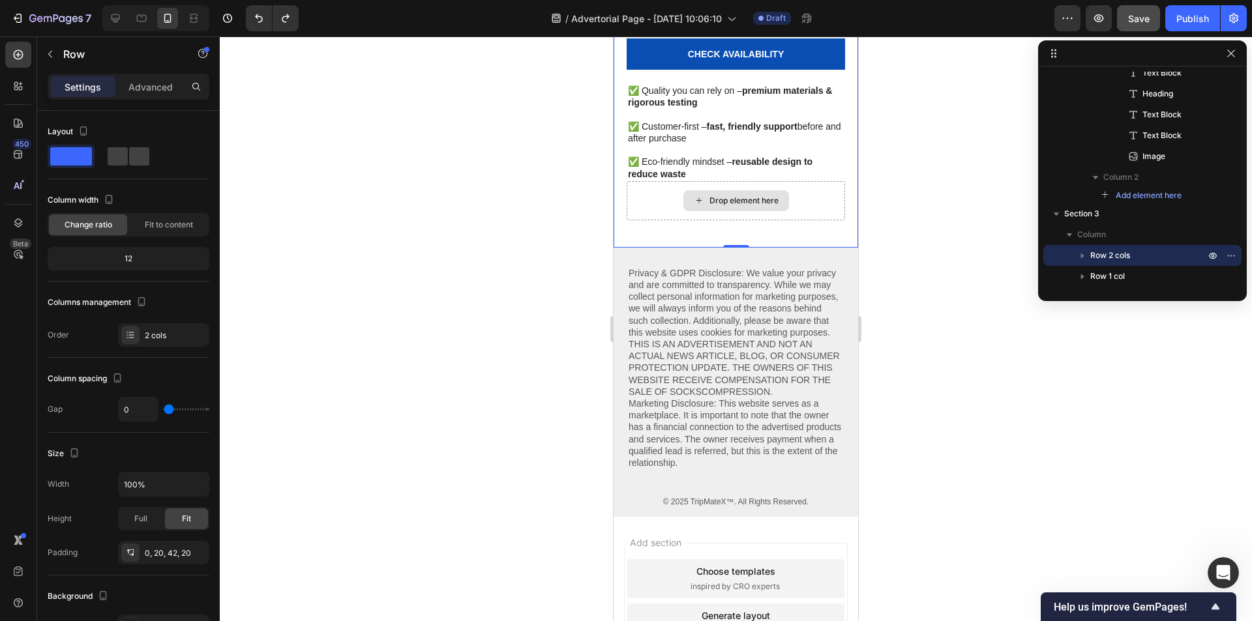
click at [824, 205] on div "Drop element here" at bounding box center [736, 200] width 218 height 39
click at [111, 22] on icon at bounding box center [115, 18] width 13 height 13
type input "995"
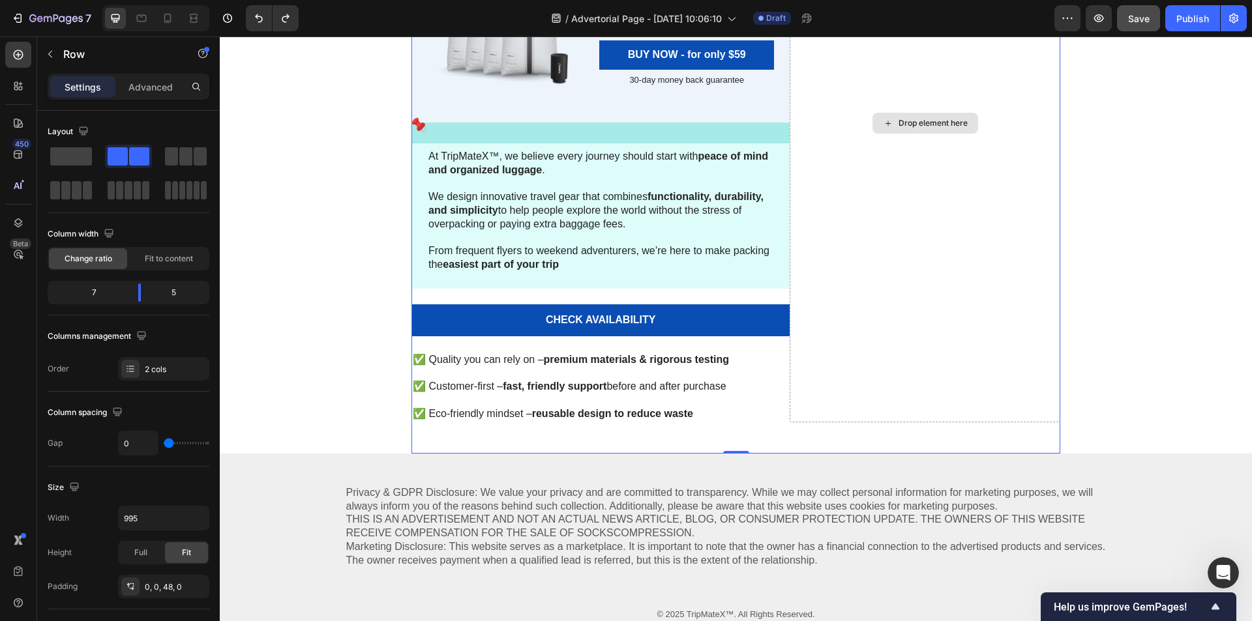
scroll to position [6158, 0]
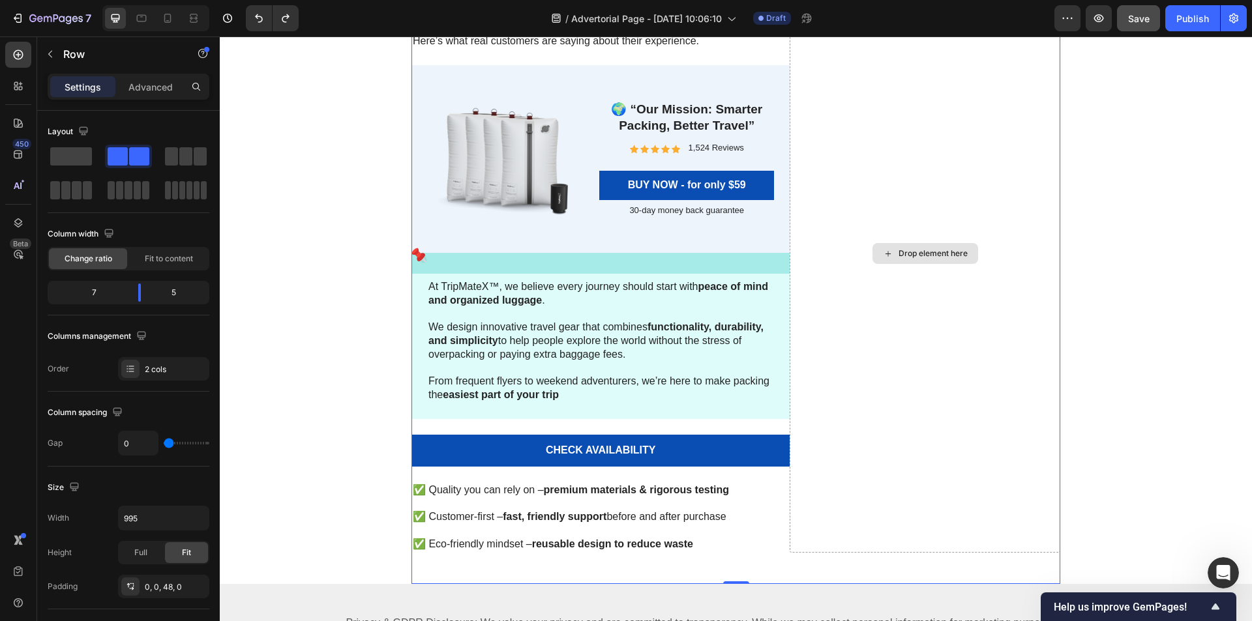
click at [996, 287] on div "Drop element here" at bounding box center [925, 254] width 271 height 598
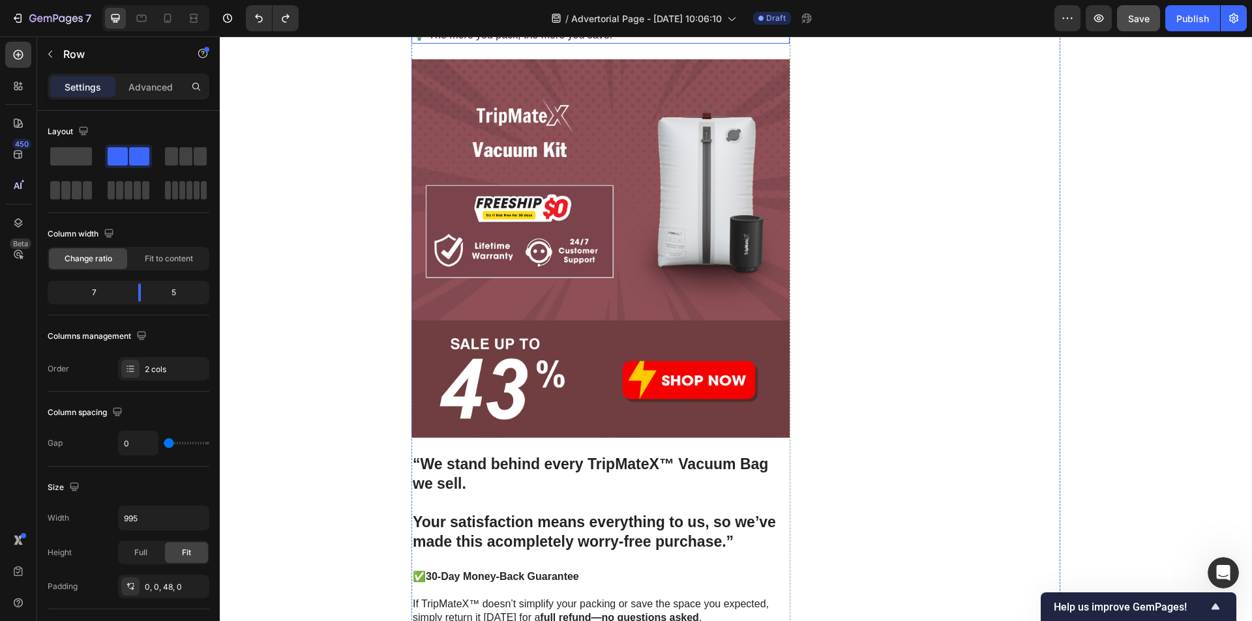
scroll to position [3292, 0]
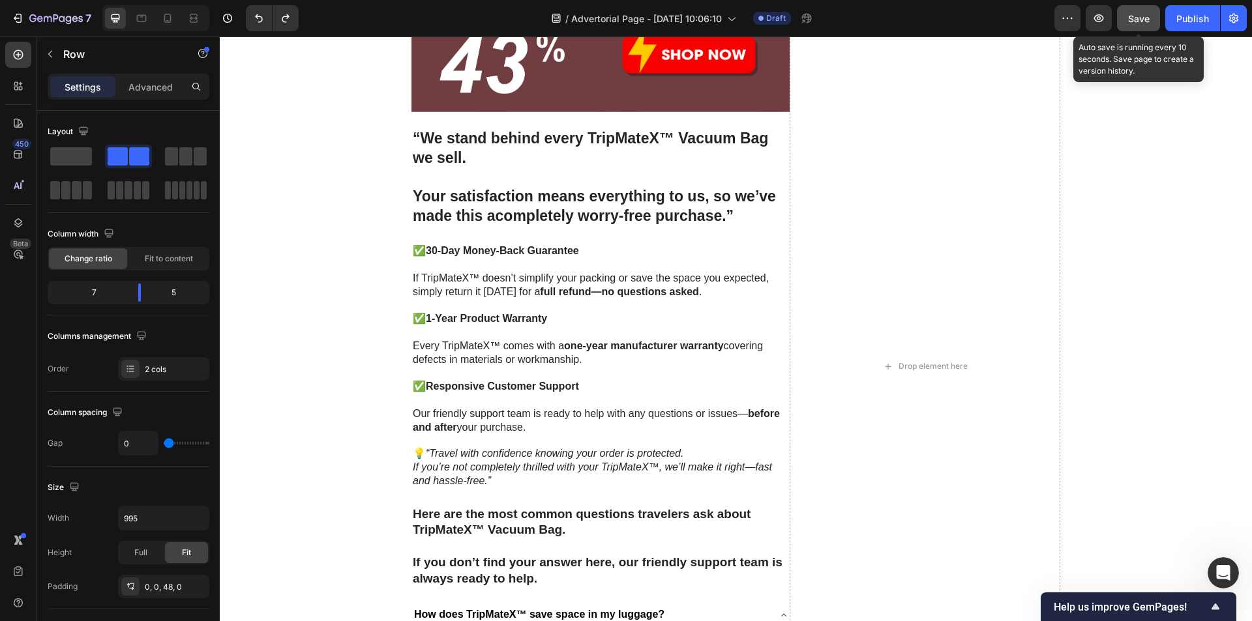
click at [1138, 25] on button "Save" at bounding box center [1138, 18] width 43 height 26
click at [1134, 18] on span "Save" at bounding box center [1139, 18] width 22 height 11
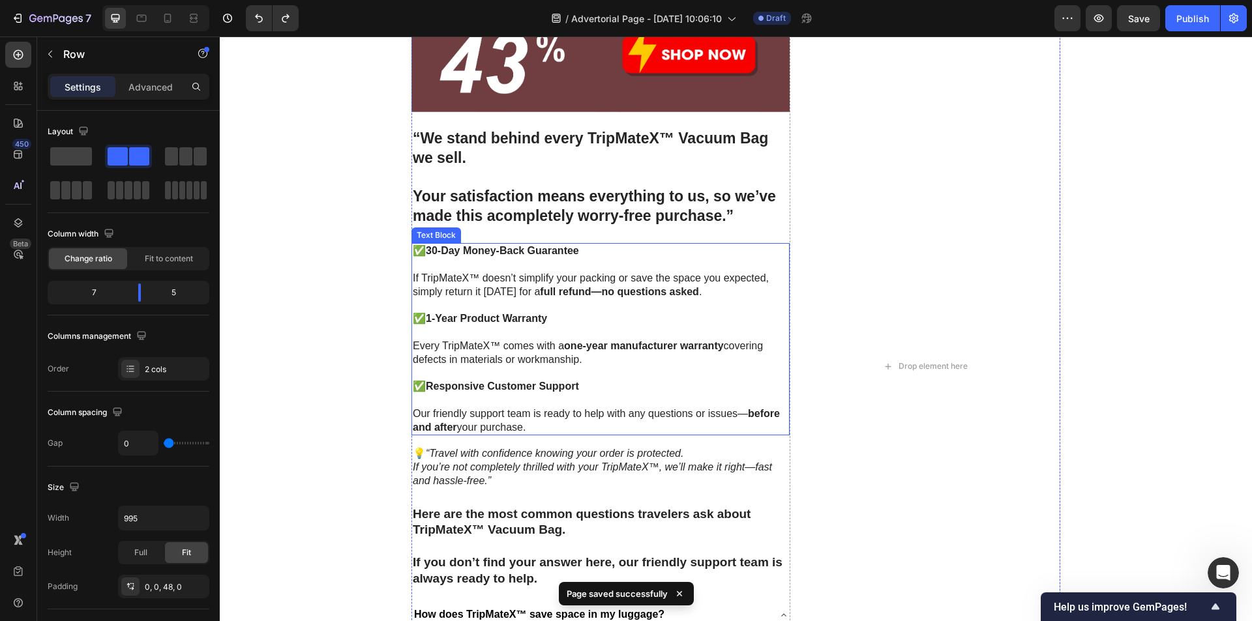
click at [445, 318] on strong "1-Year Product Warranty" at bounding box center [486, 318] width 121 height 11
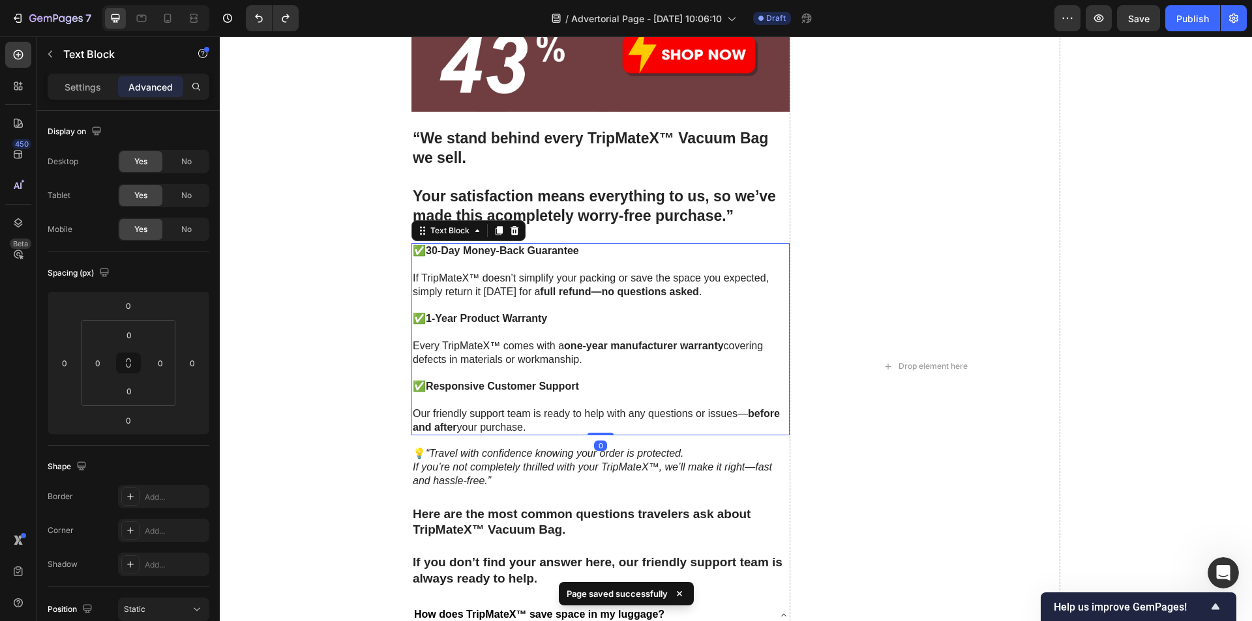
click at [431, 319] on strong "1-Year Product Warranty" at bounding box center [486, 318] width 121 height 11
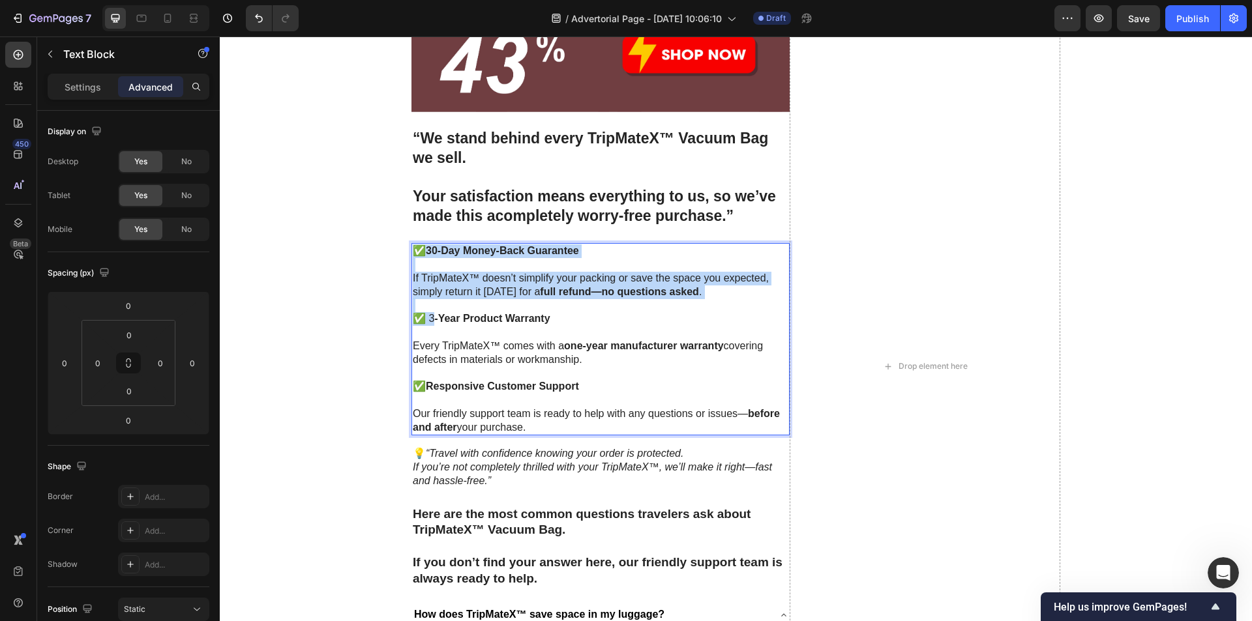
click at [434, 319] on strong "-Year Product Warranty" at bounding box center [491, 318] width 115 height 11
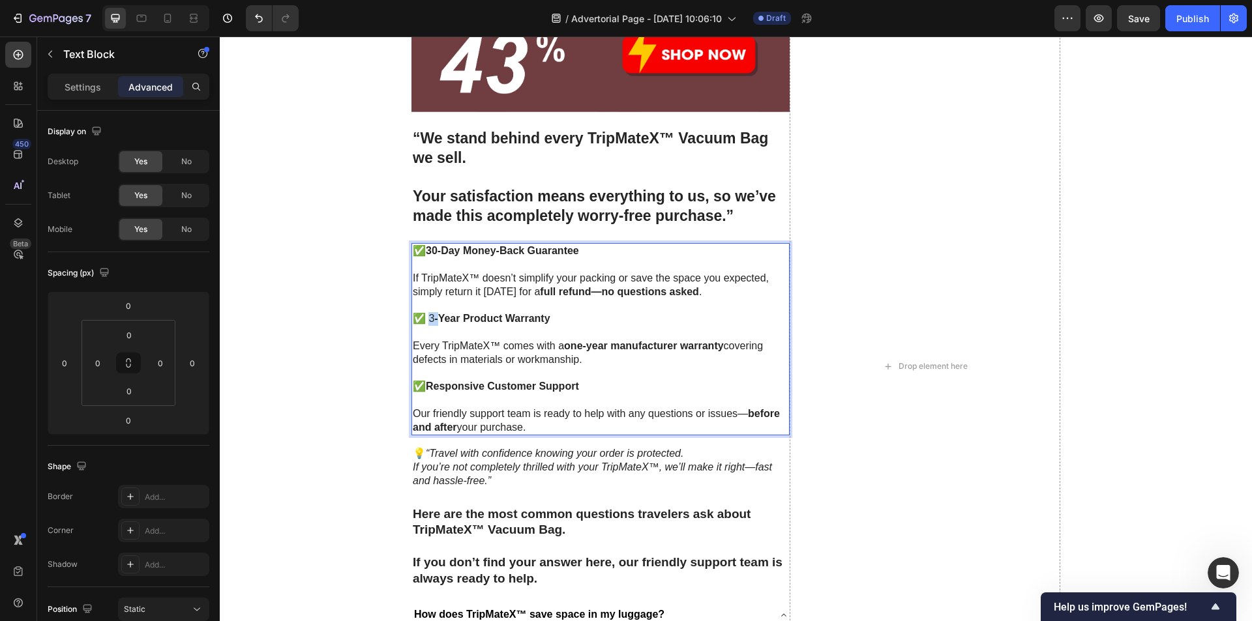
click at [428, 319] on p "✅ 3 -Year Product Warranty" at bounding box center [601, 319] width 376 height 14
click at [428, 318] on p "✅ 3 -Year Product Warranty" at bounding box center [601, 319] width 376 height 14
click at [568, 325] on p "✅ 3 -Year Product Warranty" at bounding box center [601, 319] width 376 height 14
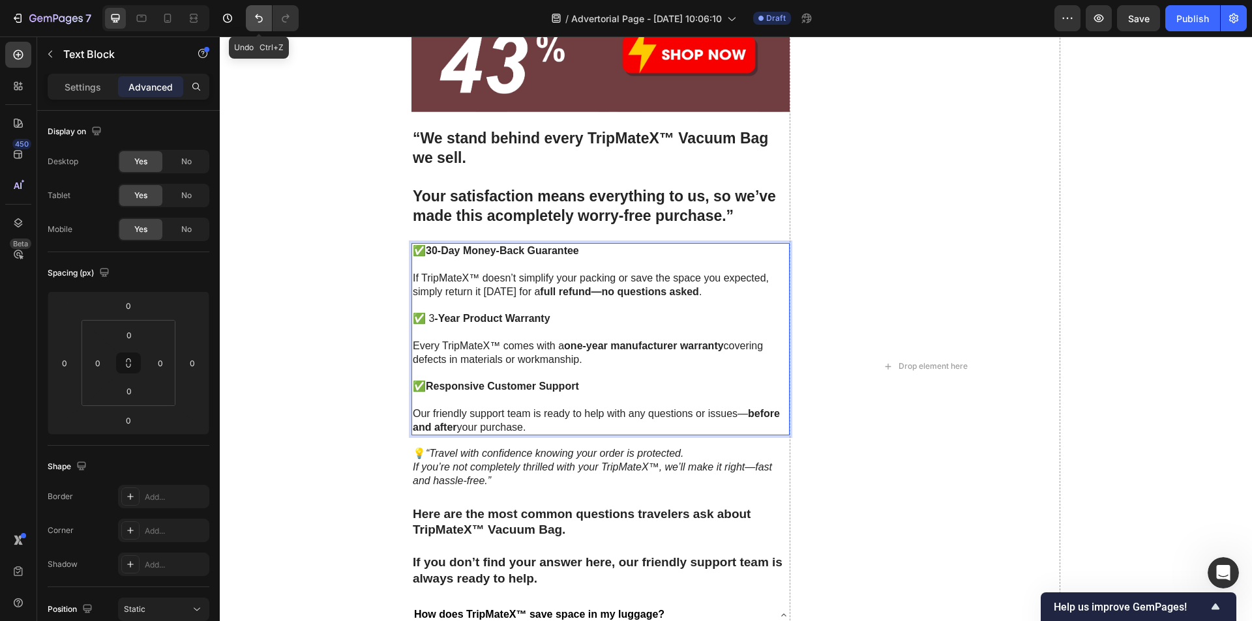
click at [256, 25] on button "Undo/Redo" at bounding box center [259, 18] width 26 height 26
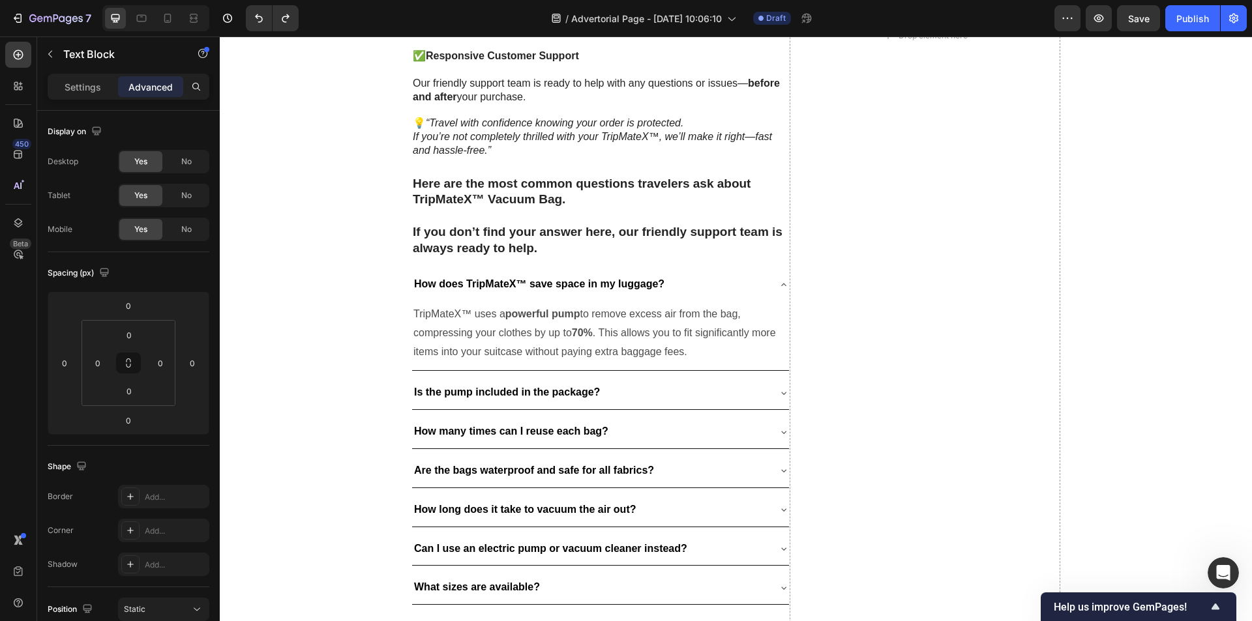
scroll to position [3362, 0]
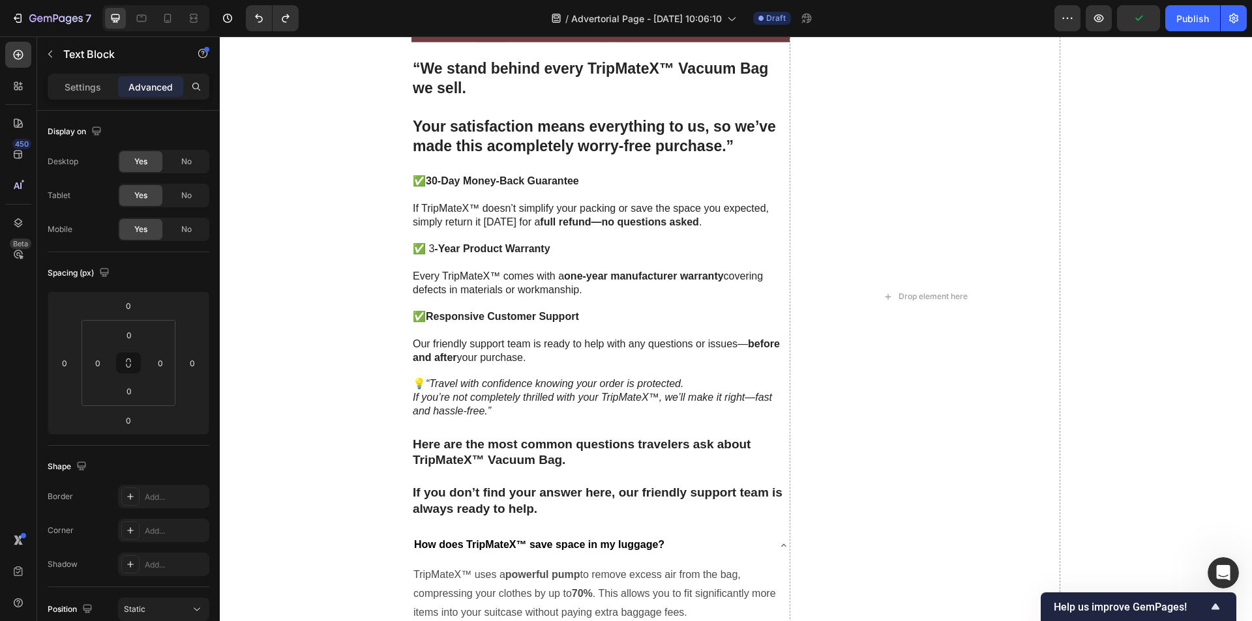
click at [430, 241] on p "Rich Text Editor. Editing area: main" at bounding box center [601, 236] width 376 height 14
click at [436, 250] on strong "-Year Product Warranty" at bounding box center [491, 248] width 115 height 11
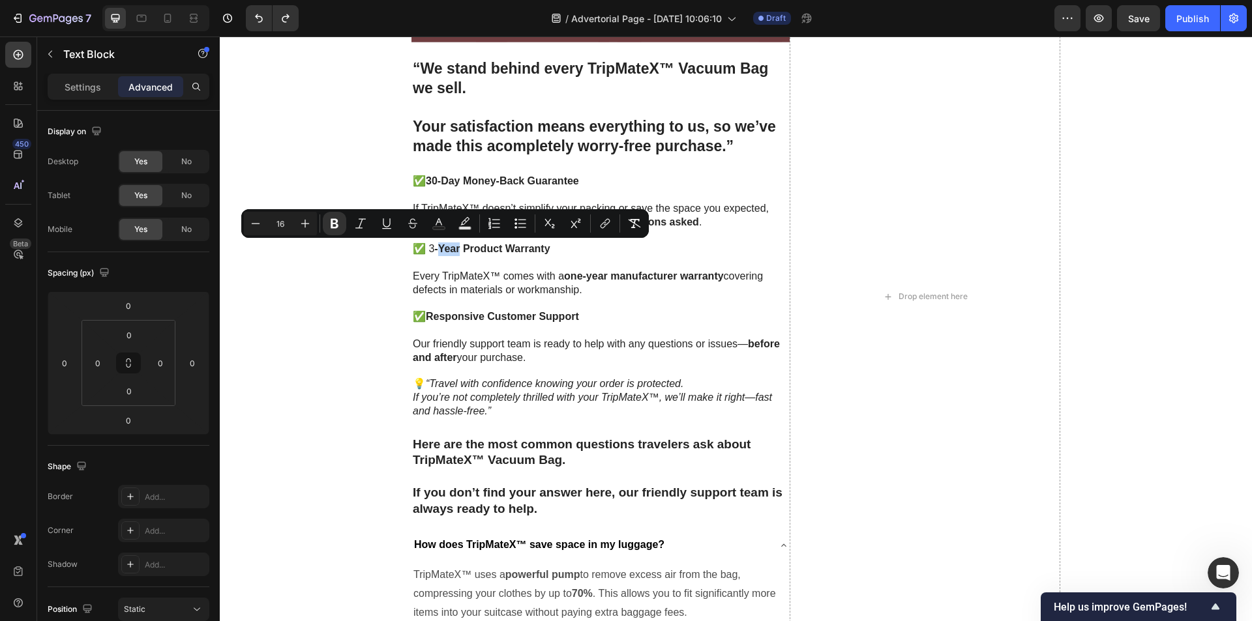
drag, startPoint x: 434, startPoint y: 250, endPoint x: 462, endPoint y: 252, distance: 28.2
click at [452, 252] on strong "-Year Product Warranty" at bounding box center [491, 248] width 115 height 11
drag, startPoint x: 556, startPoint y: 254, endPoint x: 427, endPoint y: 250, distance: 129.1
click at [427, 250] on p "✅ 3 -Year Product Warranty" at bounding box center [601, 250] width 376 height 14
click at [376, 226] on icon "Editor contextual toolbar" at bounding box center [374, 223] width 13 height 13
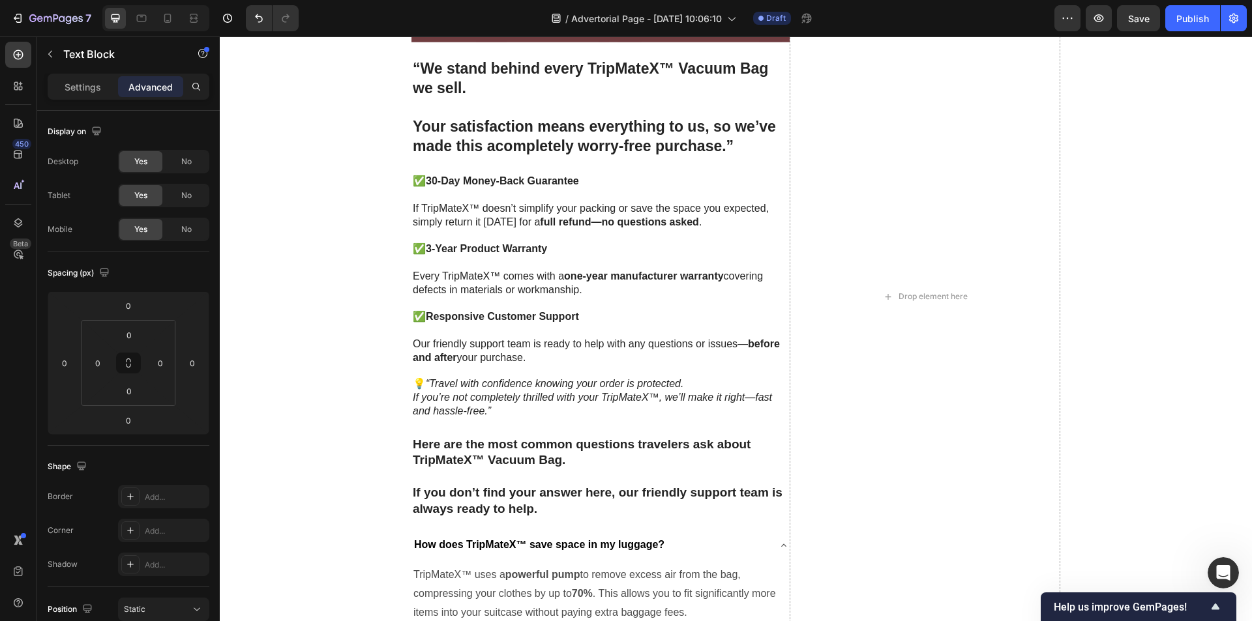
click at [555, 276] on p "Every TripMateX™ comes with a one-year manufacturer warranty covering defects i…" at bounding box center [601, 283] width 376 height 27
click at [1136, 20] on span "Save" at bounding box center [1139, 18] width 22 height 11
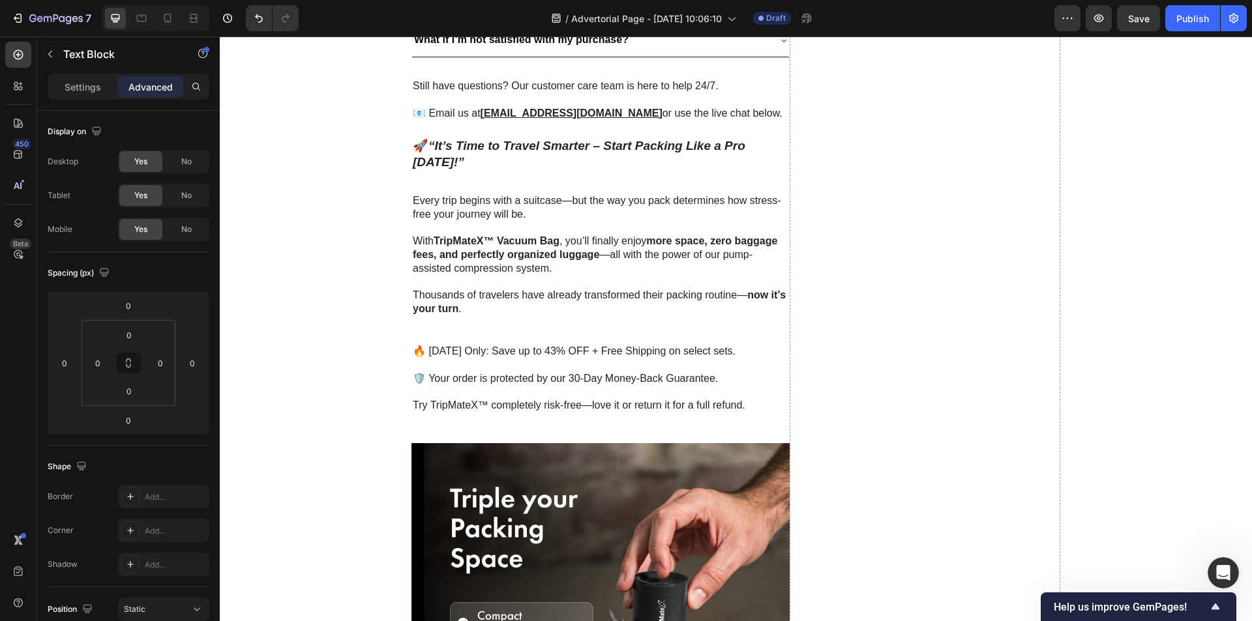
scroll to position [3884, 0]
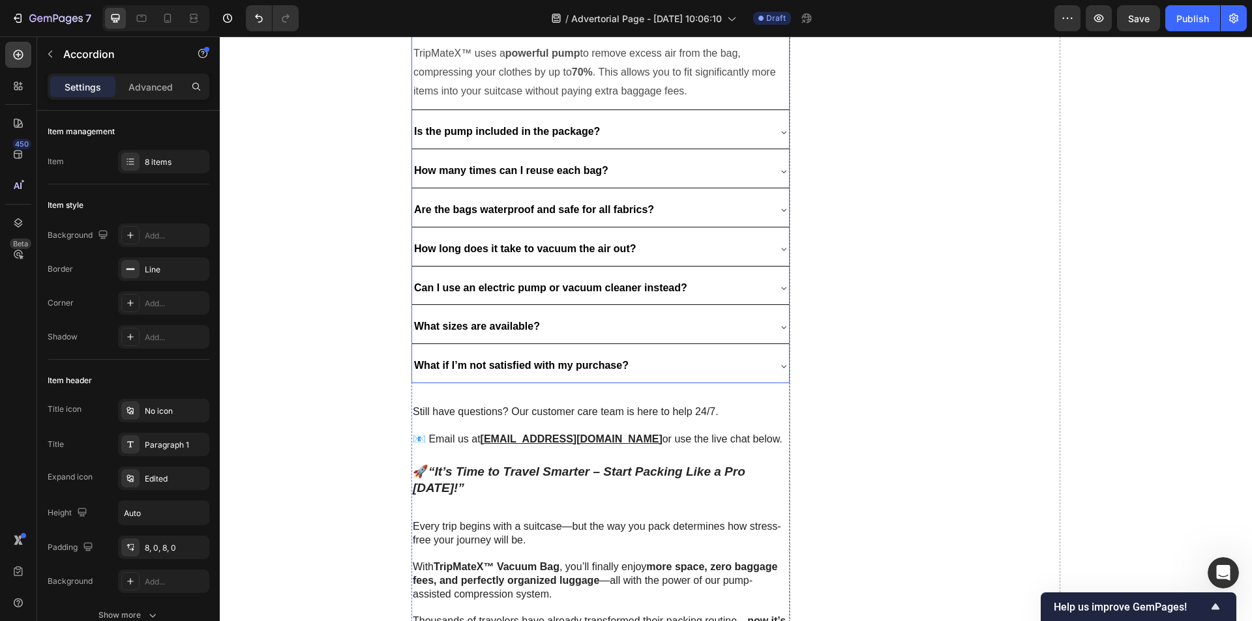
click at [760, 355] on div "What if I’m not satisfied with my purchase?" at bounding box center [590, 366] width 356 height 23
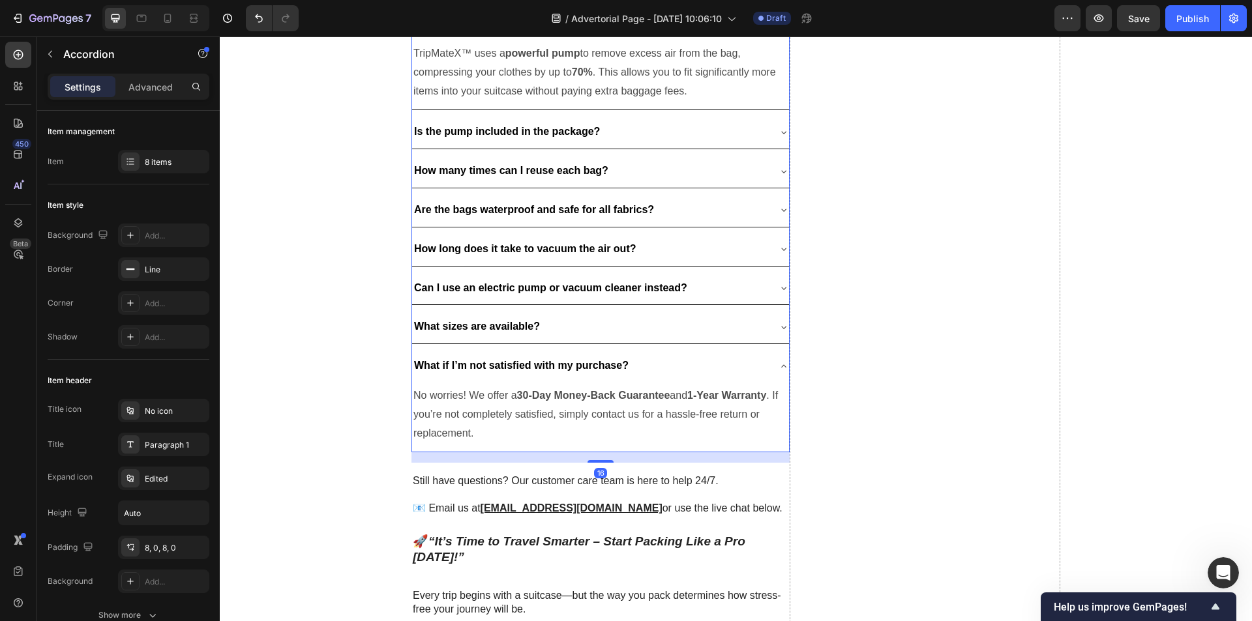
click at [760, 355] on div "What if I’m not satisfied with my purchase?" at bounding box center [590, 366] width 356 height 23
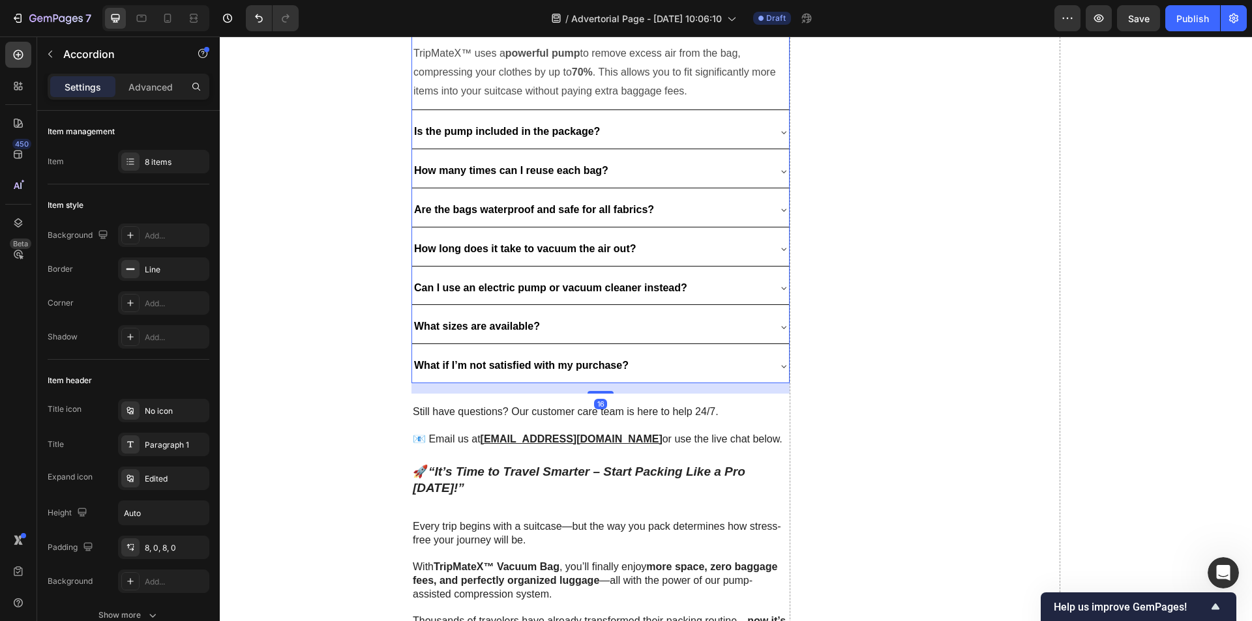
click at [755, 327] on div "What sizes are available?" at bounding box center [590, 327] width 356 height 23
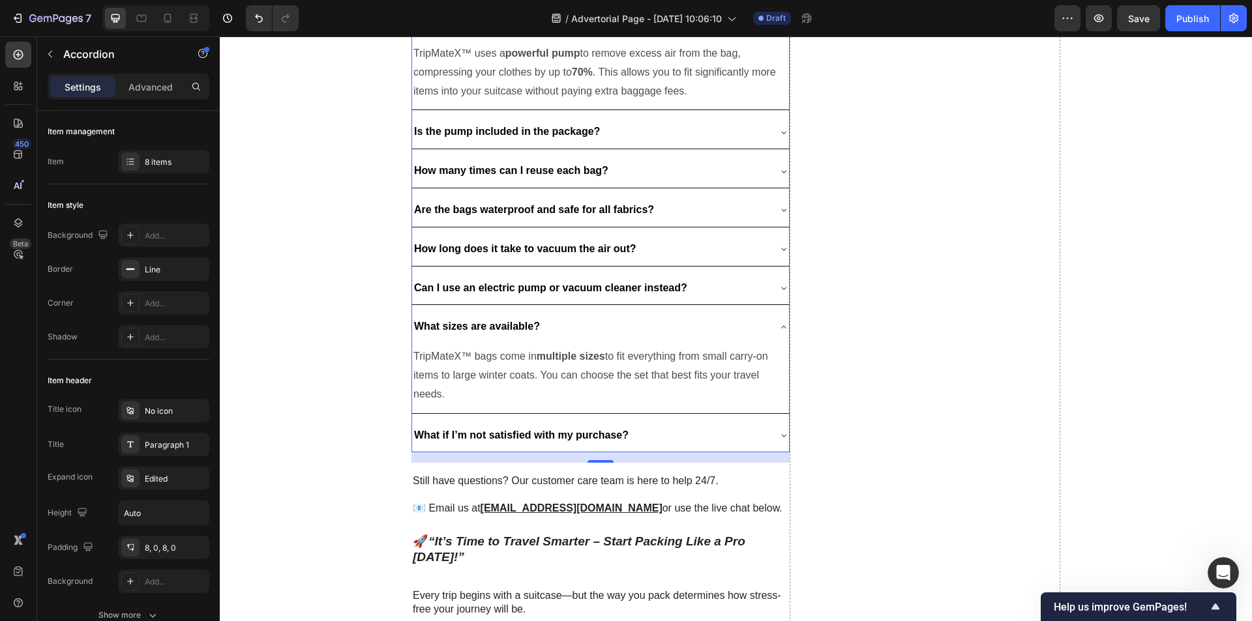
click at [755, 327] on div "What sizes are available?" at bounding box center [590, 327] width 356 height 23
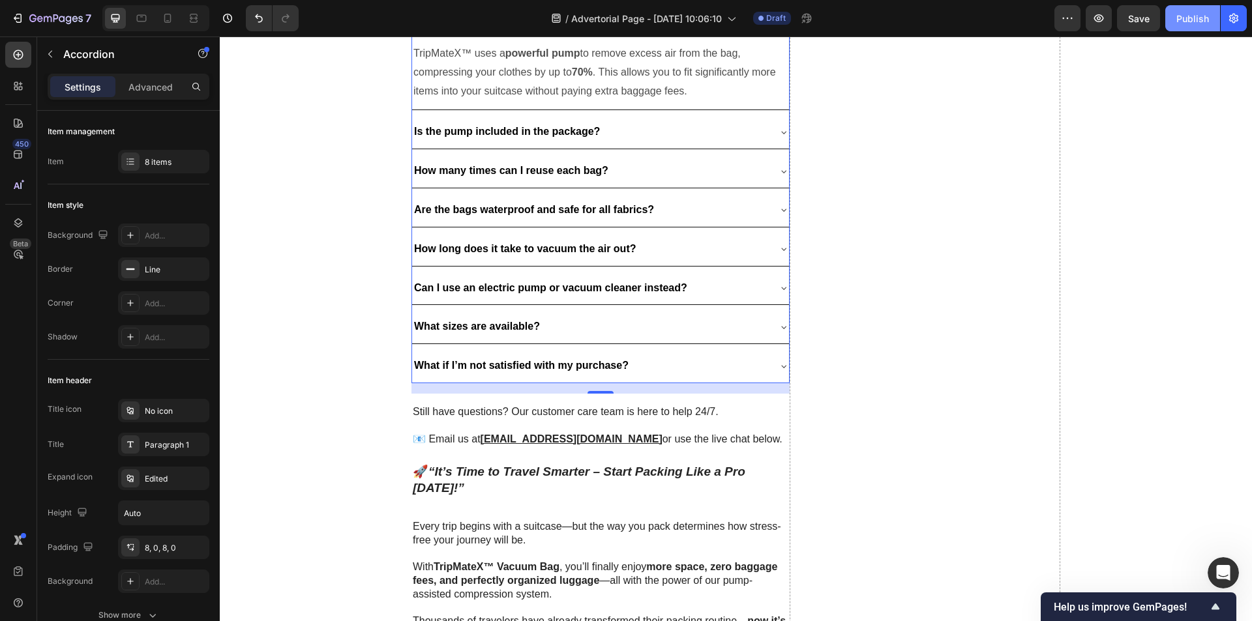
click at [1183, 16] on div "Publish" at bounding box center [1192, 19] width 33 height 14
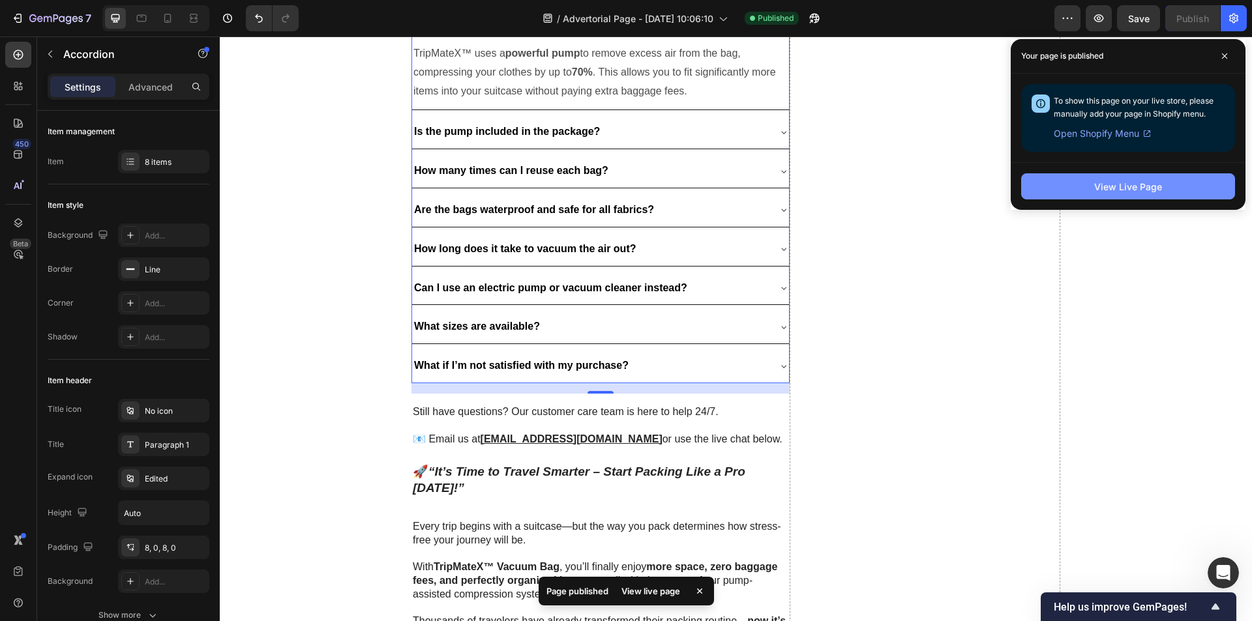
click at [1132, 175] on button "View Live Page" at bounding box center [1128, 186] width 214 height 26
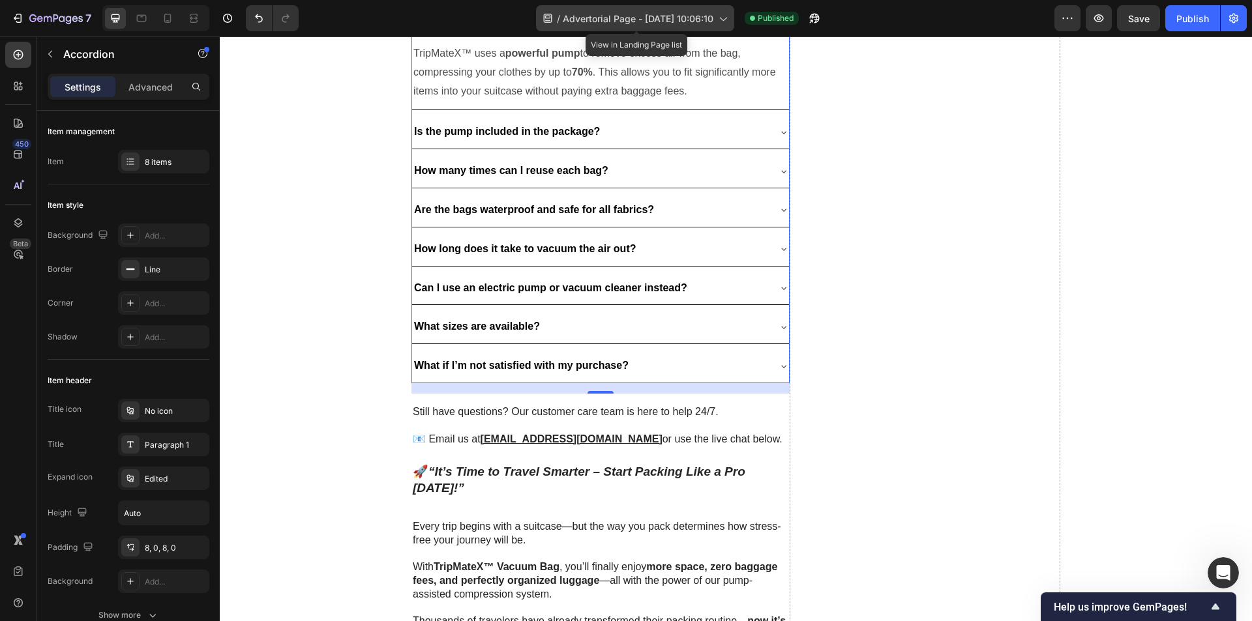
click at [705, 16] on span "Advertorial Page - [DATE] 10:06:10" at bounding box center [638, 19] width 151 height 14
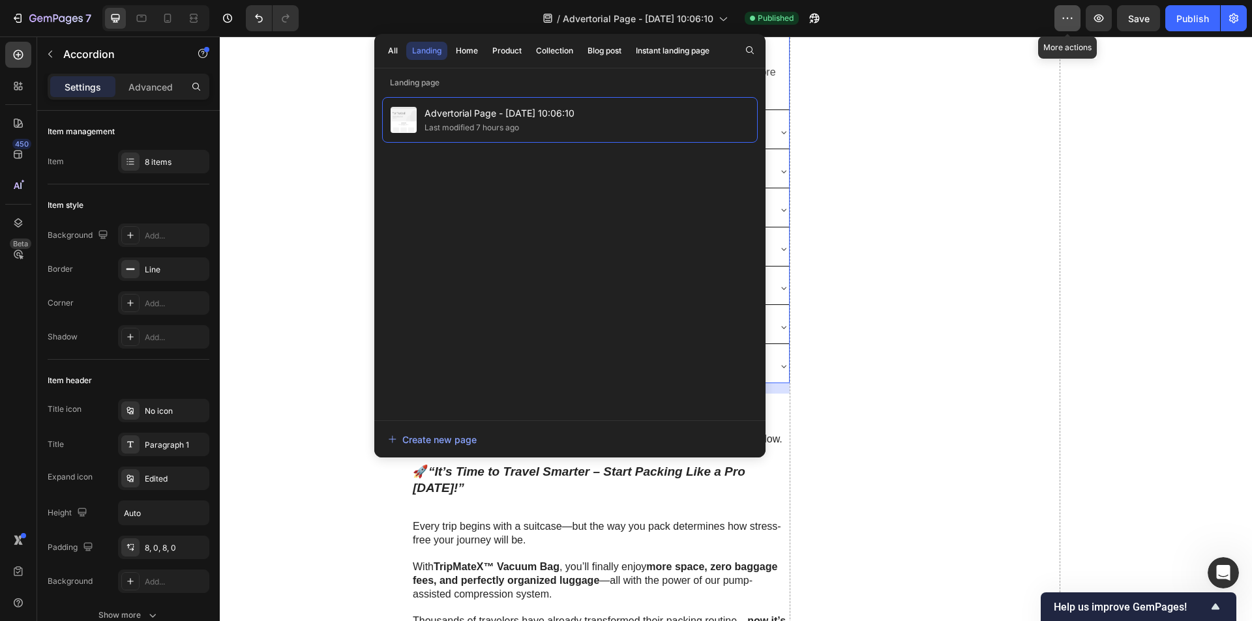
click at [1060, 12] on button "button" at bounding box center [1067, 18] width 26 height 26
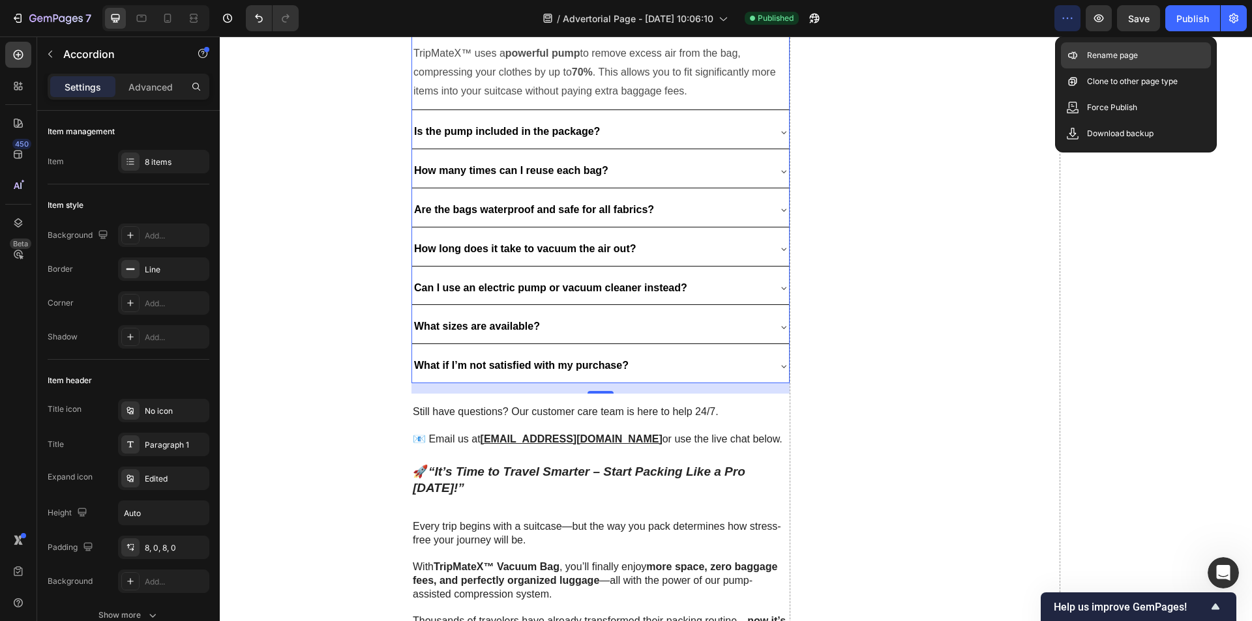
click at [1093, 48] on div "Rename page" at bounding box center [1136, 55] width 150 height 26
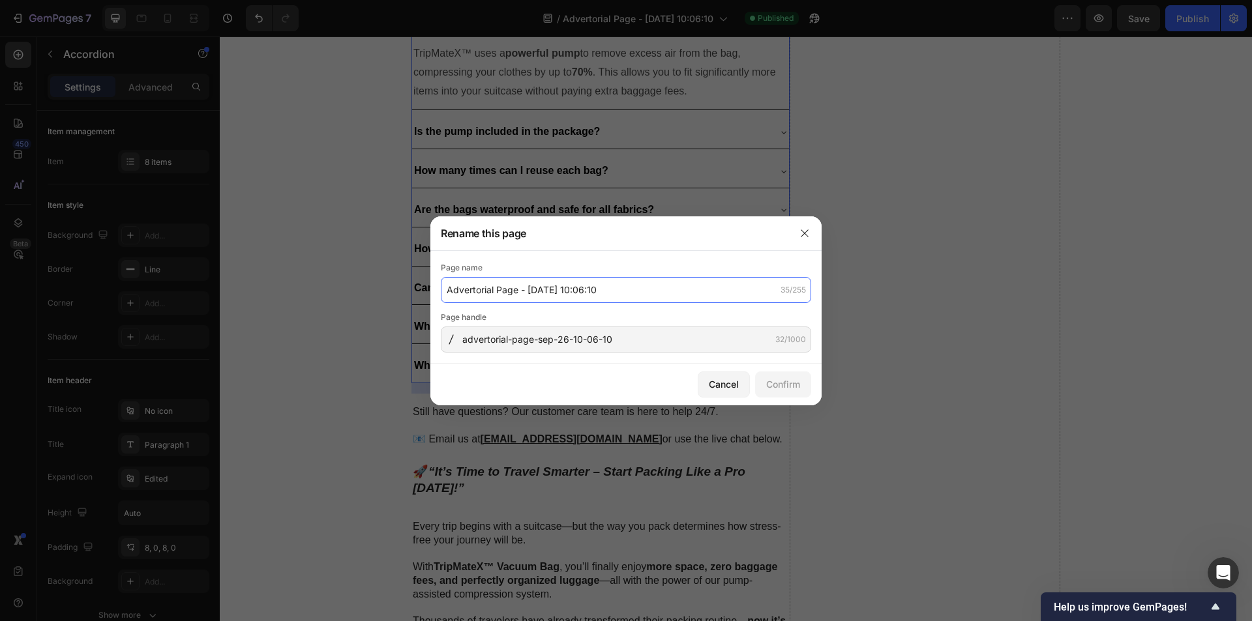
click at [522, 292] on input "Advertorial Page - [DATE] 10:06:10" at bounding box center [626, 290] width 370 height 26
drag, startPoint x: 497, startPoint y: 290, endPoint x: 606, endPoint y: 290, distance: 108.2
click at [606, 290] on input "Advertorial Page - [DATE] 10:06:10" at bounding box center [626, 290] width 370 height 26
type input "Advertorial"
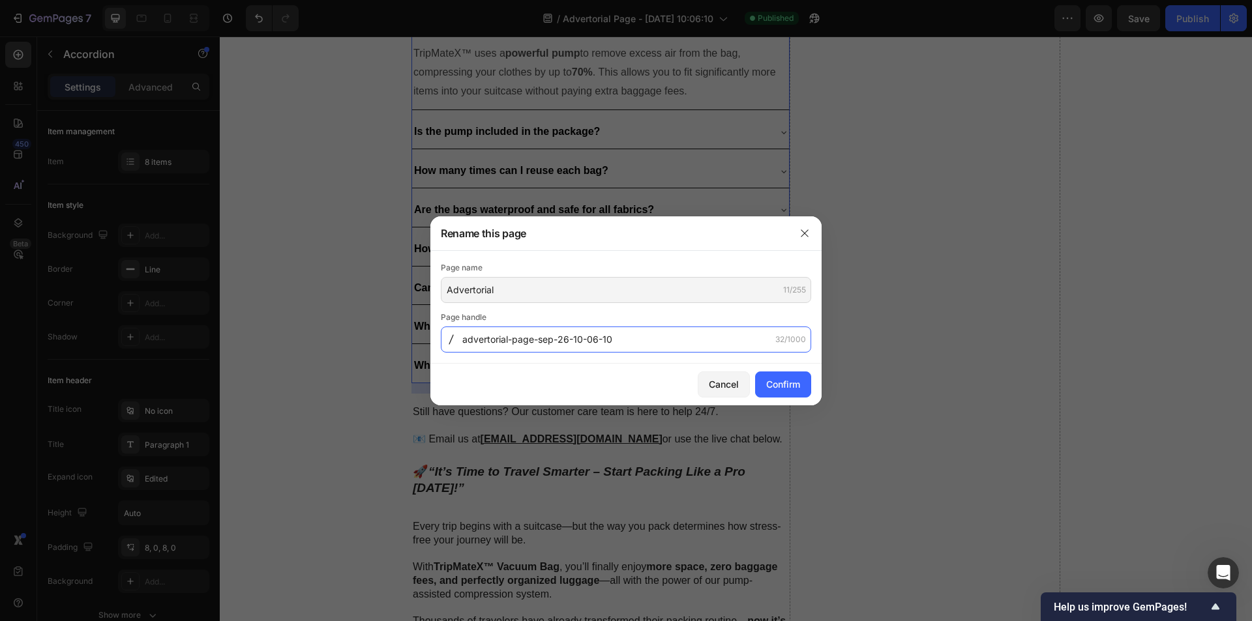
click at [649, 338] on input "advertorial-page-sep-26-10-06-10" at bounding box center [626, 340] width 370 height 26
drag, startPoint x: 649, startPoint y: 338, endPoint x: 510, endPoint y: 344, distance: 139.0
click at [510, 344] on input "advertorial-page-sep-26-10-06-10" at bounding box center [626, 340] width 370 height 26
type input "advertorial"
click at [795, 385] on div "Confirm" at bounding box center [783, 384] width 34 height 14
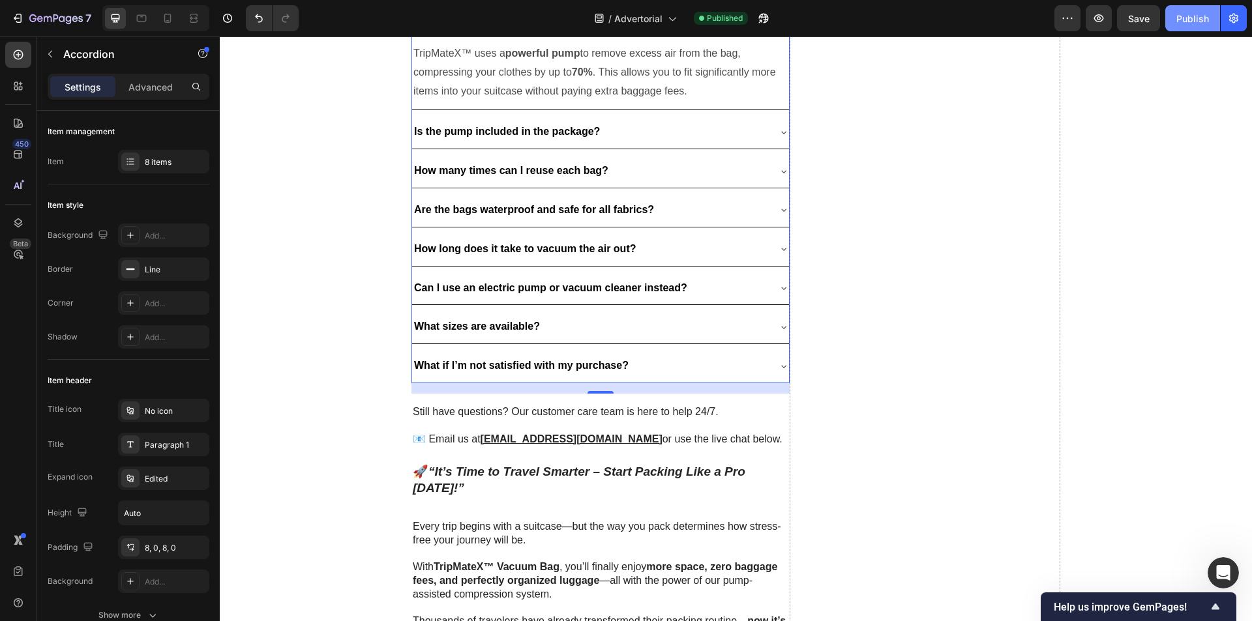
click at [1194, 20] on div "Publish" at bounding box center [1192, 19] width 33 height 14
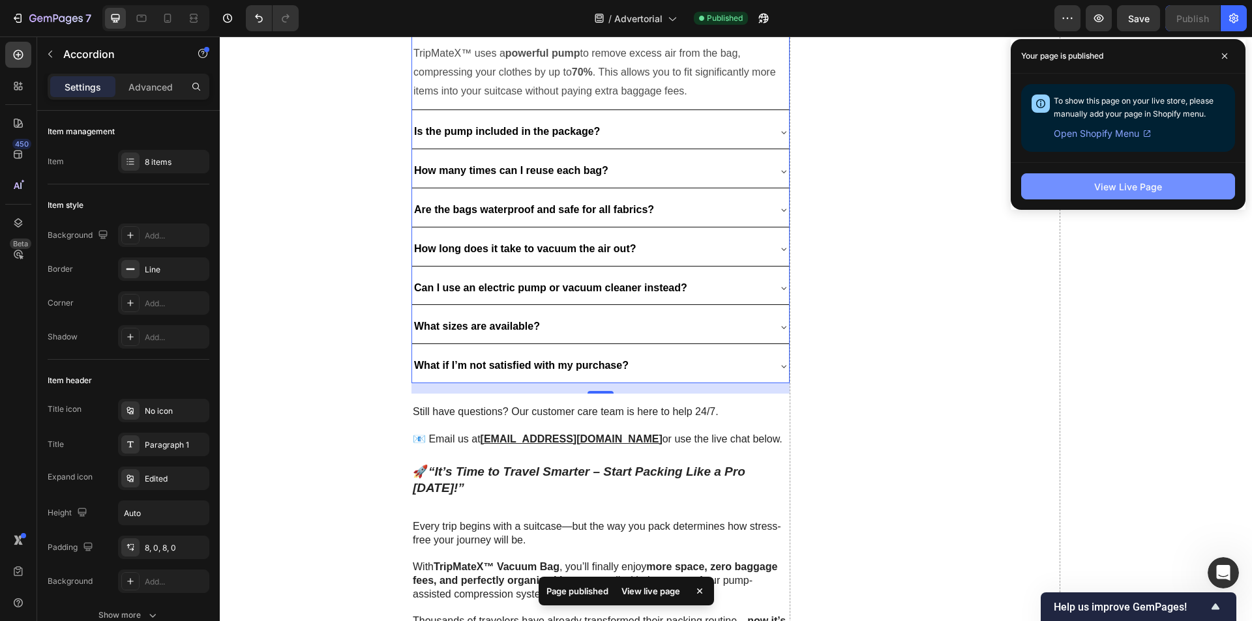
click at [1168, 189] on button "View Live Page" at bounding box center [1128, 186] width 214 height 26
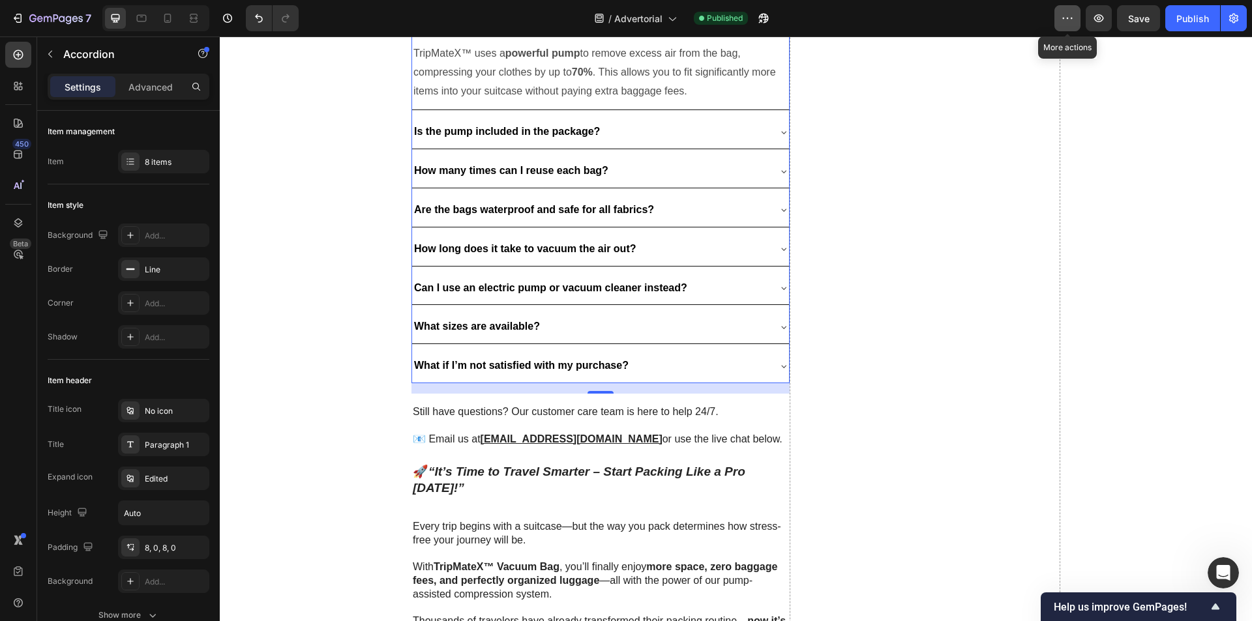
click at [1065, 25] on button "button" at bounding box center [1067, 18] width 26 height 26
